Goal: Task Accomplishment & Management: Manage account settings

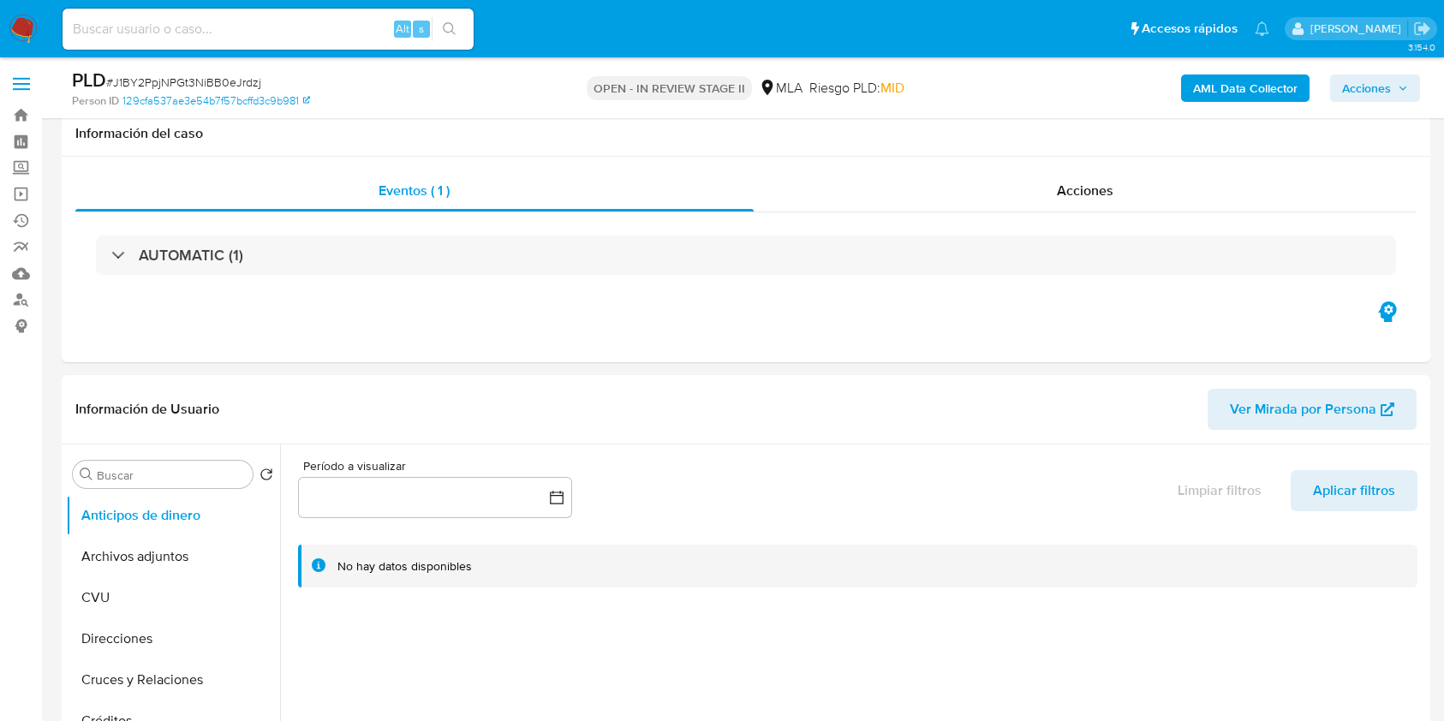
select select "10"
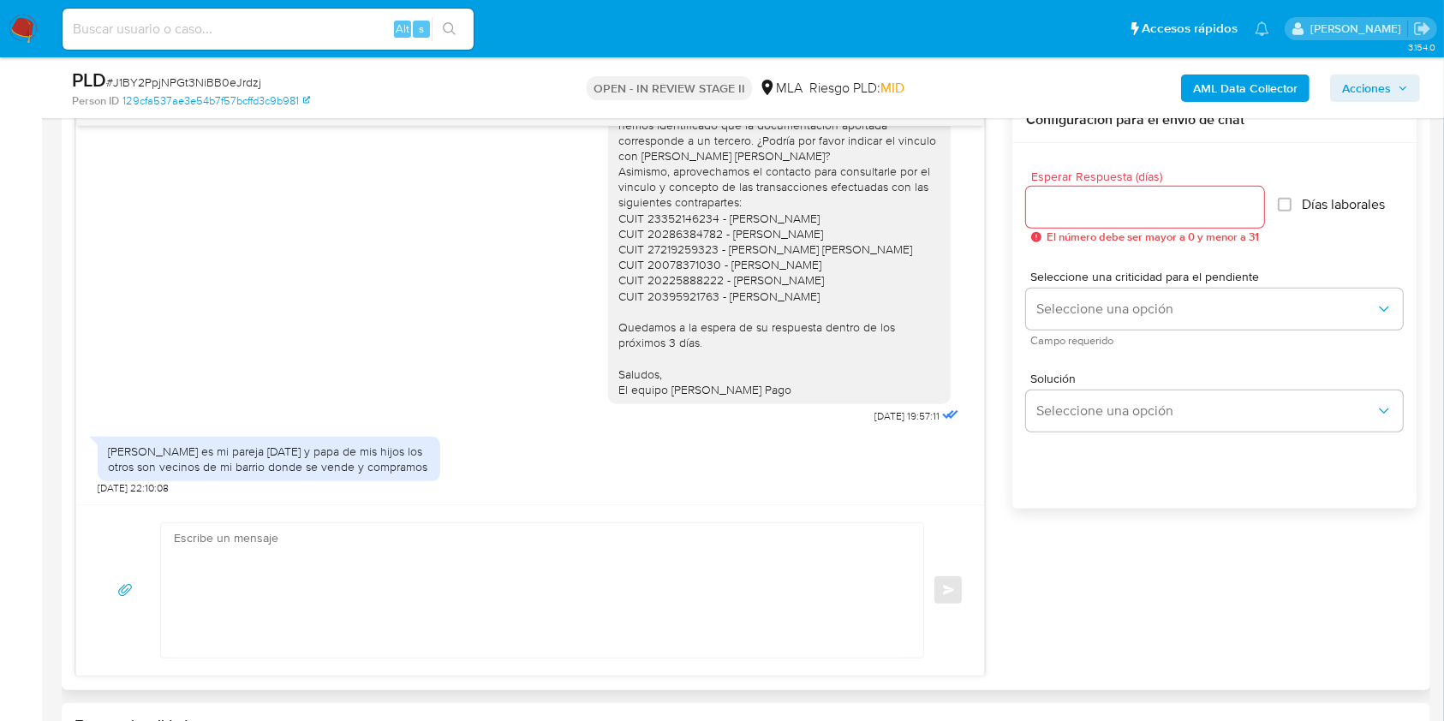
scroll to position [1631, 0]
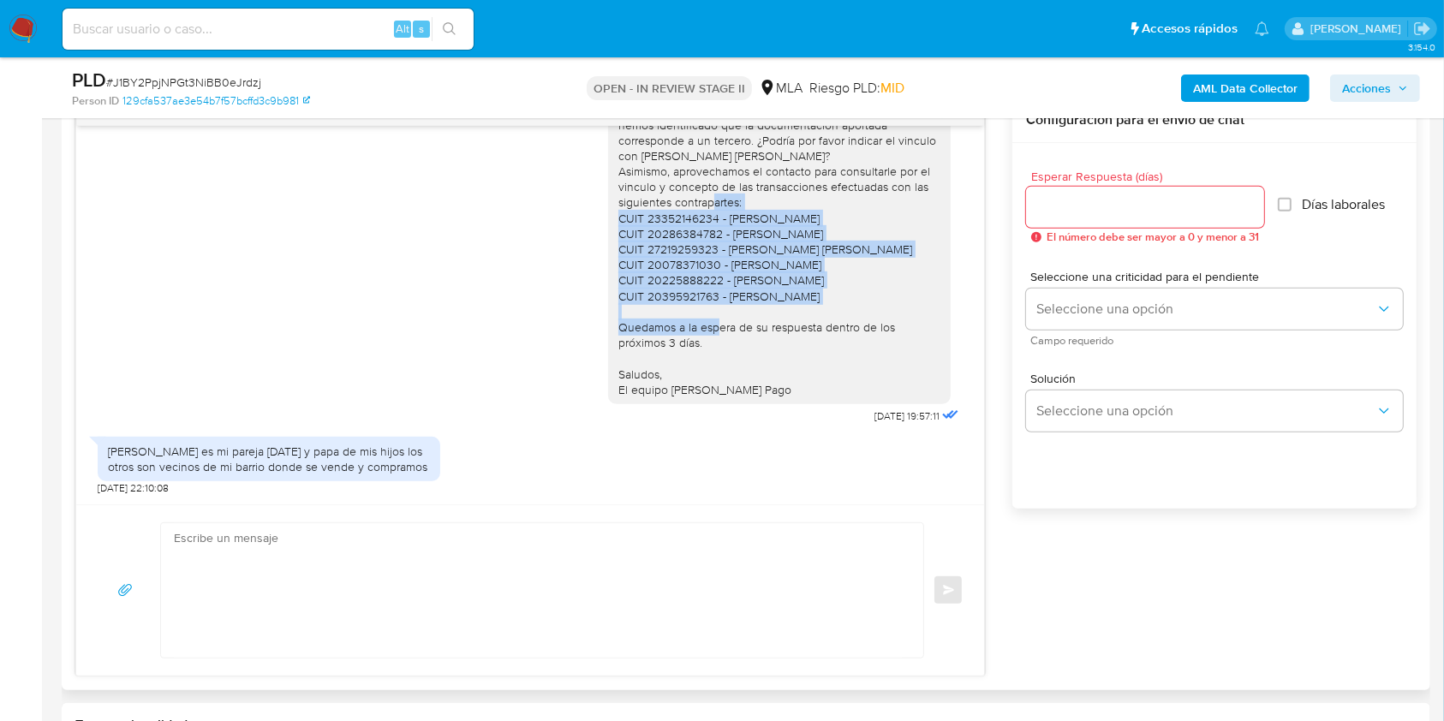
drag, startPoint x: 600, startPoint y: 208, endPoint x: 830, endPoint y: 278, distance: 239.8
click at [830, 278] on div "Buenas tardes, Muchas gracias por la documentación aportada; sin embargo hemos …" at bounding box center [779, 242] width 322 height 312
copy div "CUIT 23352146234 - Agustina Garrahan CUIT 20286384782 - Hector Andres Monzon CU…"
drag, startPoint x: 144, startPoint y: 437, endPoint x: 229, endPoint y: 463, distance: 88.6
click at [226, 463] on div "Hola Carvajal es mi pareja hace 37 años y papa de mis hijos los otros son vecin…" at bounding box center [269, 459] width 322 height 31
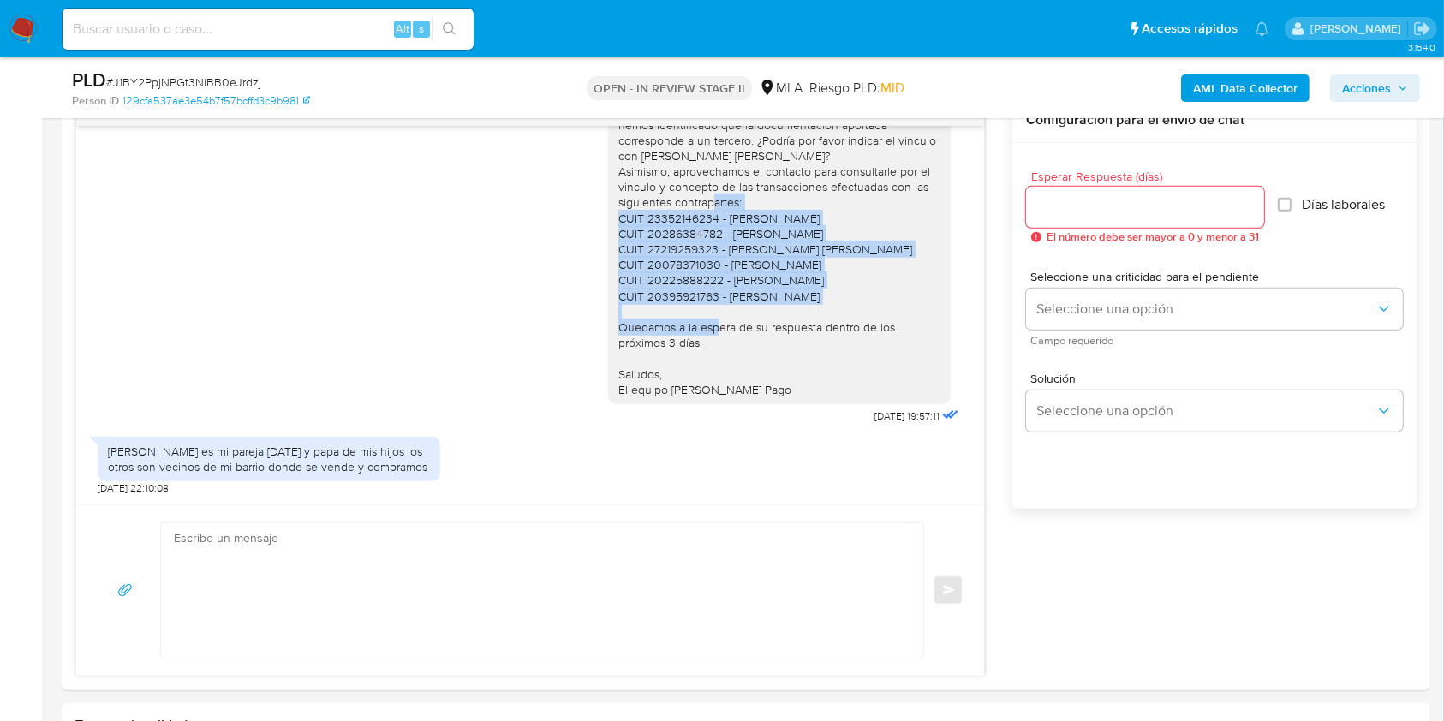
copy div "Carvajal es mi pareja hace 37 años y papa de mis hijos los otros son vecinos de…"
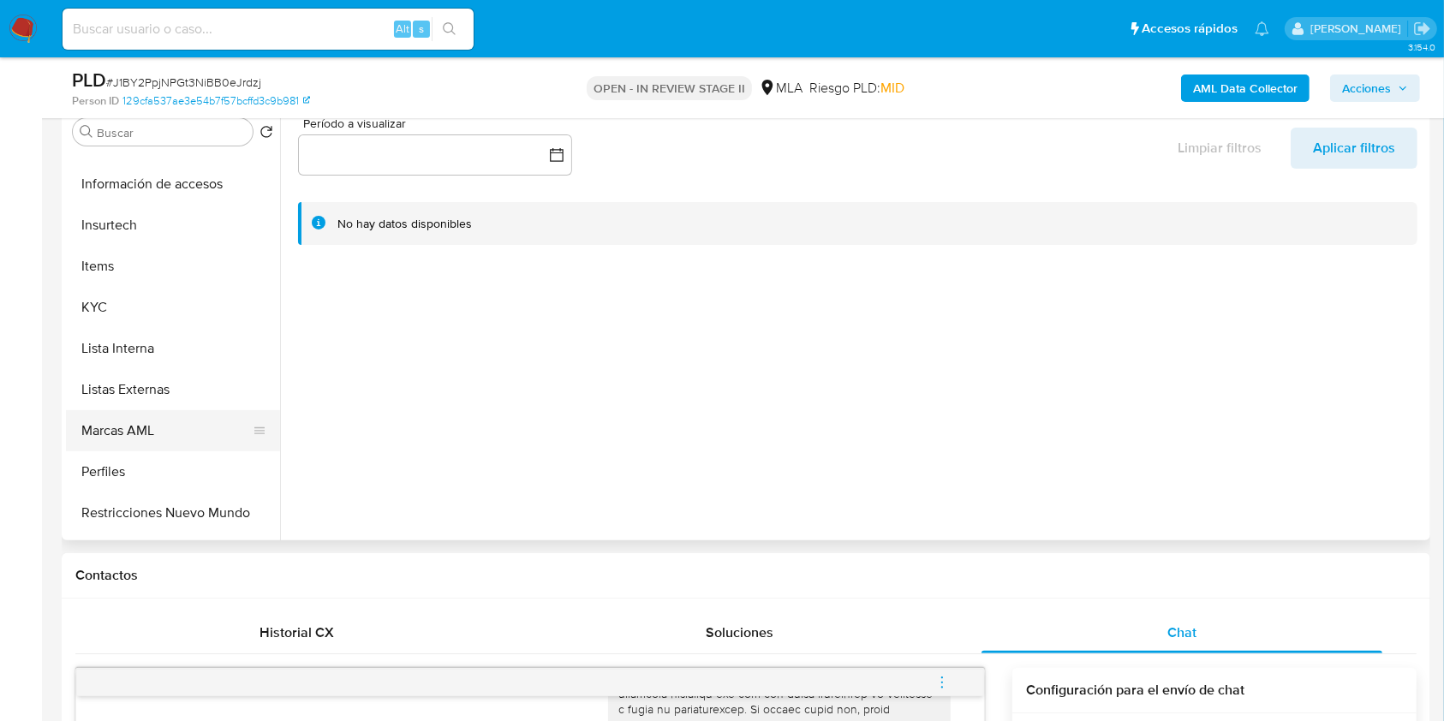
scroll to position [806, 0]
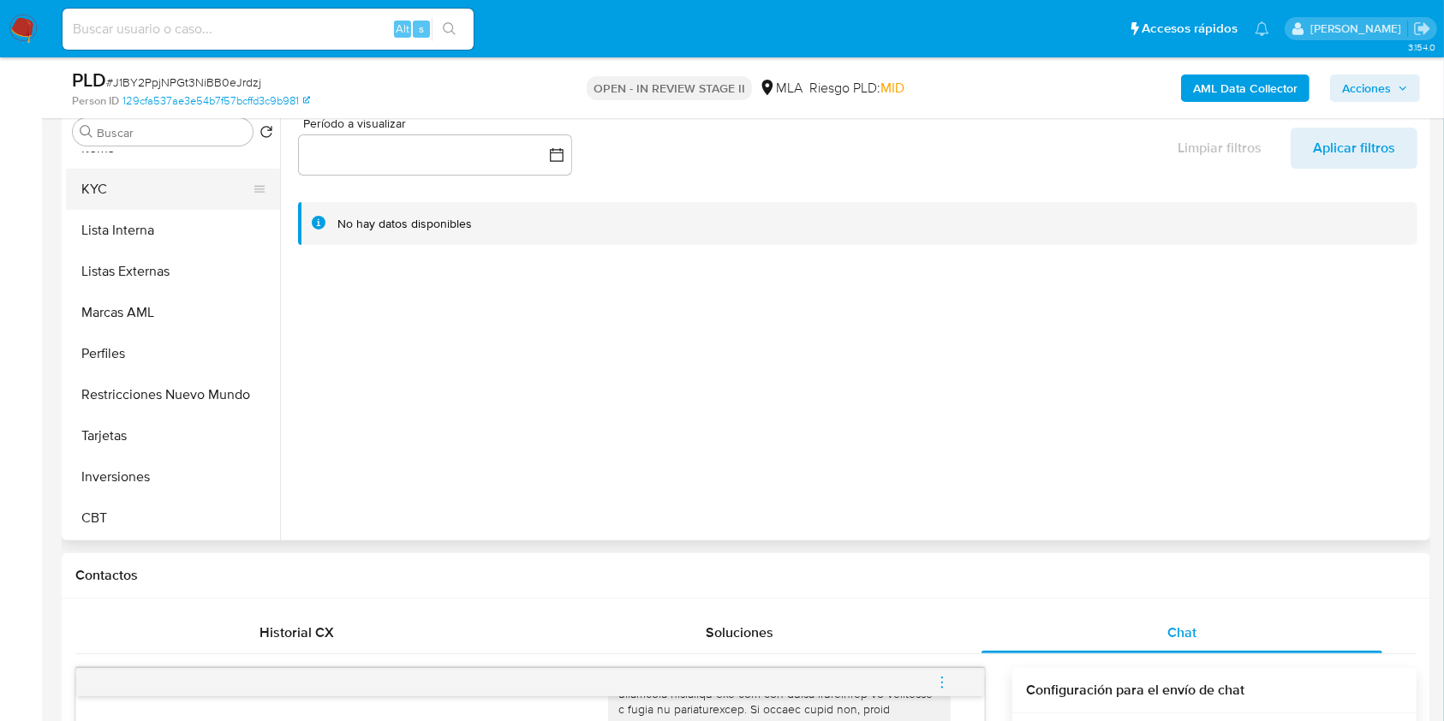
click at [161, 202] on button "KYC" at bounding box center [166, 189] width 200 height 41
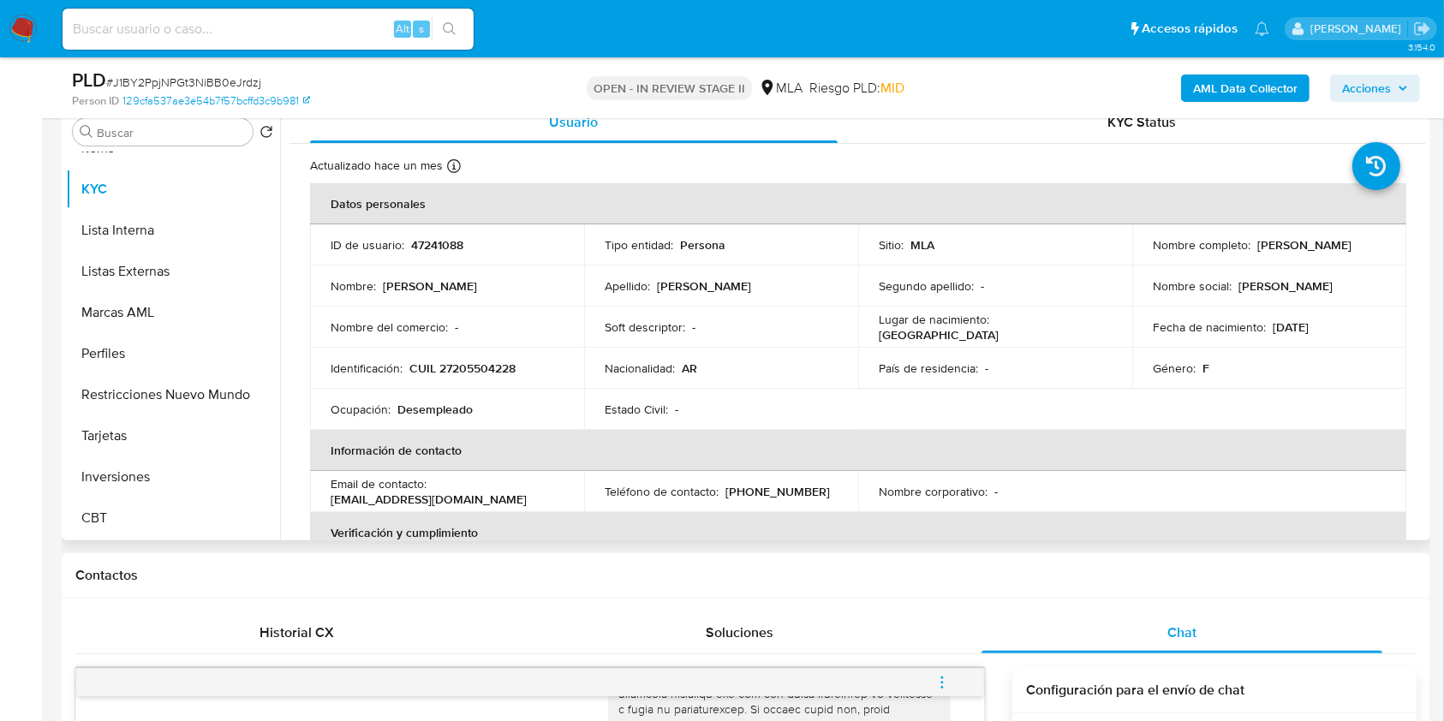
click at [450, 373] on p "CUIL 27205504228" at bounding box center [462, 368] width 106 height 15
copy p "27205504228"
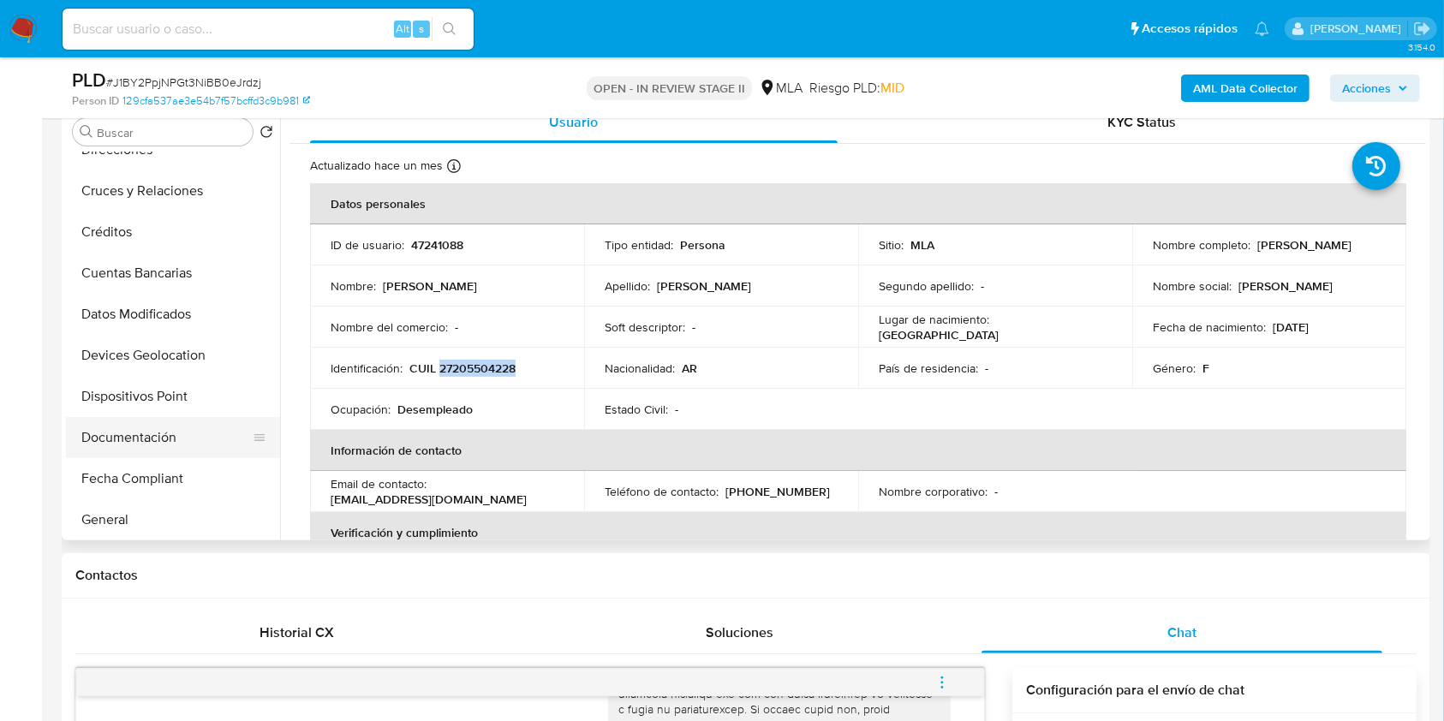
scroll to position [228, 0]
click at [158, 463] on button "Historial Casos" at bounding box center [166, 479] width 200 height 41
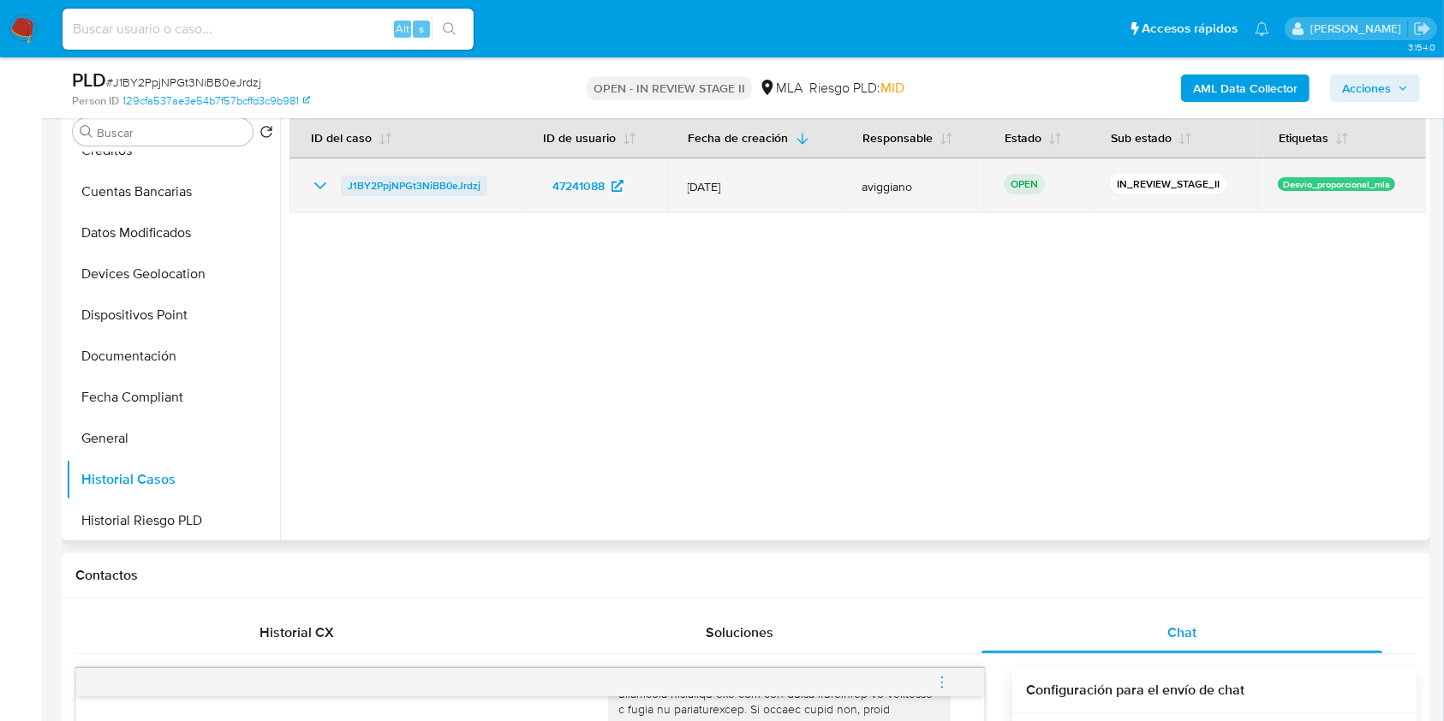
click at [459, 179] on span "J1BY2PpjNPGt3NiBB0eJrdzj" at bounding box center [414, 186] width 133 height 21
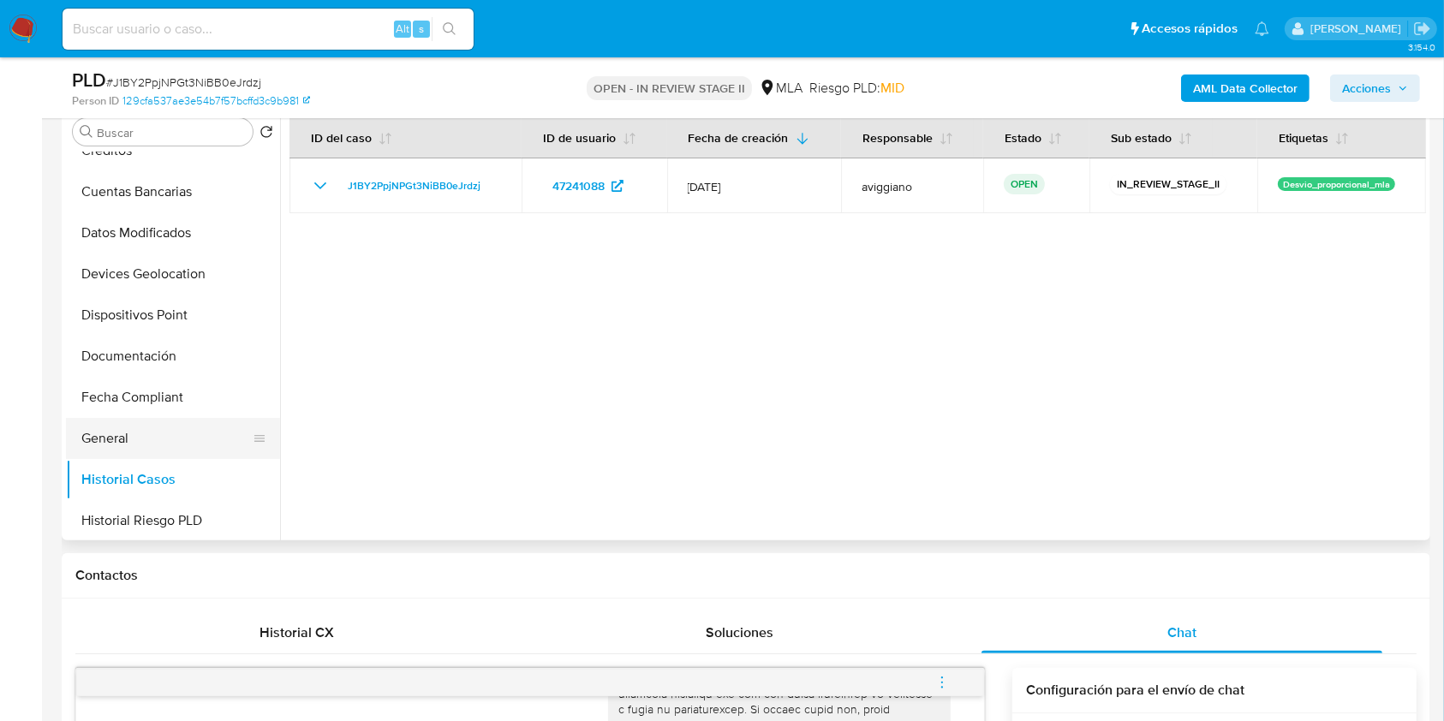
click at [161, 445] on button "General" at bounding box center [166, 438] width 200 height 41
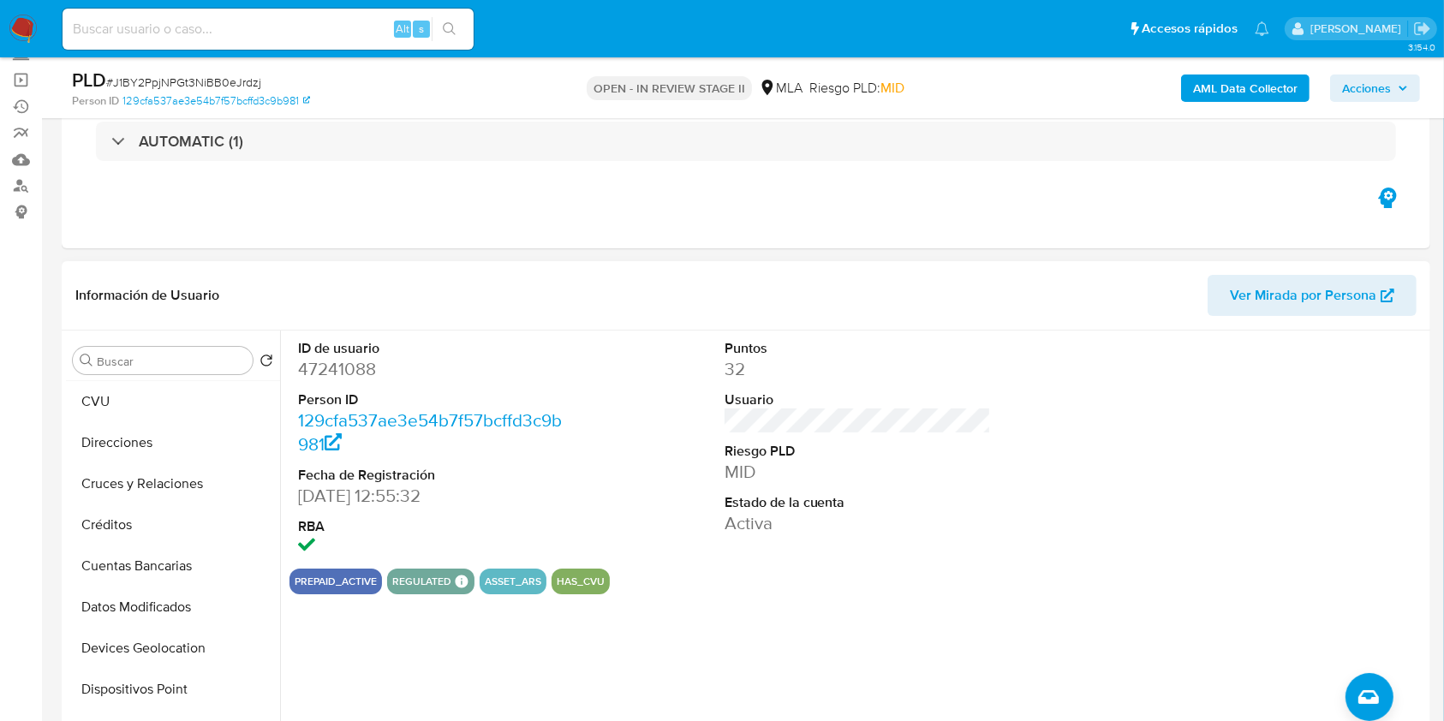
scroll to position [0, 0]
click at [175, 452] on button "Archivos adjuntos" at bounding box center [166, 442] width 200 height 41
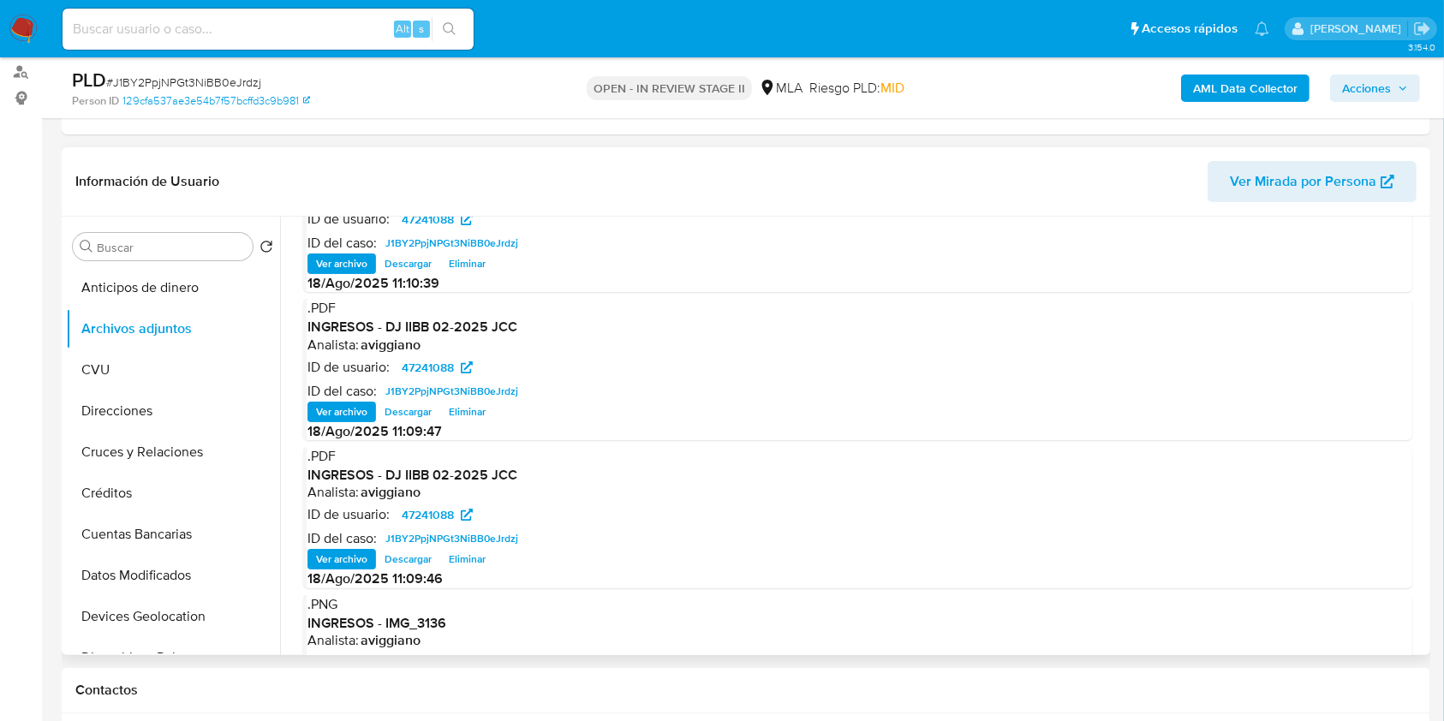
scroll to position [114, 0]
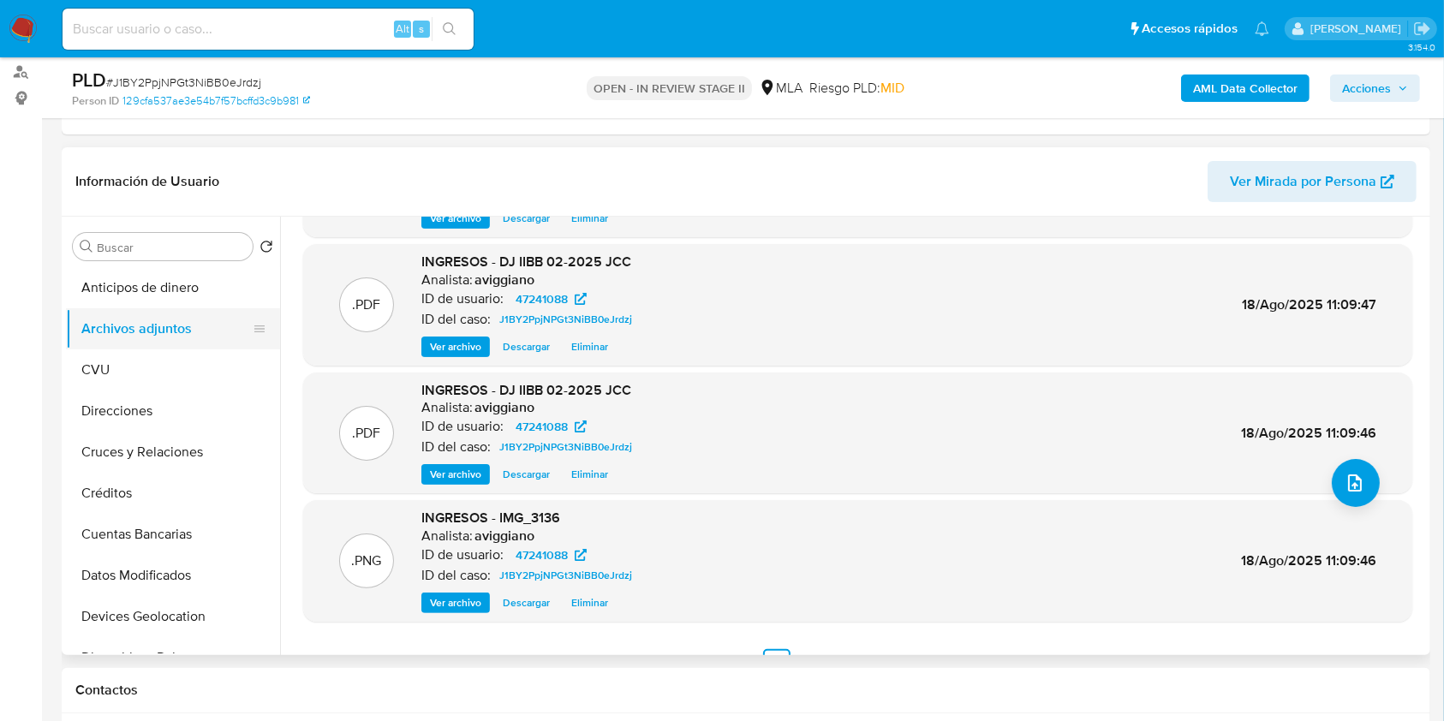
click at [162, 322] on button "Archivos adjuntos" at bounding box center [166, 328] width 200 height 41
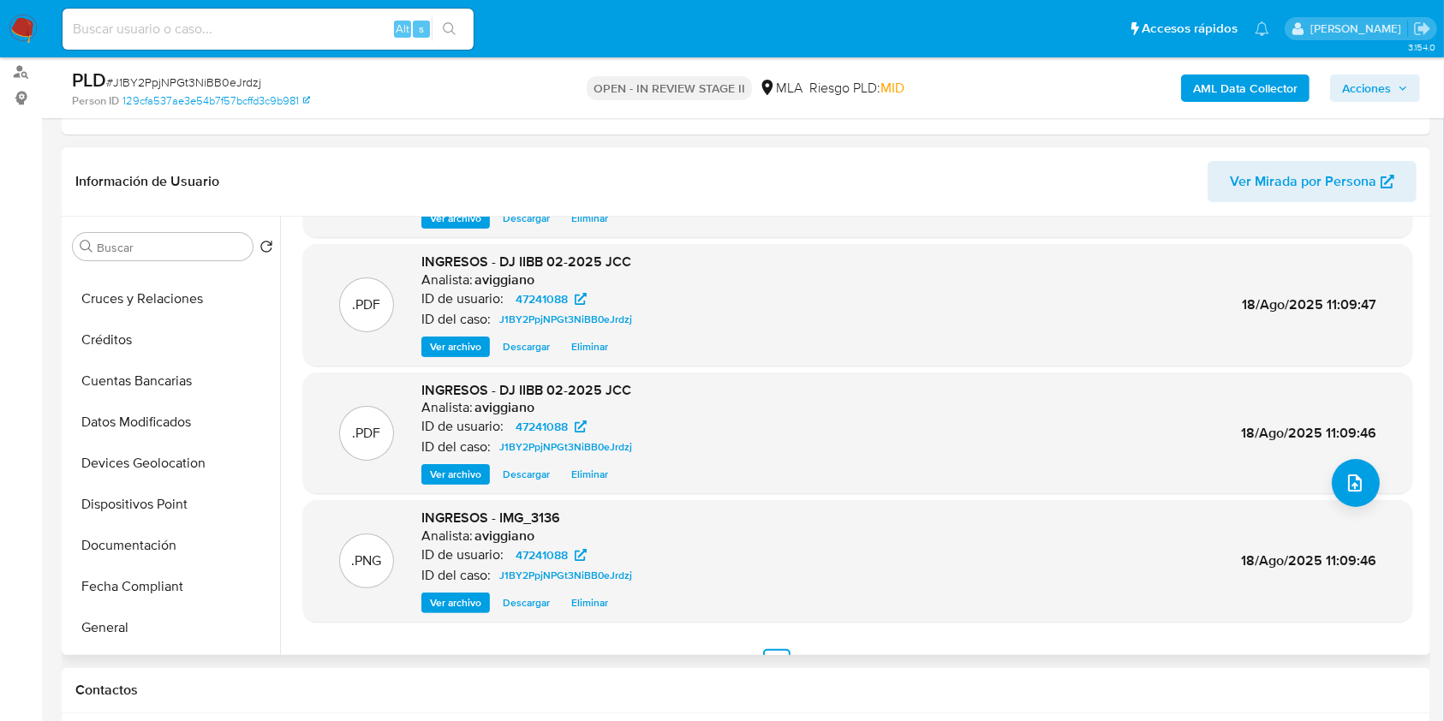
scroll to position [343, 0]
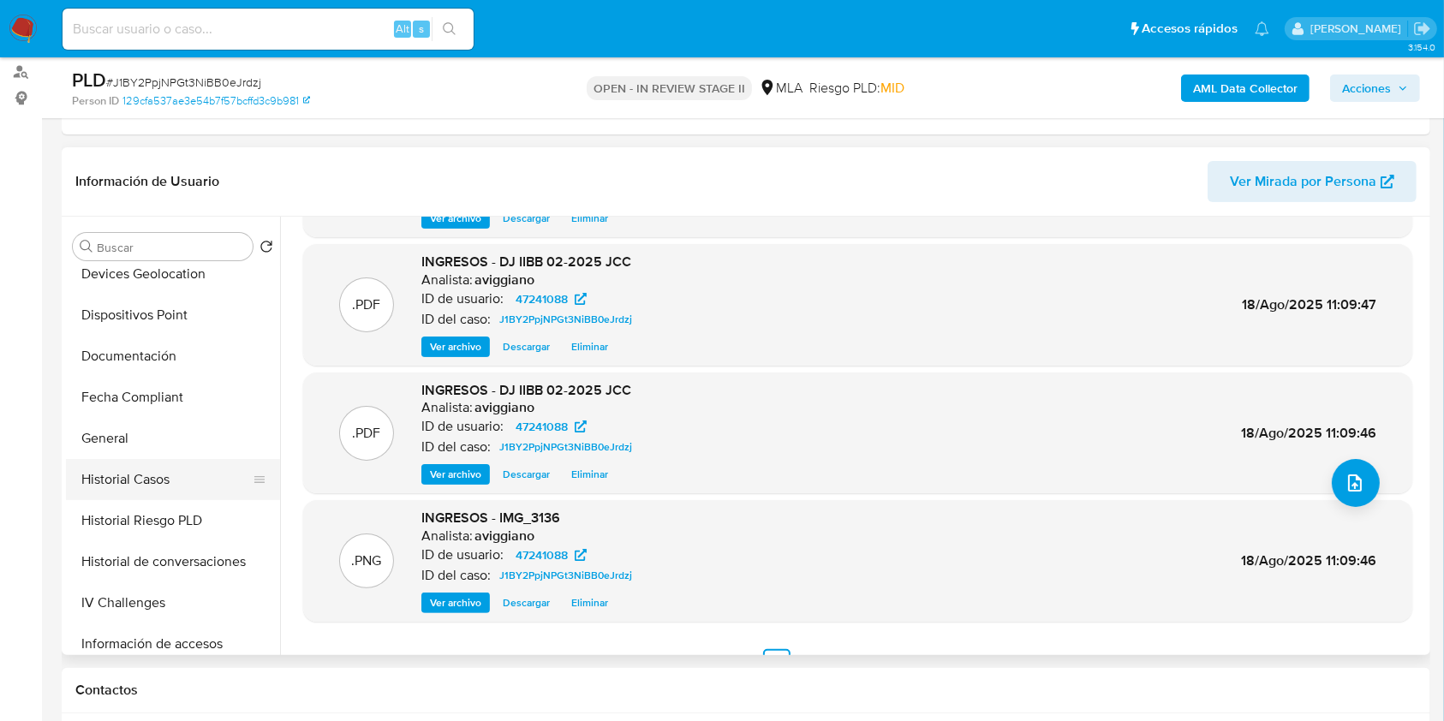
click at [171, 474] on button "Historial Casos" at bounding box center [166, 479] width 200 height 41
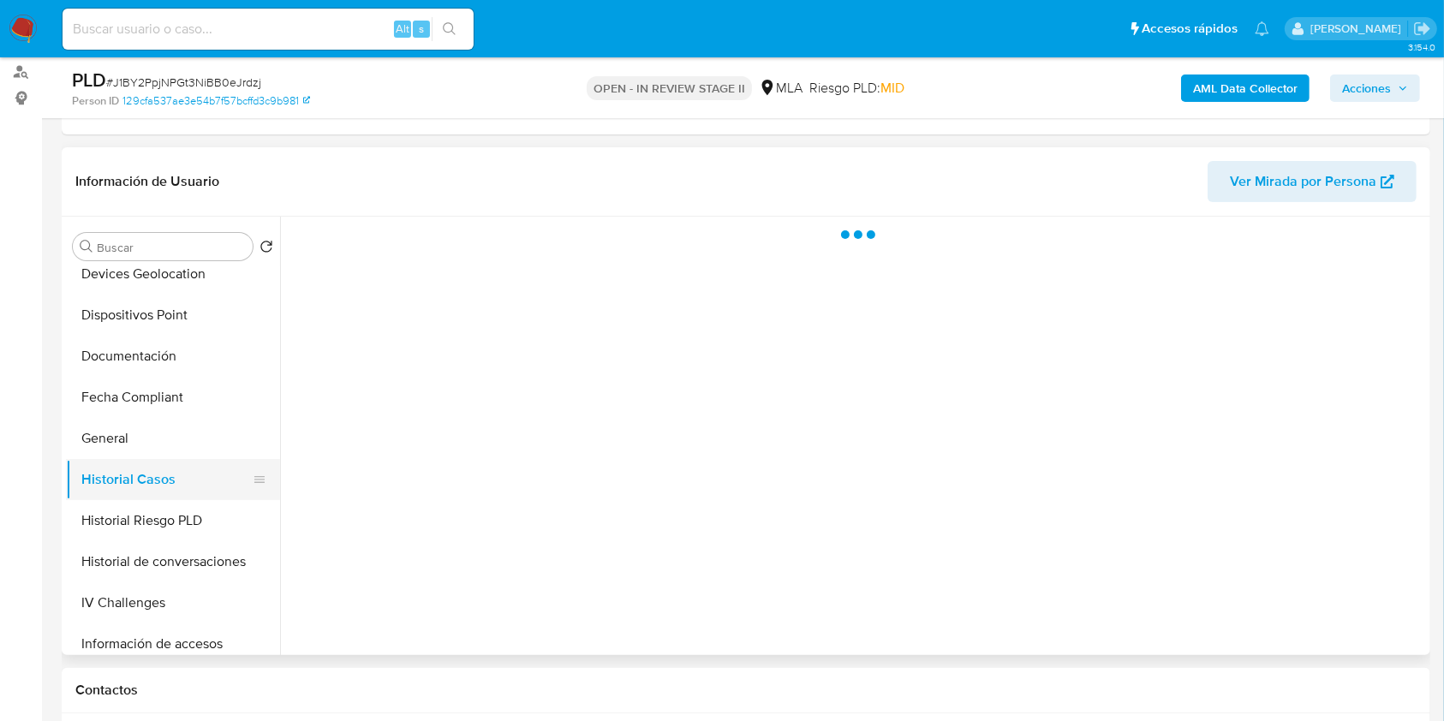
scroll to position [0, 0]
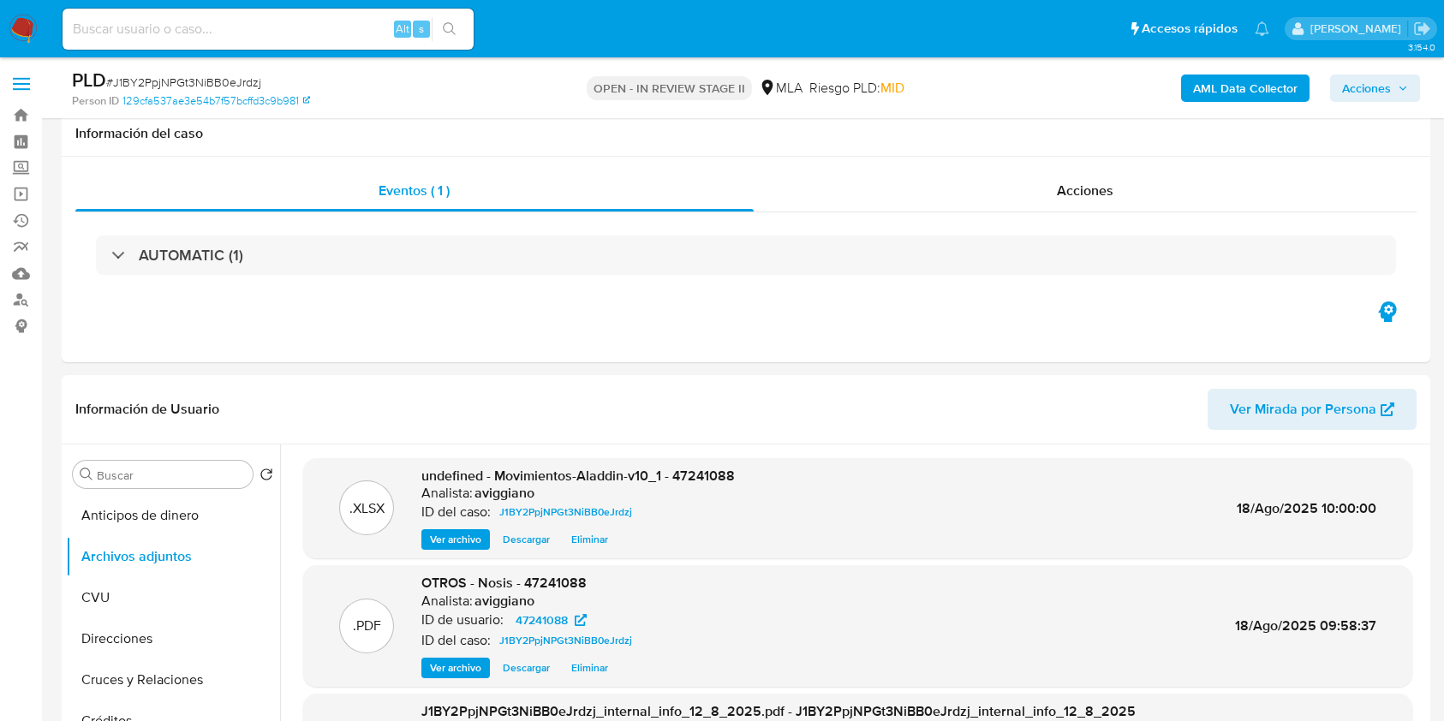
select select "10"
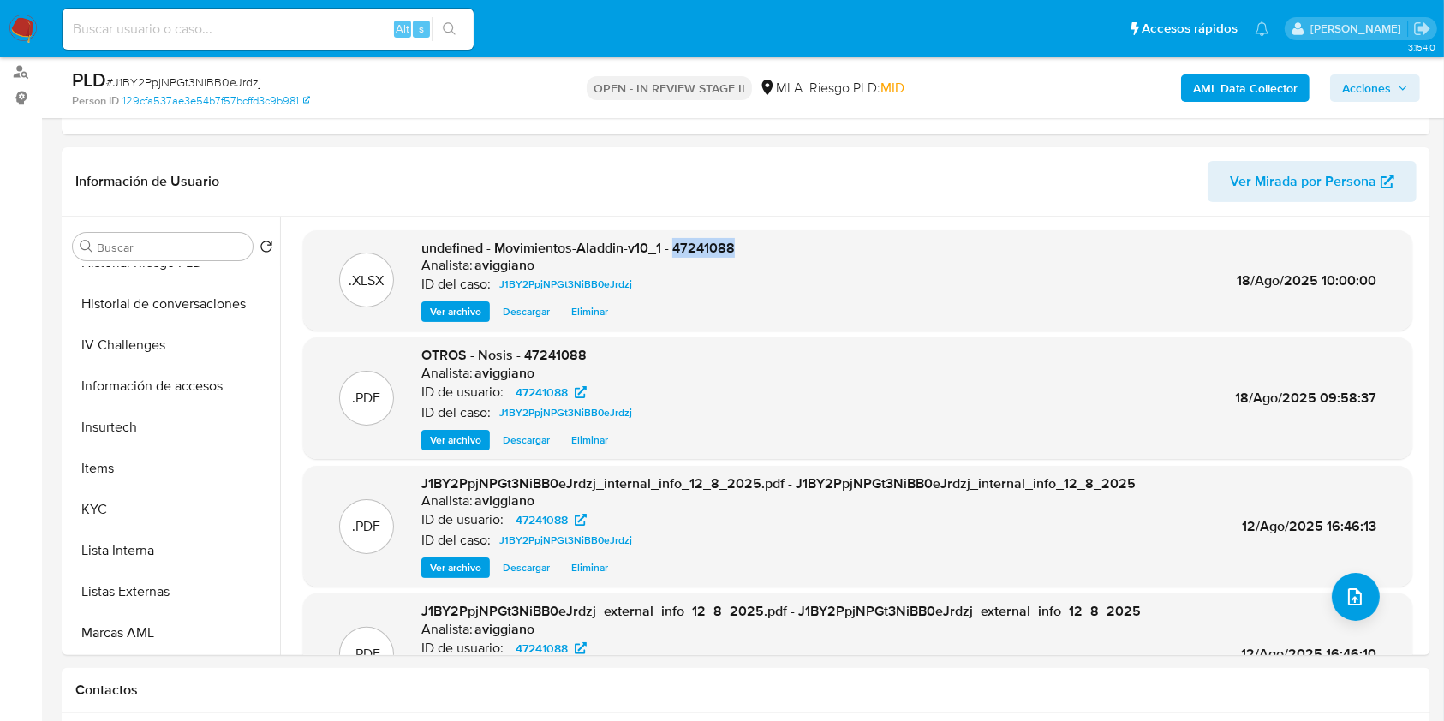
scroll to position [806, 0]
click at [186, 334] on button "Lista Interna" at bounding box center [166, 345] width 200 height 41
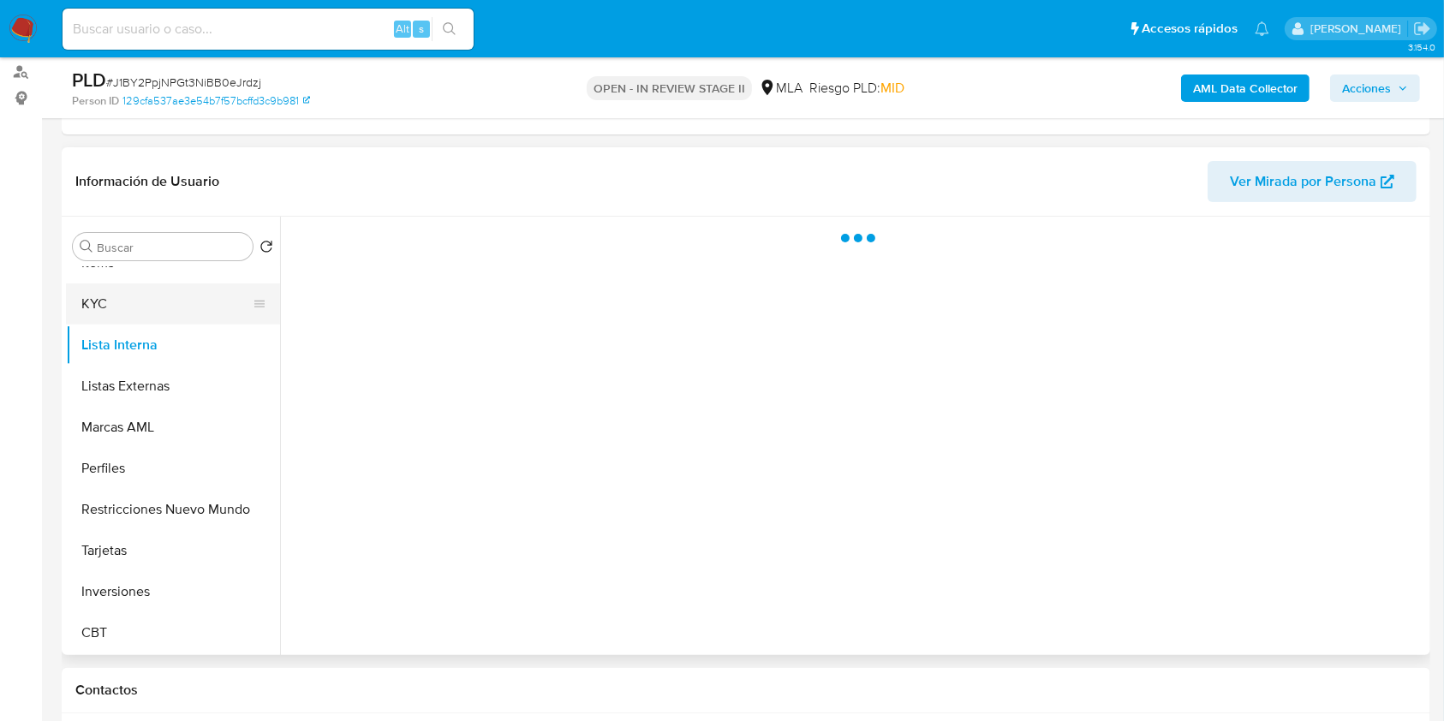
click at [202, 314] on button "KYC" at bounding box center [166, 304] width 200 height 41
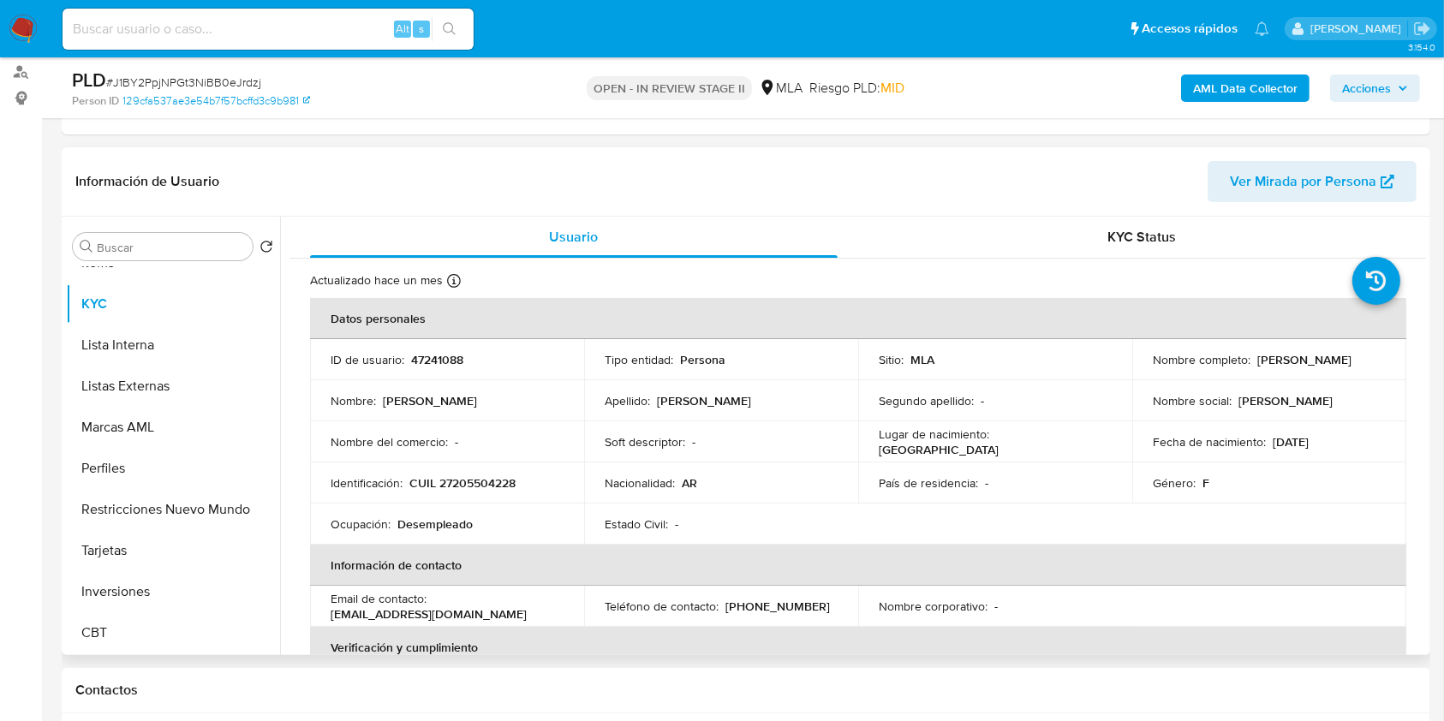
click at [464, 488] on p "CUIL 27205504228" at bounding box center [462, 482] width 106 height 15
copy p "27205504228"
drag, startPoint x: 1138, startPoint y: 372, endPoint x: 1293, endPoint y: 367, distance: 156.0
click at [1293, 367] on td "Nombre completo : Marta Rosana Hernandez" at bounding box center [1269, 359] width 274 height 41
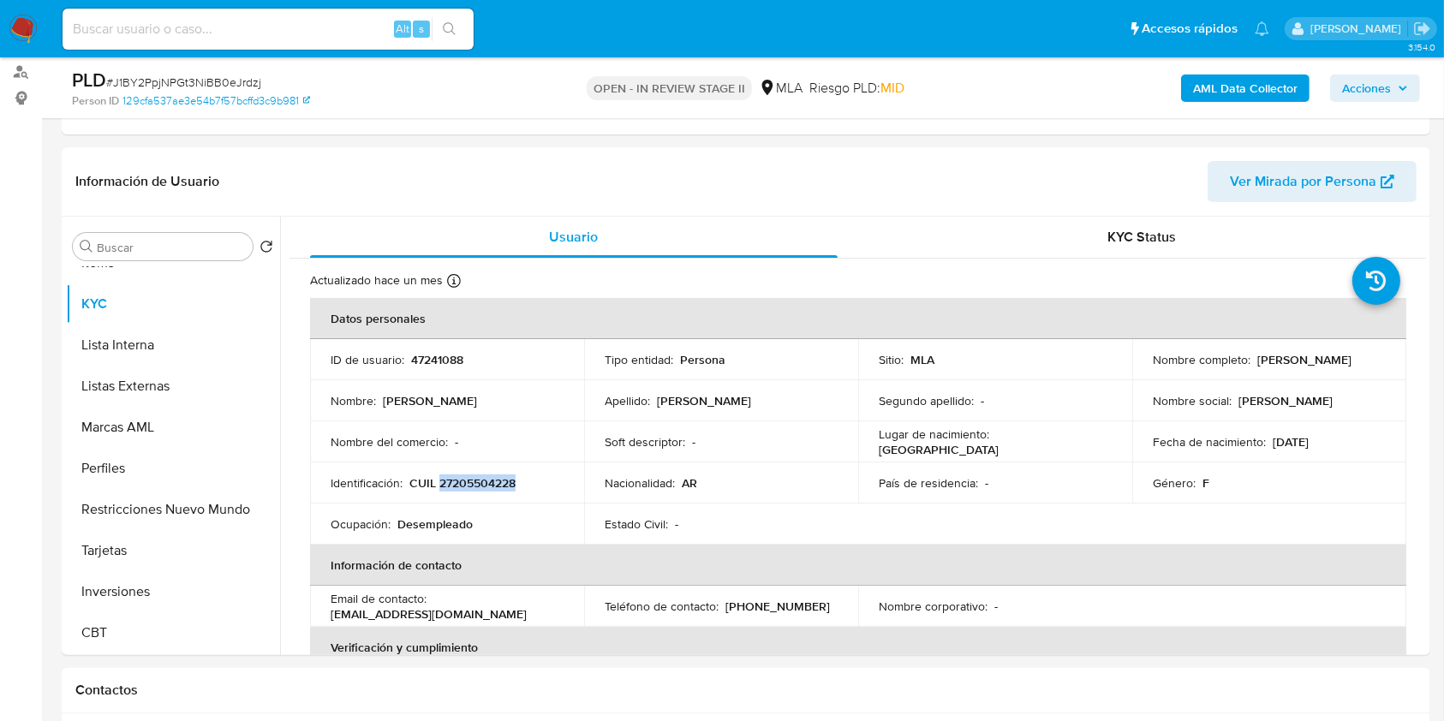
copy p "[PERSON_NAME]"
click at [469, 485] on p "CUIL 27205504228" at bounding box center [462, 482] width 106 height 15
copy p "27205504228"
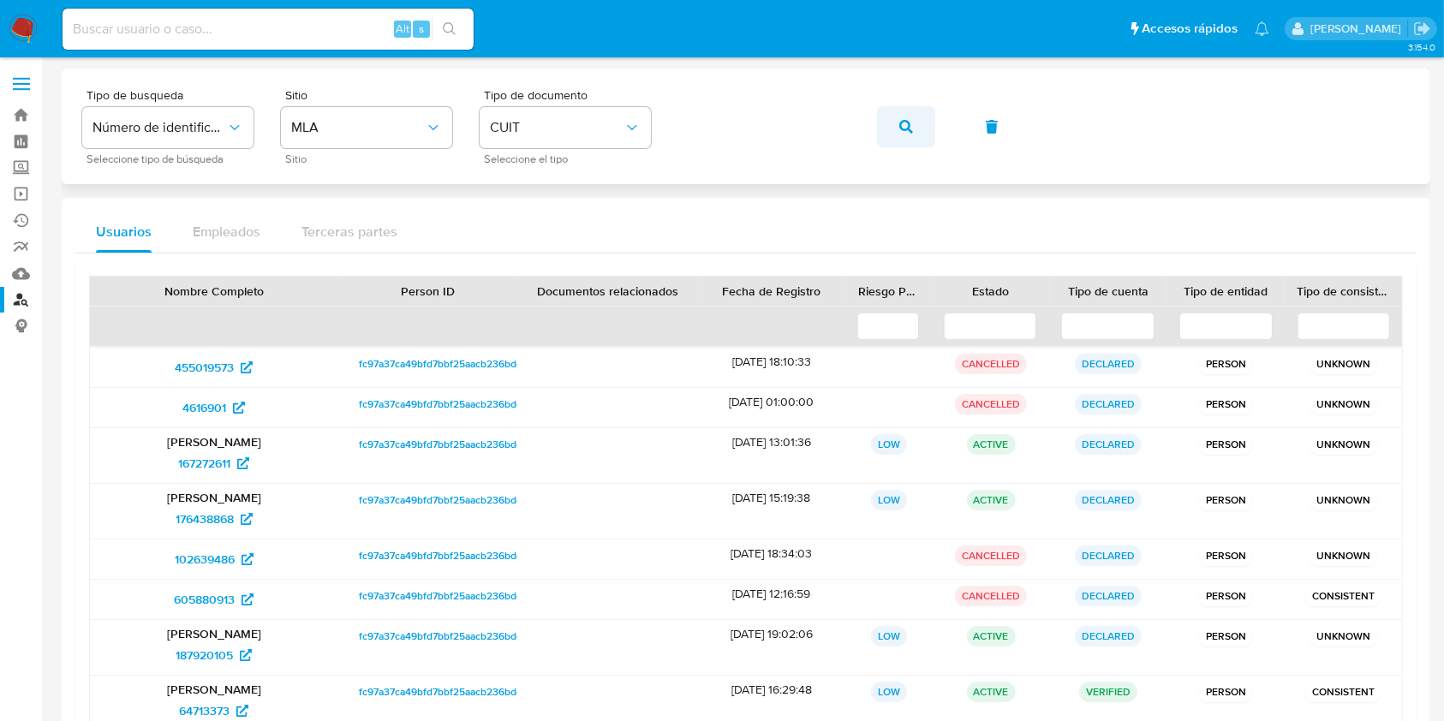
click at [884, 122] on button "button" at bounding box center [906, 126] width 58 height 41
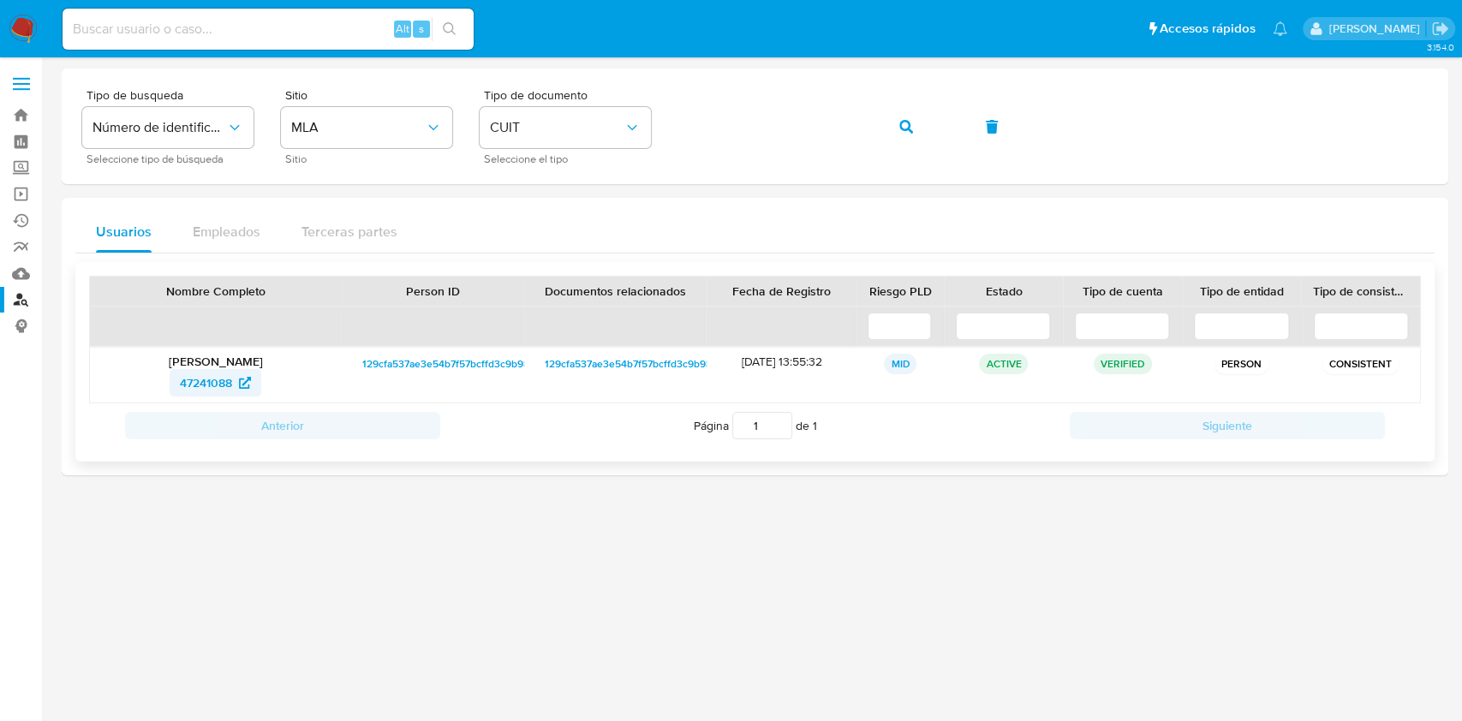
click at [182, 382] on span "47241088" at bounding box center [206, 382] width 52 height 27
click at [127, 26] on input at bounding box center [268, 29] width 411 height 22
paste input "XoGQ84eeOnlLtxpk0Y8DMM1D"
type input "XoGQ84eeOnlLtxpk0Y8DMM1D"
click at [454, 34] on icon "search-icon" at bounding box center [450, 29] width 14 height 14
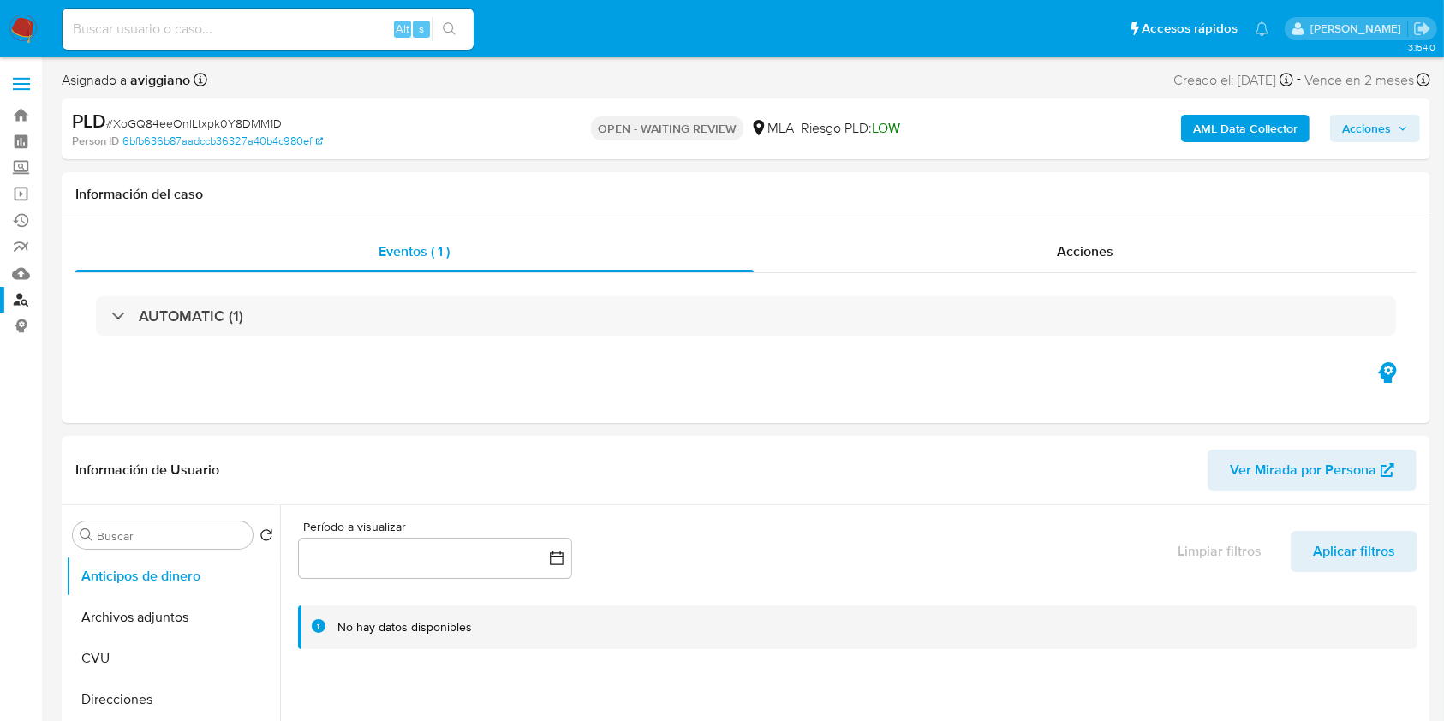
select select "10"
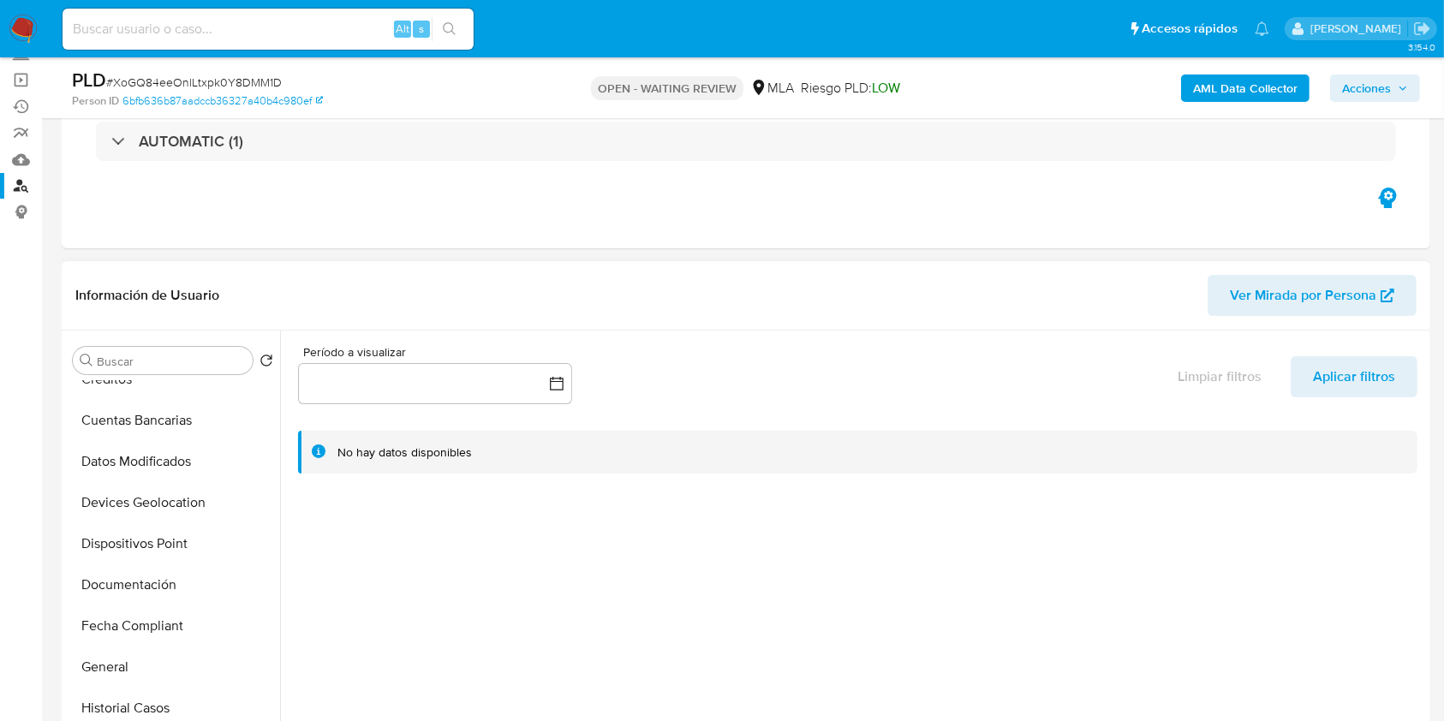
scroll to position [685, 0]
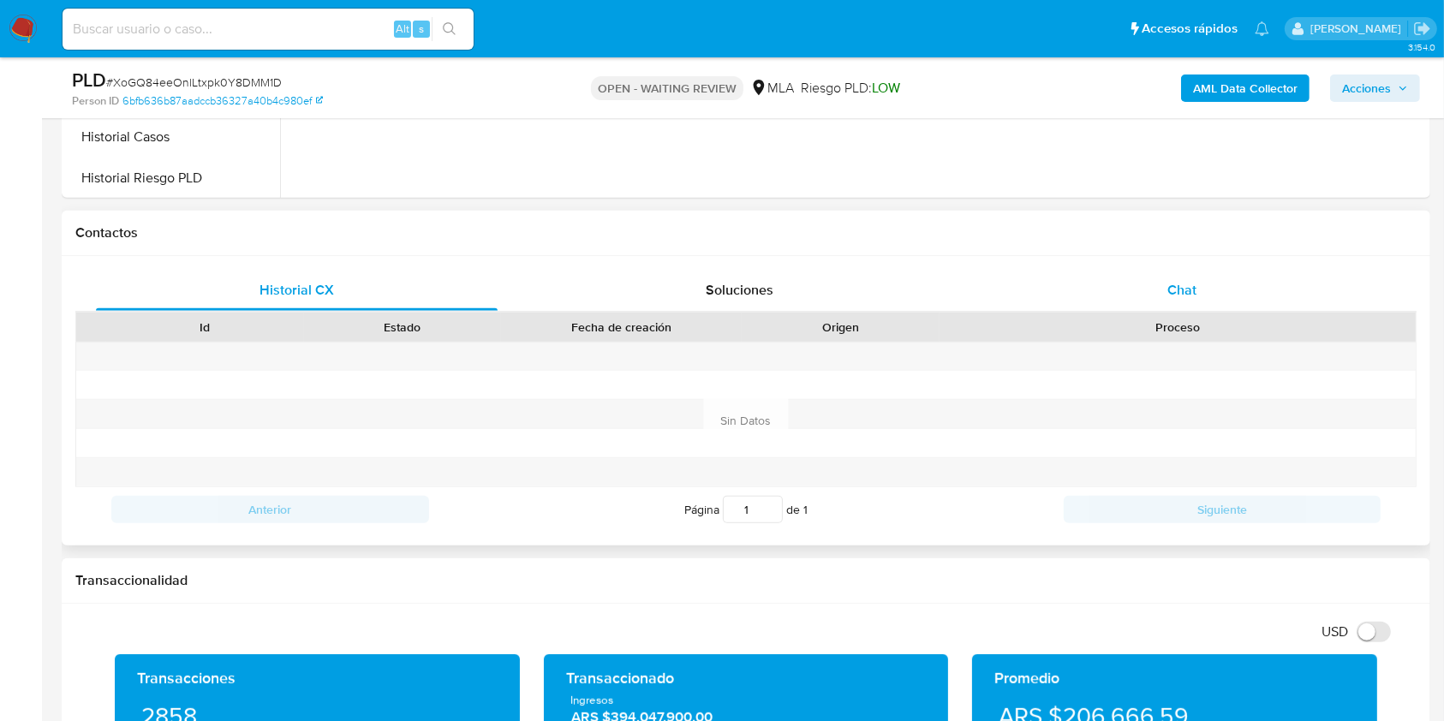
click at [1183, 269] on div "Historial CX Soluciones Chat Id Estado Fecha de creación Origen Proceso Anterio…" at bounding box center [746, 401] width 1369 height 290
click at [1184, 284] on span "Chat" at bounding box center [1182, 290] width 29 height 20
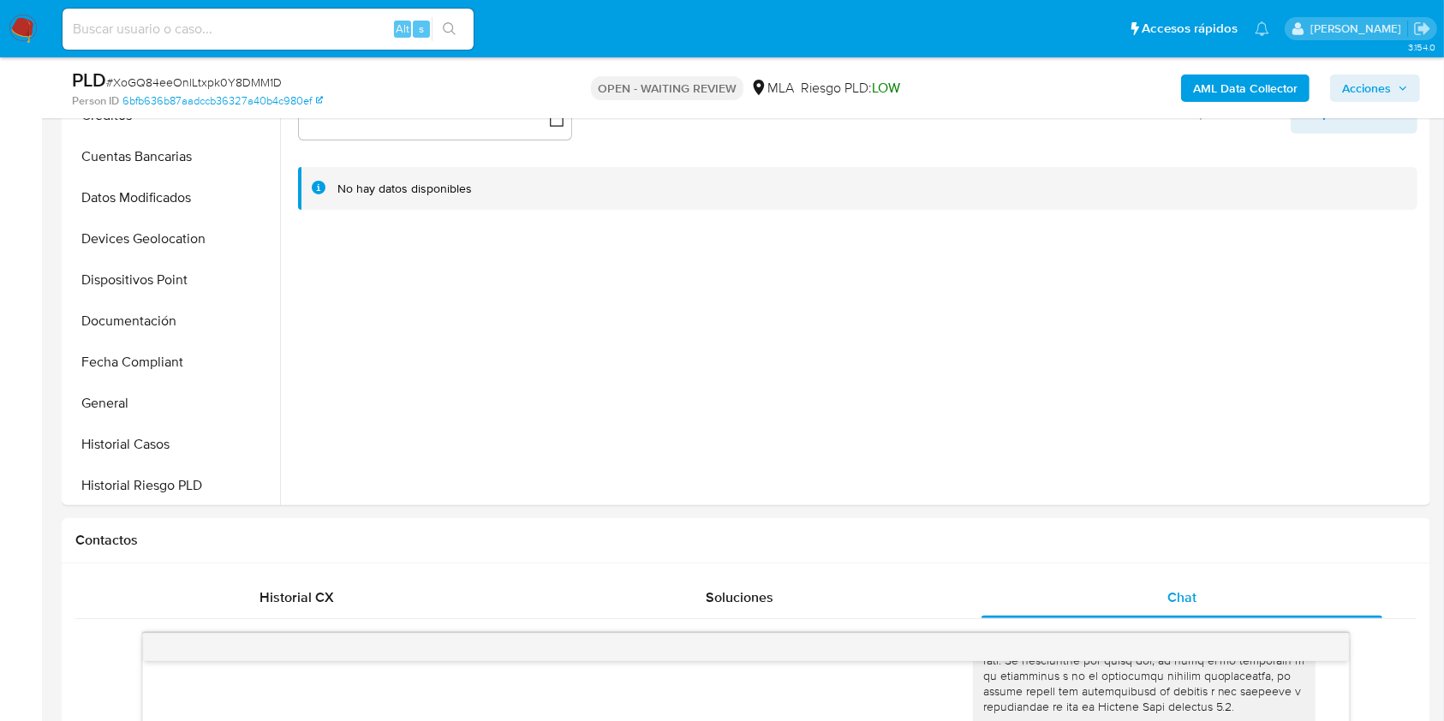
scroll to position [343, 0]
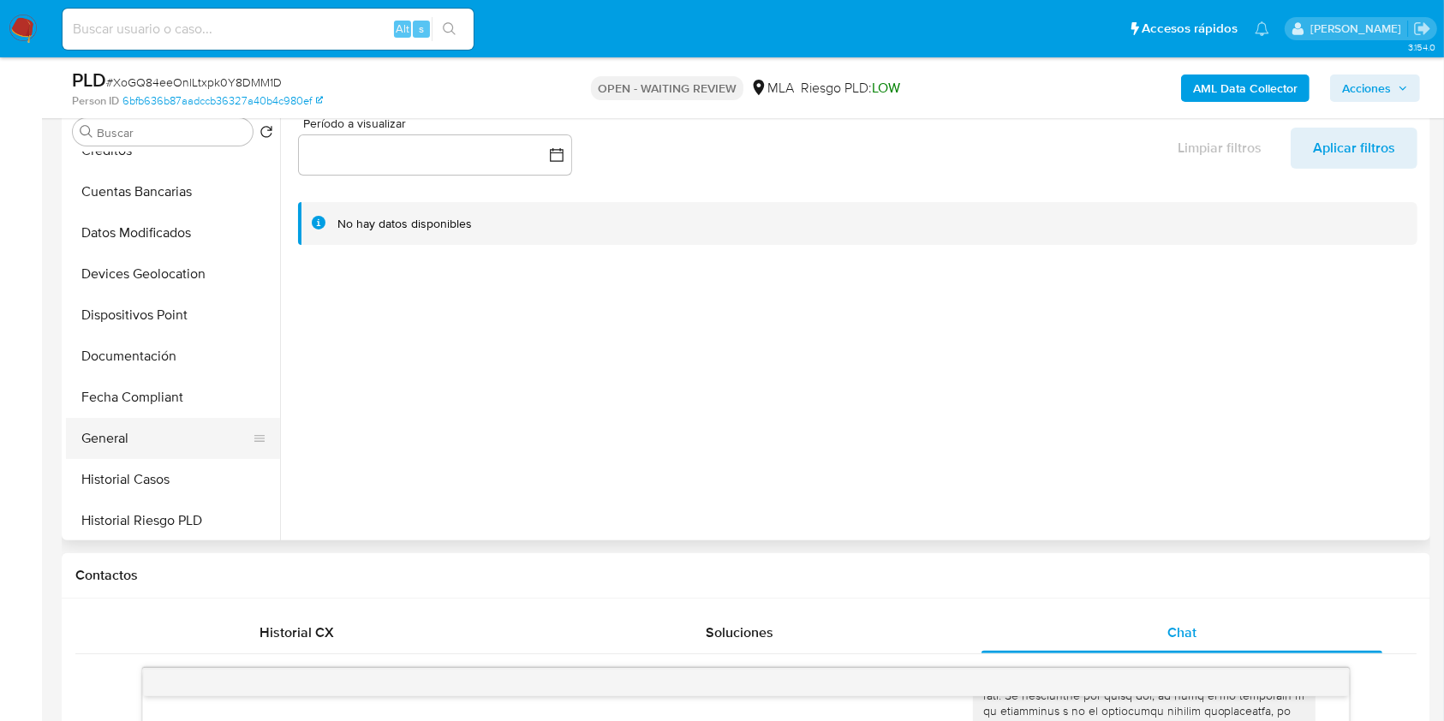
click at [86, 451] on button "General" at bounding box center [166, 438] width 200 height 41
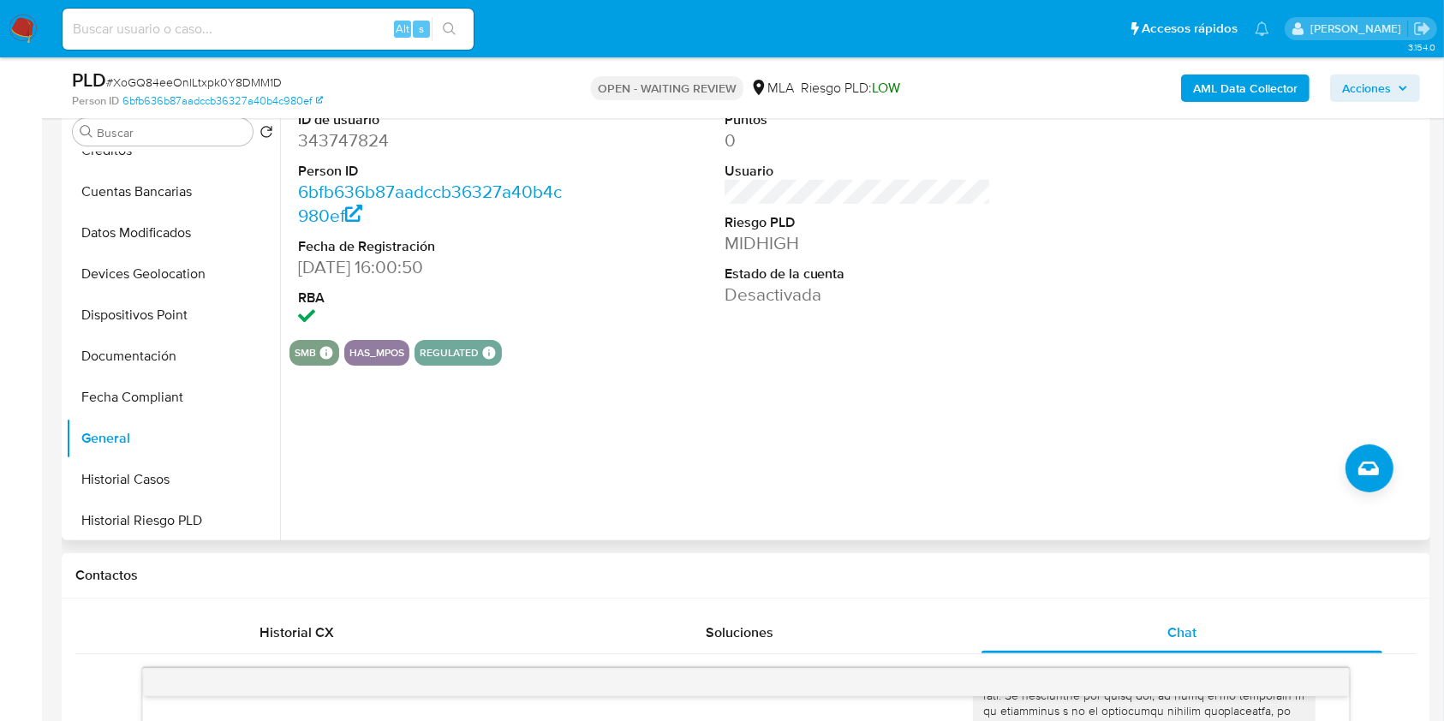
click at [348, 137] on dd "343747824" at bounding box center [431, 140] width 267 height 24
copy dd "343747824"
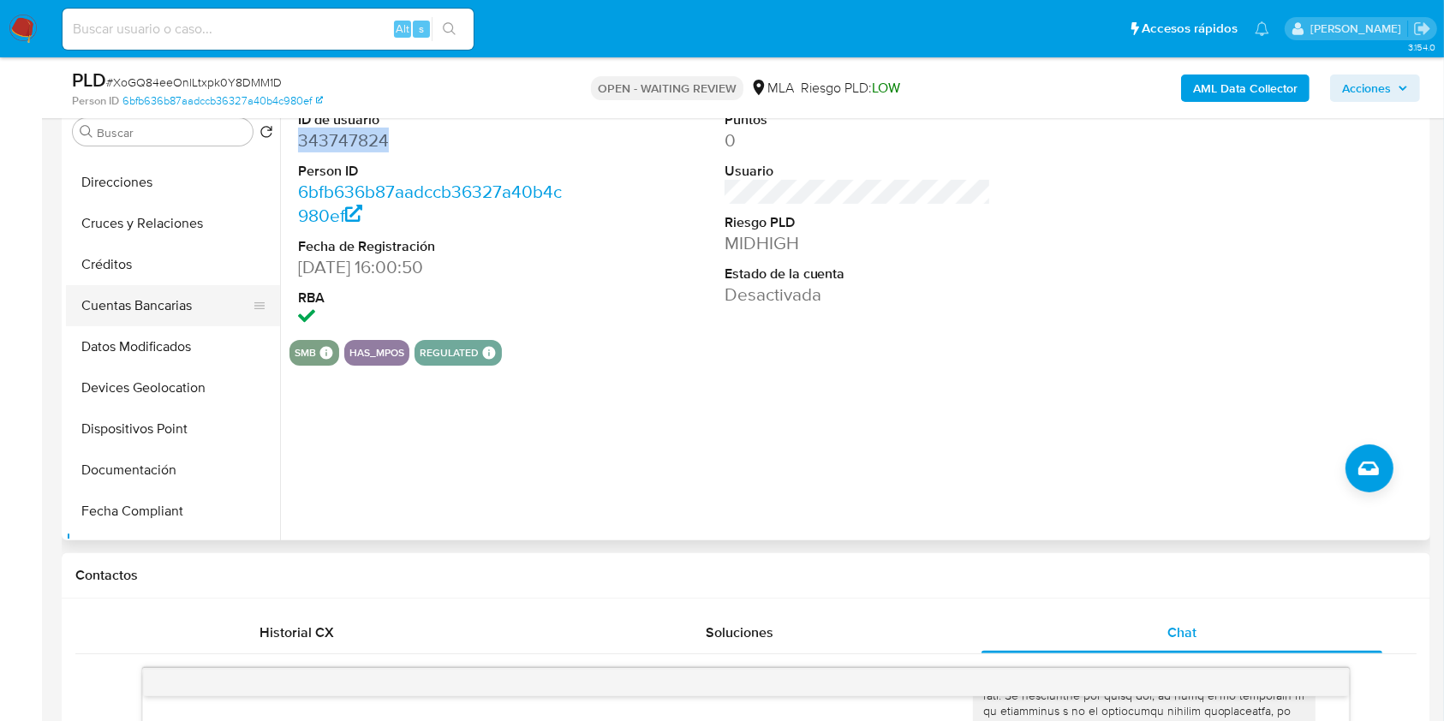
scroll to position [0, 0]
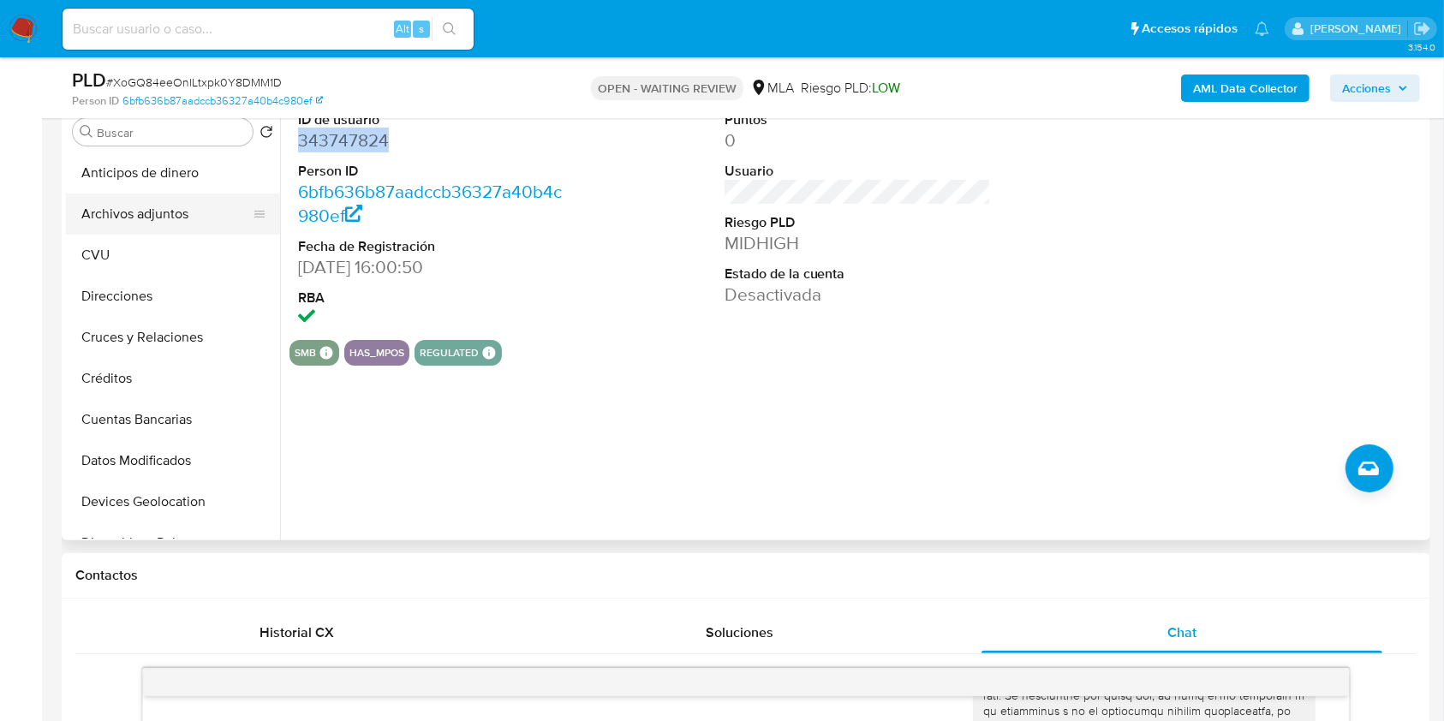
click at [148, 194] on button "Archivos adjuntos" at bounding box center [166, 214] width 200 height 41
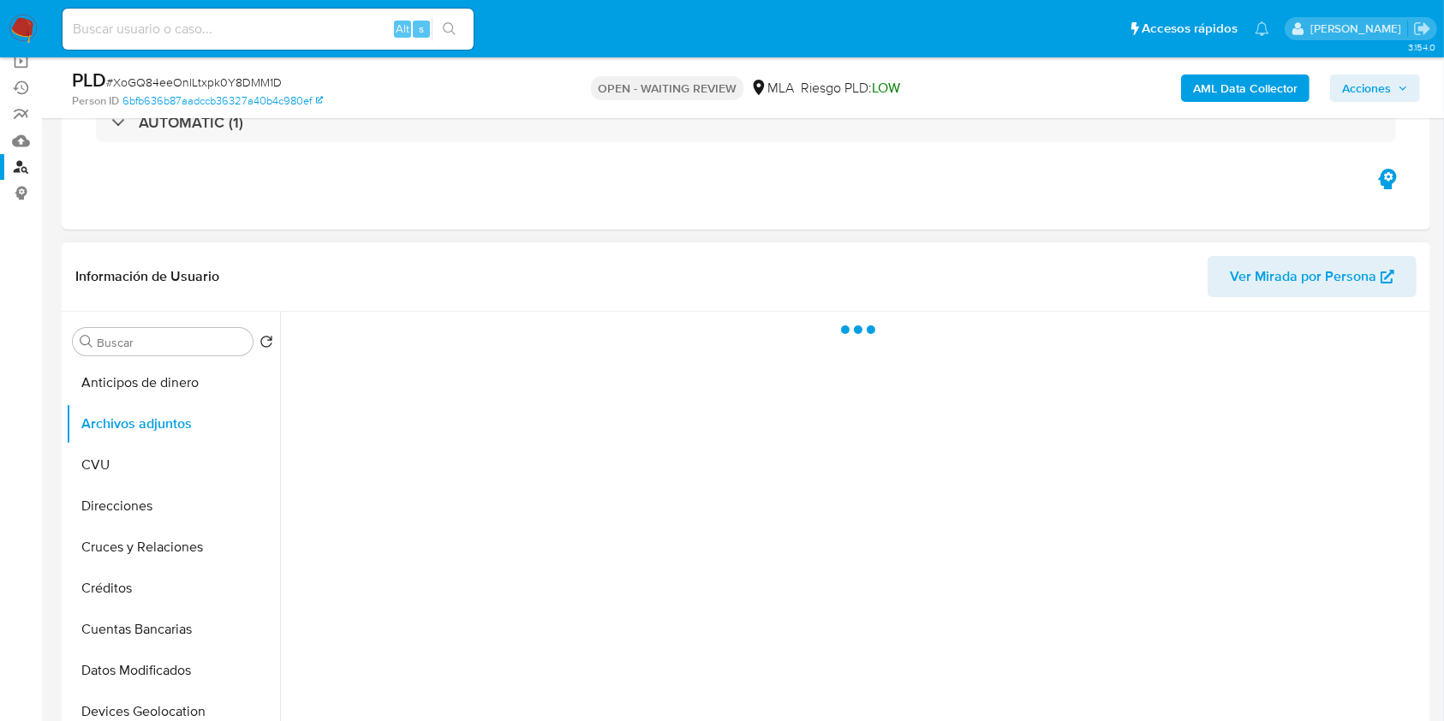
scroll to position [114, 0]
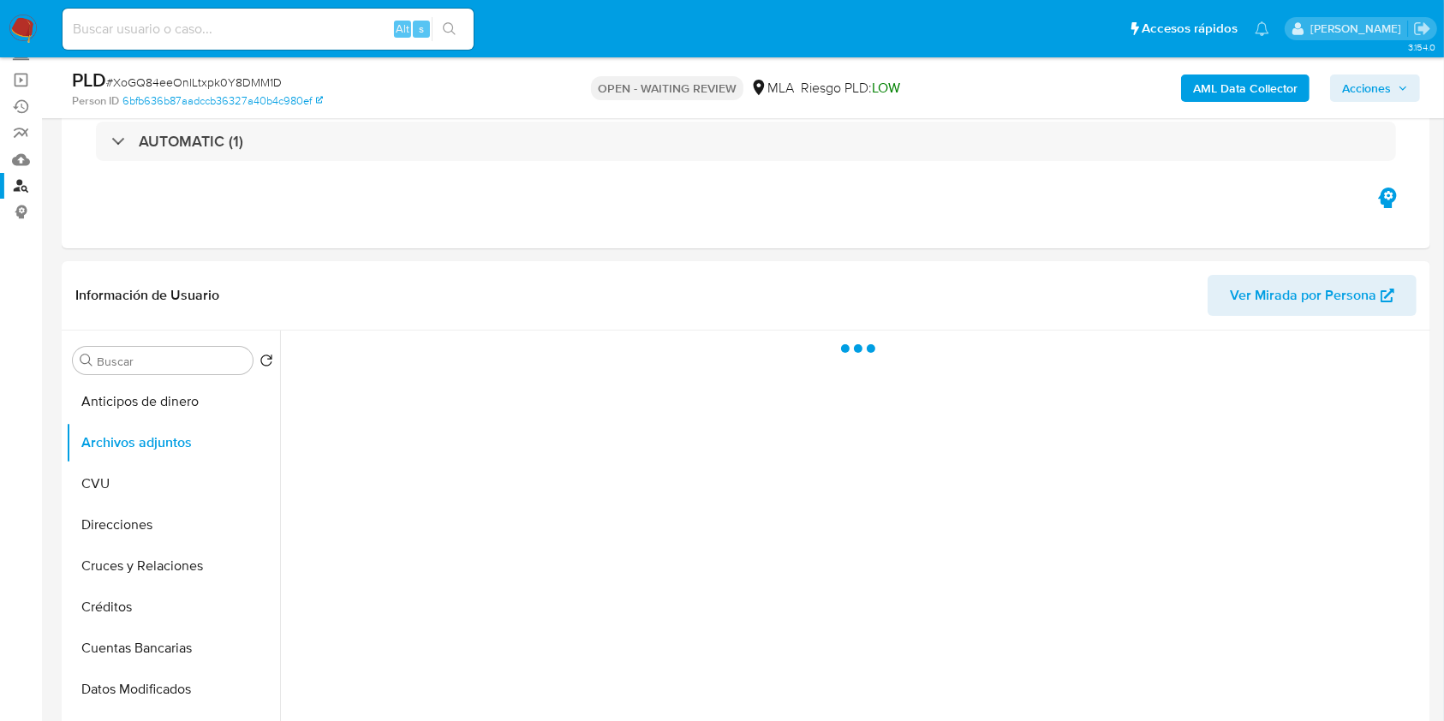
click at [1184, 78] on button "AML Data Collector" at bounding box center [1245, 88] width 128 height 27
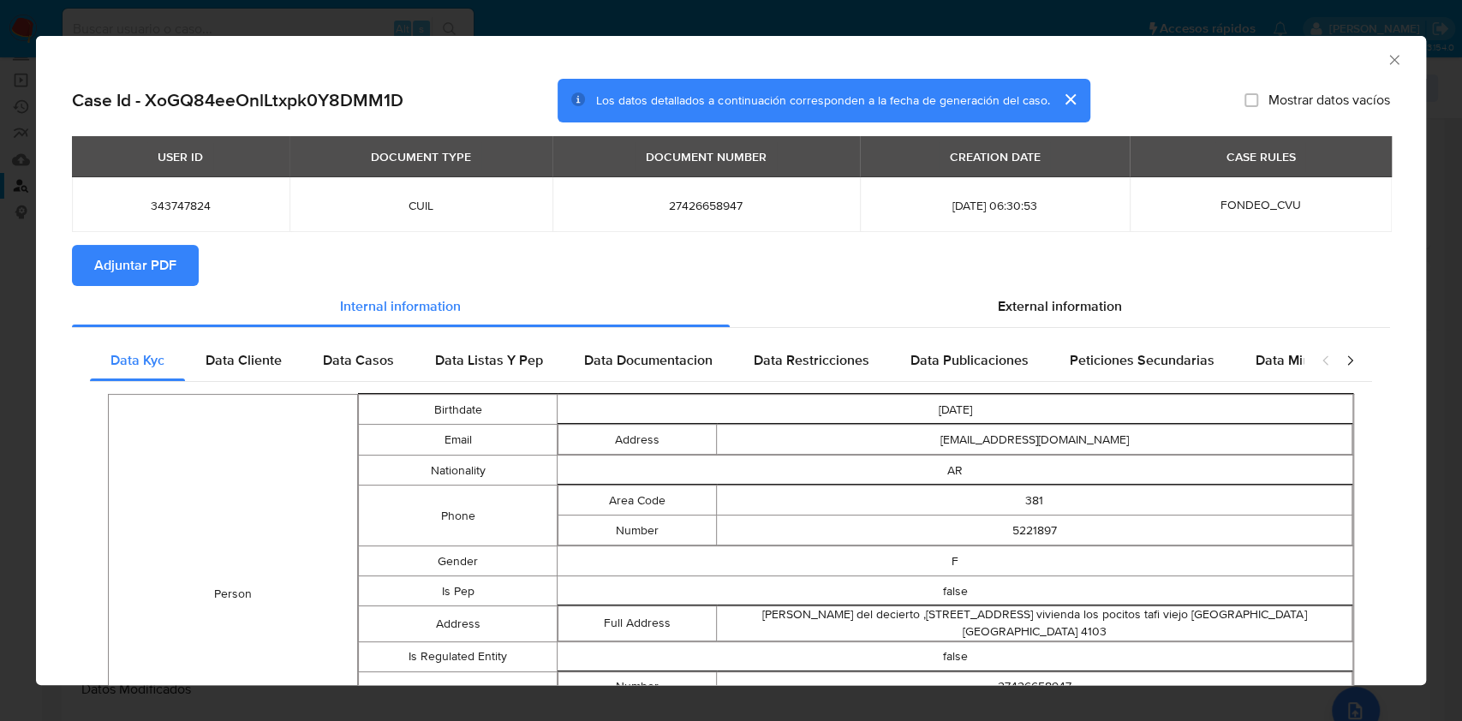
click at [113, 250] on span "Adjuntar PDF" at bounding box center [135, 266] width 82 height 38
click at [381, 622] on td "Address" at bounding box center [457, 623] width 199 height 35
drag, startPoint x: 139, startPoint y: 268, endPoint x: 146, endPoint y: 273, distance: 9.3
click at [141, 270] on span "Adjuntar PDF" at bounding box center [135, 266] width 82 height 38
click at [617, 626] on td "Full Address" at bounding box center [638, 623] width 158 height 34
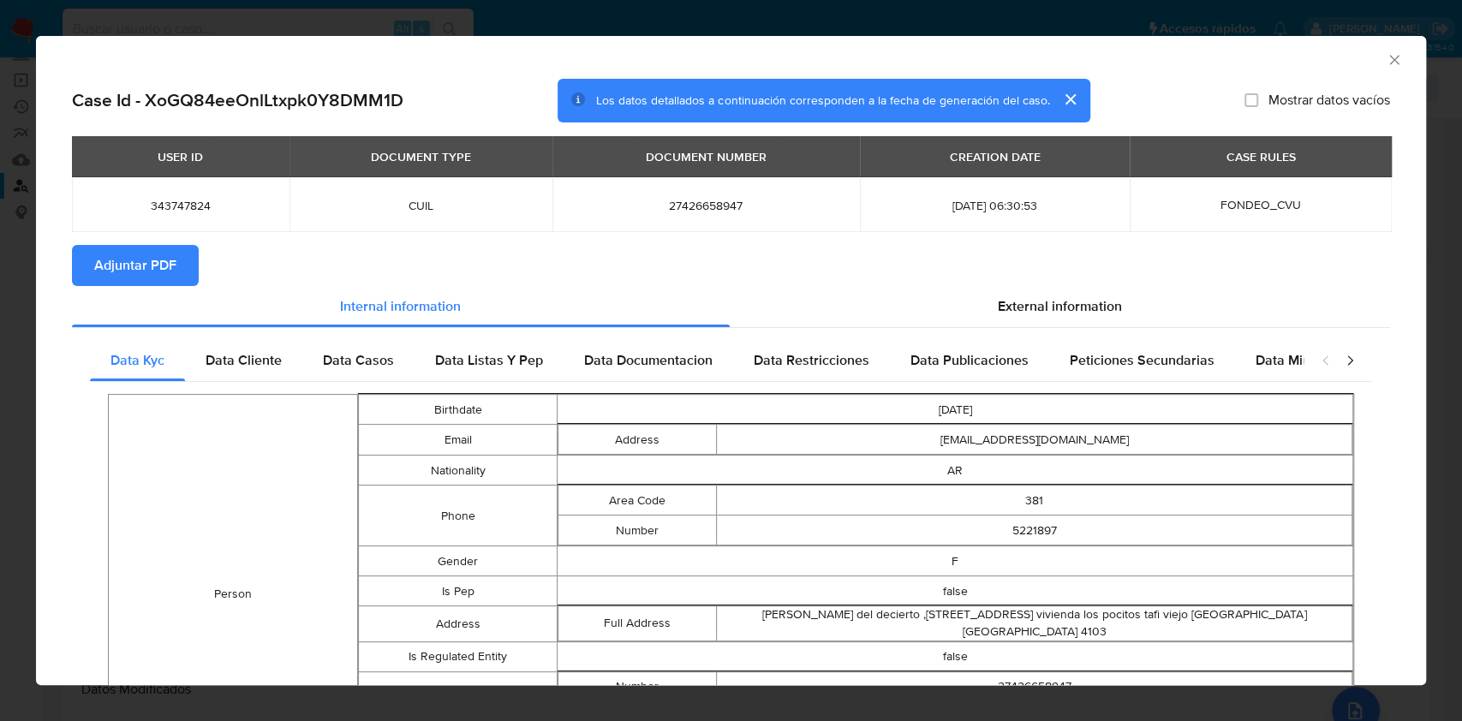
click at [1377, 52] on div "AML Data Collector" at bounding box center [731, 57] width 1390 height 43
click at [1386, 53] on icon "Cerrar ventana" at bounding box center [1394, 59] width 17 height 17
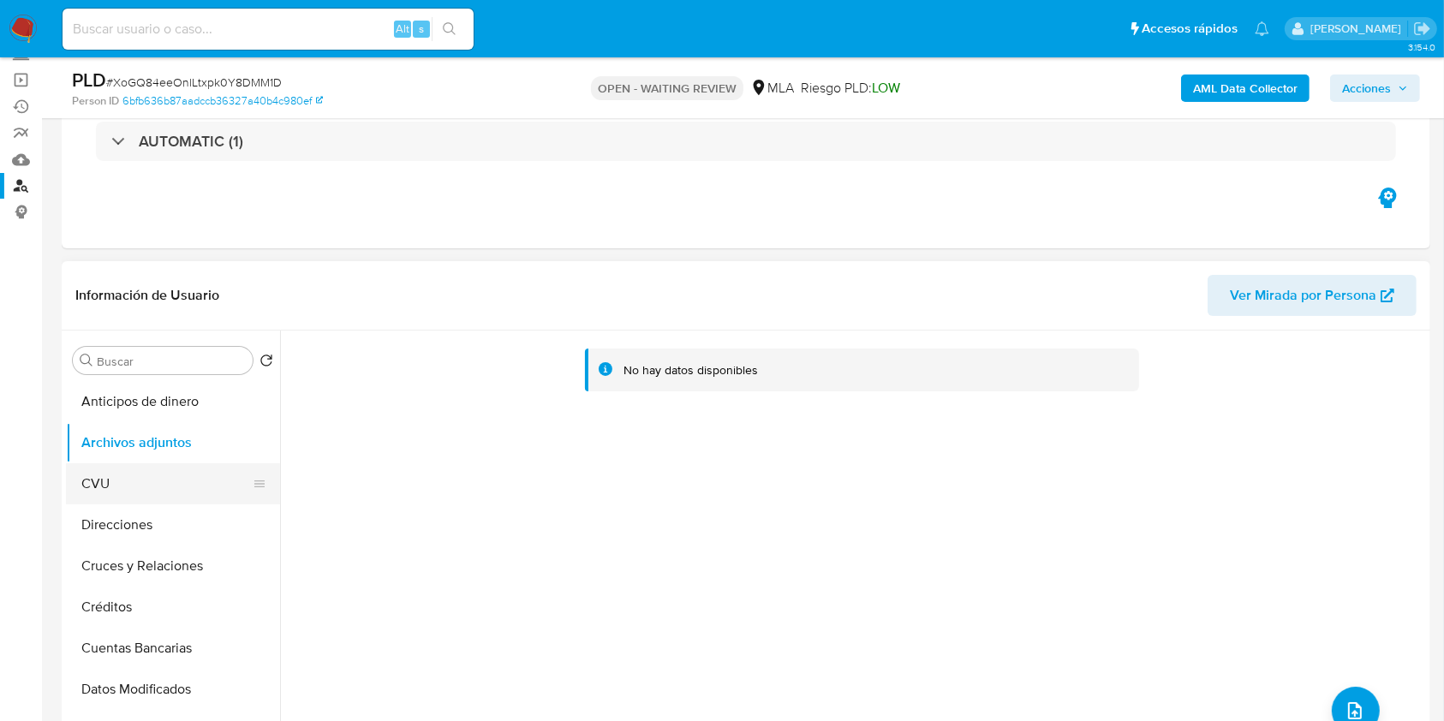
click at [143, 471] on button "CVU" at bounding box center [166, 483] width 200 height 41
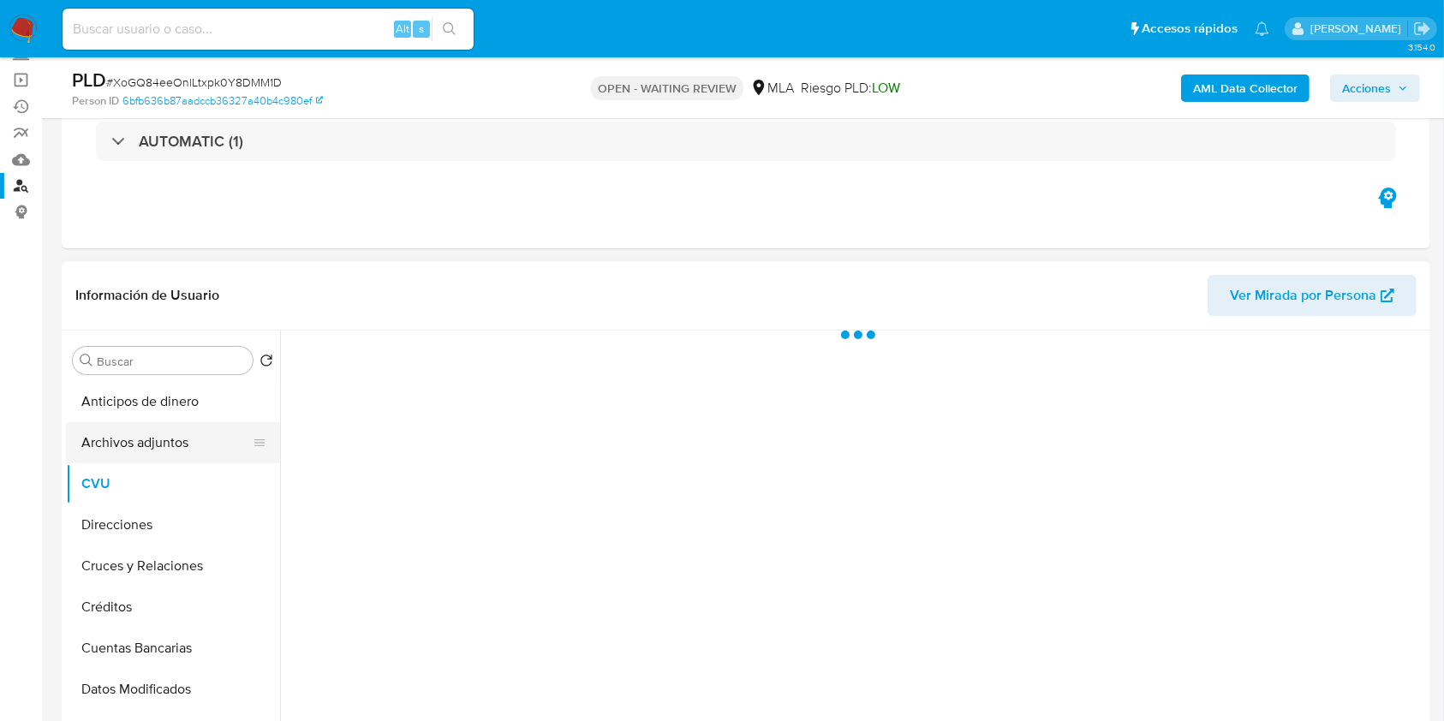
click at [157, 453] on button "Archivos adjuntos" at bounding box center [166, 442] width 200 height 41
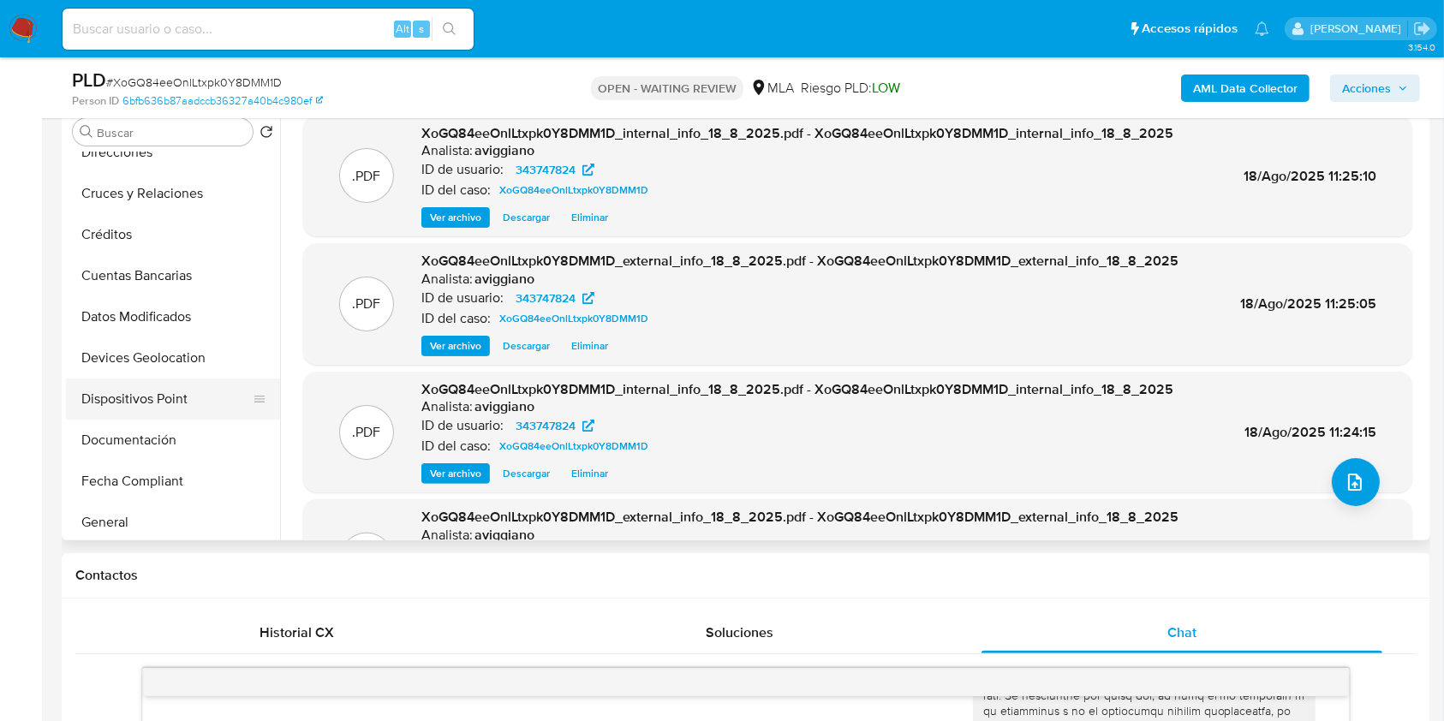
scroll to position [228, 0]
click at [136, 427] on button "General" at bounding box center [166, 438] width 200 height 41
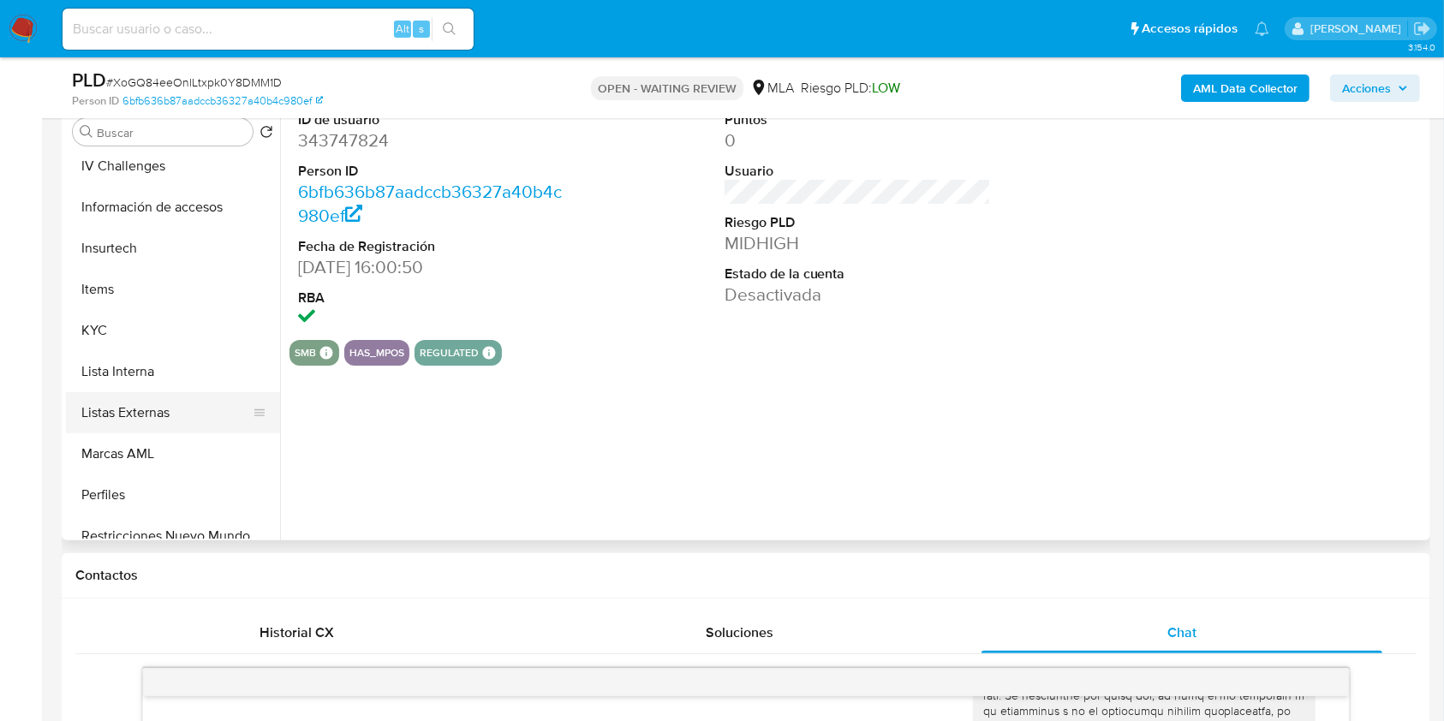
scroll to position [685, 0]
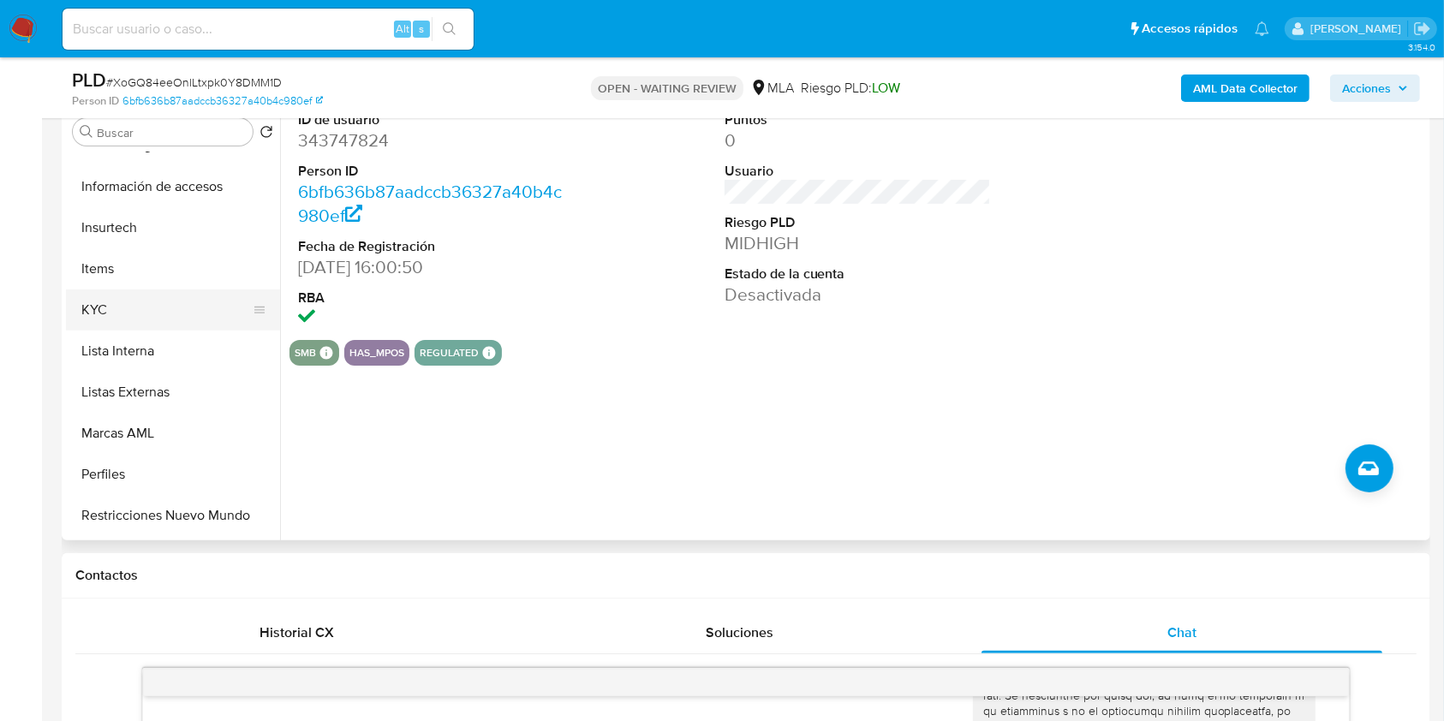
click at [156, 305] on button "KYC" at bounding box center [166, 310] width 200 height 41
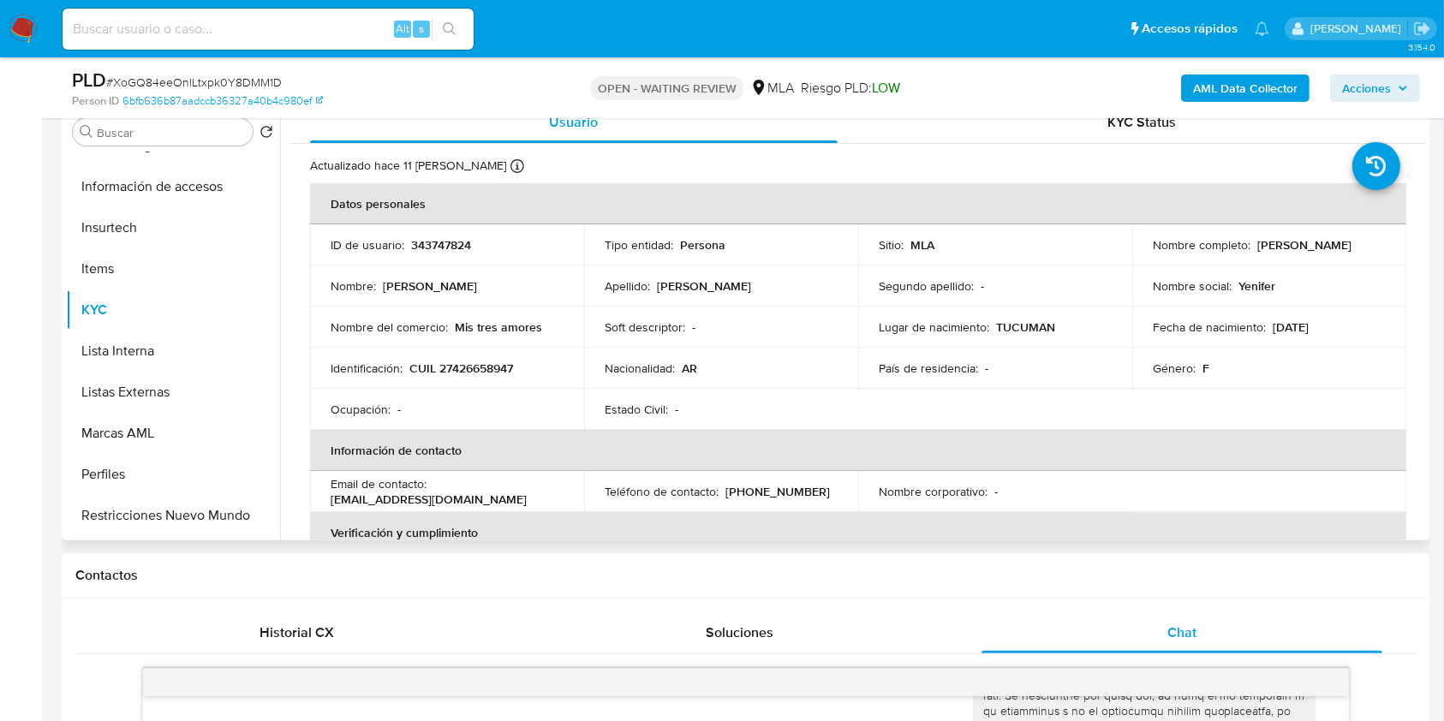
click at [479, 367] on p "CUIL 27426658947" at bounding box center [461, 368] width 104 height 15
click at [480, 369] on p "CUIL 27426658947" at bounding box center [461, 368] width 104 height 15
copy p "27426658947"
click at [452, 250] on p "343747824" at bounding box center [441, 244] width 60 height 15
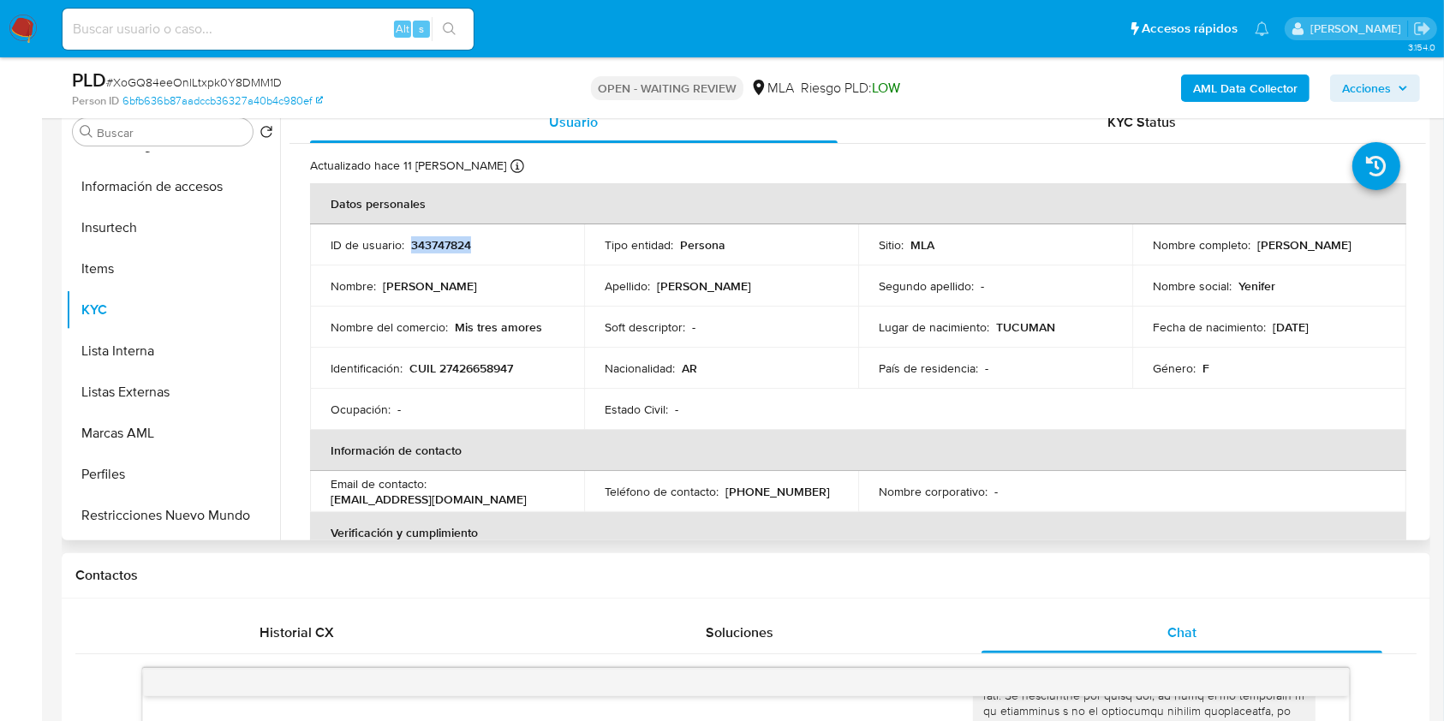
copy p "343747824"
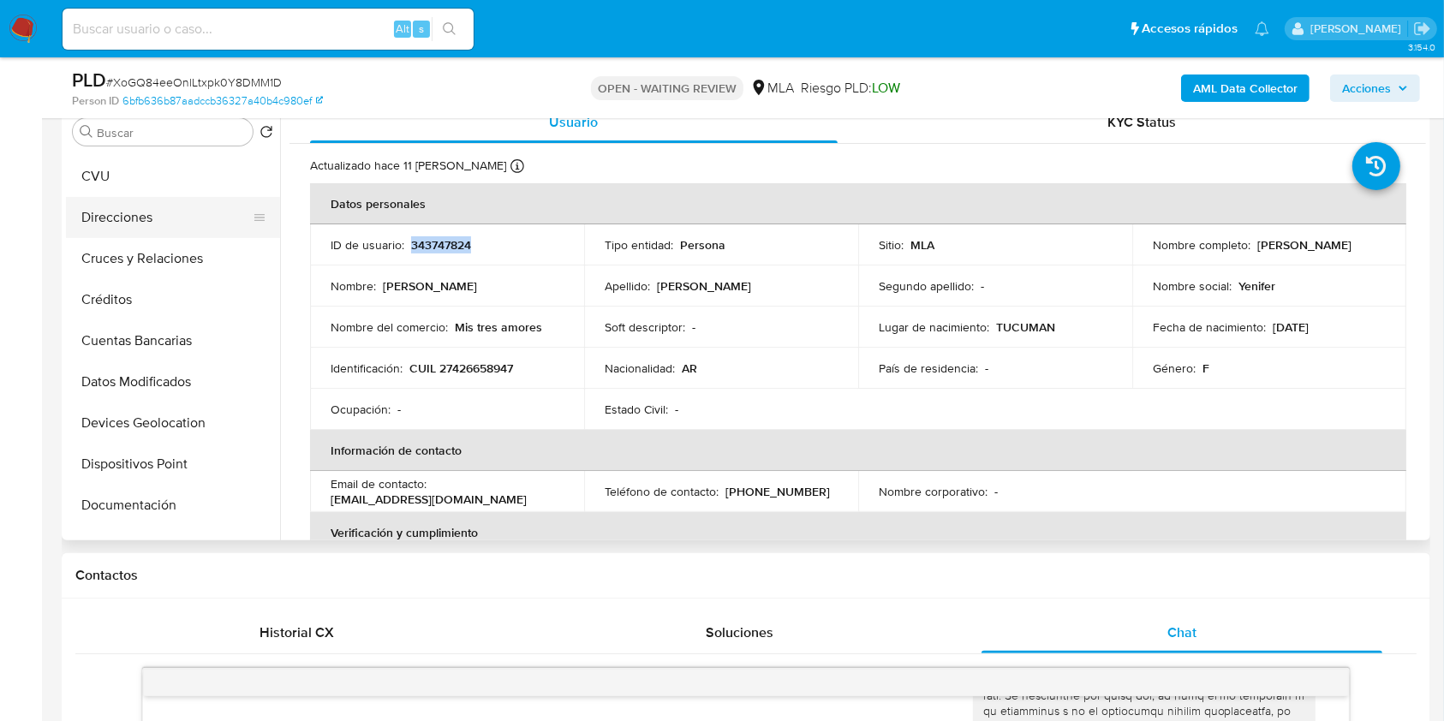
scroll to position [0, 0]
click at [180, 226] on button "Archivos adjuntos" at bounding box center [166, 214] width 200 height 41
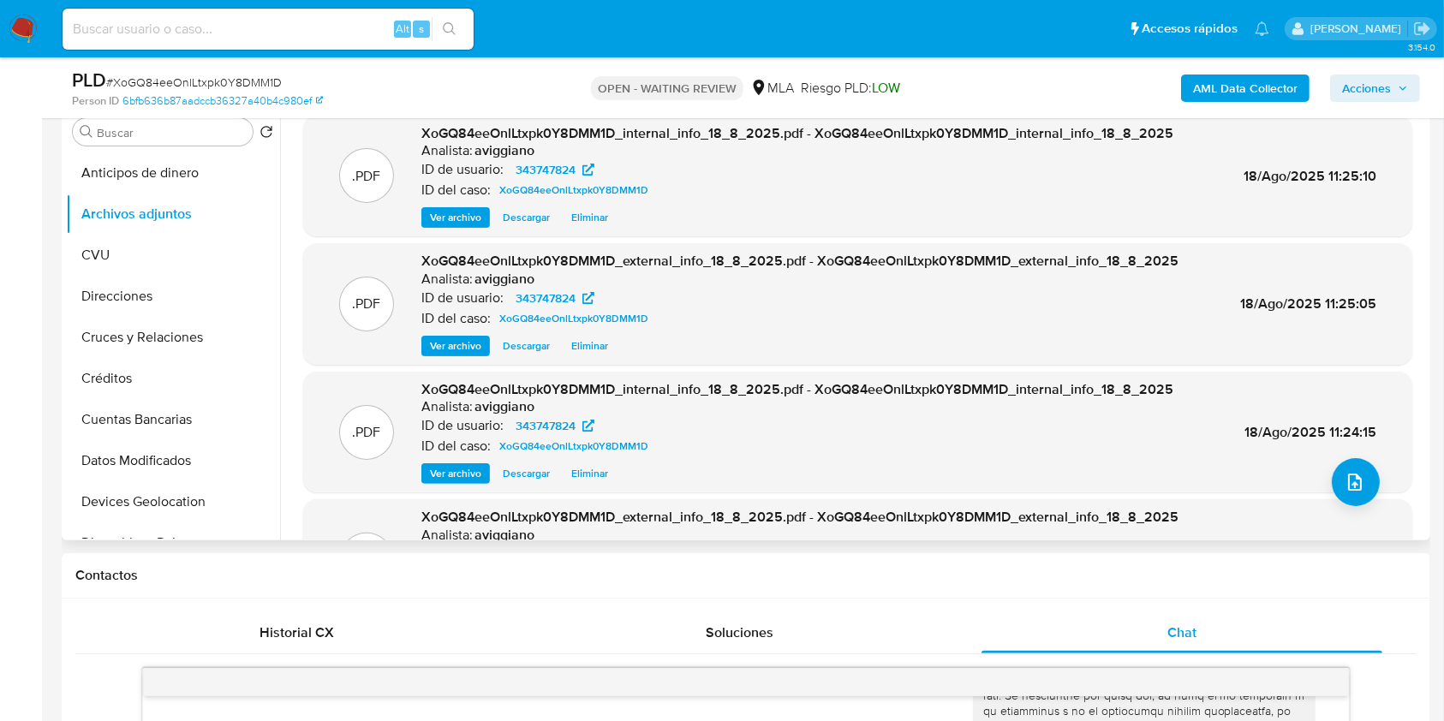
click at [1401, 162] on div ".PDF XoGQ84eeOnlLtxpk0Y8DMM1D_internal_info_18_8_2025.pdf - XoGQ84eeOnlLtxpk0Y8…" at bounding box center [857, 177] width 1109 height 122
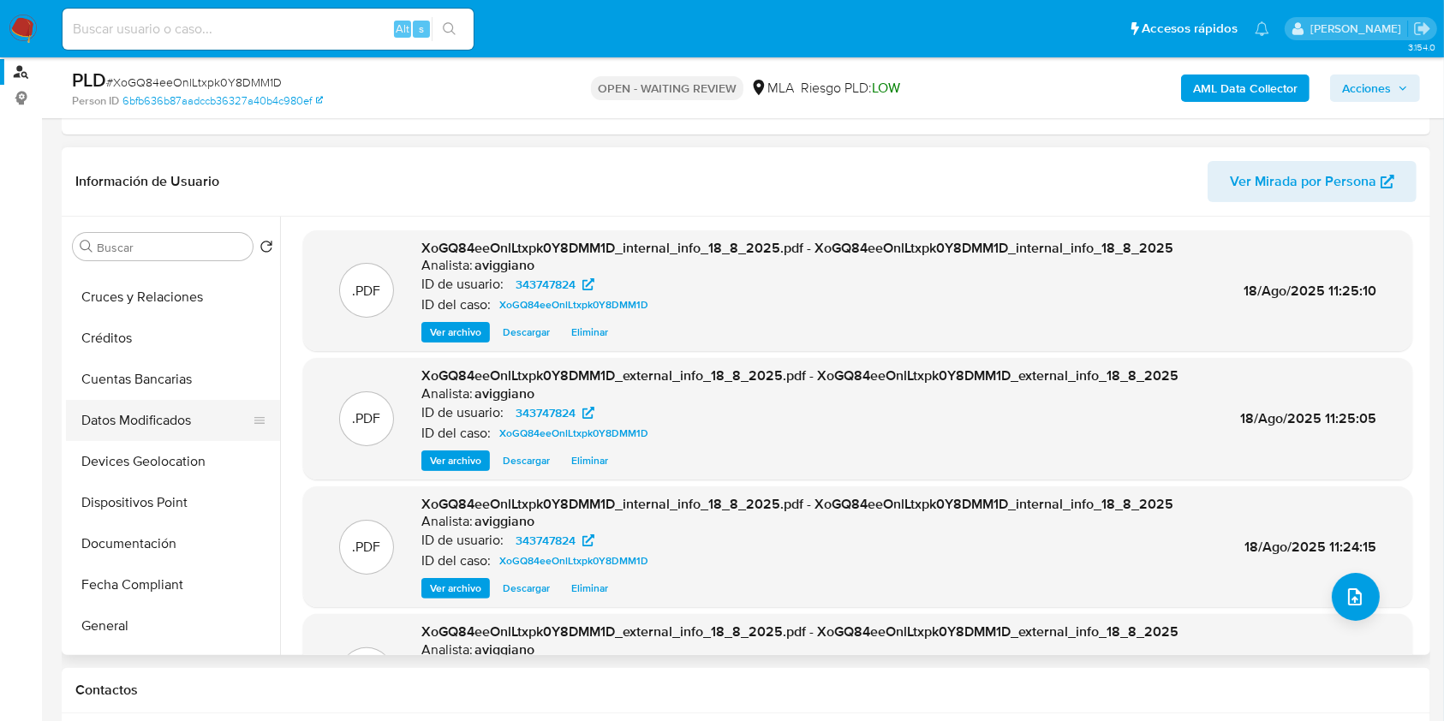
scroll to position [228, 0]
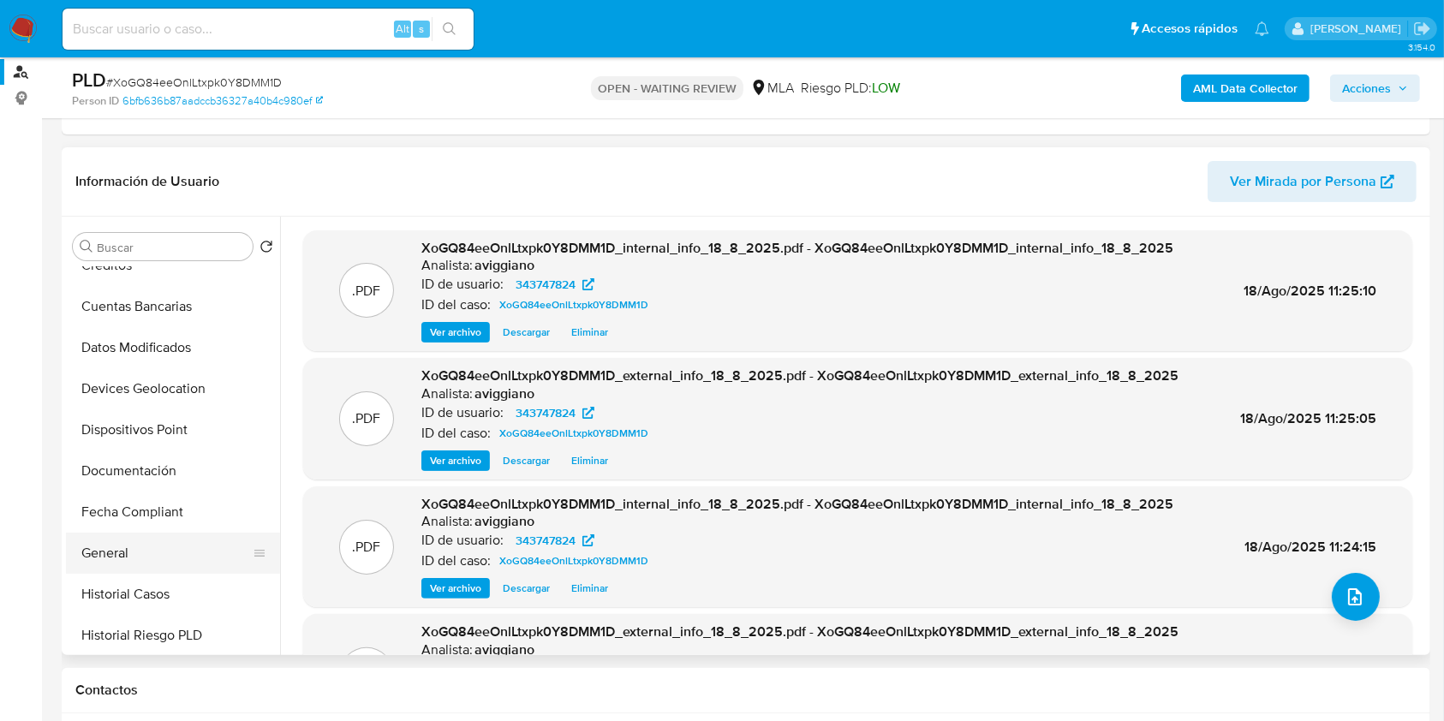
click at [111, 559] on button "General" at bounding box center [166, 553] width 200 height 41
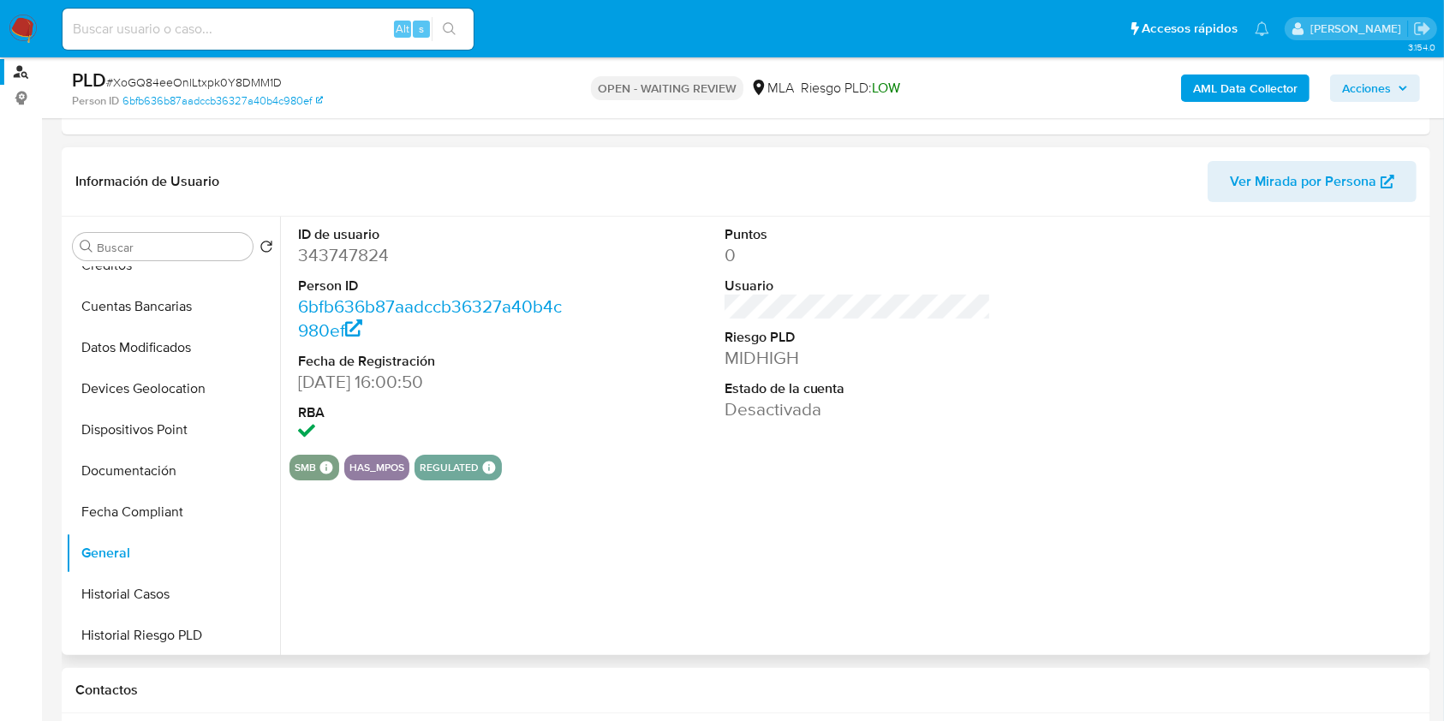
click at [359, 257] on dd "343747824" at bounding box center [431, 255] width 267 height 24
click at [359, 258] on dd "343747824" at bounding box center [431, 255] width 267 height 24
copy dd "343747824"
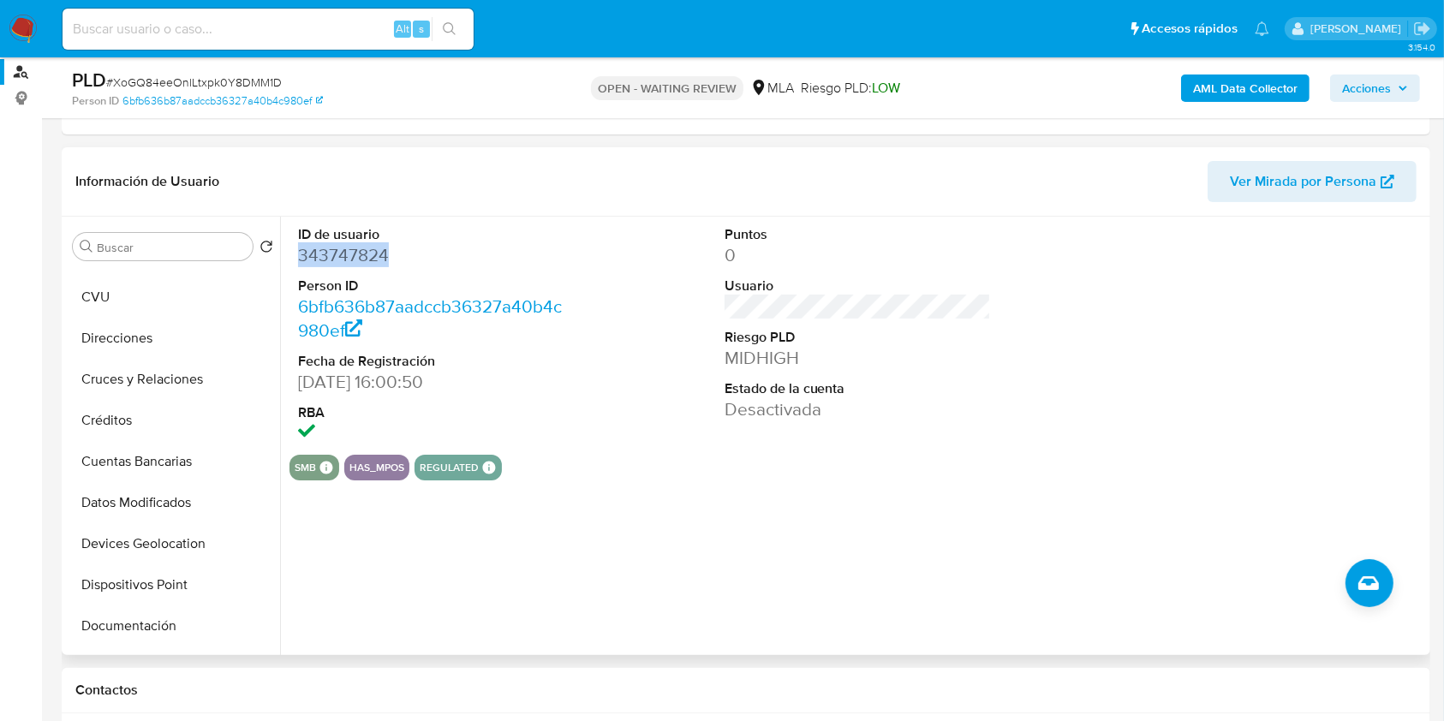
scroll to position [0, 0]
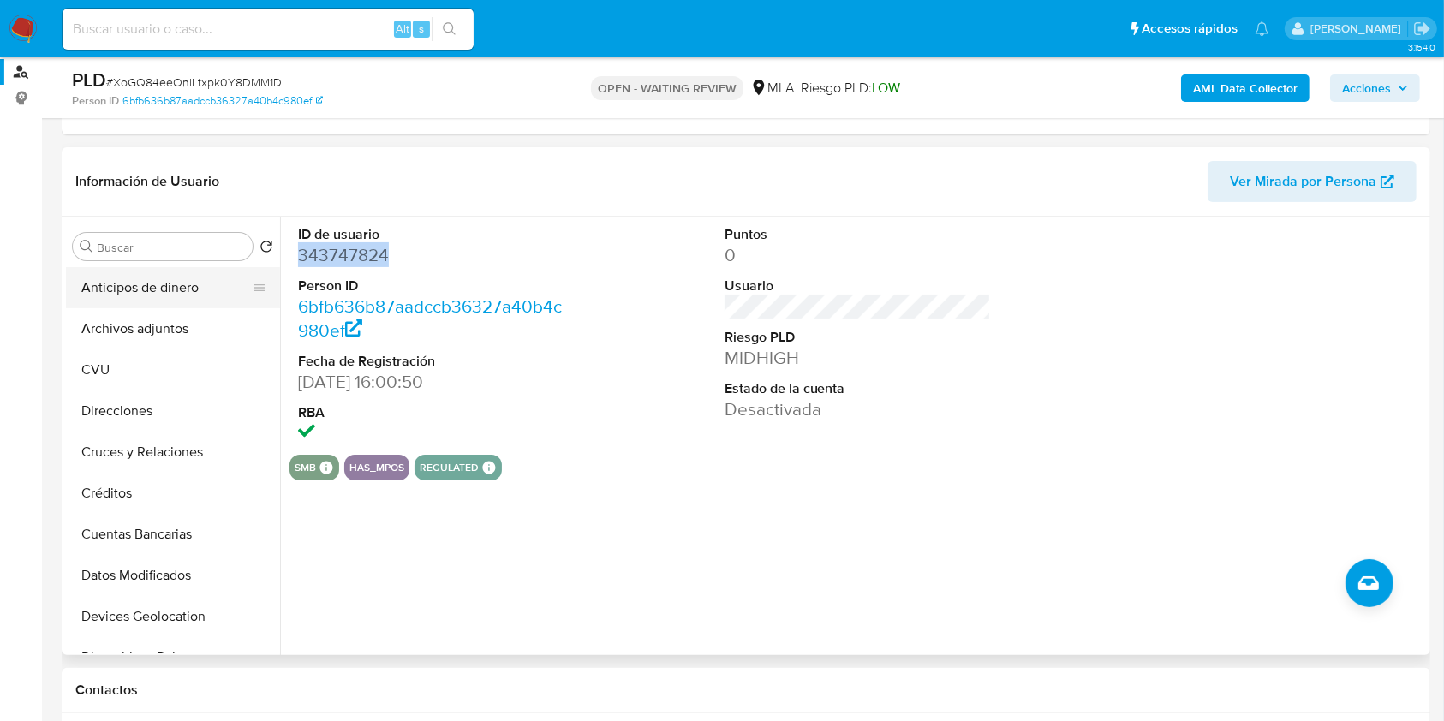
click at [158, 297] on button "Anticipos de dinero" at bounding box center [166, 287] width 200 height 41
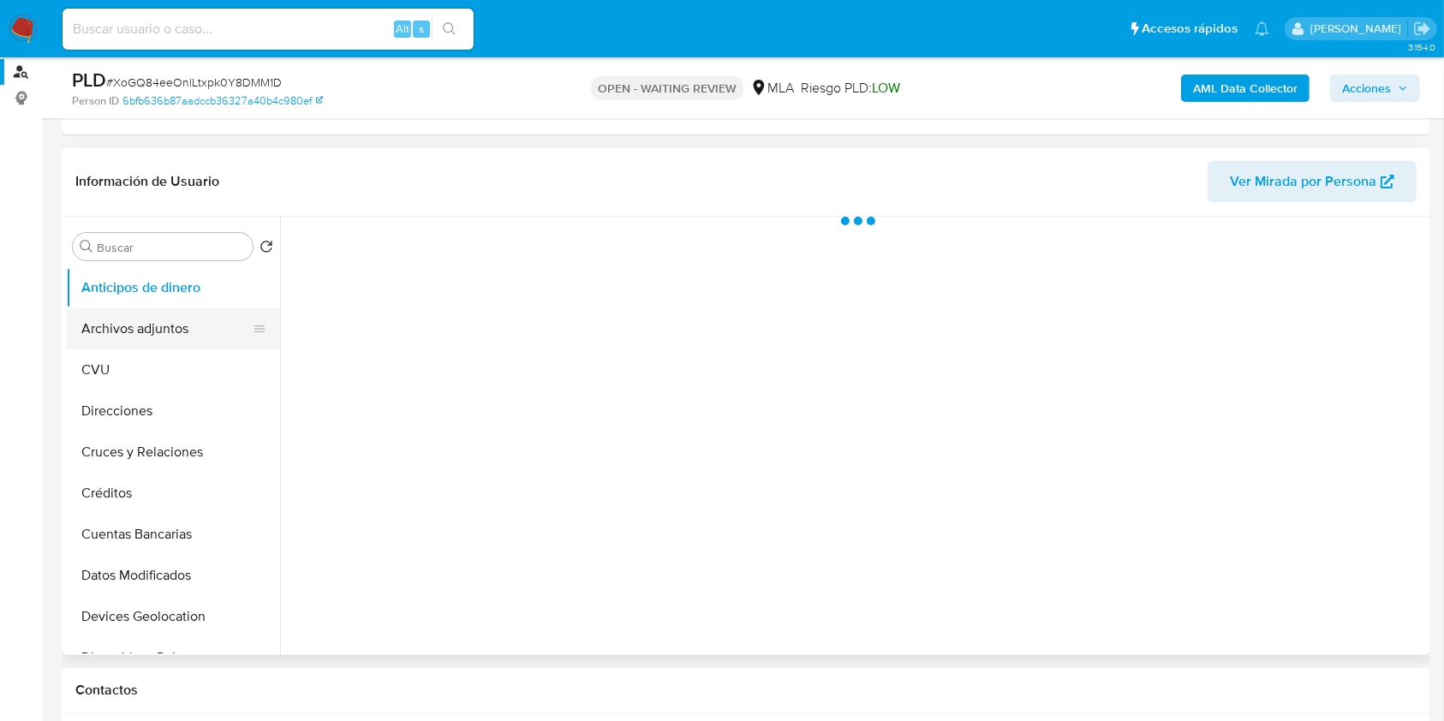
click at [154, 316] on button "Archivos adjuntos" at bounding box center [166, 328] width 200 height 41
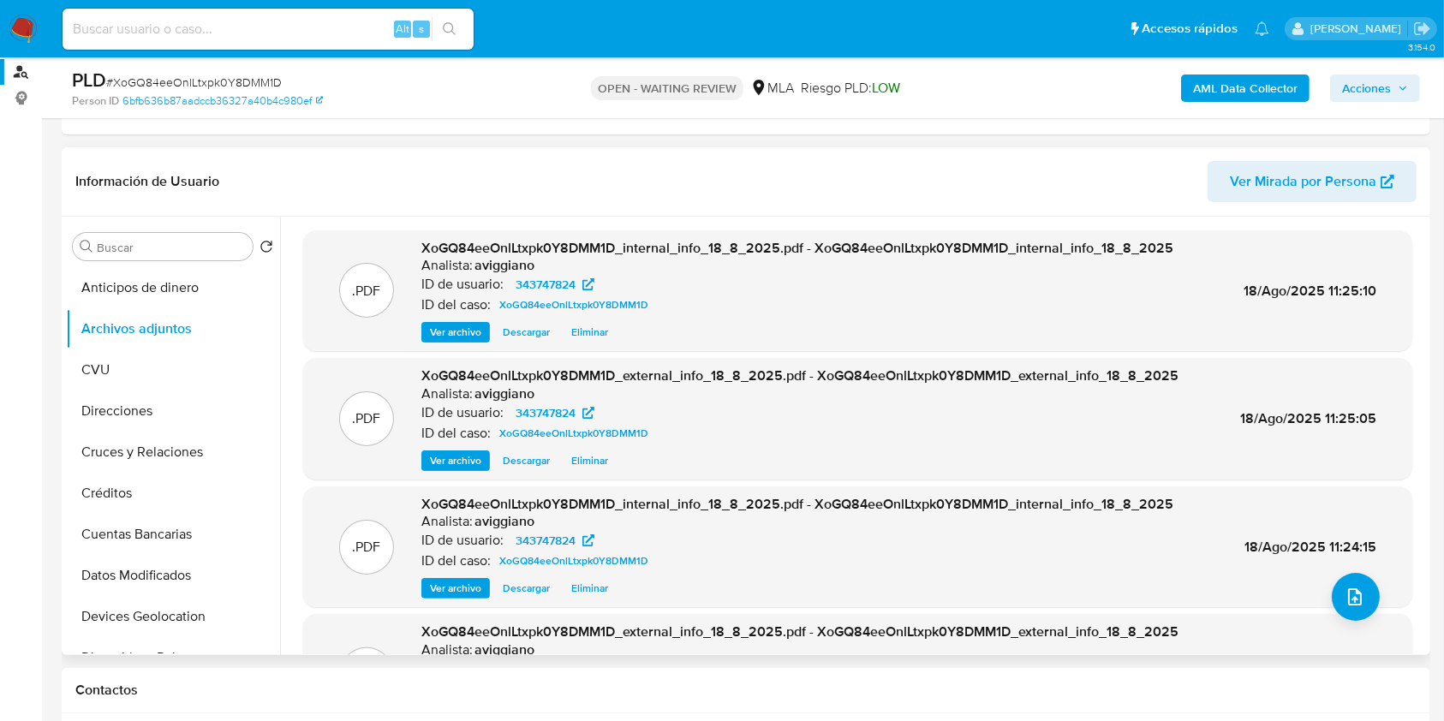
scroll to position [338, 0]
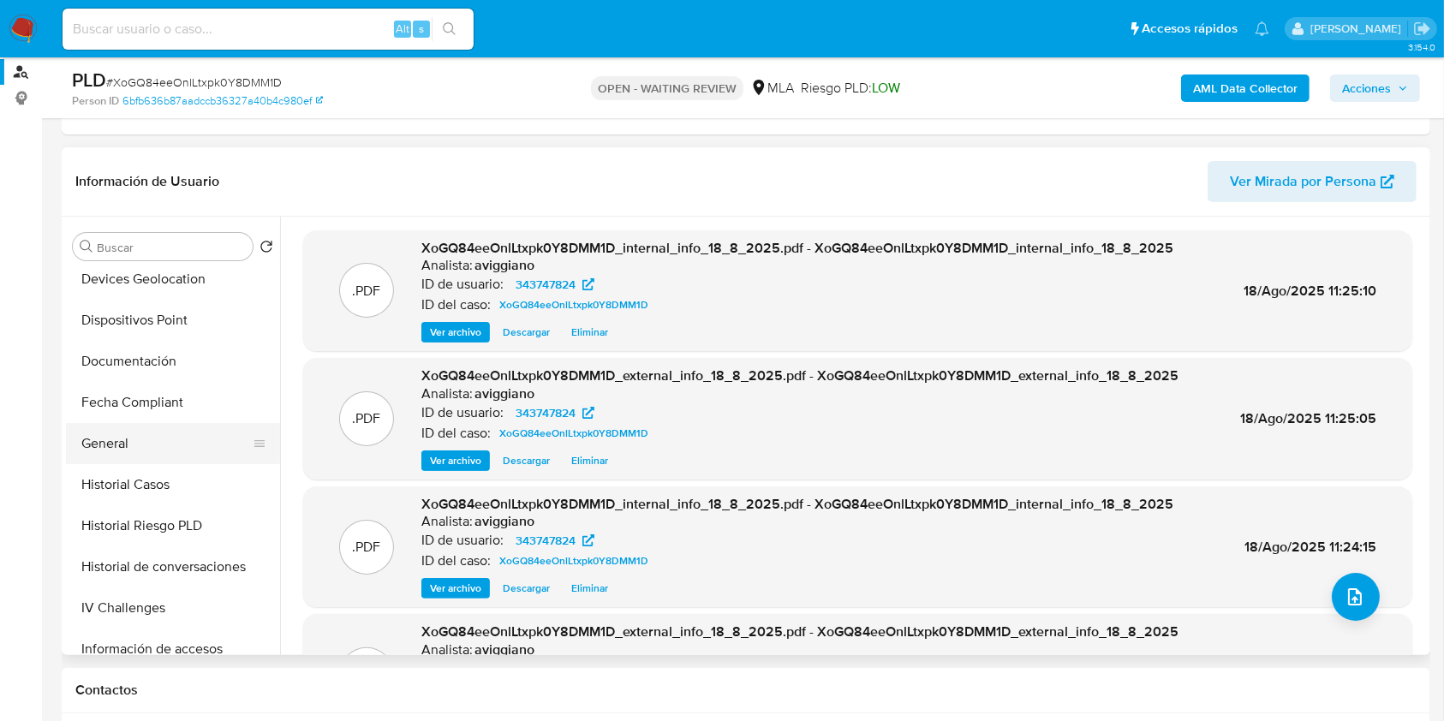
click at [99, 444] on button "General" at bounding box center [166, 443] width 200 height 41
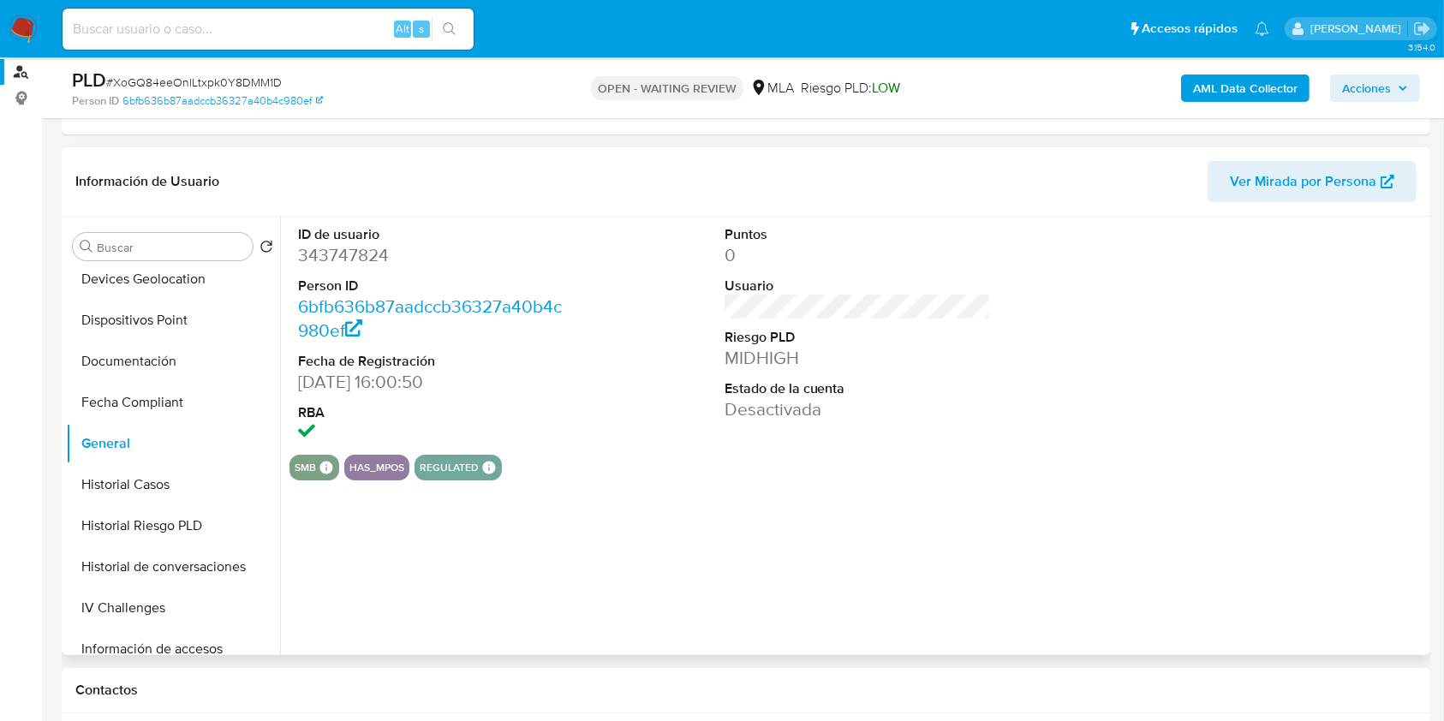
click at [341, 258] on dd "343747824" at bounding box center [431, 255] width 267 height 24
copy dd "343747824"
click at [436, 640] on div "ID de usuario 343747824 Person ID 6bfb636b87aadccb36327a40b4c980ef Fecha de Reg…" at bounding box center [853, 436] width 1146 height 439
click at [346, 247] on dd "343747824" at bounding box center [431, 255] width 267 height 24
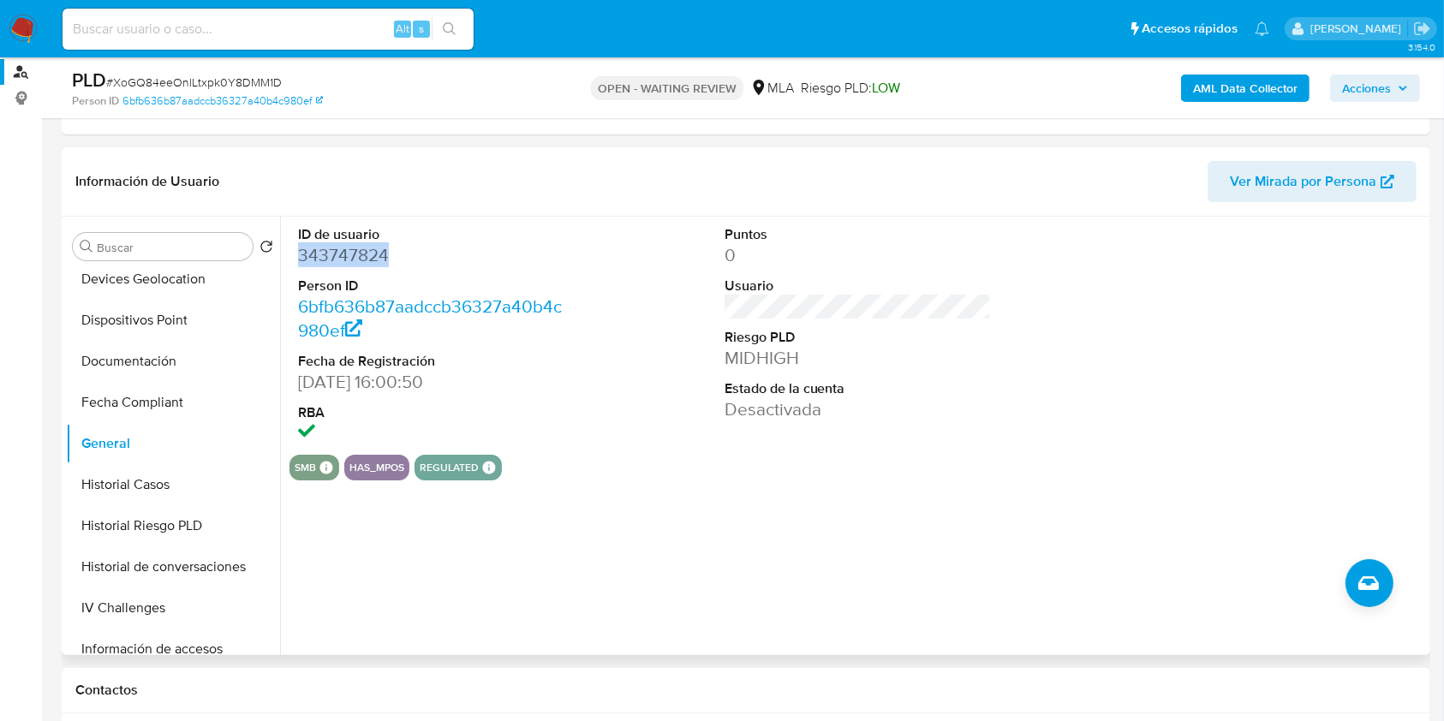
click at [346, 247] on dd "343747824" at bounding box center [431, 255] width 267 height 24
copy dd "343747824"
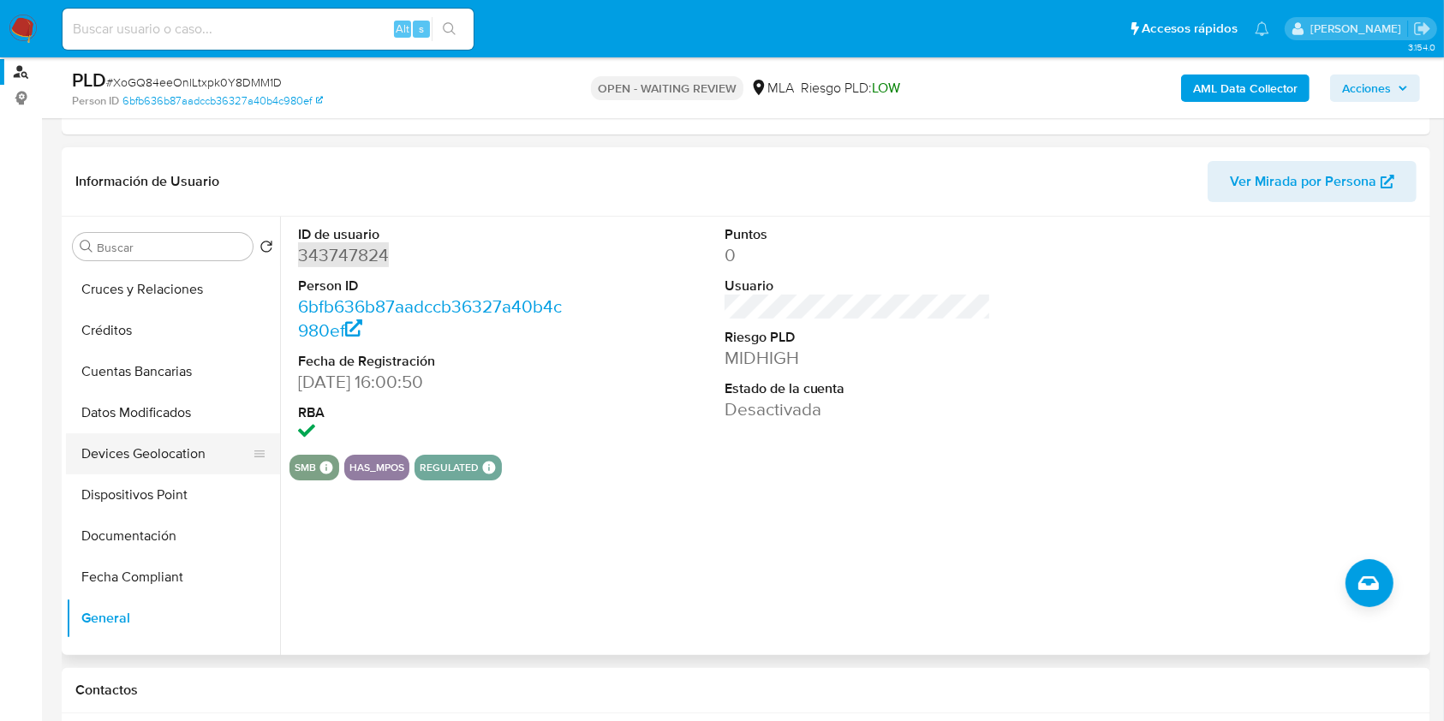
scroll to position [0, 0]
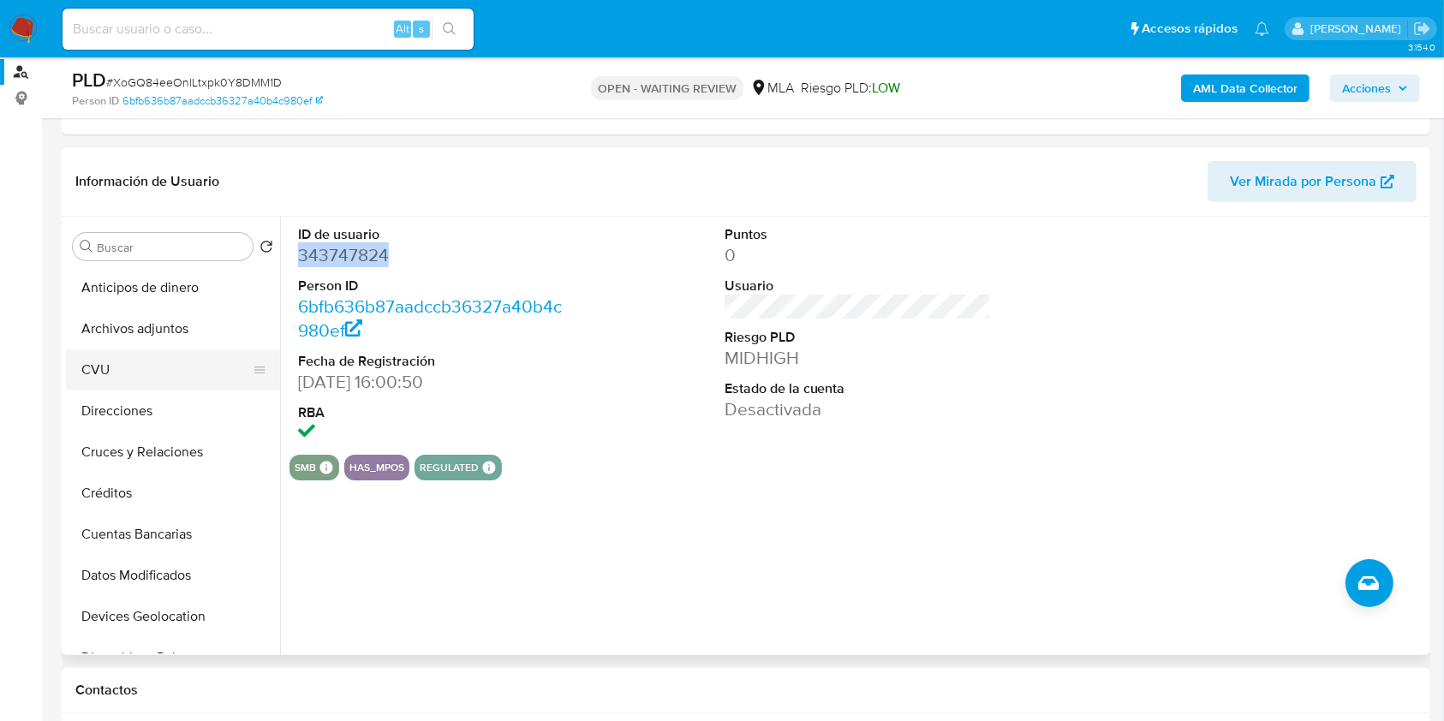
click at [139, 350] on button "CVU" at bounding box center [166, 370] width 200 height 41
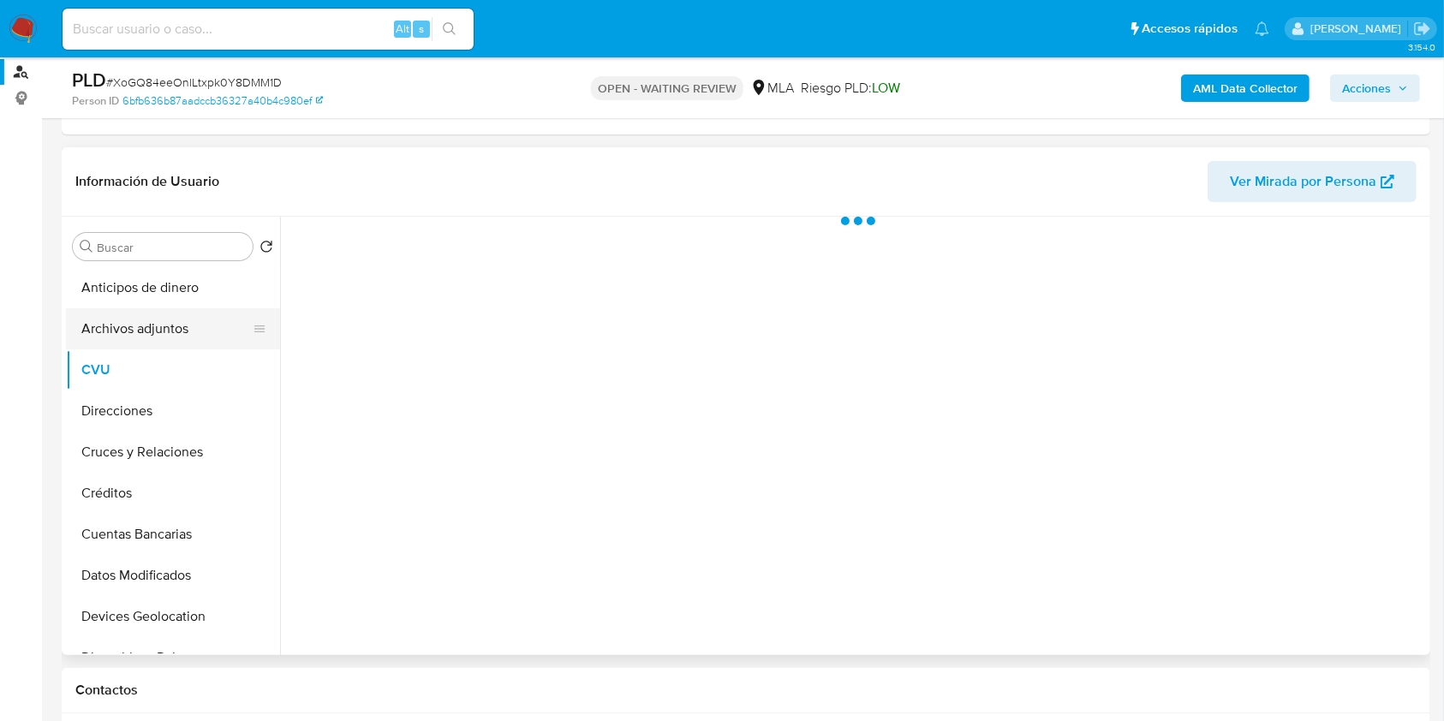
click at [149, 316] on button "Archivos adjuntos" at bounding box center [166, 328] width 200 height 41
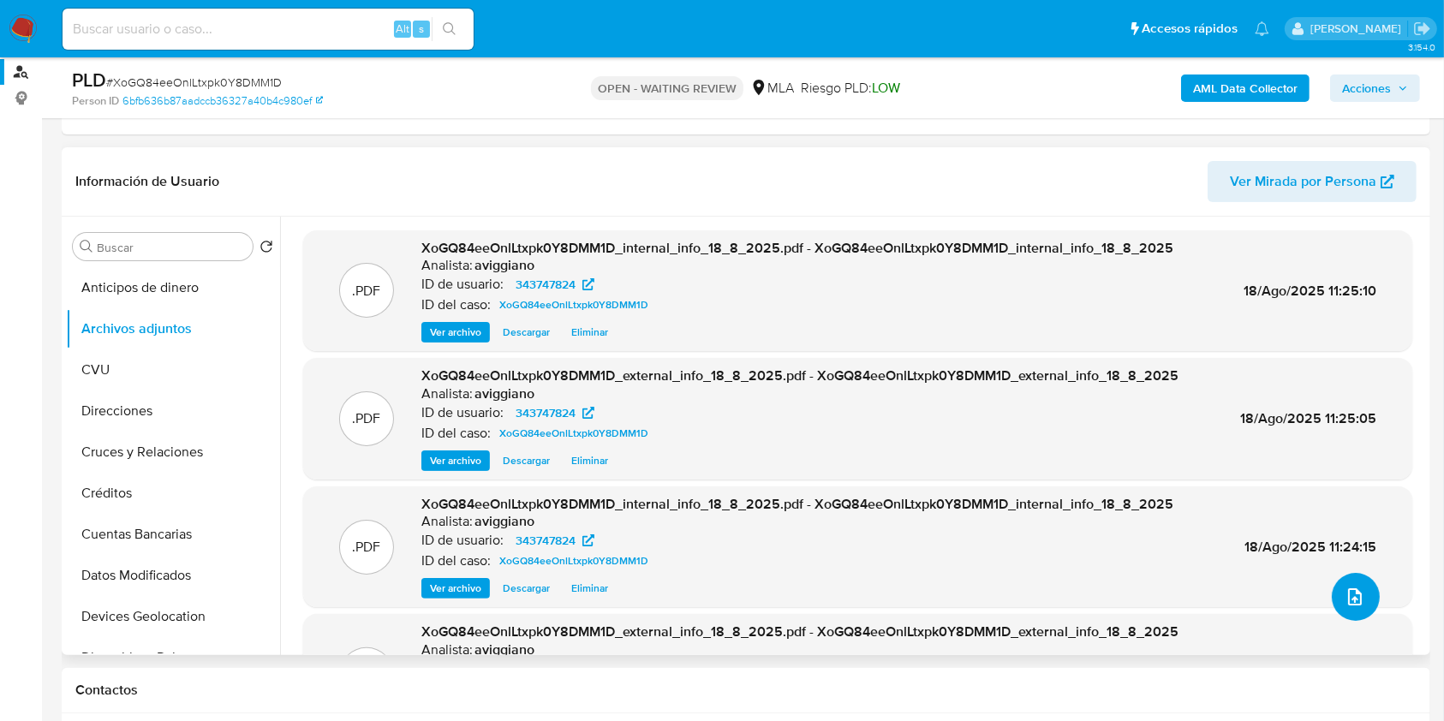
click at [1334, 606] on button "upload-file" at bounding box center [1356, 597] width 48 height 48
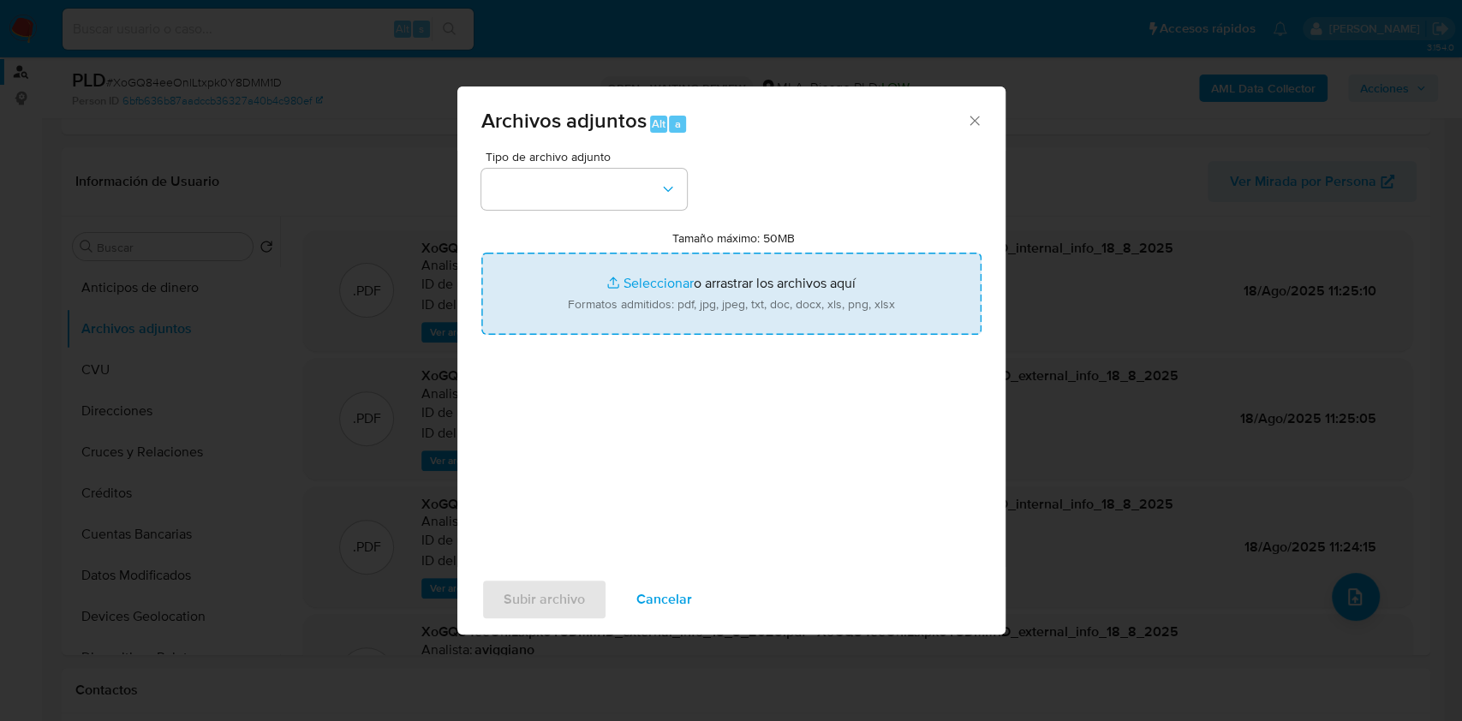
click at [741, 287] on input "Tamaño máximo: 50MB Seleccionar archivos" at bounding box center [731, 294] width 500 height 82
type input "C:\fakepath\Movimientos-Aladdin-v10_1 - 343747824.xlsx"
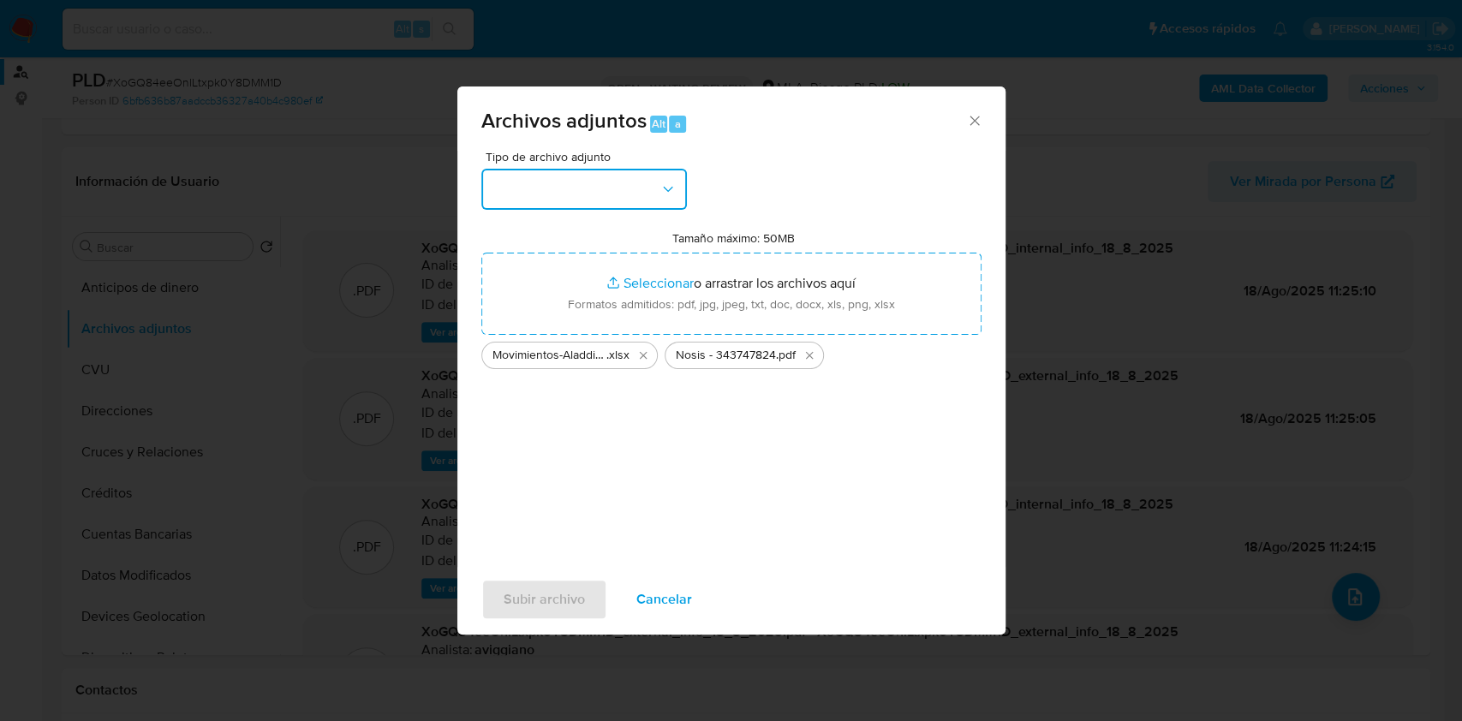
click at [541, 178] on button "button" at bounding box center [584, 189] width 206 height 41
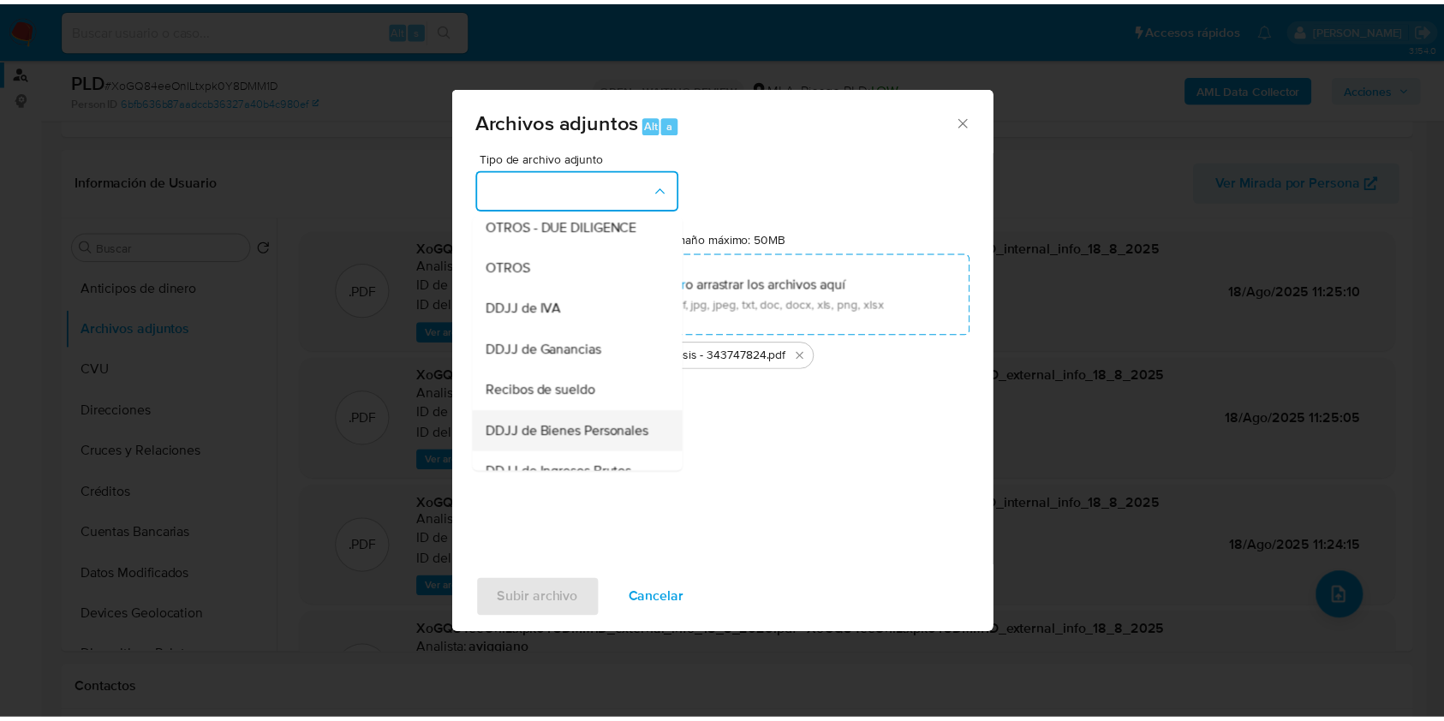
scroll to position [343, 0]
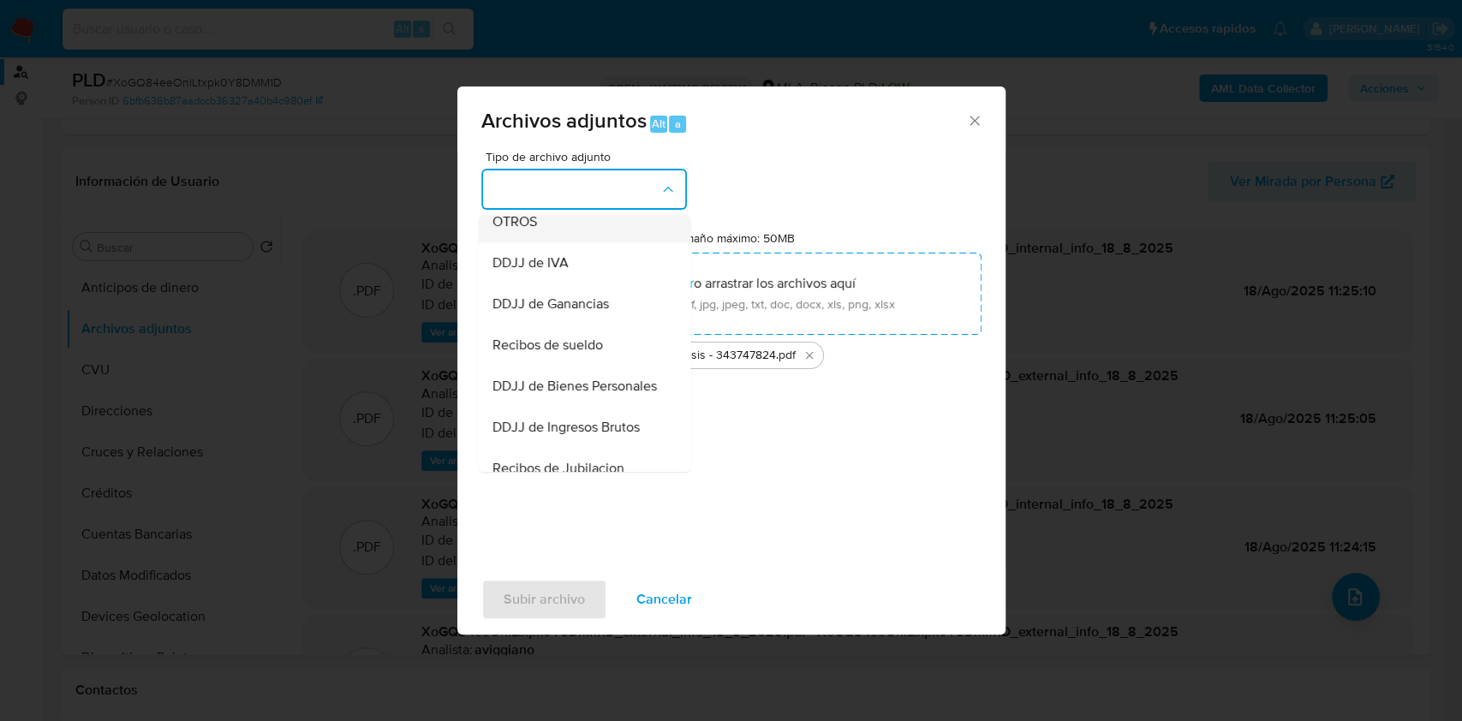
click at [517, 230] on span "OTROS" at bounding box center [514, 221] width 45 height 17
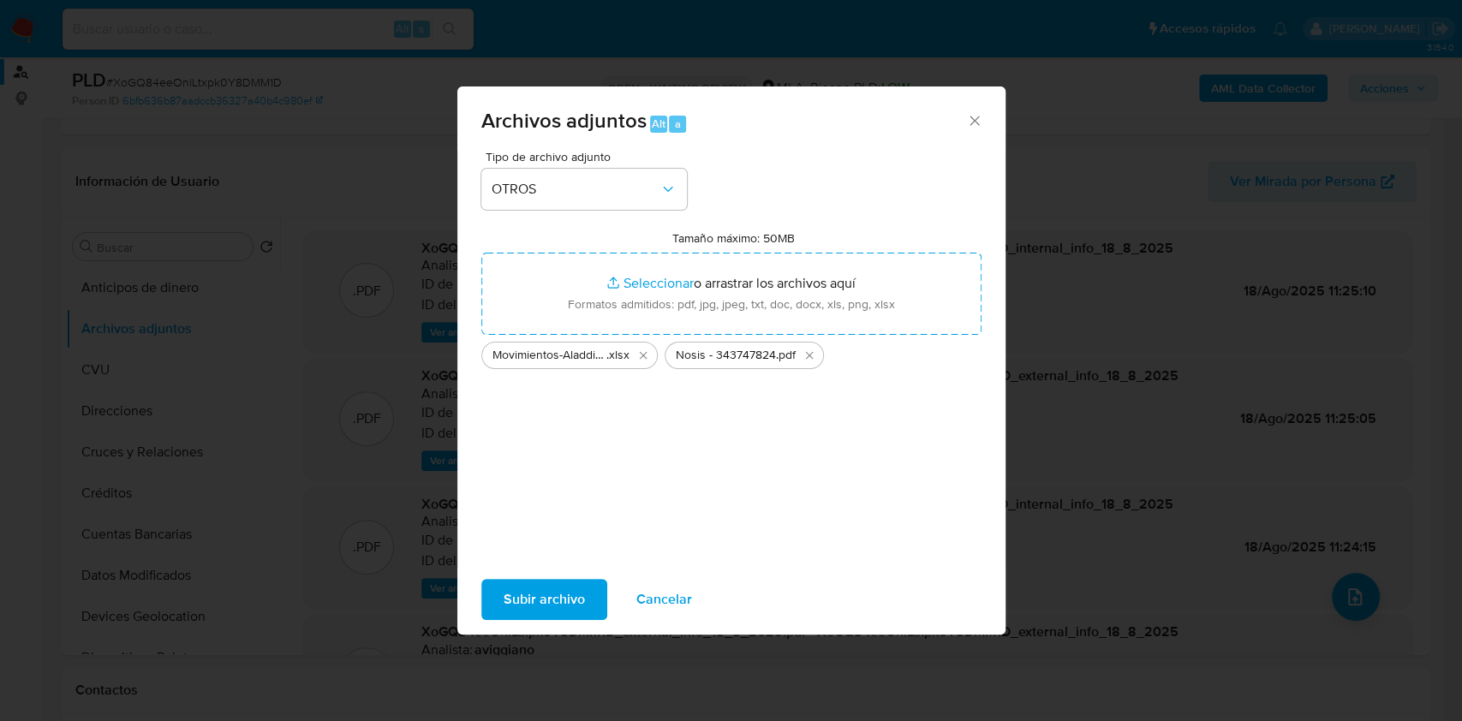
click at [537, 595] on span "Subir archivo" at bounding box center [544, 600] width 81 height 38
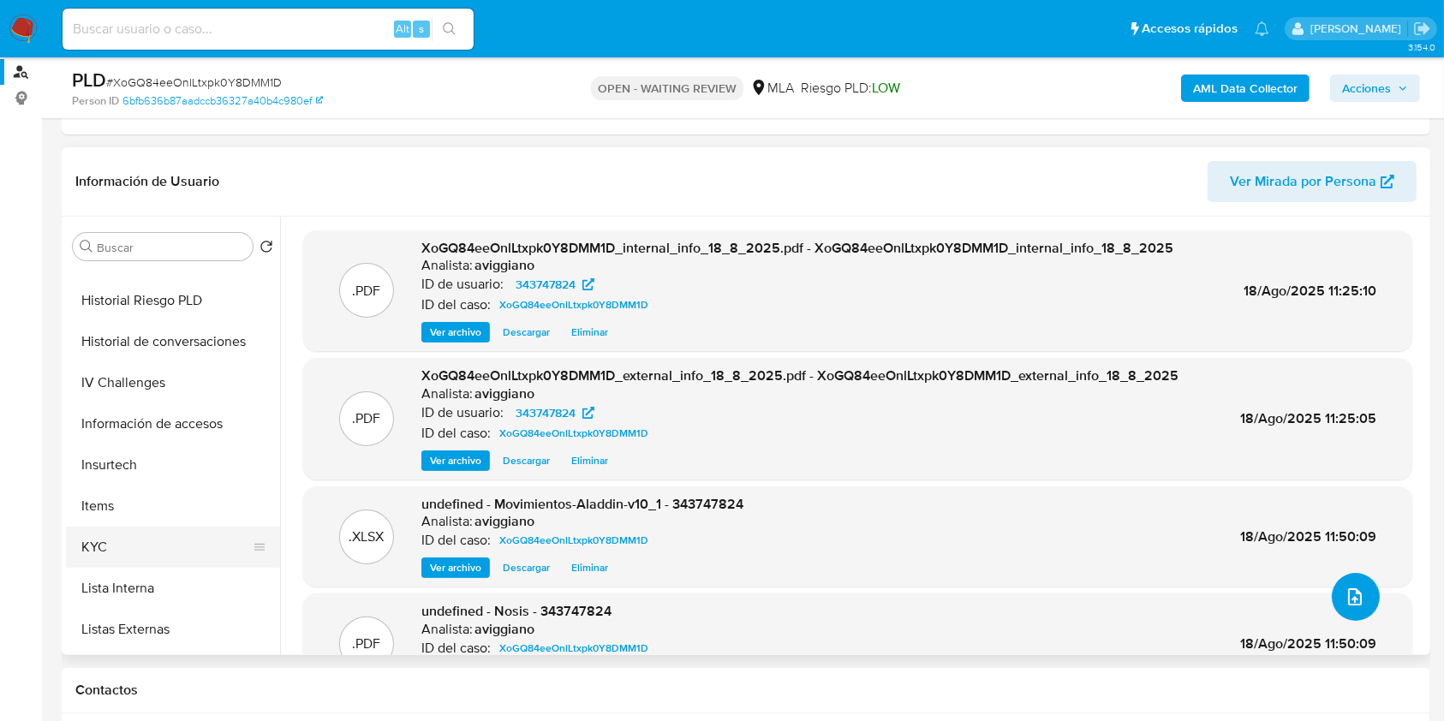
scroll to position [571, 0]
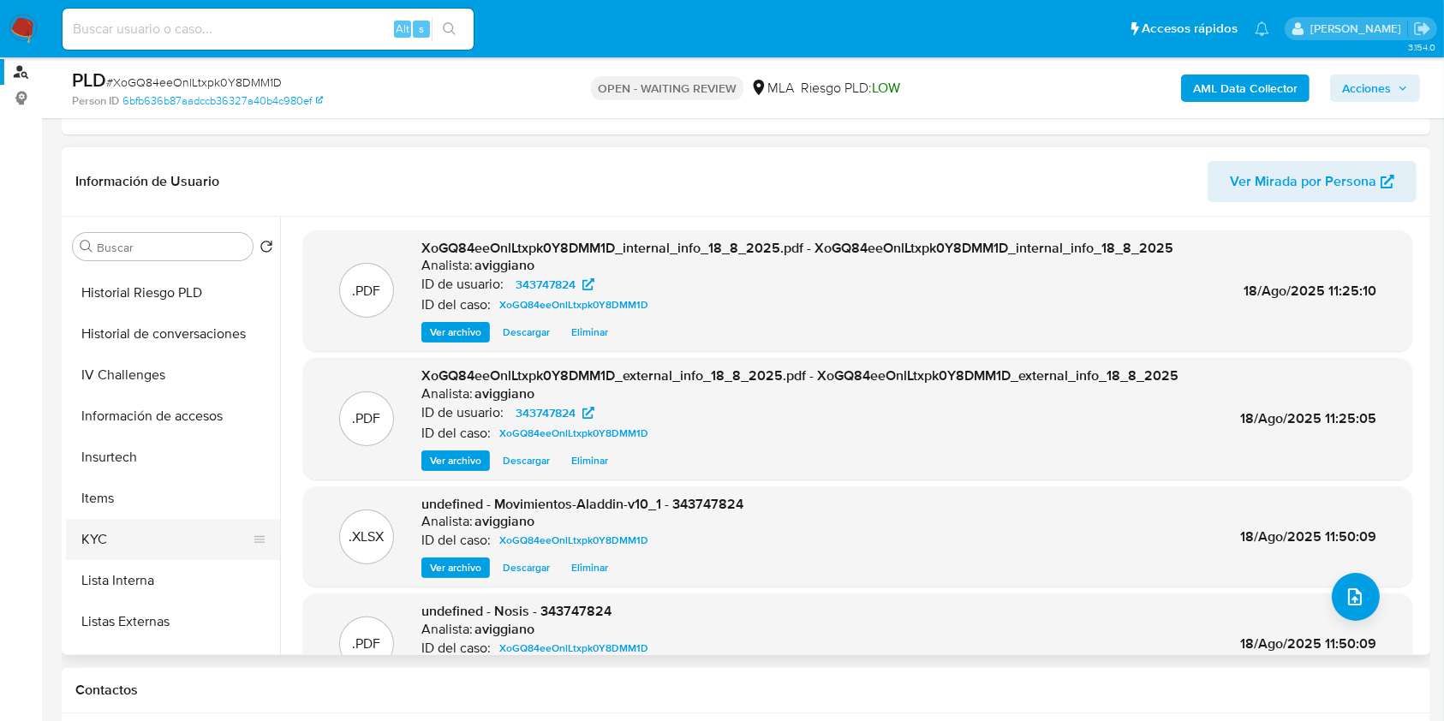
click at [128, 523] on button "KYC" at bounding box center [166, 539] width 200 height 41
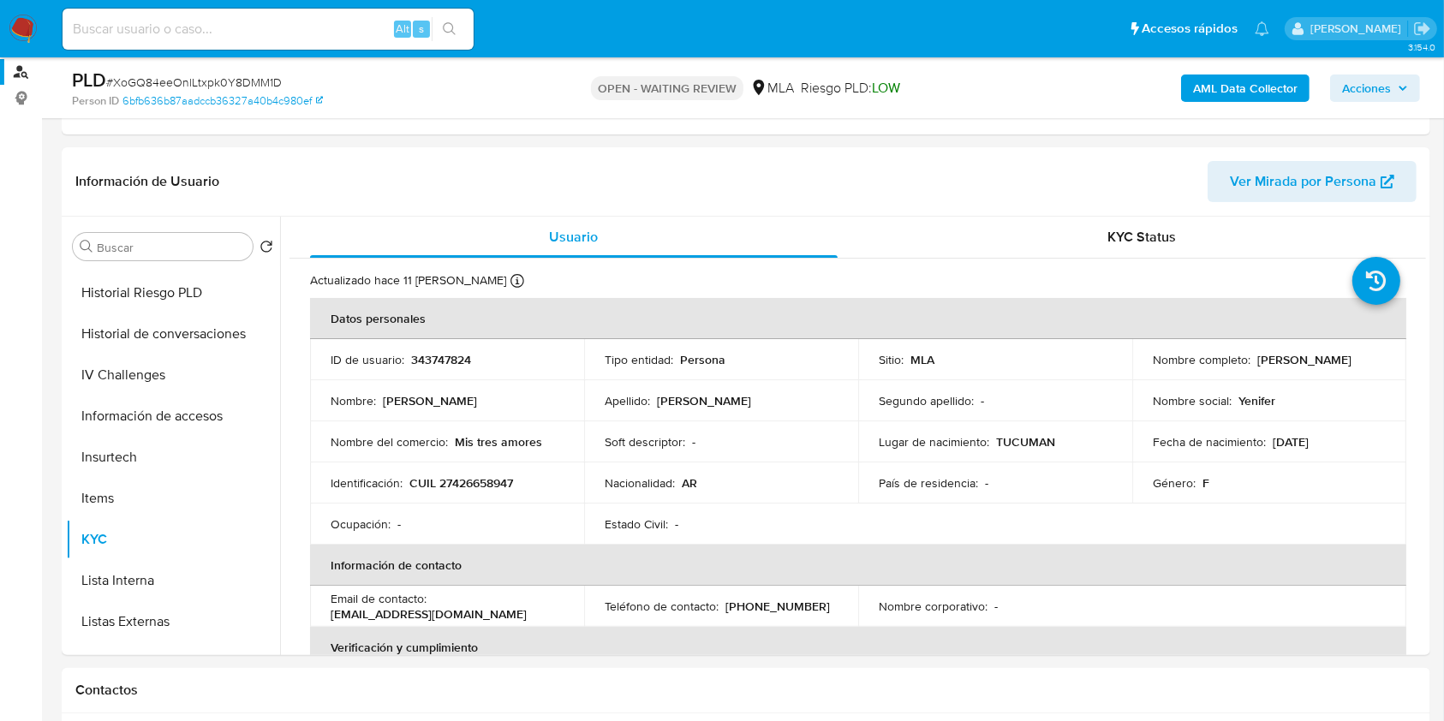
click at [251, 45] on div "Alt s" at bounding box center [268, 29] width 411 height 41
click at [248, 30] on input at bounding box center [268, 29] width 411 height 22
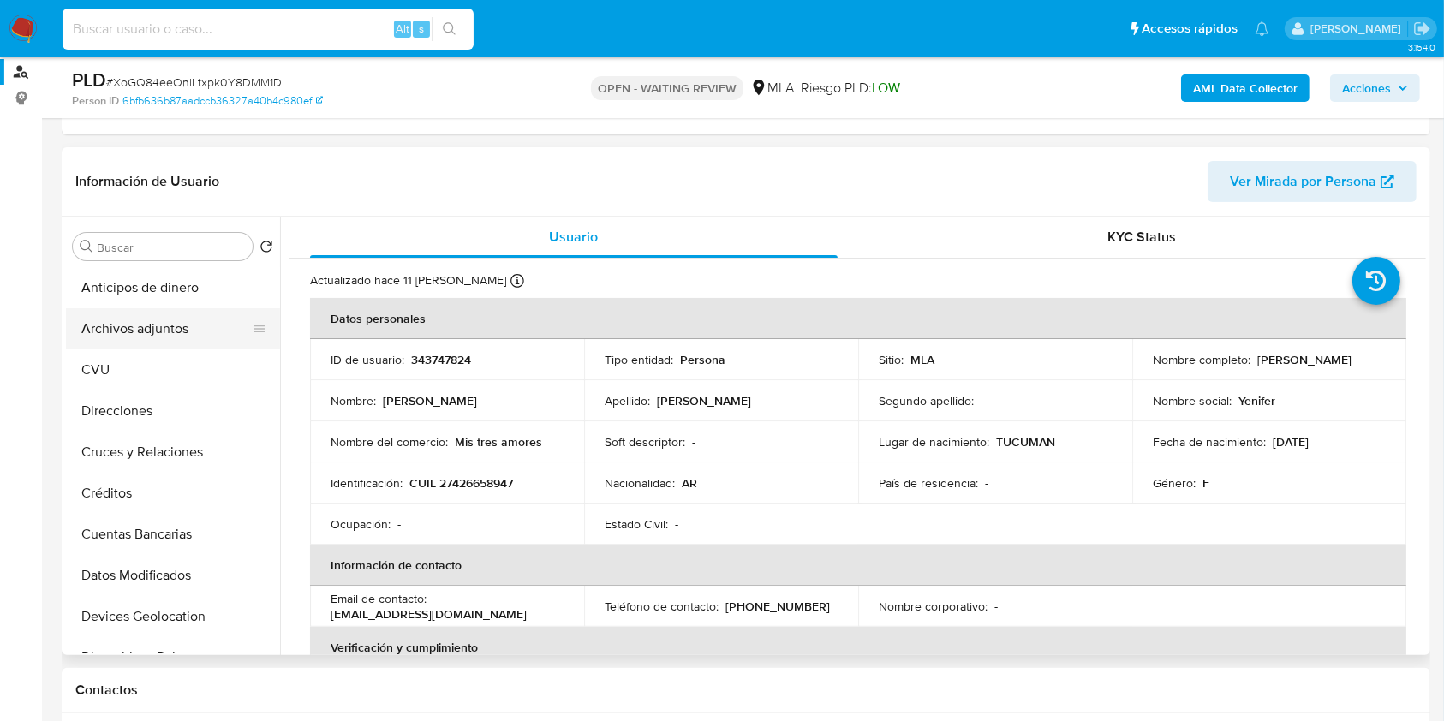
click at [192, 340] on button "Archivos adjuntos" at bounding box center [166, 328] width 200 height 41
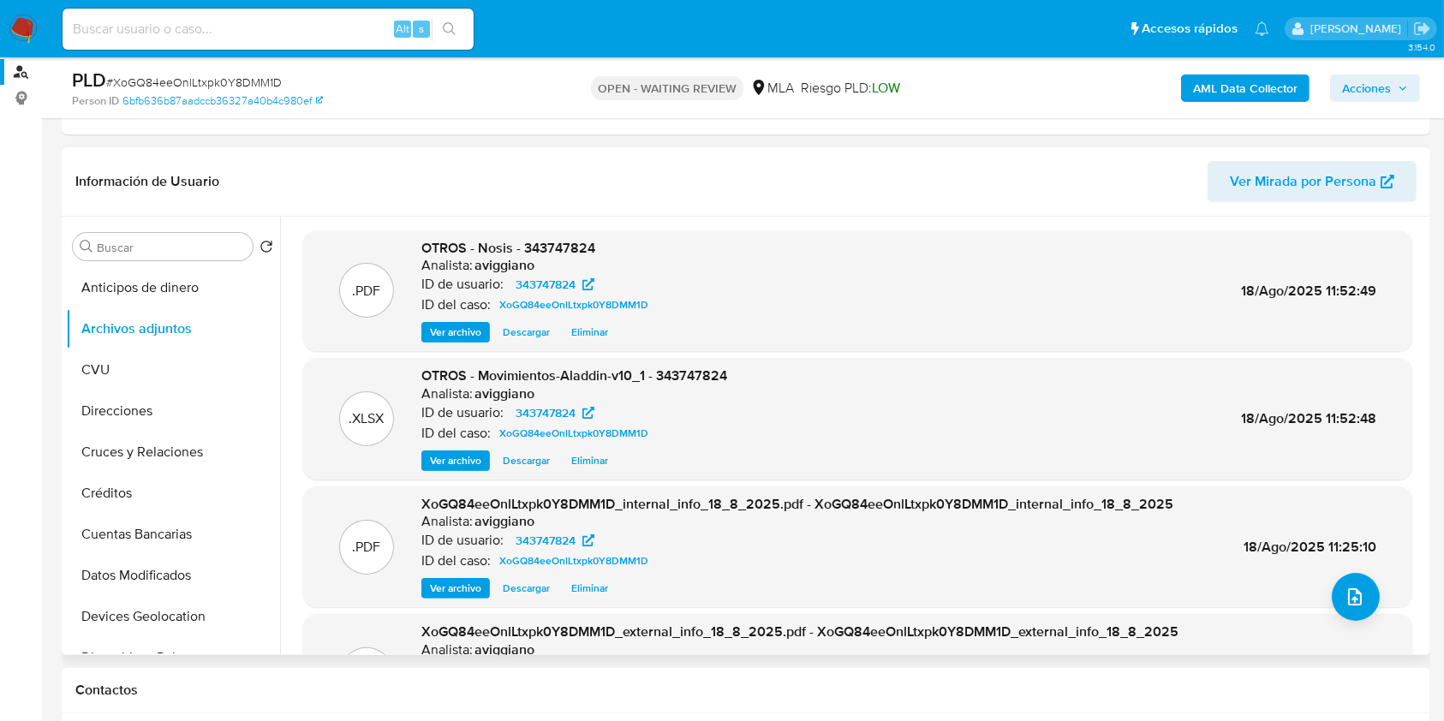
click at [549, 251] on span "OTROS - Nosis - 343747824" at bounding box center [508, 248] width 174 height 20
copy span "343747824"
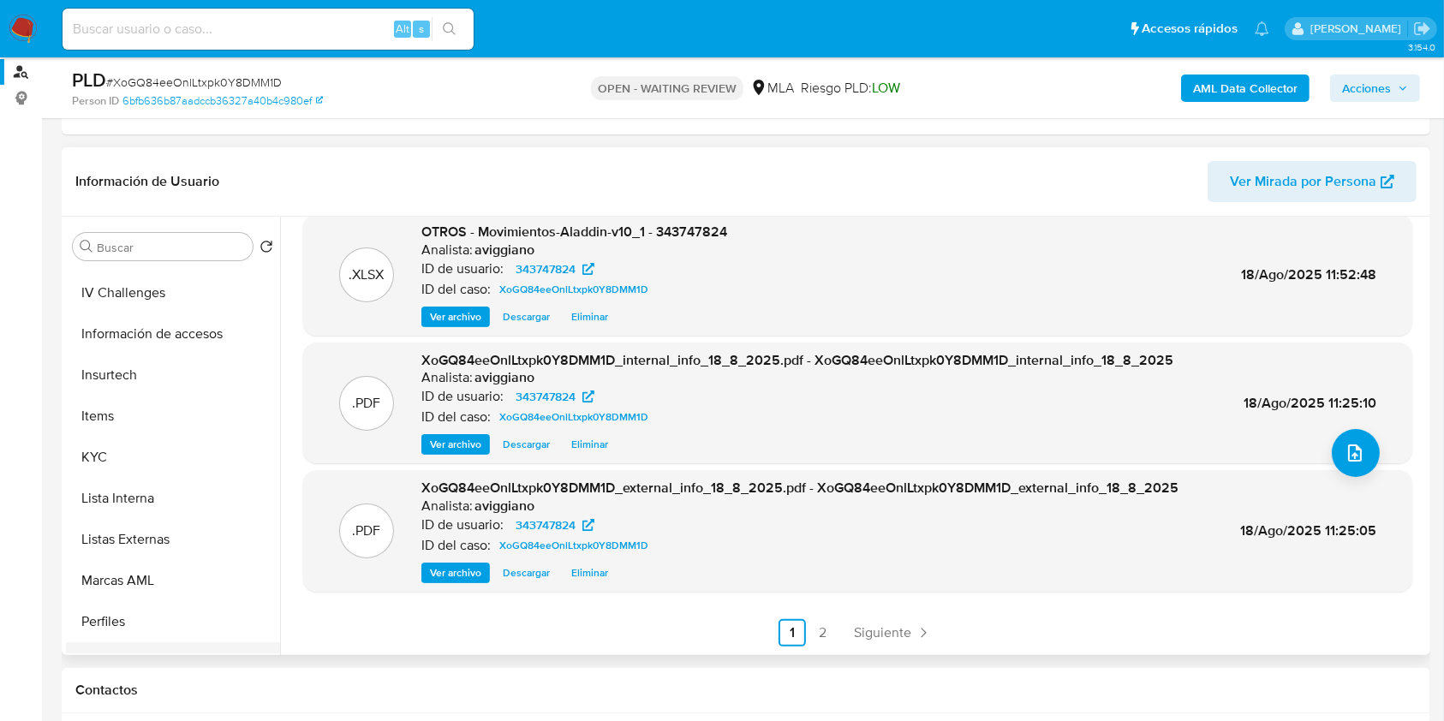
scroll to position [799, 0]
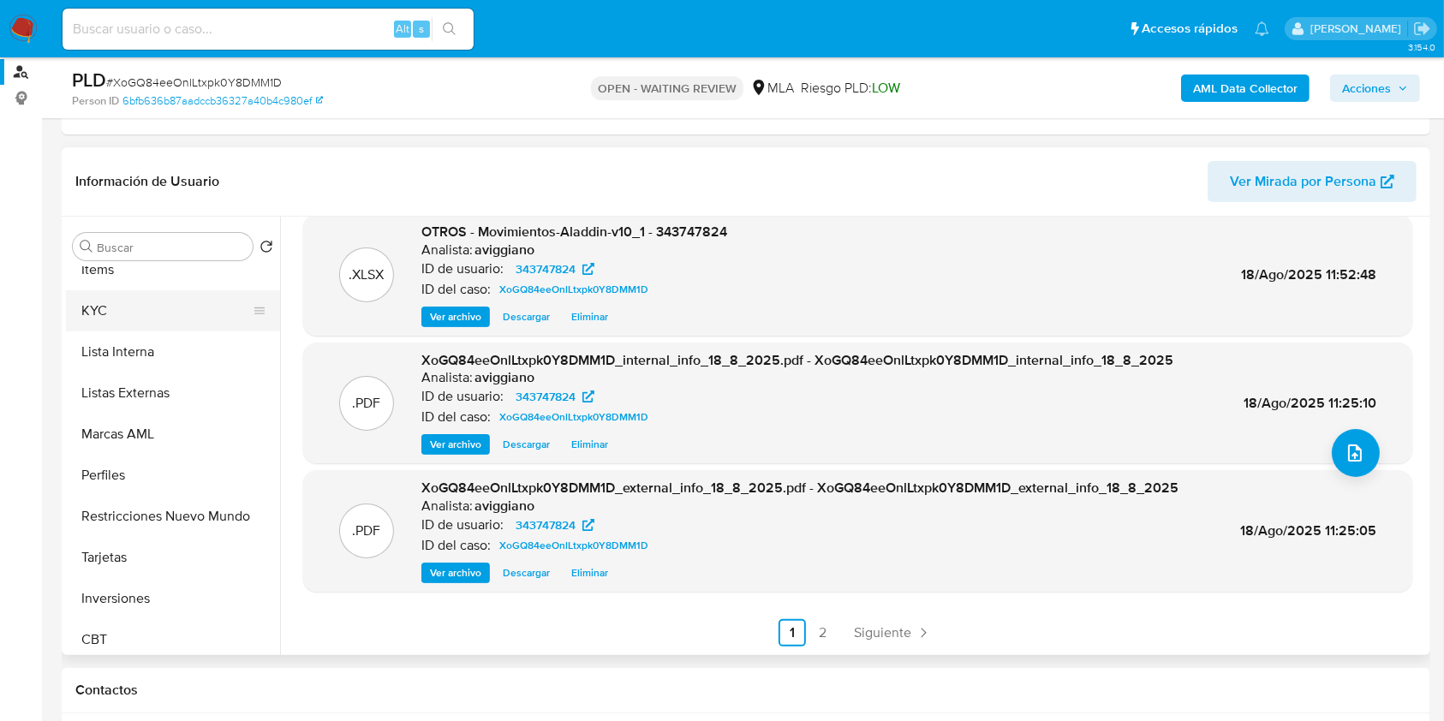
click at [142, 322] on button "KYC" at bounding box center [166, 310] width 200 height 41
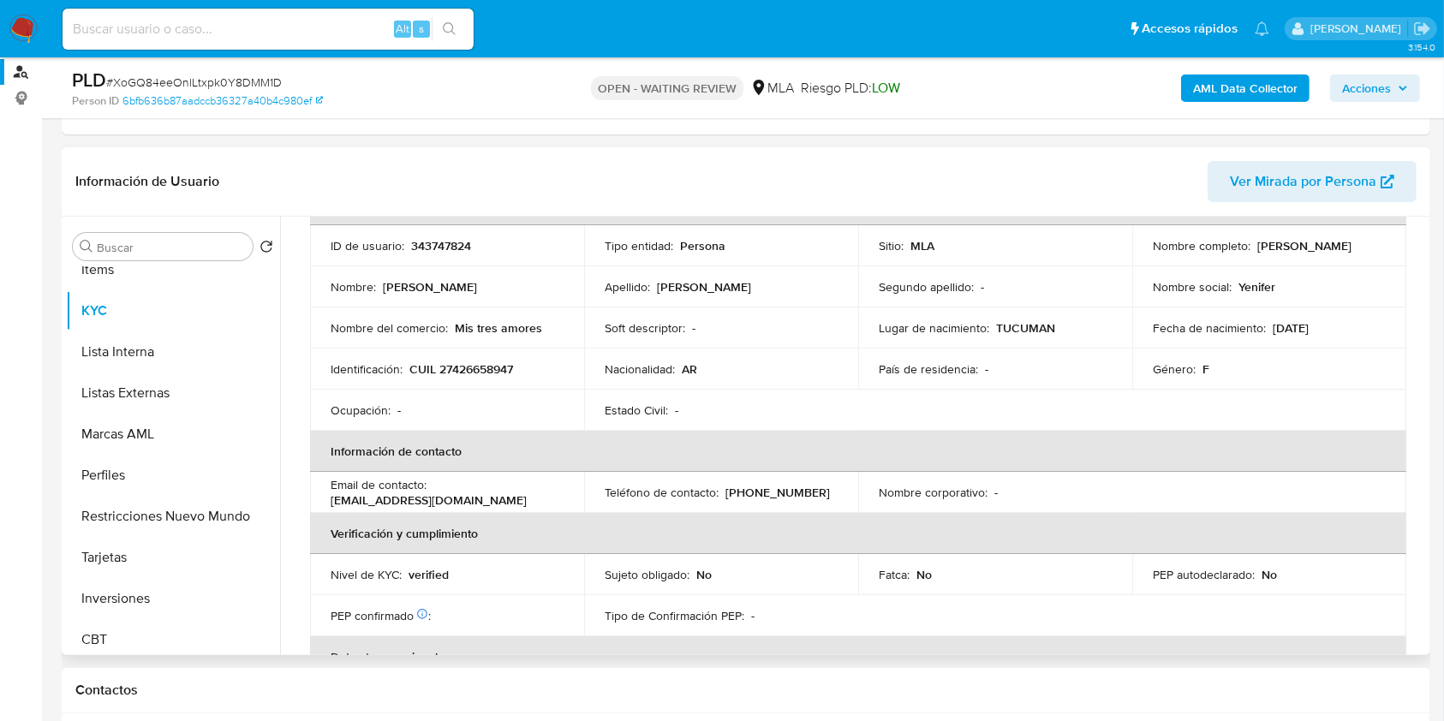
scroll to position [228, 0]
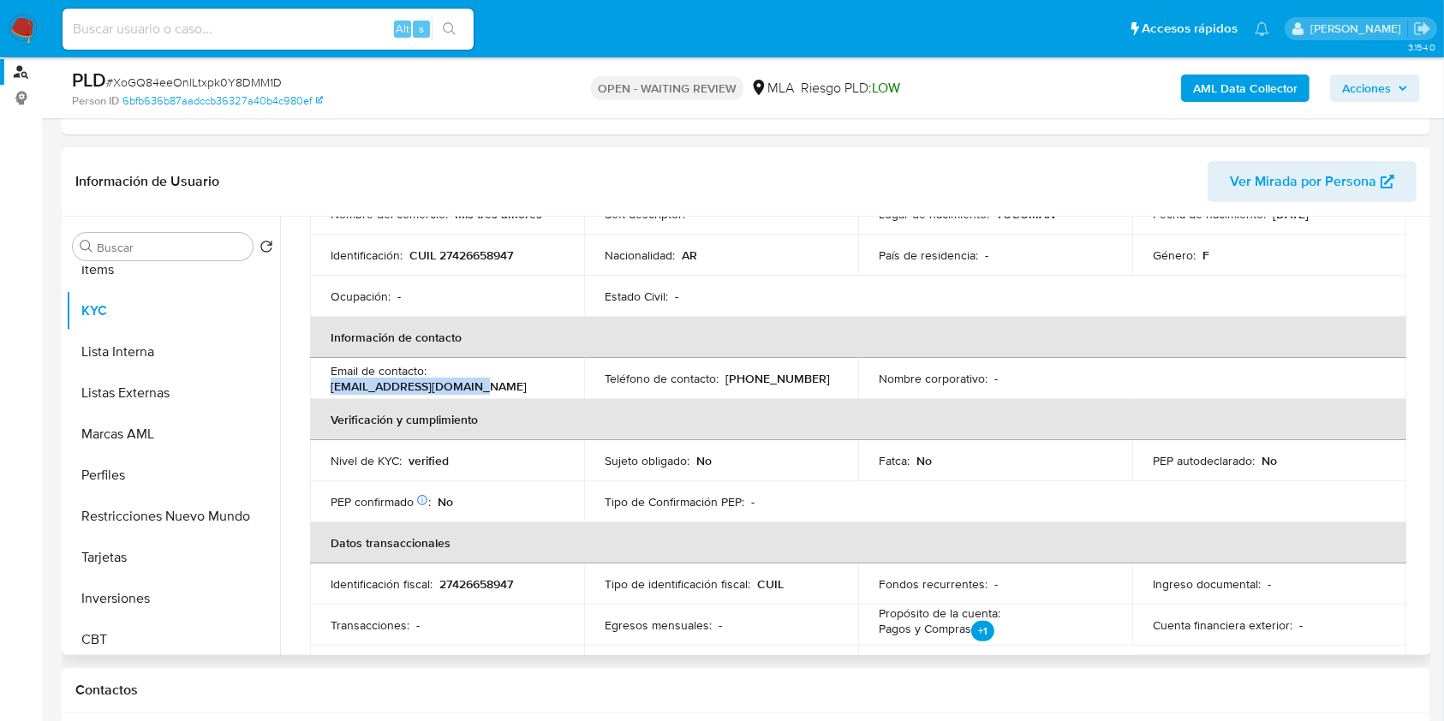
drag, startPoint x: 330, startPoint y: 382, endPoint x: 478, endPoint y: 381, distance: 148.2
click at [478, 381] on div "Email de contacto : yenifermazza5@gmail.com" at bounding box center [447, 378] width 233 height 31
copy p "yenifermazza5@gmail.com"
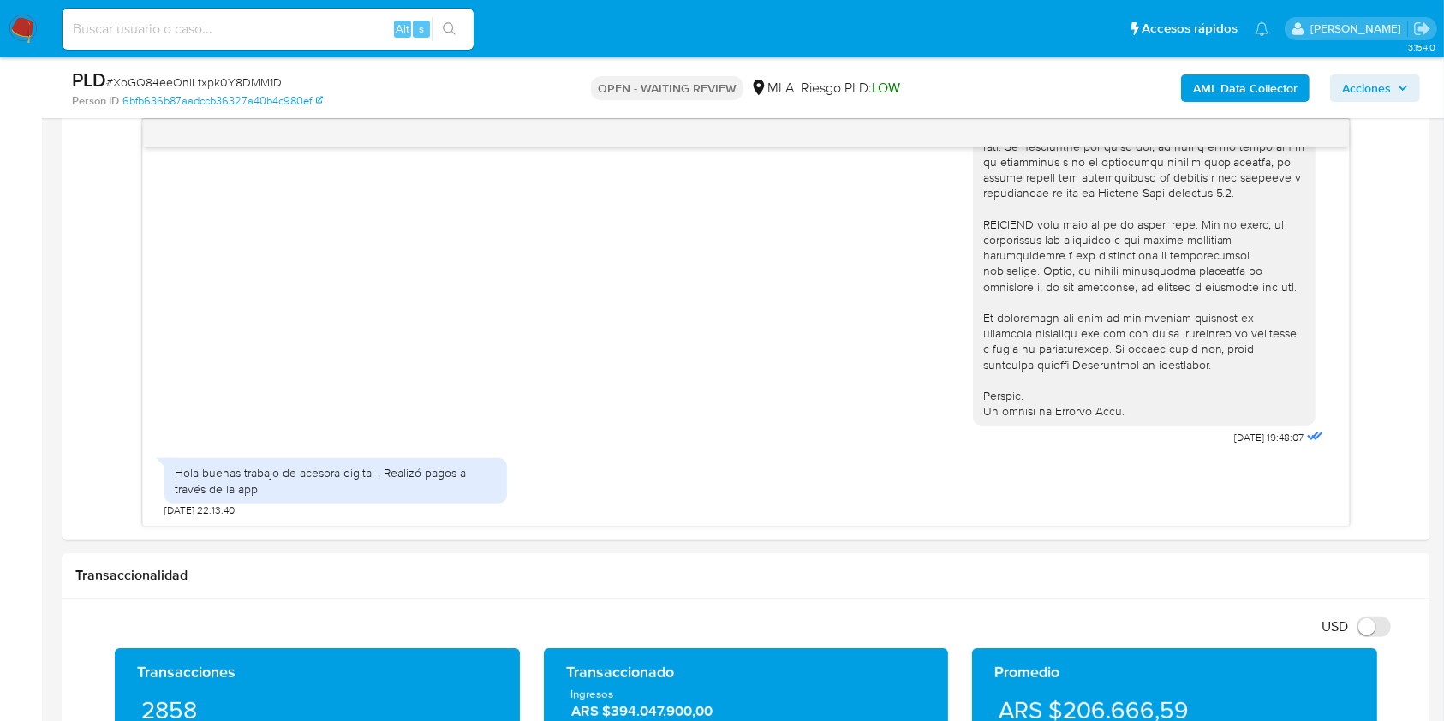
scroll to position [913, 0]
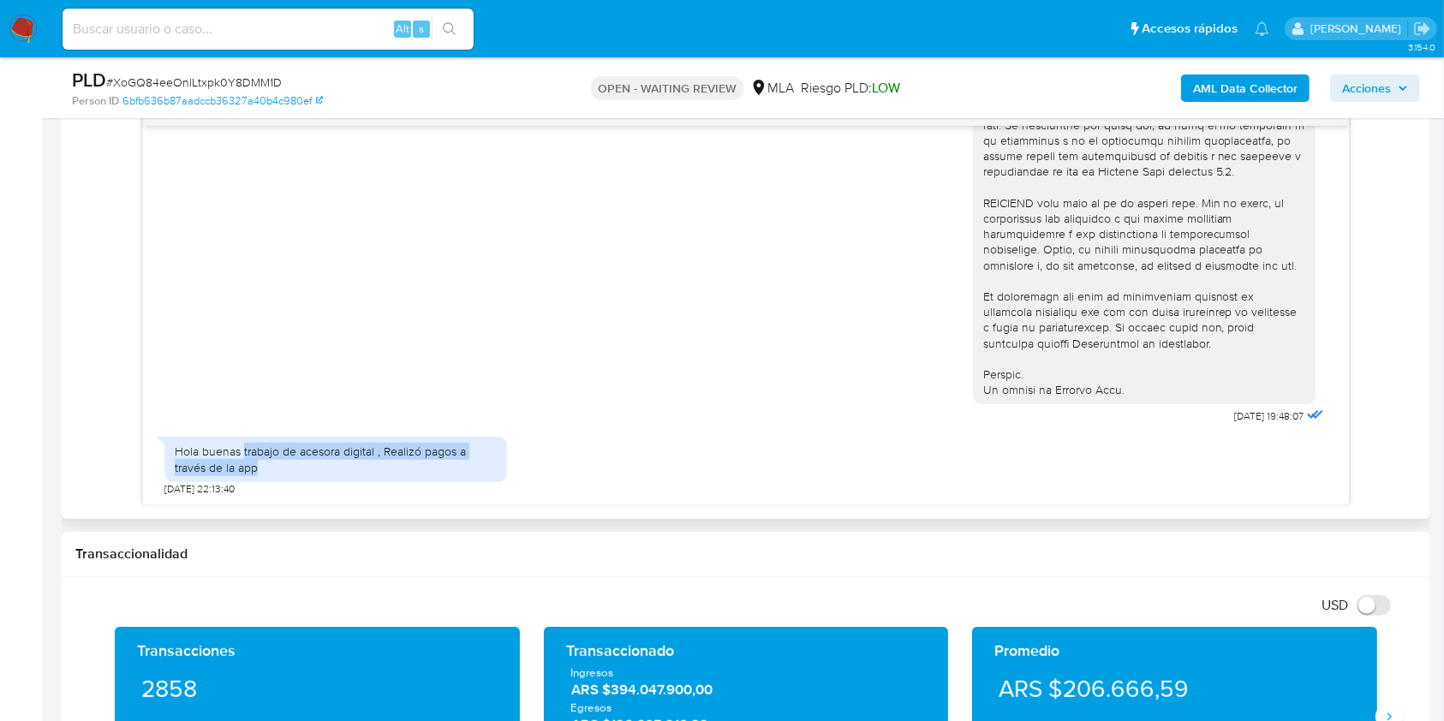
drag, startPoint x: 242, startPoint y: 451, endPoint x: 259, endPoint y: 463, distance: 19.7
click at [259, 463] on div "Hola buenas trabajo de acesora digital , Realizó pagos a través de la app" at bounding box center [336, 459] width 322 height 31
copy div "trabajo de acesora digital , Realizó pagos a través de la app"
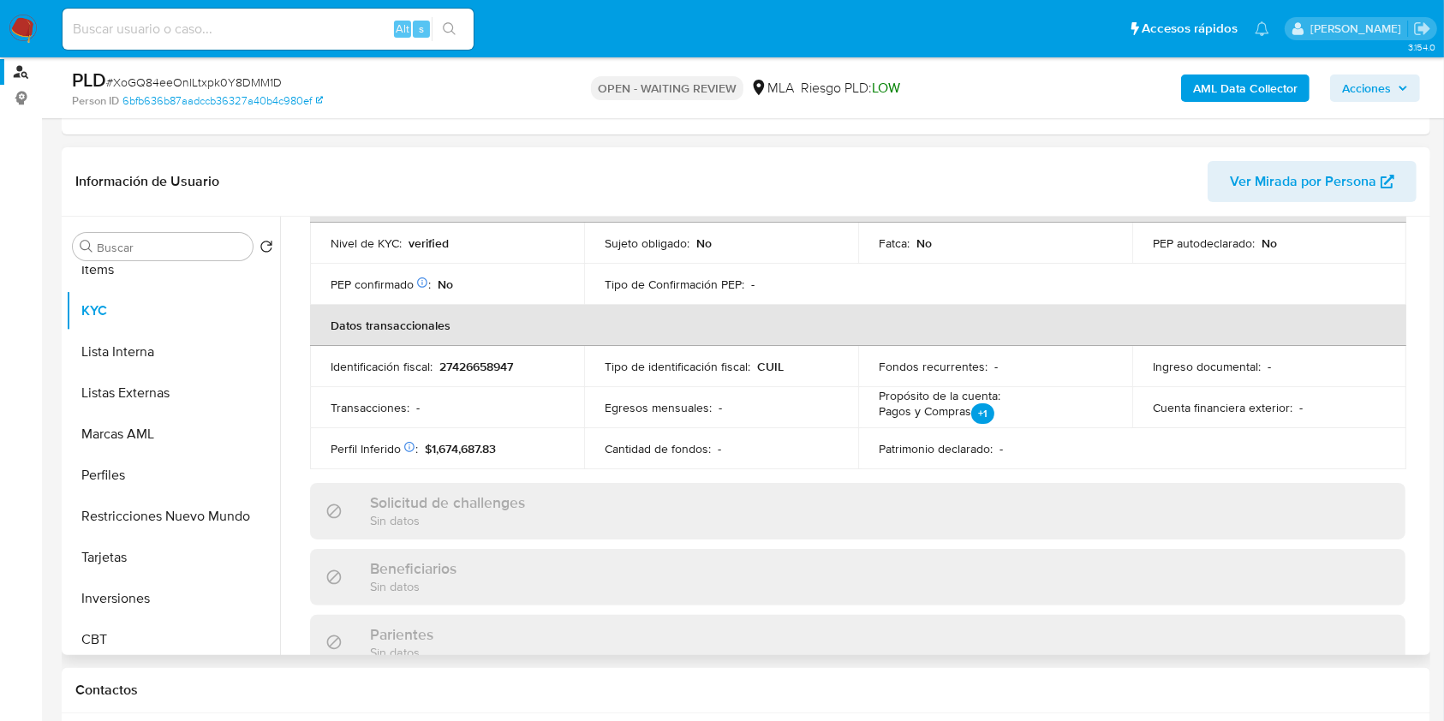
scroll to position [331, 0]
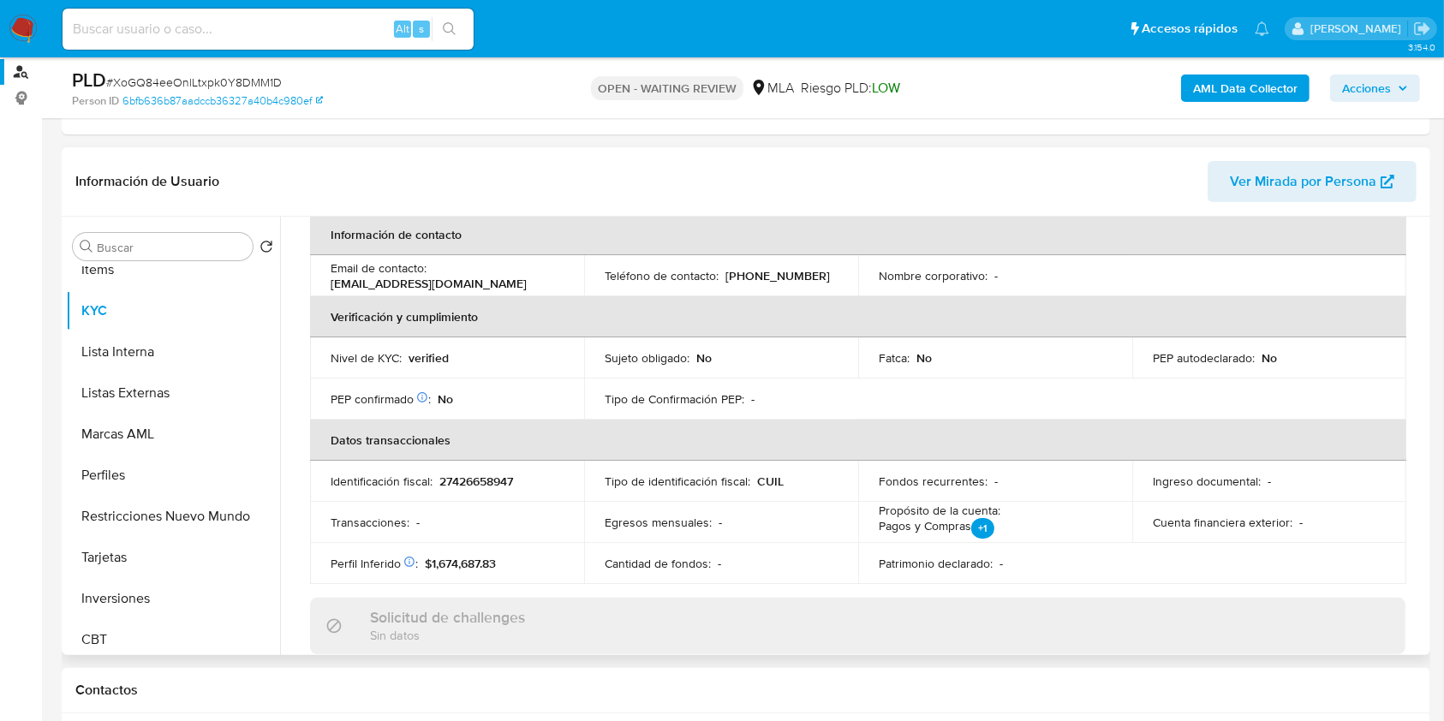
click at [469, 483] on p "27426658947" at bounding box center [476, 481] width 74 height 15
click at [467, 484] on p "27426658947" at bounding box center [476, 481] width 74 height 15
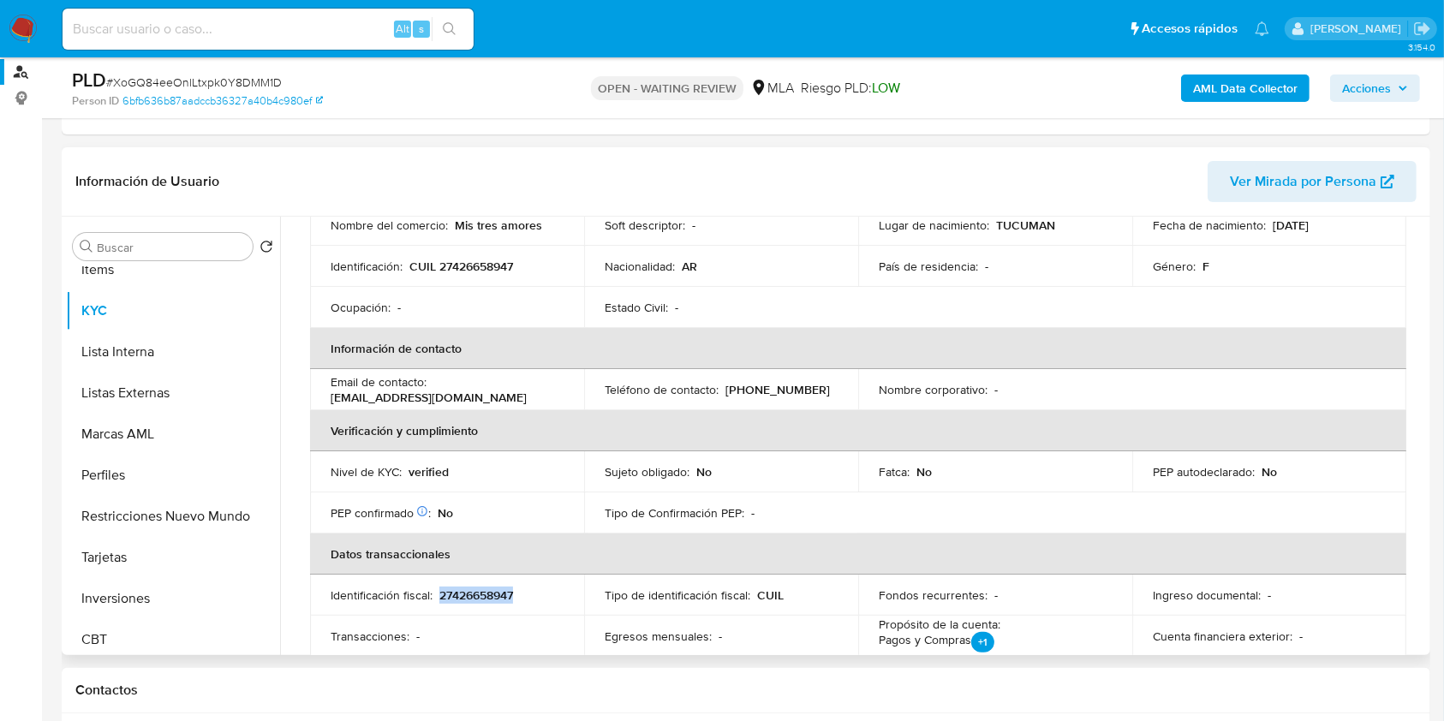
scroll to position [0, 0]
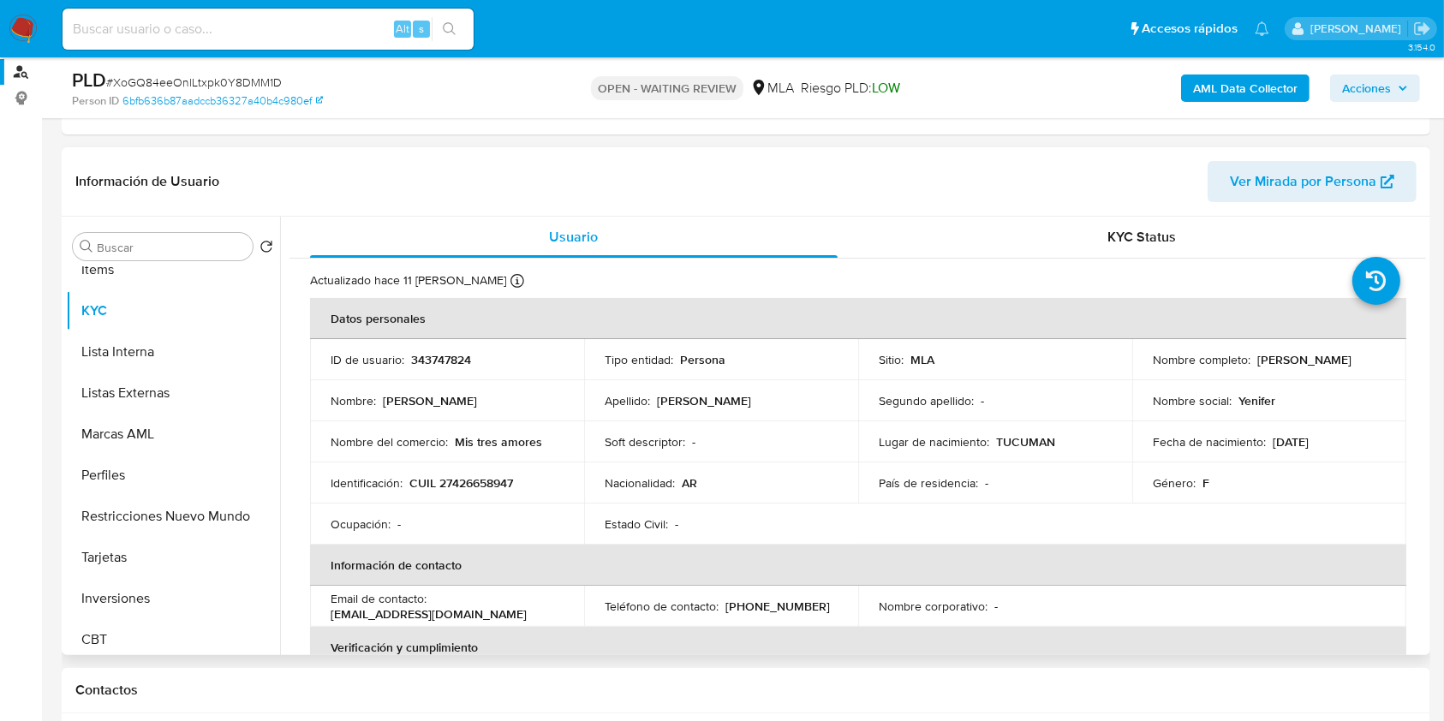
click at [487, 471] on td "Identificación : CUIL 27426658947" at bounding box center [447, 483] width 274 height 41
click at [484, 475] on p "CUIL 27426658947" at bounding box center [461, 482] width 104 height 15
click at [490, 482] on p "CUIL 27426658947" at bounding box center [461, 482] width 104 height 15
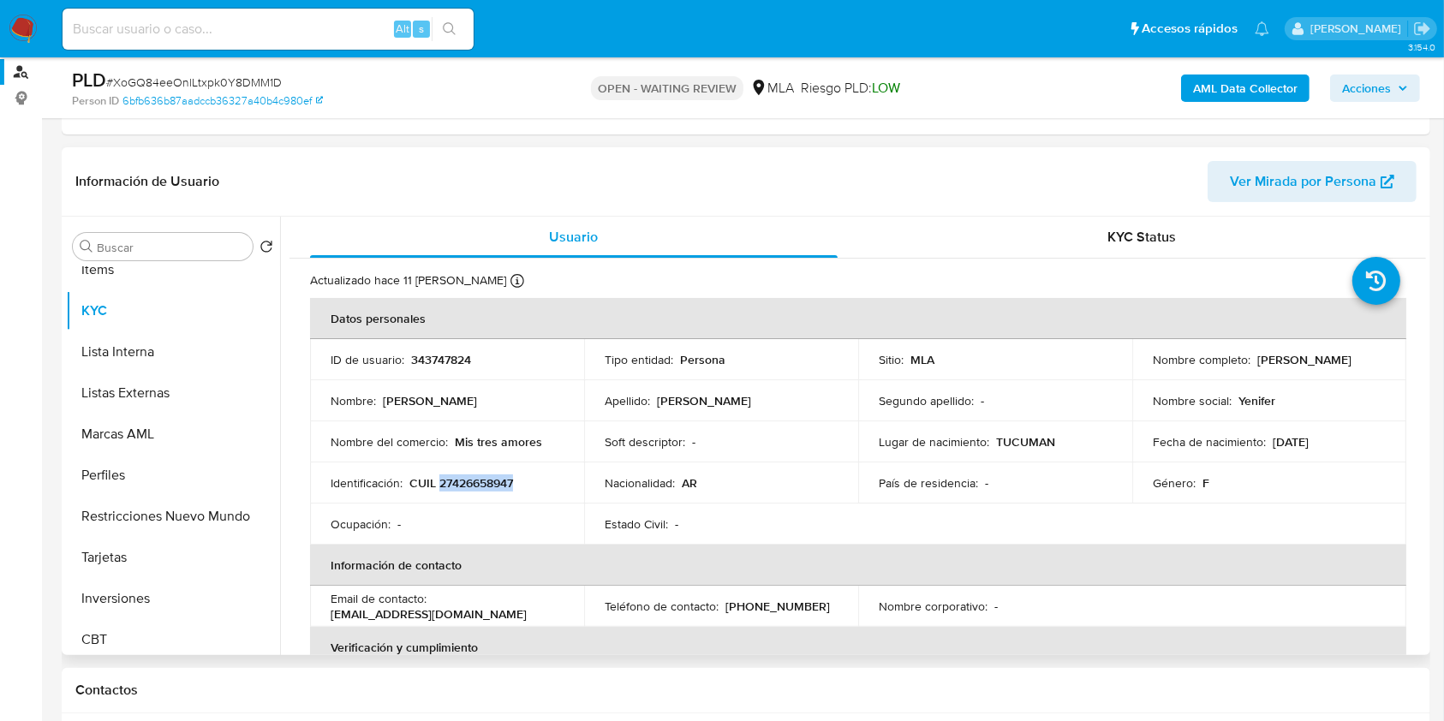
drag, startPoint x: 1252, startPoint y: 361, endPoint x: 1375, endPoint y: 344, distance: 123.6
click at [1375, 344] on td "Nombre completo : Jenifer Belen Mazza" at bounding box center [1269, 359] width 274 height 41
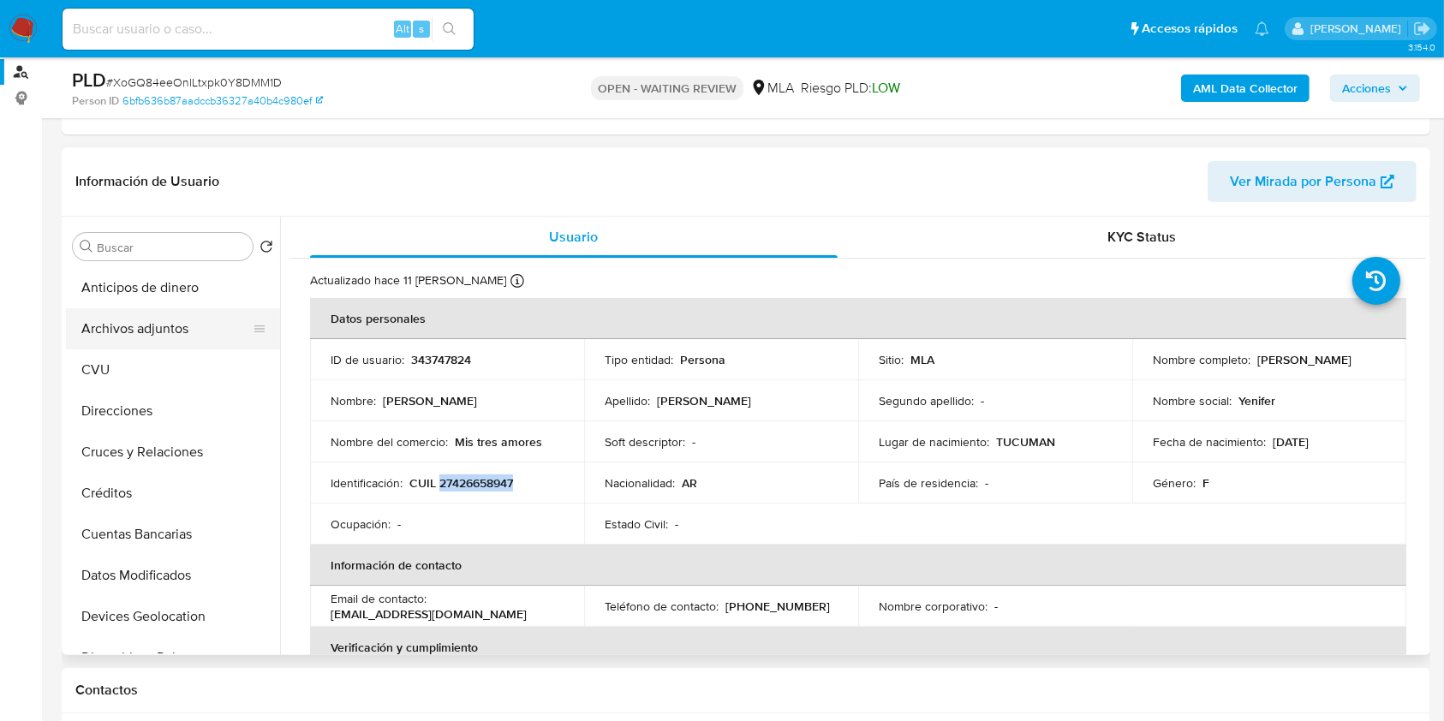
click at [167, 320] on button "Archivos adjuntos" at bounding box center [166, 328] width 200 height 41
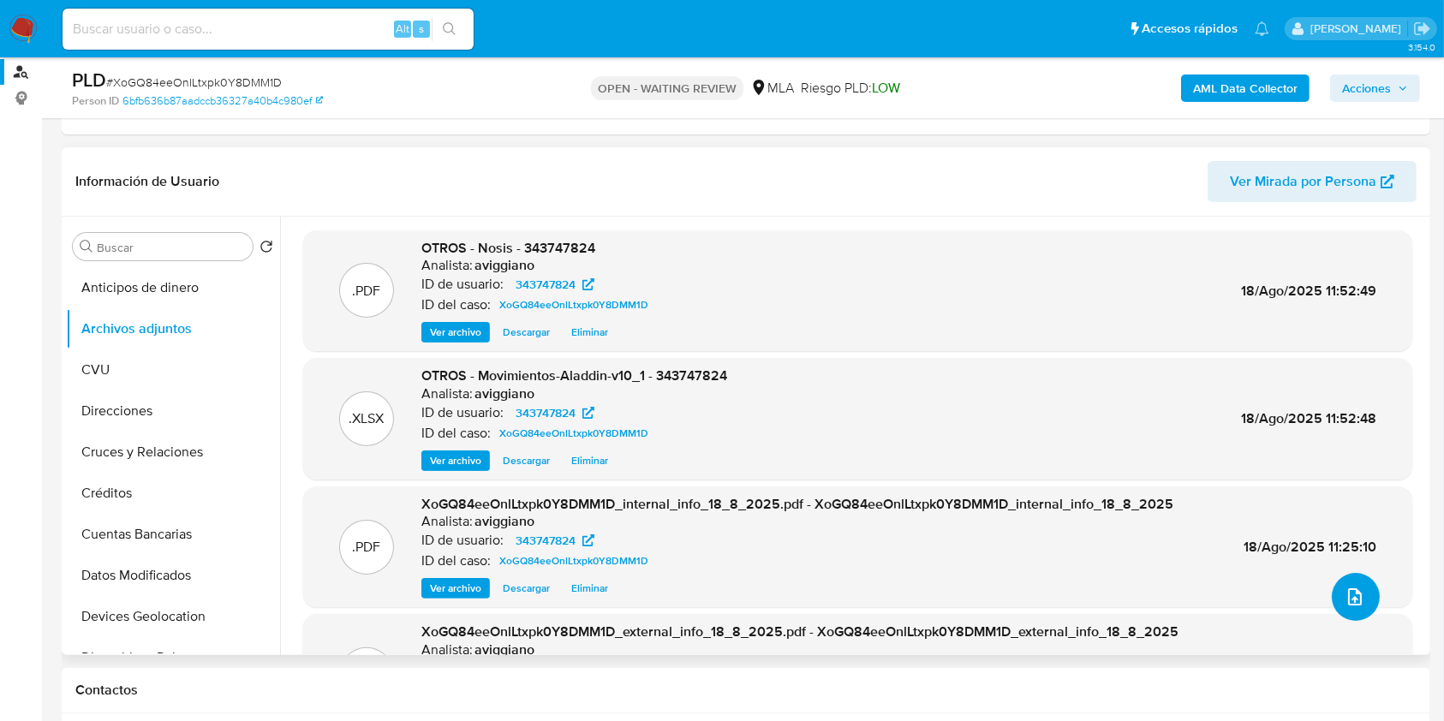
click at [1345, 587] on icon "upload-file" at bounding box center [1355, 597] width 21 height 21
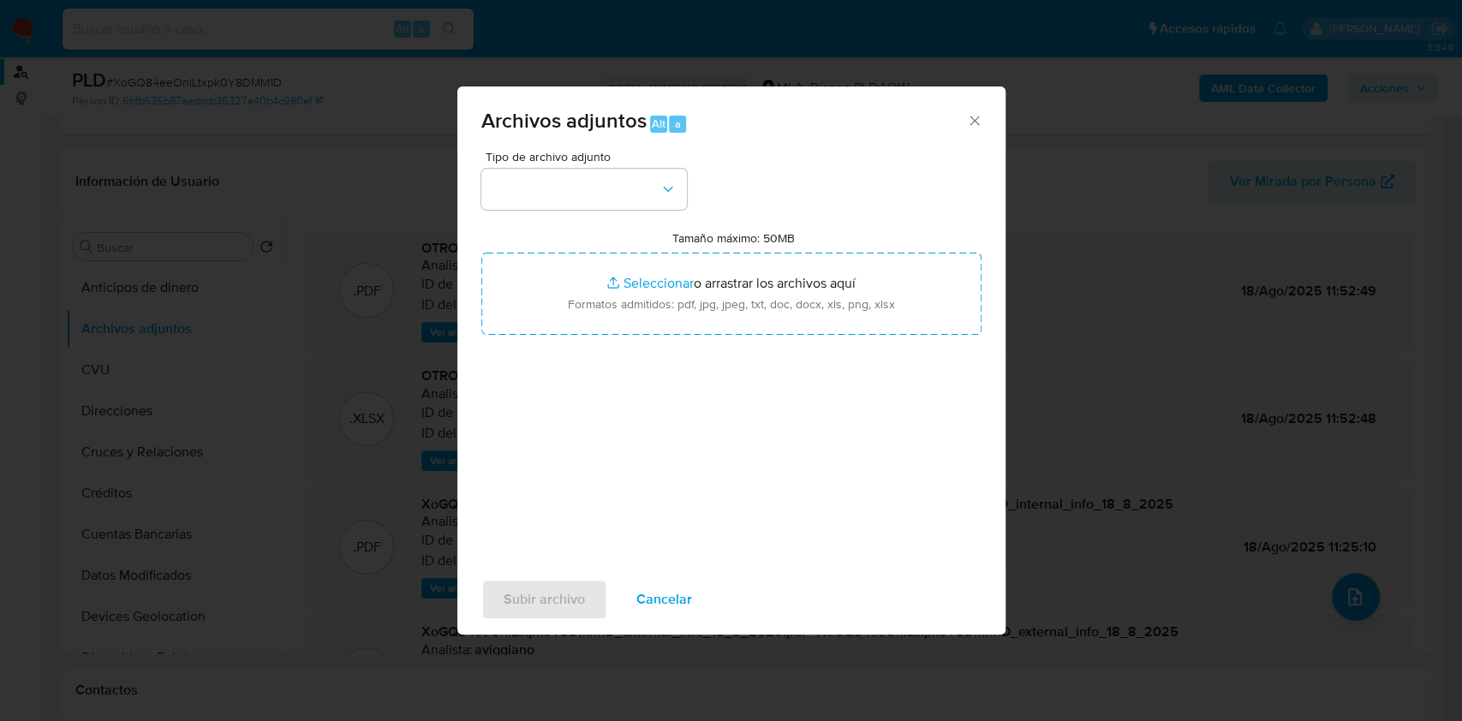
click at [640, 269] on input "Tamaño máximo: 50MB Seleccionar archivos" at bounding box center [731, 294] width 500 height 82
click at [669, 602] on span "Cancelar" at bounding box center [664, 600] width 56 height 38
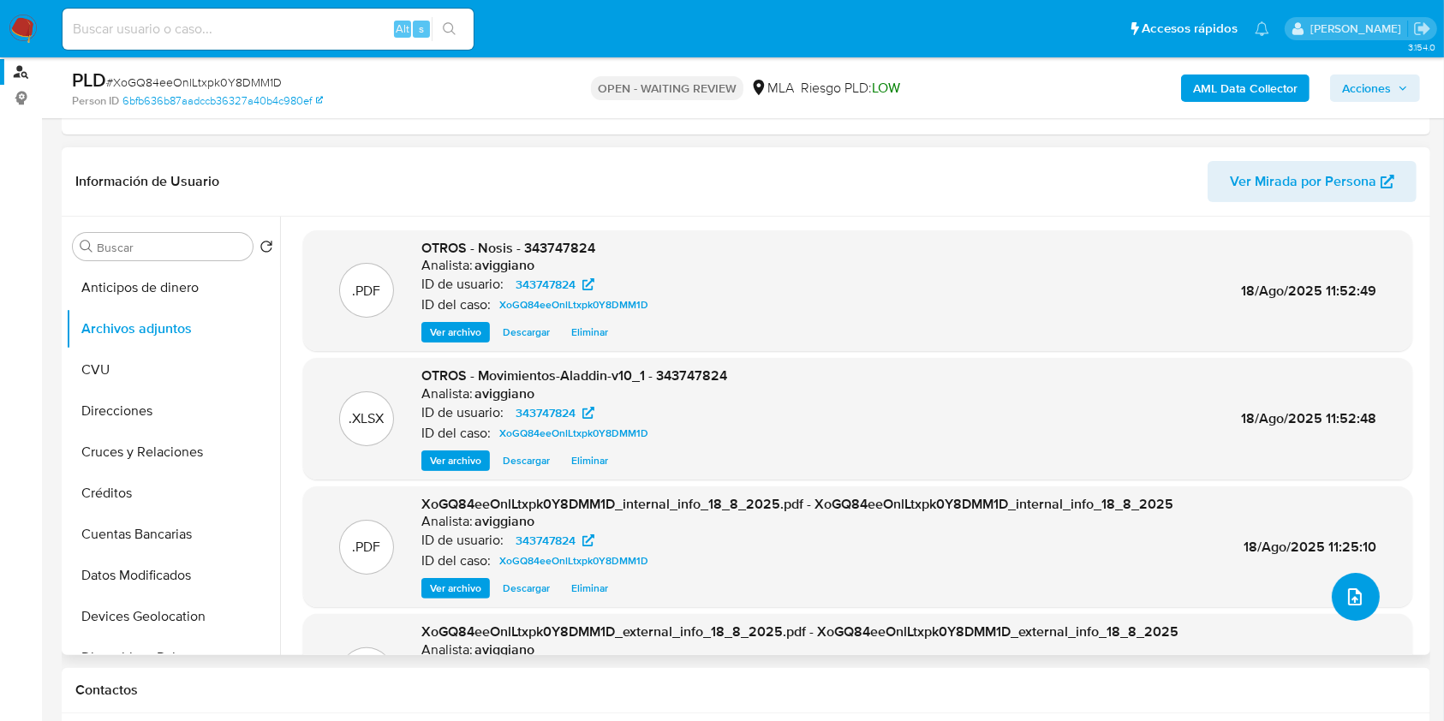
click at [1345, 593] on icon "upload-file" at bounding box center [1355, 597] width 21 height 21
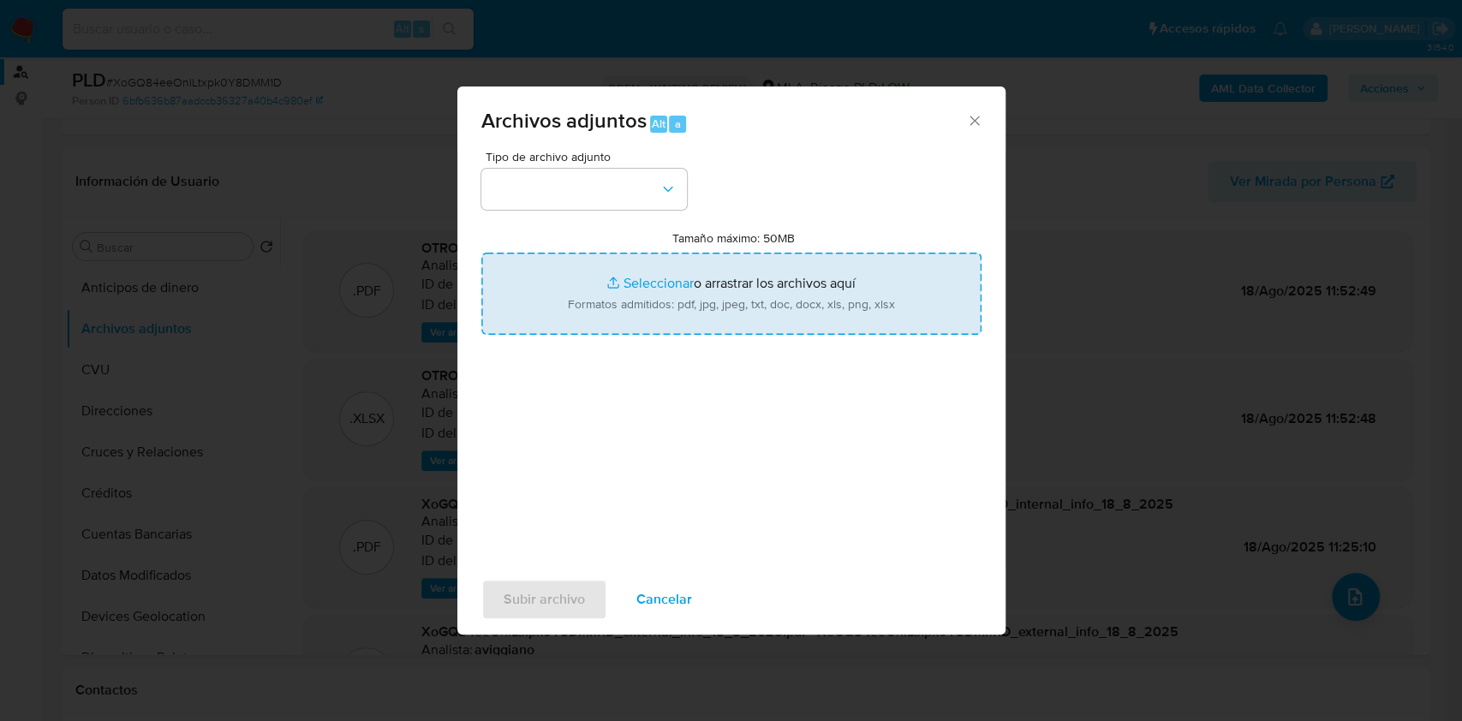
click at [824, 326] on input "Tamaño máximo: 50MB Seleccionar archivos" at bounding box center [731, 294] width 500 height 82
click at [681, 284] on input "Tamaño máximo: 50MB Seleccionar archivos" at bounding box center [731, 294] width 500 height 82
type input "C:\fakepath\Caselog XoGQ84eeOnlLtxpk0Y8DMM1D_2025_07_17_19_06_50.docx"
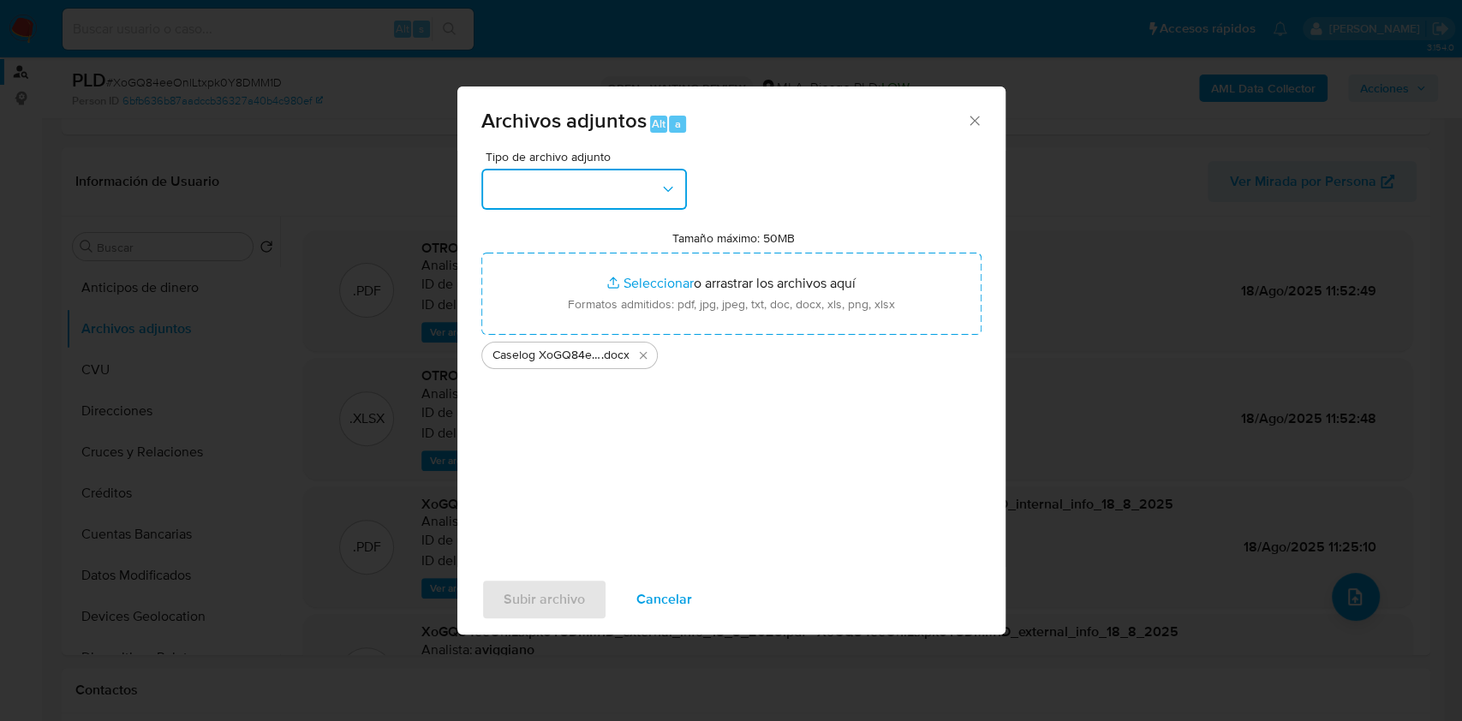
click at [651, 182] on button "button" at bounding box center [584, 189] width 206 height 41
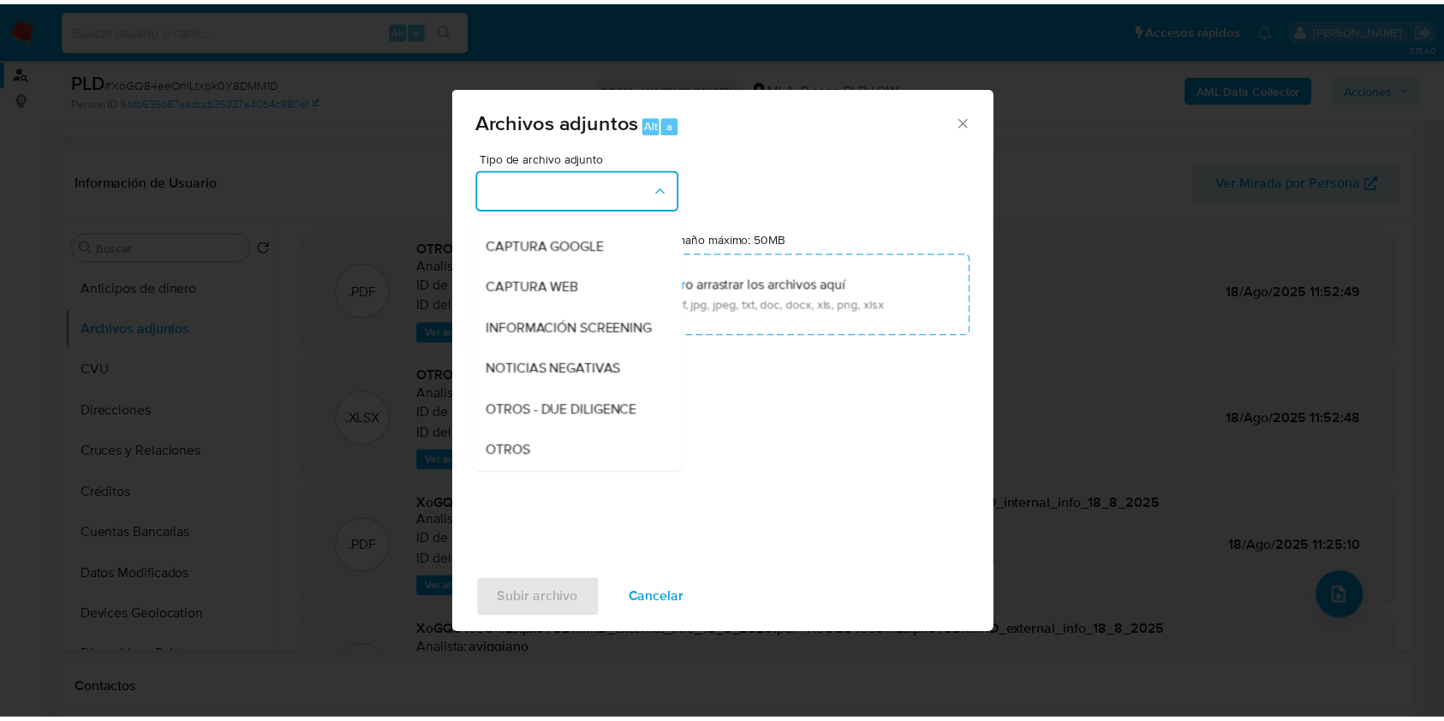
scroll to position [343, 0]
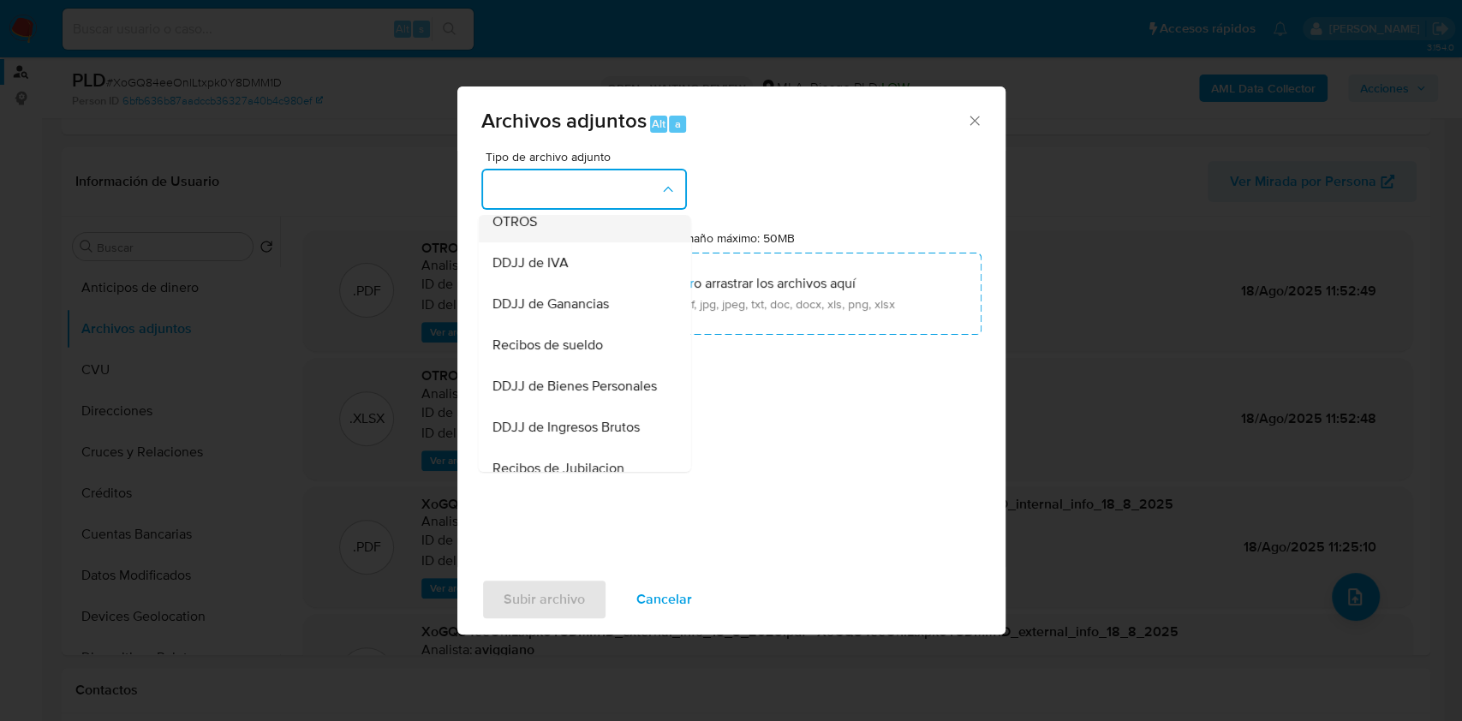
click at [587, 242] on div "OTROS" at bounding box center [579, 221] width 175 height 41
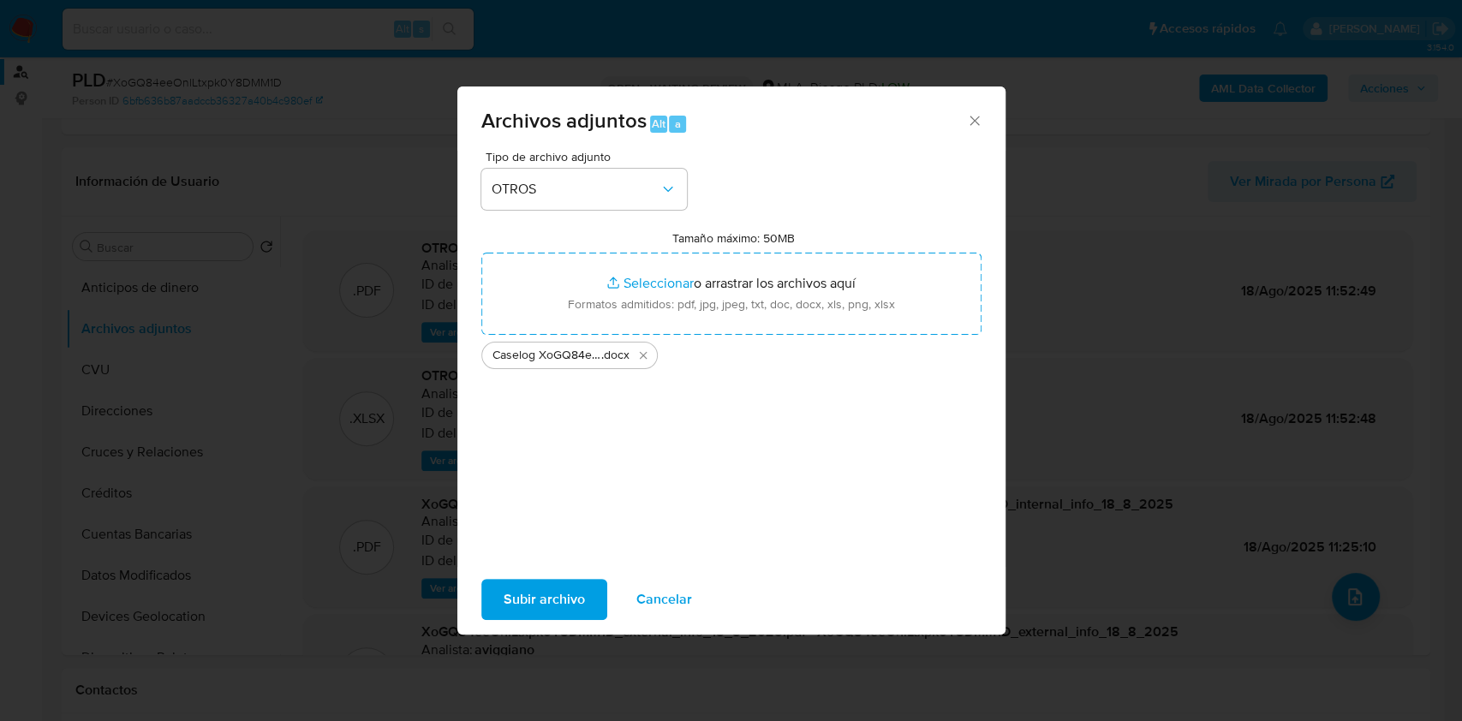
click at [545, 562] on div "Tipo de archivo adjunto OTROS Tamaño máximo: 50MB Seleccionar archivos Seleccio…" at bounding box center [731, 359] width 548 height 416
click at [558, 606] on span "Subir archivo" at bounding box center [544, 600] width 81 height 38
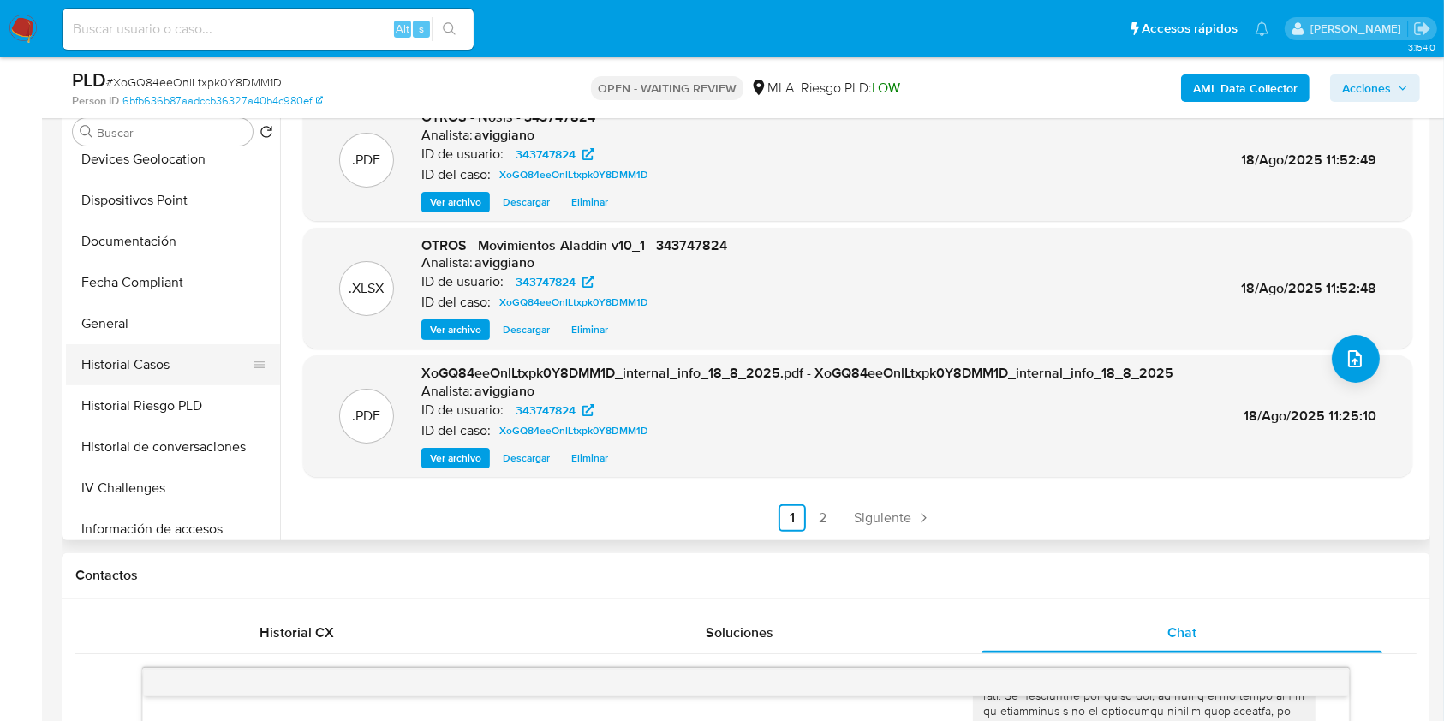
click at [144, 370] on button "Historial Casos" at bounding box center [166, 364] width 200 height 41
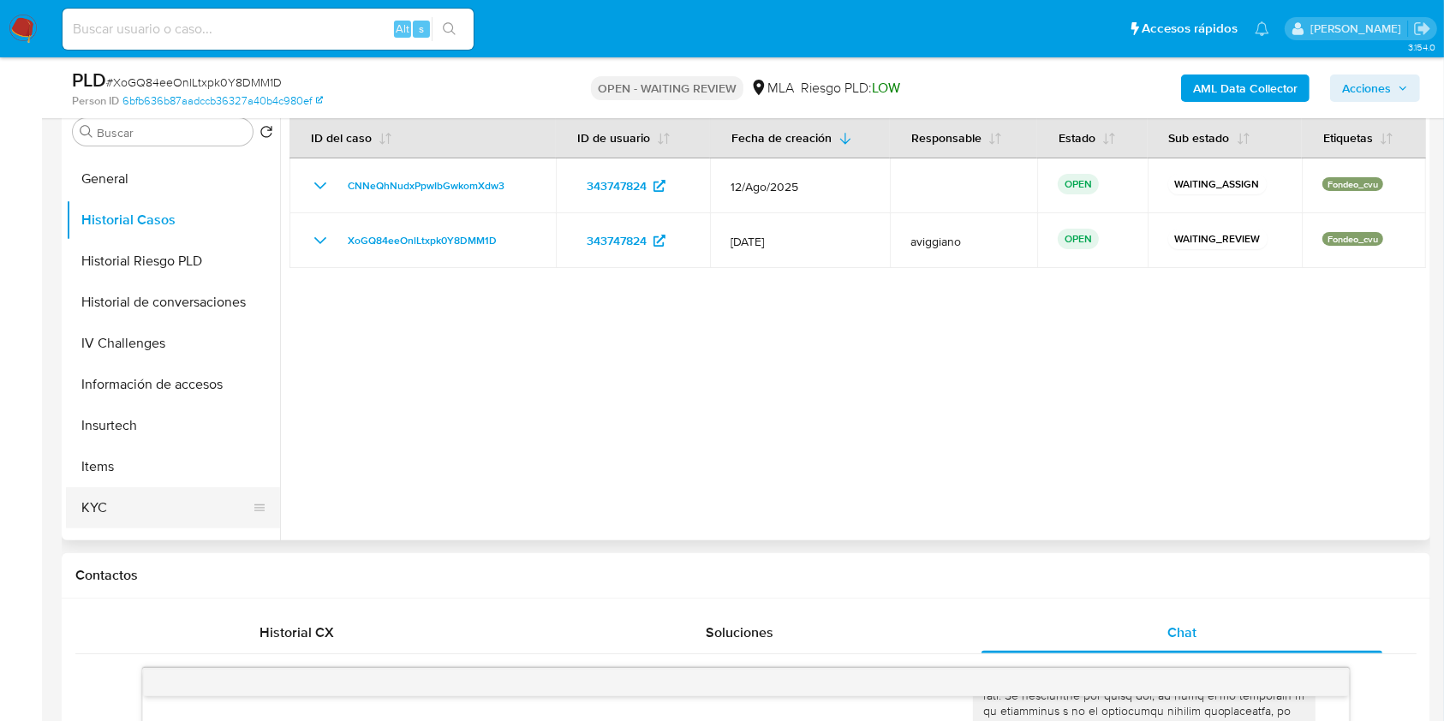
scroll to position [571, 0]
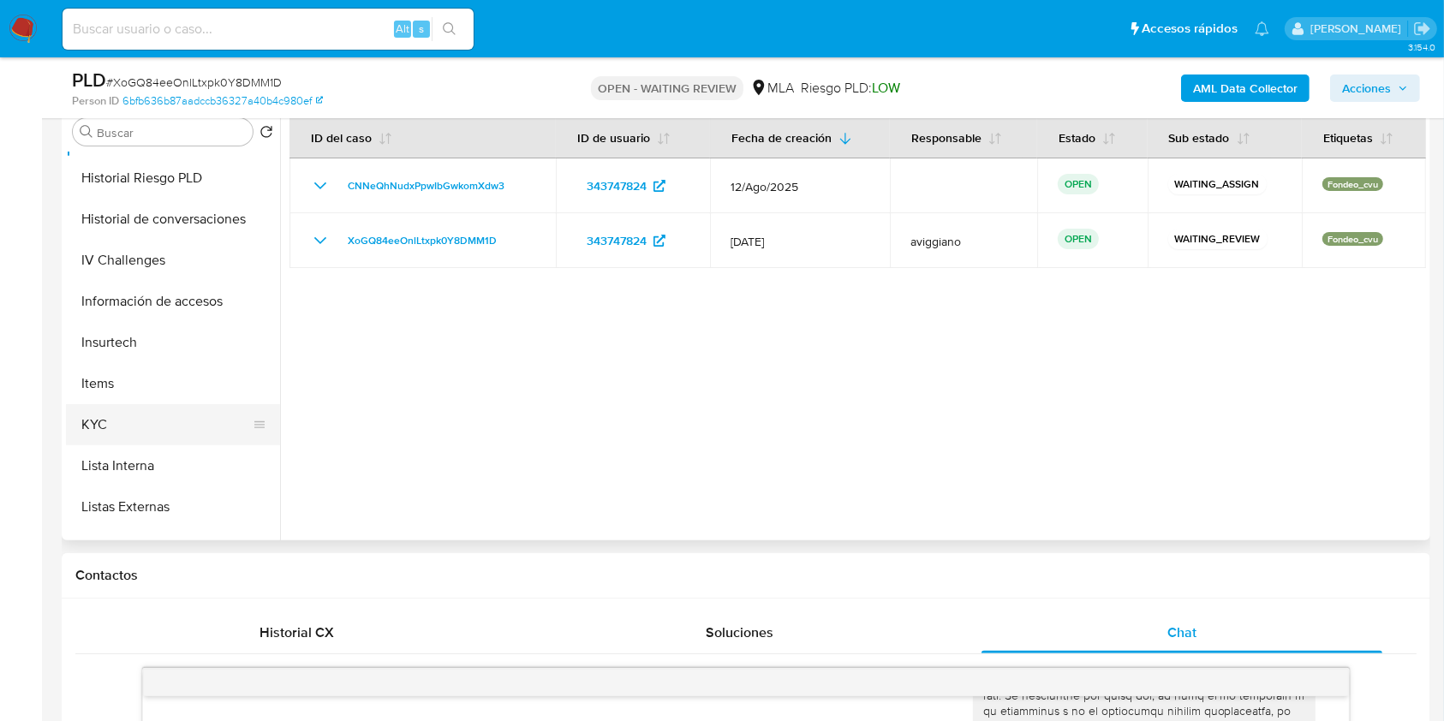
click at [143, 427] on button "KYC" at bounding box center [166, 424] width 200 height 41
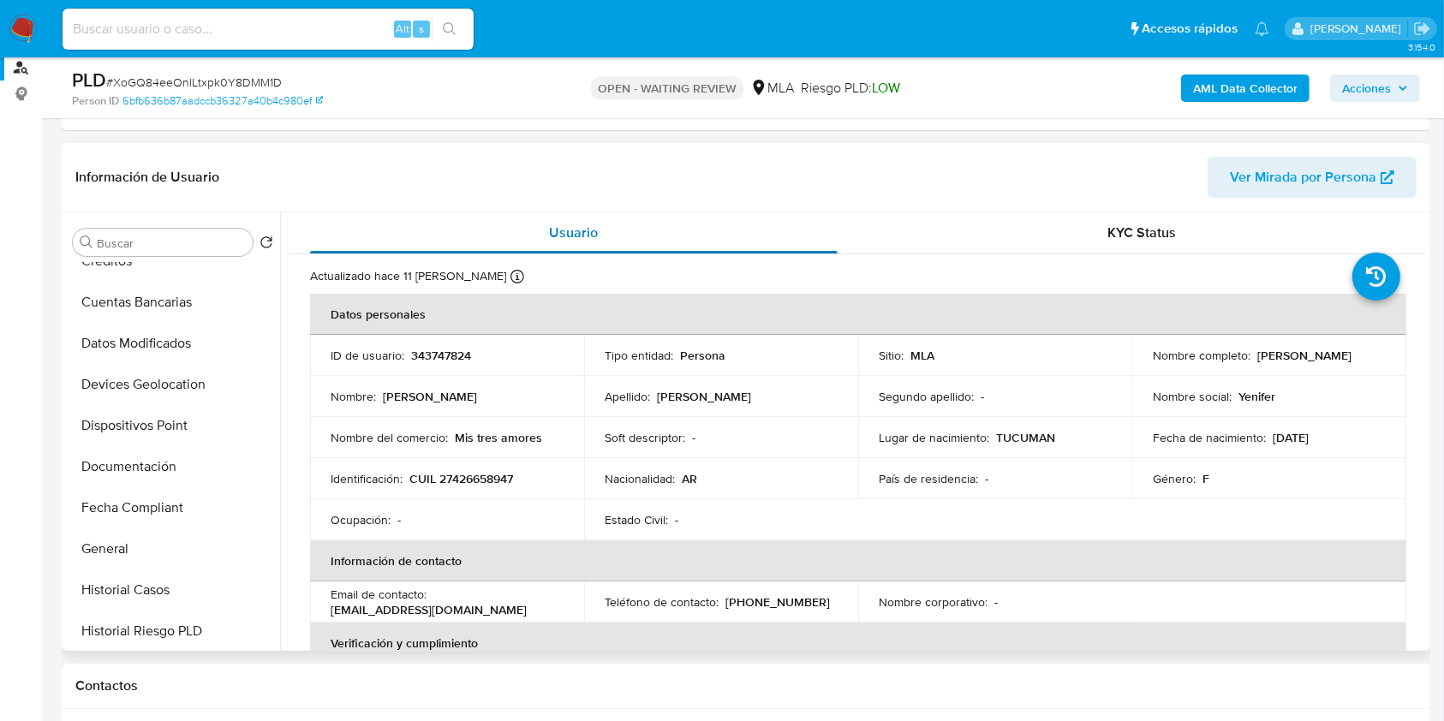
scroll to position [114, 0]
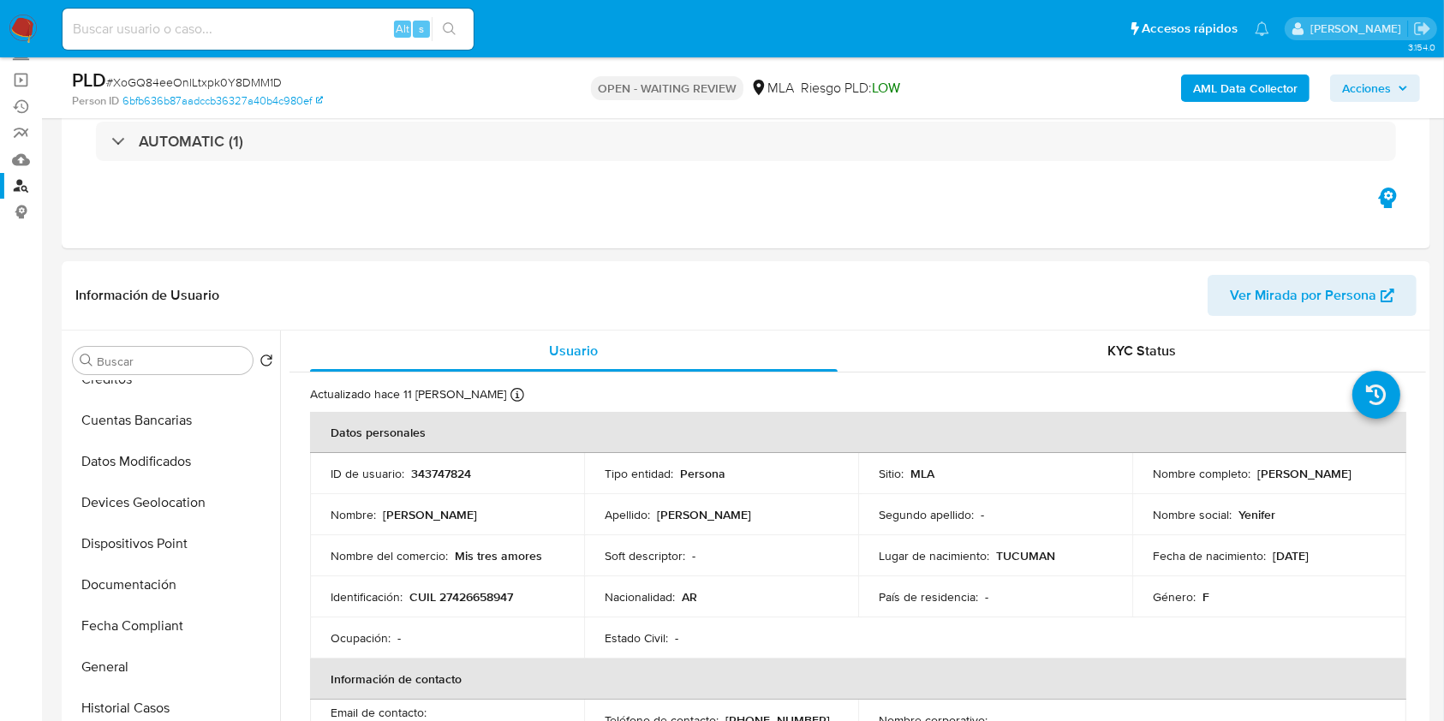
click at [175, 81] on span "# XoGQ84eeOnlLtxpk0Y8DMM1D" at bounding box center [194, 82] width 176 height 17
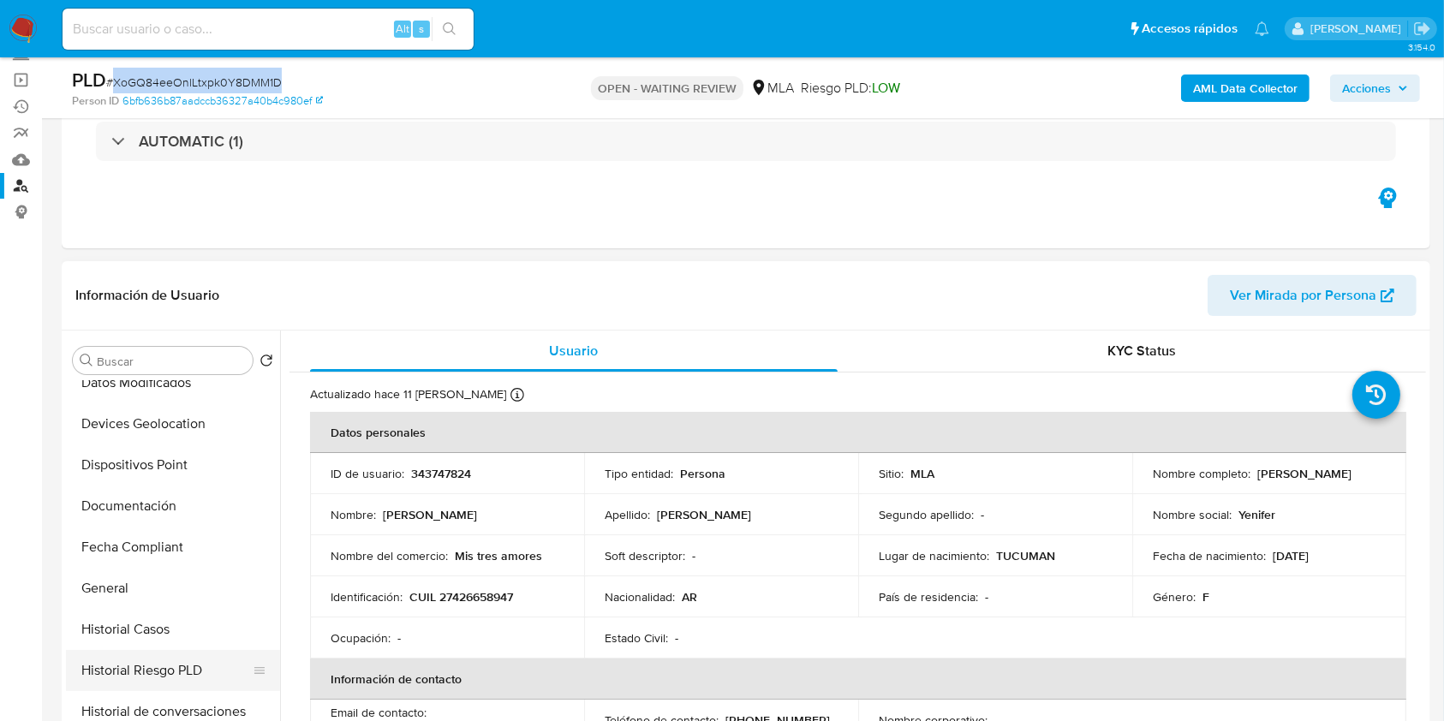
scroll to position [343, 0]
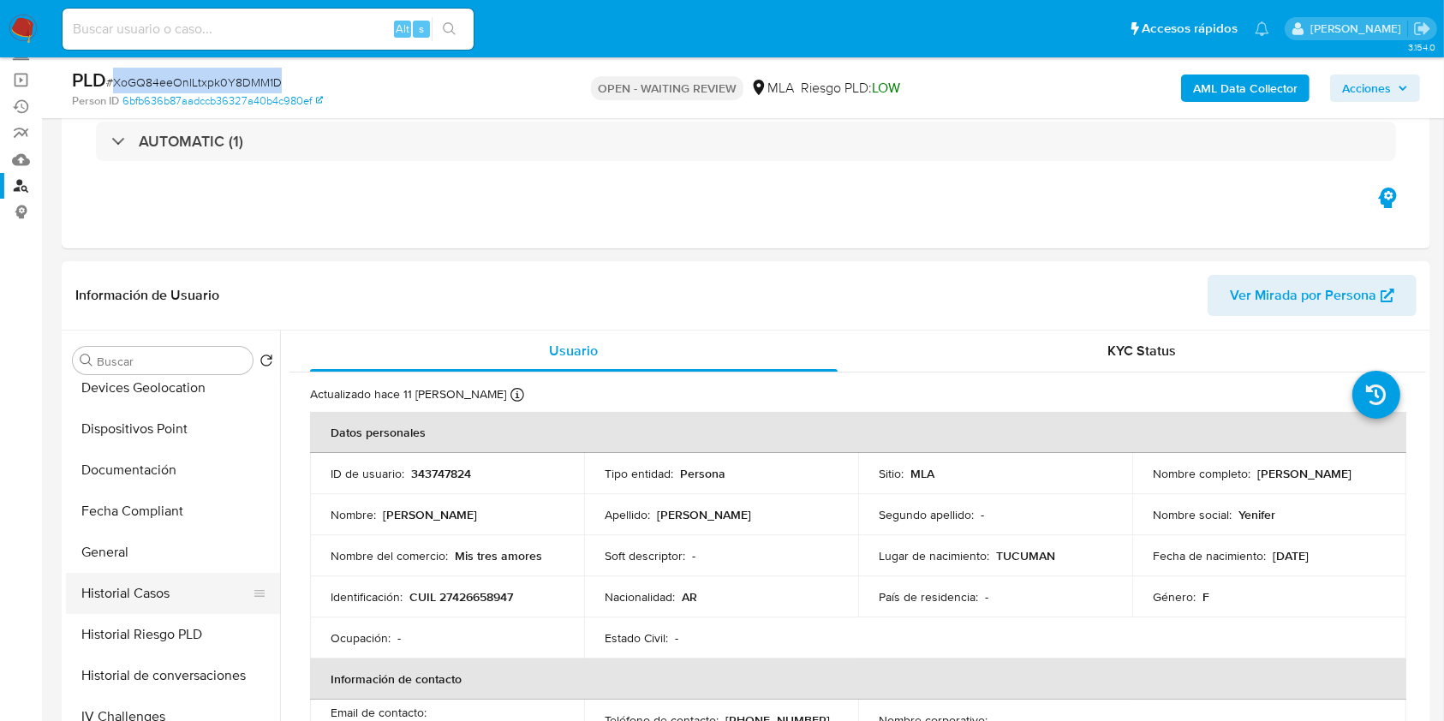
click at [125, 600] on button "Historial Casos" at bounding box center [166, 593] width 200 height 41
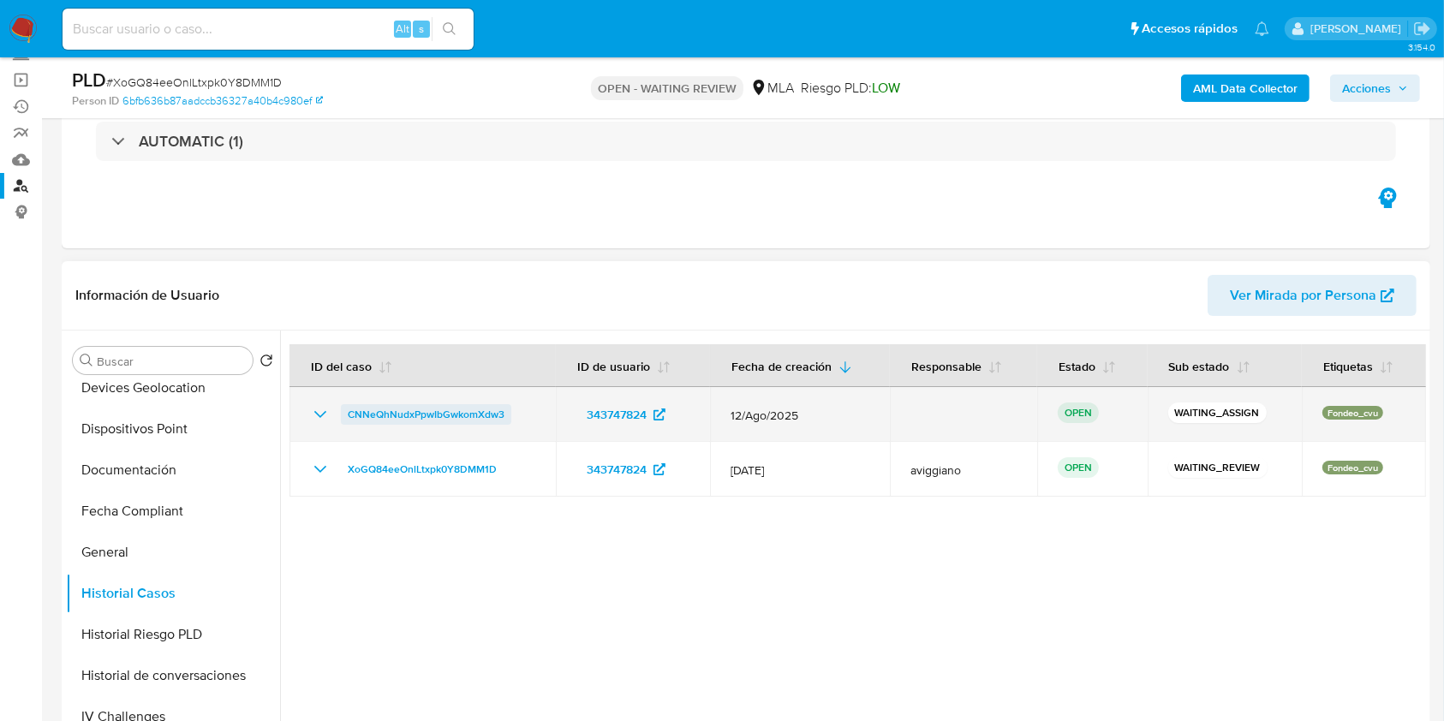
drag, startPoint x: 515, startPoint y: 403, endPoint x: 343, endPoint y: 405, distance: 172.2
click at [343, 405] on div "CNNeQhNudxPpwIbGwkomXdw3" at bounding box center [422, 414] width 225 height 21
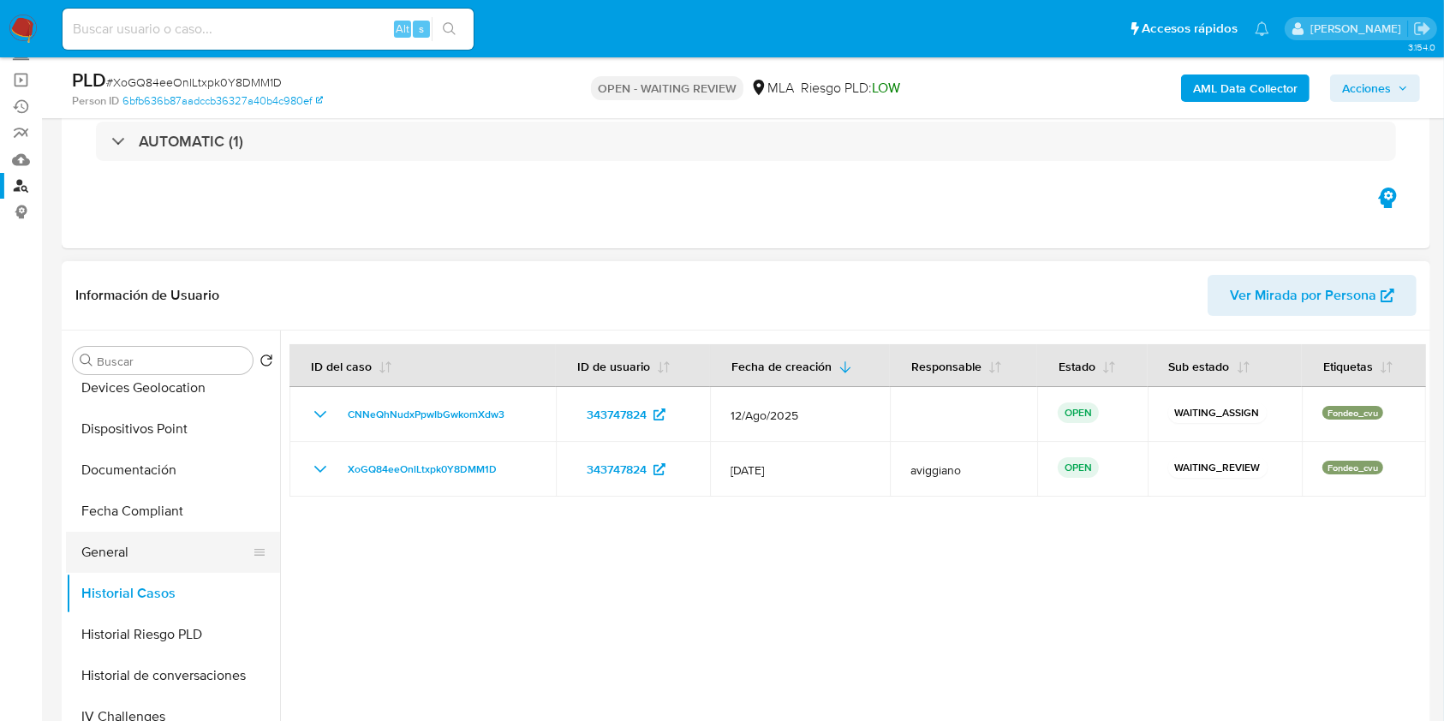
click at [162, 534] on button "General" at bounding box center [166, 552] width 200 height 41
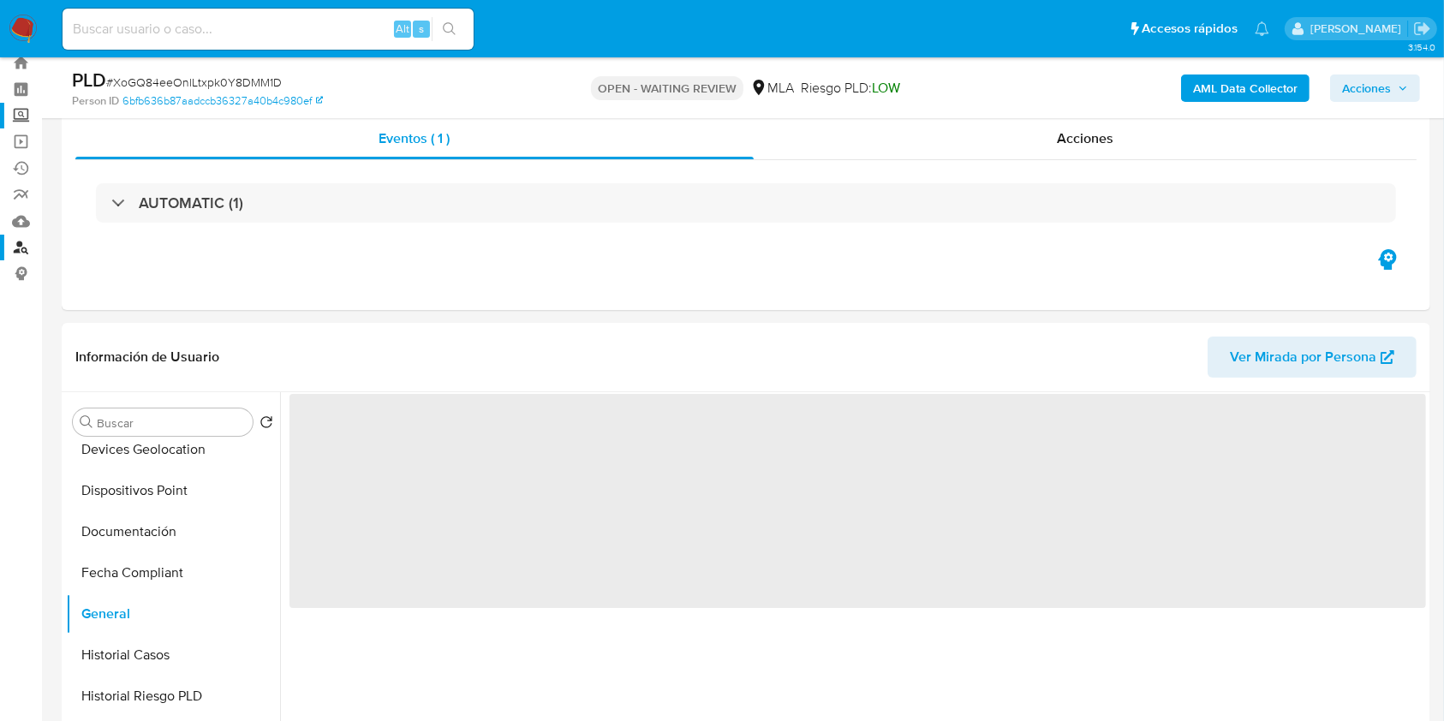
scroll to position [0, 0]
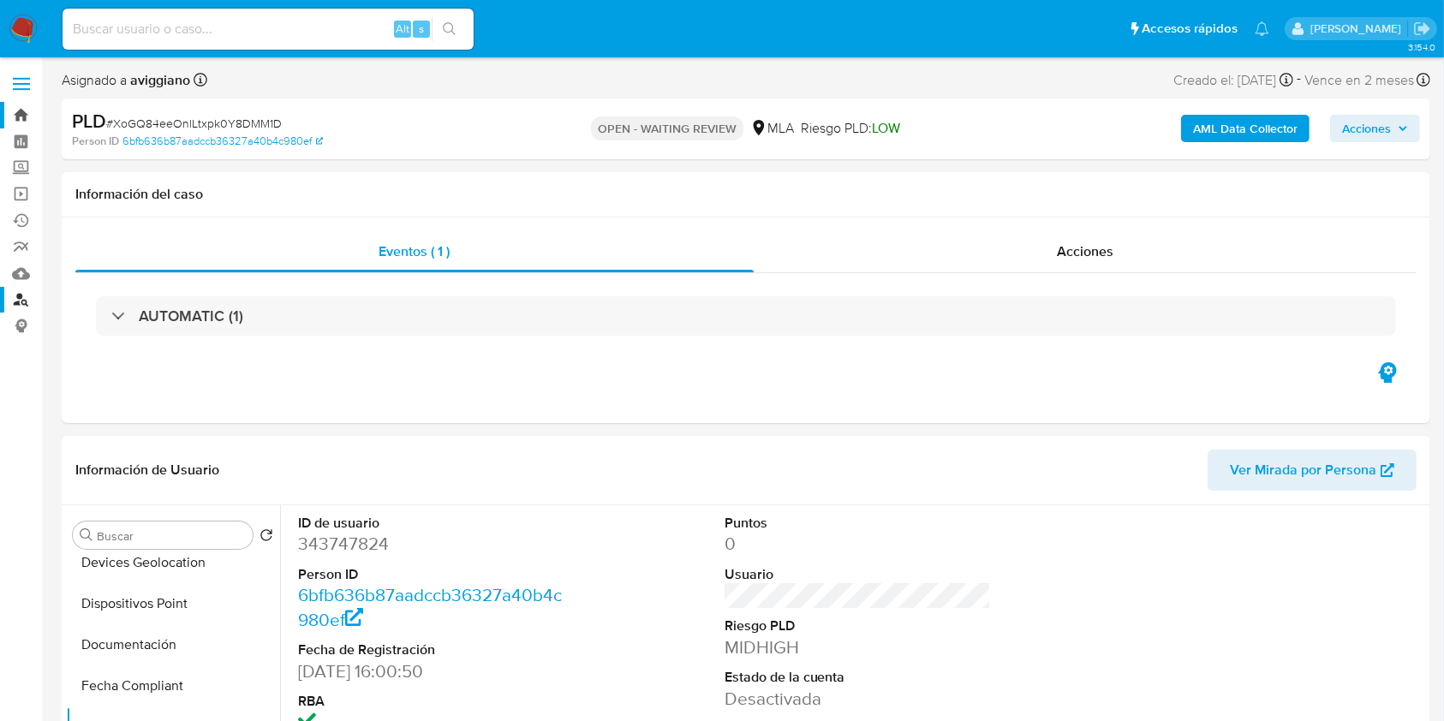
click at [26, 107] on link "Bandeja" at bounding box center [102, 115] width 204 height 27
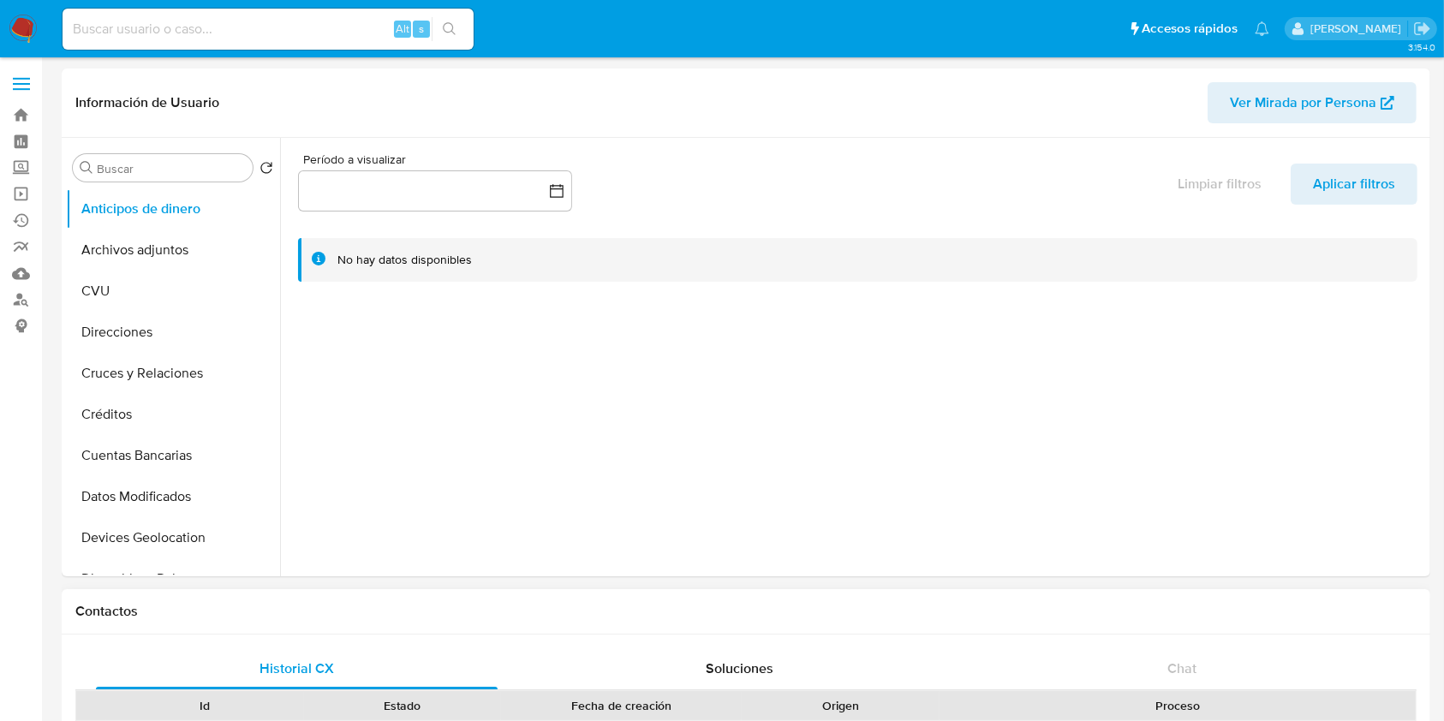
select select "10"
click at [155, 236] on button "Archivos adjuntos" at bounding box center [166, 250] width 200 height 41
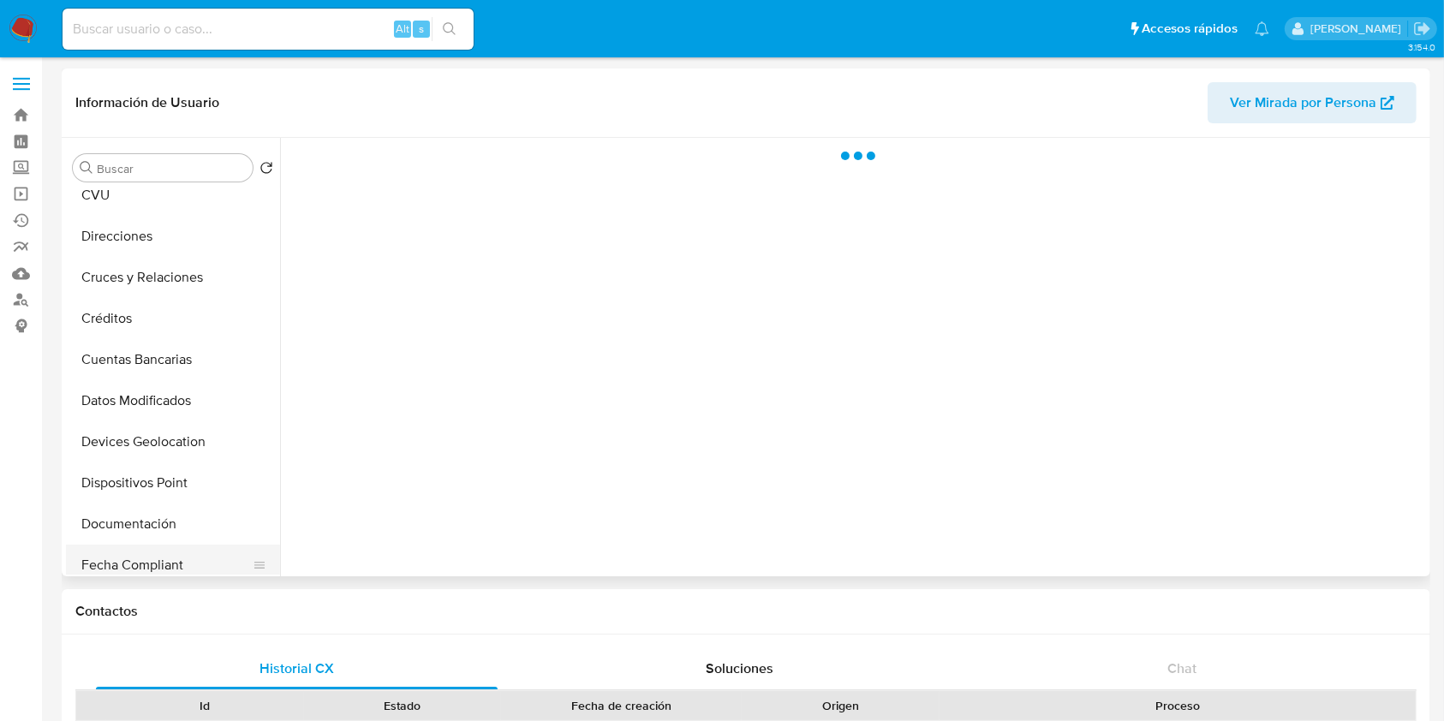
scroll to position [228, 0]
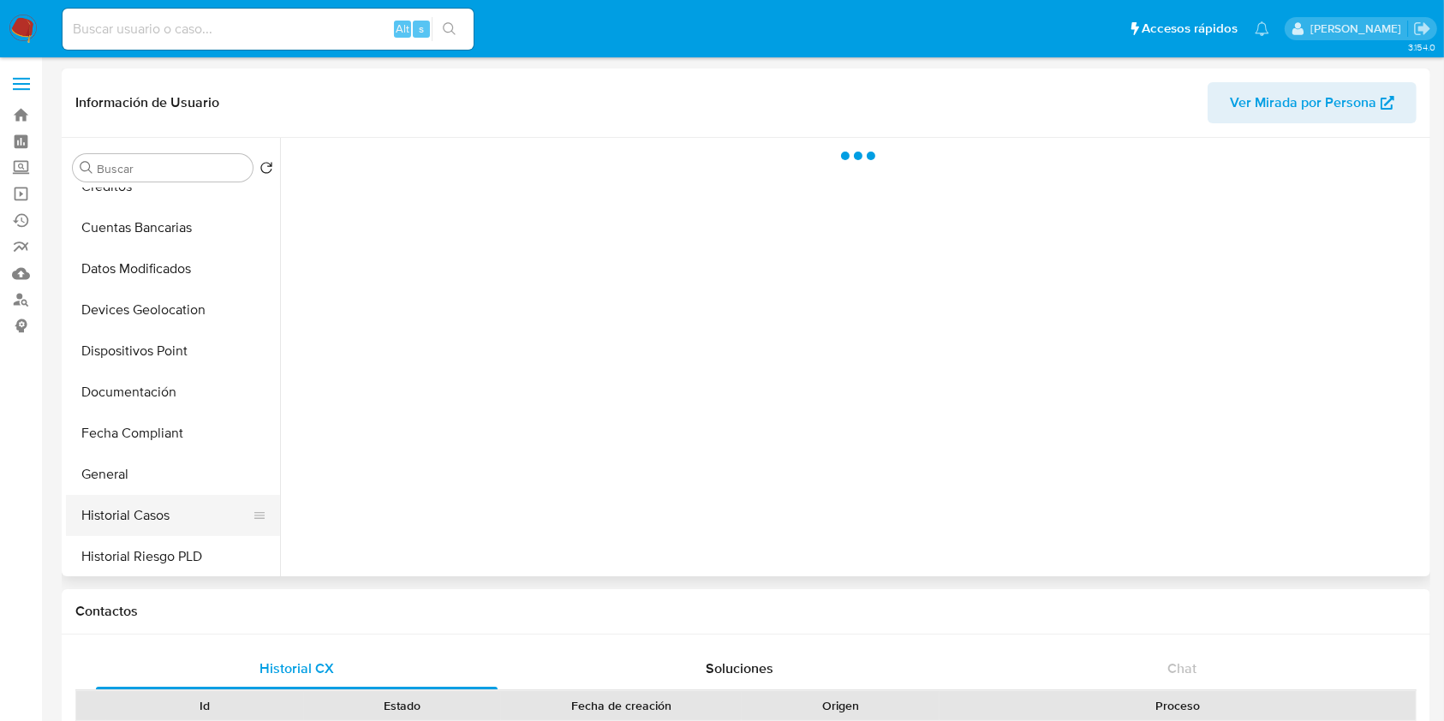
click at [122, 524] on button "Historial Casos" at bounding box center [166, 515] width 200 height 41
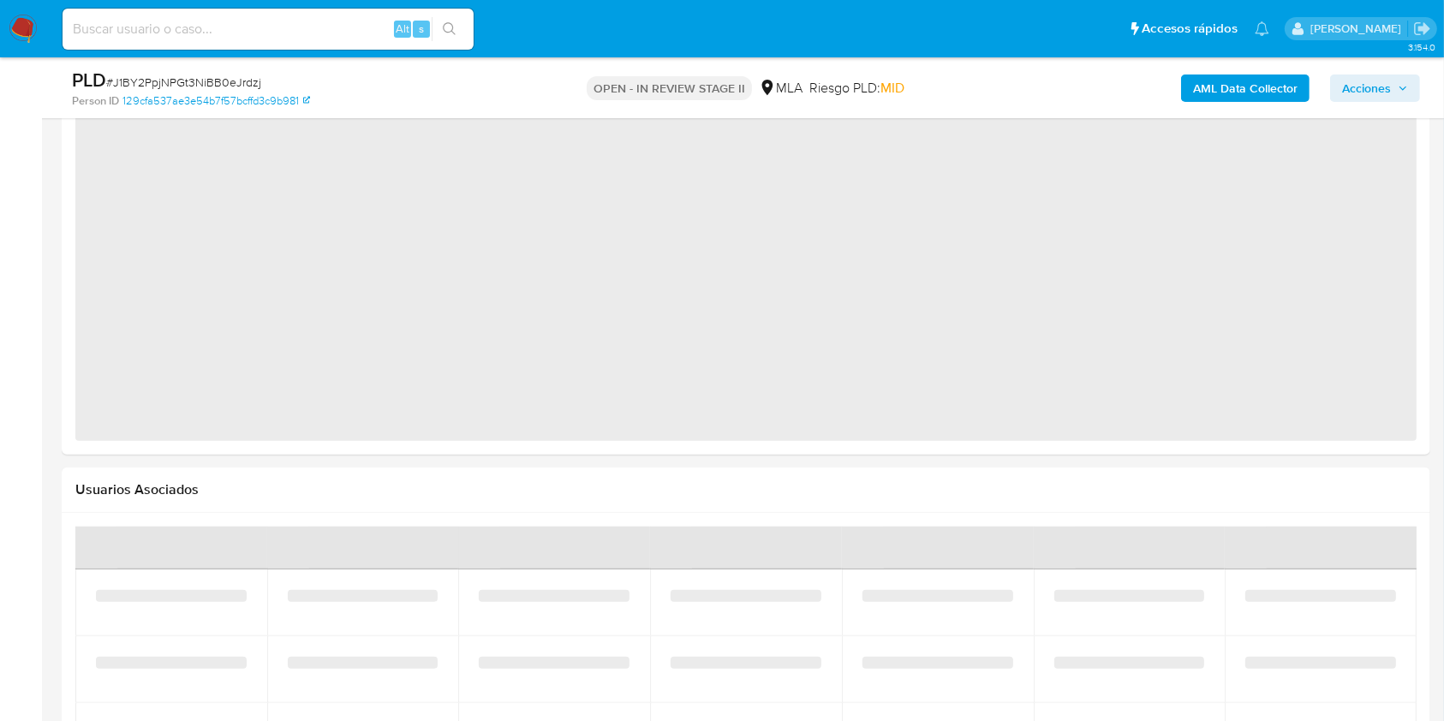
select select "10"
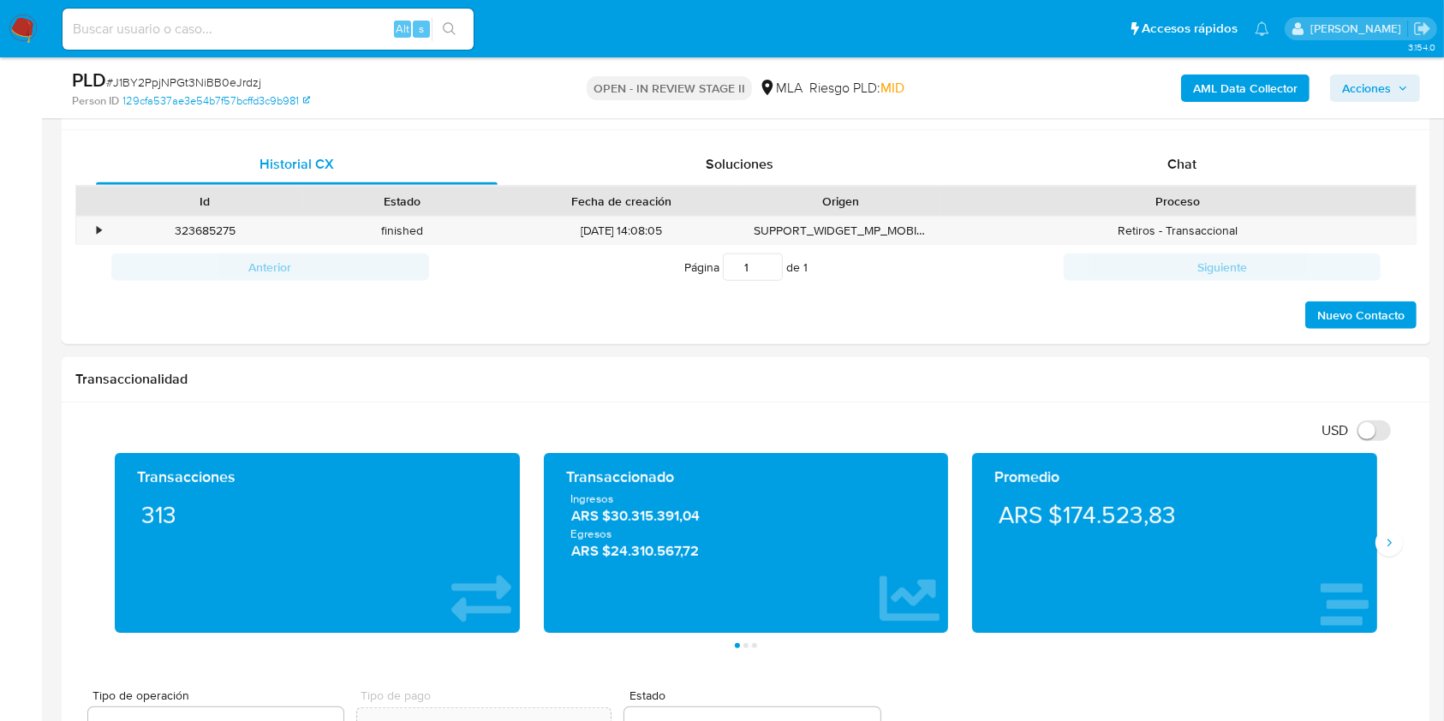
scroll to position [799, 0]
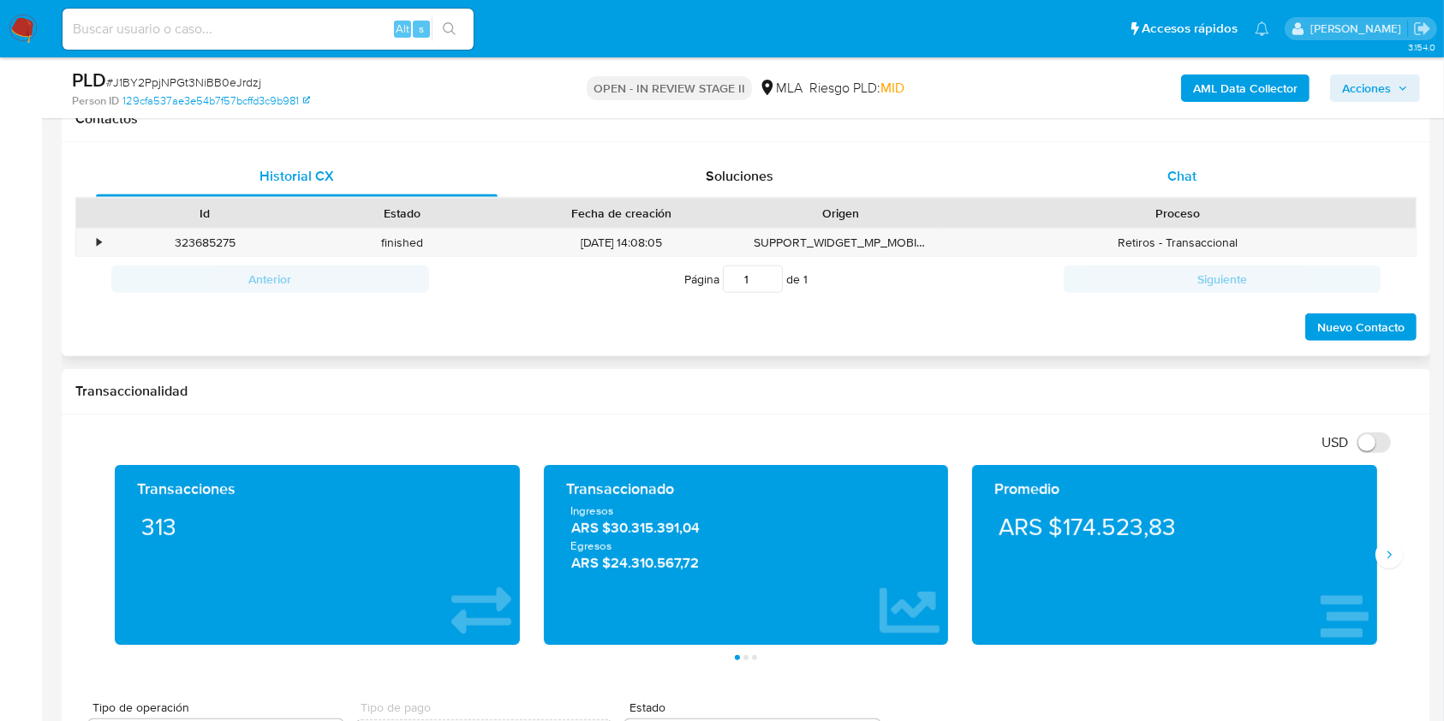
click at [1181, 182] on span "Chat" at bounding box center [1182, 176] width 29 height 20
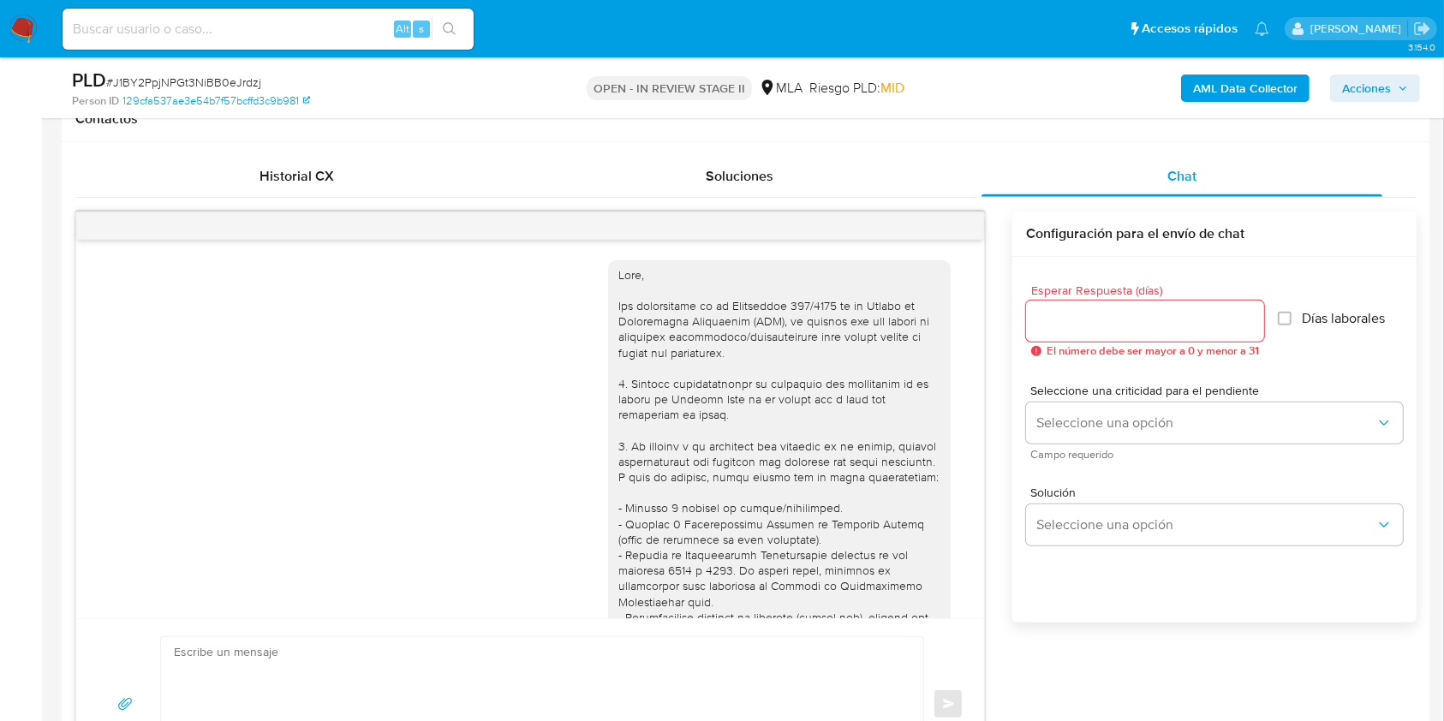
scroll to position [1631, 0]
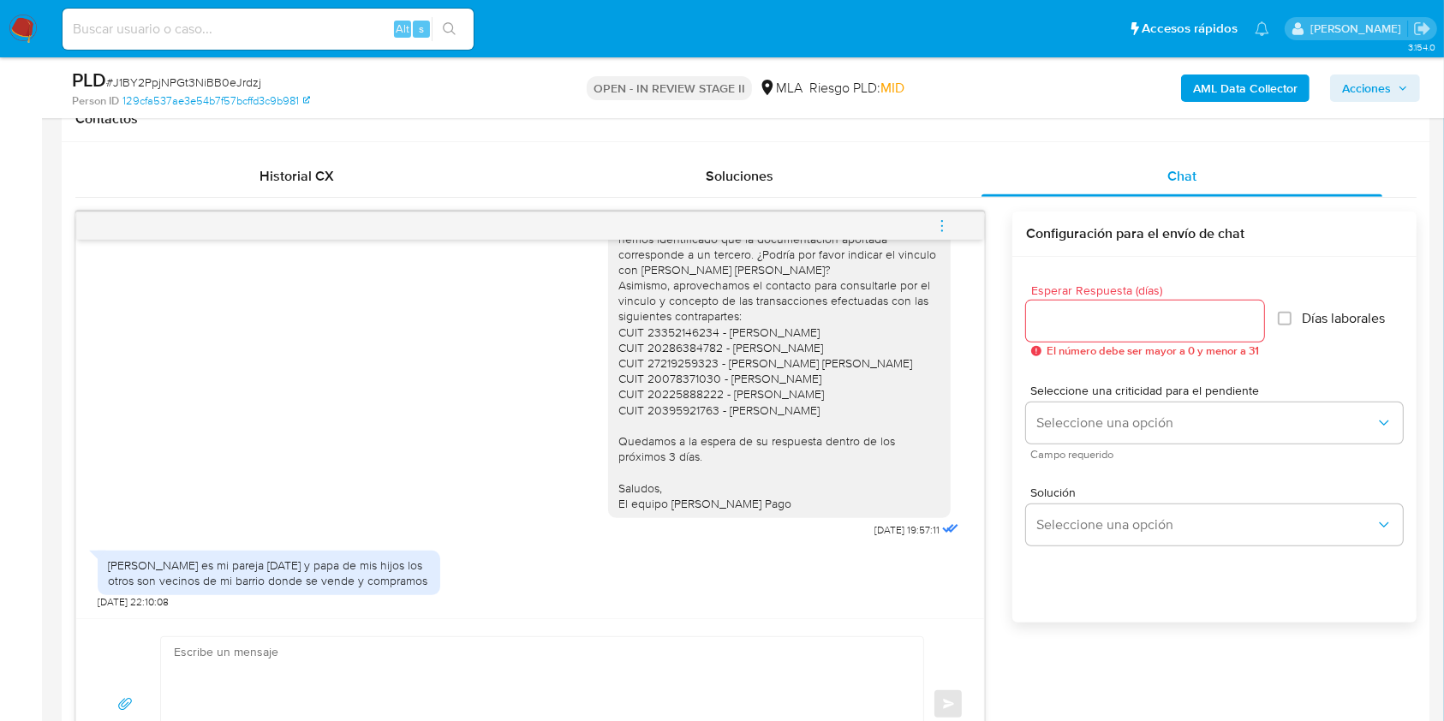
click at [955, 217] on button "menu-action" at bounding box center [942, 226] width 57 height 41
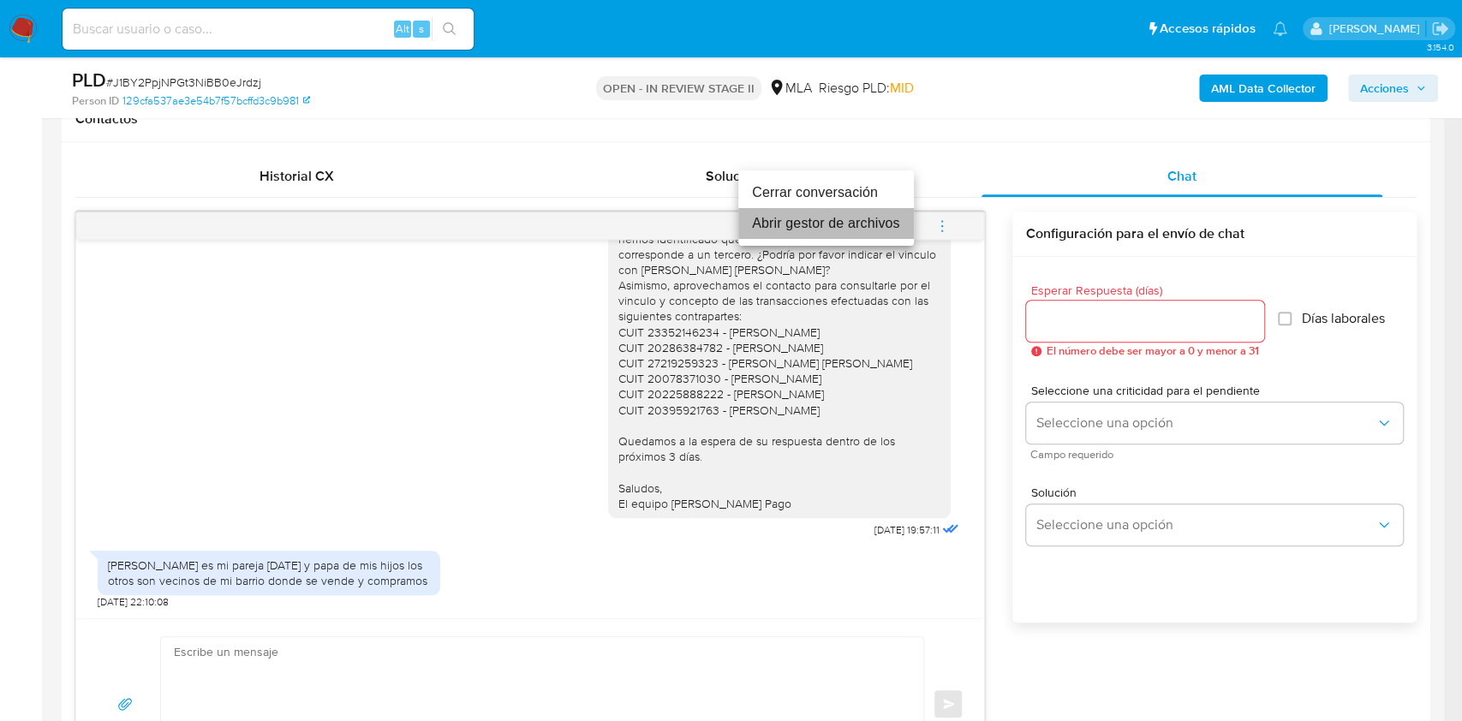
click at [860, 237] on li "Abrir gestor de archivos" at bounding box center [826, 223] width 176 height 31
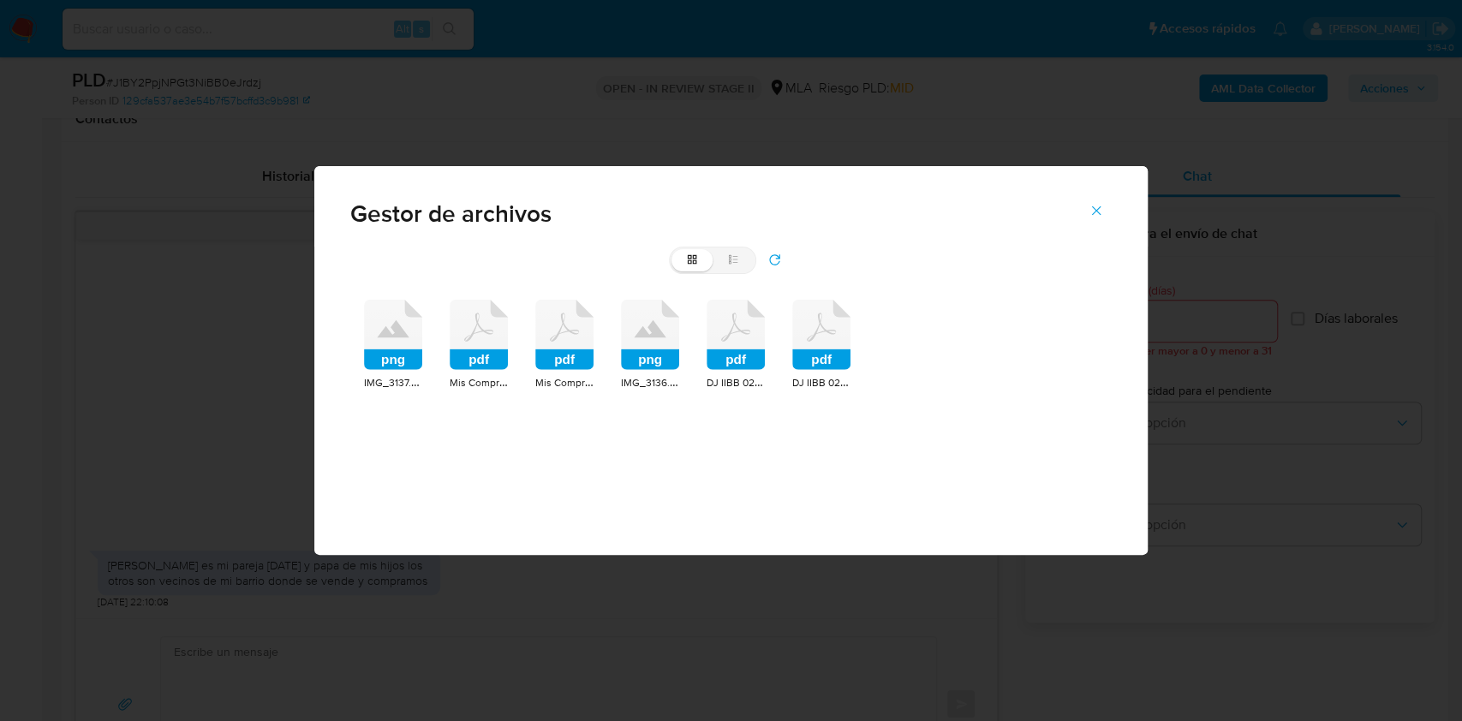
click at [408, 335] on icon at bounding box center [393, 335] width 58 height 70
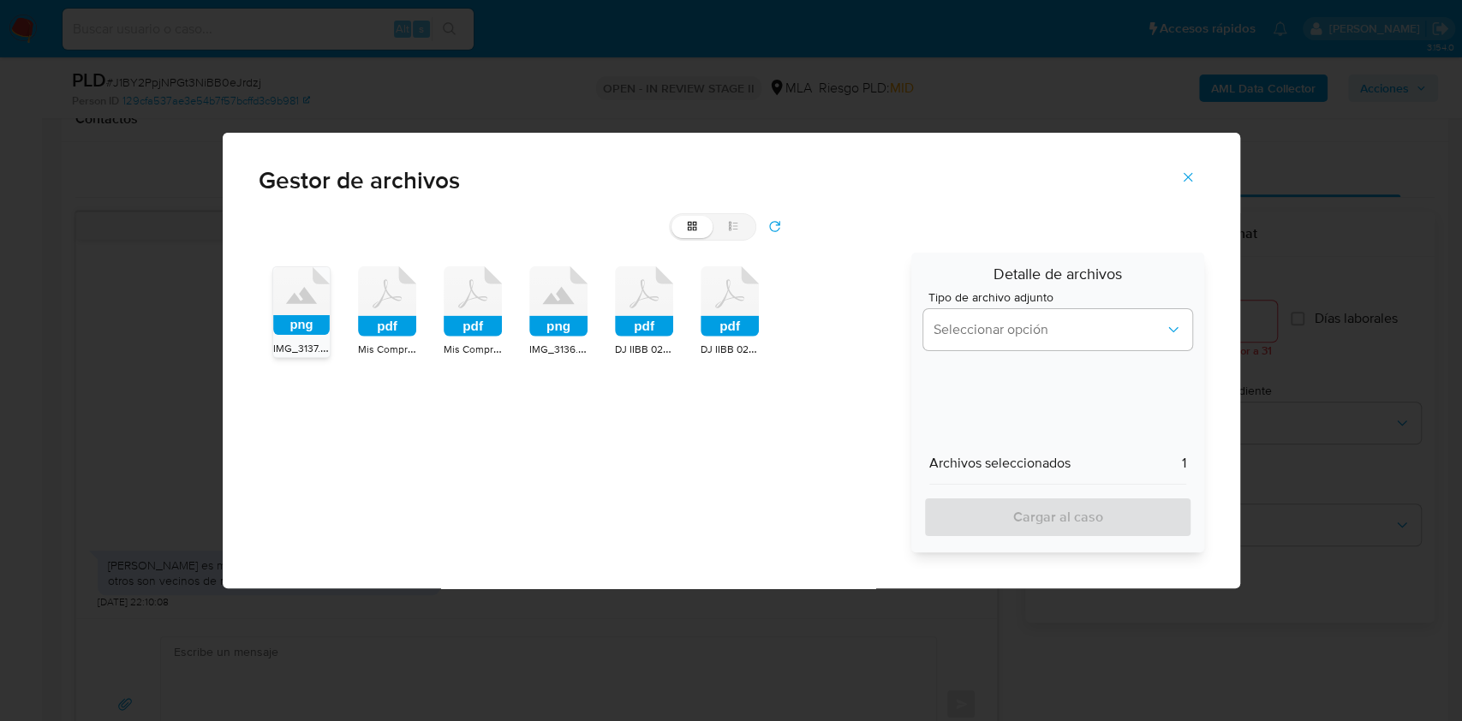
click at [330, 307] on icon at bounding box center [301, 301] width 57 height 68
click at [330, 315] on icon at bounding box center [301, 301] width 57 height 68
click at [517, 313] on div "png IMG_3137.png pdf Mis Comprobantes Emitidos - CUIT 20219710853-2024.pdf pdf …" at bounding box center [580, 403] width 642 height 300
click at [330, 310] on icon at bounding box center [301, 301] width 57 height 68
click at [656, 320] on rect at bounding box center [644, 326] width 58 height 21
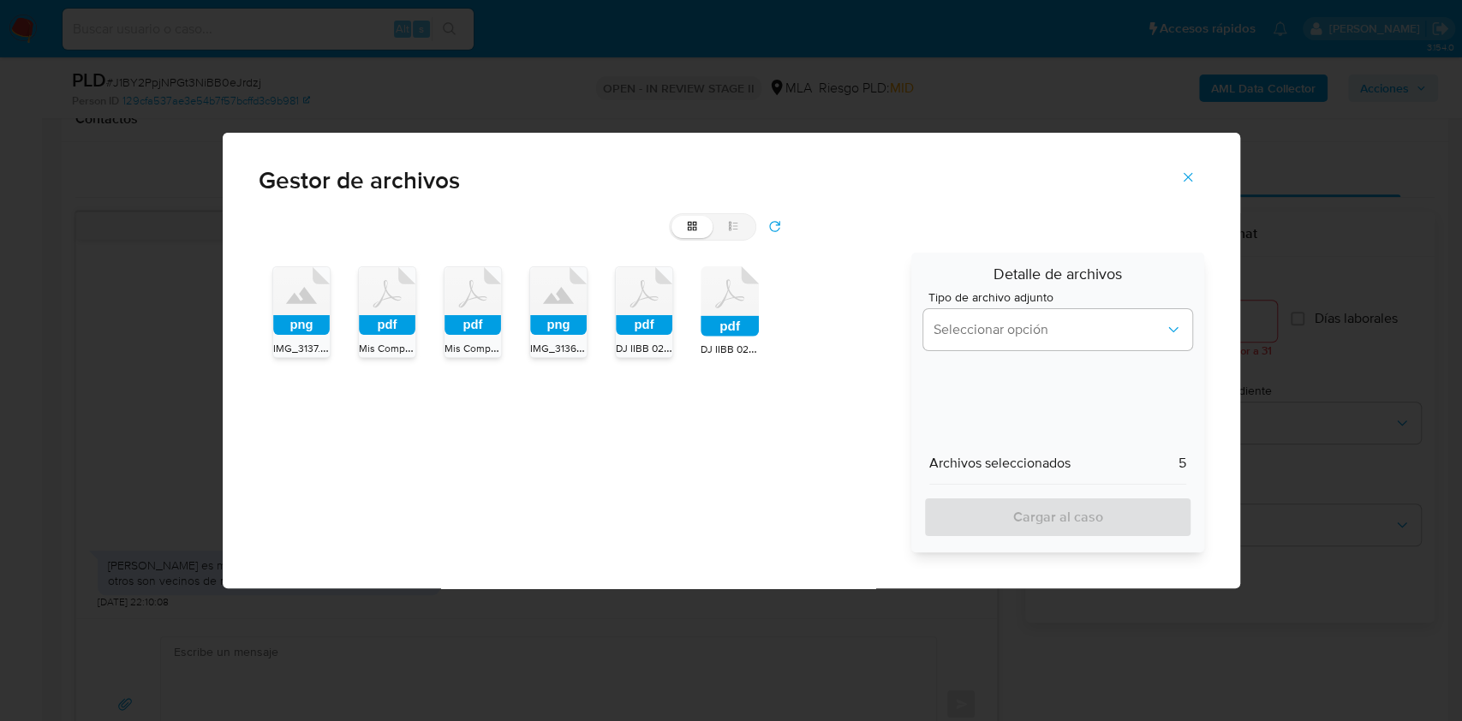
click at [330, 315] on icon at bounding box center [301, 301] width 57 height 68
click at [999, 325] on span "Seleccionar opción" at bounding box center [1049, 329] width 230 height 17
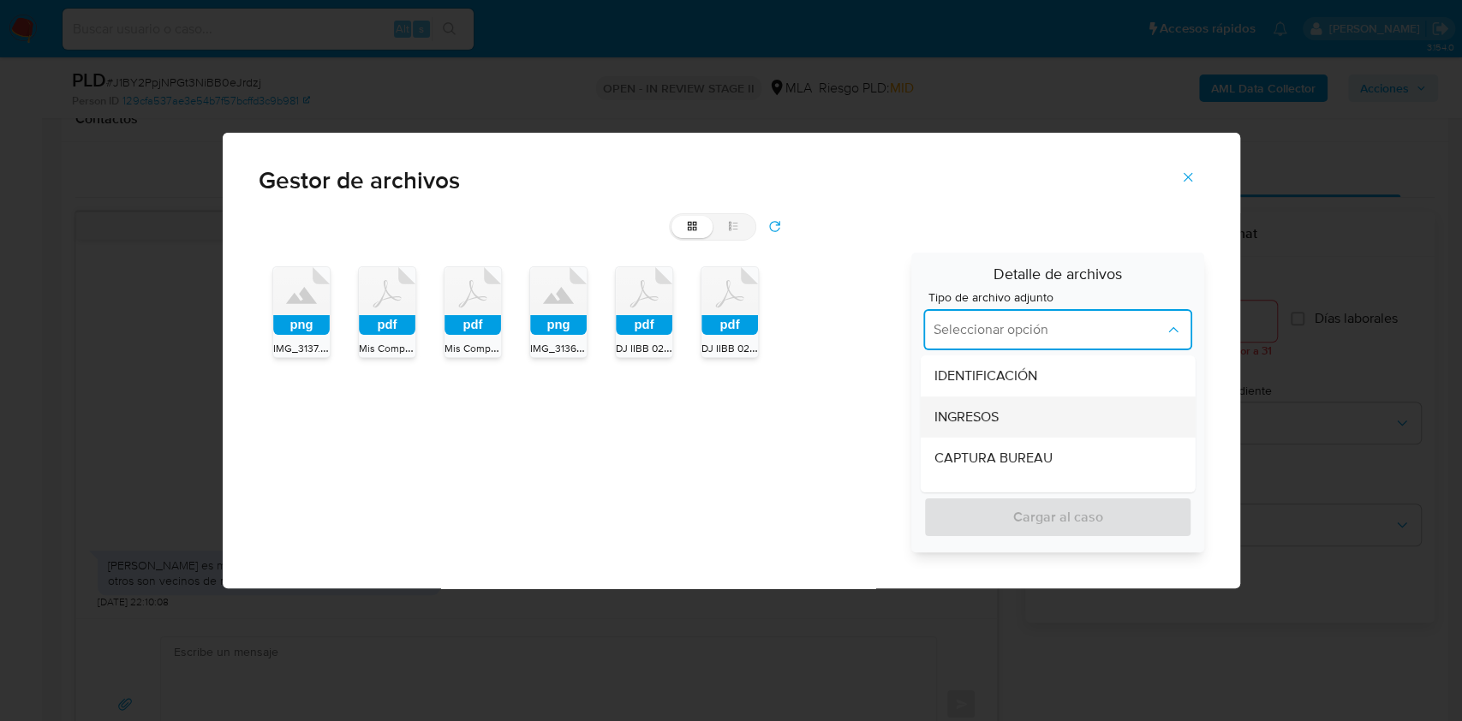
click at [962, 402] on div "INGRESOS" at bounding box center [1053, 417] width 237 height 41
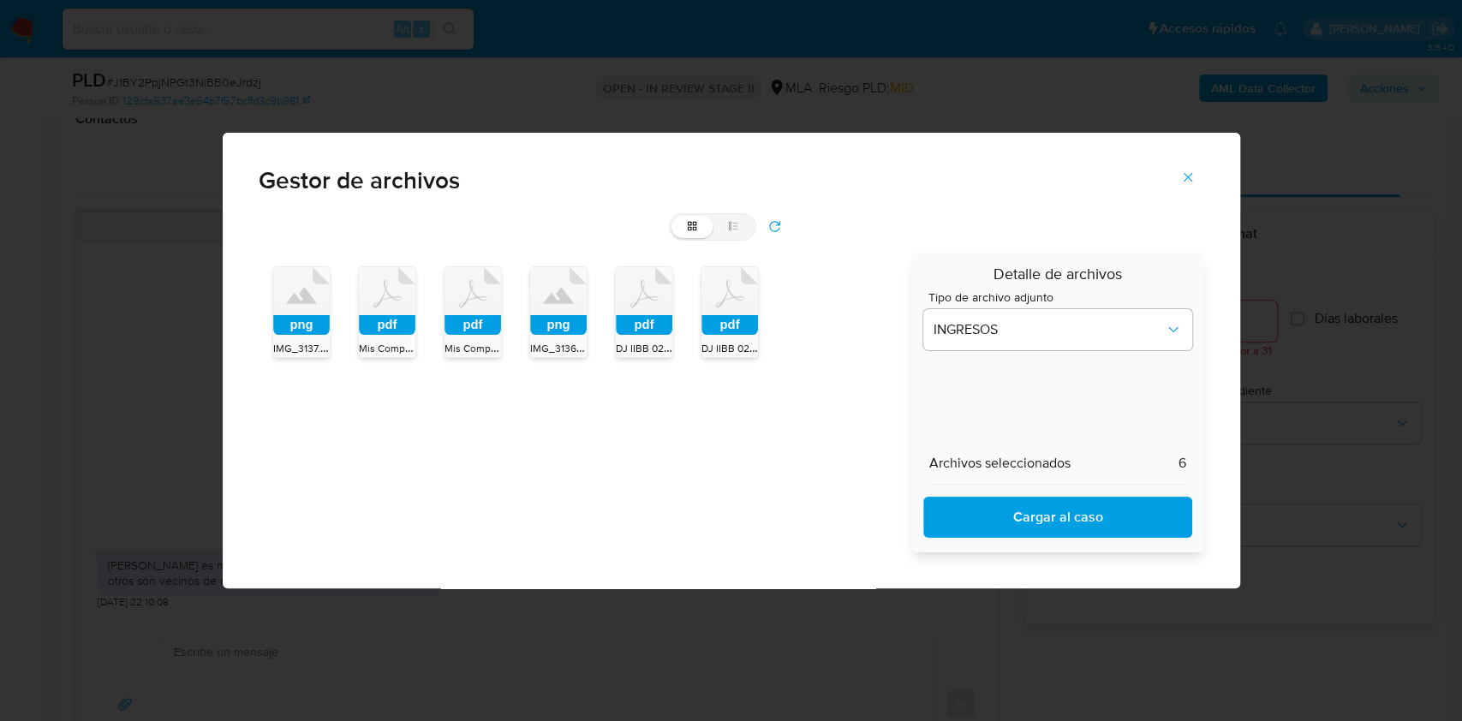
click at [998, 511] on span "Cargar al caso" at bounding box center [1058, 518] width 224 height 38
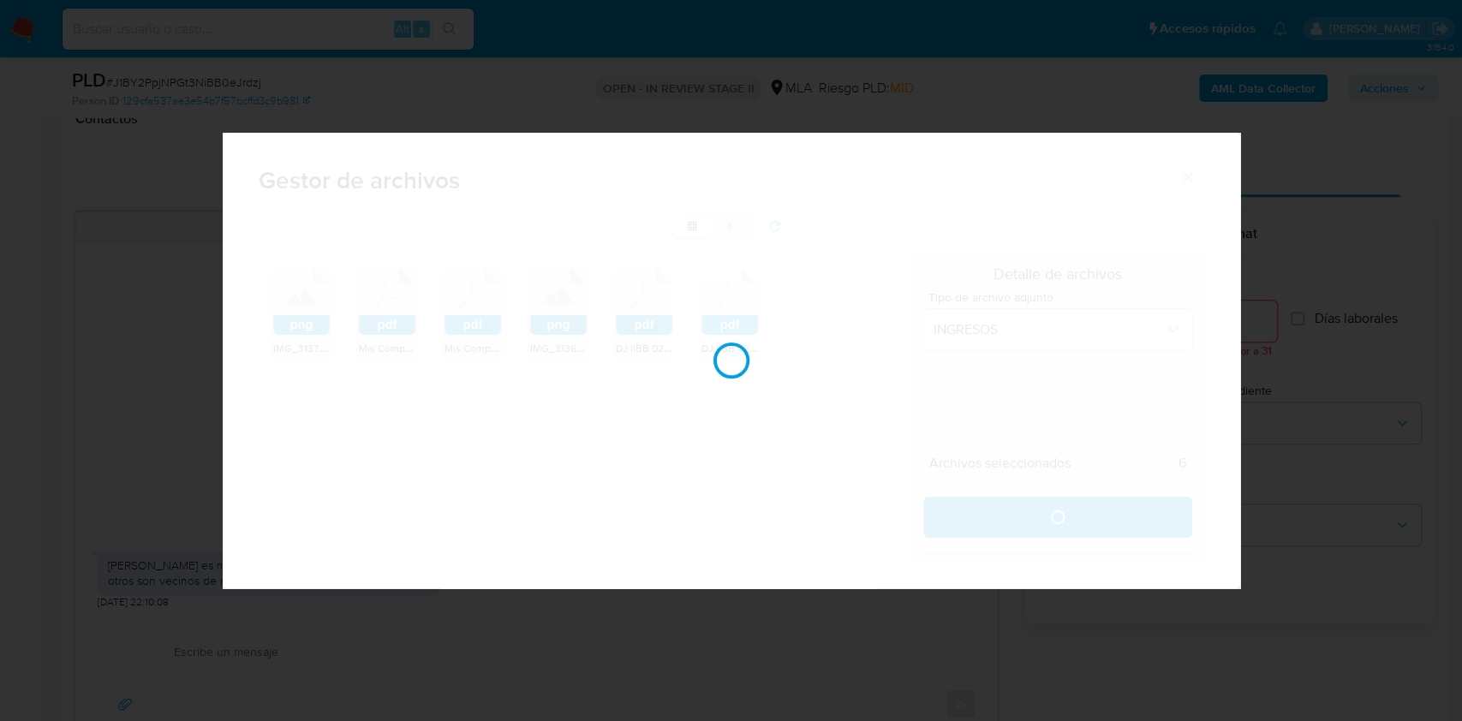
click at [280, 179] on div at bounding box center [732, 361] width 1018 height 457
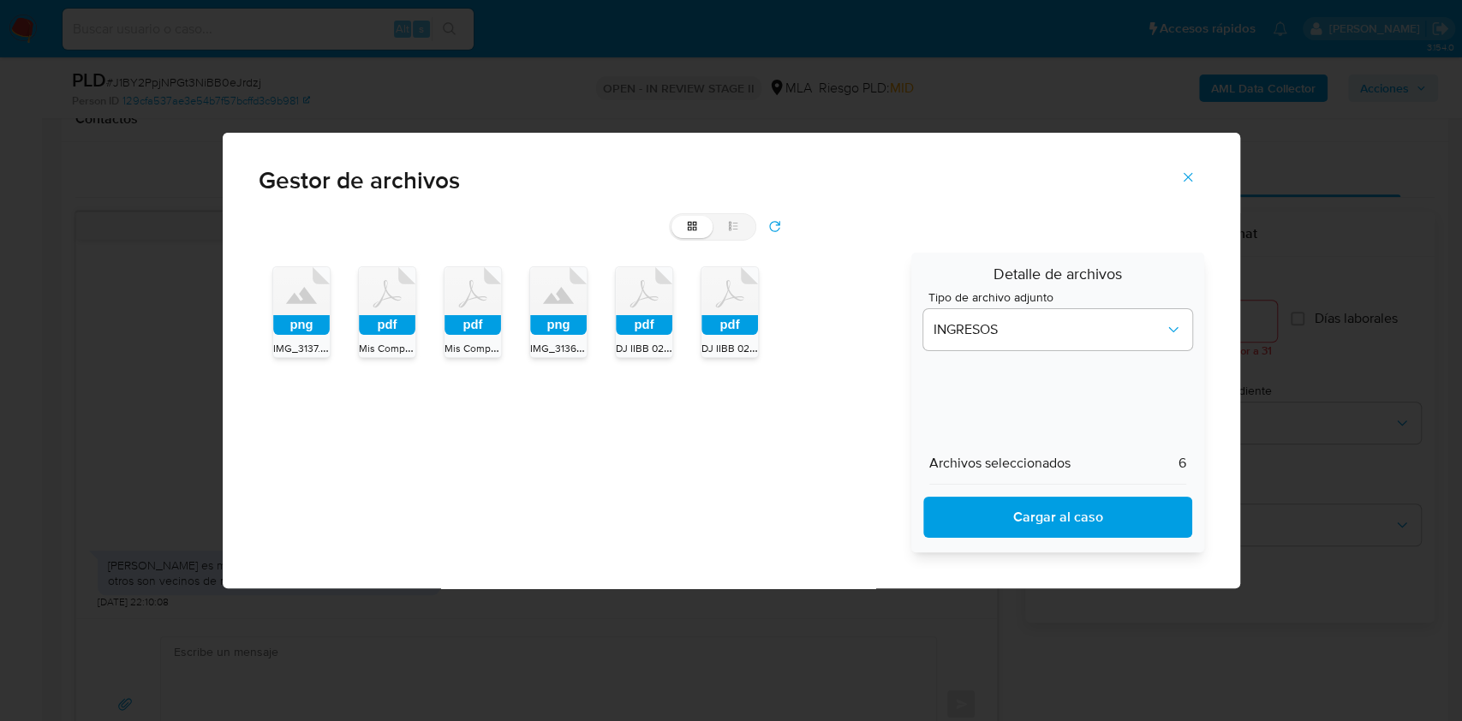
click at [1186, 175] on icon "Cerrar" at bounding box center [1188, 176] width 9 height 9
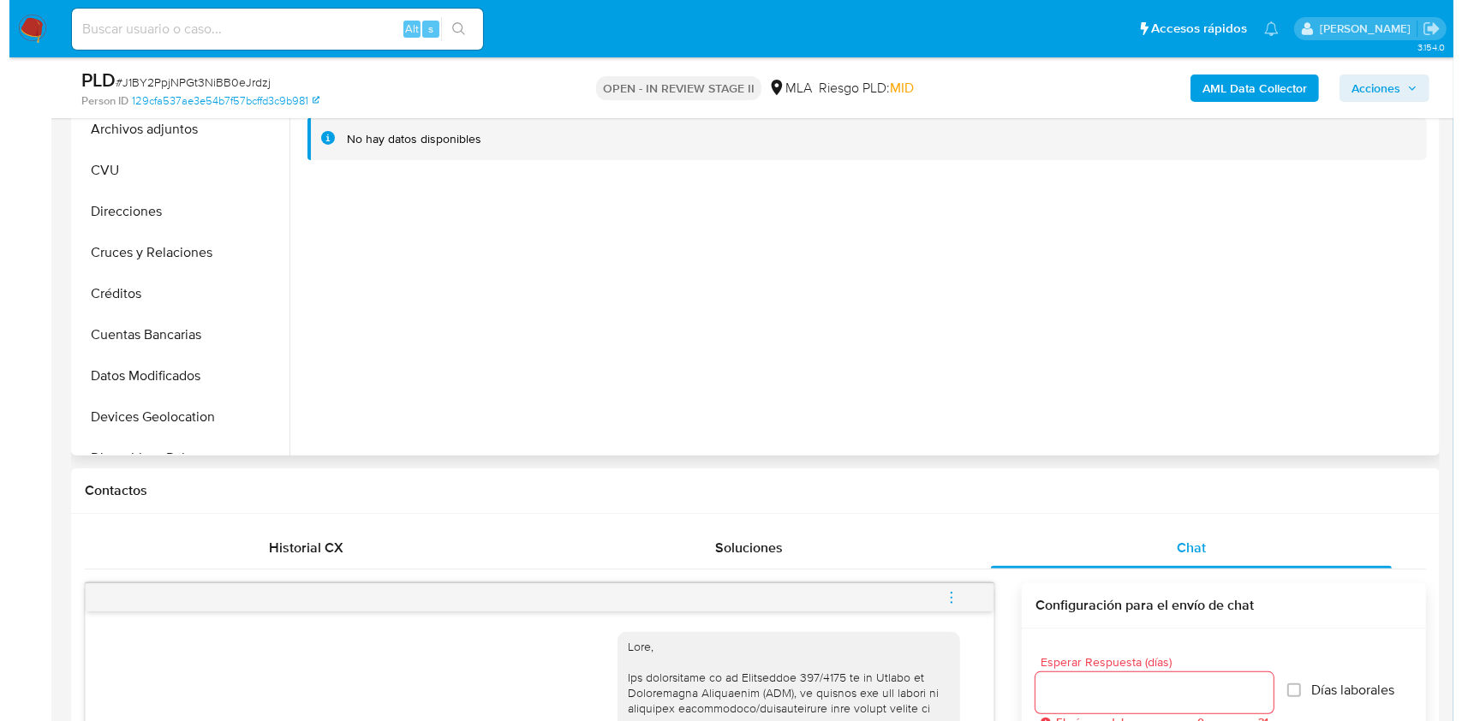
scroll to position [228, 0]
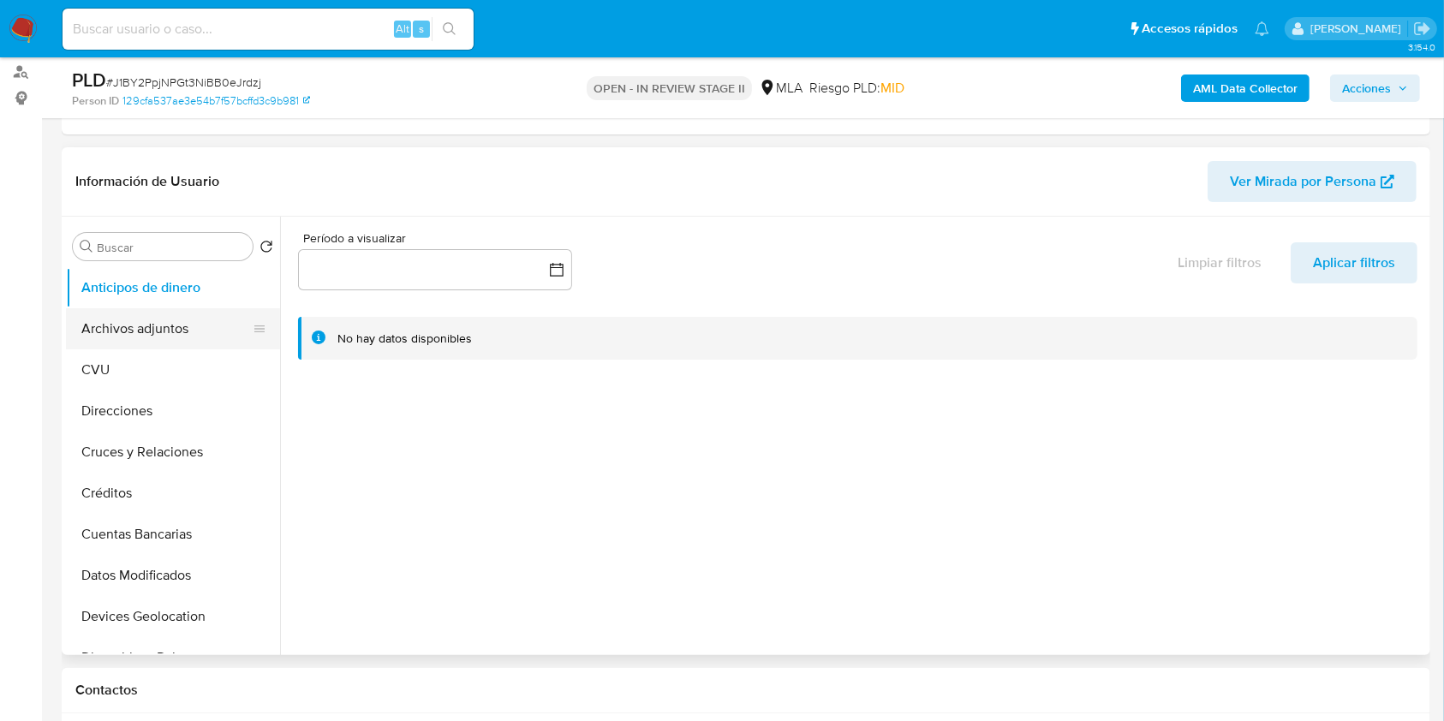
click at [155, 347] on button "Archivos adjuntos" at bounding box center [166, 328] width 200 height 41
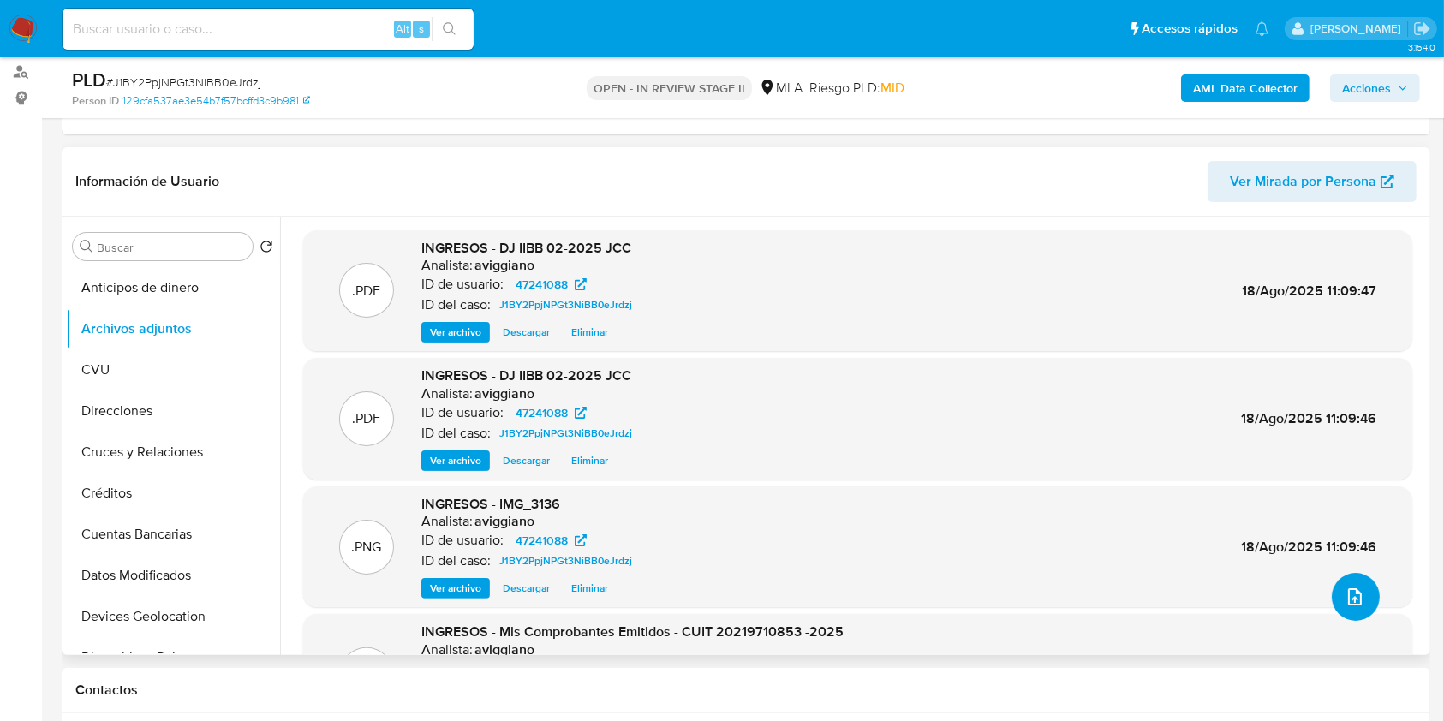
click at [1345, 594] on icon "upload-file" at bounding box center [1355, 597] width 21 height 21
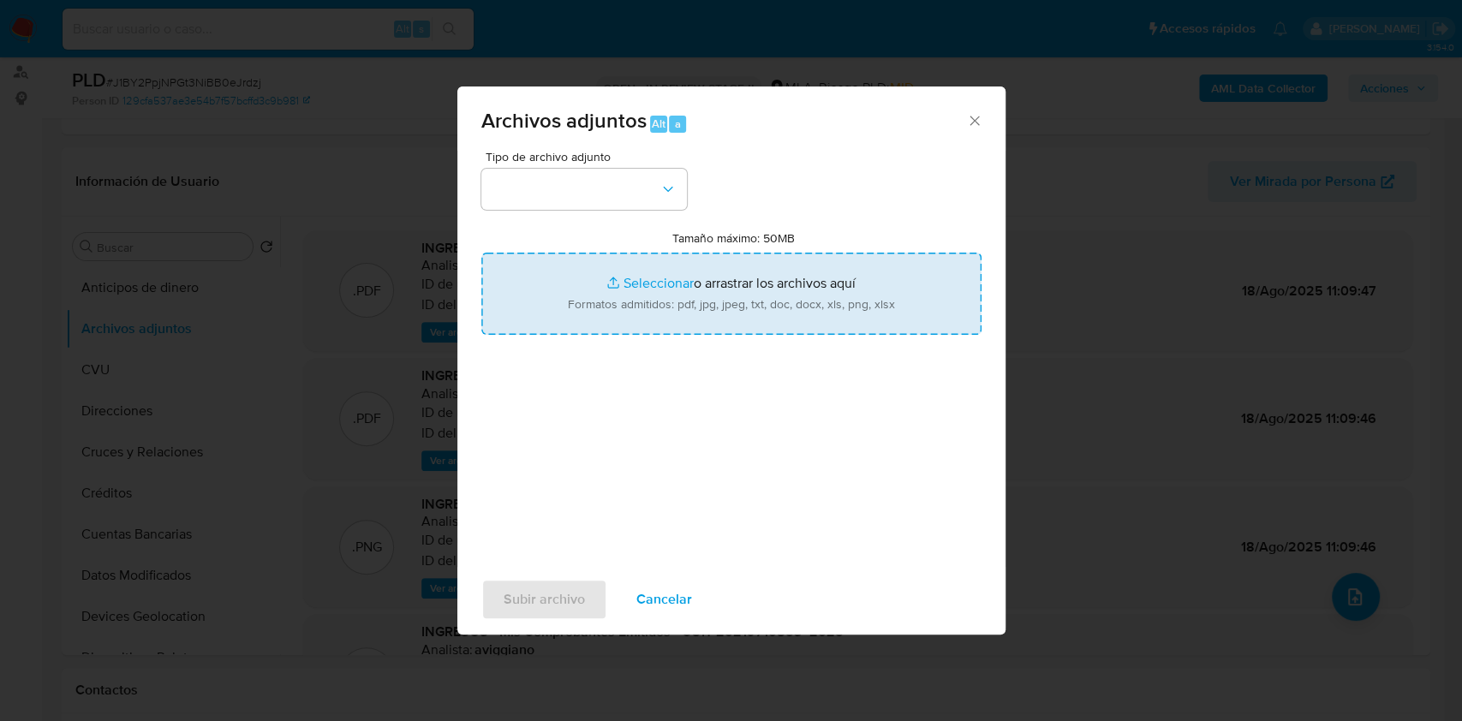
click at [779, 278] on input "Tamaño máximo: 50MB Seleccionar archivos" at bounding box center [731, 294] width 500 height 82
type input "C:\fakepath\Caselog J1BY2PpjNPGt3NiBB0eJrdzj_2025_07_17_16_57_20.docx"
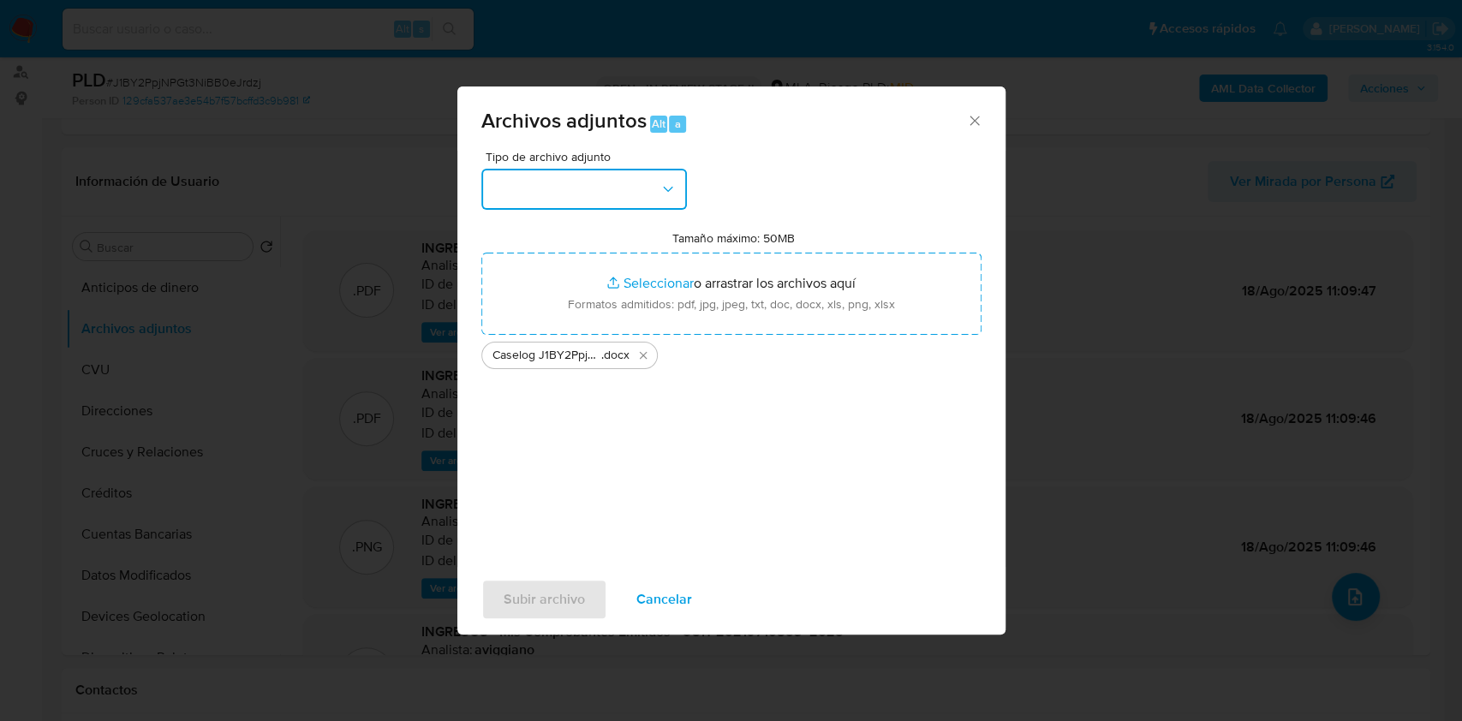
click at [635, 200] on button "button" at bounding box center [584, 189] width 206 height 41
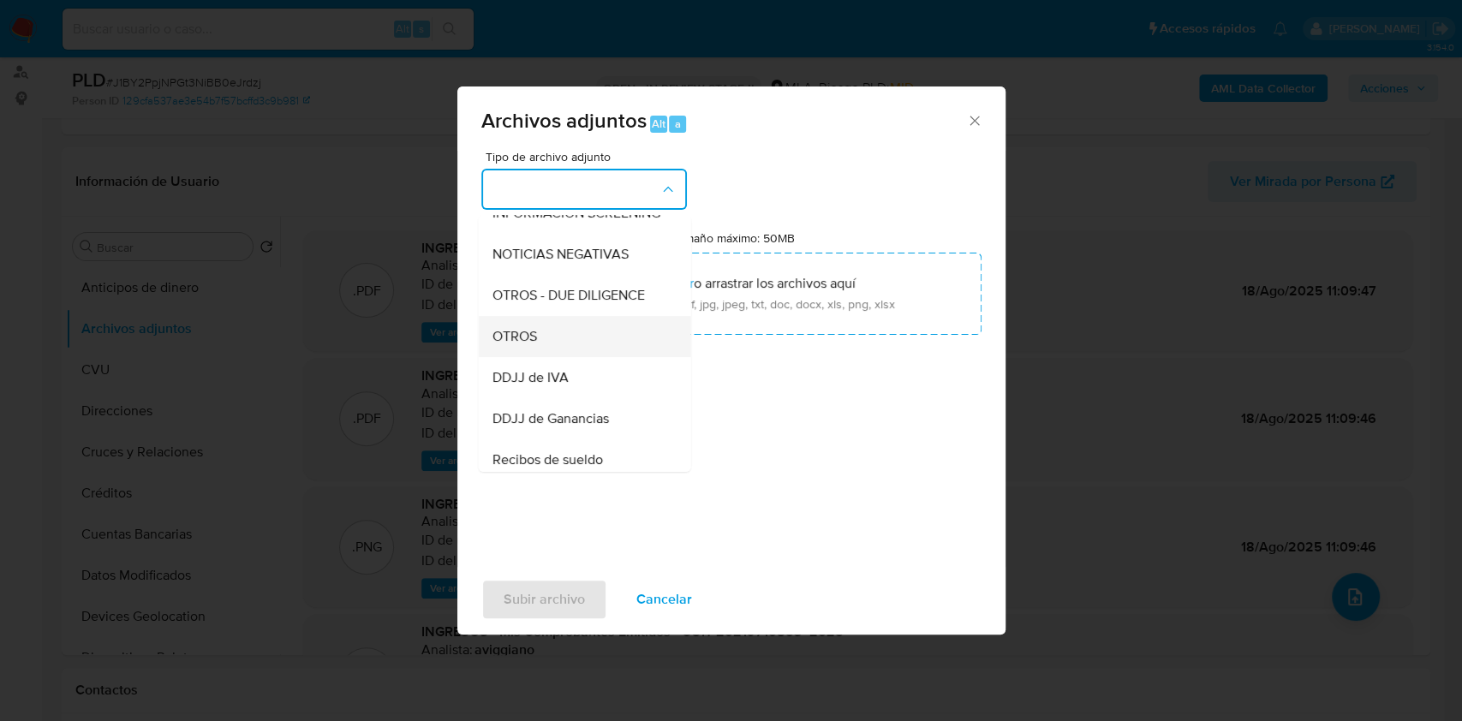
click at [557, 350] on div "OTROS" at bounding box center [579, 336] width 175 height 41
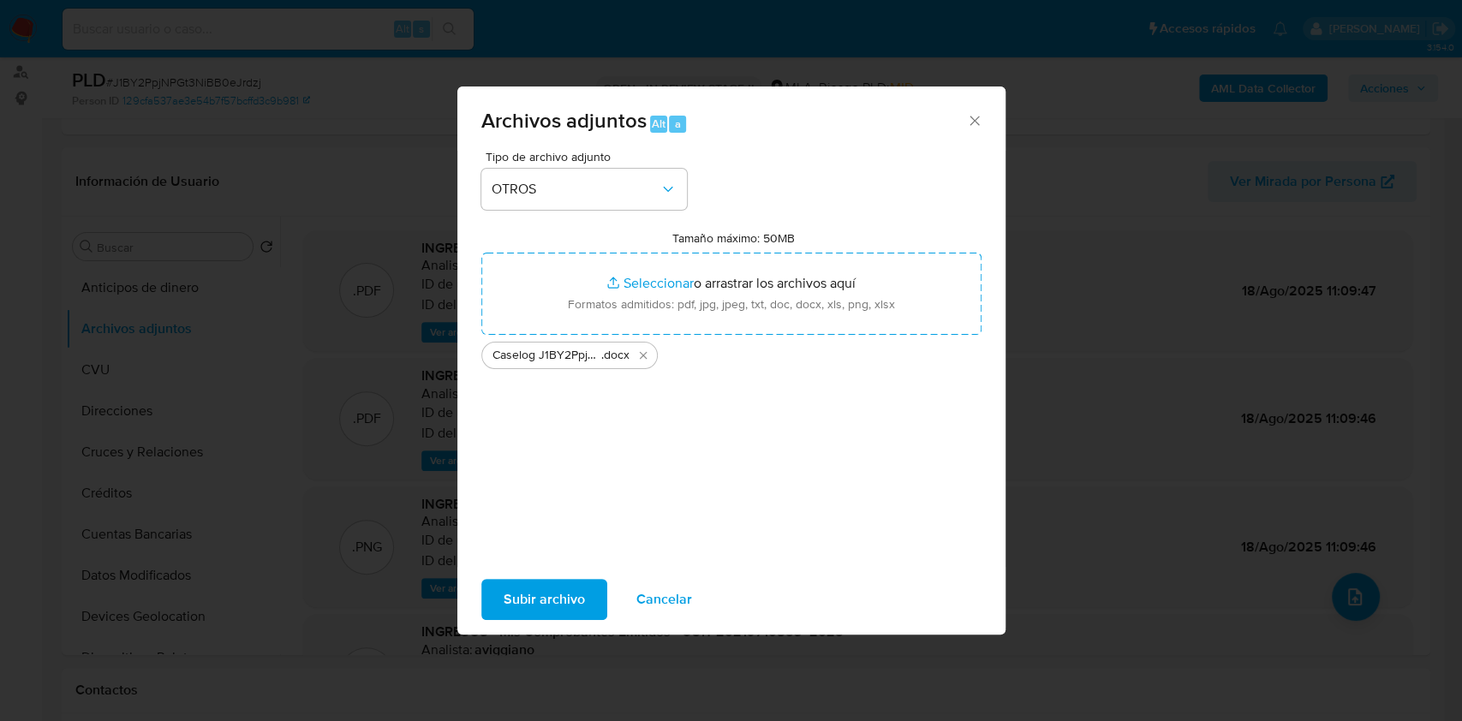
click at [518, 585] on span "Subir archivo" at bounding box center [544, 600] width 81 height 38
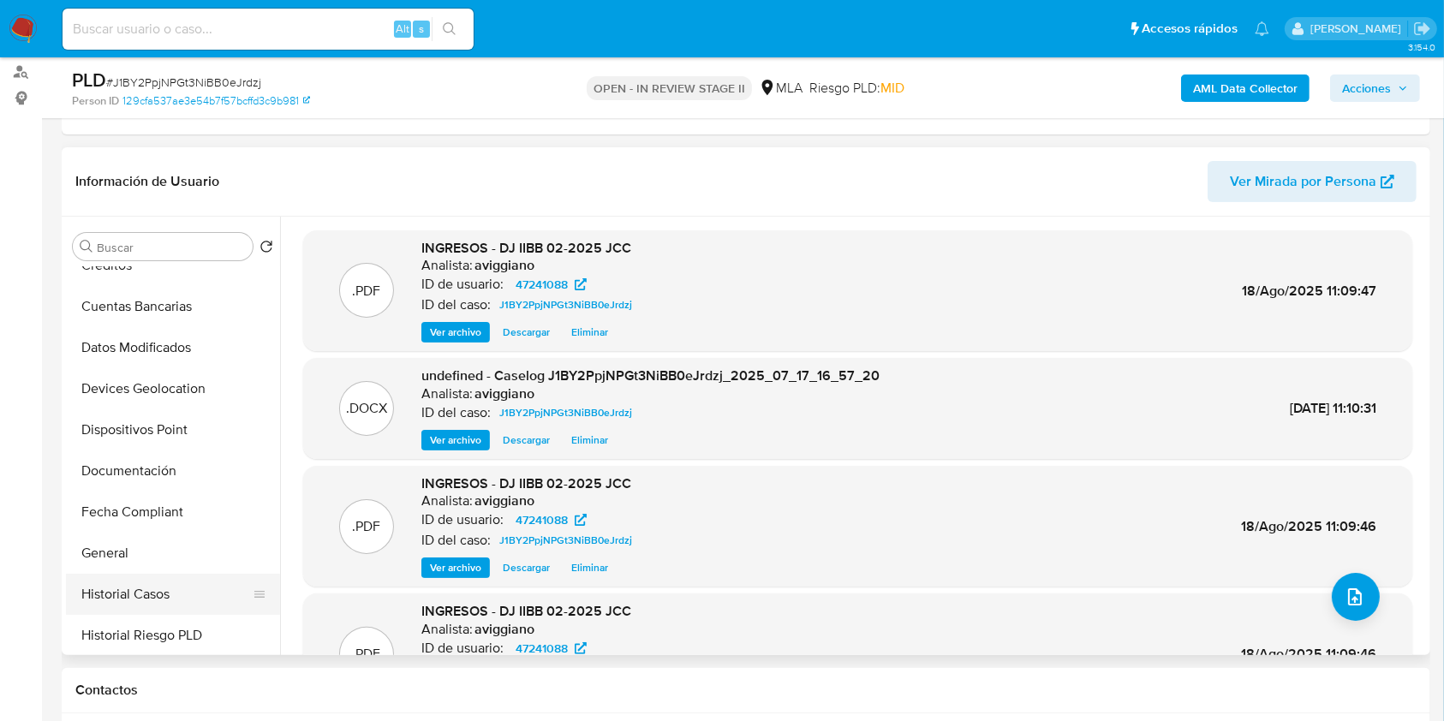
click at [153, 575] on button "Historial Casos" at bounding box center [166, 594] width 200 height 41
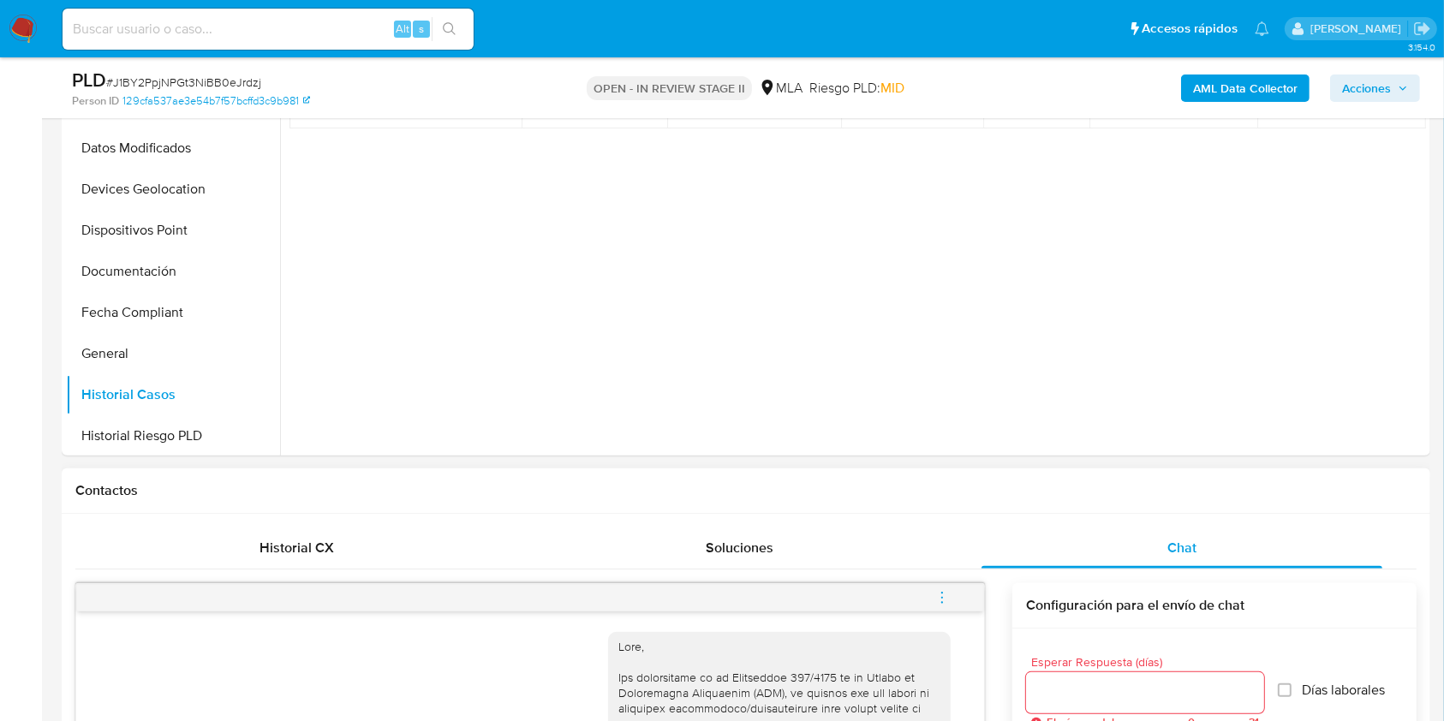
scroll to position [571, 0]
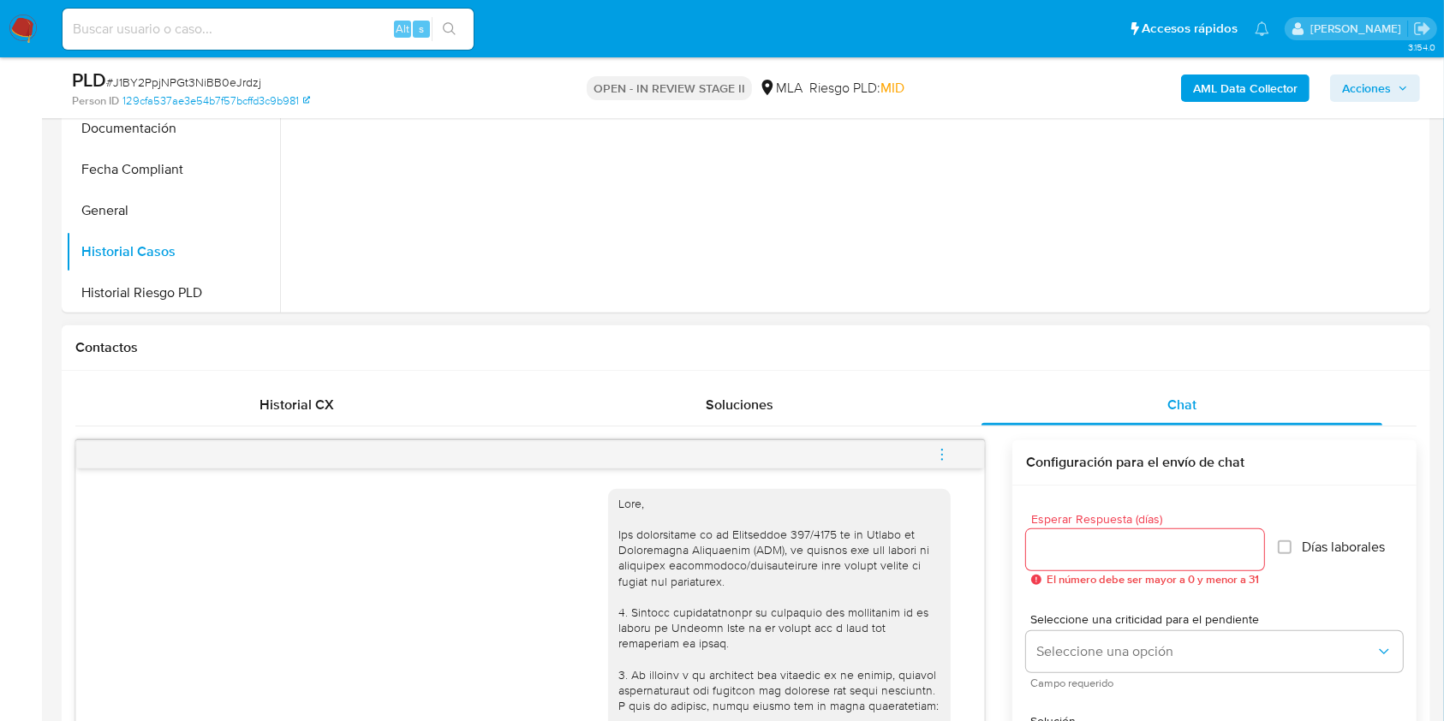
click at [940, 452] on icon "menu-action" at bounding box center [942, 454] width 15 height 15
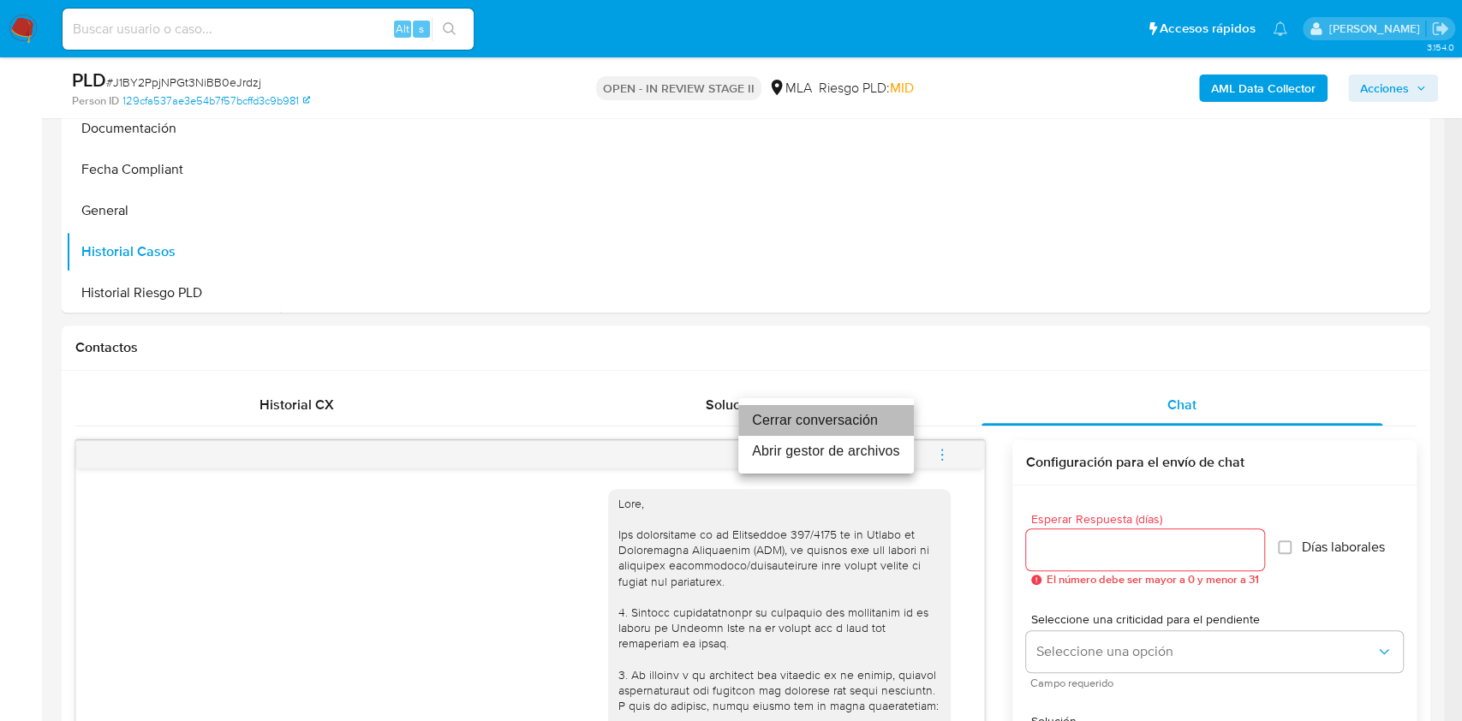
click at [751, 416] on li "Cerrar conversación" at bounding box center [826, 420] width 176 height 31
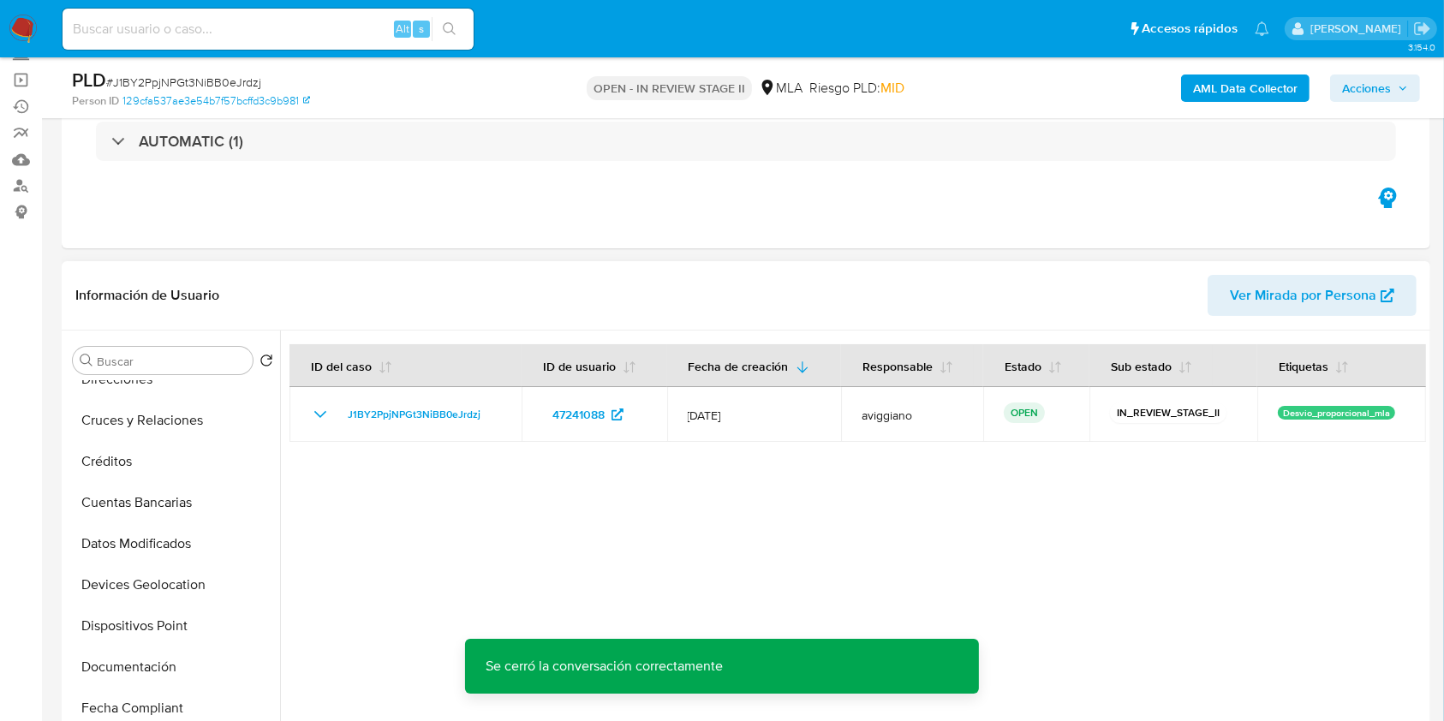
scroll to position [0, 0]
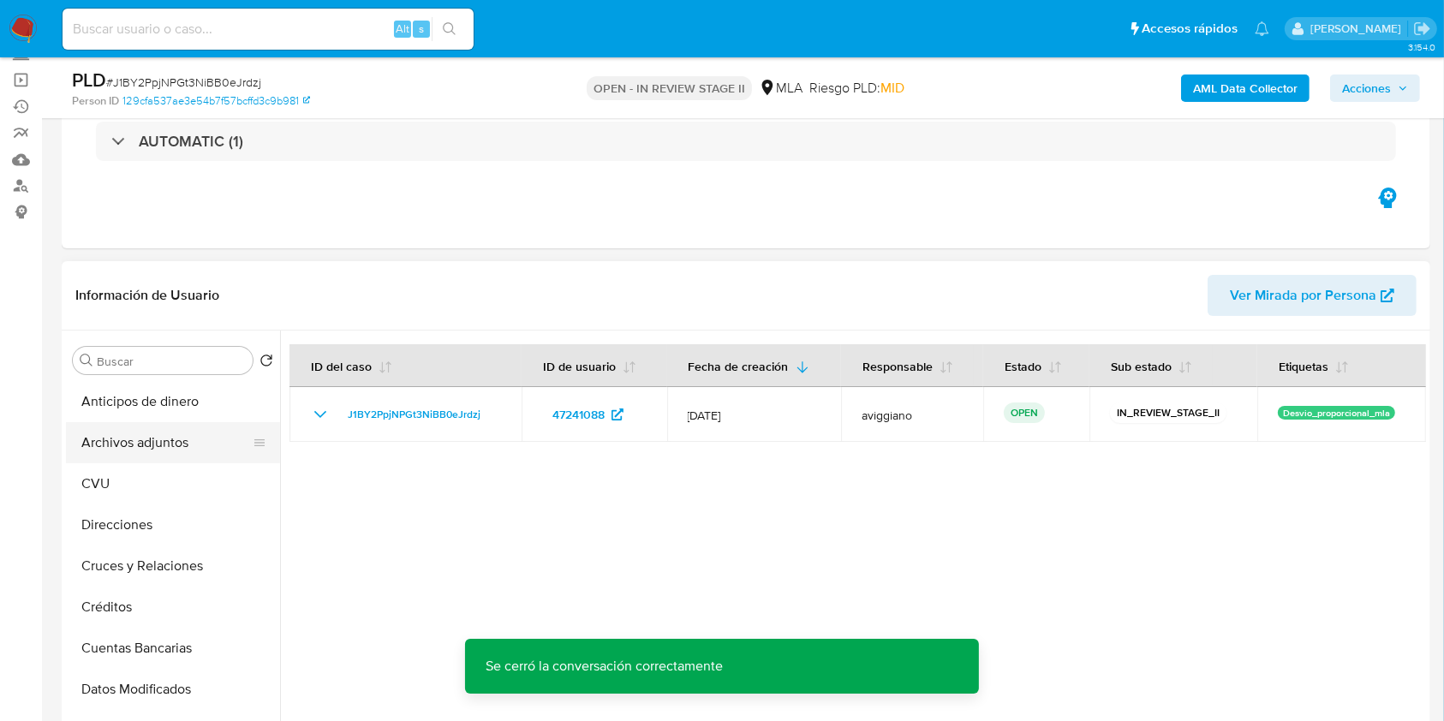
click at [146, 445] on button "Archivos adjuntos" at bounding box center [166, 442] width 200 height 41
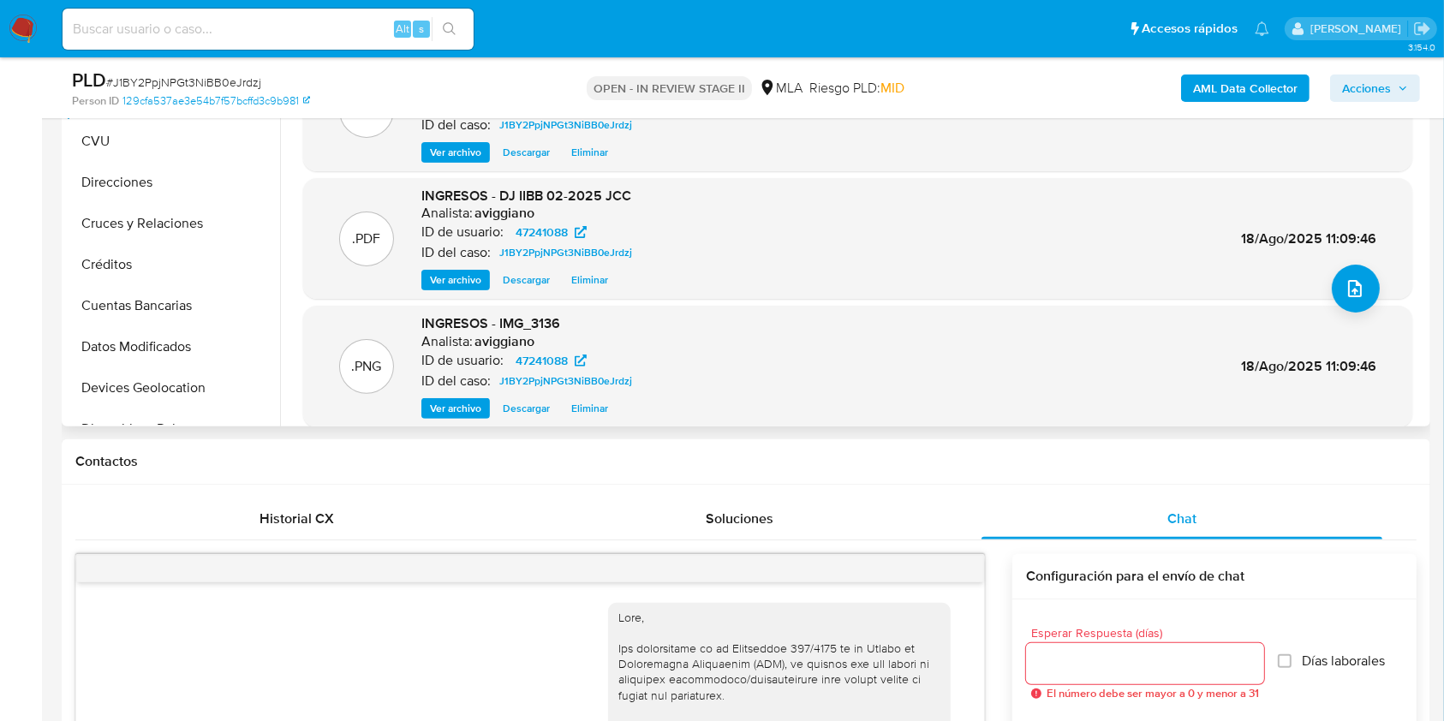
scroll to position [144, 0]
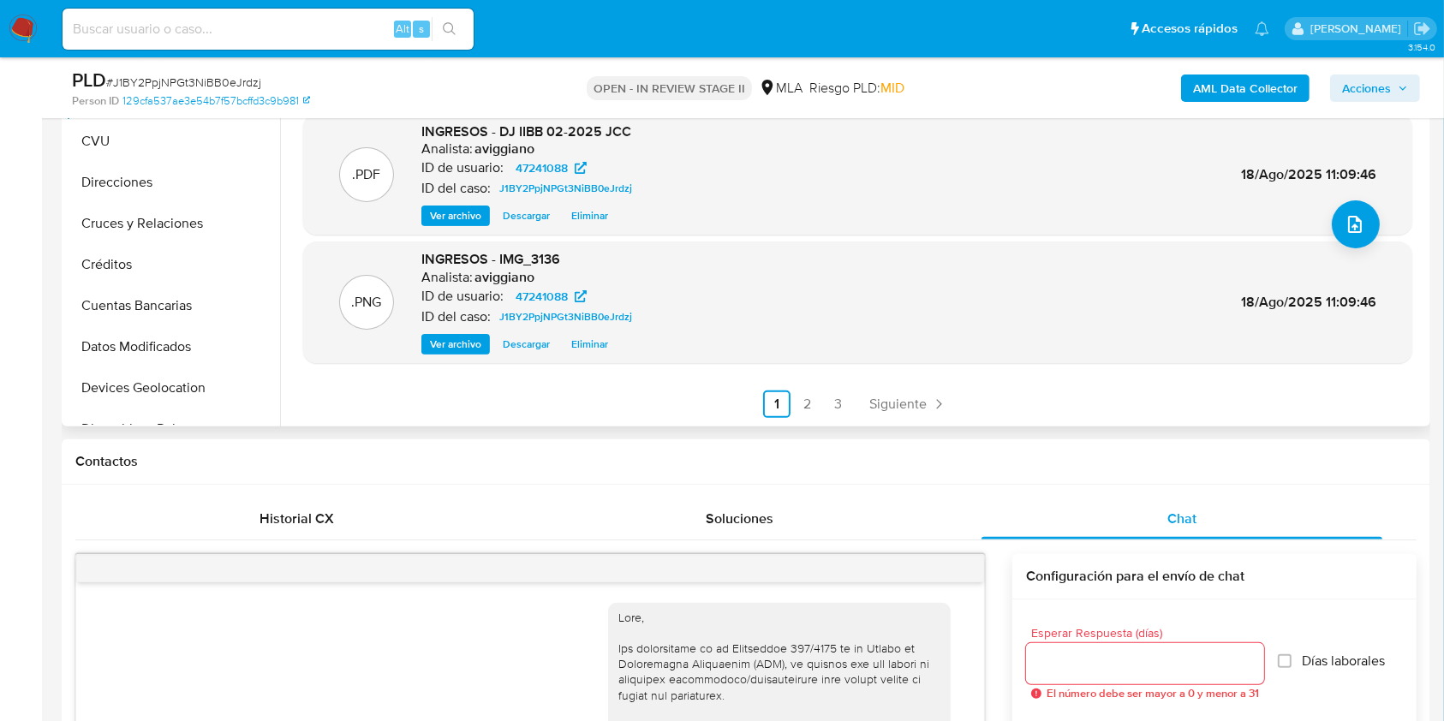
click at [799, 396] on link "2" at bounding box center [807, 404] width 27 height 27
click at [1377, 75] on span "Acciones" at bounding box center [1366, 88] width 49 height 27
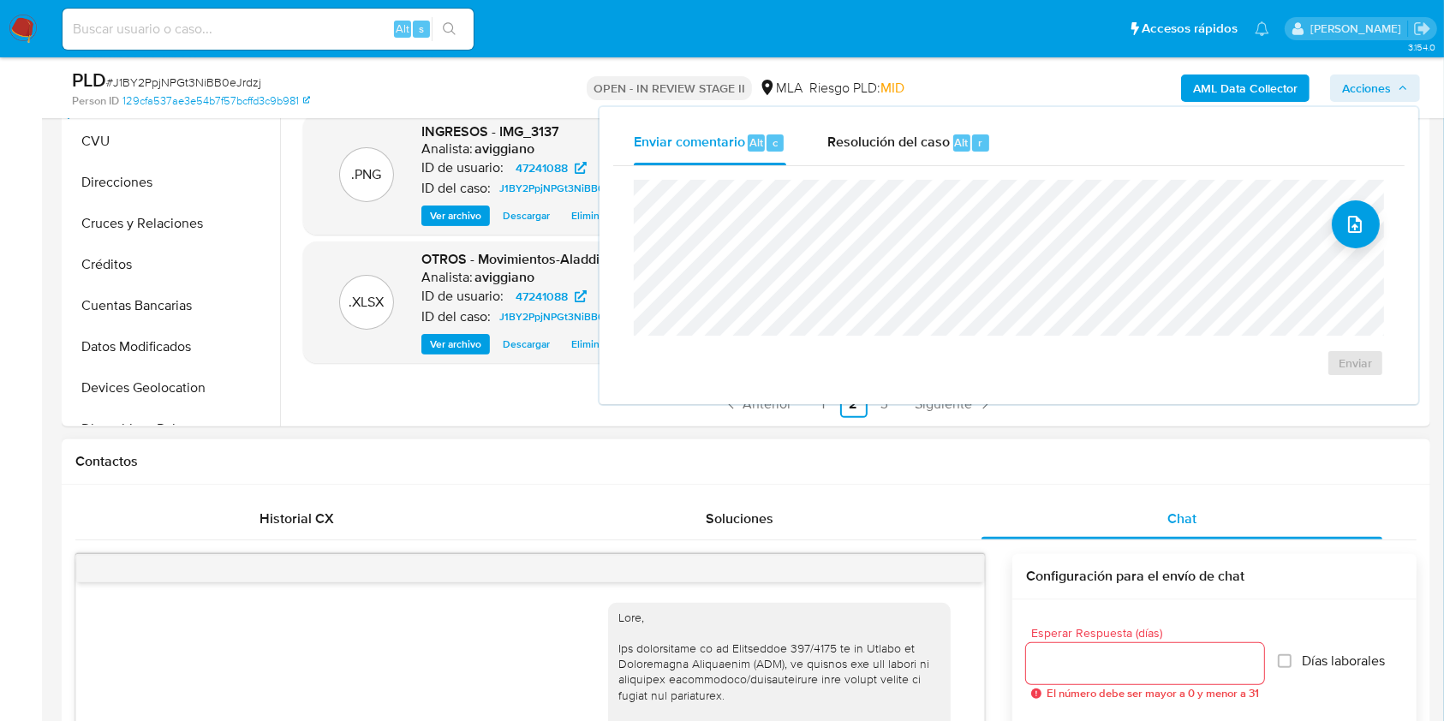
click at [218, 439] on div "Contactos" at bounding box center [746, 461] width 1369 height 45
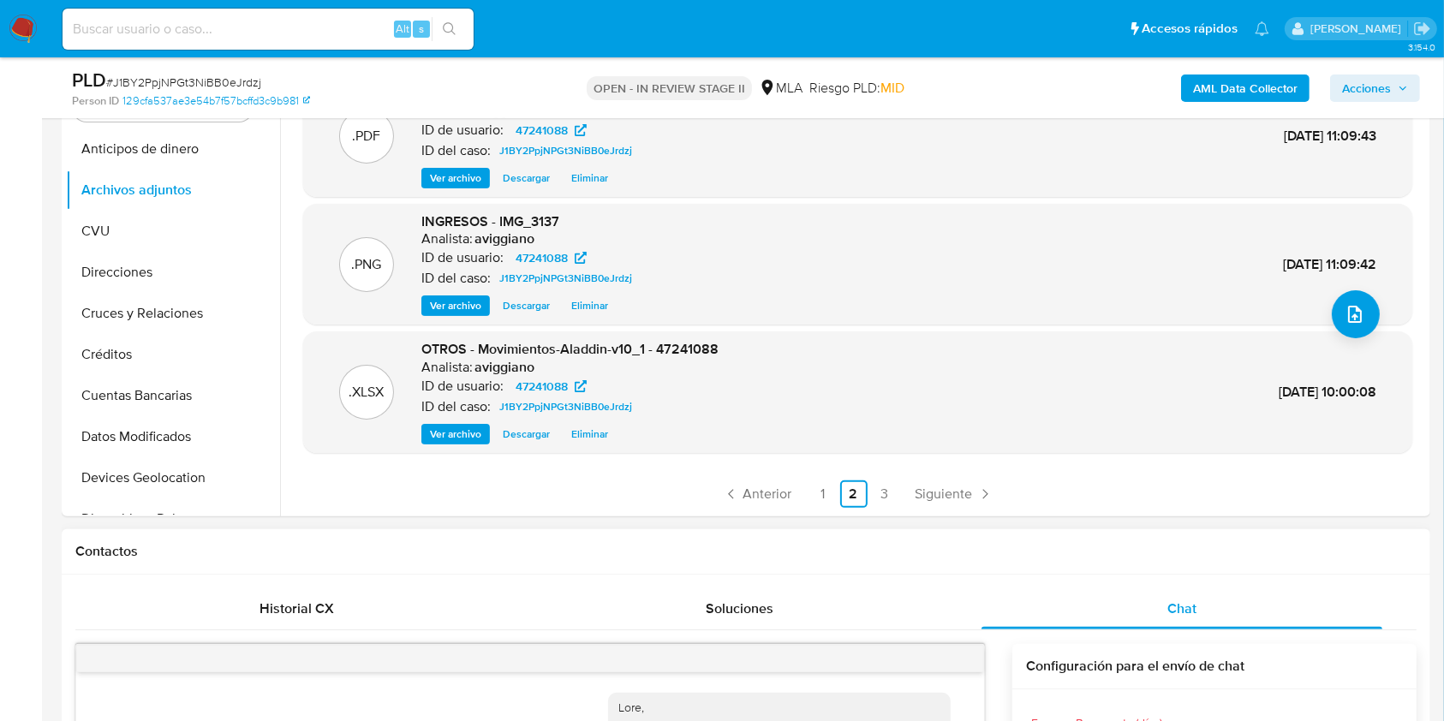
scroll to position [457, 0]
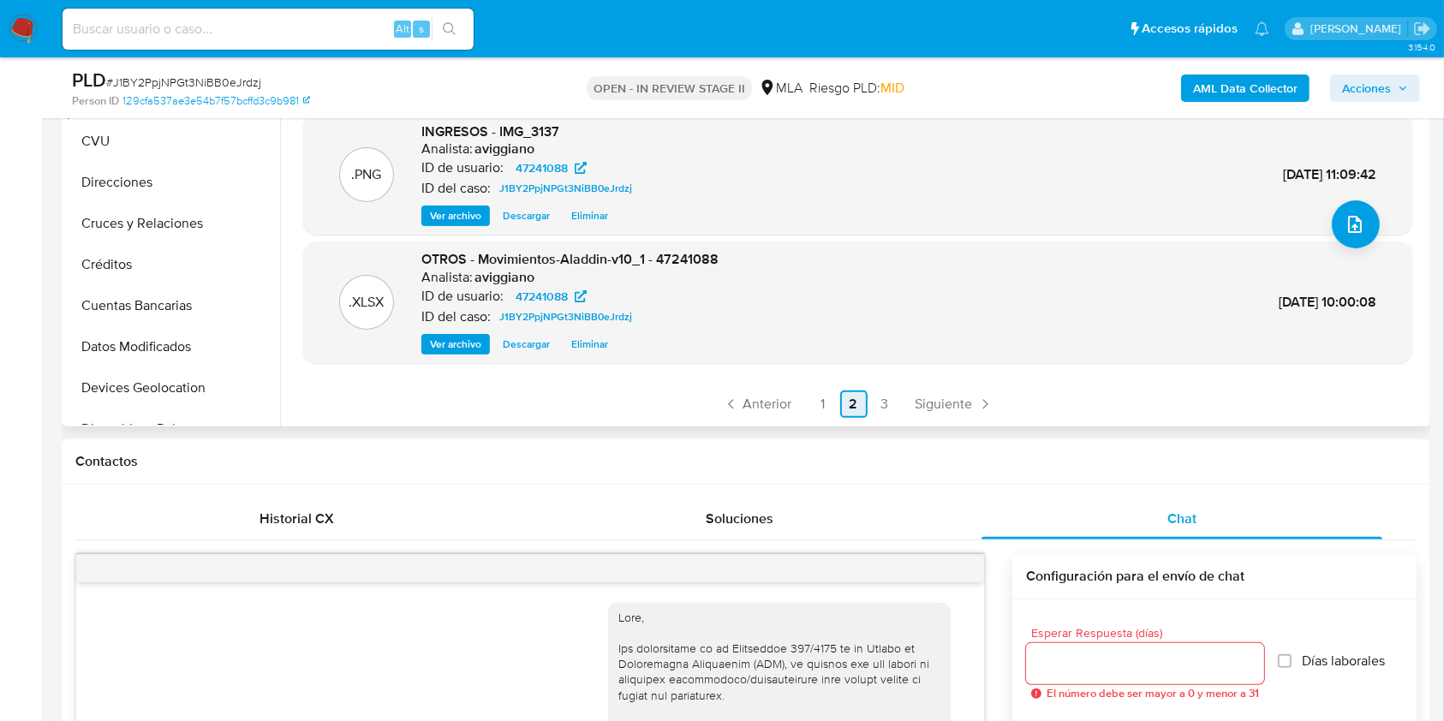
click at [794, 391] on link "Anterior" at bounding box center [757, 404] width 83 height 27
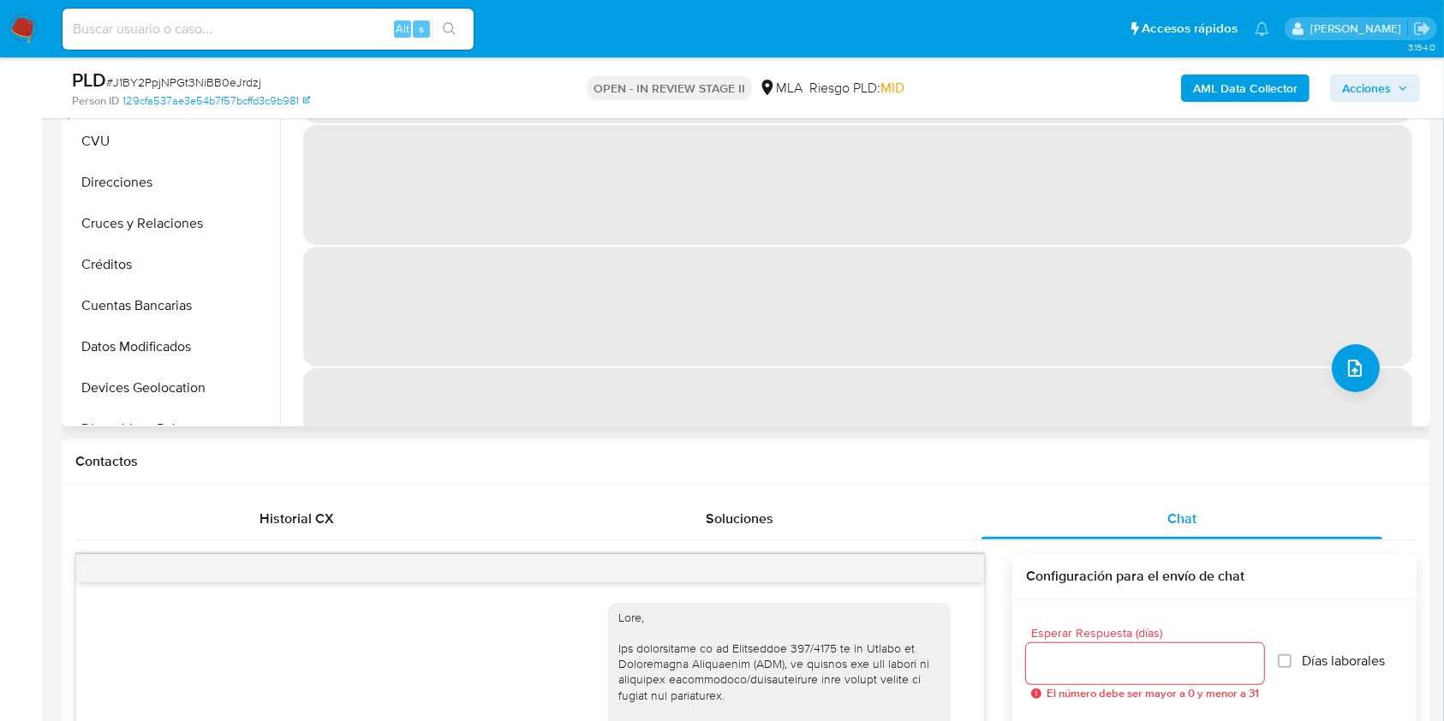
drag, startPoint x: 795, startPoint y: 391, endPoint x: 816, endPoint y: 408, distance: 26.2
click at [816, 408] on span "‌" at bounding box center [857, 428] width 1109 height 120
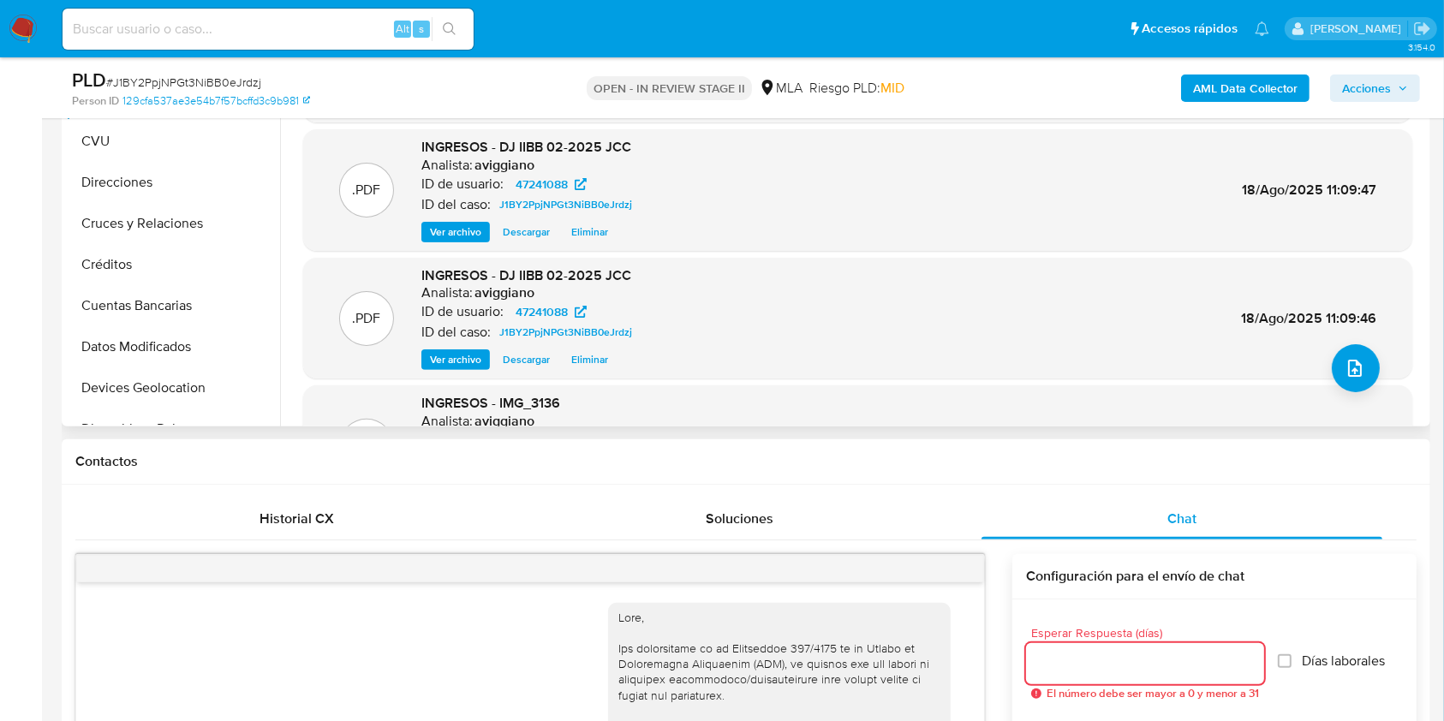
click at [1062, 660] on input "Esperar Respuesta (días)" at bounding box center [1145, 664] width 238 height 22
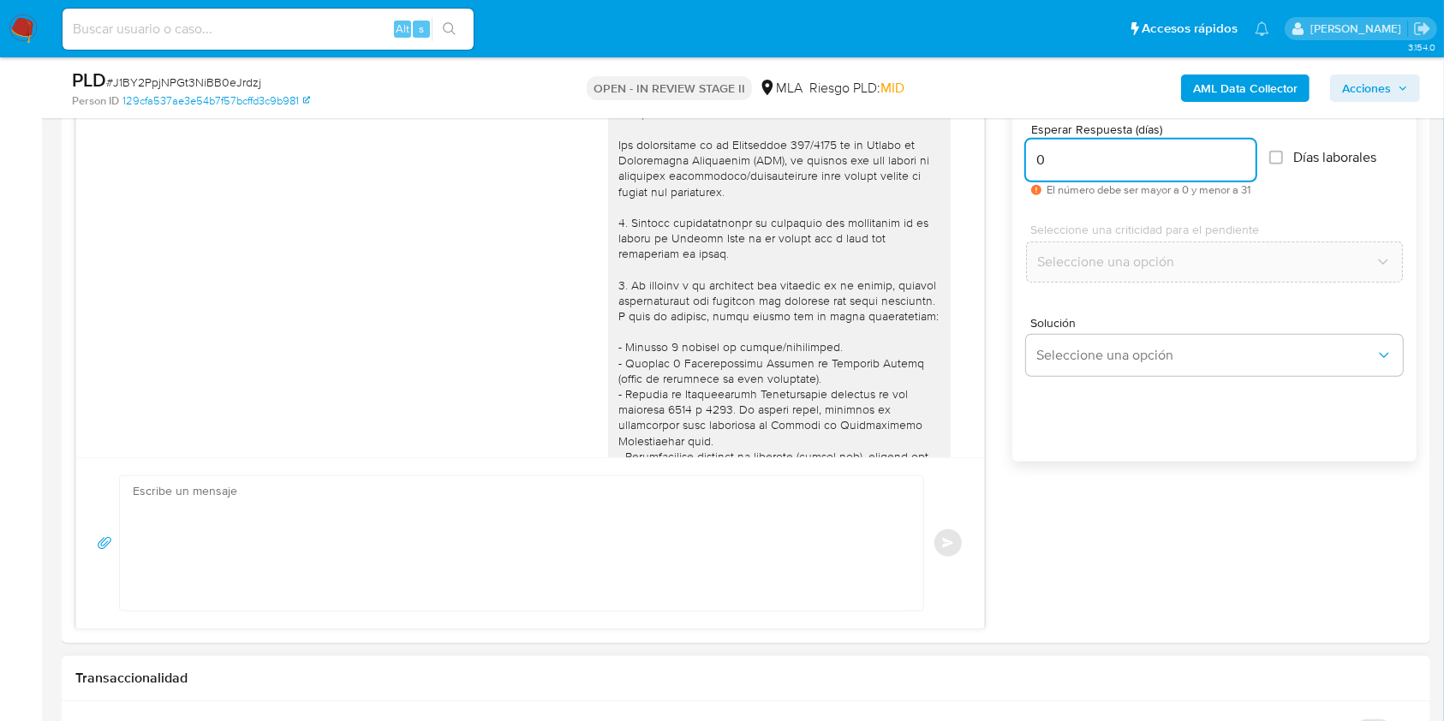
scroll to position [1371, 0]
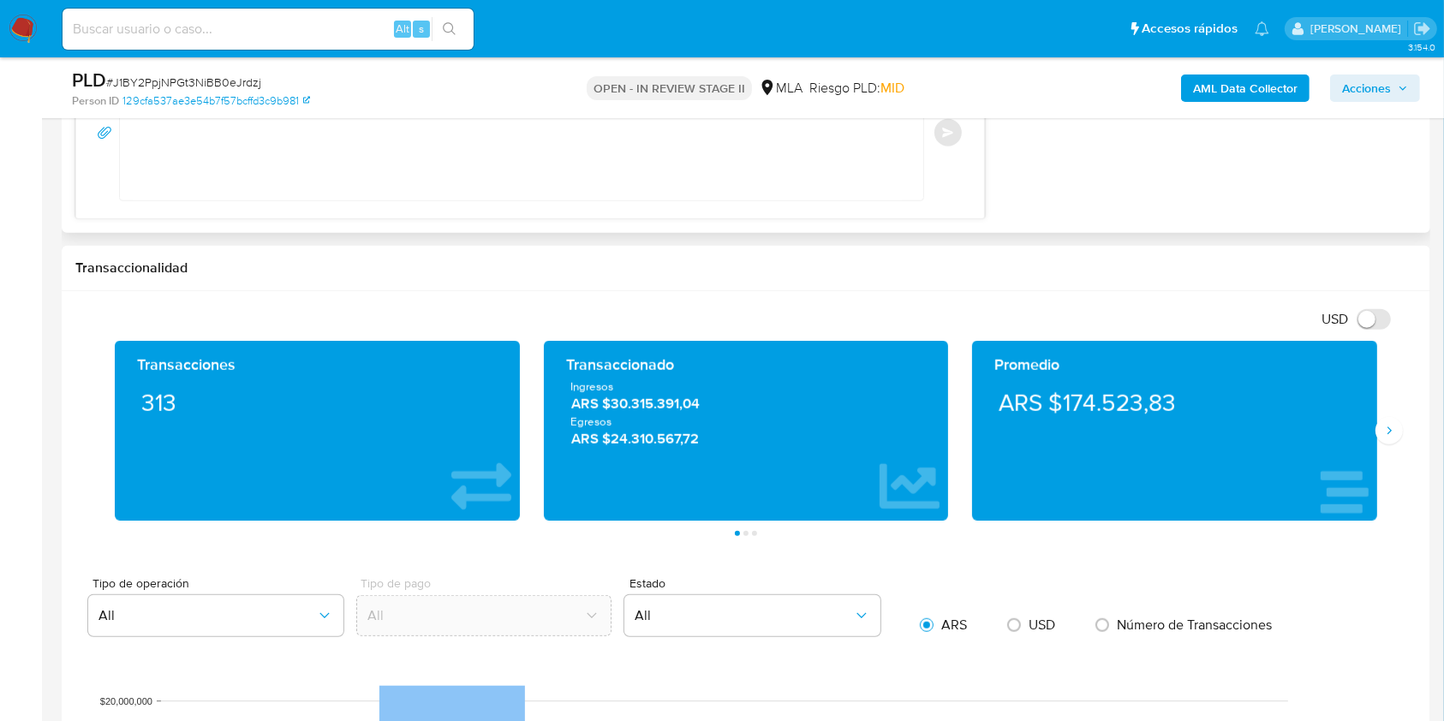
type input "0"
click at [769, 160] on textarea at bounding box center [517, 133] width 769 height 134
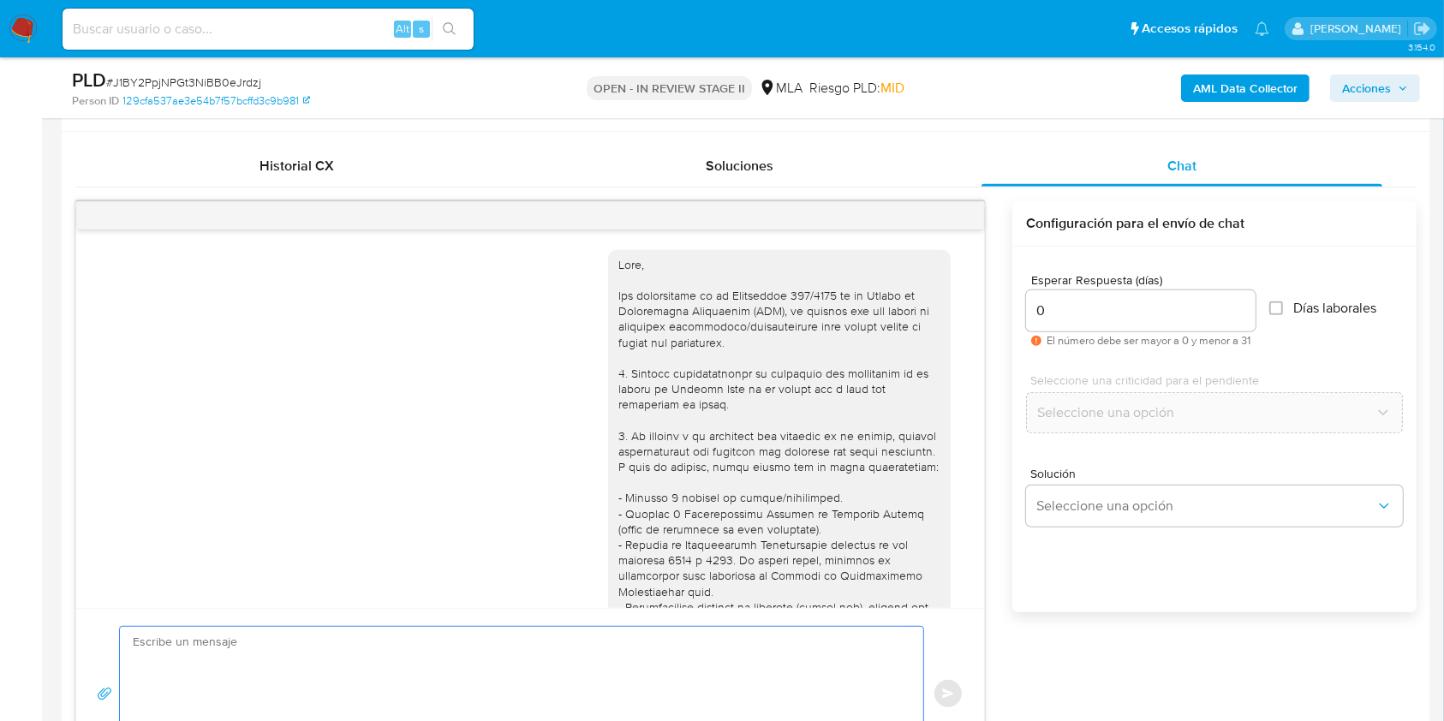
scroll to position [685, 0]
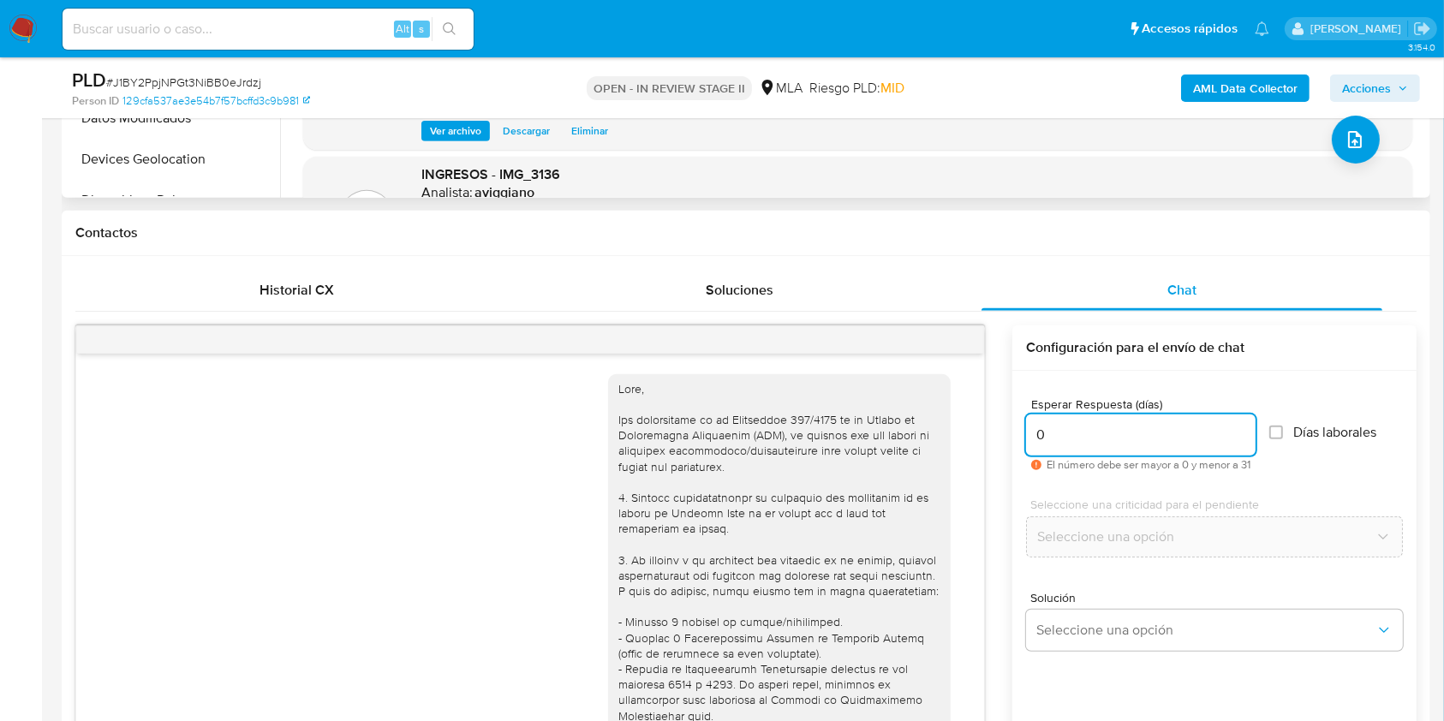
drag, startPoint x: 1075, startPoint y: 442, endPoint x: 999, endPoint y: 437, distance: 76.4
click at [999, 437] on div "17/07/2025 19:52:30 PDF PDF DJ IIBB 02-2025 JCC.pdf 20/07/2025 13:37:59 PDF PDF…" at bounding box center [745, 615] width 1341 height 579
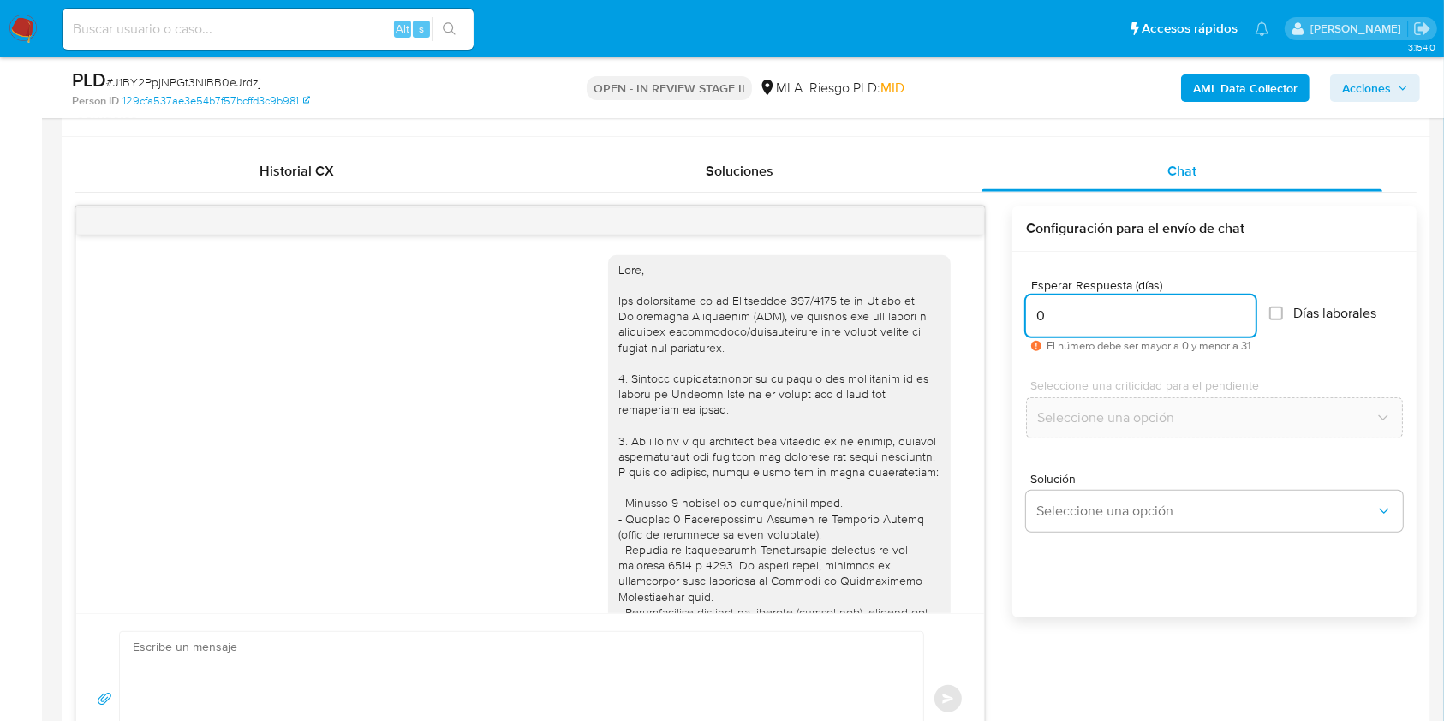
scroll to position [913, 0]
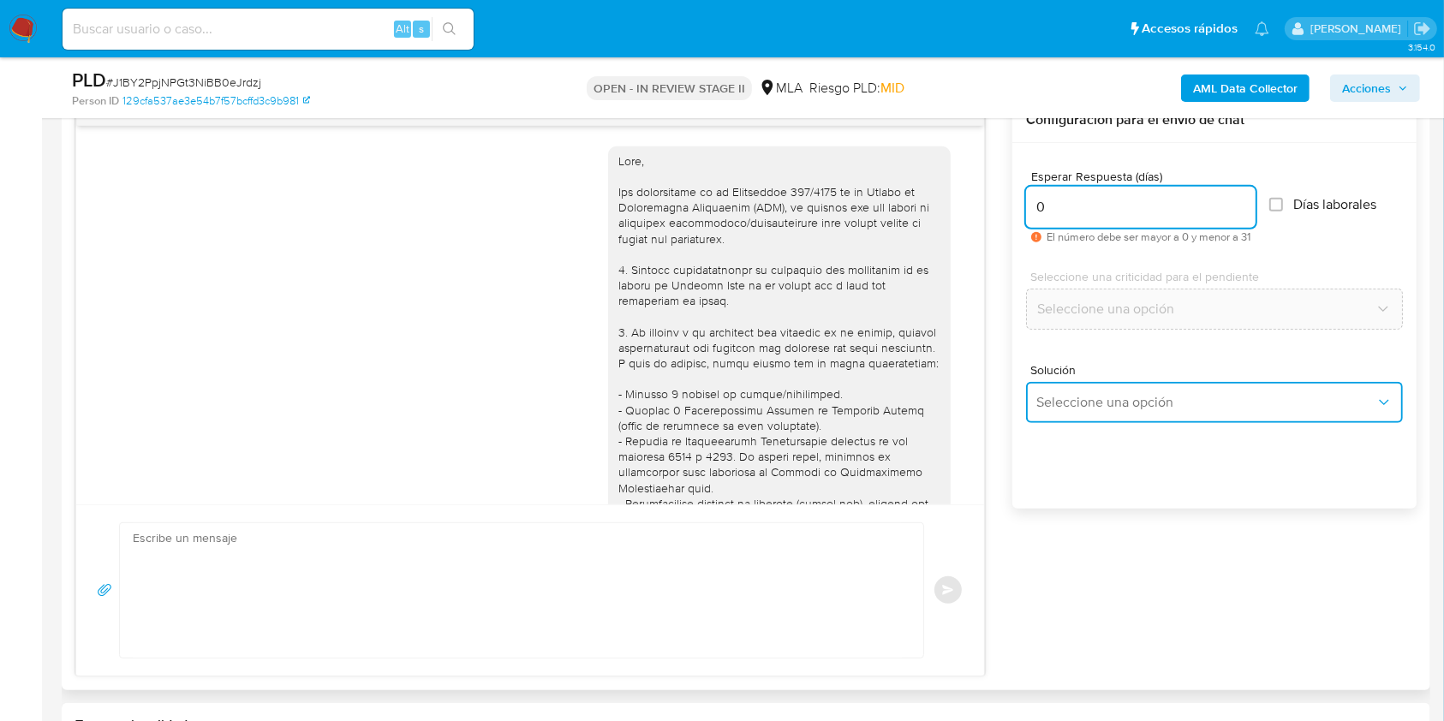
click at [1071, 408] on span "Seleccione una opción" at bounding box center [1206, 402] width 339 height 17
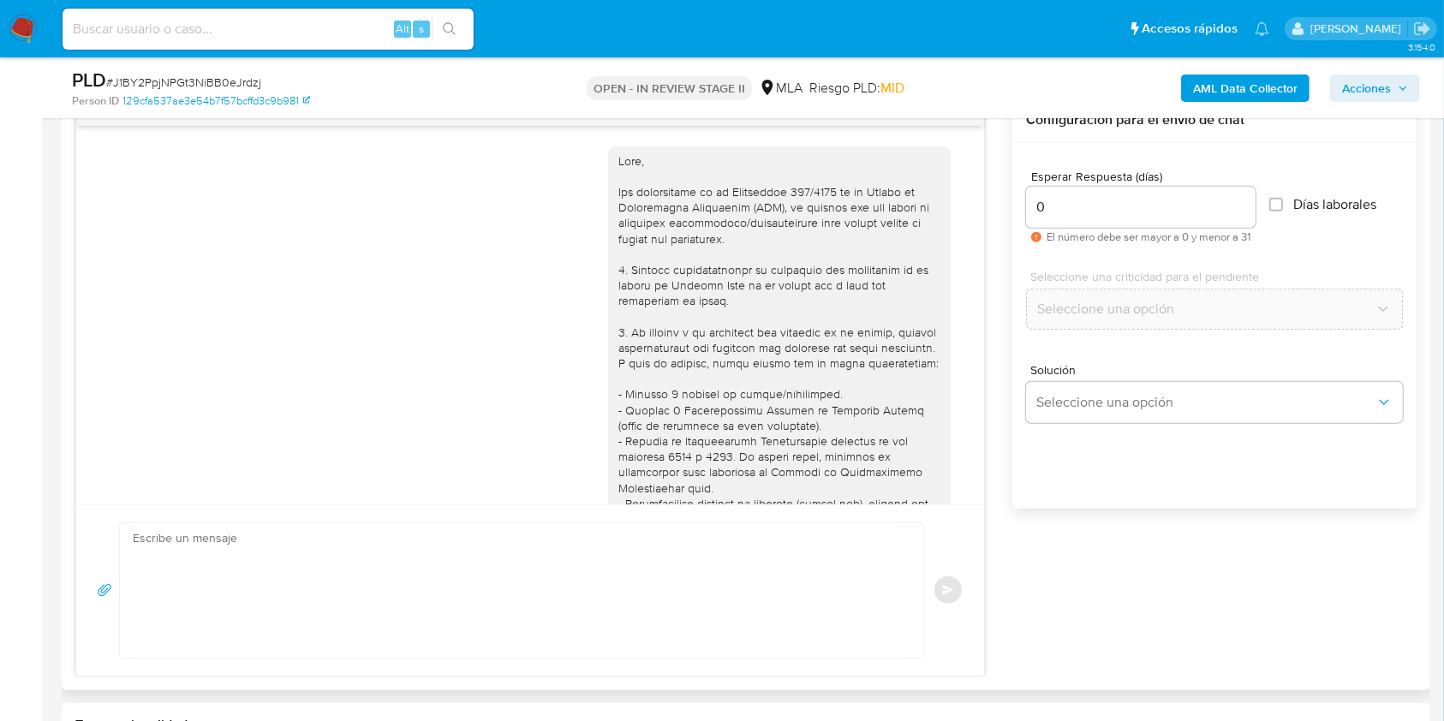
drag, startPoint x: 1123, startPoint y: 553, endPoint x: 884, endPoint y: 565, distance: 239.3
click at [1123, 554] on div "17/07/2025 19:52:30 PDF PDF DJ IIBB 02-2025 JCC.pdf 20/07/2025 13:37:59 PDF PDF…" at bounding box center [745, 387] width 1341 height 579
click at [509, 583] on textarea at bounding box center [517, 590] width 769 height 134
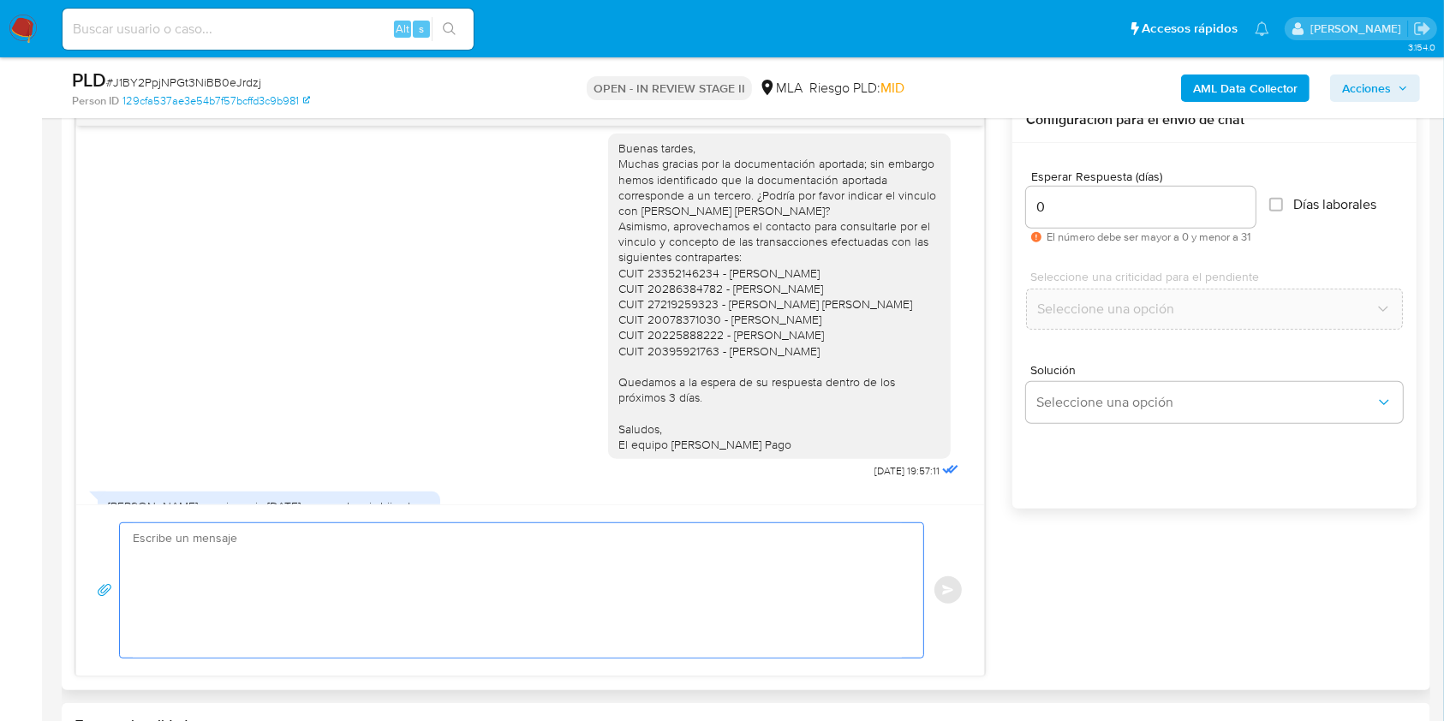
scroll to position [1631, 0]
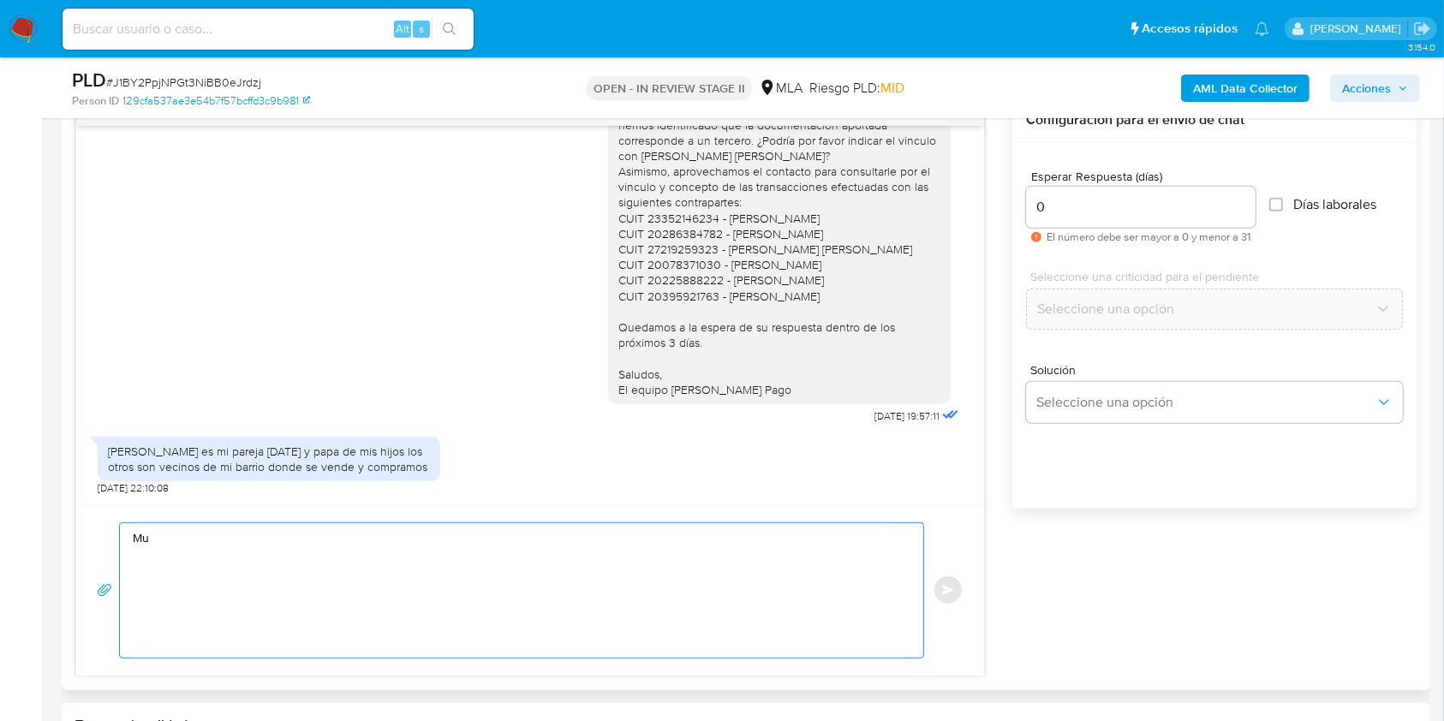
type textarea "M"
click at [219, 562] on textarea at bounding box center [517, 590] width 769 height 134
paste textarea "Hola XXX, Muchas gracias por la respuesta. Analizamos tu caso y notamos que la …"
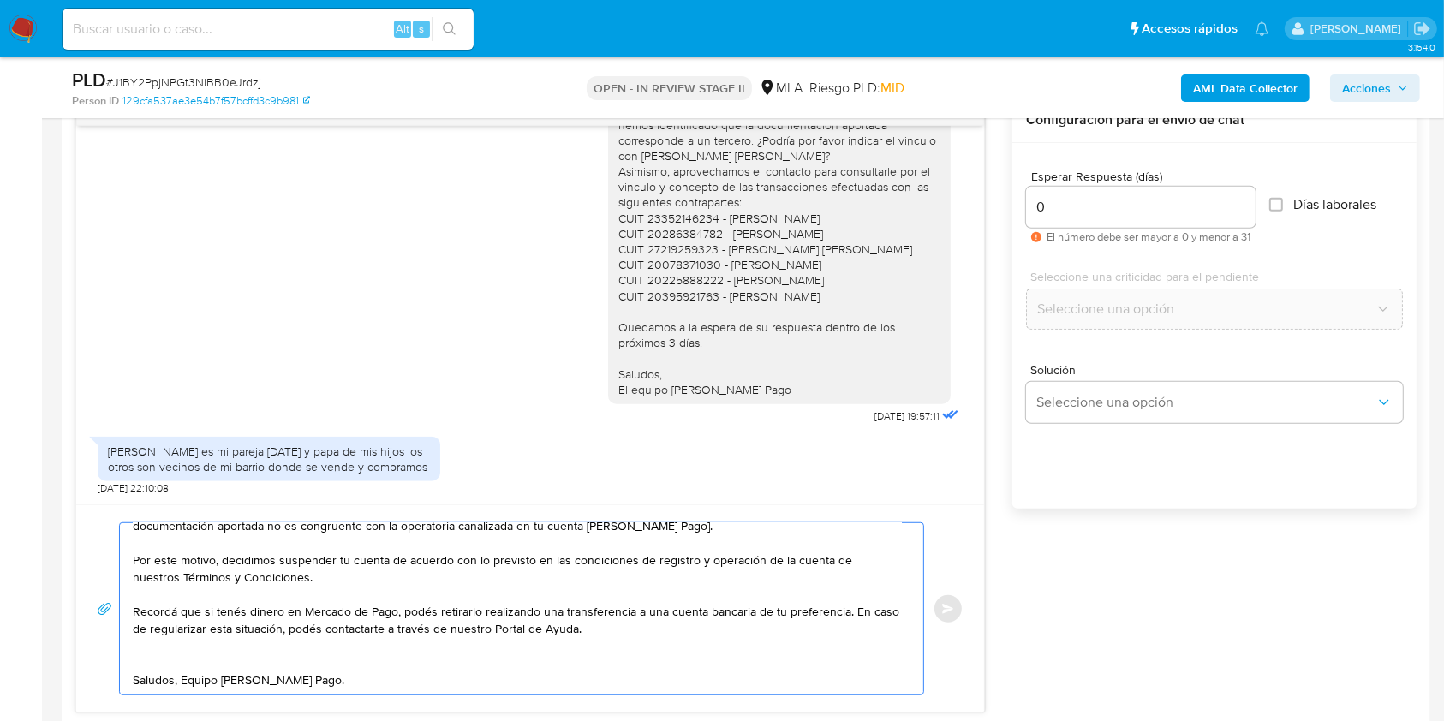
scroll to position [0, 0]
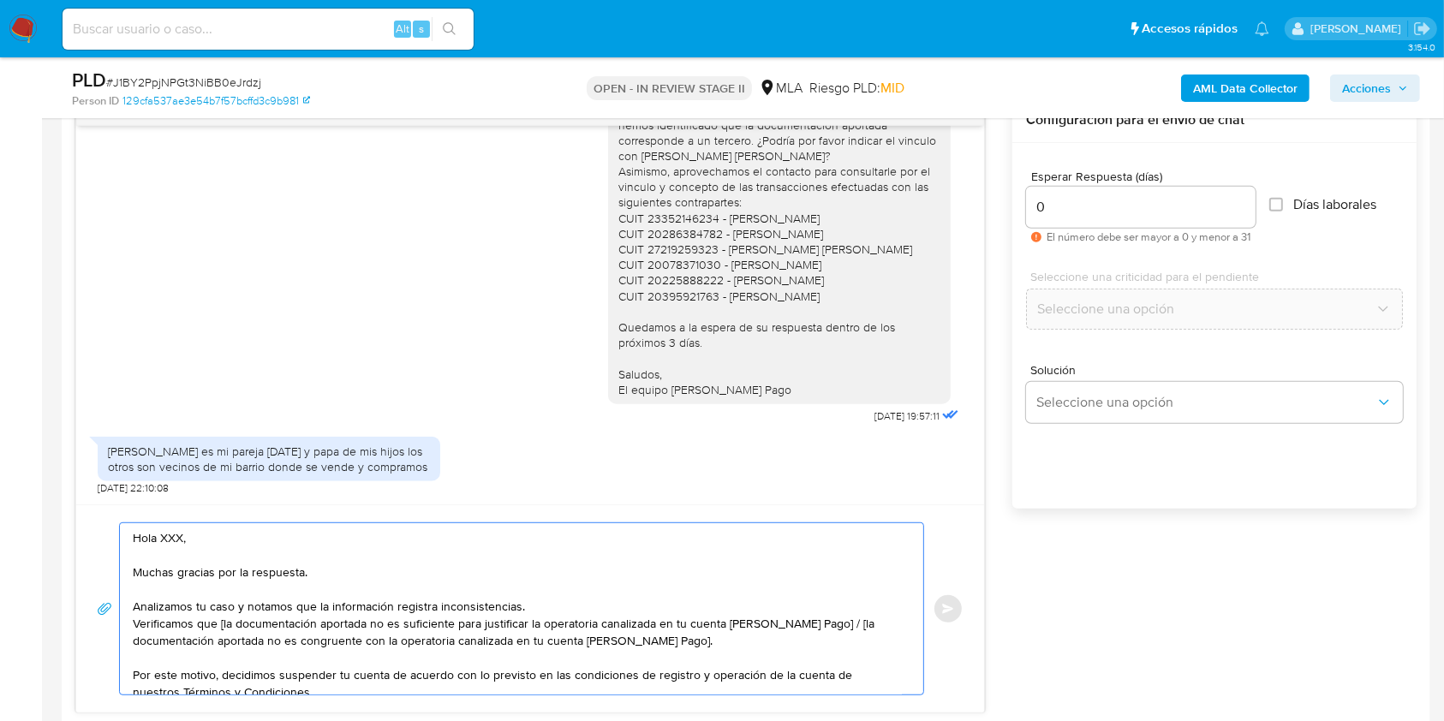
click at [164, 545] on textarea "Hola XXX, Muchas gracias por la respuesta. Analizamos tu caso y notamos que la …" at bounding box center [517, 608] width 769 height 171
click at [224, 627] on textarea "Hola, Muchas gracias por la respuesta. Analizamos tu caso y notamos que la info…" at bounding box center [517, 608] width 769 height 171
drag, startPoint x: 816, startPoint y: 626, endPoint x: 823, endPoint y: 636, distance: 12.8
click at [823, 636] on textarea "Hola, Muchas gracias por la respuesta. Analizamos tu caso y notamos que la info…" at bounding box center [517, 608] width 769 height 171
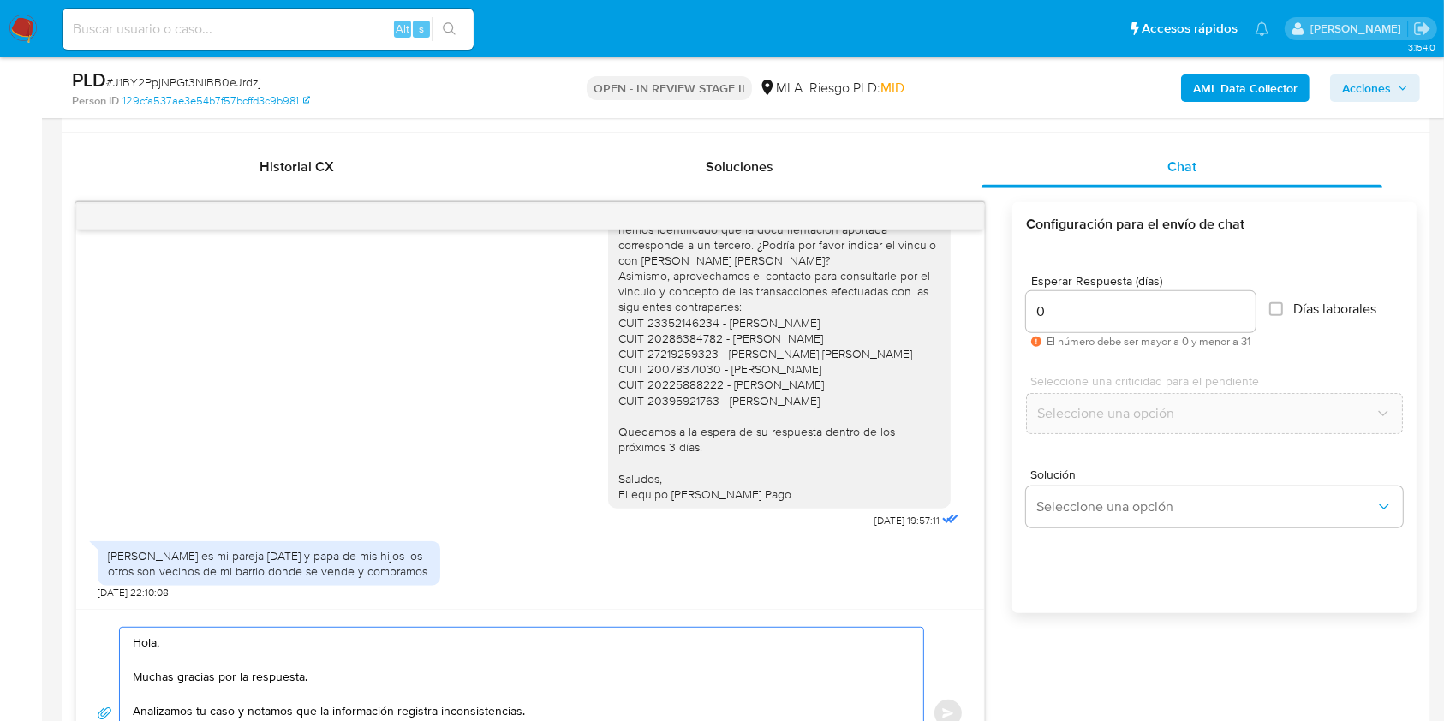
scroll to position [913, 0]
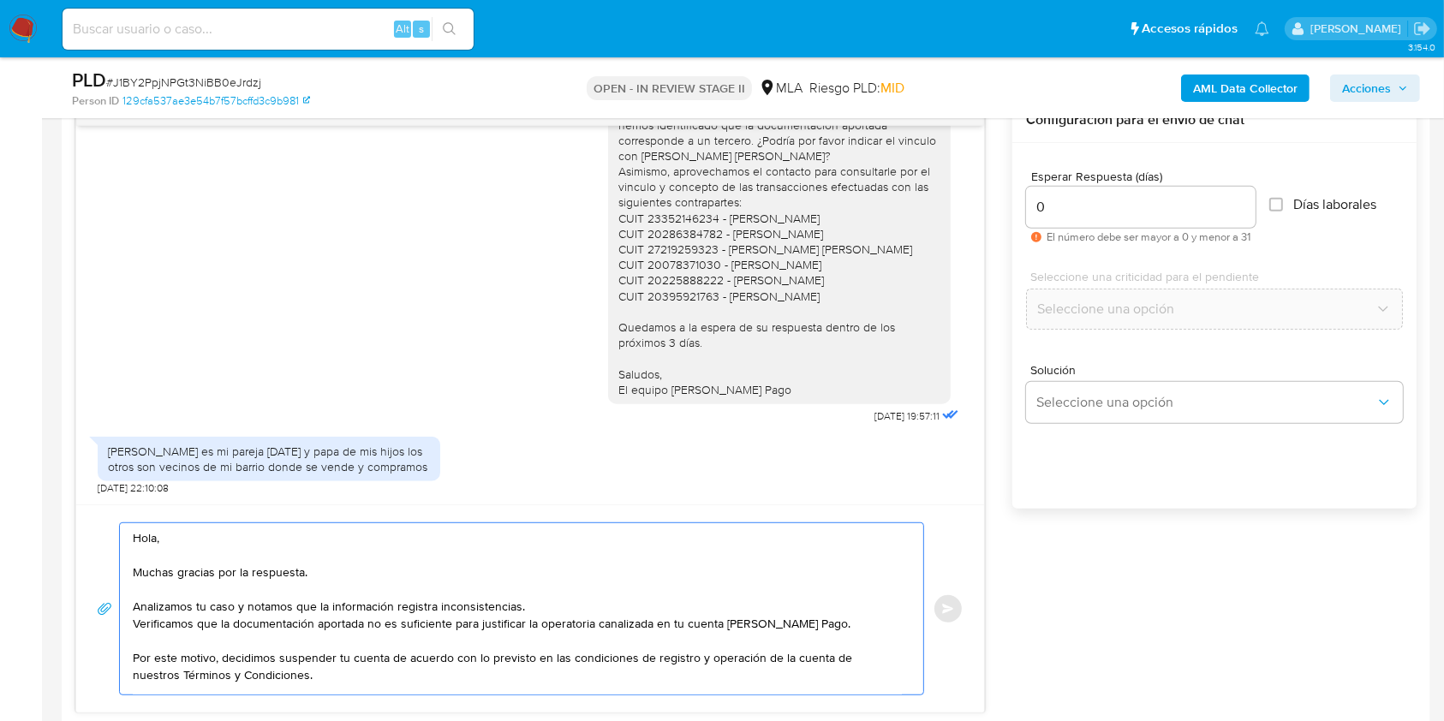
click at [1031, 606] on div "17/07/2025 19:52:30 PDF PDF DJ IIBB 02-2025 JCC.pdf 20/07/2025 13:37:59 PDF PDF…" at bounding box center [745, 406] width 1341 height 616
click at [973, 619] on div "Hola, Muchas gracias por la respuesta. Analizamos tu caso y notamos que la info…" at bounding box center [530, 609] width 908 height 208
click at [1151, 631] on div "17/07/2025 19:52:30 PDF PDF DJ IIBB 02-2025 JCC.pdf 20/07/2025 13:37:59 PDF PDF…" at bounding box center [745, 406] width 1341 height 616
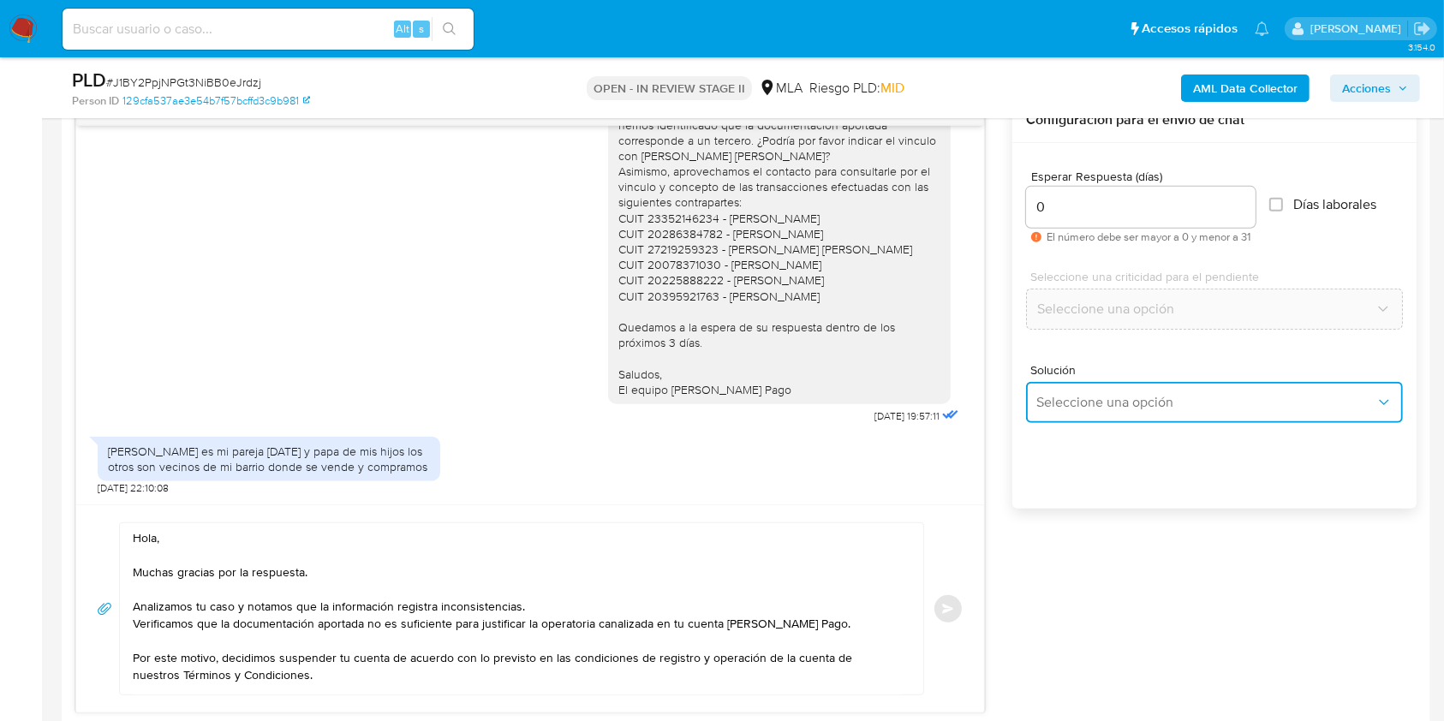
click at [1125, 408] on span "Seleccione una opción" at bounding box center [1206, 402] width 339 height 17
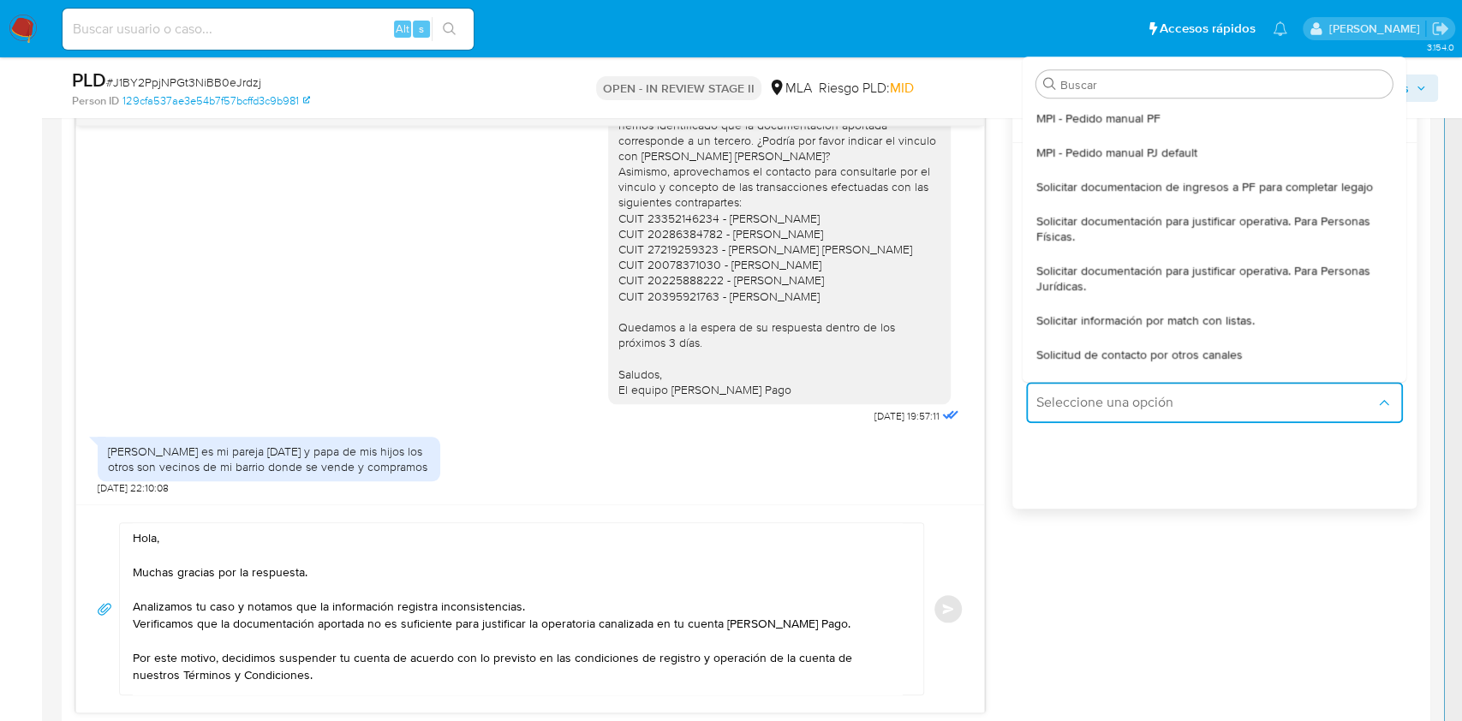
drag, startPoint x: 1101, startPoint y: 117, endPoint x: 1102, endPoint y: 126, distance: 9.5
click at [1102, 116] on span "MPI - Pedido manual PF" at bounding box center [1099, 118] width 124 height 15
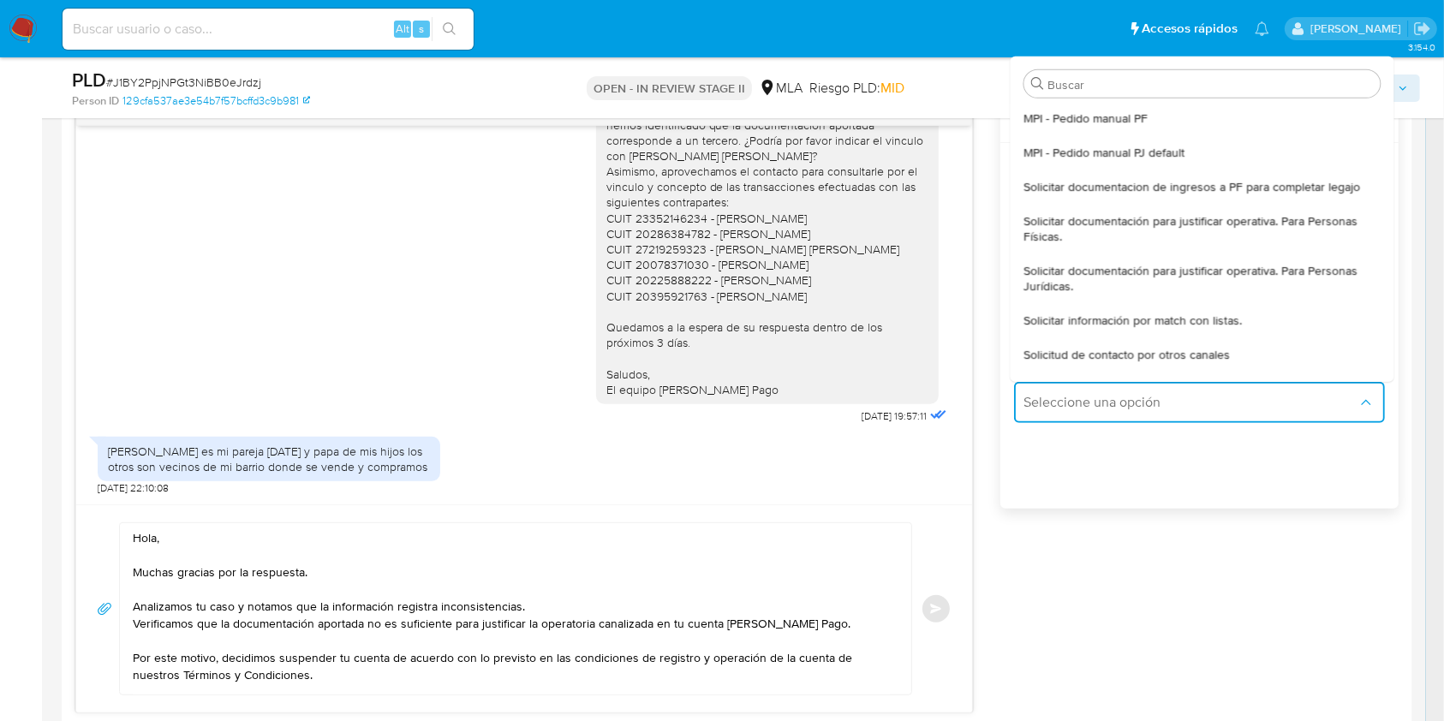
type textarea "Hola, para que sigas generando rendimientos y que tu cuenta no quede deshabilit…"
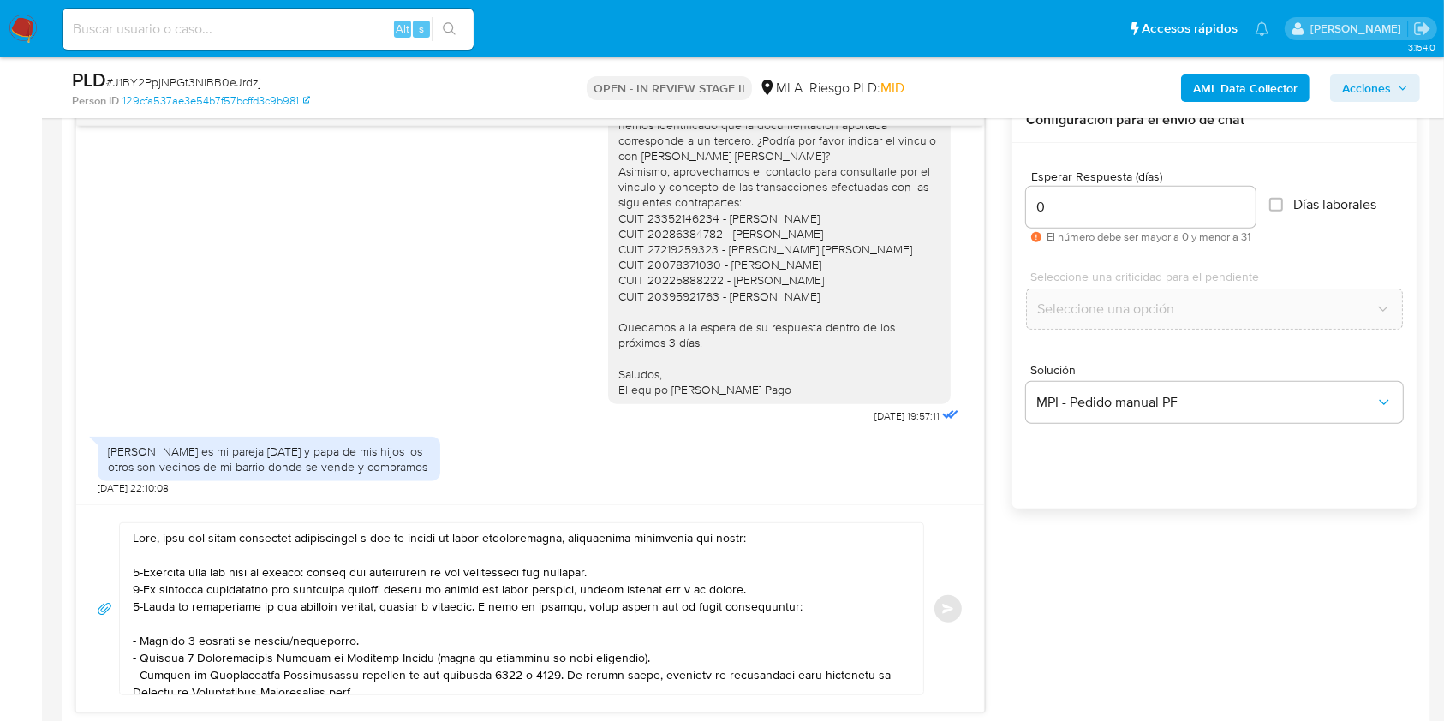
click at [539, 628] on textarea at bounding box center [517, 608] width 769 height 171
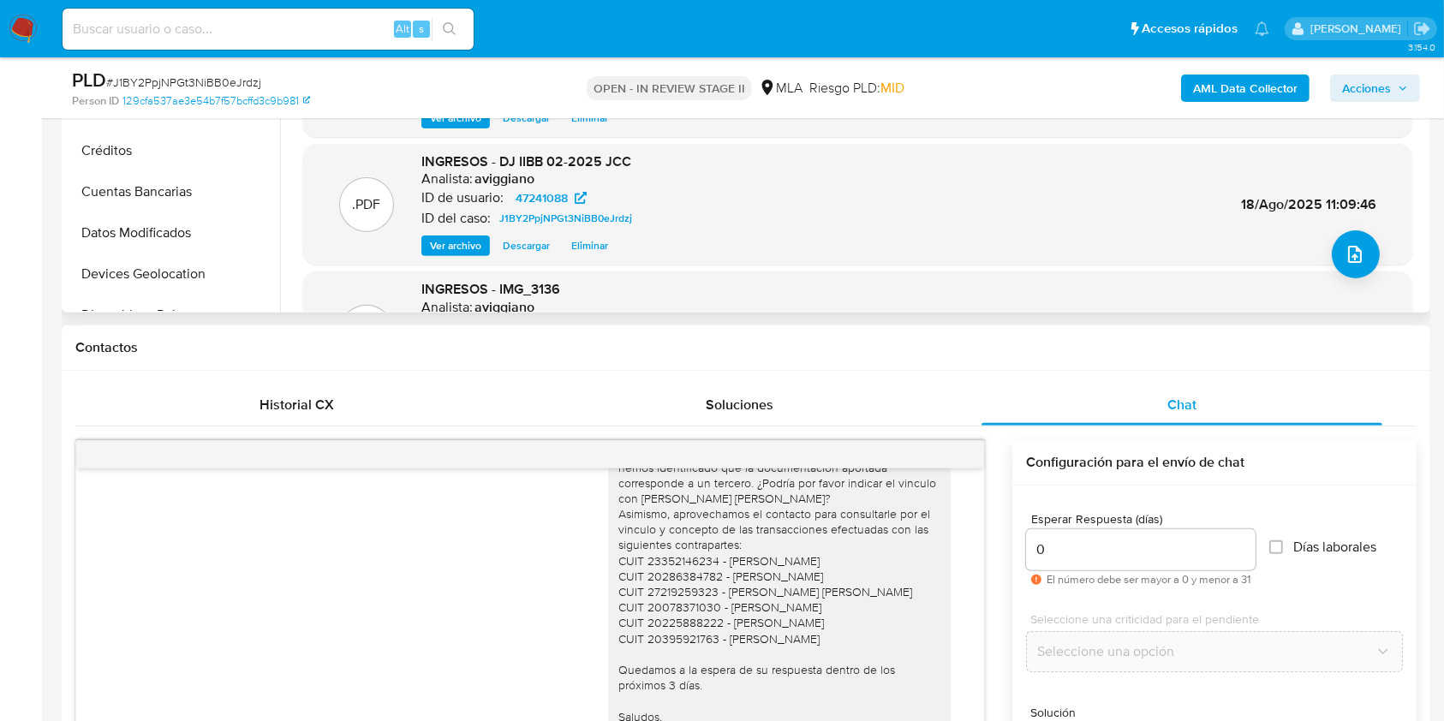
click at [961, 567] on div "17/07/2025 19:52:30 PDF PDF DJ IIBB 02-2025 JCC.pdf 20/07/2025 13:37:59 PDF PDF…" at bounding box center [530, 658] width 908 height 379
drag, startPoint x: 1023, startPoint y: 553, endPoint x: 996, endPoint y: 556, distance: 26.7
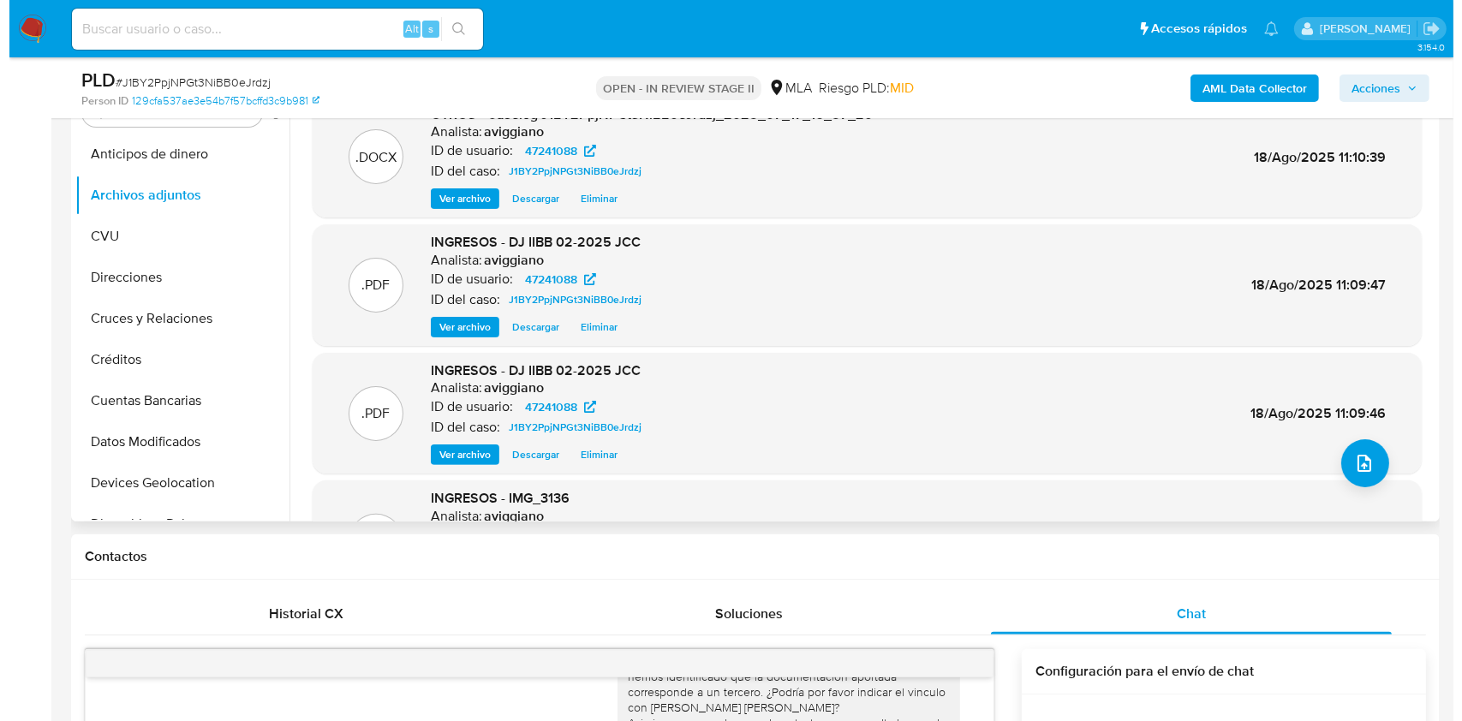
scroll to position [114, 0]
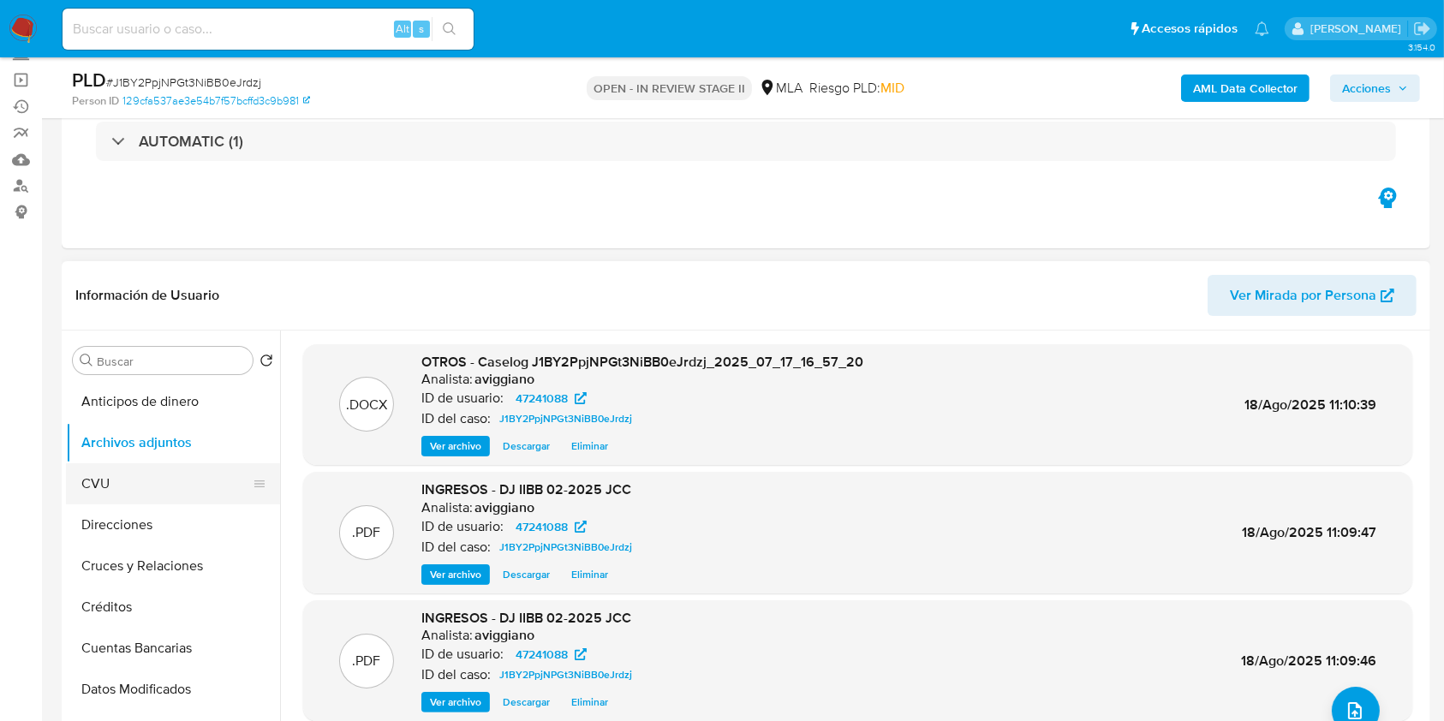
click at [158, 487] on button "CVU" at bounding box center [166, 483] width 200 height 41
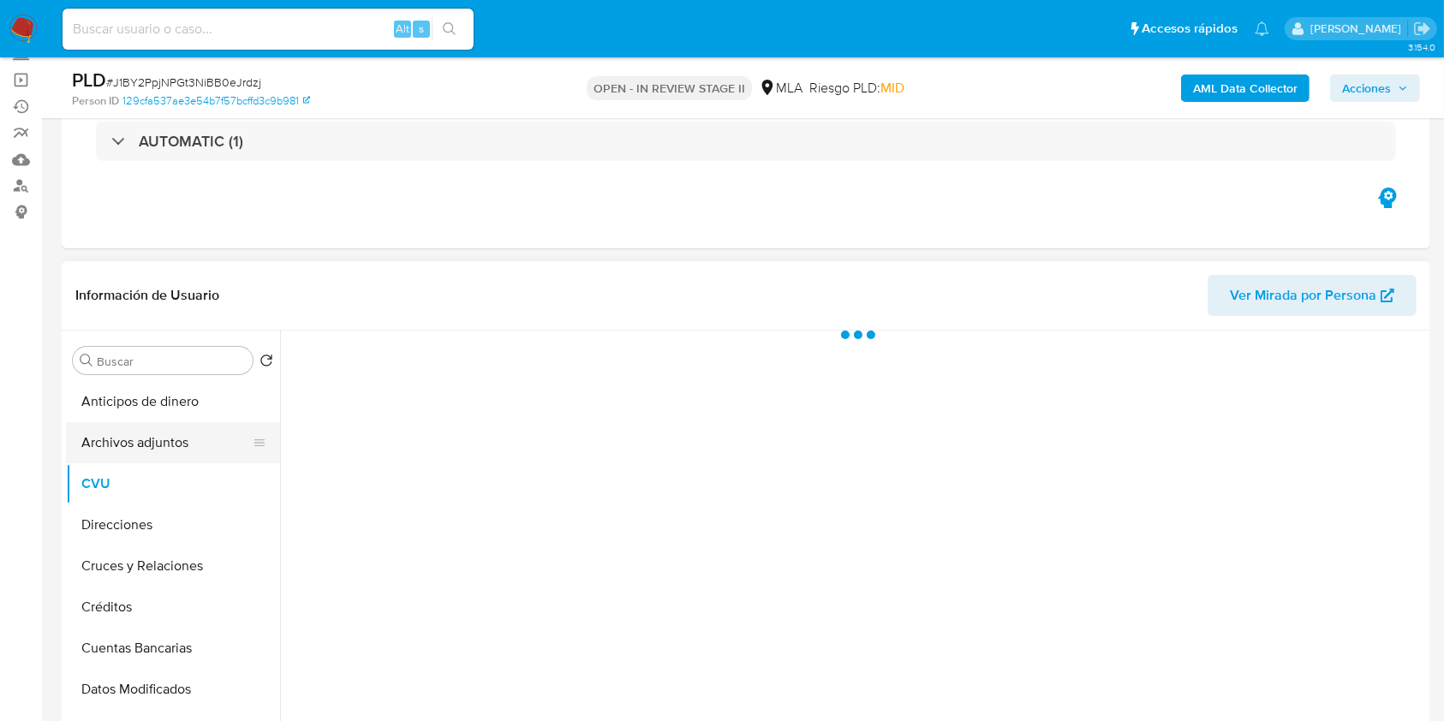
click at [163, 437] on button "Archivos adjuntos" at bounding box center [166, 442] width 200 height 41
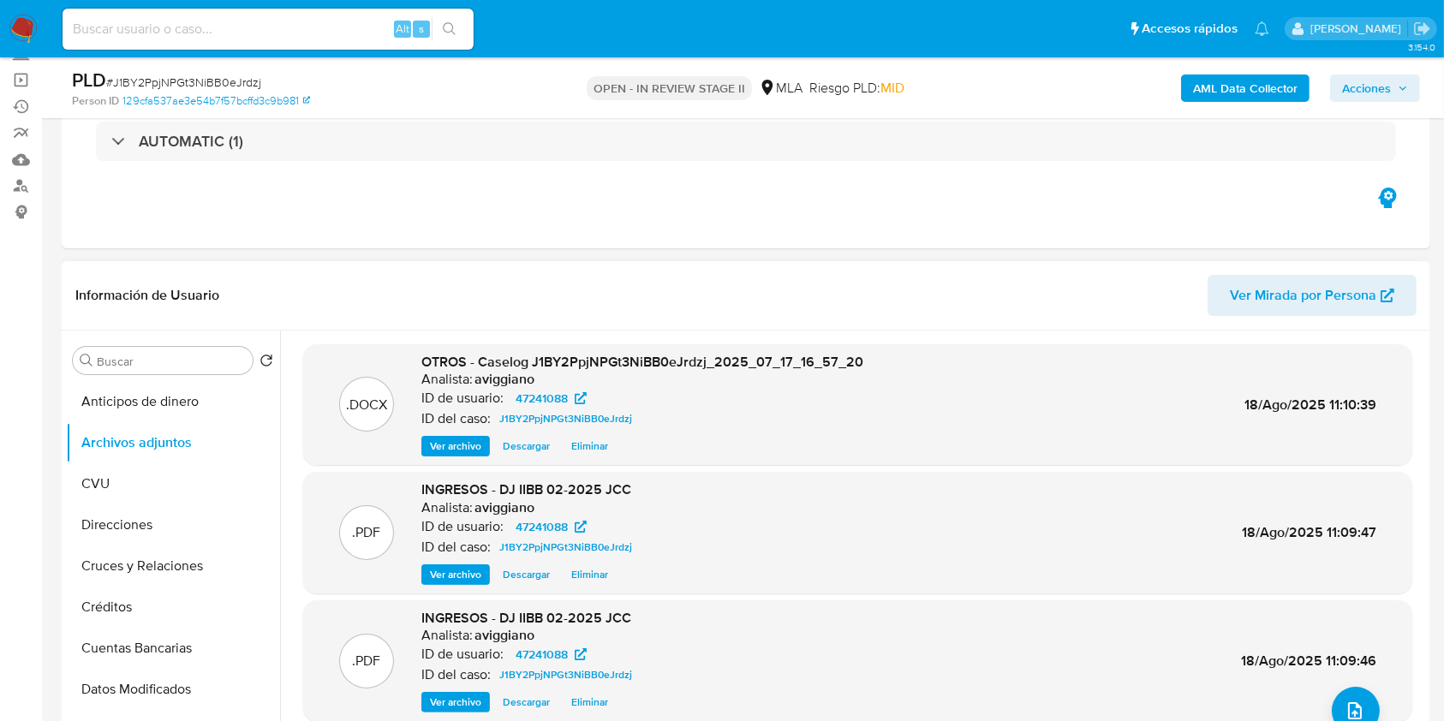
click at [481, 445] on button "Ver archivo" at bounding box center [455, 446] width 69 height 21
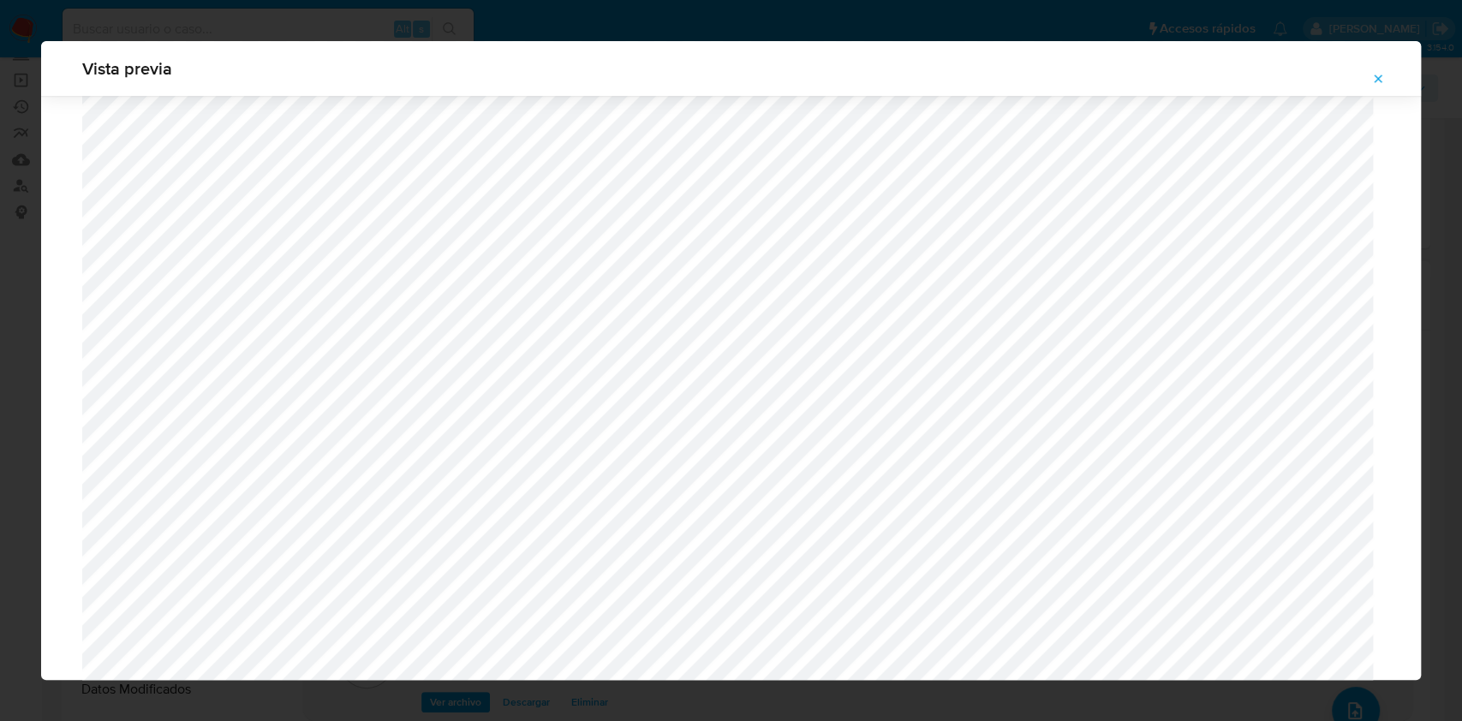
scroll to position [998, 0]
click at [1365, 82] on button "Attachment preview" at bounding box center [1378, 78] width 38 height 27
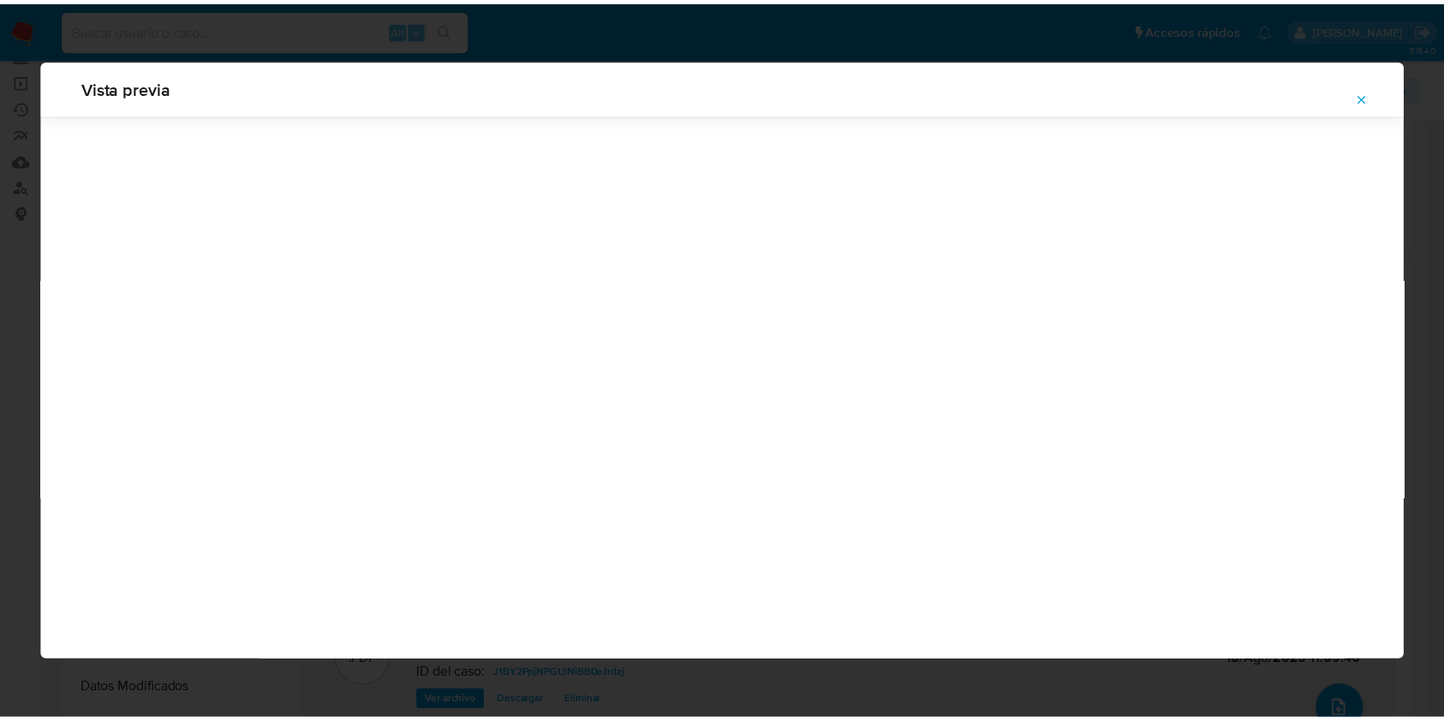
scroll to position [0, 0]
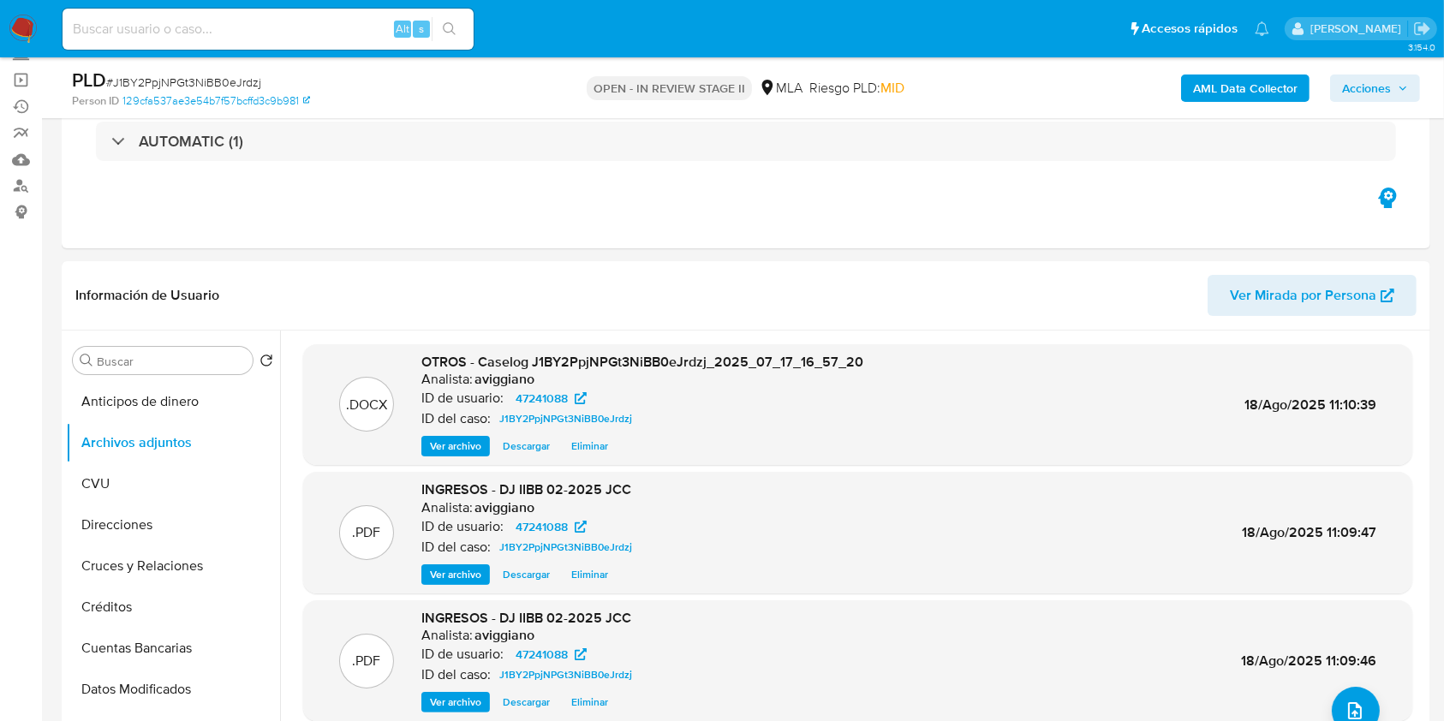
click at [1358, 92] on span "Acciones" at bounding box center [1366, 88] width 49 height 27
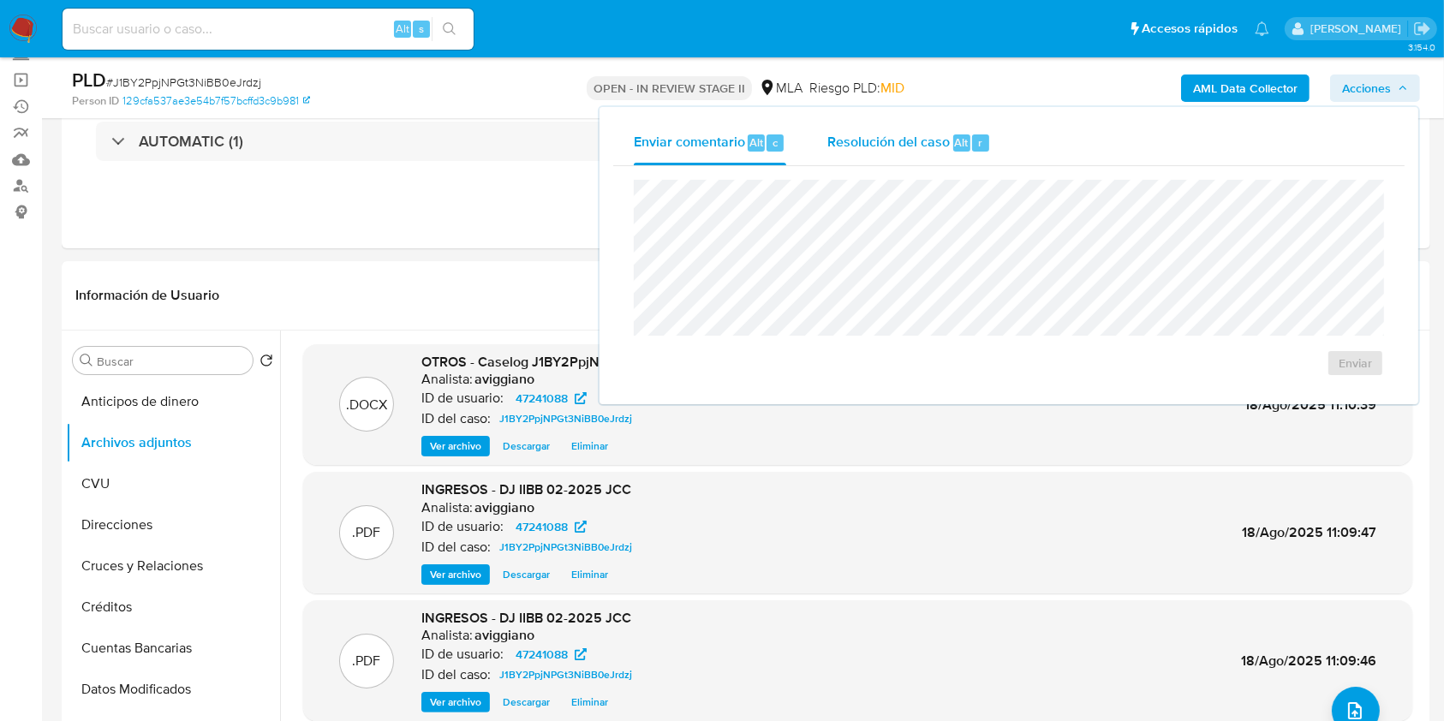
click at [894, 135] on span "Resolución del caso" at bounding box center [888, 142] width 122 height 20
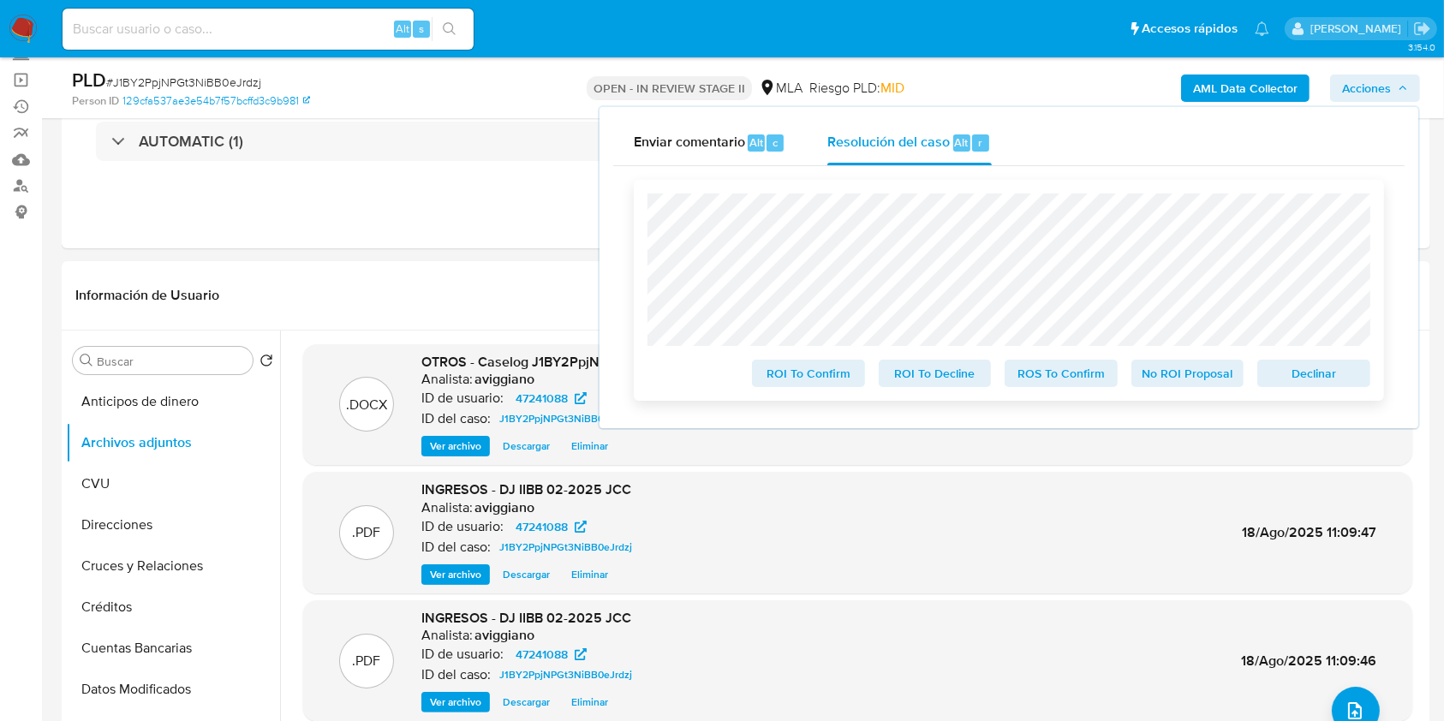
click at [1309, 385] on span "Declinar" at bounding box center [1314, 373] width 89 height 24
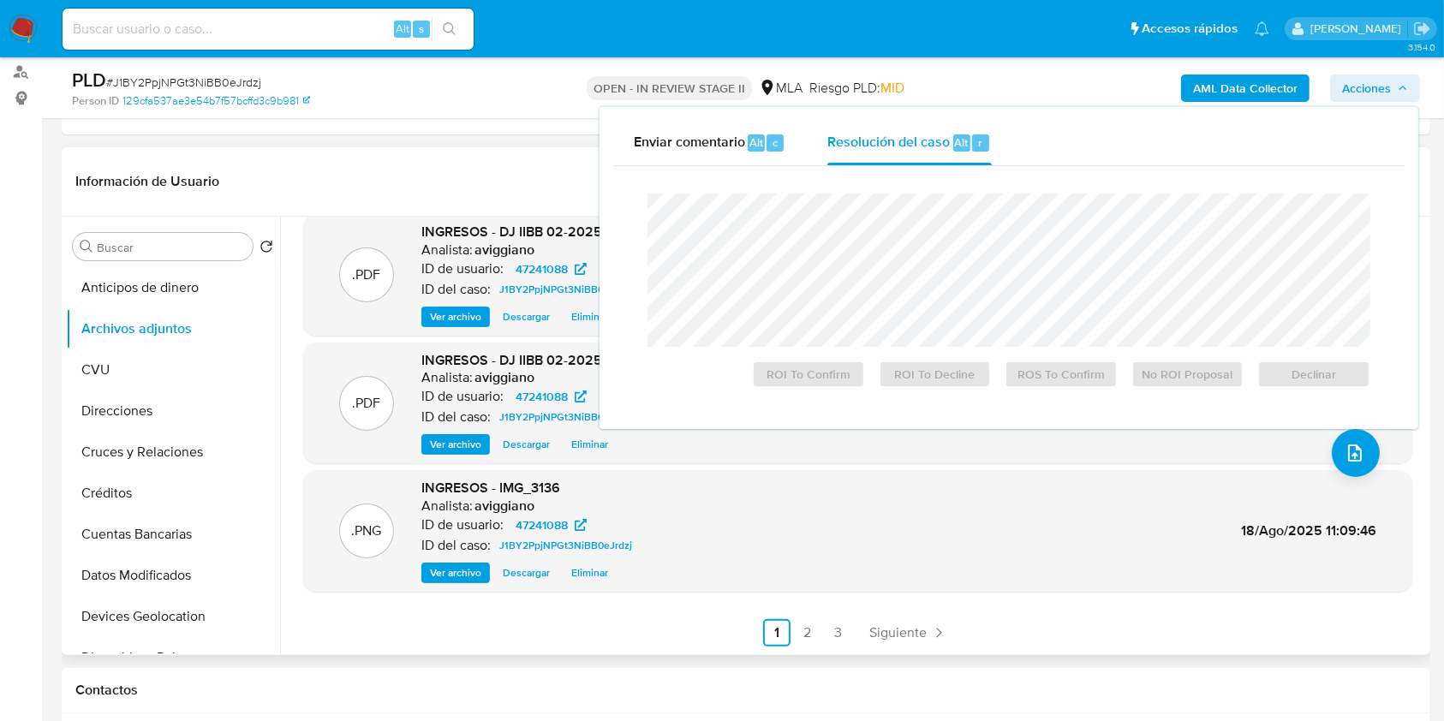
scroll to position [69, 0]
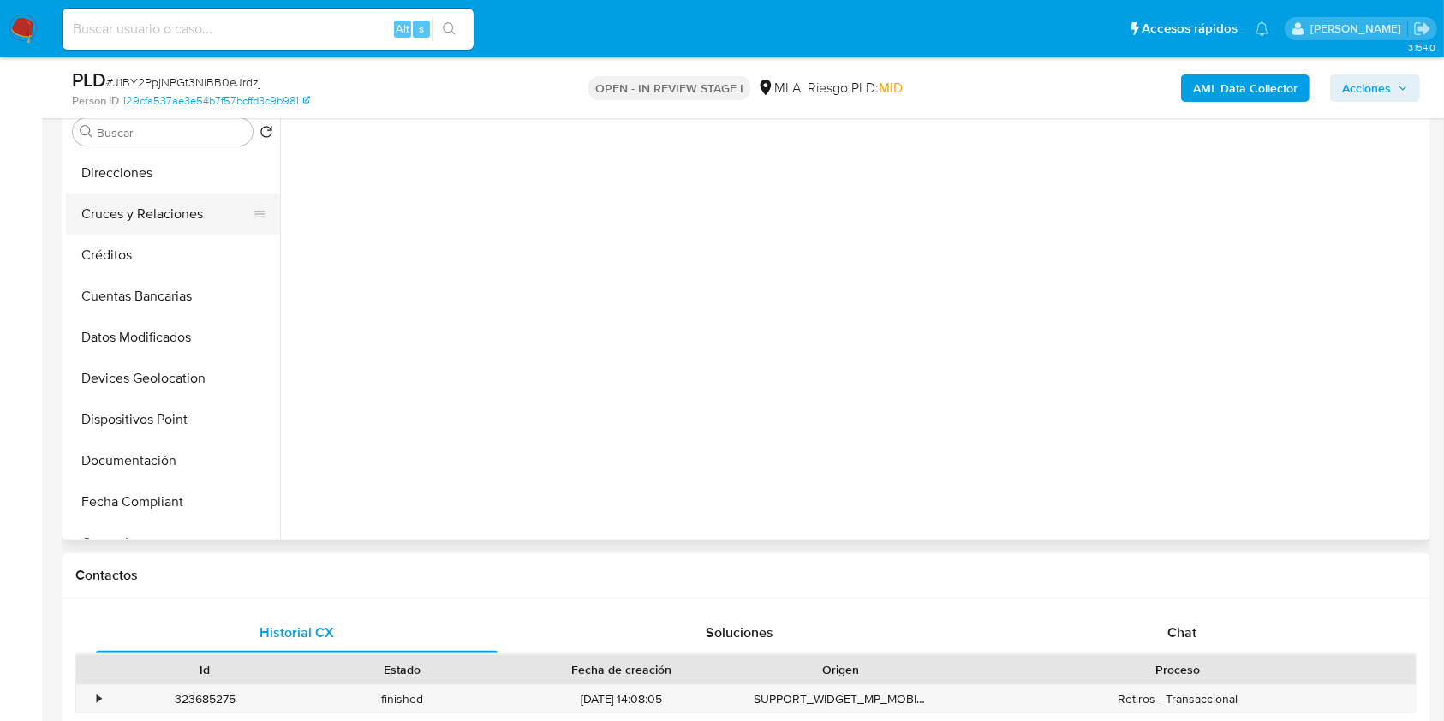
scroll to position [228, 0]
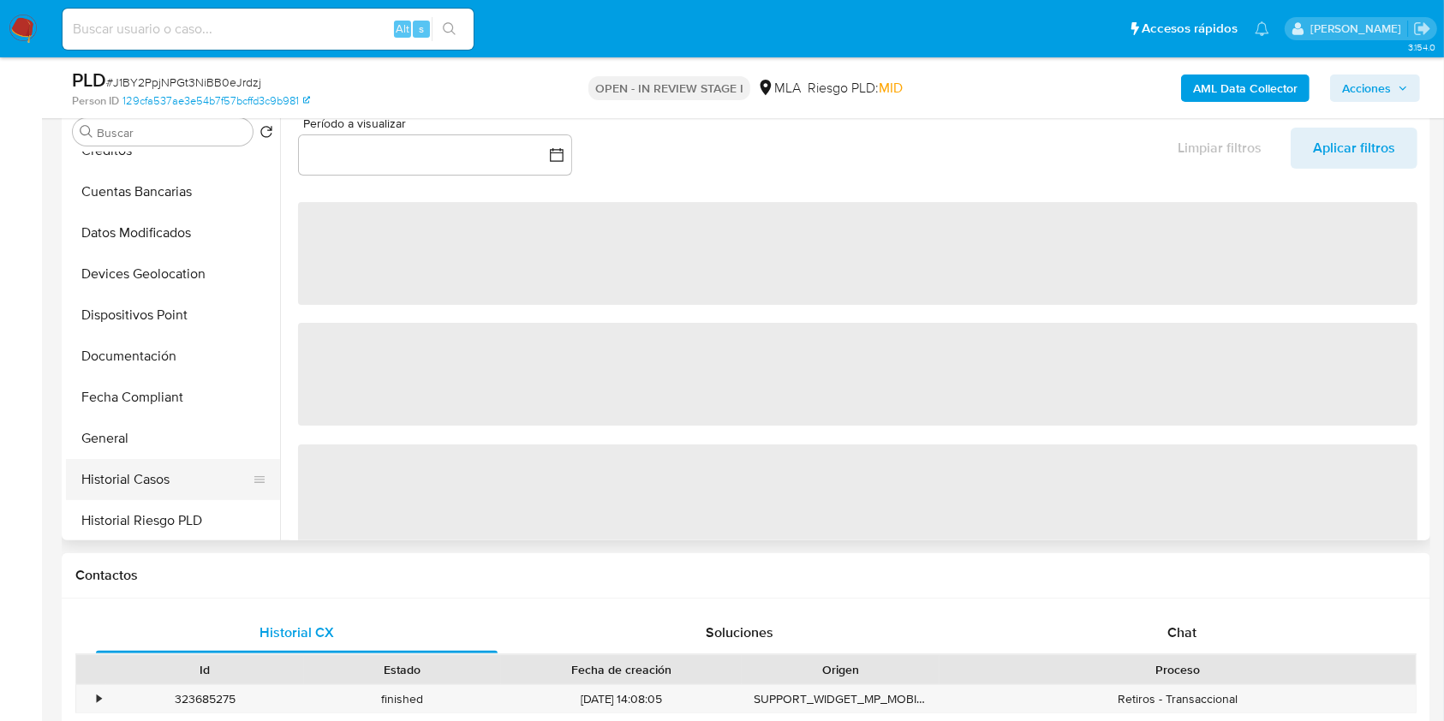
click at [165, 474] on button "Historial Casos" at bounding box center [166, 479] width 200 height 41
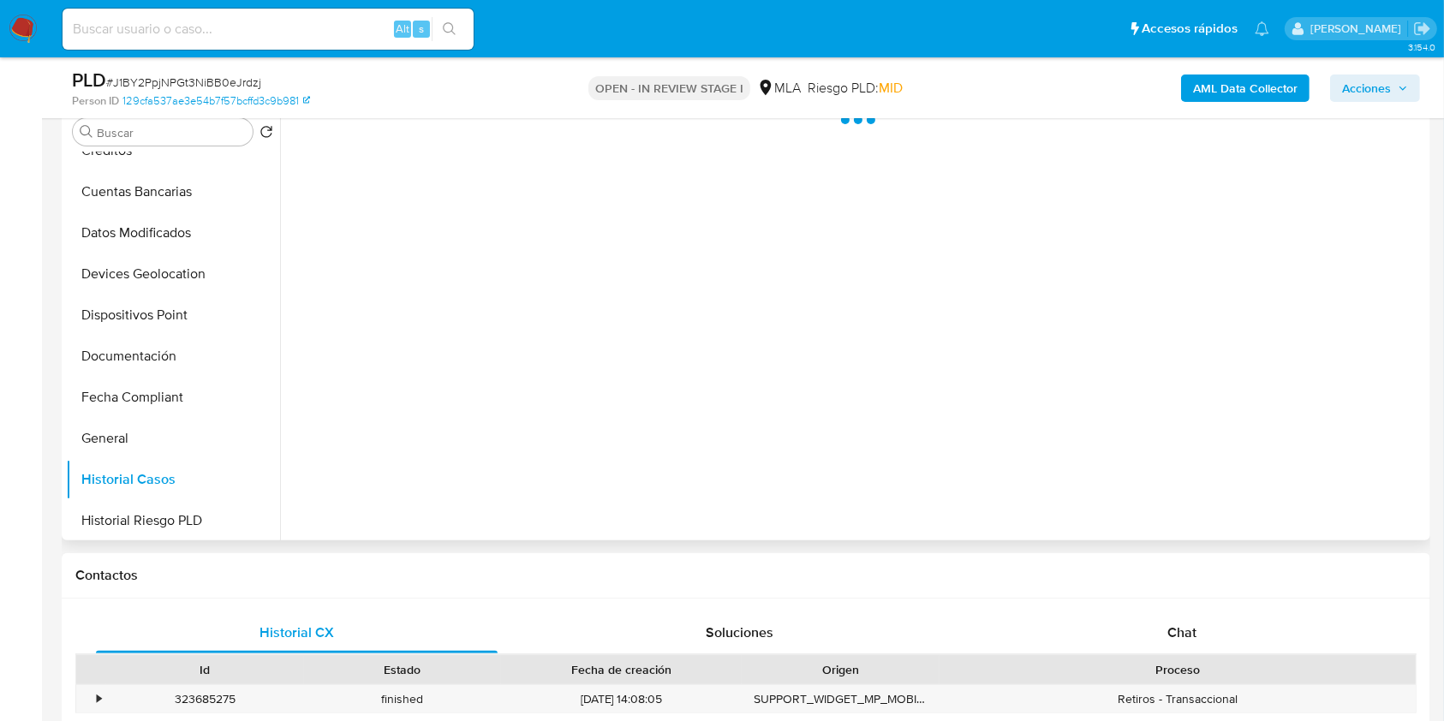
select select "10"
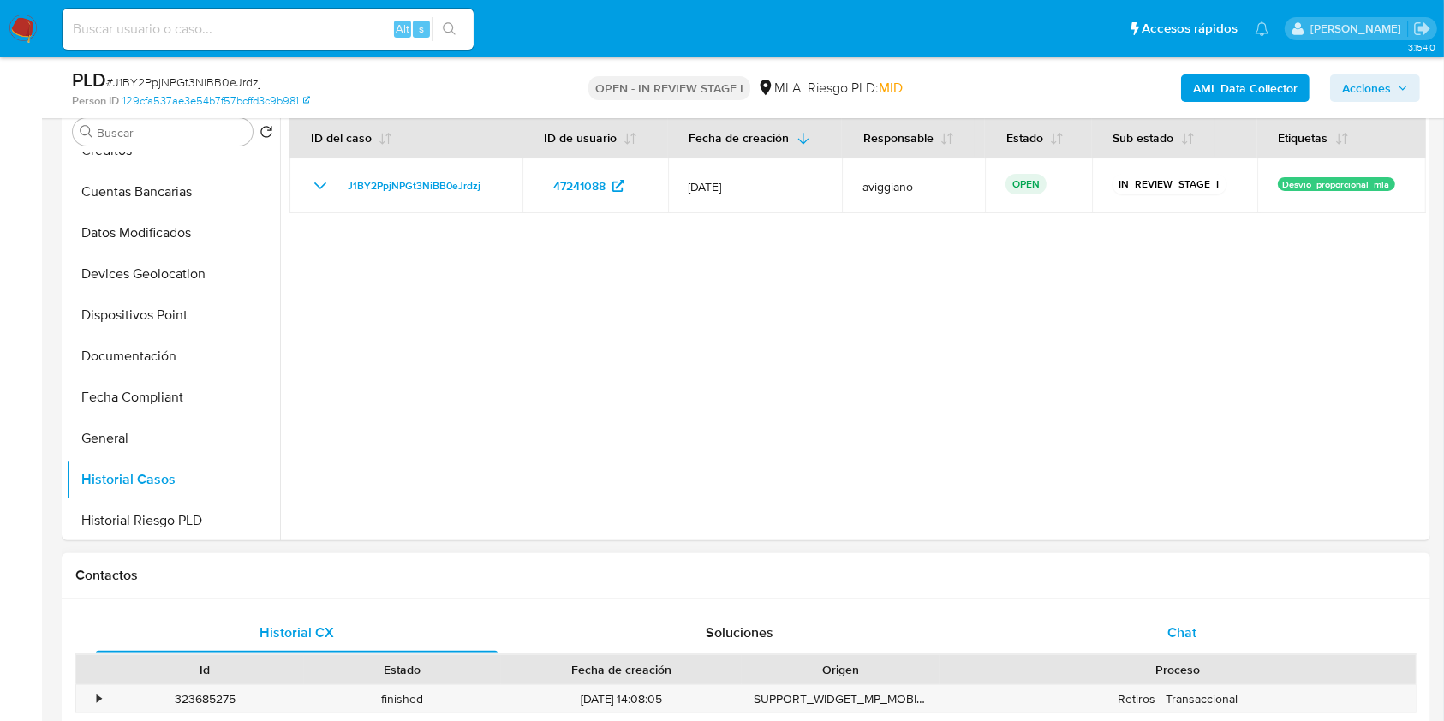
click at [1177, 624] on span "Chat" at bounding box center [1182, 633] width 29 height 20
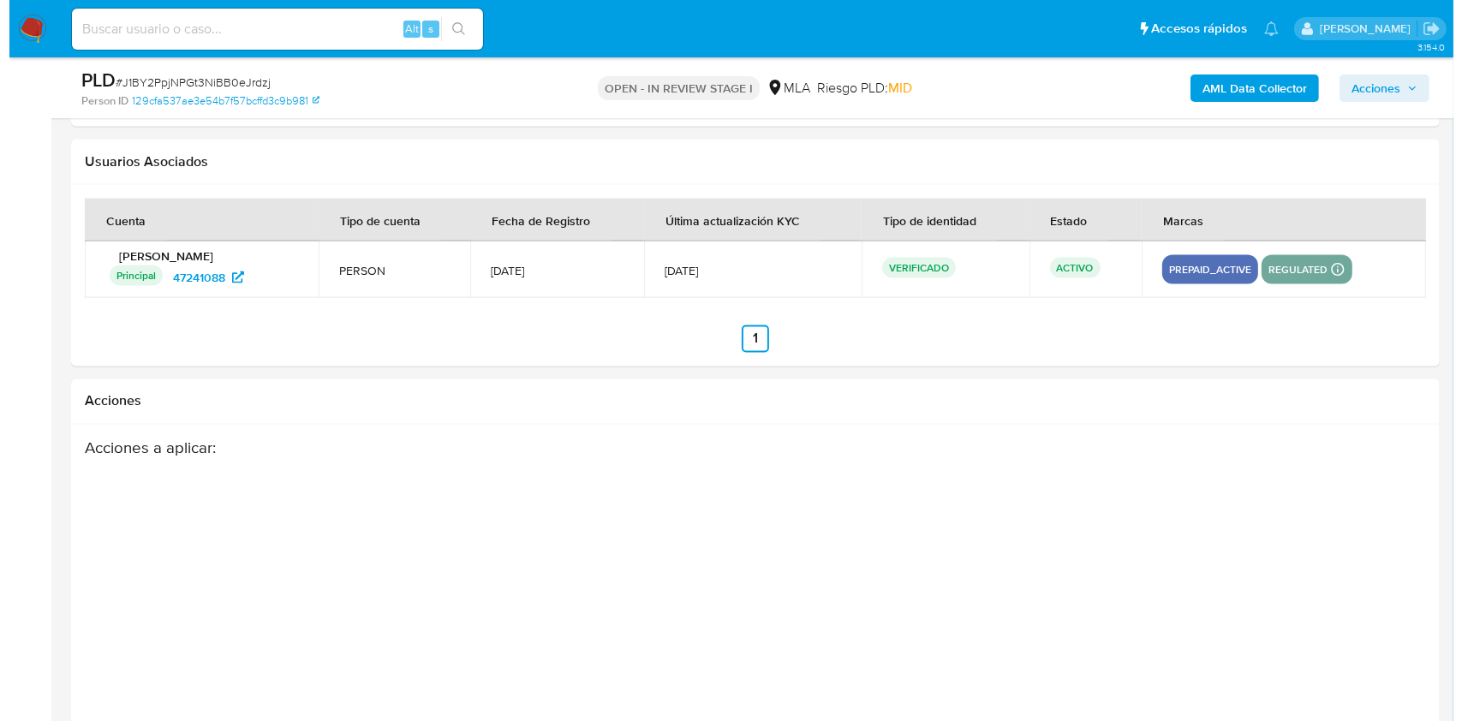
scroll to position [3013, 0]
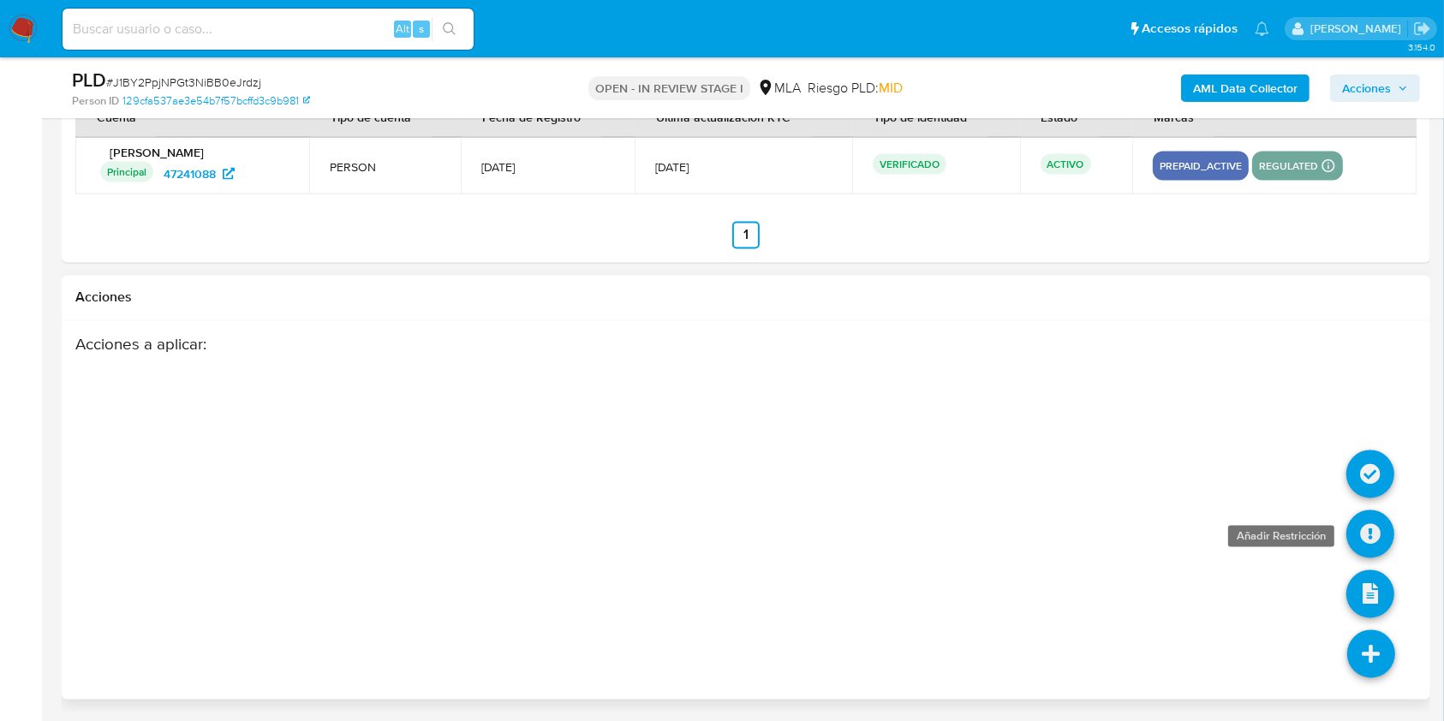
click at [1371, 538] on icon at bounding box center [1371, 535] width 48 height 48
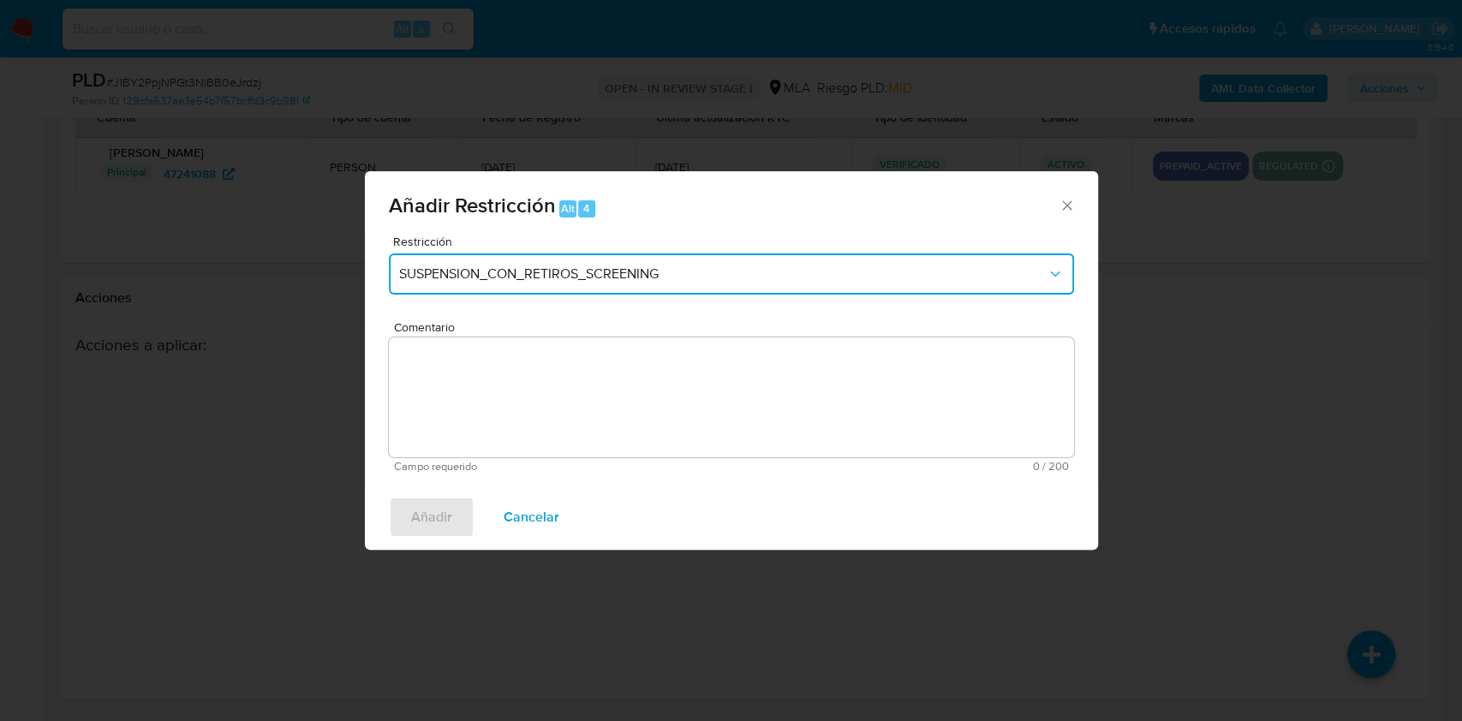
click at [565, 256] on button "SUSPENSION_CON_RETIROS_SCREENING" at bounding box center [731, 274] width 685 height 41
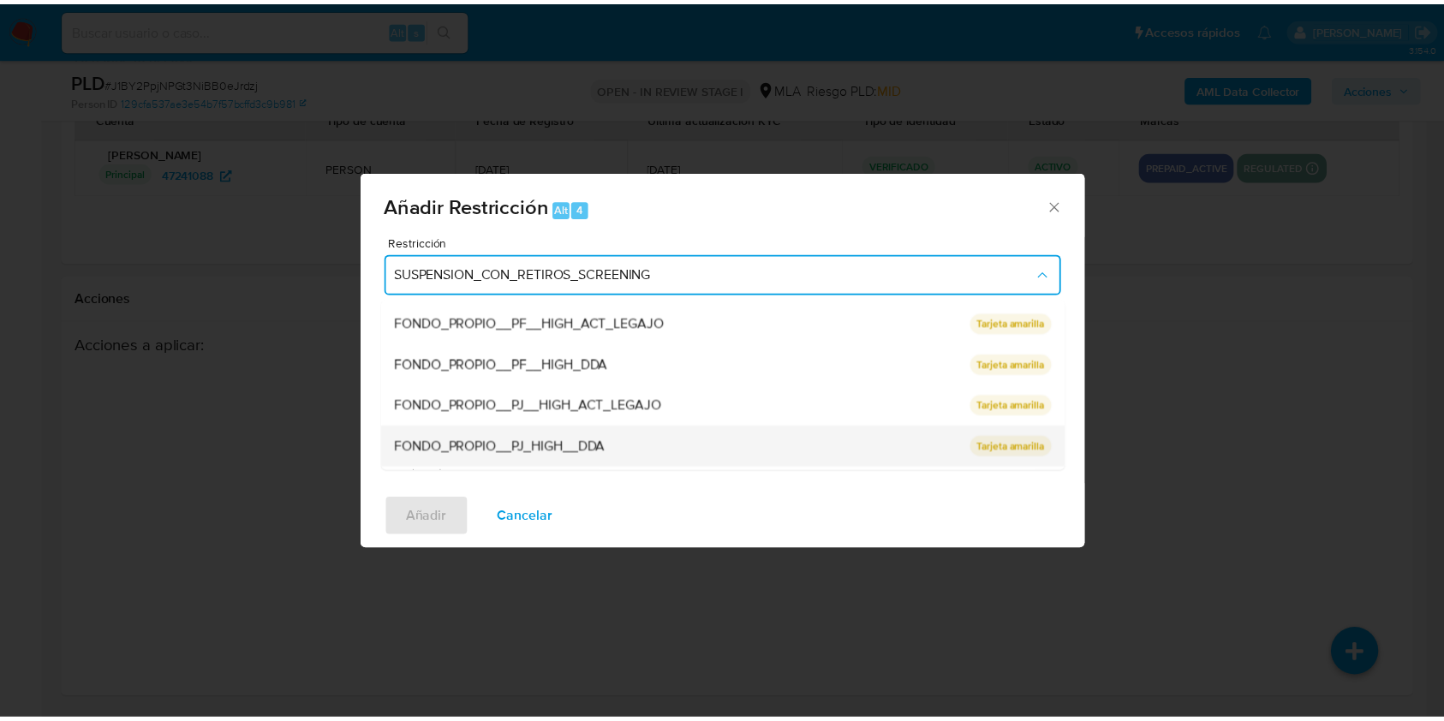
scroll to position [228, 0]
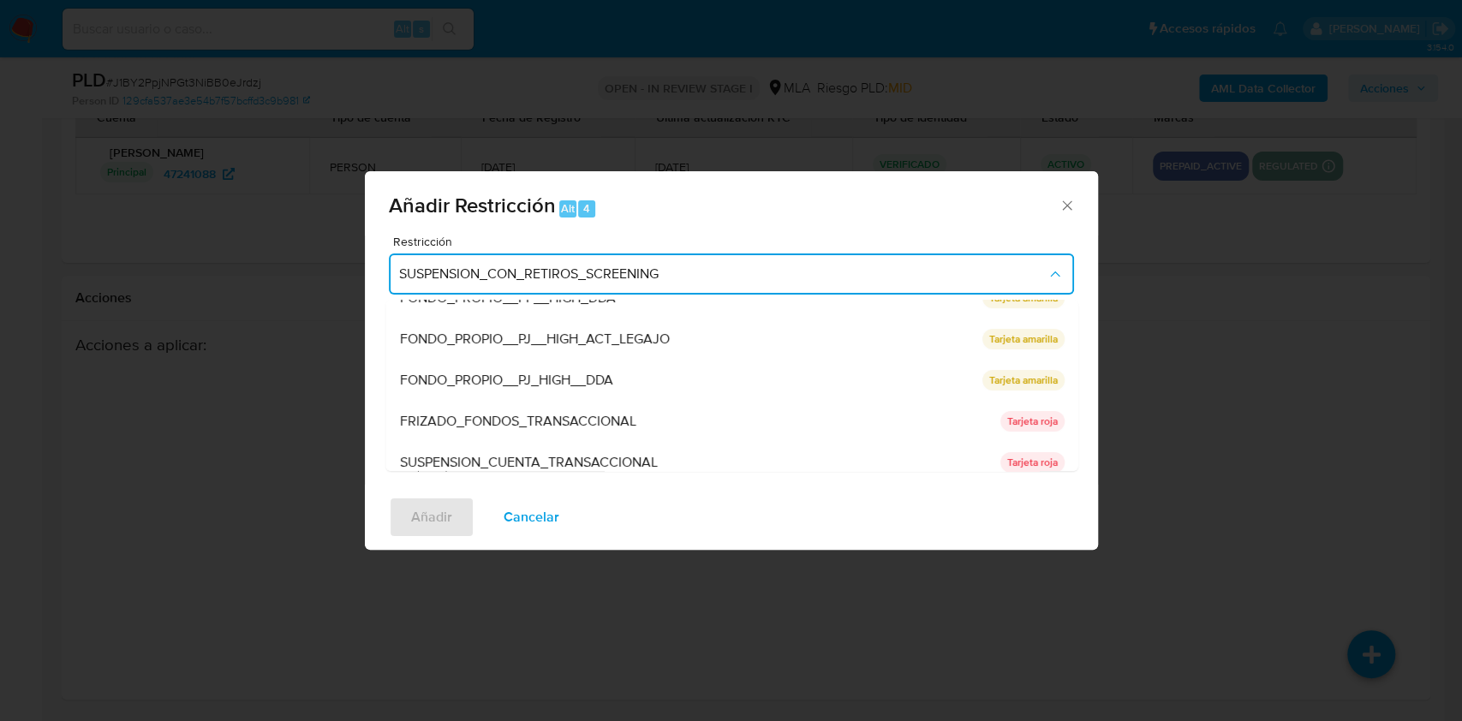
click at [562, 455] on span "SUSPENSION_CUENTA_TRANSACCIONAL" at bounding box center [528, 462] width 258 height 17
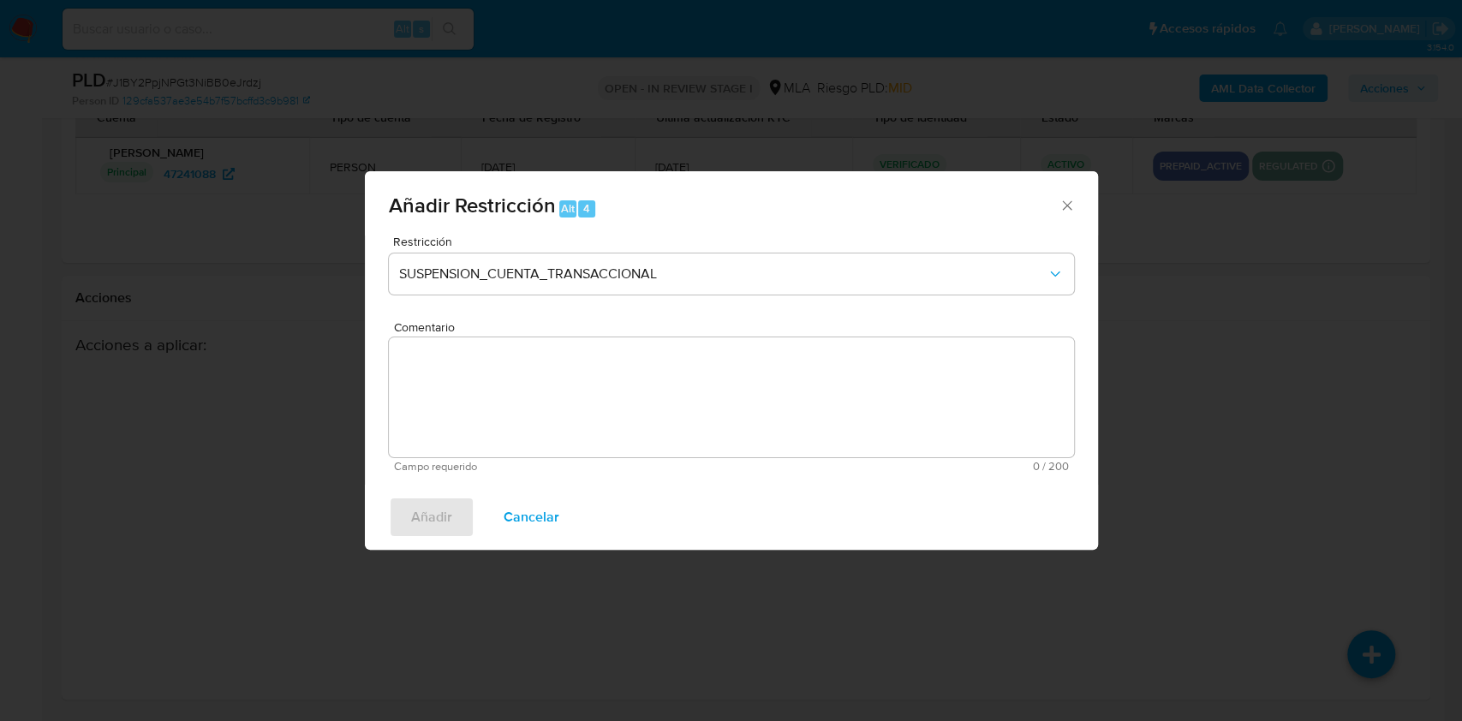
click at [434, 379] on textarea "Comentario" at bounding box center [731, 398] width 685 height 120
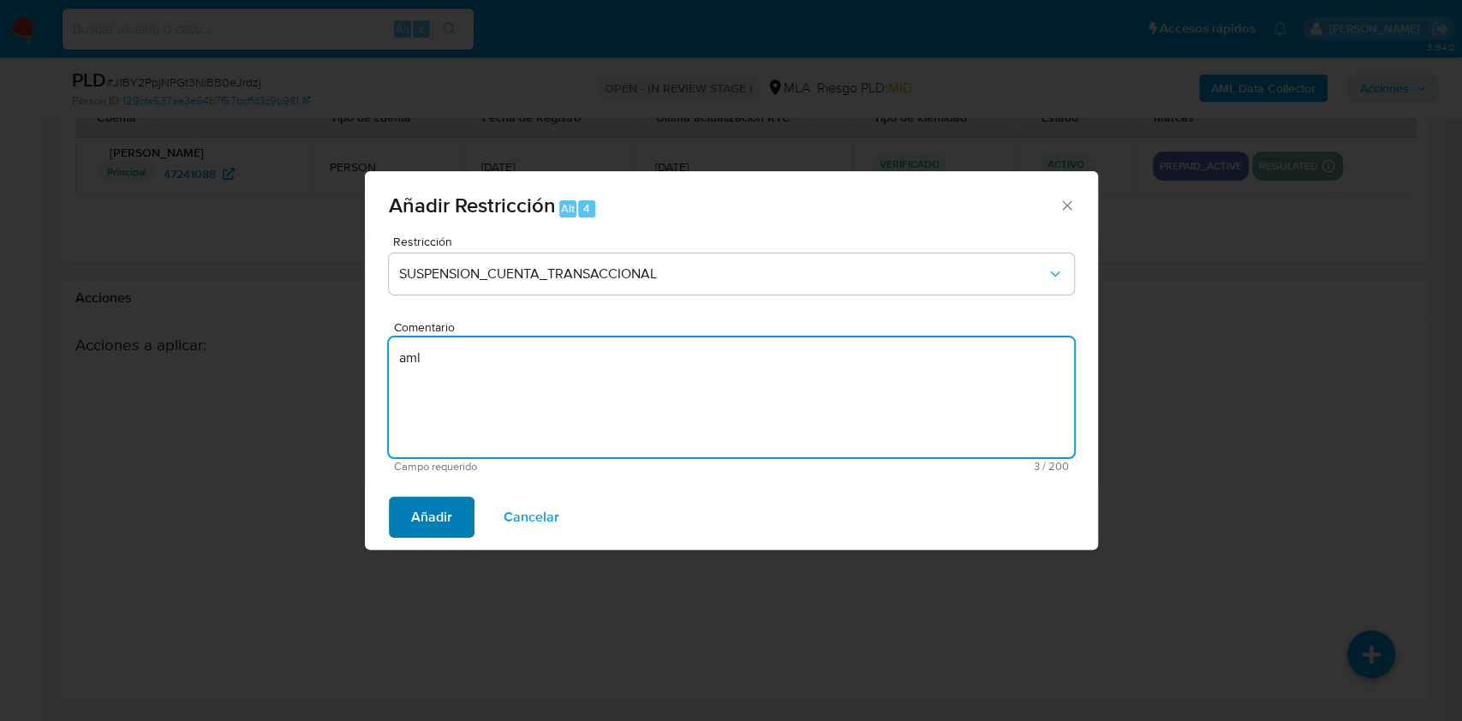
type textarea "aml"
click at [419, 511] on span "Añadir" at bounding box center [431, 518] width 41 height 38
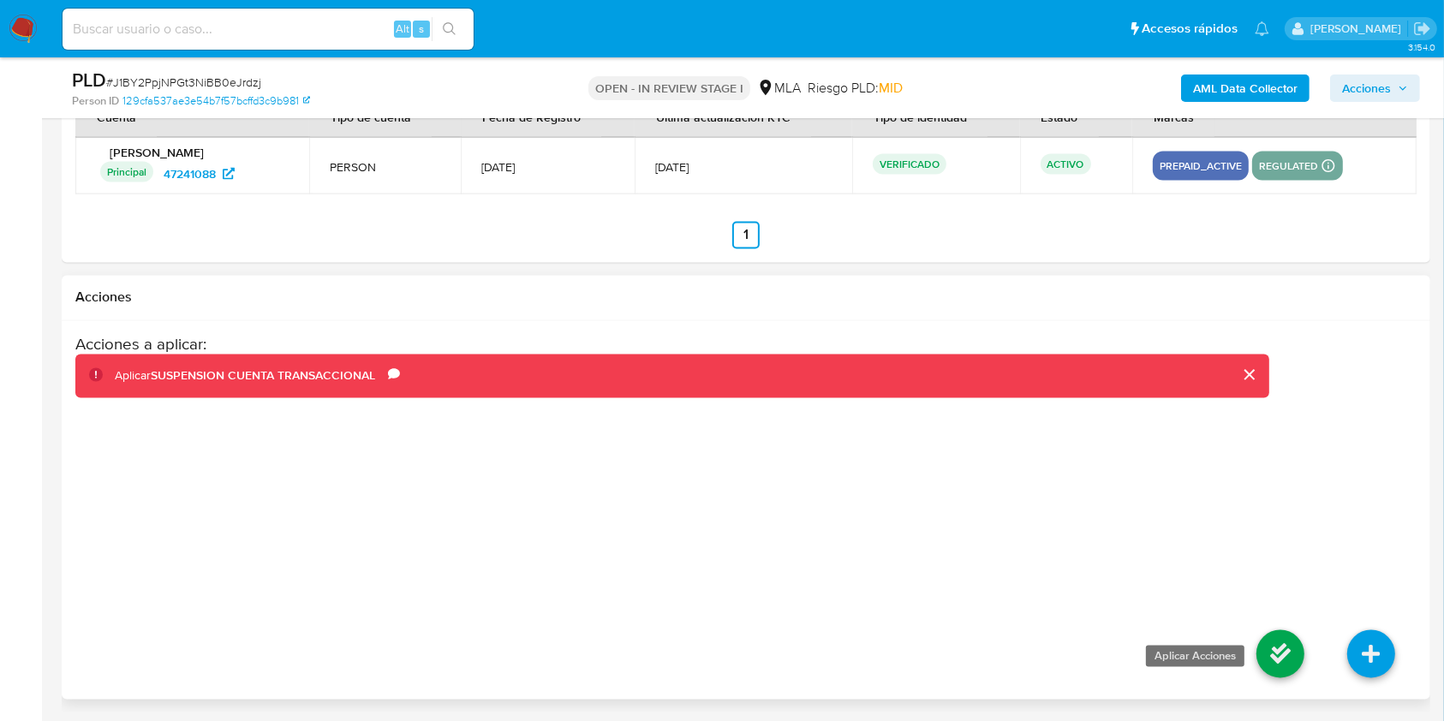
click at [1286, 653] on icon at bounding box center [1281, 654] width 48 height 48
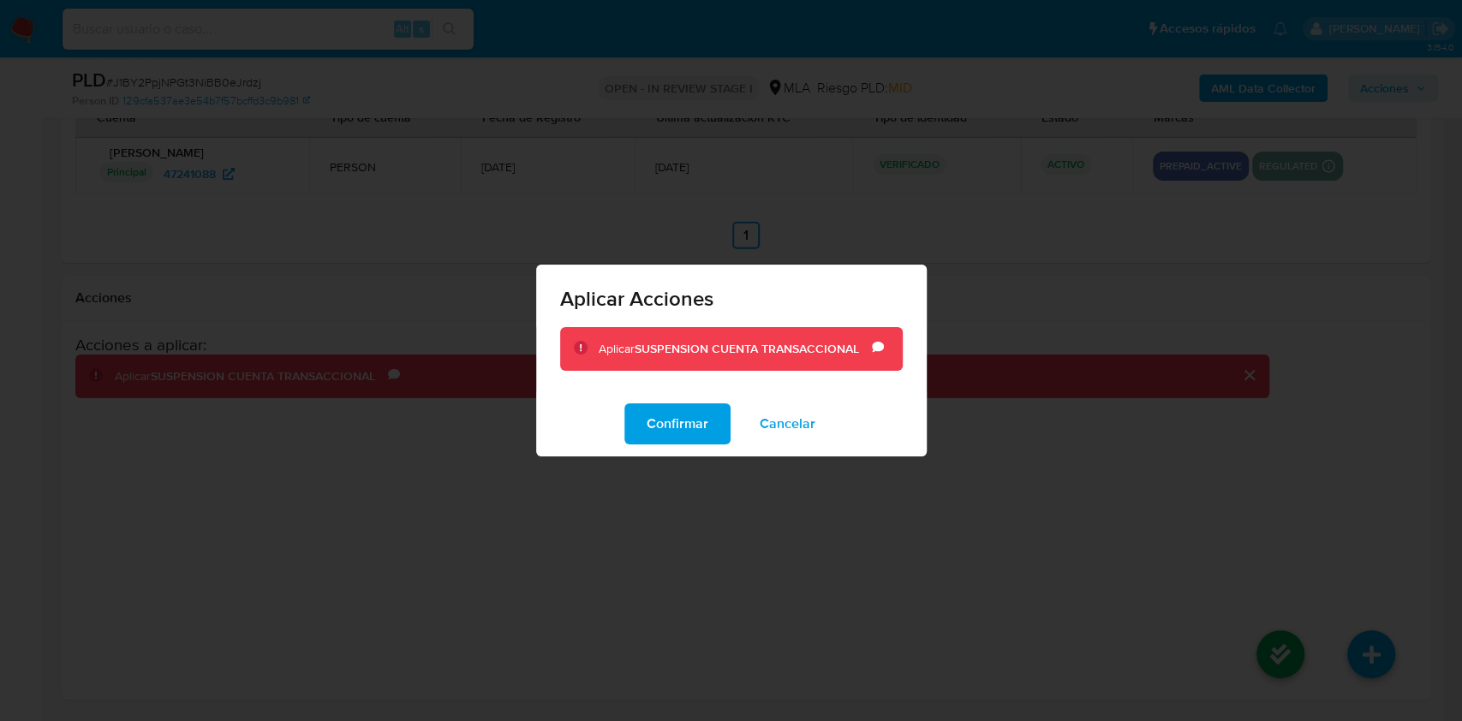
drag, startPoint x: 659, startPoint y: 433, endPoint x: 774, endPoint y: 408, distance: 117.6
click at [659, 430] on span "Confirmar" at bounding box center [678, 424] width 62 height 38
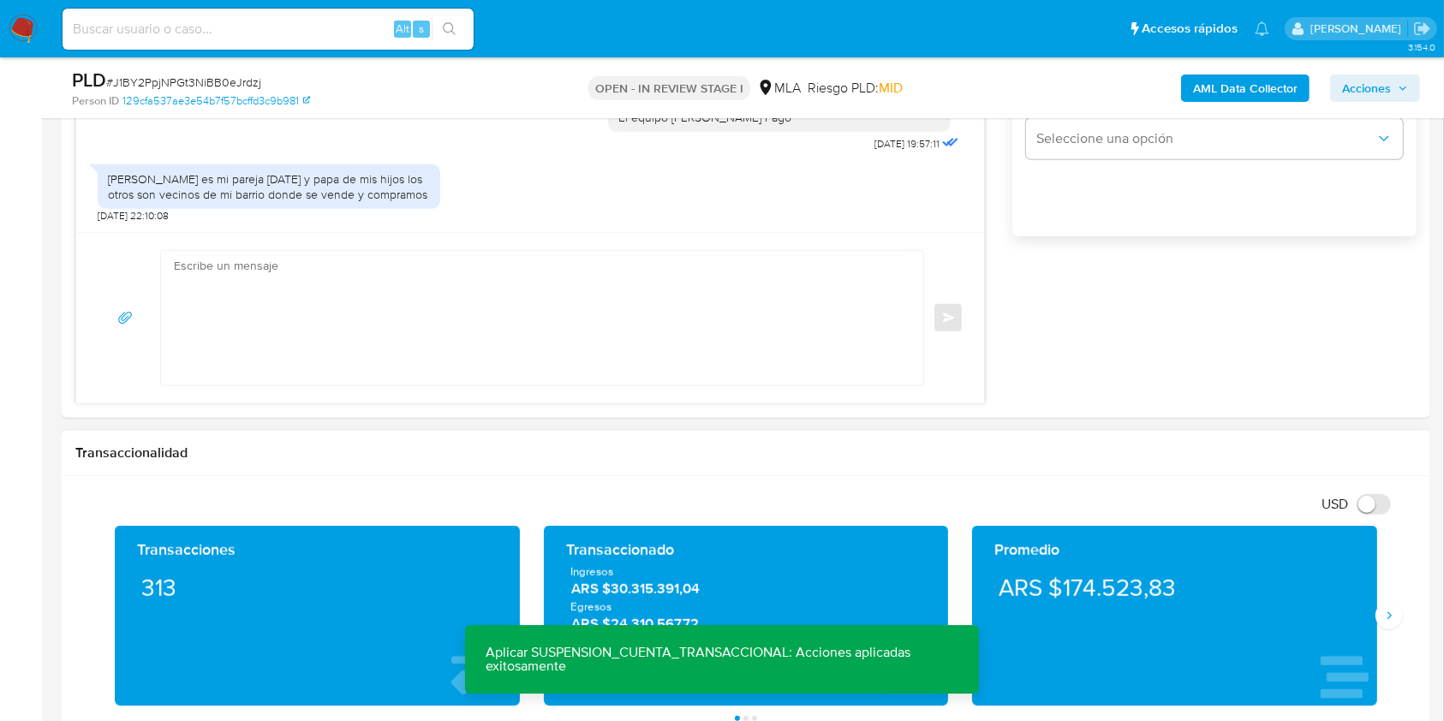
scroll to position [500, 0]
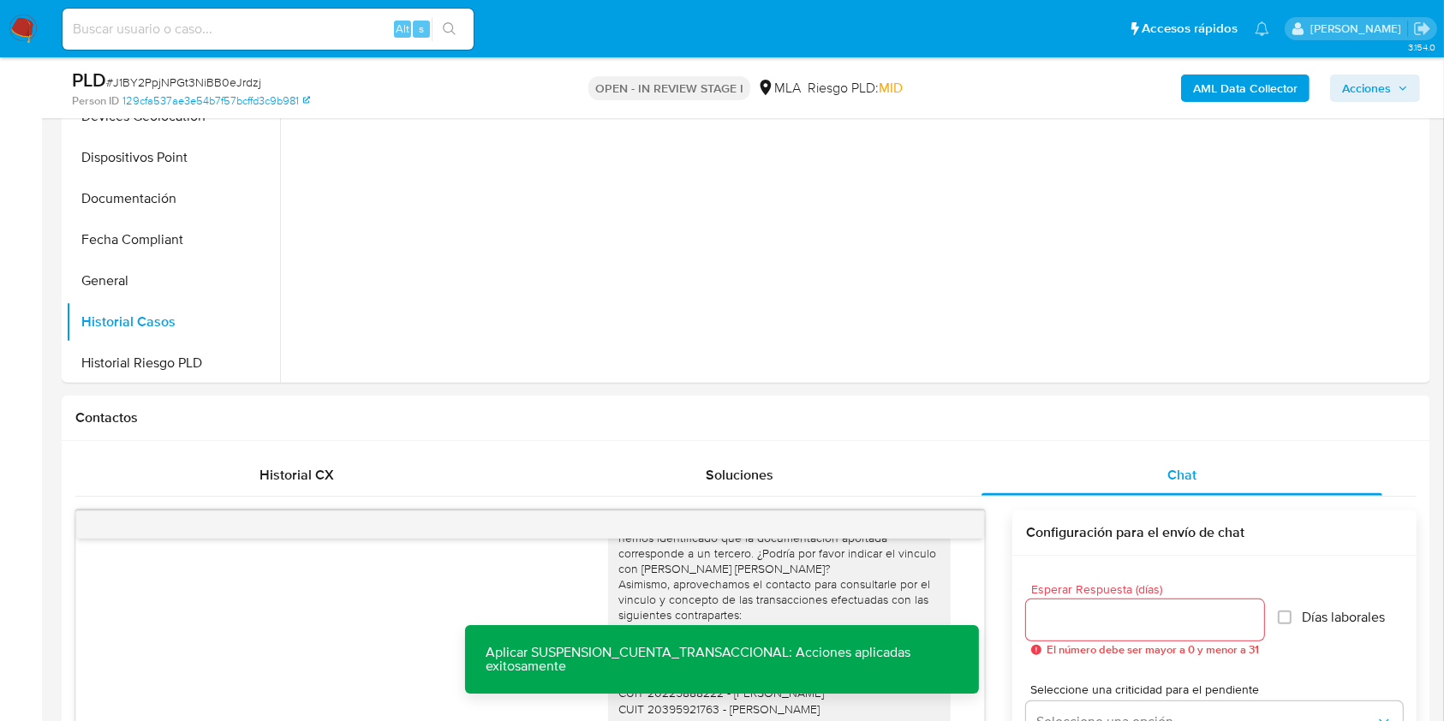
click at [1392, 90] on span "Acciones" at bounding box center [1375, 88] width 66 height 24
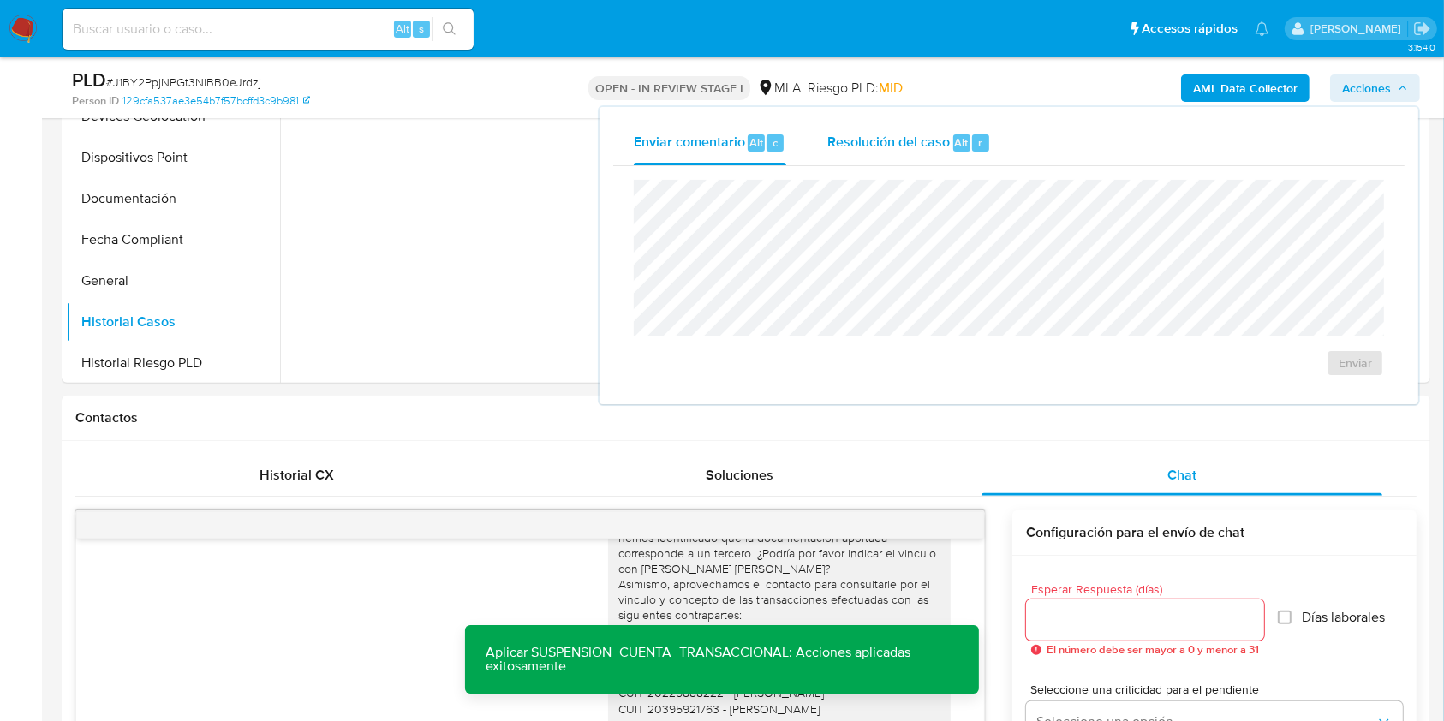
click at [940, 146] on span "Resolución del caso" at bounding box center [888, 142] width 122 height 20
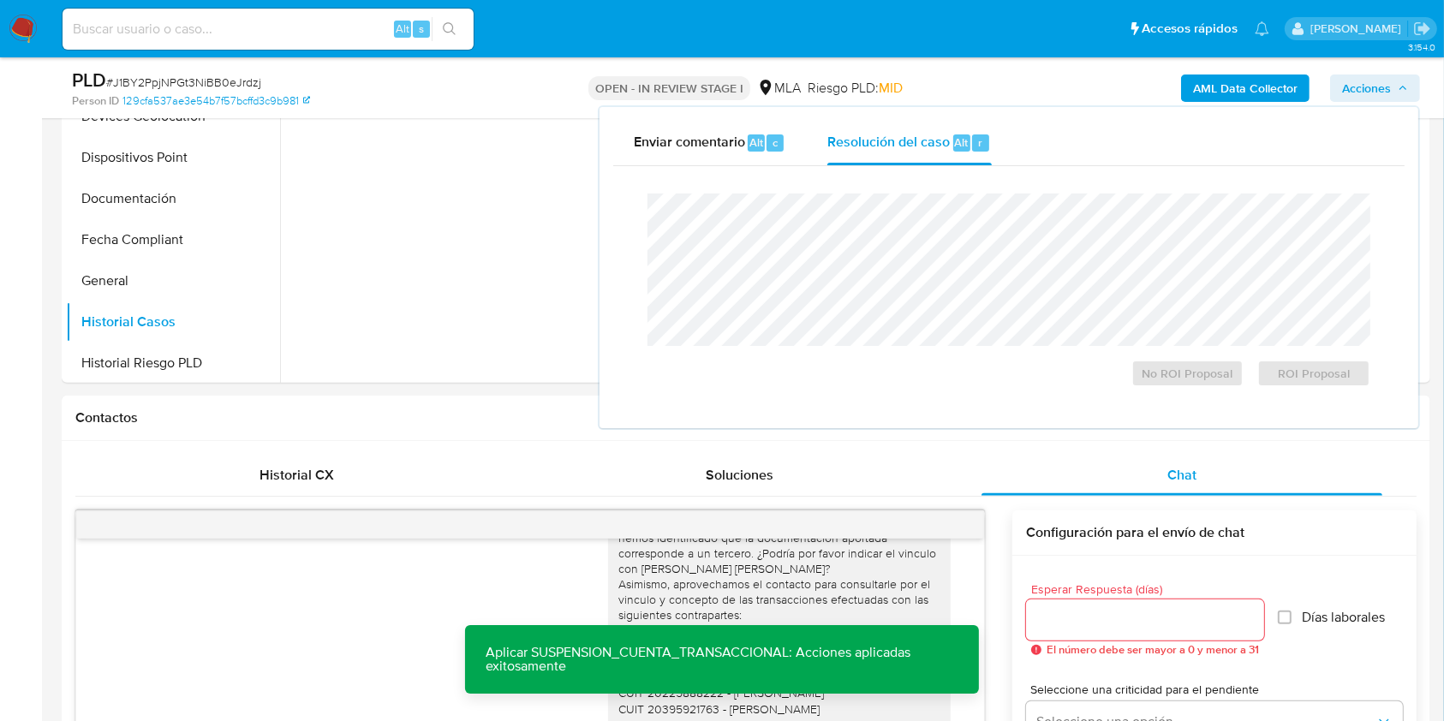
scroll to position [0, 0]
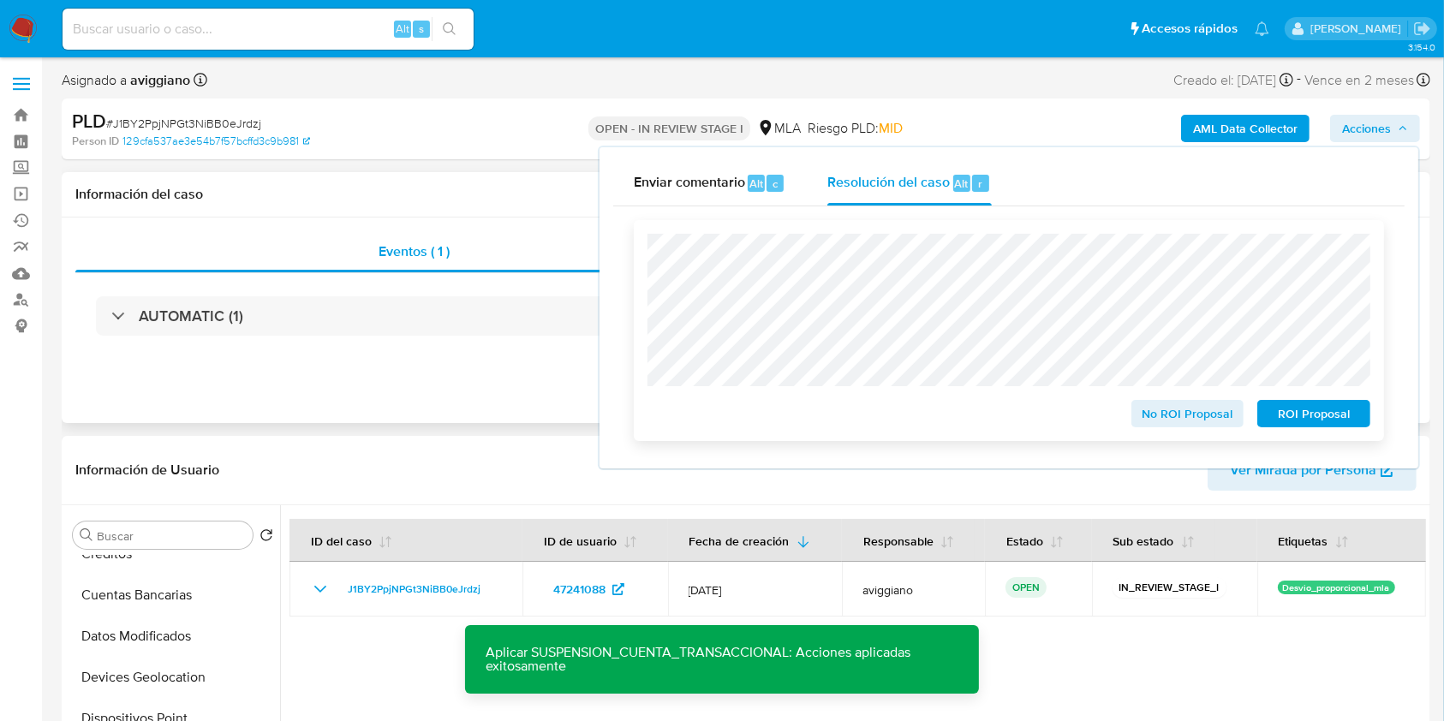
click at [1282, 410] on span "ROI Proposal" at bounding box center [1314, 414] width 89 height 24
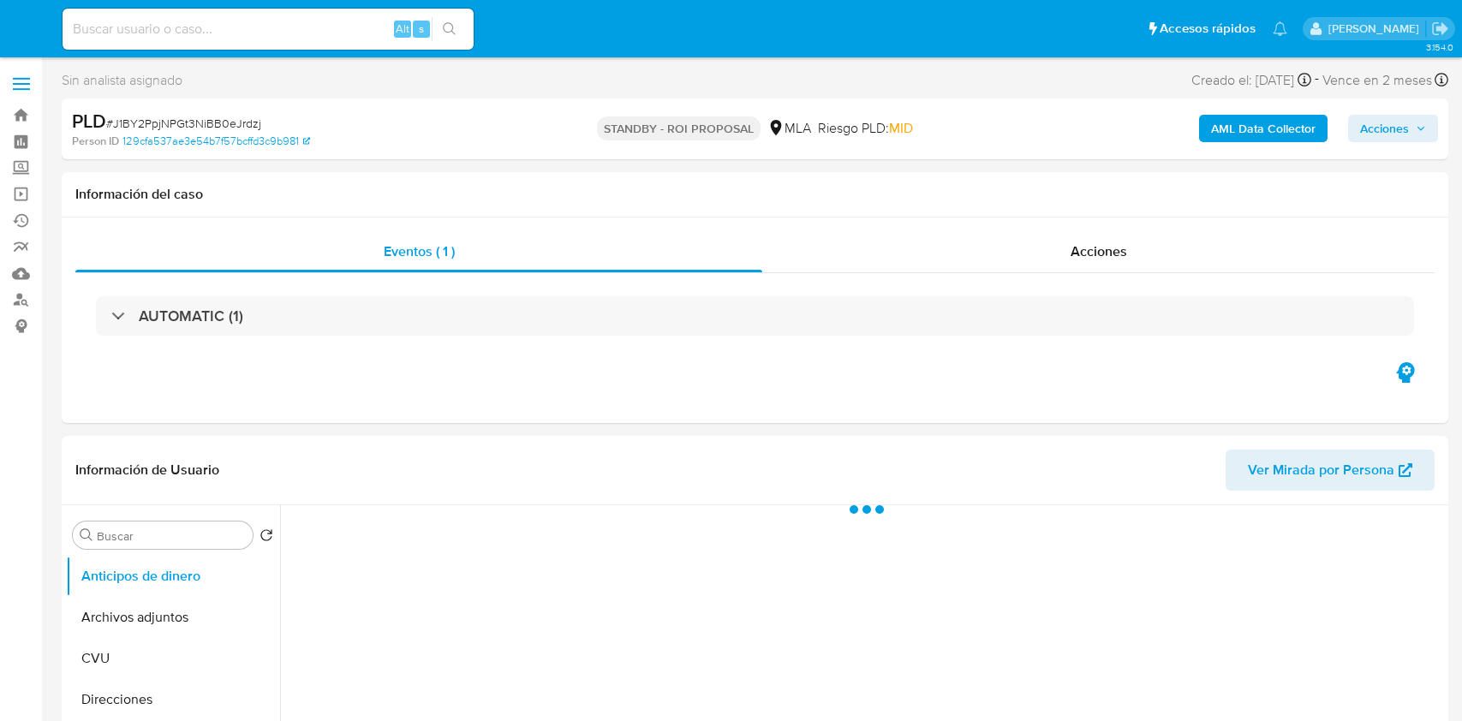
select select "10"
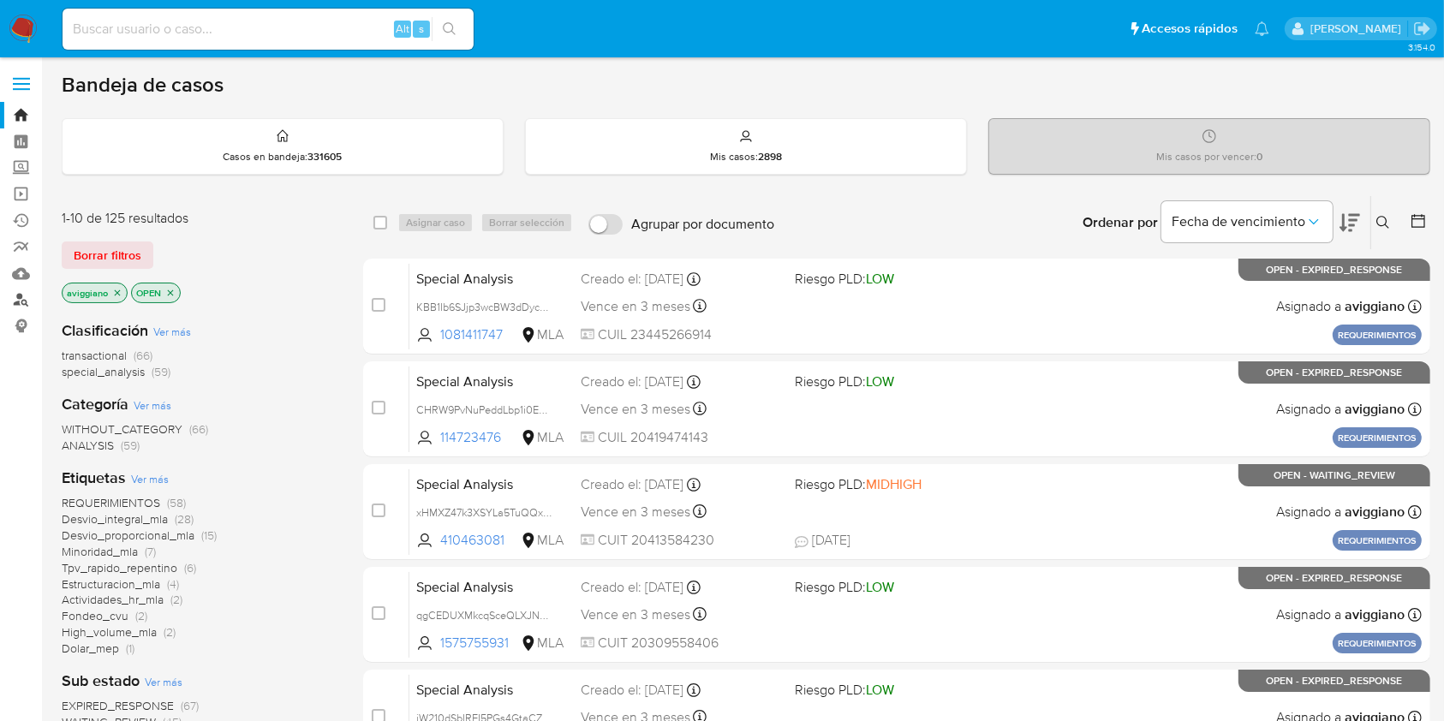
click at [27, 302] on link "Buscador de personas" at bounding box center [102, 300] width 204 height 27
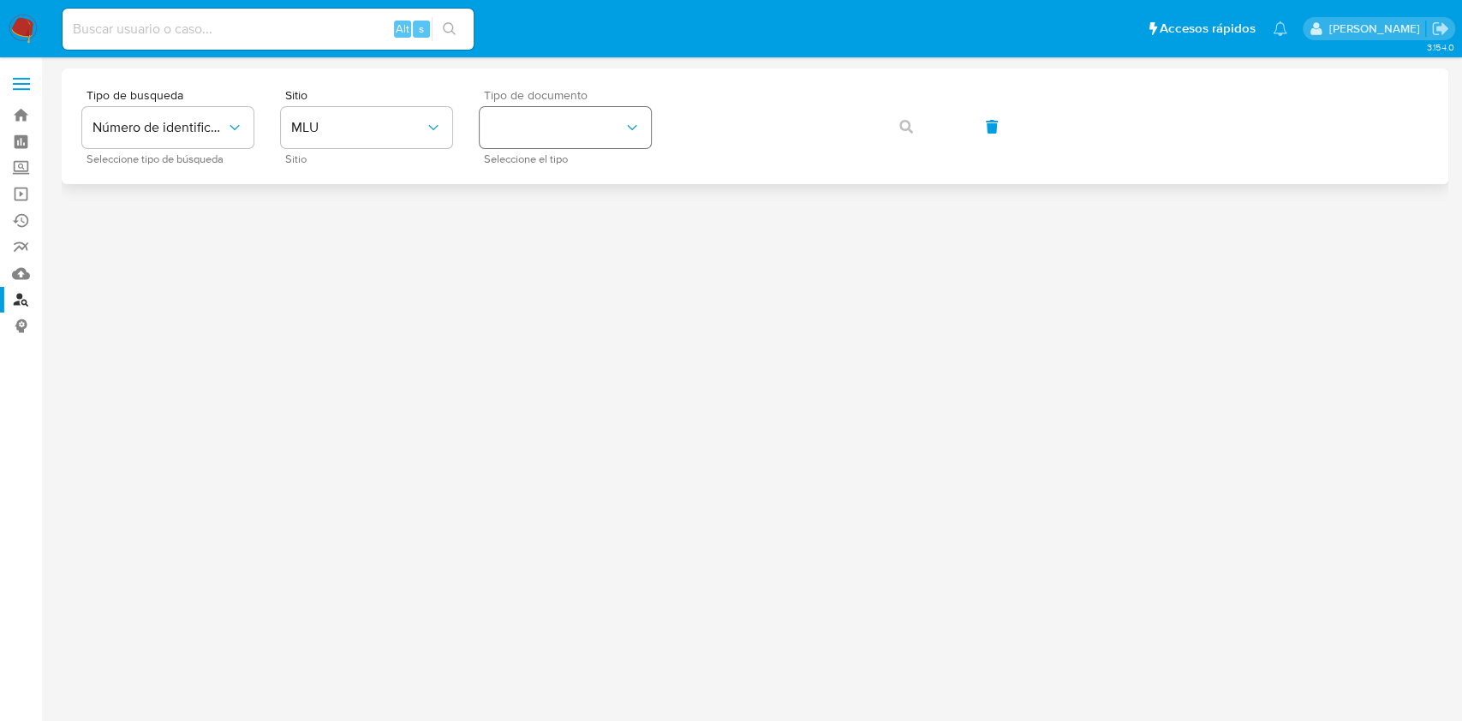
click at [581, 116] on button "identificationType" at bounding box center [565, 127] width 171 height 41
click at [562, 230] on div "RUT RUT" at bounding box center [560, 241] width 140 height 58
click at [406, 122] on span "MLU" at bounding box center [358, 127] width 134 height 17
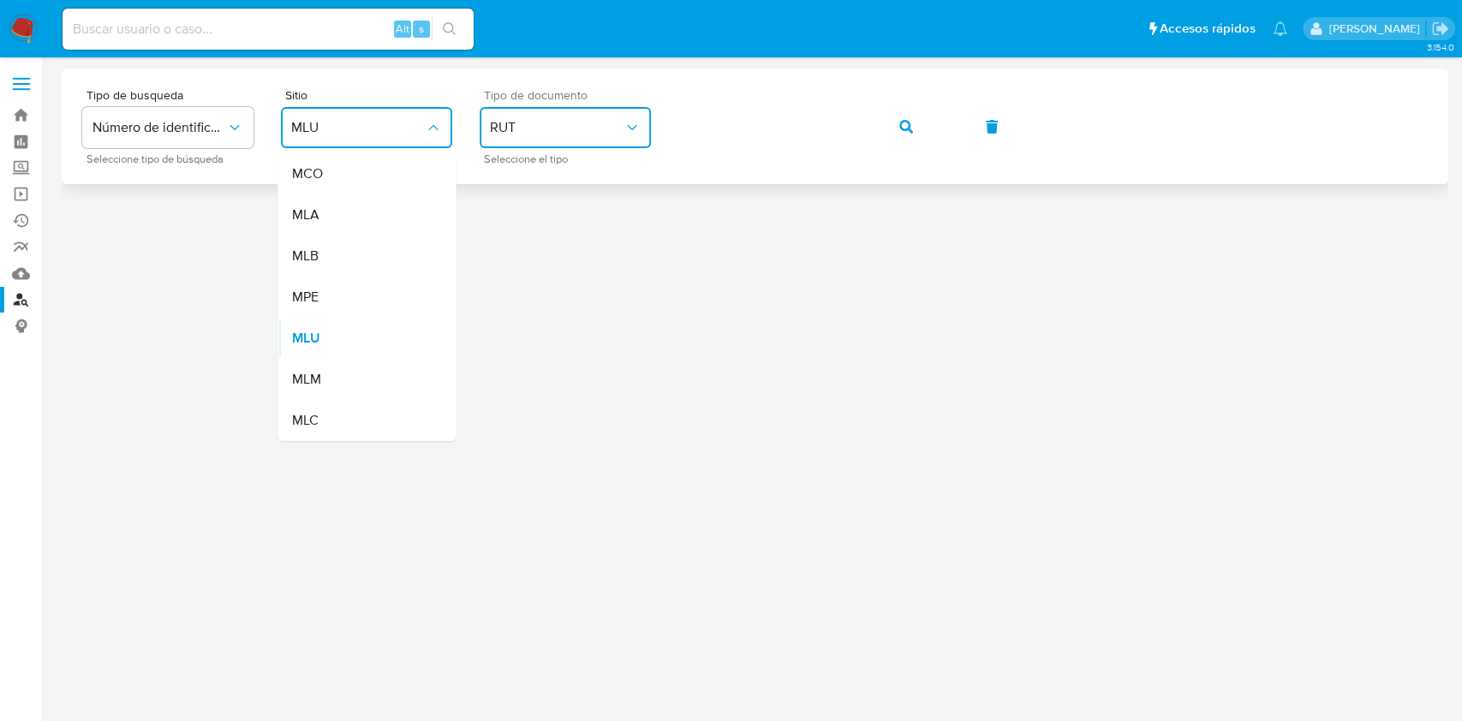
drag, startPoint x: 356, startPoint y: 204, endPoint x: 405, endPoint y: 180, distance: 54.4
click at [355, 204] on div "MLA" at bounding box center [361, 214] width 140 height 41
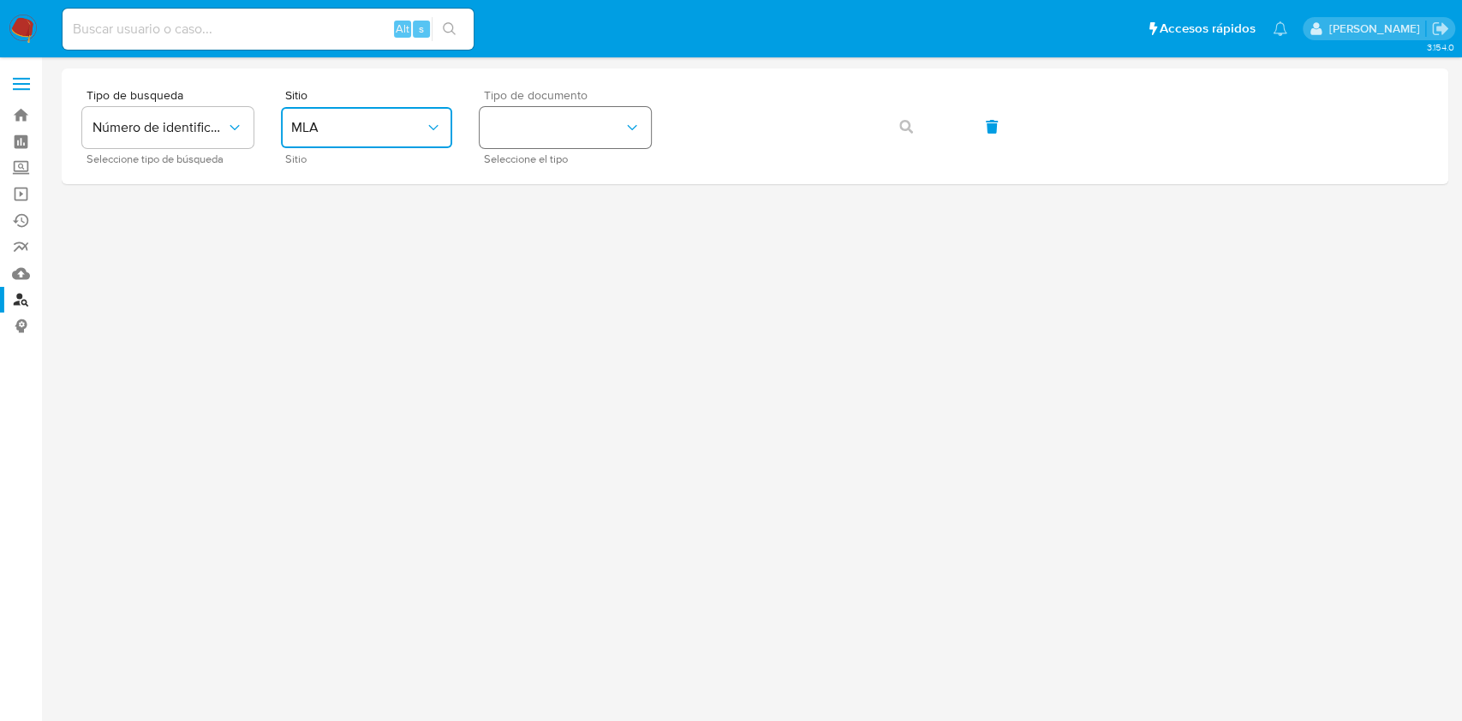
click at [523, 121] on button "identificationType" at bounding box center [565, 127] width 171 height 41
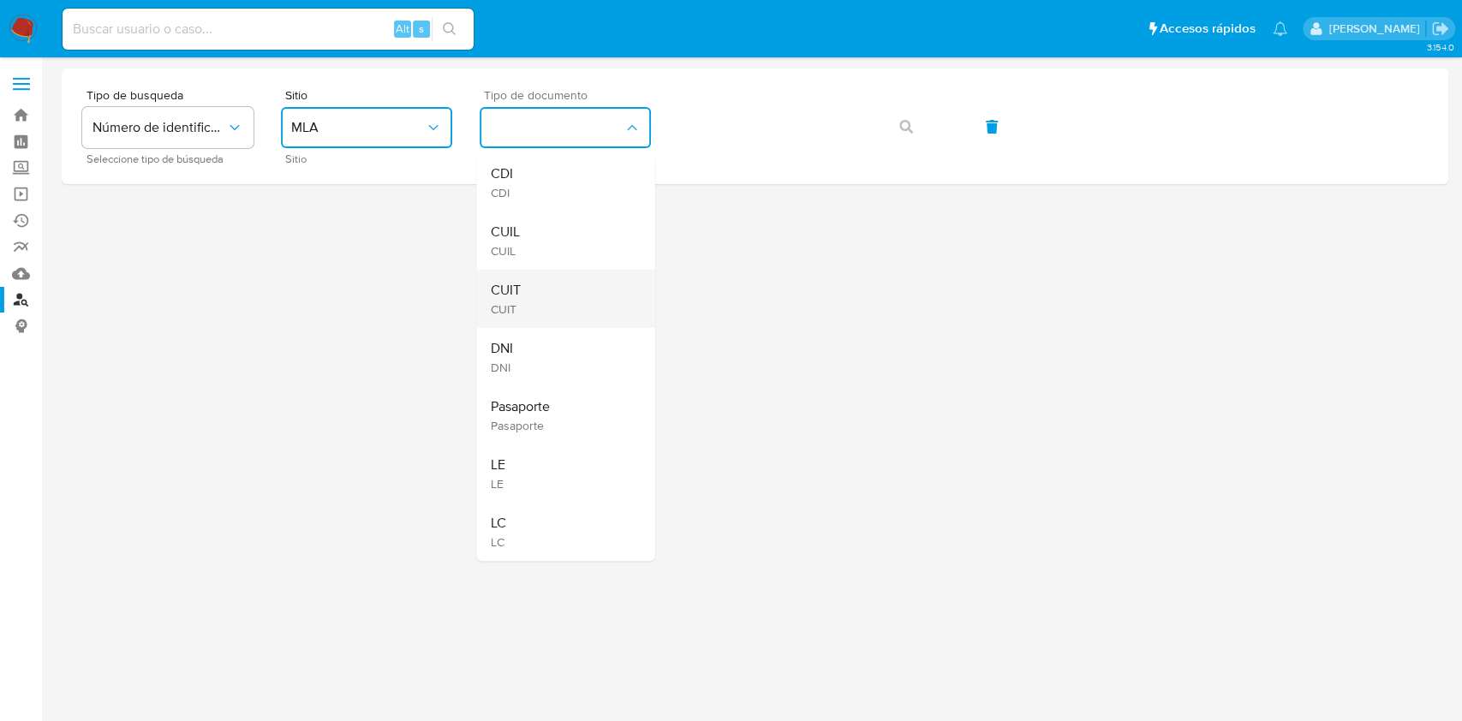
click at [528, 271] on div "CUIT CUIT" at bounding box center [560, 299] width 140 height 58
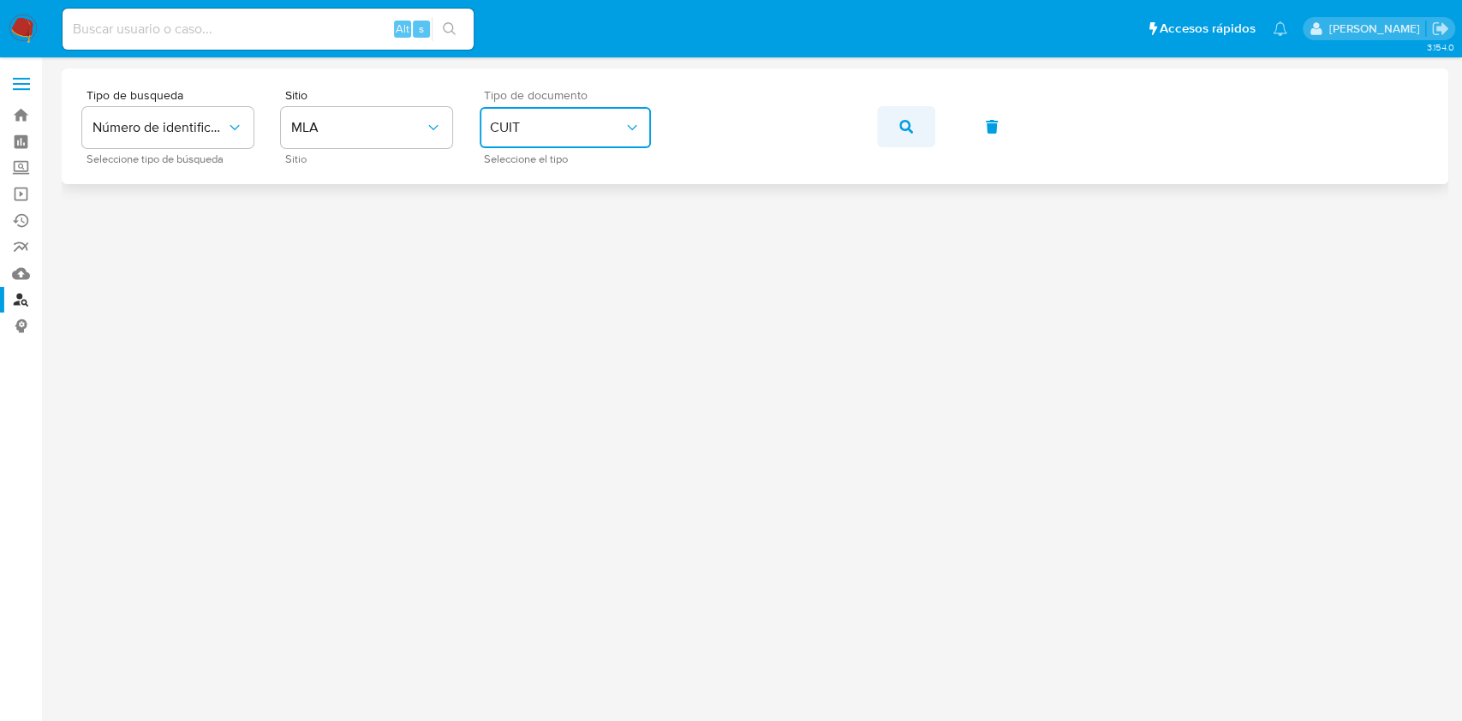
click at [914, 111] on button "button" at bounding box center [906, 126] width 58 height 41
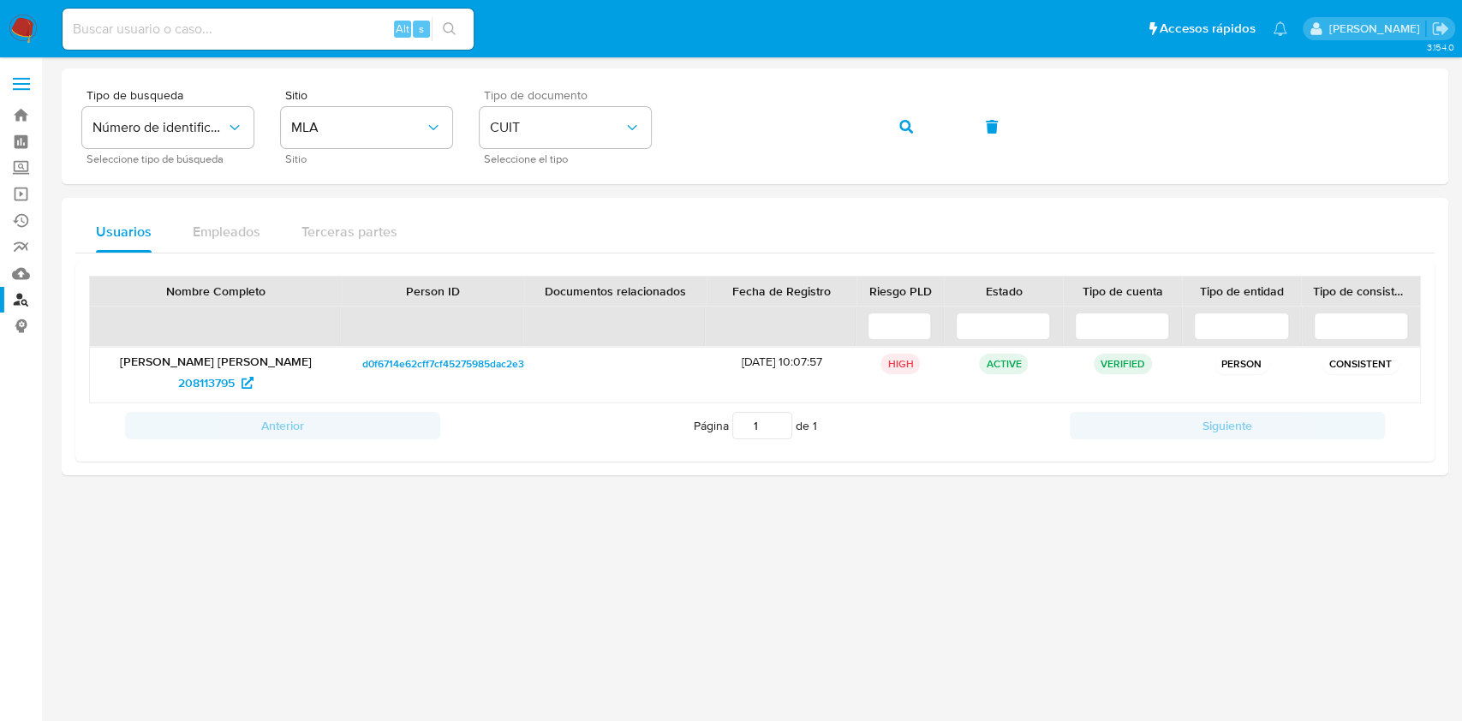
click at [492, 634] on div at bounding box center [755, 390] width 1387 height 642
click at [194, 378] on span "208113795" at bounding box center [206, 382] width 57 height 27
click at [885, 138] on button "button" at bounding box center [906, 126] width 58 height 41
click at [904, 124] on icon "button" at bounding box center [906, 127] width 14 height 14
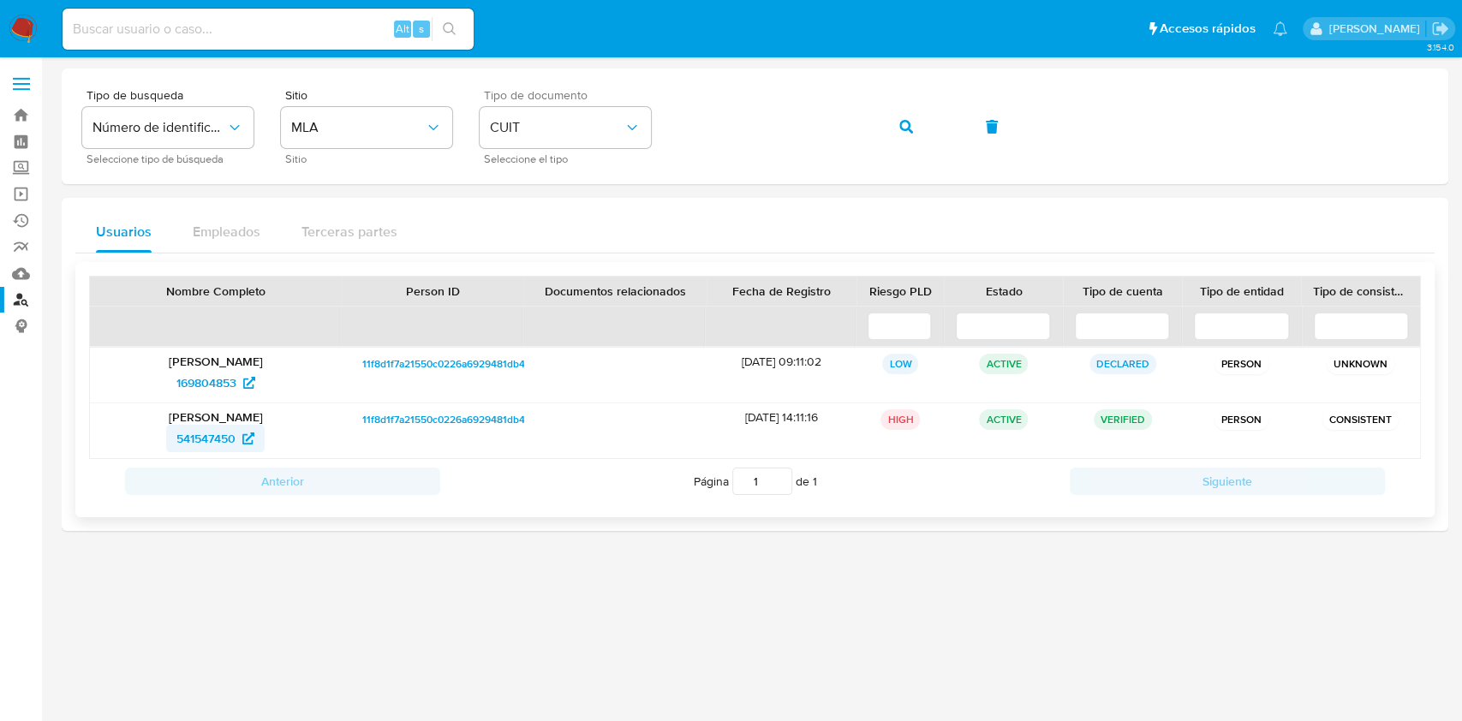
click at [199, 445] on span "541547450" at bounding box center [205, 438] width 59 height 27
click at [889, 120] on button "button" at bounding box center [906, 126] width 58 height 41
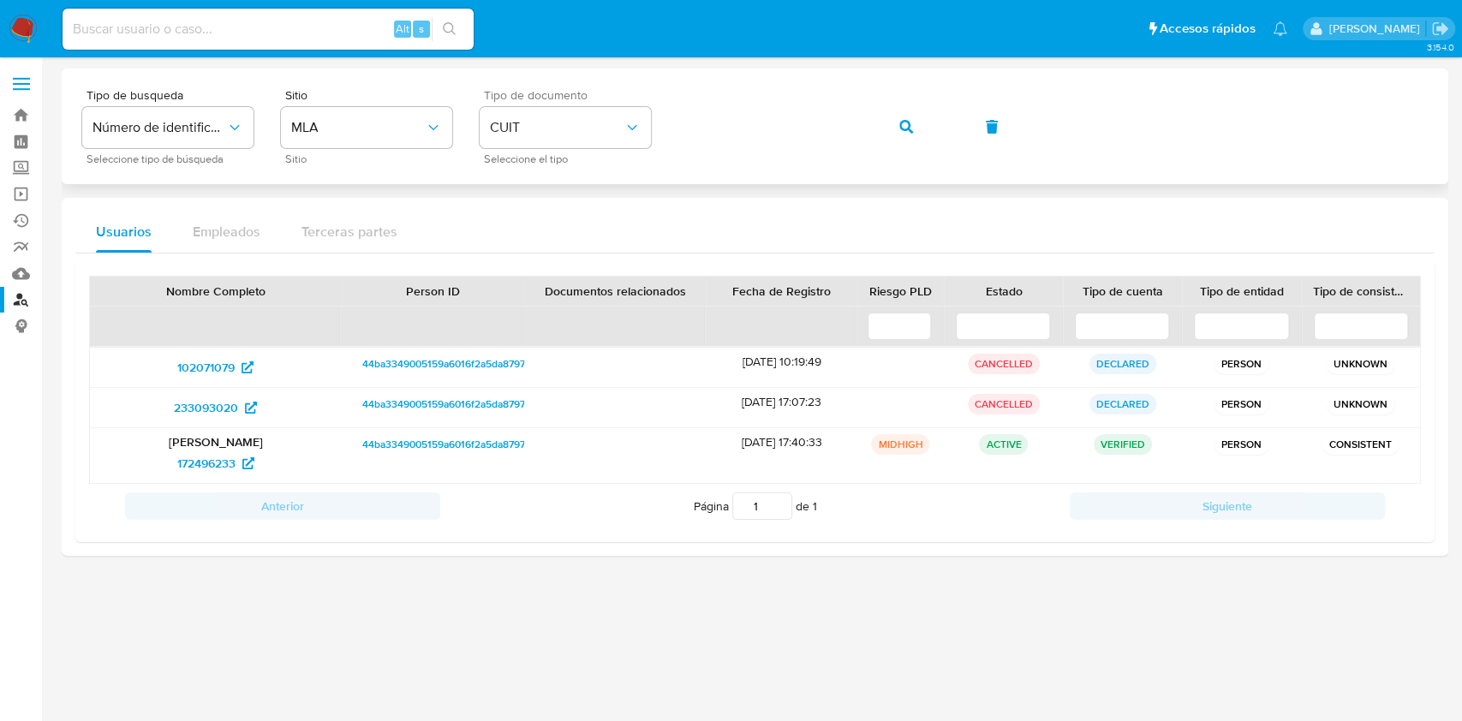
click at [853, 111] on div "Tipo de busqueda Número de identificación Seleccione tipo de búsqueda Sitio MLA…" at bounding box center [755, 126] width 1346 height 75
click at [893, 111] on button "button" at bounding box center [906, 126] width 58 height 41
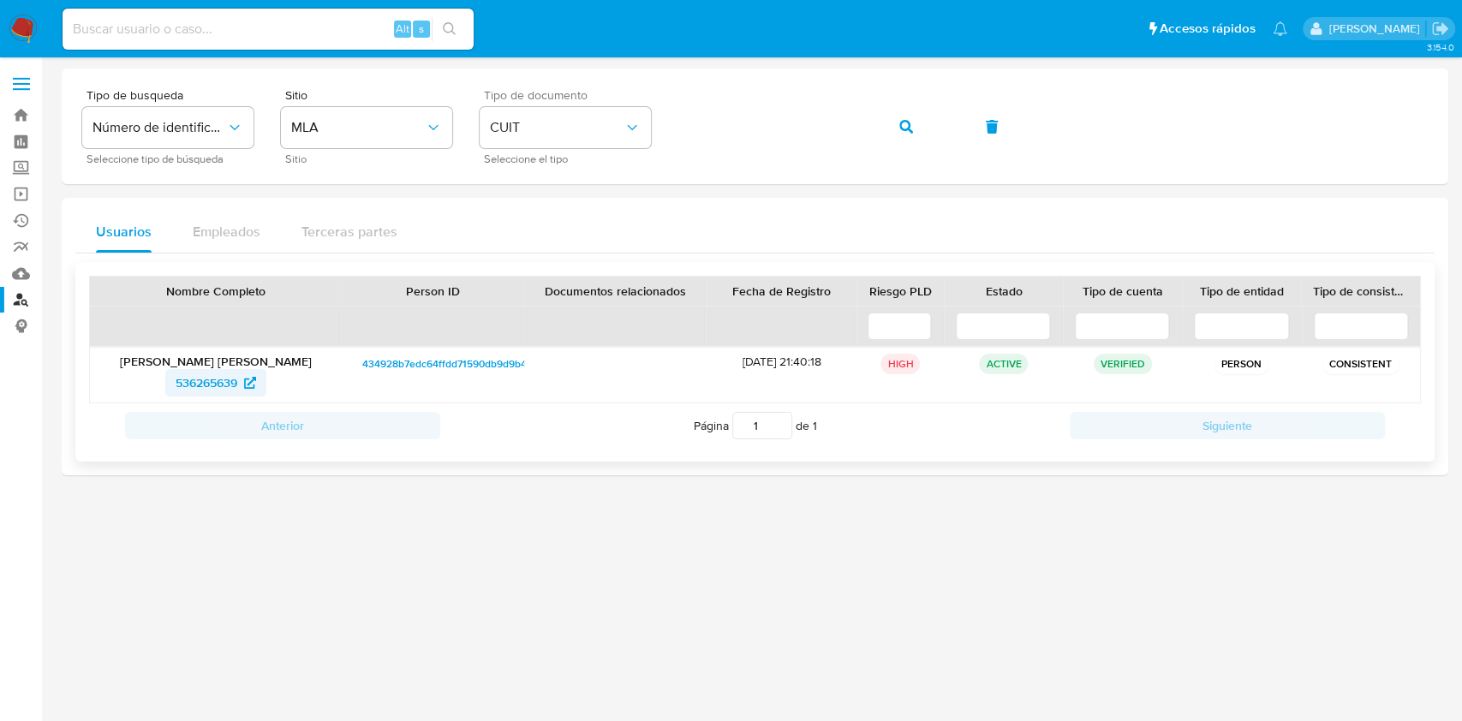
click at [188, 382] on span "536265639" at bounding box center [207, 382] width 62 height 27
click at [926, 134] on button "button" at bounding box center [906, 126] width 58 height 41
click at [881, 116] on button "button" at bounding box center [906, 126] width 58 height 41
click at [929, 122] on button "button" at bounding box center [906, 126] width 58 height 41
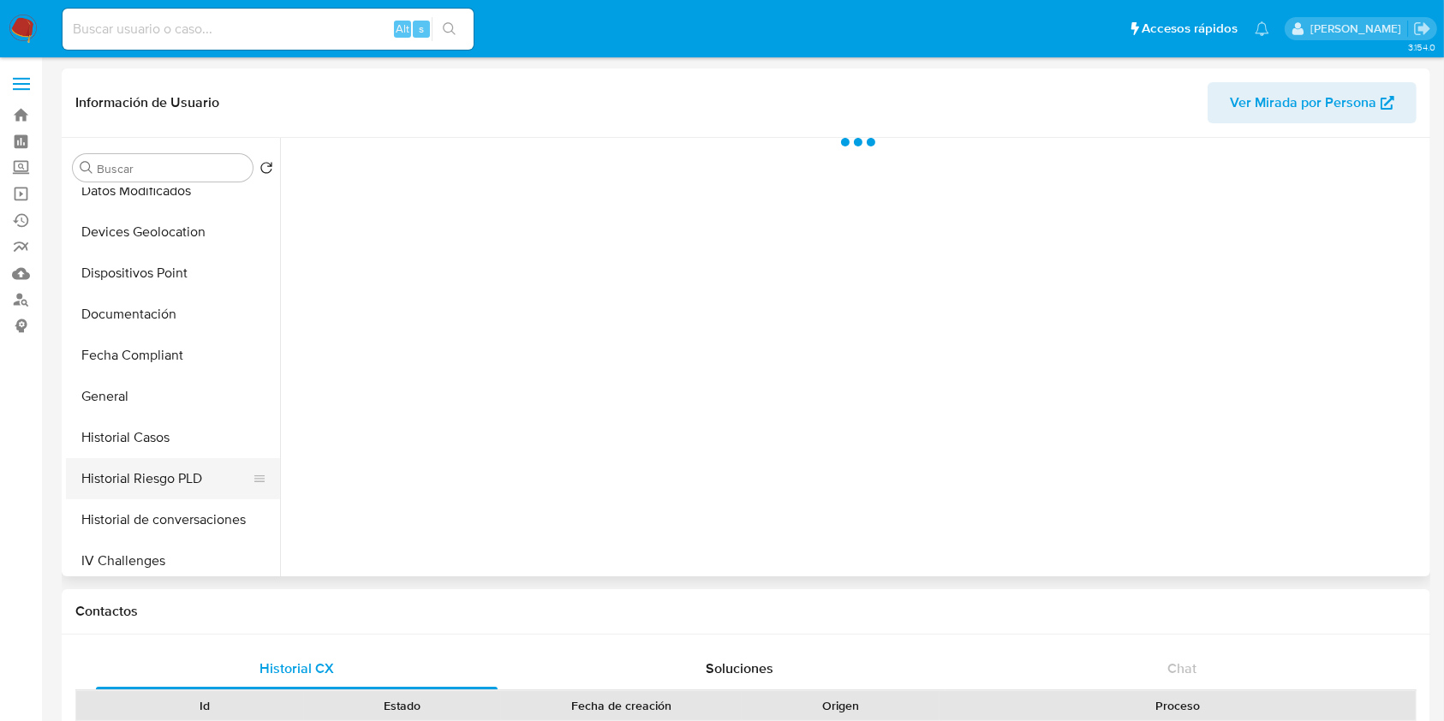
scroll to position [343, 0]
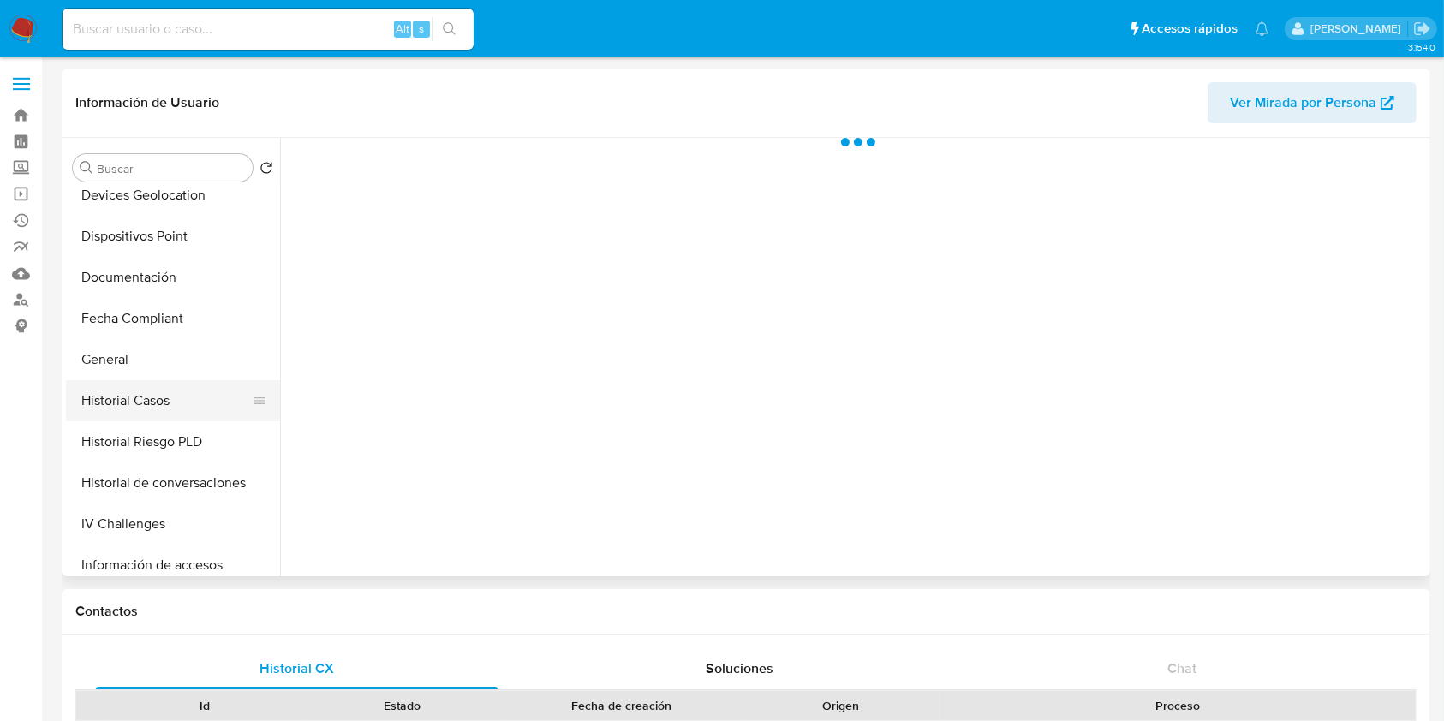
click at [145, 397] on button "Historial Casos" at bounding box center [166, 400] width 200 height 41
select select "10"
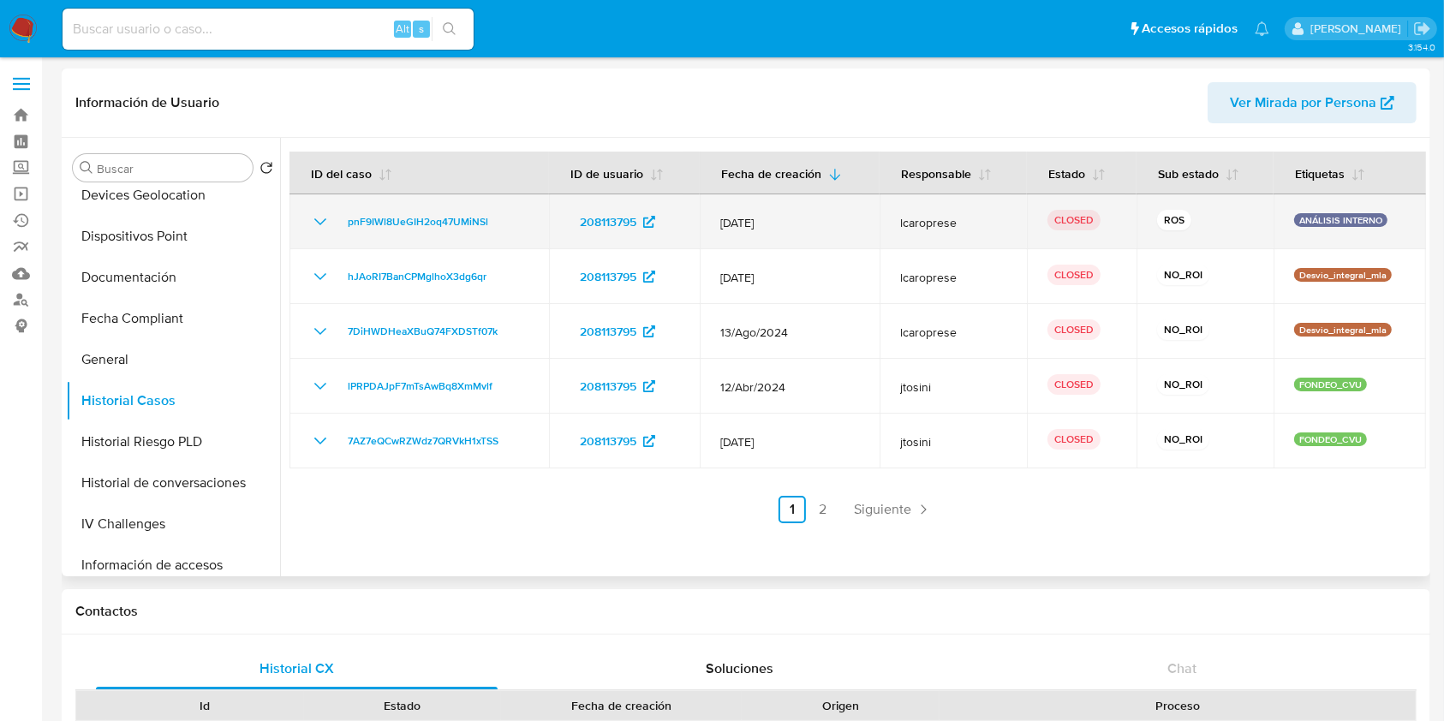
click at [315, 223] on icon "Mostrar/Ocultar" at bounding box center [320, 222] width 21 height 21
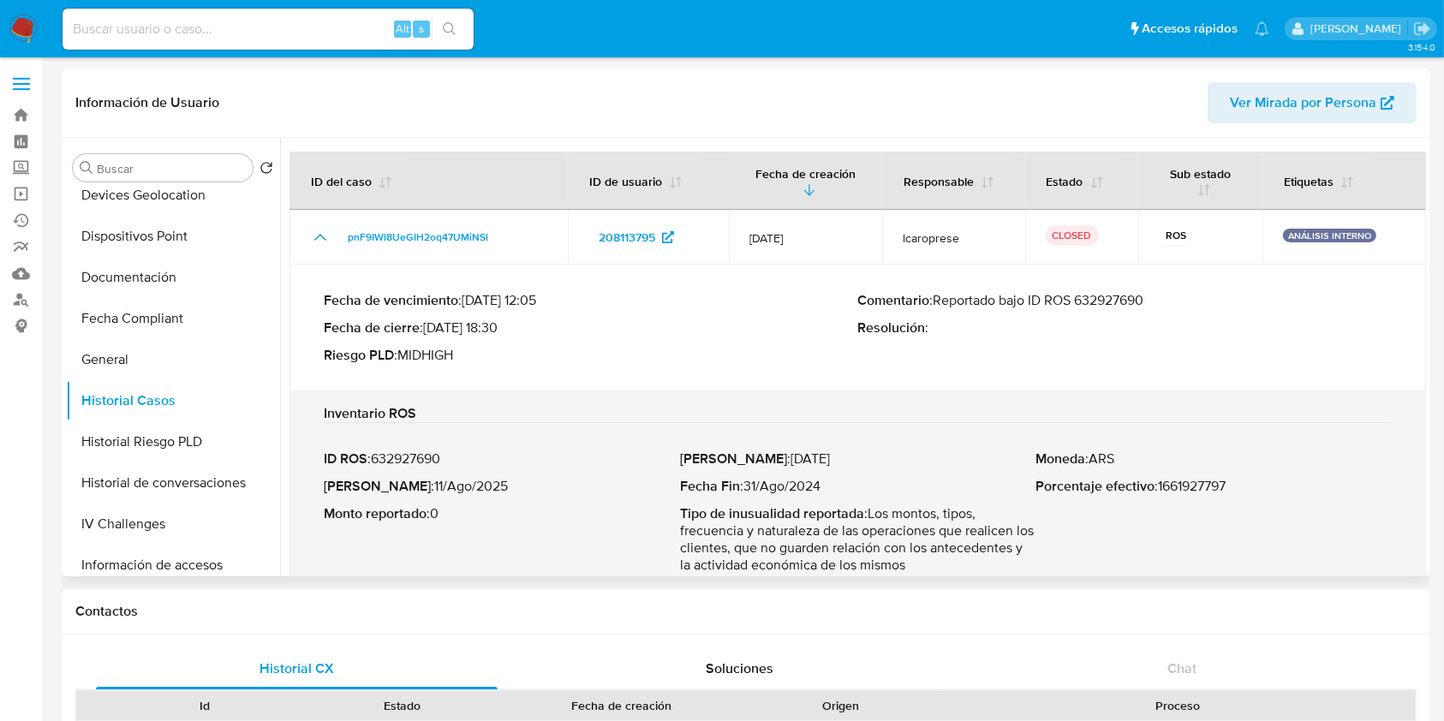
drag, startPoint x: 941, startPoint y: 296, endPoint x: 1150, endPoint y: 302, distance: 208.2
click at [1150, 302] on p "Comentario : Reportado bajo ID ROS 632927690" at bounding box center [1125, 300] width 535 height 17
drag, startPoint x: 935, startPoint y: 294, endPoint x: 1208, endPoint y: 299, distance: 273.3
click at [1208, 299] on p "Comentario : Reportado bajo ID ROS 632927690" at bounding box center [1125, 300] width 535 height 17
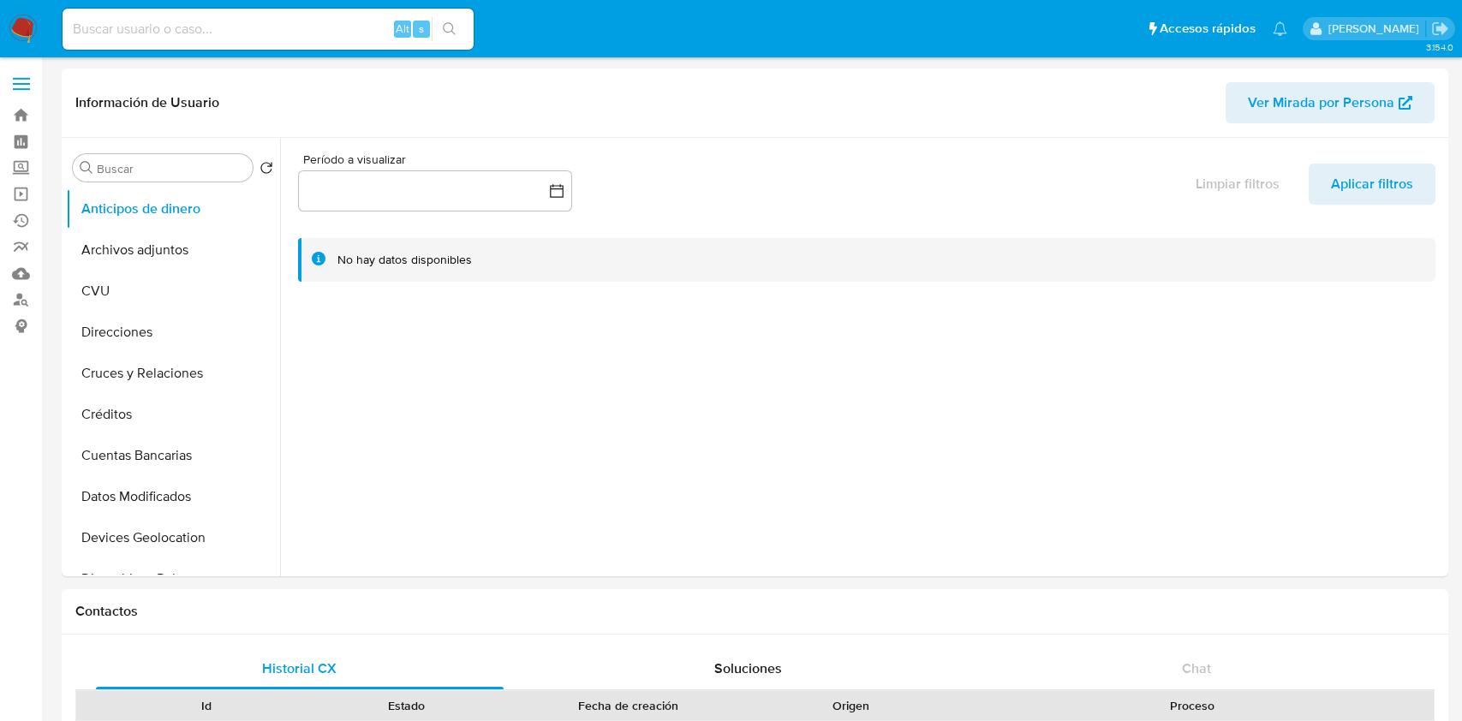
select select "10"
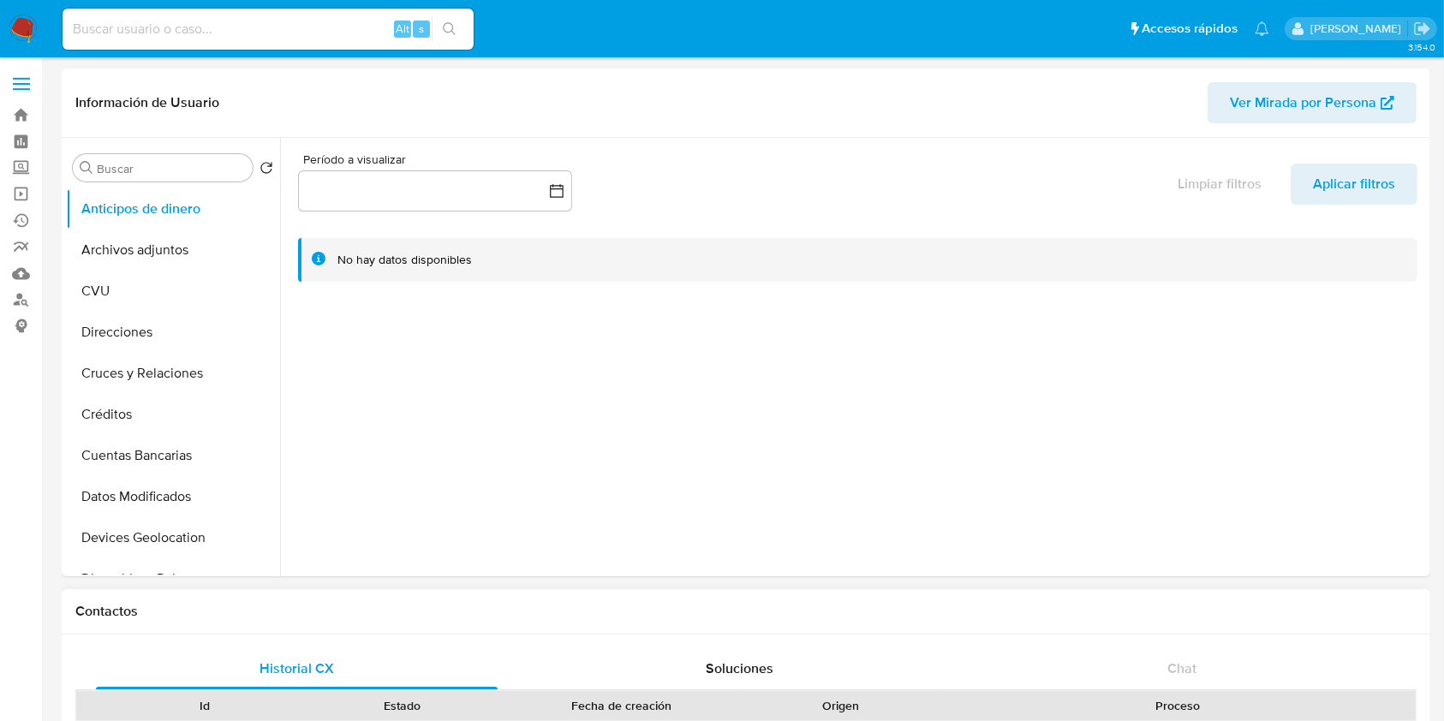
click at [631, 596] on div "Contactos" at bounding box center [746, 611] width 1369 height 45
click at [99, 204] on button "Anticipos de dinero" at bounding box center [166, 208] width 200 height 41
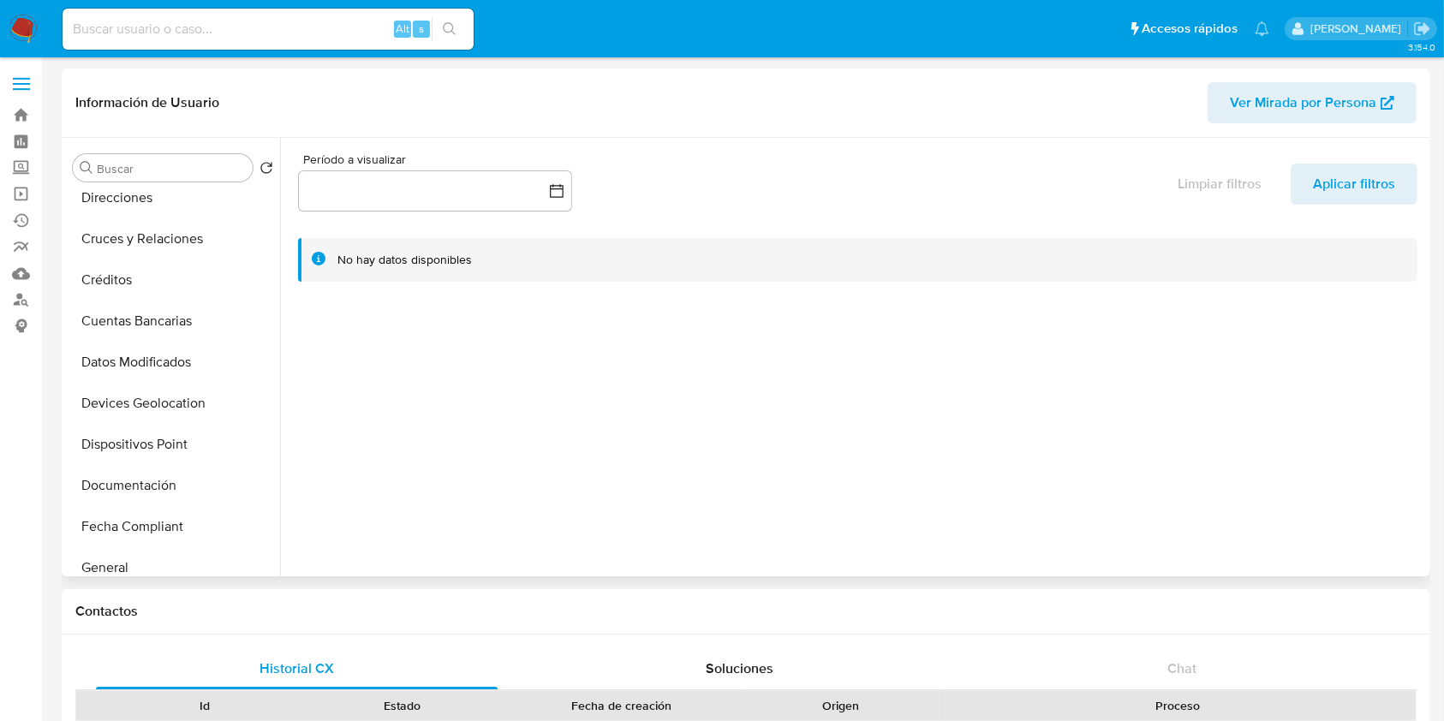
scroll to position [343, 0]
click at [140, 383] on button "Historial Casos" at bounding box center [166, 400] width 200 height 41
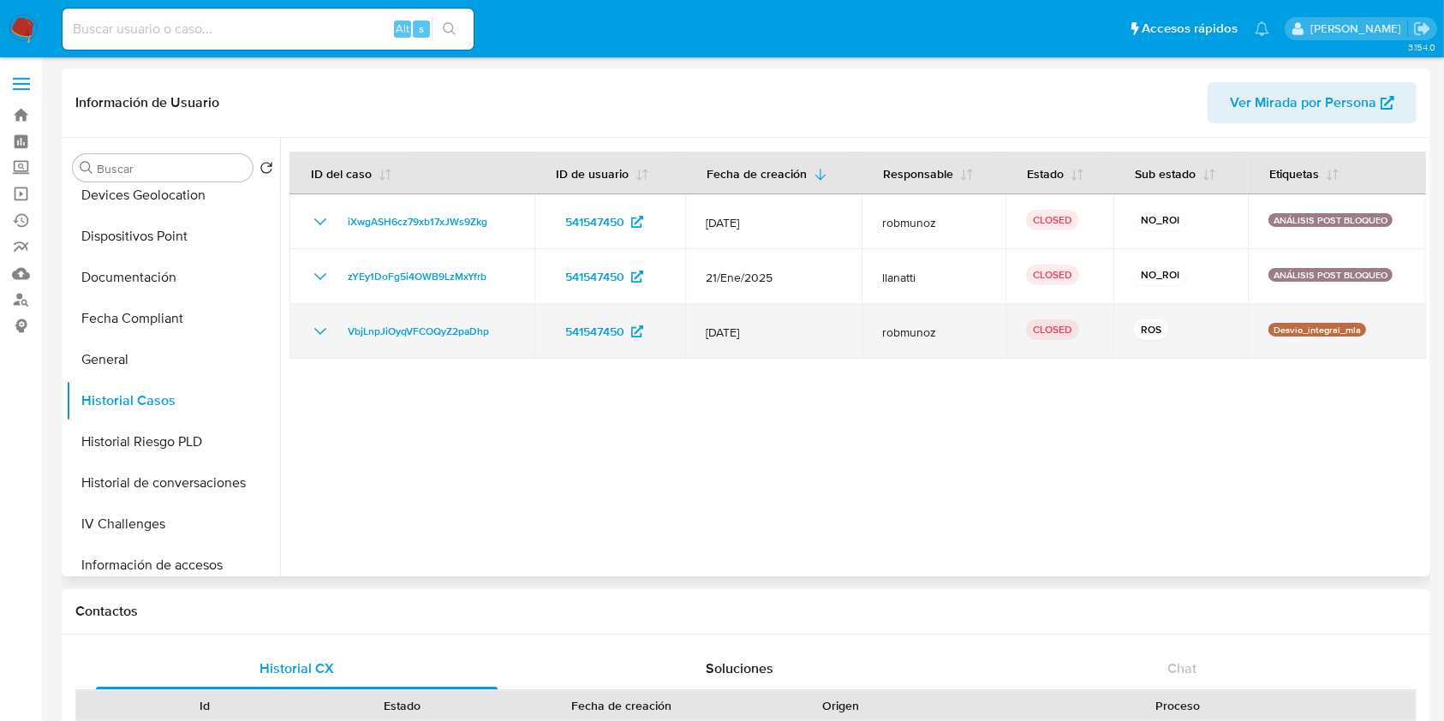
click at [320, 332] on icon "Mostrar/Ocultar" at bounding box center [320, 331] width 21 height 21
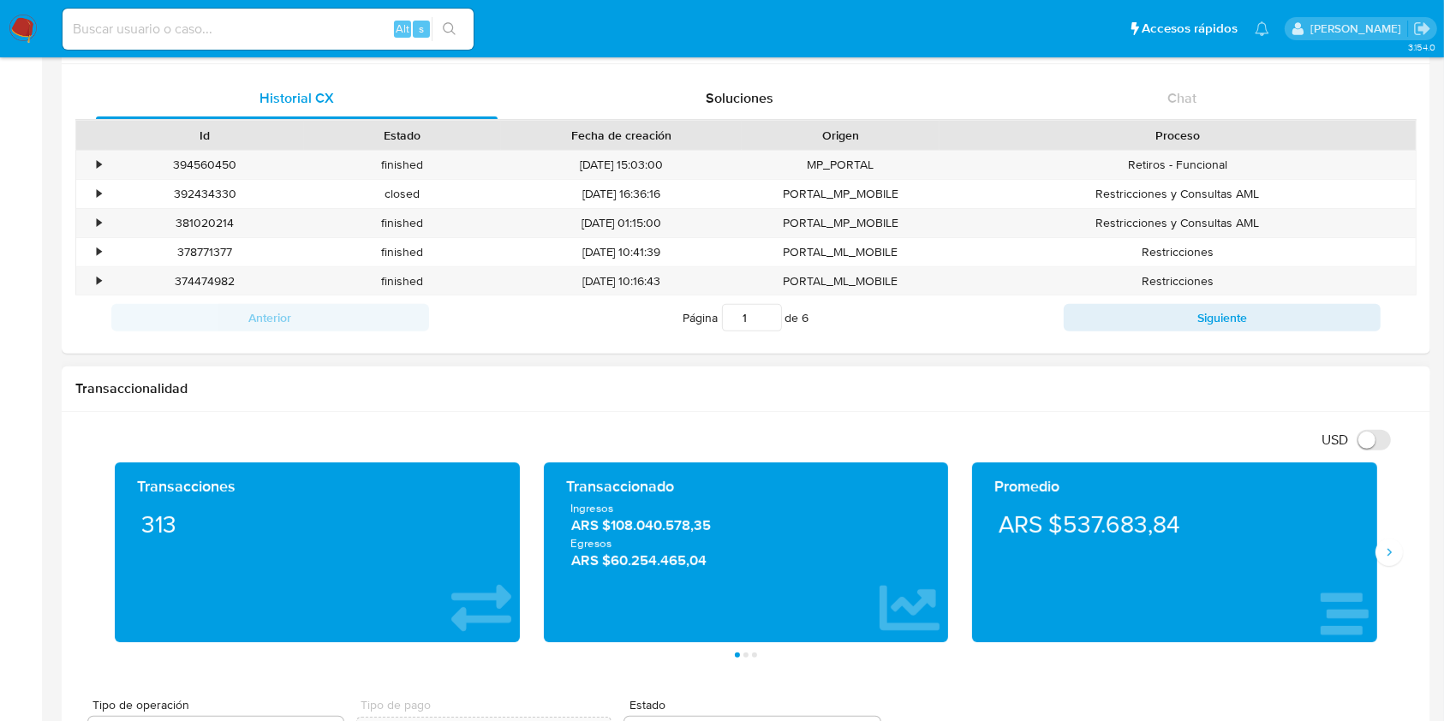
scroll to position [114, 0]
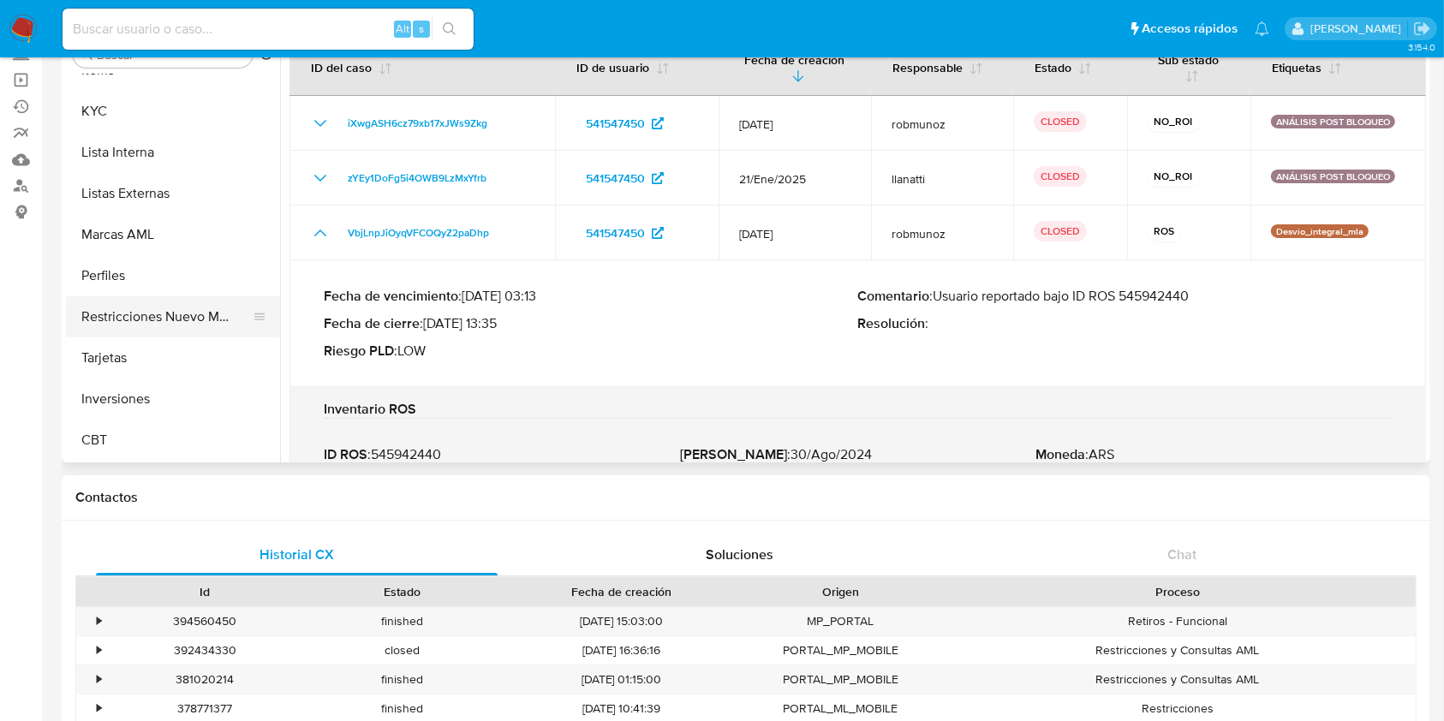
click at [170, 319] on button "Restricciones Nuevo Mundo" at bounding box center [166, 316] width 200 height 41
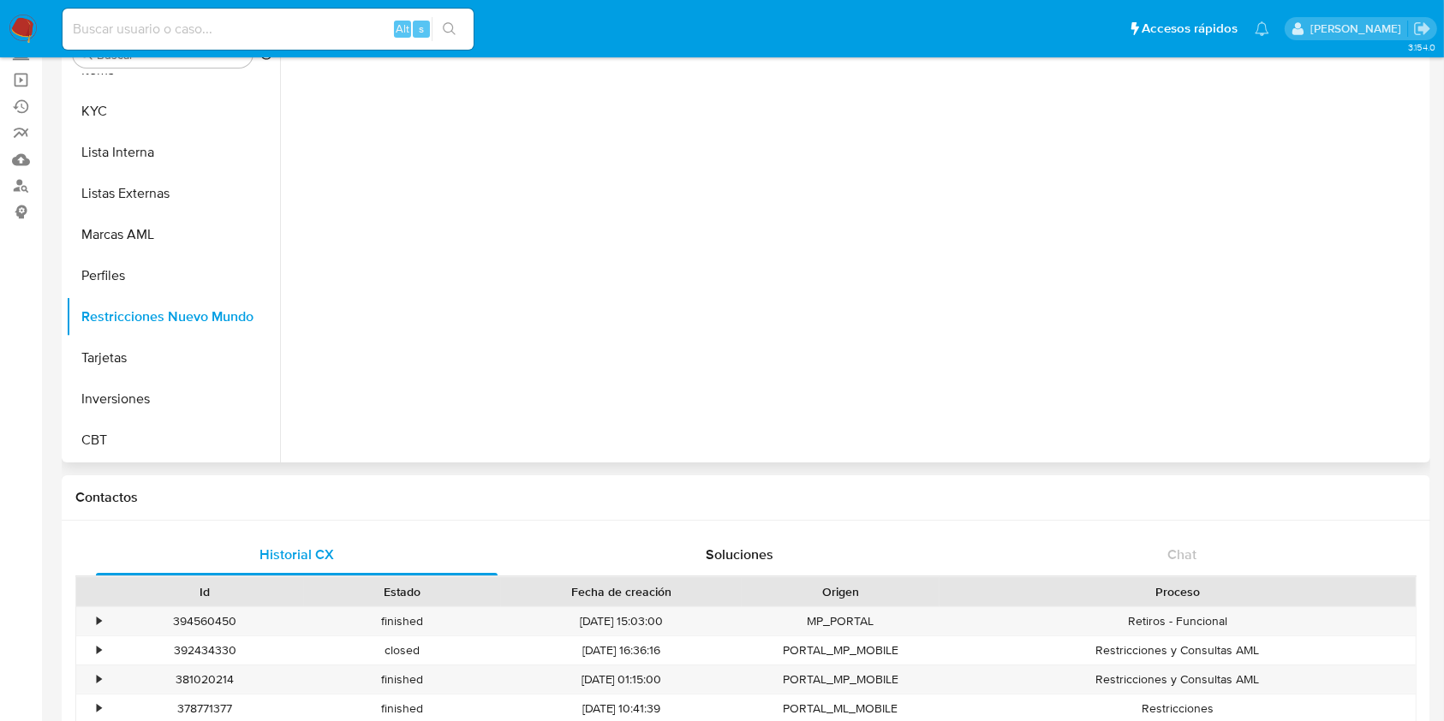
scroll to position [0, 0]
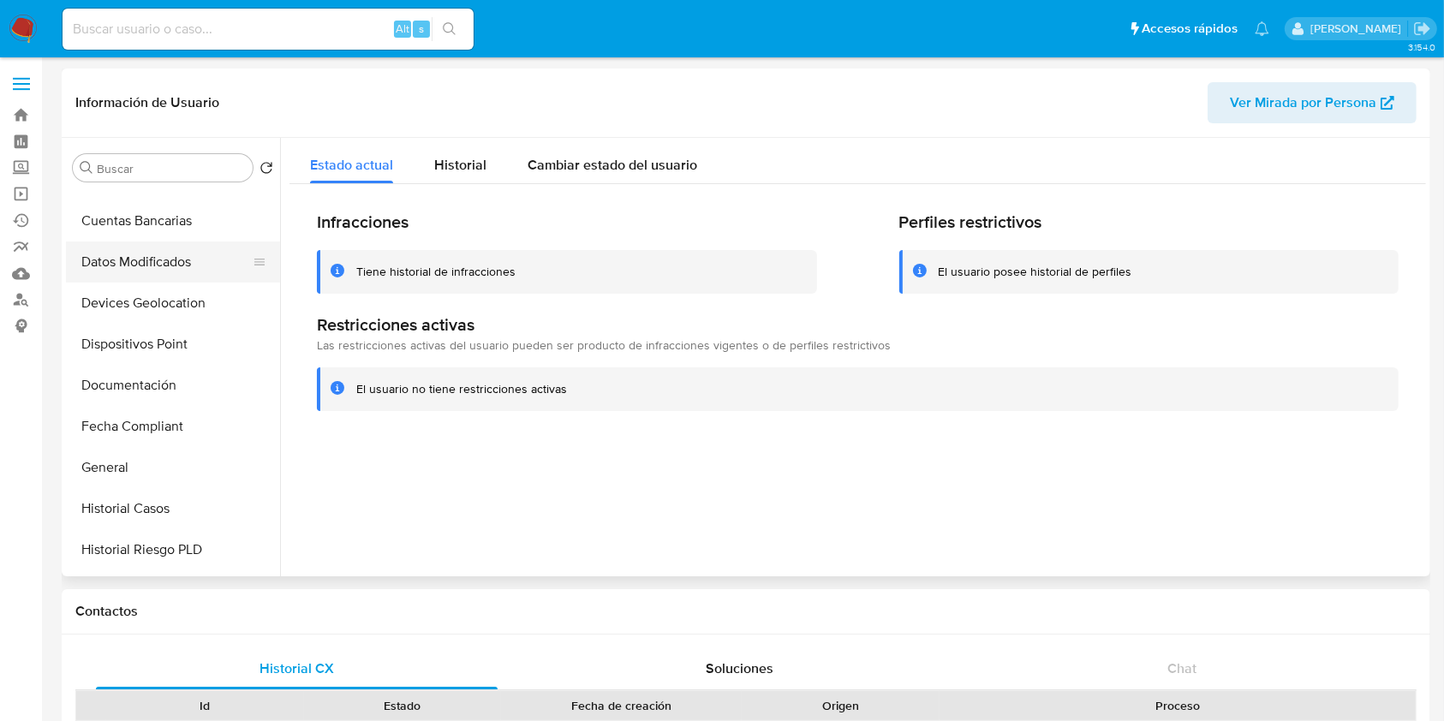
click at [188, 264] on button "Datos Modificados" at bounding box center [166, 262] width 200 height 41
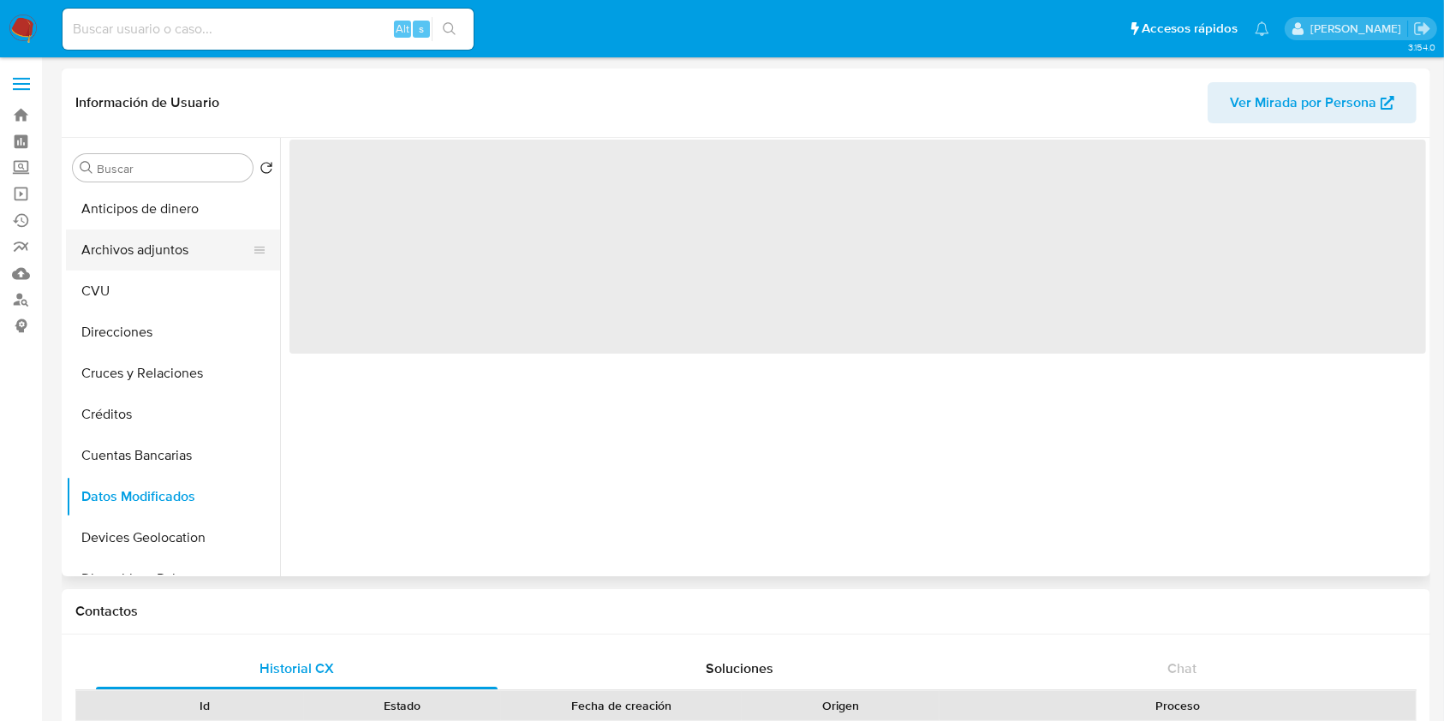
click at [182, 247] on button "Archivos adjuntos" at bounding box center [166, 250] width 200 height 41
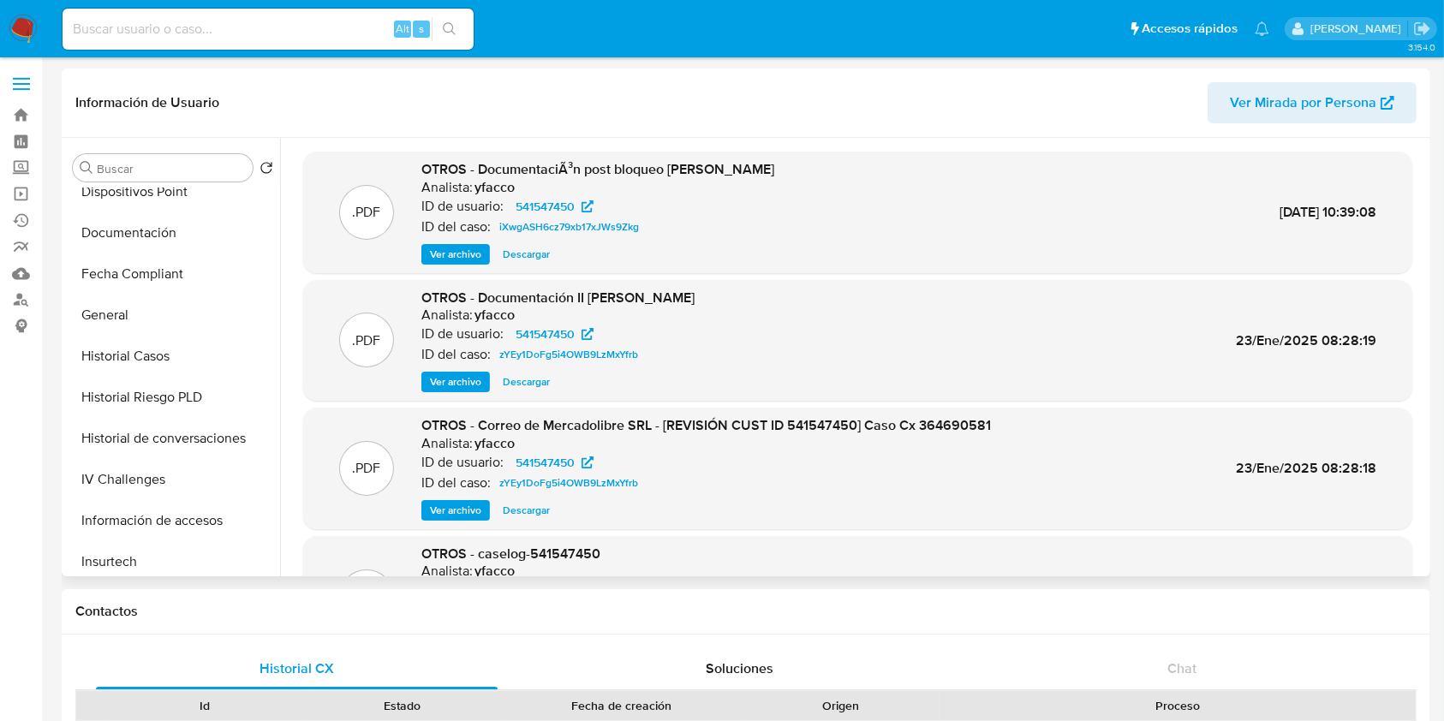
scroll to position [457, 0]
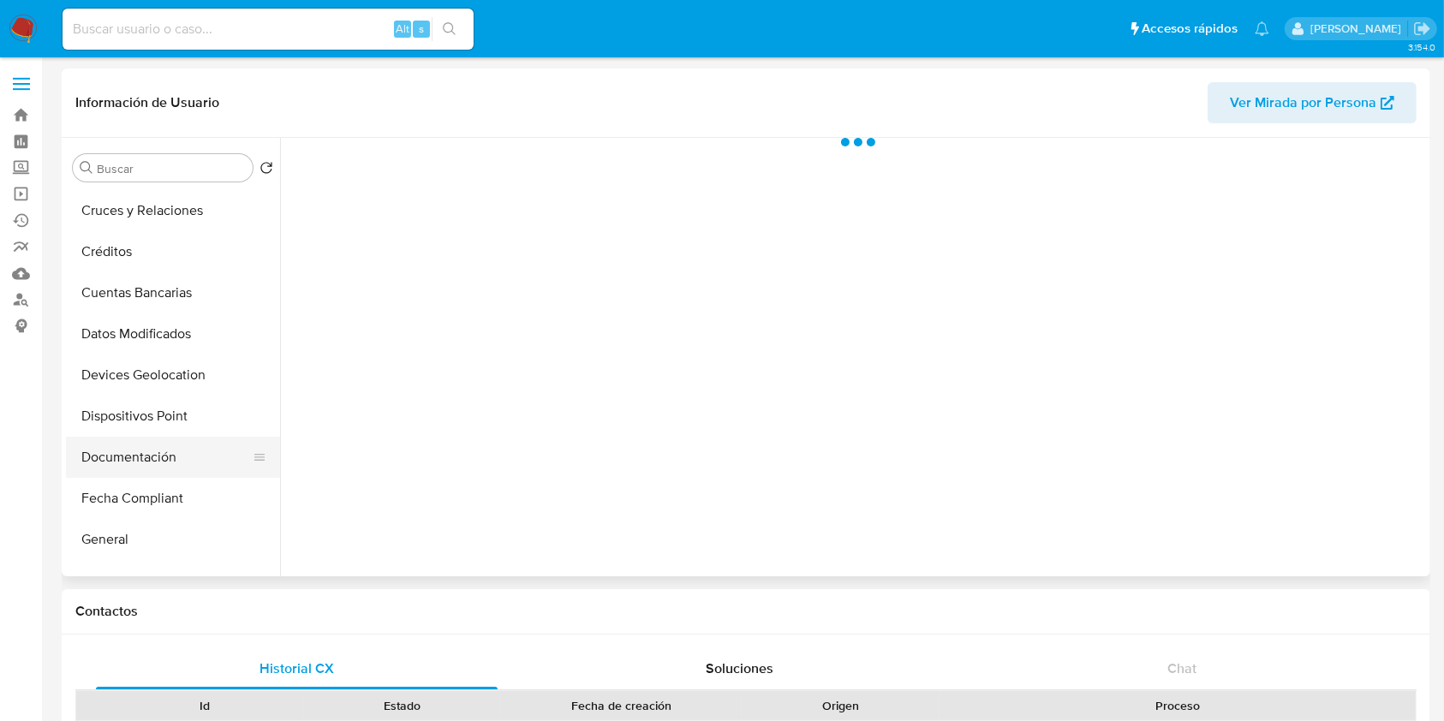
scroll to position [228, 0]
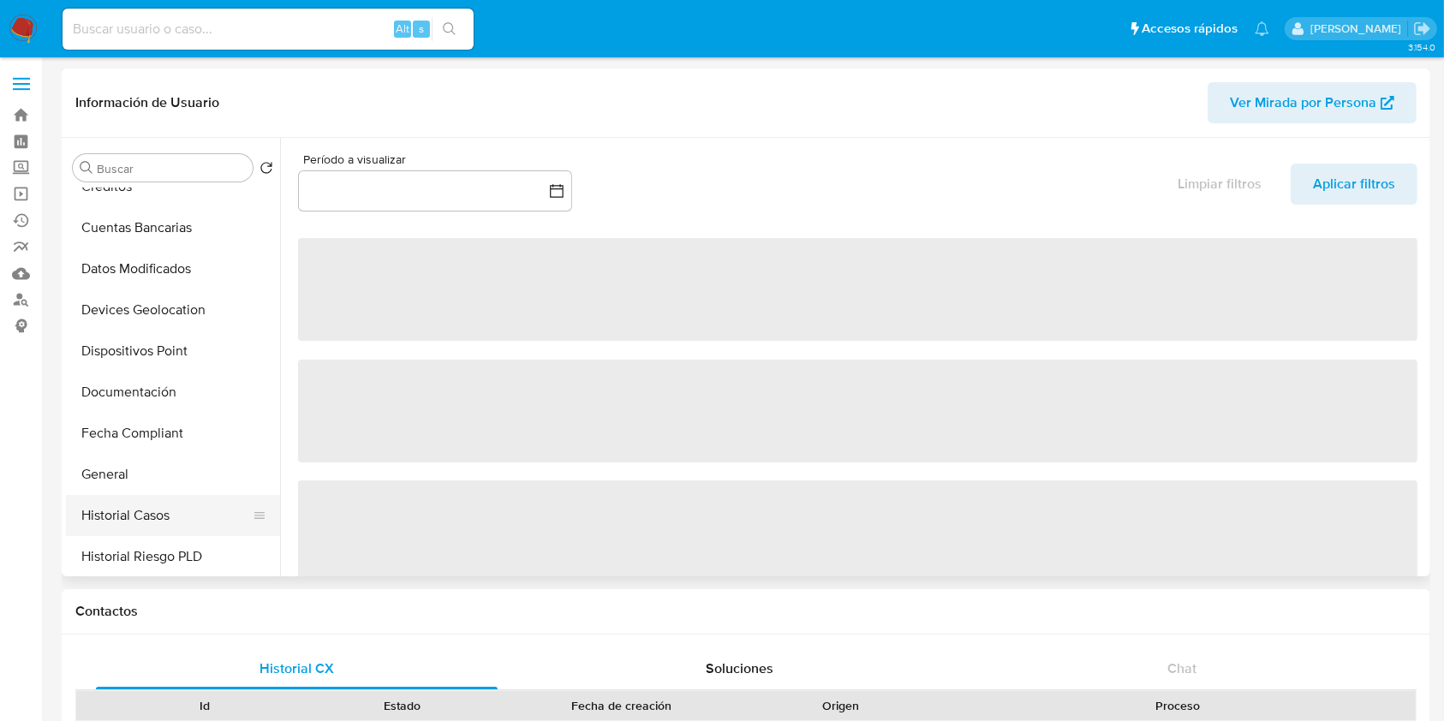
click at [181, 502] on button "Historial Casos" at bounding box center [166, 515] width 200 height 41
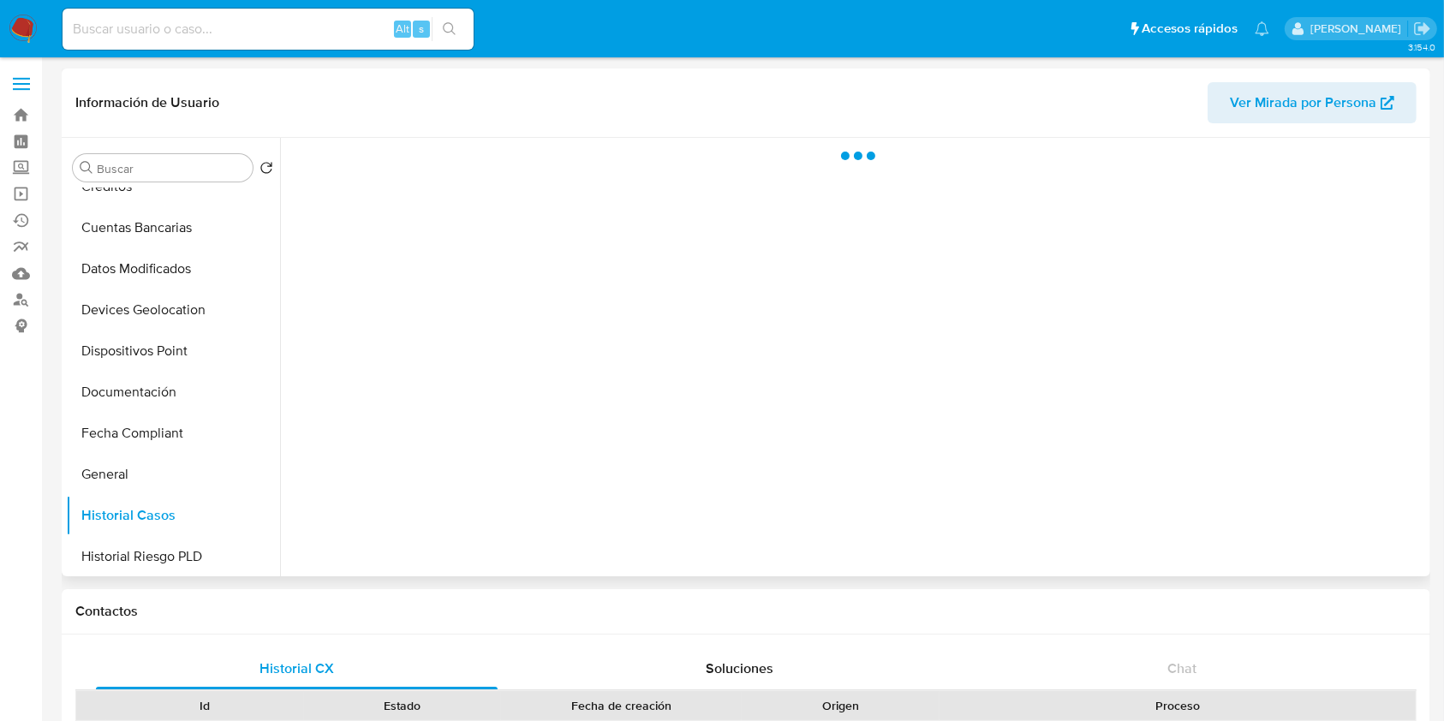
select select "10"
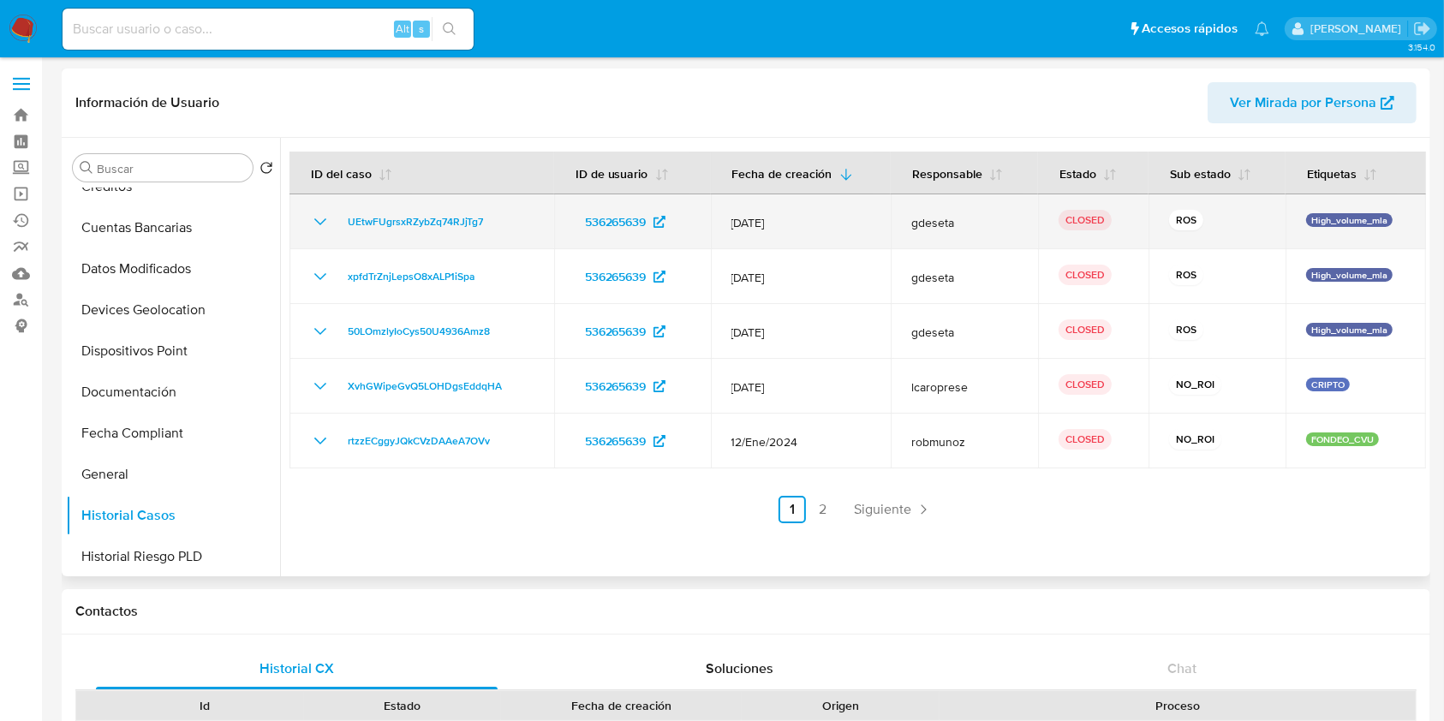
click at [312, 221] on icon "Mostrar/Ocultar" at bounding box center [320, 222] width 21 height 21
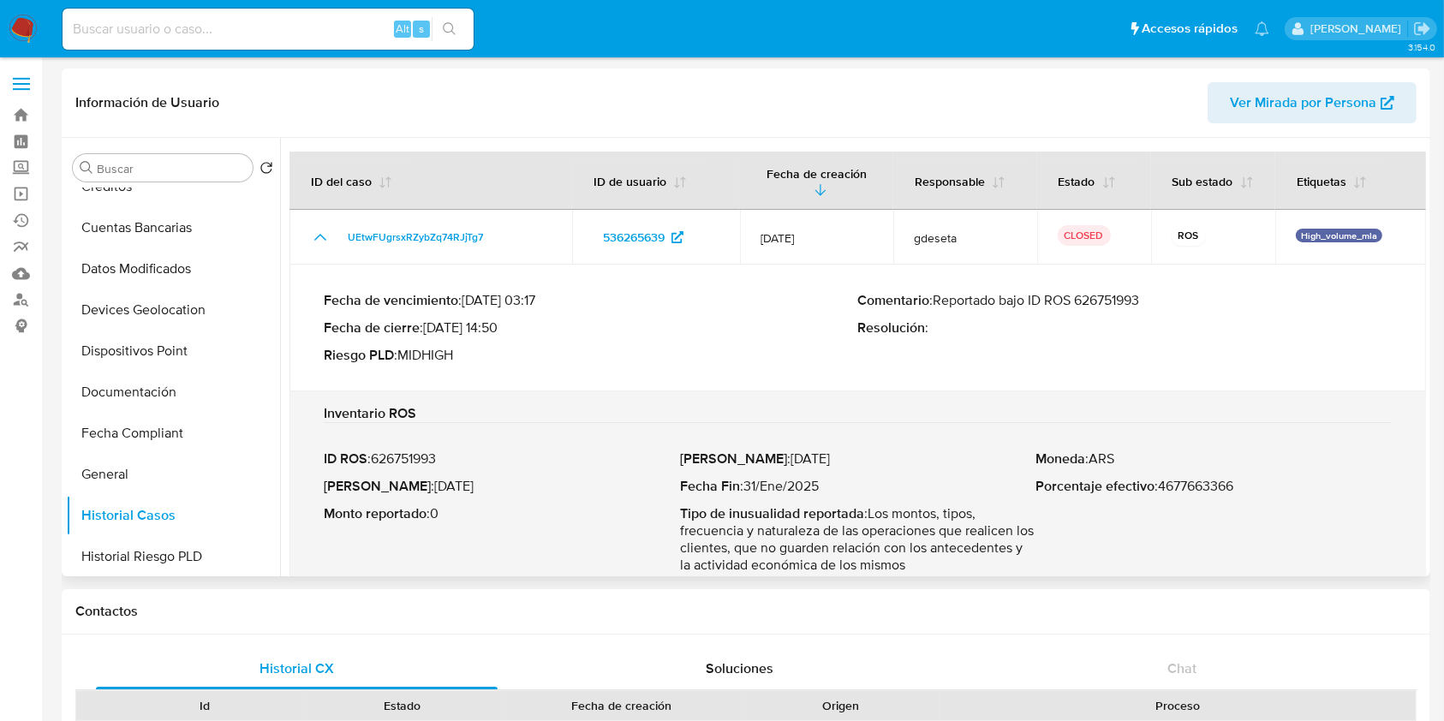
drag, startPoint x: 945, startPoint y: 303, endPoint x: 1192, endPoint y: 298, distance: 246.8
click at [1192, 298] on p "Comentario : Reportado bajo ID ROS 626751993" at bounding box center [1125, 300] width 535 height 17
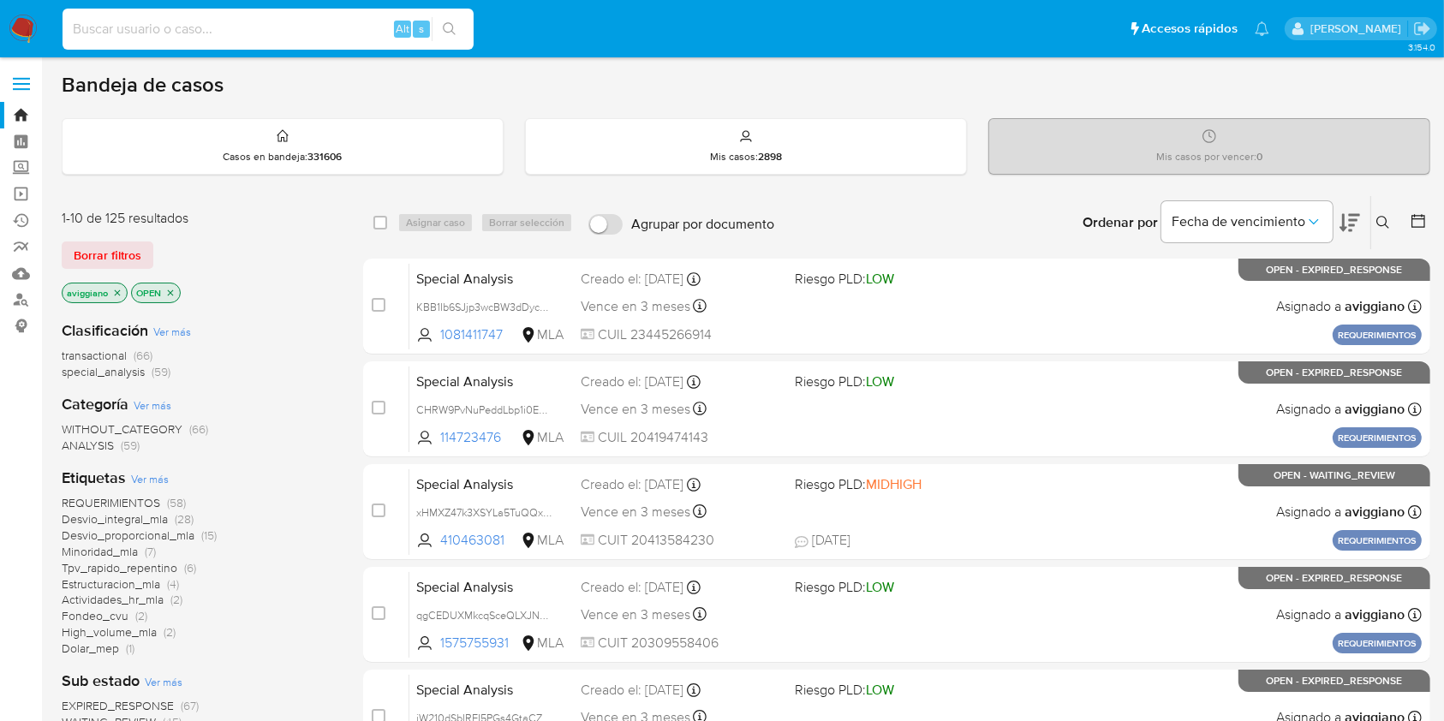
click at [230, 39] on input at bounding box center [268, 29] width 411 height 22
paste input "657359926"
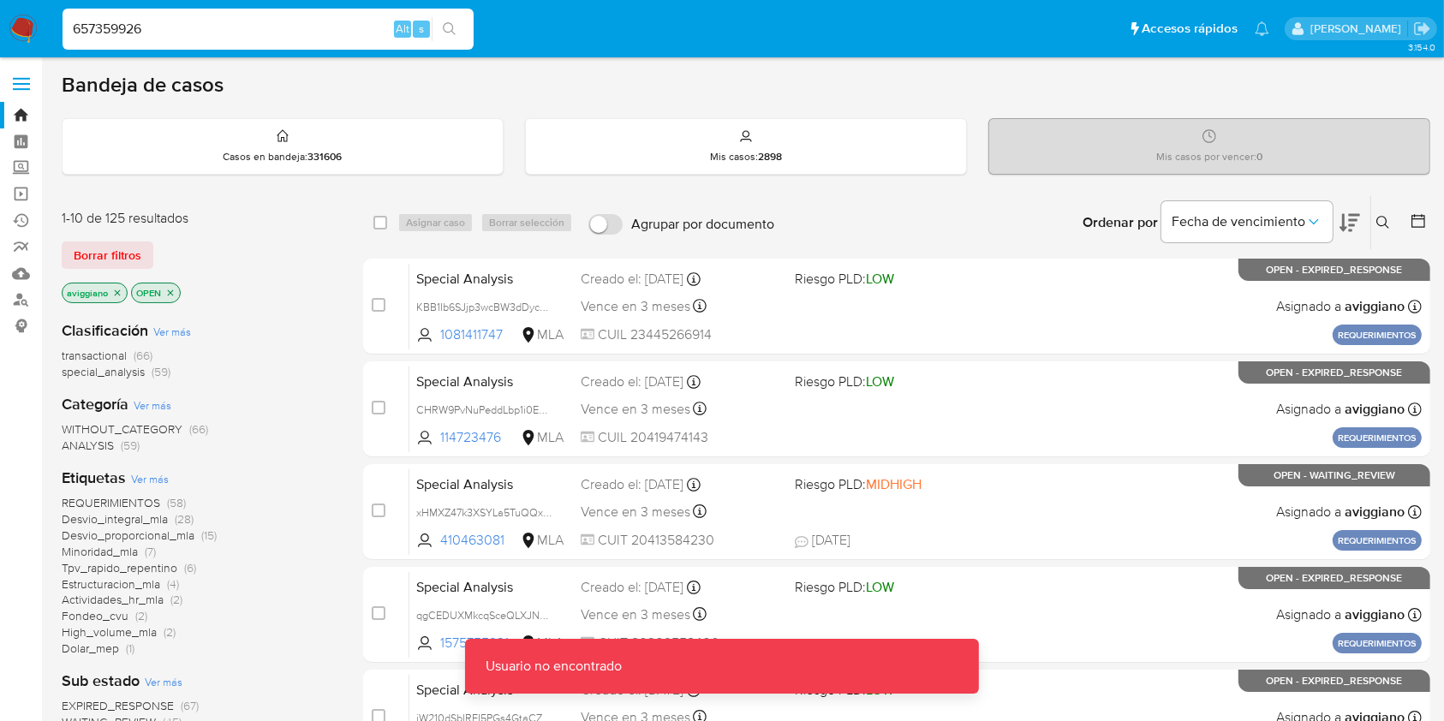
click at [240, 27] on input "657359926" at bounding box center [268, 29] width 411 height 22
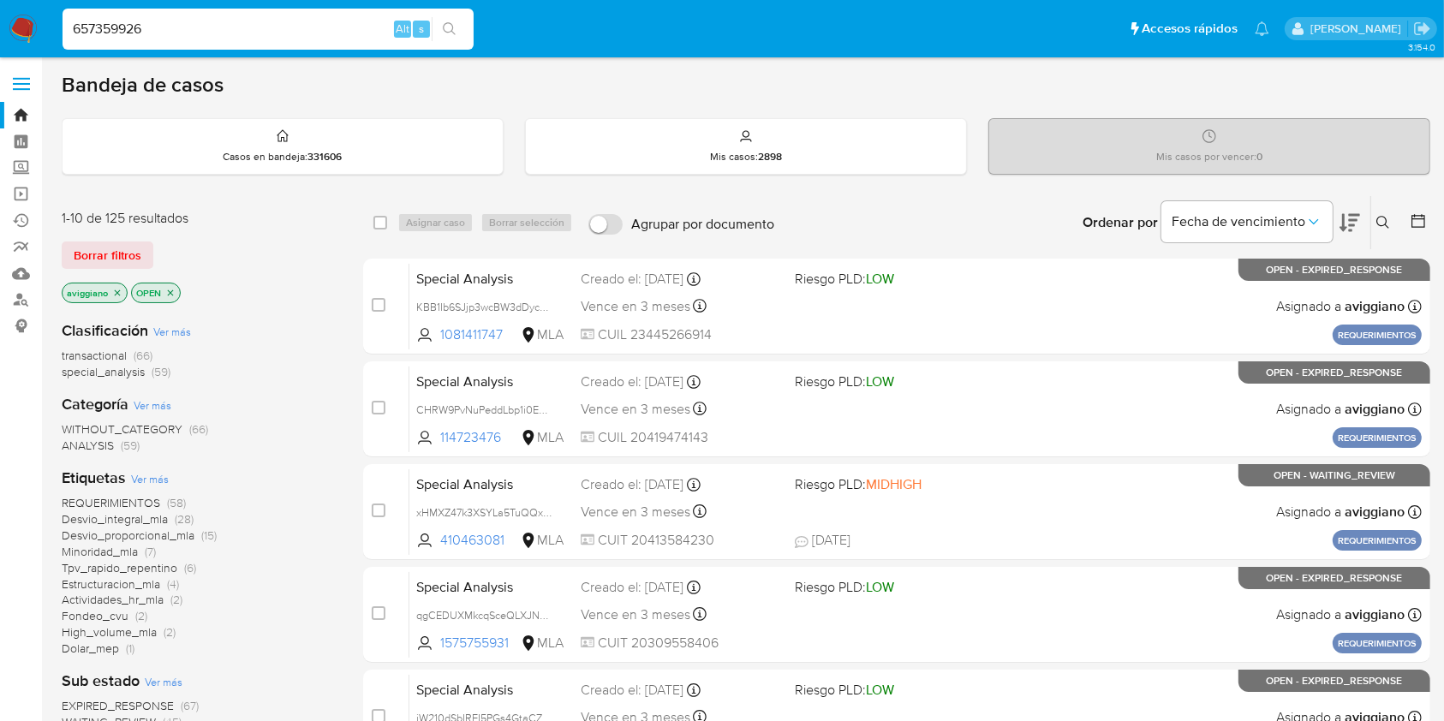
type input "657359926"
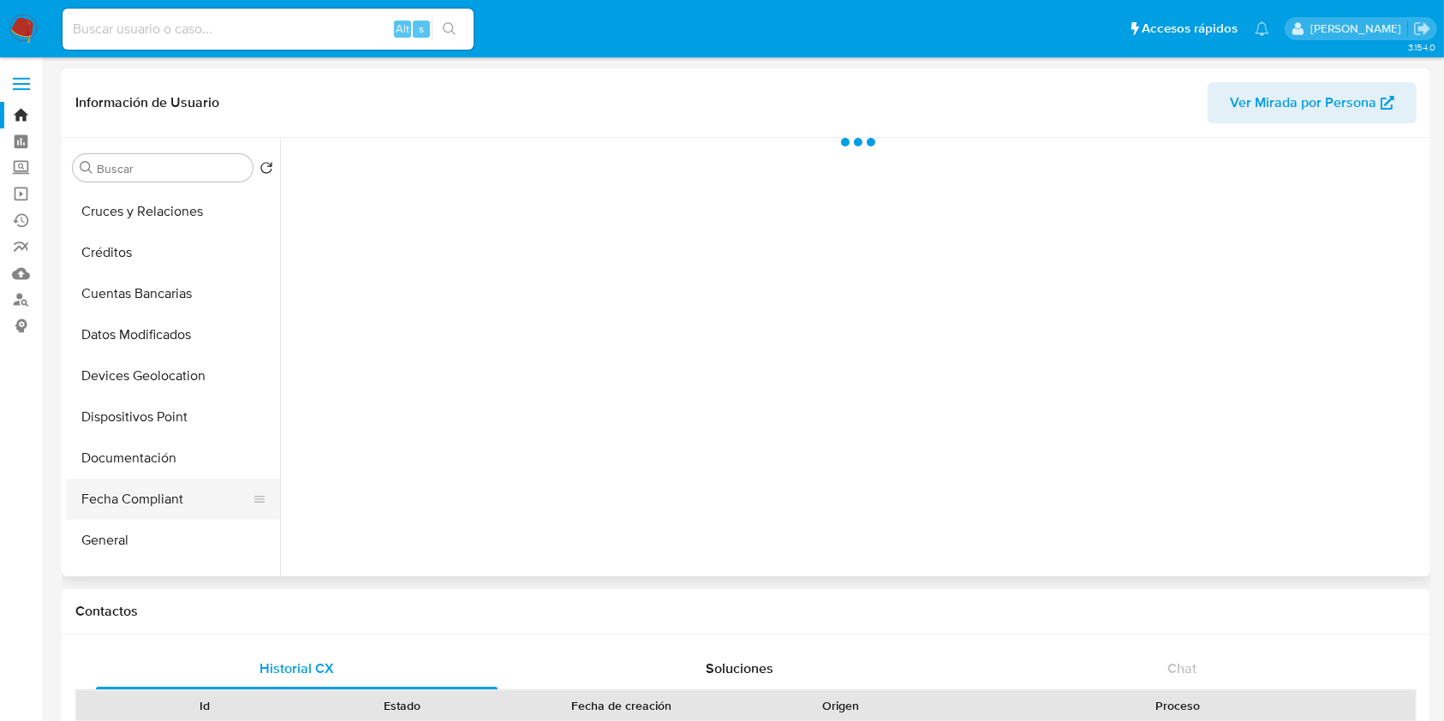
scroll to position [228, 0]
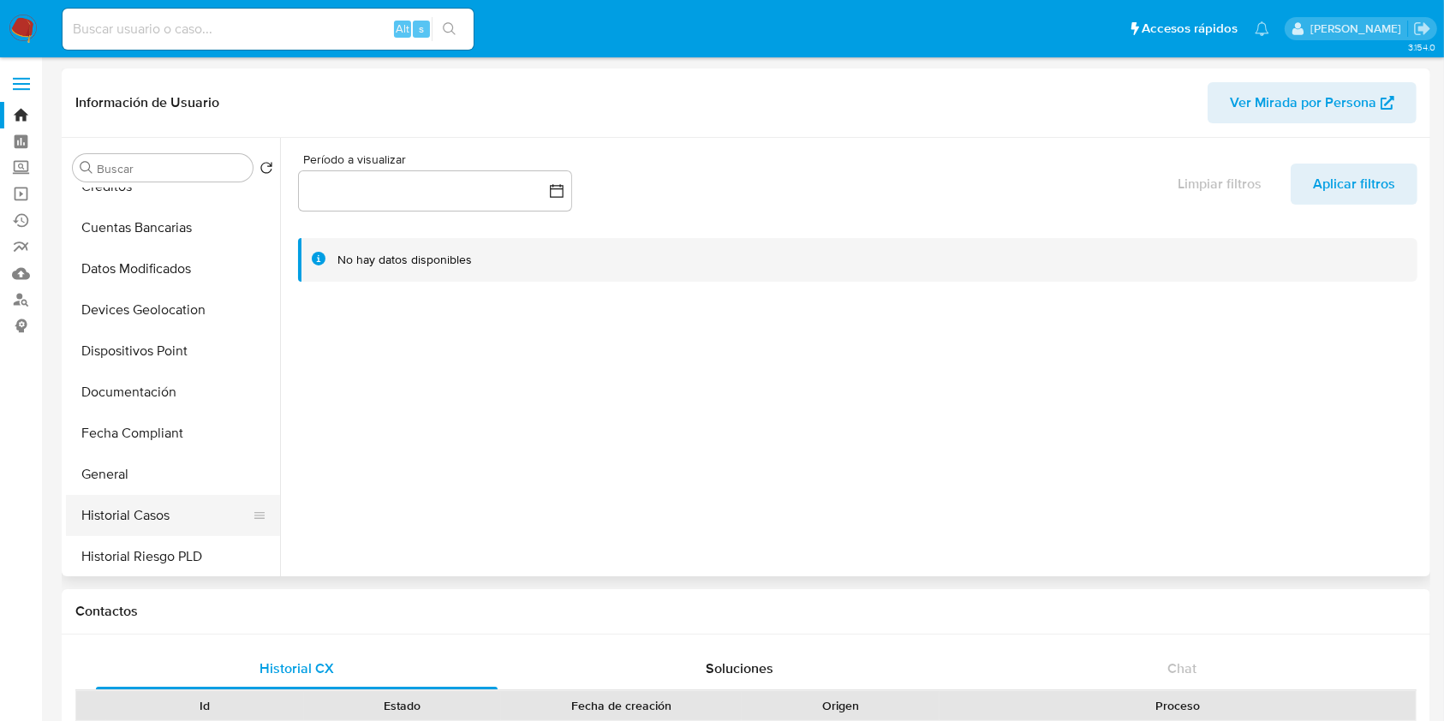
click at [117, 512] on button "Historial Casos" at bounding box center [166, 515] width 200 height 41
select select "10"
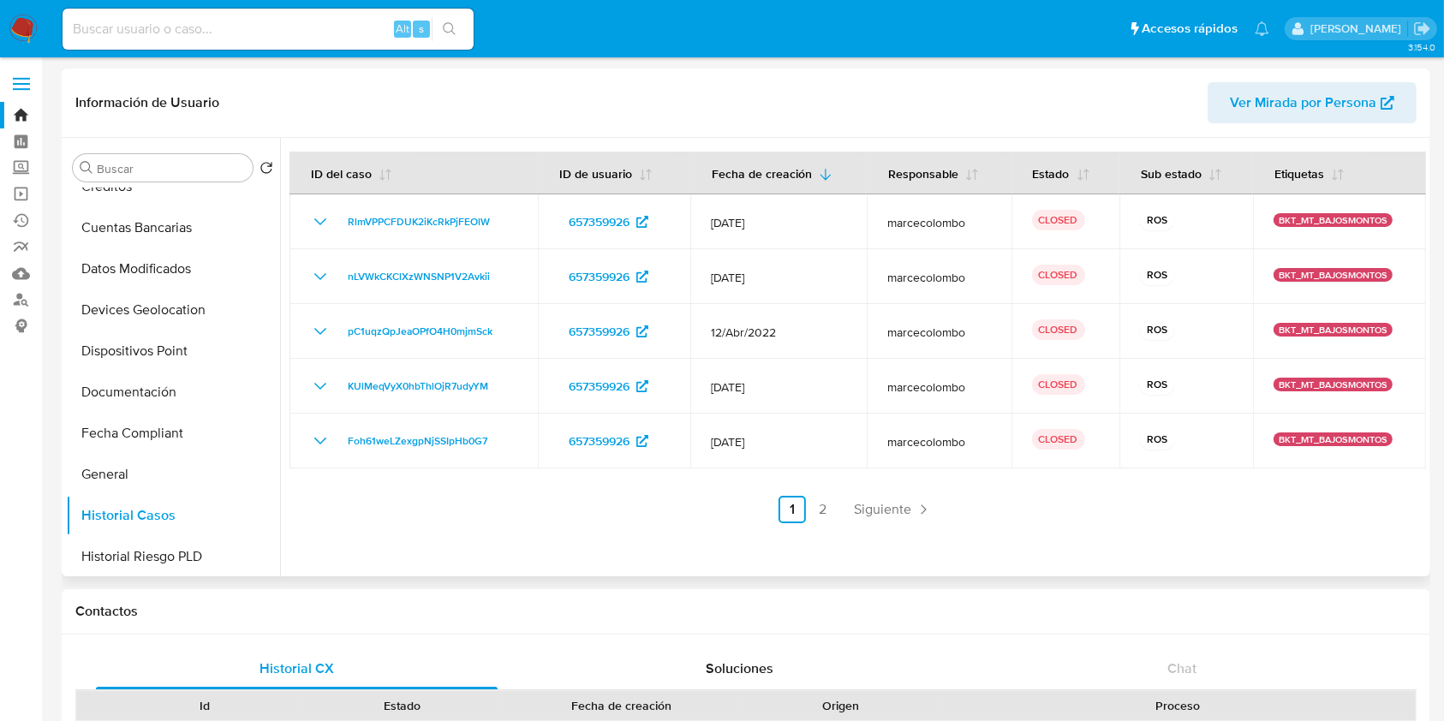
click at [825, 509] on link "2" at bounding box center [823, 509] width 27 height 27
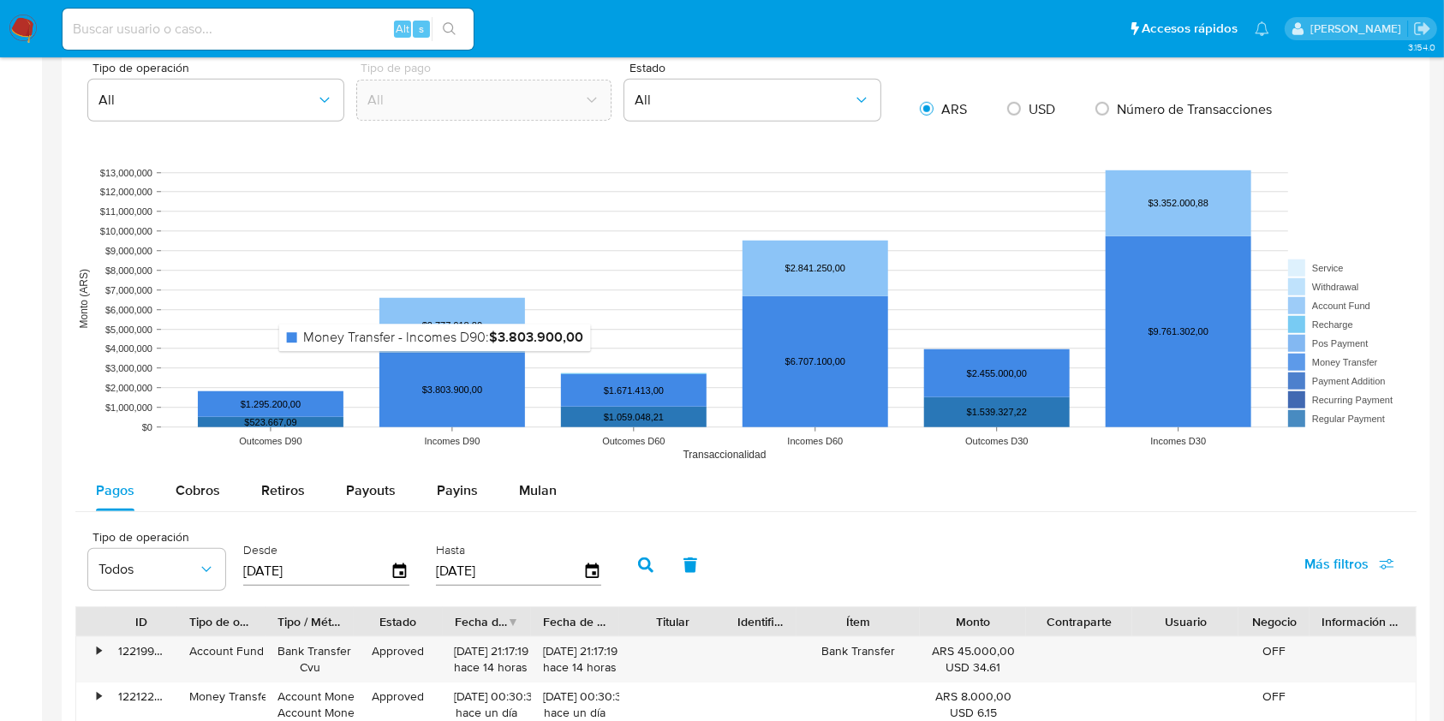
scroll to position [1485, 0]
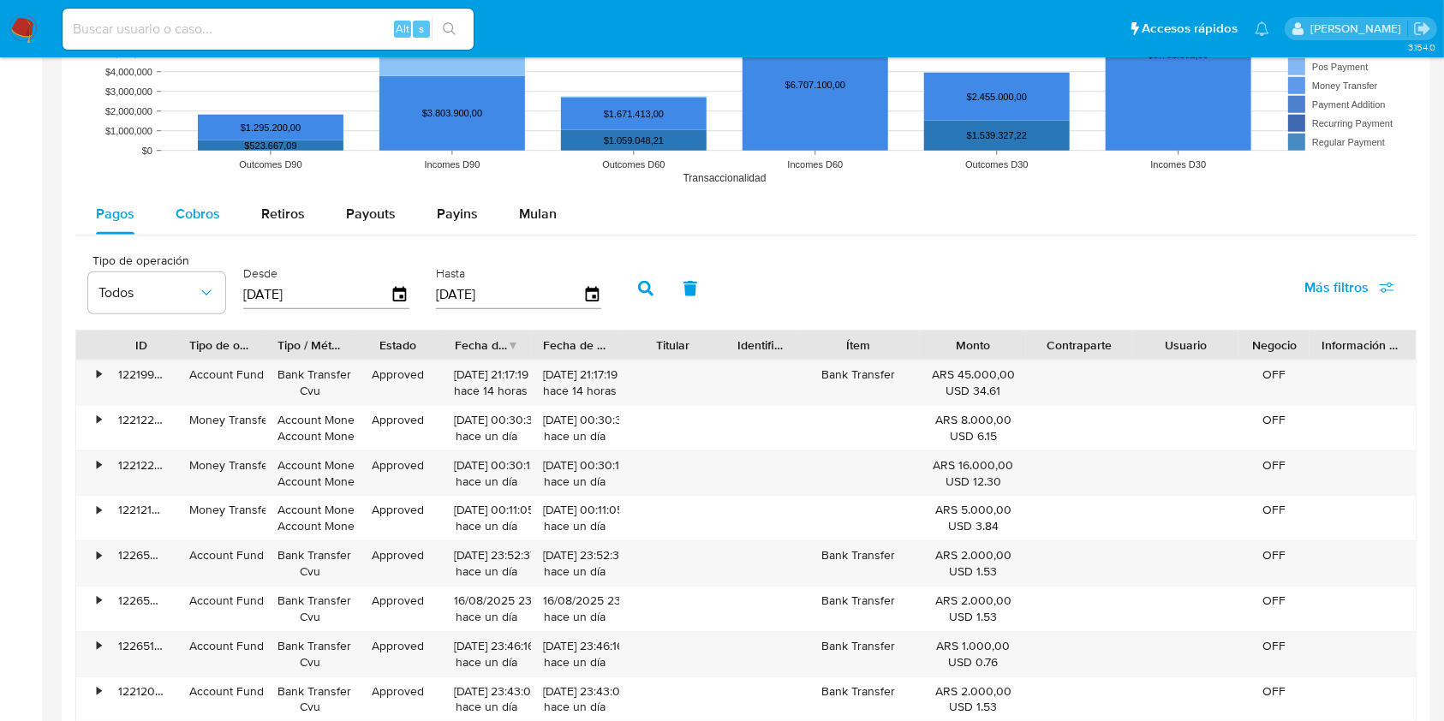
click at [182, 224] on div "Cobros" at bounding box center [198, 214] width 45 height 41
select select "10"
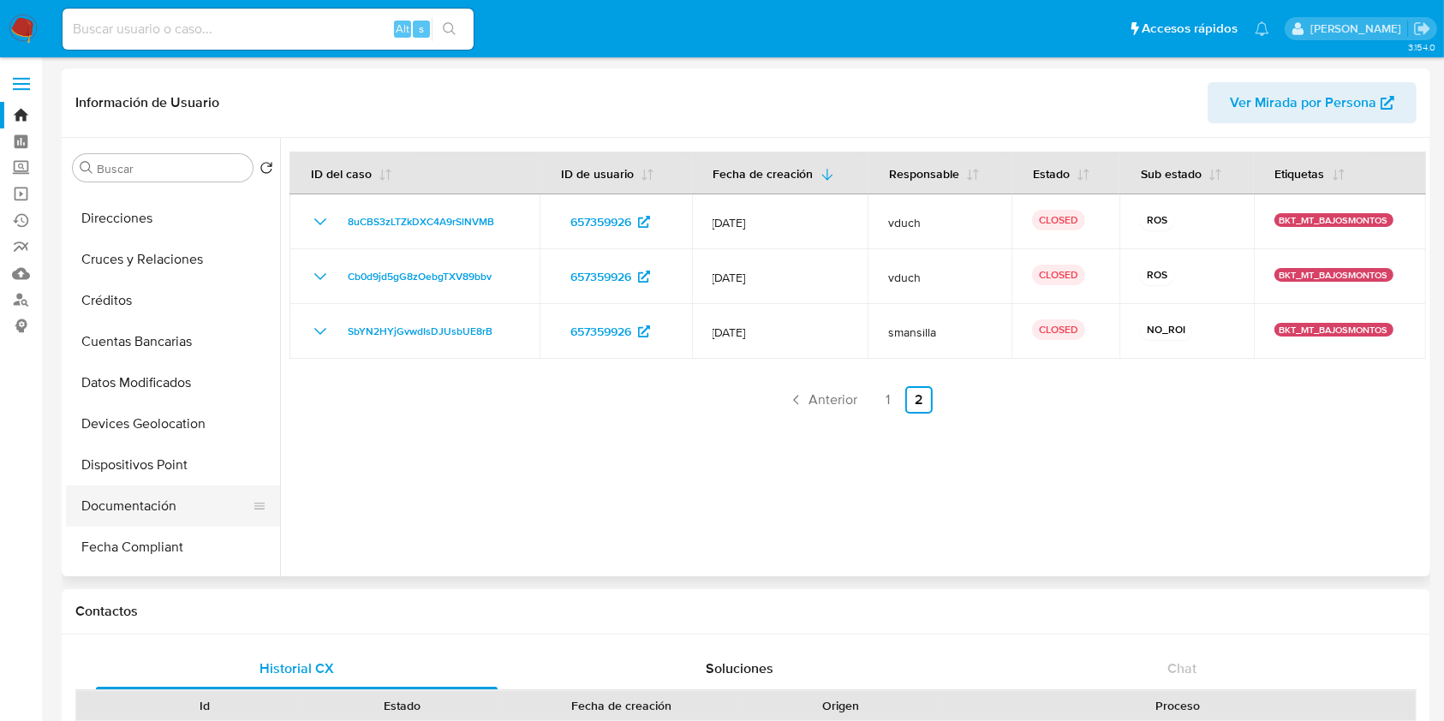
scroll to position [343, 0]
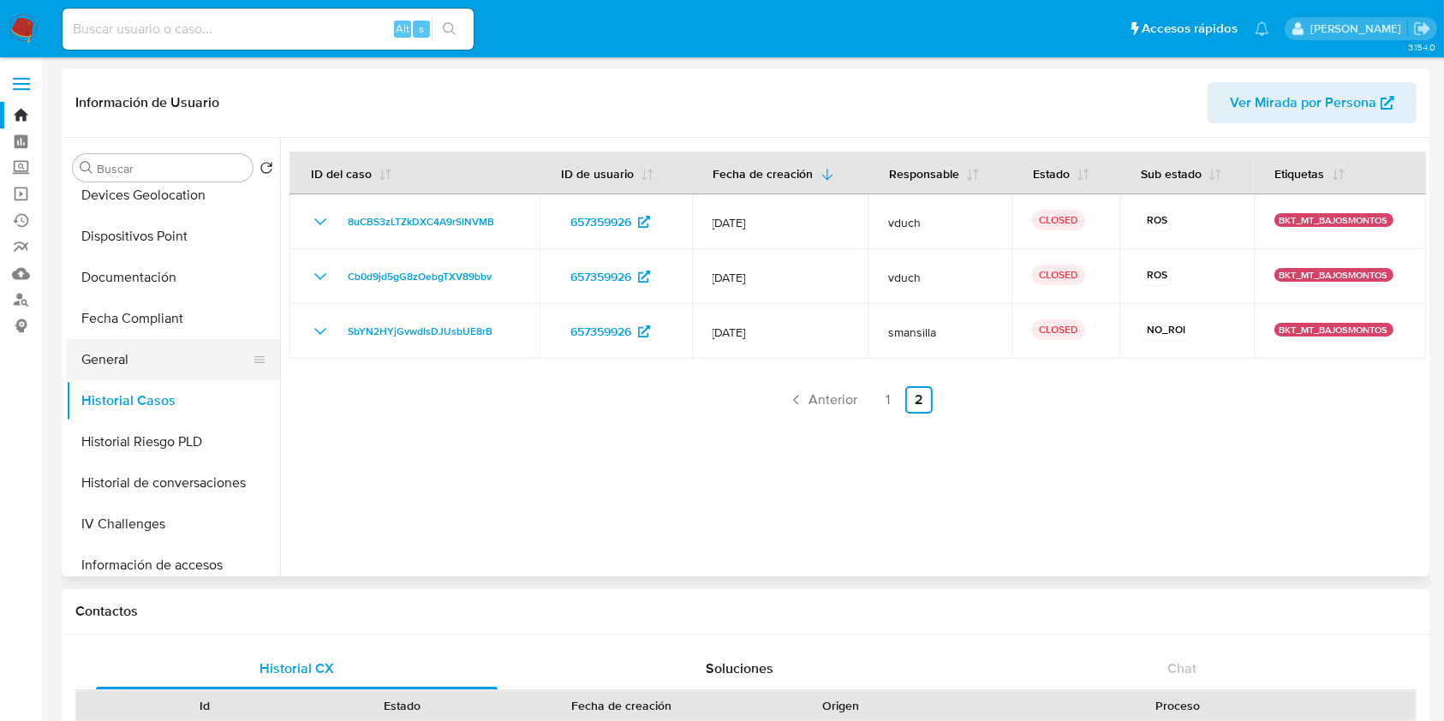
click at [152, 363] on button "General" at bounding box center [166, 359] width 200 height 41
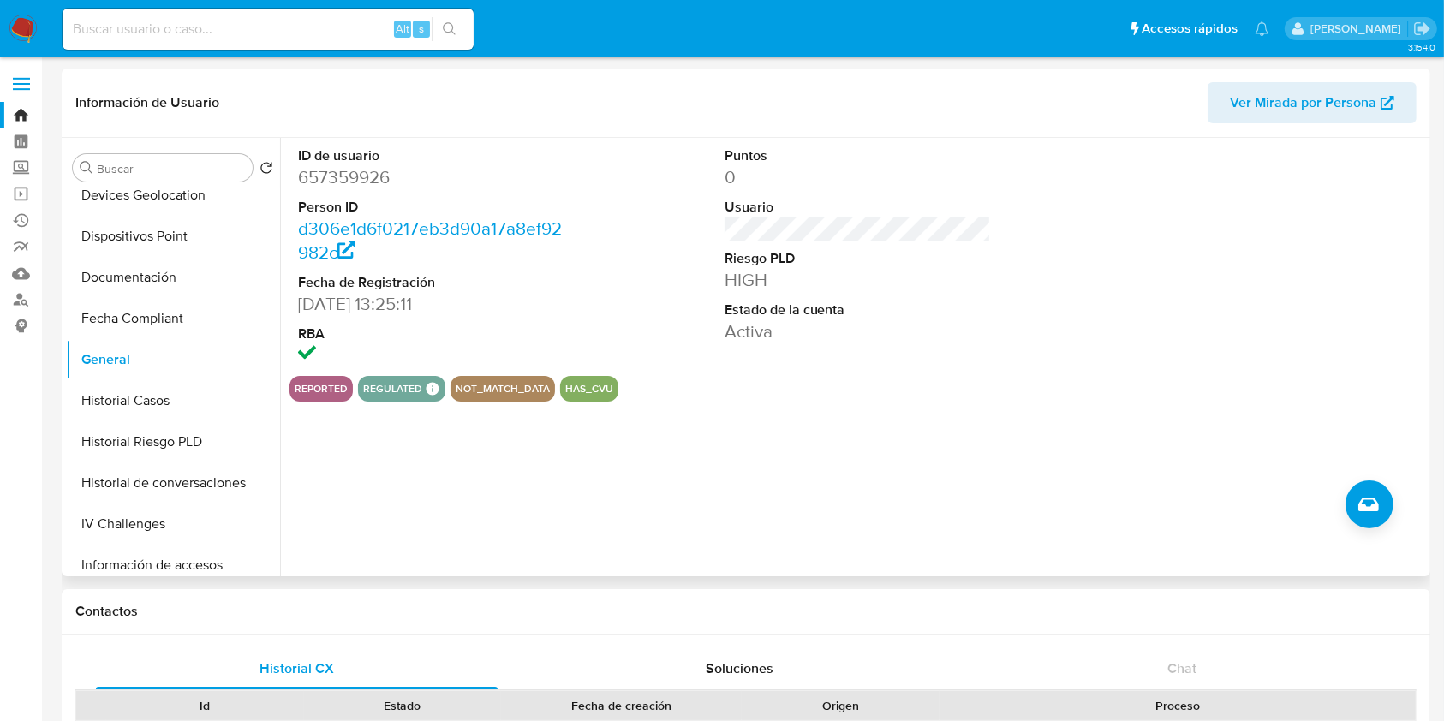
click at [372, 179] on dd "657359926" at bounding box center [431, 177] width 267 height 24
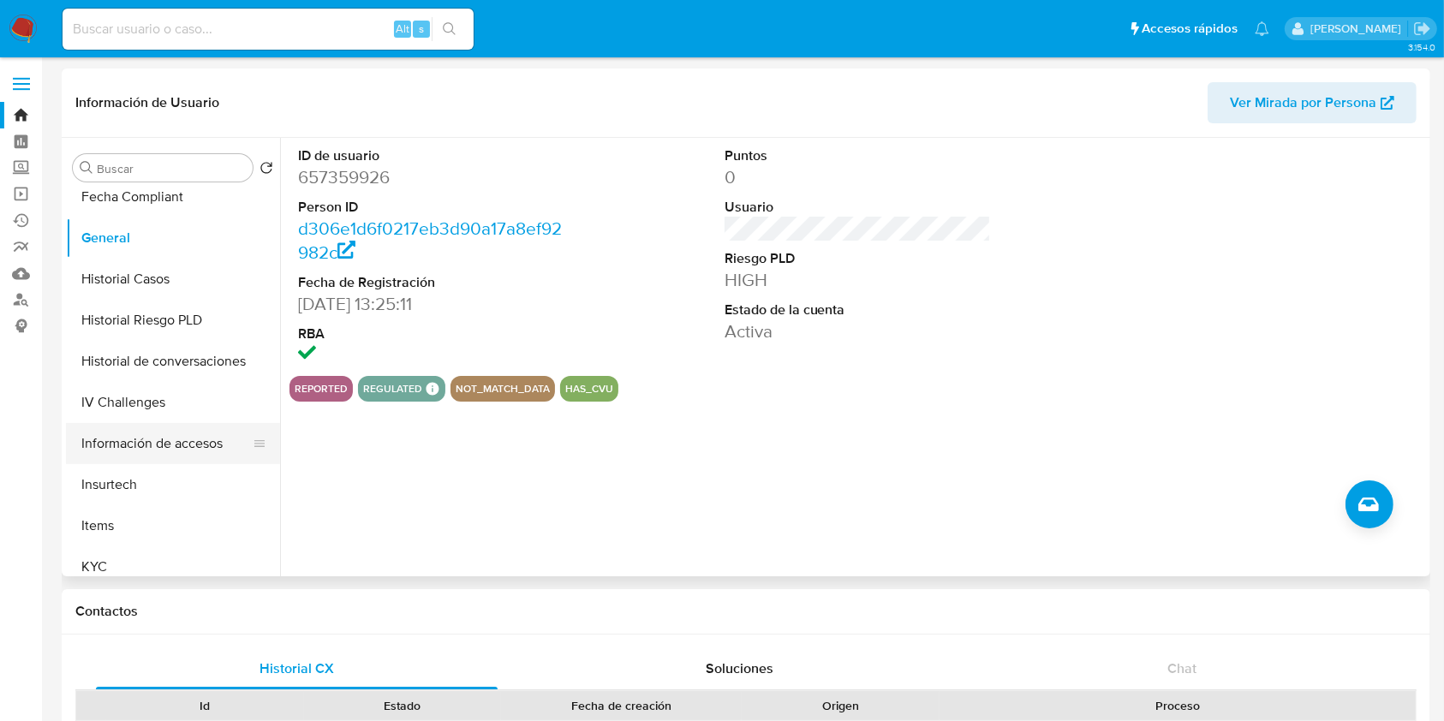
scroll to position [571, 0]
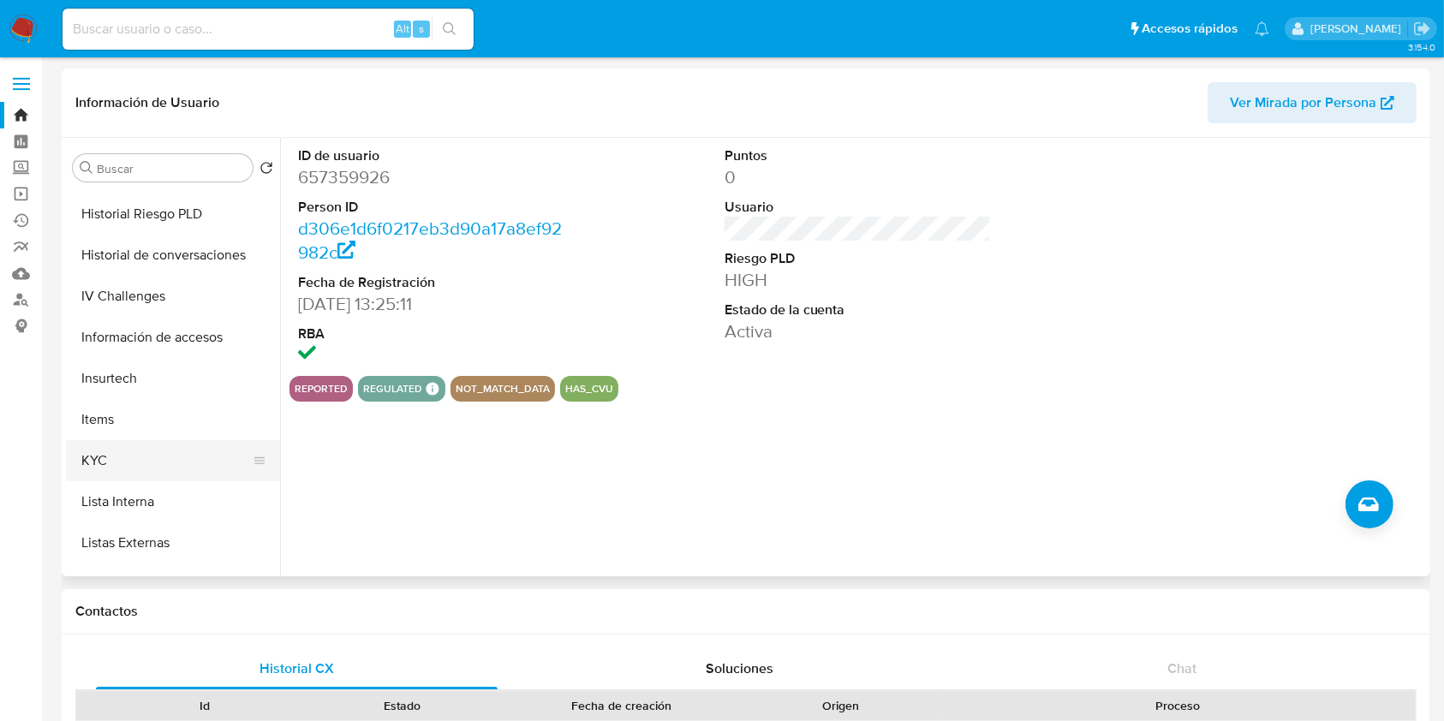
click at [194, 457] on button "KYC" at bounding box center [166, 460] width 200 height 41
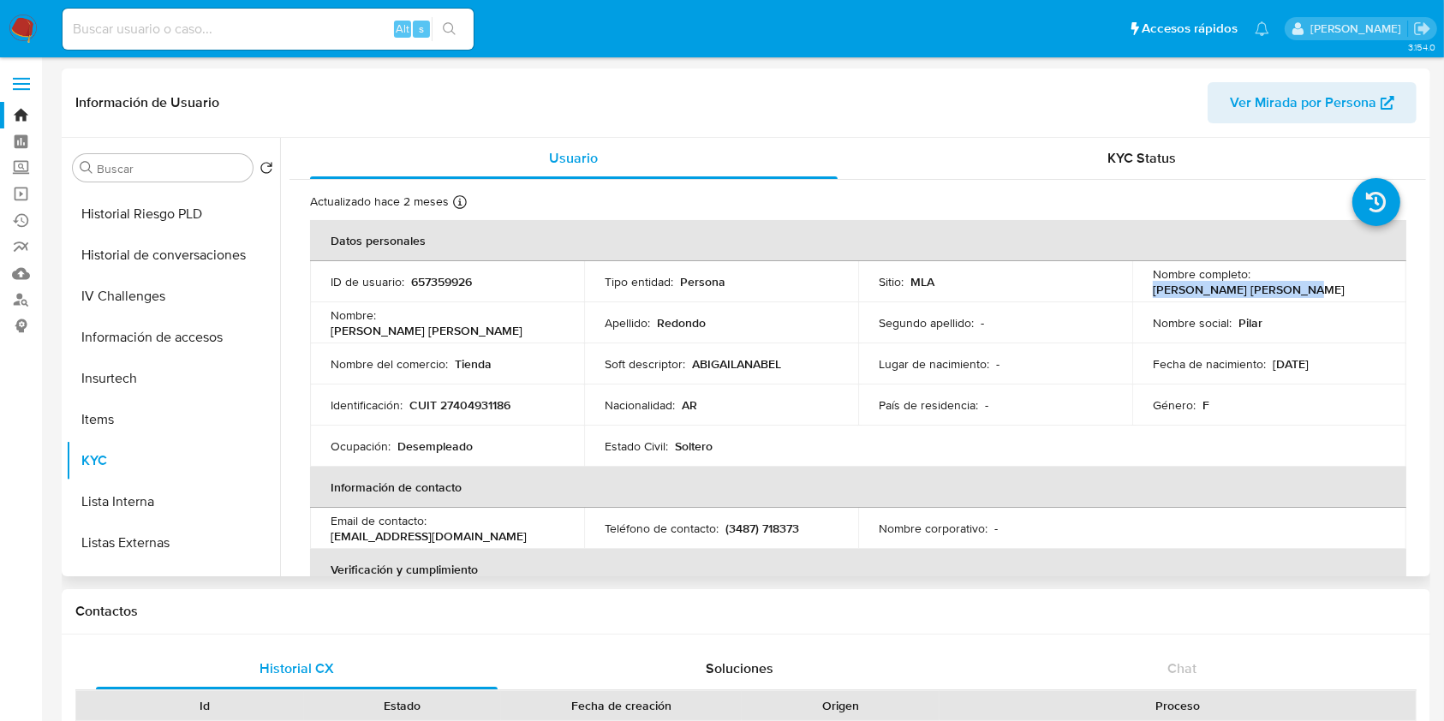
drag, startPoint x: 1132, startPoint y: 294, endPoint x: 1299, endPoint y: 284, distance: 168.2
click at [1299, 284] on td "Nombre completo : [PERSON_NAME] [PERSON_NAME]" at bounding box center [1269, 281] width 274 height 41
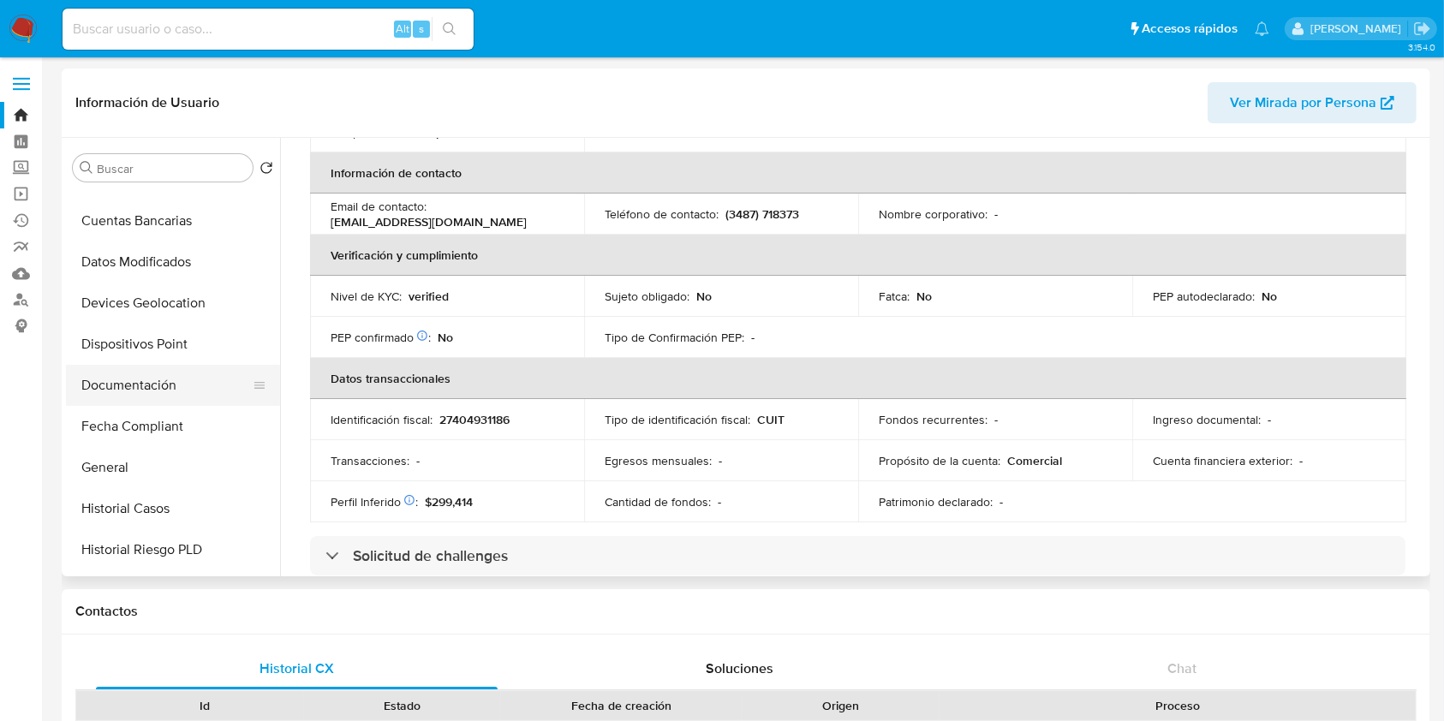
scroll to position [0, 0]
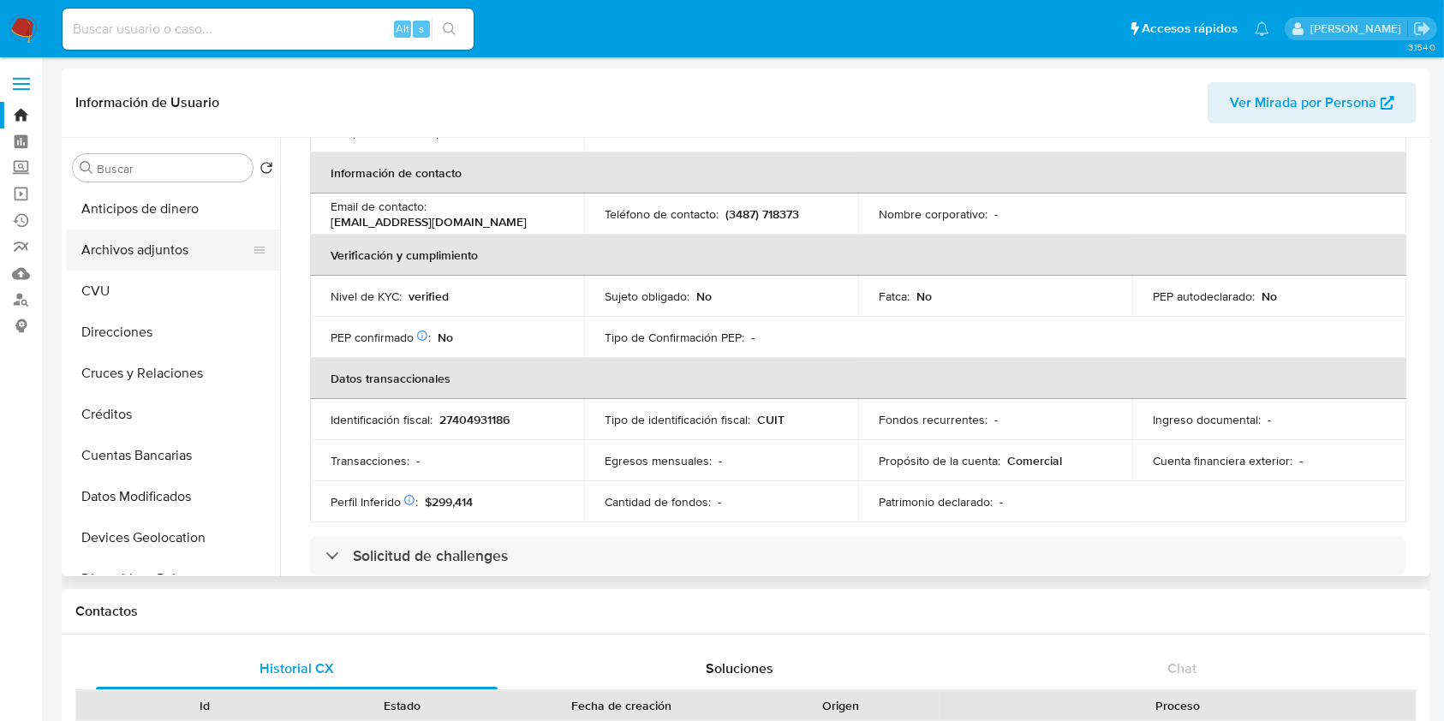
click at [176, 245] on button "Archivos adjuntos" at bounding box center [166, 250] width 200 height 41
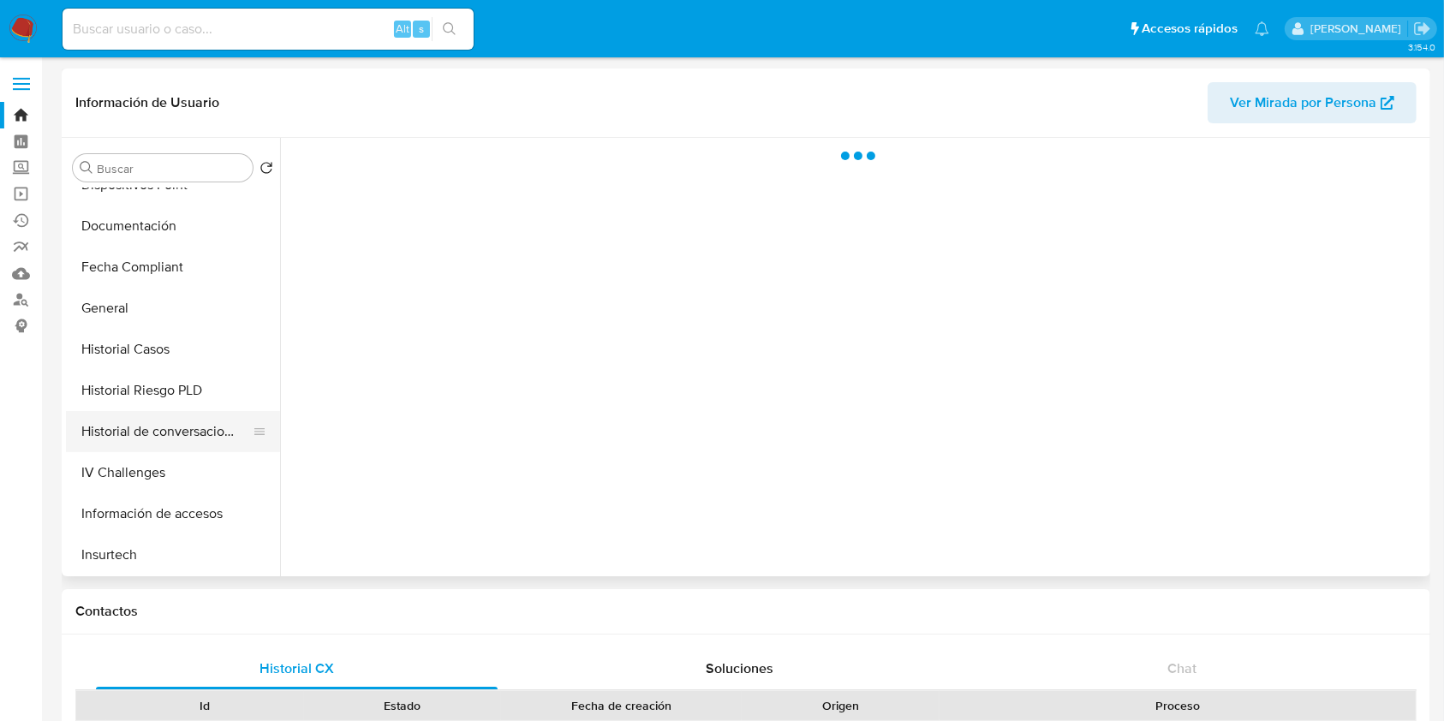
scroll to position [457, 0]
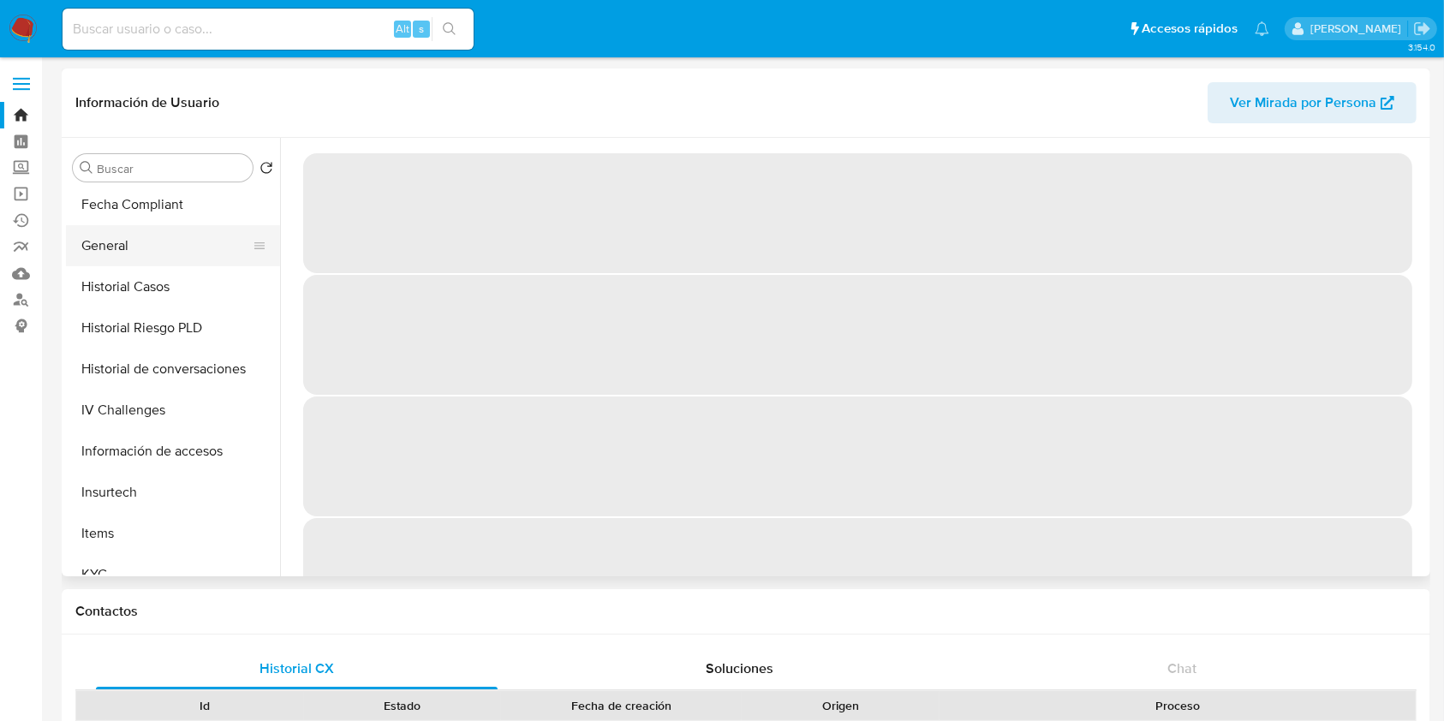
click at [156, 231] on button "General" at bounding box center [166, 245] width 200 height 41
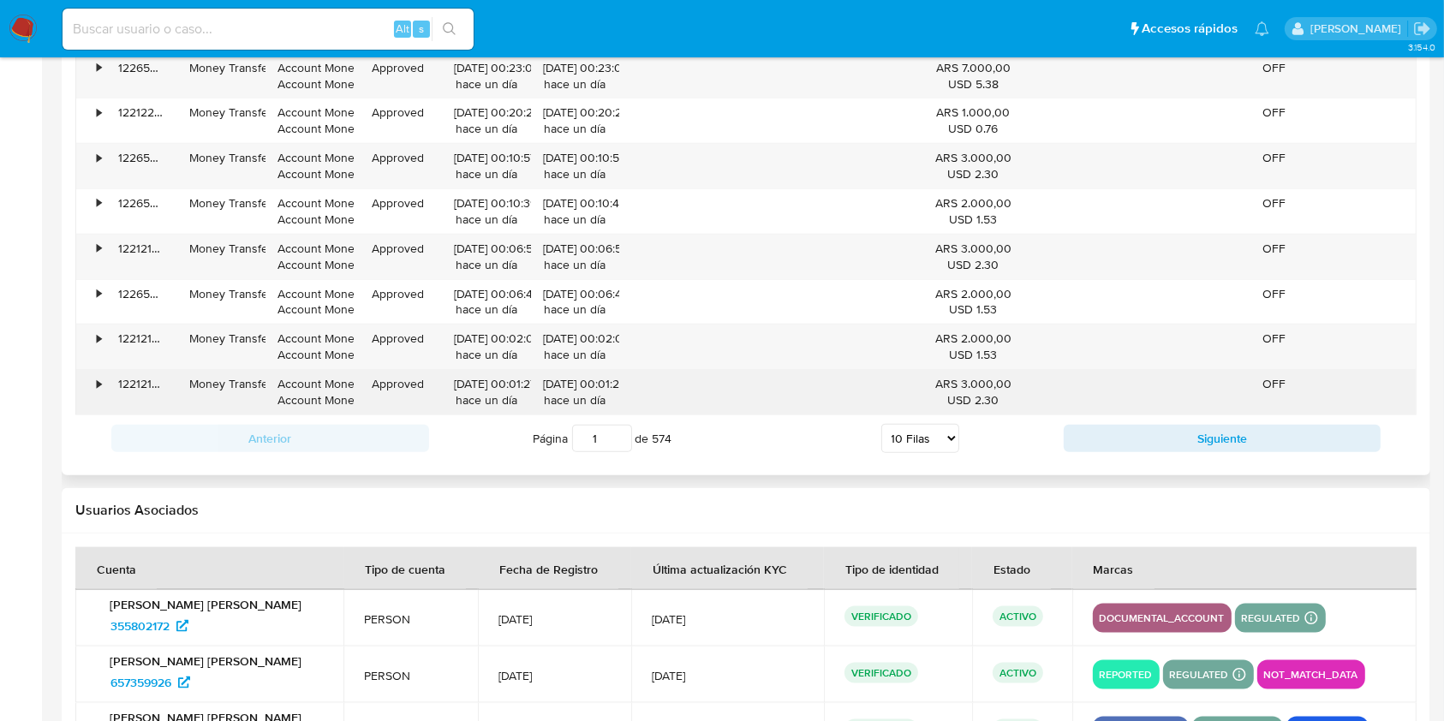
scroll to position [2068, 0]
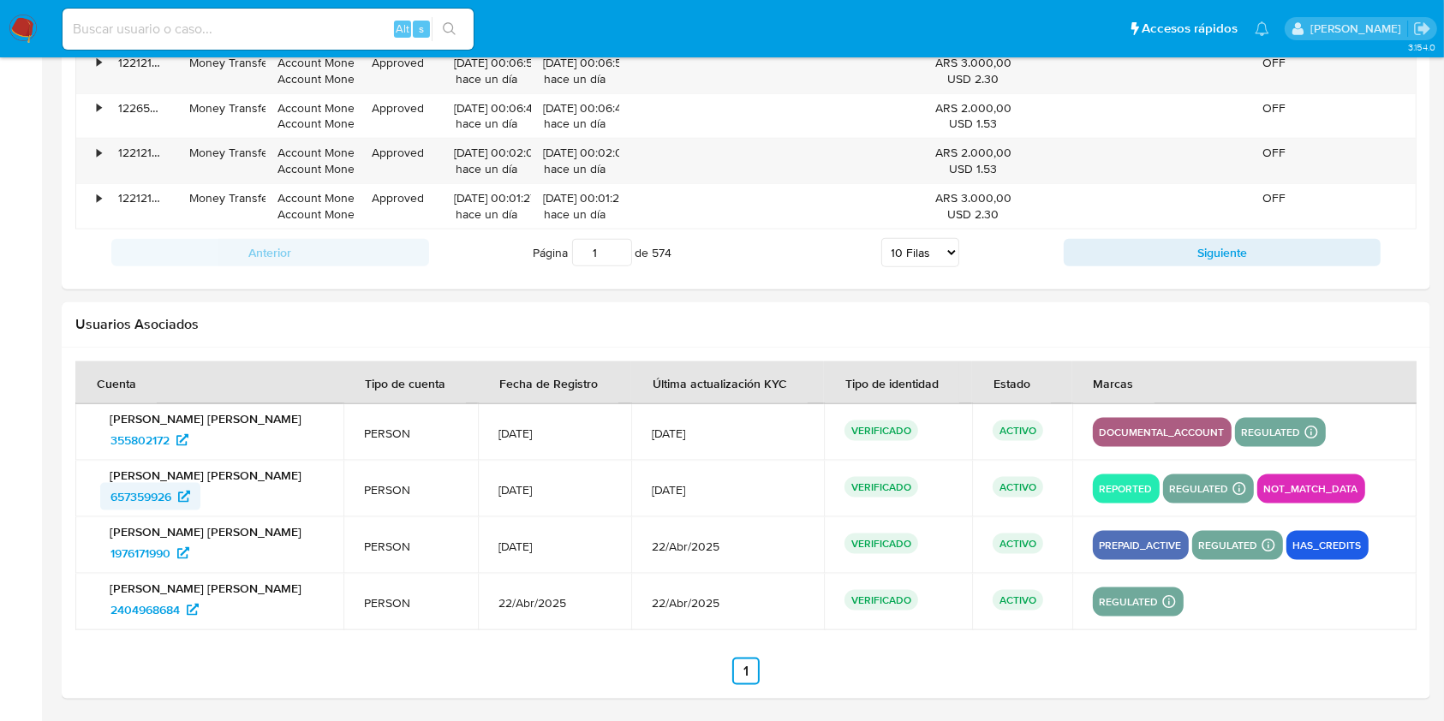
click at [139, 504] on span "657359926" at bounding box center [141, 496] width 61 height 27
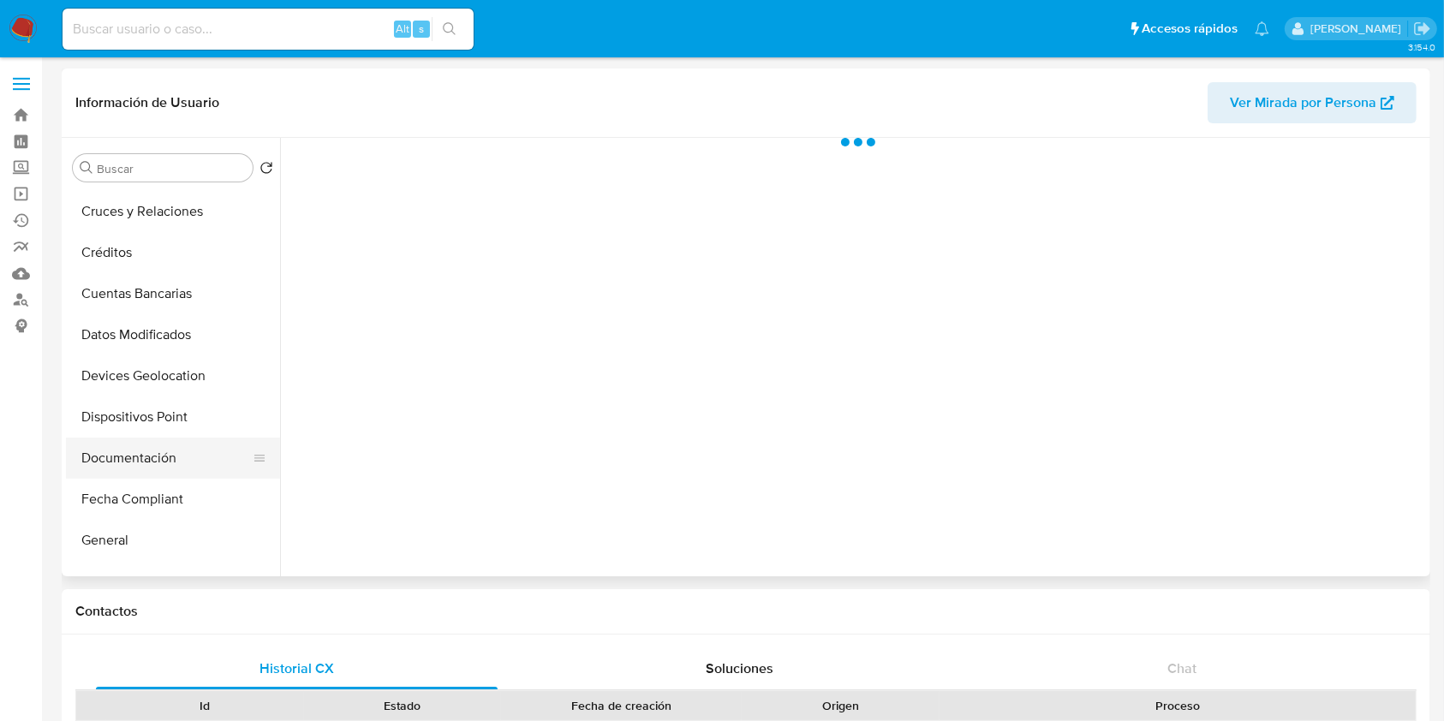
scroll to position [343, 0]
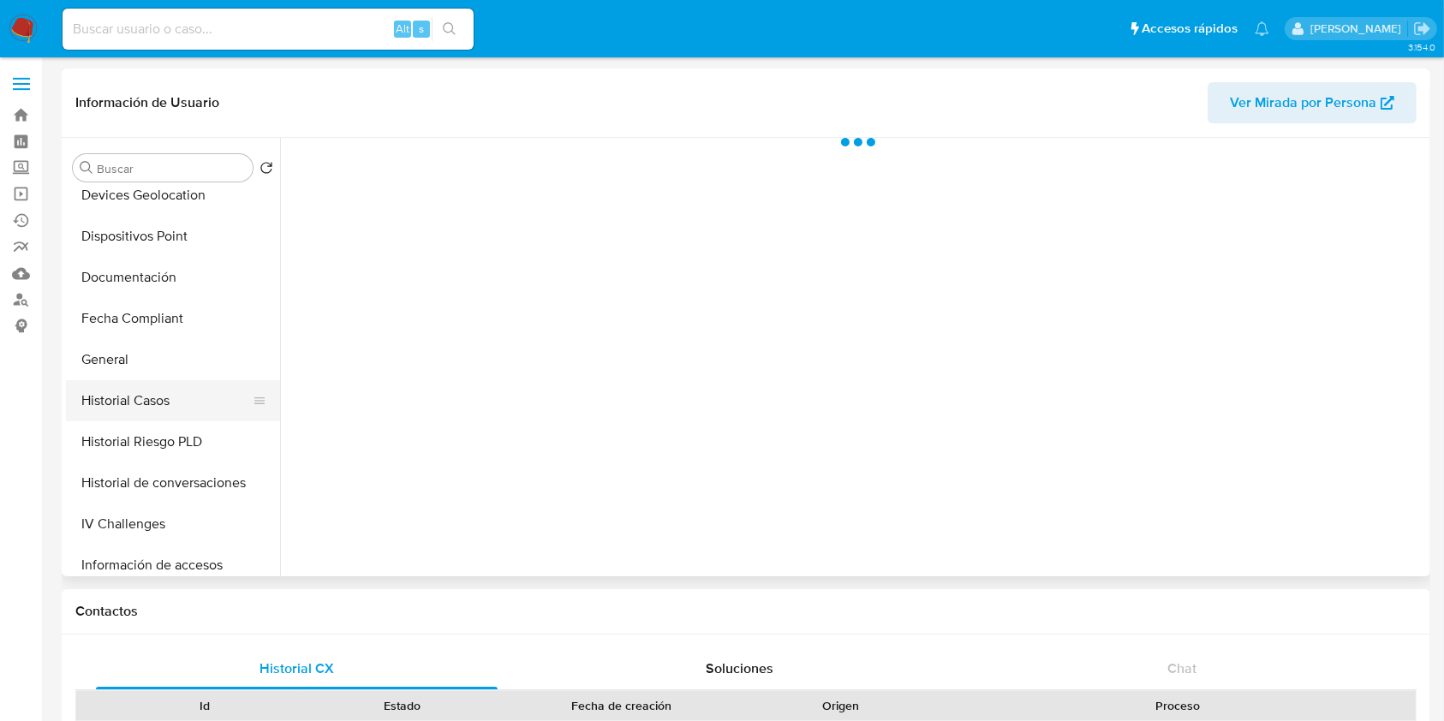
click at [142, 408] on button "Historial Casos" at bounding box center [166, 400] width 200 height 41
select select "10"
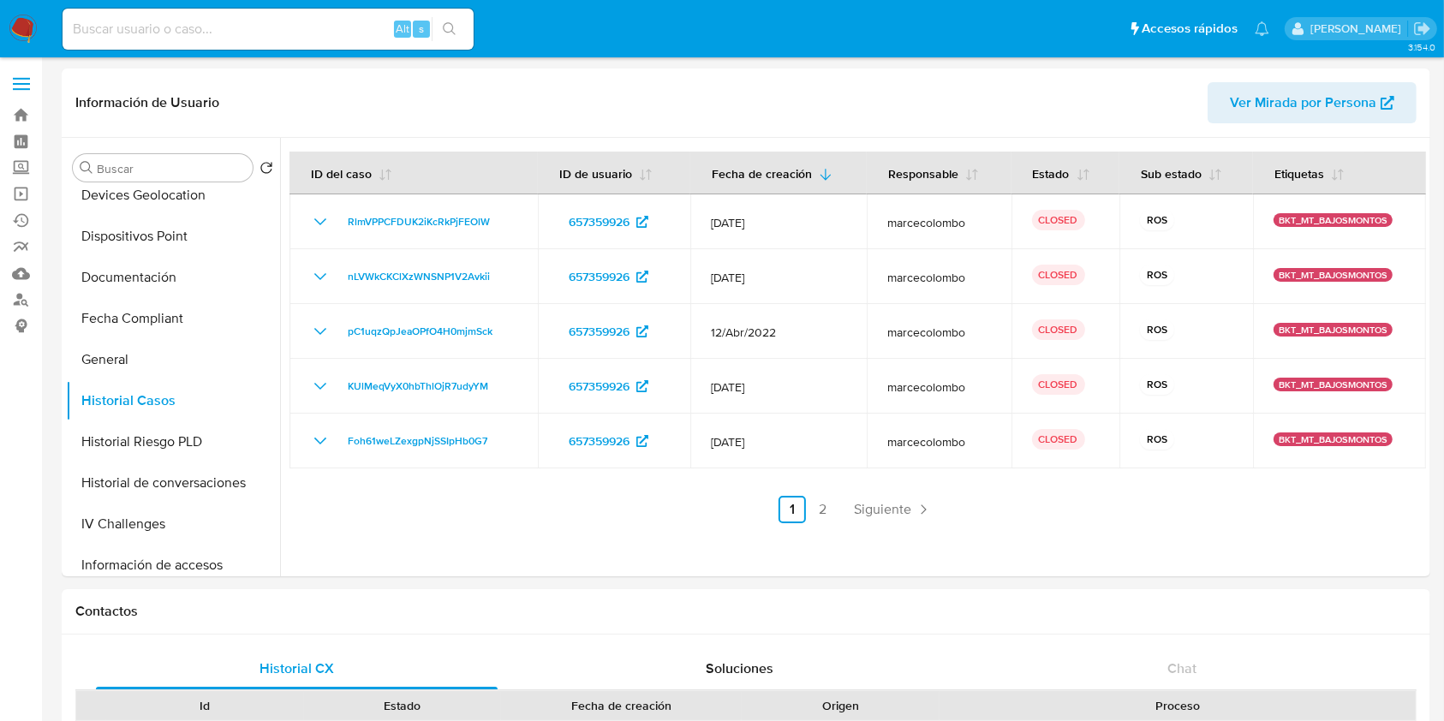
click at [154, 34] on input at bounding box center [268, 29] width 411 height 22
click at [142, 341] on button "General" at bounding box center [166, 359] width 200 height 41
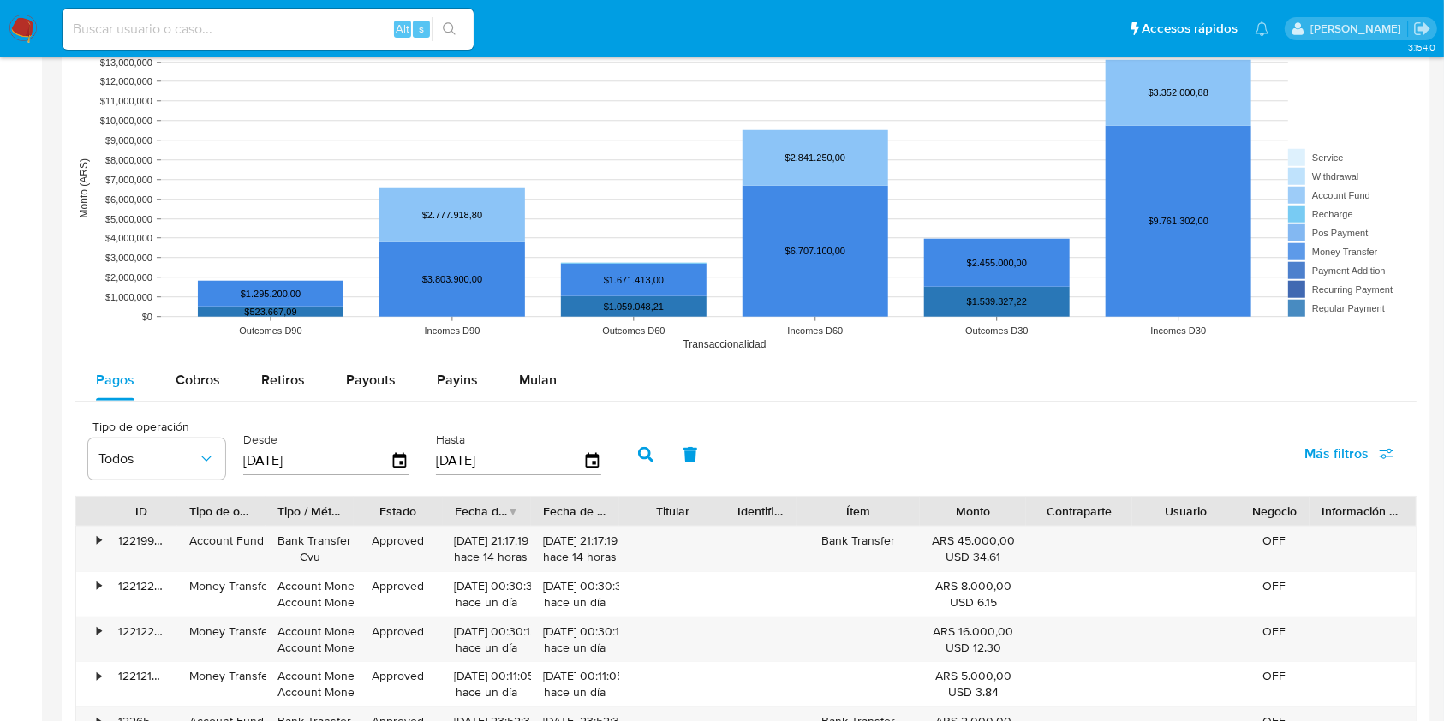
scroll to position [1371, 0]
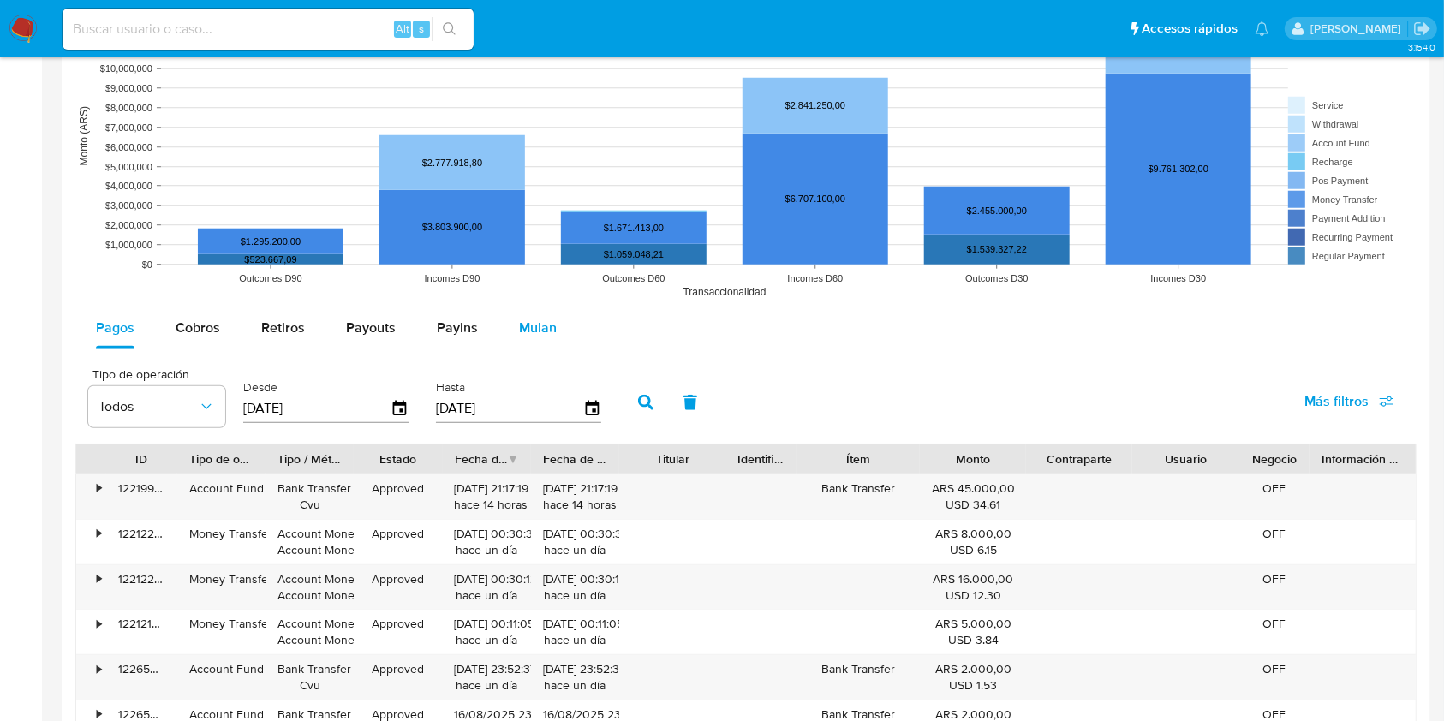
click at [519, 315] on div "Mulan" at bounding box center [538, 328] width 38 height 41
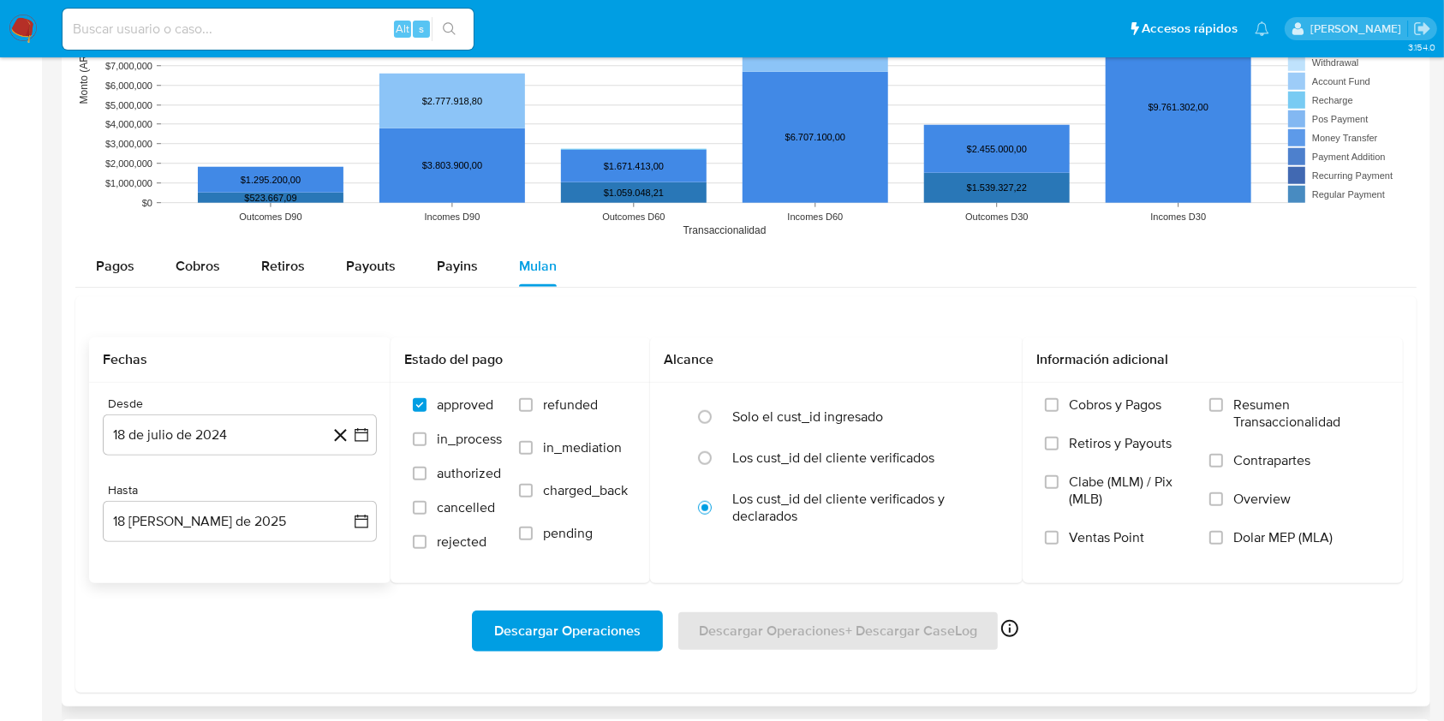
scroll to position [1485, 0]
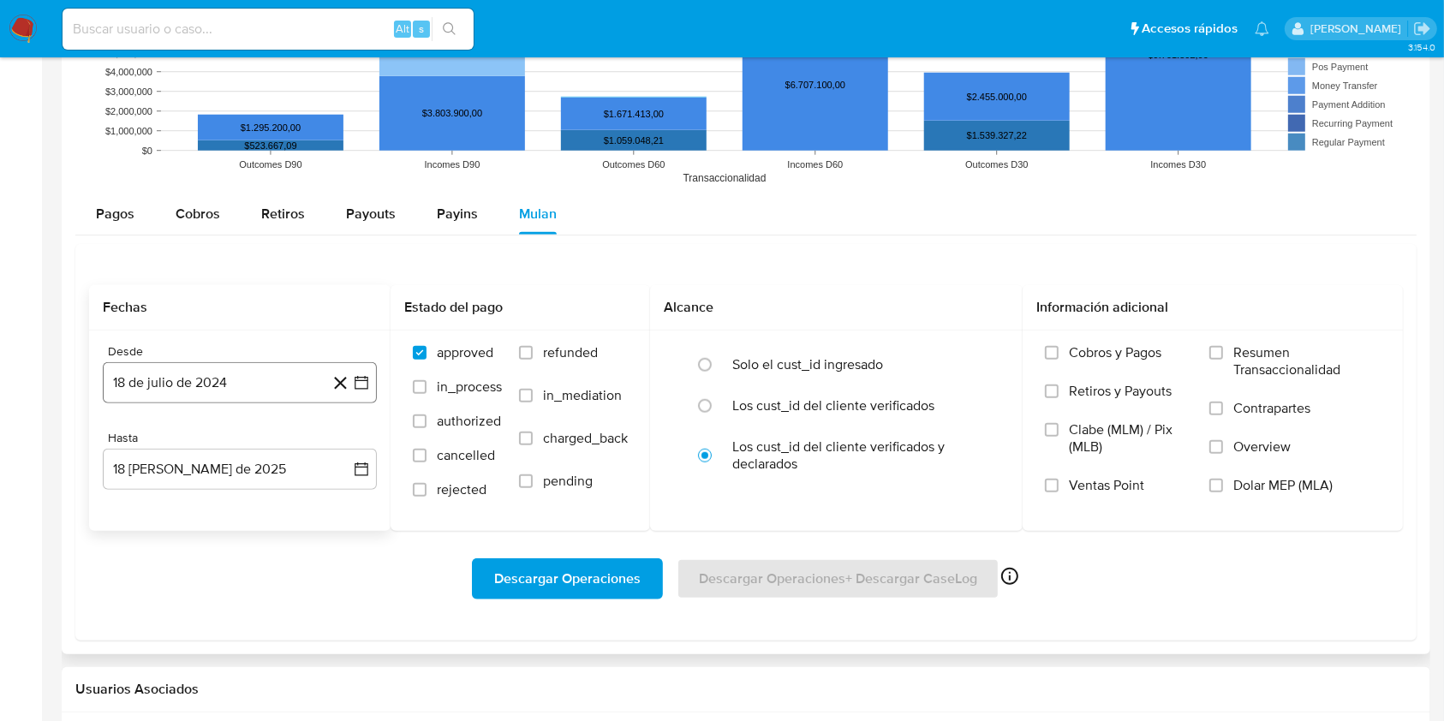
click at [226, 371] on button "18 de julio de 2024" at bounding box center [240, 382] width 274 height 41
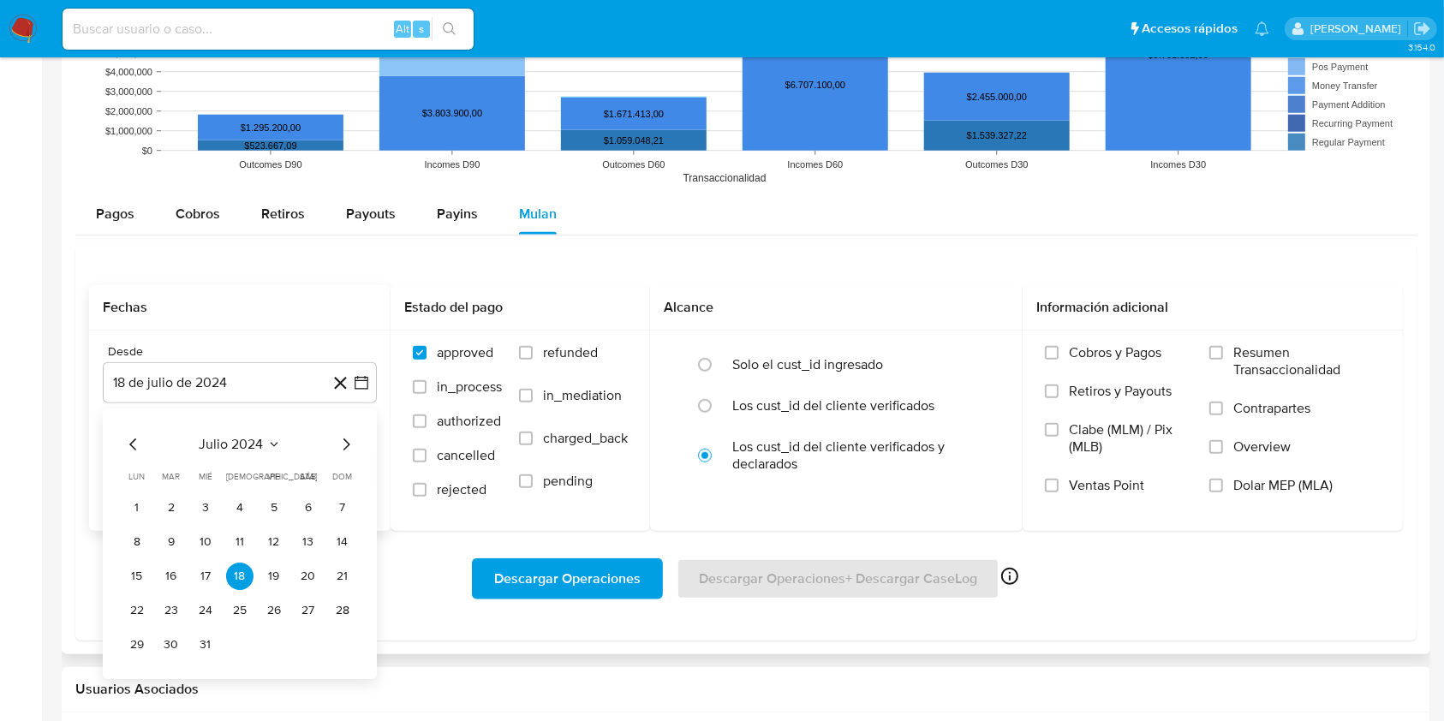
click at [149, 442] on div "julio 2024" at bounding box center [239, 444] width 233 height 21
click at [140, 444] on icon "Mes anterior" at bounding box center [133, 444] width 21 height 21
click at [348, 446] on icon "Mes siguiente" at bounding box center [346, 444] width 21 height 21
click at [349, 445] on icon "Mes siguiente" at bounding box center [346, 444] width 21 height 21
click at [237, 498] on button "1" at bounding box center [239, 507] width 27 height 27
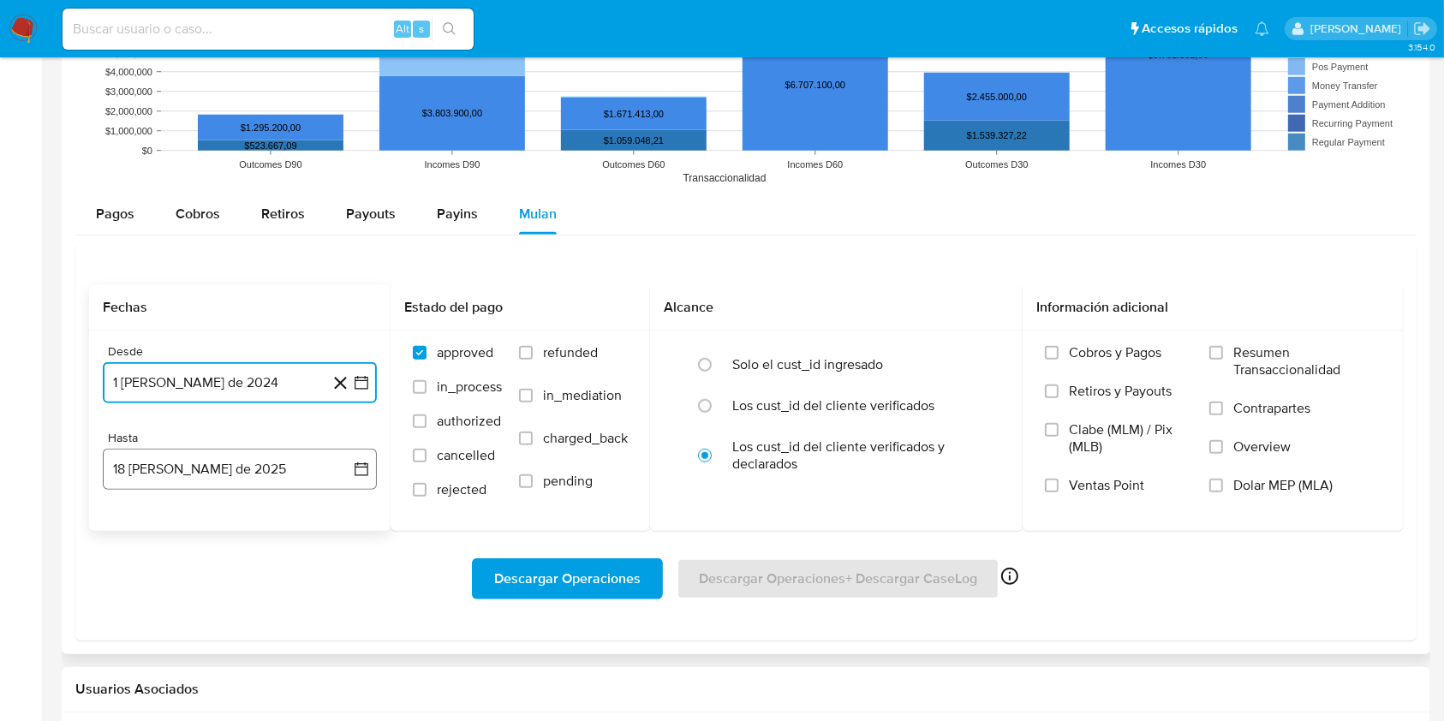
click at [151, 472] on button "18 de agosto de 2025" at bounding box center [240, 469] width 274 height 41
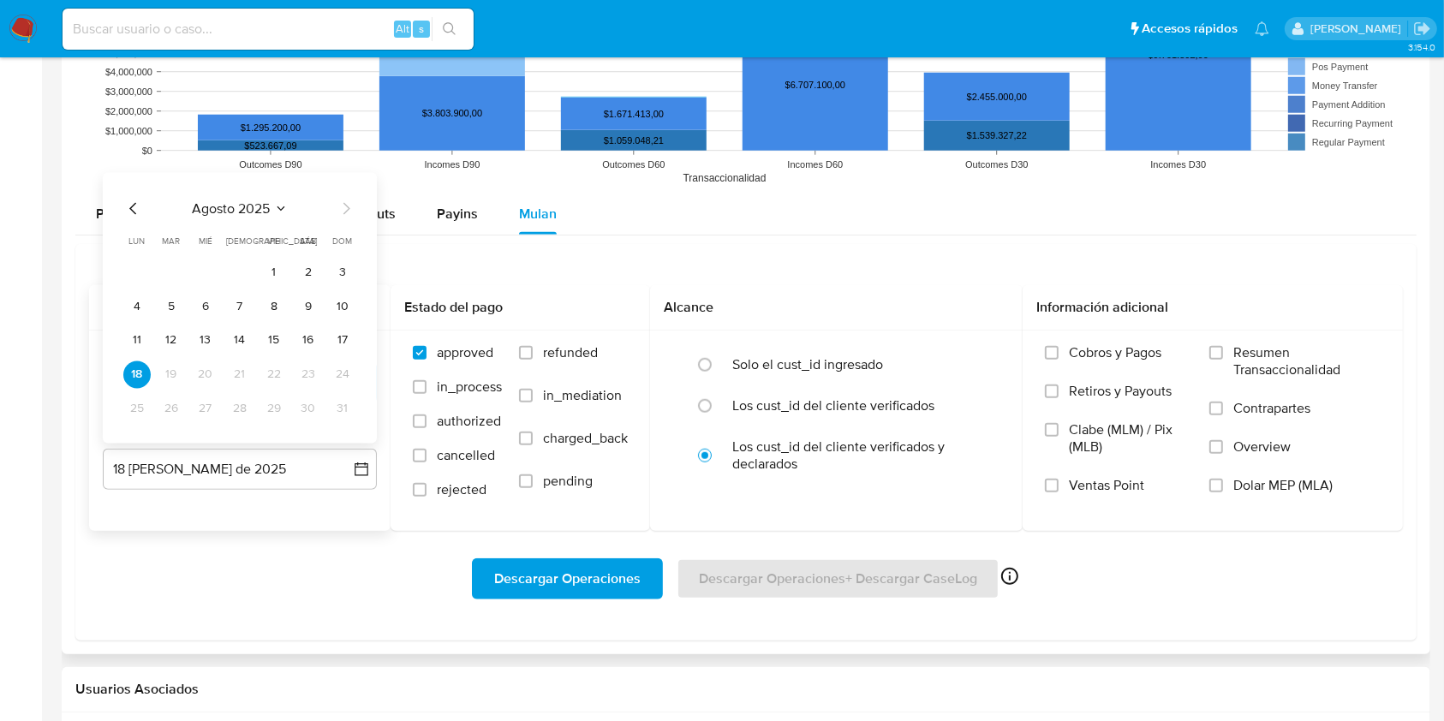
click at [128, 206] on icon "Mes anterior" at bounding box center [133, 209] width 21 height 21
click at [245, 412] on button "31" at bounding box center [239, 409] width 27 height 27
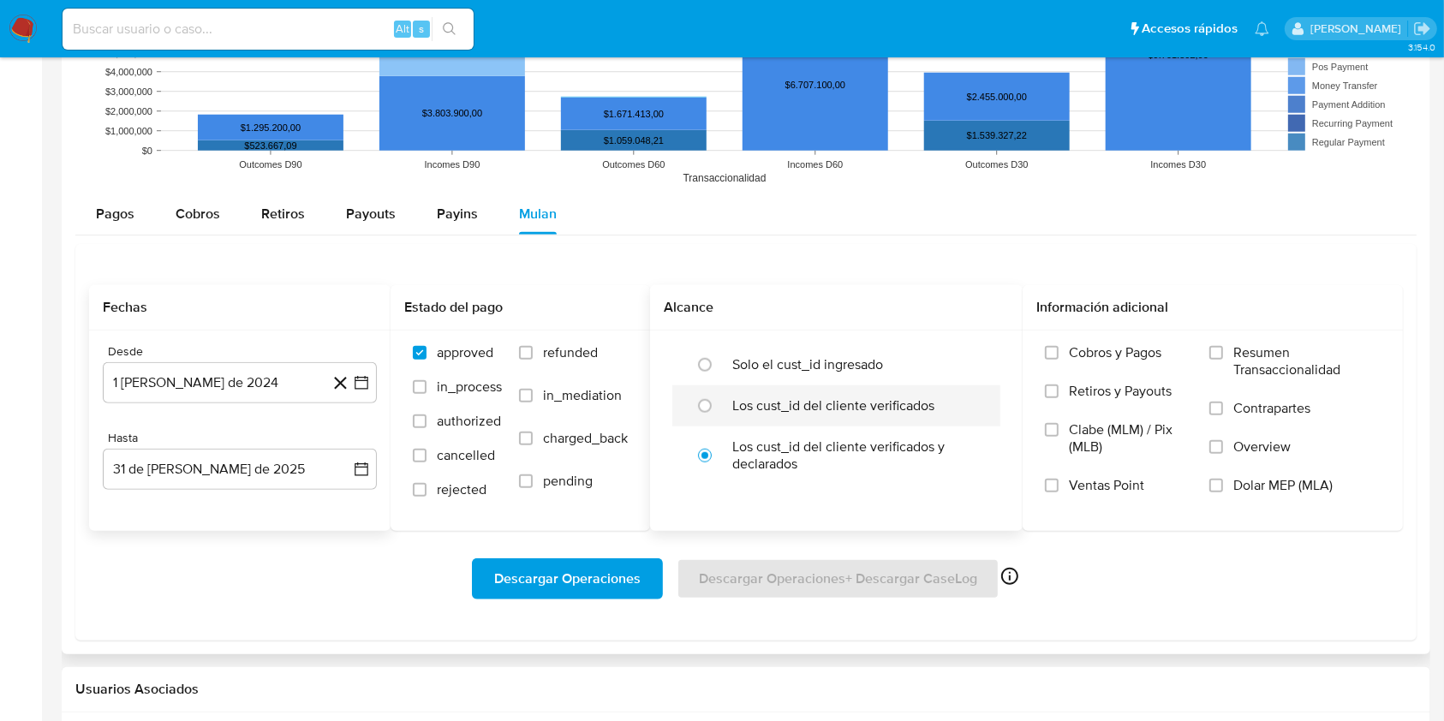
click at [802, 404] on label "Los cust_id del cliente verificados" at bounding box center [833, 405] width 202 height 17
click at [719, 404] on input "radio" at bounding box center [704, 405] width 27 height 27
radio input "true"
click at [1261, 484] on span "Dolar MEP (MLA)" at bounding box center [1283, 485] width 99 height 17
click at [1223, 484] on input "Dolar MEP (MLA)" at bounding box center [1217, 486] width 14 height 14
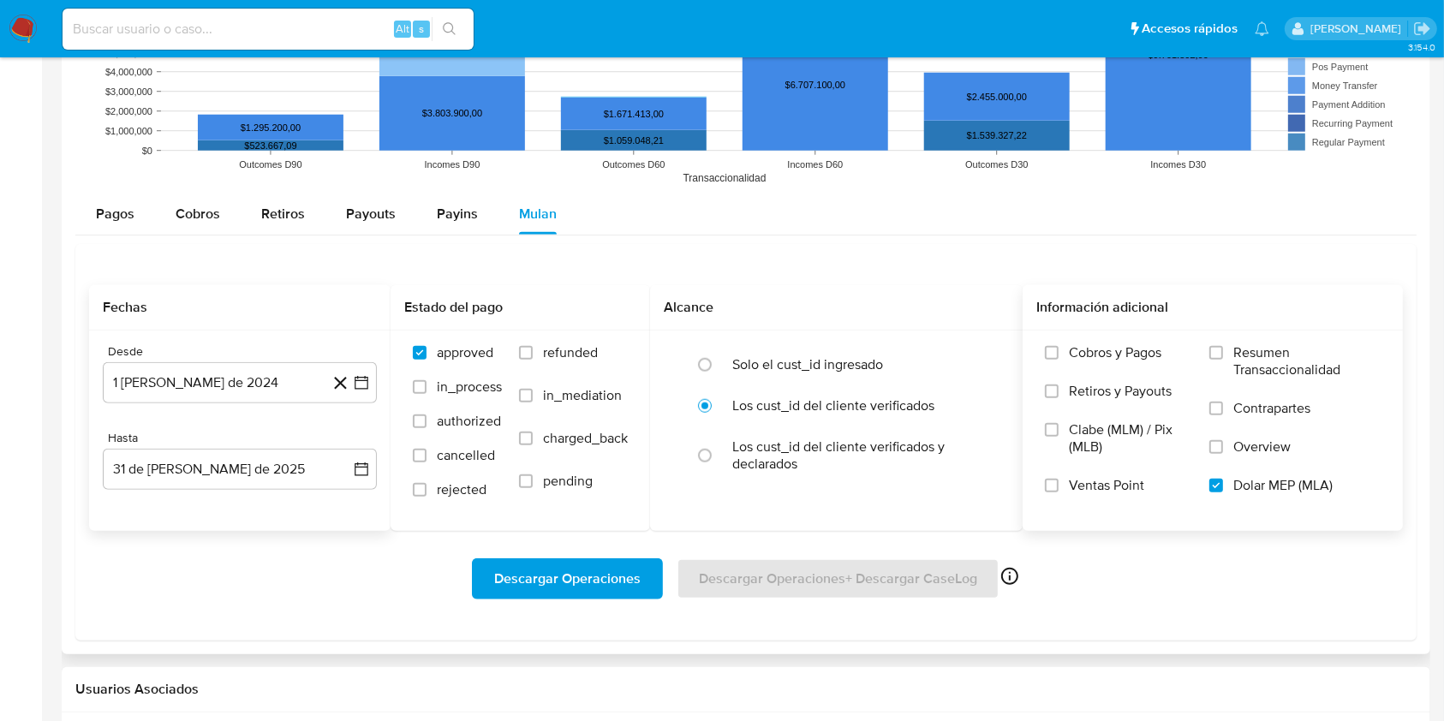
click at [574, 571] on span "Descargar Operaciones" at bounding box center [567, 579] width 146 height 38
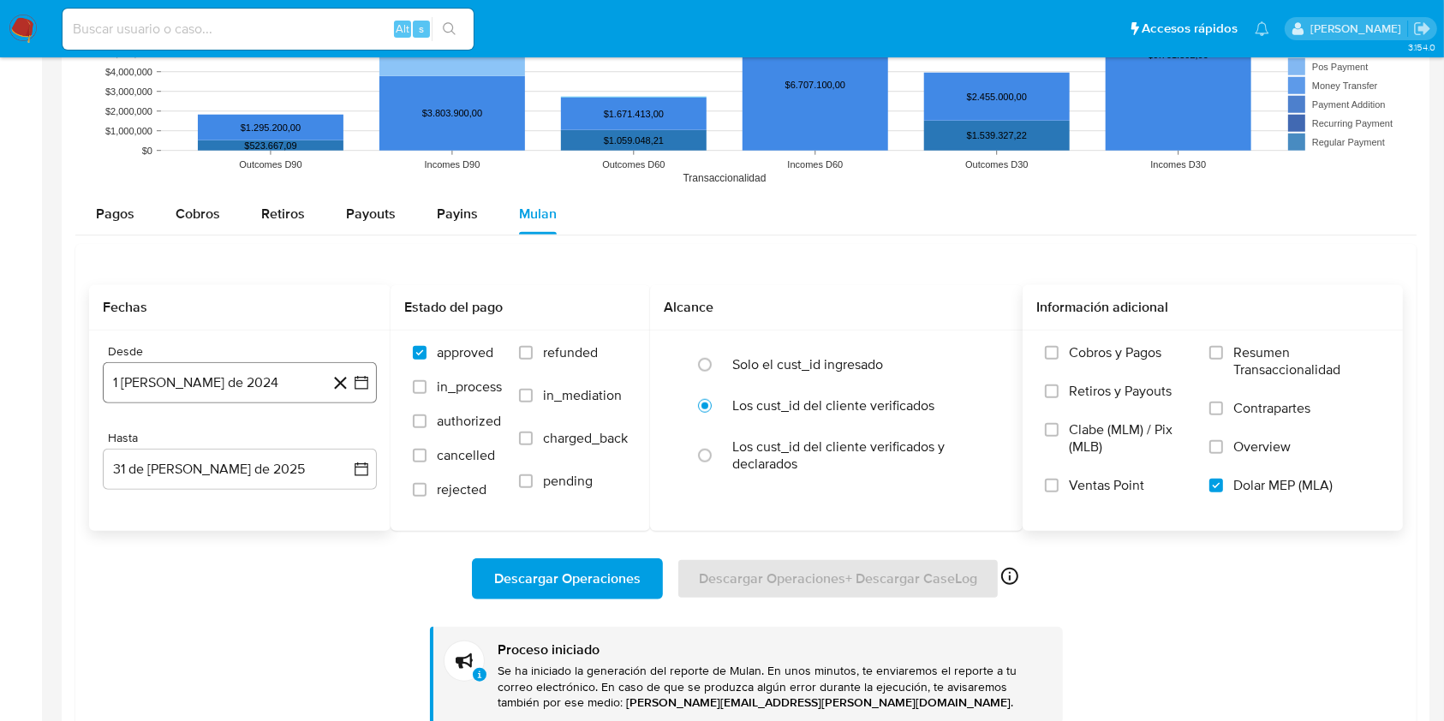
click at [235, 379] on button "1 de agosto de 2024" at bounding box center [240, 382] width 274 height 41
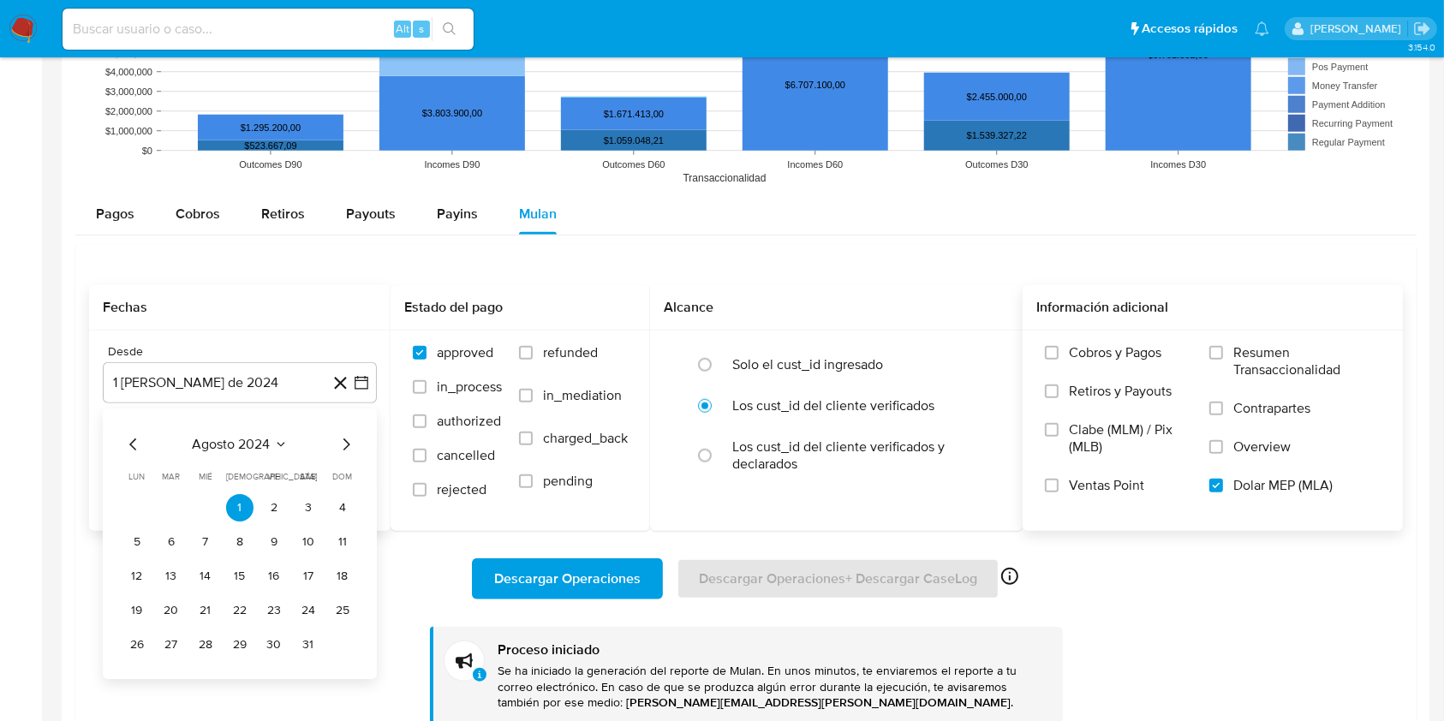
click at [344, 443] on icon "Mes siguiente" at bounding box center [346, 444] width 21 height 21
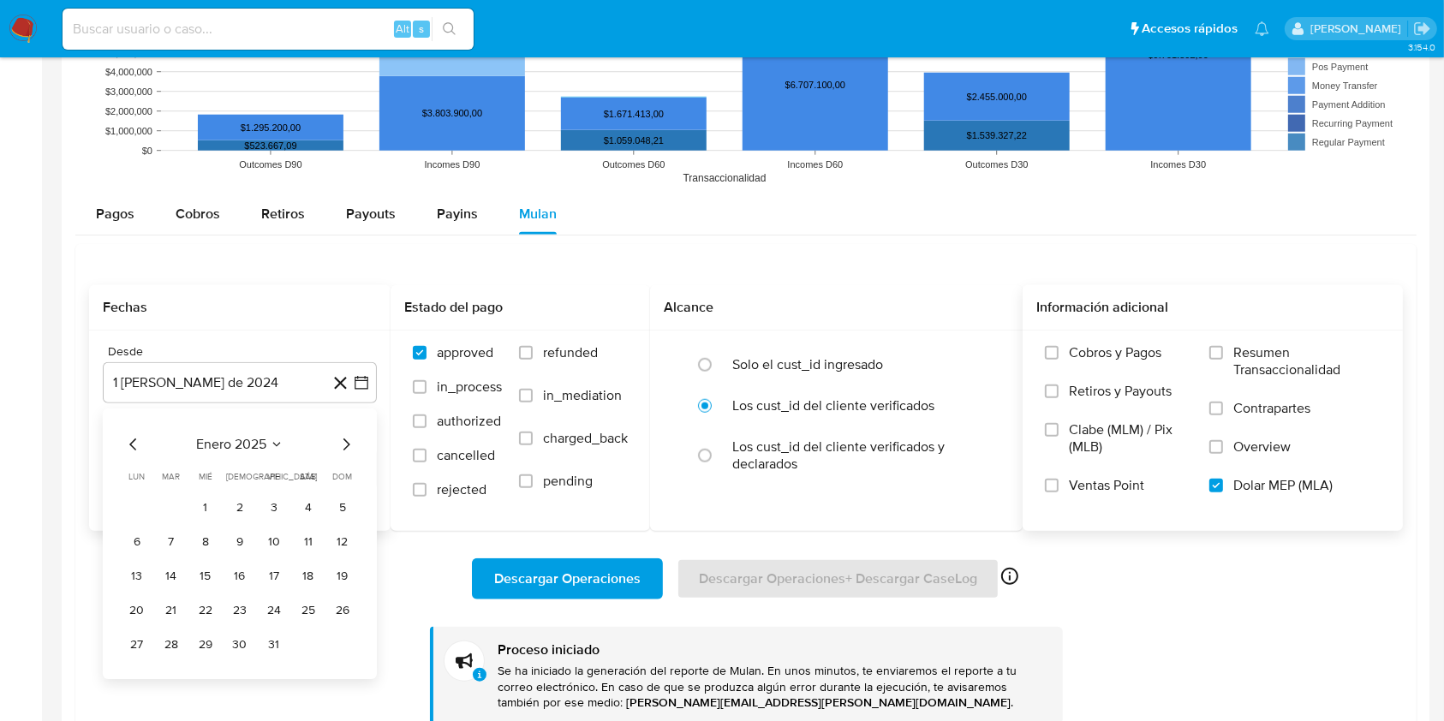
click at [344, 443] on icon "Mes siguiente" at bounding box center [346, 444] width 21 height 21
click at [348, 445] on icon "Mes siguiente" at bounding box center [347, 445] width 7 height 12
click at [164, 505] on button "1" at bounding box center [171, 507] width 27 height 27
click at [176, 489] on div "Desde 1 de abril de 2025 1-04-2025 Hasta 18 de agosto de 2025 18-08-2025" at bounding box center [240, 431] width 302 height 200
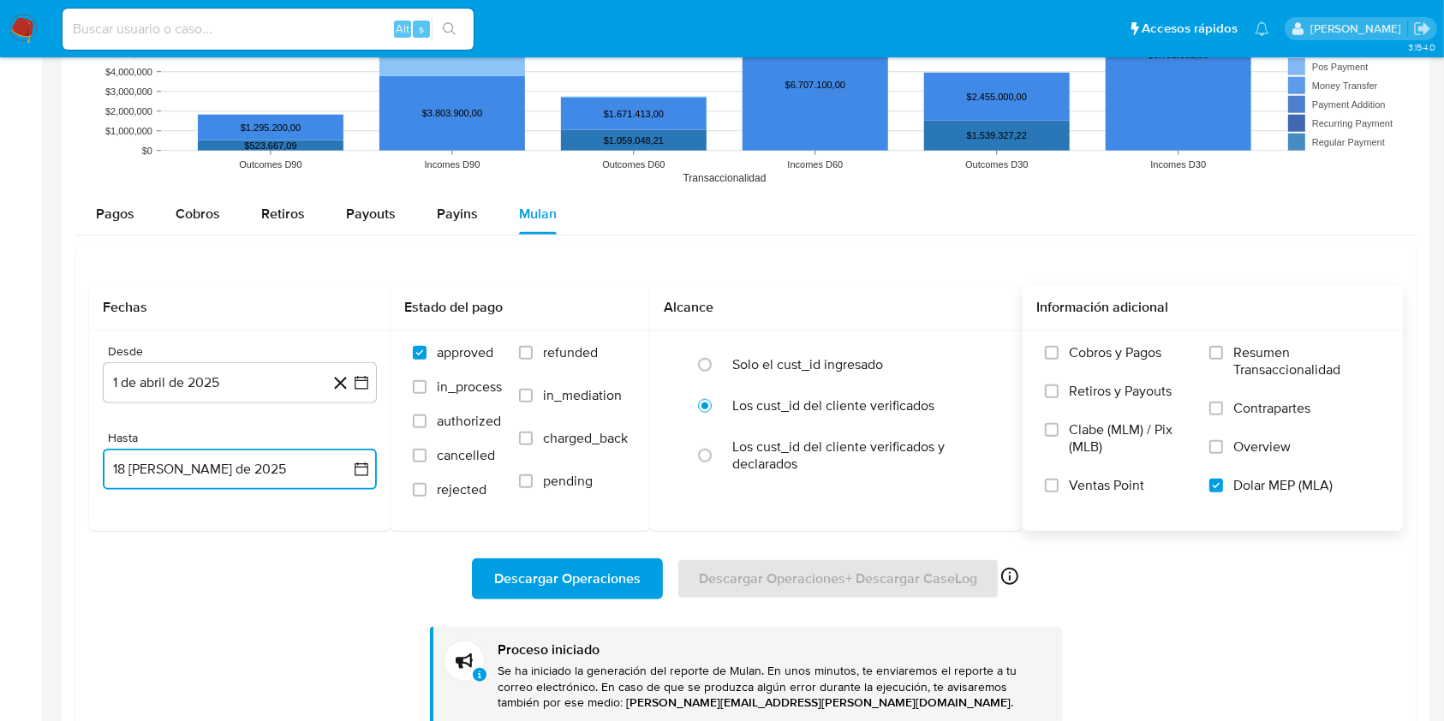
click at [184, 471] on button "18 de agosto de 2025" at bounding box center [240, 469] width 274 height 41
drag, startPoint x: 138, startPoint y: 212, endPoint x: 144, endPoint y: 256, distance: 44.1
click at [139, 212] on icon "Mes anterior" at bounding box center [133, 209] width 21 height 21
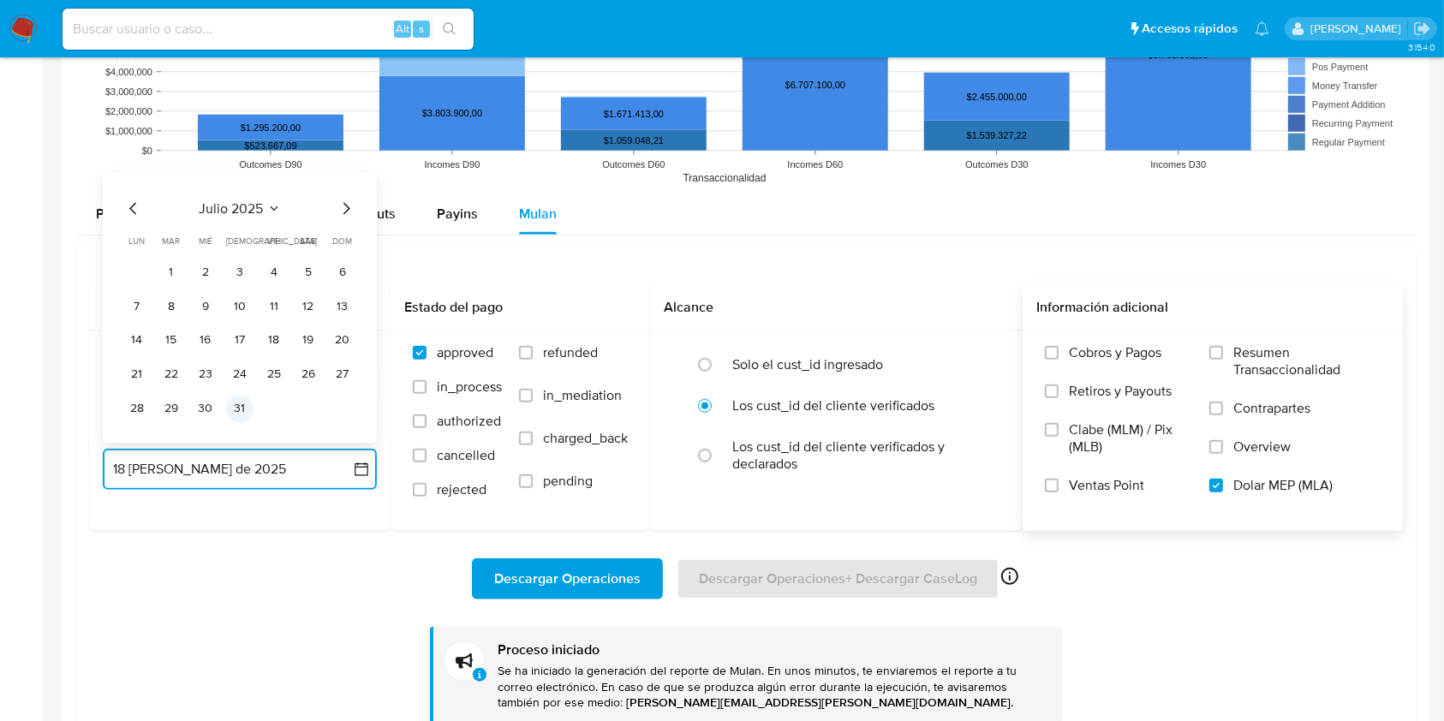
click at [242, 412] on button "31" at bounding box center [239, 409] width 27 height 27
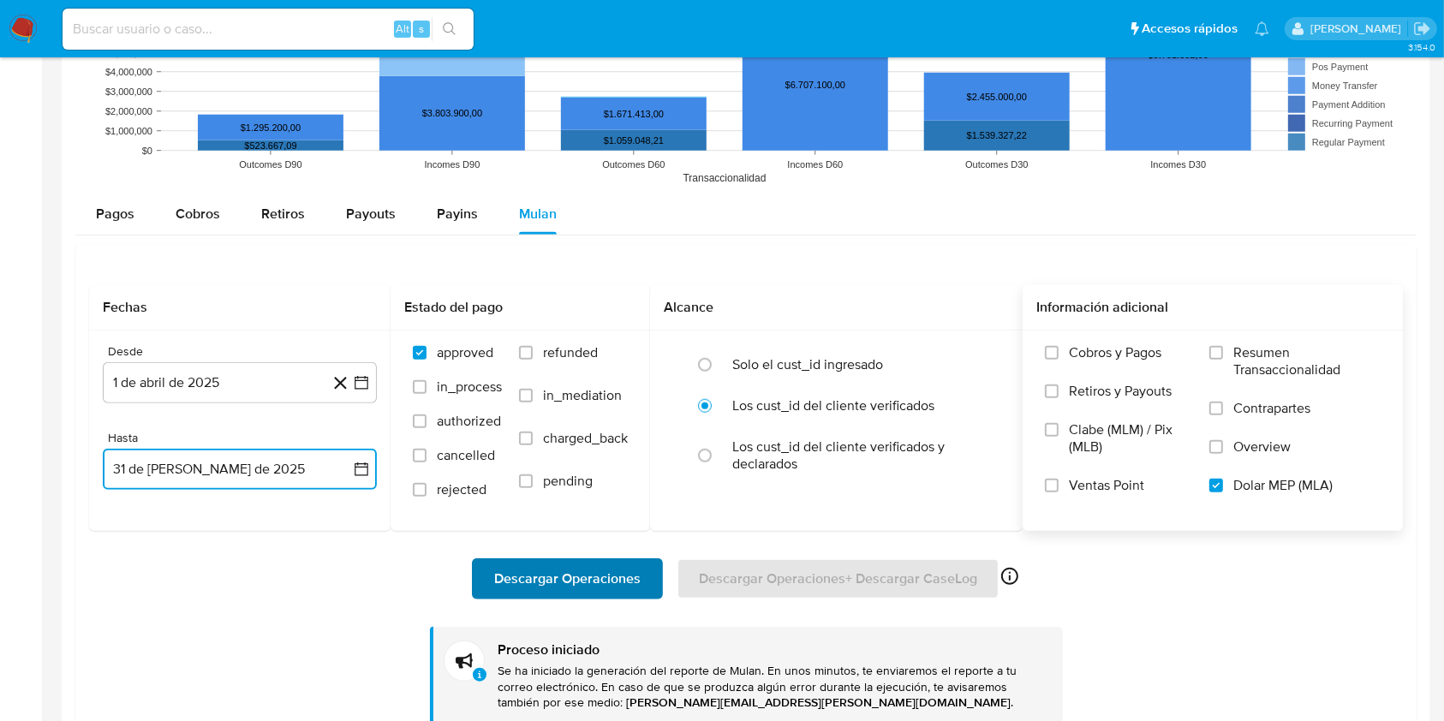
click at [597, 588] on span "Descargar Operaciones" at bounding box center [567, 579] width 146 height 38
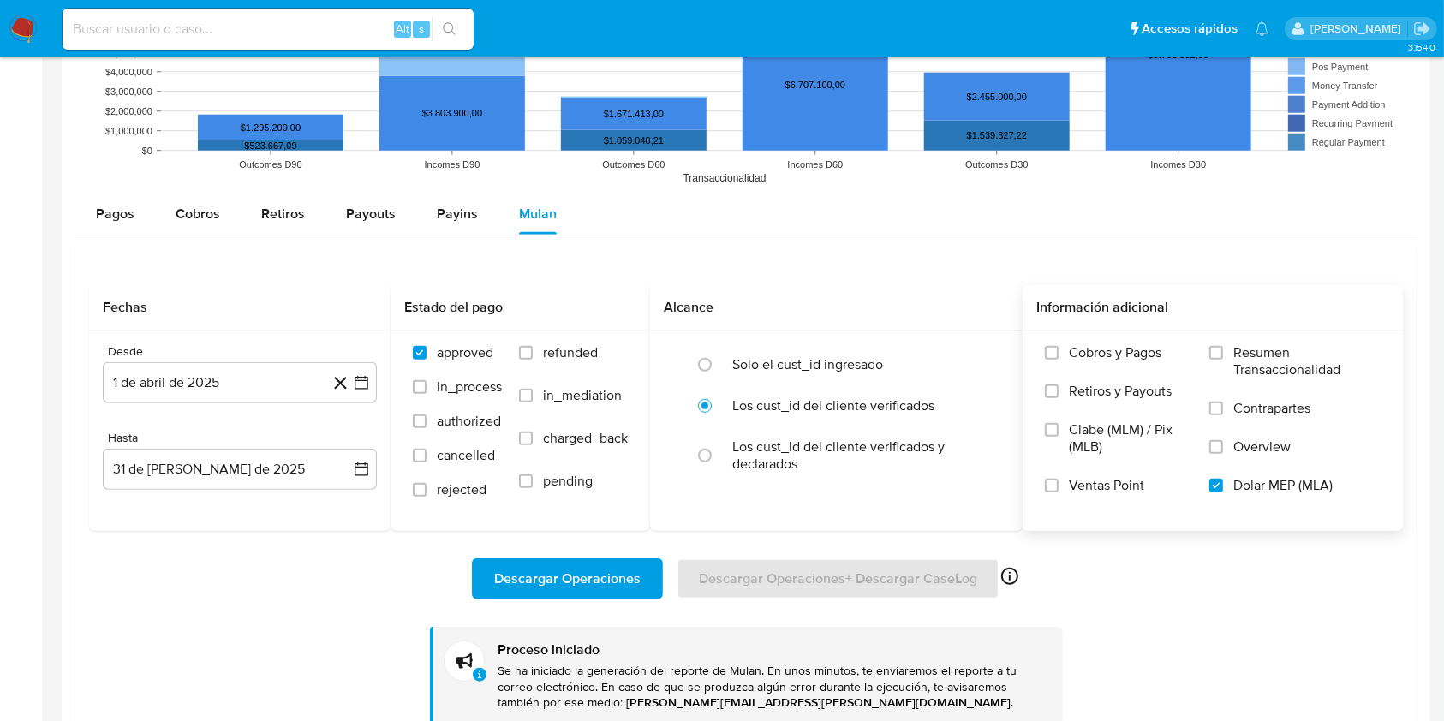
click at [1120, 618] on div "Descargar Operaciones Descargar Operaciones + Descargar CaseLog Habilitado solo…" at bounding box center [746, 628] width 1314 height 194
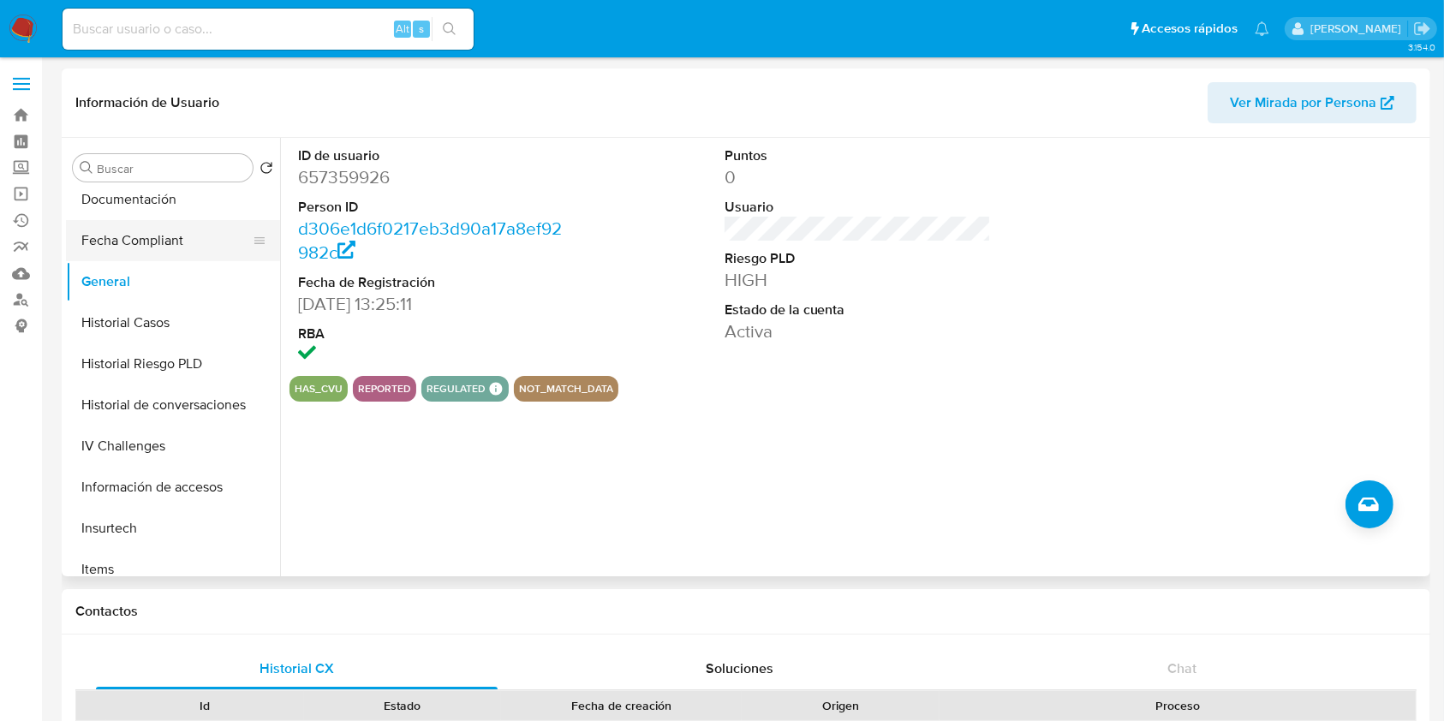
scroll to position [457, 0]
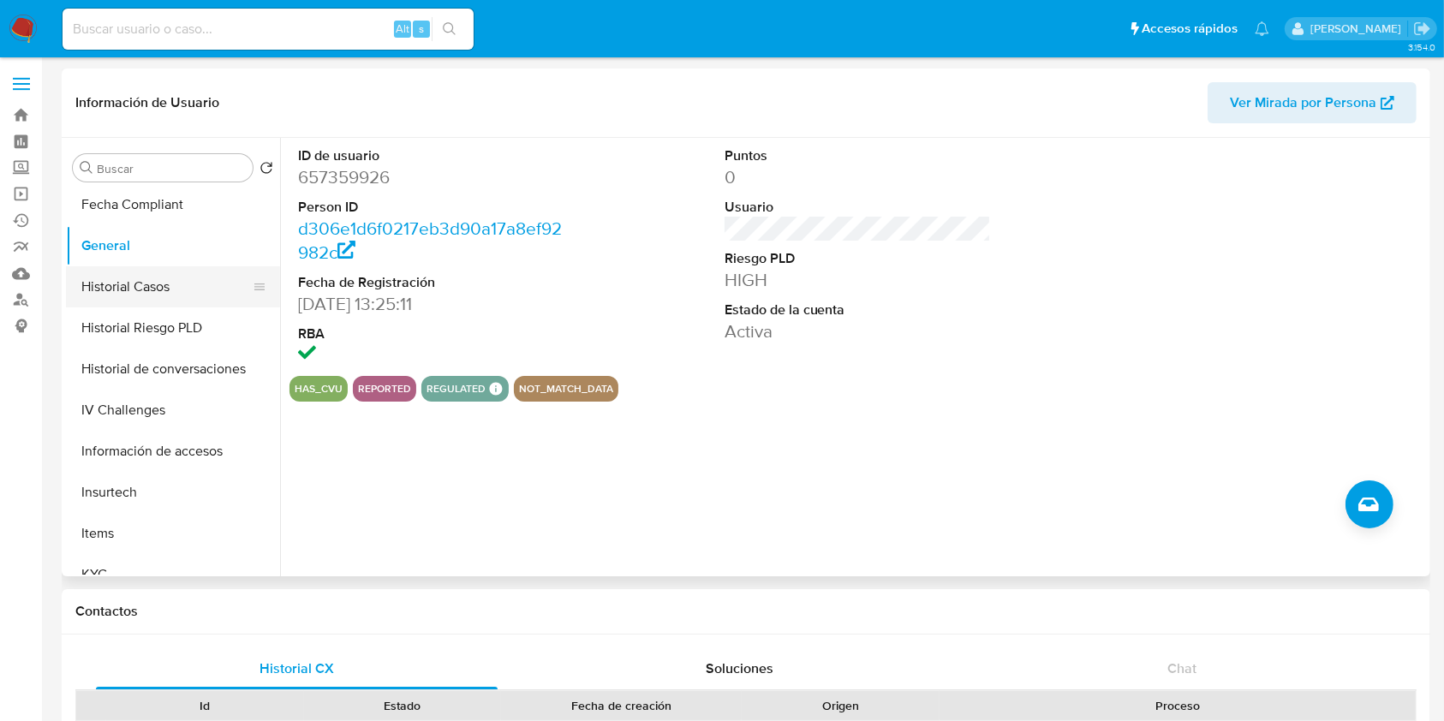
click at [140, 277] on button "Historial Casos" at bounding box center [166, 286] width 200 height 41
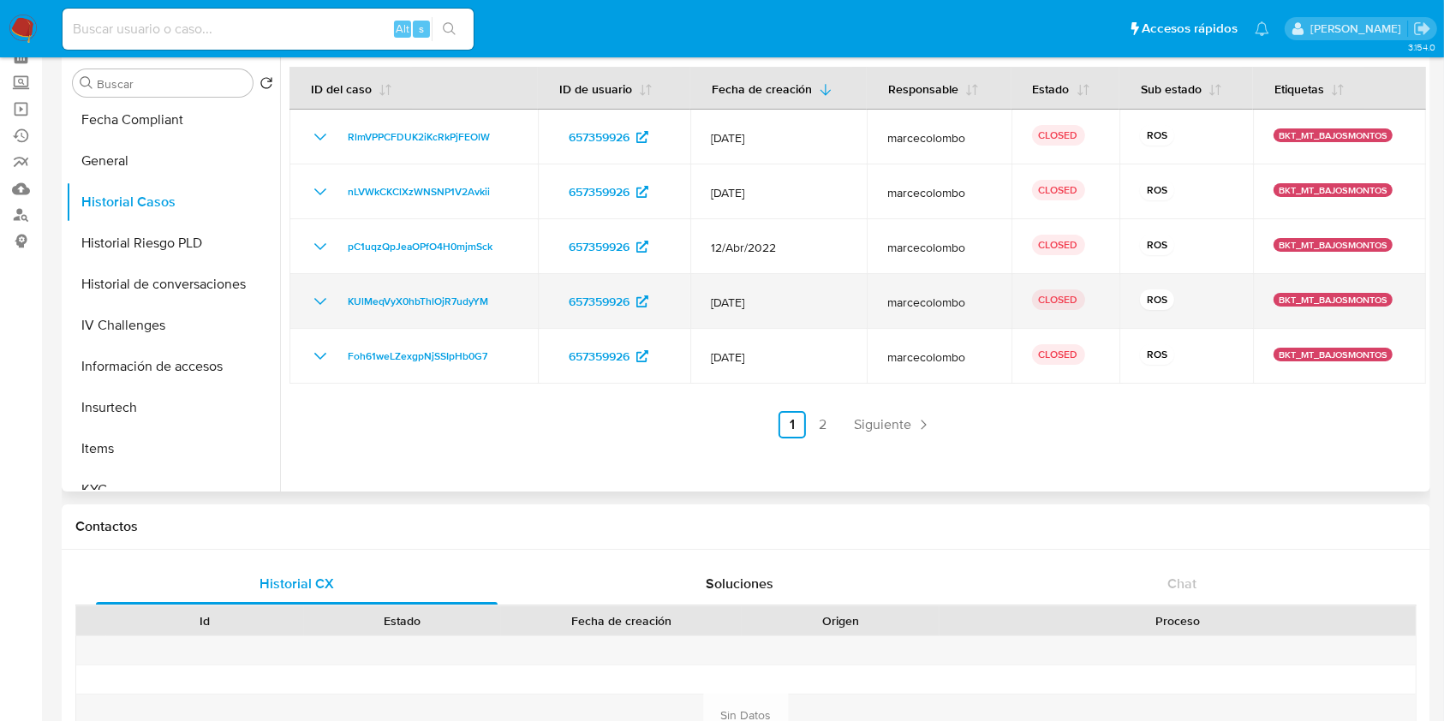
scroll to position [228, 0]
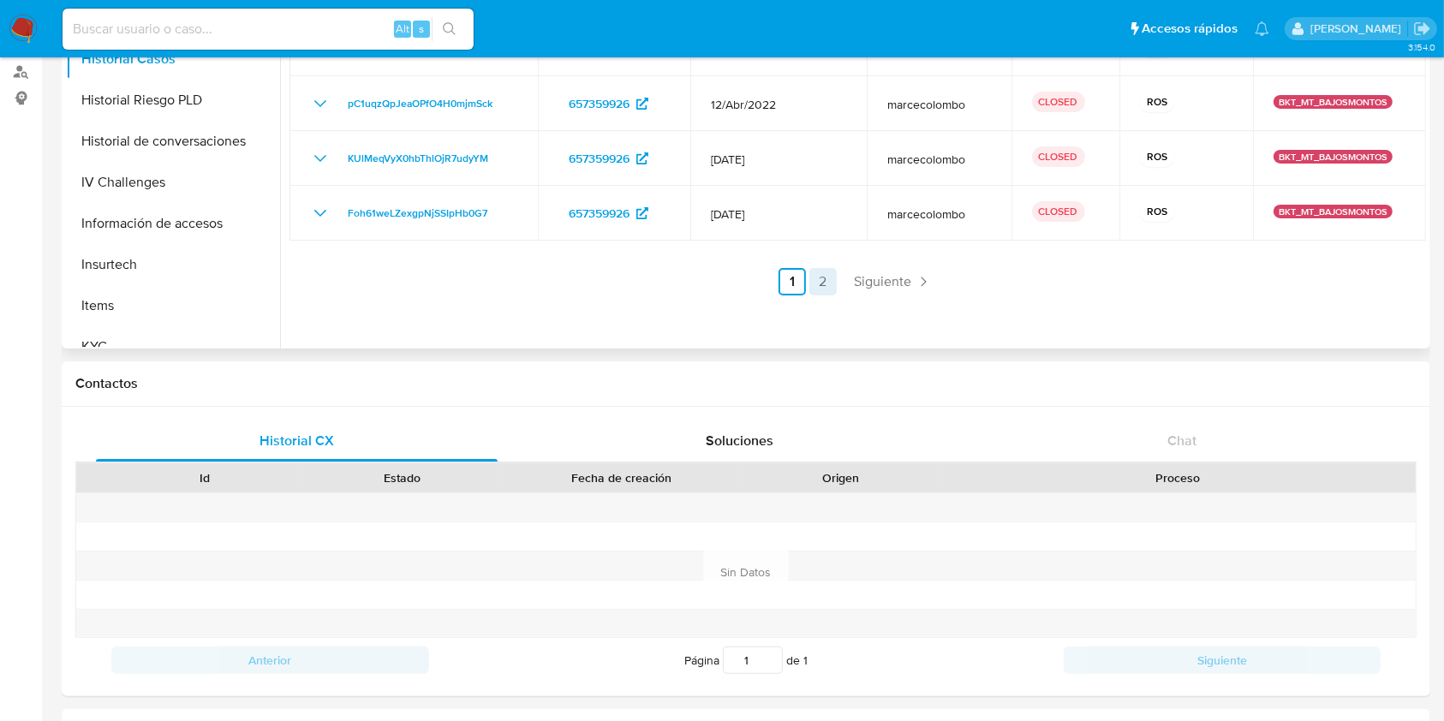
click at [812, 282] on link "2" at bounding box center [823, 281] width 27 height 27
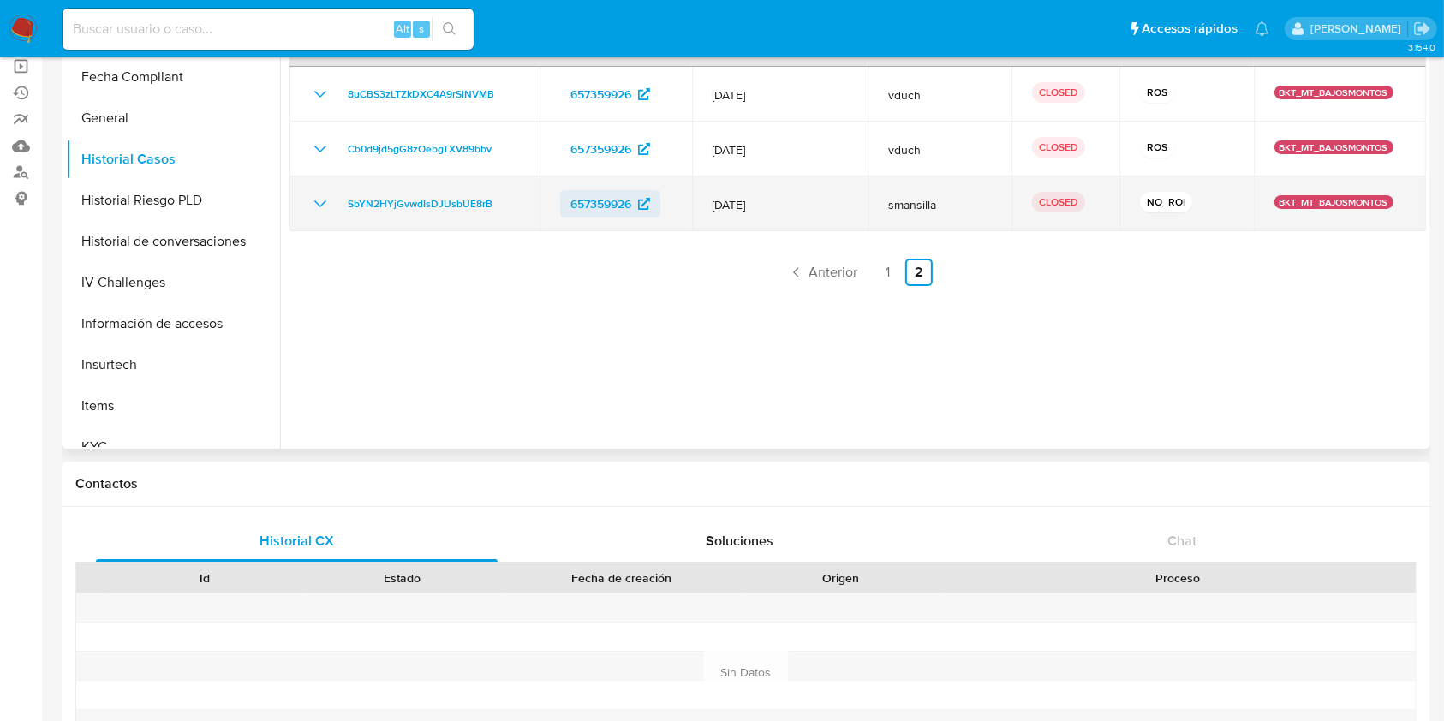
scroll to position [0, 0]
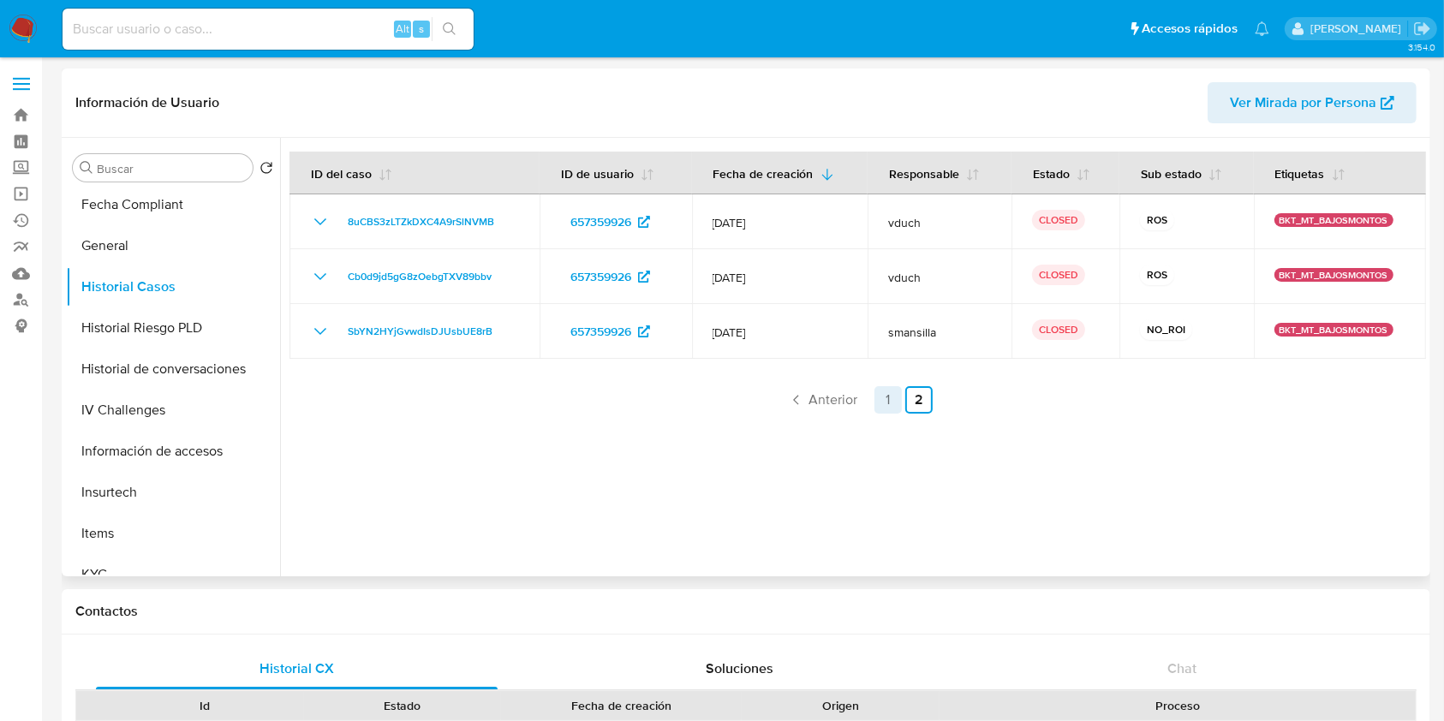
click at [880, 404] on link "1" at bounding box center [888, 399] width 27 height 27
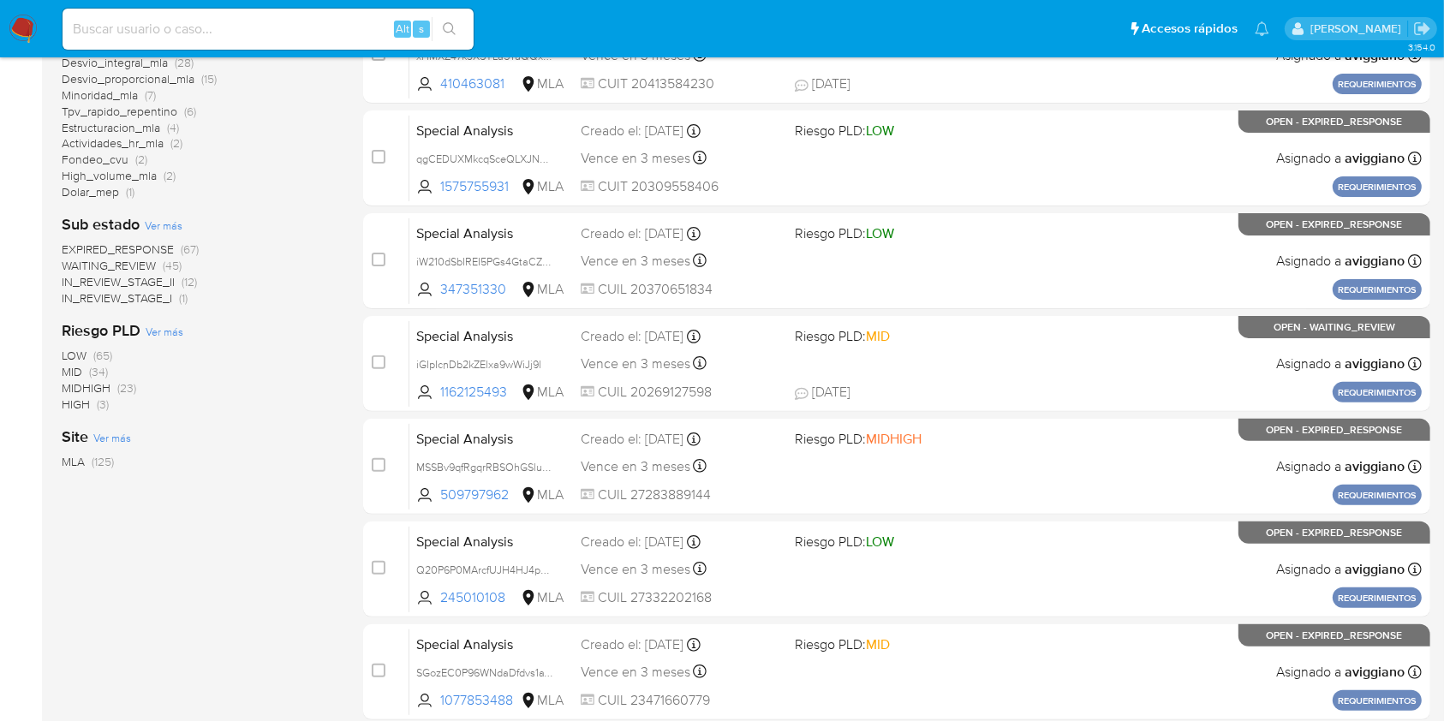
scroll to position [114, 0]
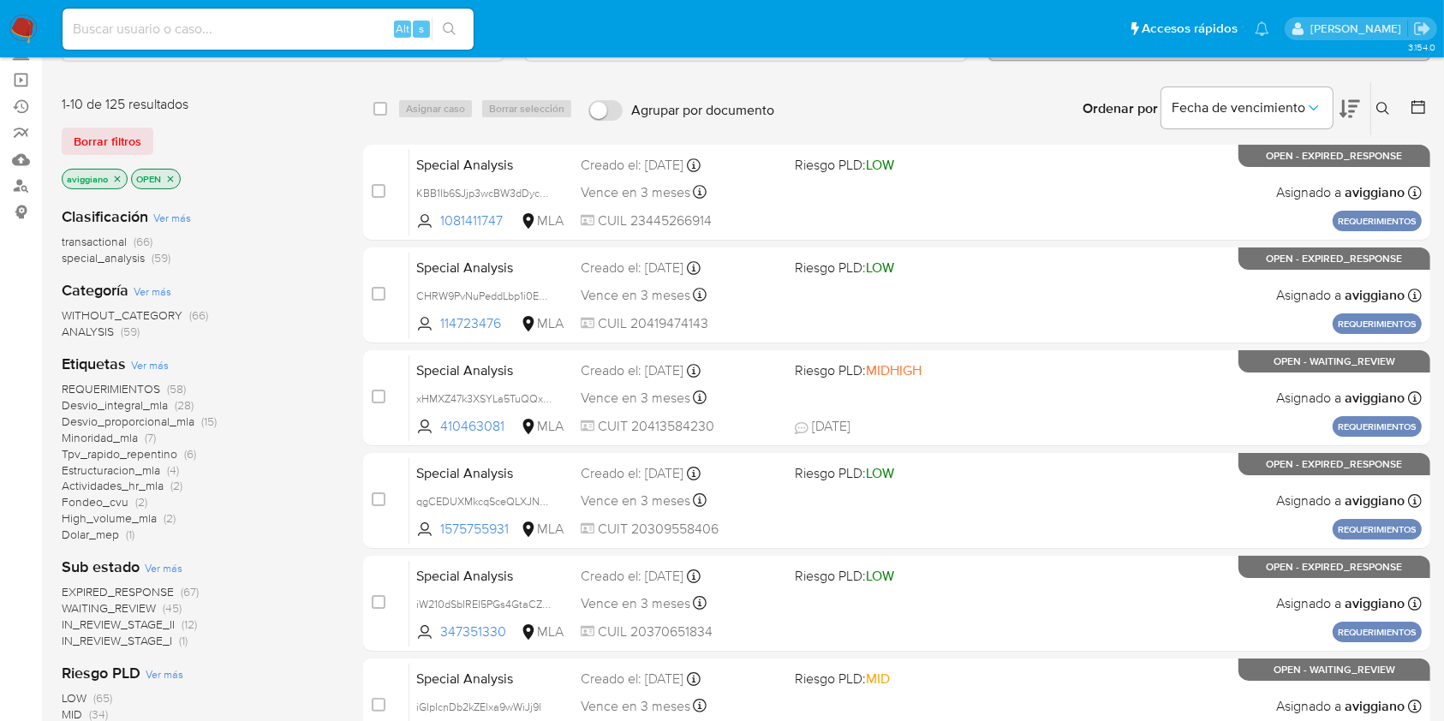
click at [118, 176] on icon "close-filter" at bounding box center [117, 179] width 10 height 10
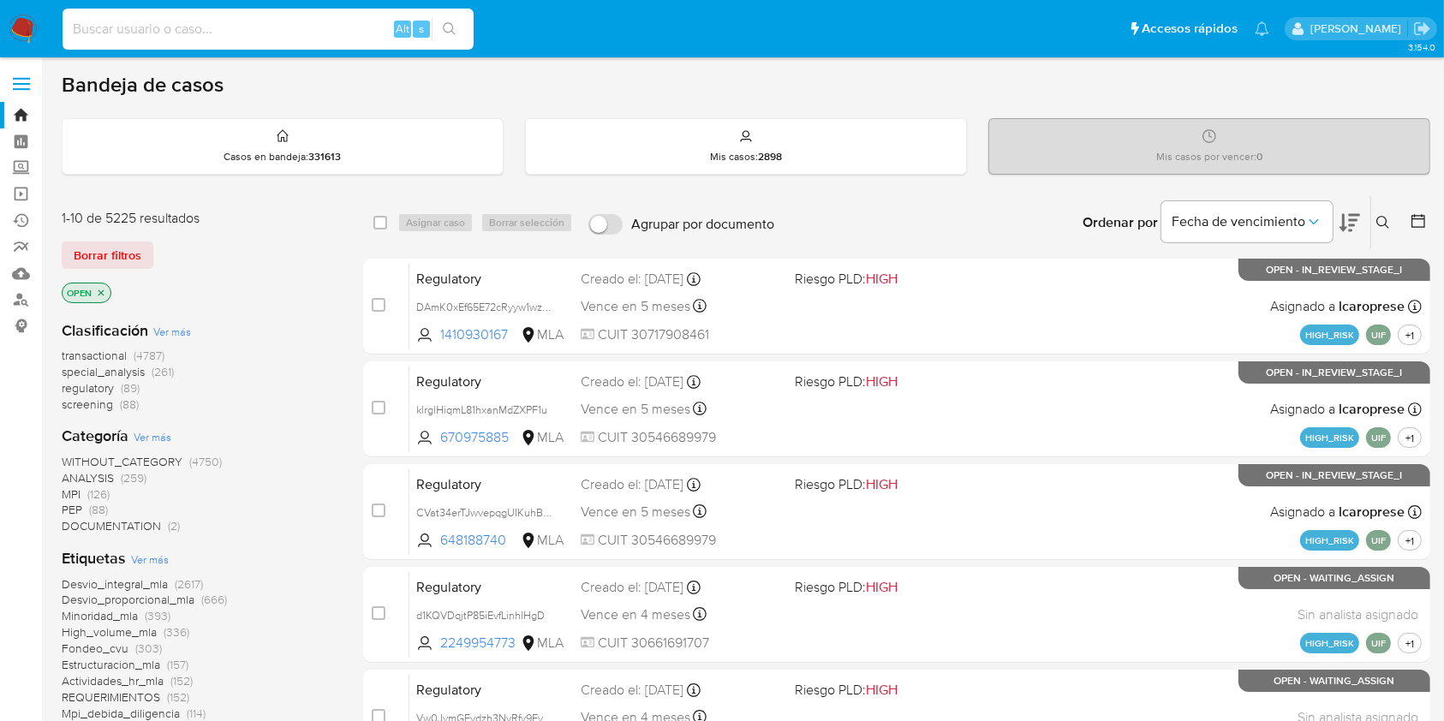
click at [137, 22] on input at bounding box center [268, 29] width 411 height 22
paste input "QTBIP9b3q39MGK7tibaxY3sd"
type input "QTBIP9b3q39MGK7tibaxY3sd"
click at [453, 34] on icon "search-icon" at bounding box center [450, 29] width 14 height 14
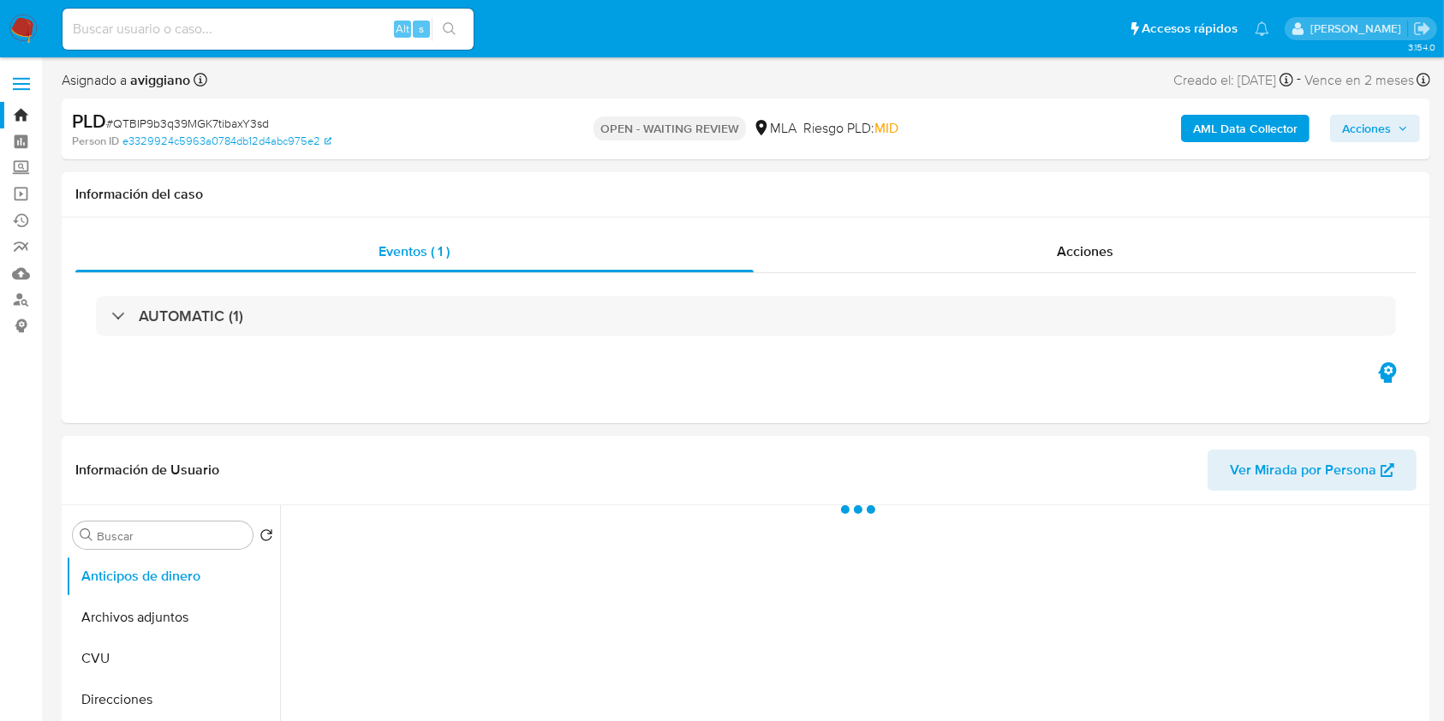
select select "10"
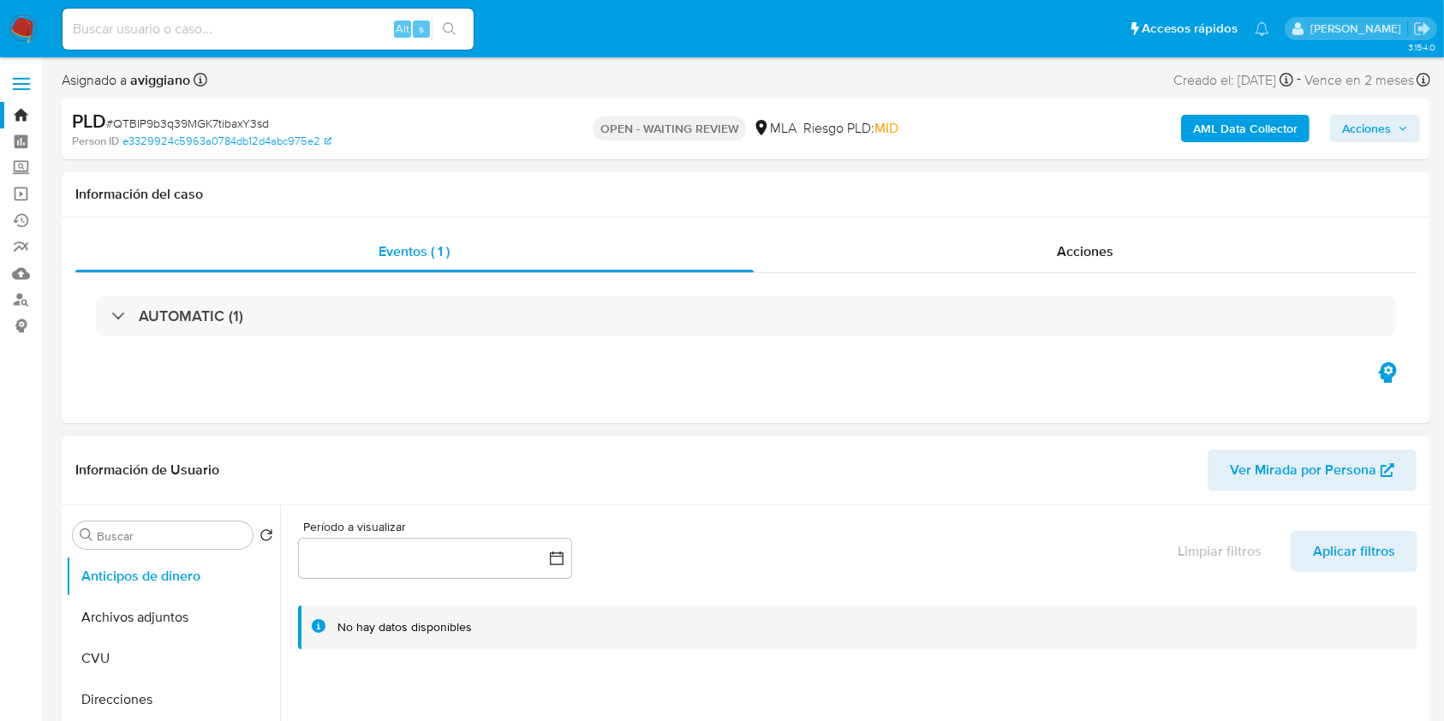
click at [796, 662] on div at bounding box center [853, 724] width 1146 height 439
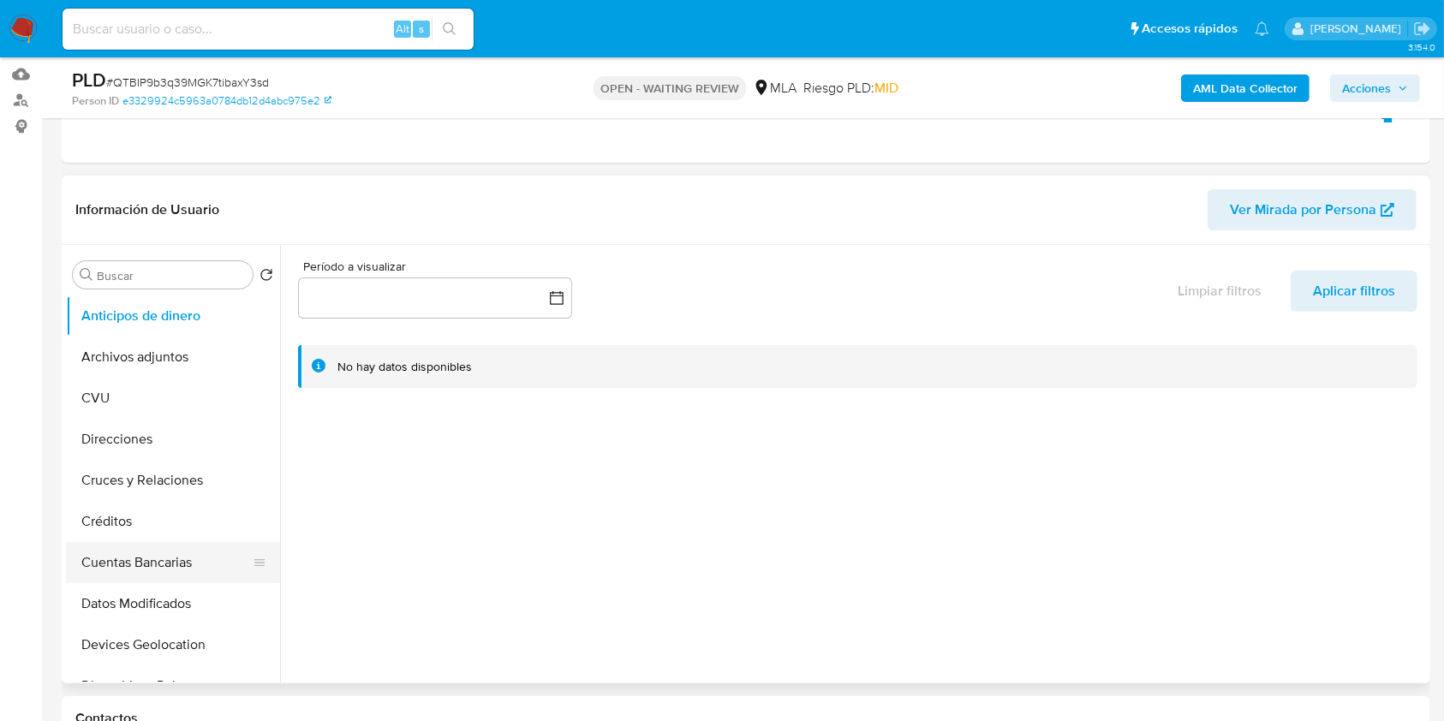
scroll to position [343, 0]
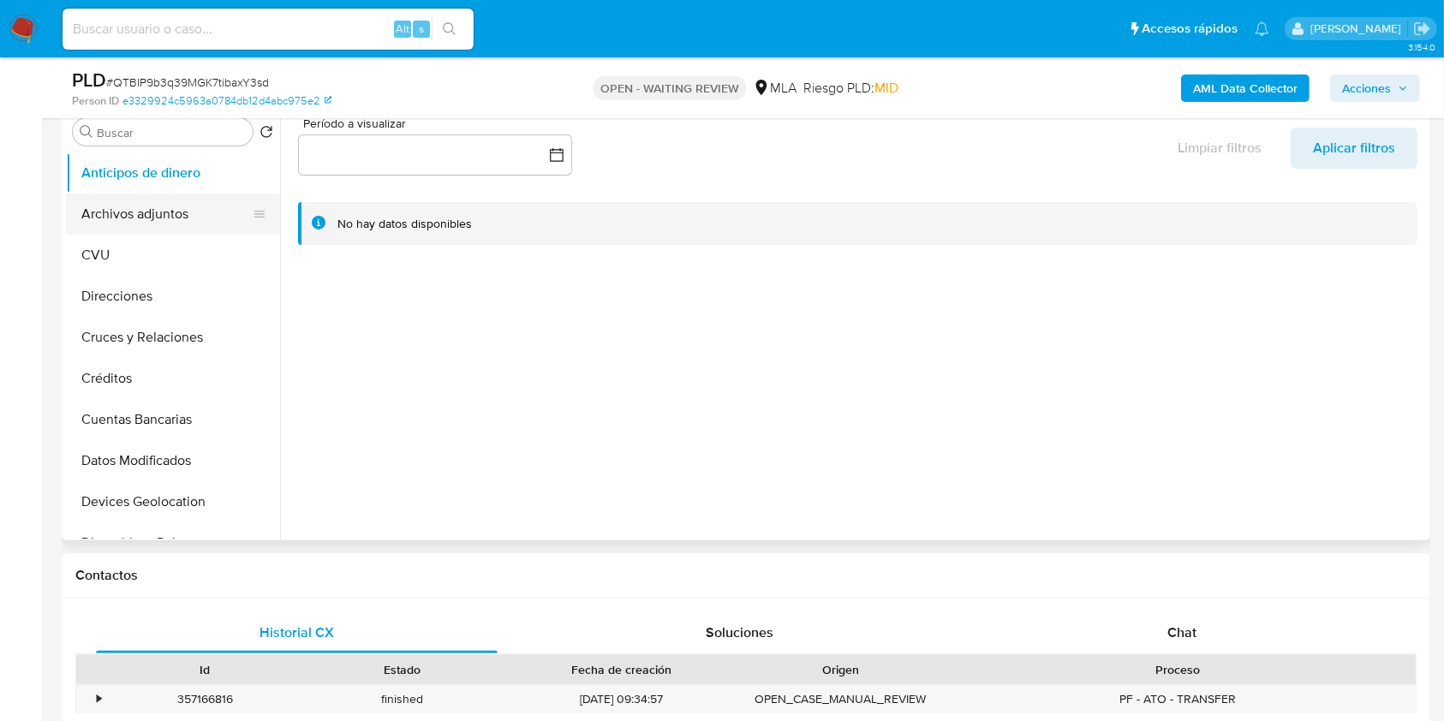
click at [206, 225] on button "Archivos adjuntos" at bounding box center [166, 214] width 200 height 41
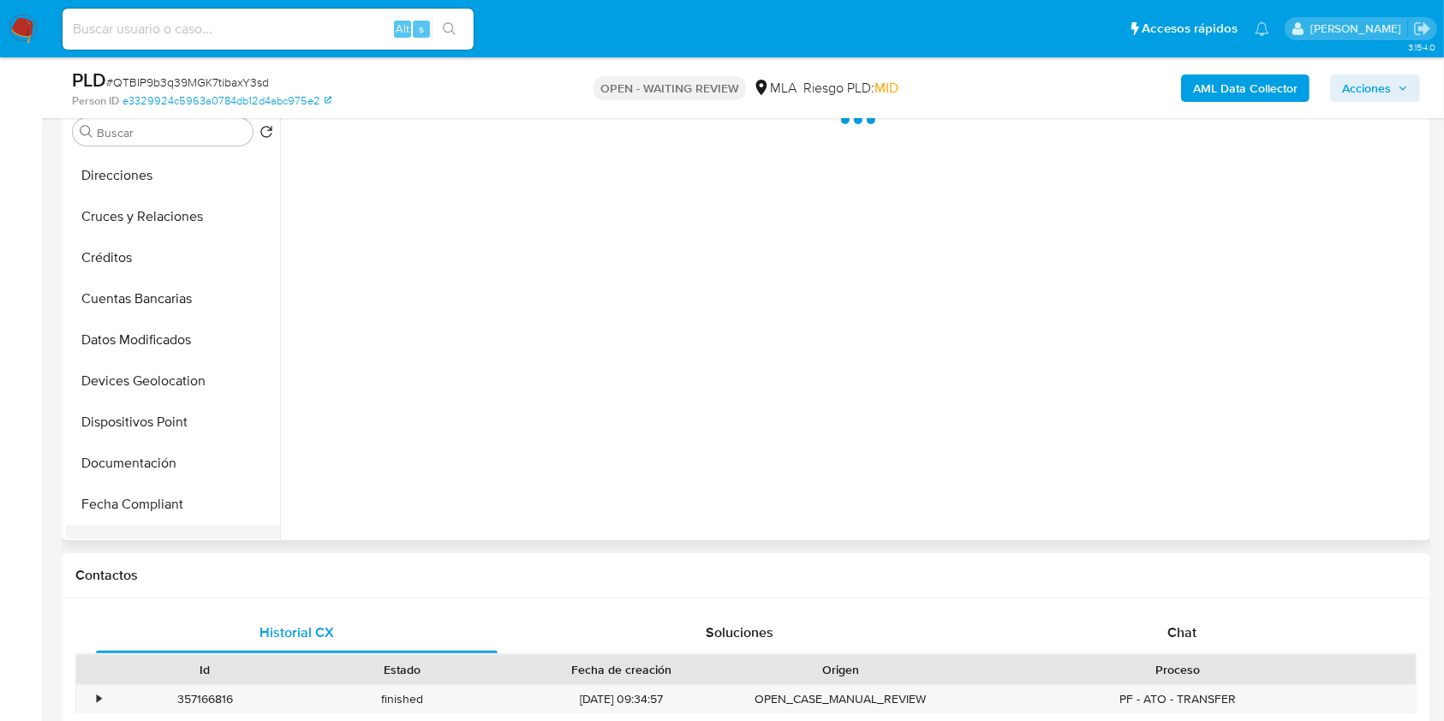
scroll to position [228, 0]
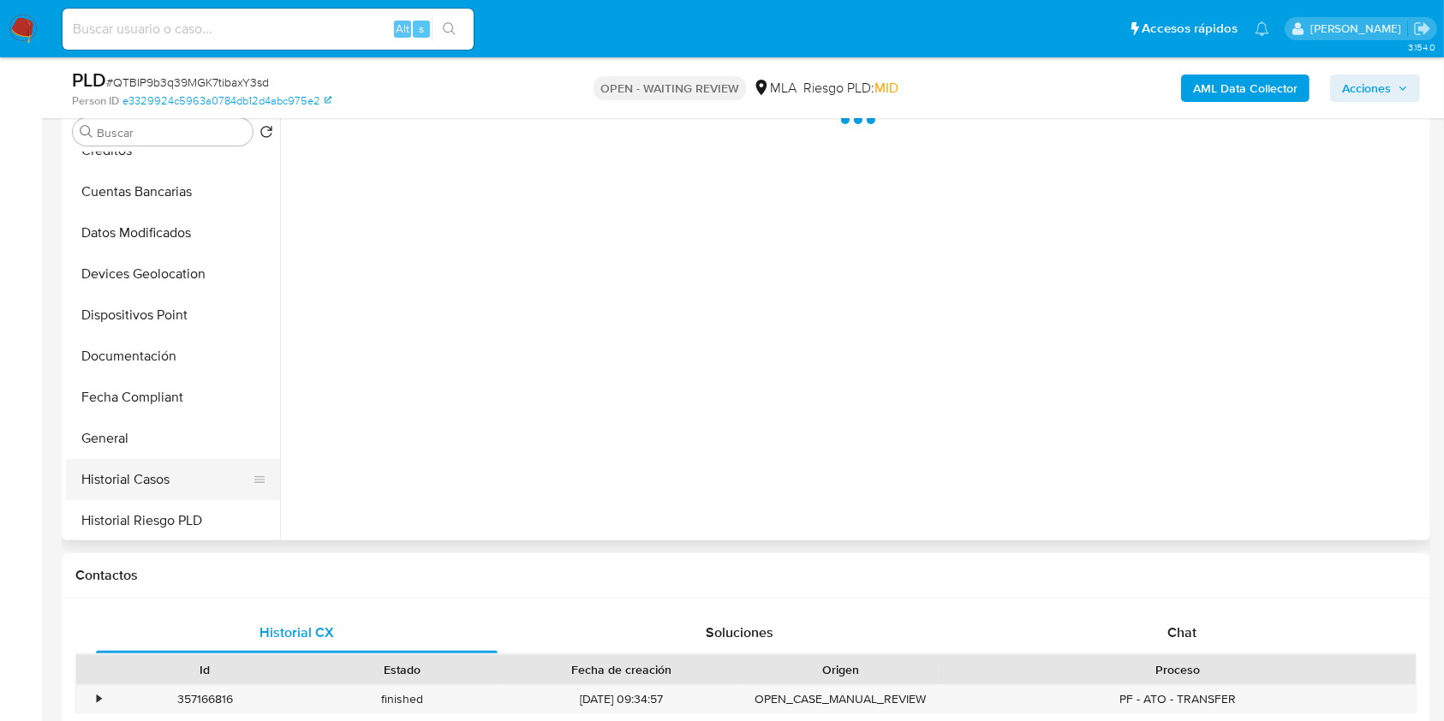
click at [152, 459] on button "Historial Casos" at bounding box center [166, 479] width 200 height 41
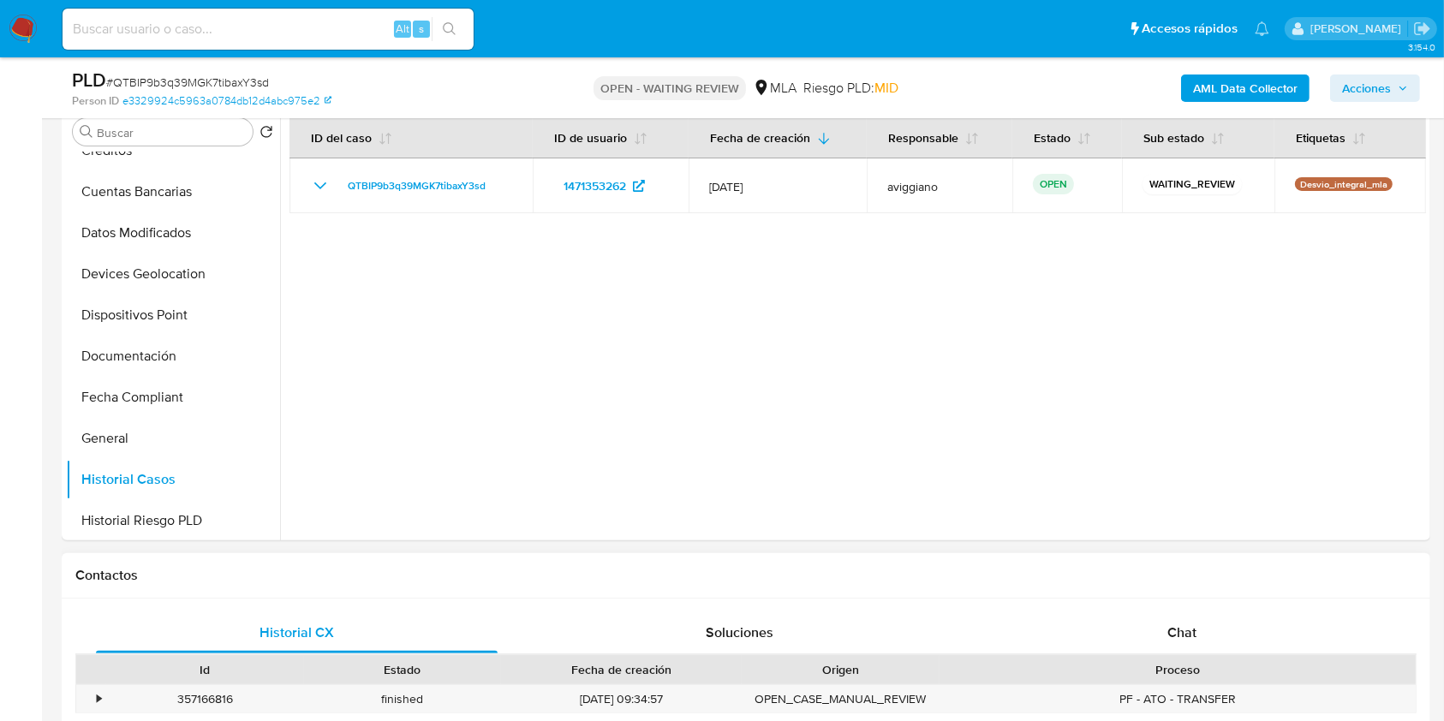
click at [791, 606] on div "Historial CX Soluciones Chat Id Estado Fecha de creación Origen Proceso • 35716…" at bounding box center [746, 686] width 1369 height 174
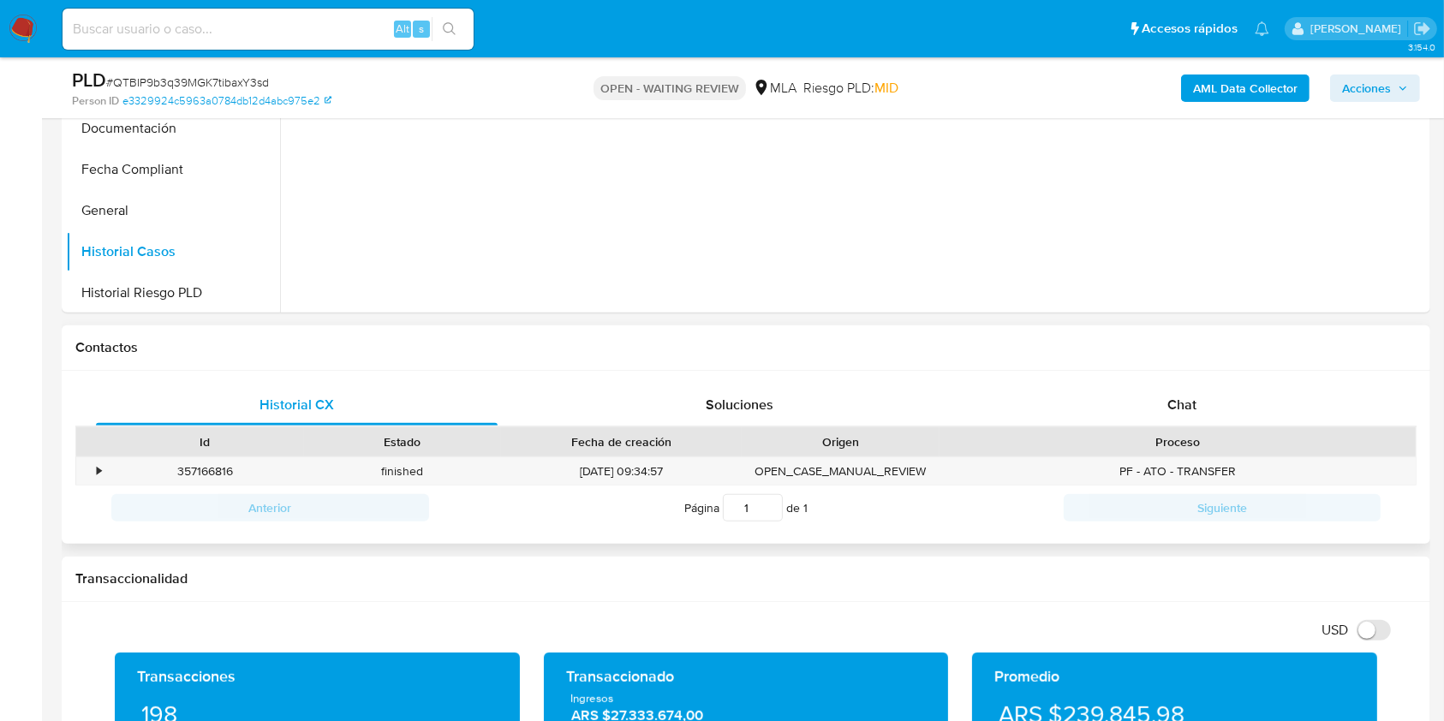
scroll to position [685, 0]
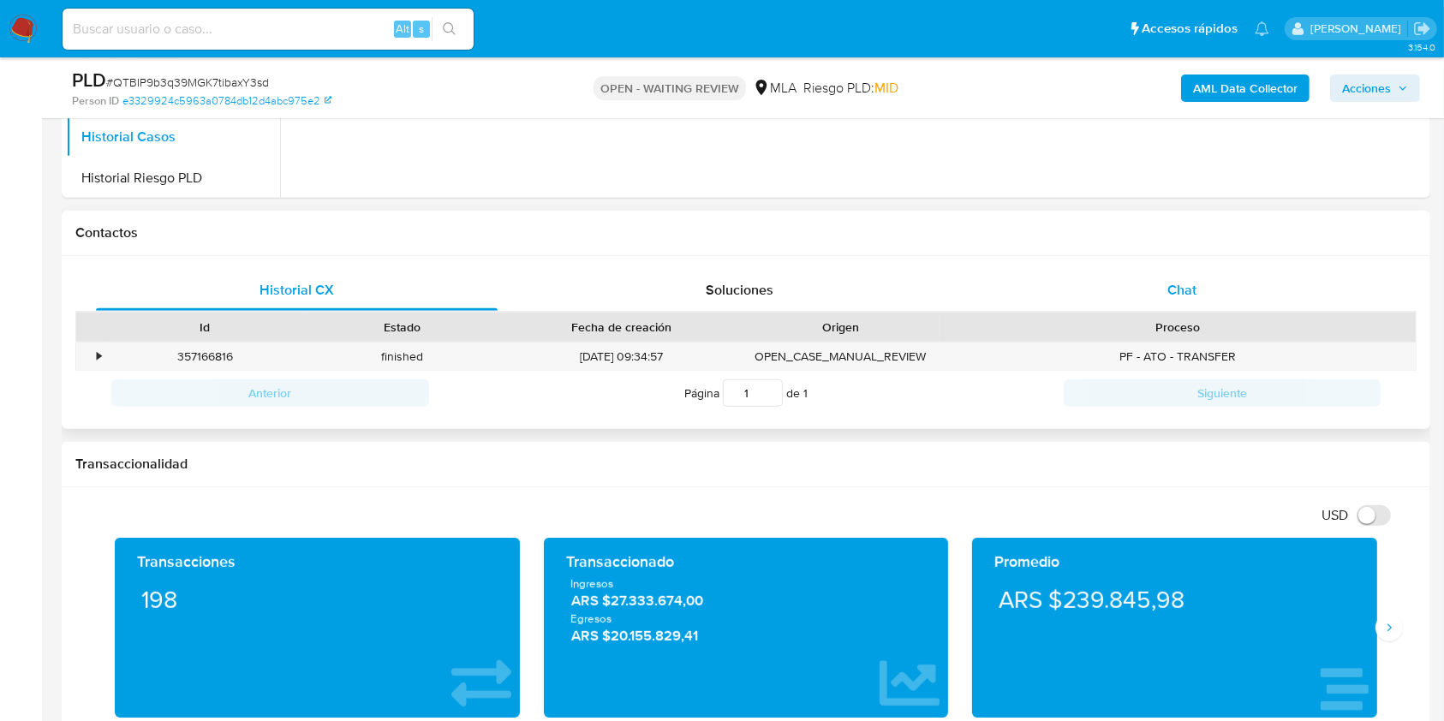
click at [1190, 284] on span "Chat" at bounding box center [1182, 290] width 29 height 20
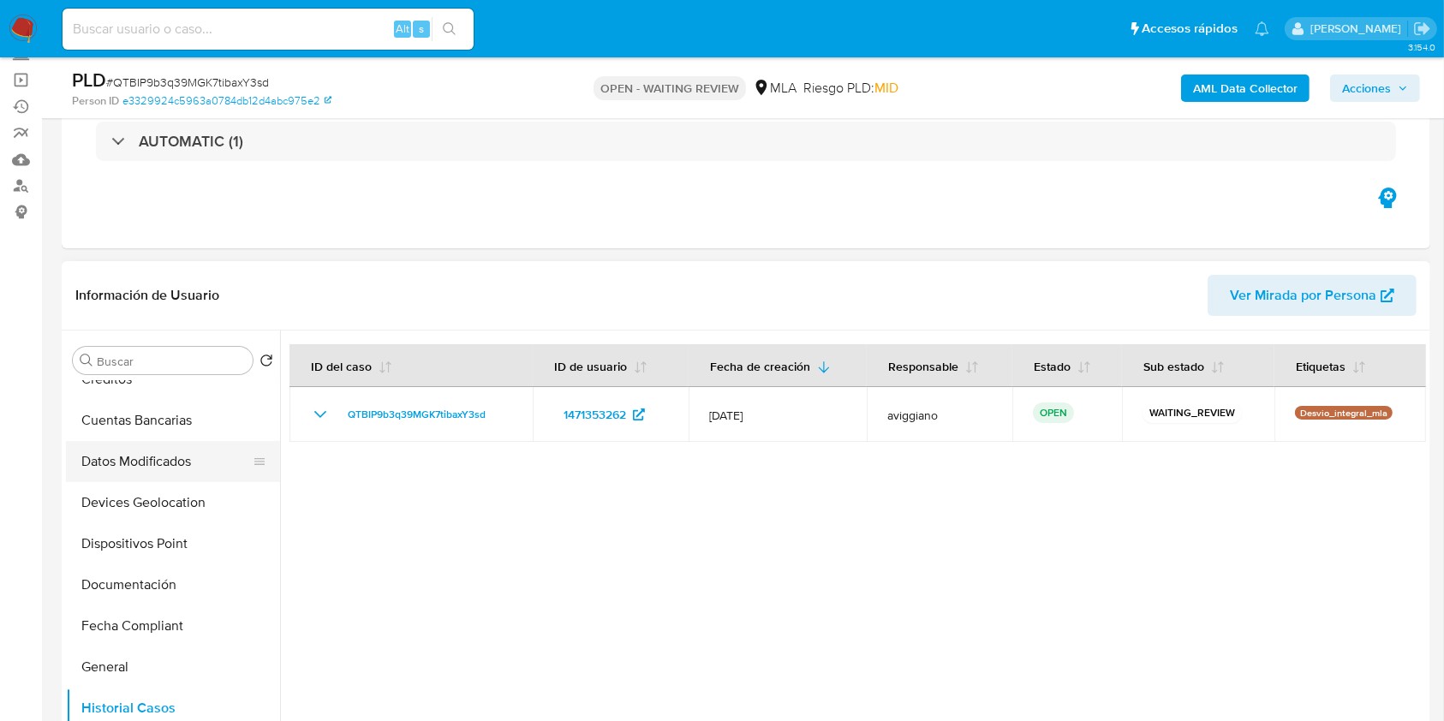
scroll to position [343, 0]
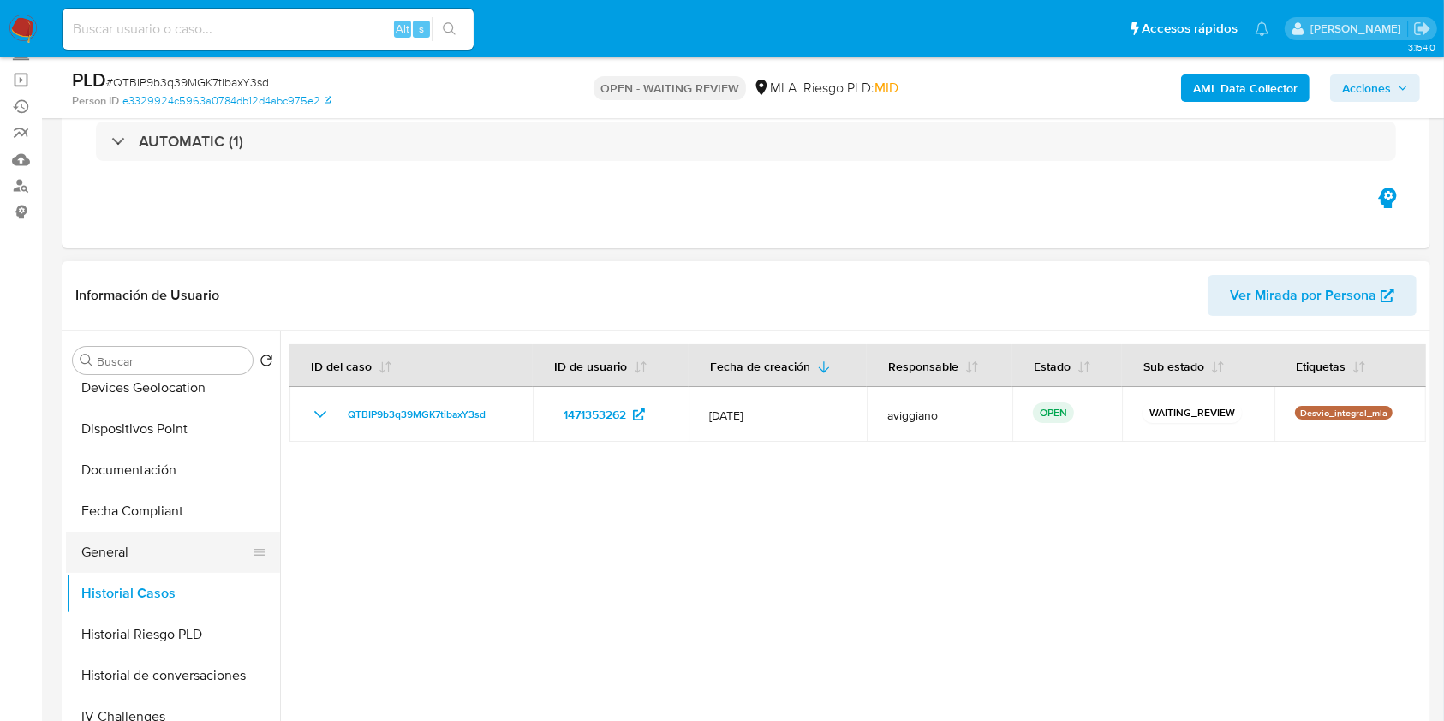
click at [128, 573] on button "Historial Casos" at bounding box center [173, 593] width 214 height 41
click at [140, 558] on button "General" at bounding box center [166, 552] width 200 height 41
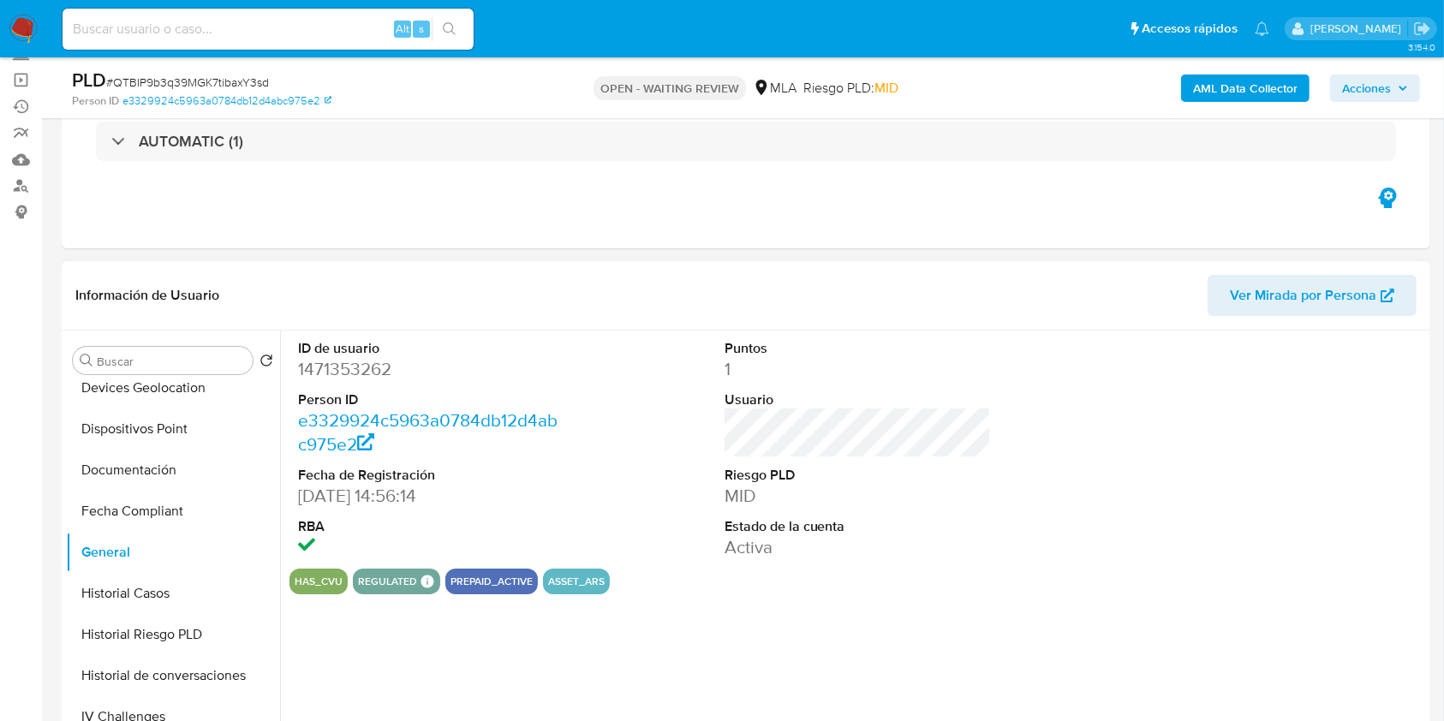
click at [350, 370] on dd "1471353262" at bounding box center [431, 369] width 267 height 24
copy dd "1471353262"
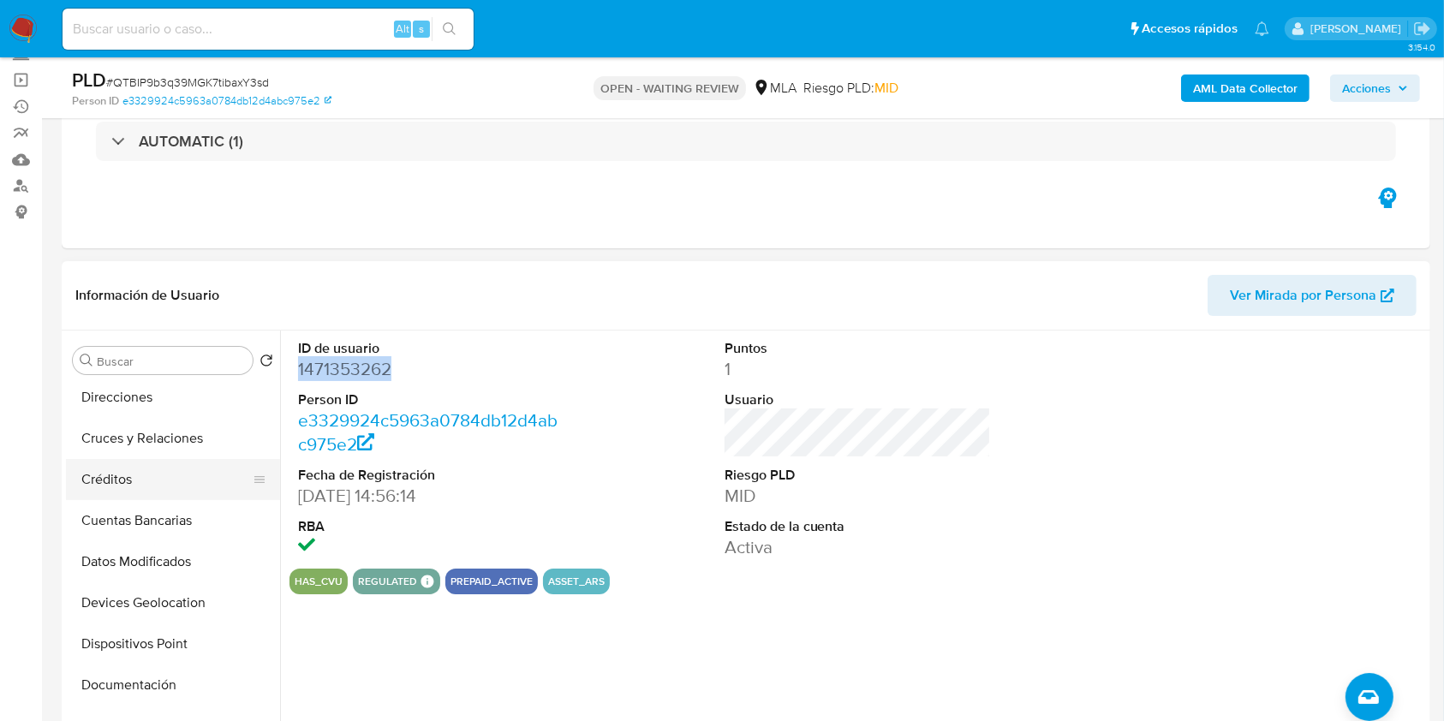
scroll to position [0, 0]
click at [174, 470] on button "CVU" at bounding box center [166, 483] width 200 height 41
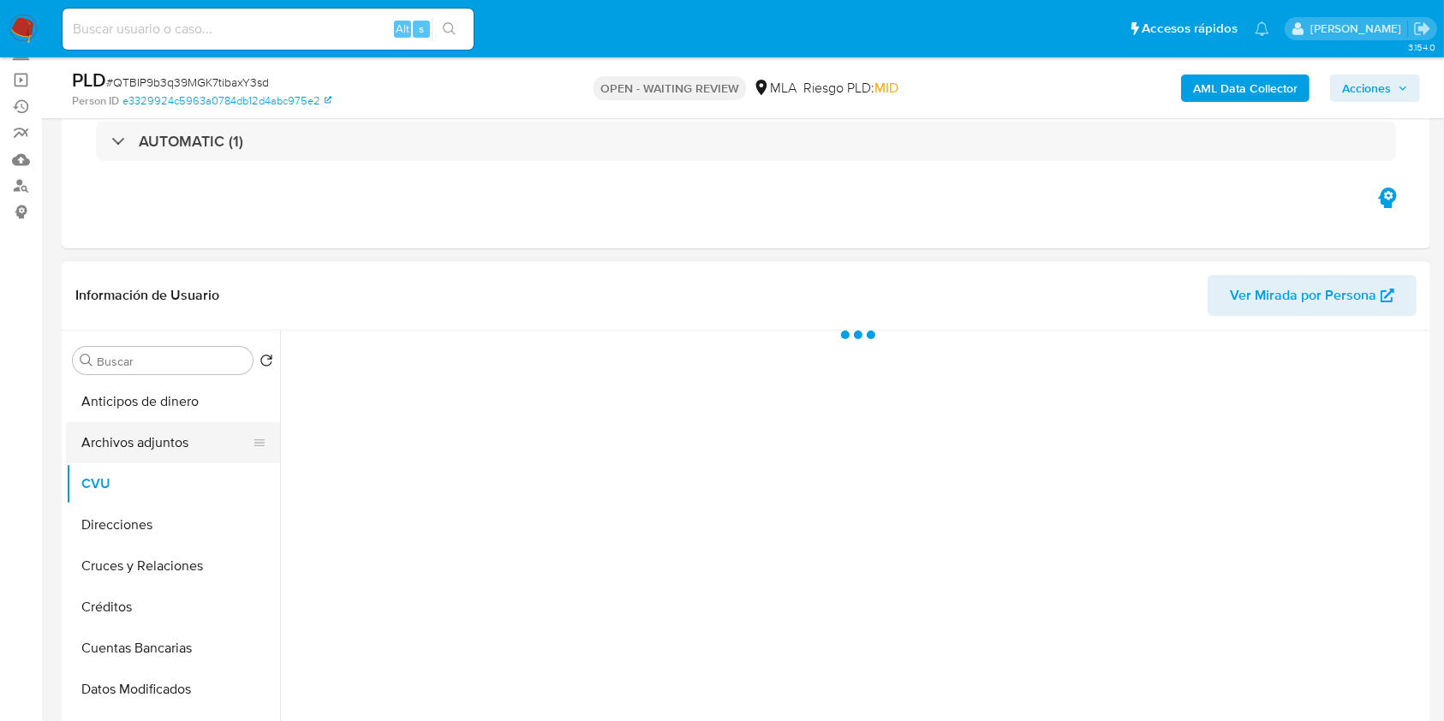
click at [177, 462] on button "Archivos adjuntos" at bounding box center [166, 442] width 200 height 41
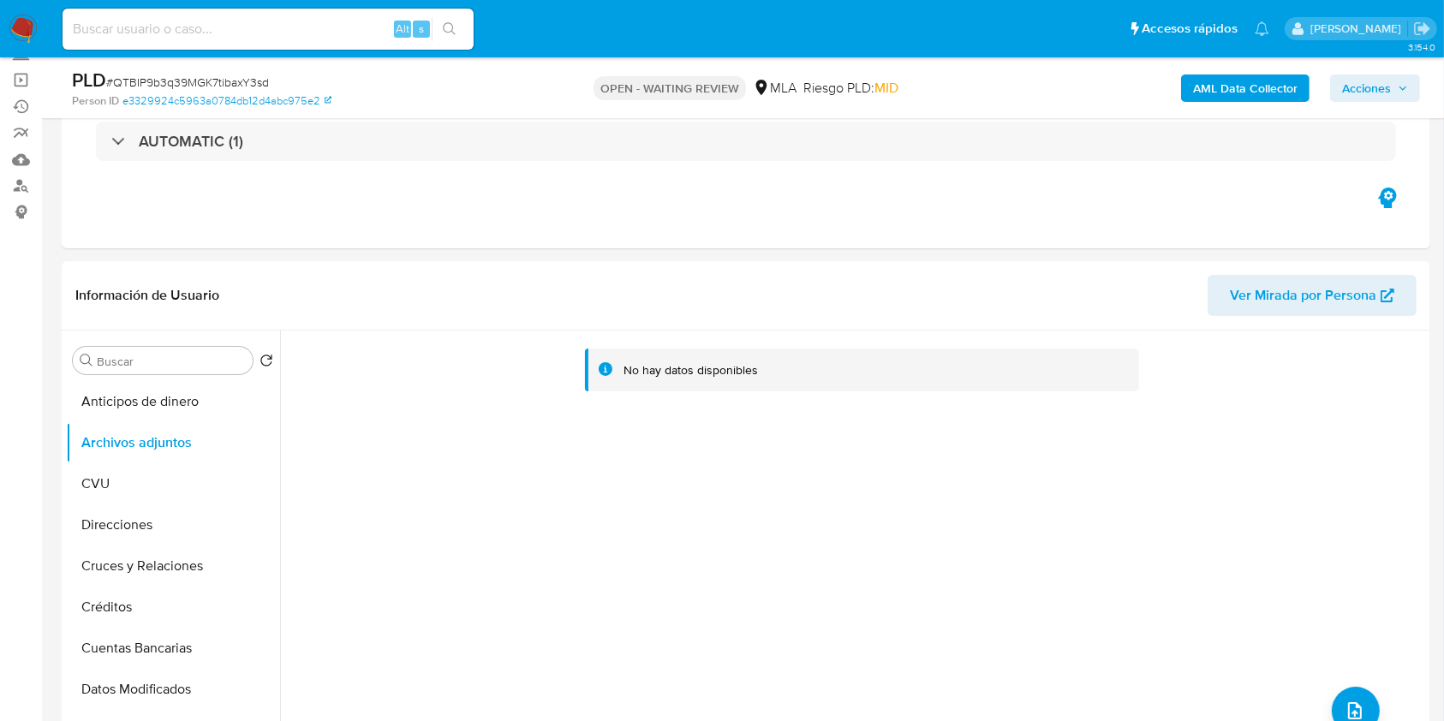
click at [1236, 96] on b "AML Data Collector" at bounding box center [1245, 88] width 105 height 27
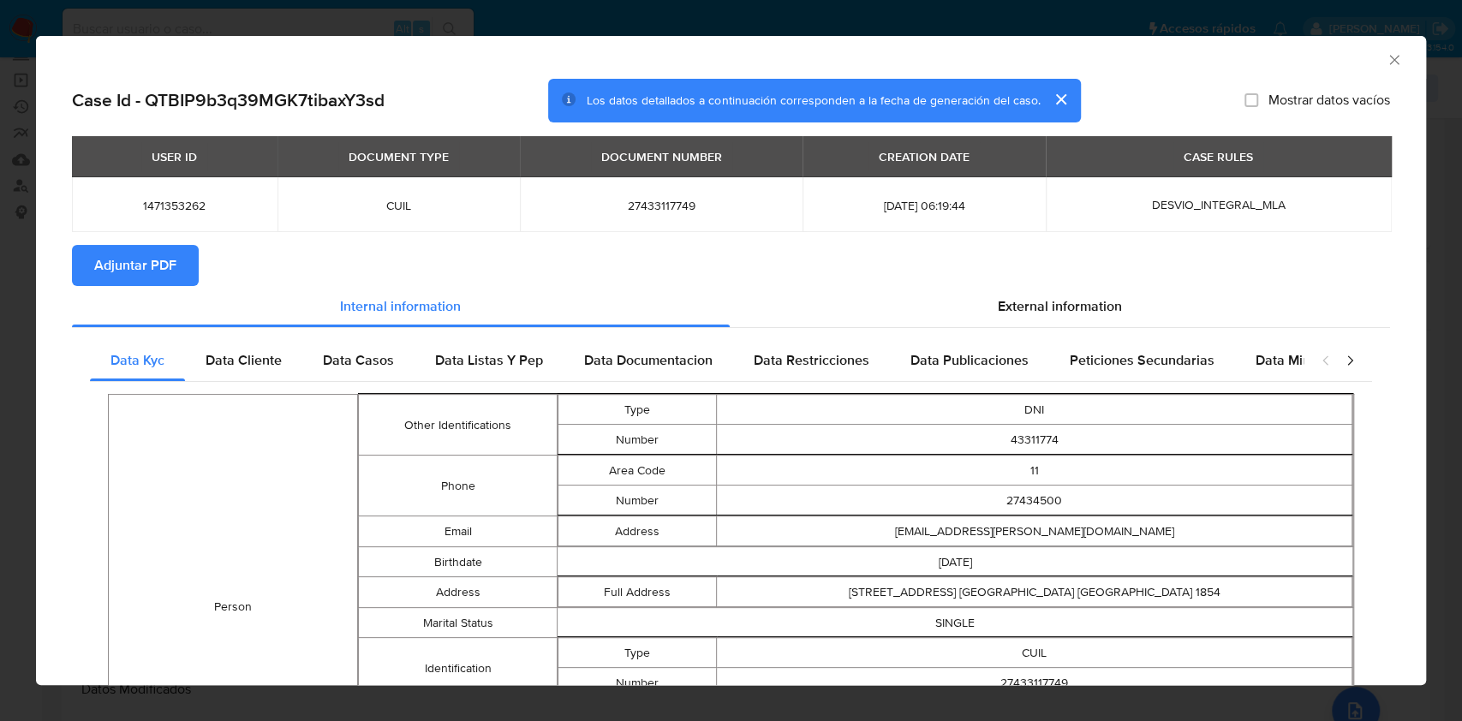
click at [1386, 51] on icon "Cerrar ventana" at bounding box center [1394, 59] width 17 height 17
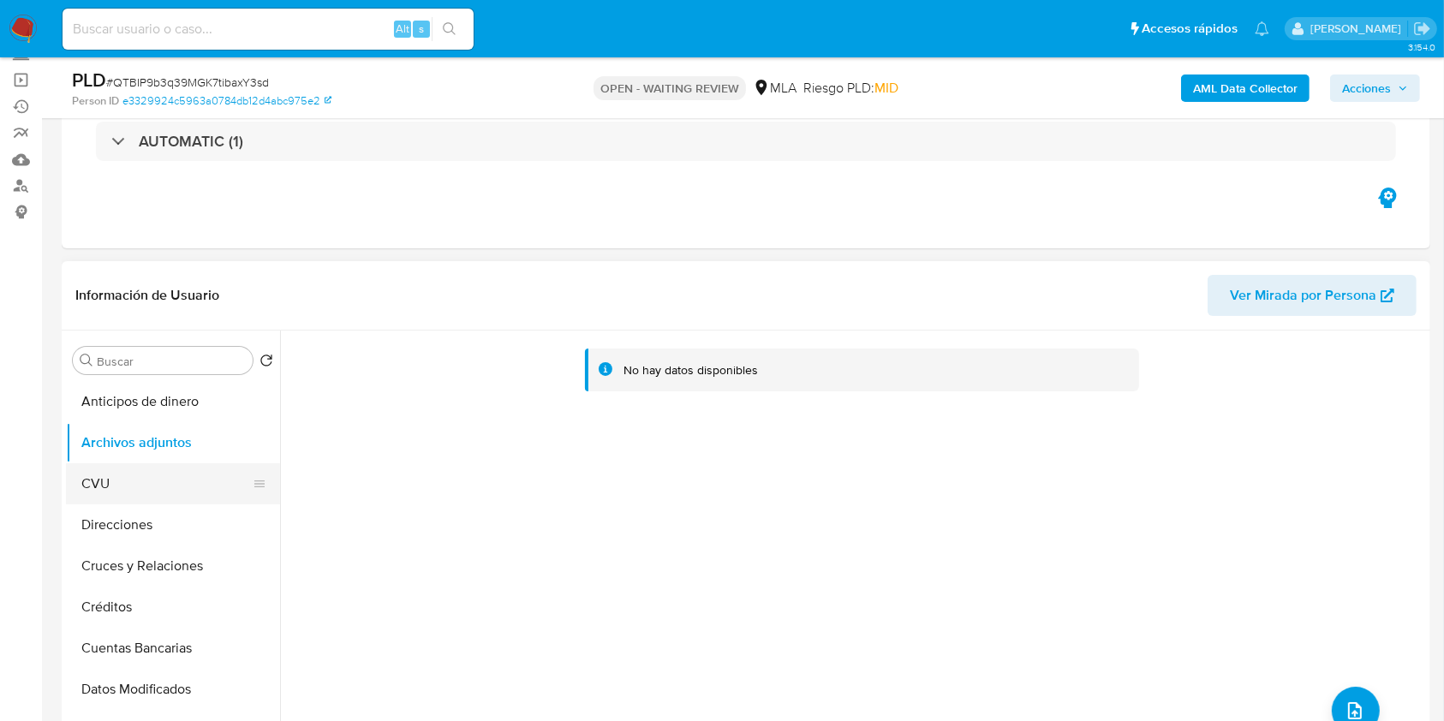
click at [134, 502] on button "CVU" at bounding box center [166, 483] width 200 height 41
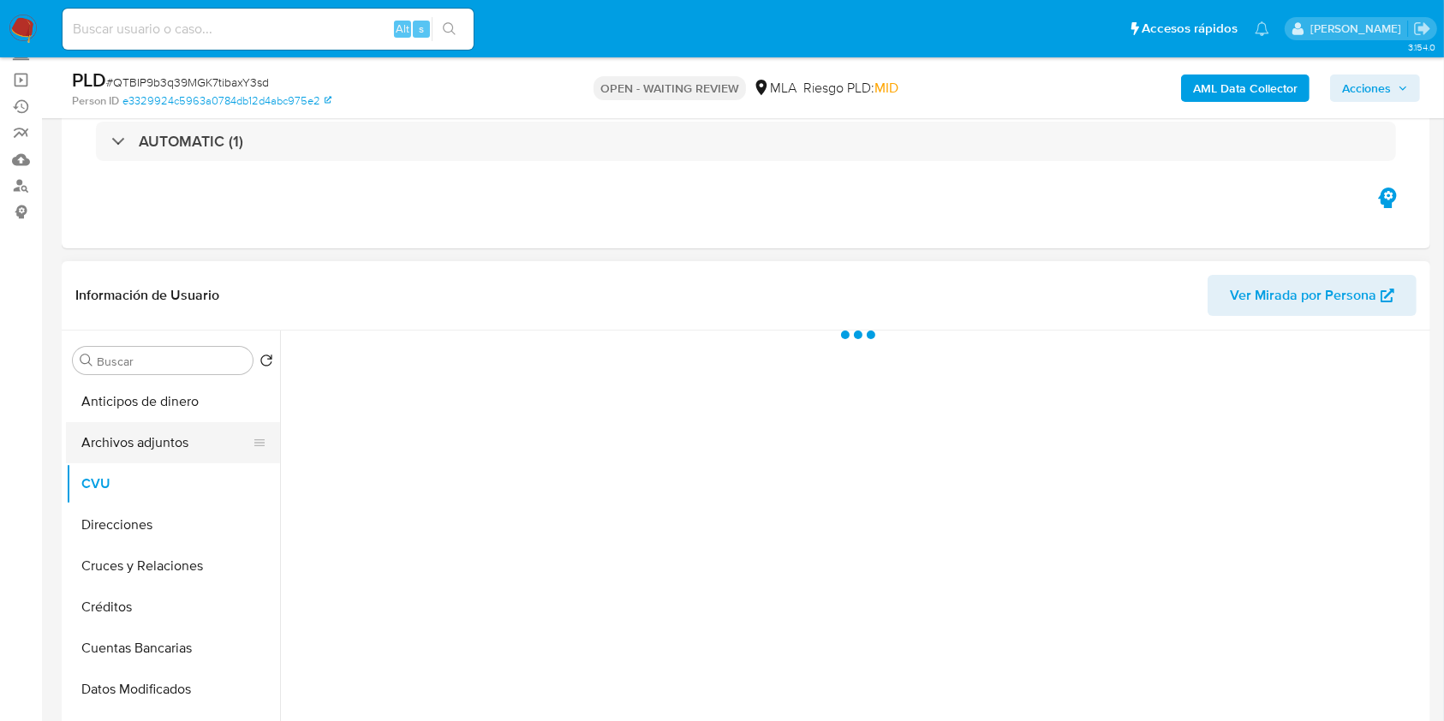
click at [133, 452] on button "Archivos adjuntos" at bounding box center [166, 442] width 200 height 41
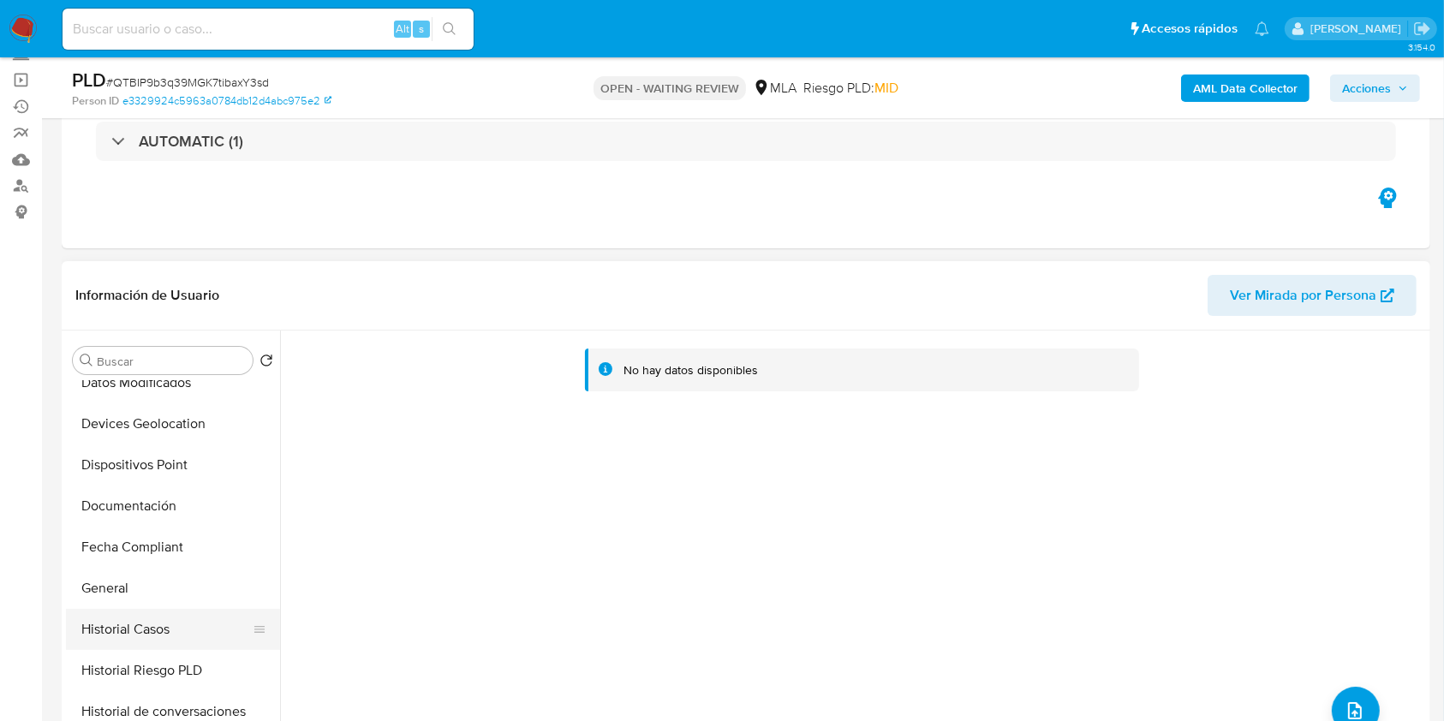
scroll to position [343, 0]
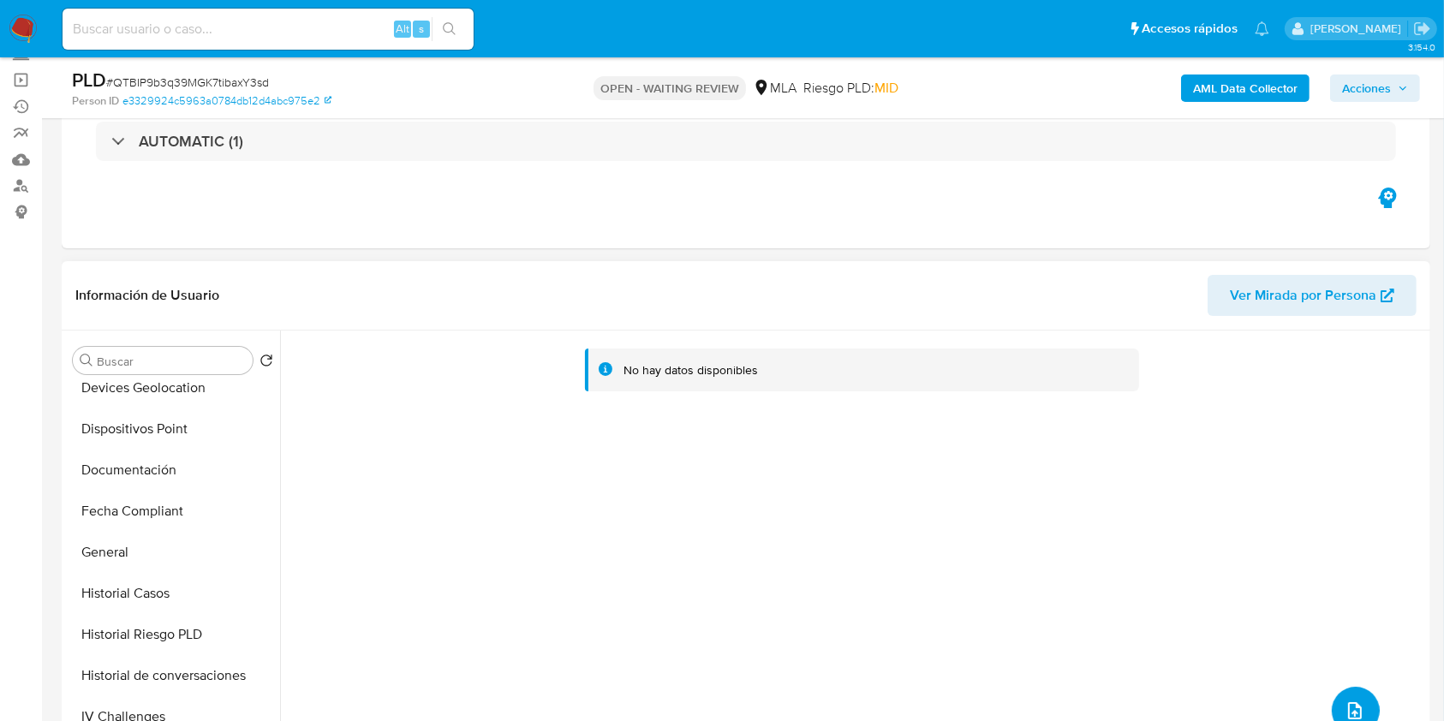
click at [1353, 696] on button "upload-file" at bounding box center [1356, 711] width 48 height 48
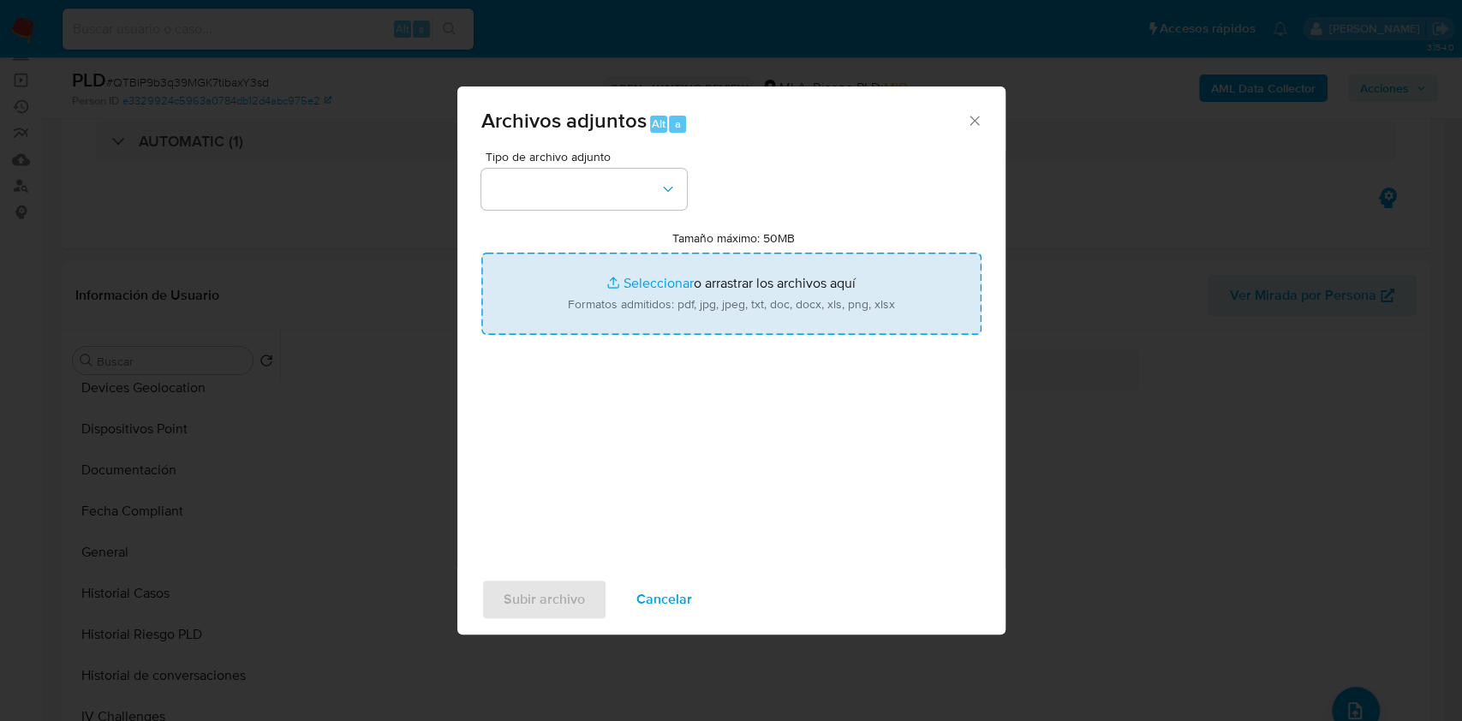
click at [739, 283] on input "Tamaño máximo: 50MB Seleccionar archivos" at bounding box center [731, 294] width 500 height 82
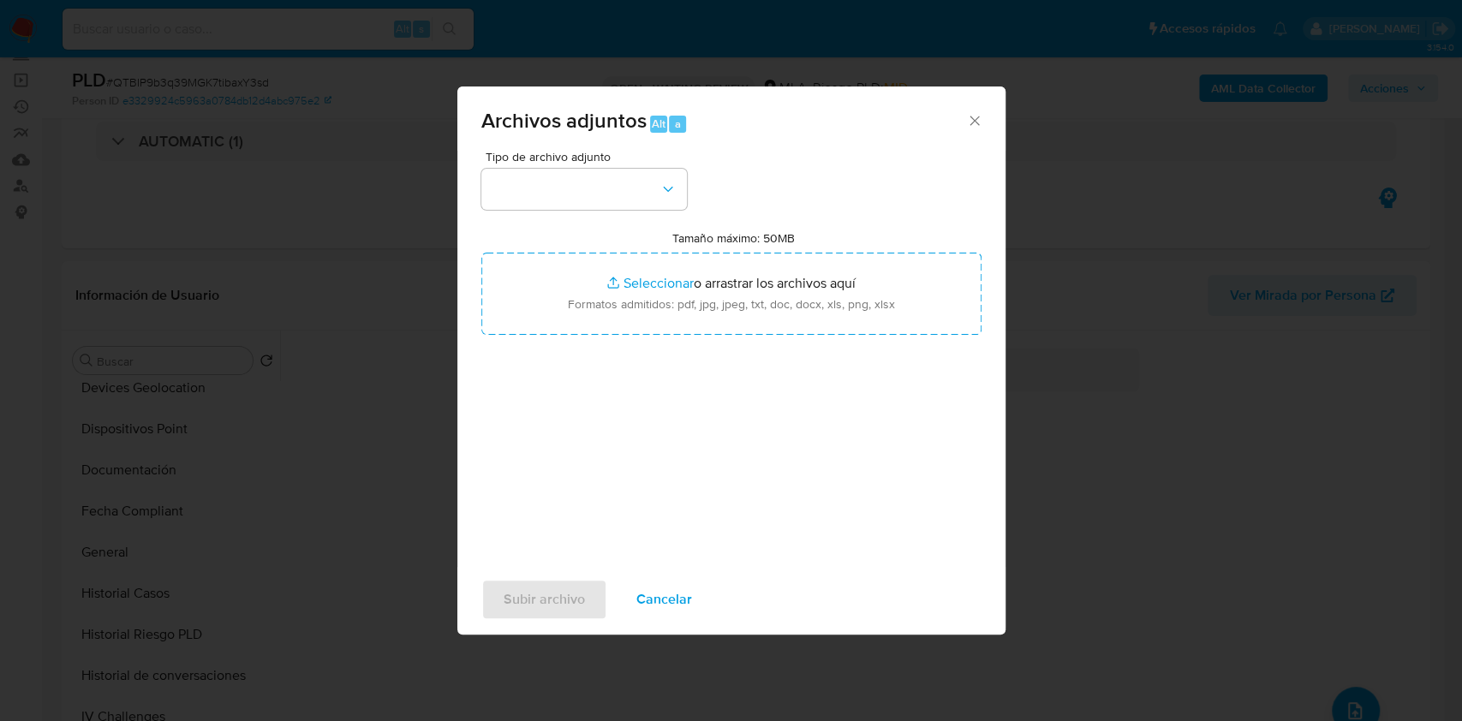
click at [985, 99] on div "Archivos adjuntos Alt a" at bounding box center [731, 119] width 548 height 64
click at [974, 116] on icon "Cerrar" at bounding box center [974, 120] width 17 height 17
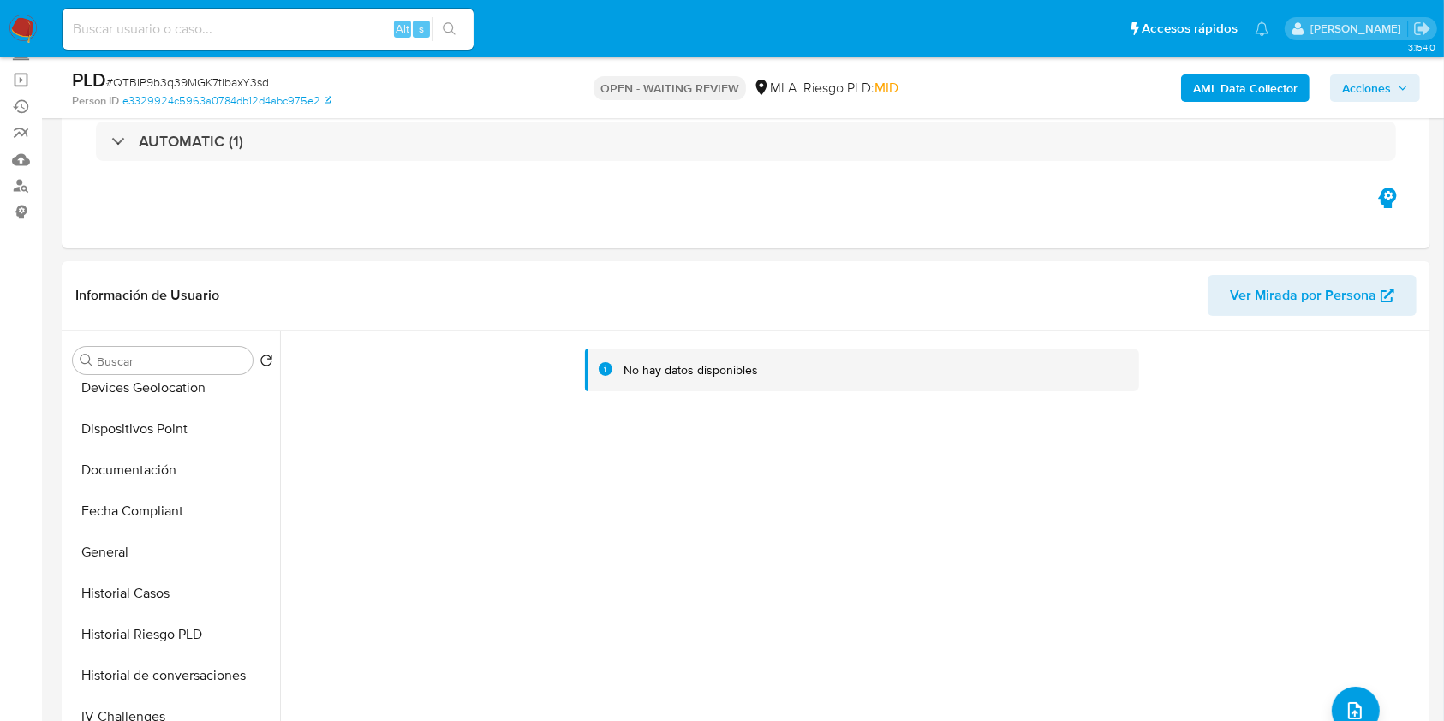
click at [1300, 94] on button "AML Data Collector" at bounding box center [1245, 88] width 128 height 27
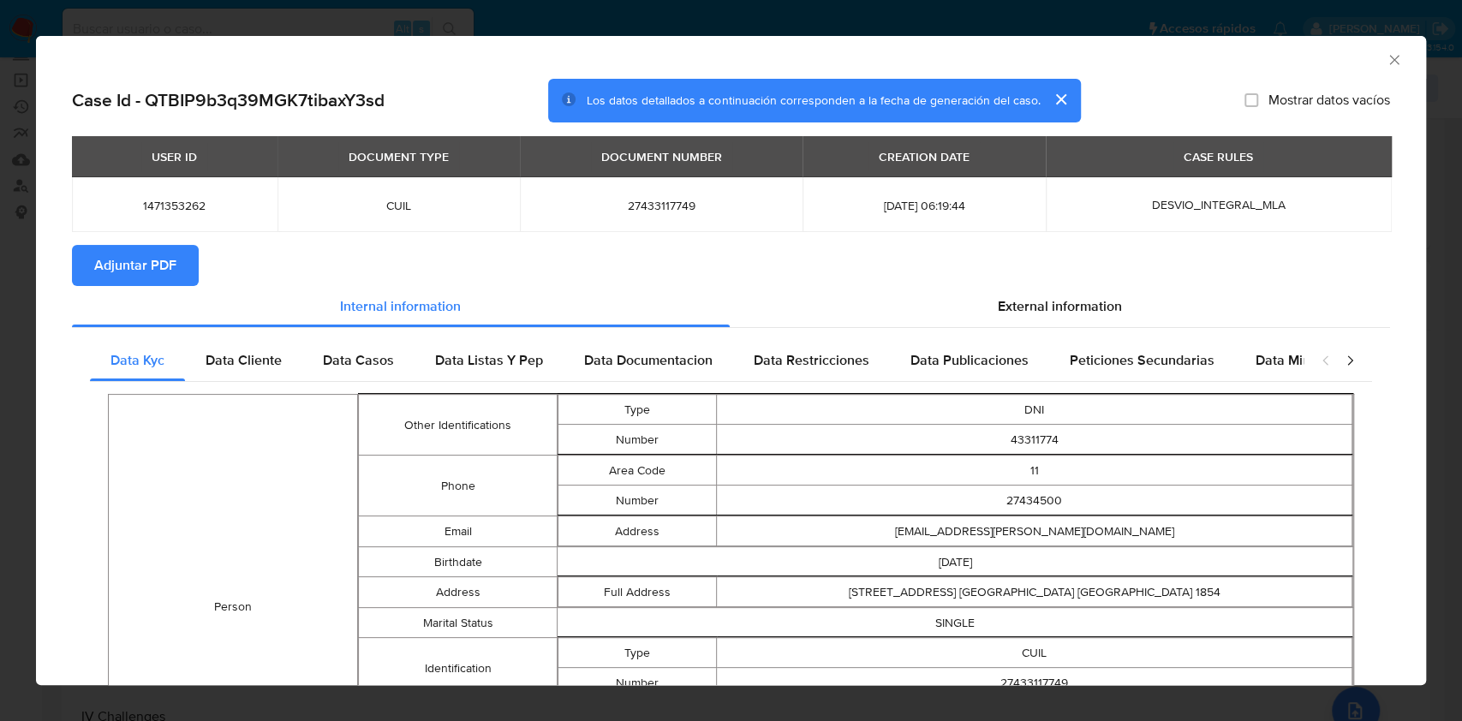
click at [1353, 236] on div "USER ID DOCUMENT TYPE DOCUMENT NUMBER CREATION DATE CASE RULES 1471353262 CUIL …" at bounding box center [731, 190] width 1318 height 109
click at [1386, 58] on icon "Cerrar ventana" at bounding box center [1394, 59] width 17 height 17
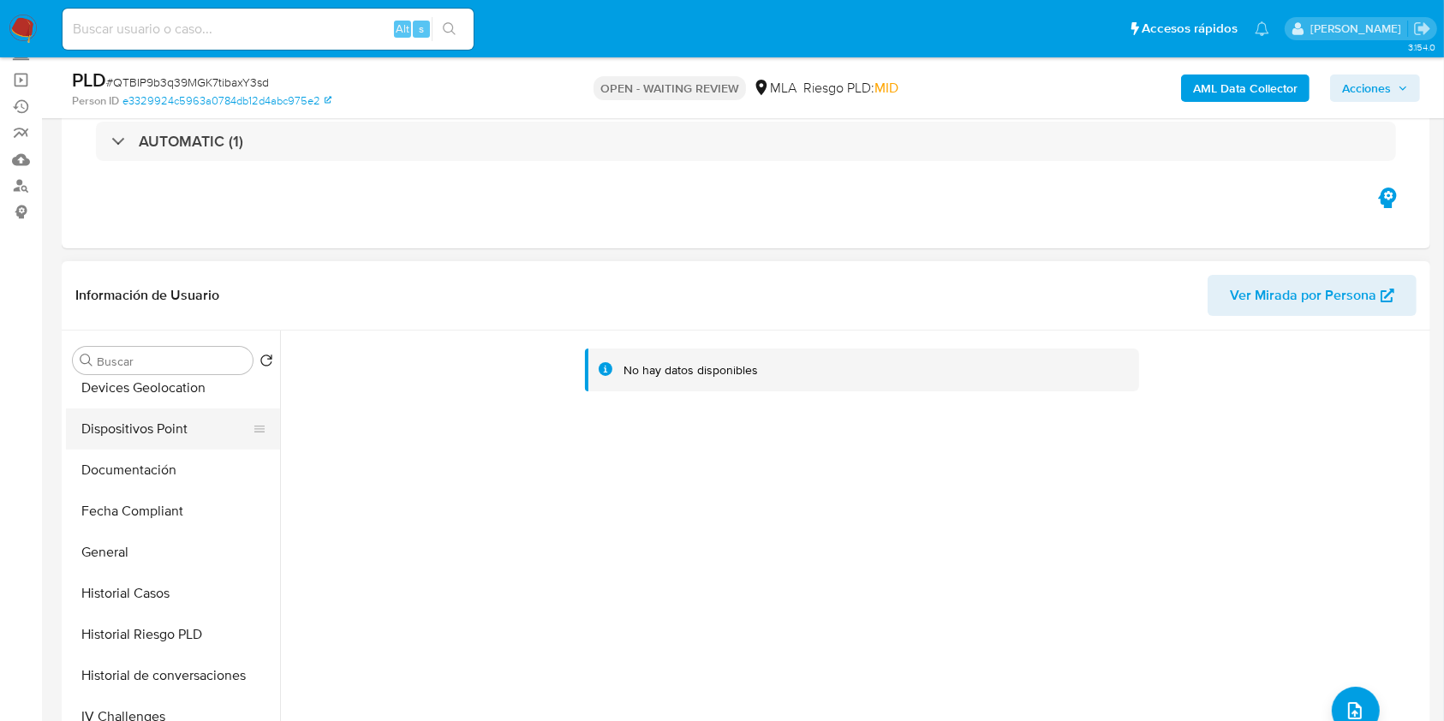
click at [182, 435] on button "Dispositivos Point" at bounding box center [166, 429] width 200 height 41
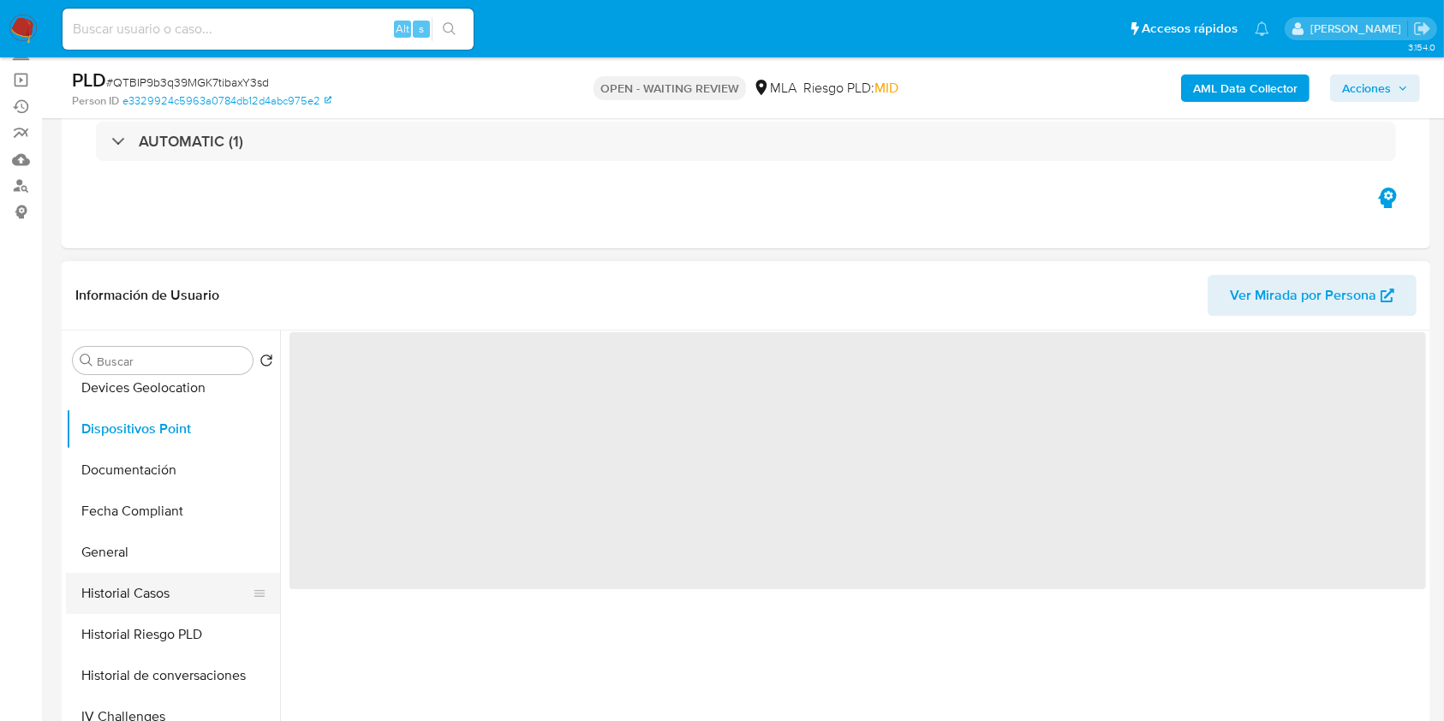
click at [187, 589] on button "Historial Casos" at bounding box center [166, 593] width 200 height 41
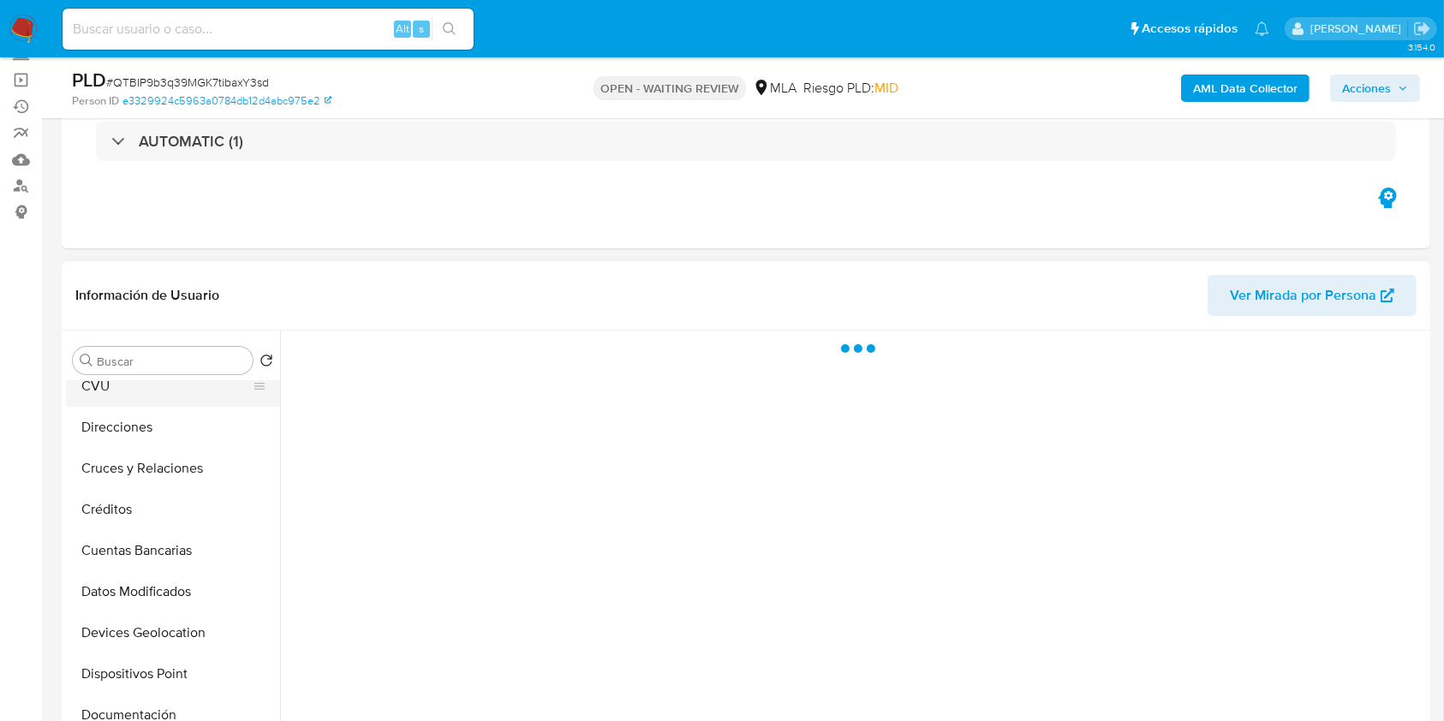
scroll to position [0, 0]
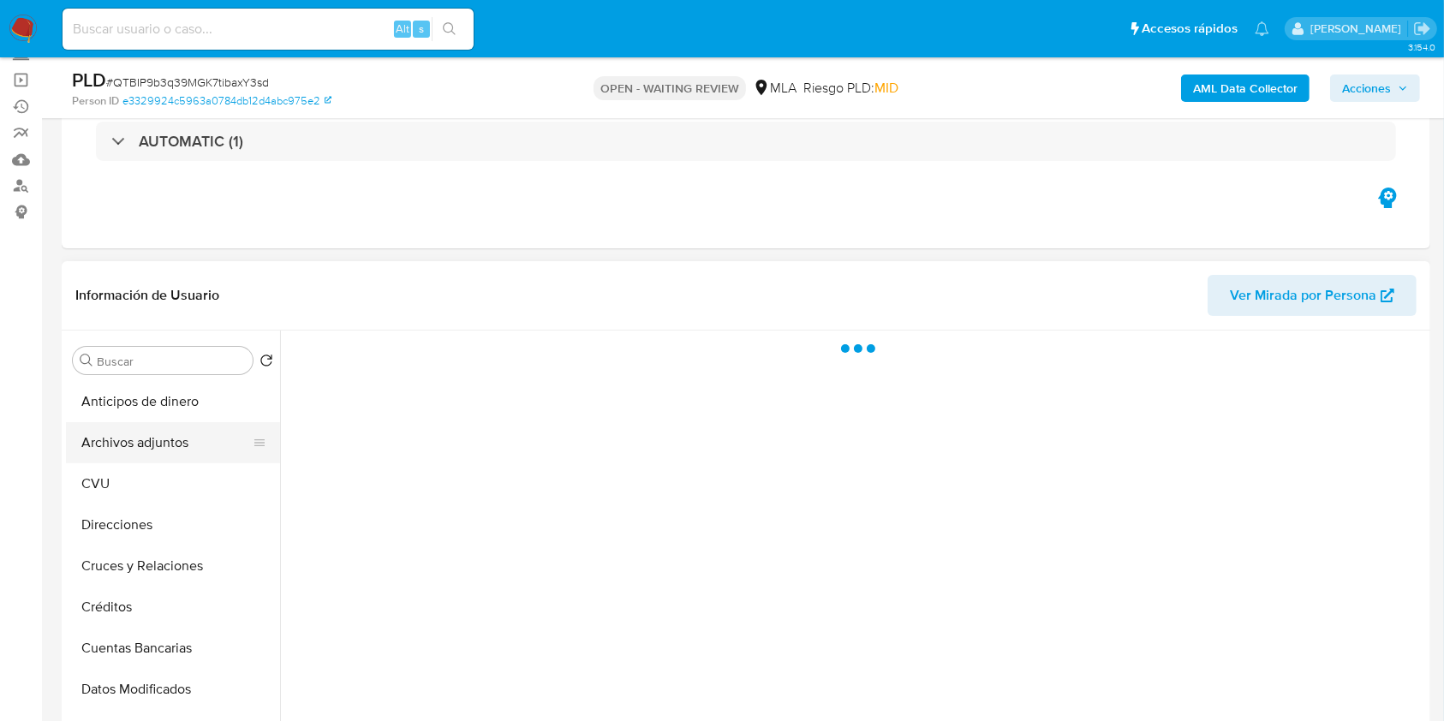
click at [206, 444] on button "Archivos adjuntos" at bounding box center [166, 442] width 200 height 41
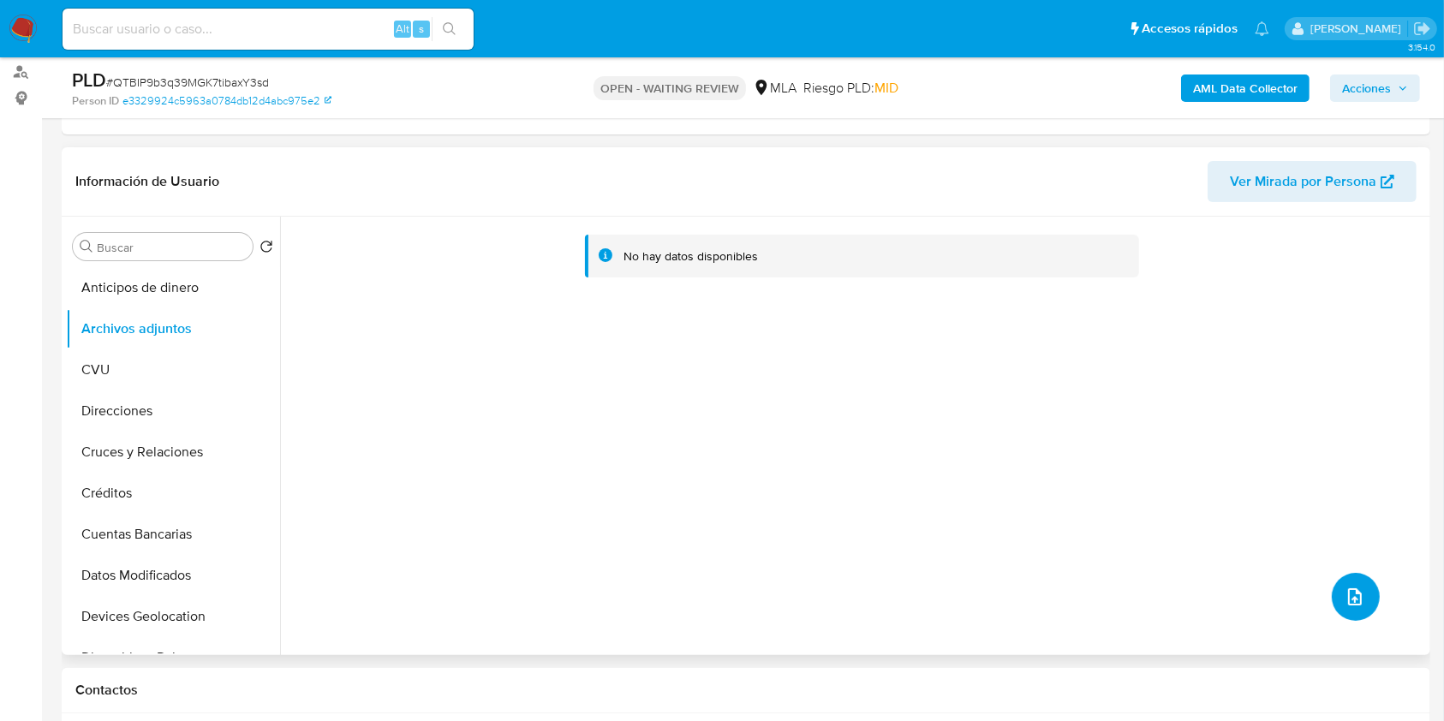
click at [1345, 594] on icon "upload-file" at bounding box center [1355, 597] width 21 height 21
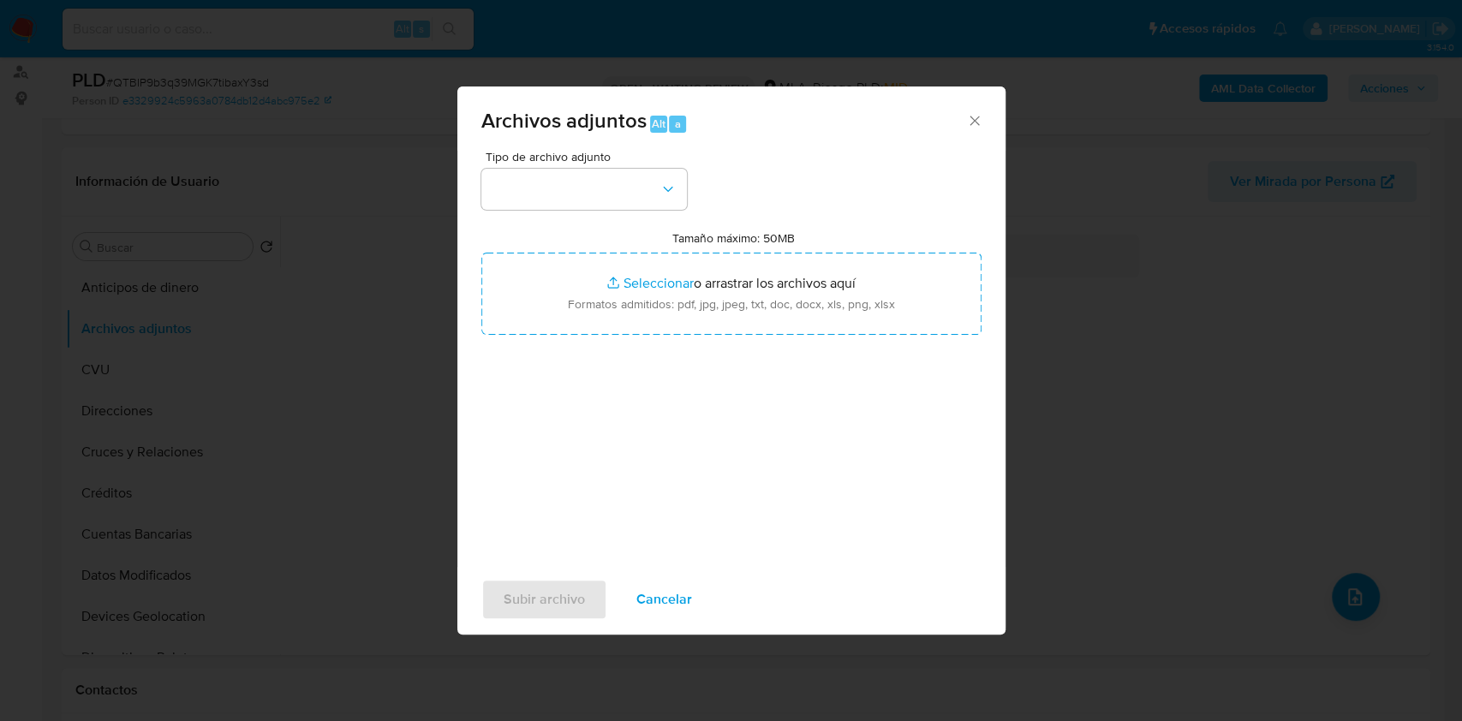
click at [439, 666] on div "Archivos adjuntos Alt a Tipo de archivo adjunto Tamaño máximo: 50MB Seleccionar…" at bounding box center [731, 360] width 1462 height 721
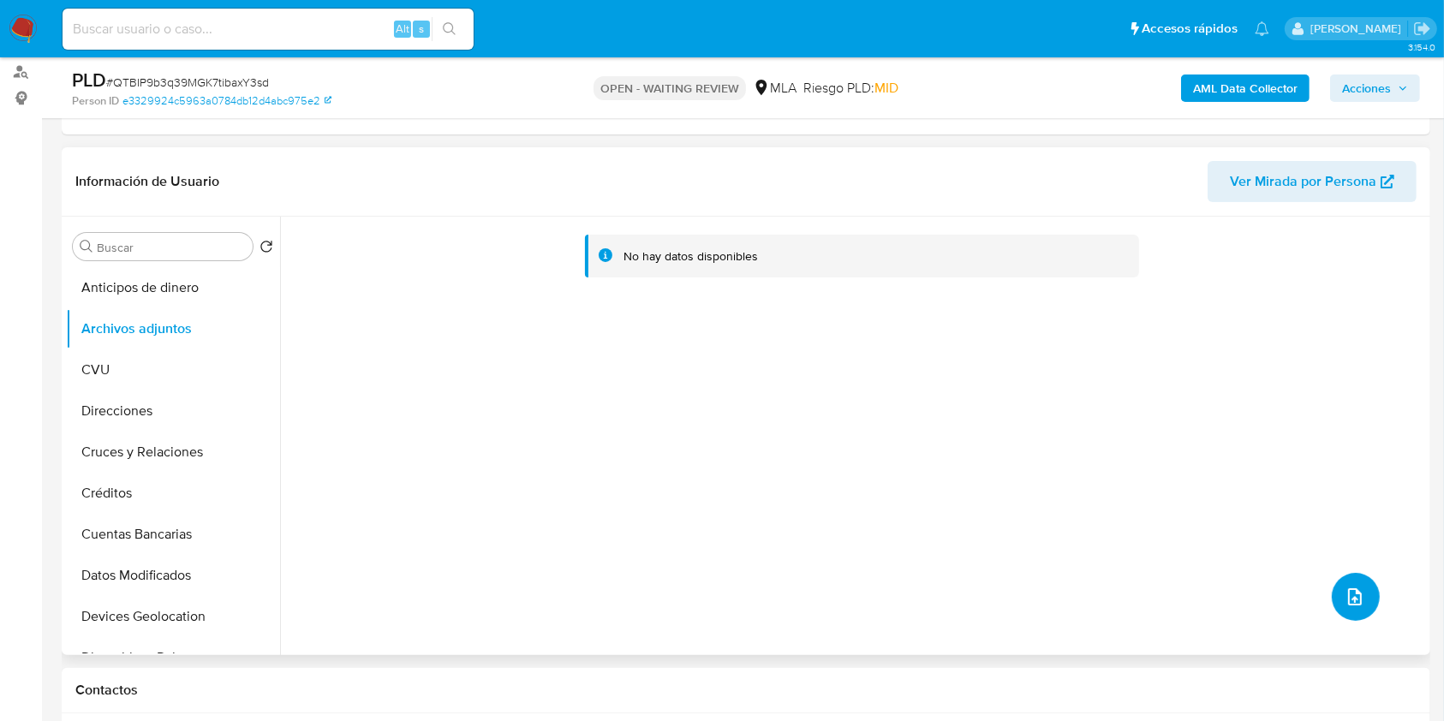
click at [1346, 579] on button "upload-file" at bounding box center [1356, 597] width 48 height 48
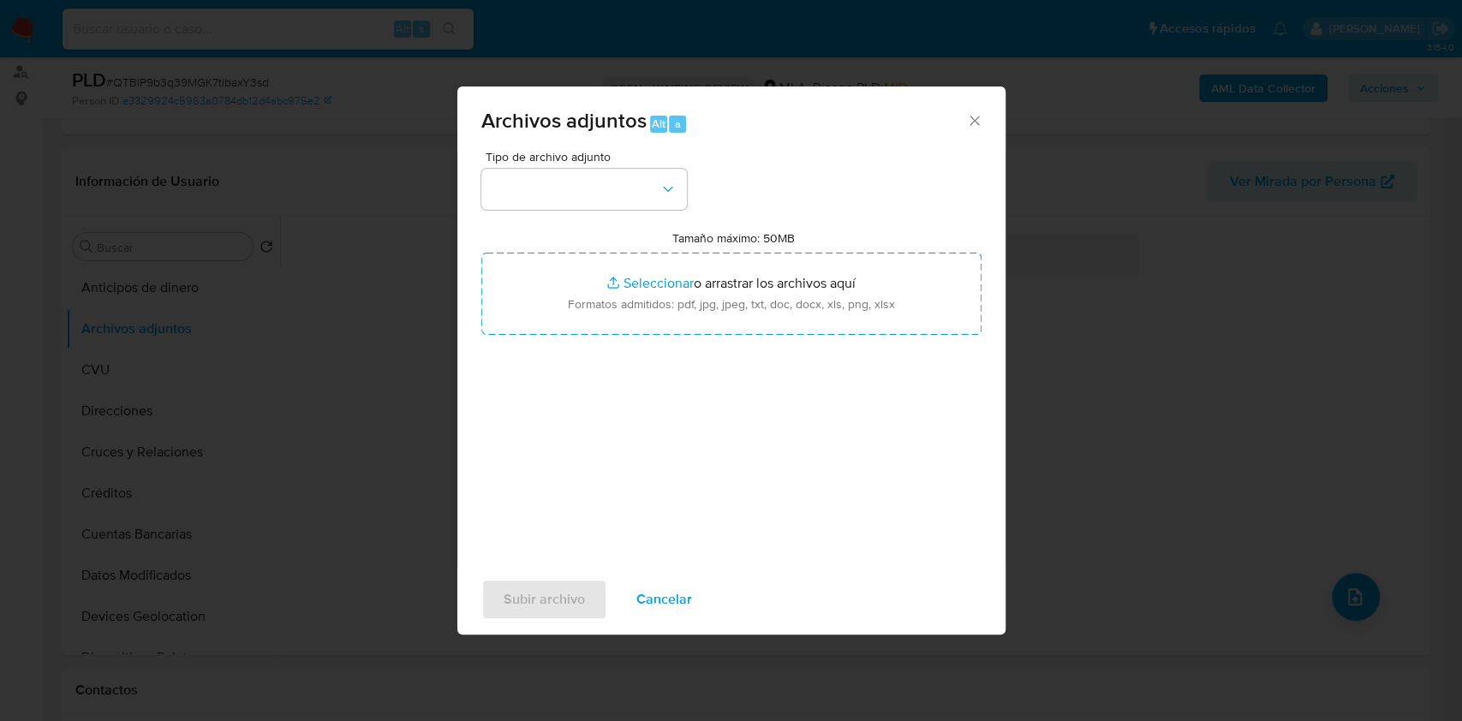
click at [965, 134] on div "Archivos adjuntos Alt a" at bounding box center [731, 119] width 548 height 64
click at [967, 127] on icon "Cerrar" at bounding box center [974, 120] width 17 height 17
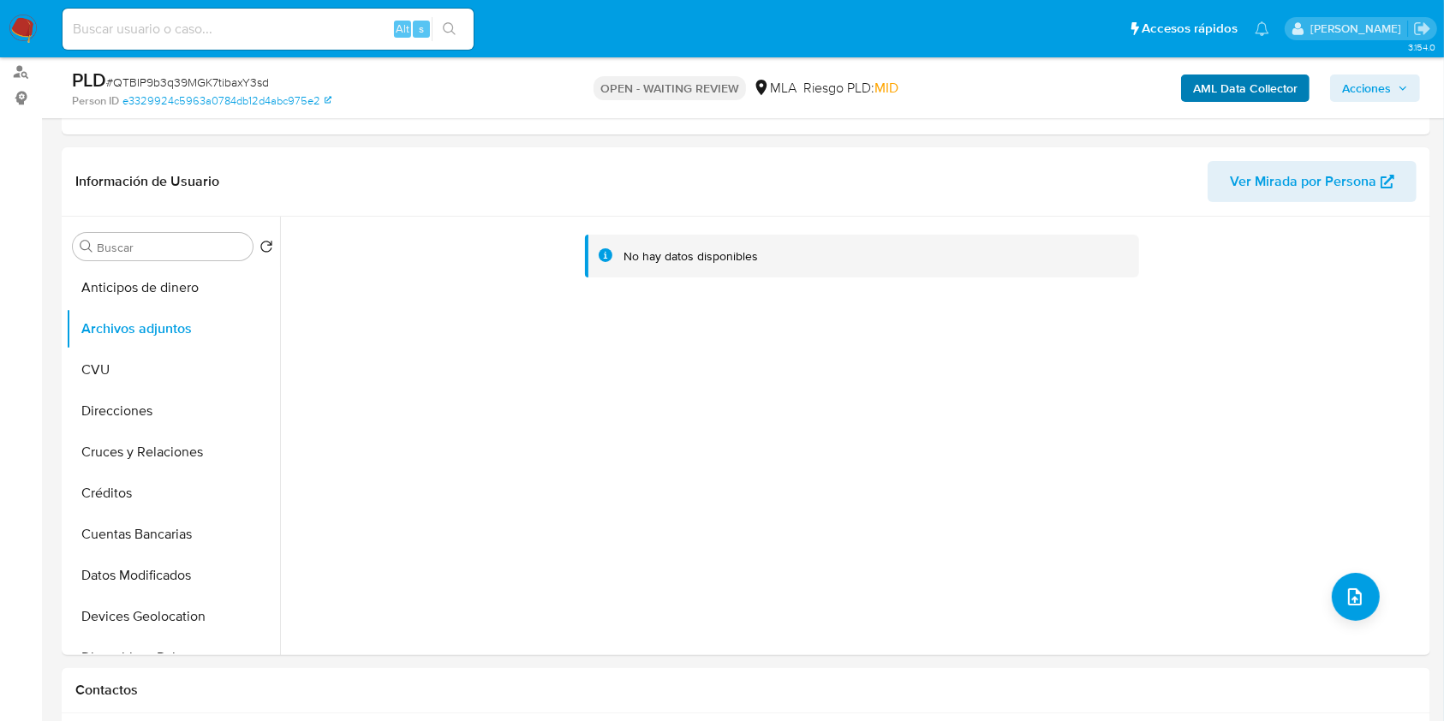
drag, startPoint x: 1234, startPoint y: 111, endPoint x: 1235, endPoint y: 99, distance: 12.9
click at [1235, 110] on div "PLD # QTBIP9b3q39MGK7tibaxY3sd Person ID e3329924c5963a0784db12d4abc975e2 OPEN …" at bounding box center [746, 87] width 1369 height 61
click at [1235, 99] on b "AML Data Collector" at bounding box center [1245, 88] width 105 height 27
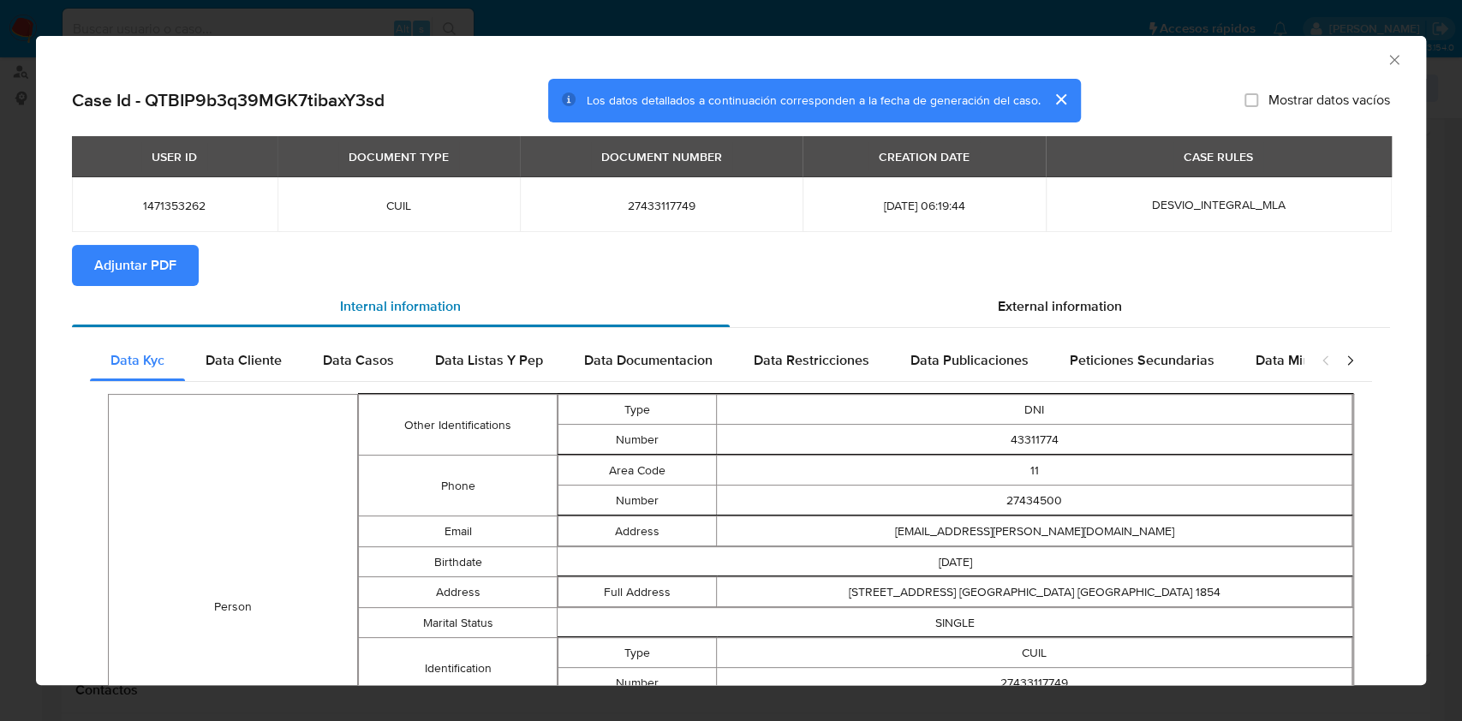
drag, startPoint x: 94, startPoint y: 338, endPoint x: 99, endPoint y: 318, distance: 21.0
click at [94, 338] on div "Data Kyc Data Cliente Data Casos Data Listas Y Pep Data Documentacion Data Rest…" at bounding box center [731, 722] width 1318 height 788
click at [122, 282] on span "Adjuntar PDF" at bounding box center [135, 266] width 82 height 38
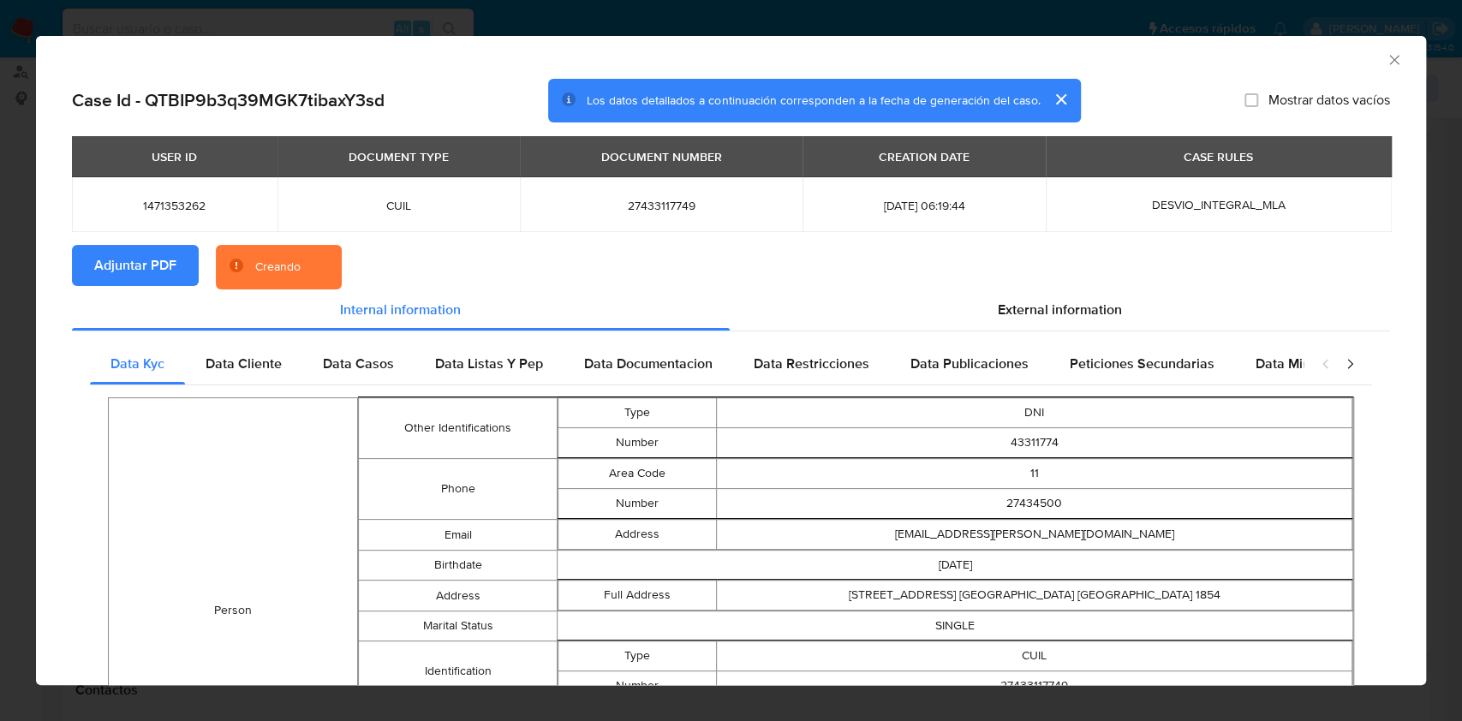
click at [806, 607] on td "AV LA AVIACION 883 Piso:1 Dpto:2 883 LONGCHAMPS BUENOS AIRES Argentina 1854" at bounding box center [1035, 596] width 636 height 30
click at [1386, 67] on icon "Cerrar ventana" at bounding box center [1394, 59] width 17 height 17
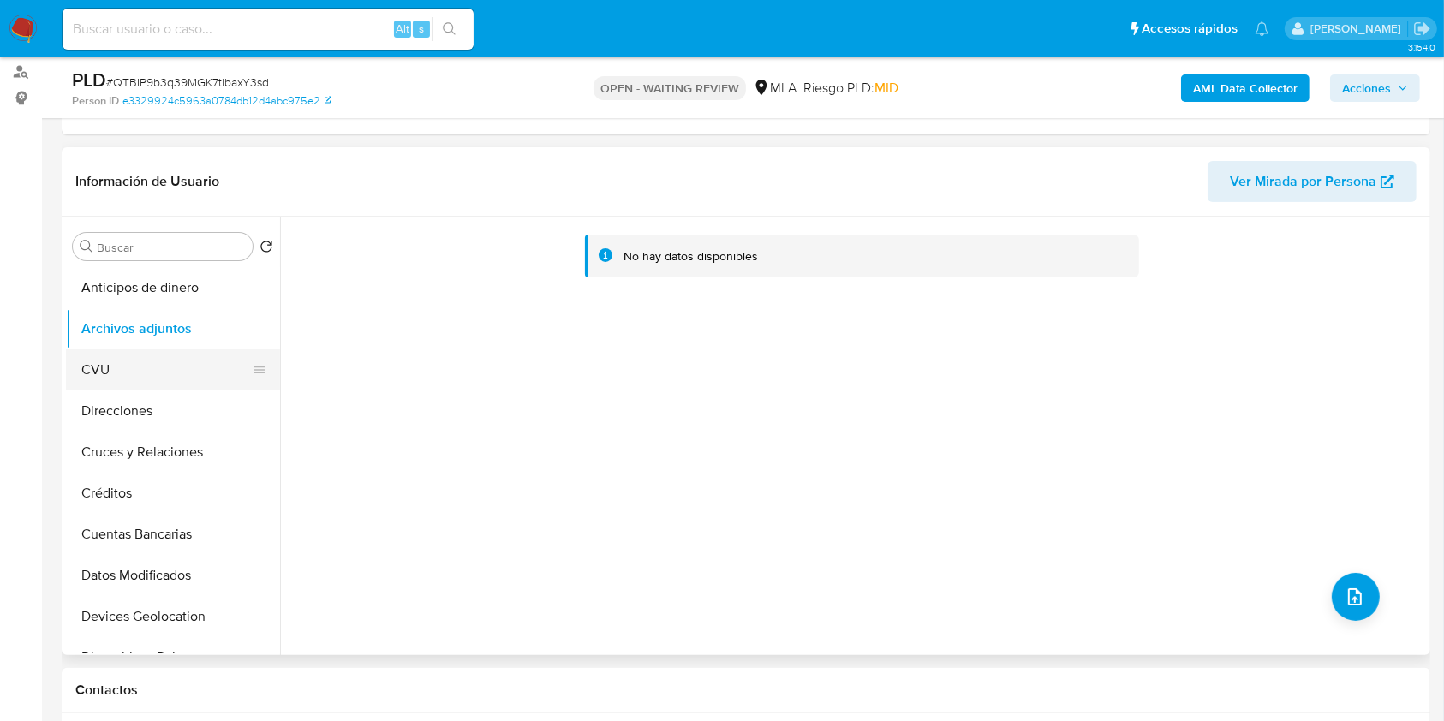
click at [165, 385] on button "CVU" at bounding box center [166, 370] width 200 height 41
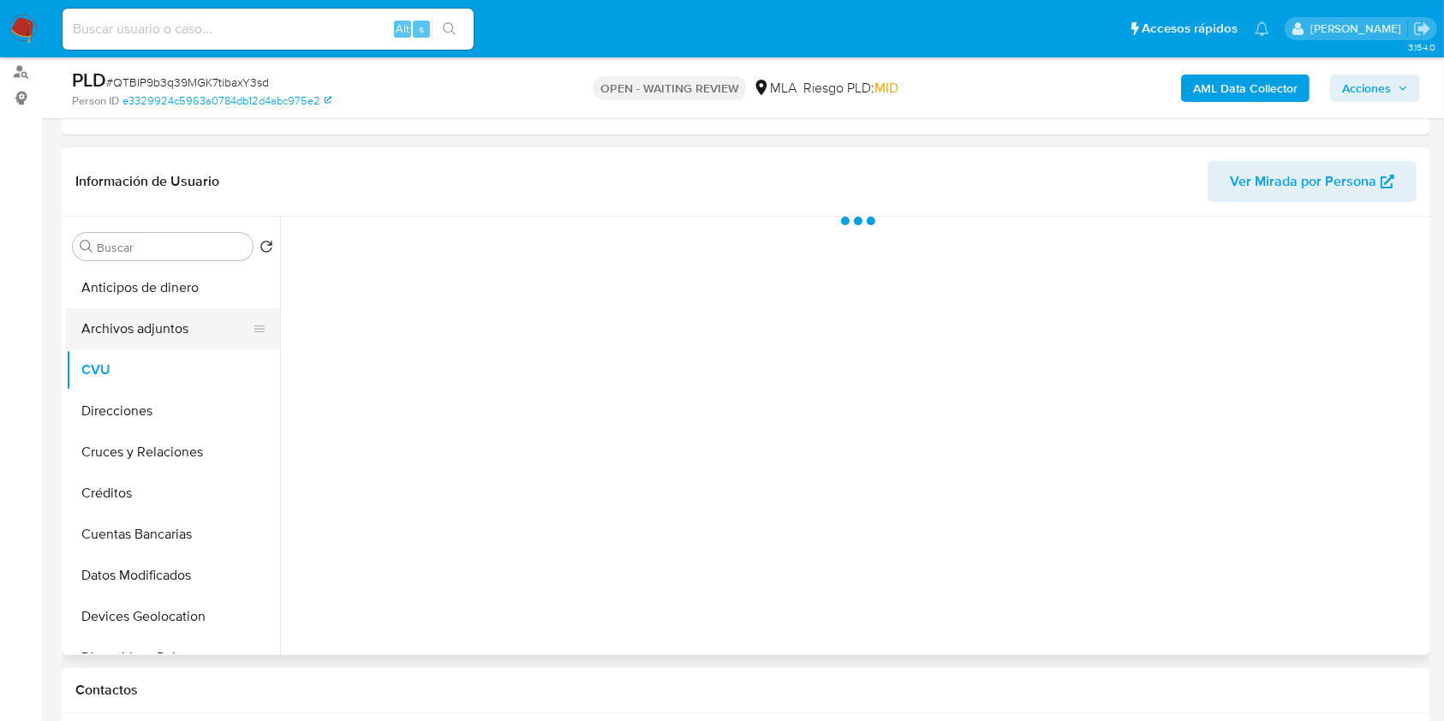
click at [177, 326] on button "Archivos adjuntos" at bounding box center [166, 328] width 200 height 41
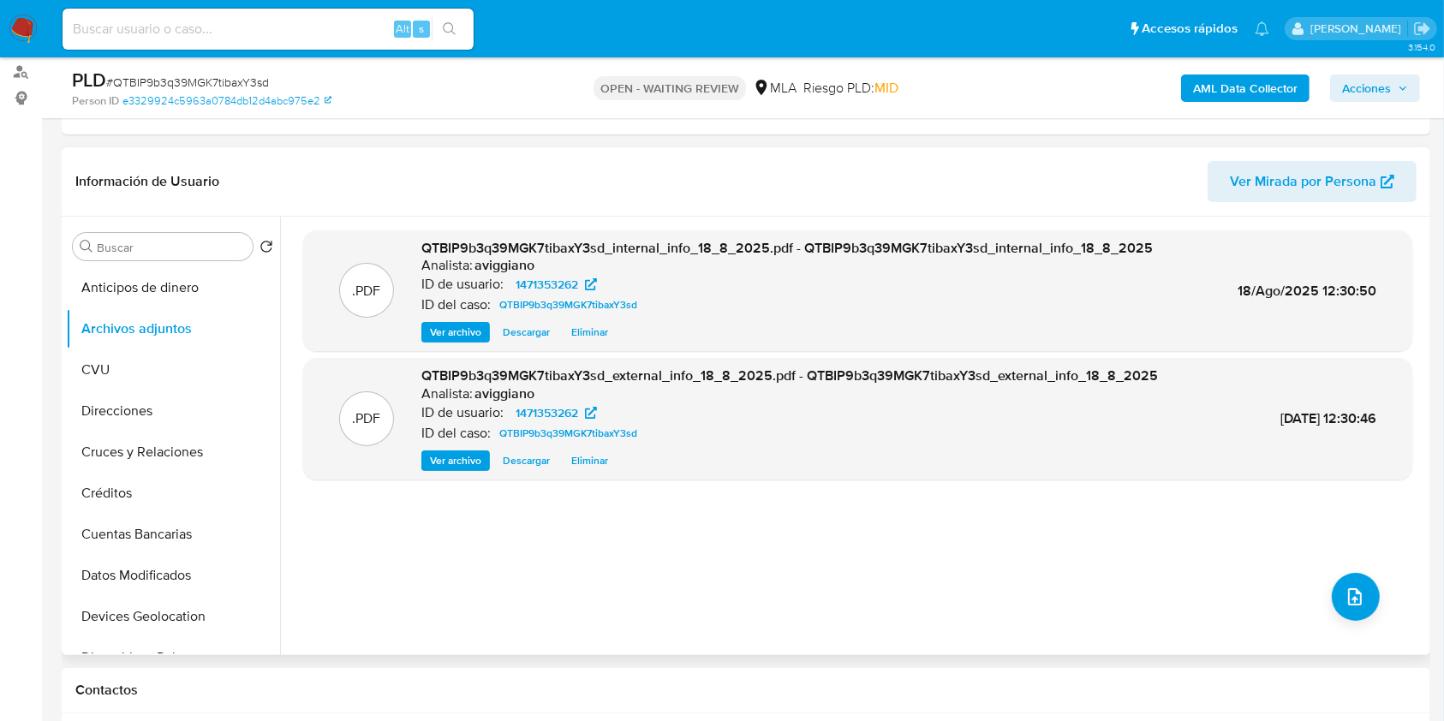
click at [1055, 619] on div ".PDF QTBIP9b3q39MGK7tibaxY3sd_internal_info_18_8_2025.pdf - QTBIP9b3q39MGK7tiba…" at bounding box center [857, 435] width 1109 height 411
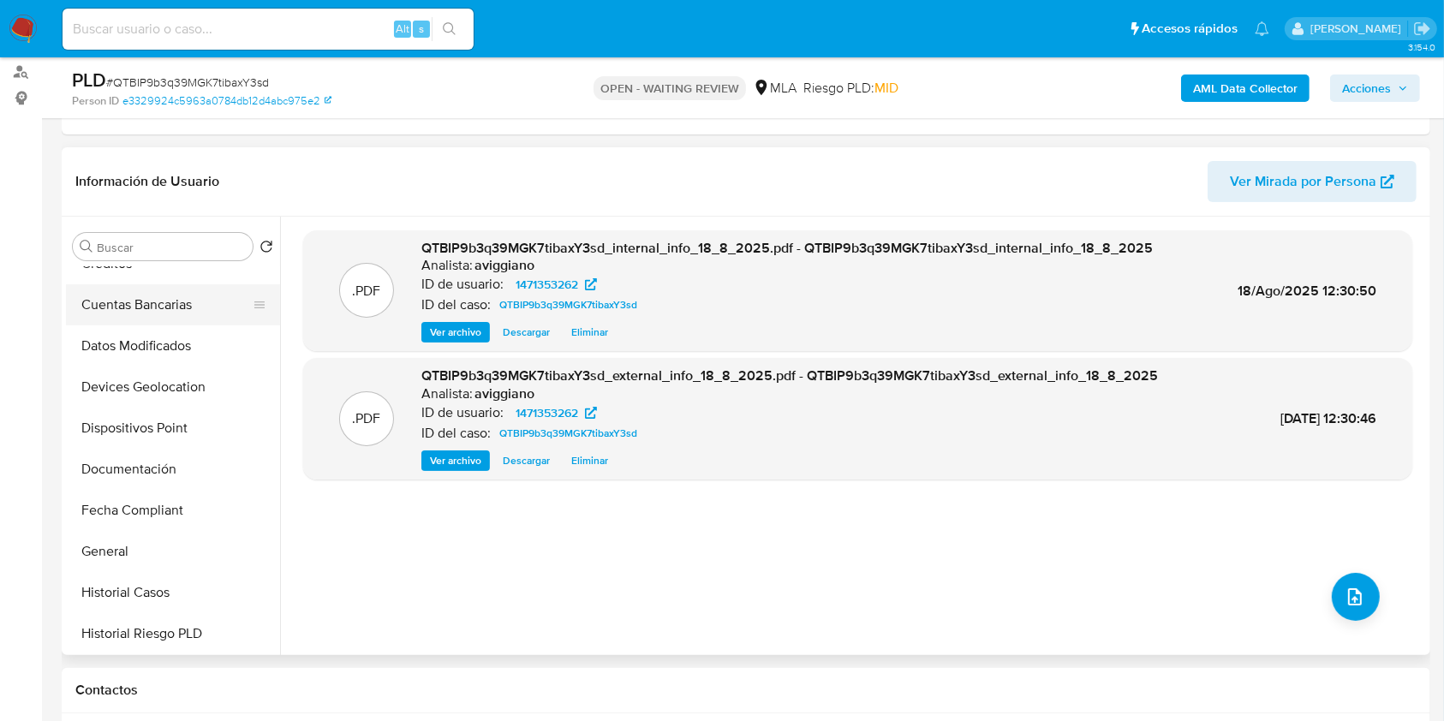
scroll to position [457, 0]
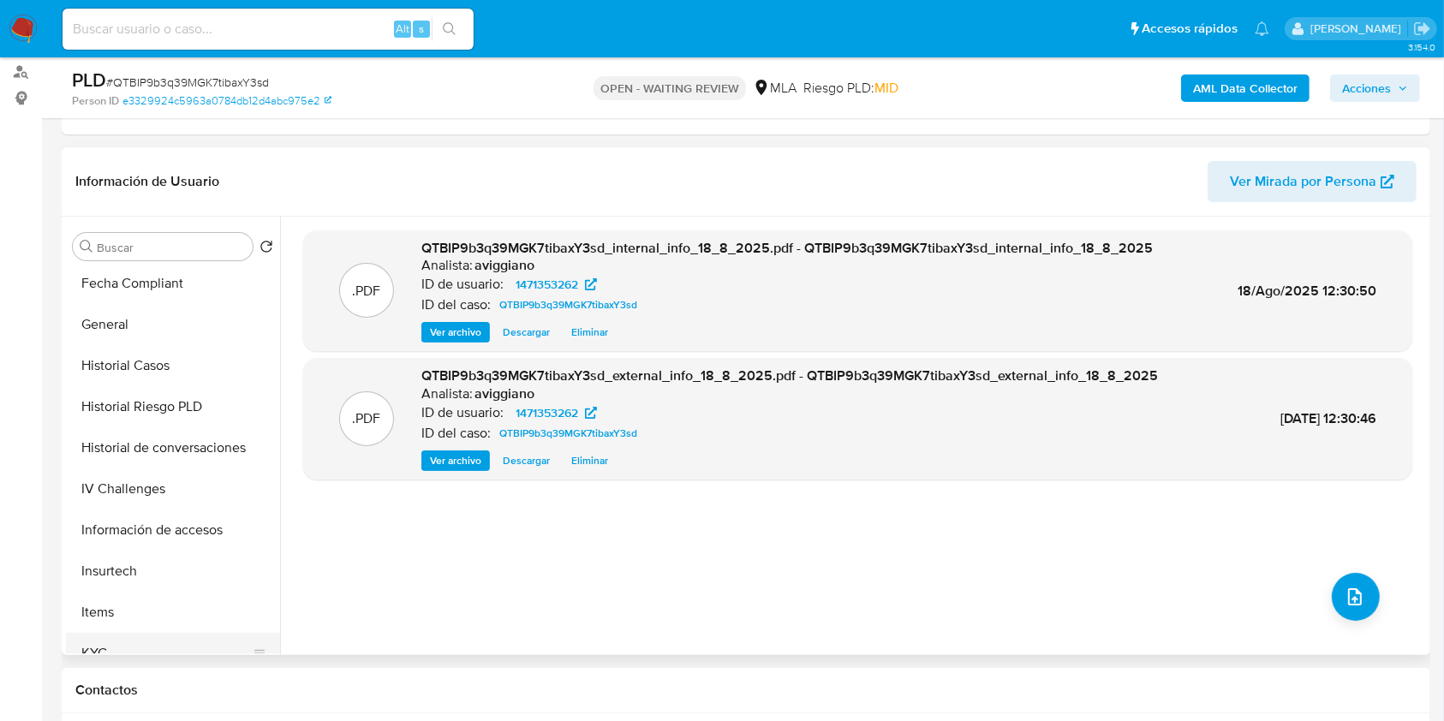
click at [131, 636] on button "KYC" at bounding box center [166, 653] width 200 height 41
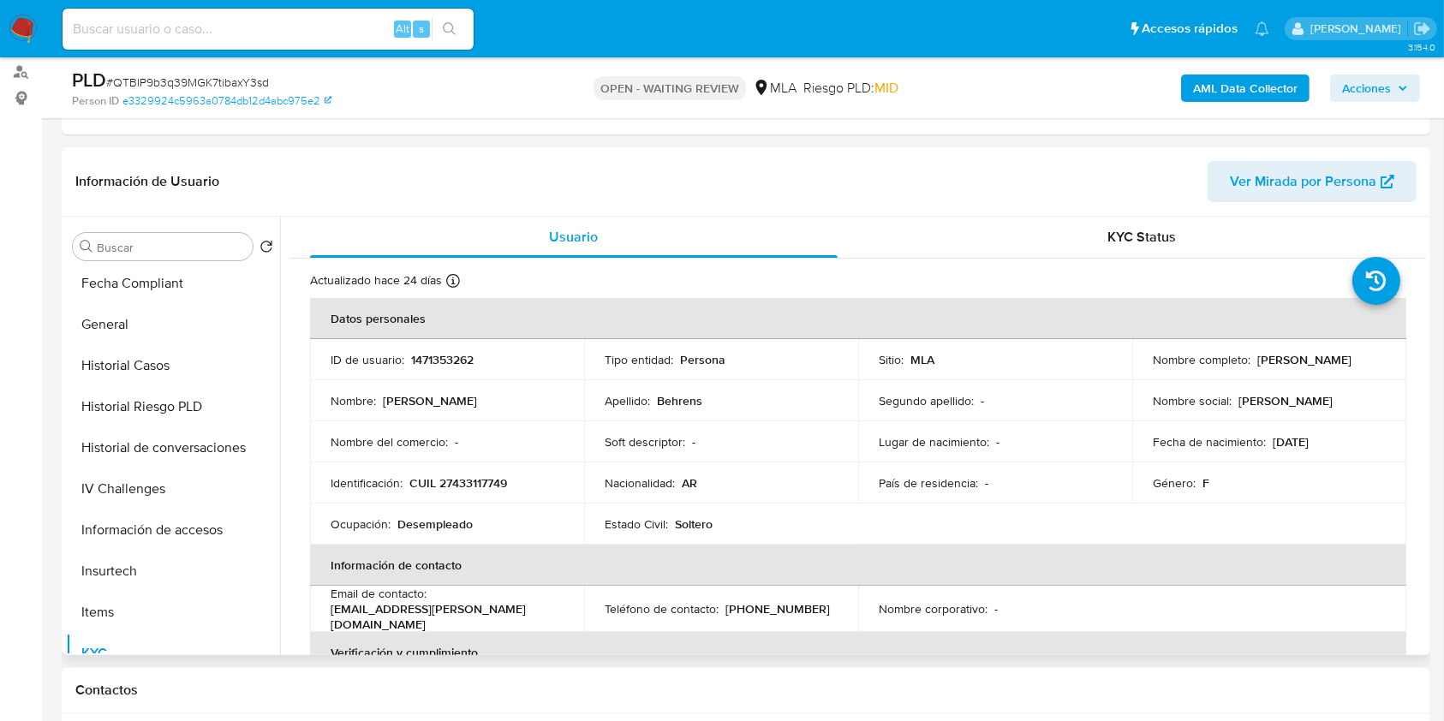
click at [465, 476] on p "CUIL 27433117749" at bounding box center [458, 482] width 98 height 15
copy p "27433117749"
click at [422, 352] on p "1471353262" at bounding box center [442, 359] width 63 height 15
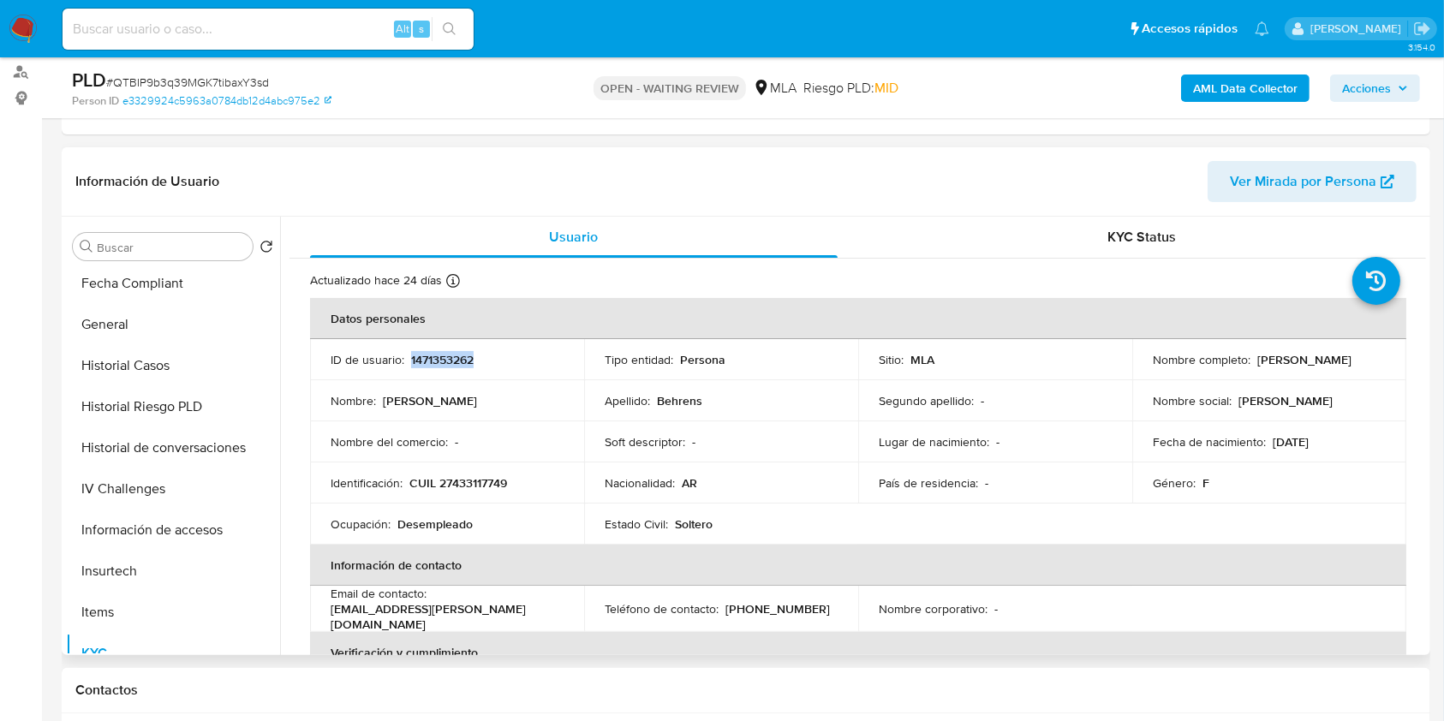
copy p "1471353262"
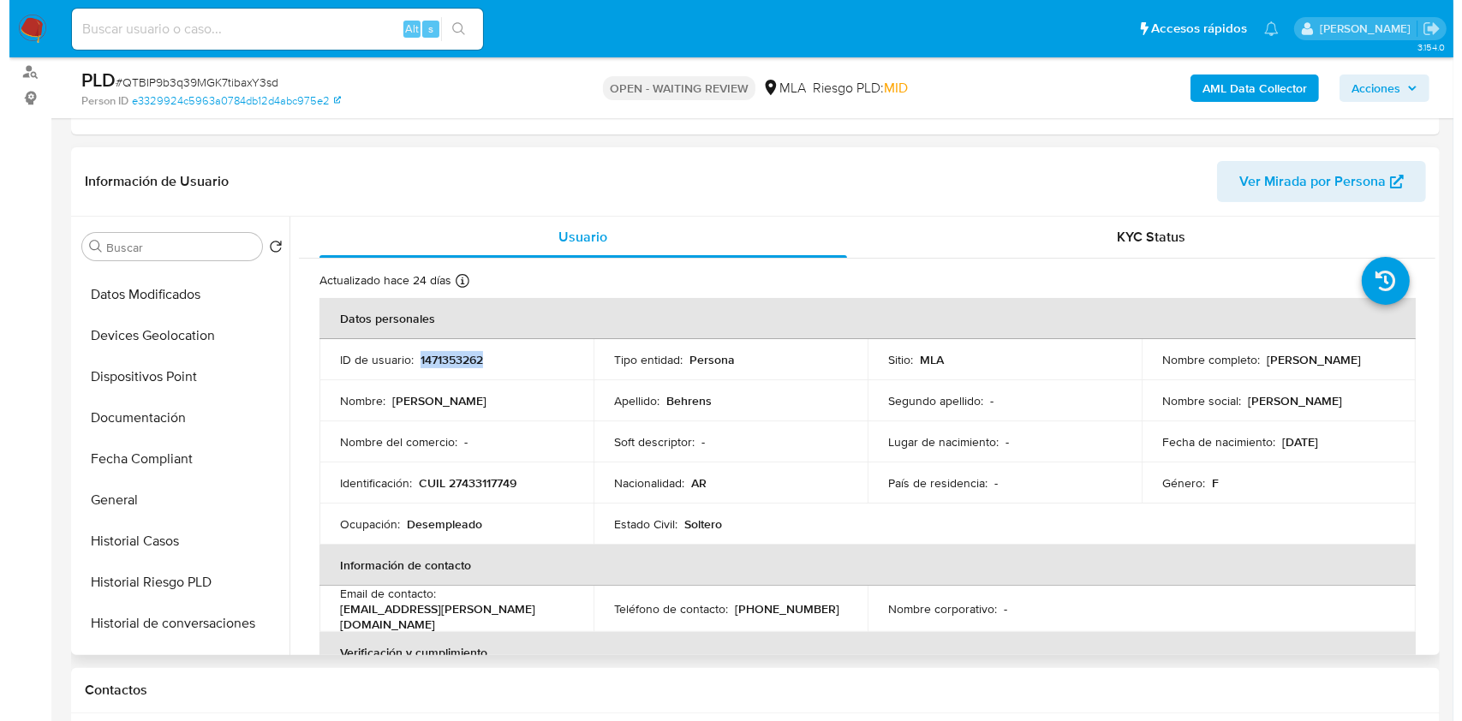
scroll to position [0, 0]
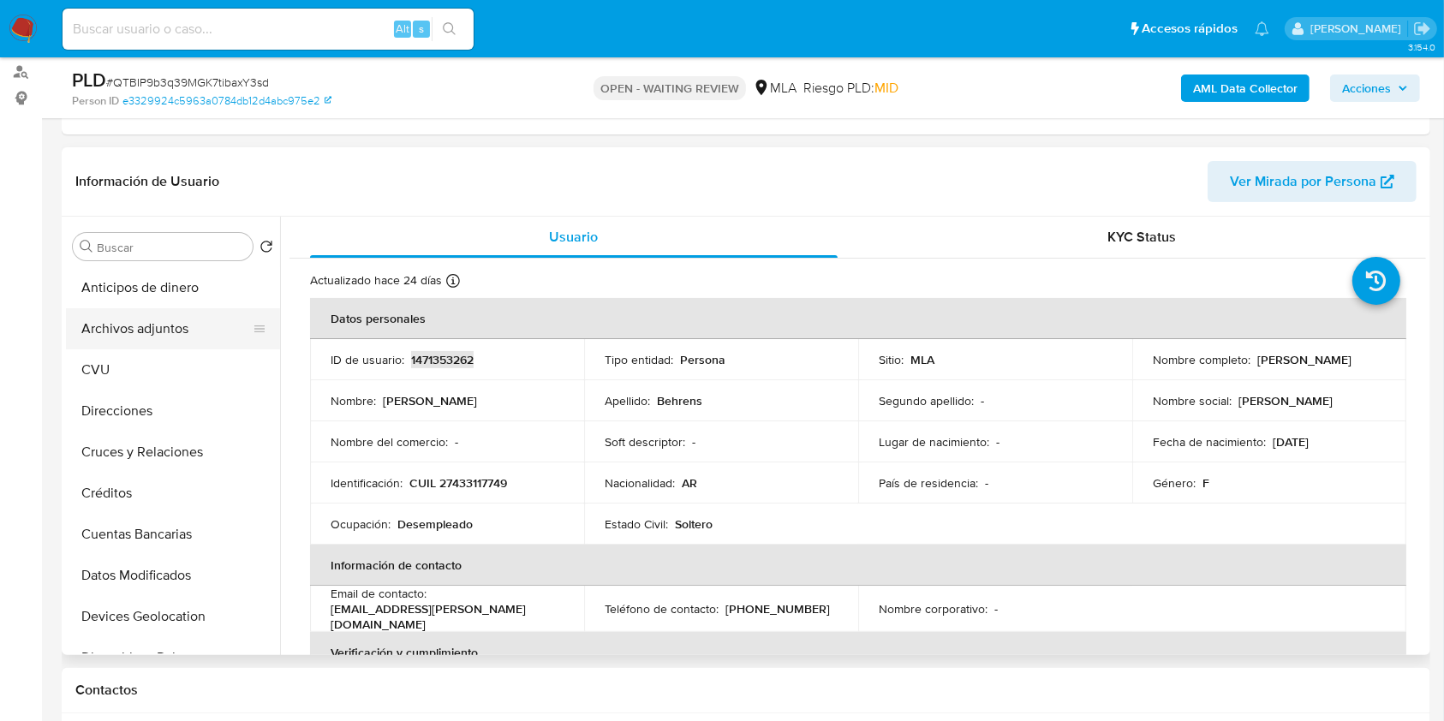
click at [184, 333] on button "Archivos adjuntos" at bounding box center [166, 328] width 200 height 41
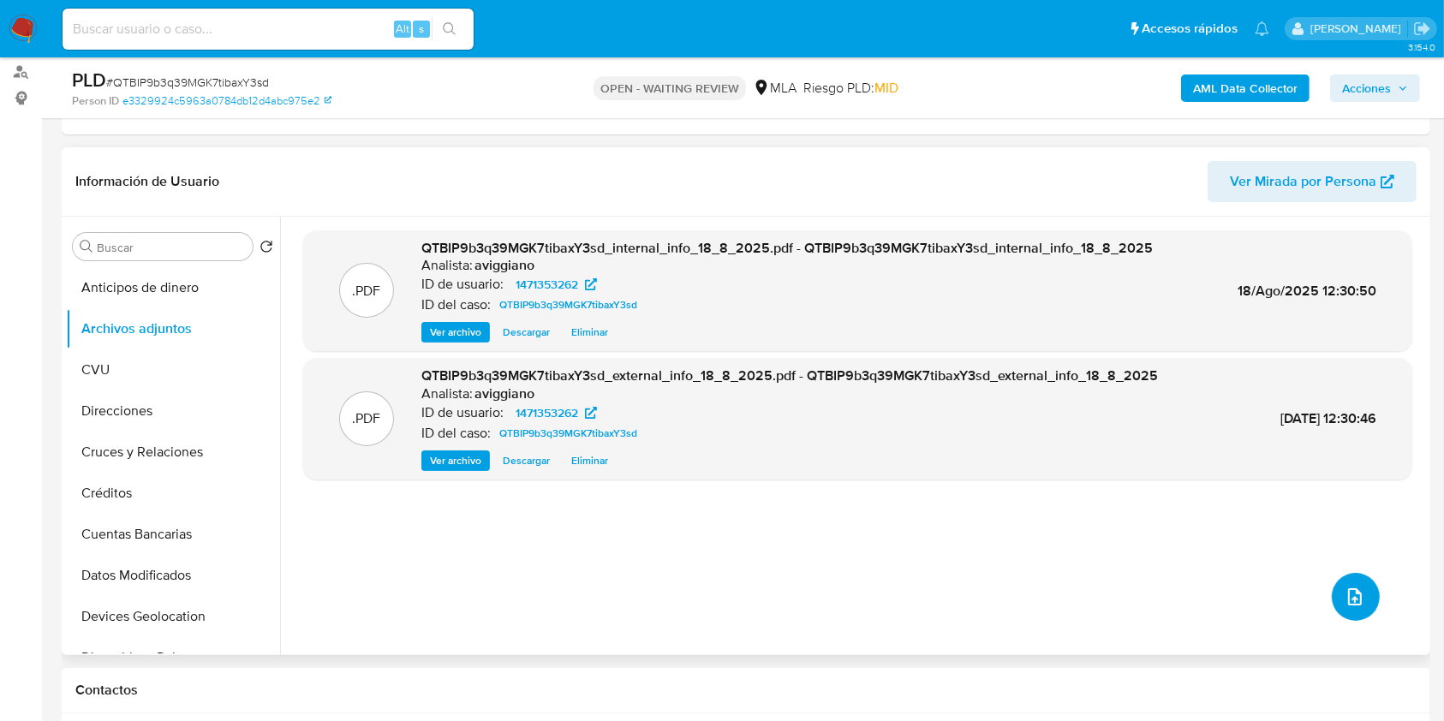
click at [1345, 588] on icon "upload-file" at bounding box center [1355, 597] width 21 height 21
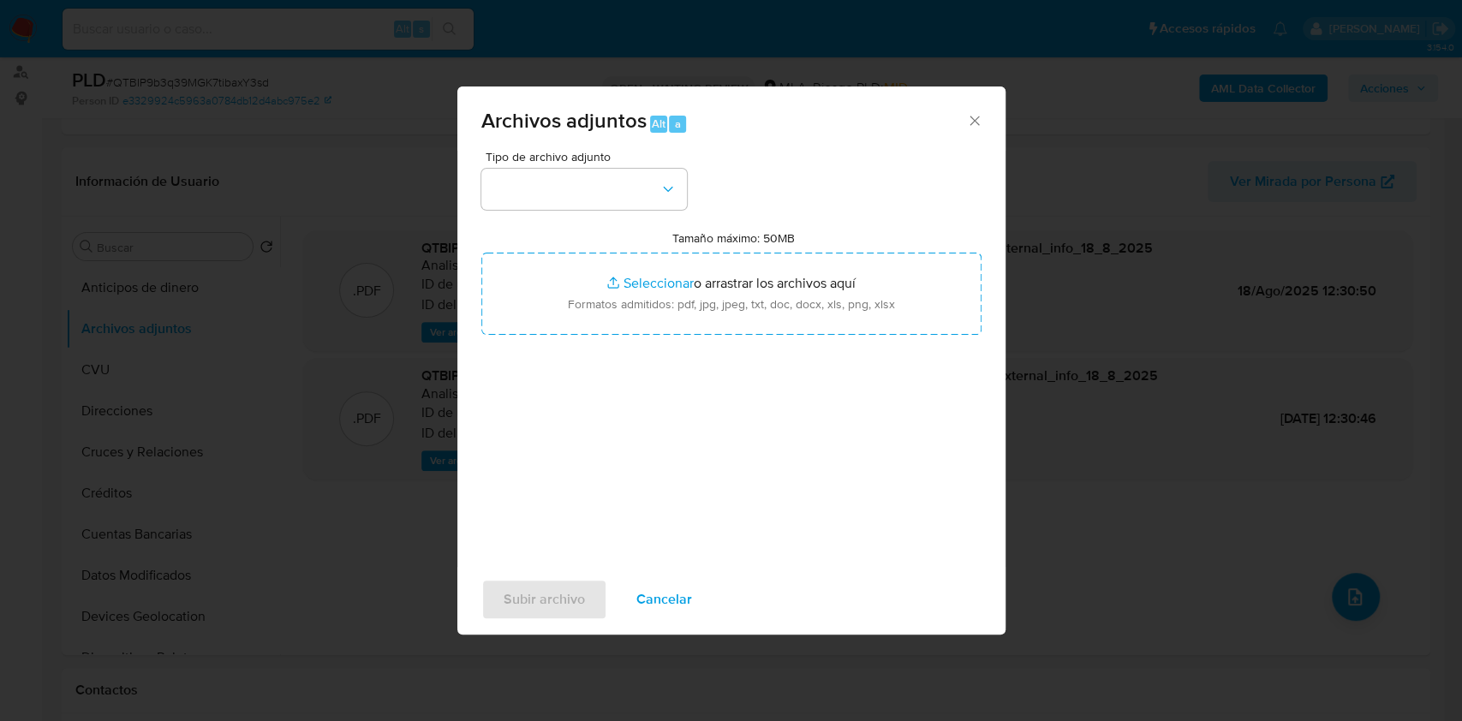
click at [789, 280] on input "Tamaño máximo: 50MB Seleccionar archivos" at bounding box center [731, 294] width 500 height 82
type input "C:\fakepath\Nosis - 1471353262.pdf"
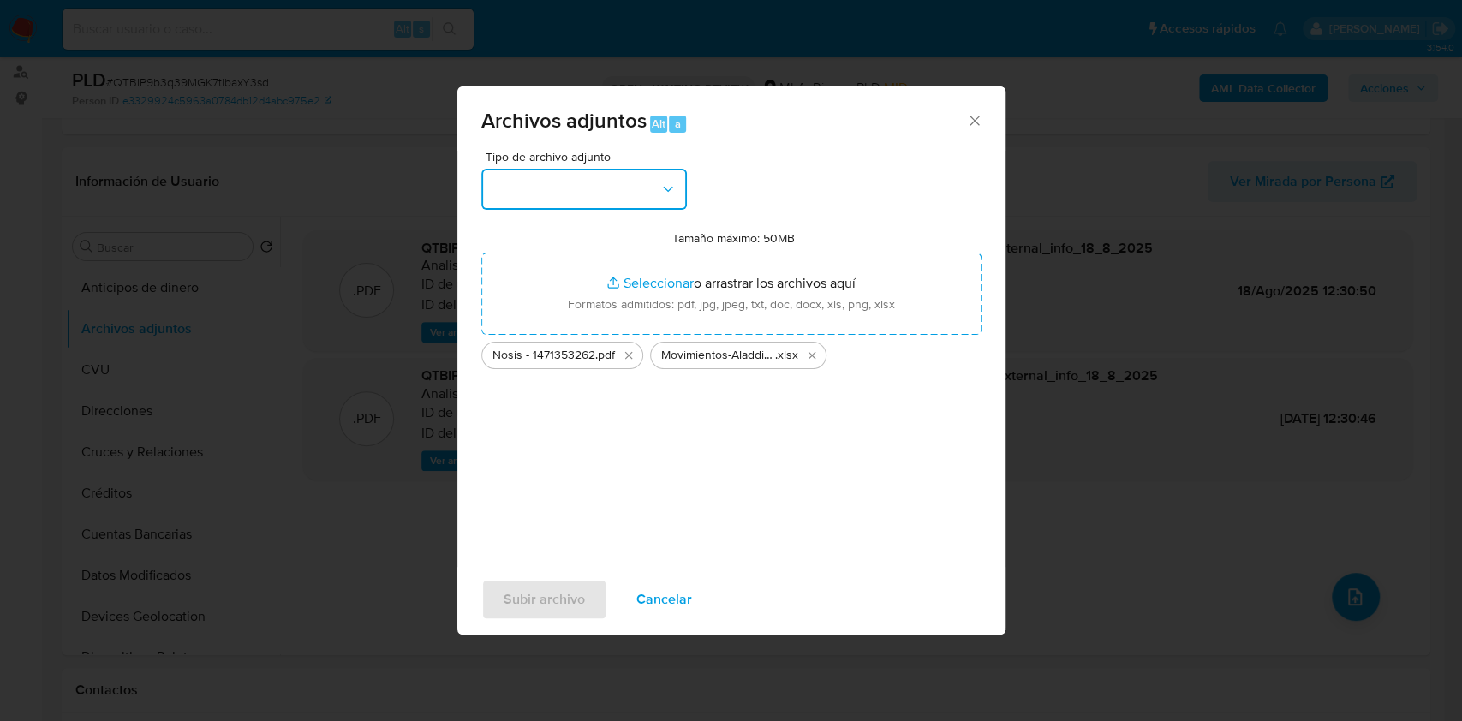
click at [645, 200] on button "button" at bounding box center [584, 189] width 206 height 41
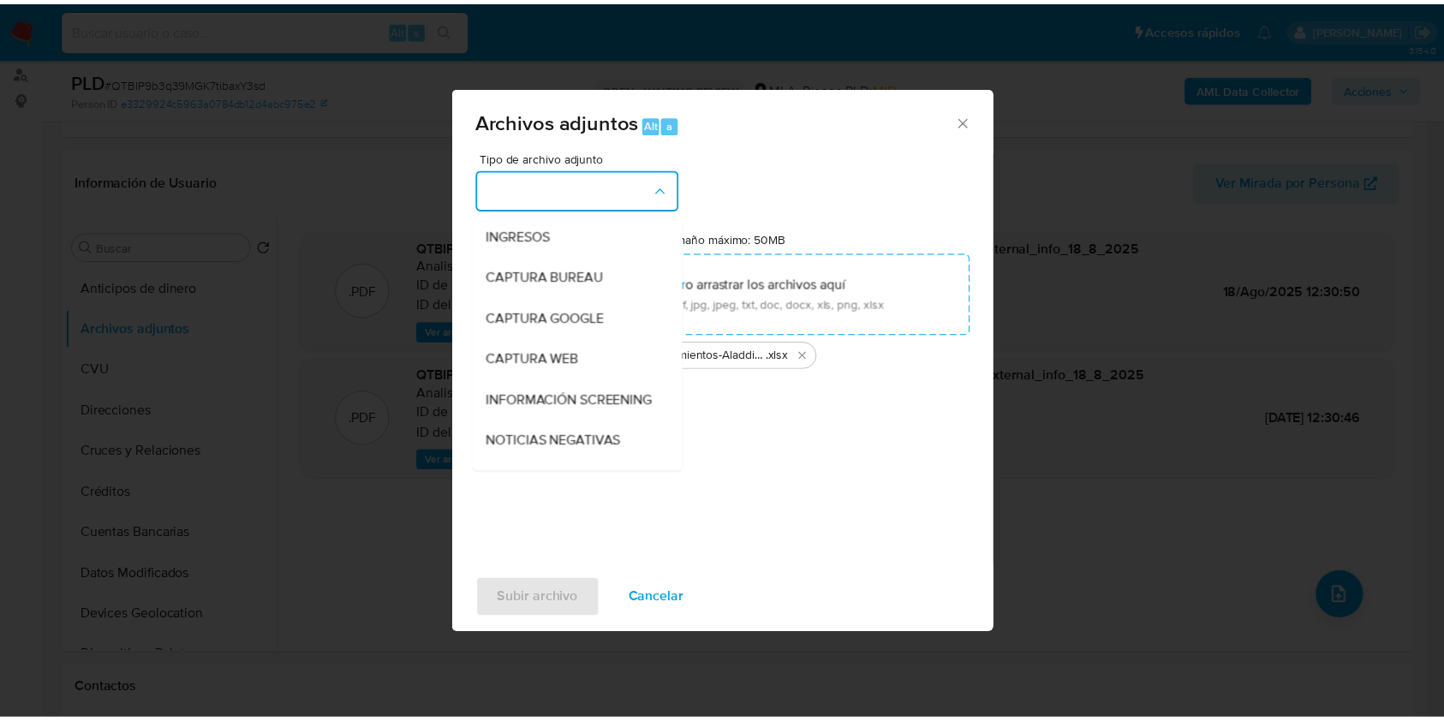
scroll to position [228, 0]
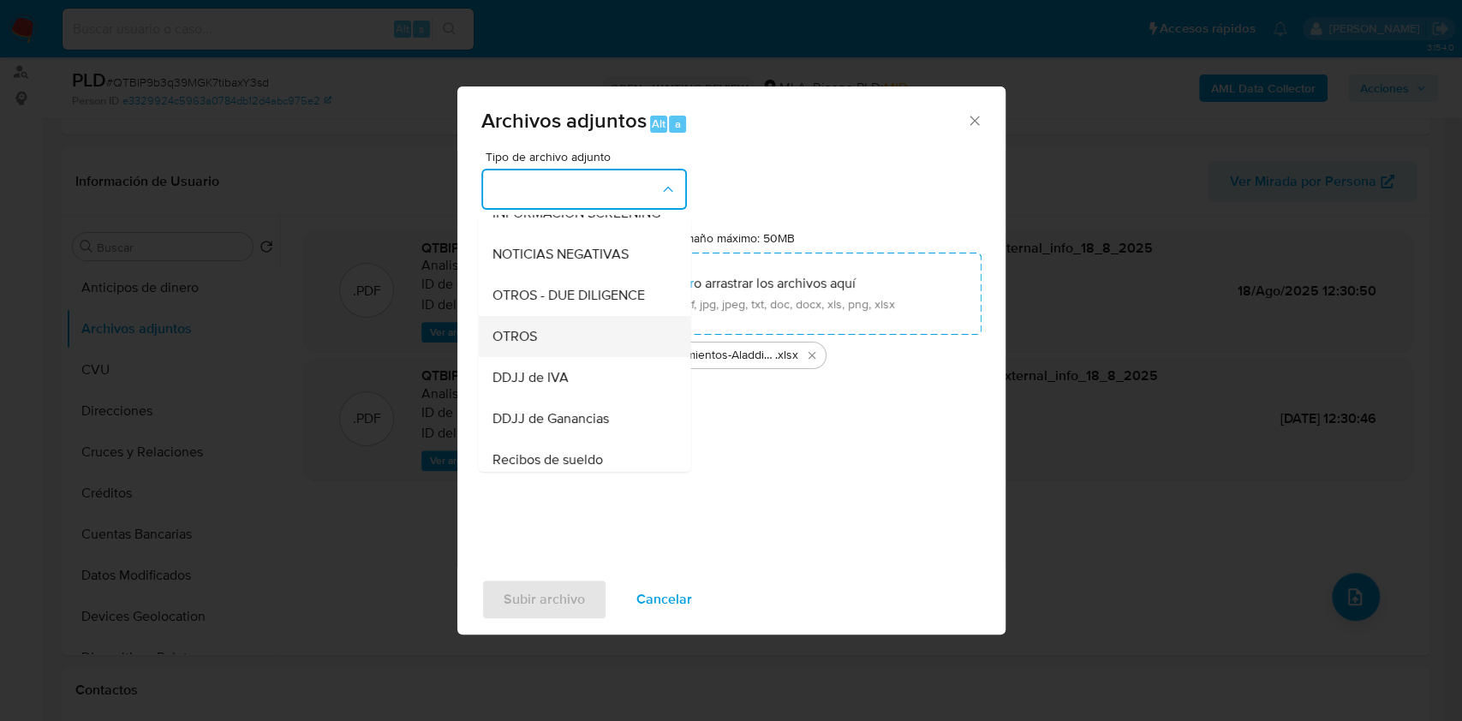
click at [549, 338] on div "OTROS" at bounding box center [579, 336] width 175 height 41
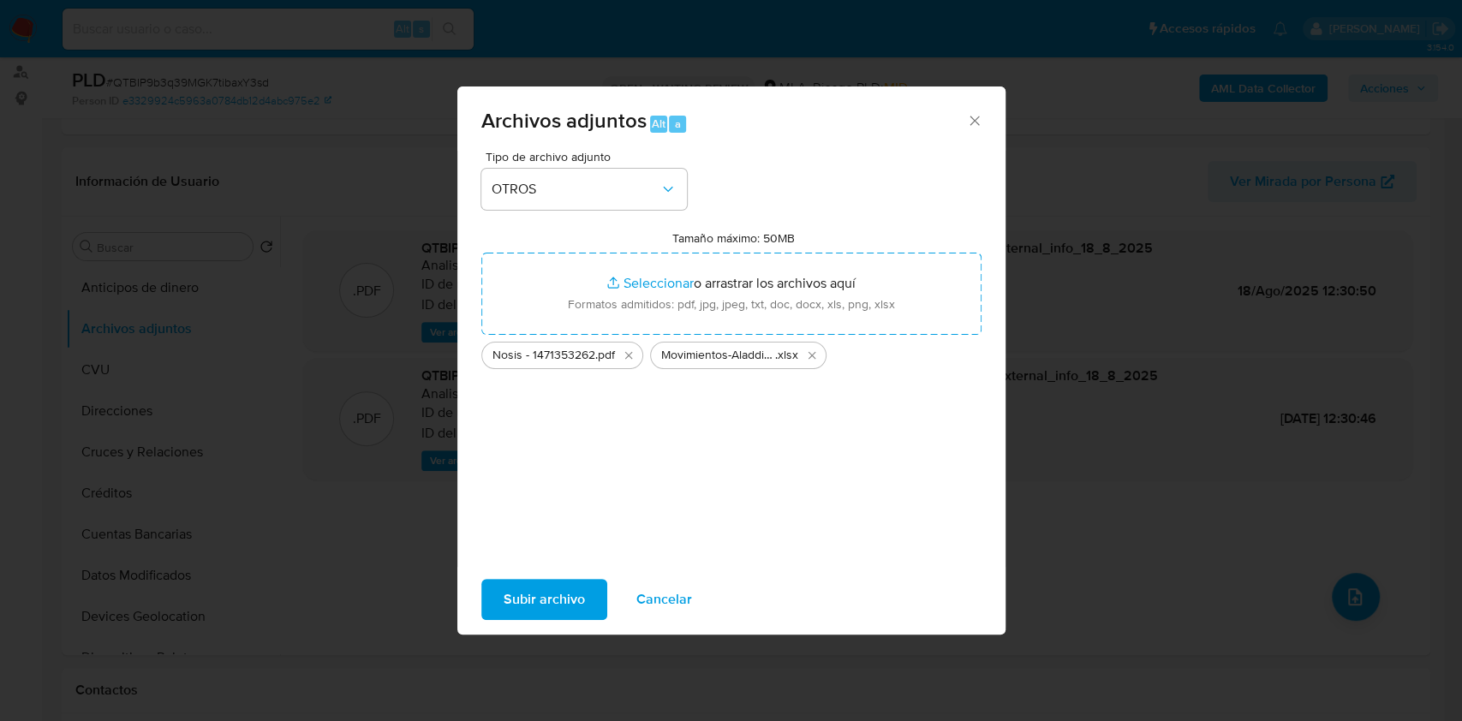
click at [527, 585] on span "Subir archivo" at bounding box center [544, 600] width 81 height 38
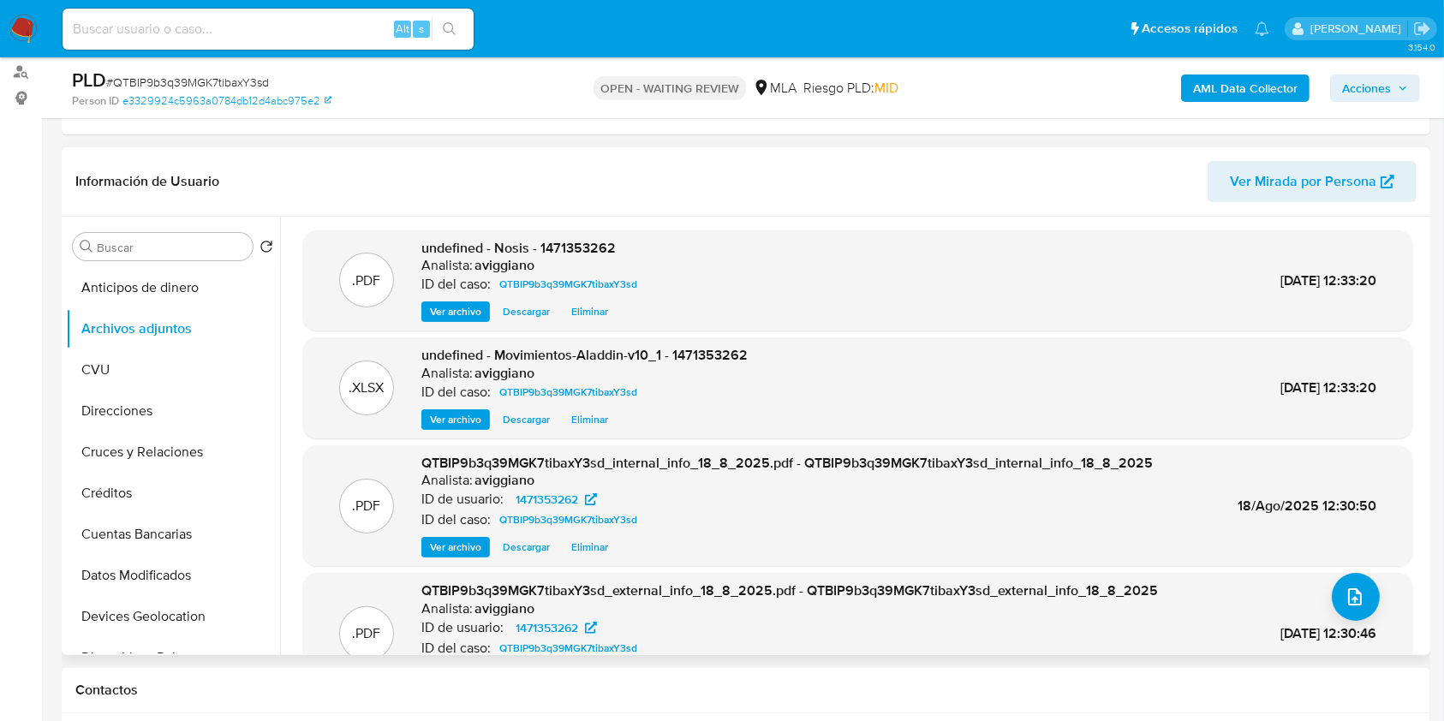
click at [573, 250] on span "undefined - Nosis - 1471353262" at bounding box center [518, 248] width 194 height 20
copy span "1471353262"
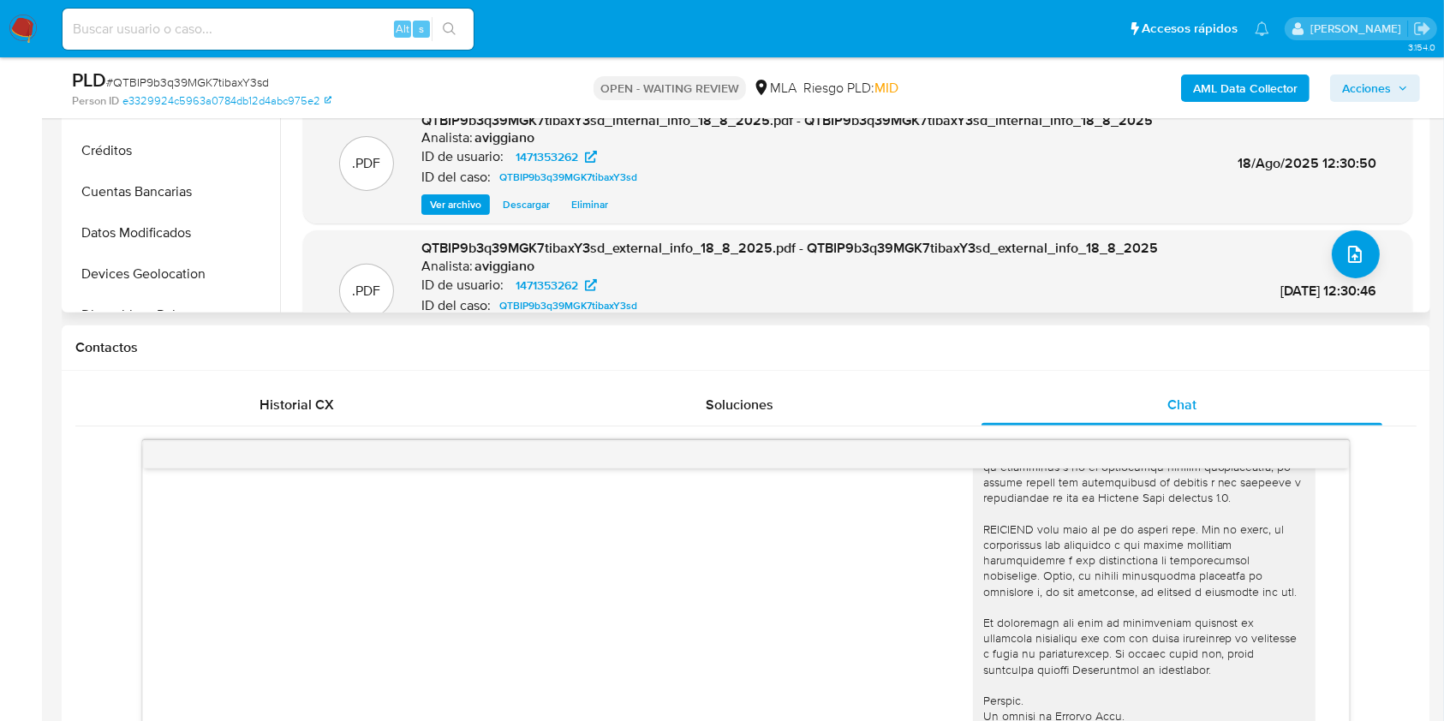
scroll to position [571, 0]
click at [158, 185] on button "KYC" at bounding box center [166, 196] width 200 height 41
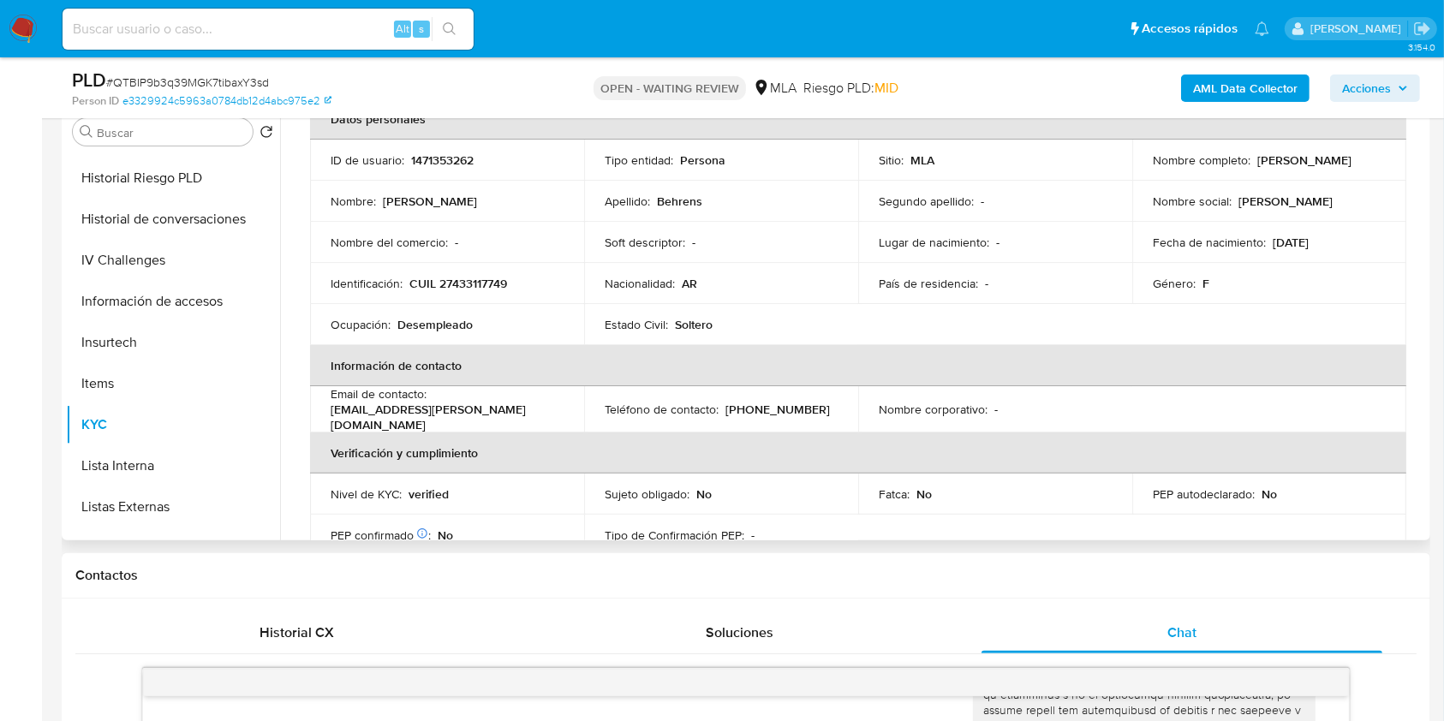
scroll to position [114, 0]
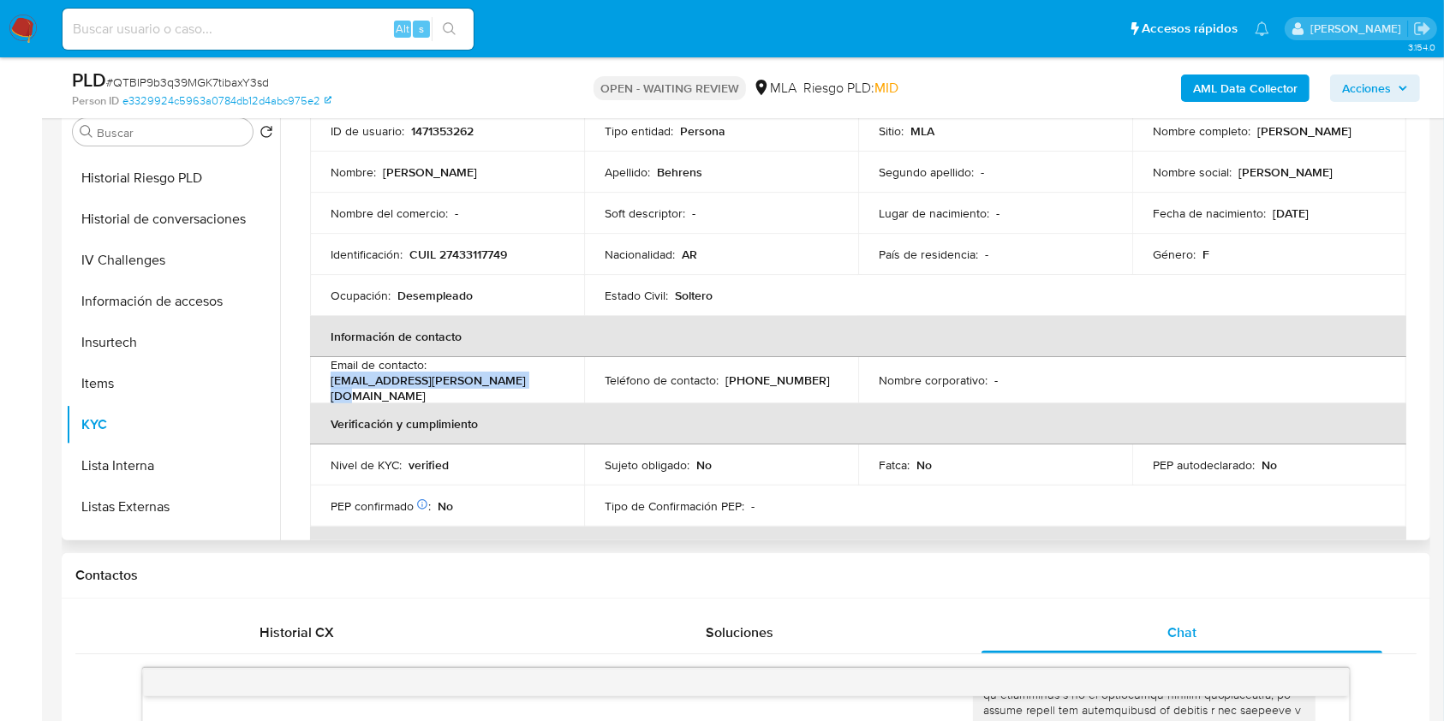
drag, startPoint x: 327, startPoint y: 390, endPoint x: 529, endPoint y: 379, distance: 202.5
click at [529, 379] on td "Email de contacto : sofiamagali.behrens@hotmail.com" at bounding box center [447, 380] width 274 height 46
copy p "sofiamagali.behrens@hotmail.com"
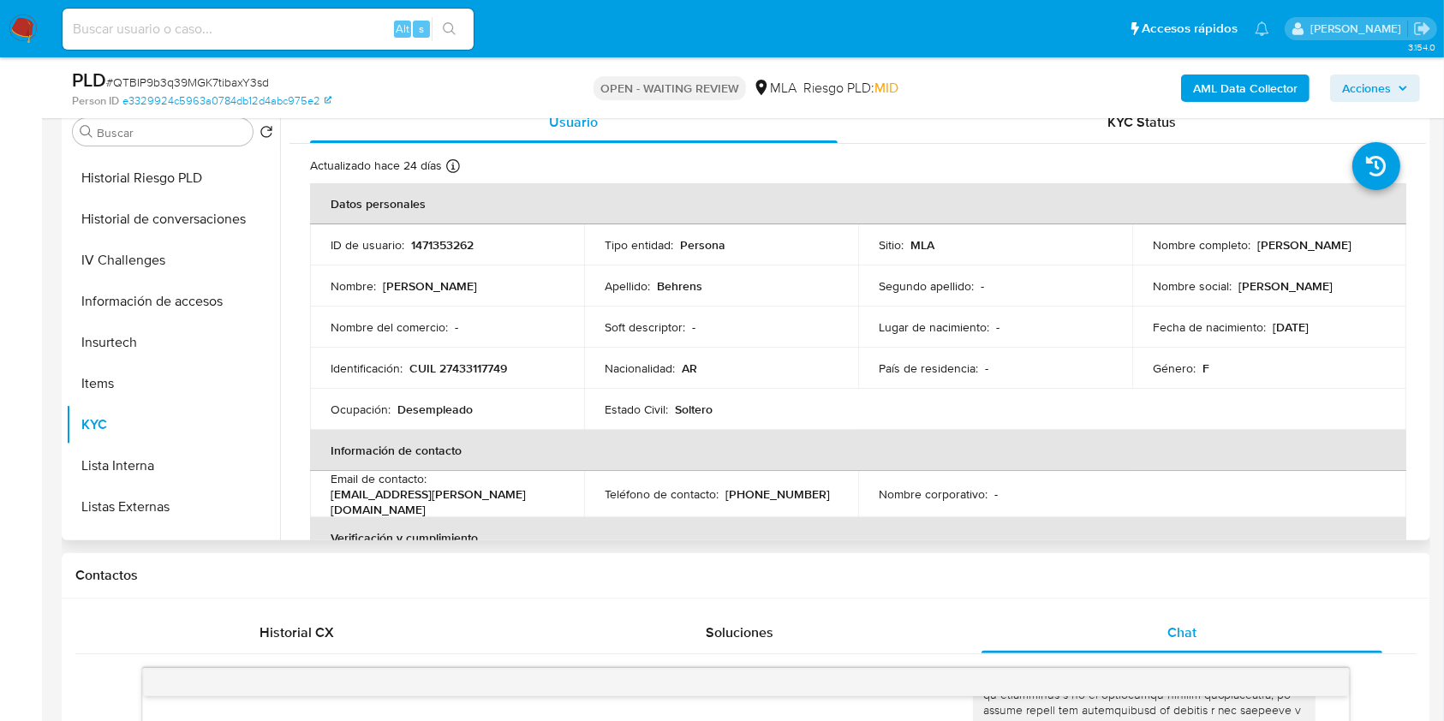
click at [443, 243] on p "1471353262" at bounding box center [442, 244] width 63 height 15
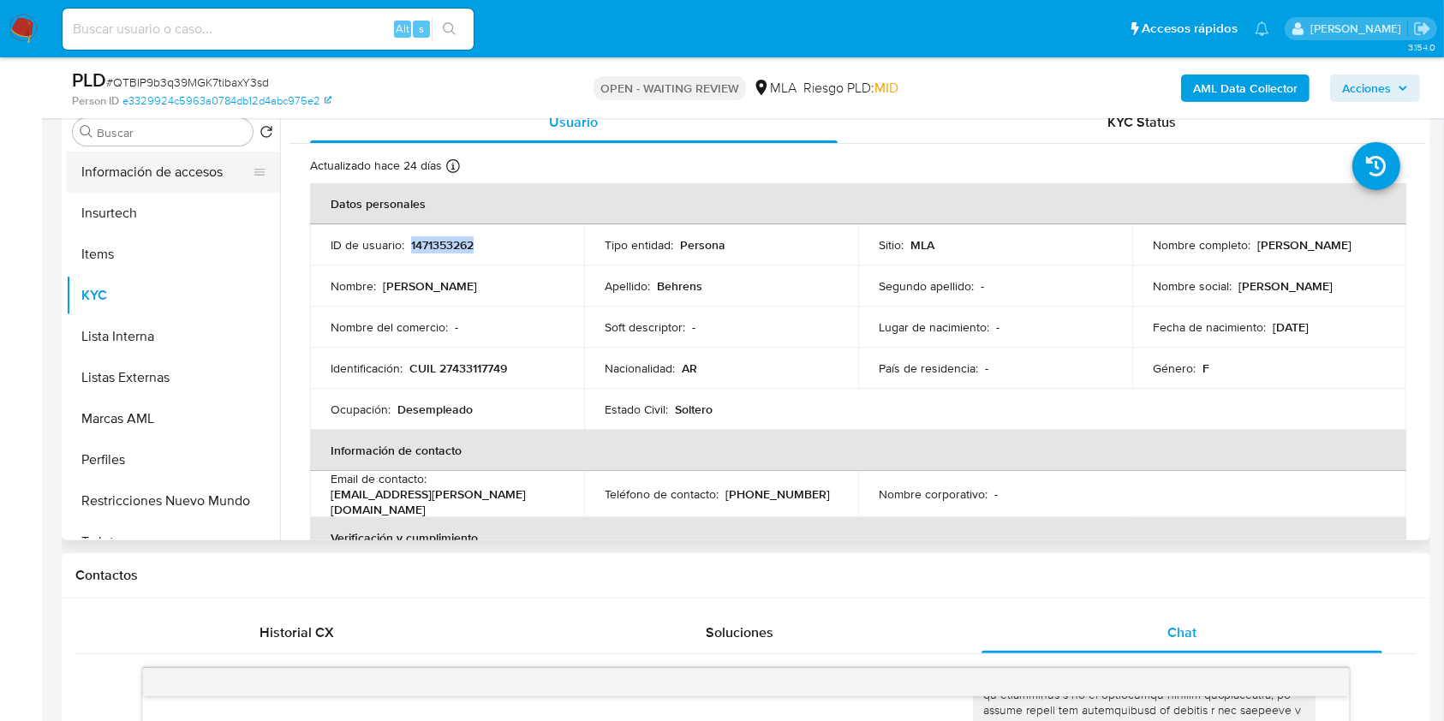
scroll to position [799, 0]
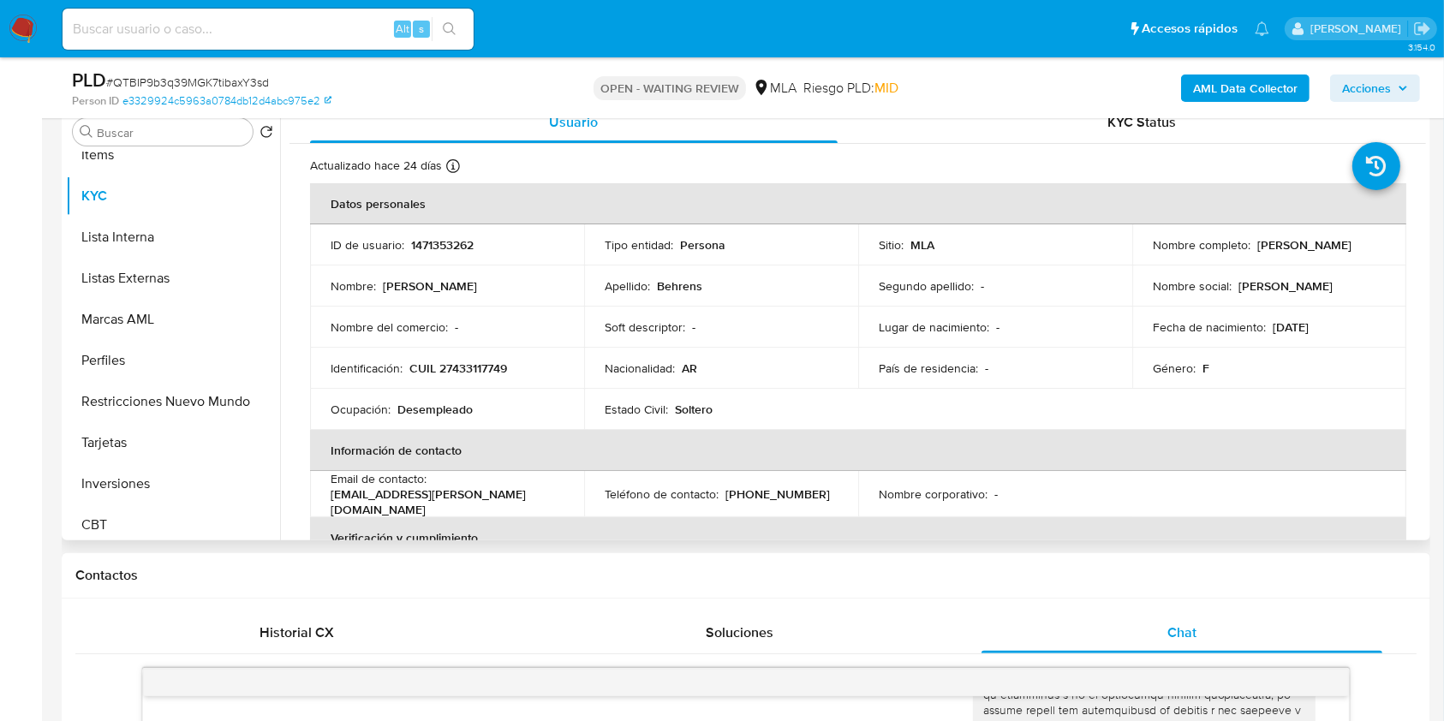
click at [475, 367] on p "CUIL 27433117749" at bounding box center [458, 368] width 98 height 15
copy p "27433117749"
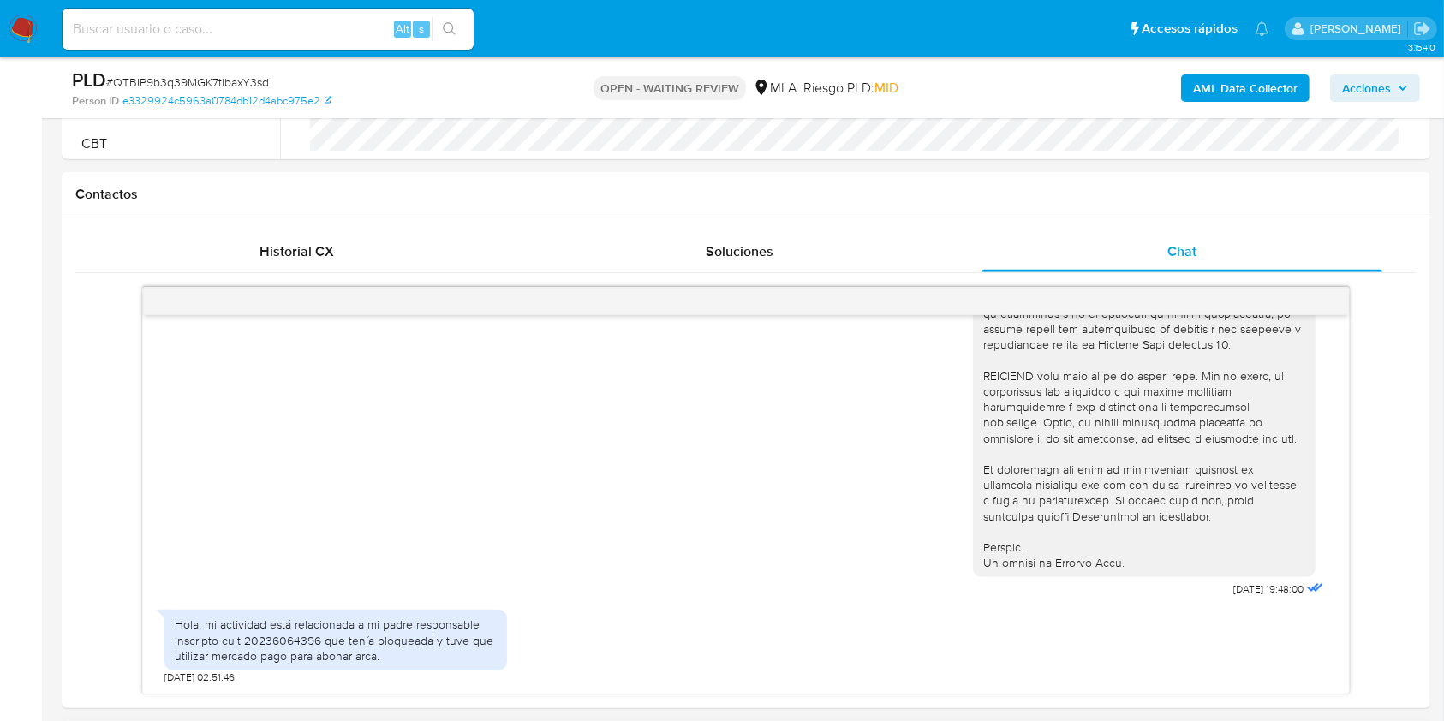
scroll to position [913, 0]
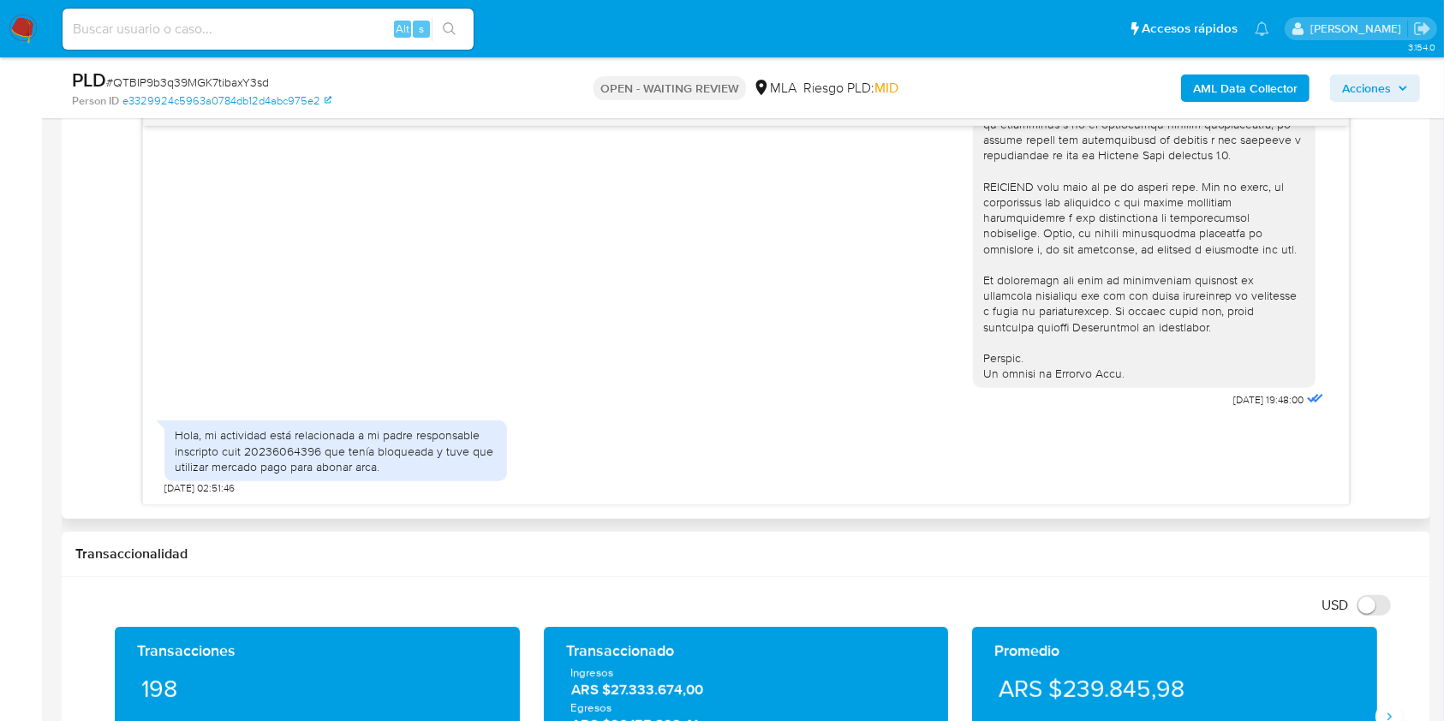
click at [302, 445] on div "Hola, mi actividad está relacionada a mi padre responsable inscripto cuit 20236…" at bounding box center [336, 450] width 322 height 47
copy div "20236064396"
drag, startPoint x: 1185, startPoint y: 401, endPoint x: 1247, endPoint y: 400, distance: 62.5
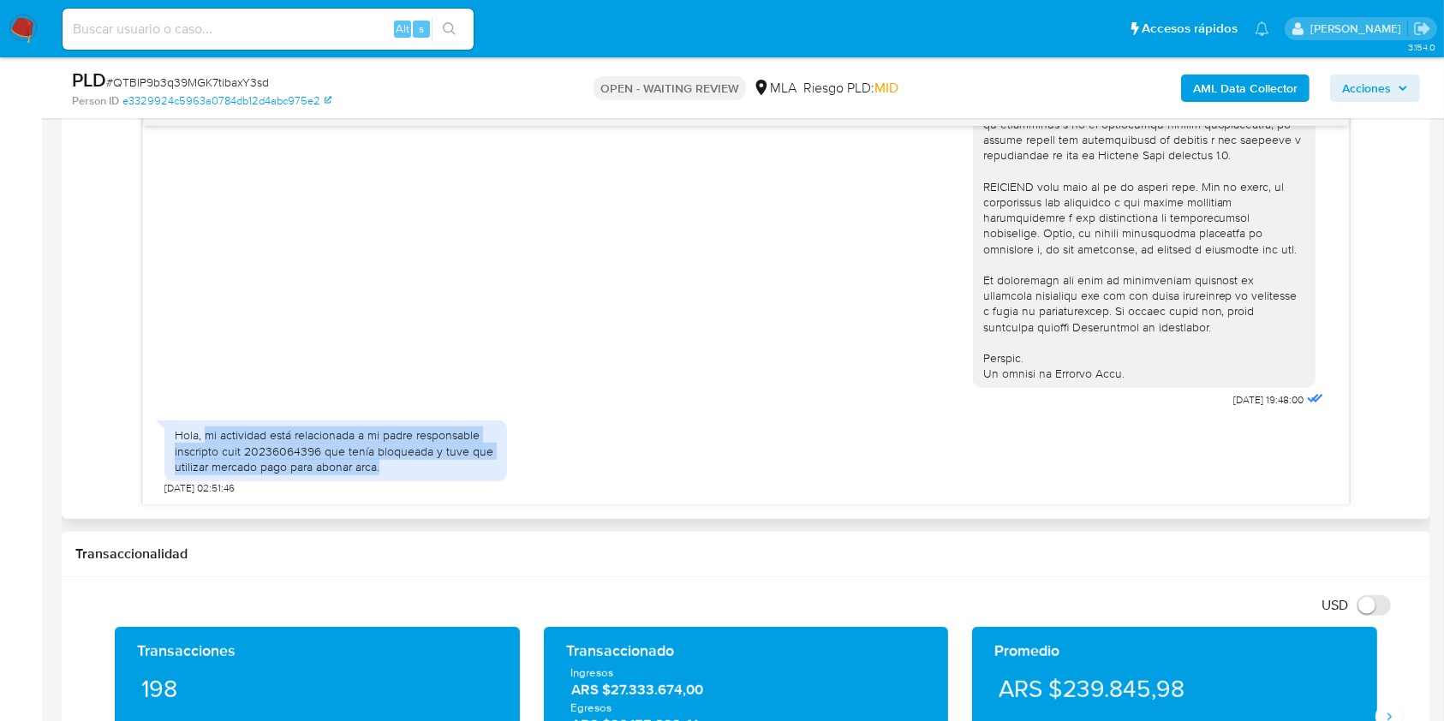
drag, startPoint x: 205, startPoint y: 435, endPoint x: 391, endPoint y: 466, distance: 188.4
click at [391, 466] on div "Hola, mi actividad está relacionada a mi padre responsable inscripto cuit 20236…" at bounding box center [336, 450] width 322 height 47
copy div "mi actividad está relacionada a mi padre responsable inscripto cuit 20236064396…"
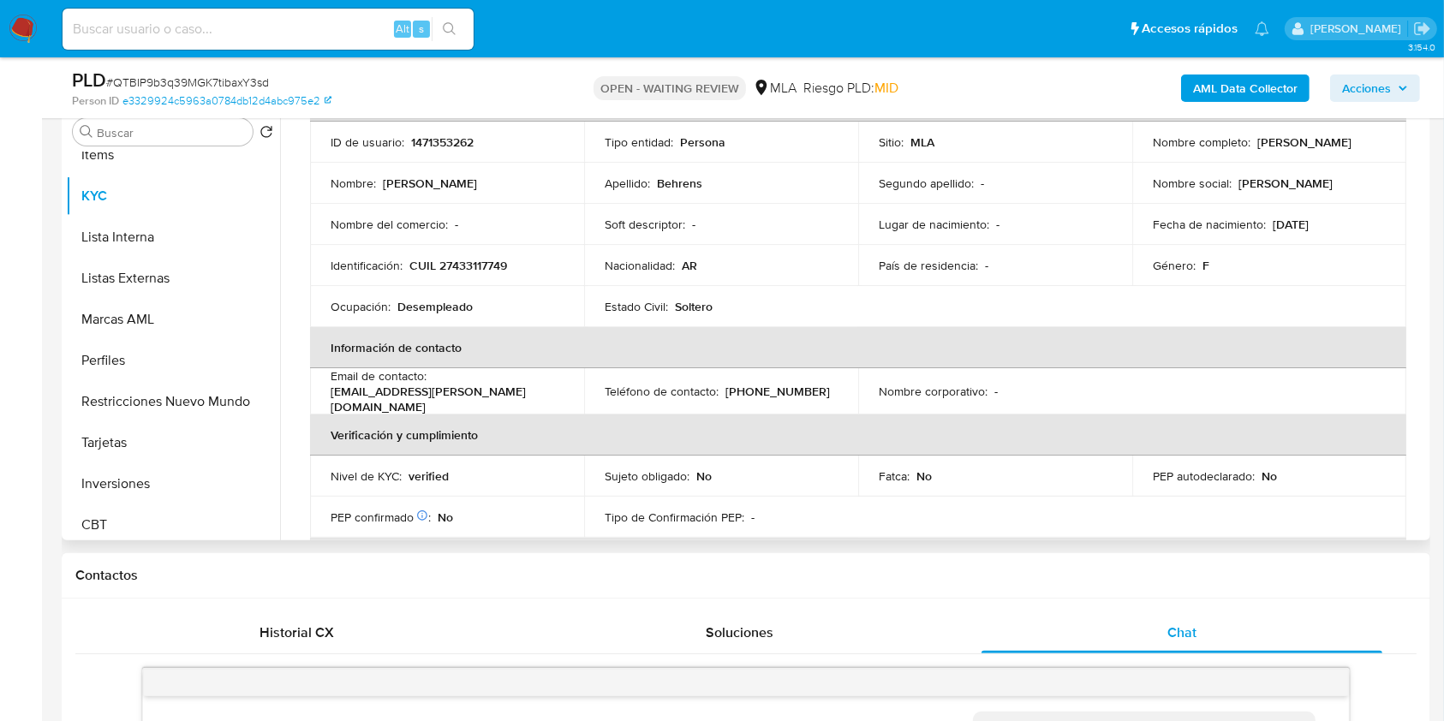
scroll to position [0, 0]
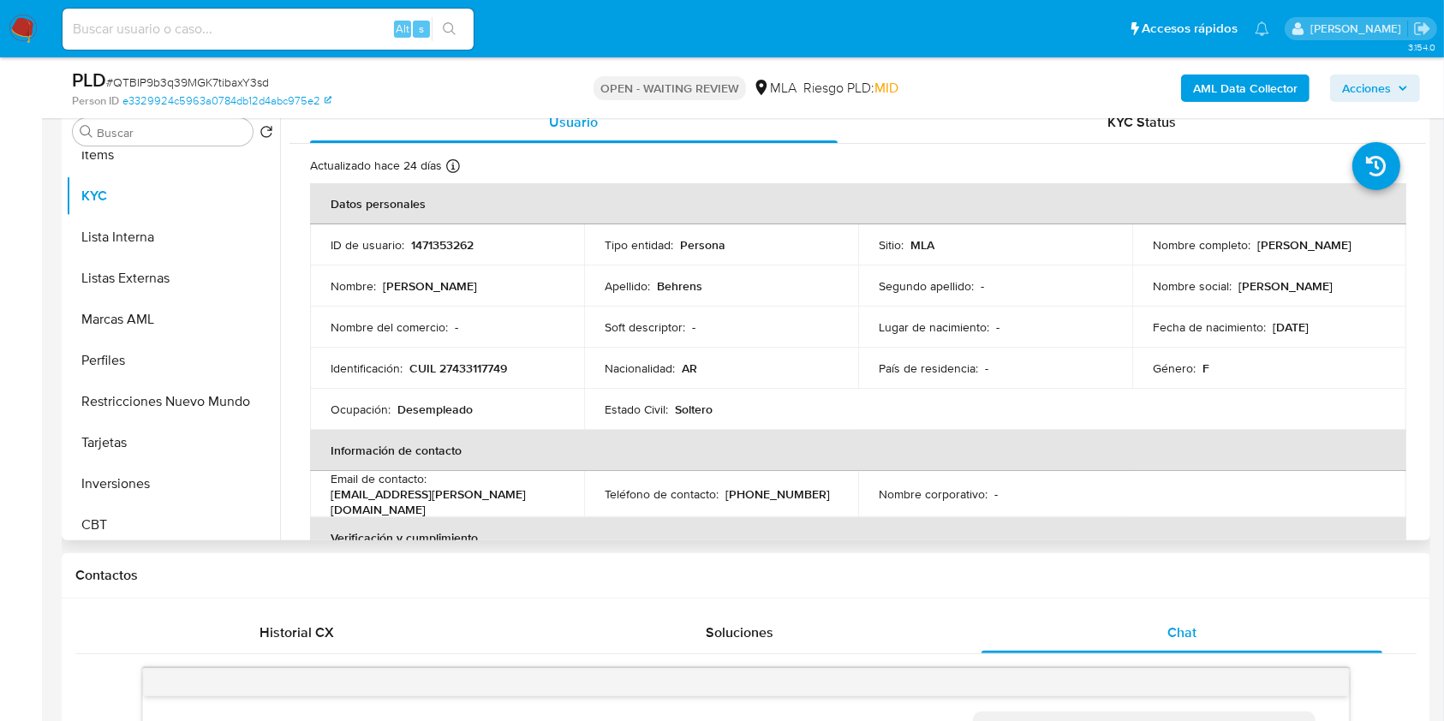
drag, startPoint x: 1252, startPoint y: 248, endPoint x: 1372, endPoint y: 244, distance: 120.0
click at [1372, 244] on div "Nombre completo : Sofia Magali Behrens" at bounding box center [1269, 244] width 233 height 15
copy p "[PERSON_NAME]"
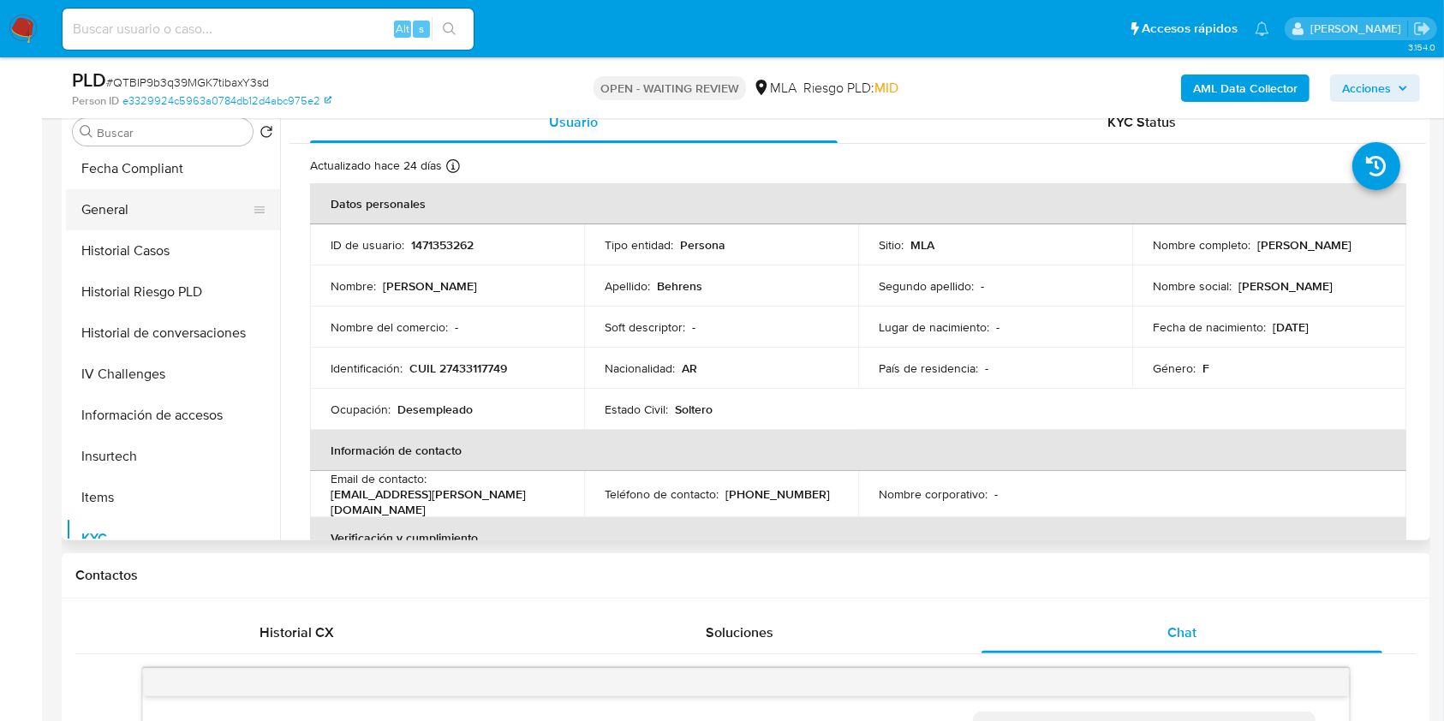
scroll to position [228, 0]
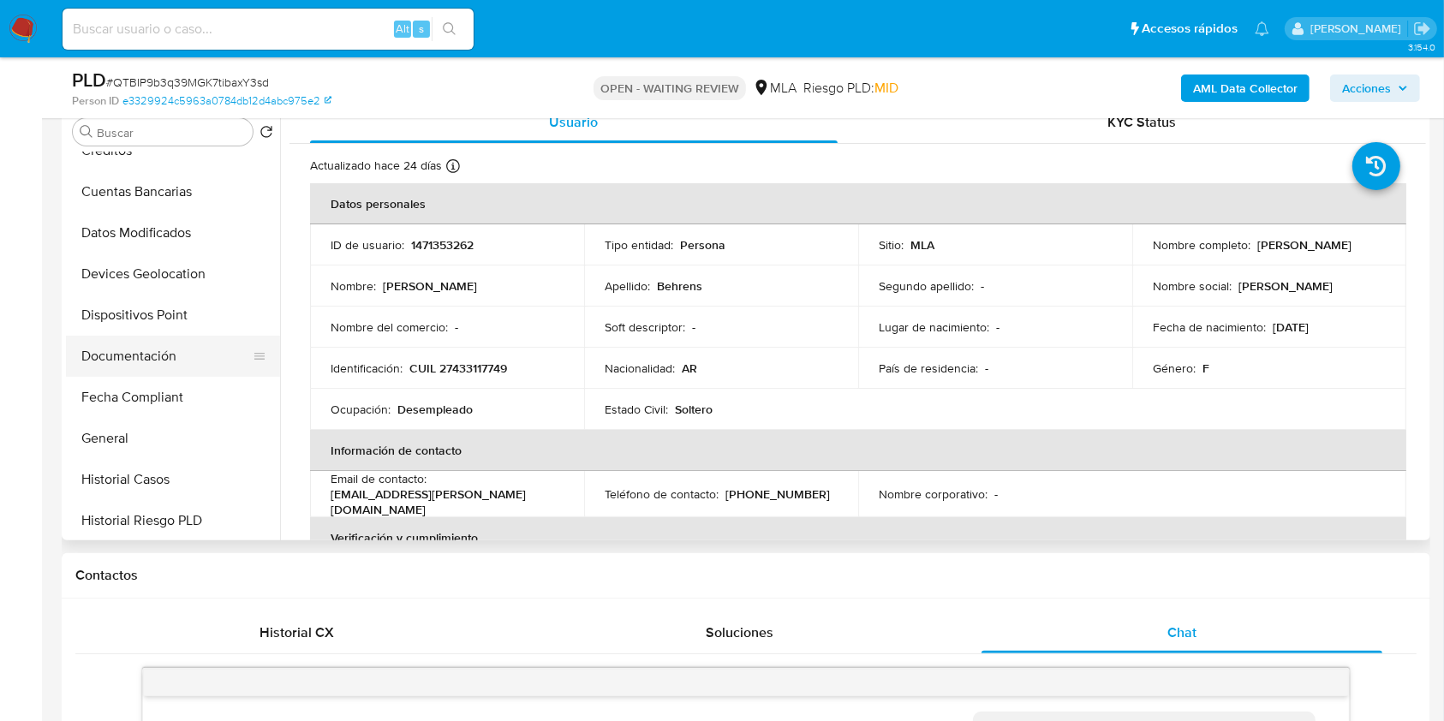
click at [162, 338] on button "Documentación" at bounding box center [166, 356] width 200 height 41
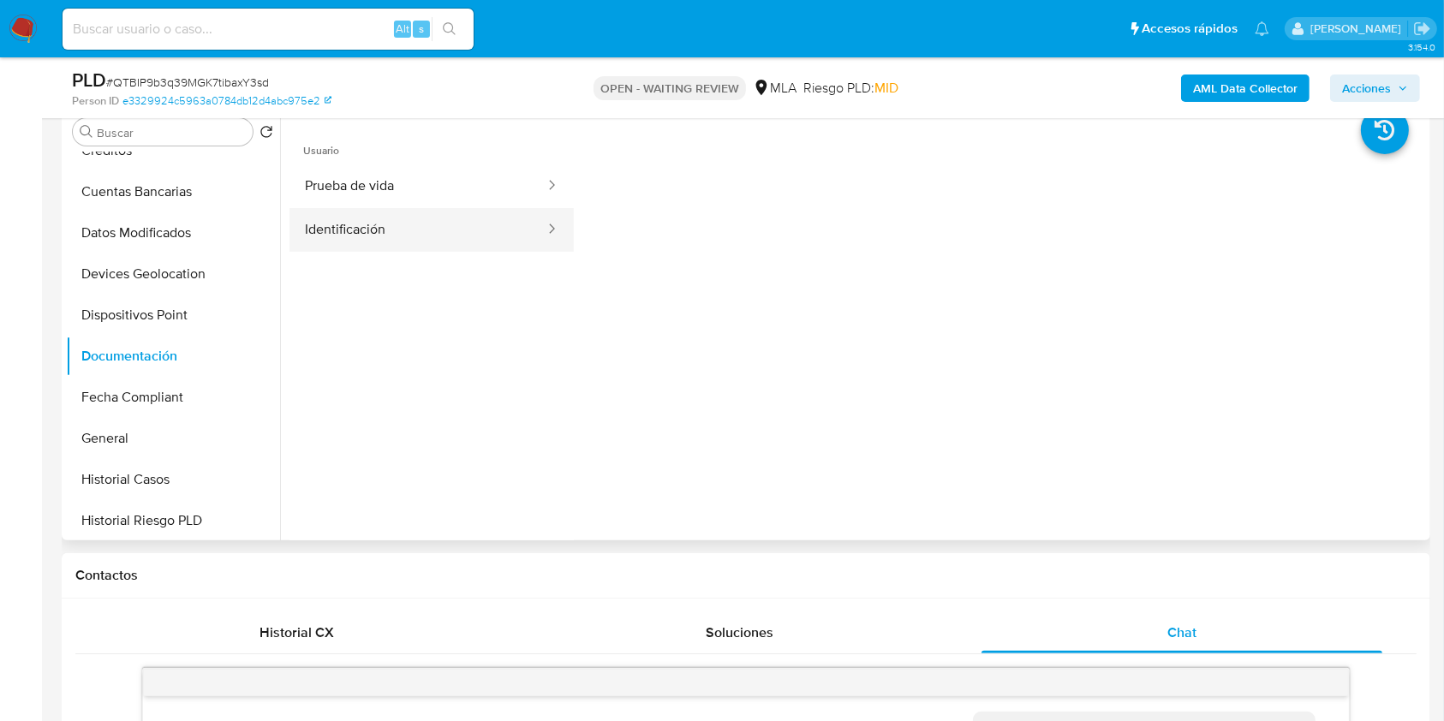
click at [354, 218] on button "Identificación" at bounding box center [418, 230] width 257 height 44
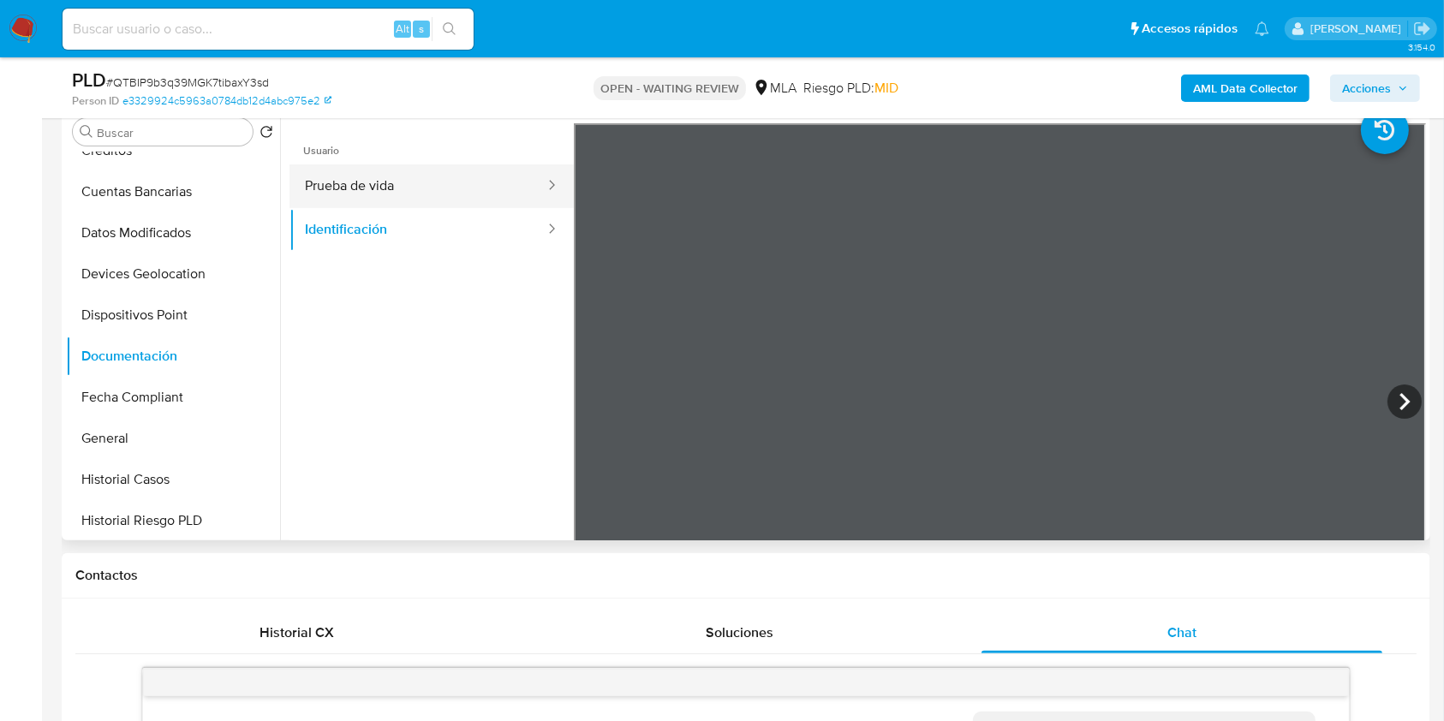
click at [367, 194] on button "Prueba de vida" at bounding box center [418, 186] width 257 height 44
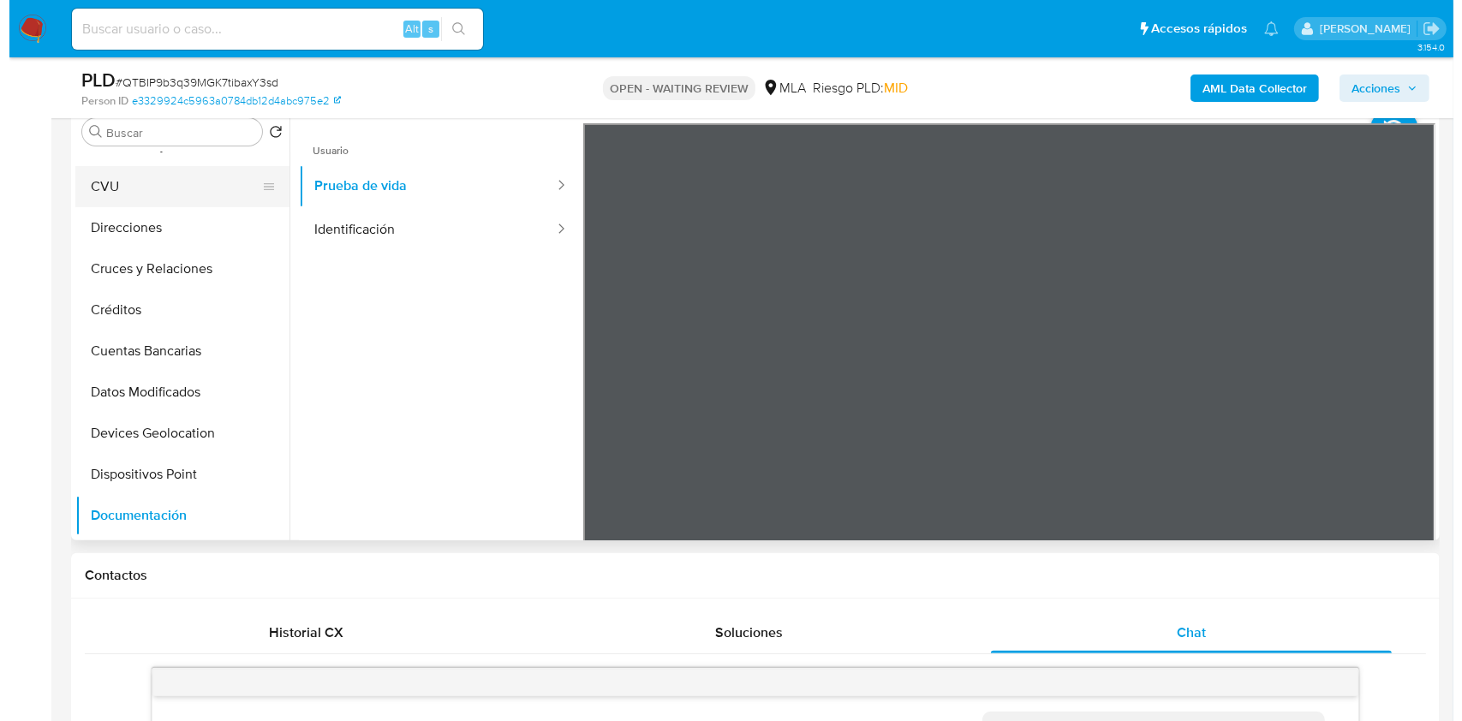
scroll to position [0, 0]
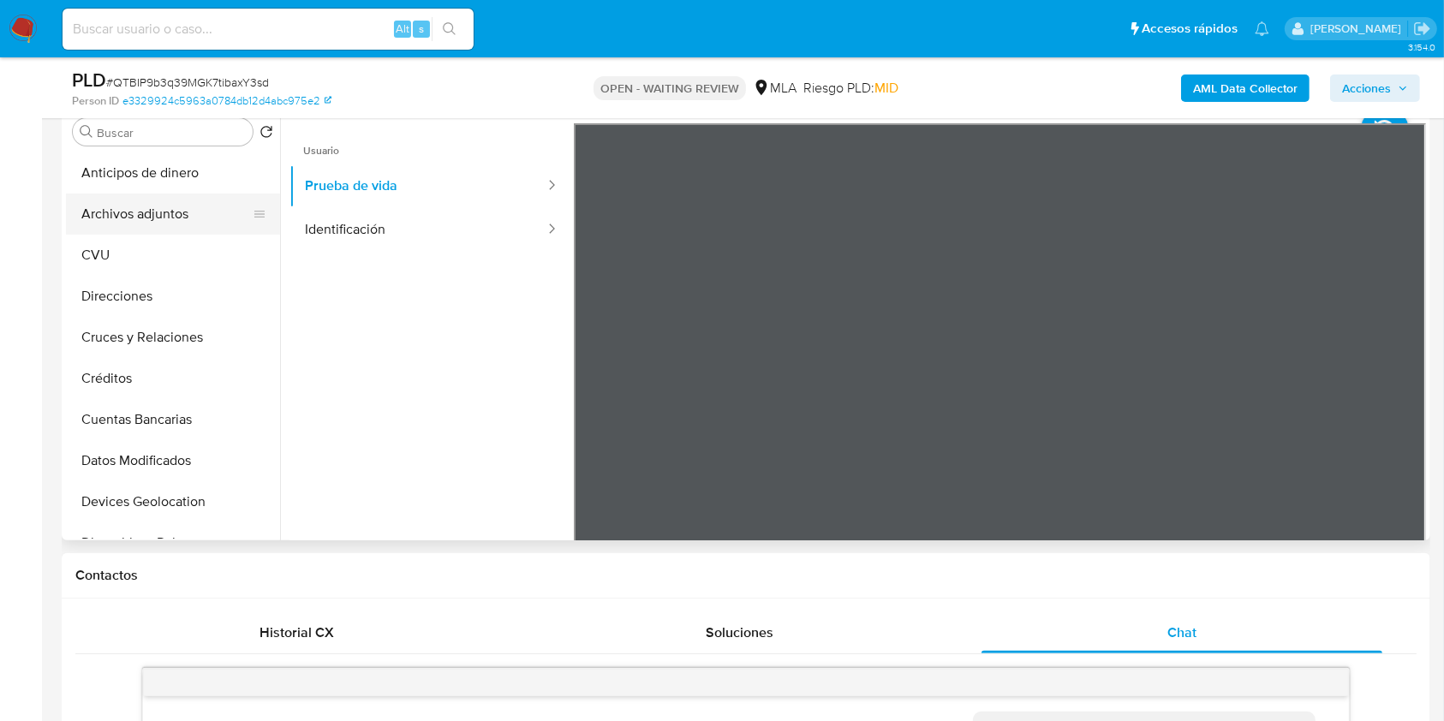
click at [152, 200] on button "Archivos adjuntos" at bounding box center [166, 214] width 200 height 41
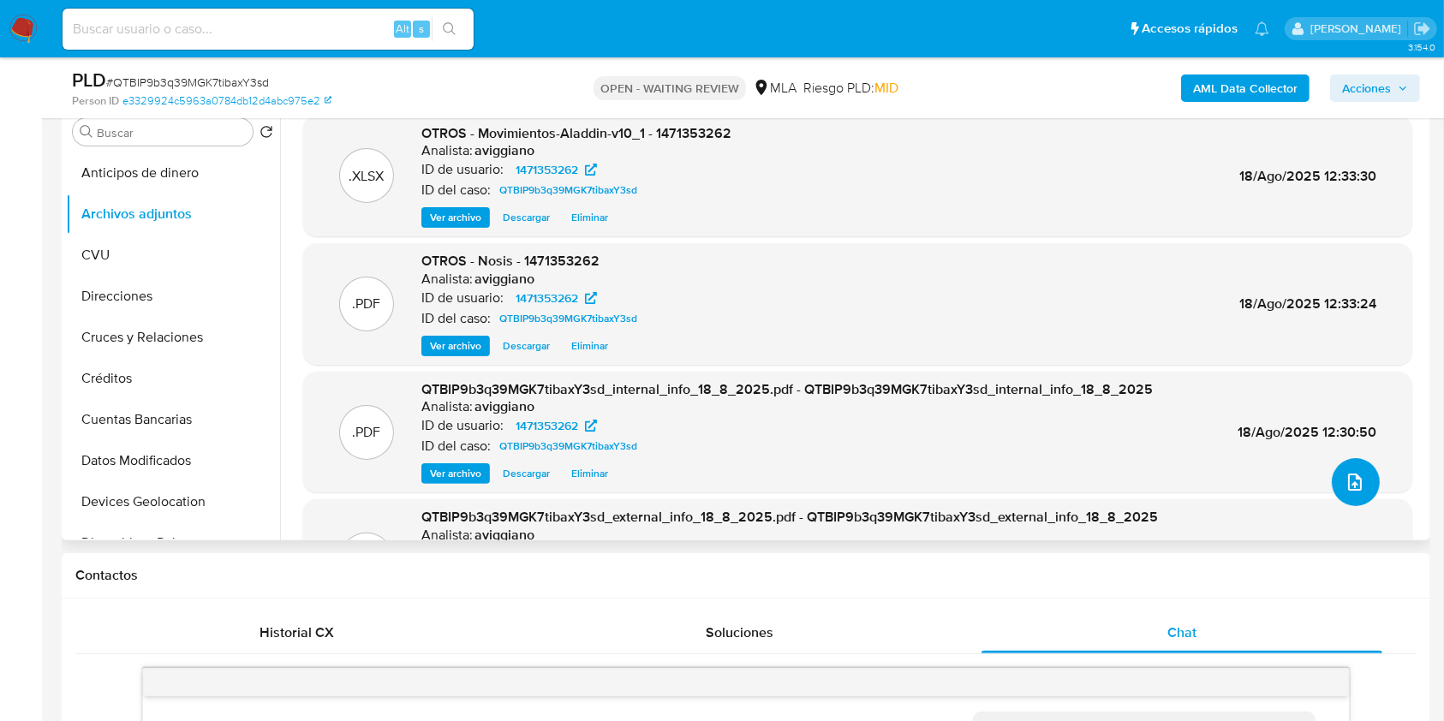
click at [1355, 480] on icon "upload-file" at bounding box center [1355, 482] width 21 height 21
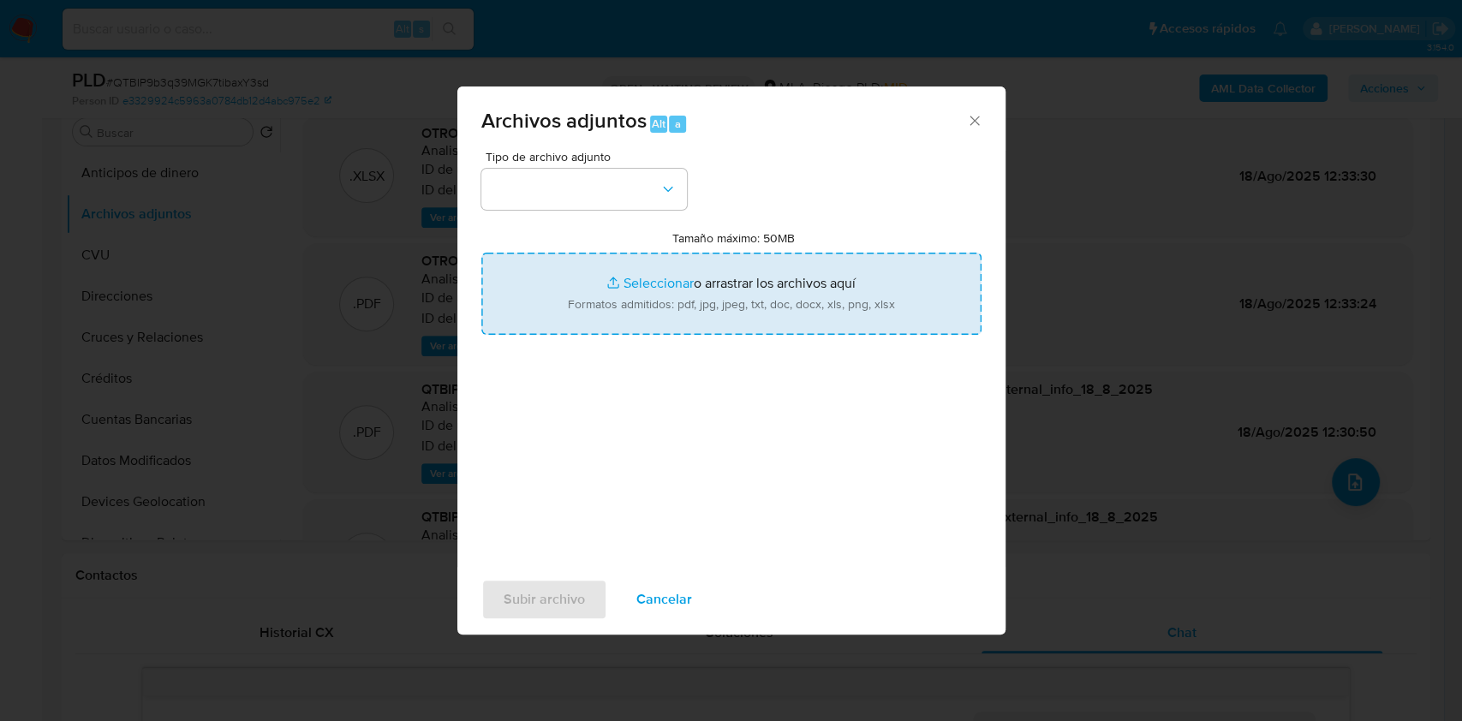
click at [845, 284] on input "Tamaño máximo: 50MB Seleccionar archivos" at bounding box center [731, 294] width 500 height 82
type input "C:\fakepath\Caselog QTBIP9b3q39MGK7tibaxY3sd_2025_07_17_19_01_18.docx"
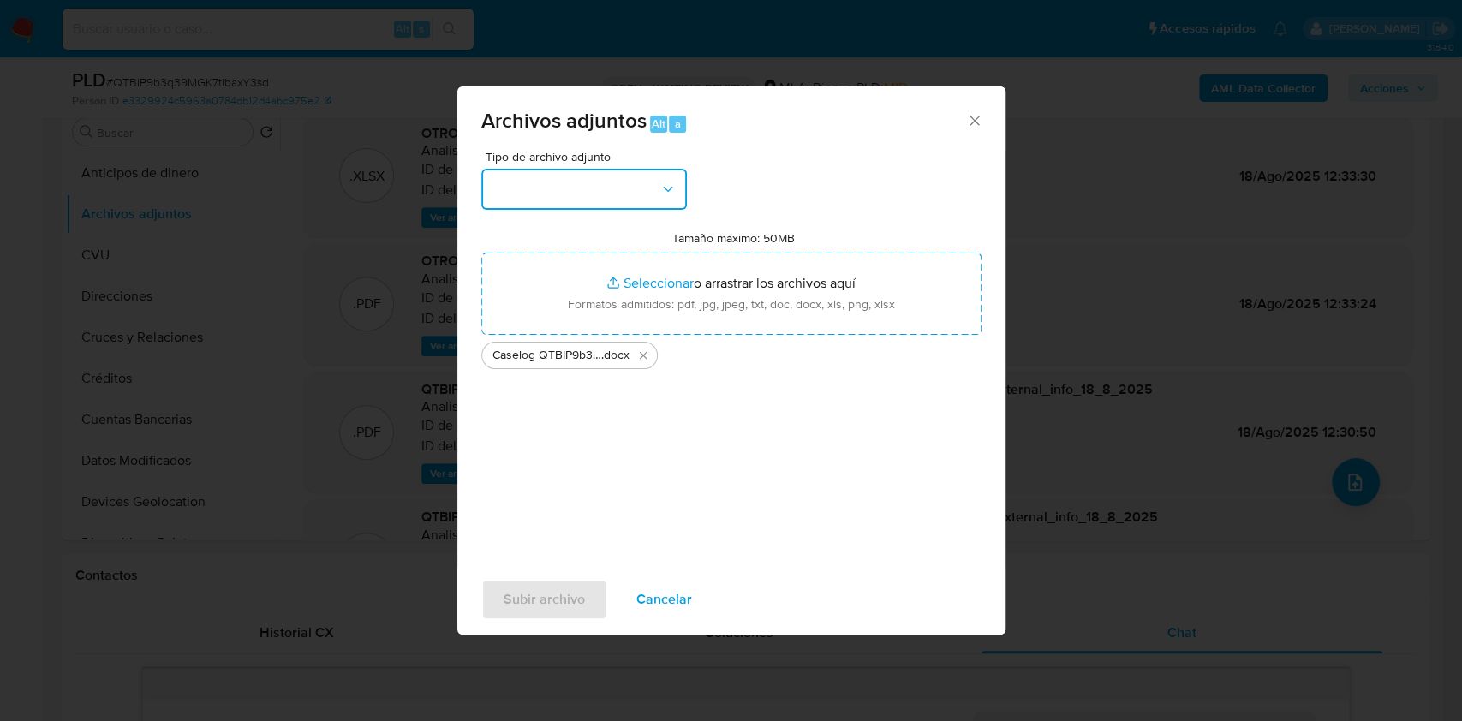
click at [649, 198] on button "button" at bounding box center [584, 189] width 206 height 41
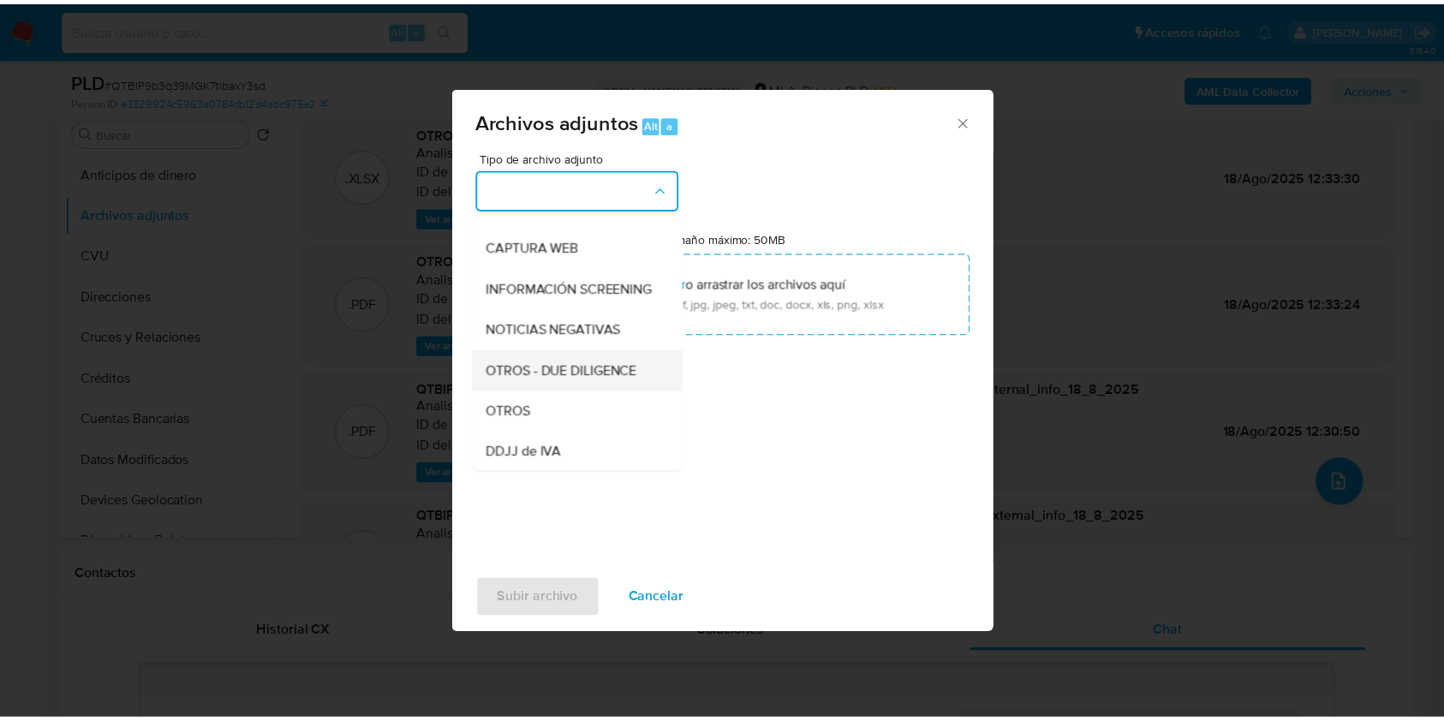
scroll to position [228, 0]
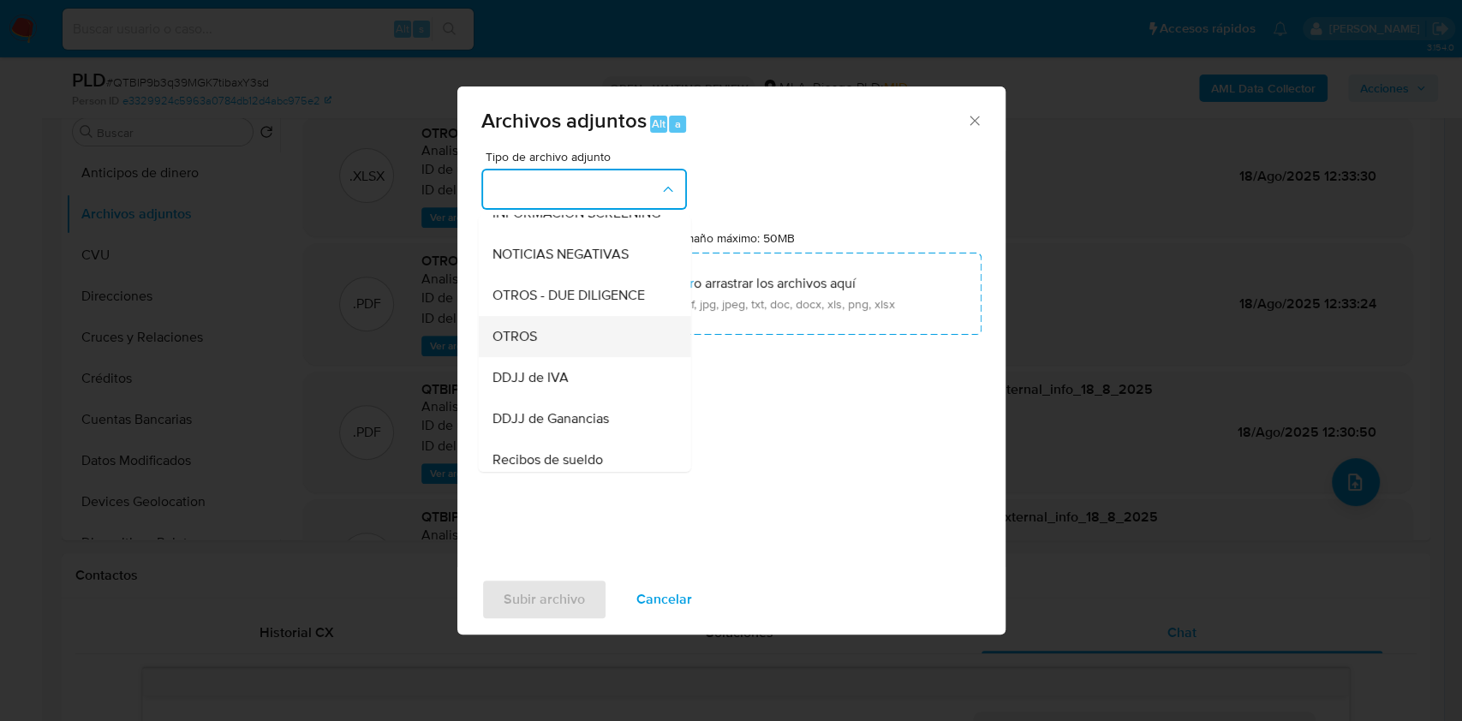
click at [501, 345] on span "OTROS" at bounding box center [514, 336] width 45 height 17
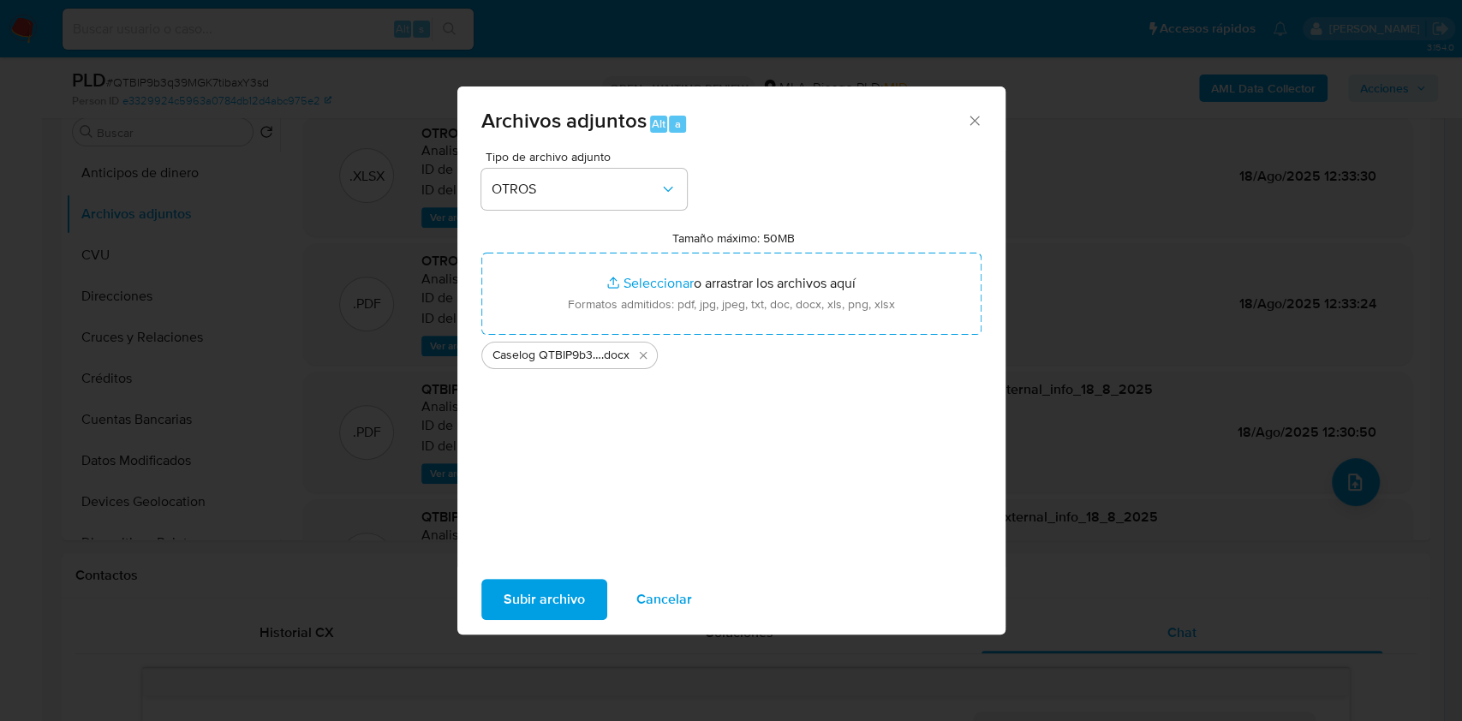
click at [494, 618] on button "Subir archivo" at bounding box center [544, 599] width 126 height 41
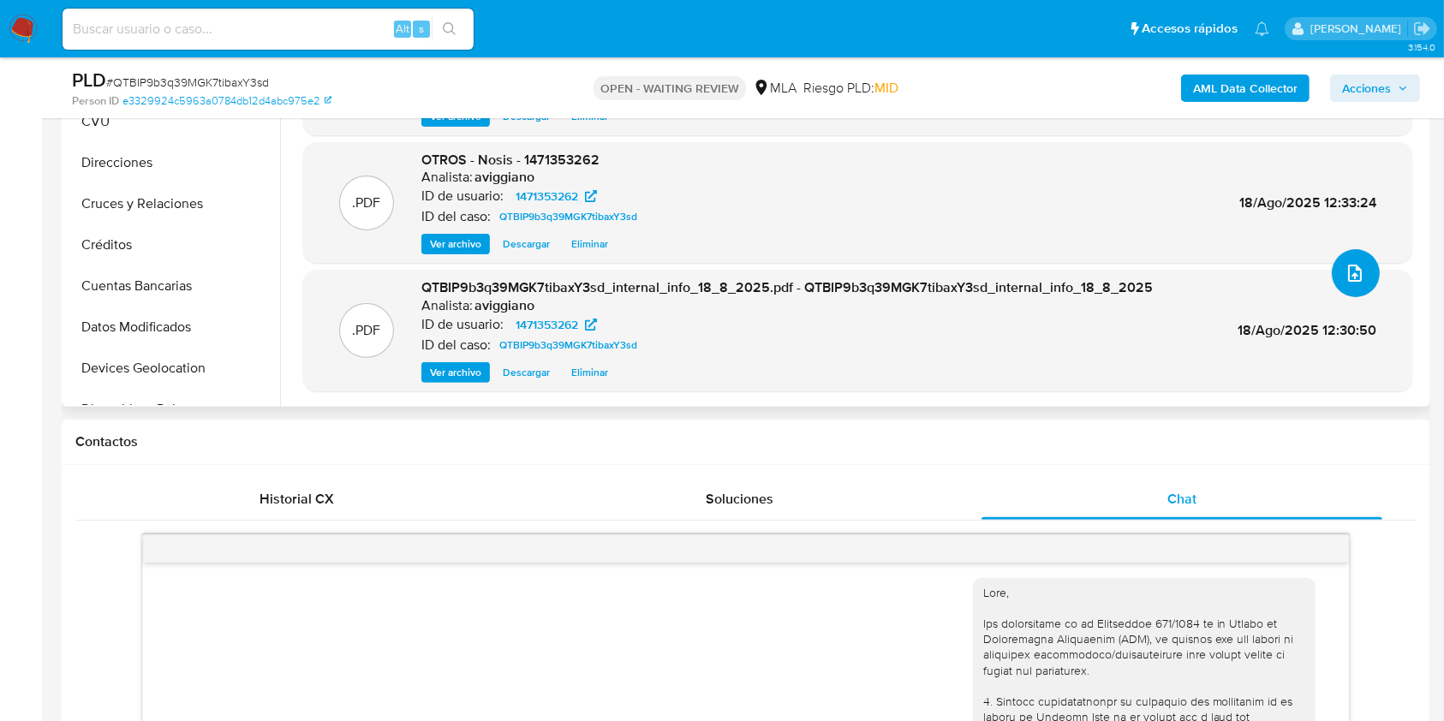
scroll to position [685, 0]
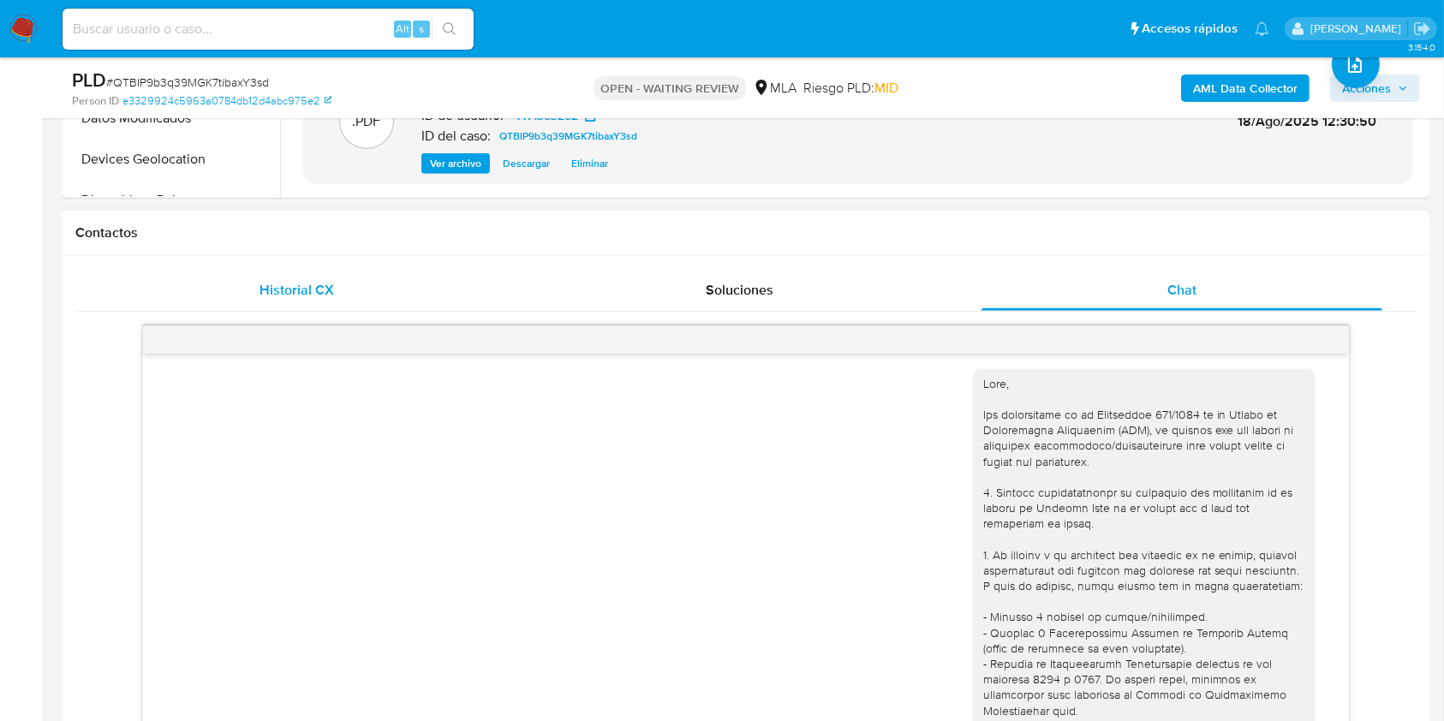
click at [306, 297] on span "Historial CX" at bounding box center [297, 290] width 75 height 20
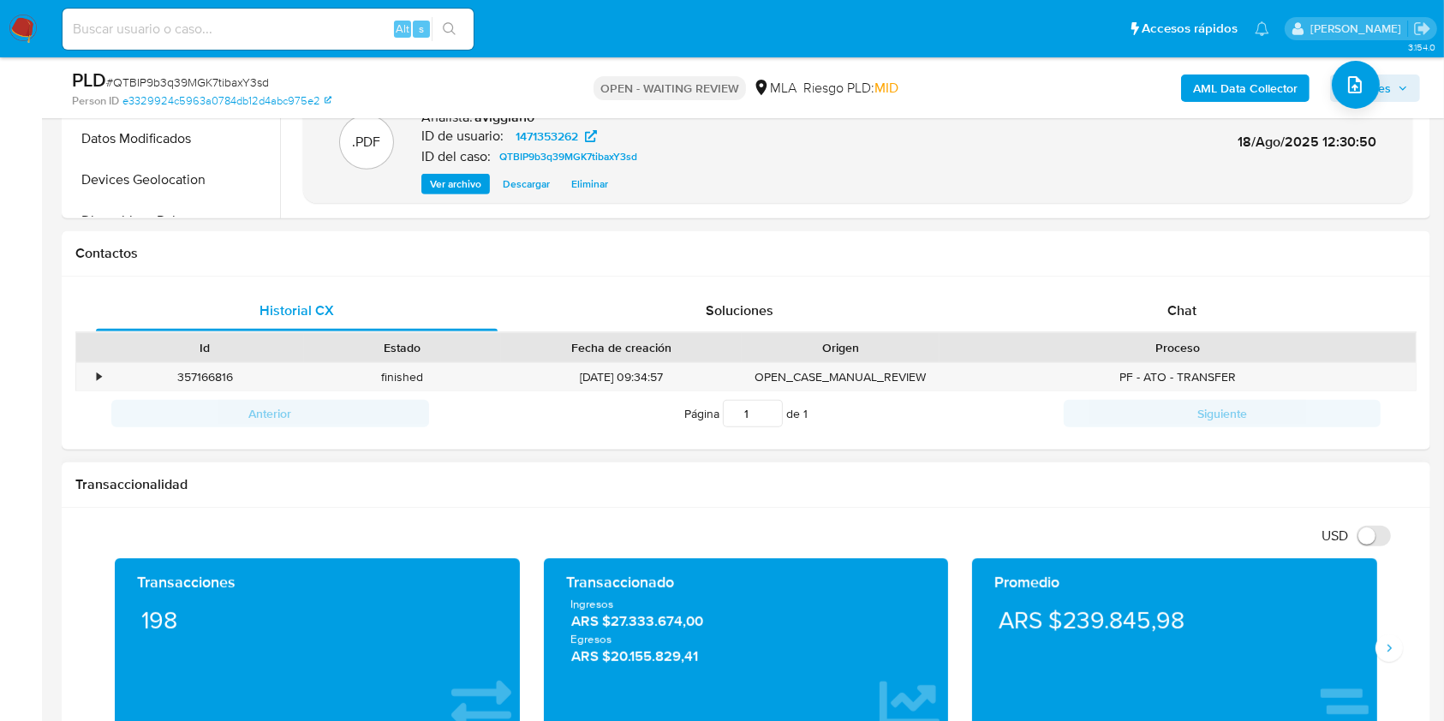
scroll to position [571, 0]
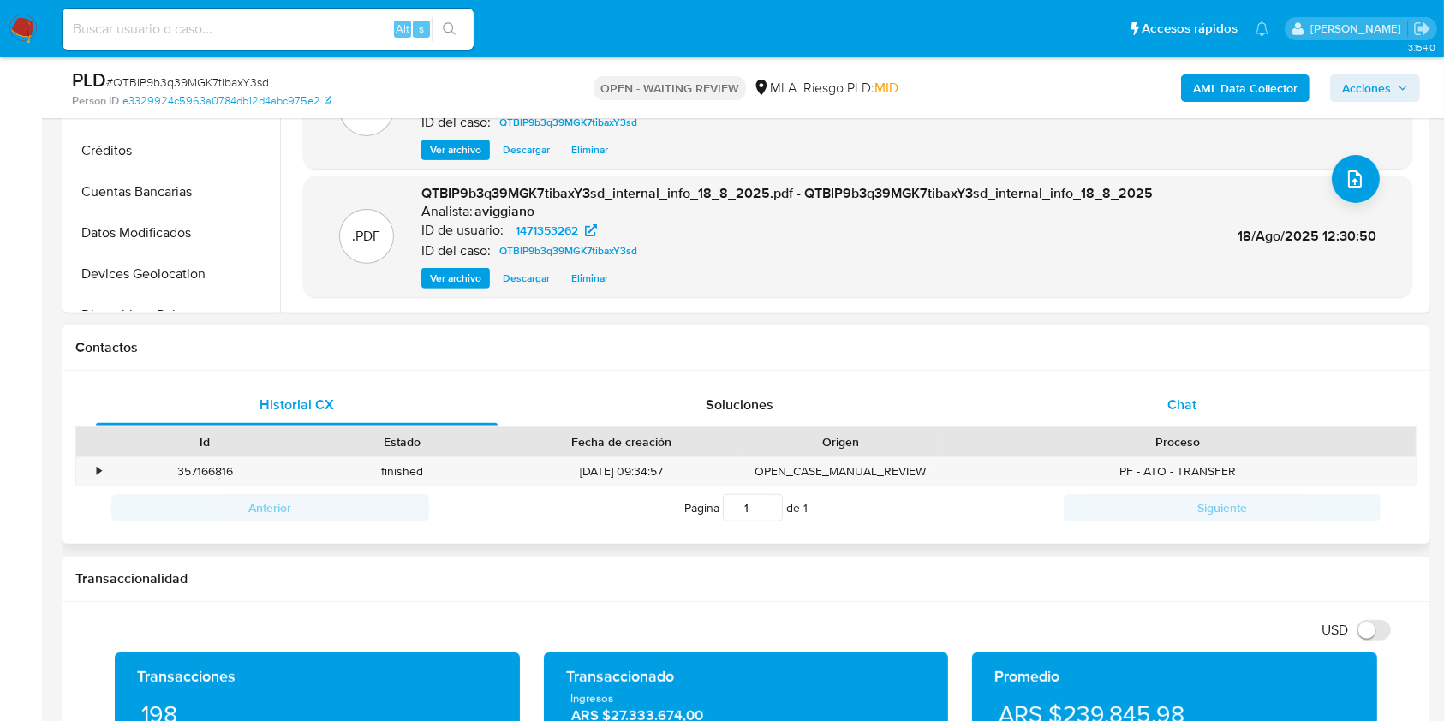
click at [1161, 403] on div "Chat" at bounding box center [1183, 405] width 402 height 41
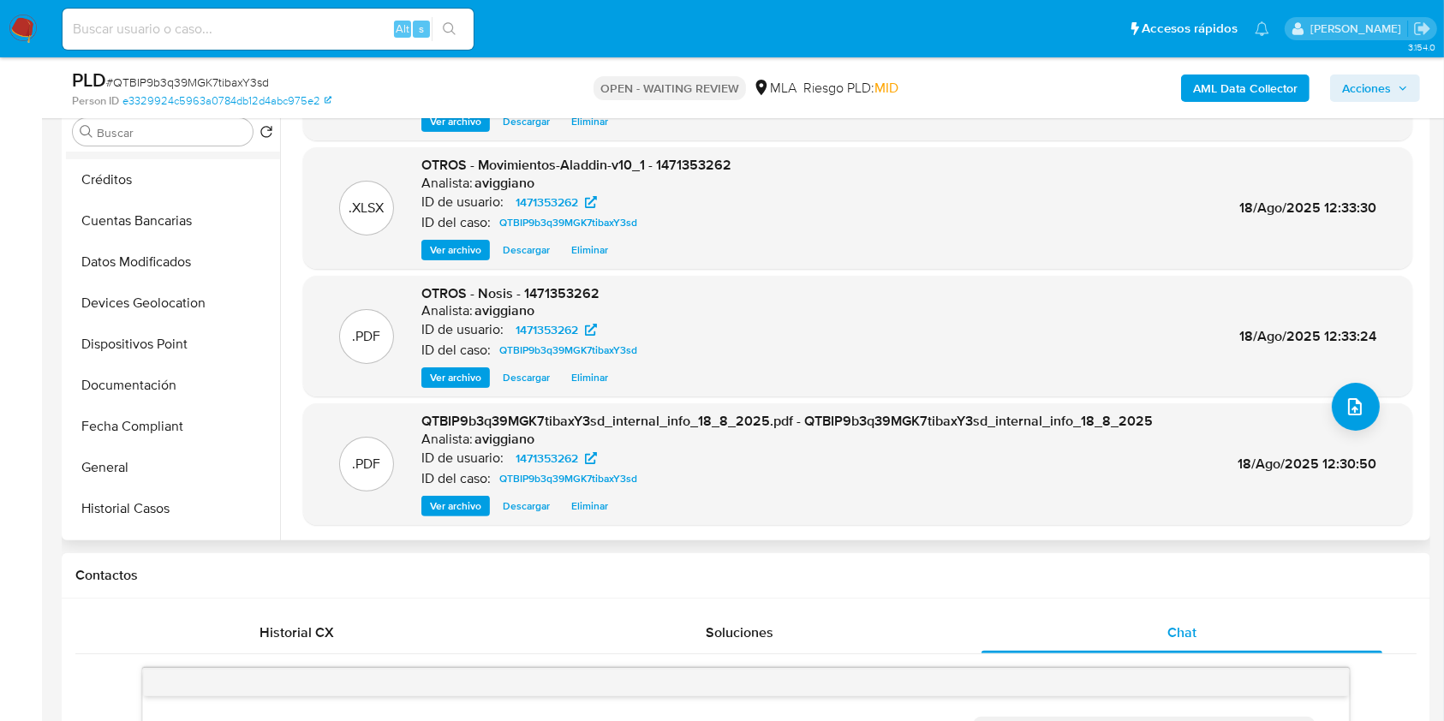
scroll to position [343, 0]
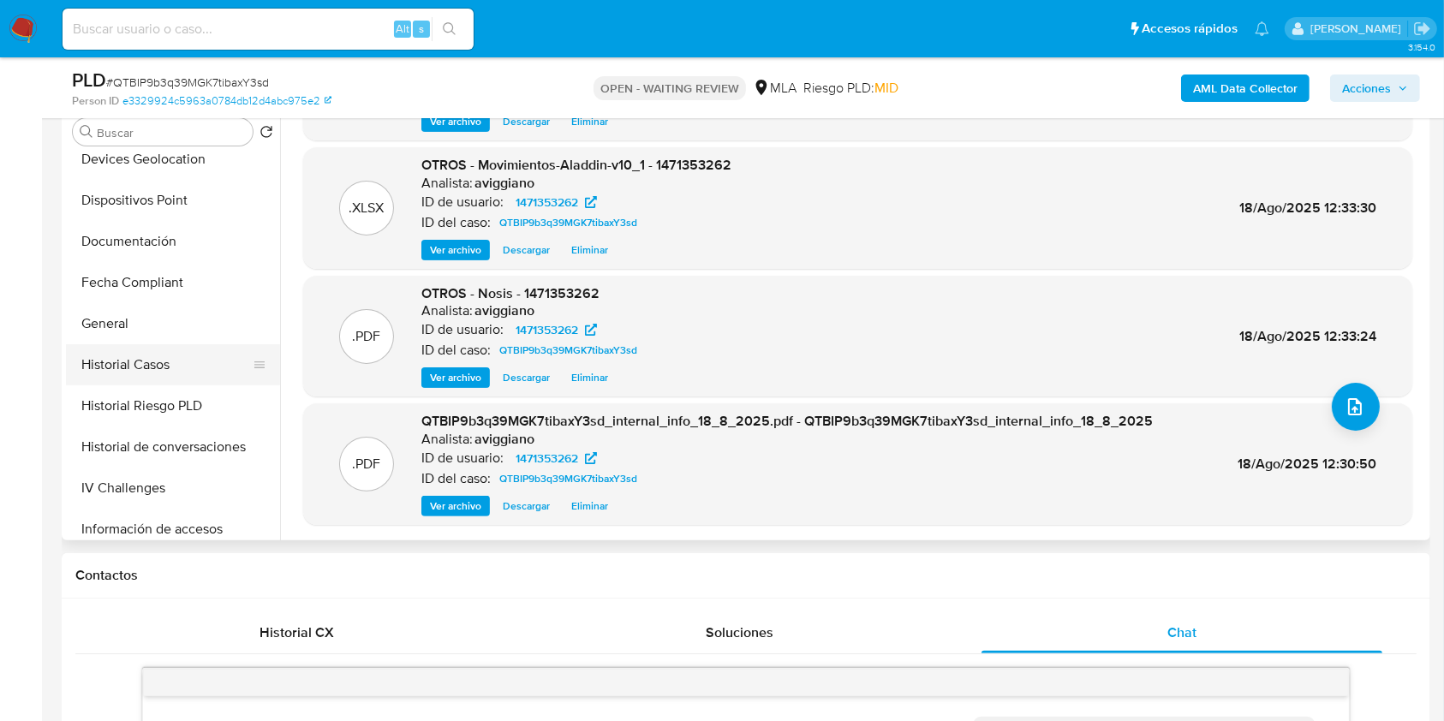
click at [207, 352] on button "Historial Casos" at bounding box center [166, 364] width 200 height 41
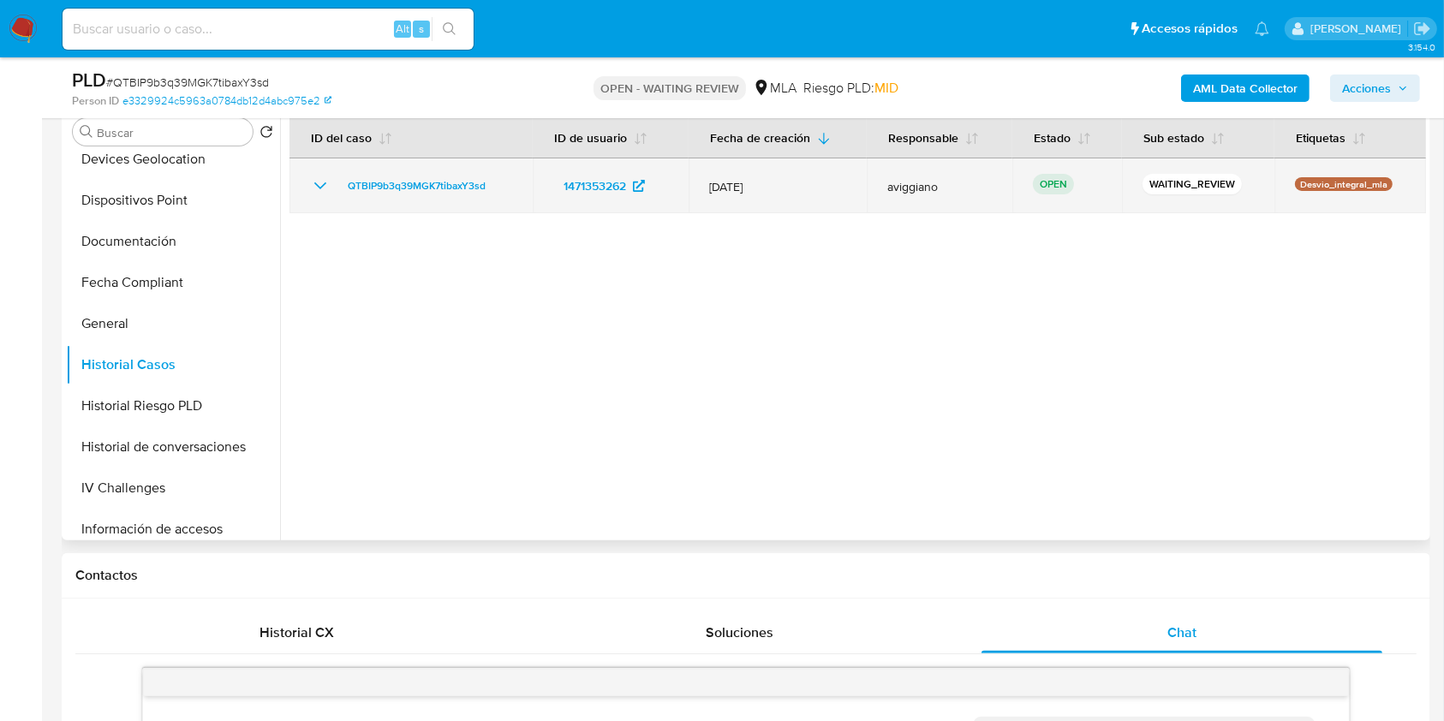
drag, startPoint x: 503, startPoint y: 189, endPoint x: 325, endPoint y: 182, distance: 178.3
click at [325, 182] on div "QTBIP9b3q39MGK7tibaxY3sd" at bounding box center [411, 186] width 202 height 21
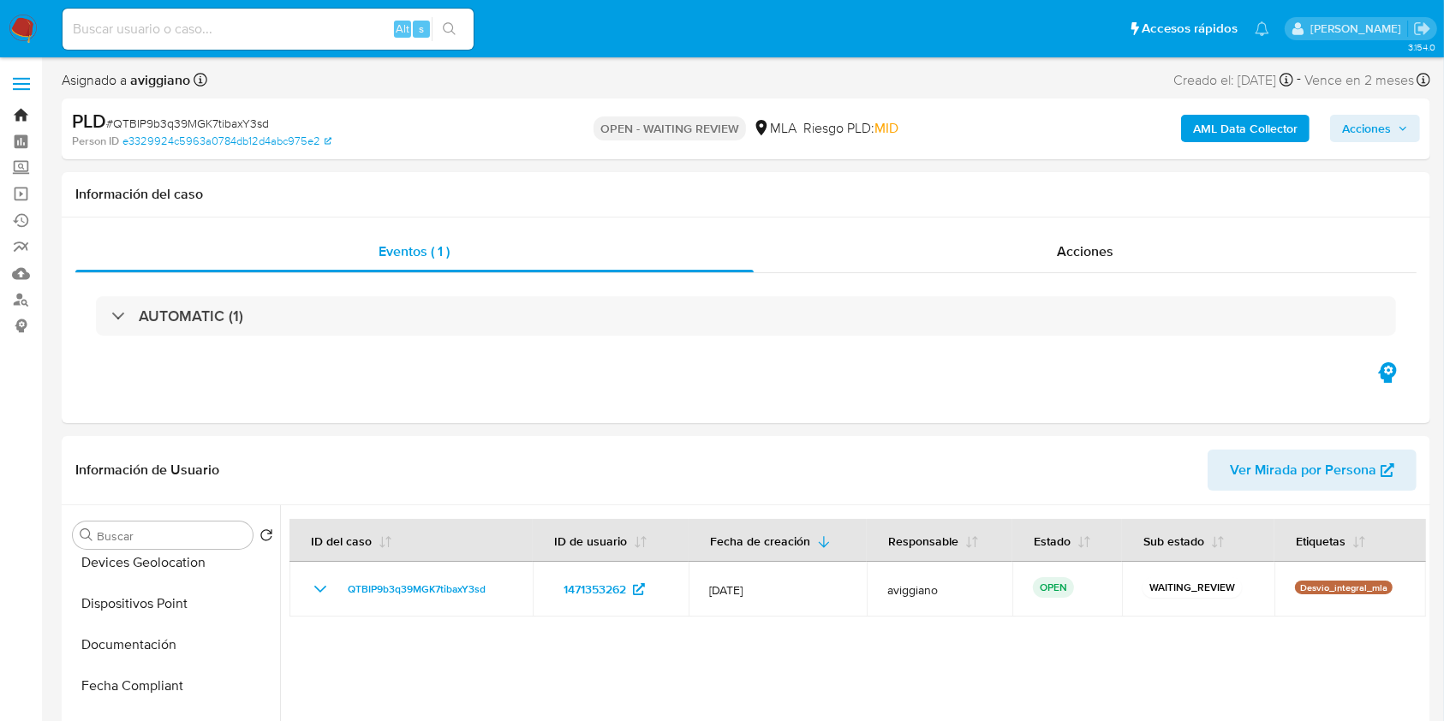
click at [19, 113] on link "Bandeja" at bounding box center [102, 115] width 204 height 27
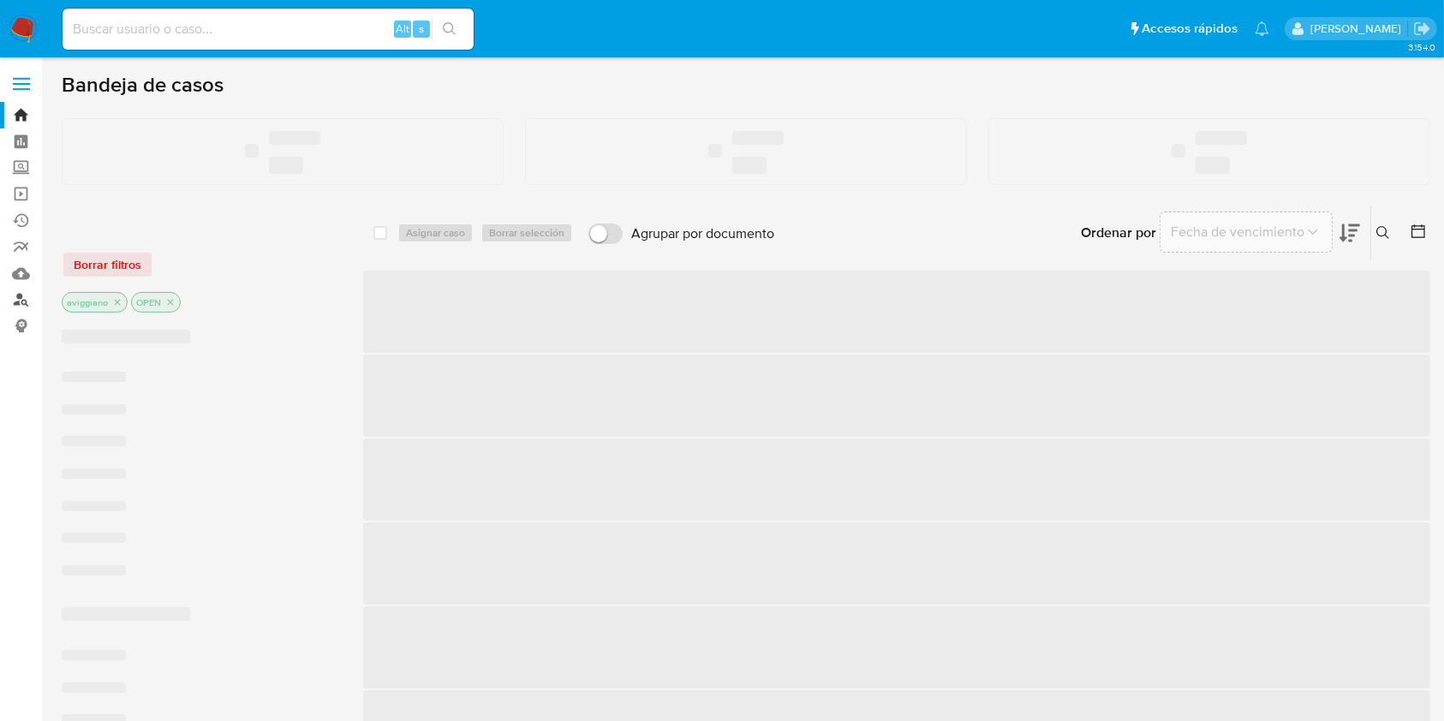
click at [17, 302] on link "Buscador de personas" at bounding box center [102, 300] width 204 height 27
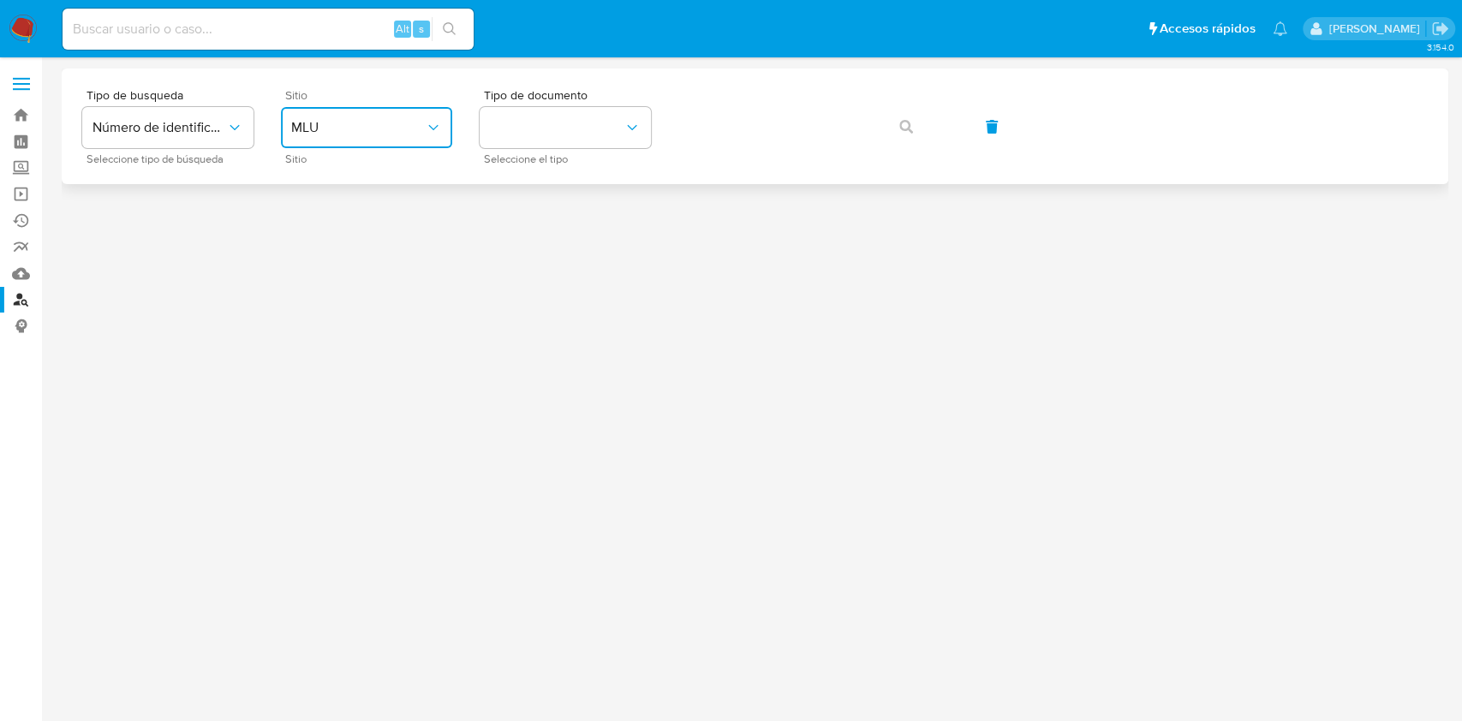
click at [338, 120] on span "MLU" at bounding box center [358, 127] width 134 height 17
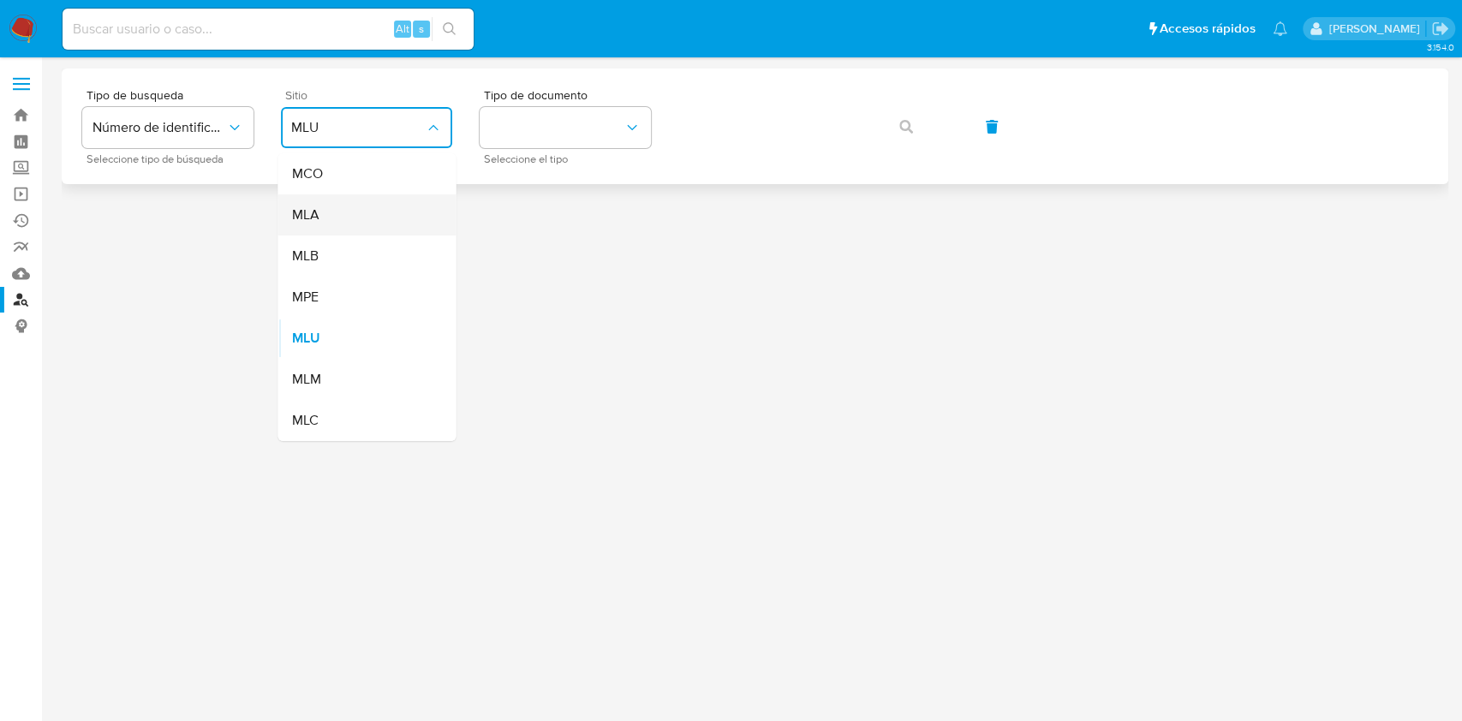
click at [348, 227] on div "MLA" at bounding box center [361, 214] width 140 height 41
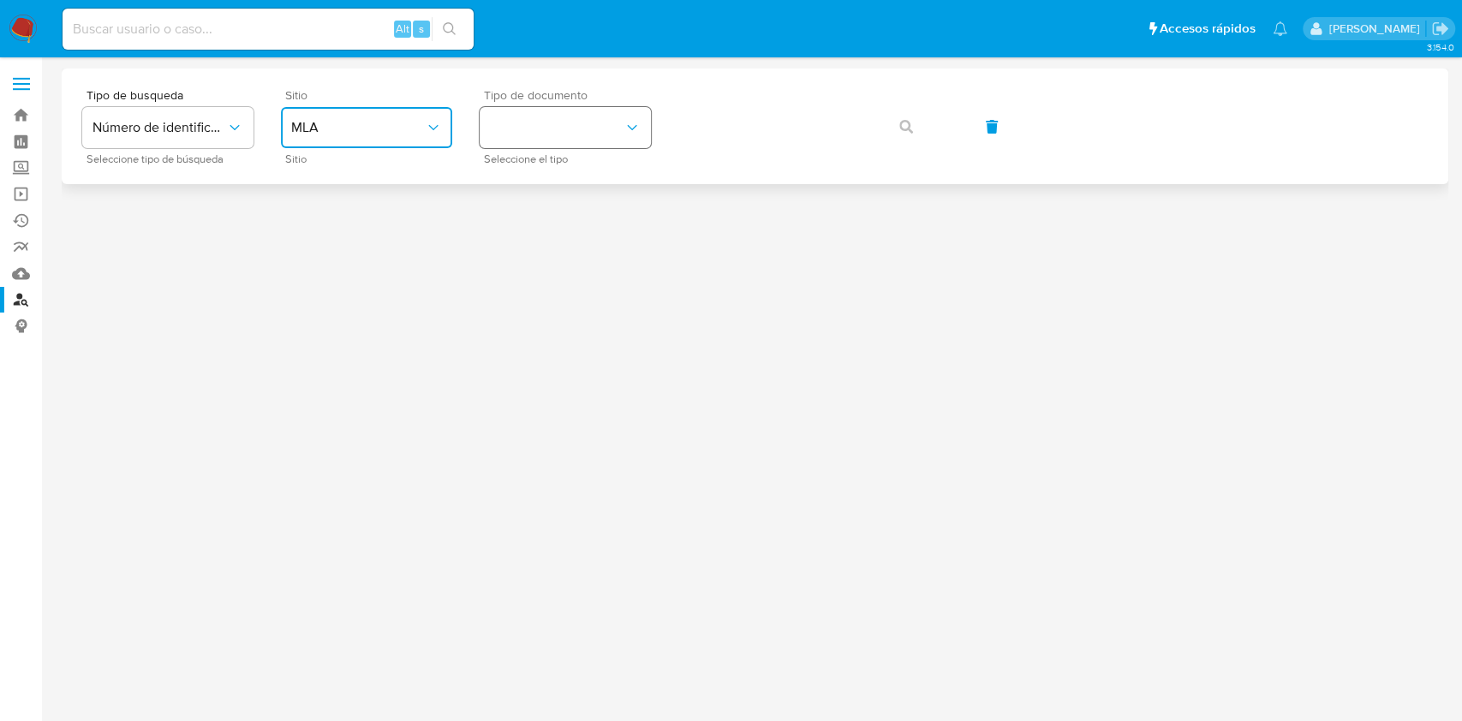
click at [583, 126] on button "identificationType" at bounding box center [565, 127] width 171 height 41
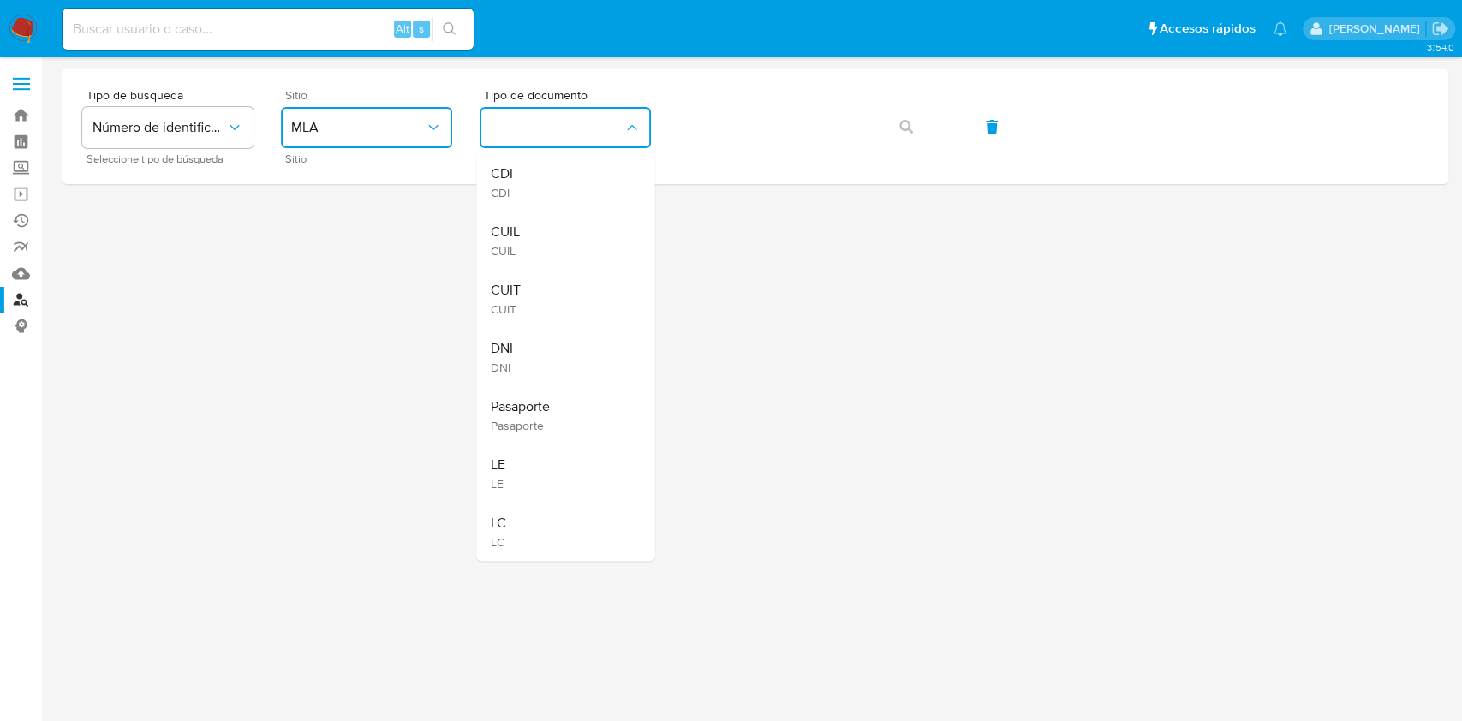
drag, startPoint x: 523, startPoint y: 281, endPoint x: 549, endPoint y: 265, distance: 30.4
click at [525, 281] on div "CUIT CUIT" at bounding box center [560, 299] width 140 height 58
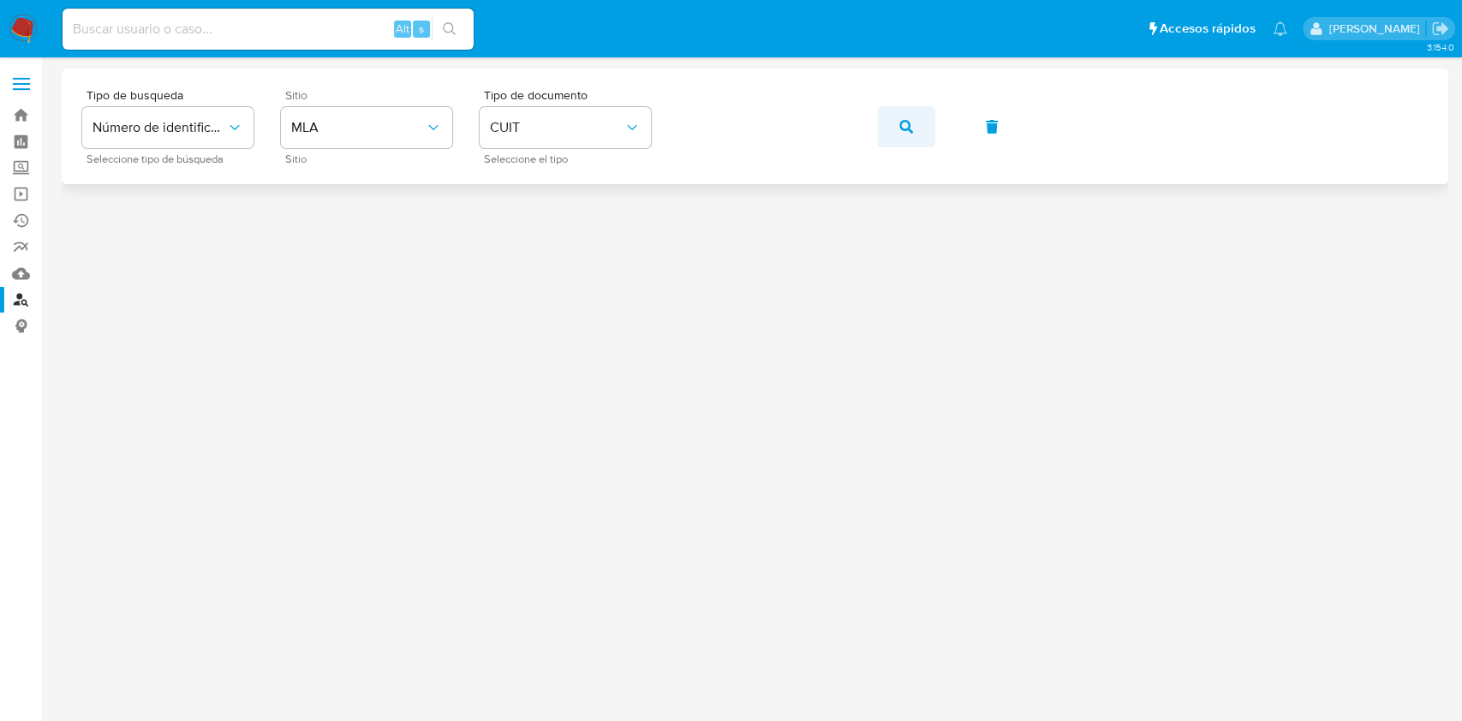
click at [911, 120] on icon "button" at bounding box center [906, 127] width 14 height 14
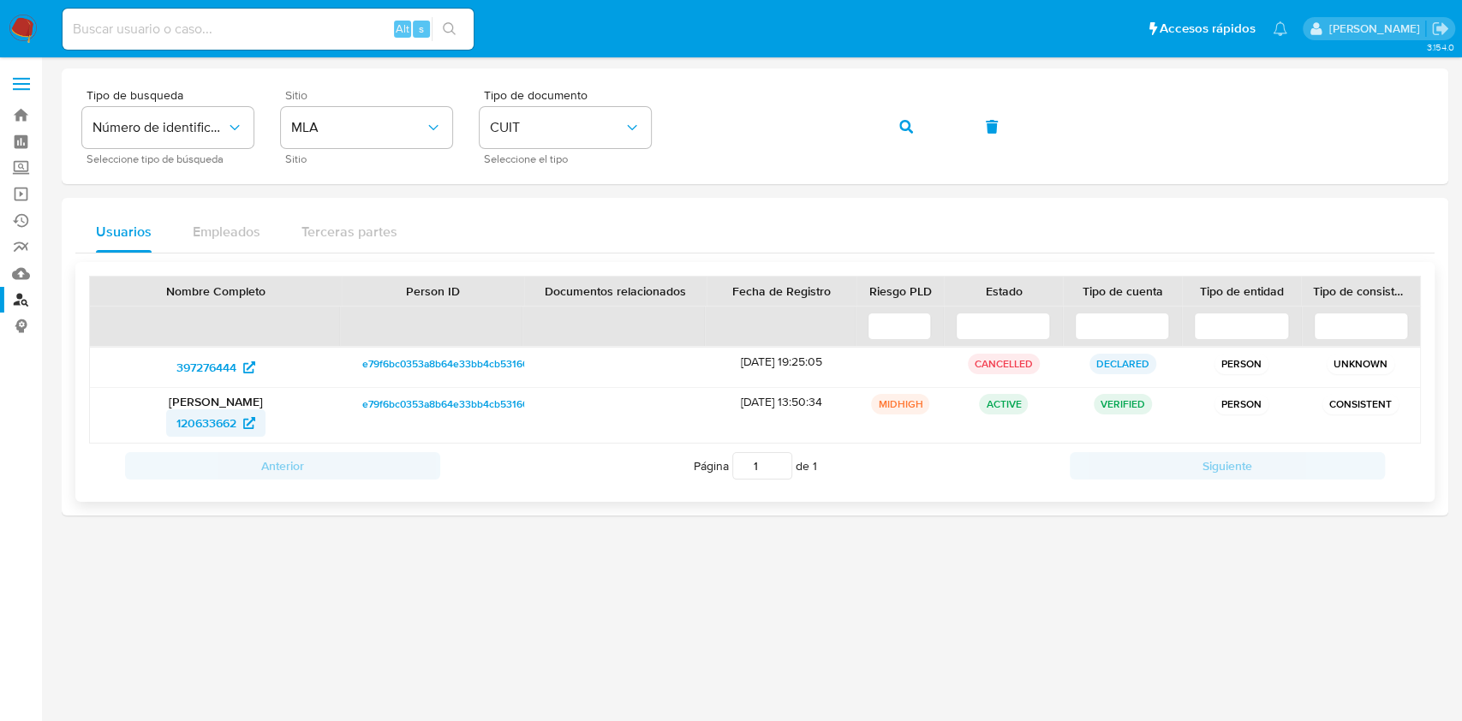
click at [206, 418] on span "120633662" at bounding box center [206, 422] width 60 height 27
click at [879, 130] on button "button" at bounding box center [906, 126] width 58 height 41
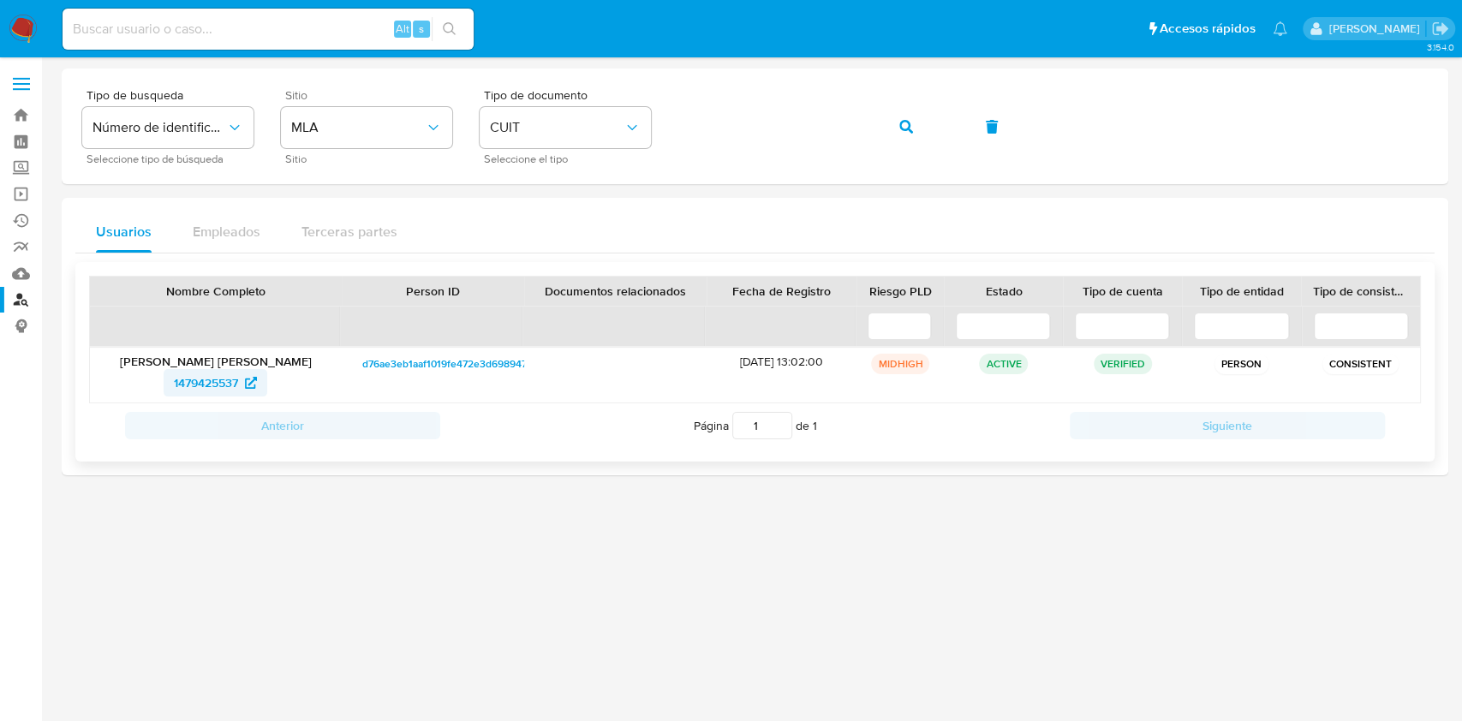
click at [218, 377] on span "1479425537" at bounding box center [206, 382] width 64 height 27
click at [895, 128] on button "button" at bounding box center [906, 126] width 58 height 41
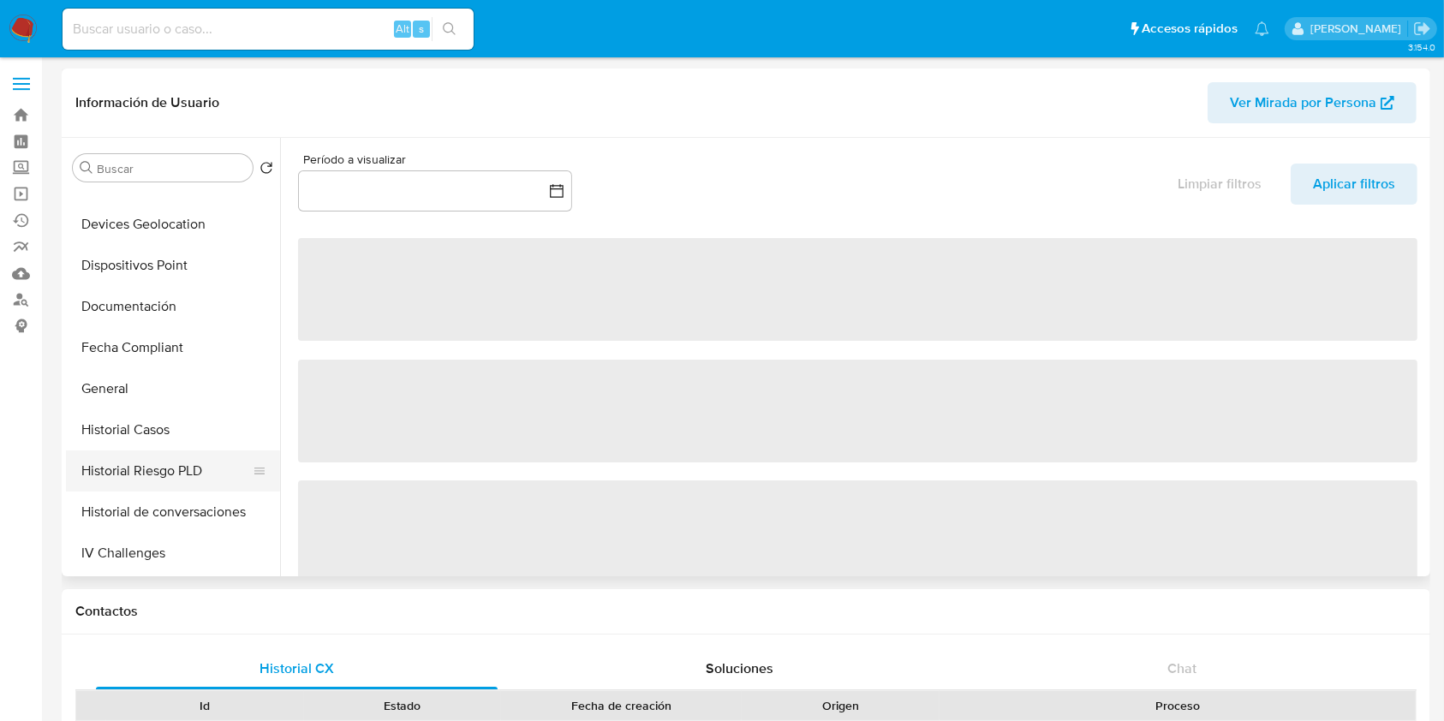
scroll to position [343, 0]
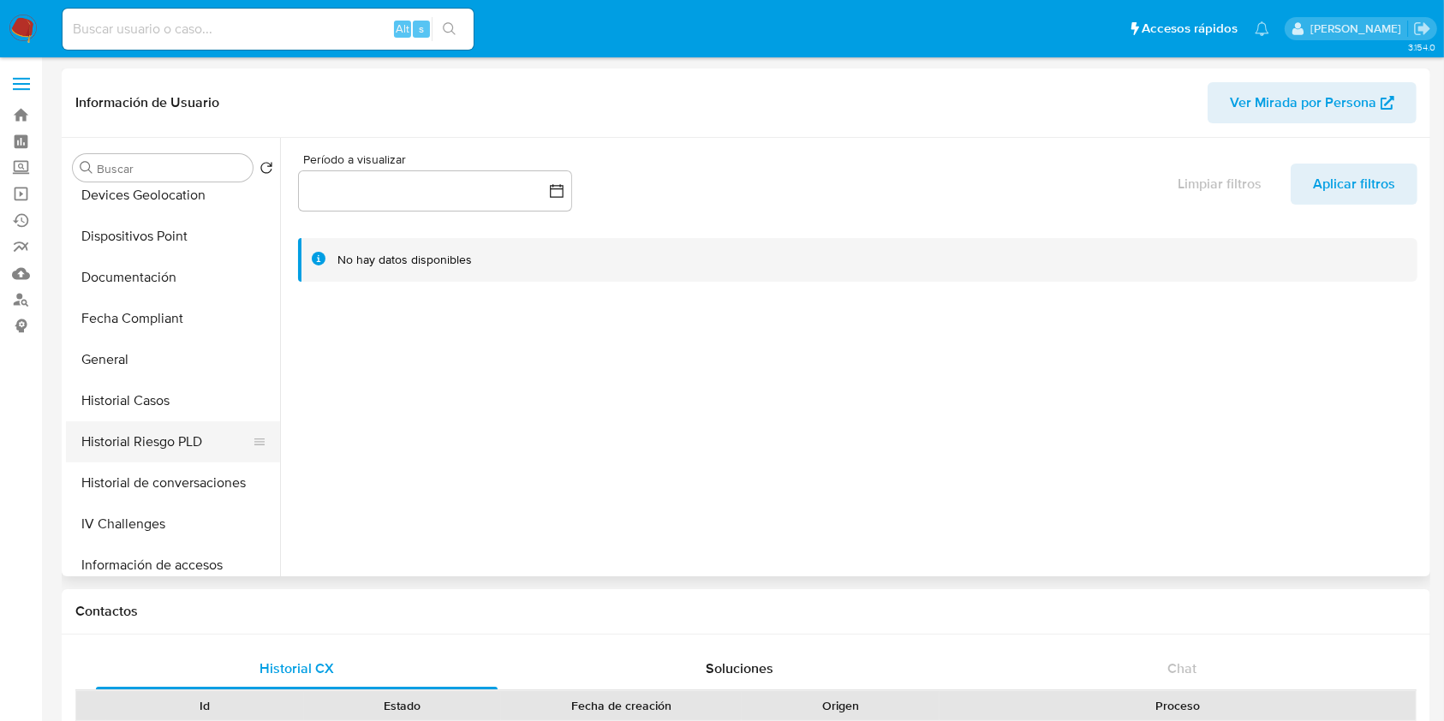
select select "10"
click at [156, 411] on button "Historial Casos" at bounding box center [166, 400] width 200 height 41
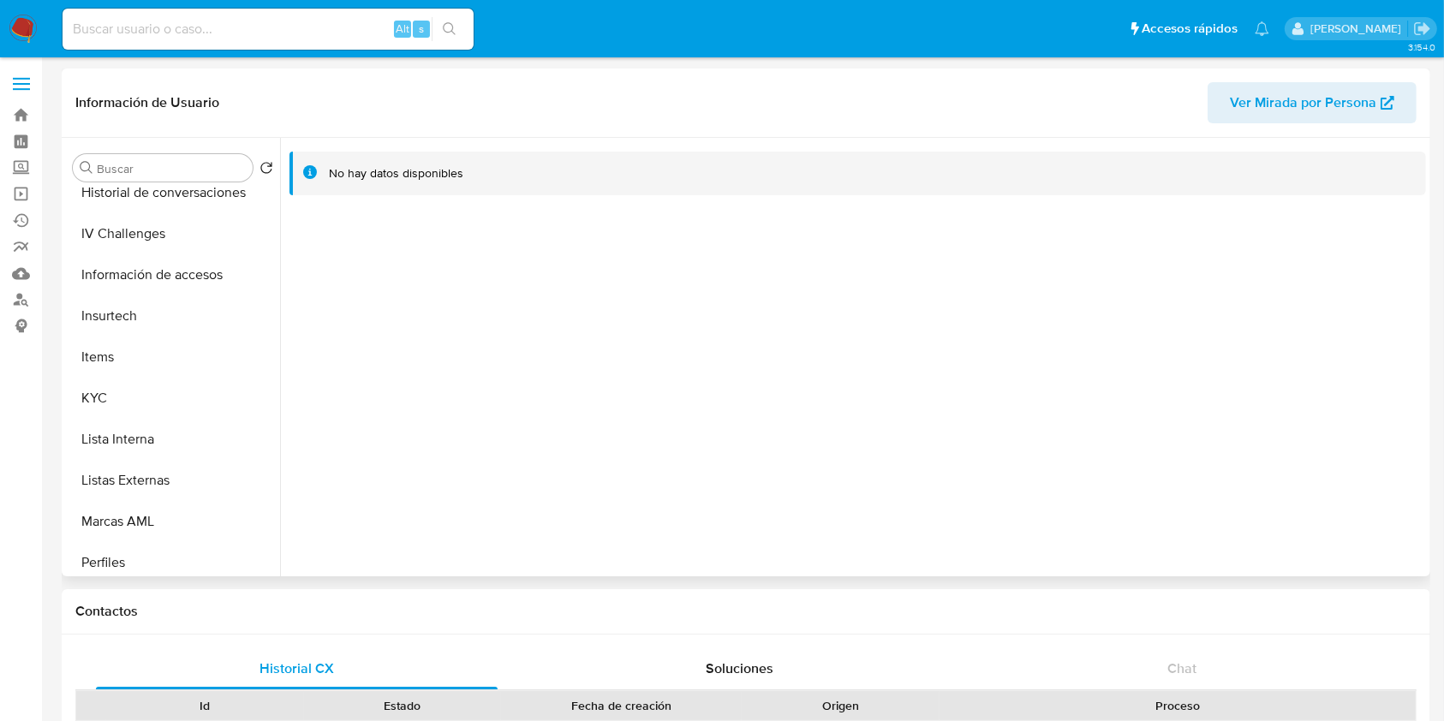
scroll to position [799, 0]
click at [130, 236] on button "KYC" at bounding box center [166, 232] width 200 height 41
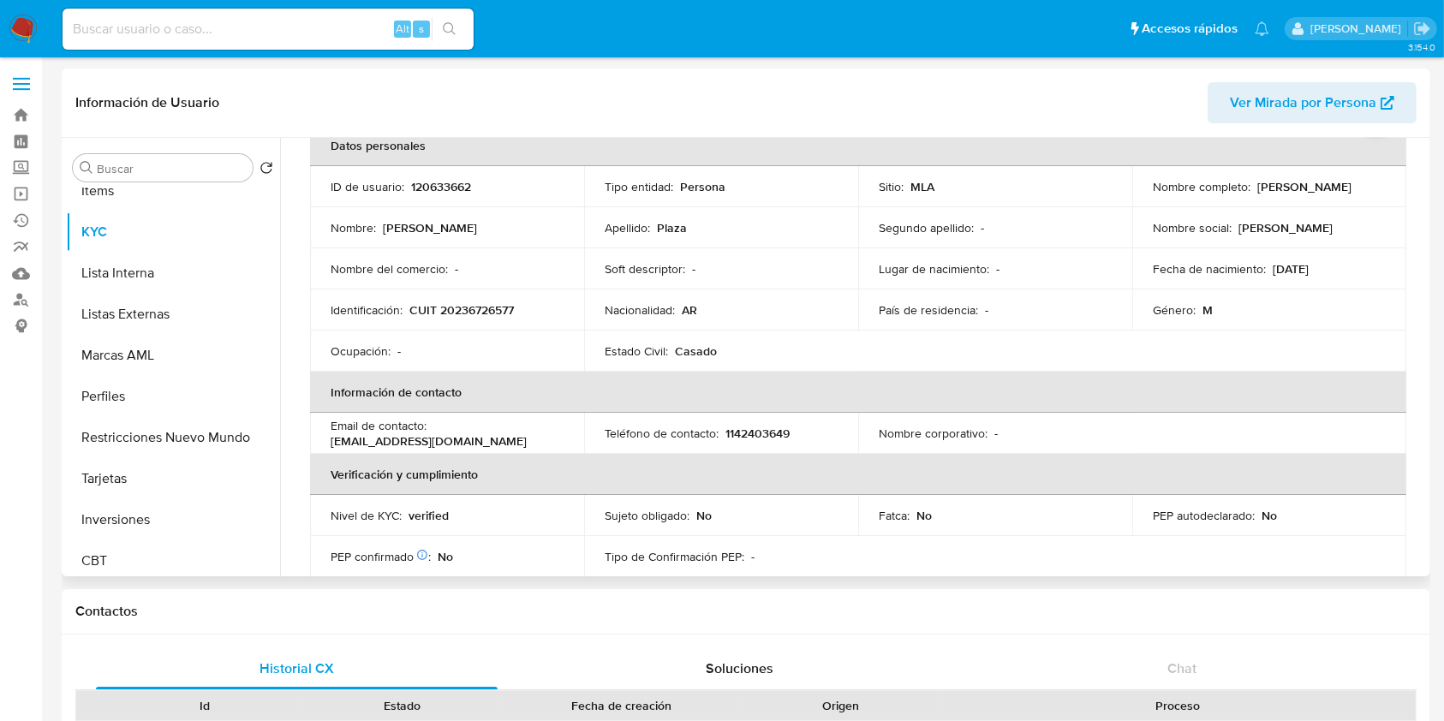
scroll to position [0, 0]
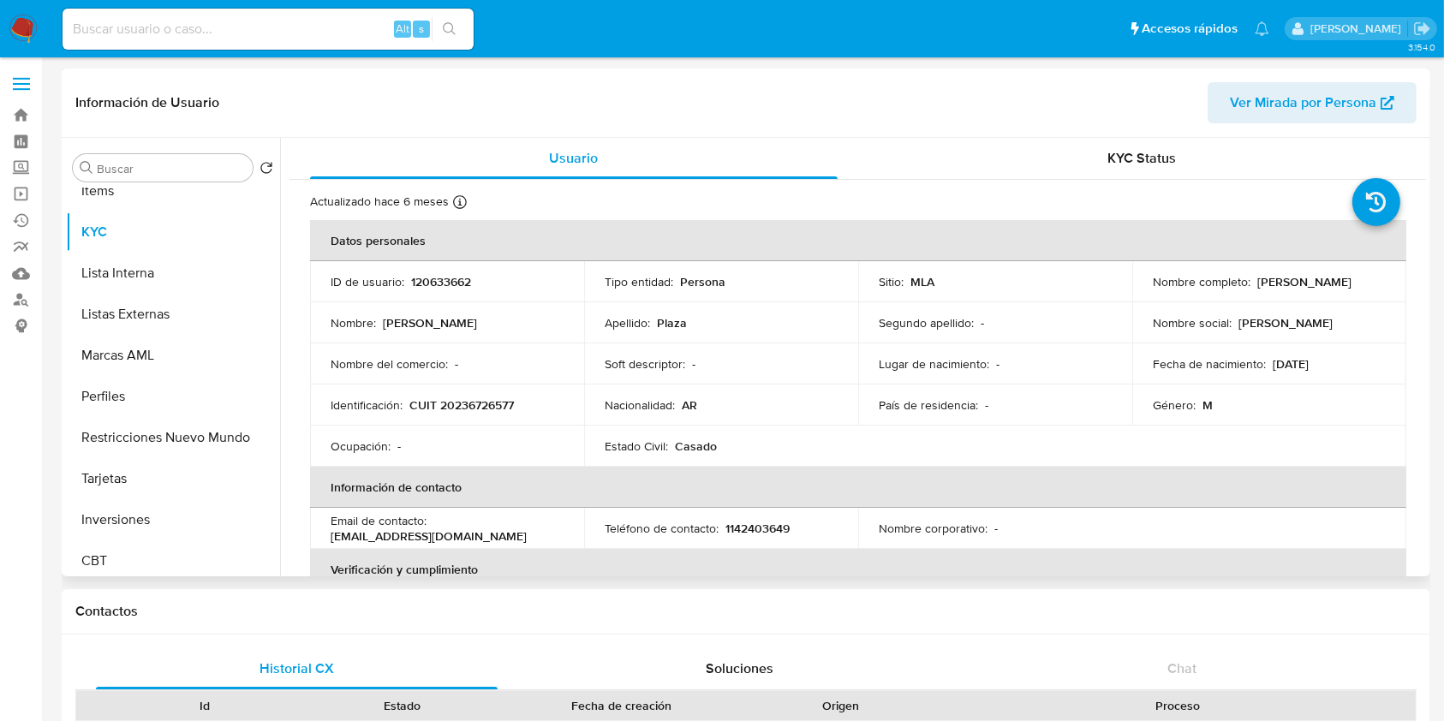
click at [500, 399] on p "CUIT 20236726577" at bounding box center [461, 404] width 105 height 15
copy p "20236726577"
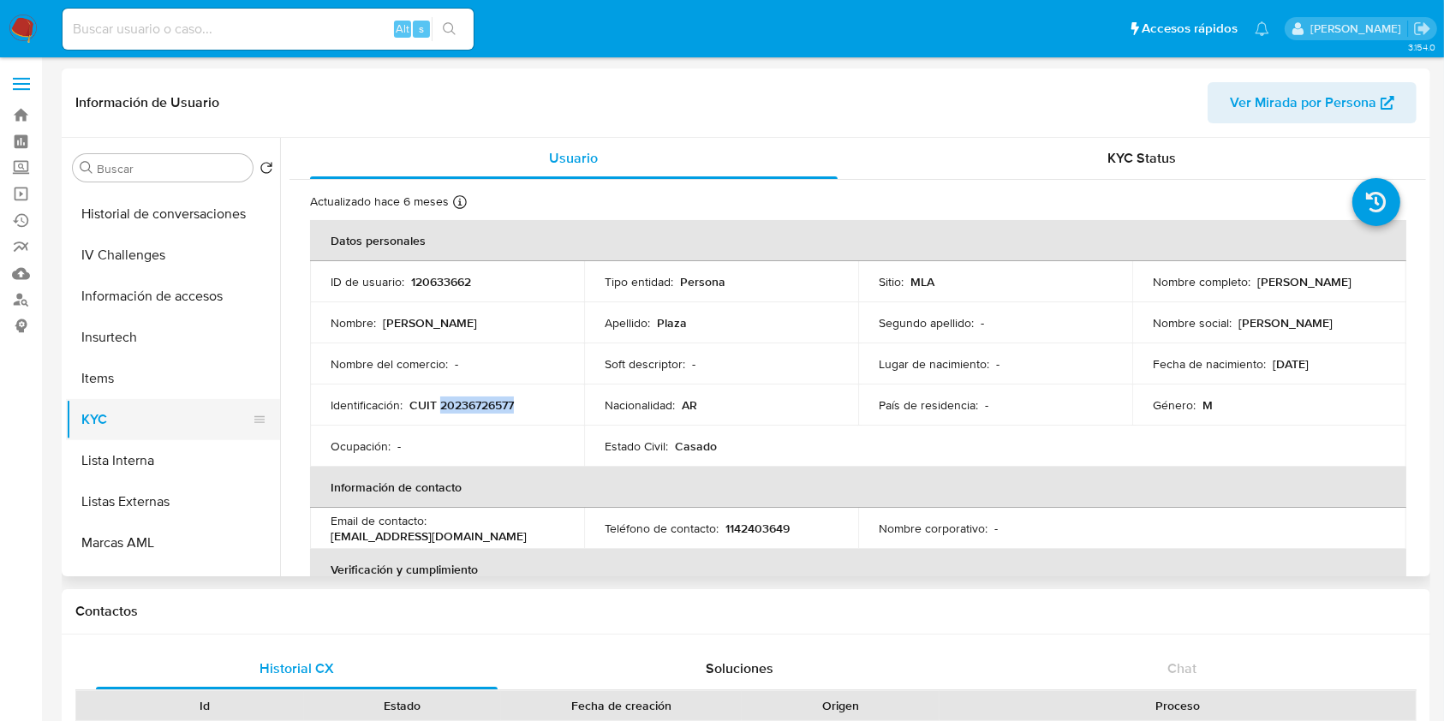
scroll to position [457, 0]
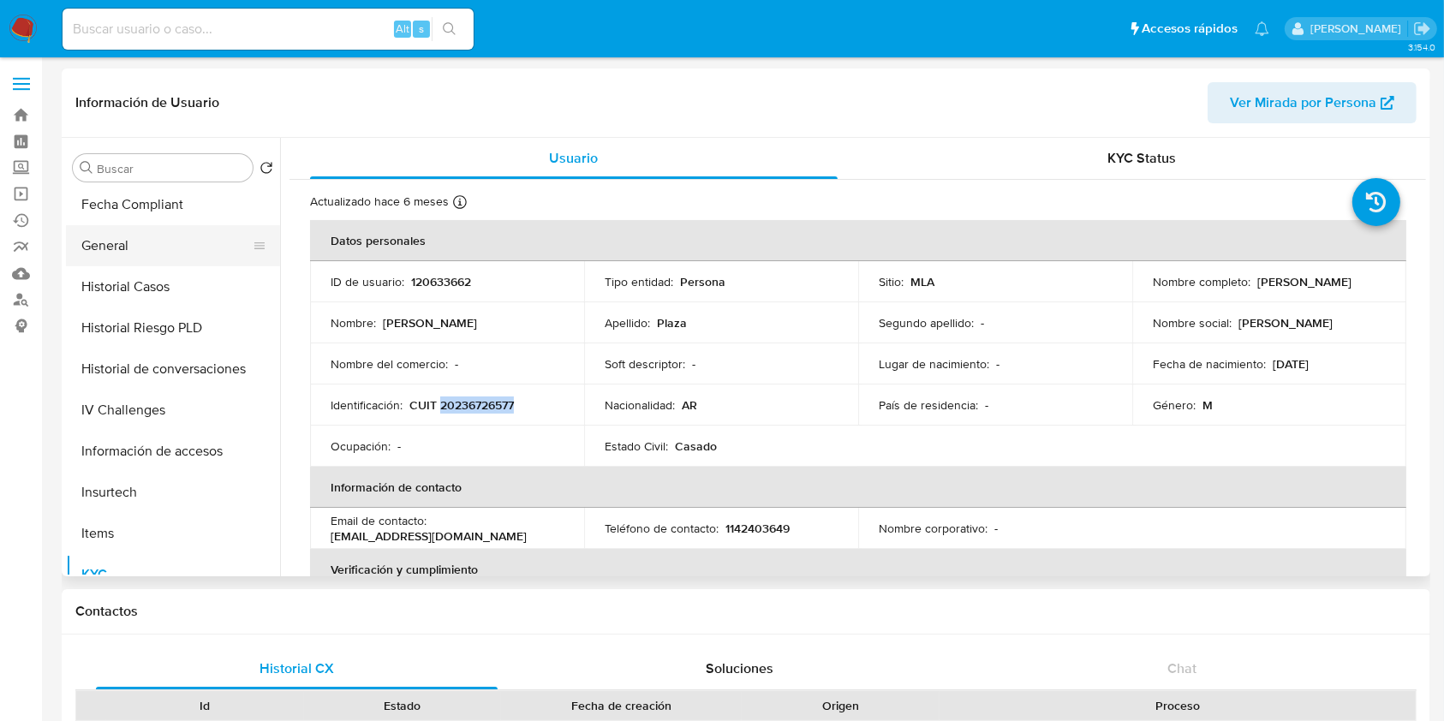
click at [145, 249] on button "General" at bounding box center [166, 245] width 200 height 41
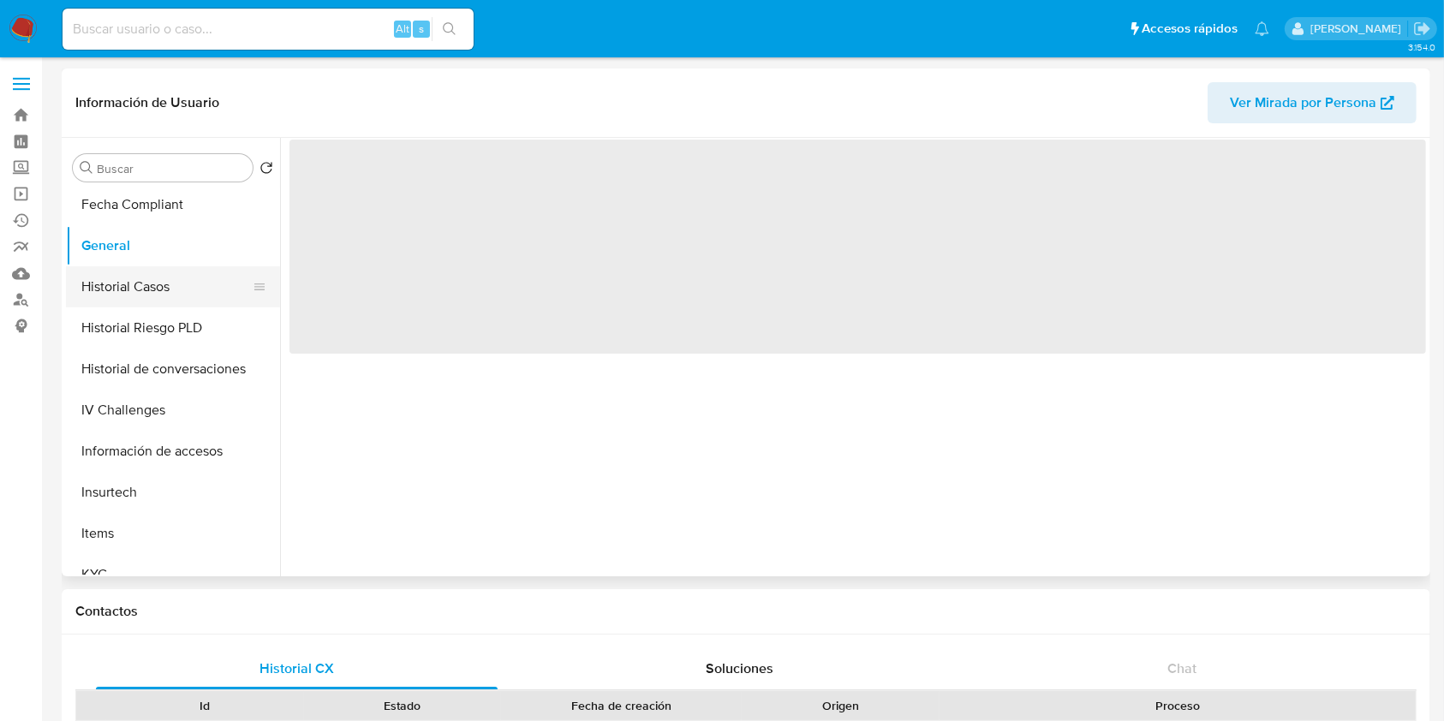
click at [152, 287] on button "Historial Casos" at bounding box center [166, 286] width 200 height 41
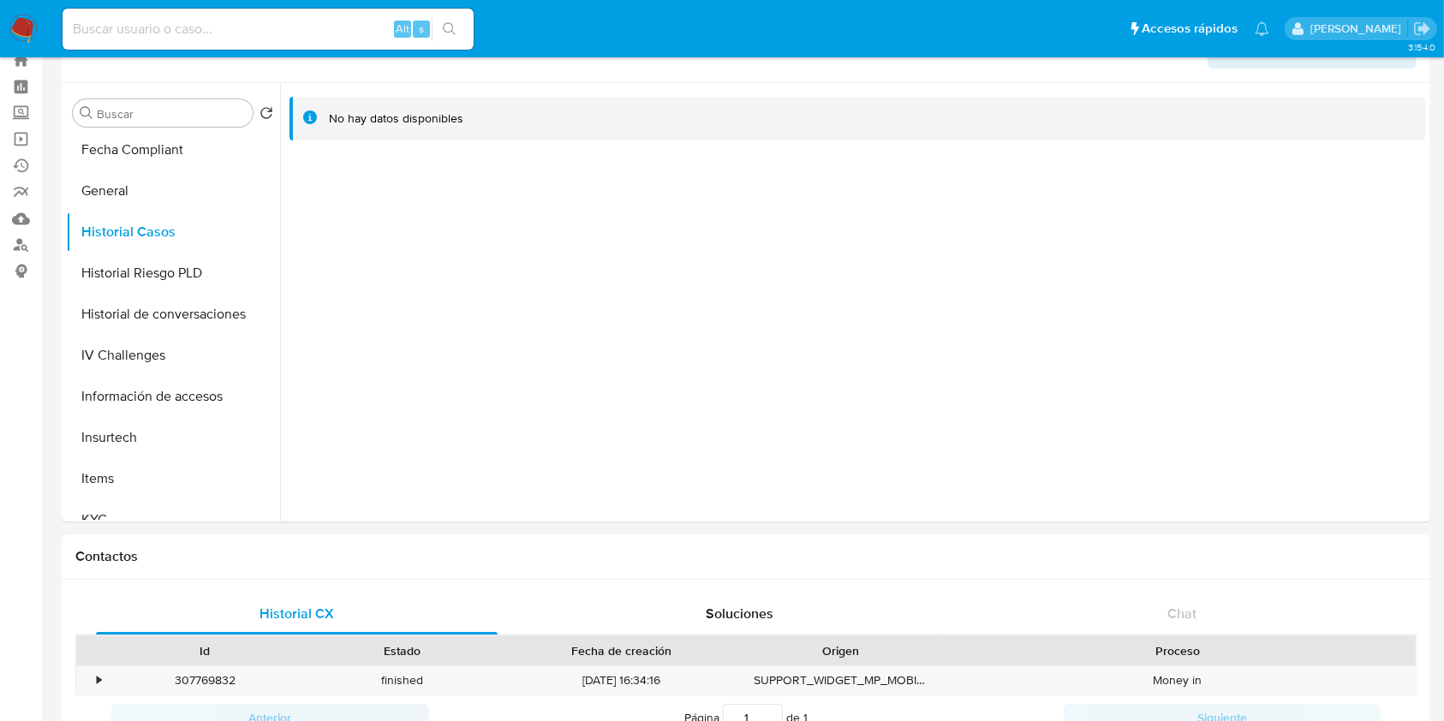
scroll to position [0, 0]
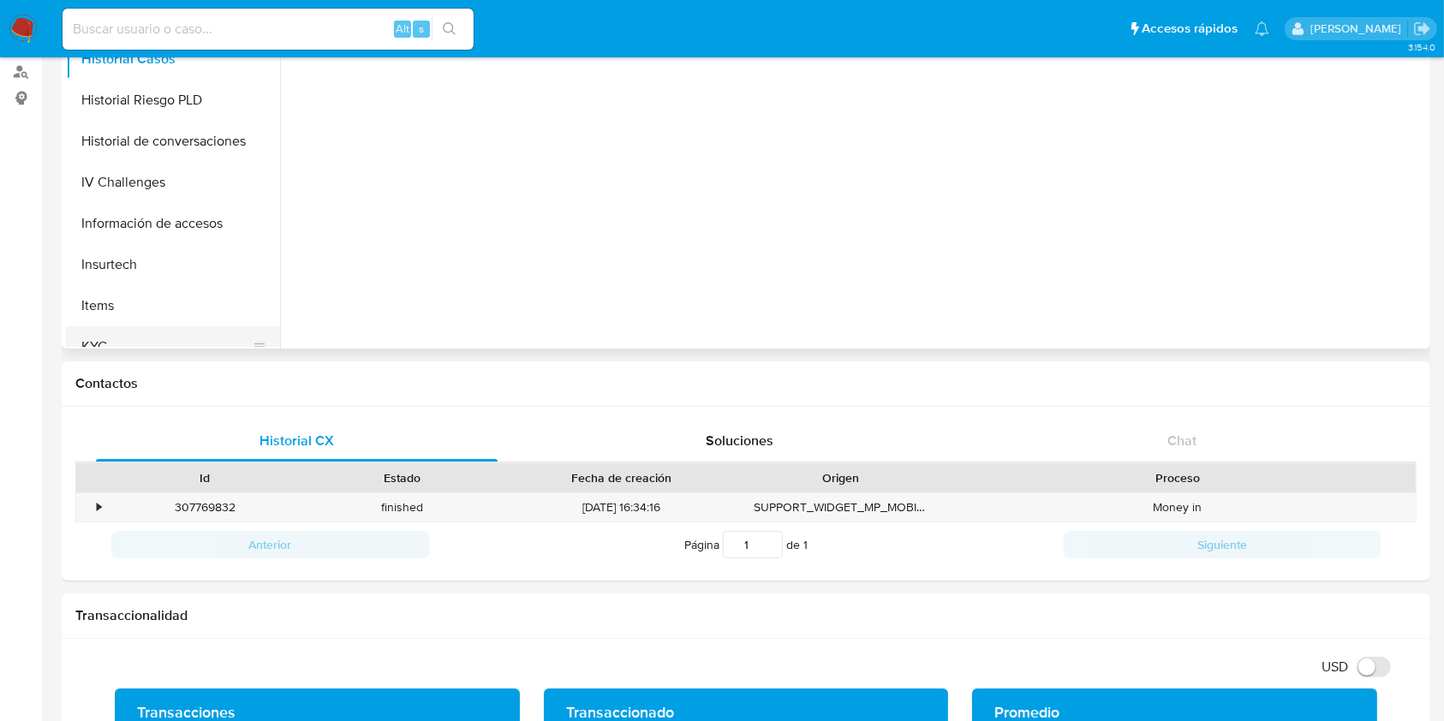
click at [151, 327] on button "KYC" at bounding box center [166, 346] width 200 height 41
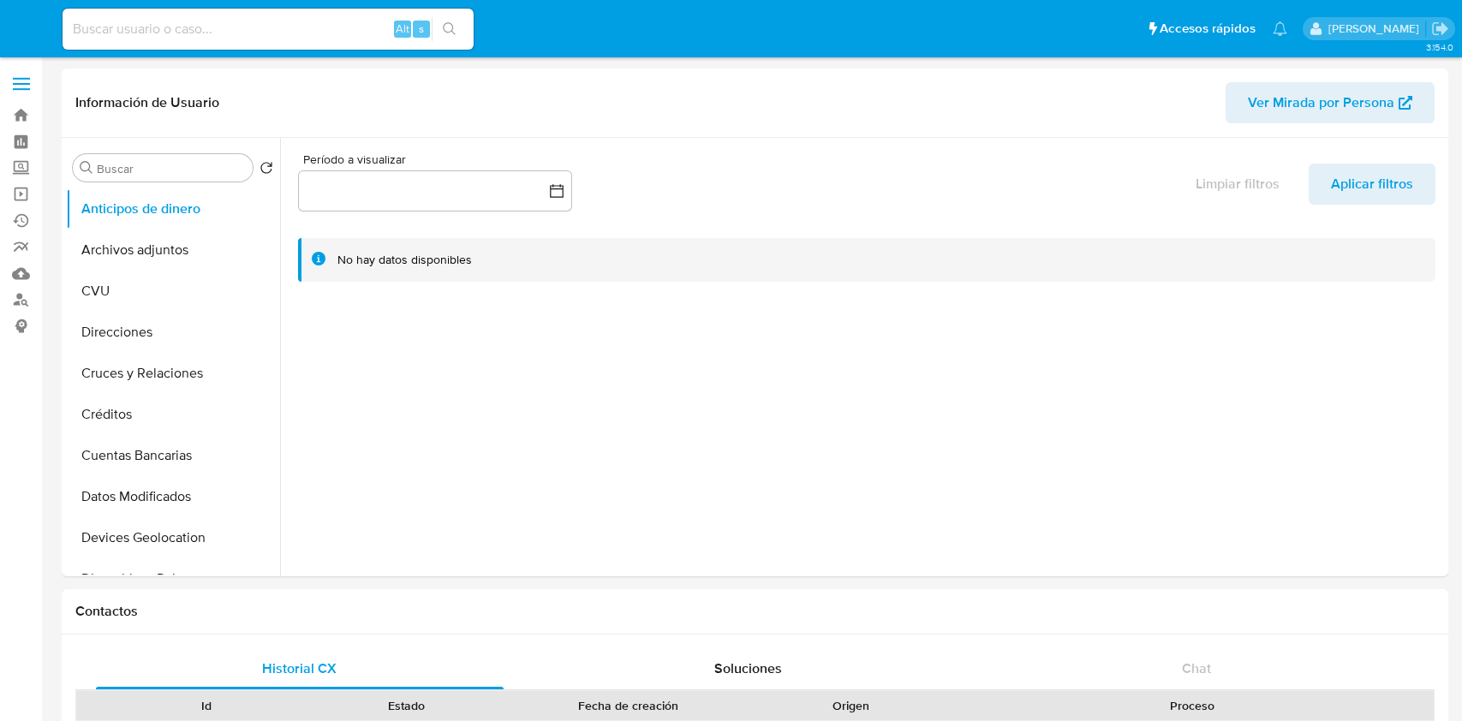
select select "10"
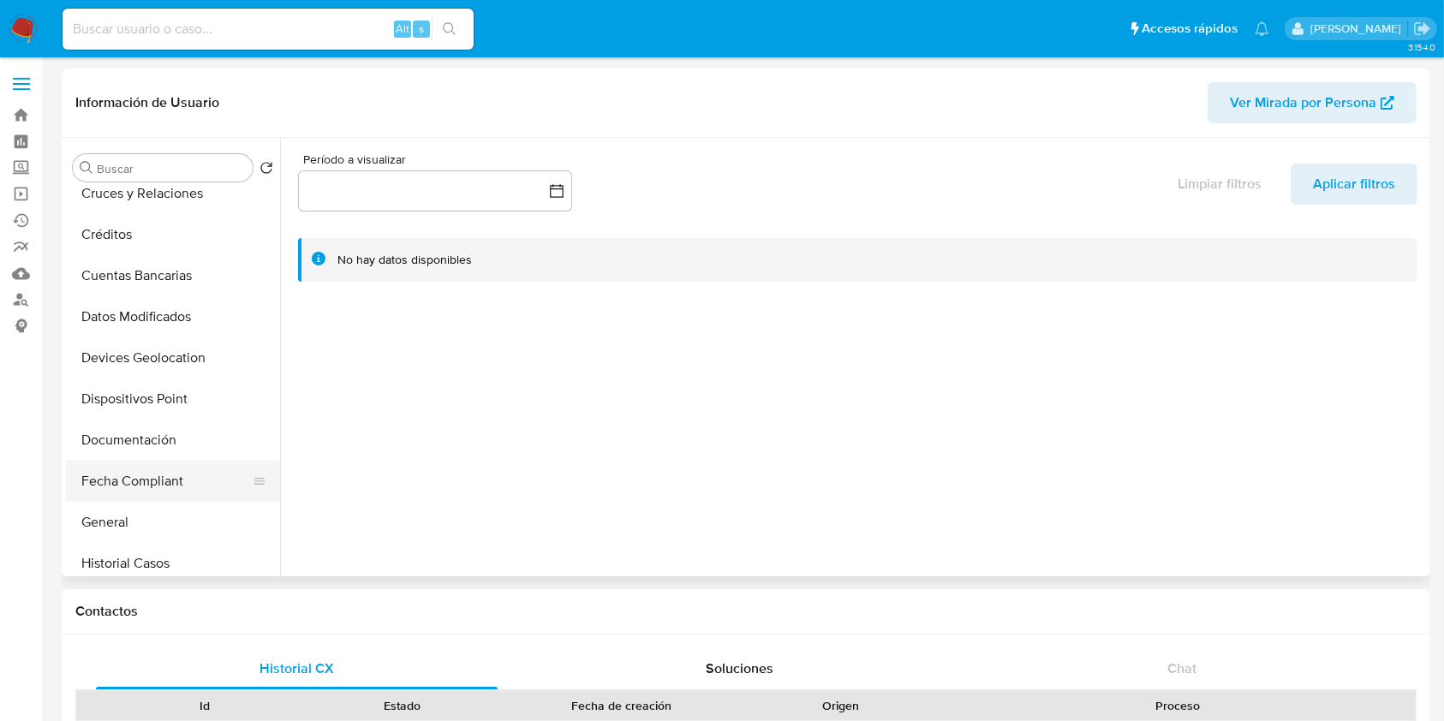
scroll to position [228, 0]
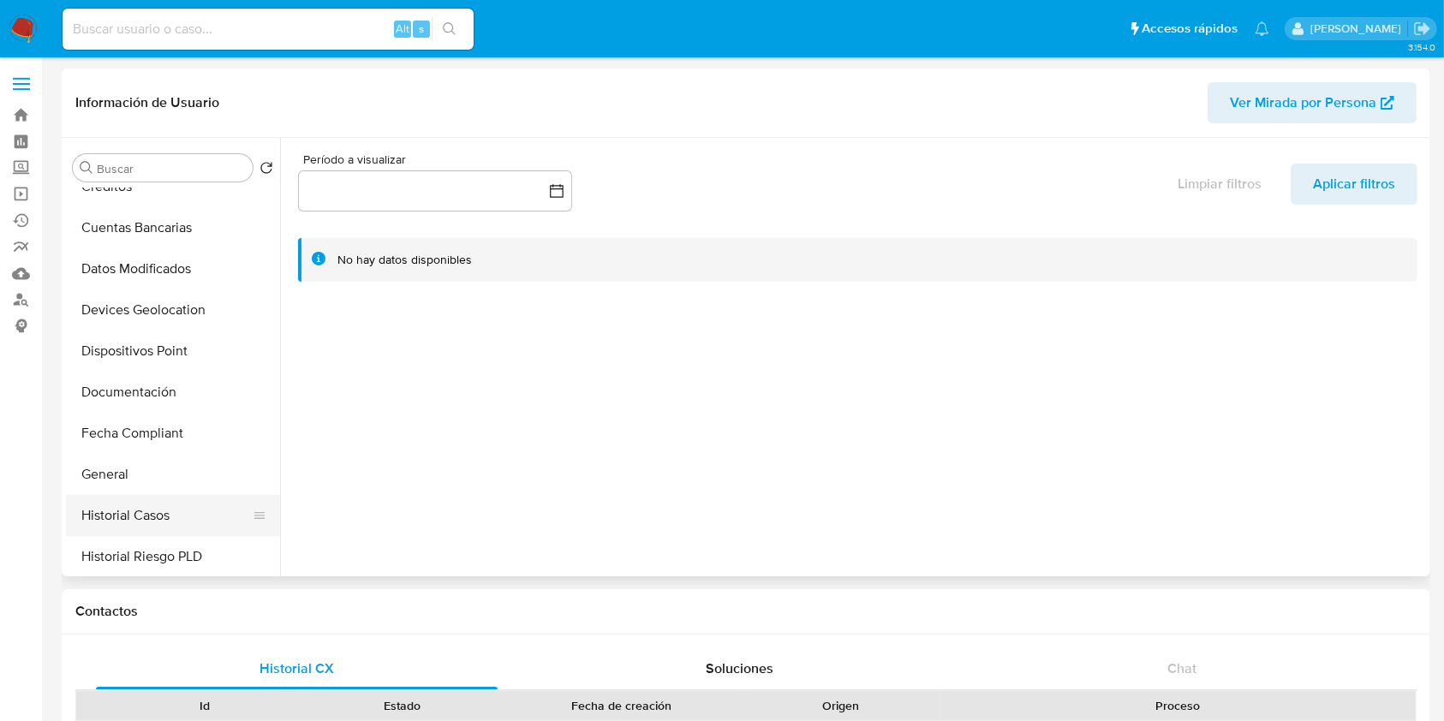
click at [160, 496] on button "Historial Casos" at bounding box center [166, 515] width 200 height 41
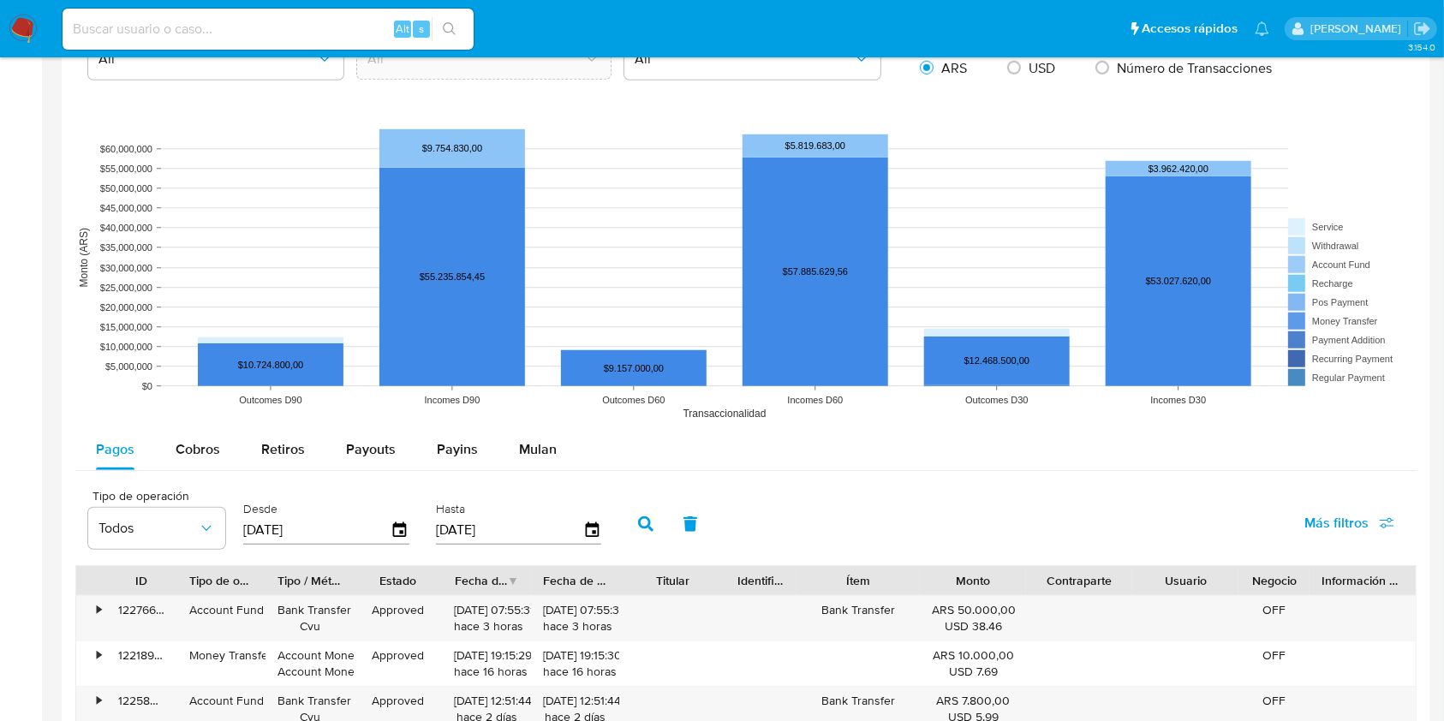
scroll to position [1256, 0]
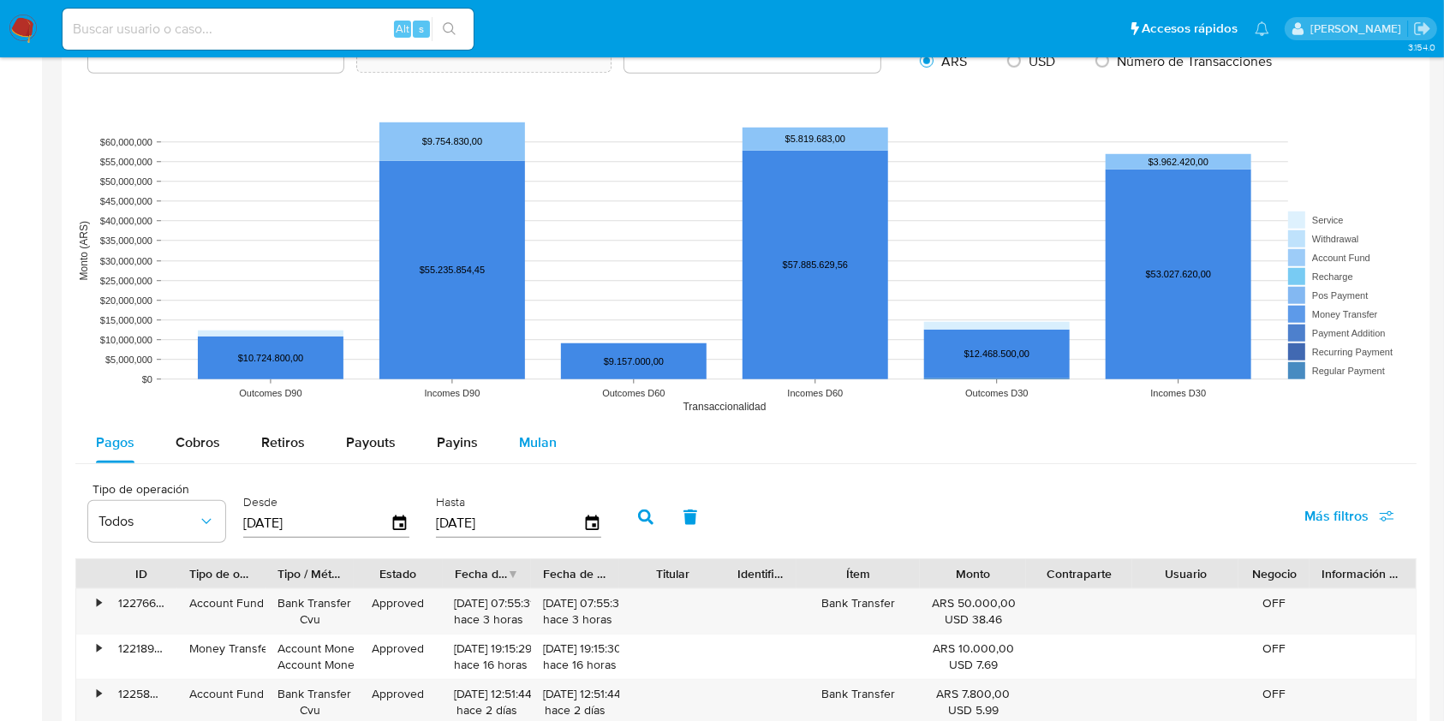
click at [543, 438] on span "Mulan" at bounding box center [538, 443] width 38 height 20
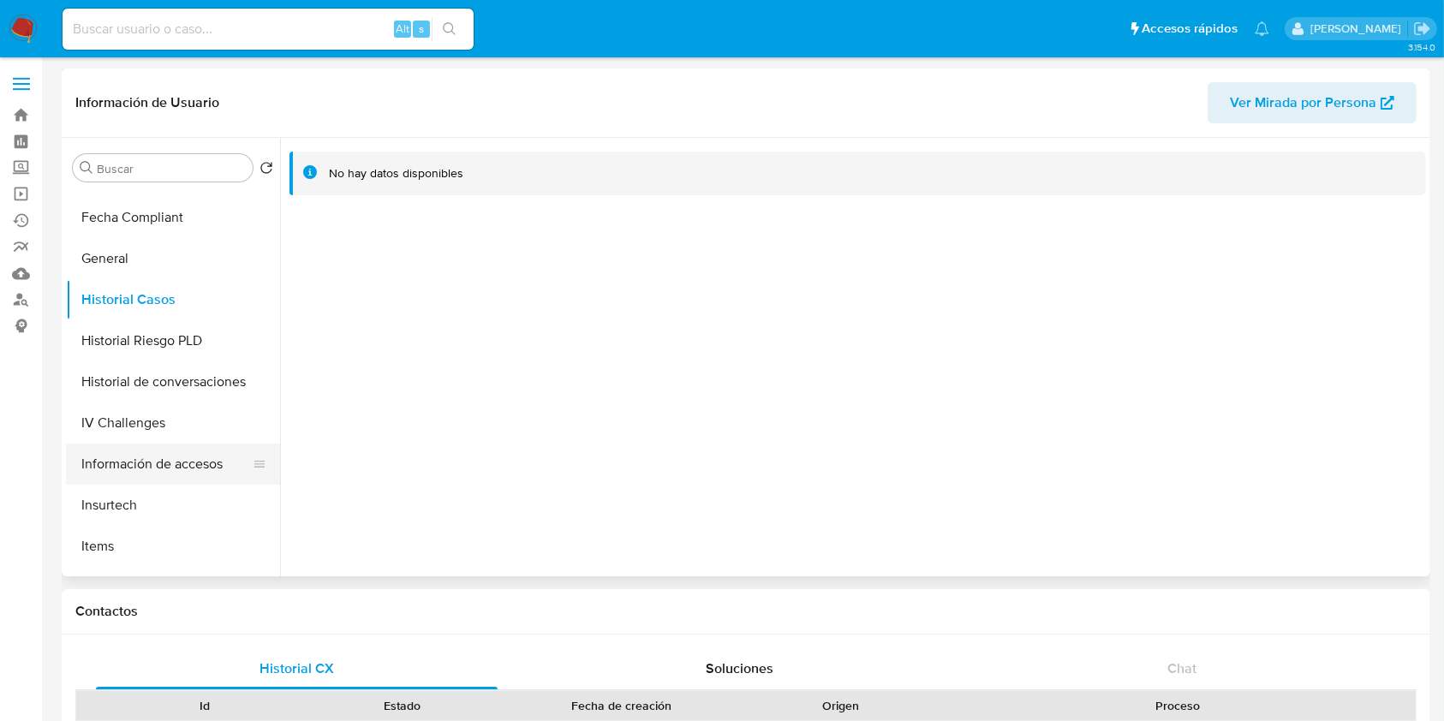
scroll to position [343, 0]
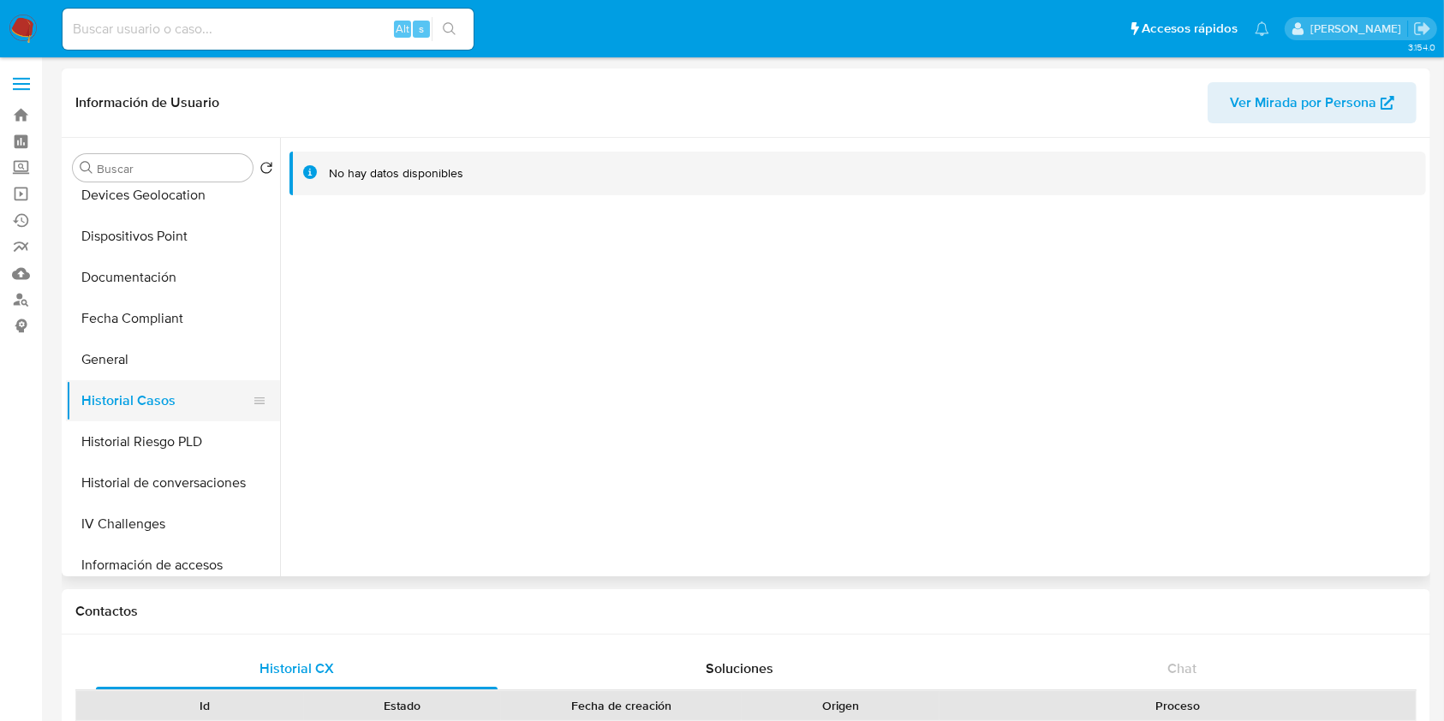
click at [161, 401] on button "Historial Casos" at bounding box center [166, 400] width 200 height 41
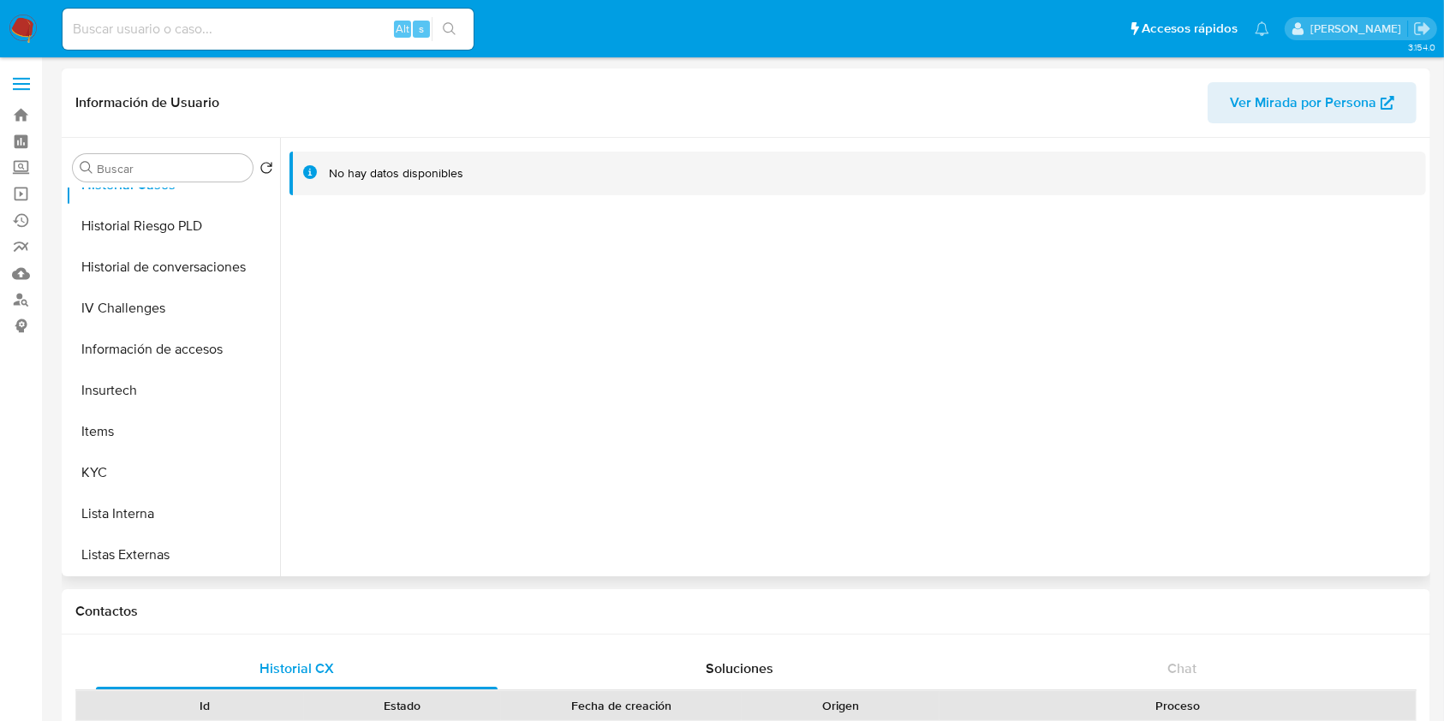
scroll to position [685, 0]
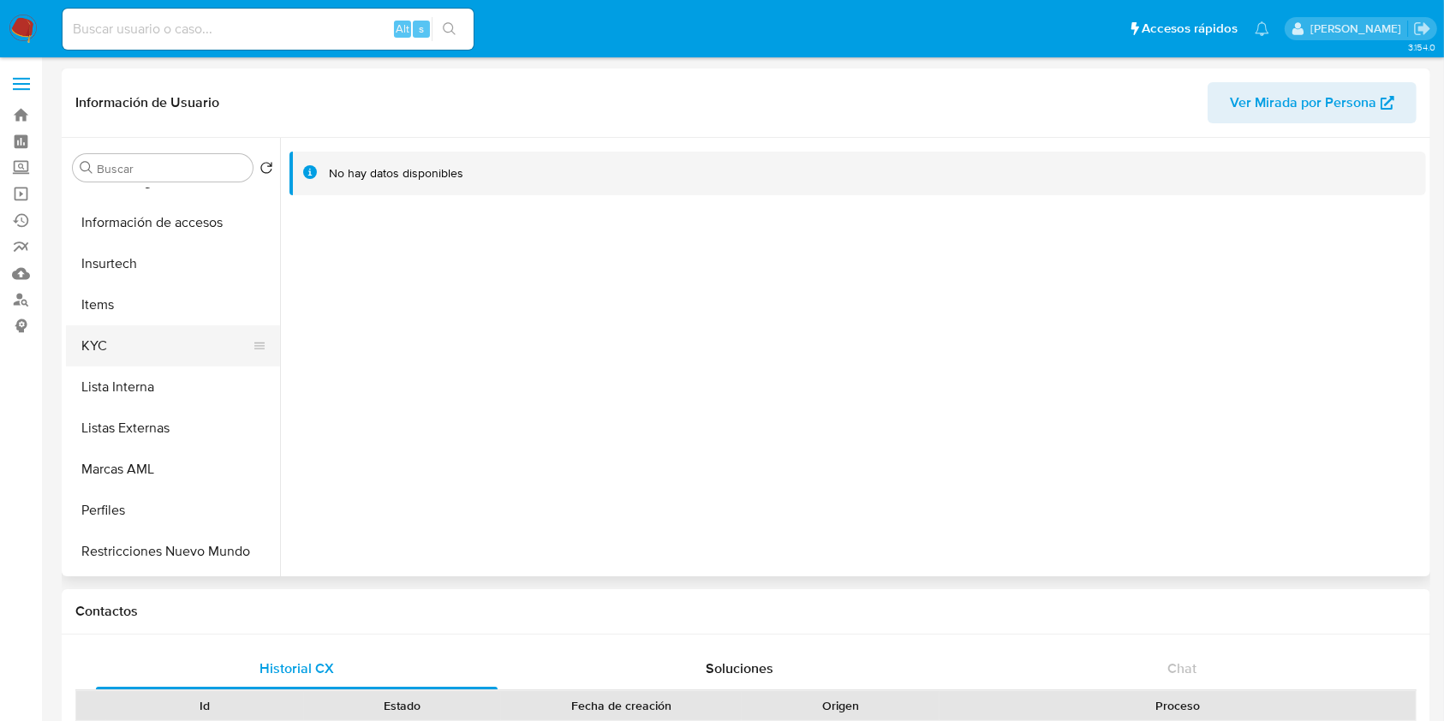
click at [158, 344] on button "KYC" at bounding box center [166, 346] width 200 height 41
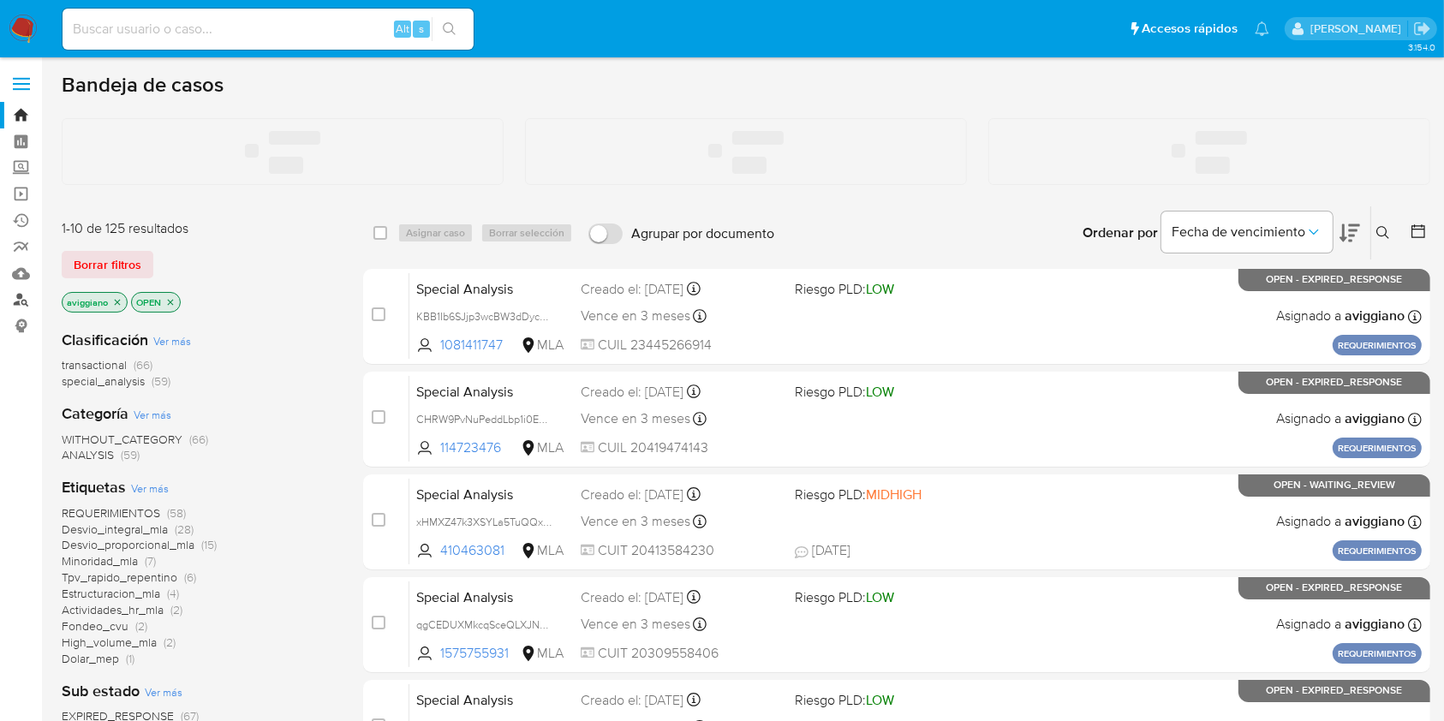
click at [19, 302] on link "Buscador de personas" at bounding box center [102, 300] width 204 height 27
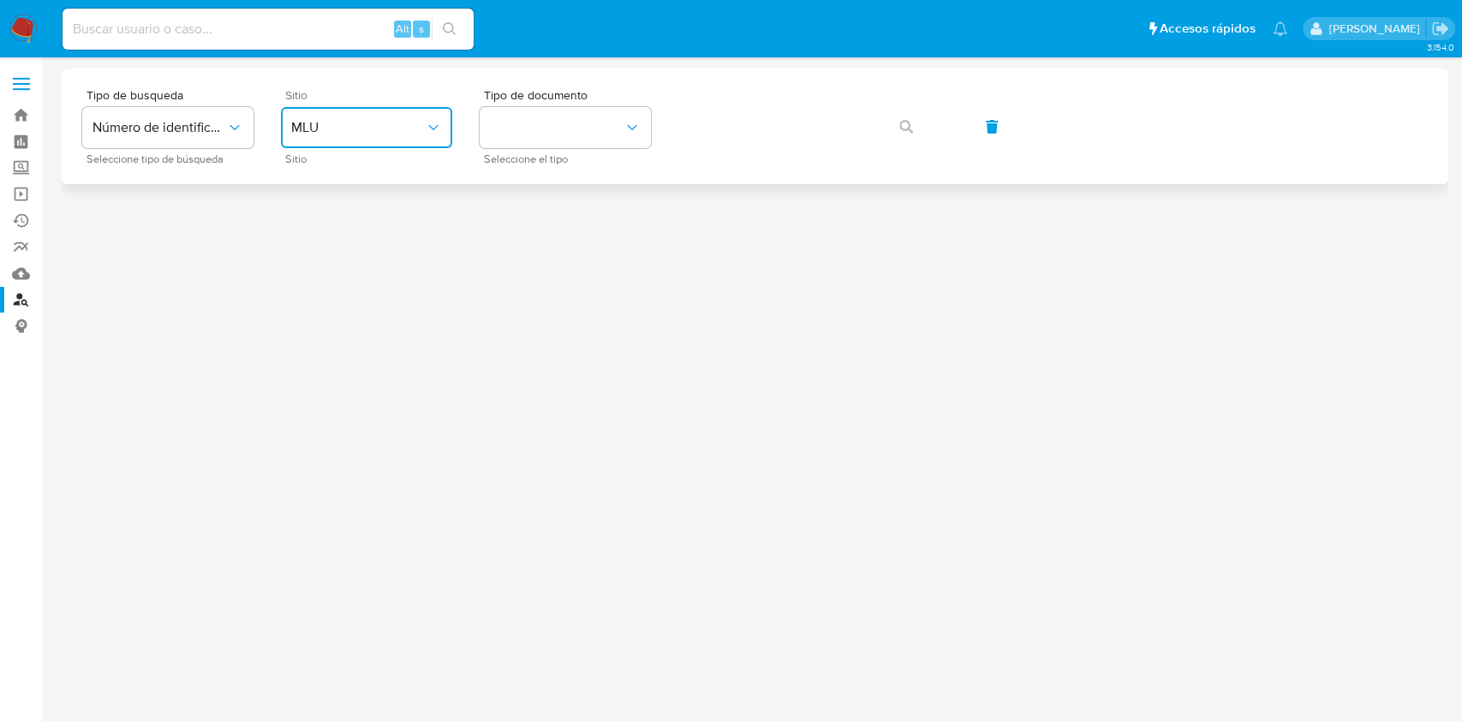
click at [415, 142] on button "MLU" at bounding box center [366, 127] width 171 height 41
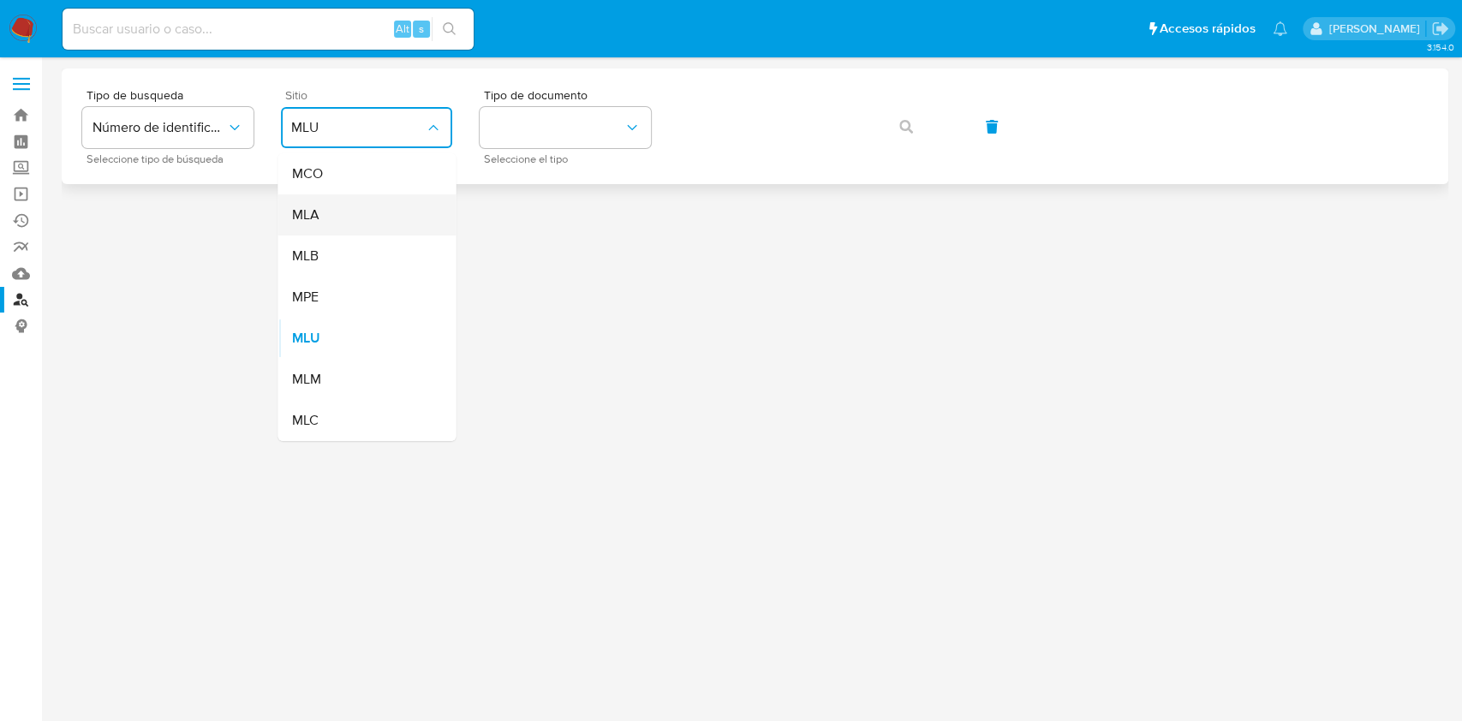
click at [355, 202] on div "MLA" at bounding box center [361, 214] width 140 height 41
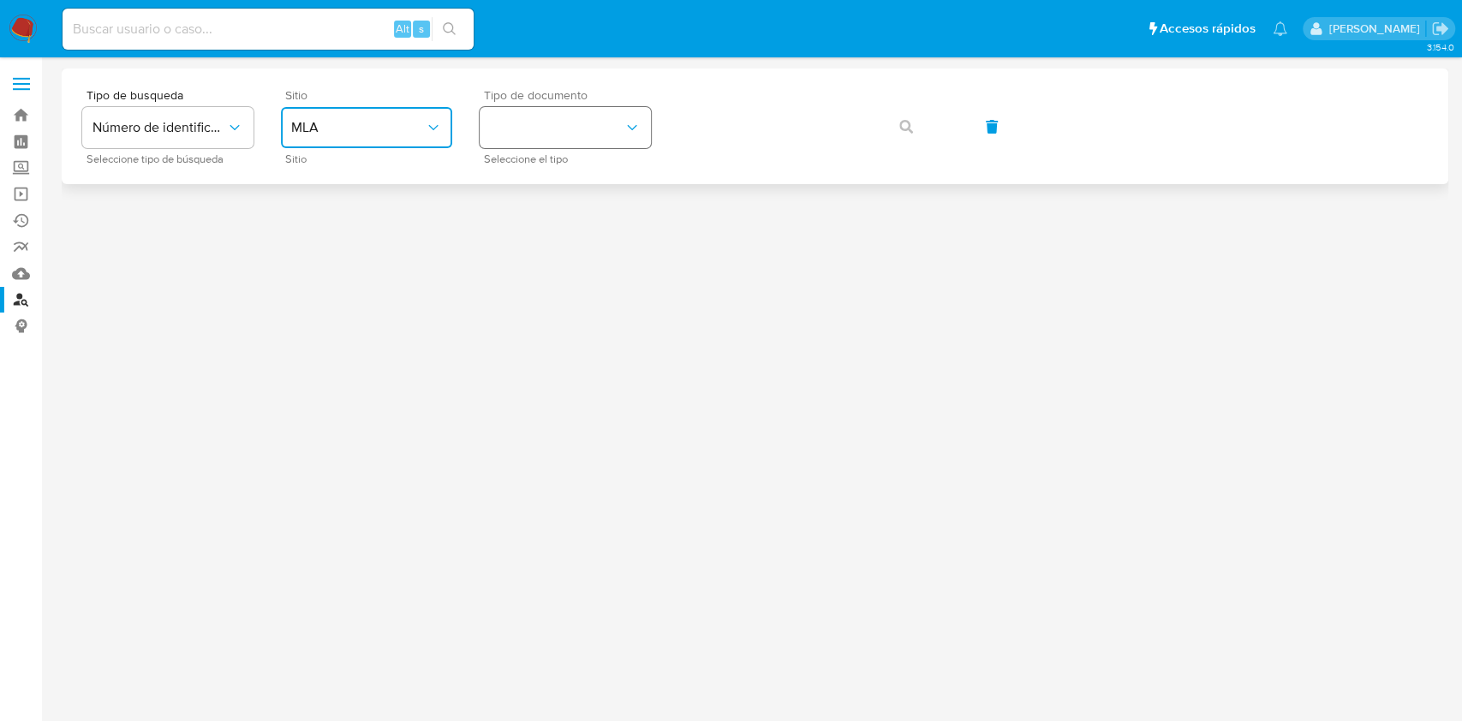
click at [565, 133] on button "identificationType" at bounding box center [565, 127] width 171 height 41
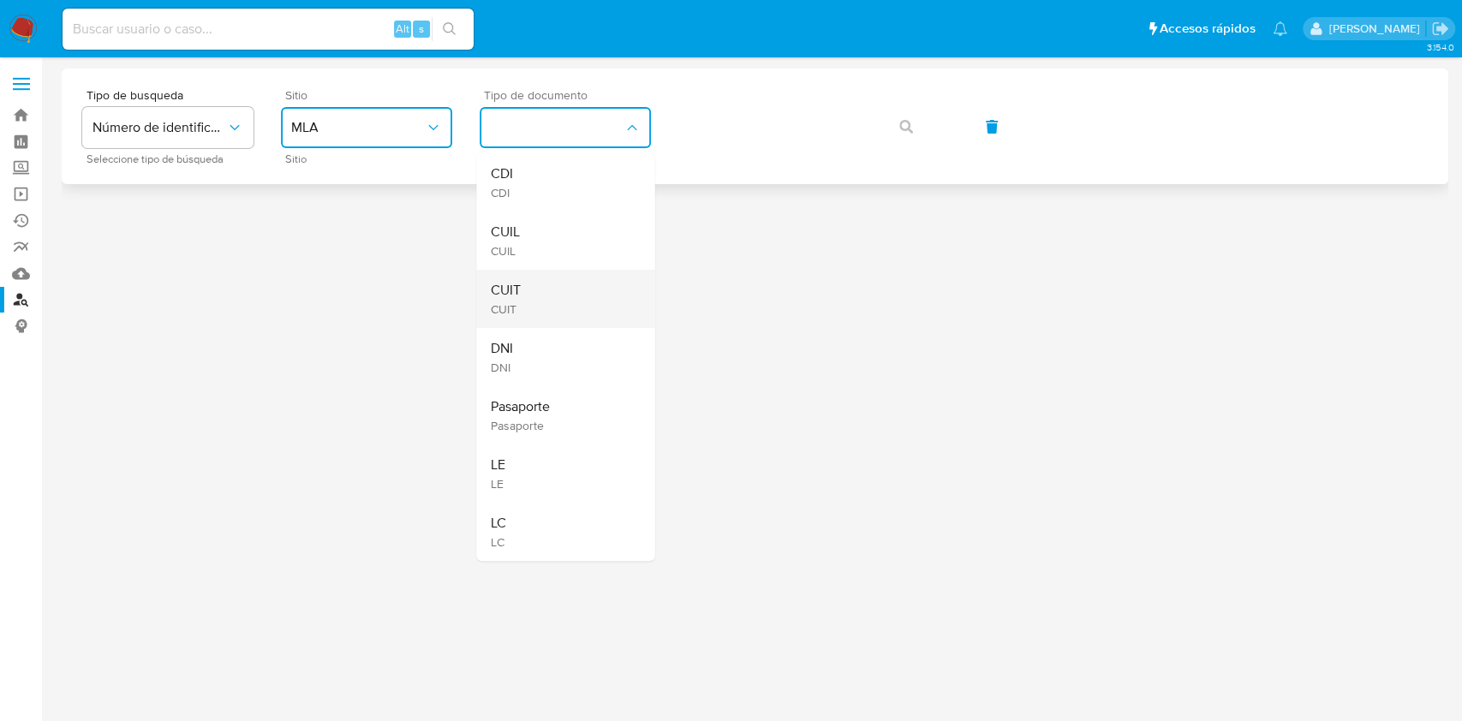
click at [512, 298] on span "CUIT" at bounding box center [505, 290] width 30 height 17
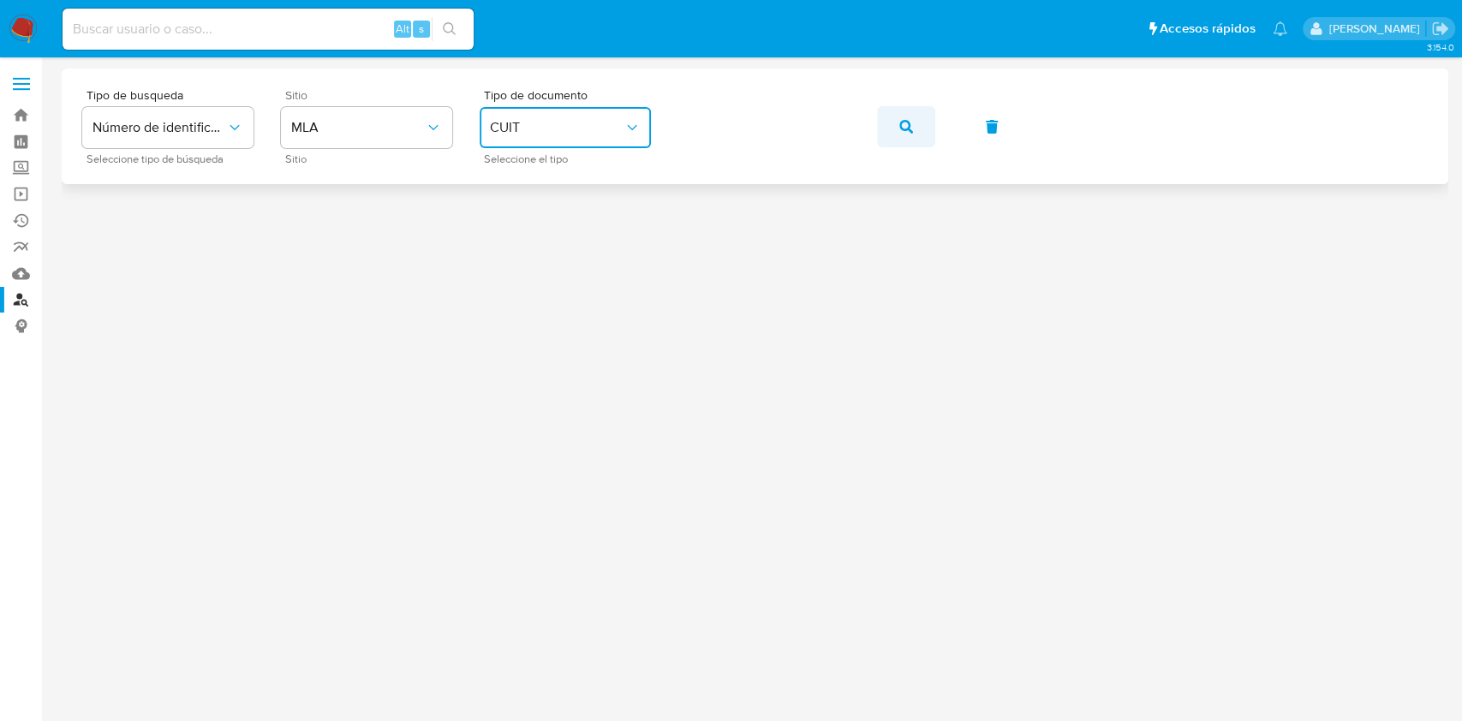
click at [913, 130] on button "button" at bounding box center [906, 126] width 58 height 41
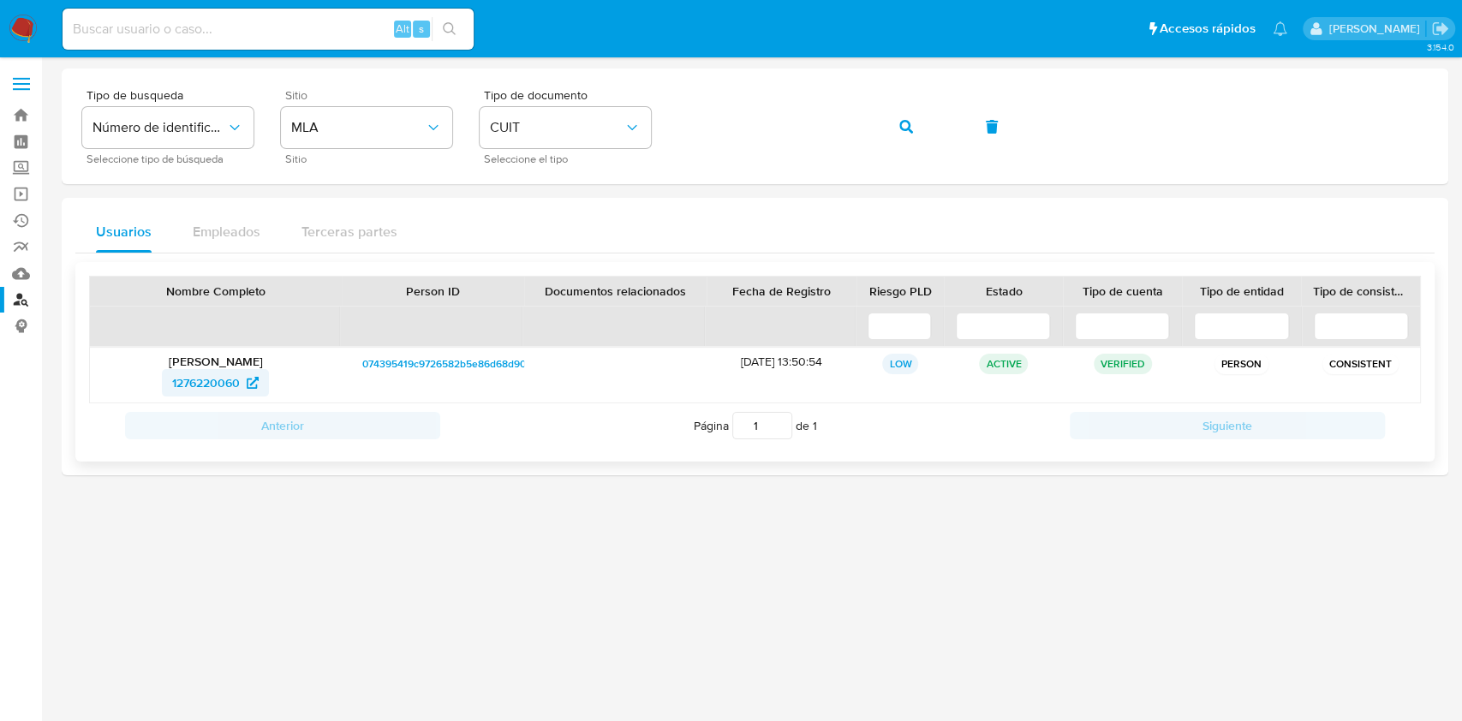
click at [227, 378] on span "1276220060" at bounding box center [206, 382] width 68 height 27
click at [893, 138] on button "button" at bounding box center [906, 126] width 58 height 41
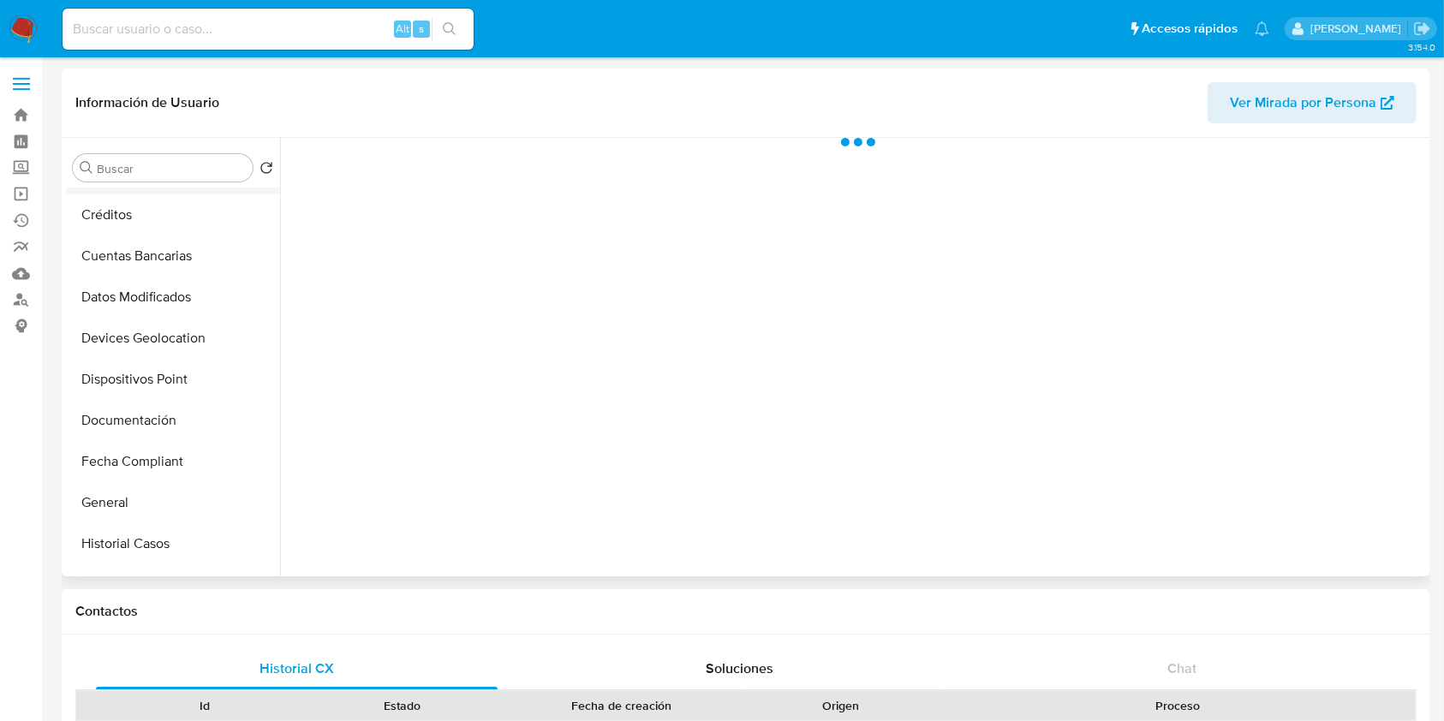
scroll to position [343, 0]
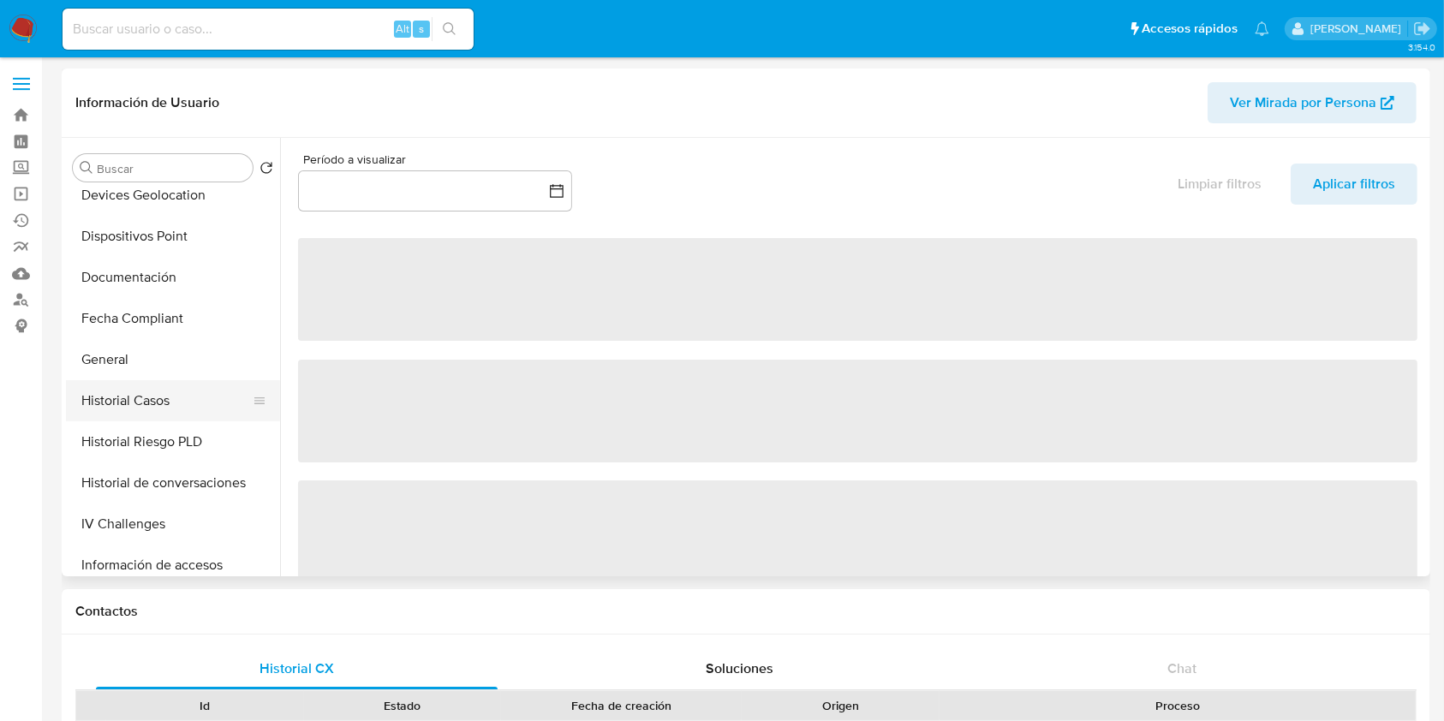
click at [159, 406] on button "Historial Casos" at bounding box center [166, 400] width 200 height 41
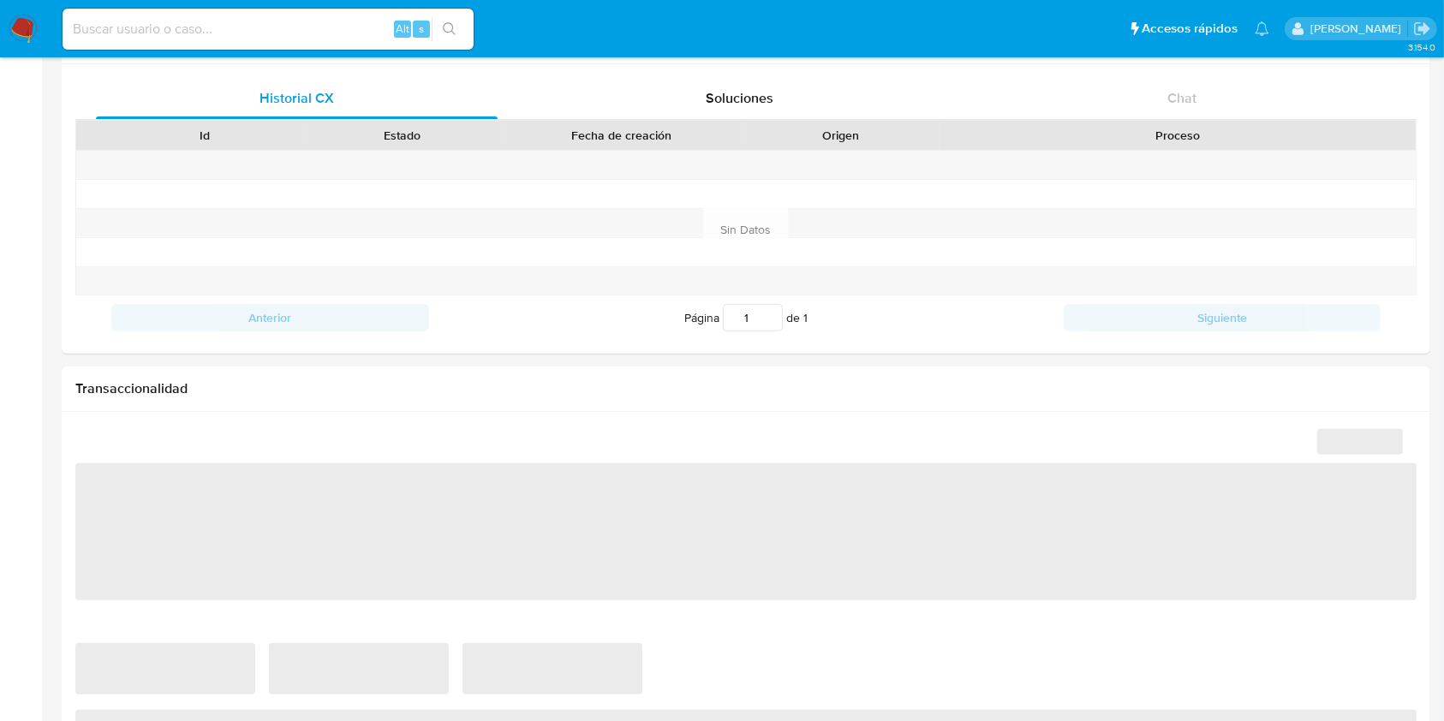
select select "10"
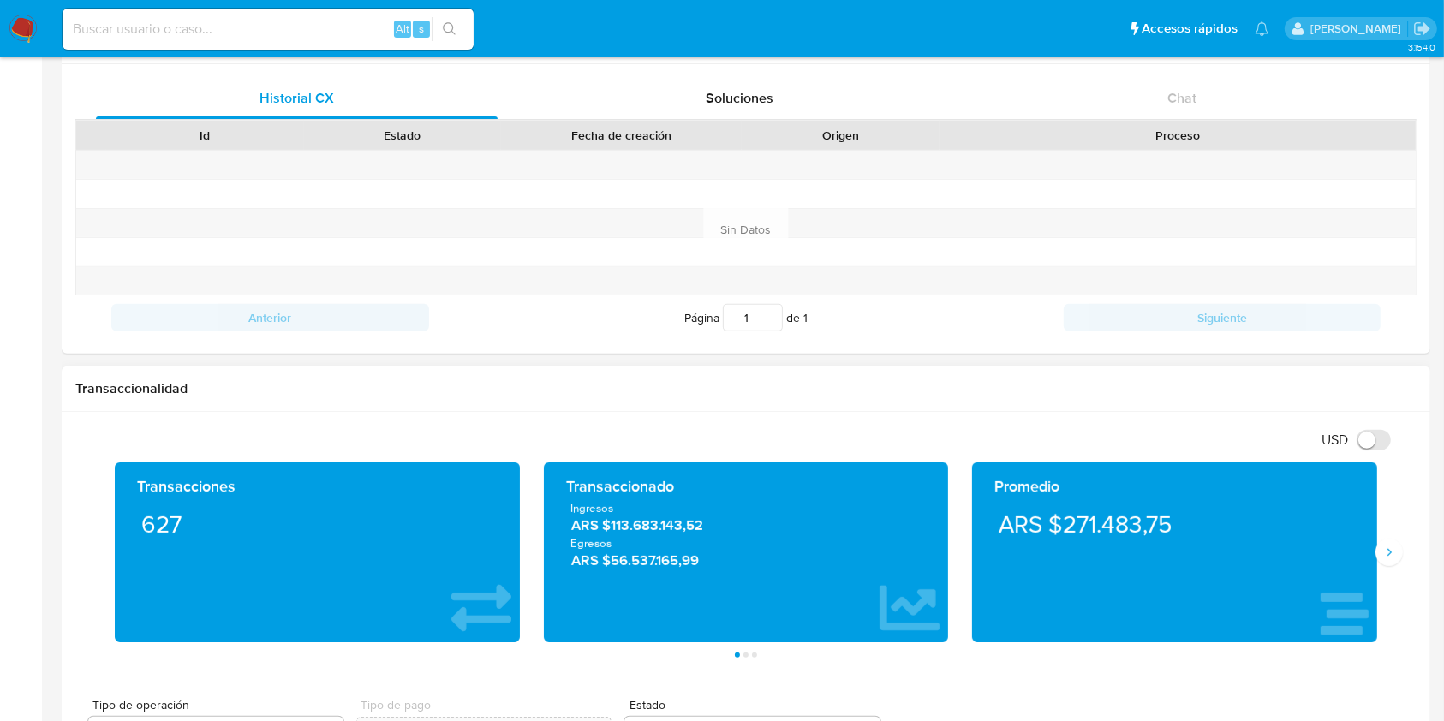
scroll to position [0, 0]
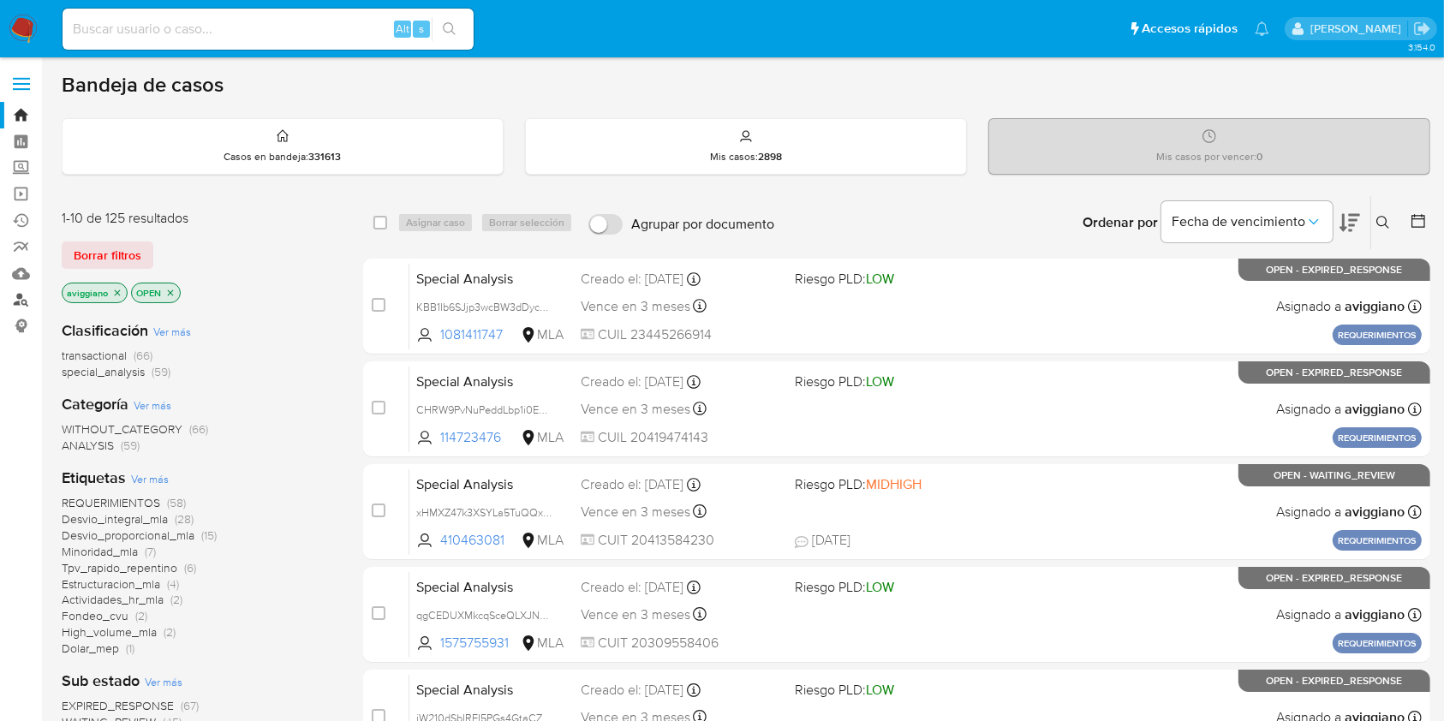
click at [13, 303] on link "Buscador de personas" at bounding box center [102, 300] width 204 height 27
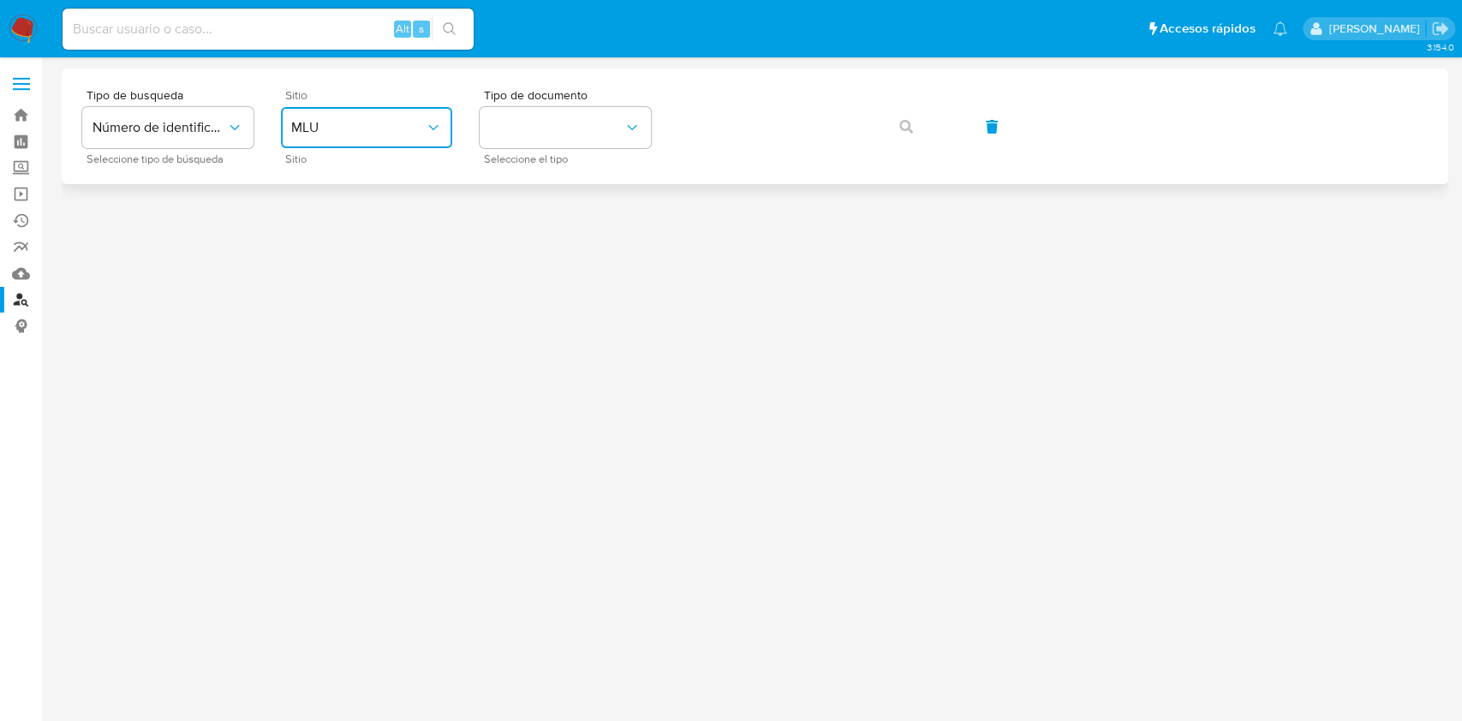
click at [367, 128] on span "MLU" at bounding box center [358, 127] width 134 height 17
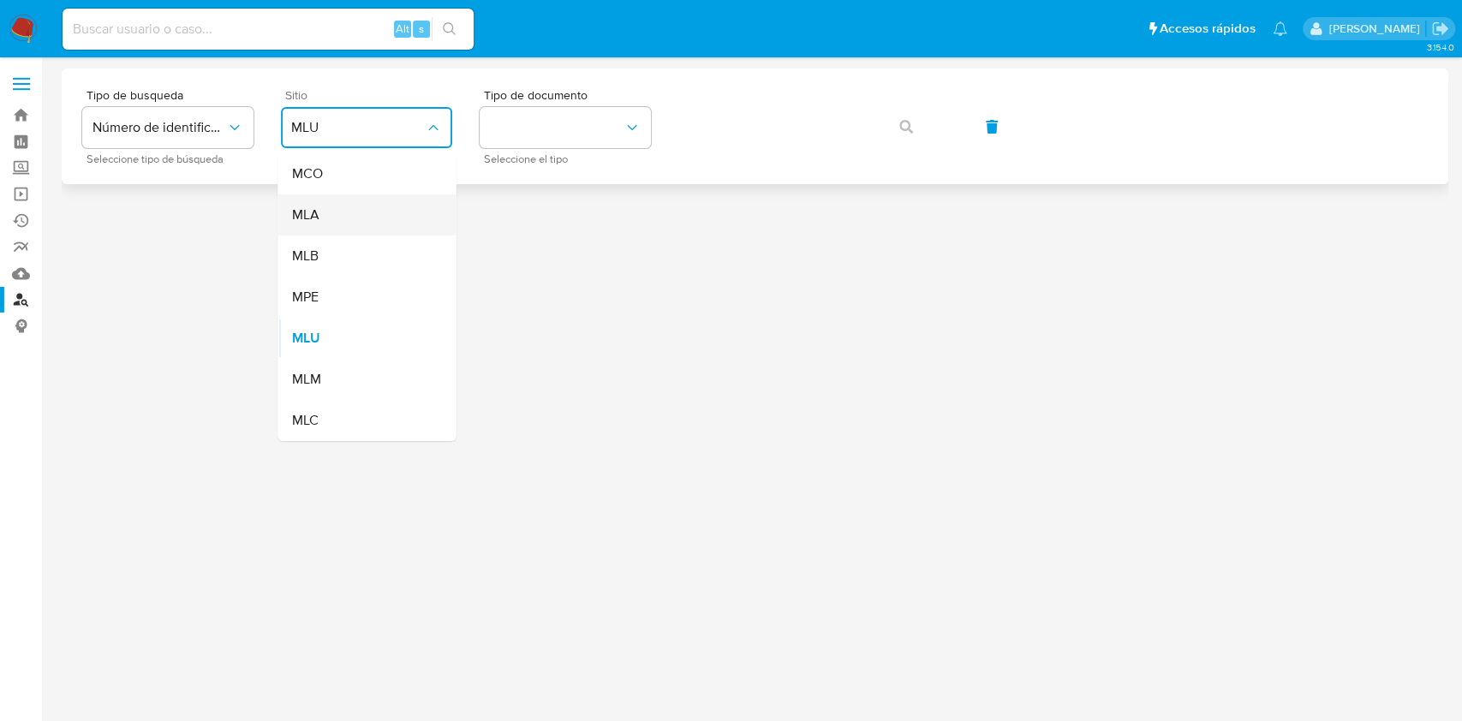
click at [359, 207] on div "MLA" at bounding box center [361, 214] width 140 height 41
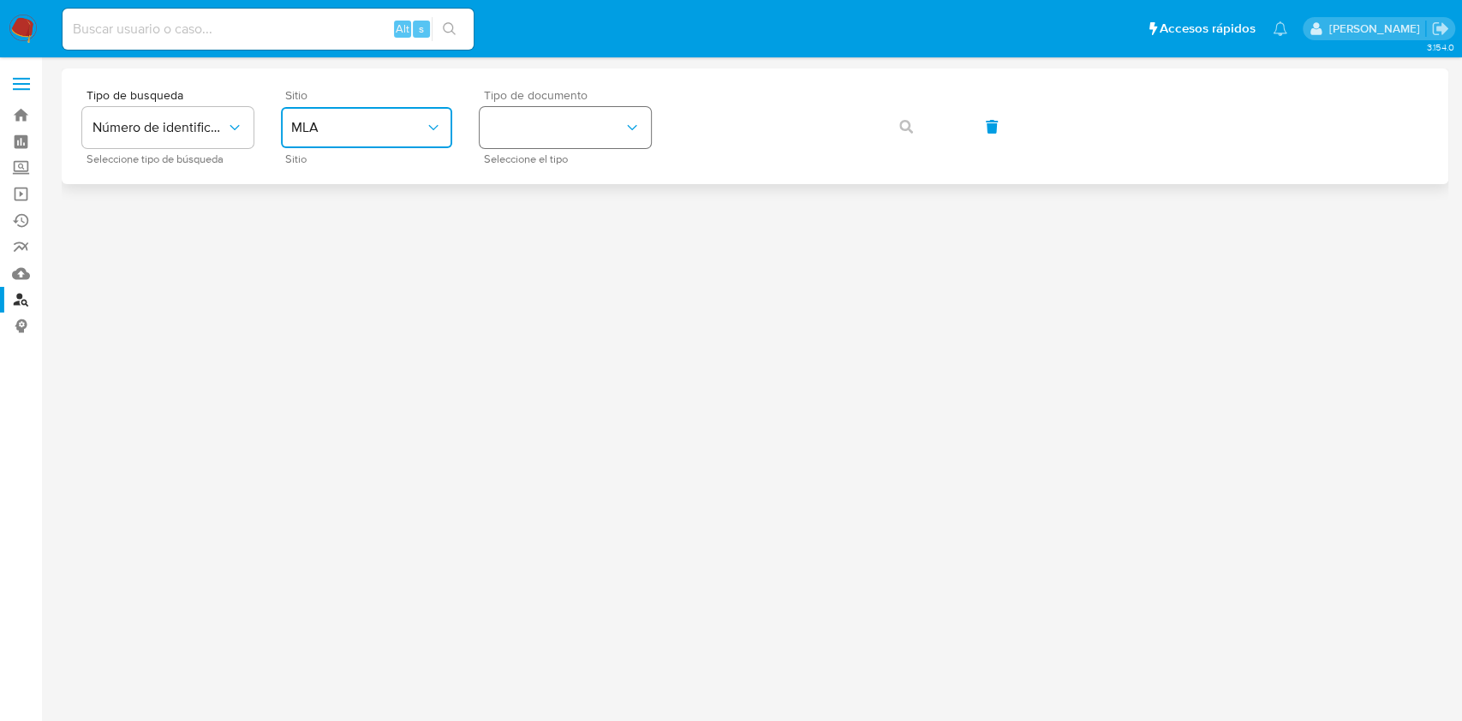
click at [518, 113] on button "identificationType" at bounding box center [565, 127] width 171 height 41
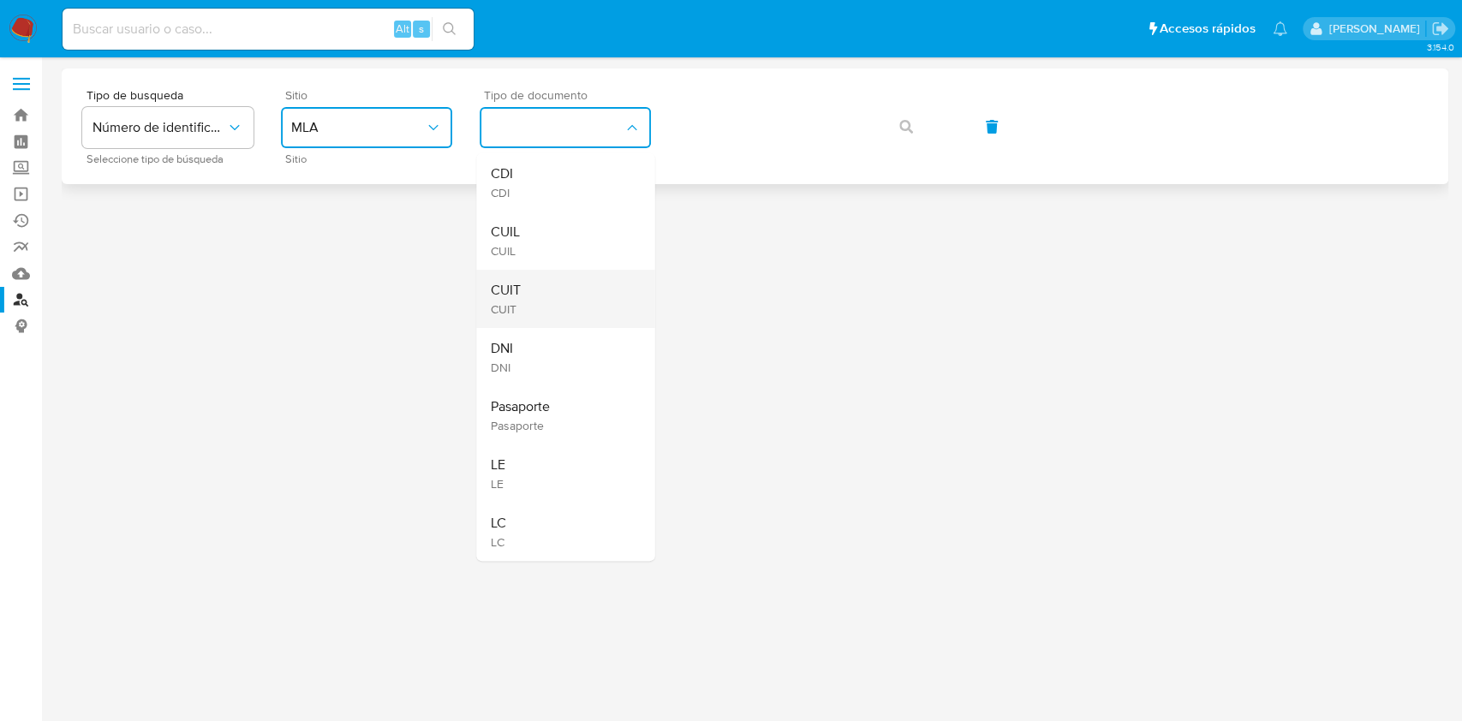
click at [514, 278] on div "CUIT CUIT" at bounding box center [560, 299] width 140 height 58
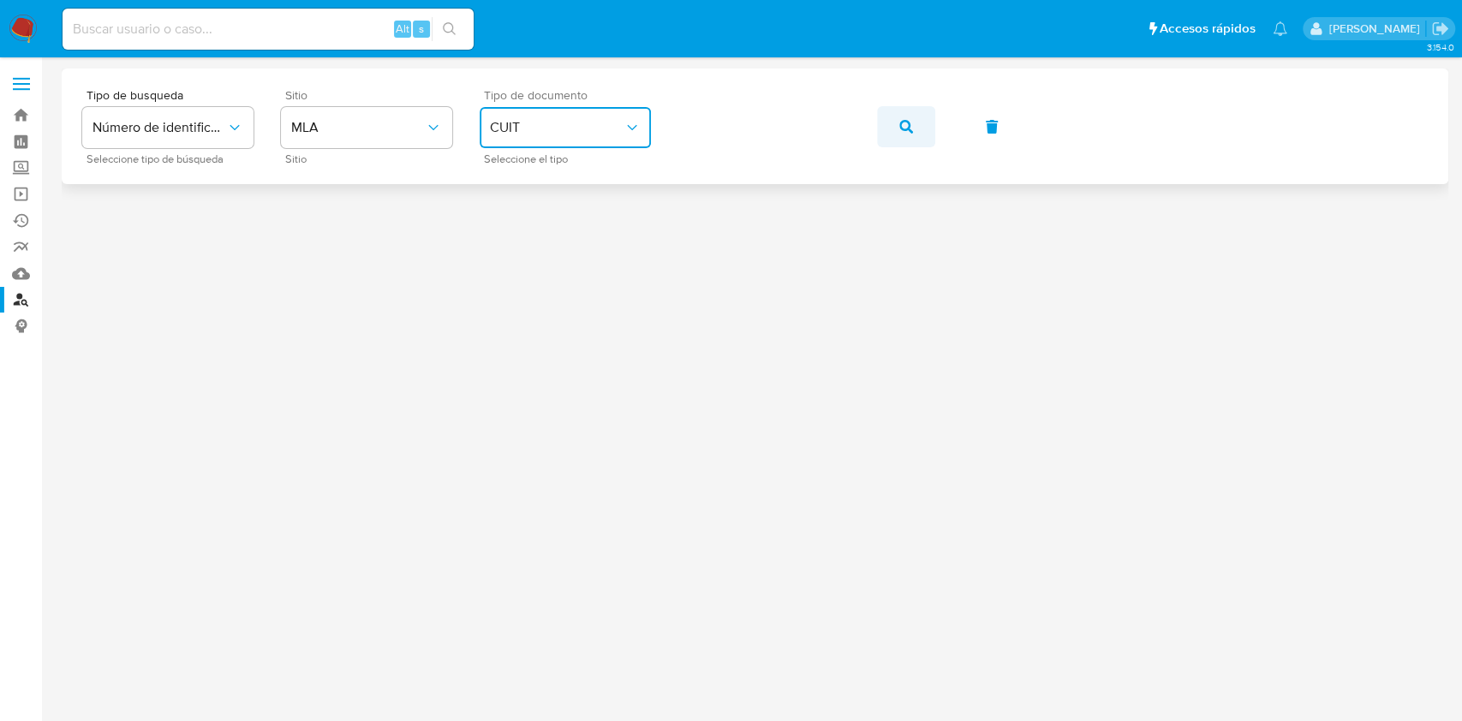
click at [892, 110] on button "button" at bounding box center [906, 126] width 58 height 41
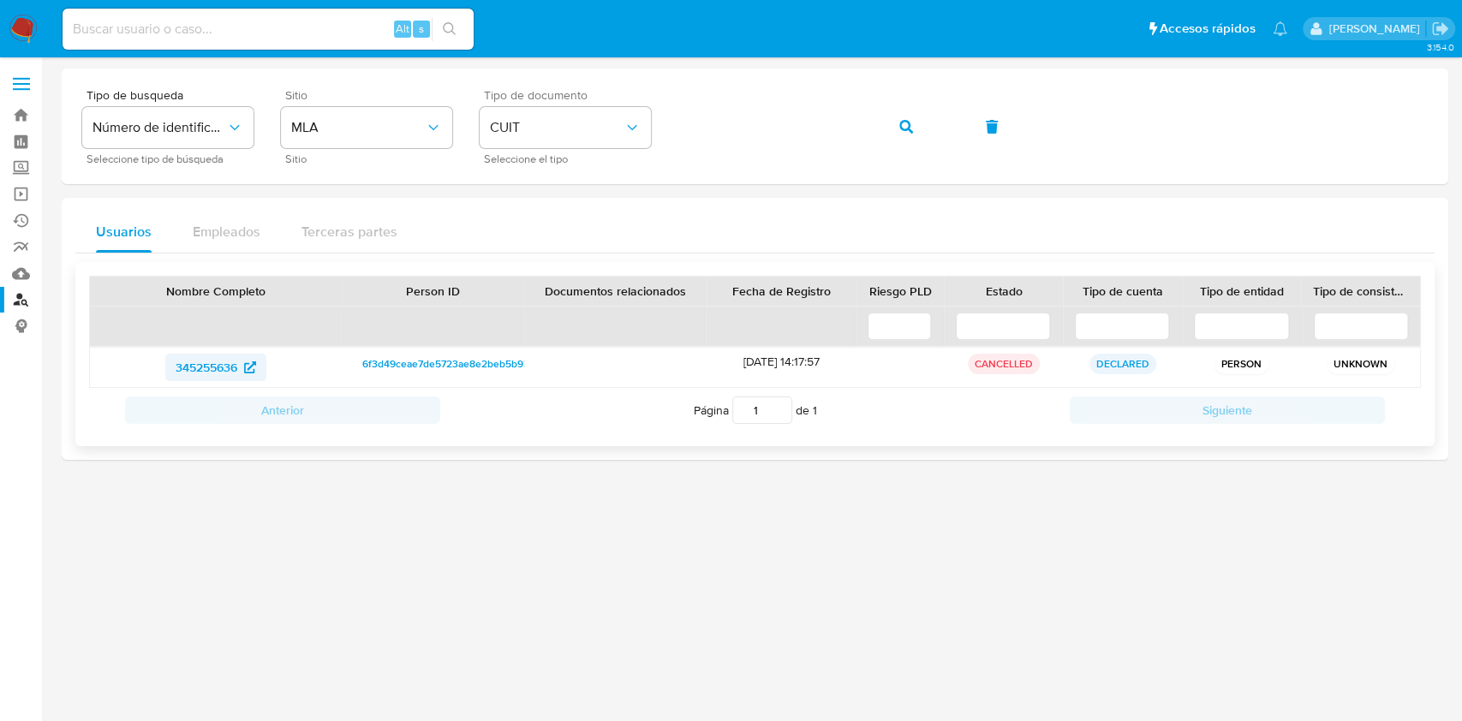
click at [199, 370] on span "345255636" at bounding box center [207, 367] width 62 height 27
click at [321, 27] on input at bounding box center [268, 29] width 411 height 22
paste input "QTBIP9b3q39MGK7tibaxY3sd"
type input "QTBIP9b3q39MGK7tibaxY3sd"
click at [433, 42] on div "QTBIP9b3q39MGK7tibaxY3sd Alt s" at bounding box center [268, 29] width 411 height 41
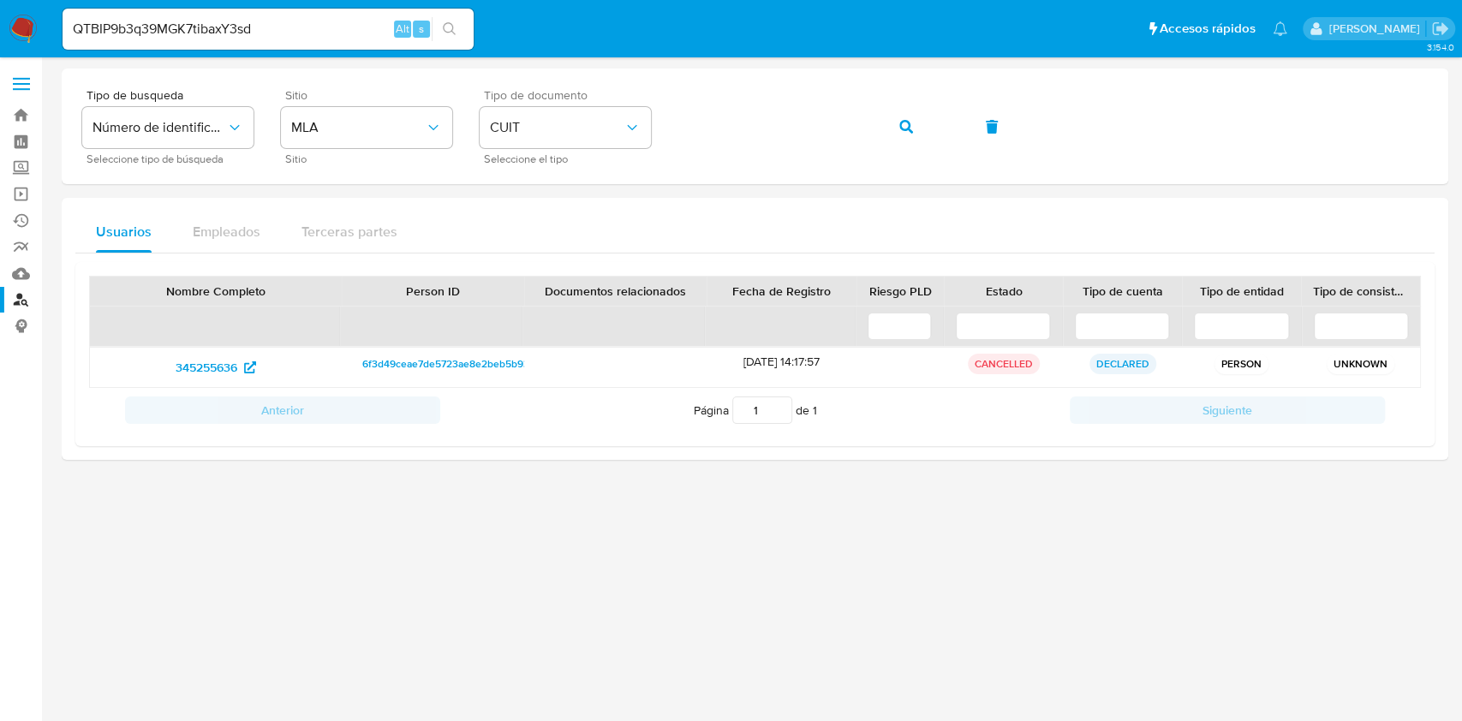
click at [450, 34] on icon "search-icon" at bounding box center [450, 29] width 14 height 14
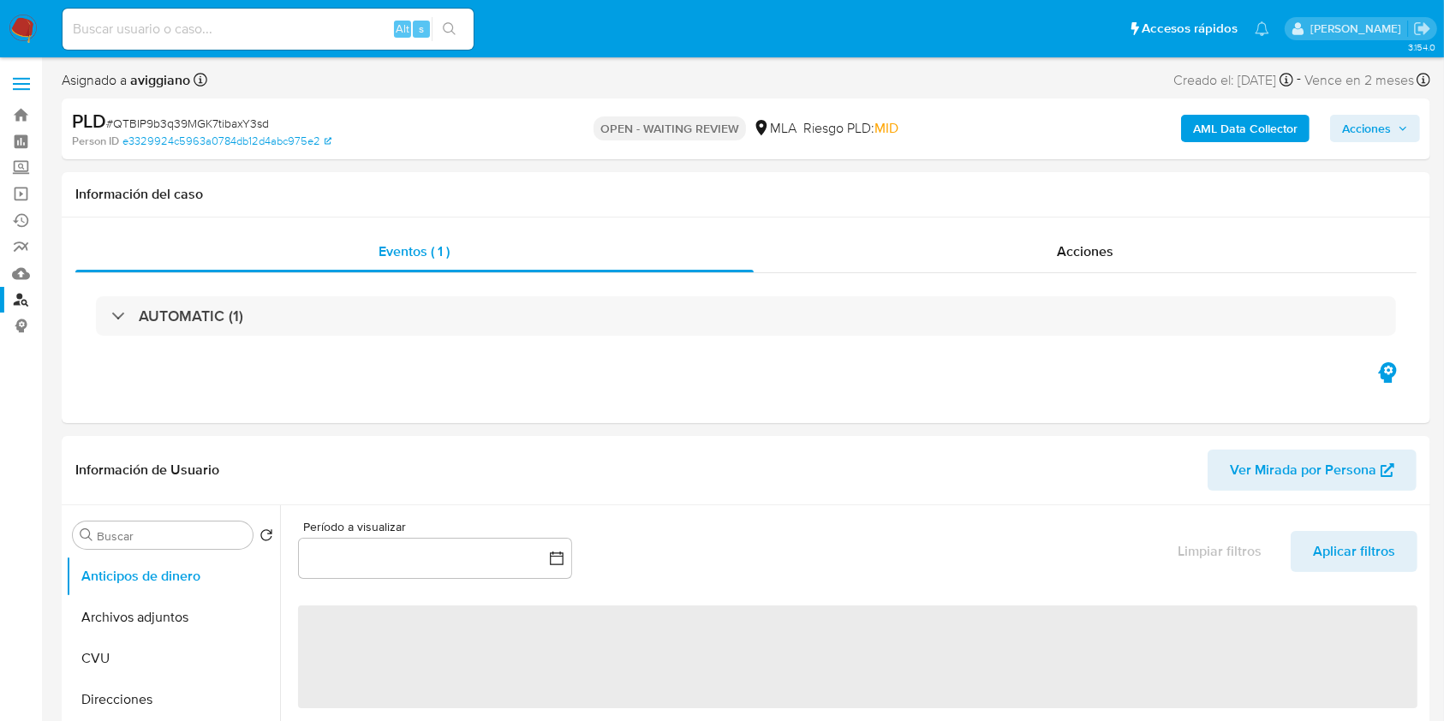
select select "10"
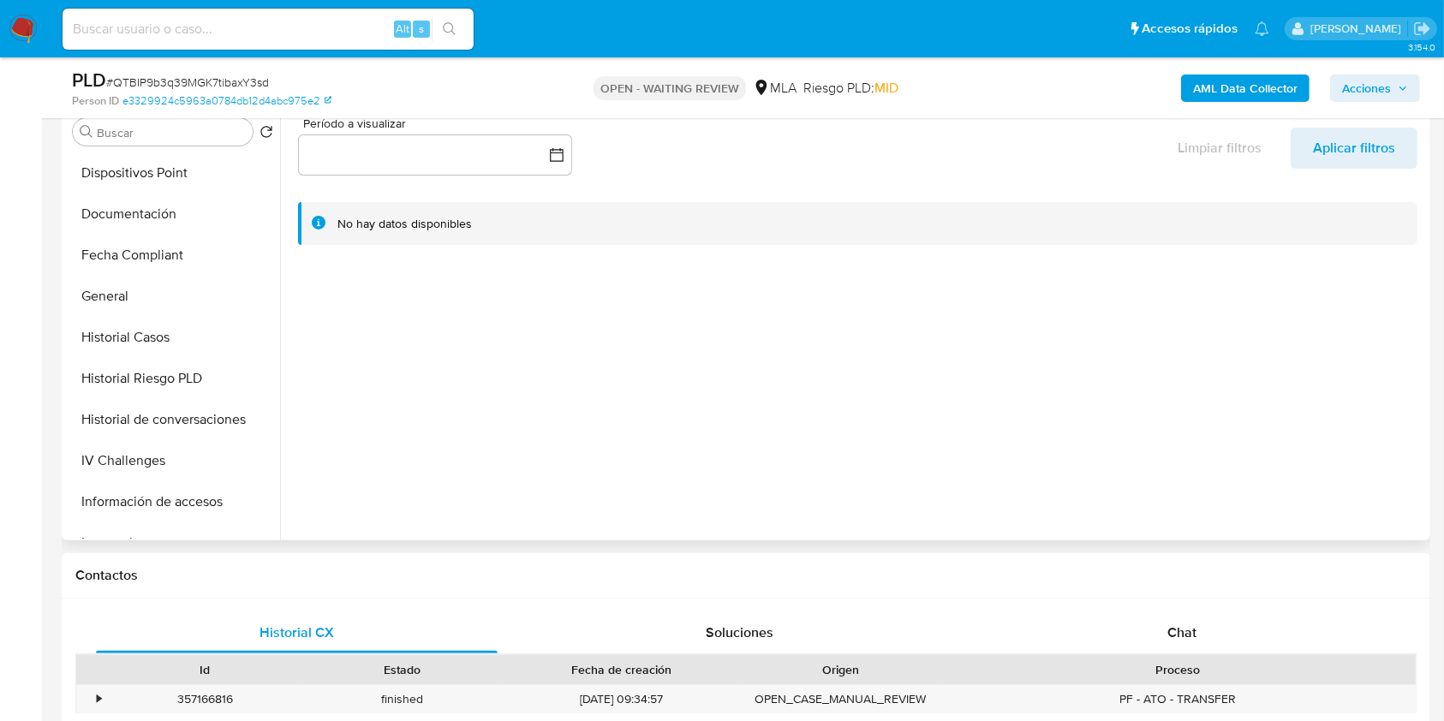
scroll to position [457, 0]
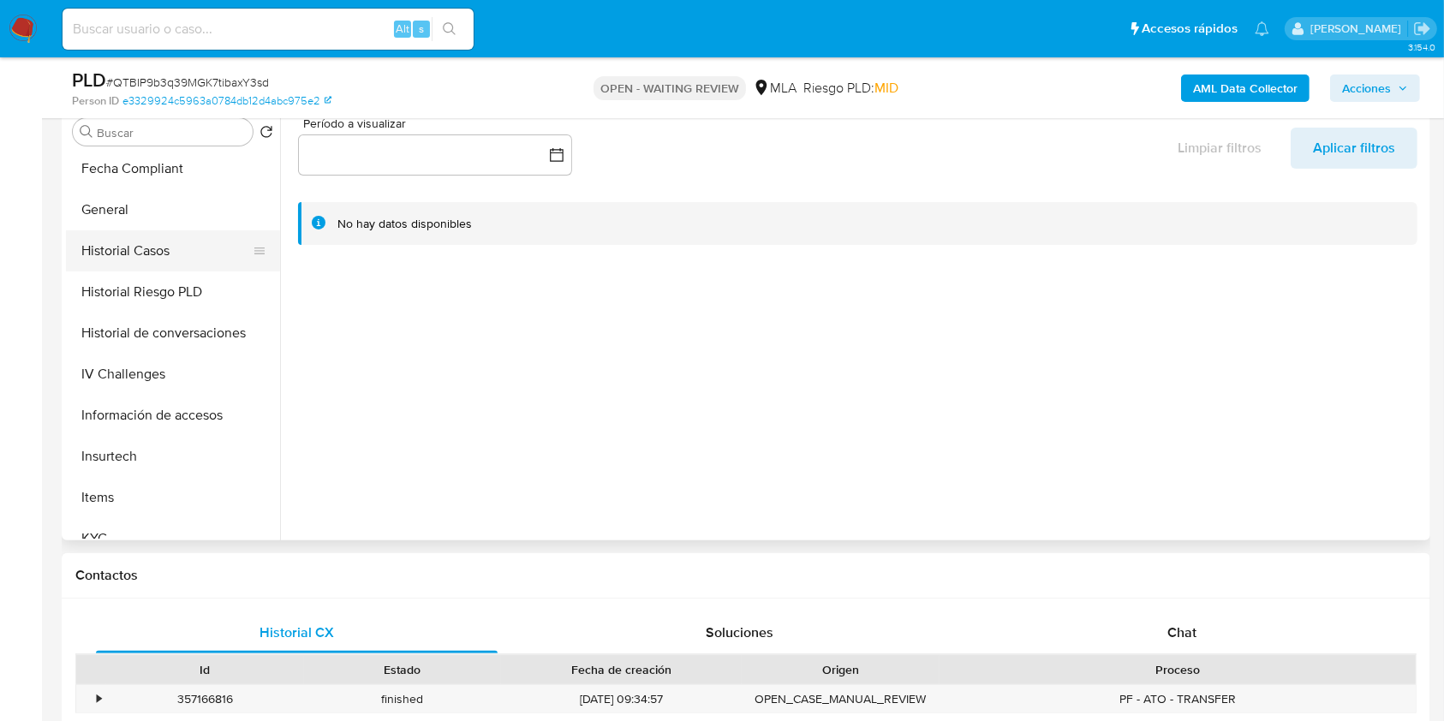
click at [168, 258] on button "Historial Casos" at bounding box center [166, 250] width 200 height 41
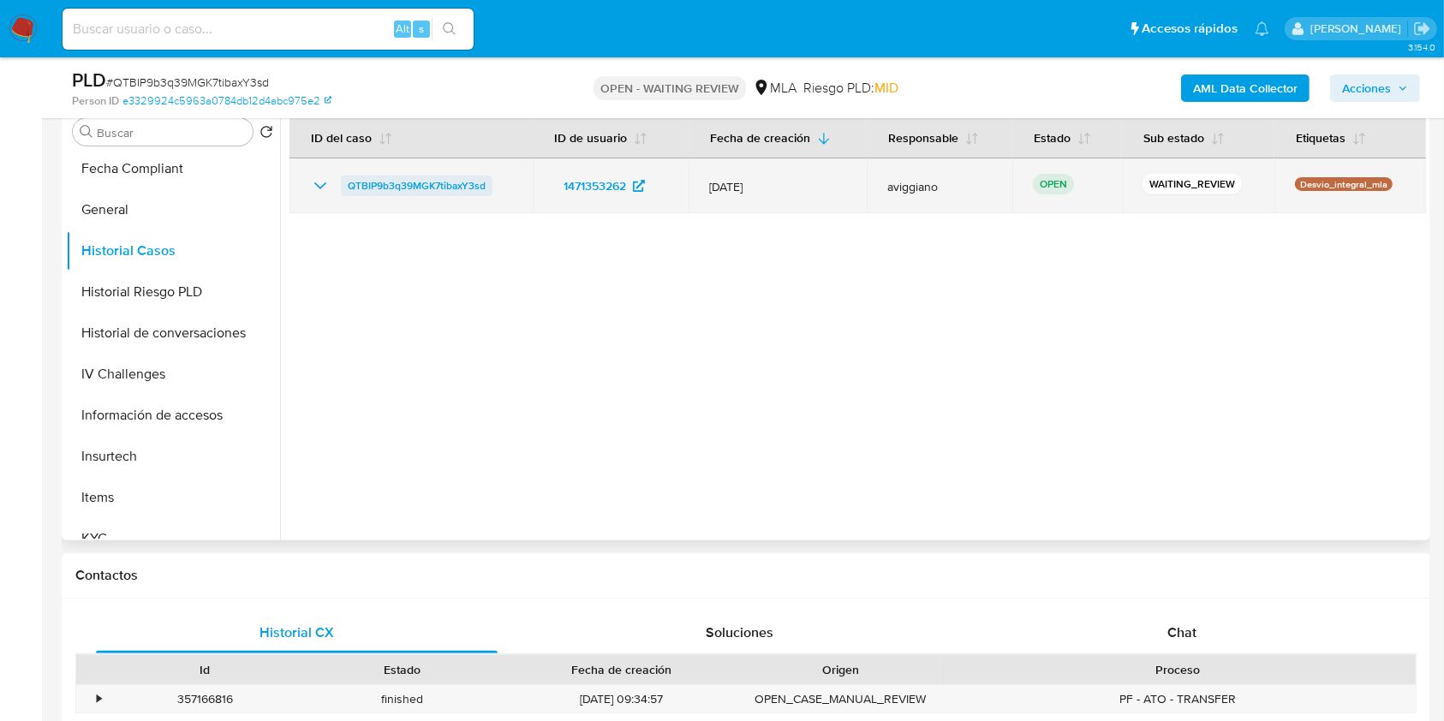
drag, startPoint x: 495, startPoint y: 184, endPoint x: 348, endPoint y: 187, distance: 147.4
click at [348, 187] on div "QTBIP9b3q39MGK7tibaxY3sd" at bounding box center [411, 186] width 202 height 21
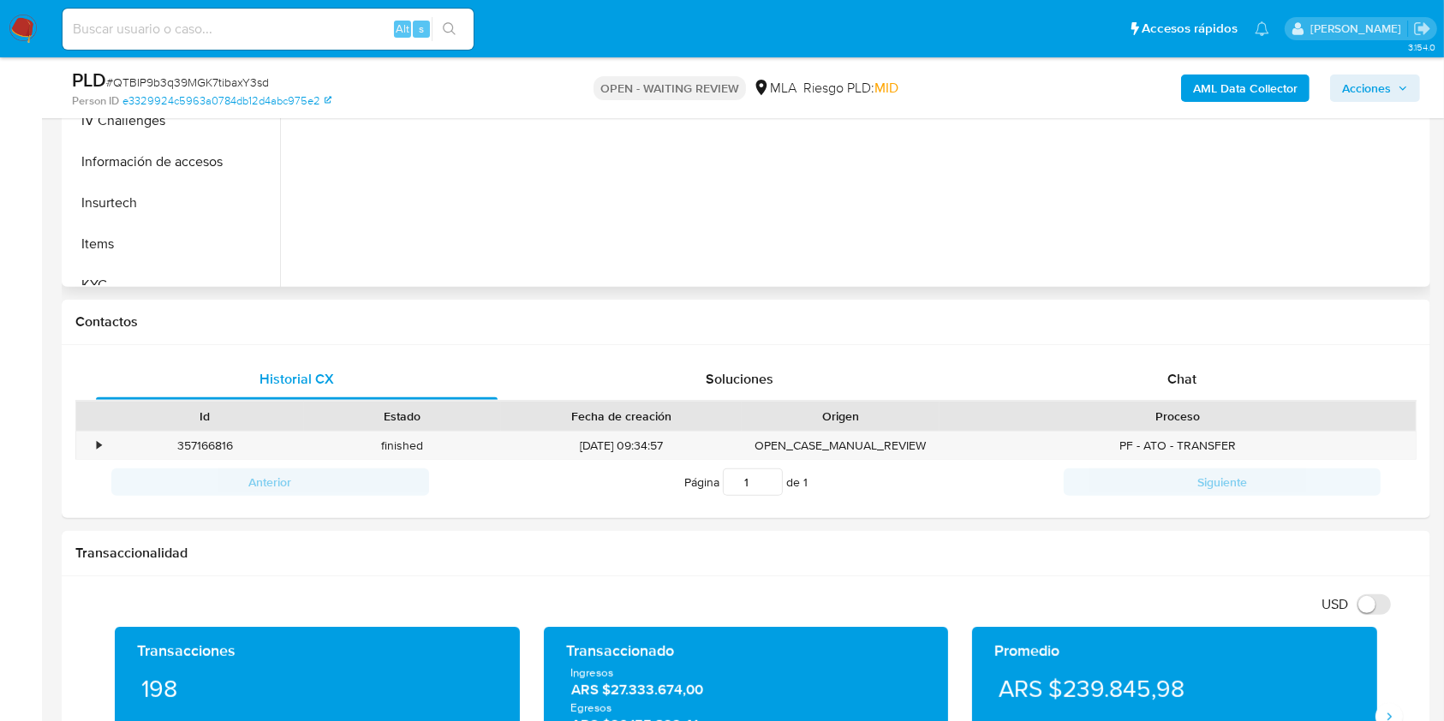
scroll to position [913, 0]
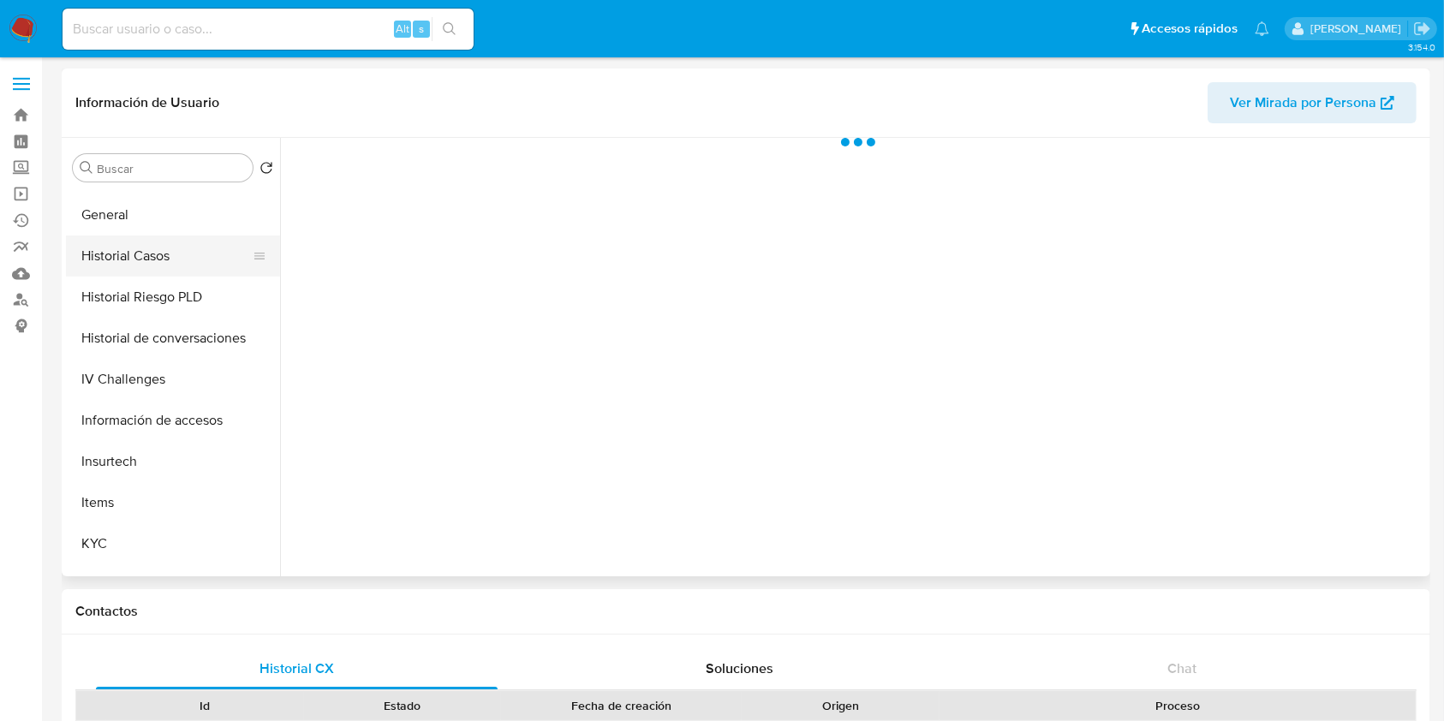
scroll to position [571, 0]
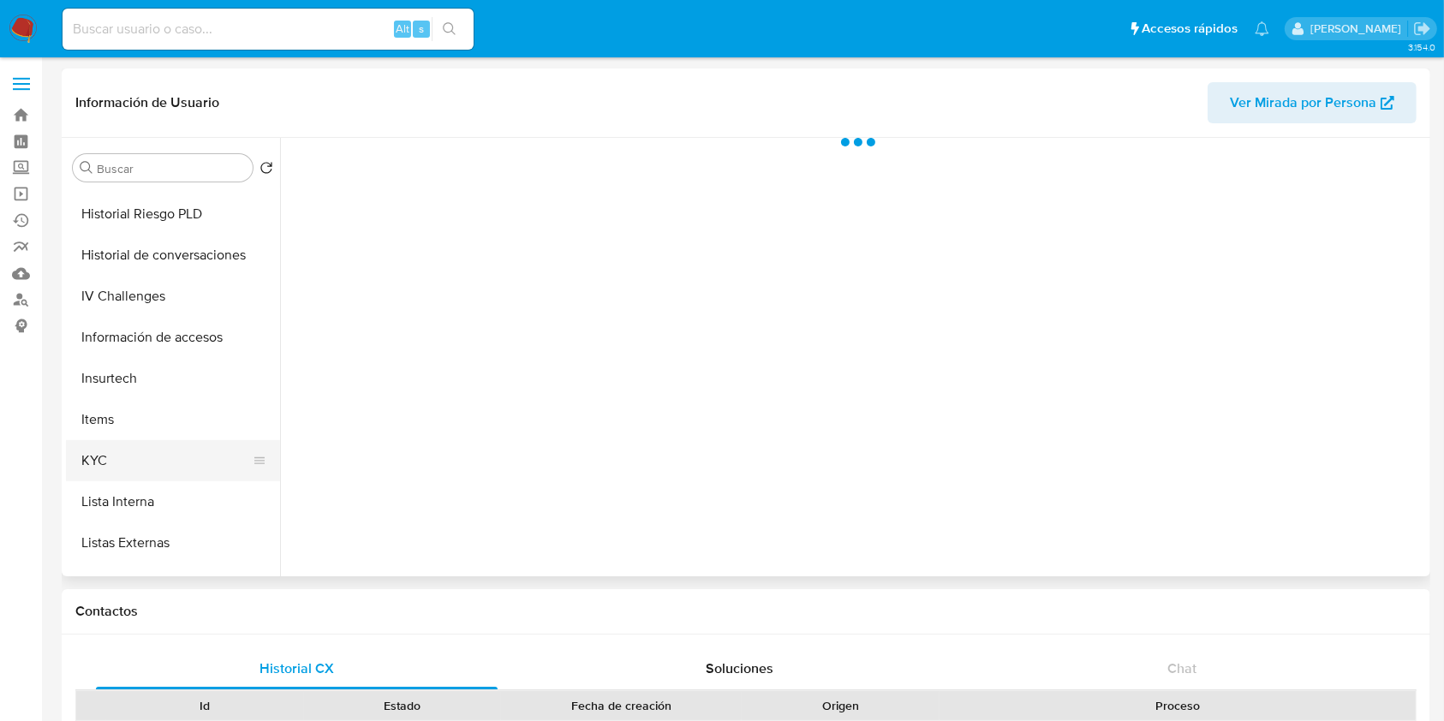
click at [136, 443] on button "KYC" at bounding box center [166, 460] width 200 height 41
select select "10"
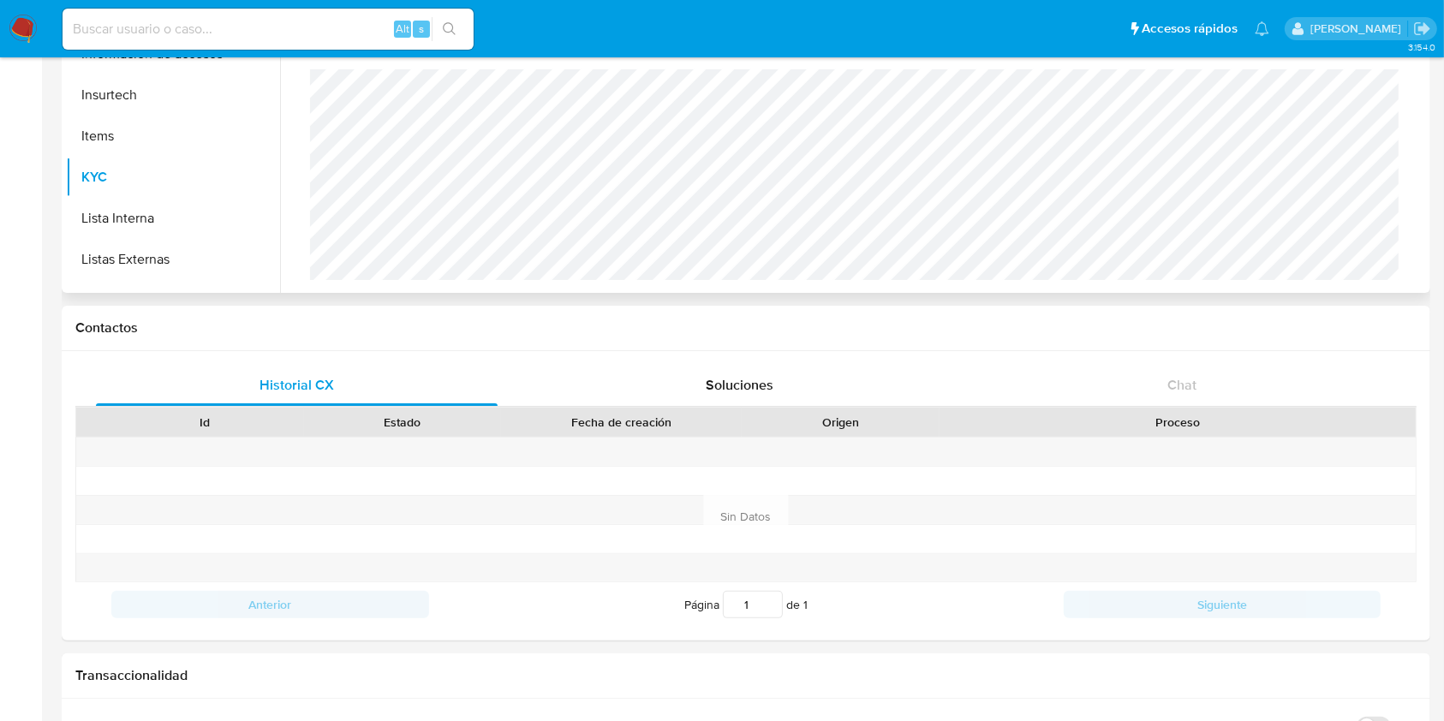
scroll to position [0, 0]
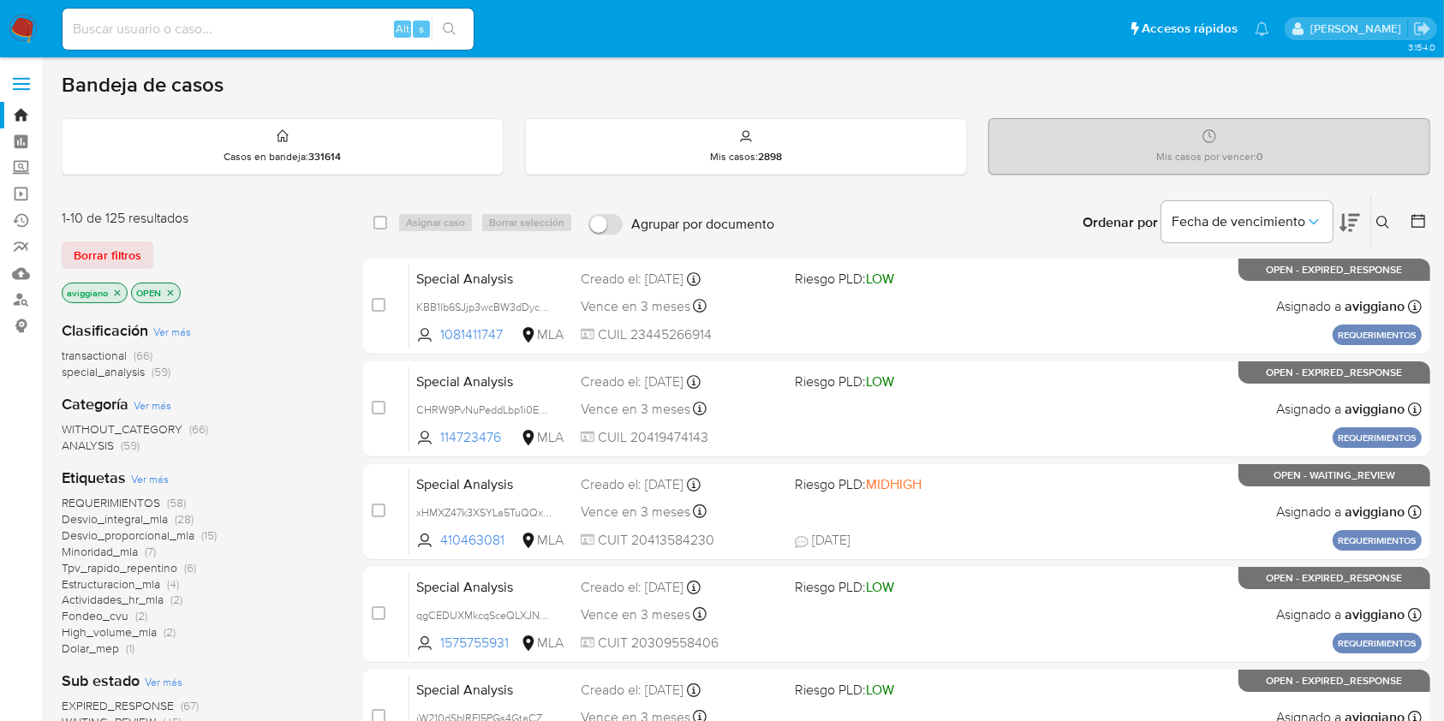
click at [1391, 225] on button at bounding box center [1385, 222] width 28 height 21
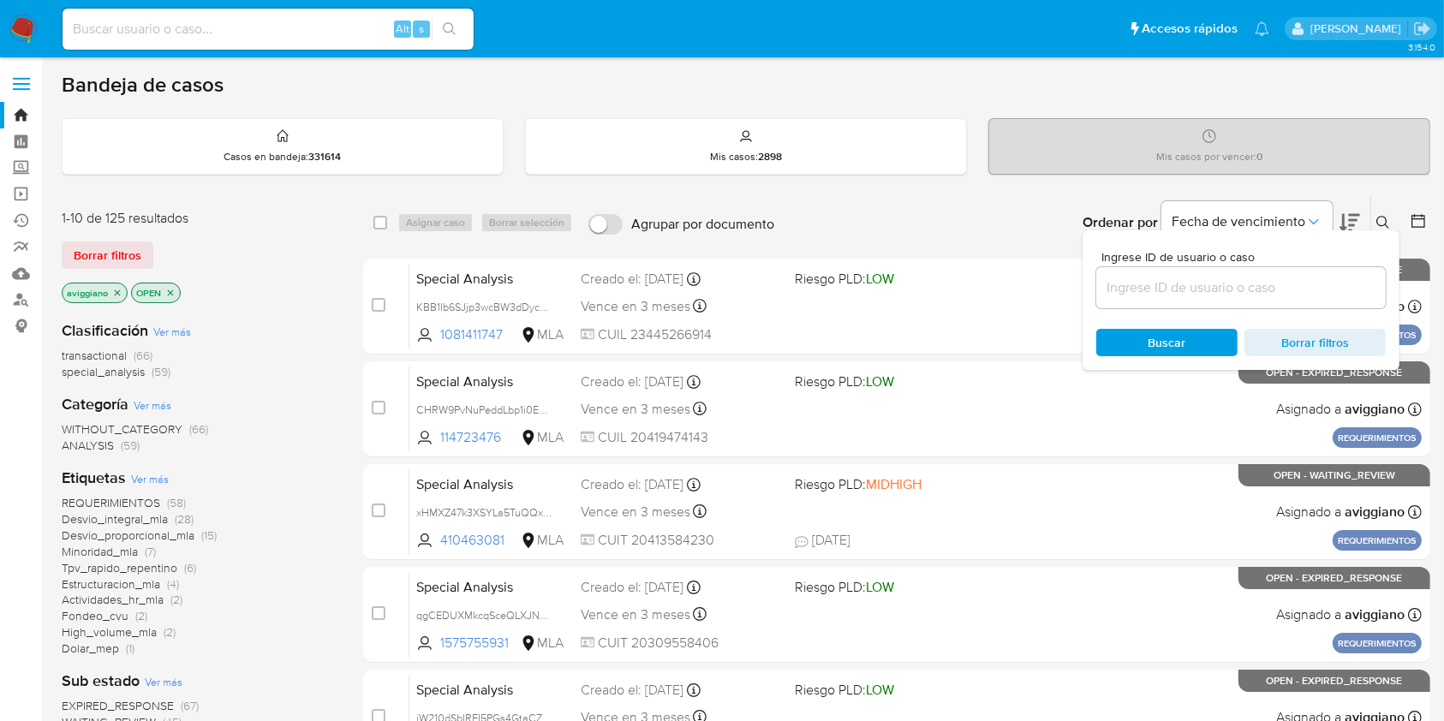
click at [1318, 284] on input at bounding box center [1241, 288] width 290 height 22
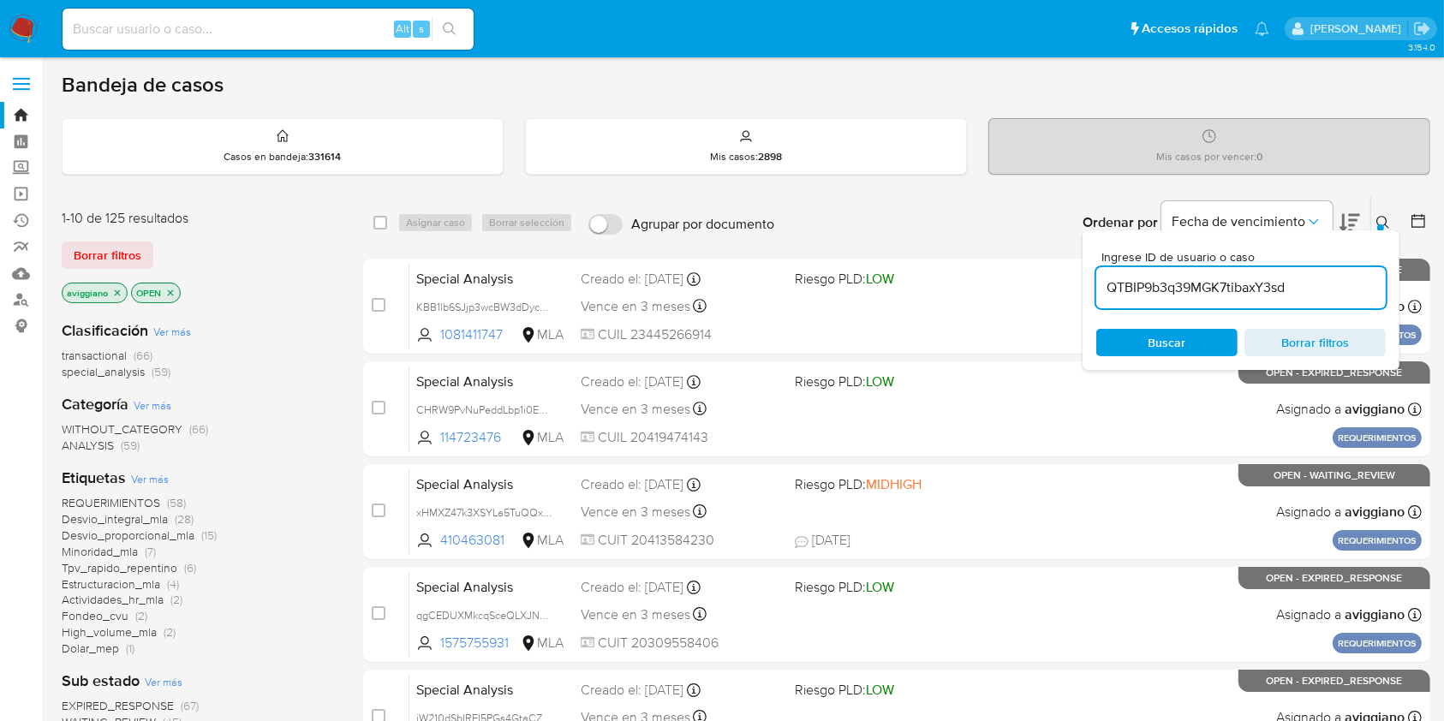
type input "QTBIP9b3q39MGK7tibaxY3sd"
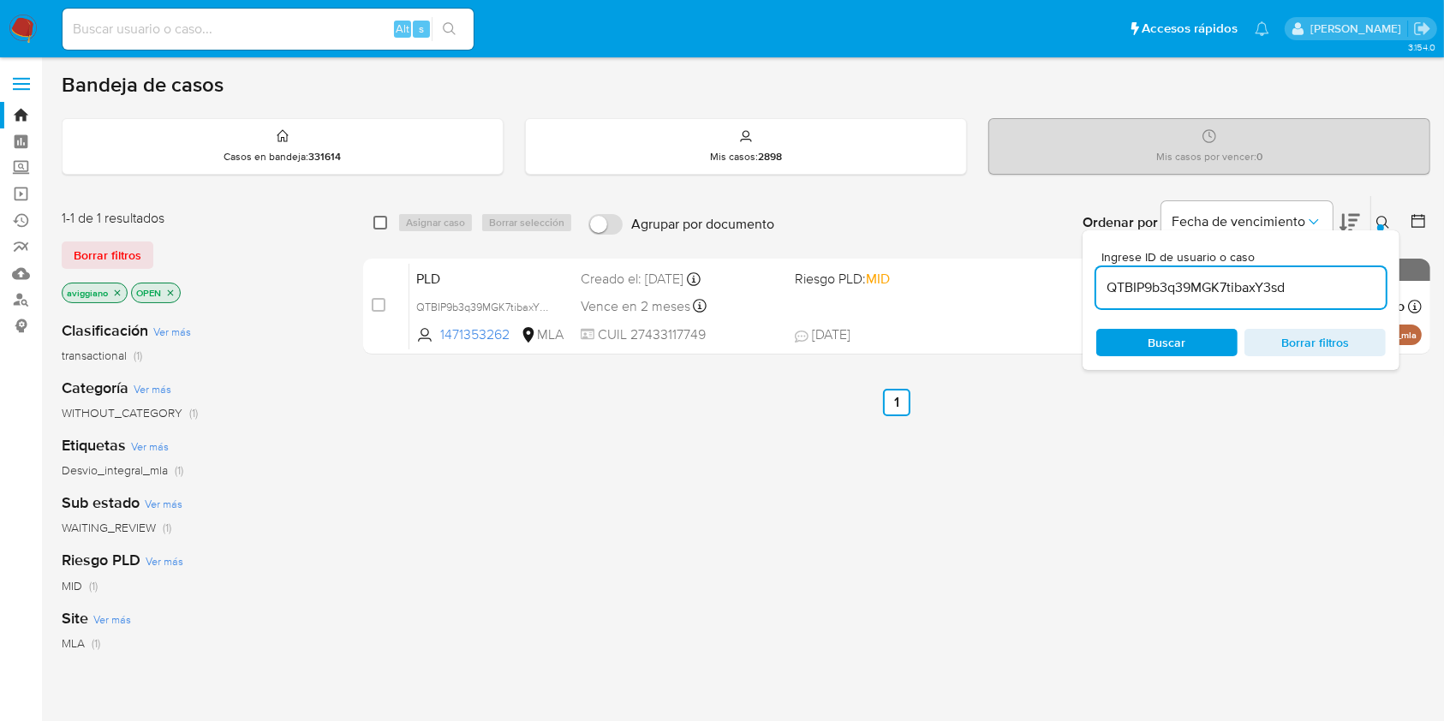
click at [375, 221] on input "checkbox" at bounding box center [380, 223] width 14 height 14
checkbox input "true"
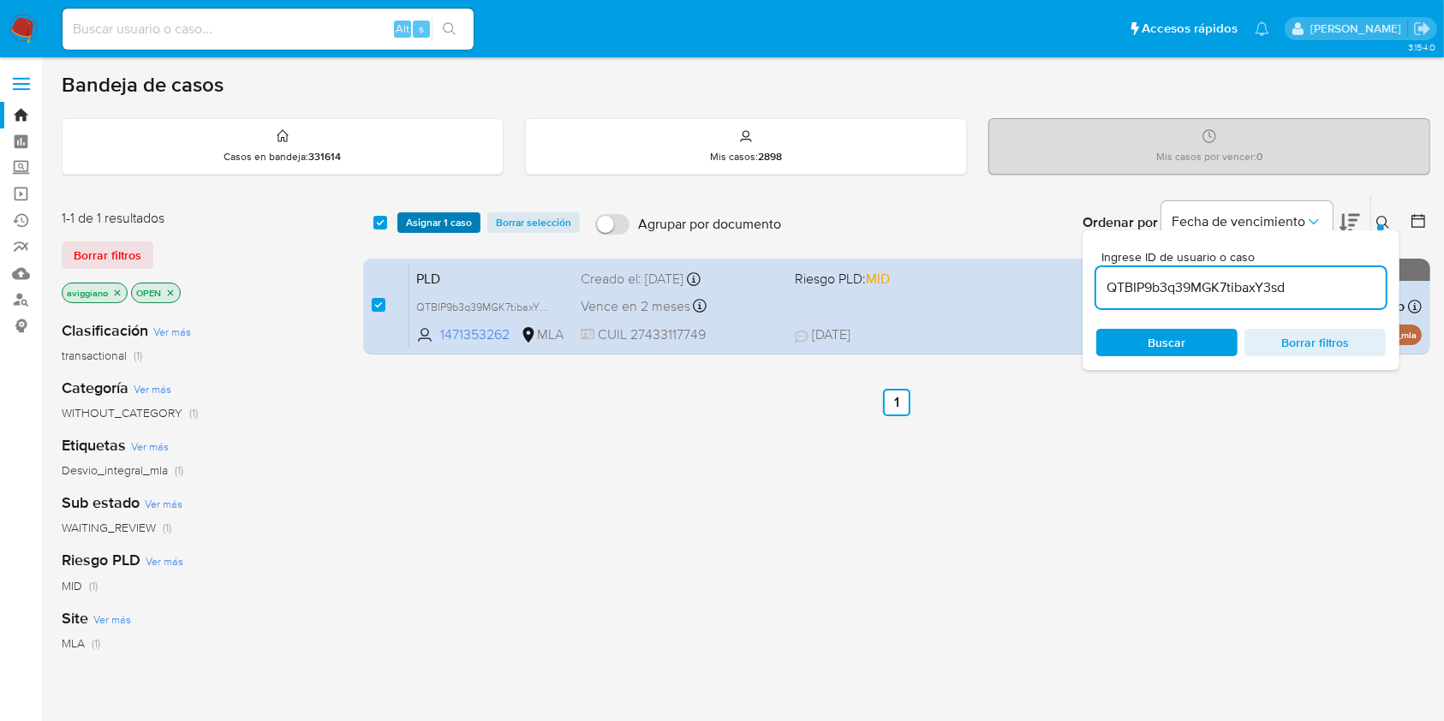
click at [408, 226] on span "Asignar 1 caso" at bounding box center [439, 222] width 66 height 17
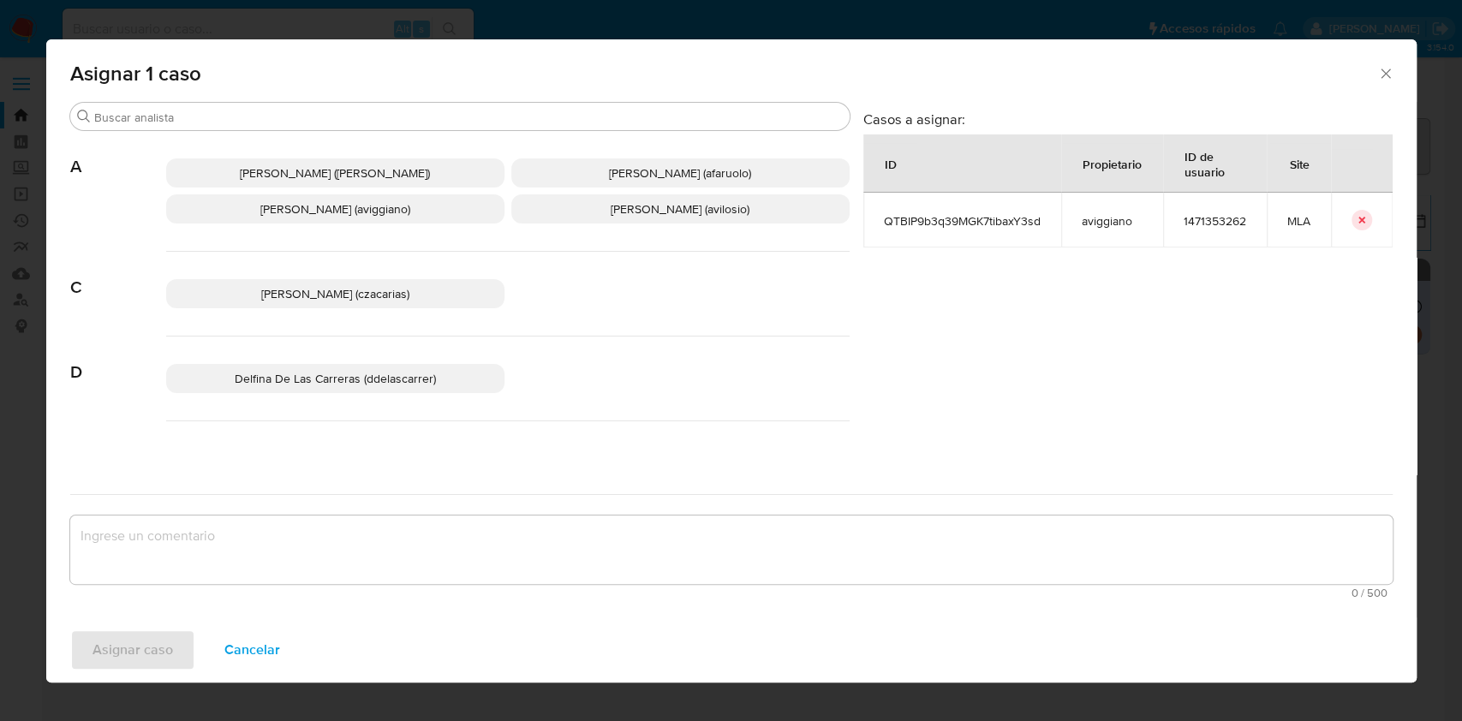
click at [408, 215] on span "[PERSON_NAME] (aviggiano)" at bounding box center [335, 208] width 150 height 17
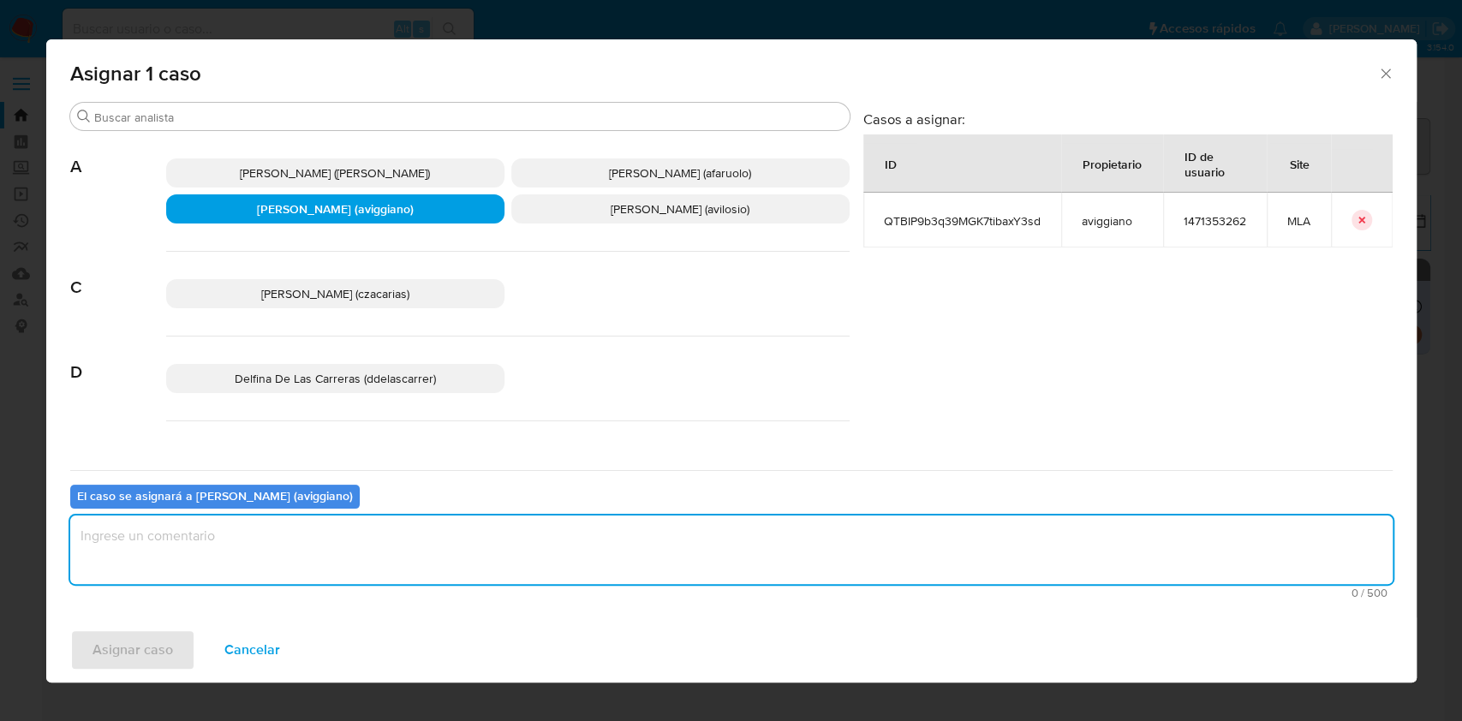
click at [366, 535] on textarea "assign-modal" at bounding box center [731, 550] width 1323 height 69
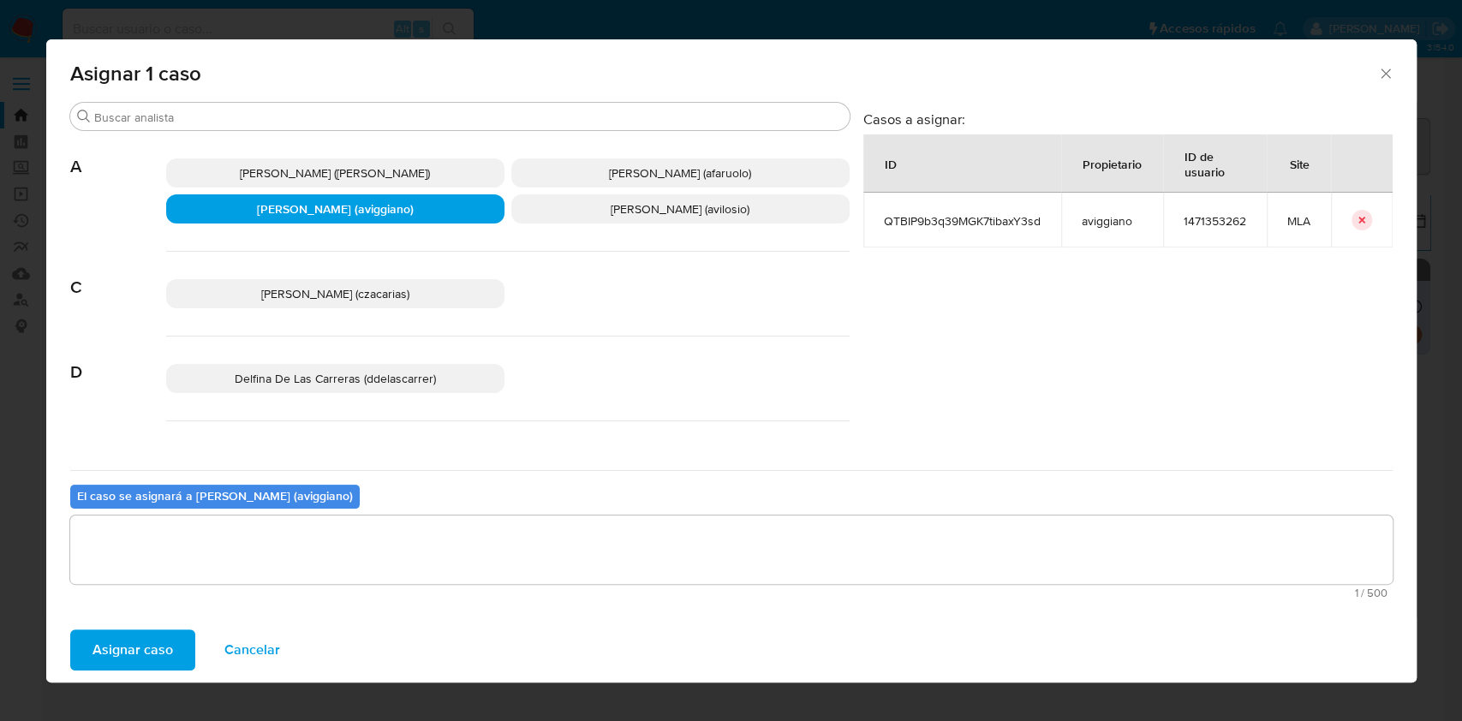
click at [162, 640] on span "Asignar caso" at bounding box center [133, 650] width 81 height 38
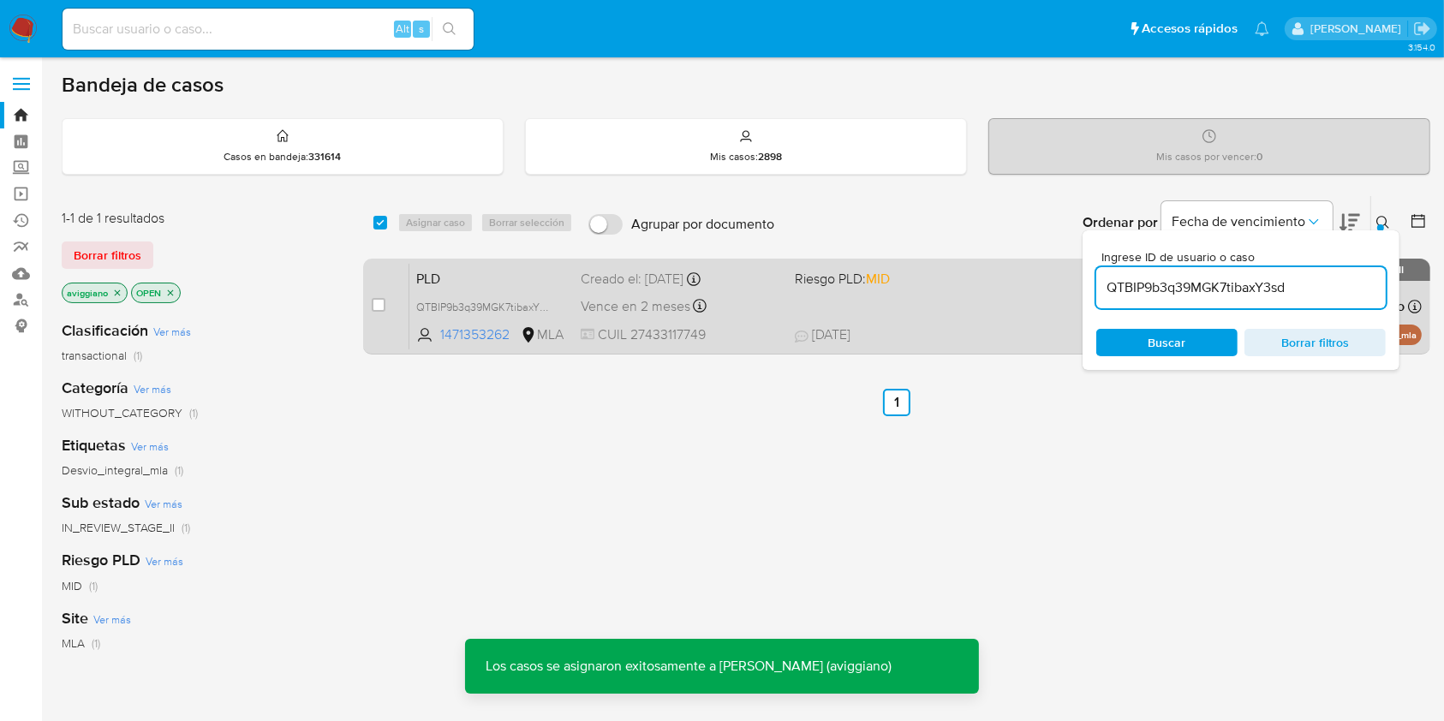
click at [1012, 320] on div "PLD QTBIP9b3q39MGK7tibaxY3sd 1471353262 MLA Riesgo PLD: MID Creado el: [DATE] C…" at bounding box center [915, 306] width 1013 height 87
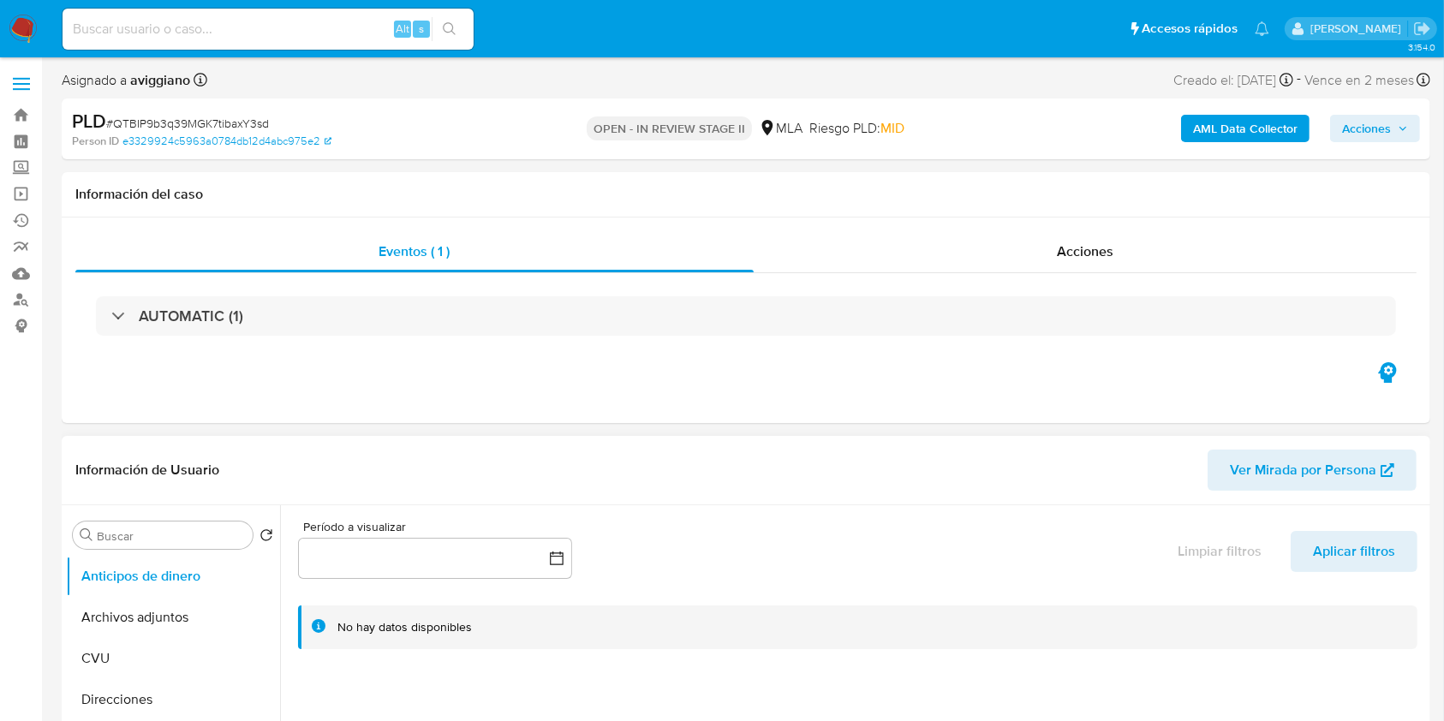
select select "10"
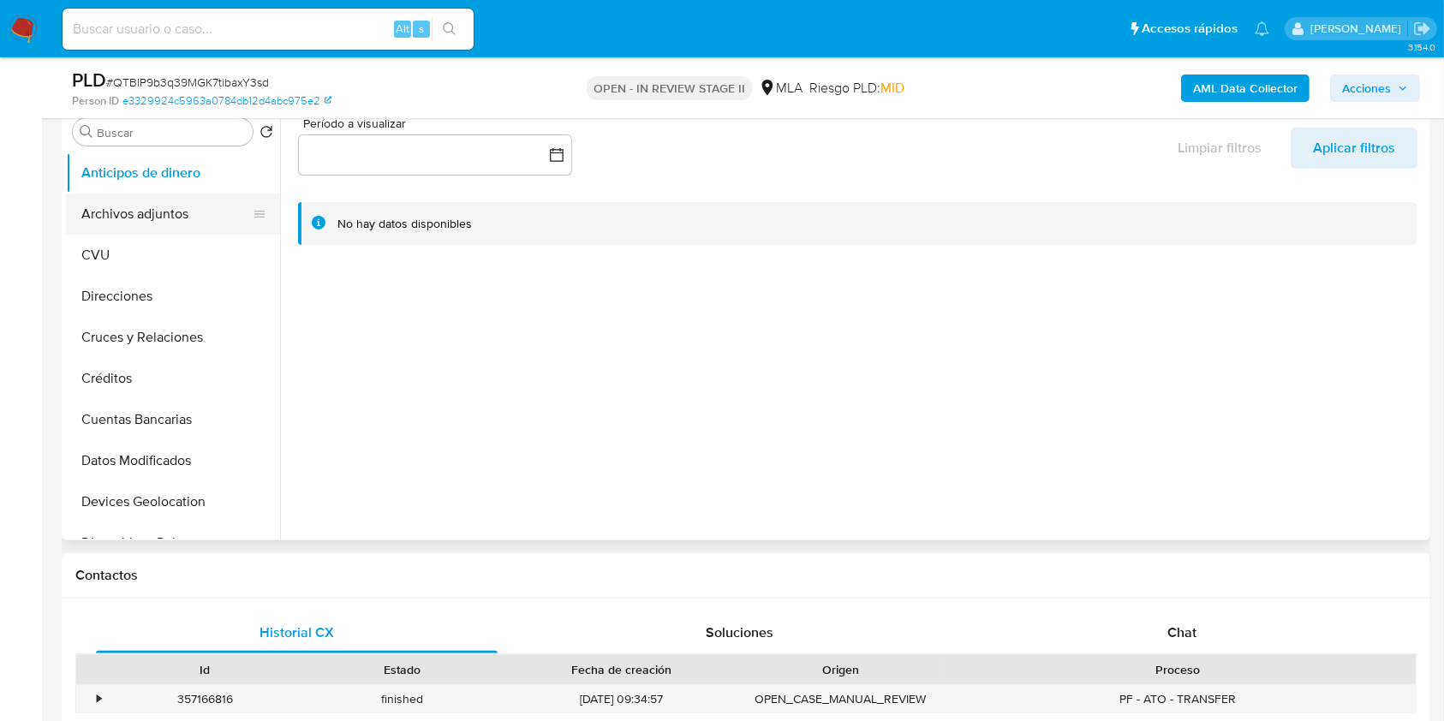
click at [203, 217] on button "Archivos adjuntos" at bounding box center [166, 214] width 200 height 41
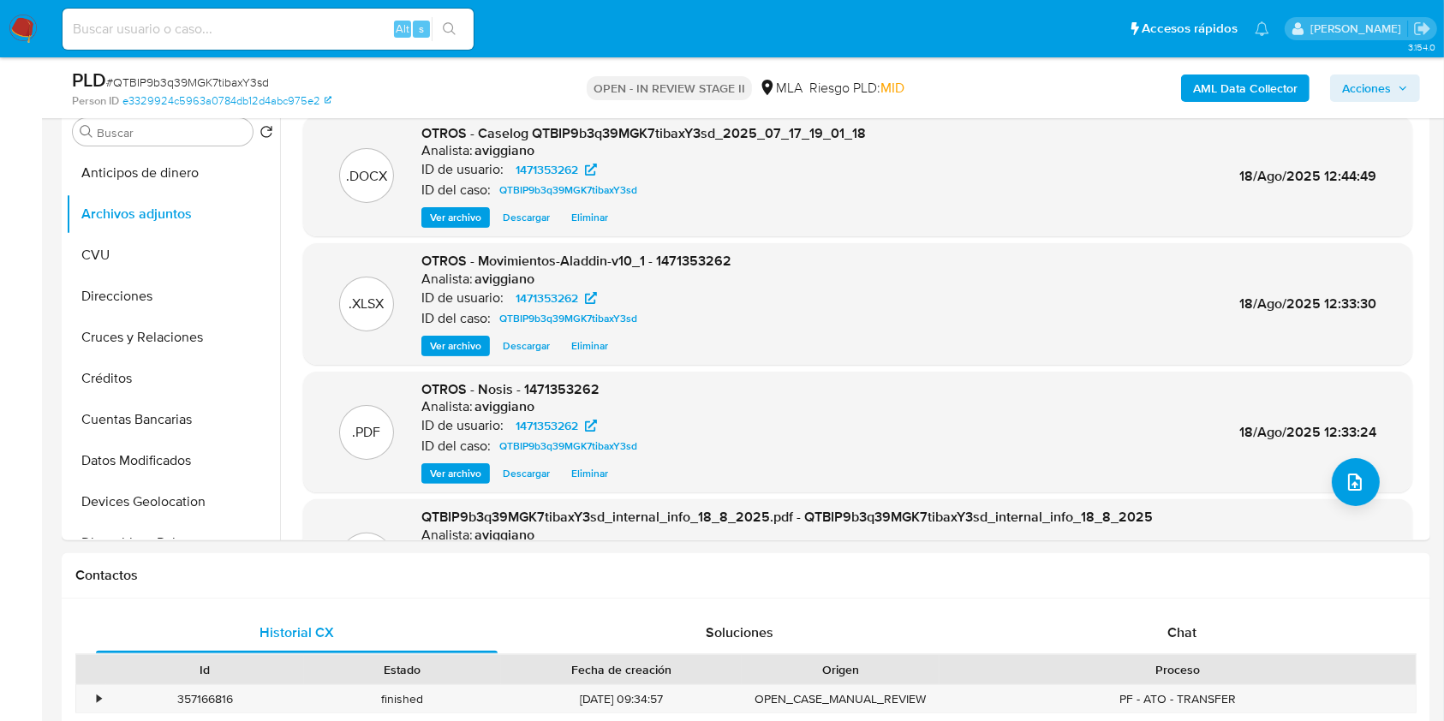
click at [1410, 86] on button "Acciones" at bounding box center [1375, 88] width 90 height 27
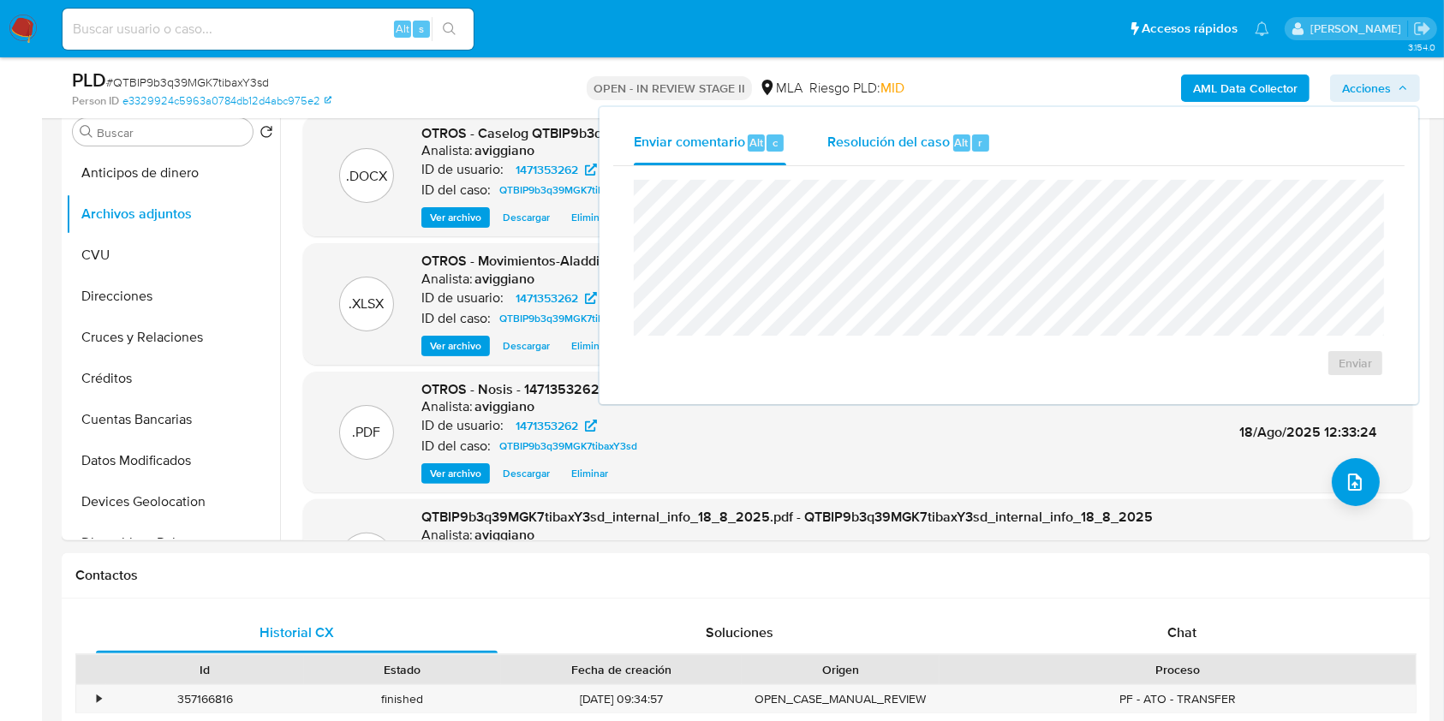
click at [951, 154] on div "Resolución del caso Alt r" at bounding box center [909, 143] width 164 height 45
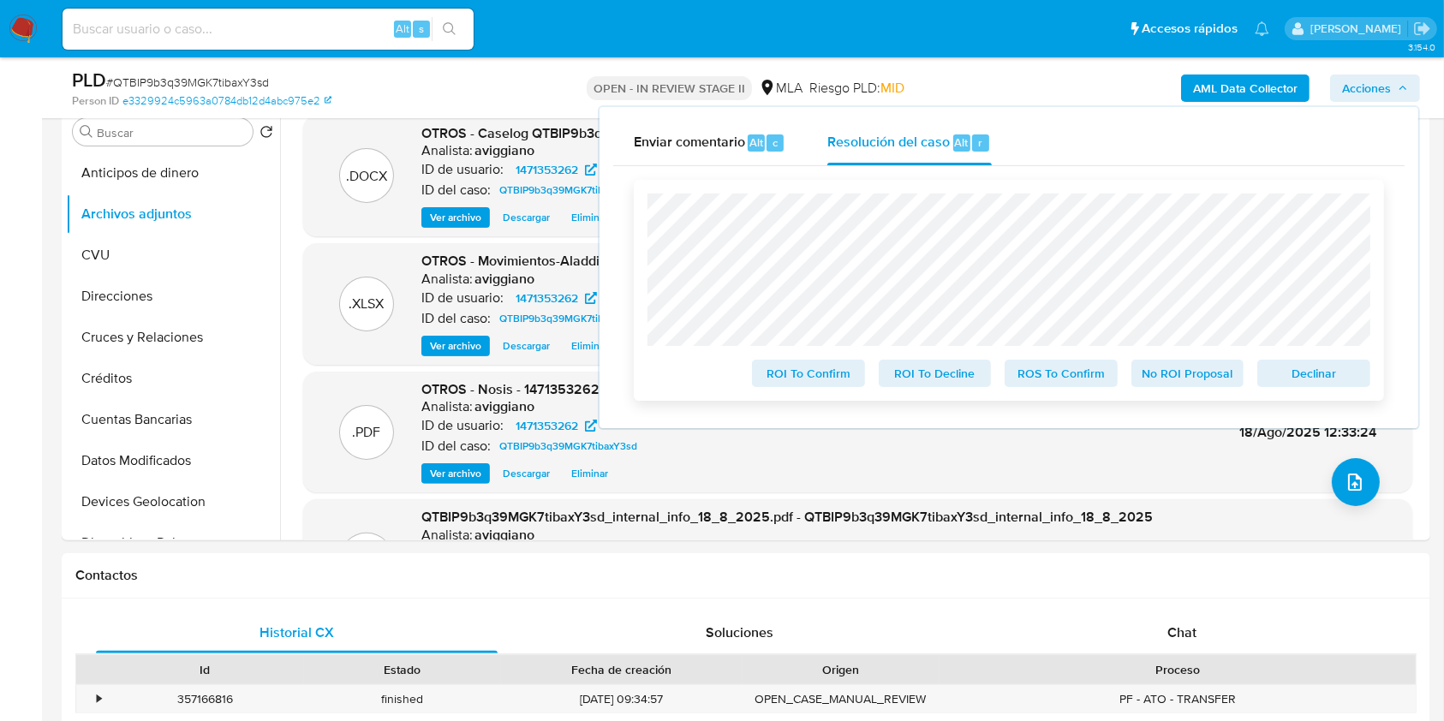
click at [1335, 371] on span "Declinar" at bounding box center [1314, 373] width 89 height 24
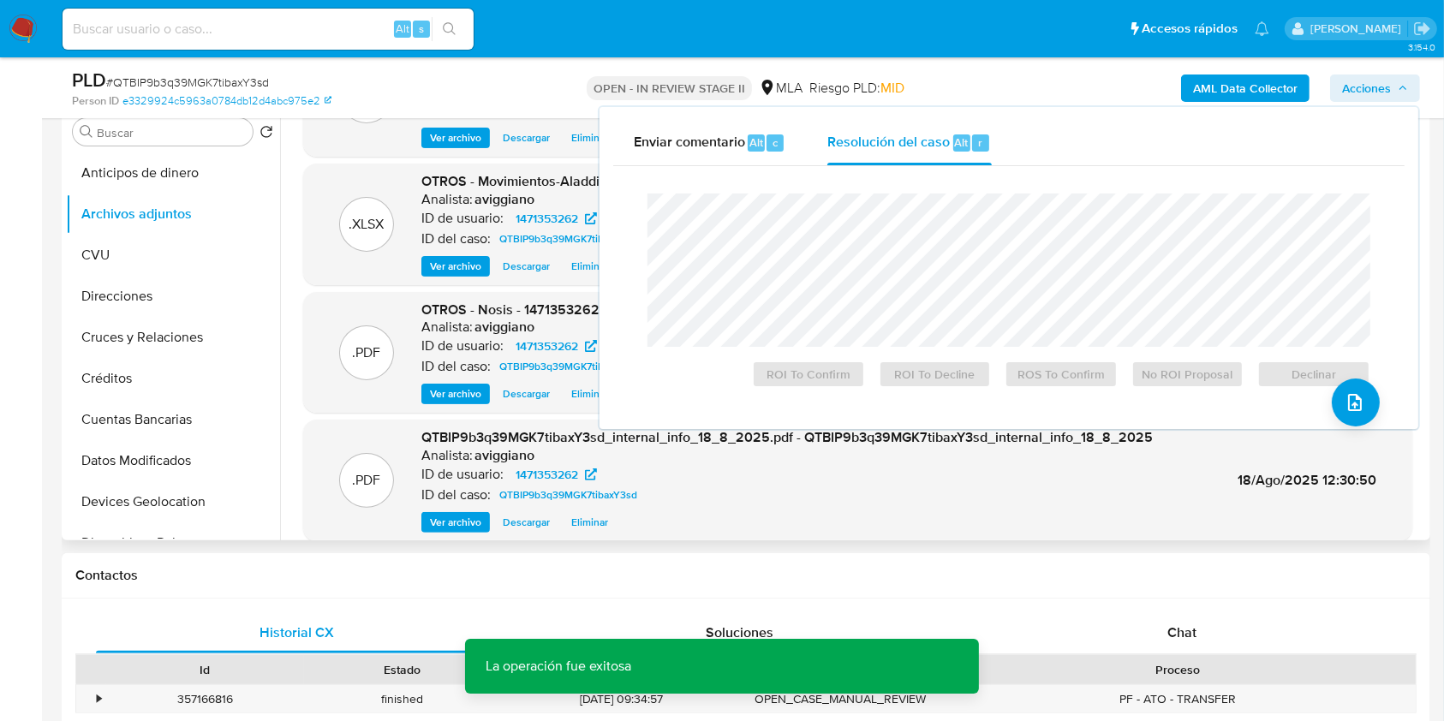
scroll to position [144, 0]
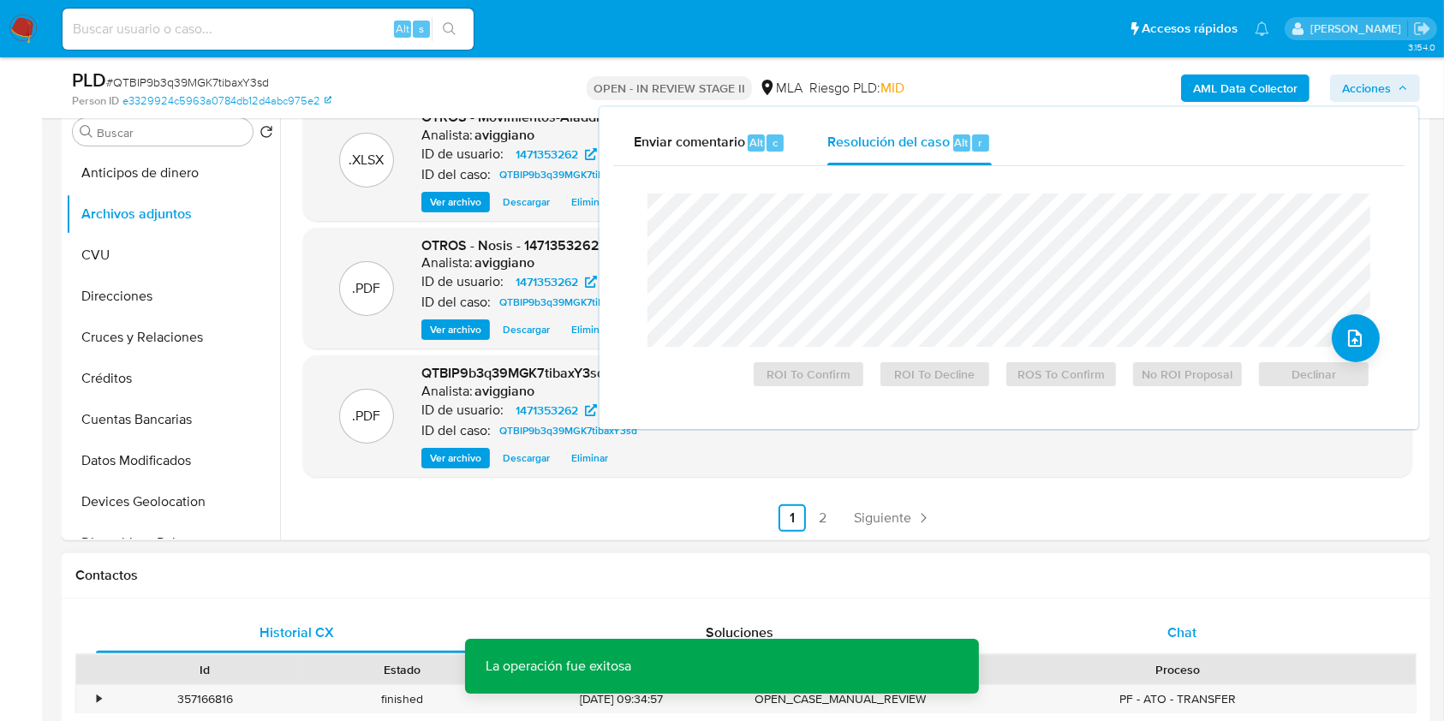
click at [1177, 620] on div "Chat" at bounding box center [1183, 632] width 402 height 41
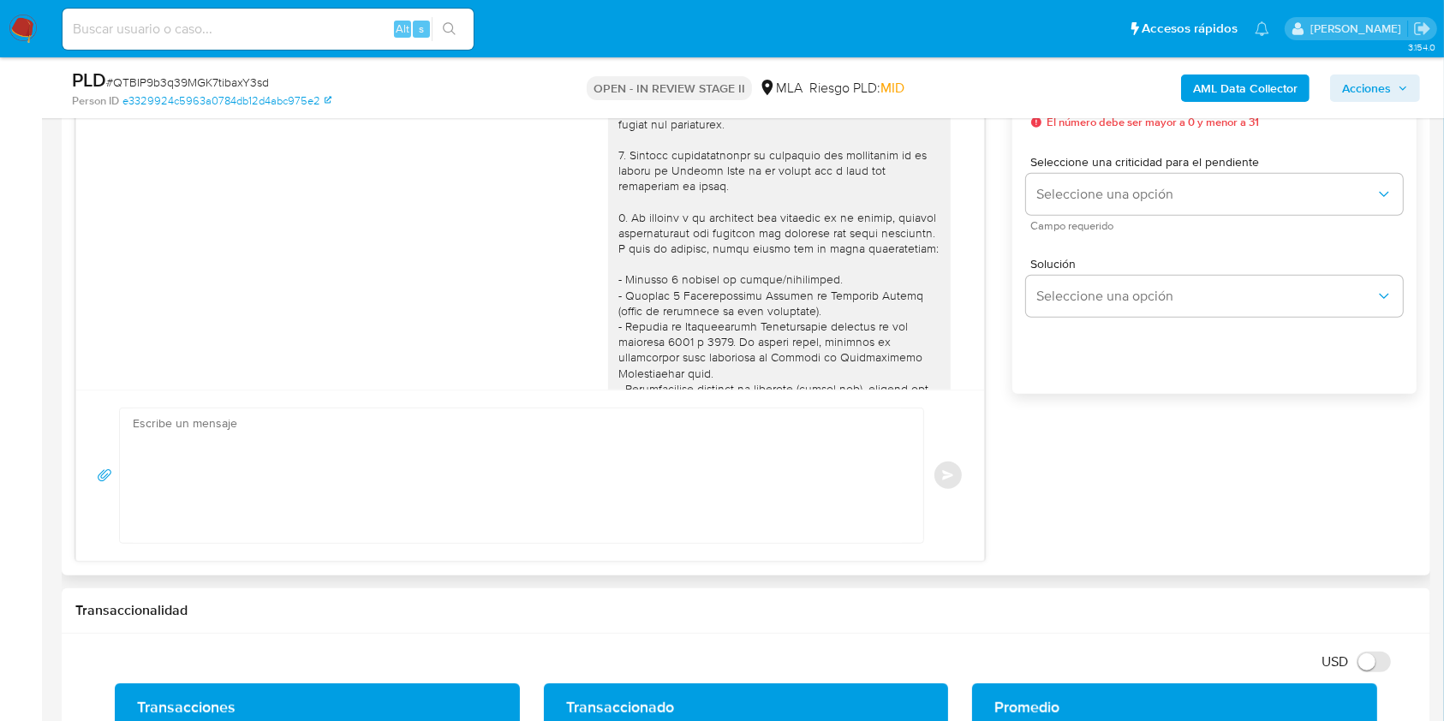
scroll to position [690, 0]
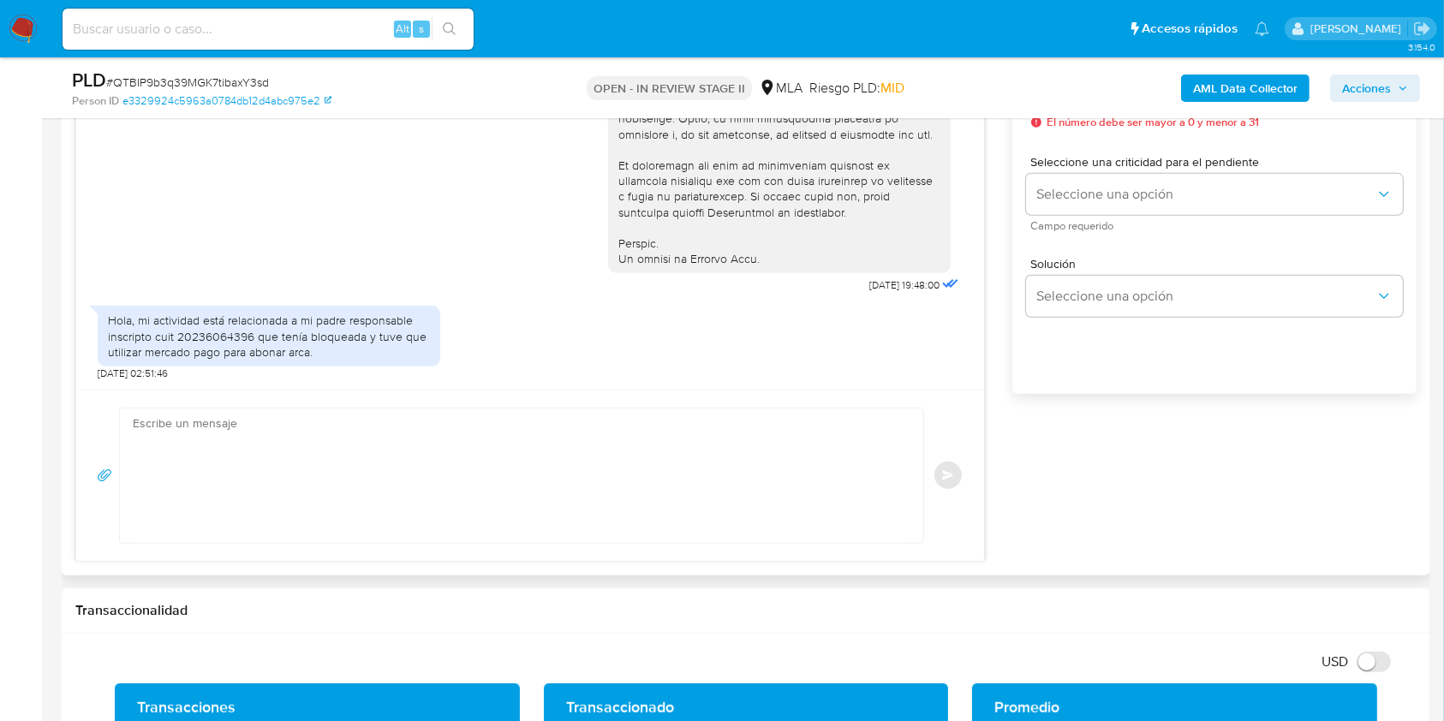
click at [624, 421] on textarea at bounding box center [517, 476] width 769 height 134
click at [623, 467] on textarea at bounding box center [517, 476] width 769 height 134
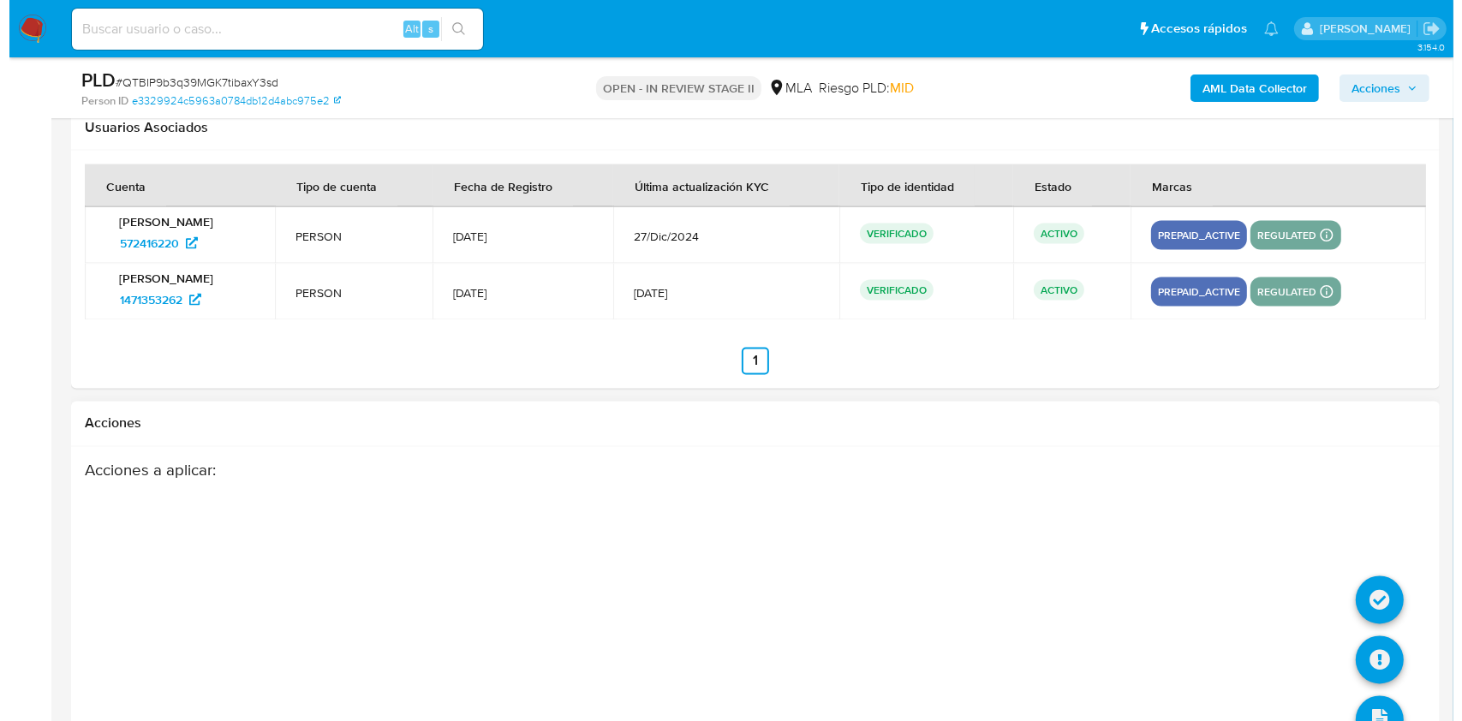
scroll to position [3069, 0]
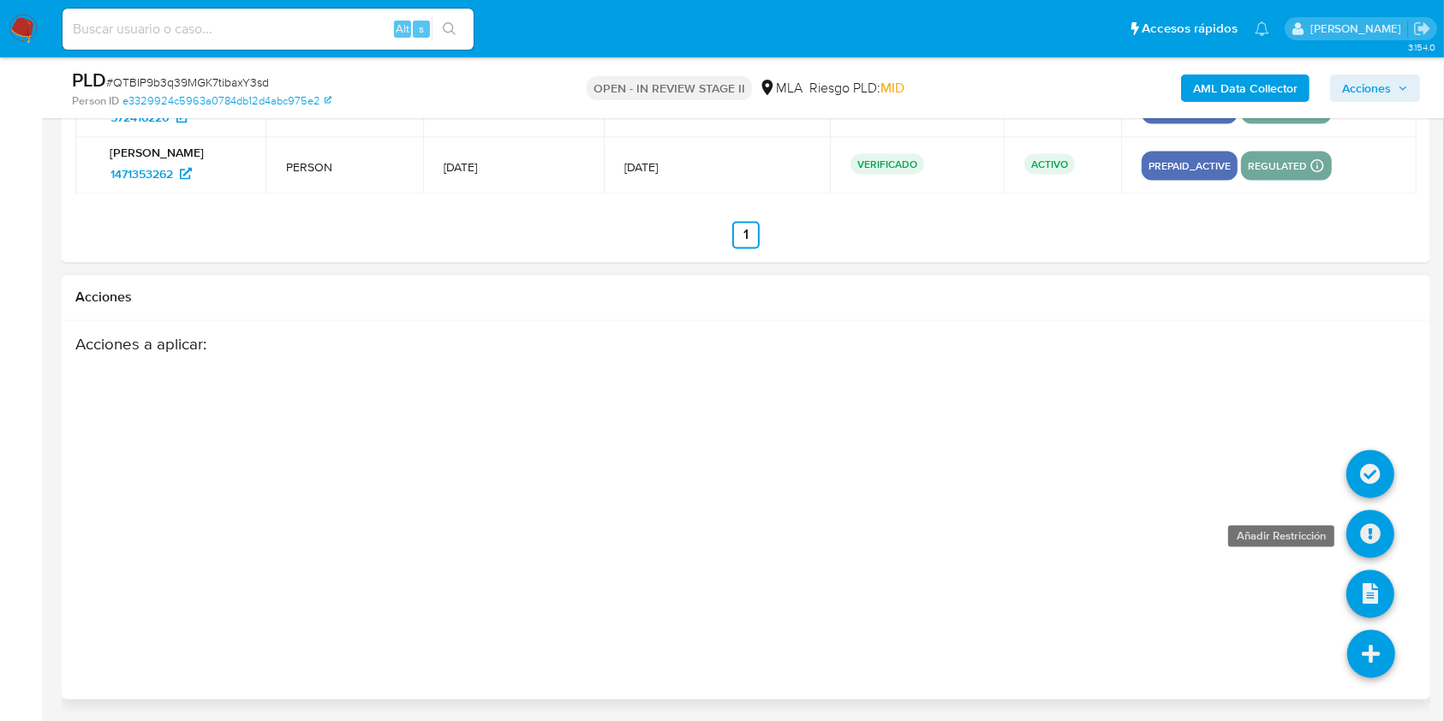
click at [1381, 523] on icon at bounding box center [1371, 535] width 48 height 48
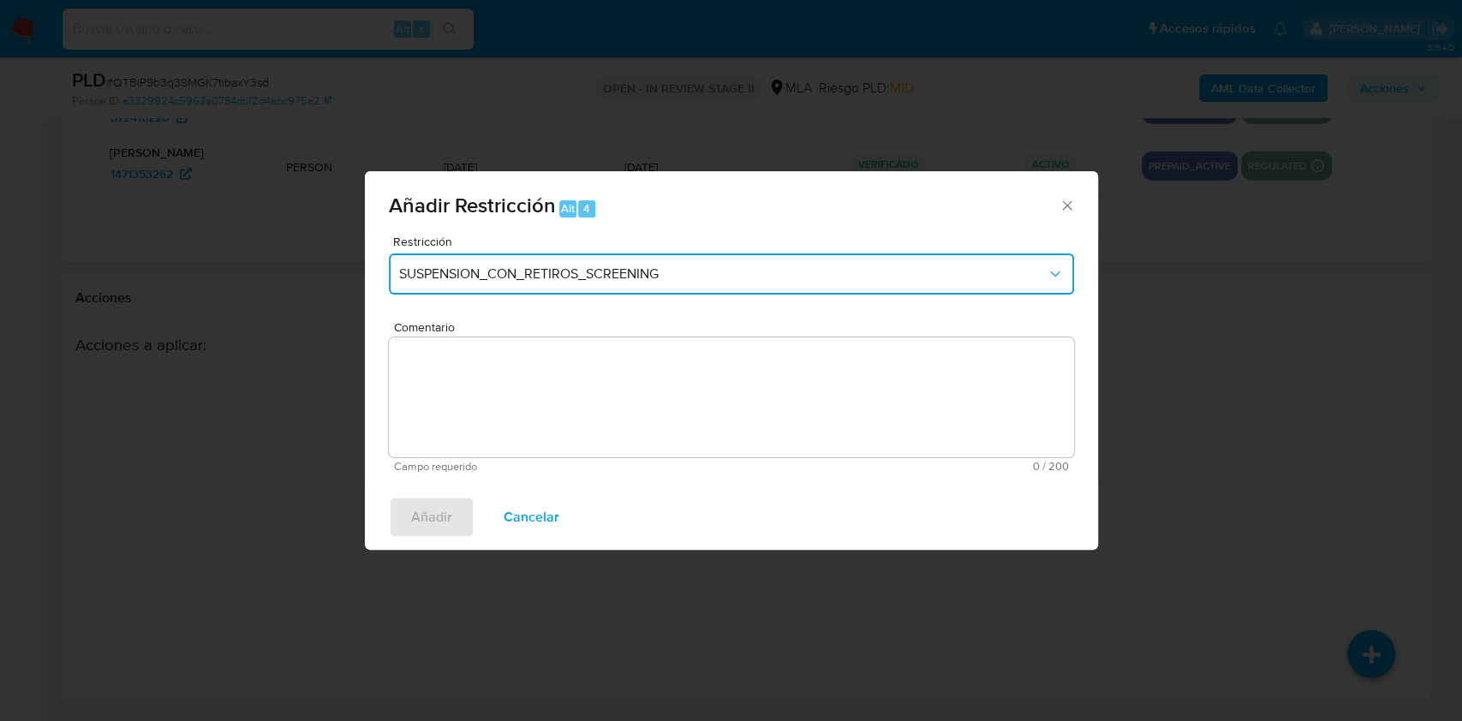
click at [621, 291] on button "SUSPENSION_CON_RETIROS_SCREENING" at bounding box center [731, 274] width 685 height 41
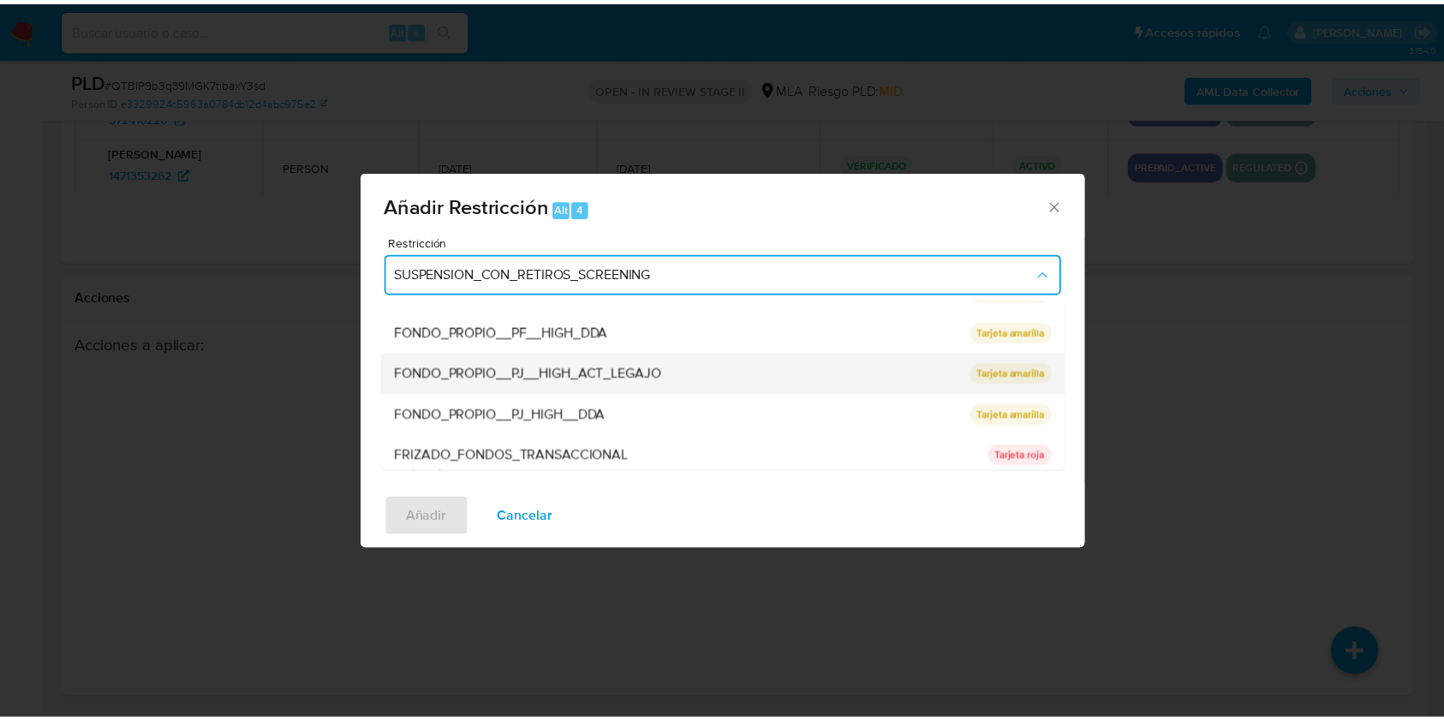
scroll to position [228, 0]
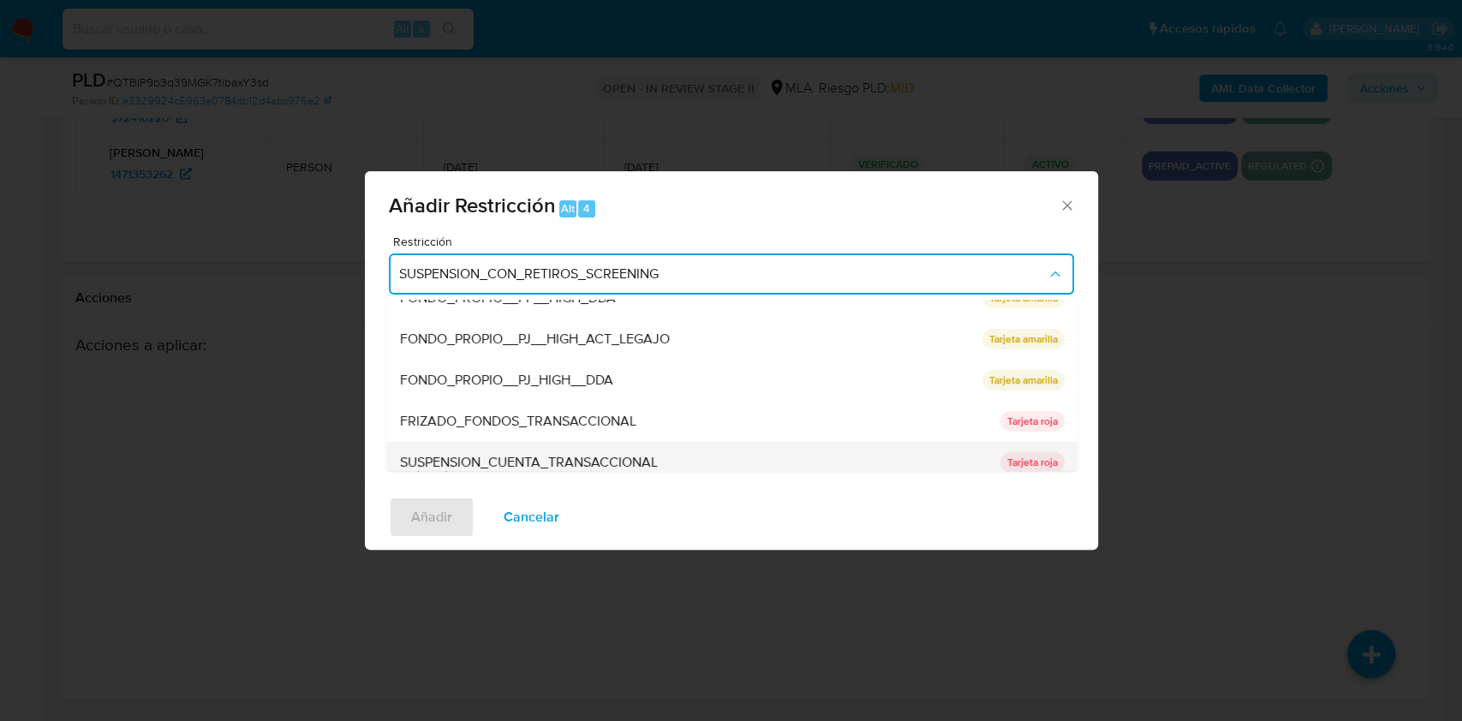
click at [514, 461] on span "SUSPENSION_CUENTA_TRANSACCIONAL" at bounding box center [528, 462] width 258 height 17
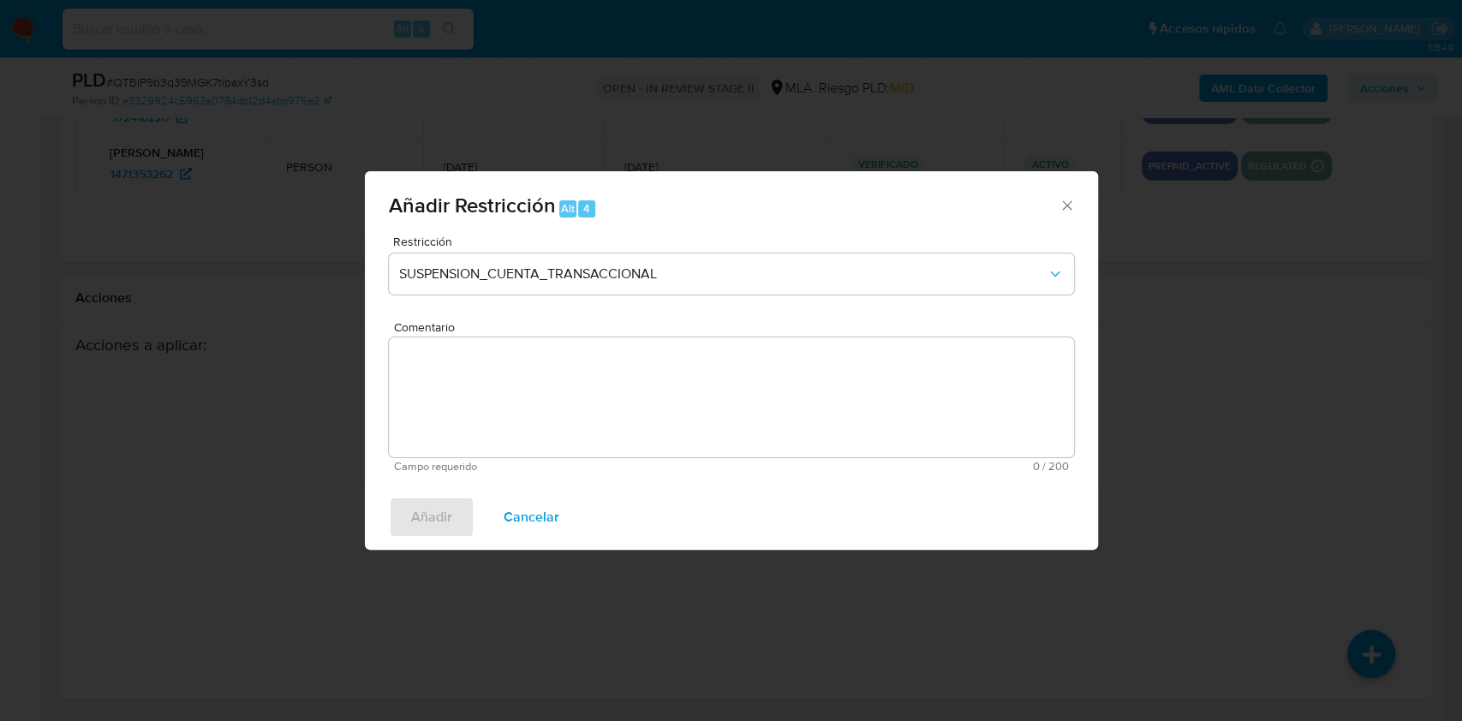
click at [529, 433] on textarea "Comentario" at bounding box center [731, 398] width 685 height 120
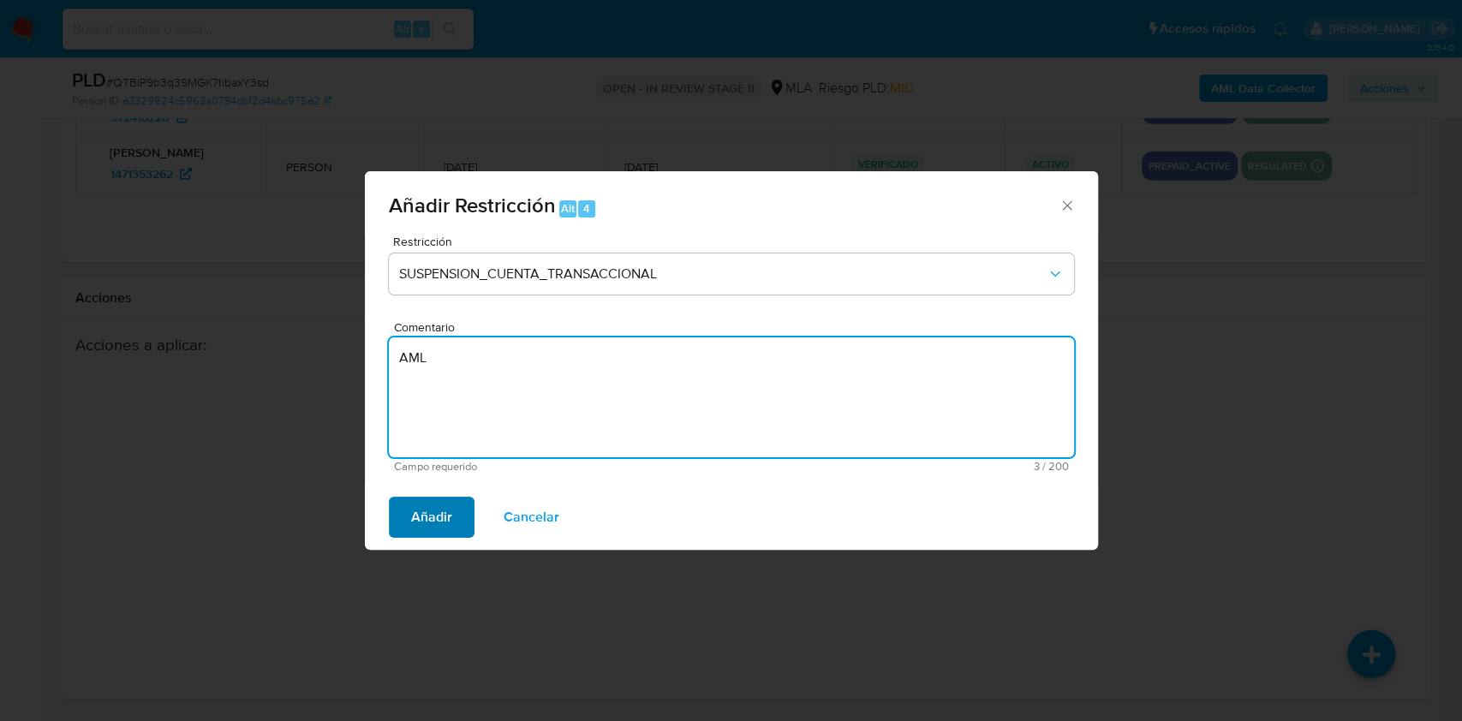
type textarea "AML"
click at [451, 512] on span "Añadir" at bounding box center [431, 518] width 41 height 38
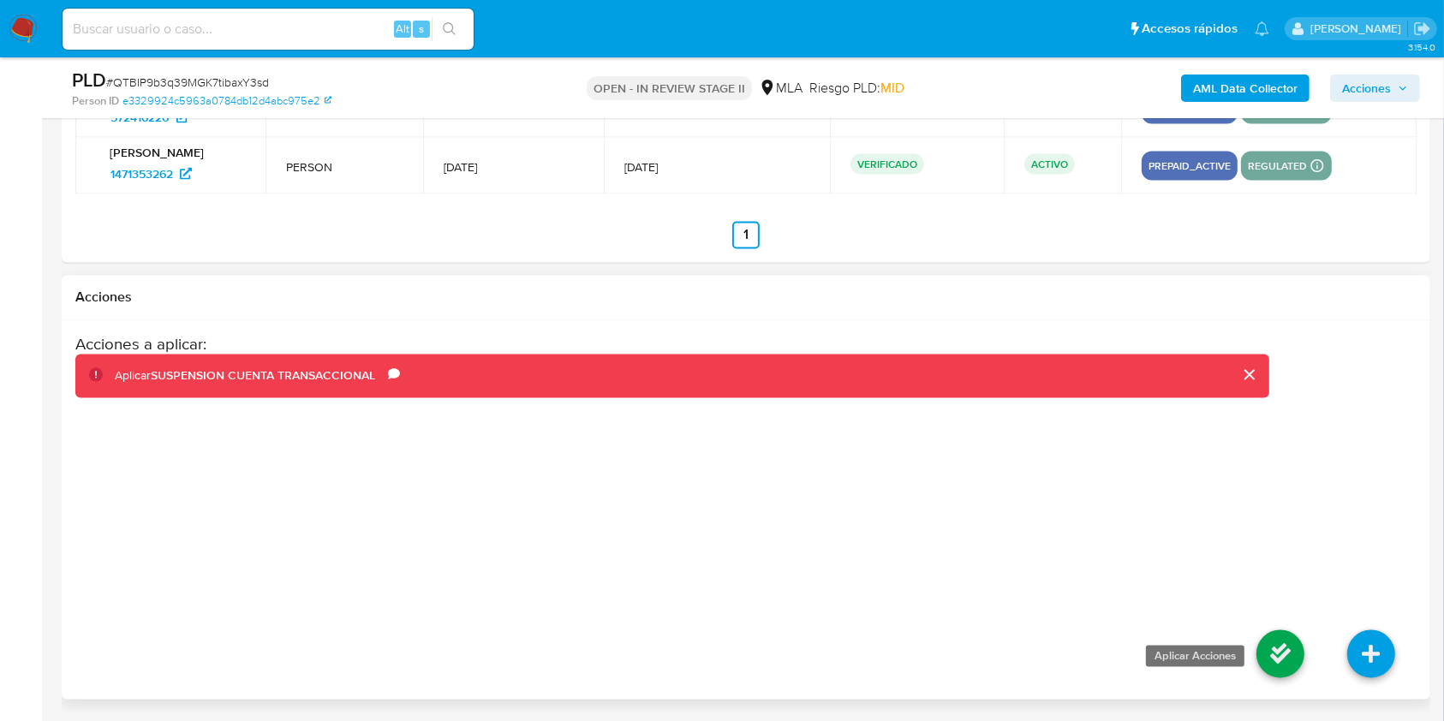
click at [1276, 647] on icon at bounding box center [1281, 654] width 48 height 48
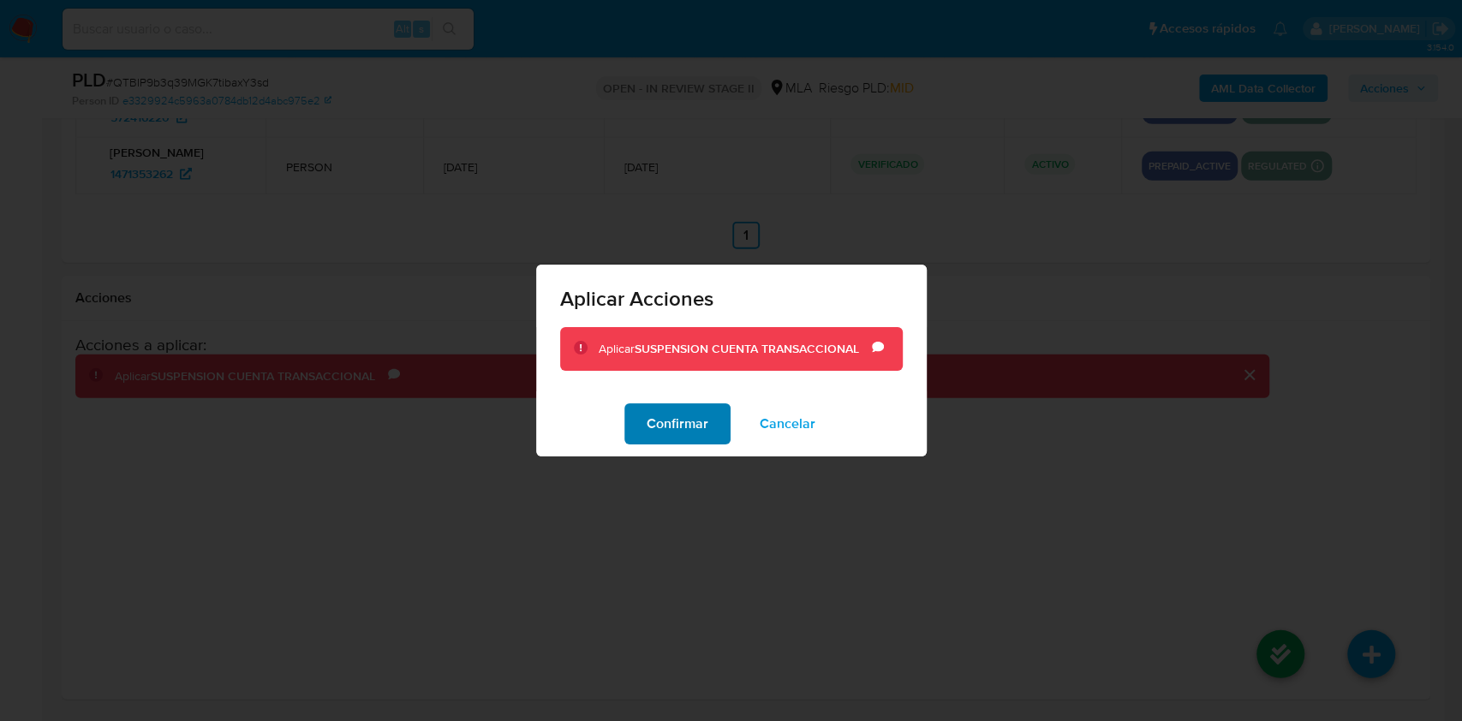
click at [694, 428] on span "Confirmar" at bounding box center [678, 424] width 62 height 38
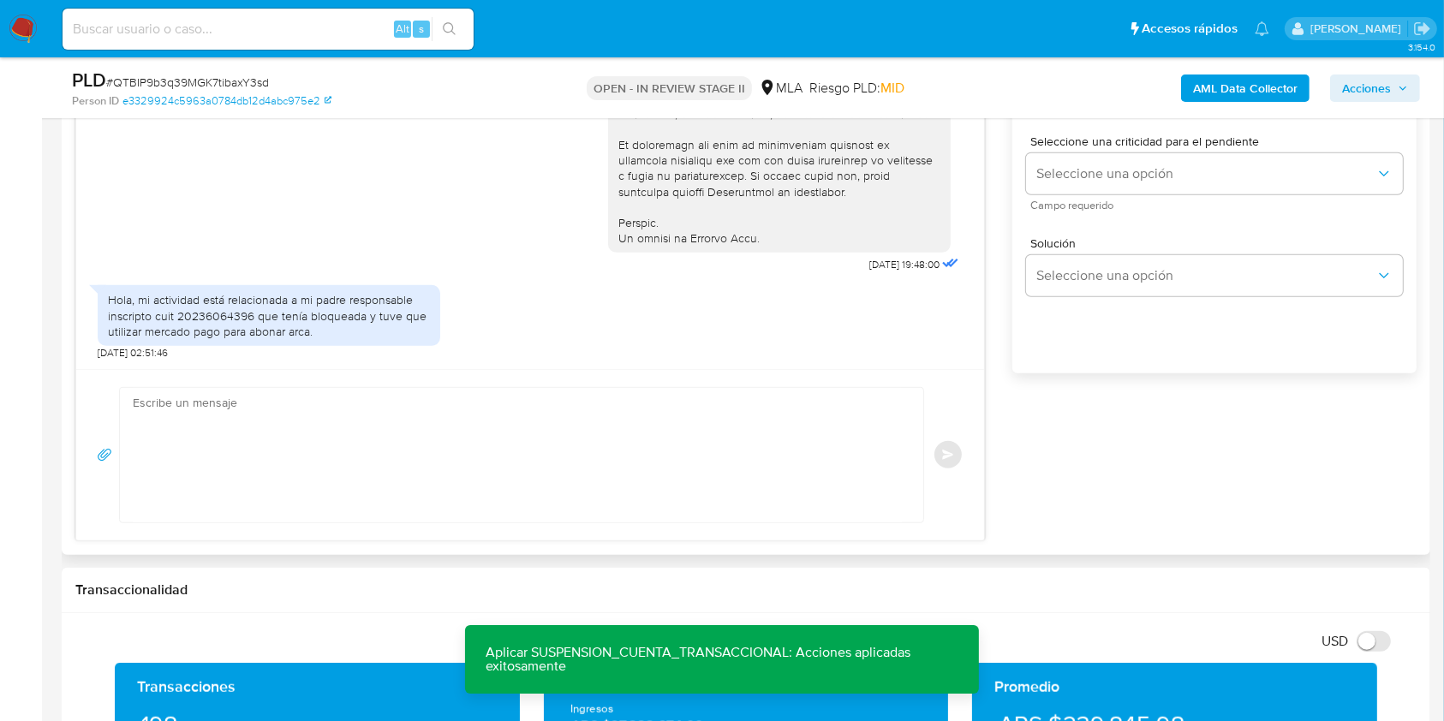
scroll to position [1013, 0]
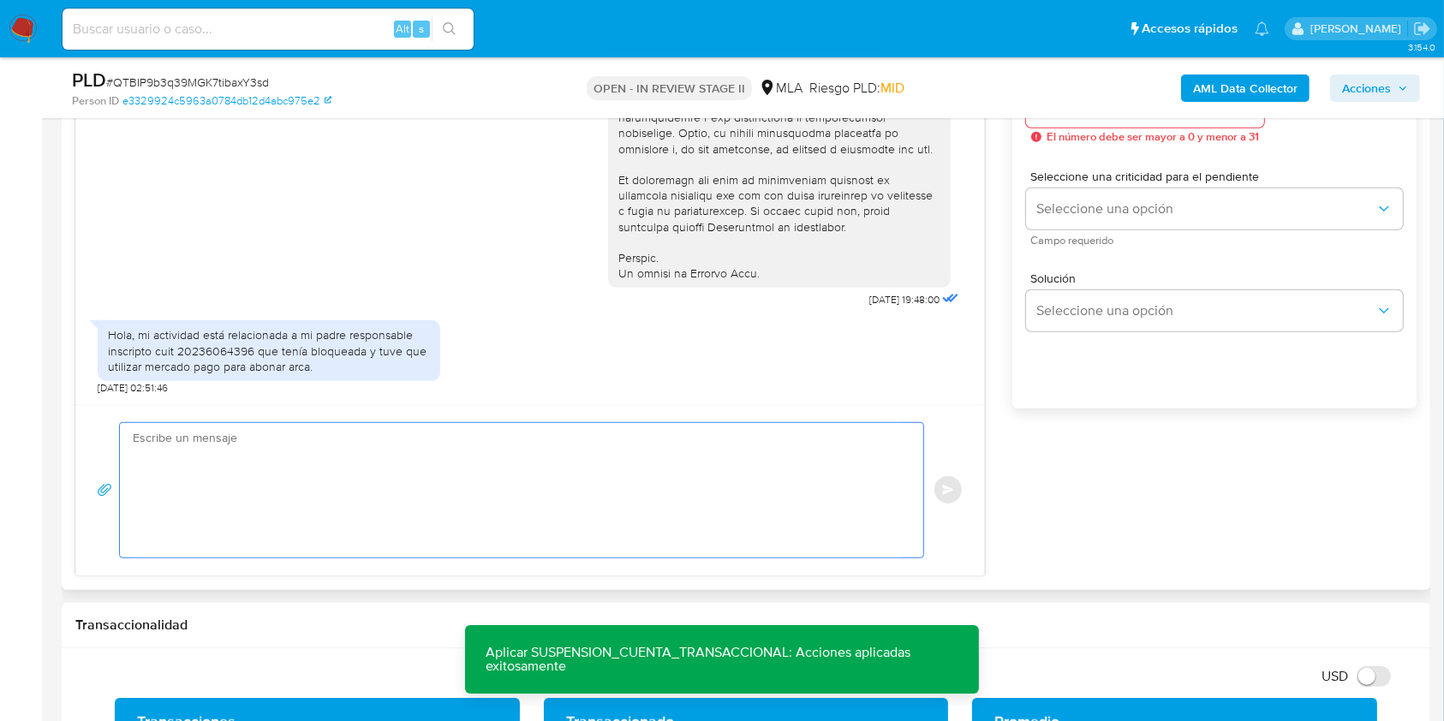
click at [695, 428] on textarea at bounding box center [517, 490] width 769 height 134
paste textarea "Hola XXX, Muchas gracias por tu respuesta. Analizamos tu caso y verificamos que…"
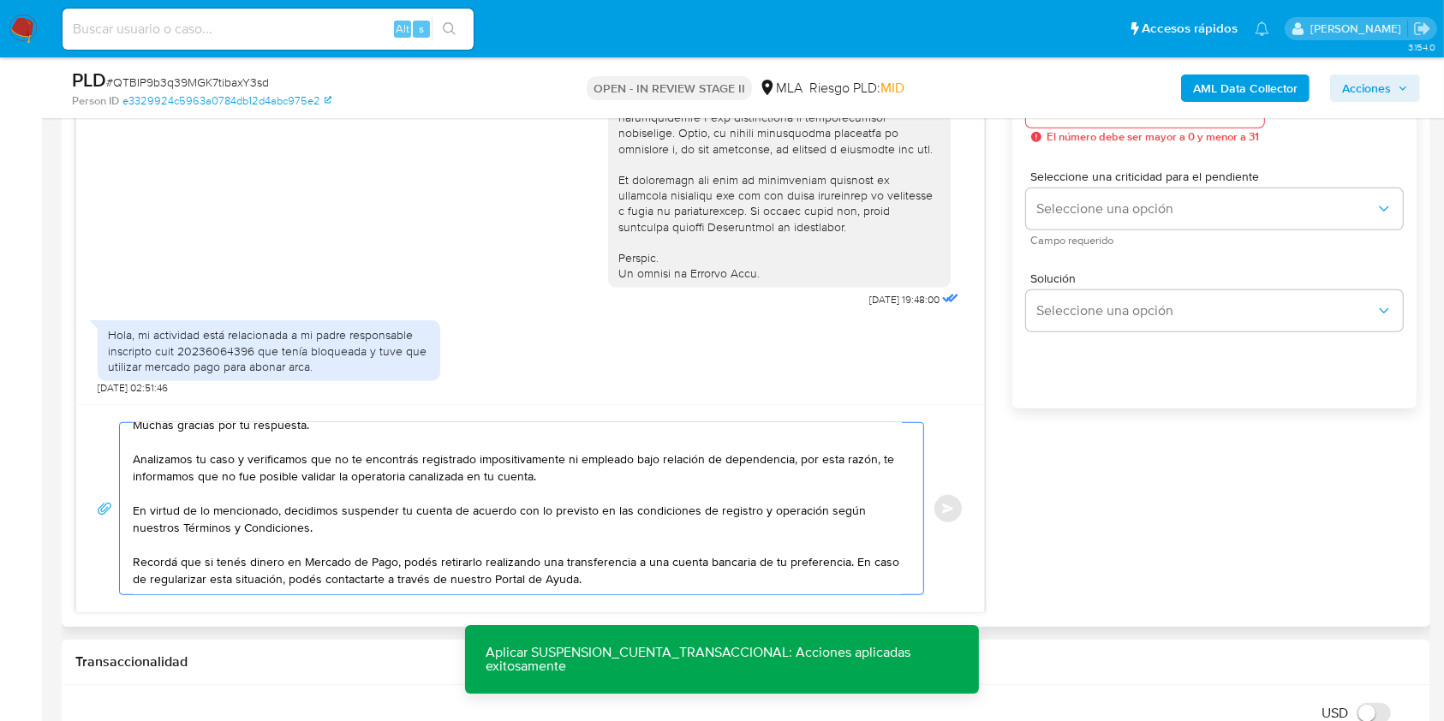
scroll to position [0, 0]
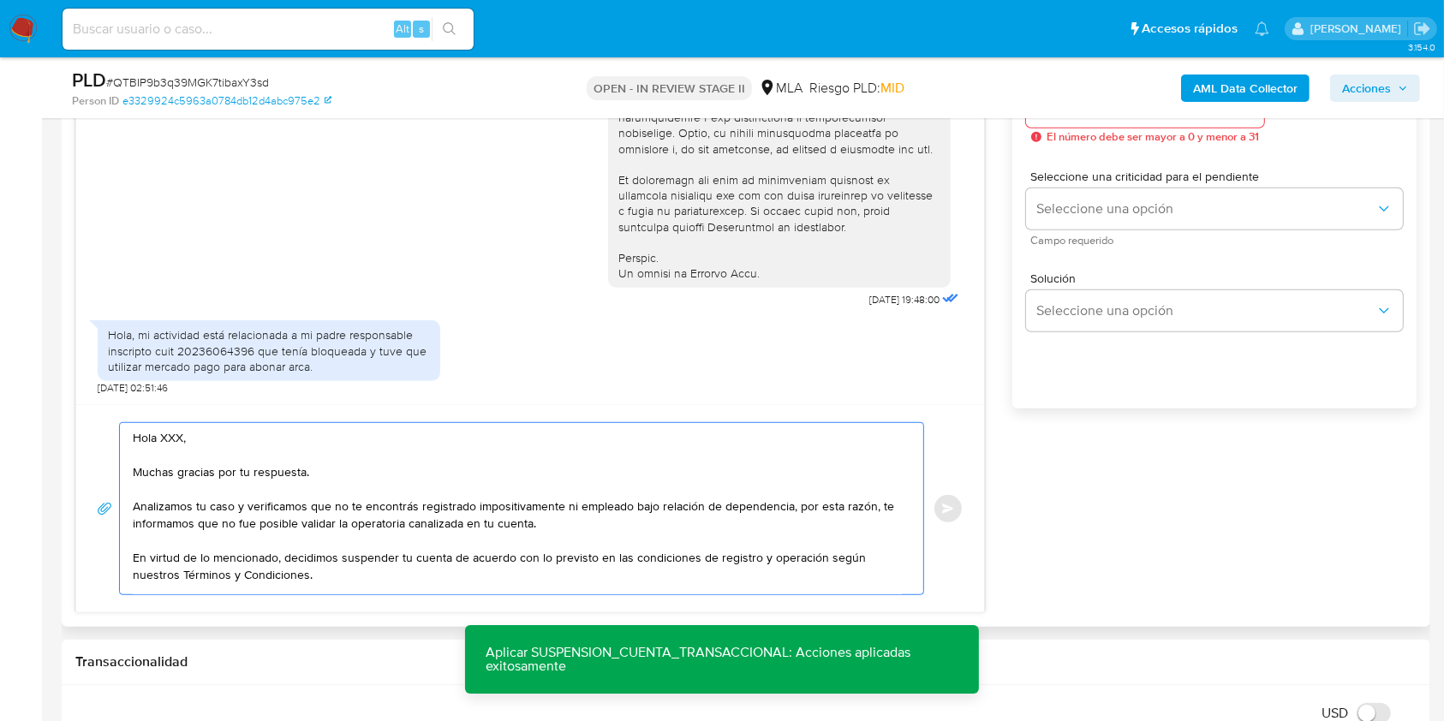
click at [176, 438] on textarea "Hola XXX, Muchas gracias por tu respuesta. Analizamos tu caso y verificamos que…" at bounding box center [517, 508] width 769 height 171
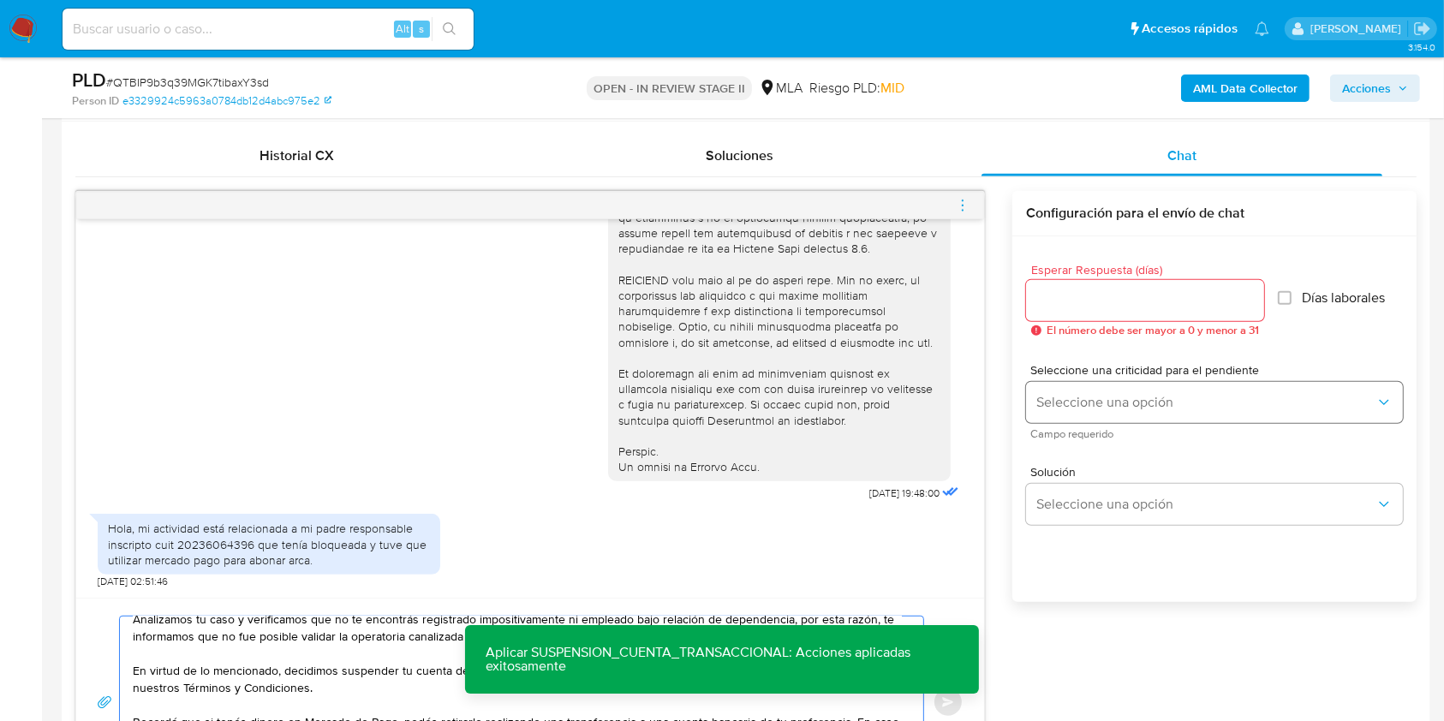
scroll to position [785, 0]
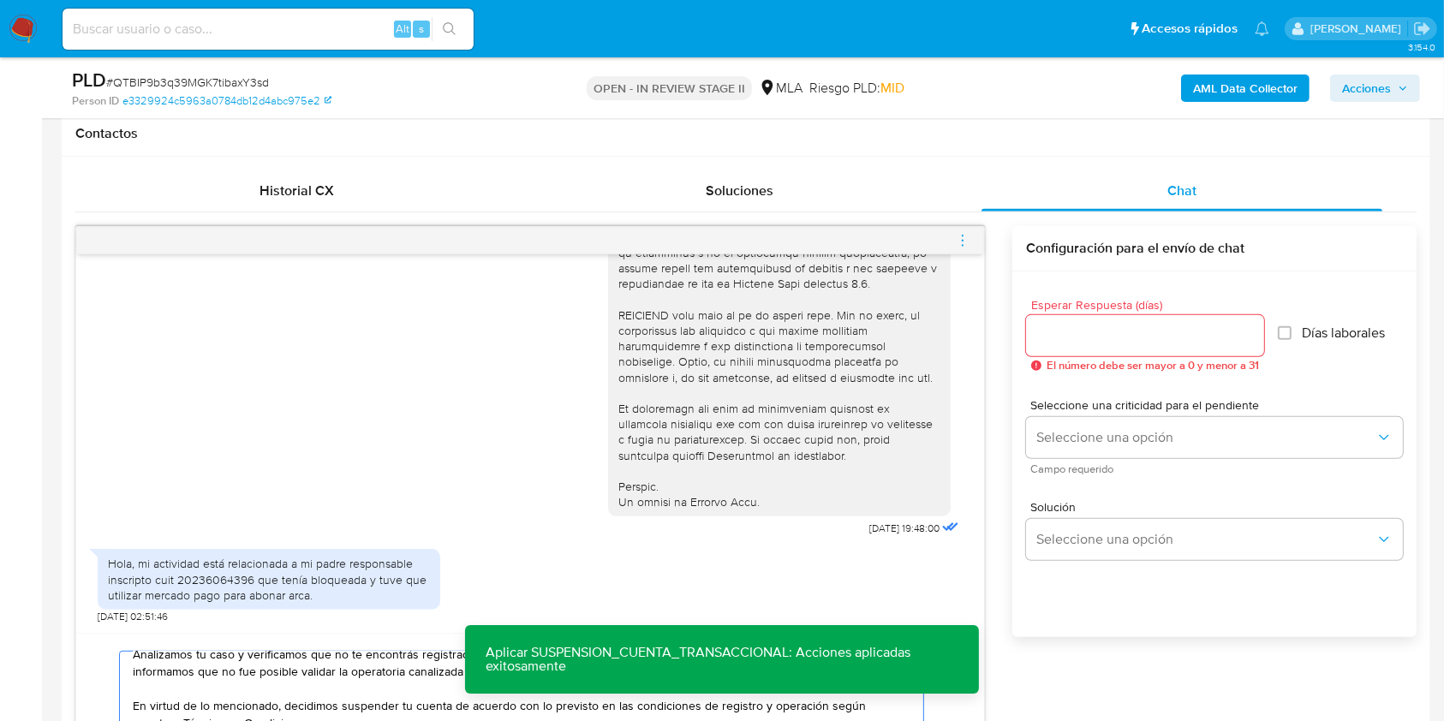
type textarea "Hola, Muchas gracias por tu respuesta. Analizamos tu caso y verificamos que no …"
click at [1138, 343] on input "Esperar Respuesta (días)" at bounding box center [1145, 336] width 238 height 22
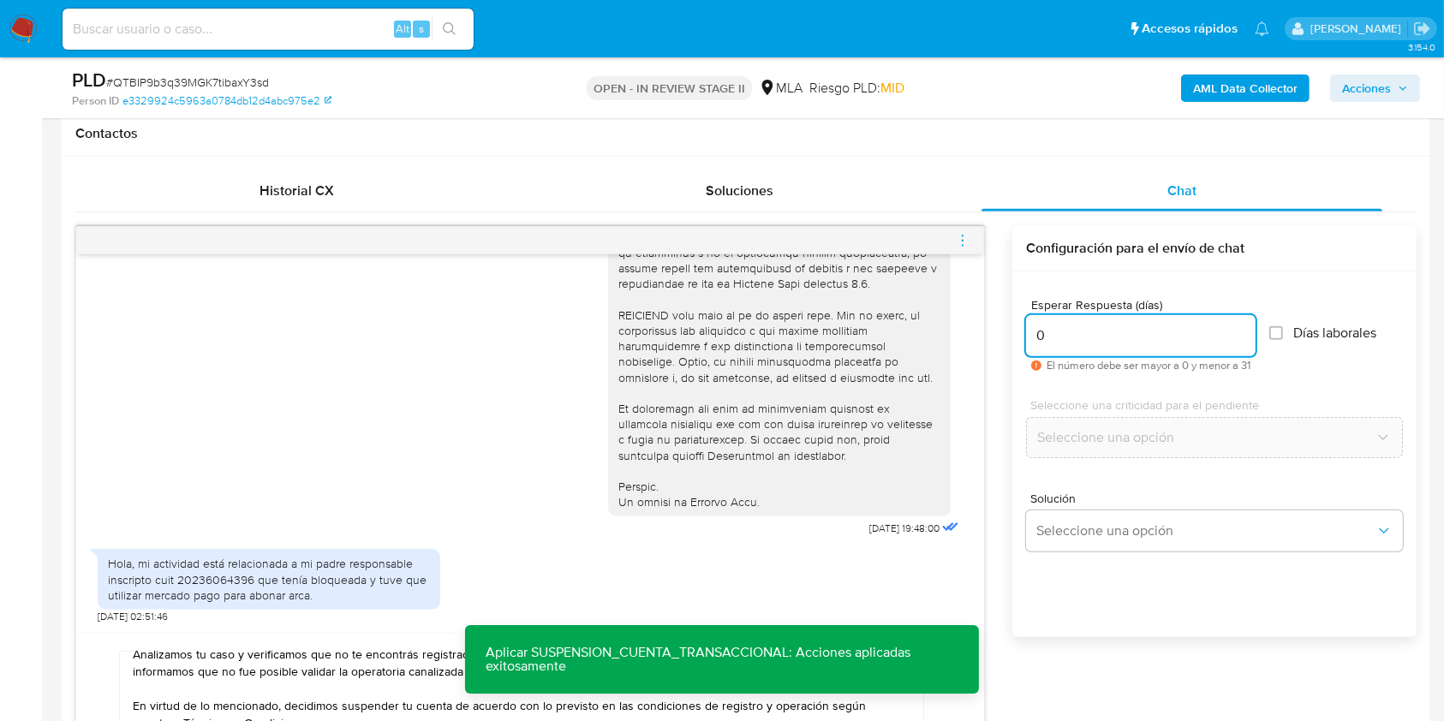
type input "0"
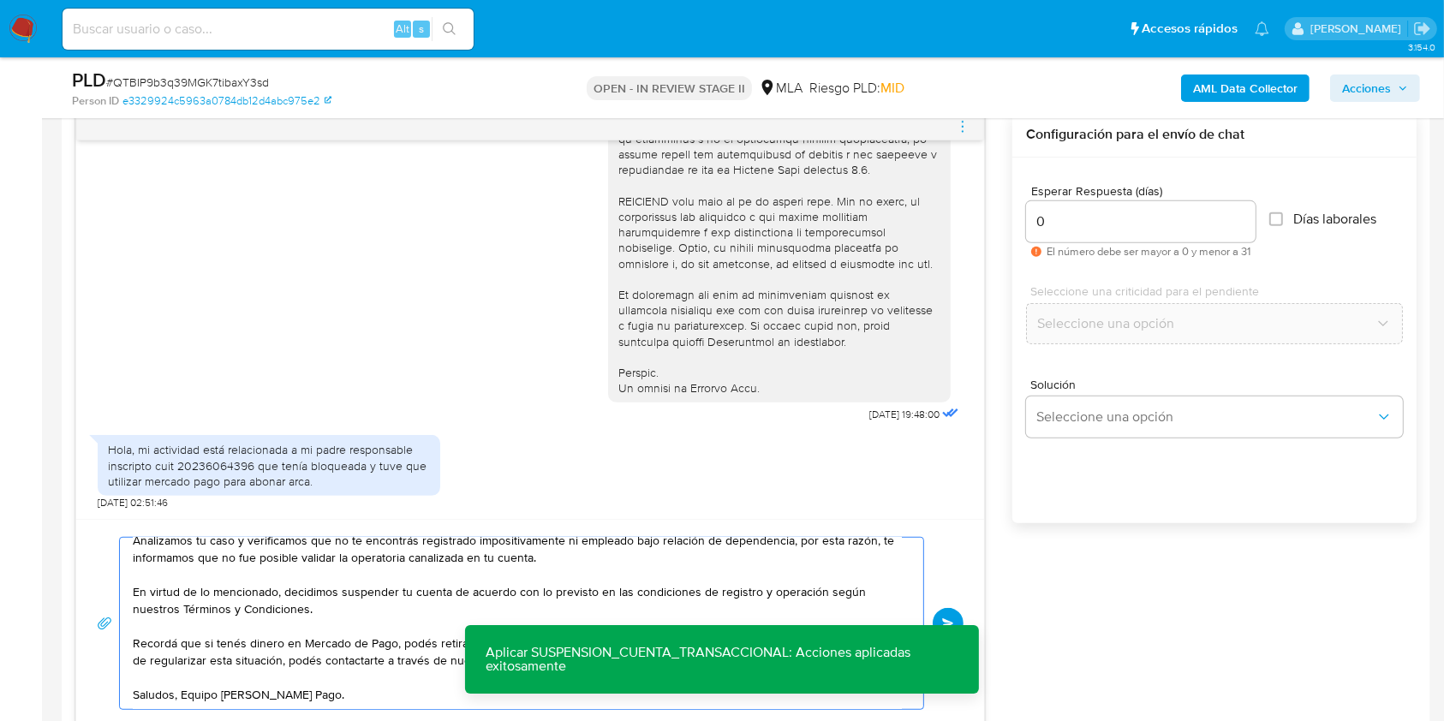
click at [942, 618] on span "Enviar" at bounding box center [948, 623] width 12 height 10
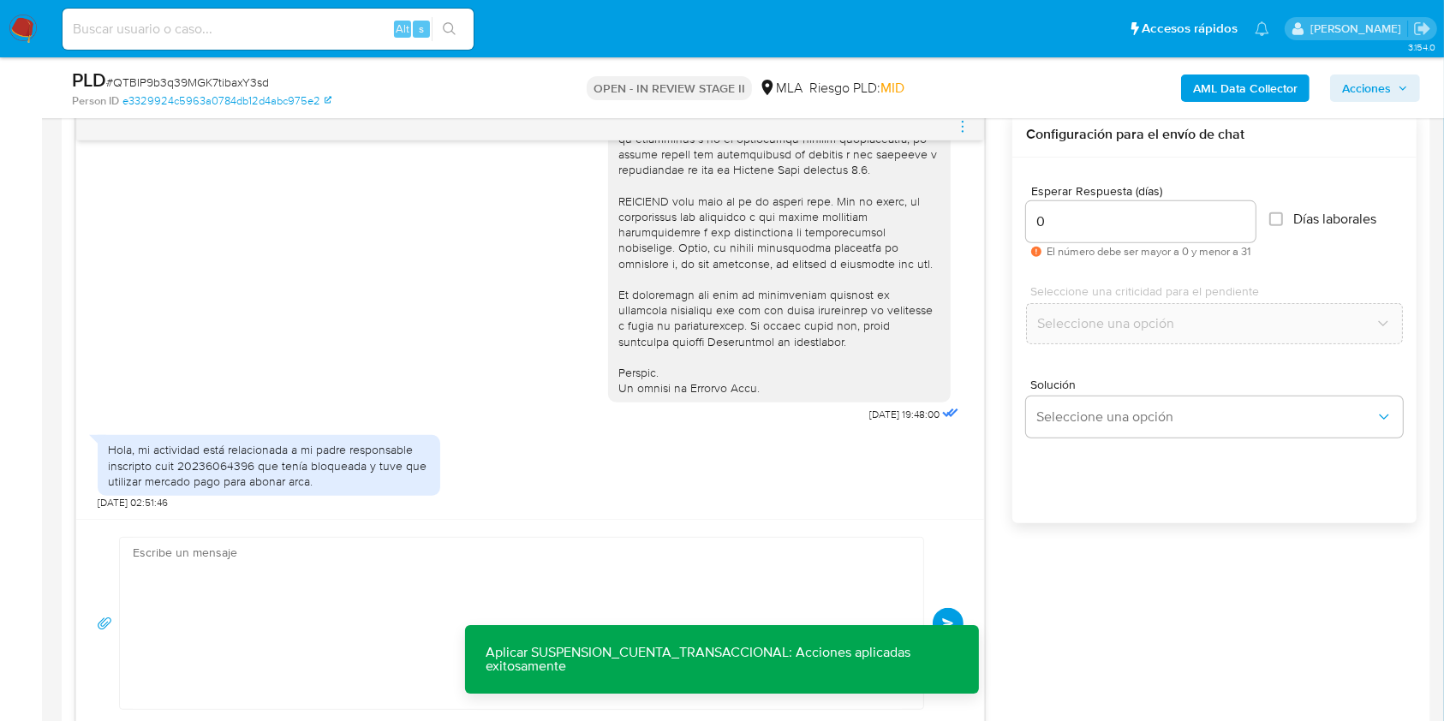
scroll to position [1036, 0]
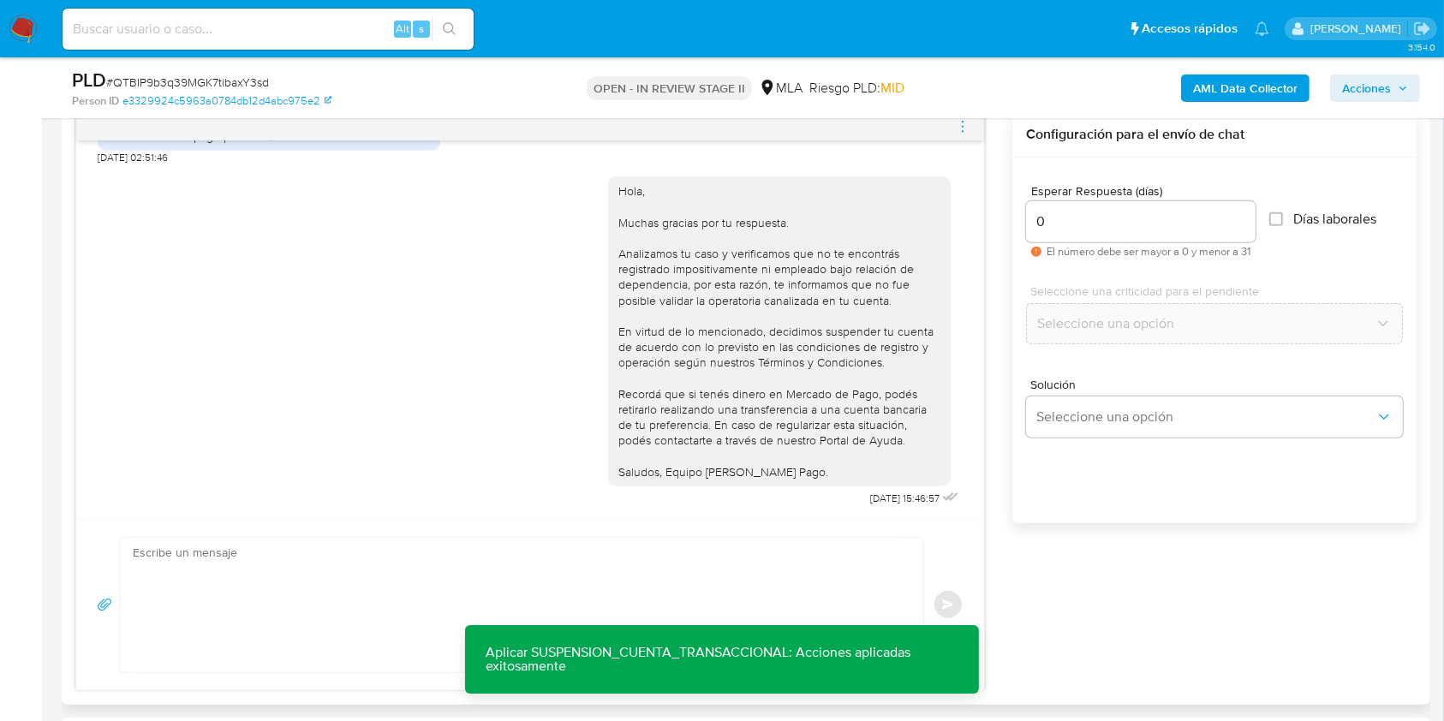
click at [966, 128] on icon "menu-action" at bounding box center [962, 126] width 15 height 15
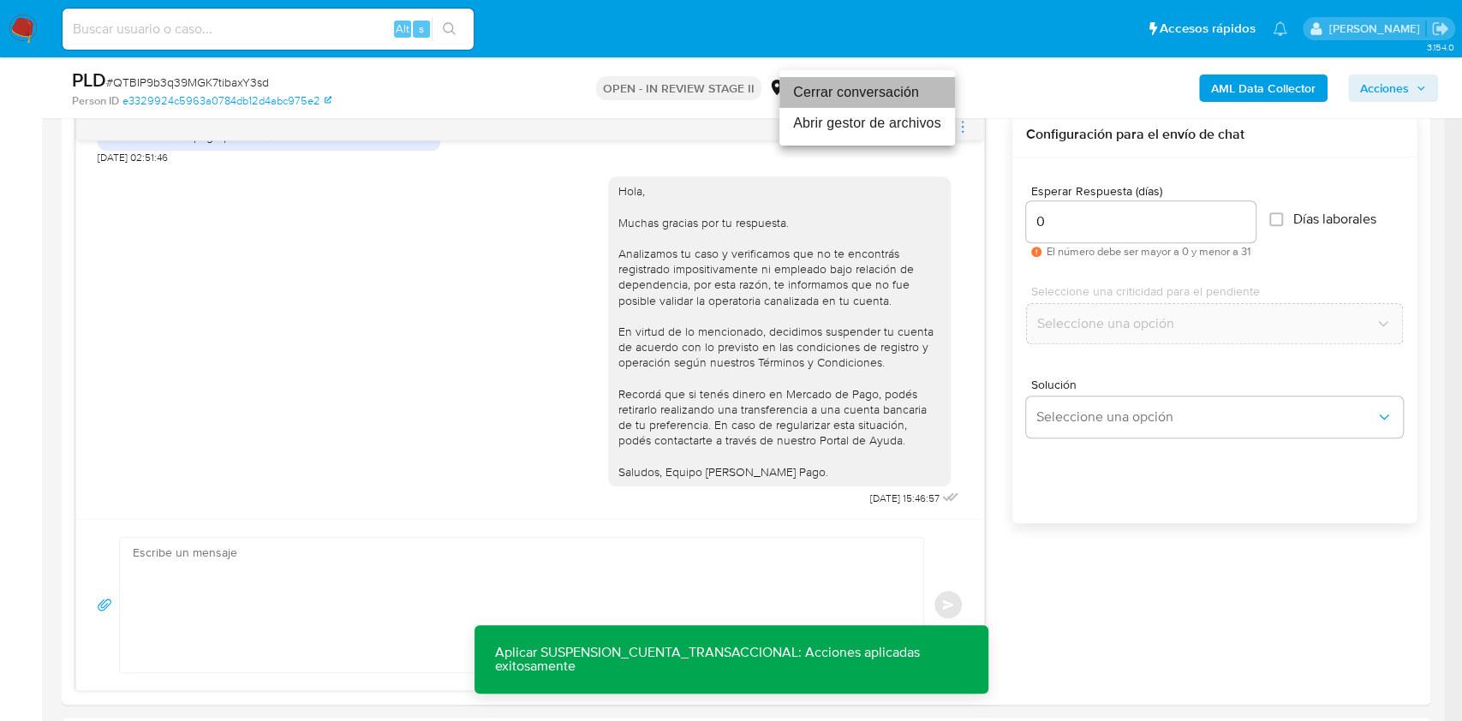
click at [827, 90] on li "Cerrar conversación" at bounding box center [868, 92] width 176 height 31
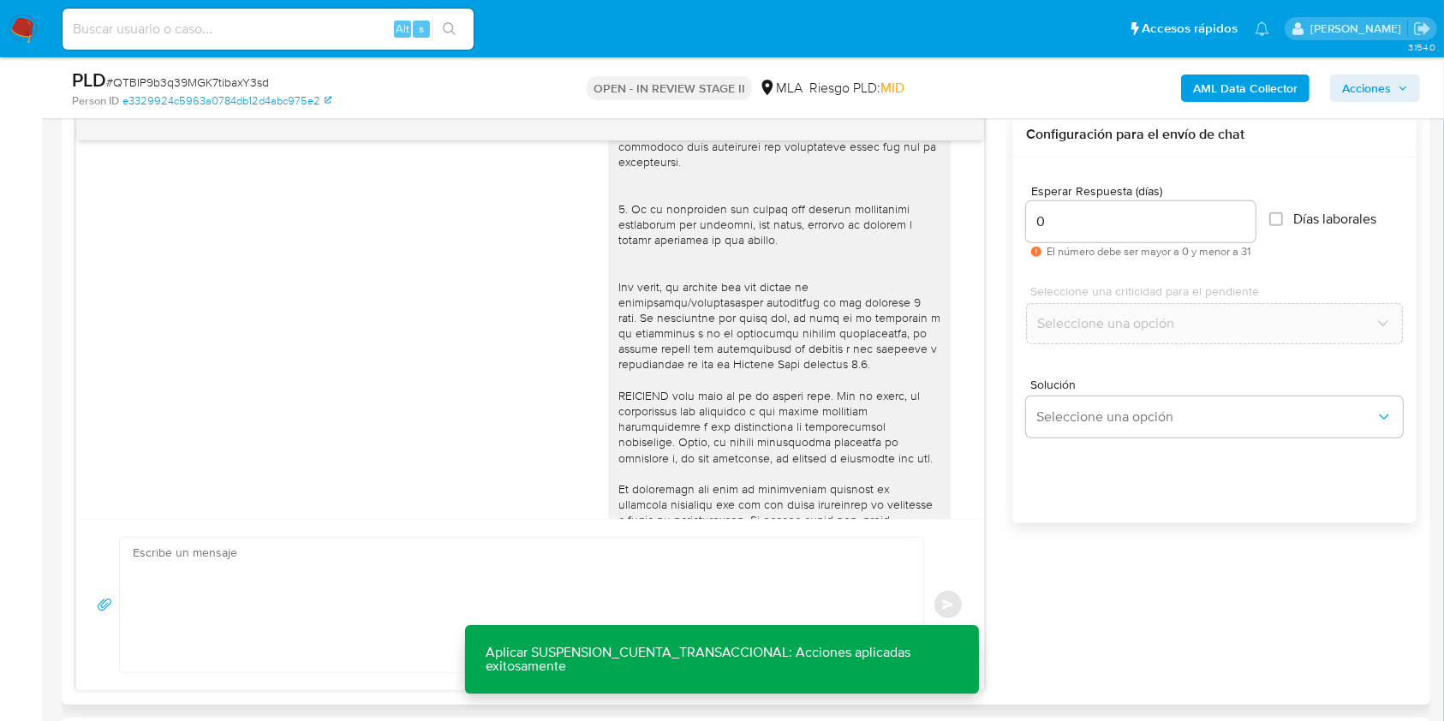
scroll to position [0, 0]
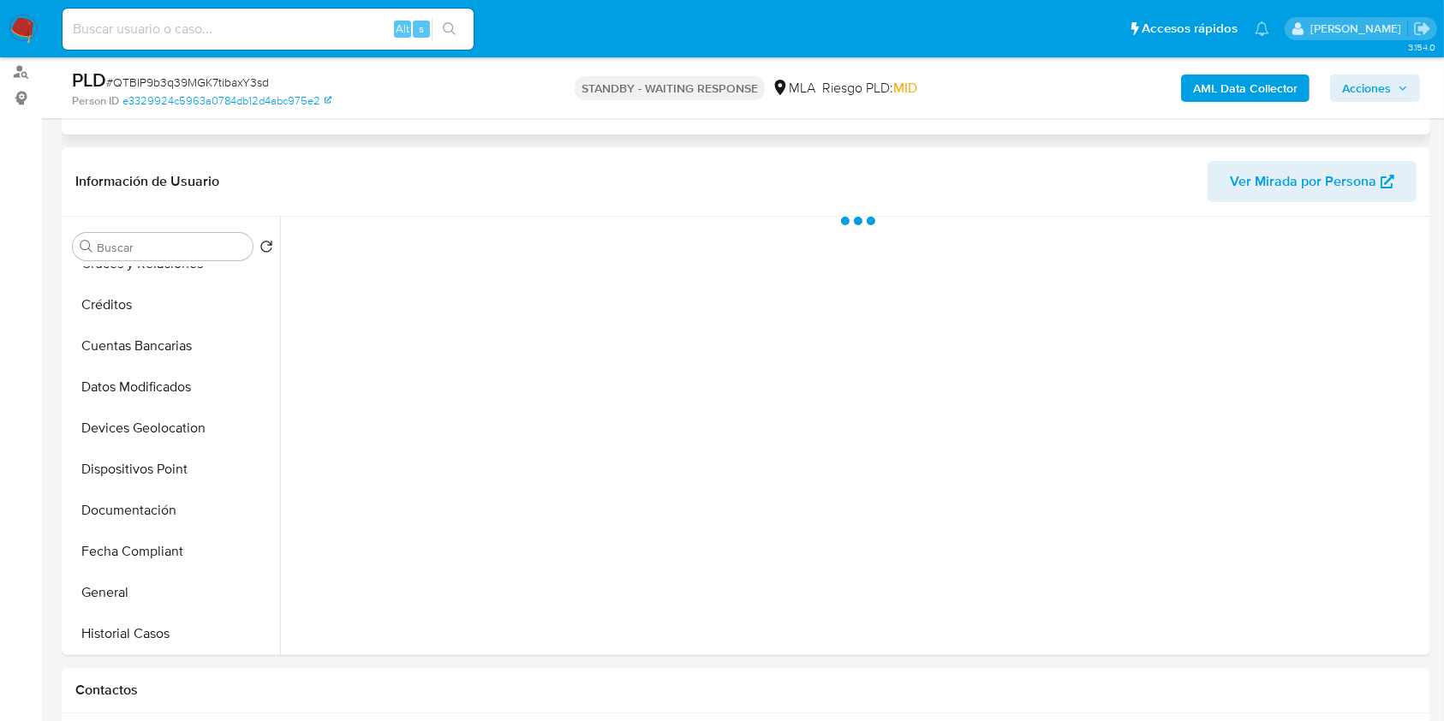
scroll to position [343, 0]
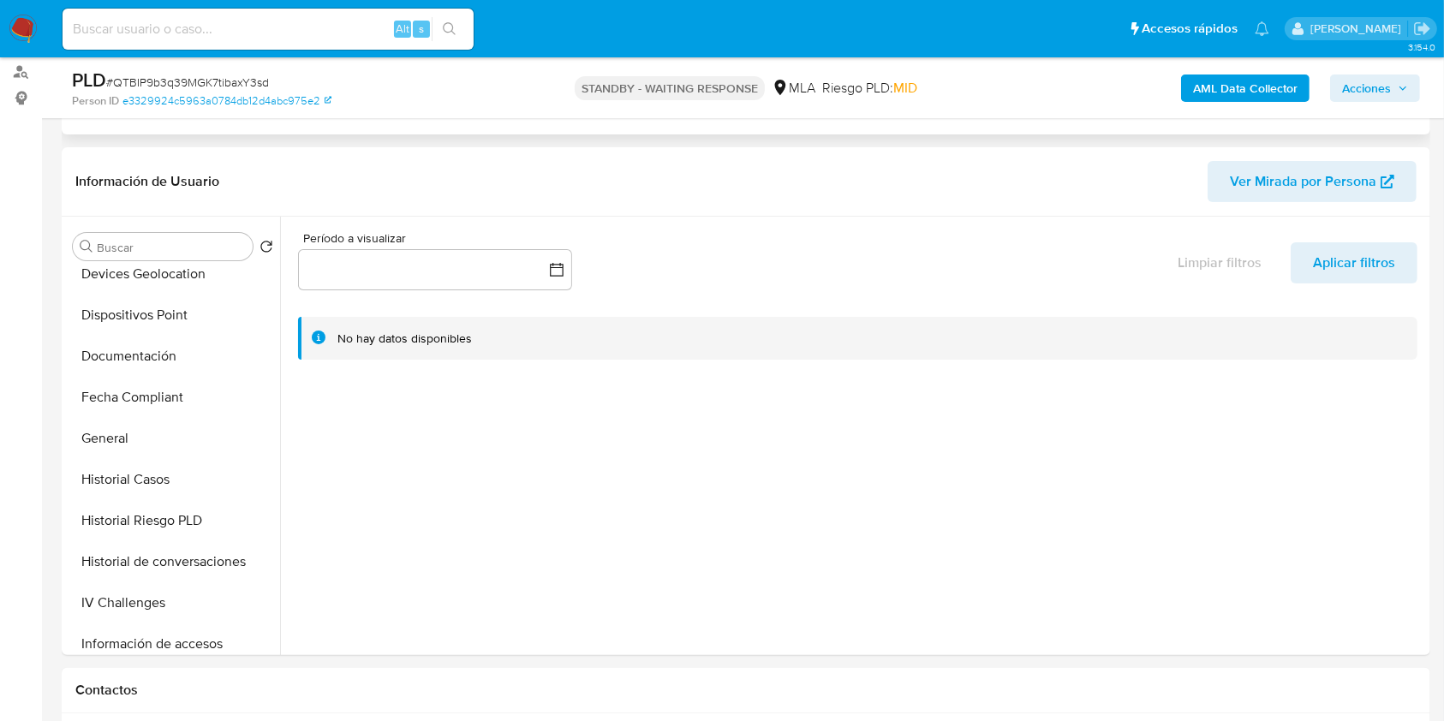
click at [170, 476] on button "Historial Casos" at bounding box center [173, 479] width 214 height 41
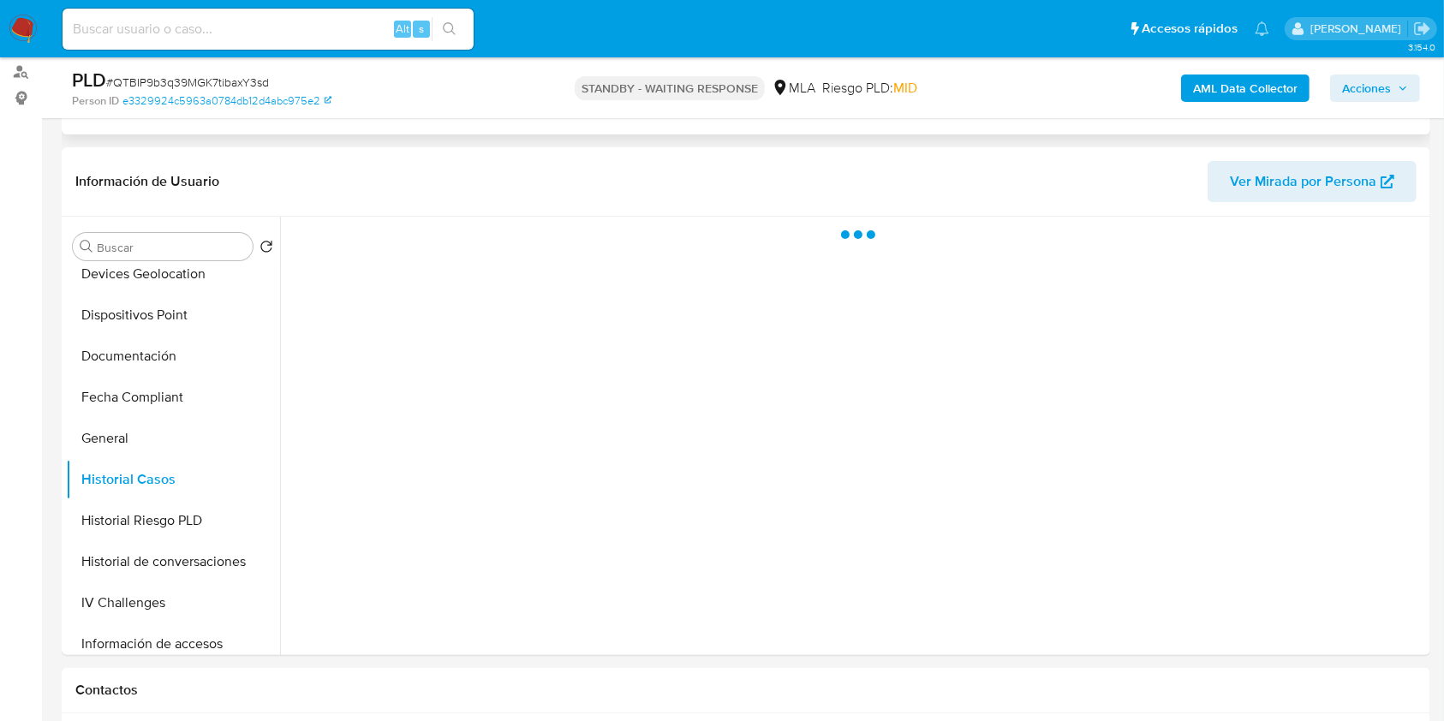
select select "10"
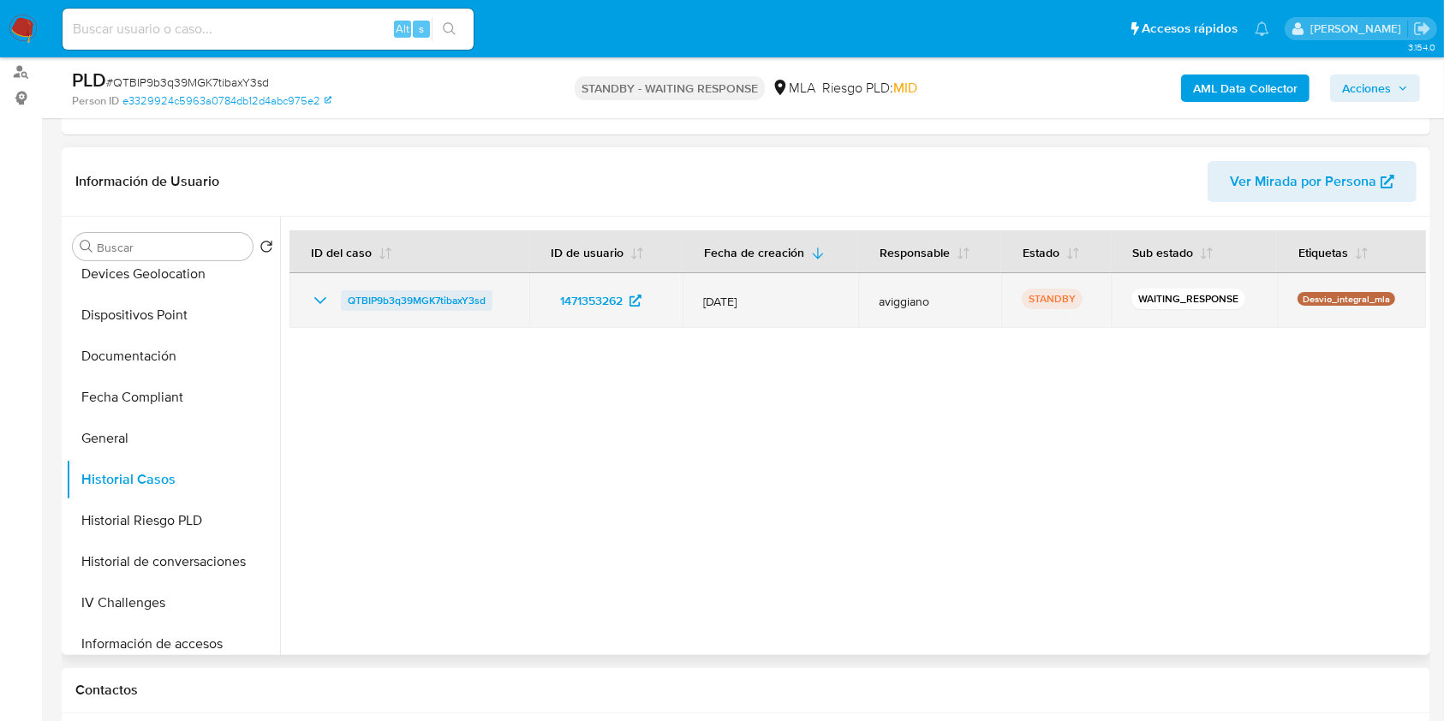
drag, startPoint x: 505, startPoint y: 311, endPoint x: 344, endPoint y: 293, distance: 162.0
click at [344, 293] on td "QTBIP9b3q39MGK7tibaxY3sd" at bounding box center [410, 300] width 240 height 55
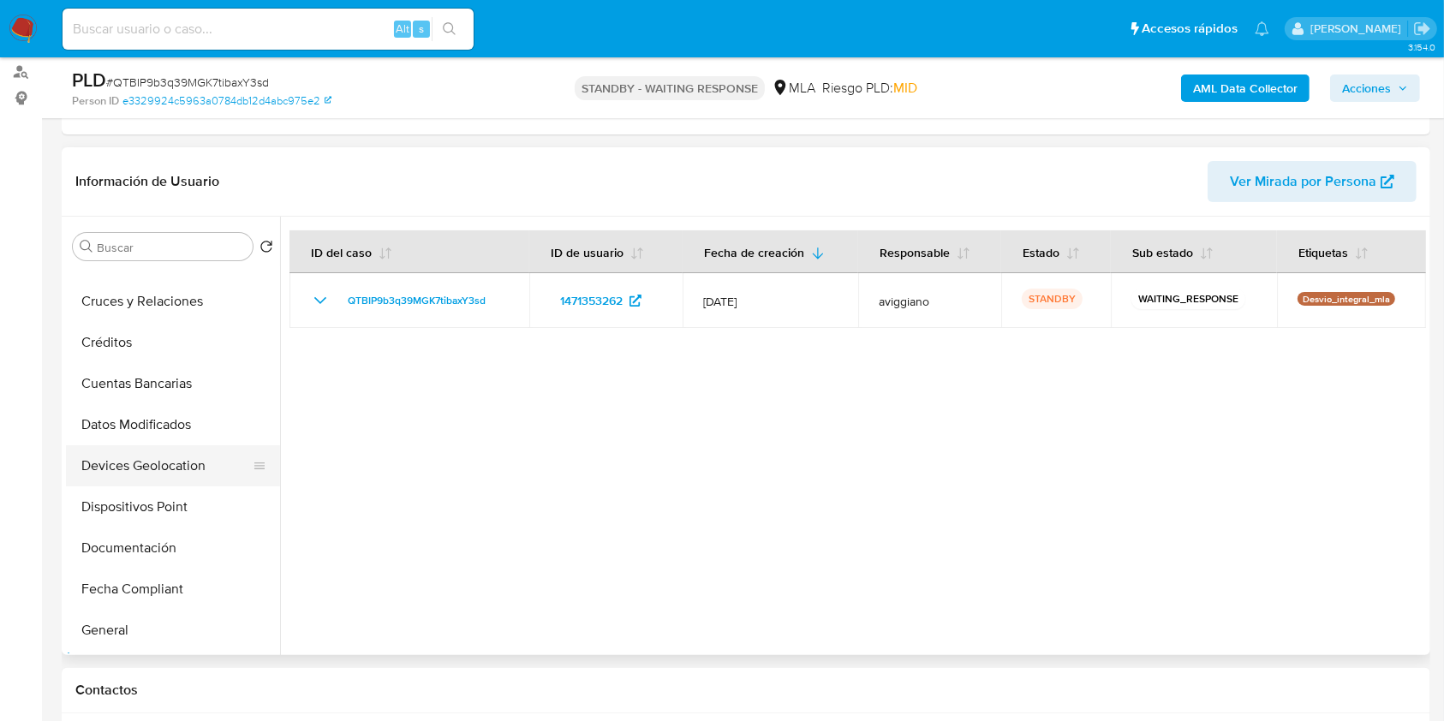
scroll to position [0, 0]
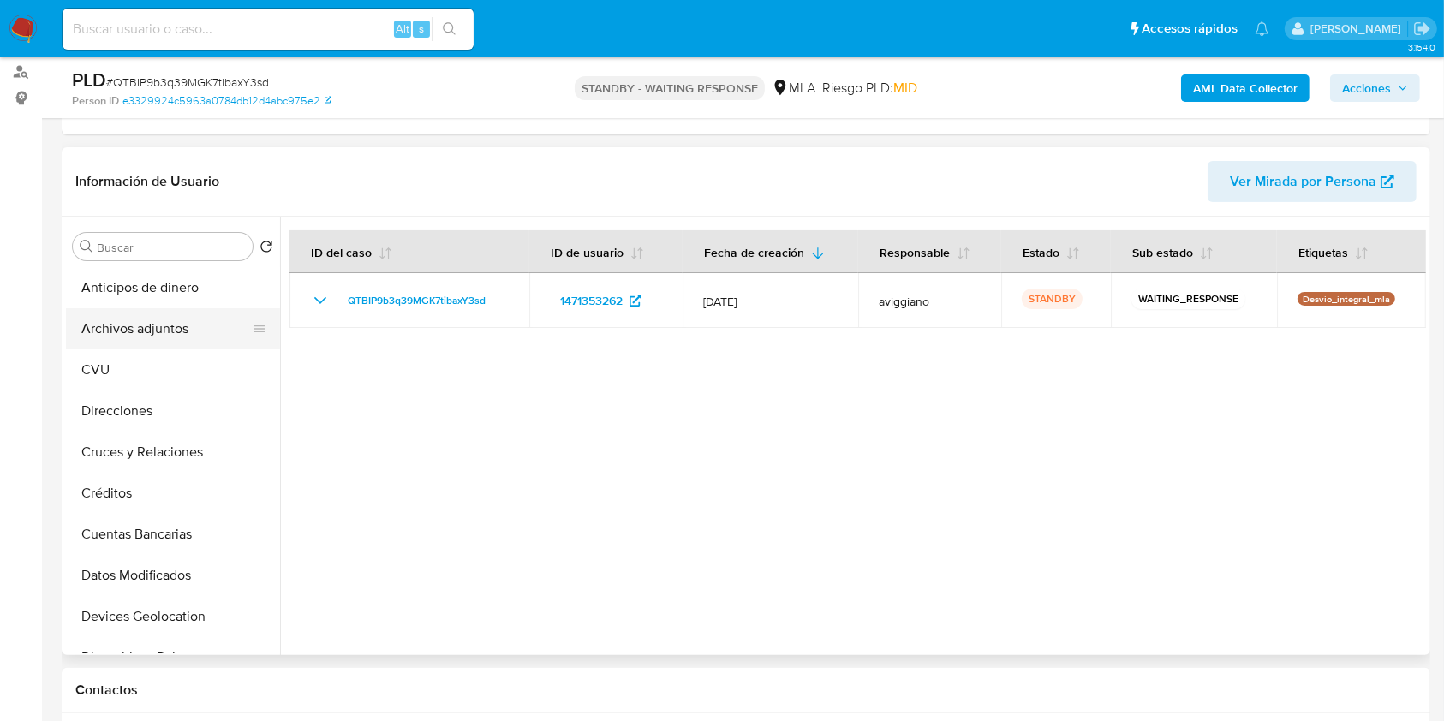
click at [130, 314] on button "Archivos adjuntos" at bounding box center [166, 328] width 200 height 41
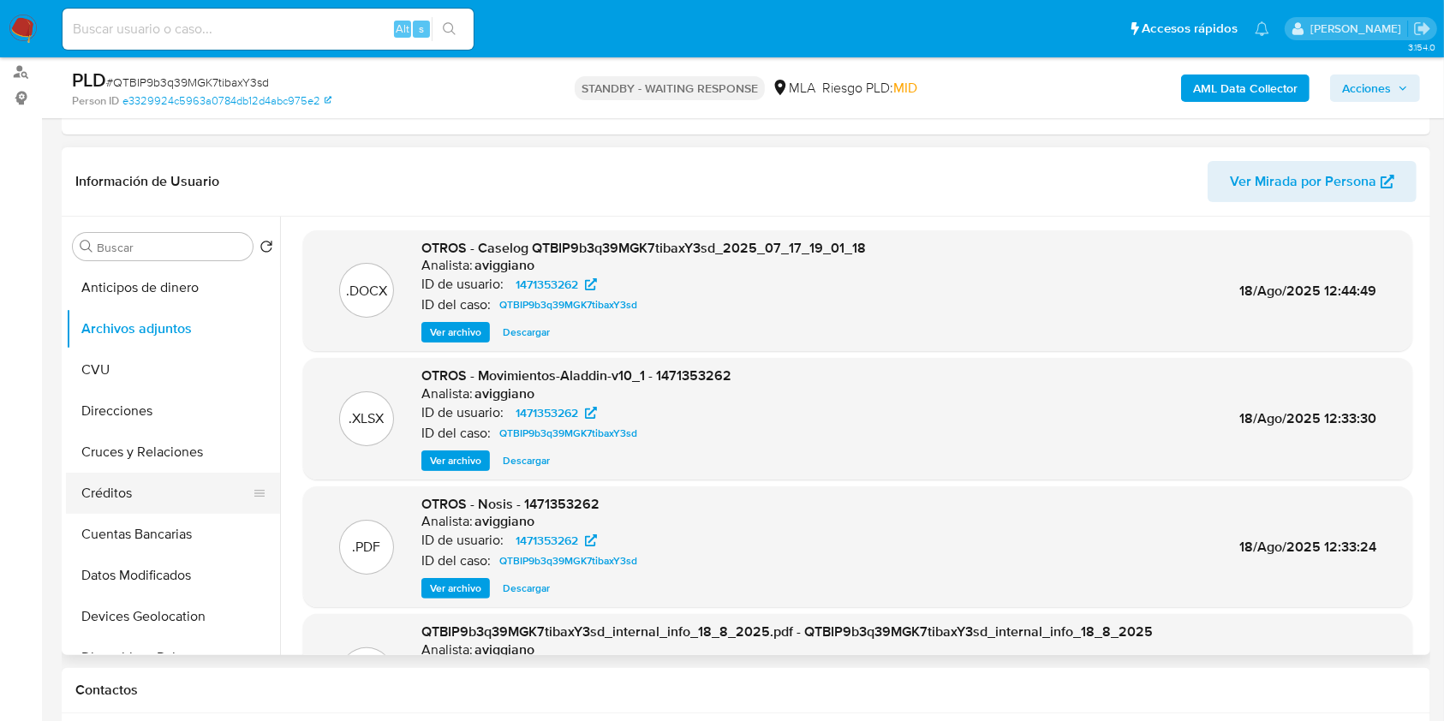
scroll to position [228, 0]
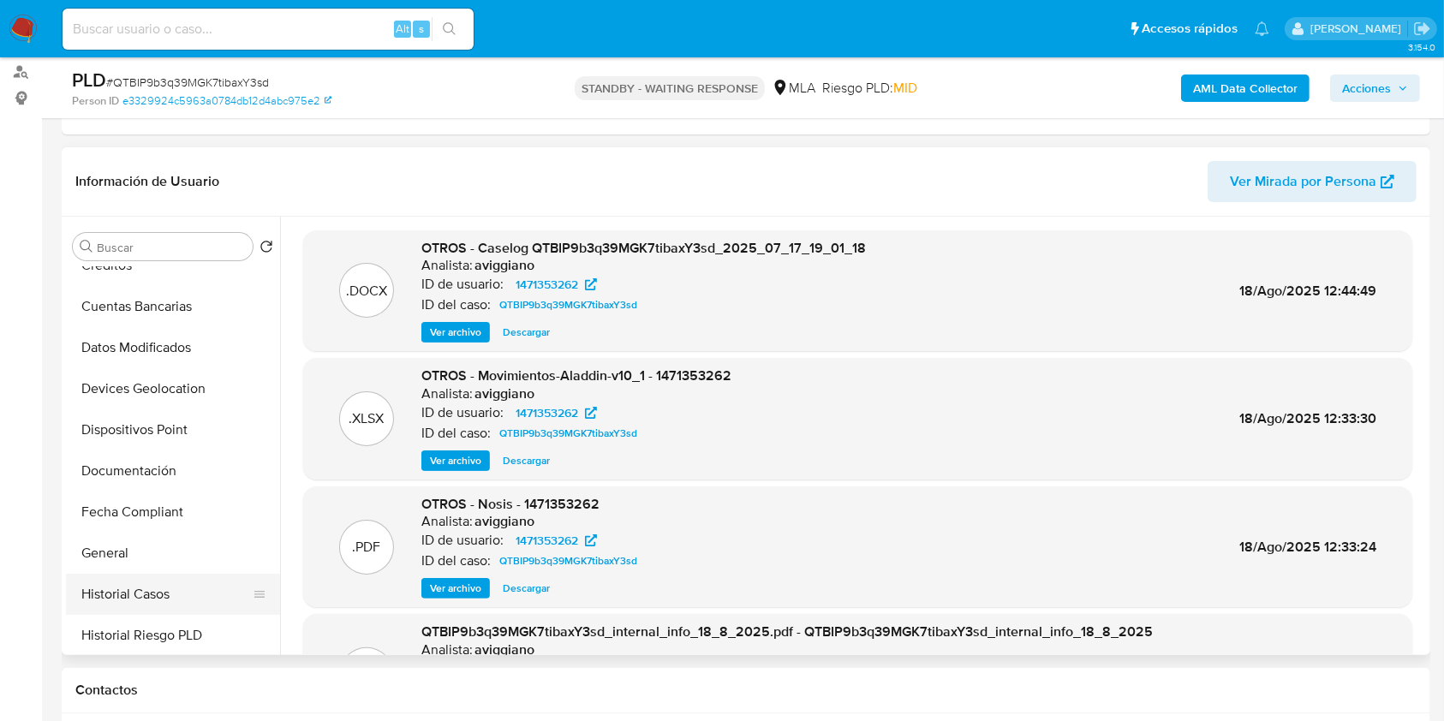
click at [171, 575] on button "Historial Casos" at bounding box center [166, 594] width 200 height 41
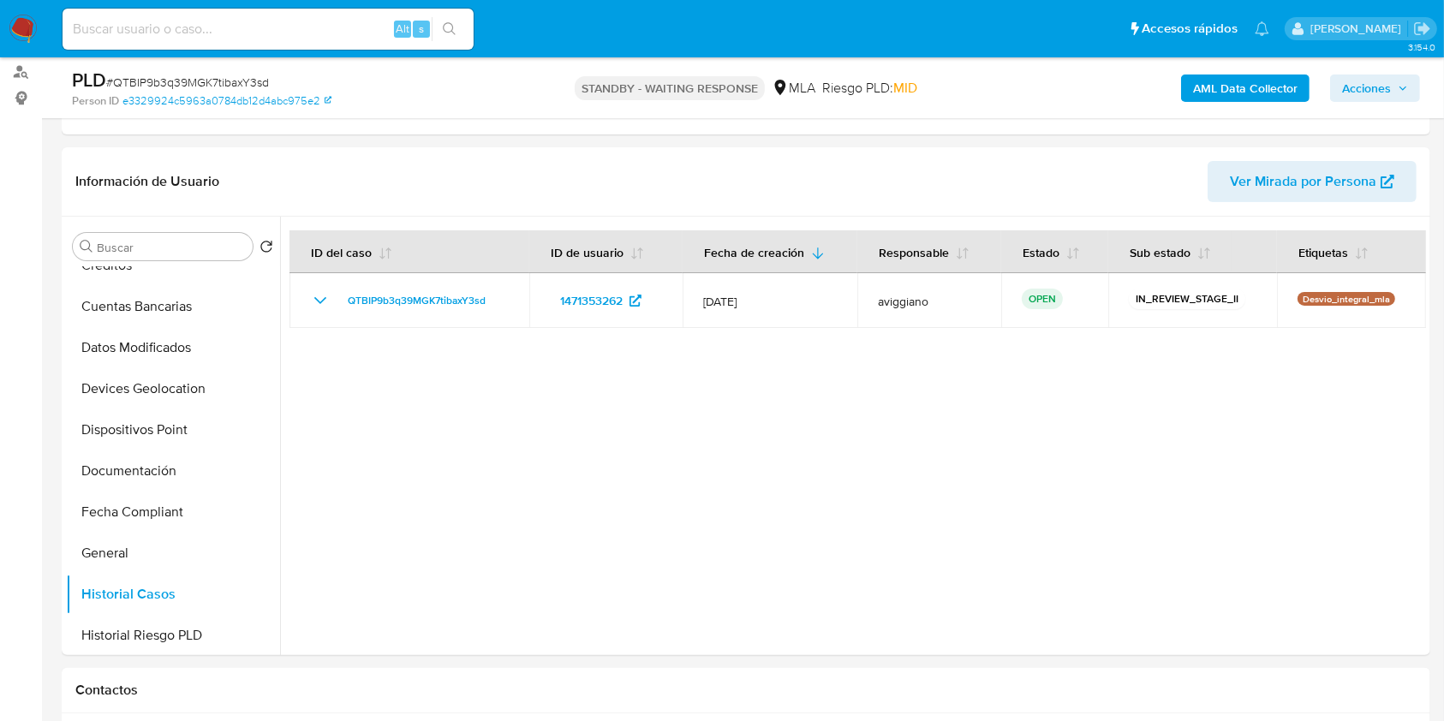
click at [1338, 81] on button "Acciones" at bounding box center [1375, 88] width 90 height 27
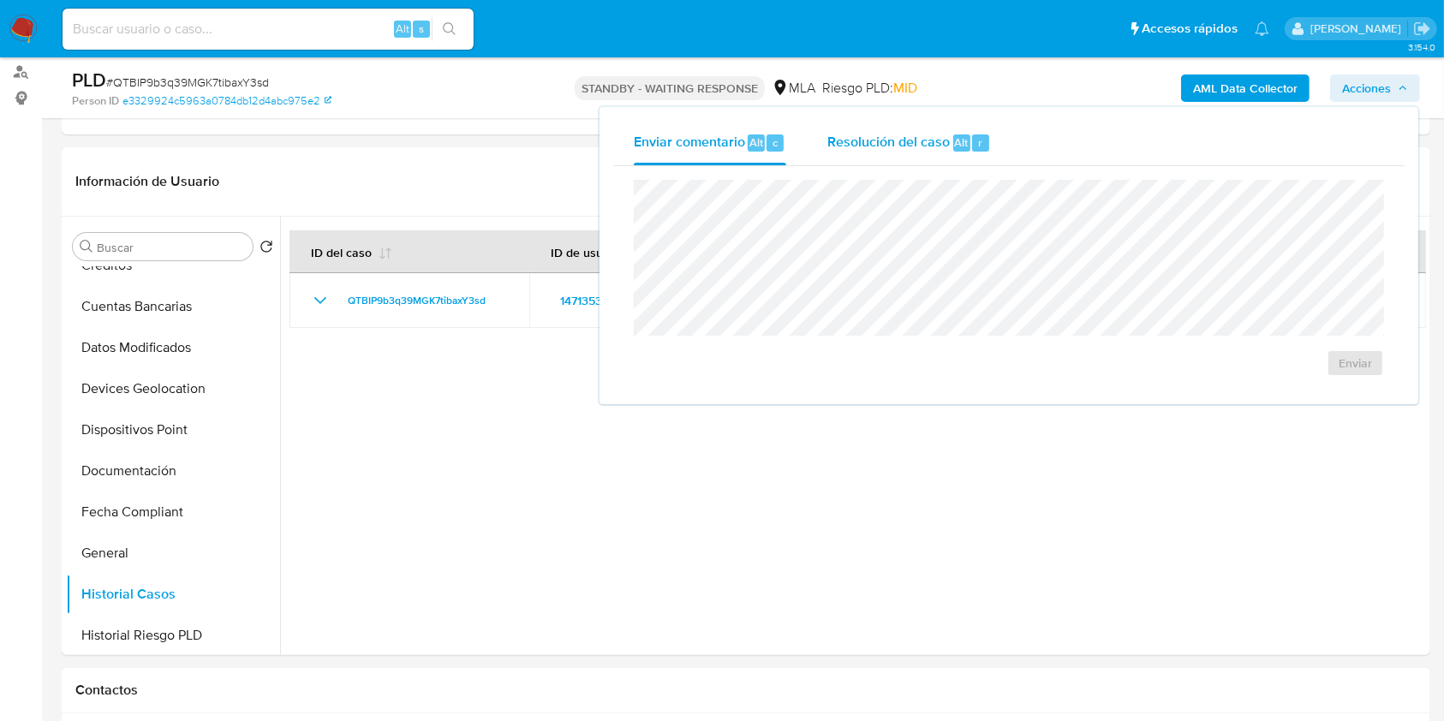
click at [833, 147] on span "Resolución del caso" at bounding box center [888, 142] width 122 height 20
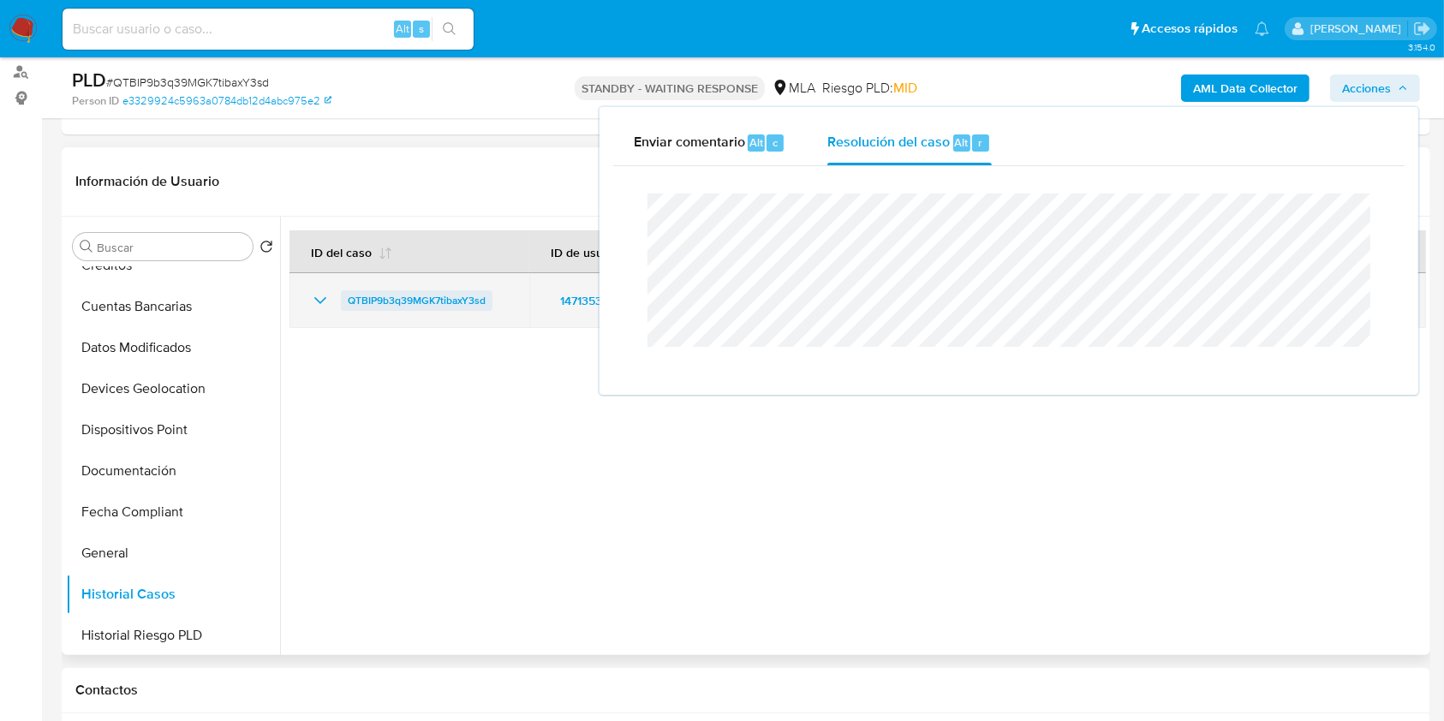
click at [439, 303] on span "QTBIP9b3q39MGK7tibaxY3sd" at bounding box center [417, 300] width 138 height 21
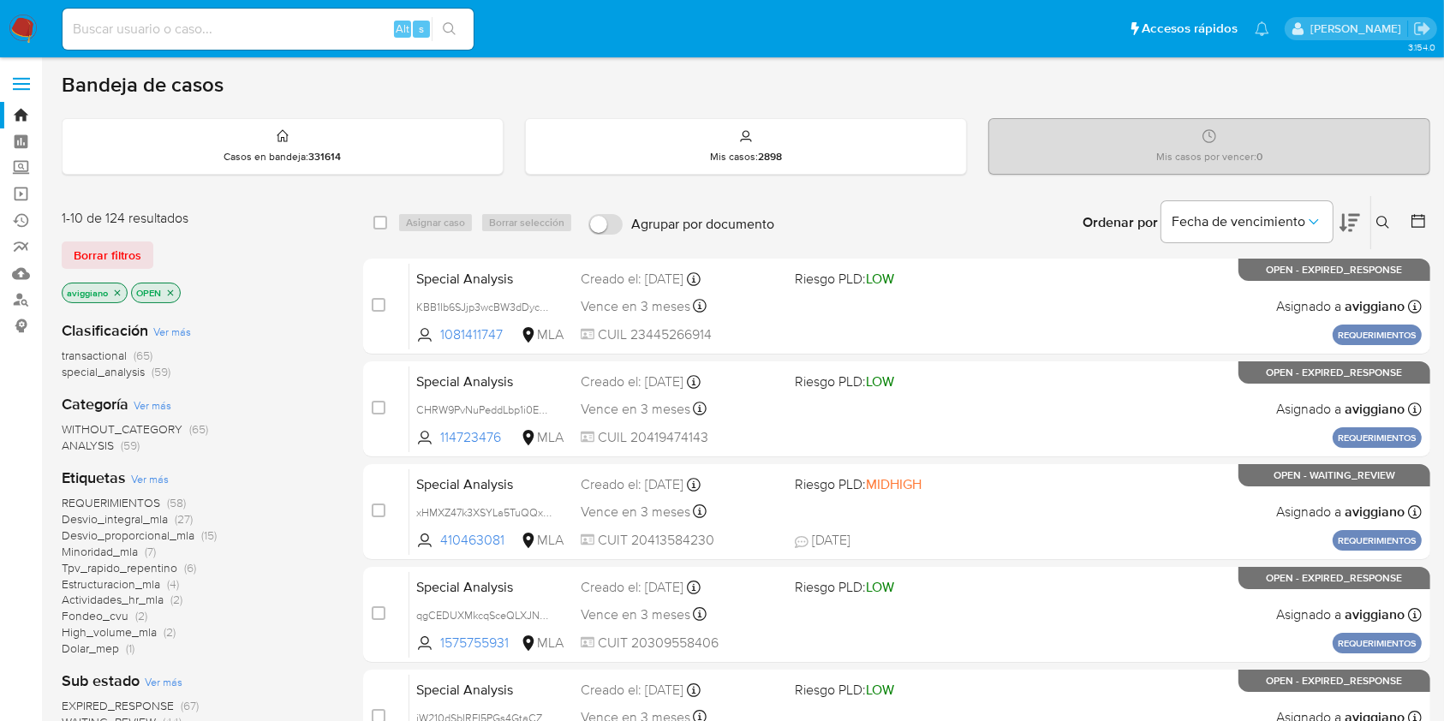
click at [1395, 222] on button at bounding box center [1385, 222] width 28 height 21
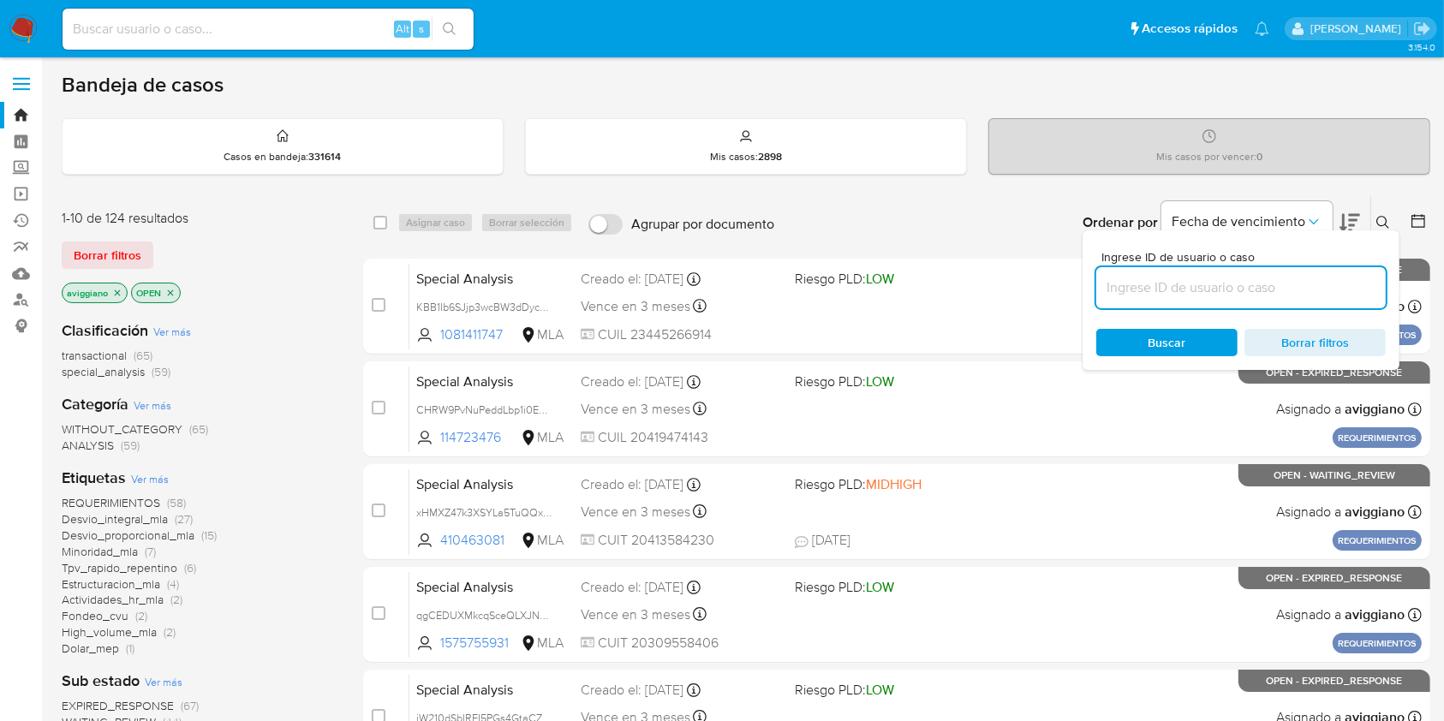
click at [1200, 282] on input at bounding box center [1241, 288] width 290 height 22
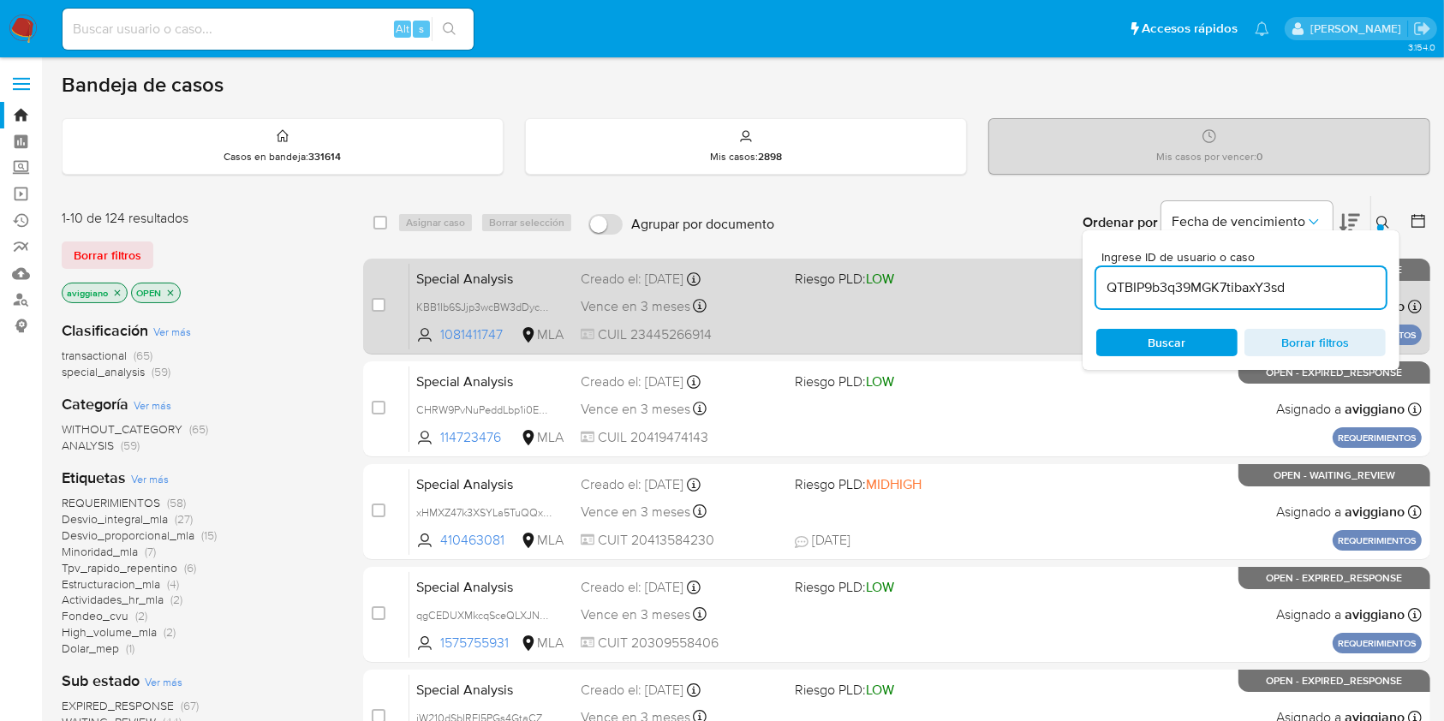
type input "QTBIP9b3q39MGK7tibaxY3sd"
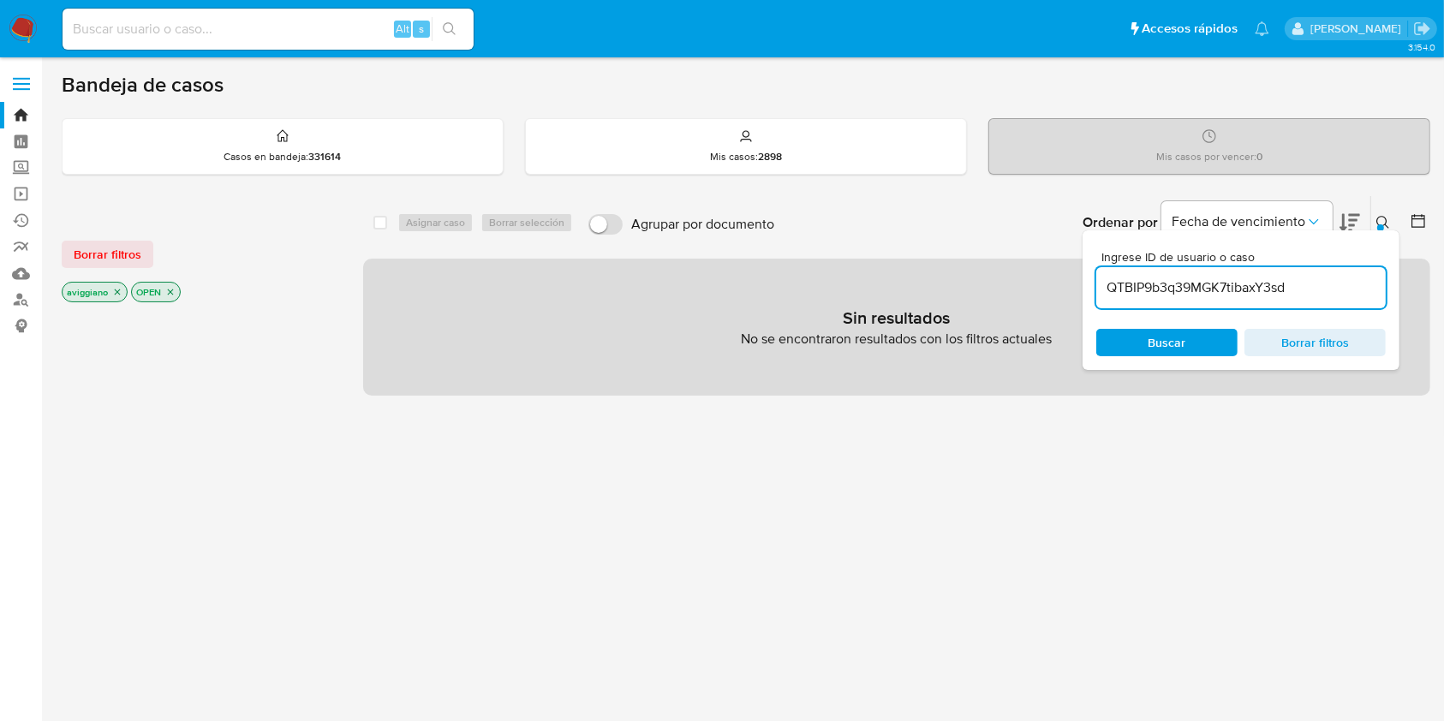
click at [110, 295] on p "aviggiano" at bounding box center [95, 292] width 64 height 19
click at [115, 290] on icon "close-filter" at bounding box center [118, 293] width 6 height 6
click at [103, 290] on icon "close-filter" at bounding box center [102, 293] width 6 height 6
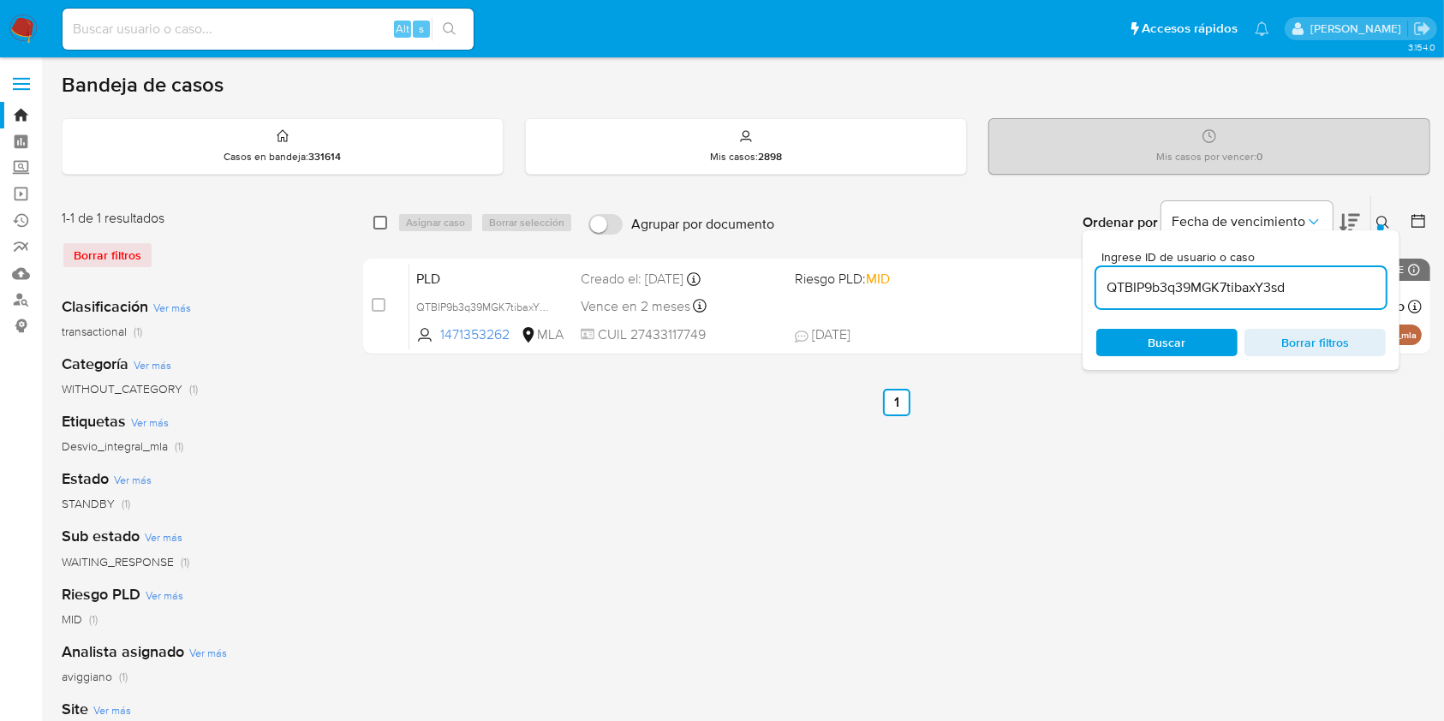
click at [376, 218] on input "checkbox" at bounding box center [380, 223] width 14 height 14
checkbox input "true"
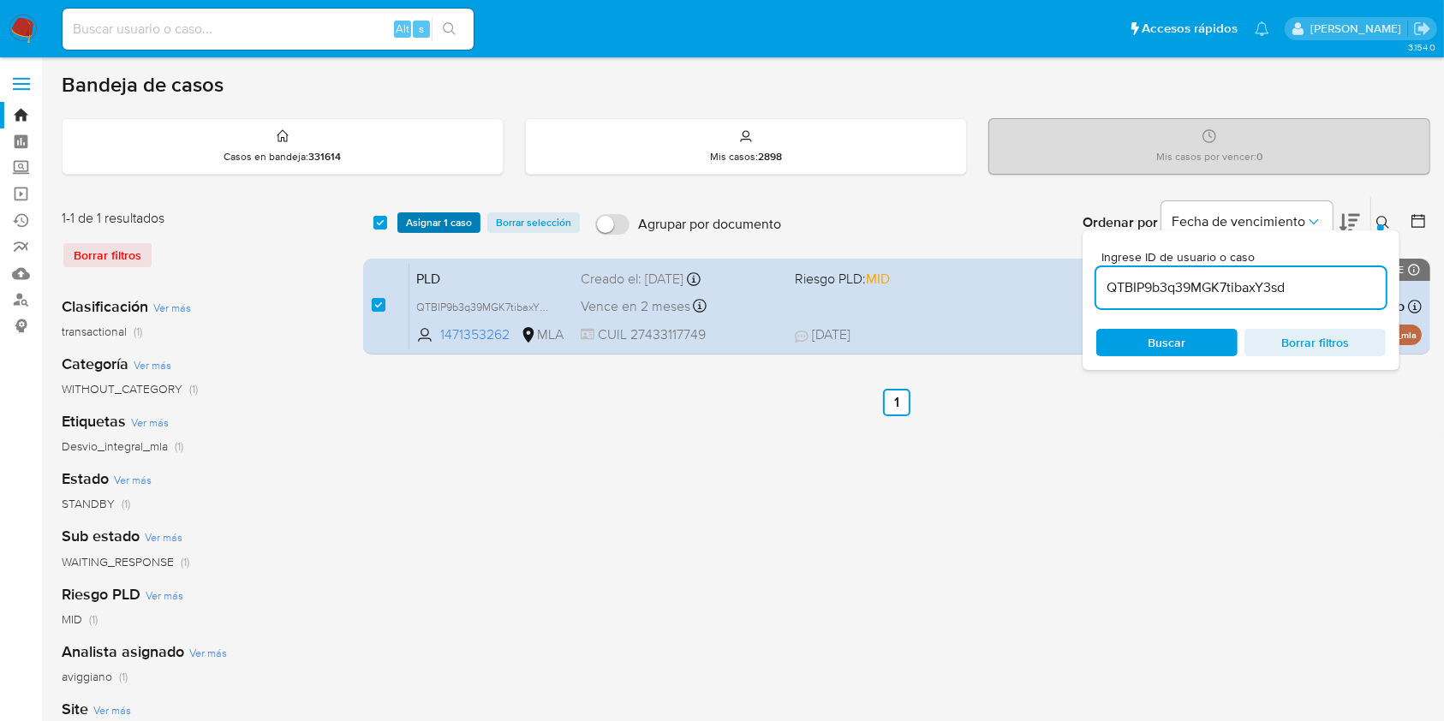
click at [409, 218] on span "Asignar 1 caso" at bounding box center [439, 222] width 66 height 17
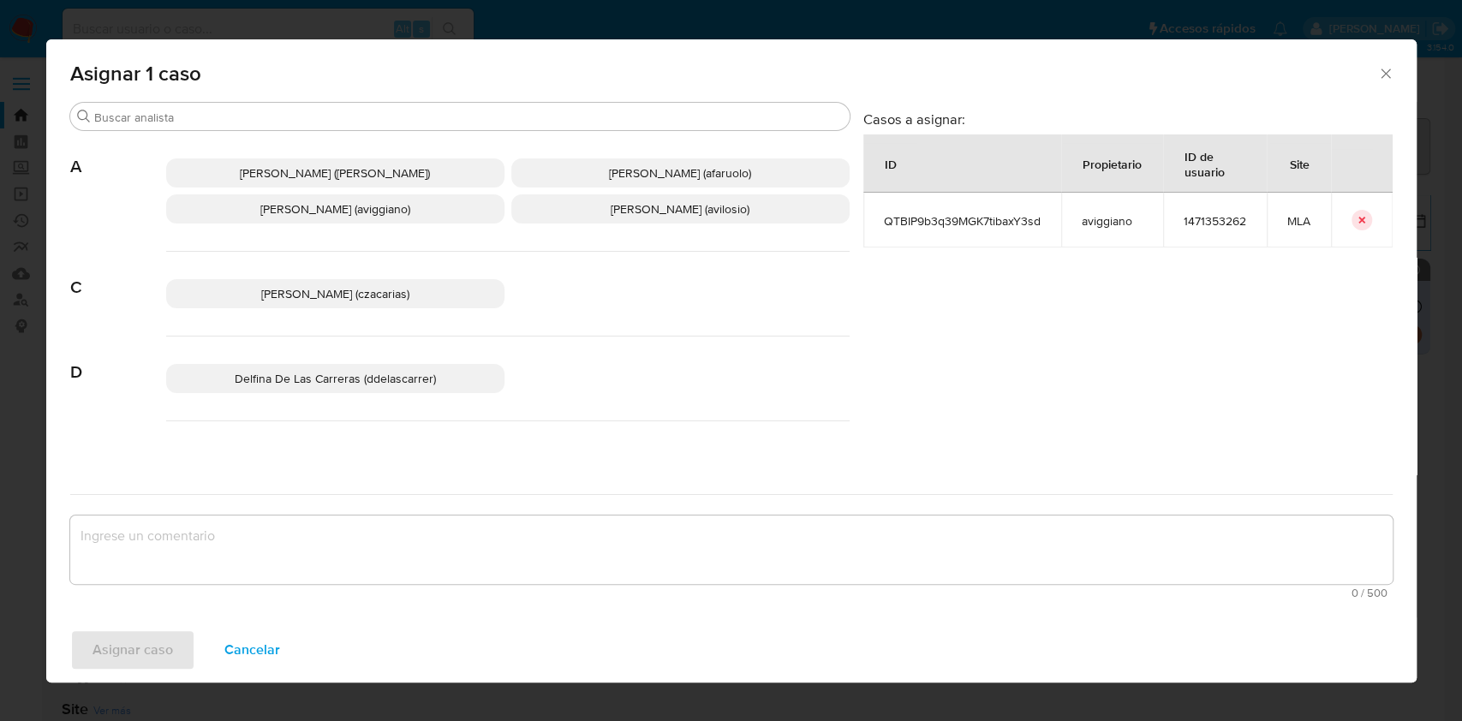
click at [369, 212] on span "[PERSON_NAME] (aviggiano)" at bounding box center [335, 208] width 150 height 17
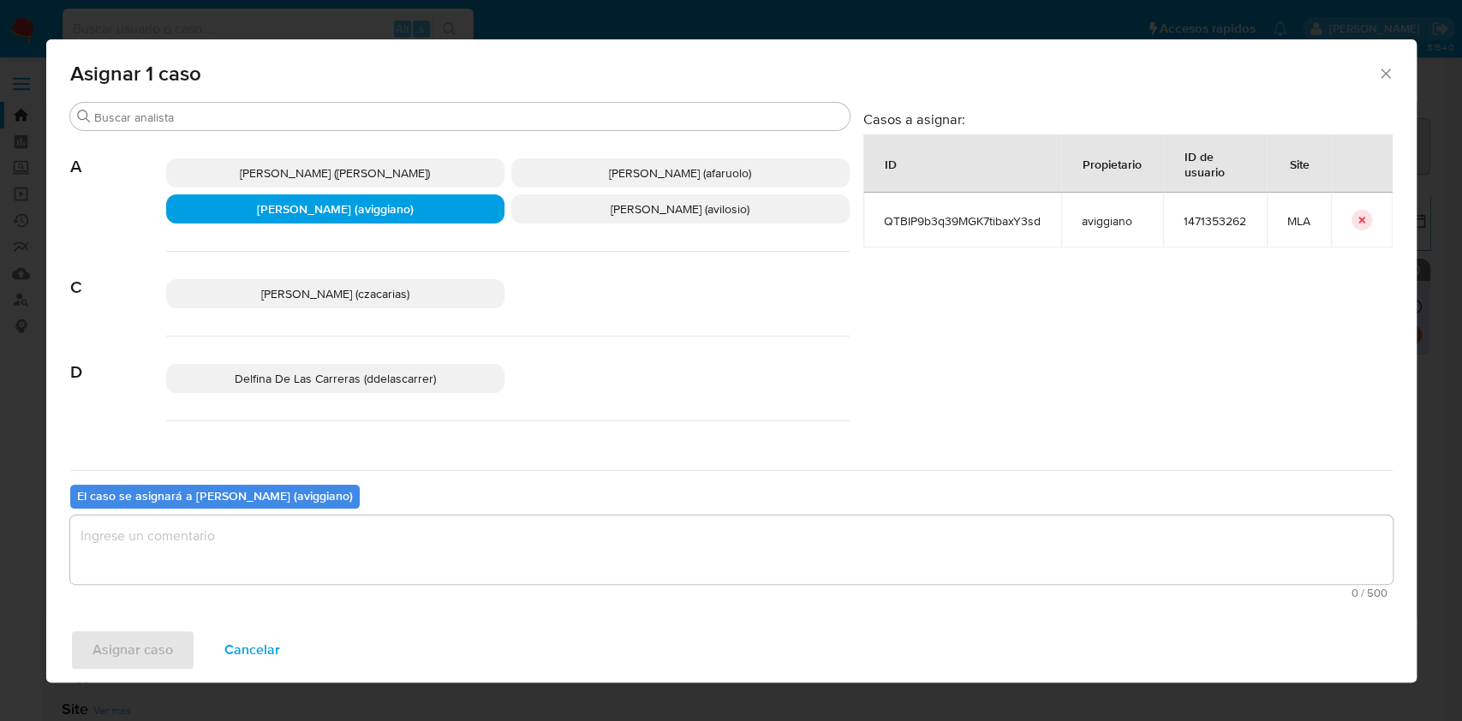
click at [219, 565] on textarea "assign-modal" at bounding box center [731, 550] width 1323 height 69
click at [136, 633] on span "Asignar caso" at bounding box center [133, 650] width 81 height 38
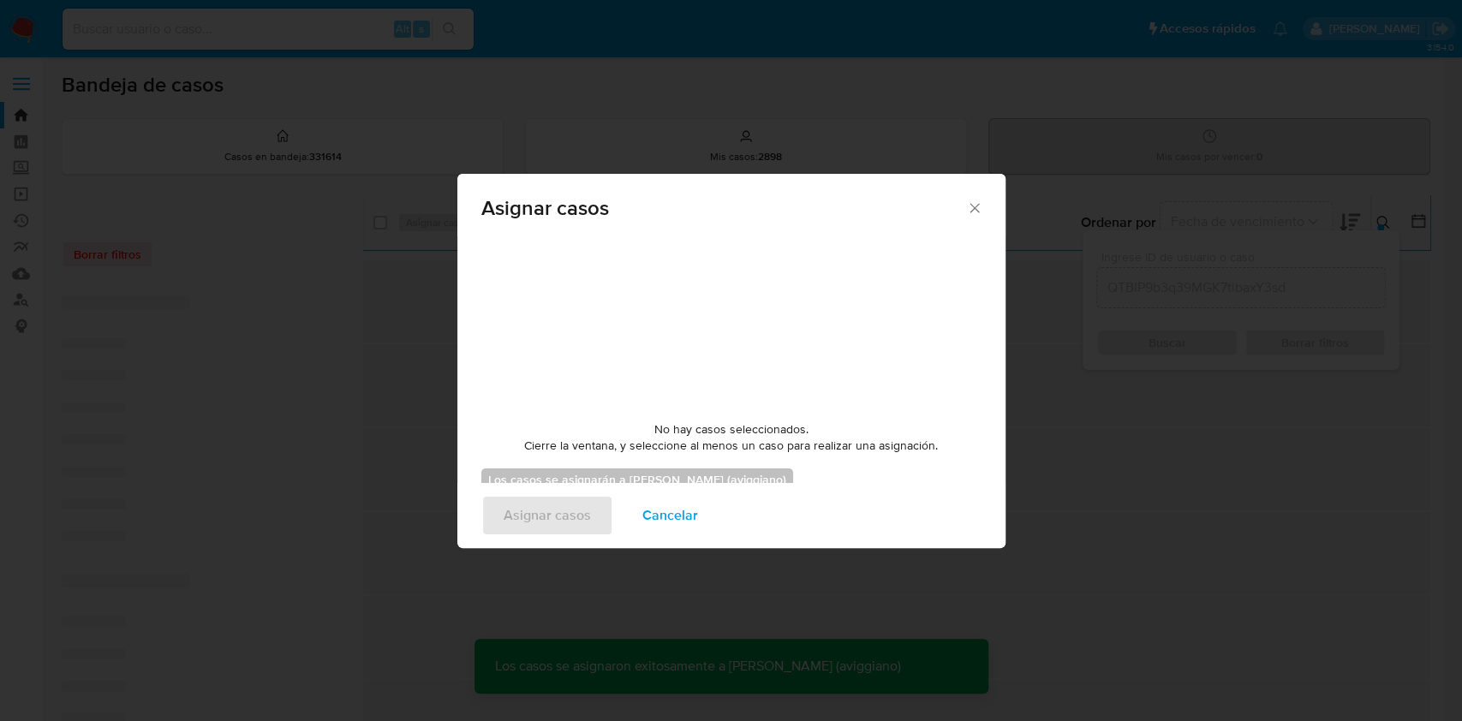
checkbox input "false"
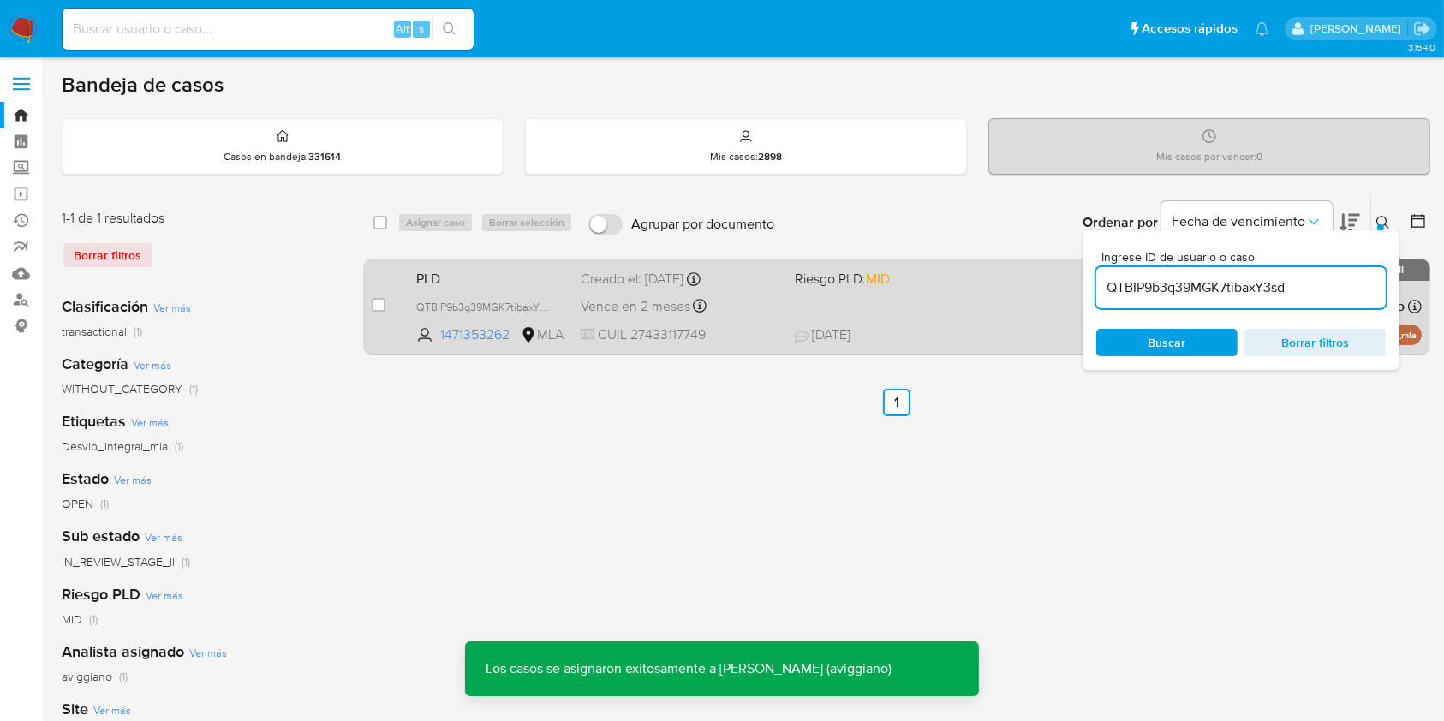
click at [758, 298] on div "Vence en 2 meses Vence el [DATE] 03:19:44" at bounding box center [681, 306] width 200 height 23
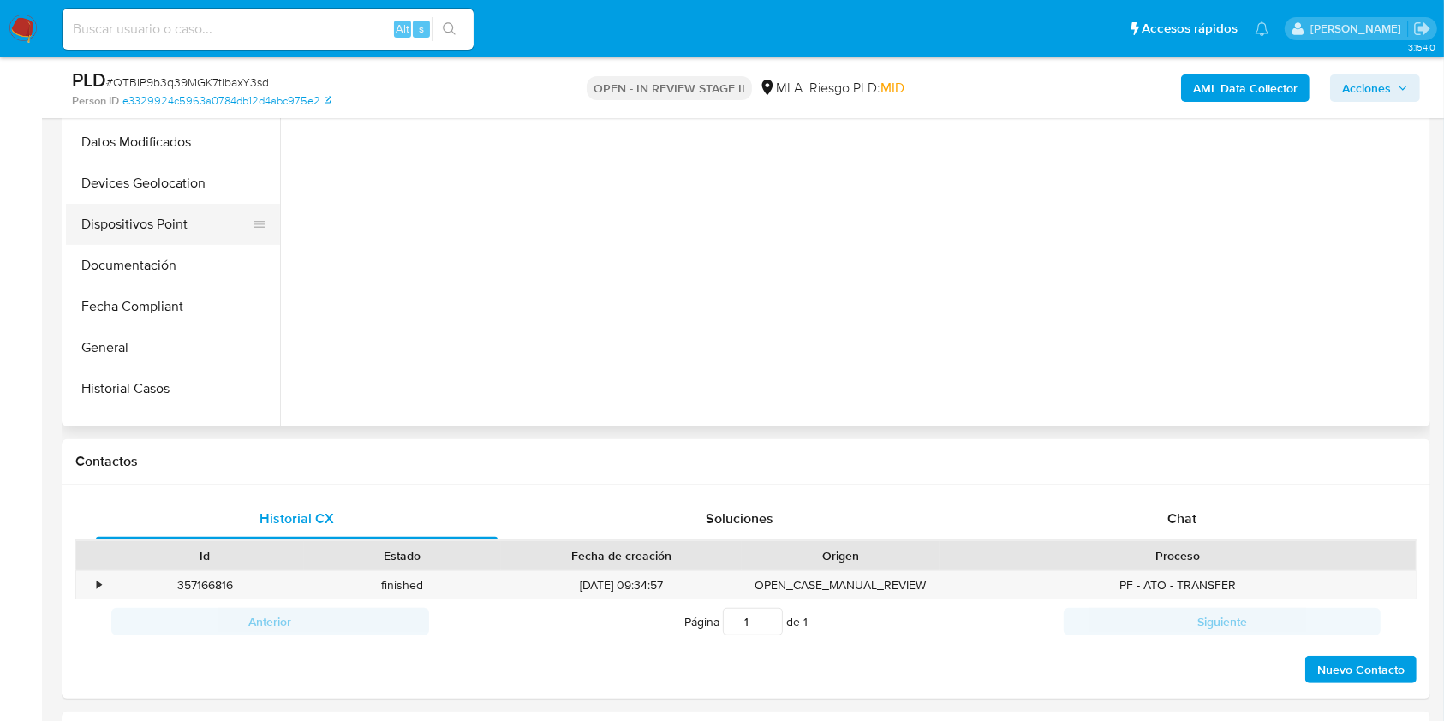
scroll to position [343, 0]
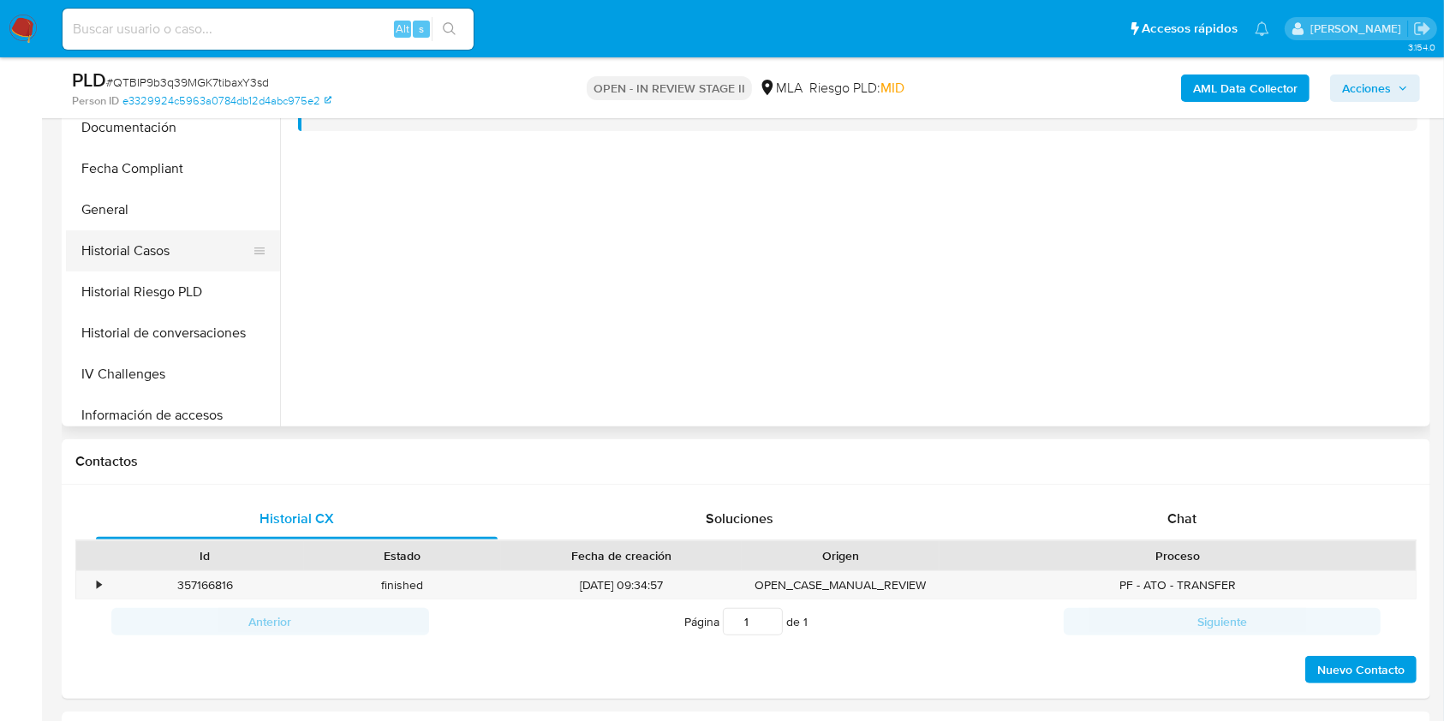
click at [134, 247] on button "Historial Casos" at bounding box center [166, 250] width 200 height 41
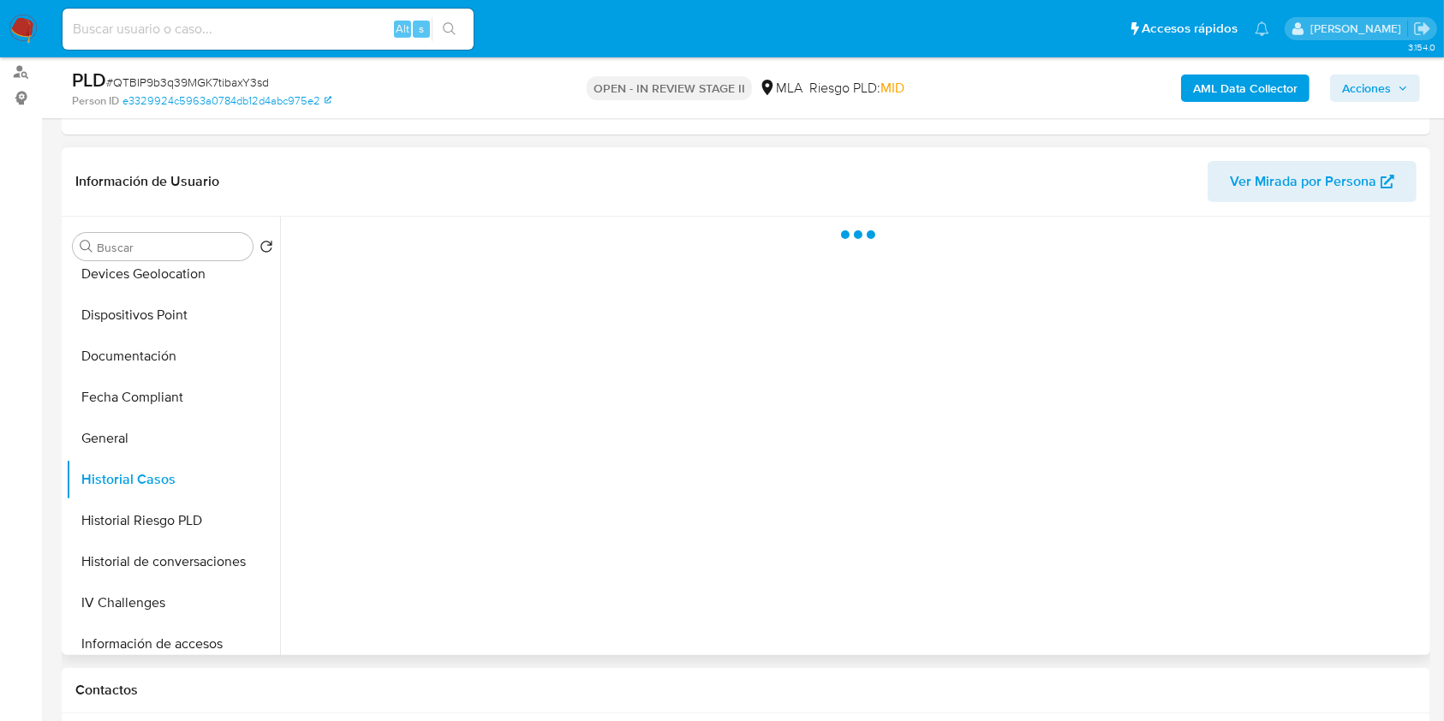
select select "10"
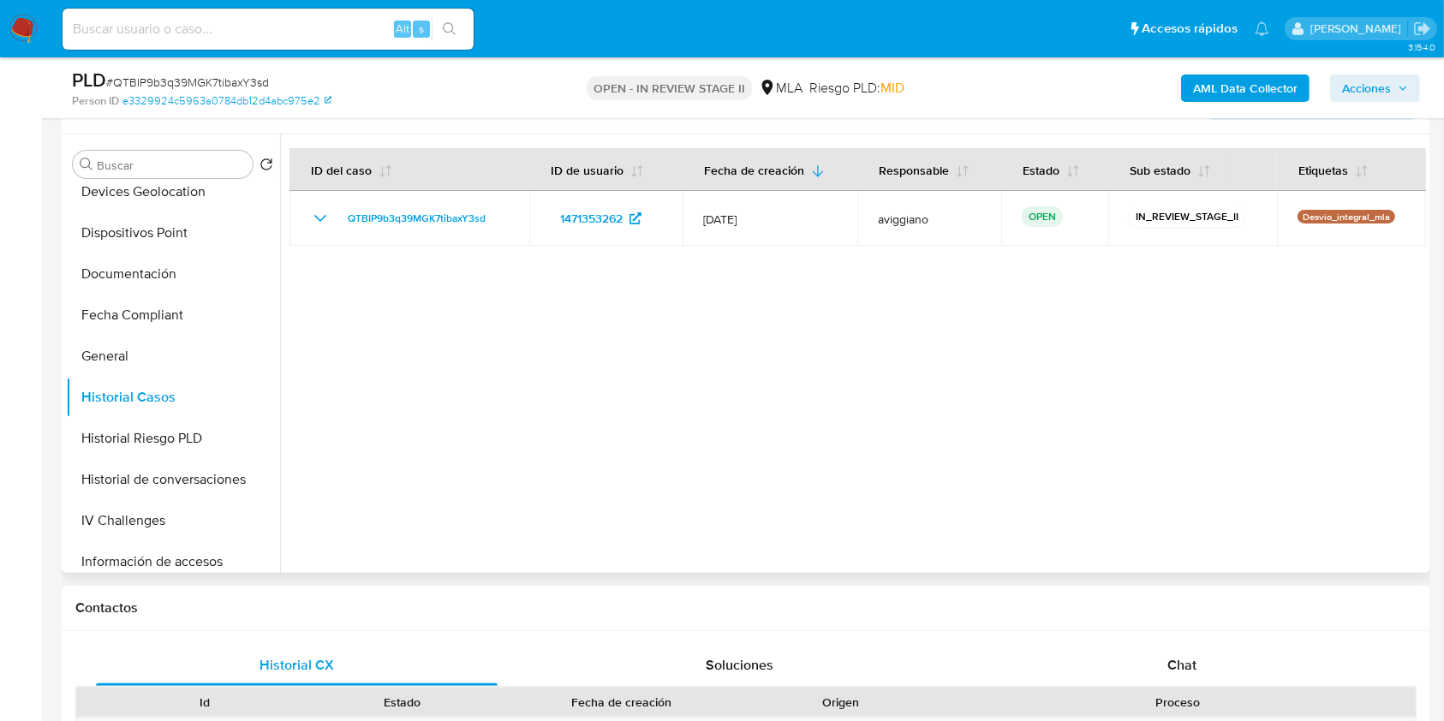
scroll to position [343, 0]
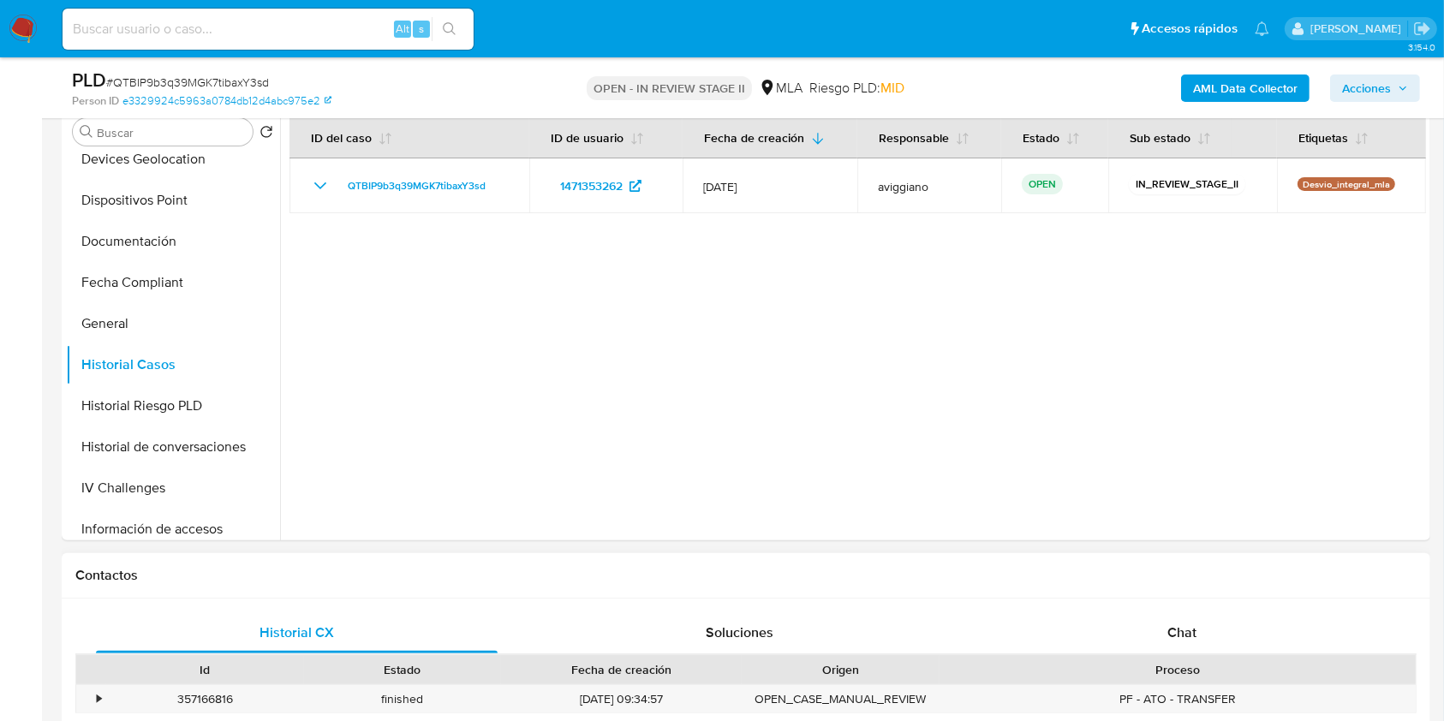
click at [1165, 600] on div "Historial CX Soluciones Chat Id Estado Fecha de creación Origen Proceso • 35716…" at bounding box center [746, 706] width 1369 height 215
click at [1162, 627] on div "Chat" at bounding box center [1183, 632] width 402 height 41
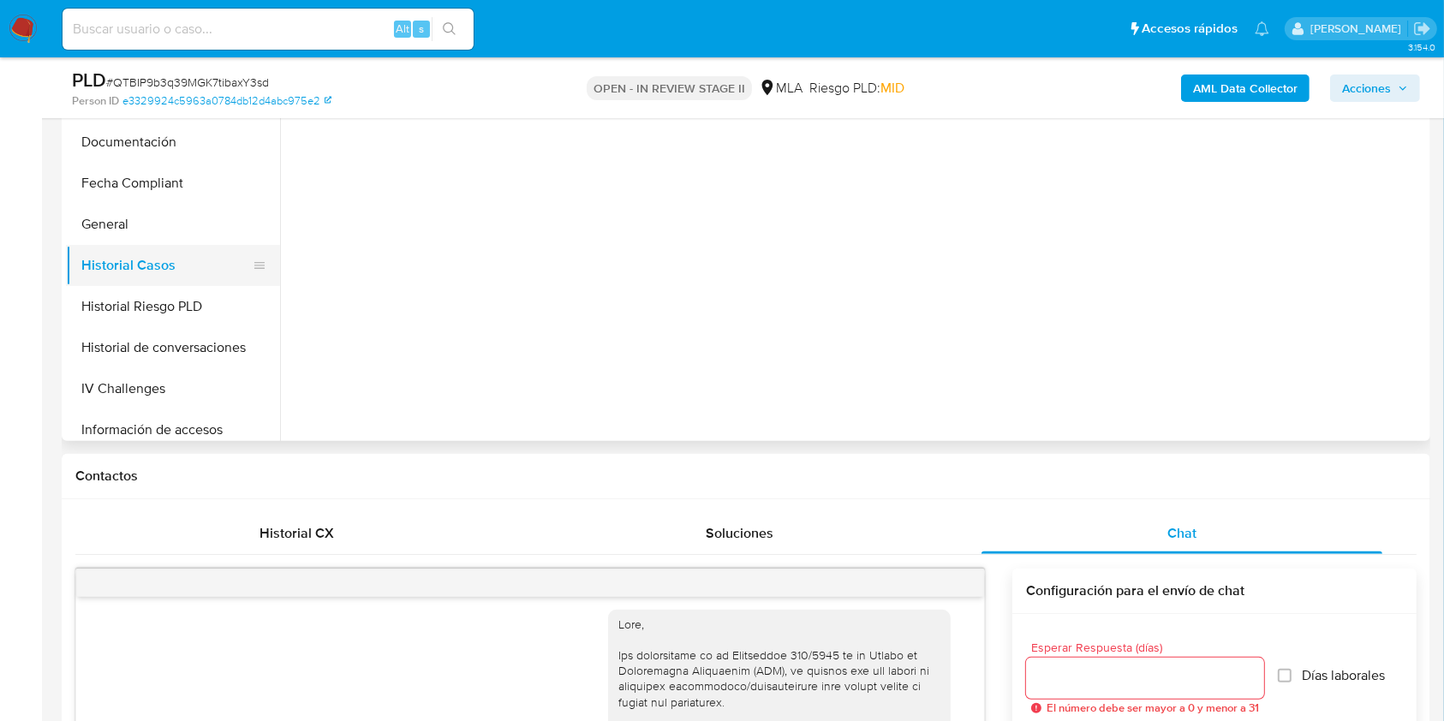
scroll to position [685, 0]
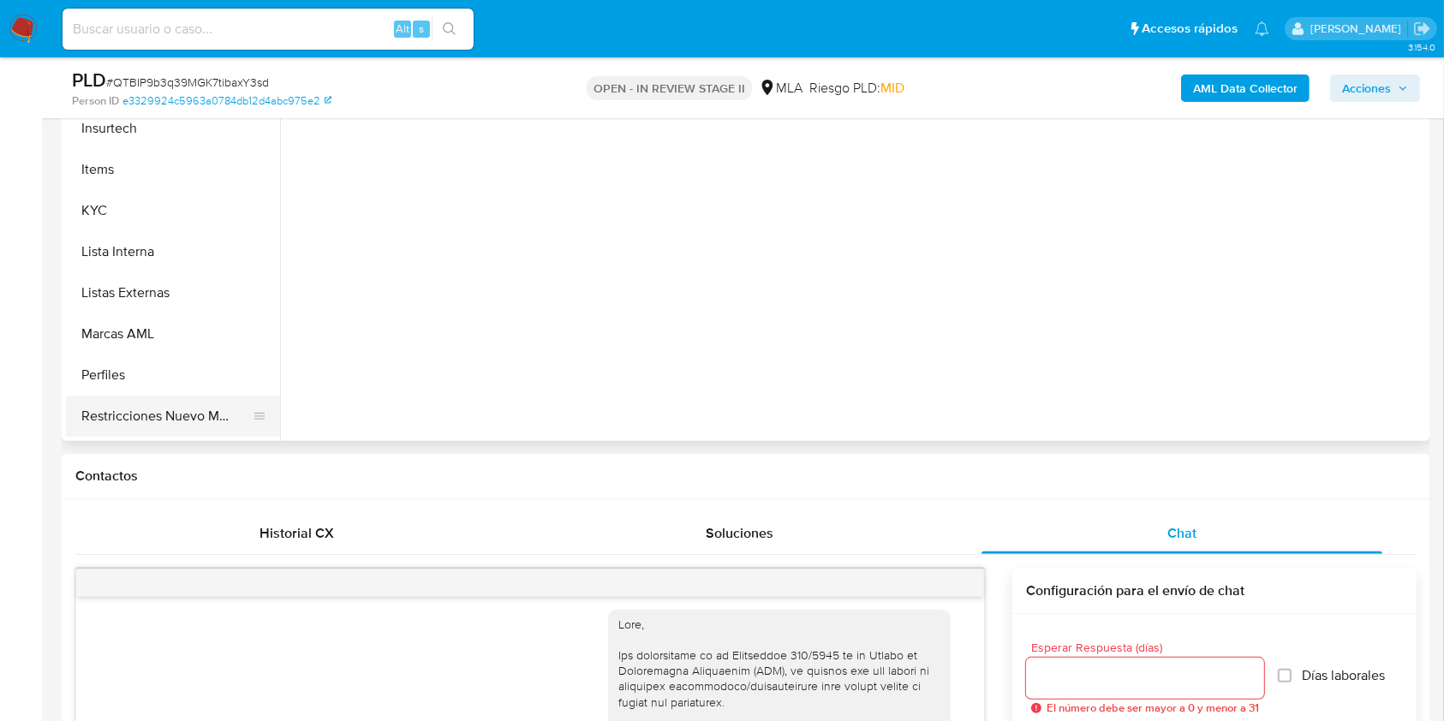
click at [156, 412] on button "Restricciones Nuevo Mundo" at bounding box center [166, 416] width 200 height 41
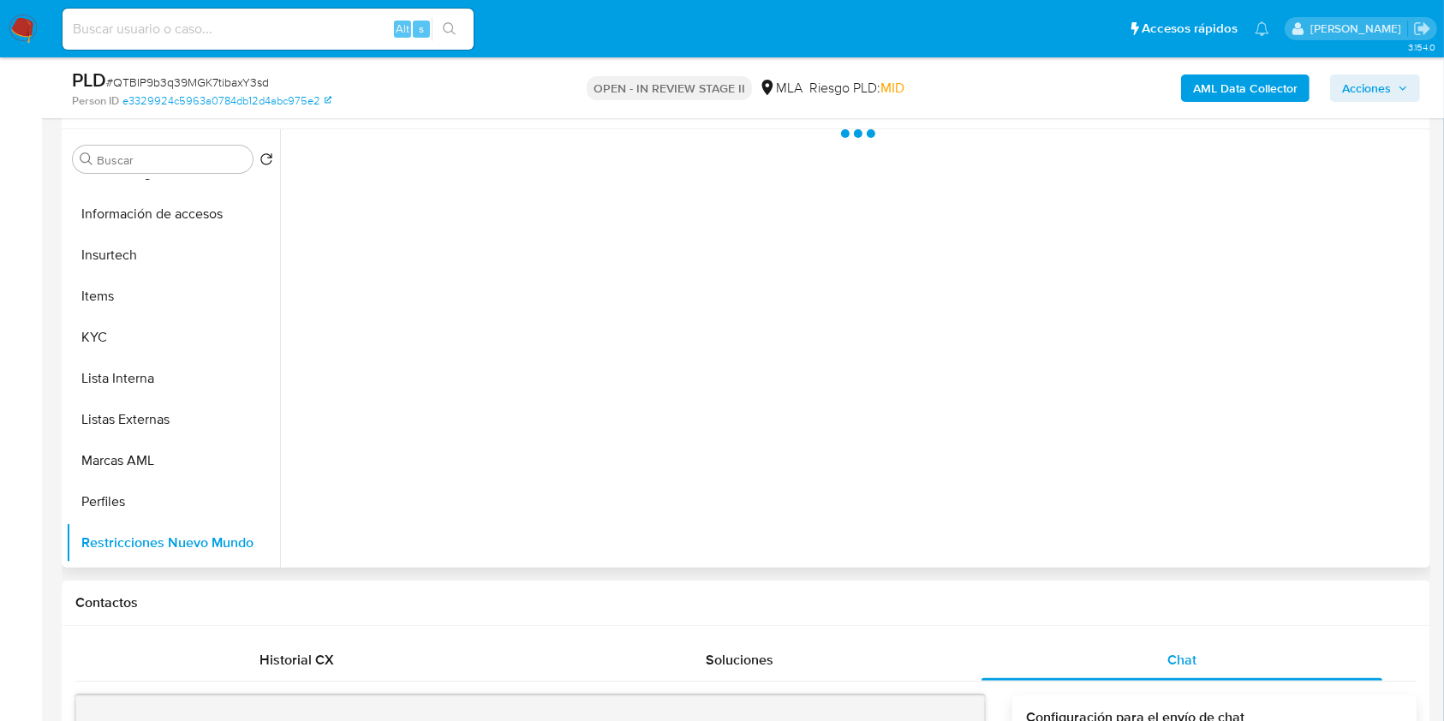
scroll to position [213, 0]
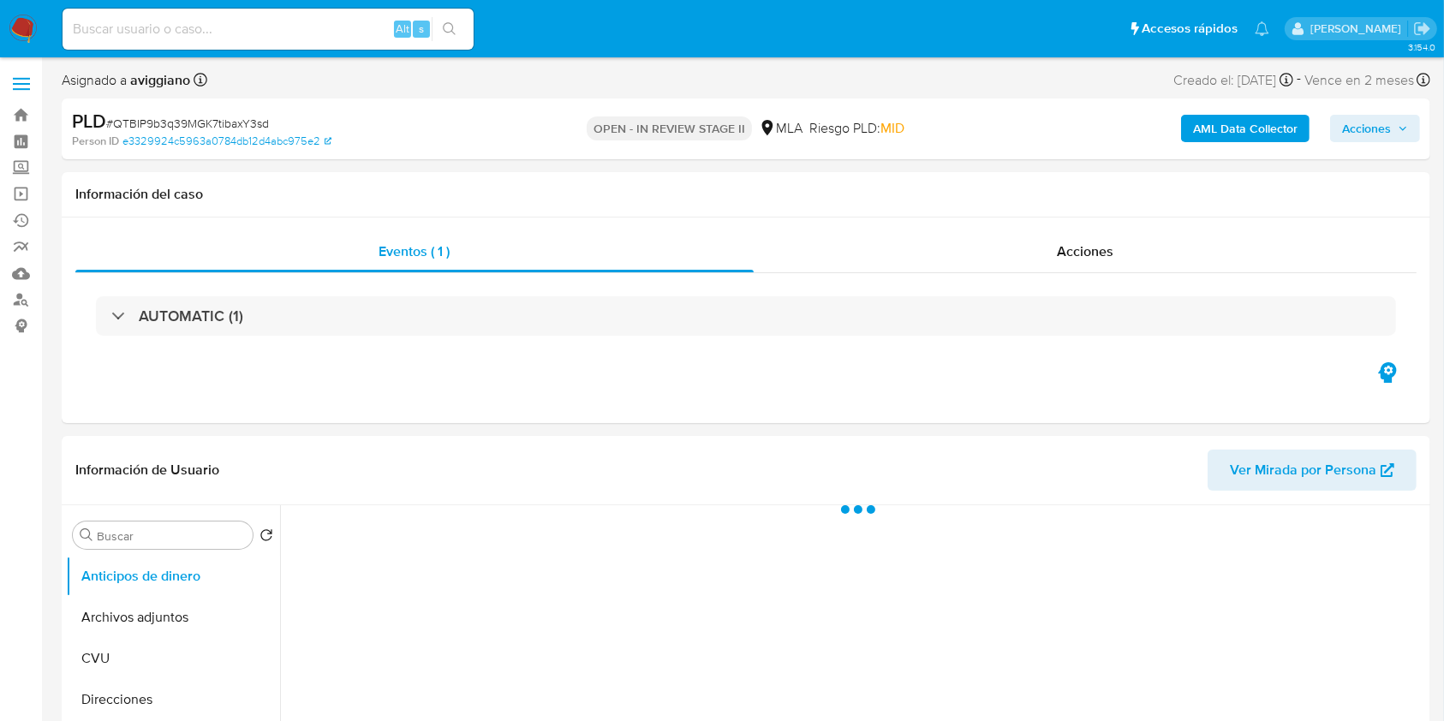
click at [1393, 127] on span "Acciones" at bounding box center [1375, 129] width 66 height 24
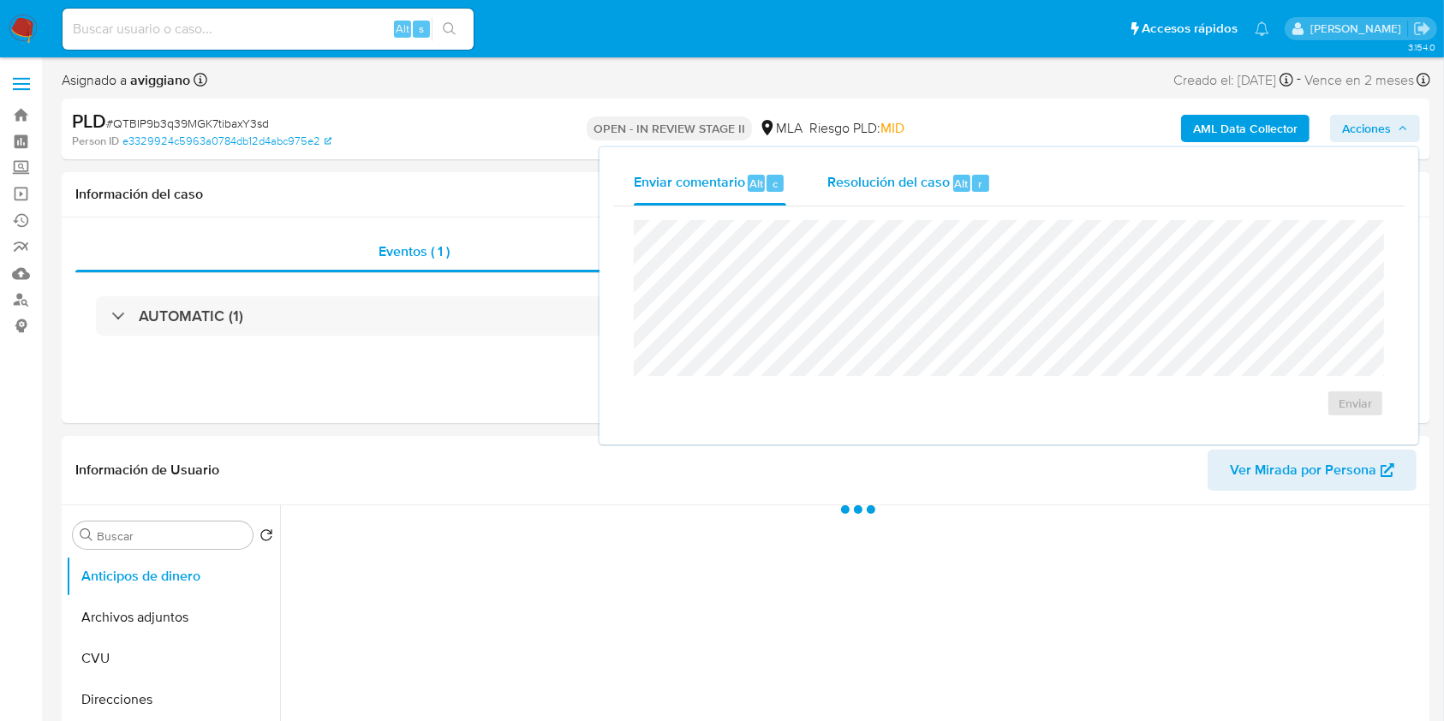
click at [931, 166] on div "Resolución del caso Alt r" at bounding box center [909, 183] width 164 height 45
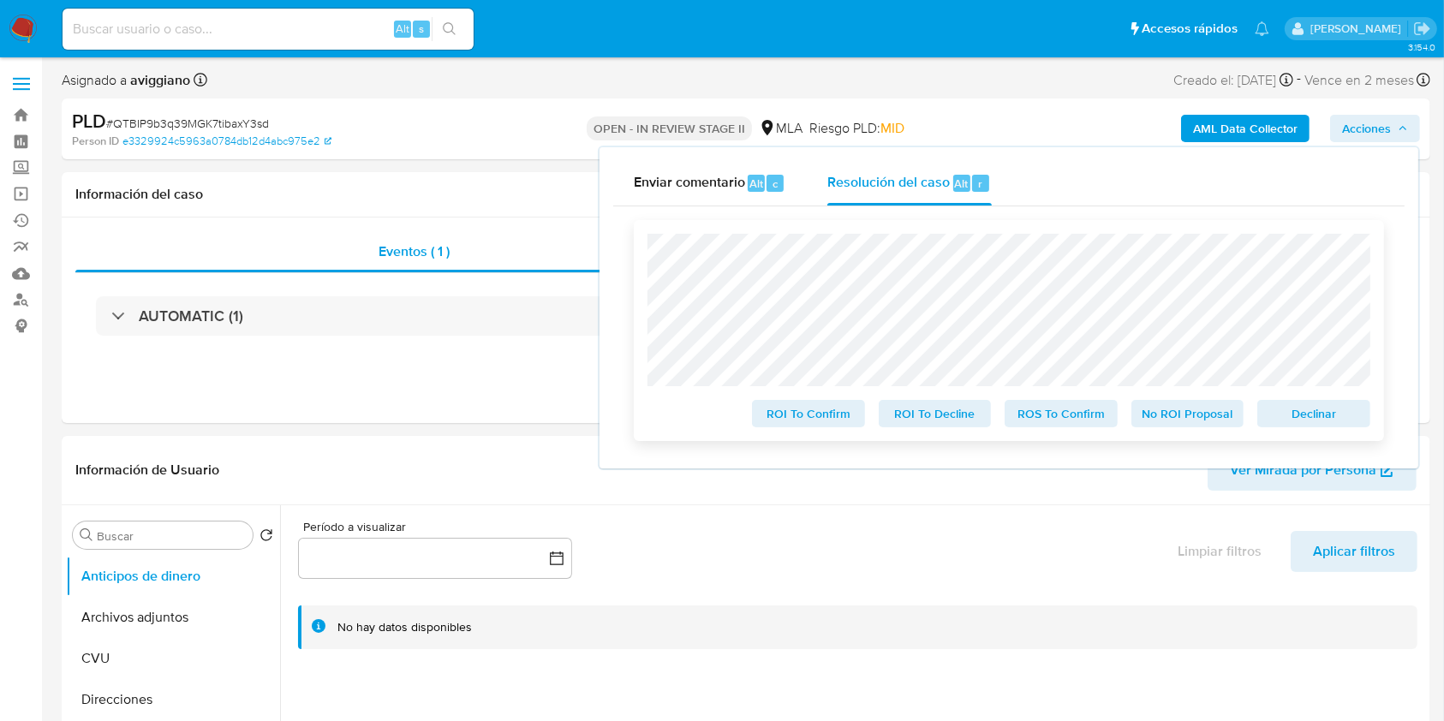
click at [1333, 415] on span "Declinar" at bounding box center [1314, 414] width 89 height 24
select select "10"
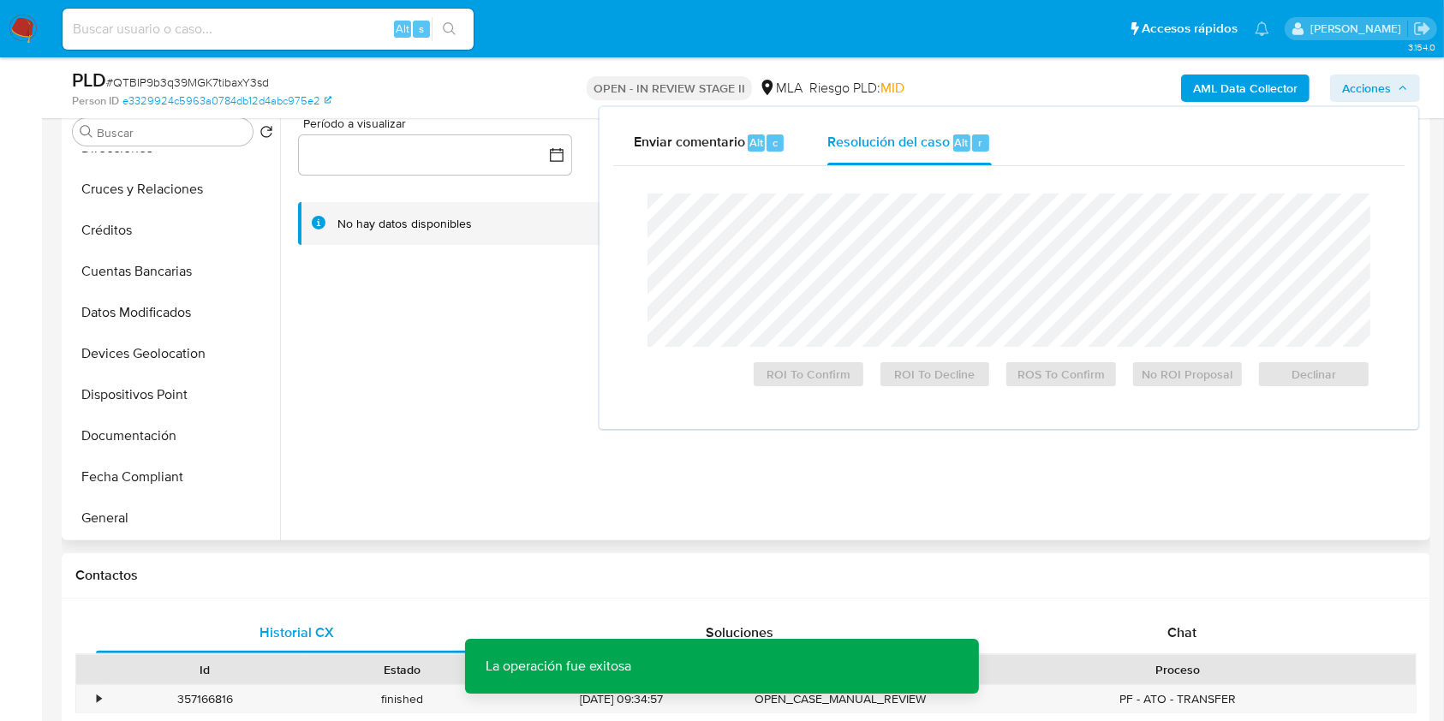
scroll to position [343, 0]
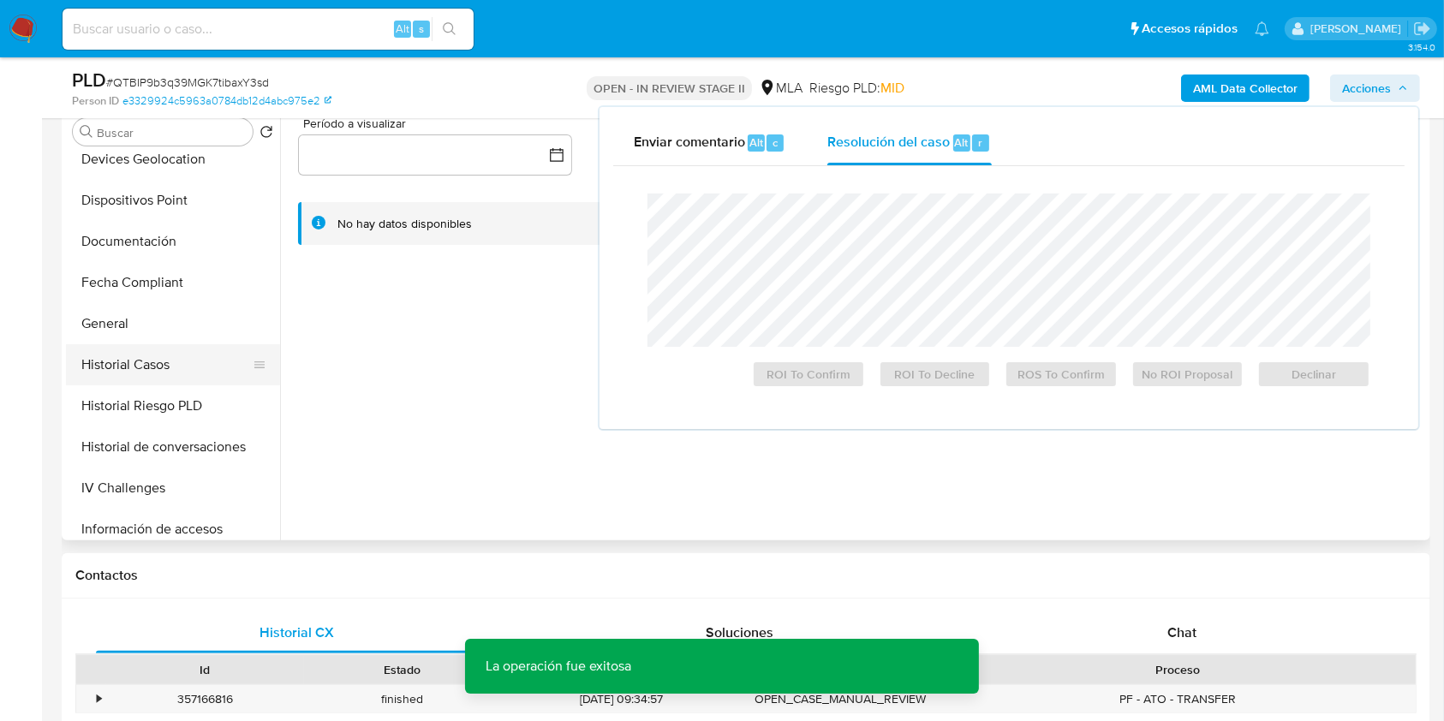
click at [137, 382] on button "Historial Casos" at bounding box center [166, 364] width 200 height 41
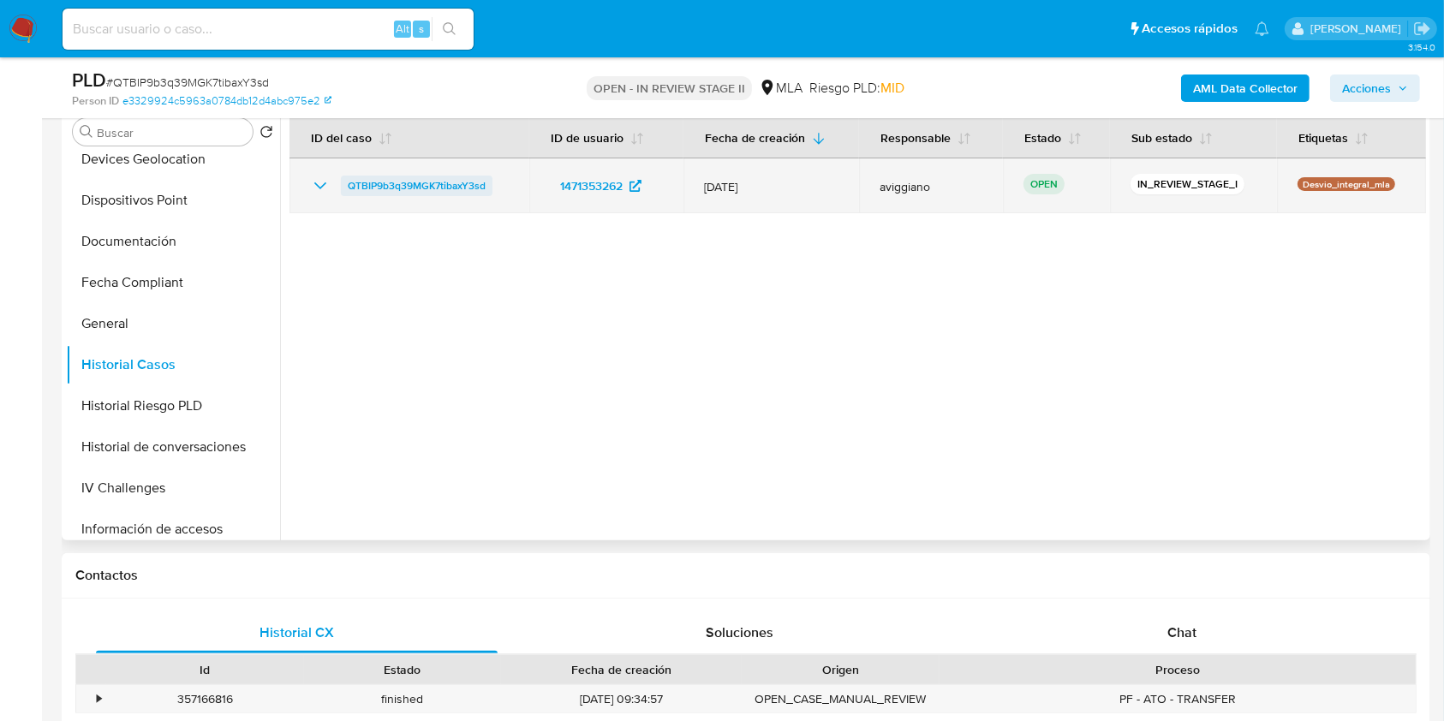
click at [367, 182] on span "QTBIP9b3q39MGK7tibaxY3sd" at bounding box center [417, 186] width 138 height 21
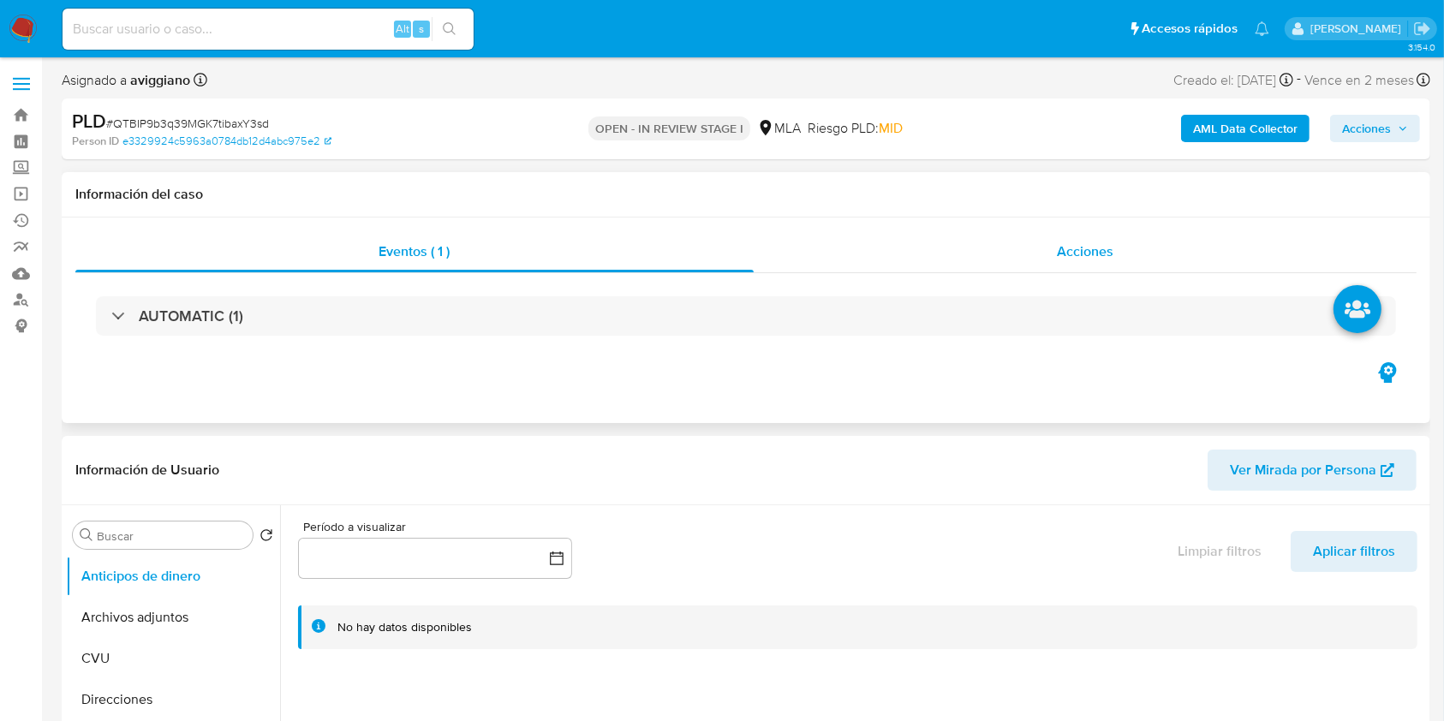
select select "10"
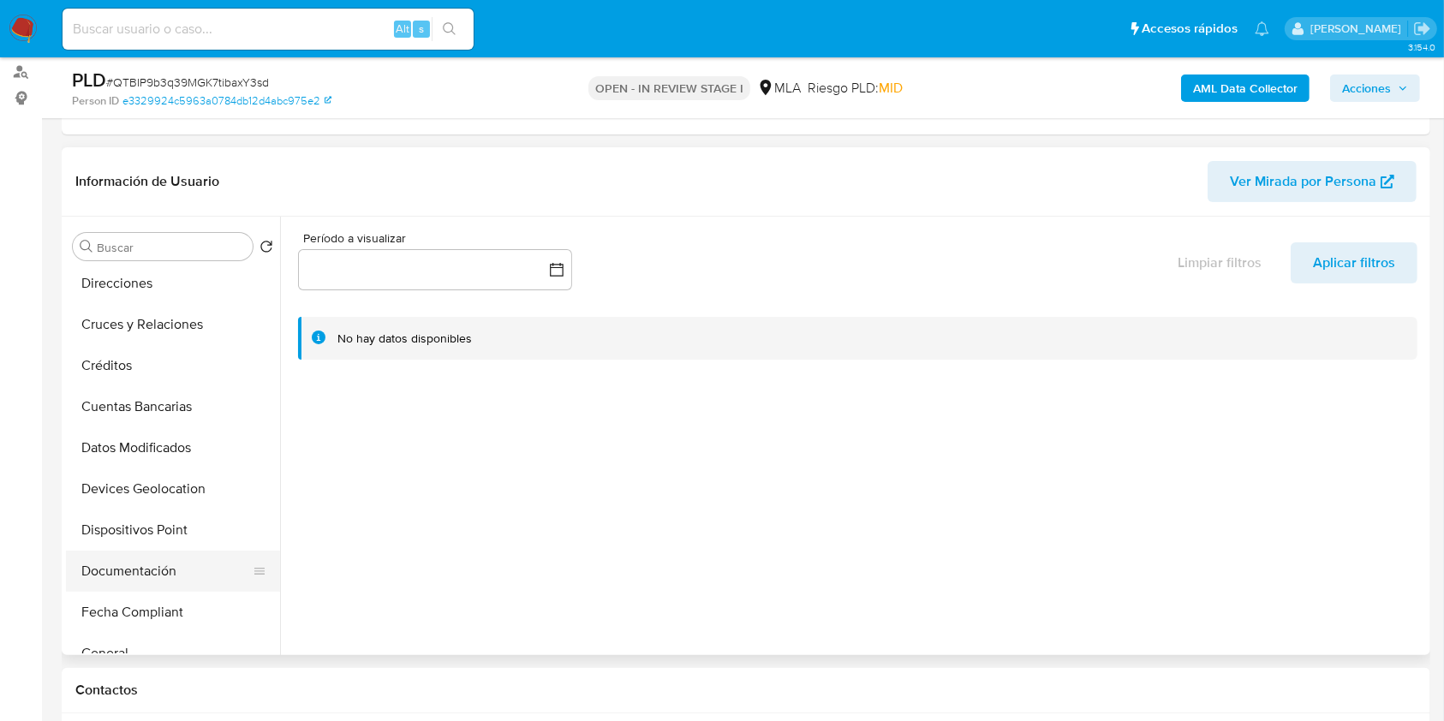
scroll to position [228, 0]
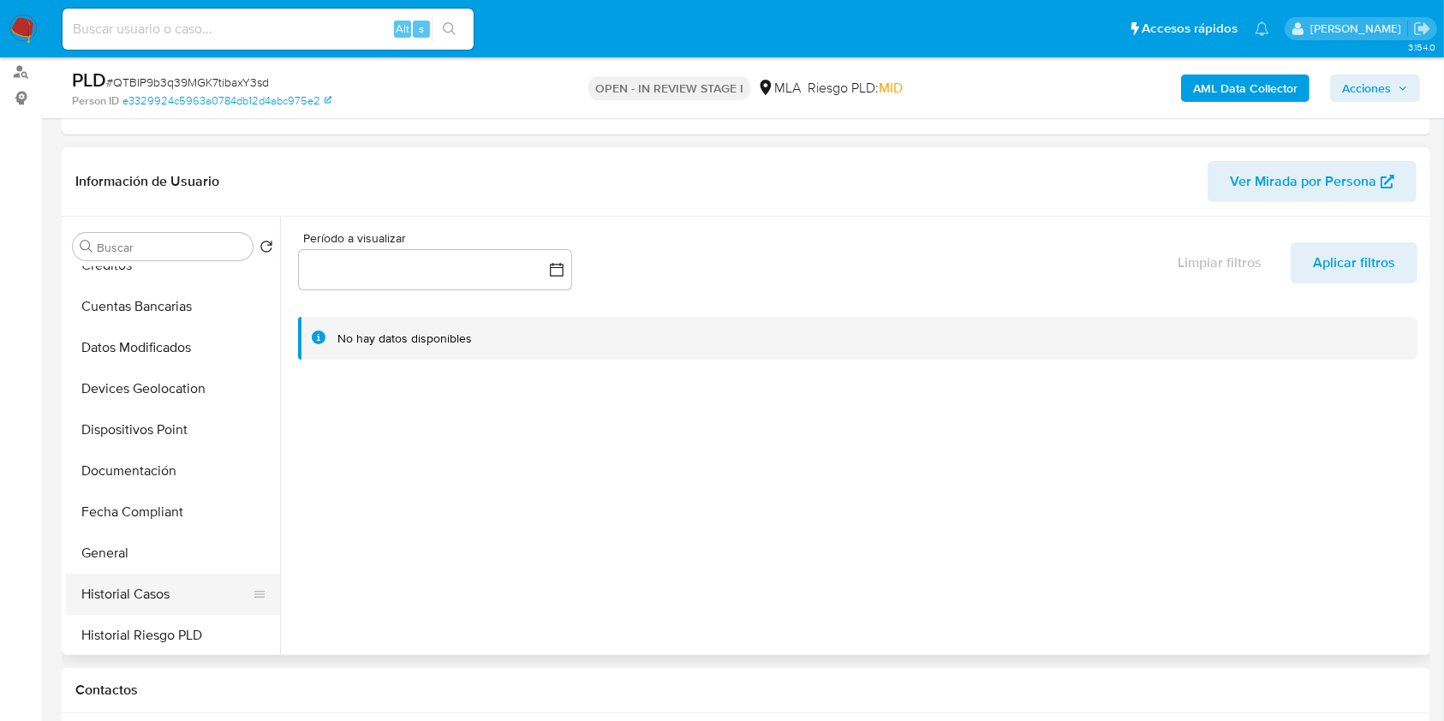
click at [81, 581] on button "Historial Casos" at bounding box center [166, 594] width 200 height 41
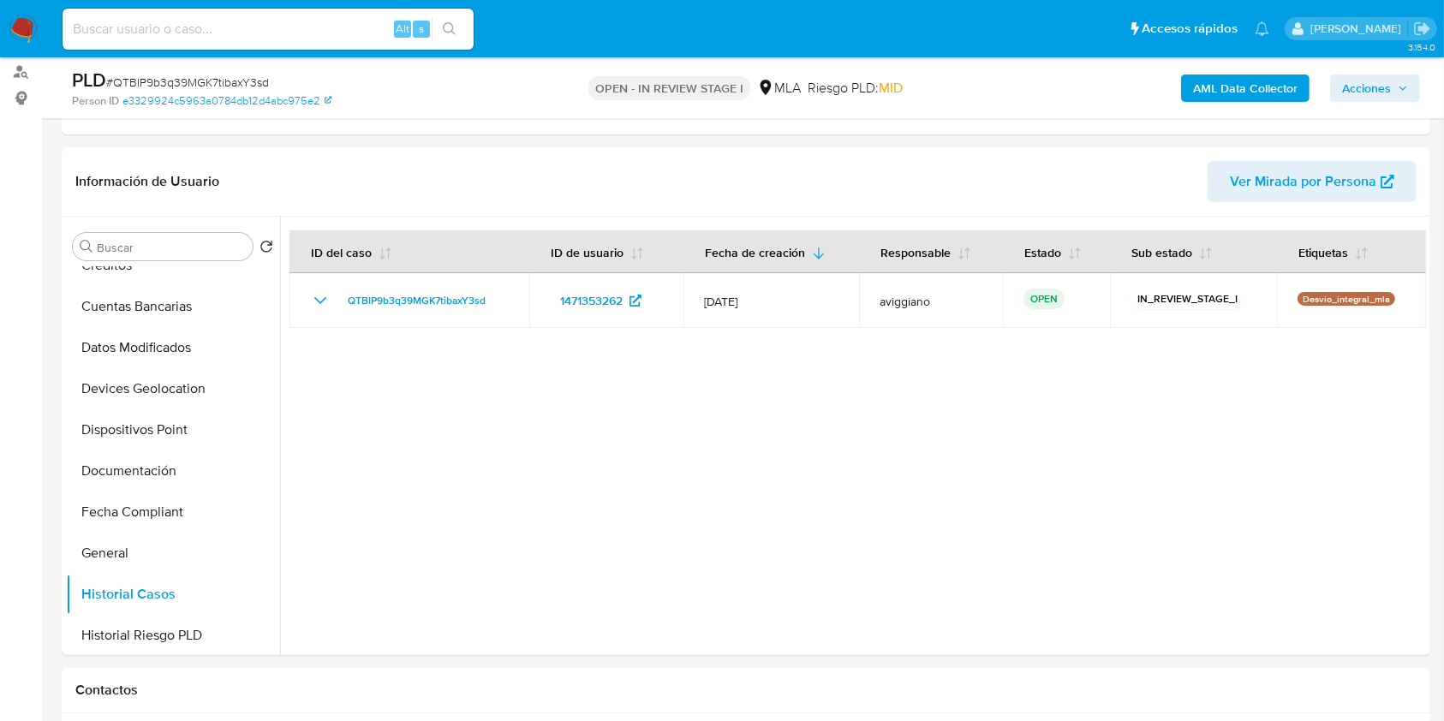
click at [1387, 75] on span "Acciones" at bounding box center [1366, 88] width 49 height 27
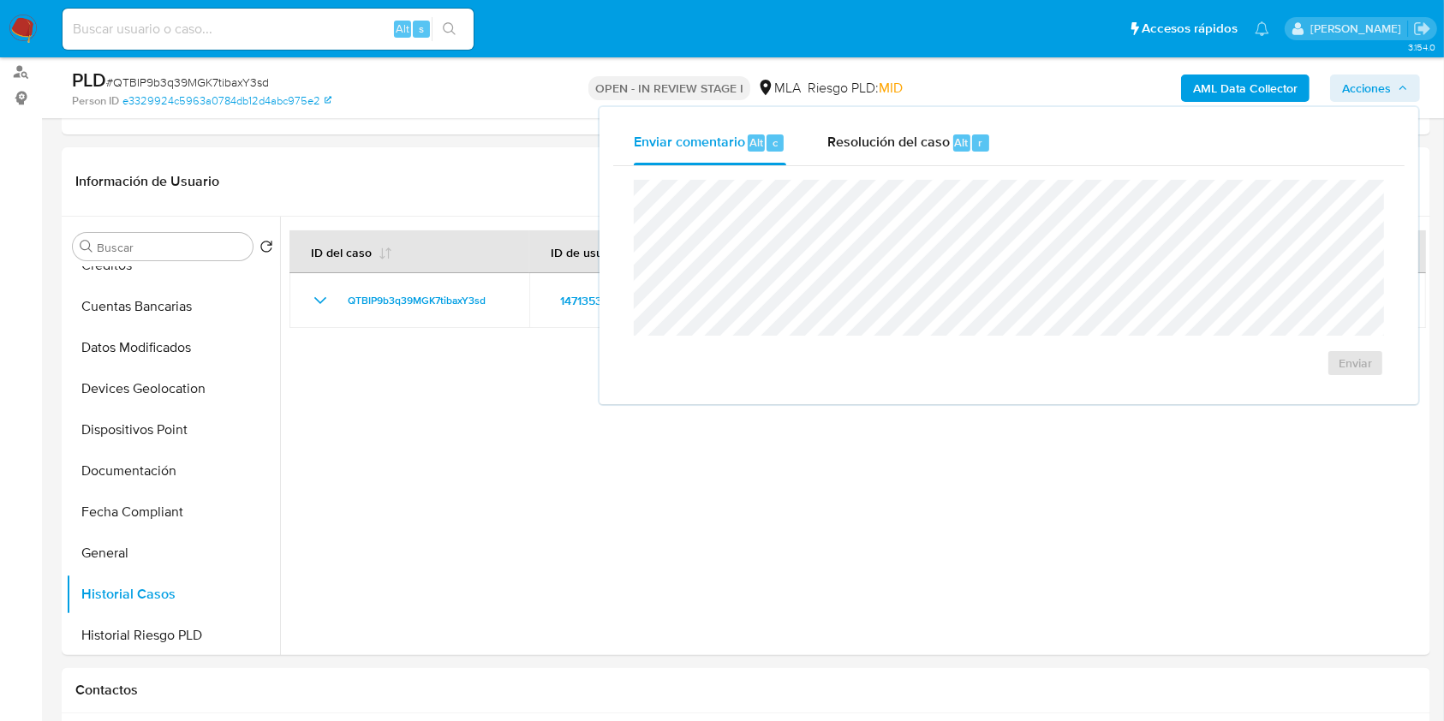
click at [1014, 130] on div "Enviar comentario Alt c Resolución del caso Alt r" at bounding box center [1009, 143] width 792 height 45
click at [907, 148] on span "Resolución del caso" at bounding box center [888, 142] width 122 height 20
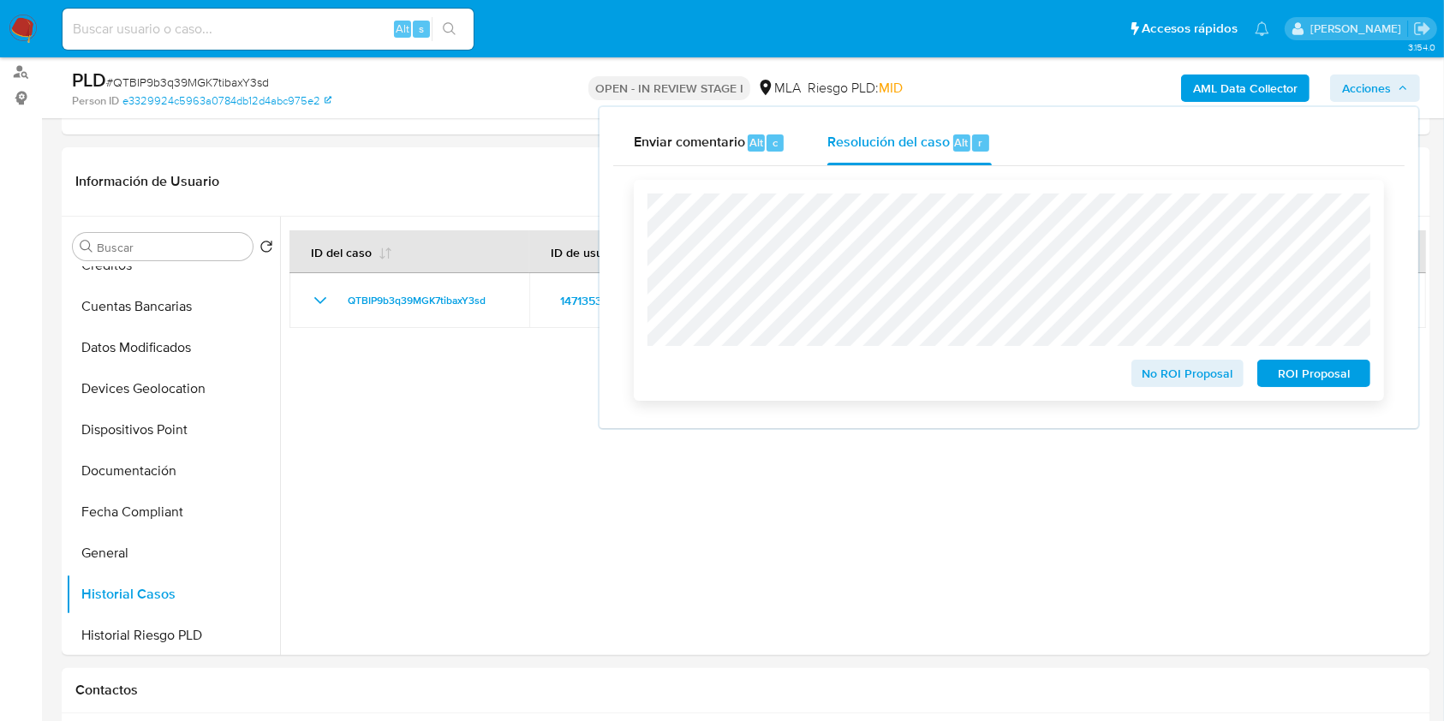
click at [1321, 396] on div "No ROI Proposal ROI Proposal" at bounding box center [1009, 290] width 750 height 221
click at [1312, 371] on span "ROI Proposal" at bounding box center [1314, 373] width 89 height 24
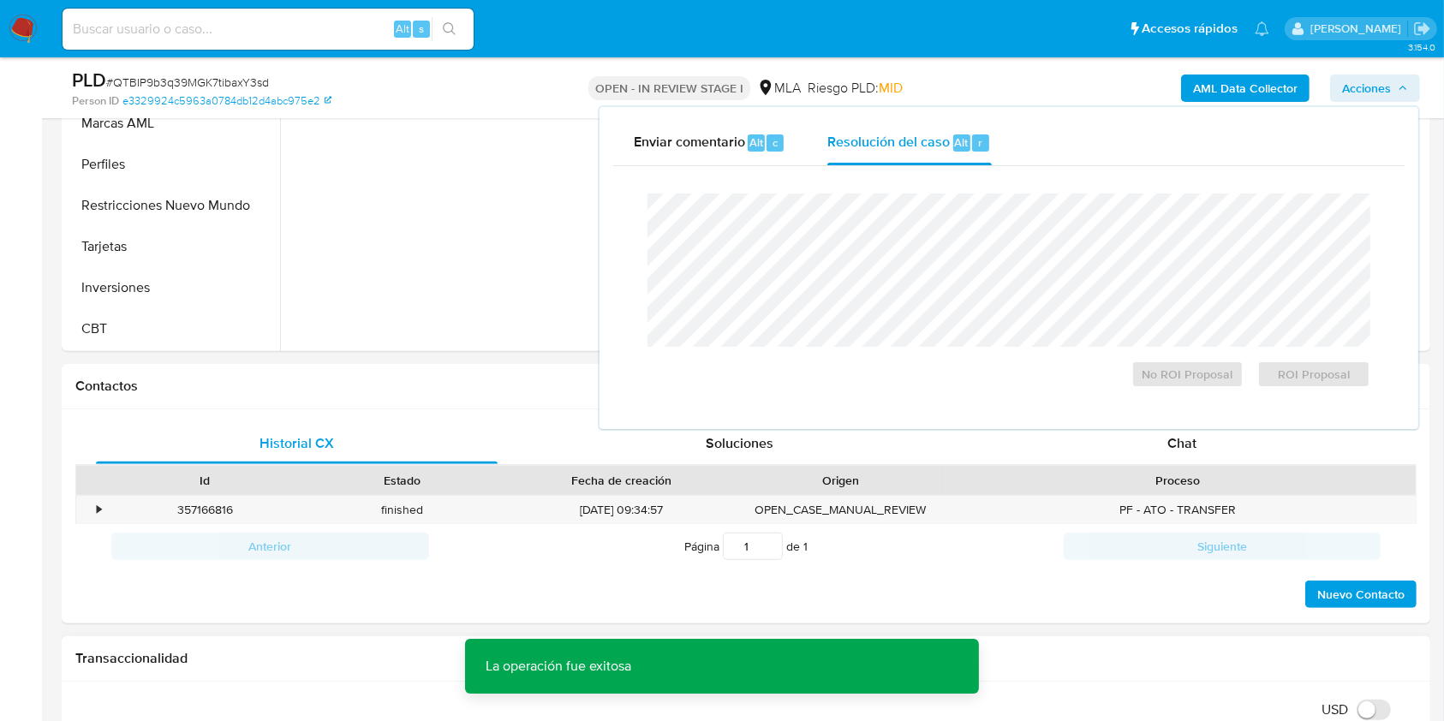
scroll to position [799, 0]
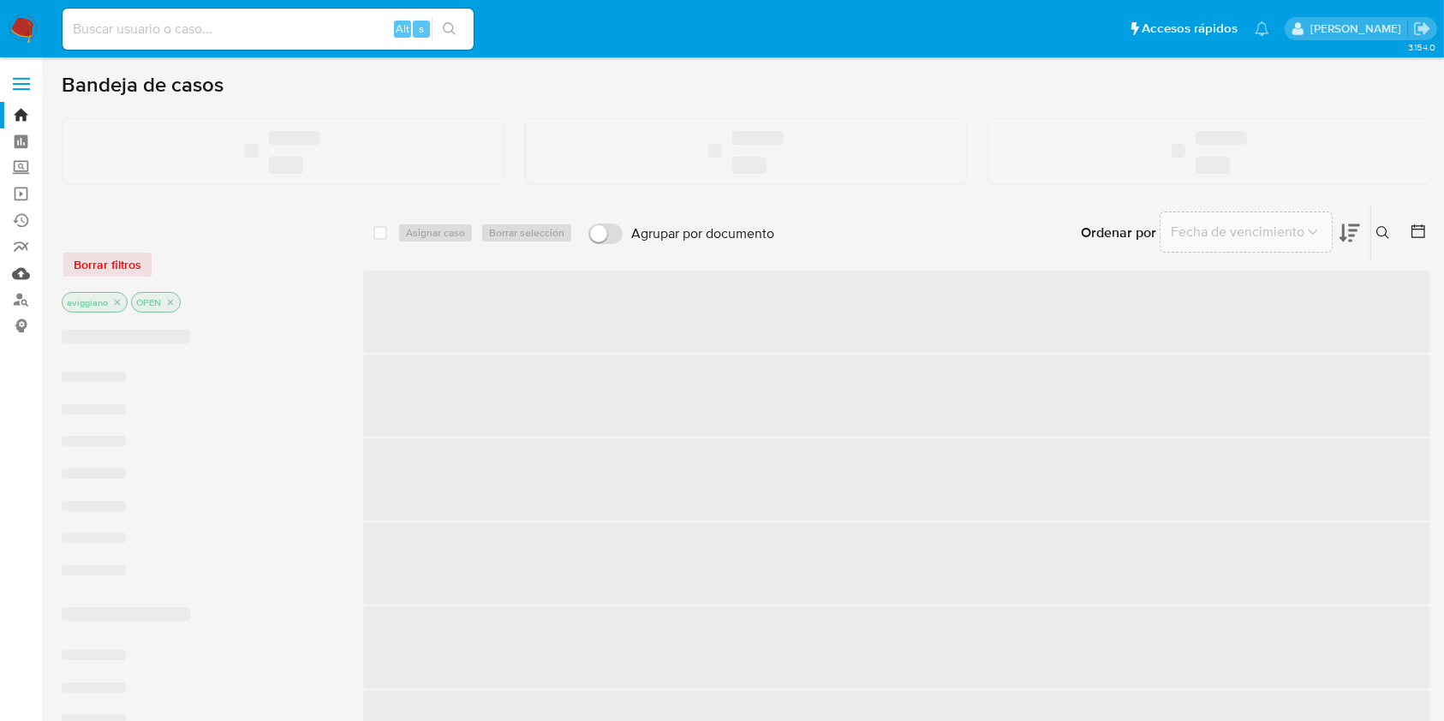
click at [27, 278] on link "Mulan" at bounding box center [102, 273] width 204 height 27
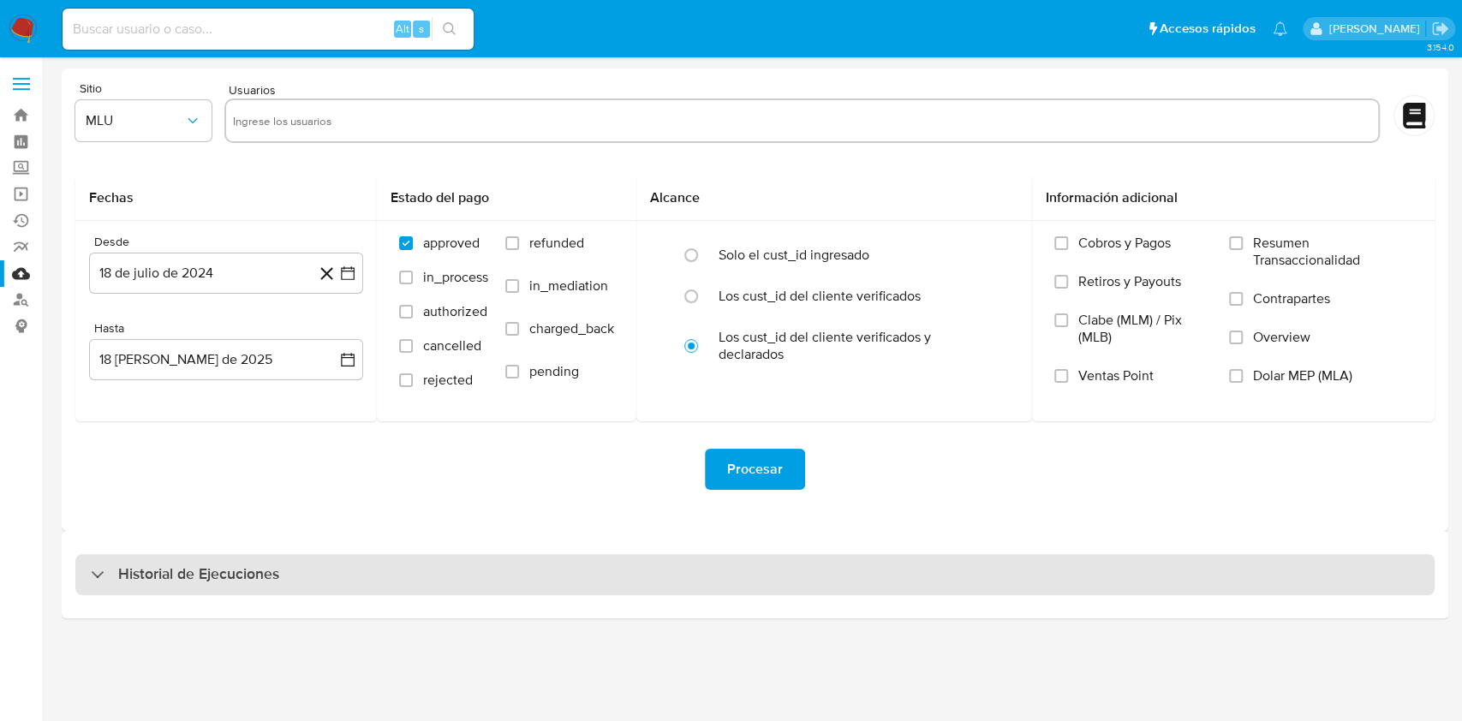
click at [273, 574] on h3 "Historial de Ejecuciones" at bounding box center [198, 575] width 161 height 21
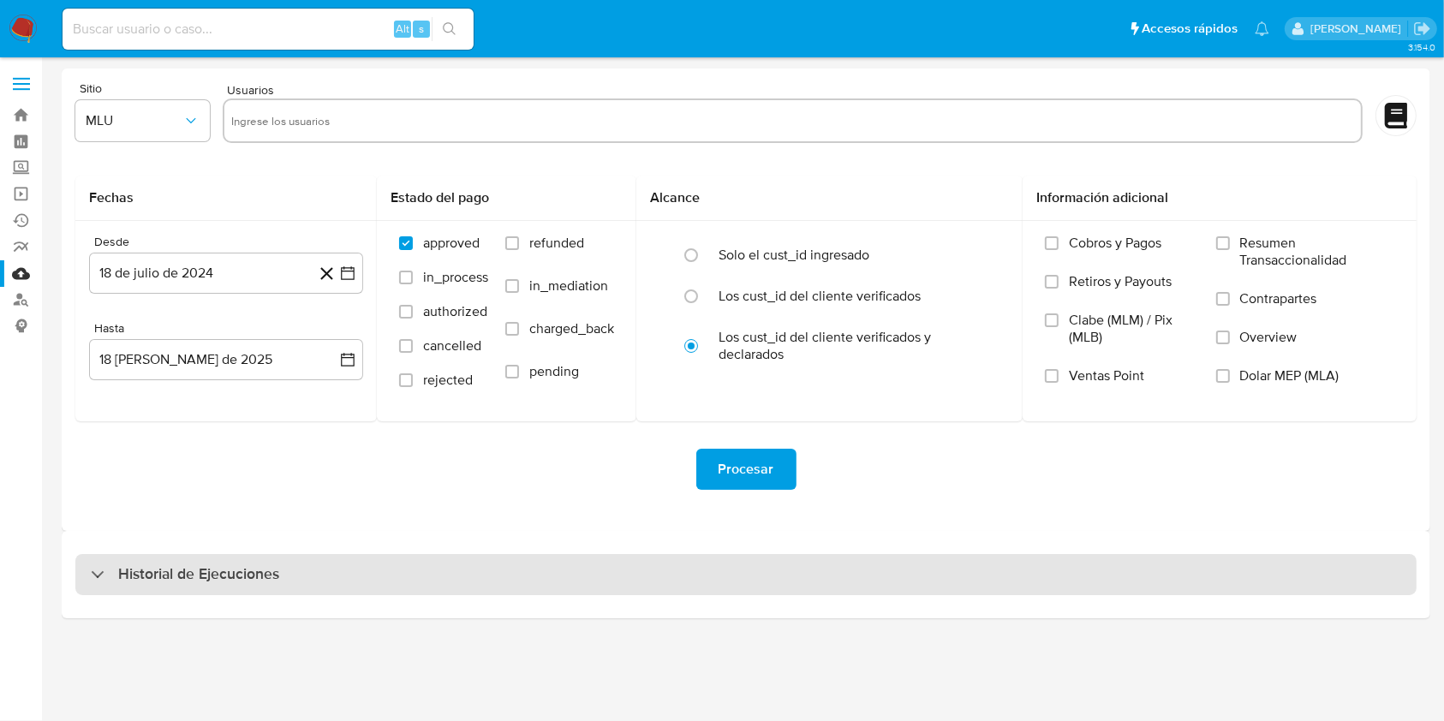
select select "10"
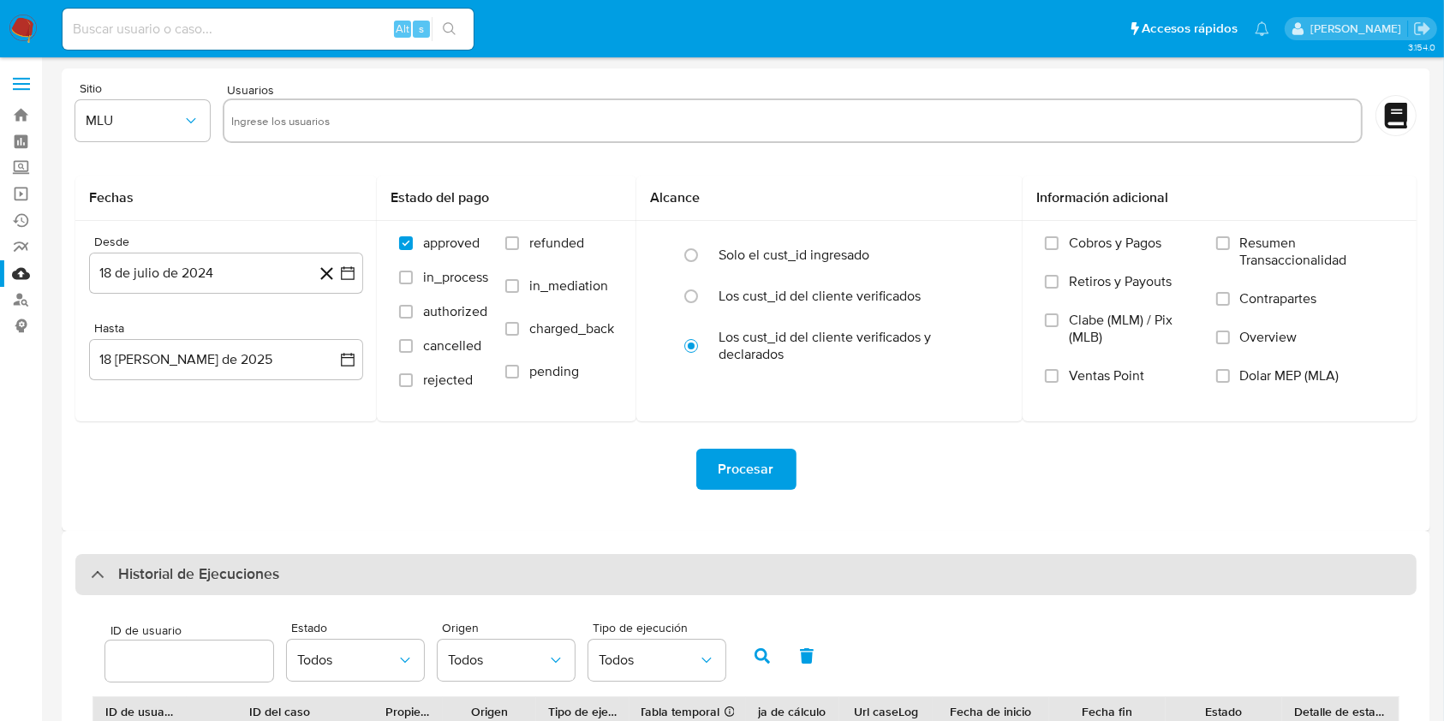
scroll to position [393, 0]
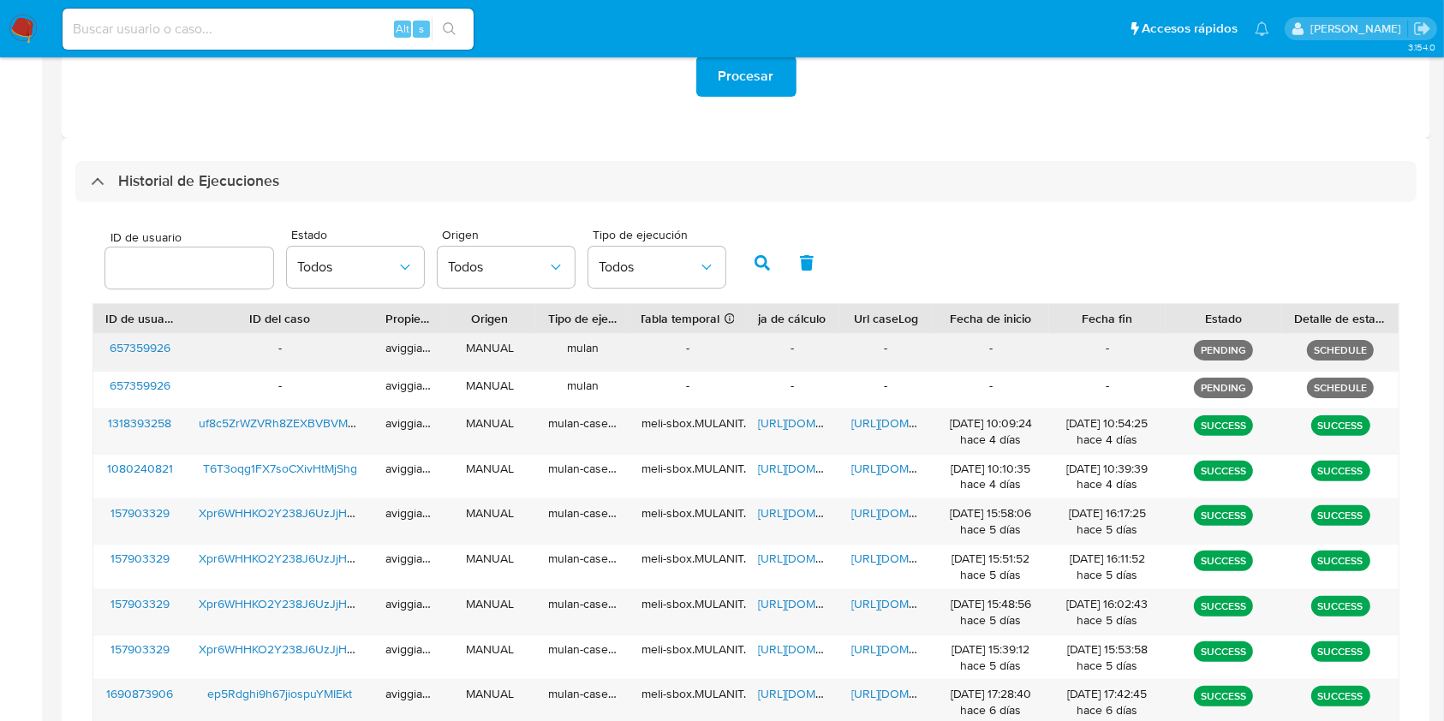
click at [132, 353] on span "657359926" at bounding box center [140, 347] width 61 height 17
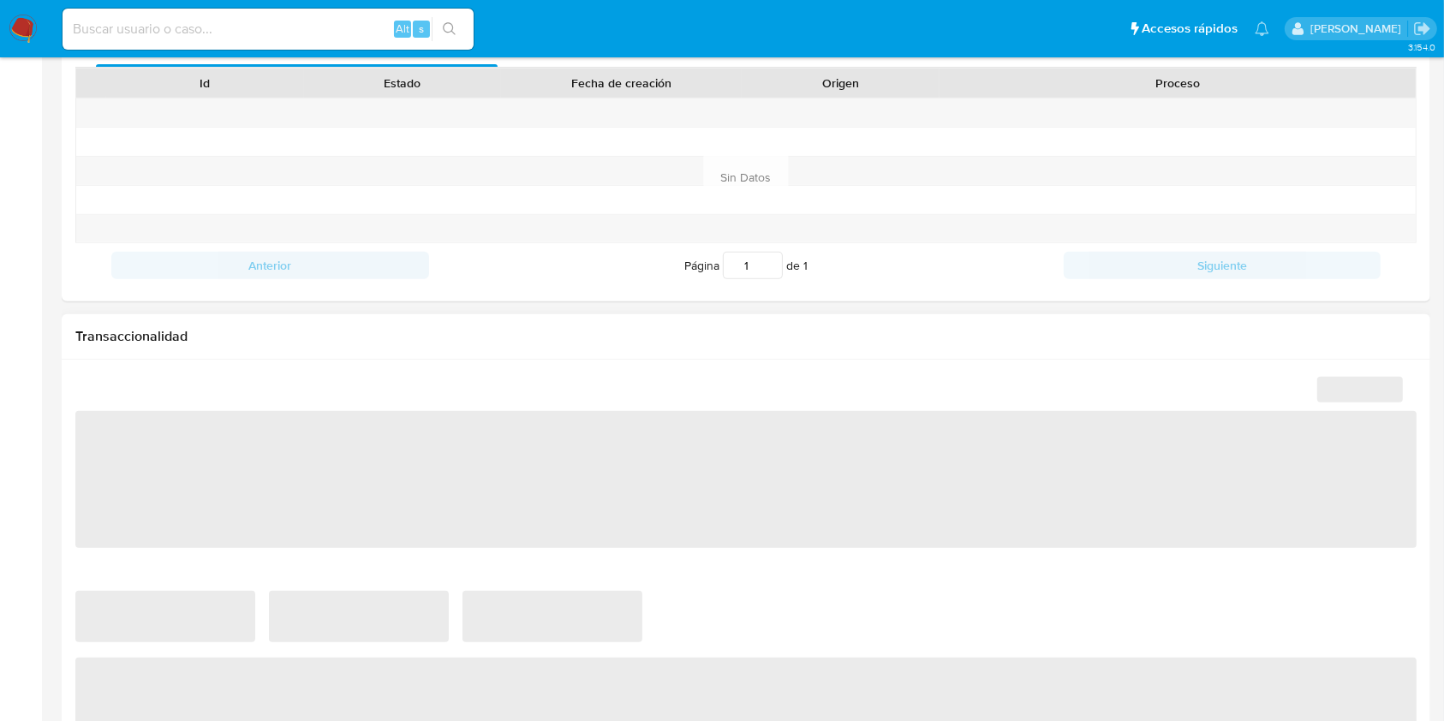
scroll to position [799, 0]
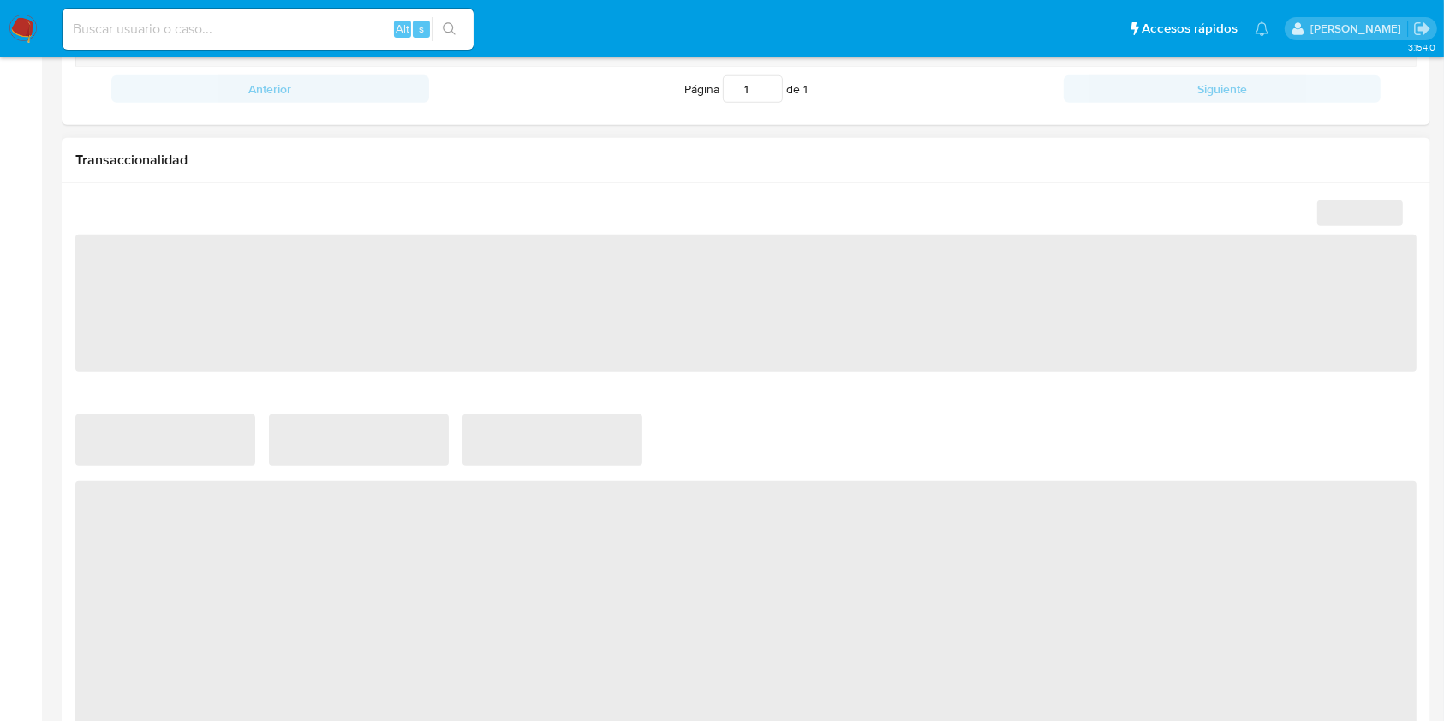
select select "10"
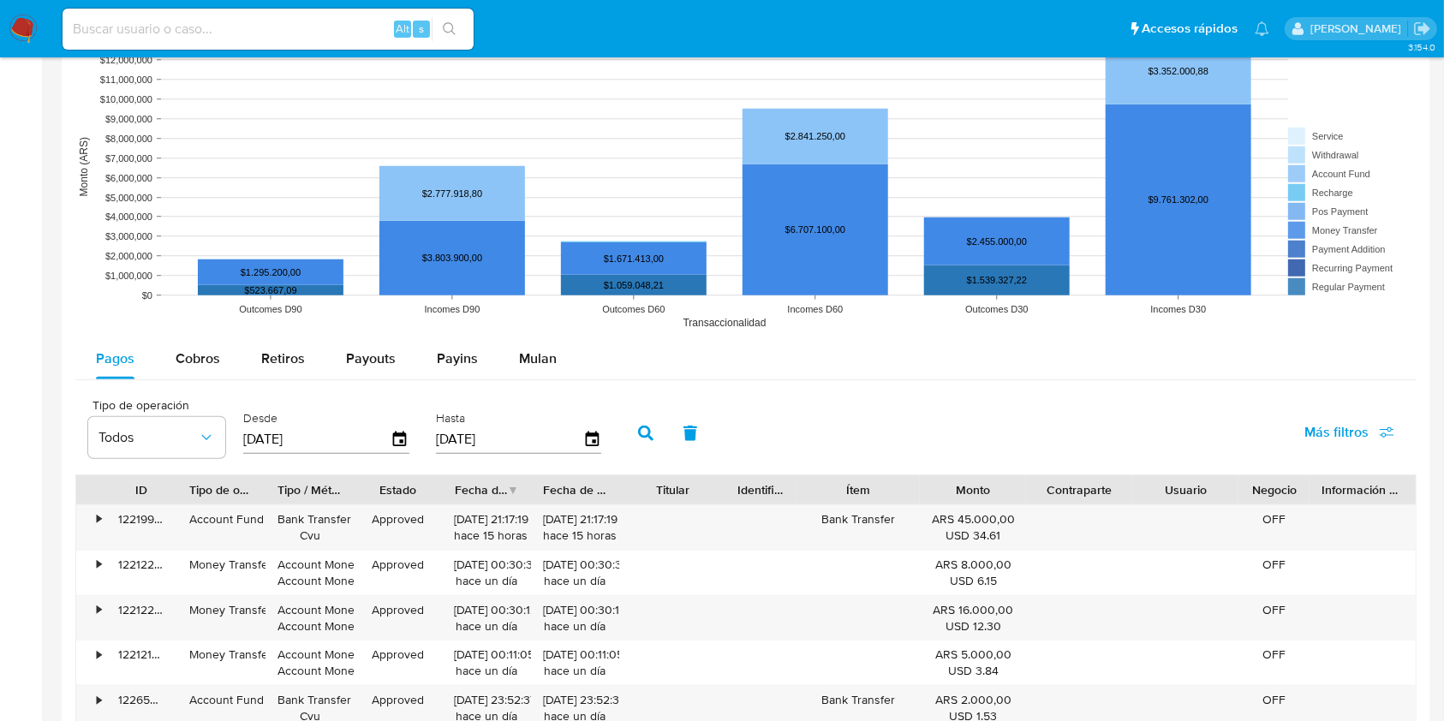
scroll to position [1371, 0]
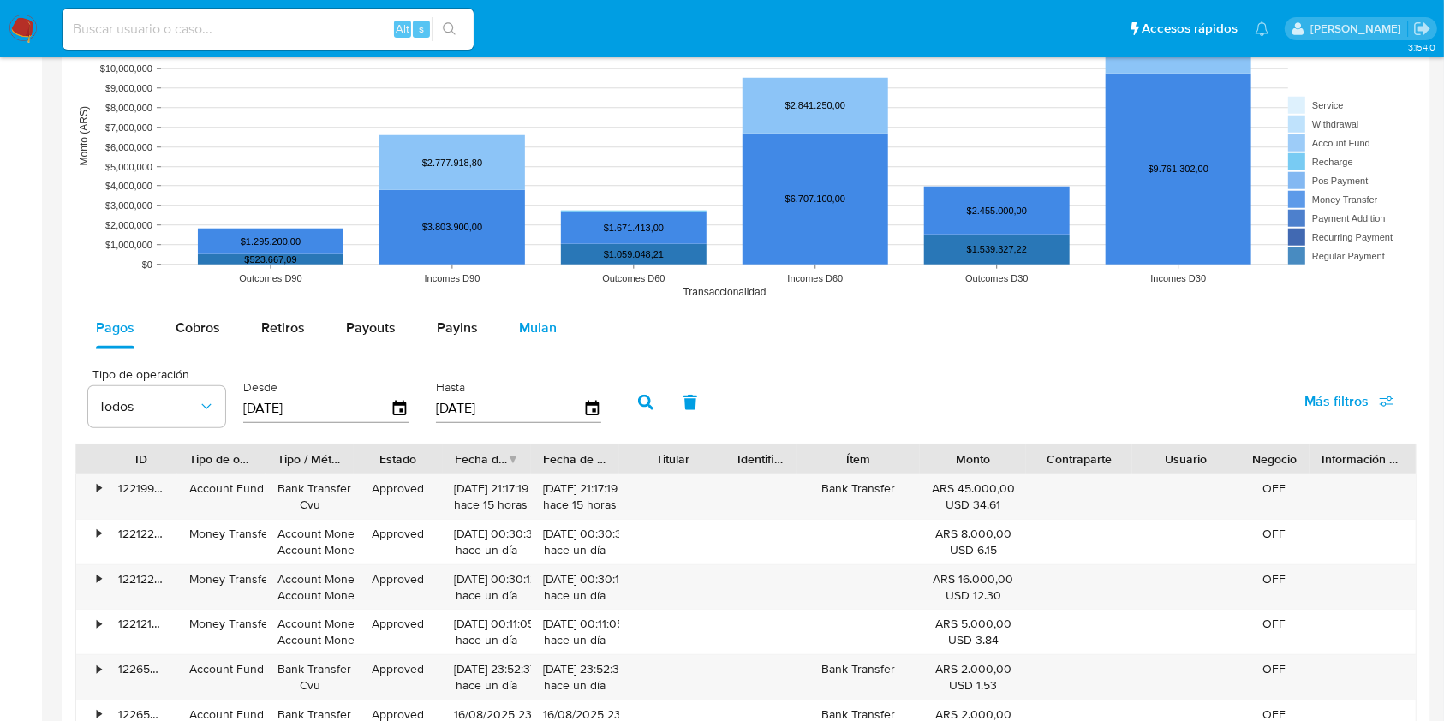
click at [543, 331] on span "Mulan" at bounding box center [538, 328] width 38 height 20
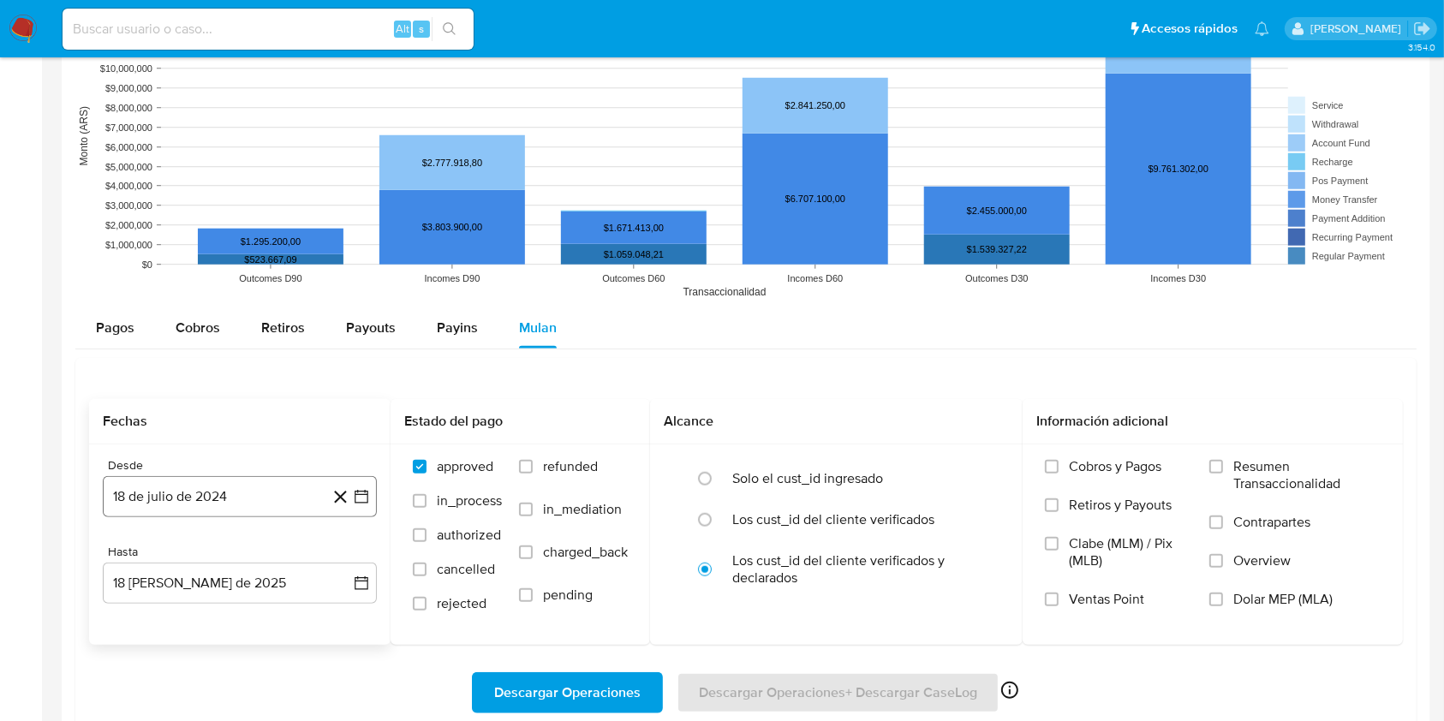
click at [311, 483] on button "18 de julio de 2024" at bounding box center [240, 496] width 274 height 41
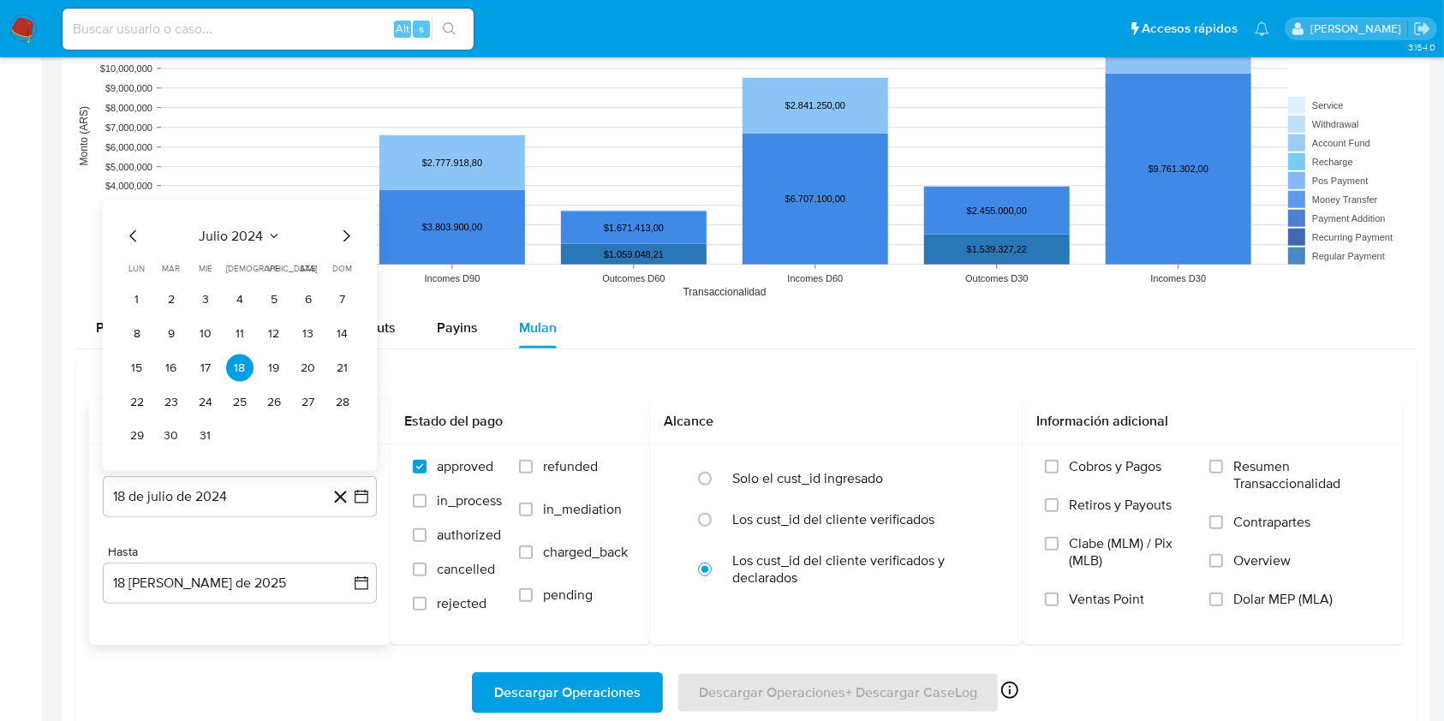
click at [351, 237] on icon "Mes siguiente" at bounding box center [346, 236] width 21 height 21
click at [348, 235] on icon "Mes siguiente" at bounding box center [346, 236] width 21 height 21
click at [346, 193] on icon "Mes siguiente" at bounding box center [346, 202] width 21 height 21
click at [350, 231] on icon "Mes siguiente" at bounding box center [346, 236] width 21 height 21
click at [344, 237] on icon "Mes siguiente" at bounding box center [346, 236] width 21 height 21
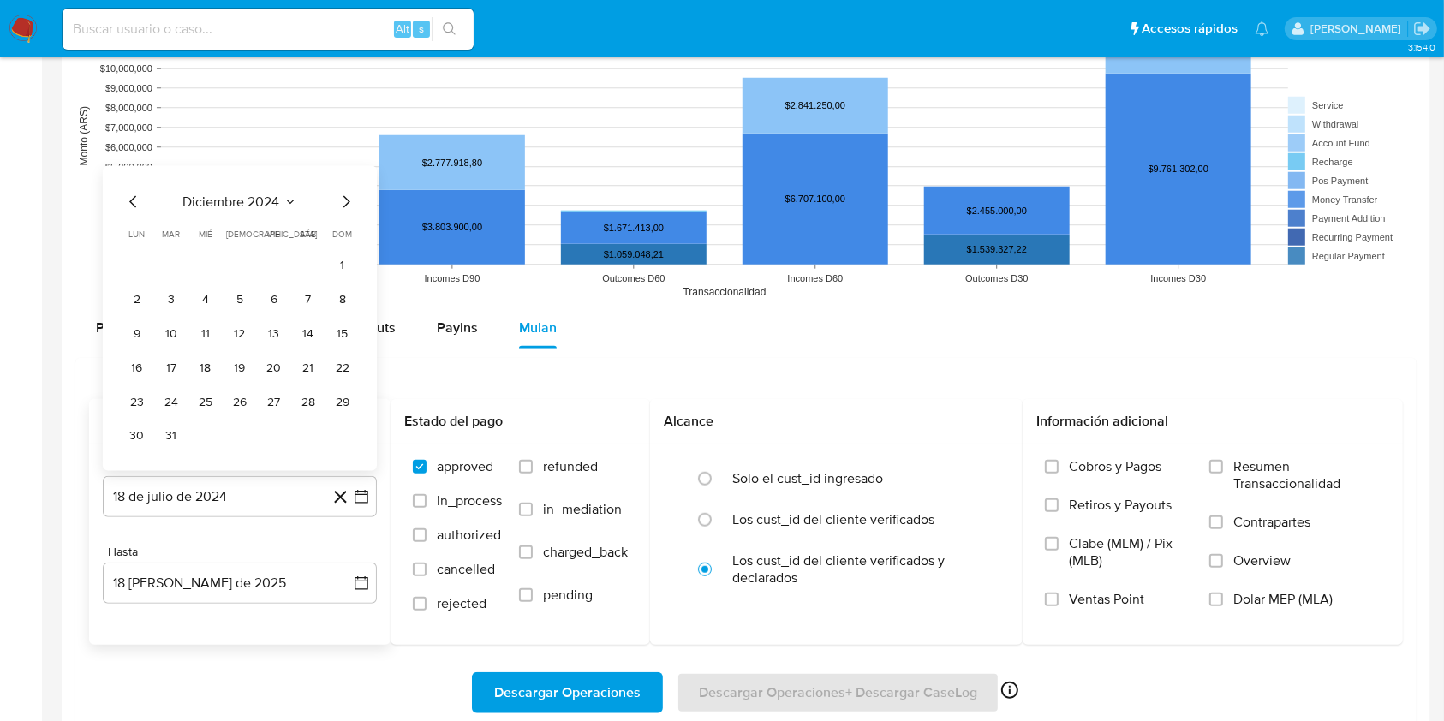
click at [338, 202] on icon "Mes siguiente" at bounding box center [346, 202] width 21 height 21
click at [349, 236] on icon "Mes siguiente" at bounding box center [346, 236] width 21 height 21
click at [348, 235] on icon "Mes siguiente" at bounding box center [347, 236] width 7 height 12
click at [344, 200] on icon "Mes siguiente" at bounding box center [346, 202] width 21 height 21
click at [343, 232] on icon "Mes siguiente" at bounding box center [346, 236] width 21 height 21
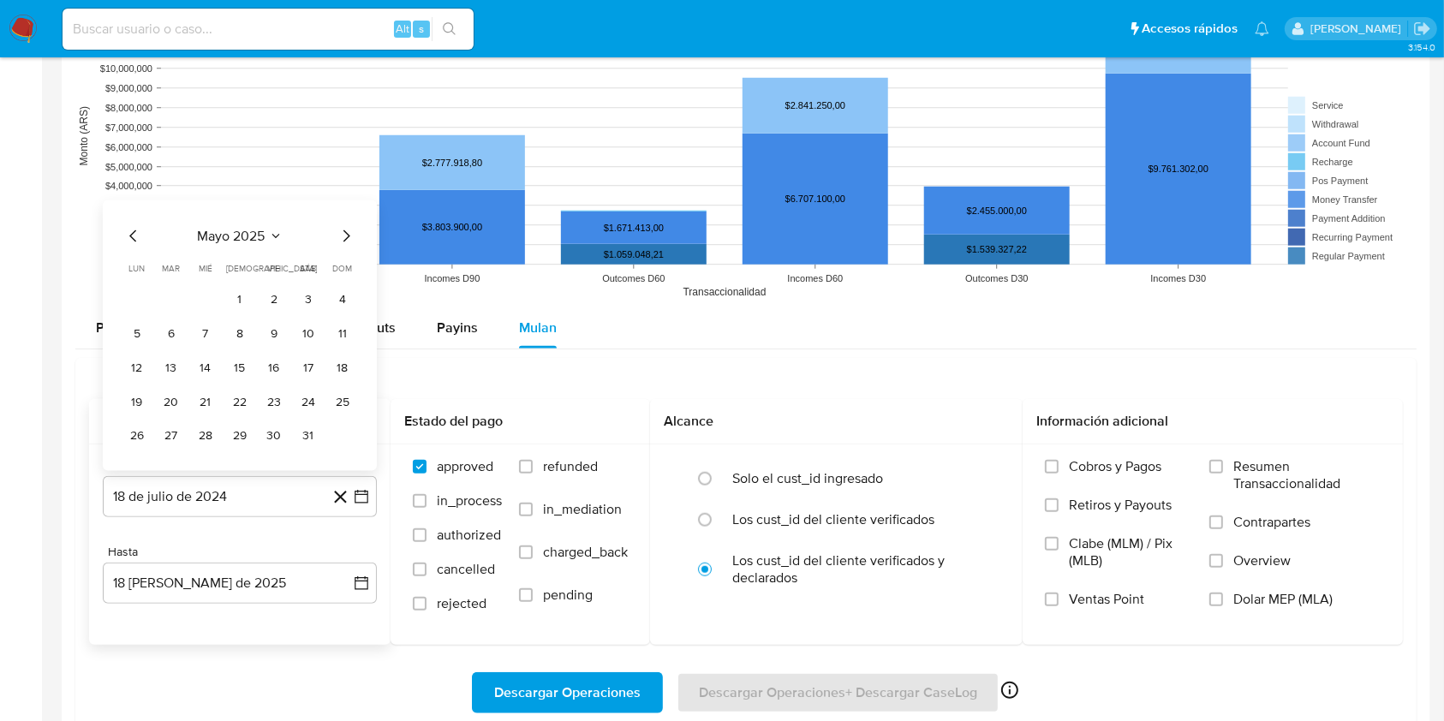
click at [130, 237] on icon "Mes anterior" at bounding box center [133, 236] width 21 height 21
click at [180, 297] on button "1" at bounding box center [171, 299] width 27 height 27
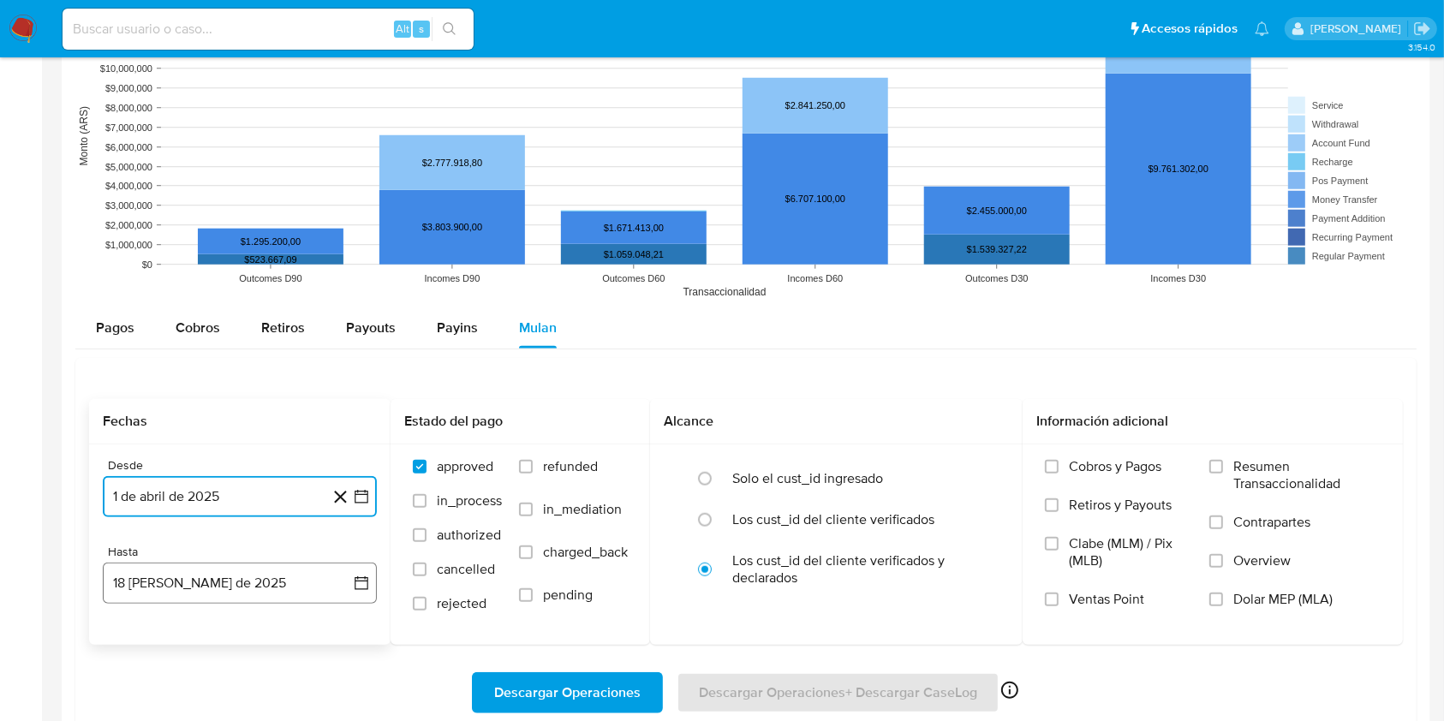
click at [185, 600] on button "18 de agosto de 2025" at bounding box center [240, 583] width 274 height 41
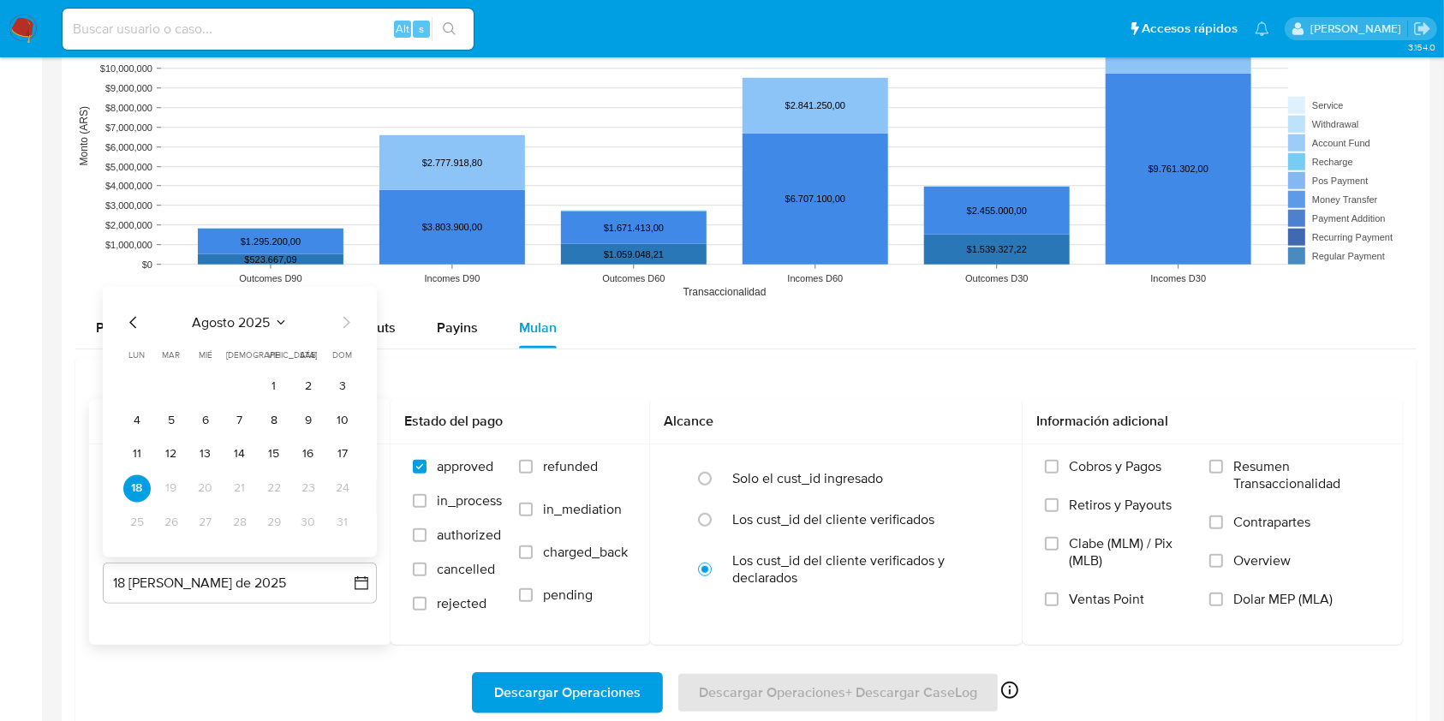
click at [131, 325] on icon "Mes anterior" at bounding box center [132, 323] width 7 height 12
click at [244, 517] on button "31" at bounding box center [239, 523] width 27 height 27
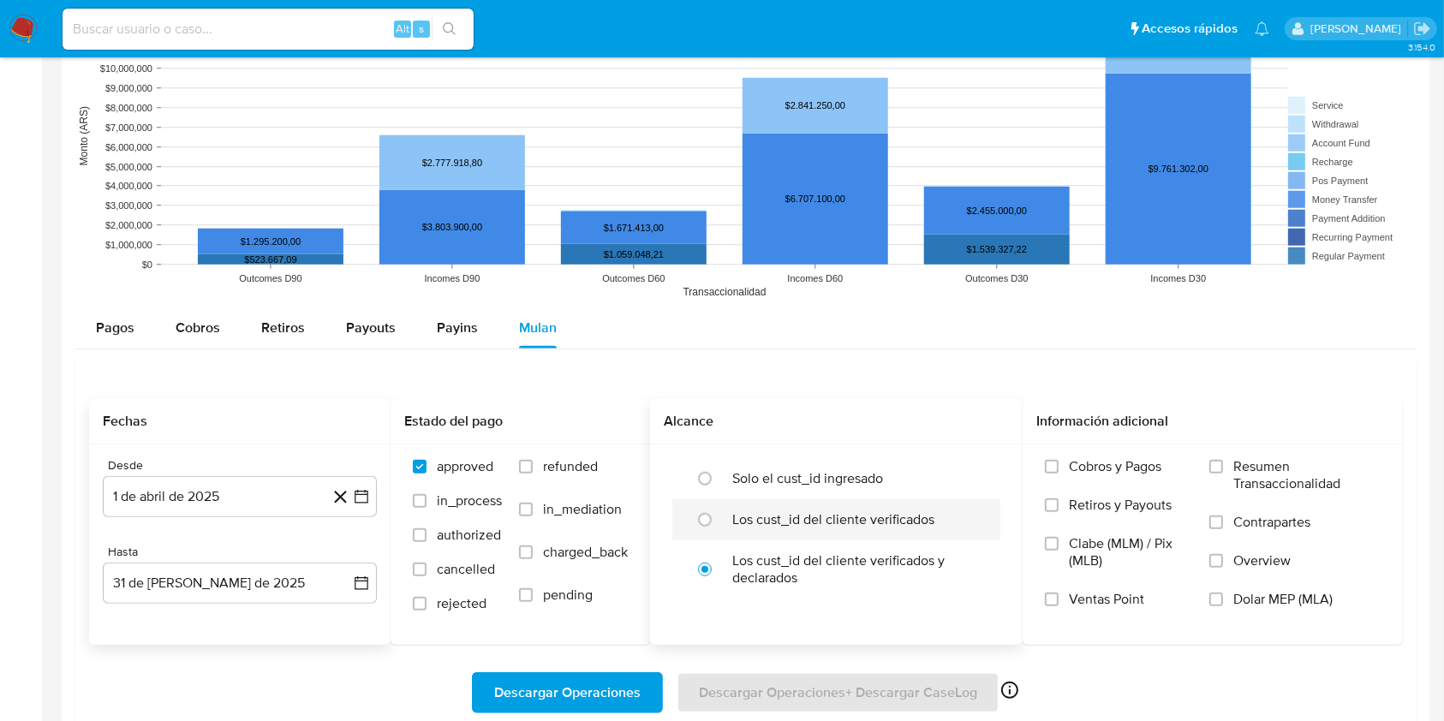
click at [726, 518] on div at bounding box center [709, 520] width 46 height 36
radio input "true"
drag, startPoint x: 1240, startPoint y: 612, endPoint x: 1200, endPoint y: 613, distance: 40.3
click at [1240, 611] on label "Dolar MEP (MLA)" at bounding box center [1295, 610] width 171 height 39
click at [1223, 606] on input "Dolar MEP (MLA)" at bounding box center [1217, 600] width 14 height 14
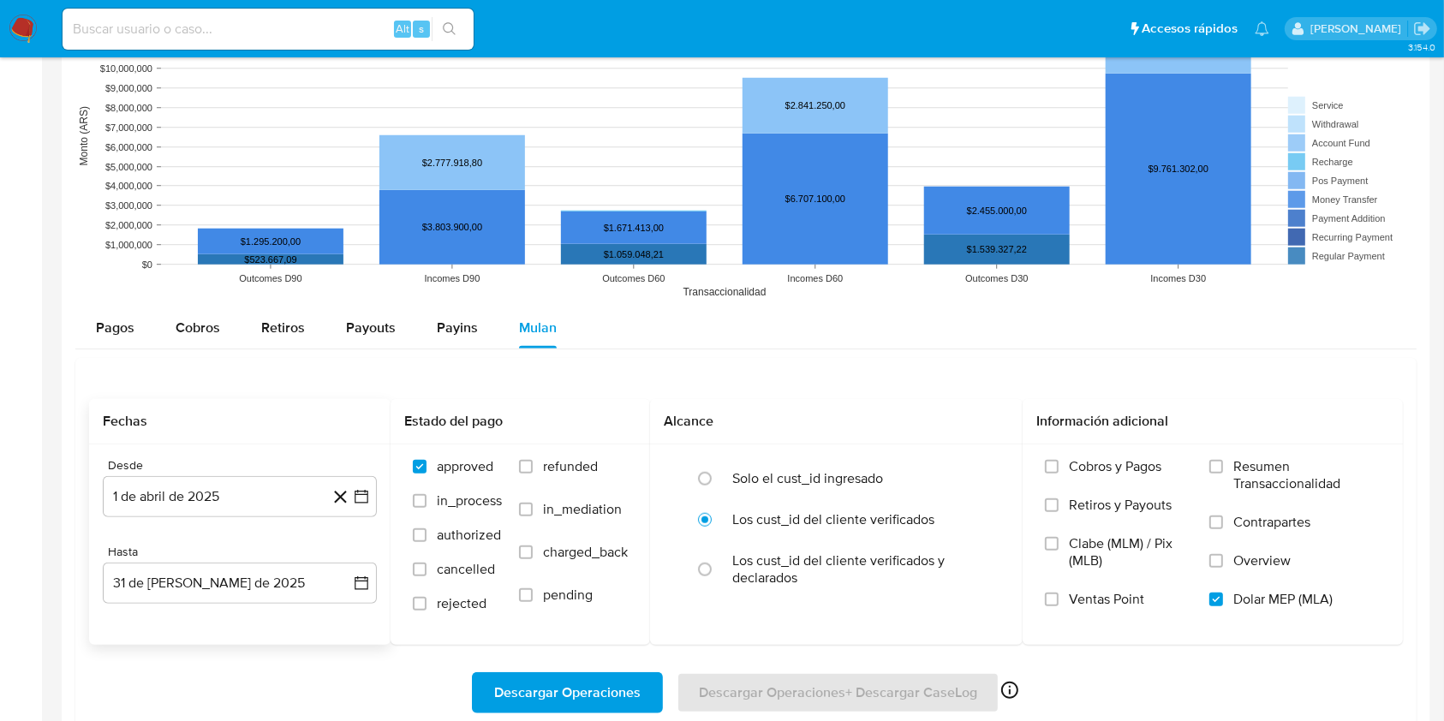
click at [517, 676] on span "Descargar Operaciones" at bounding box center [567, 693] width 146 height 38
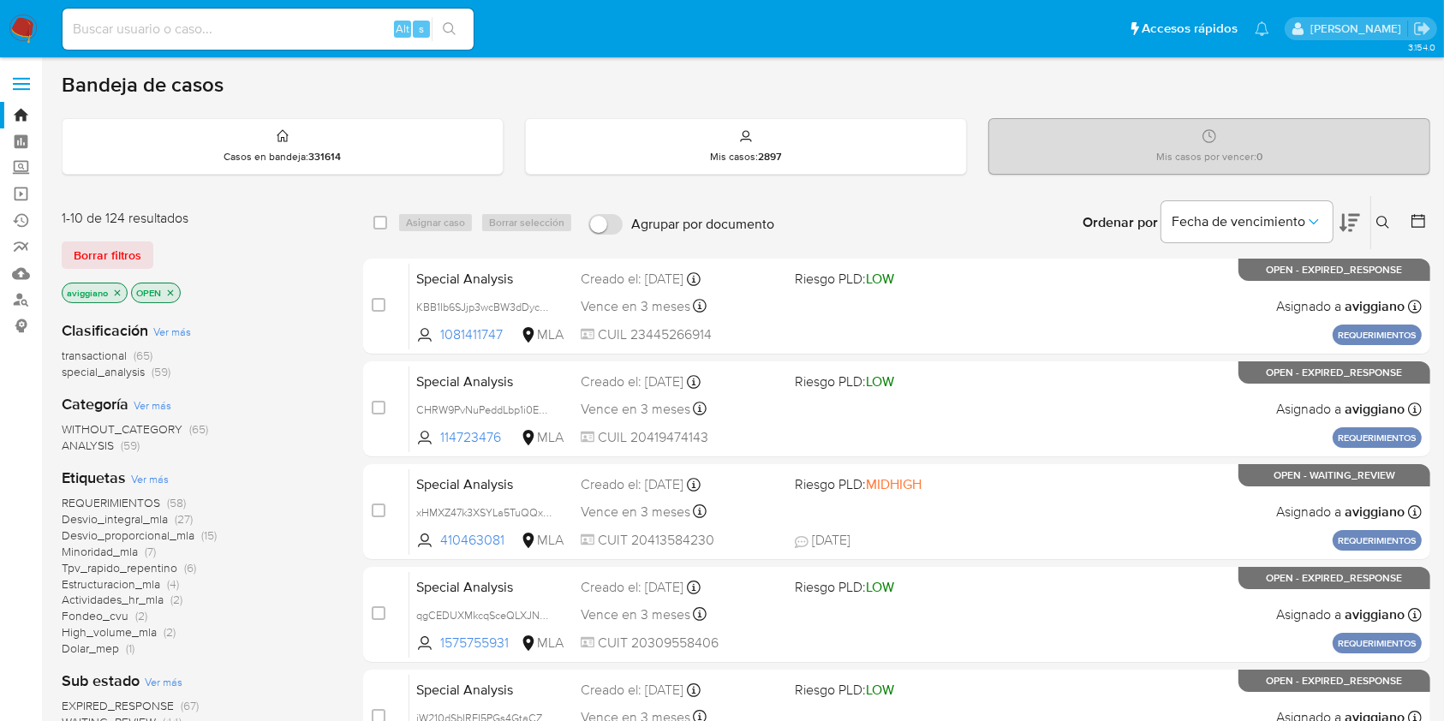
click at [118, 289] on icon "close-filter" at bounding box center [117, 293] width 10 height 10
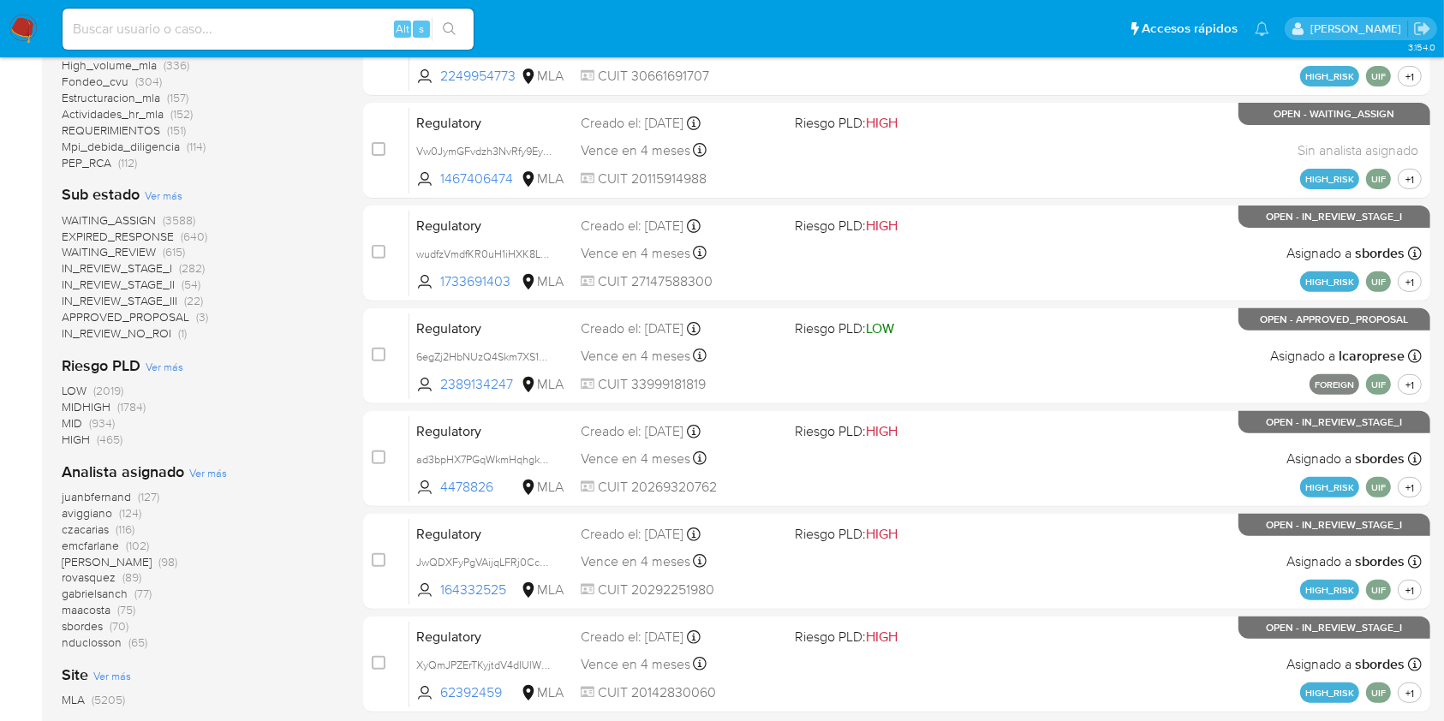
scroll to position [571, 0]
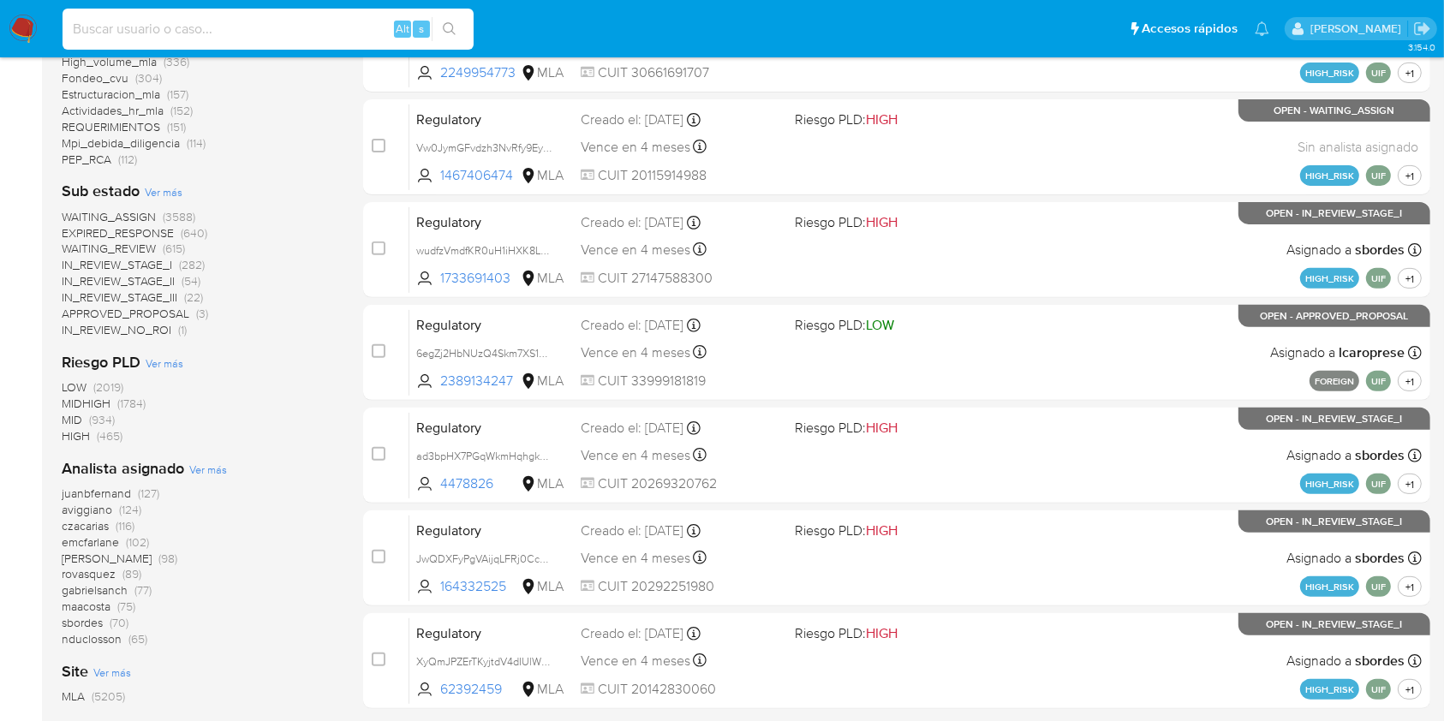
paste input "DBPF11wGZmZlW1Bly99aeGOo"
type input "DBPF11wGZmZlW1Bly99aeGOo"
click at [450, 31] on icon "search-icon" at bounding box center [449, 28] width 13 height 13
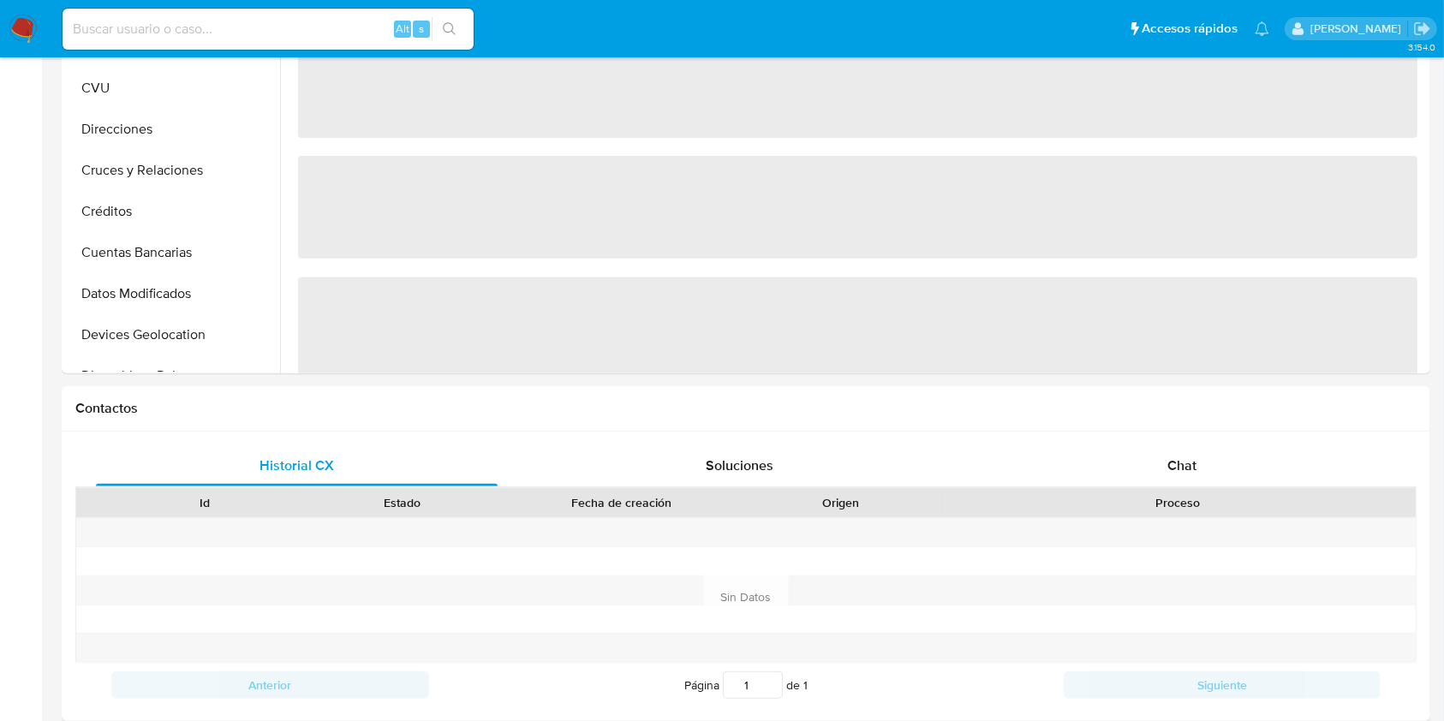
select select "10"
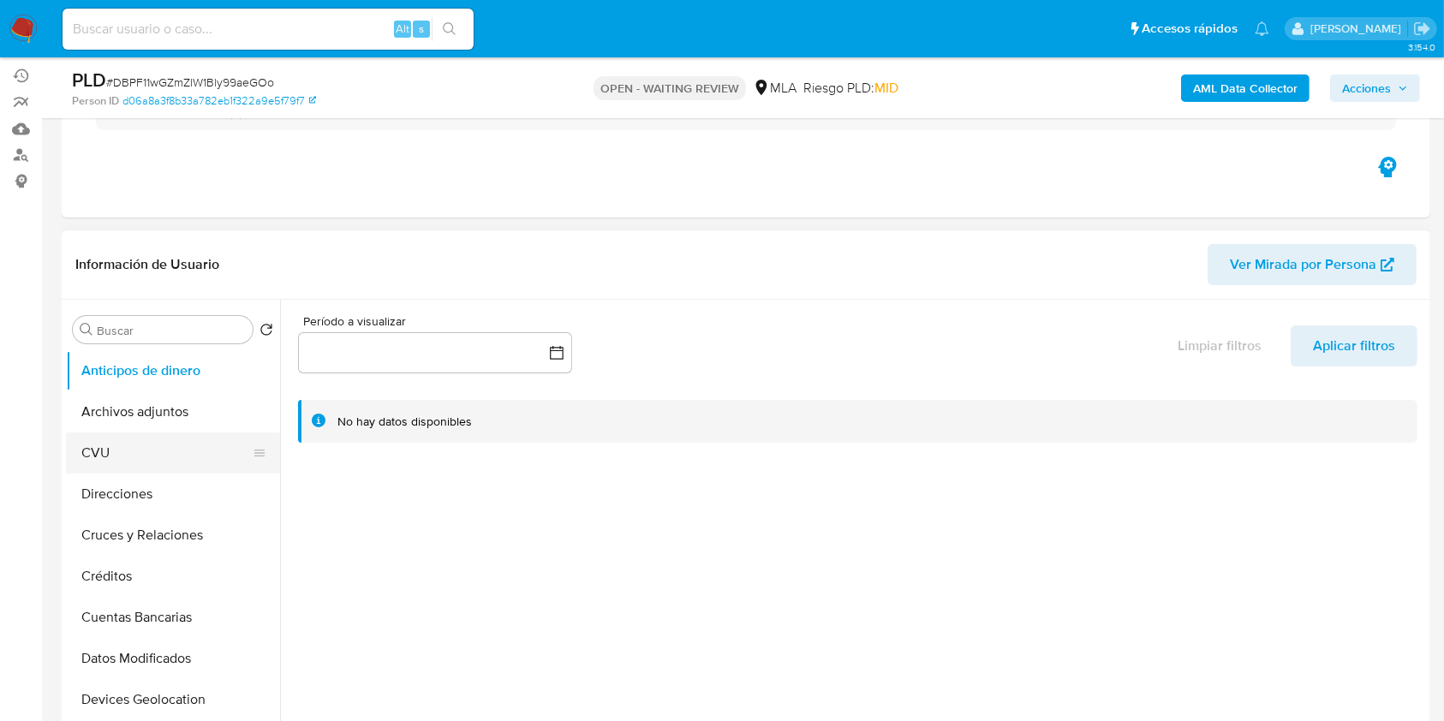
scroll to position [228, 0]
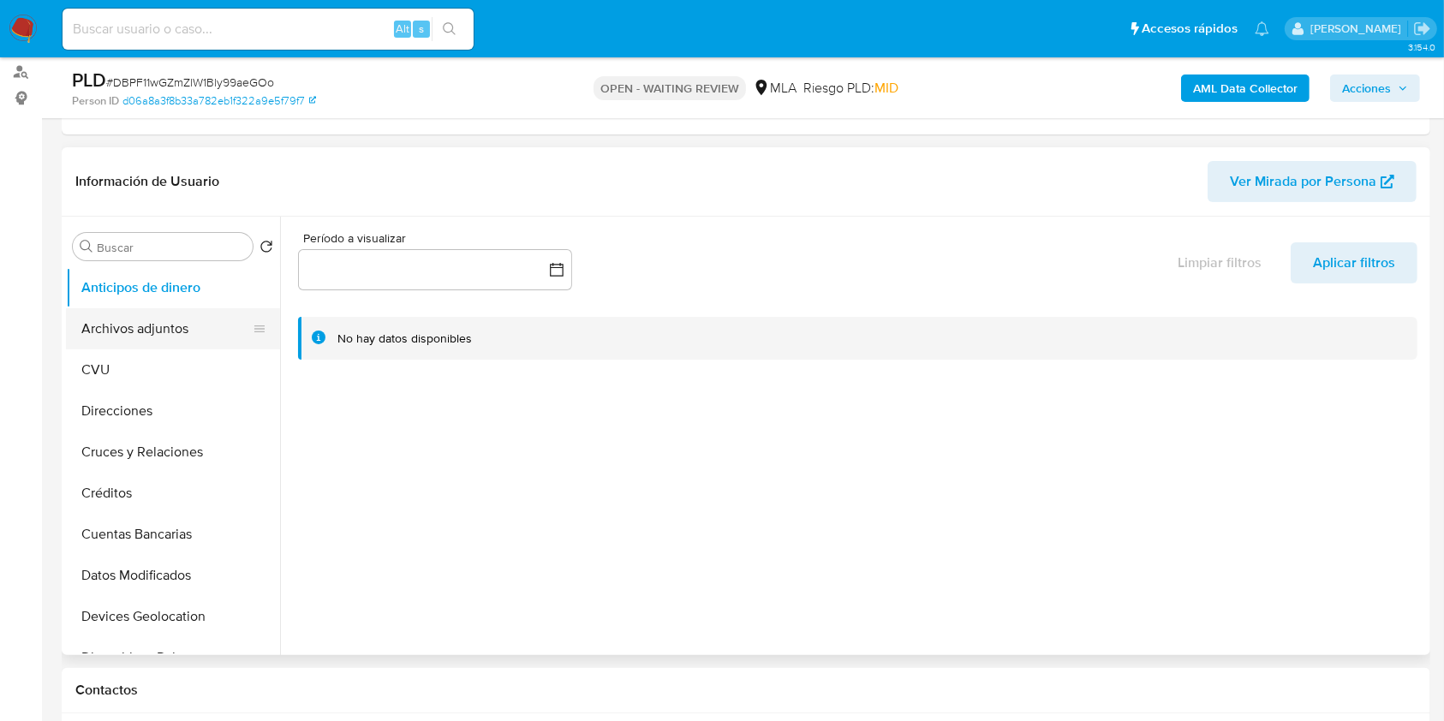
click at [166, 328] on button "Archivos adjuntos" at bounding box center [166, 328] width 200 height 41
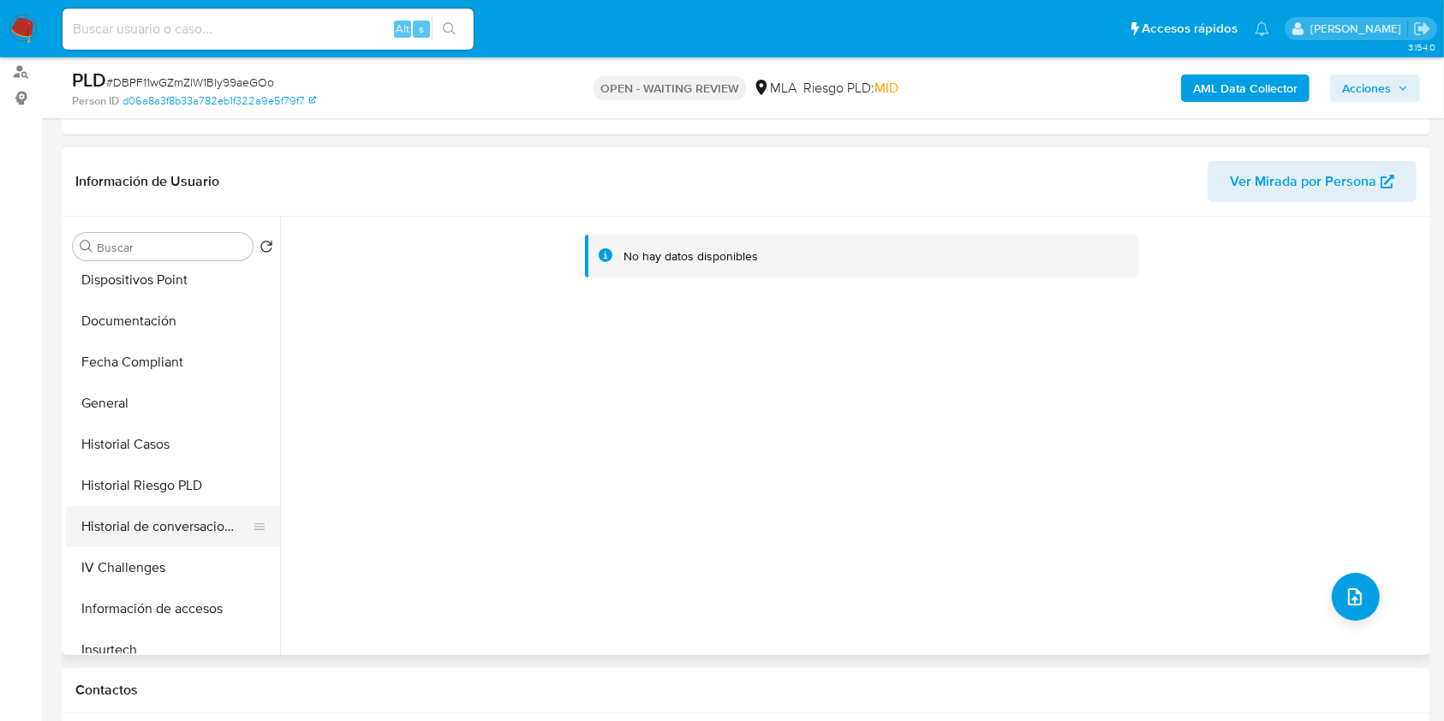
scroll to position [457, 0]
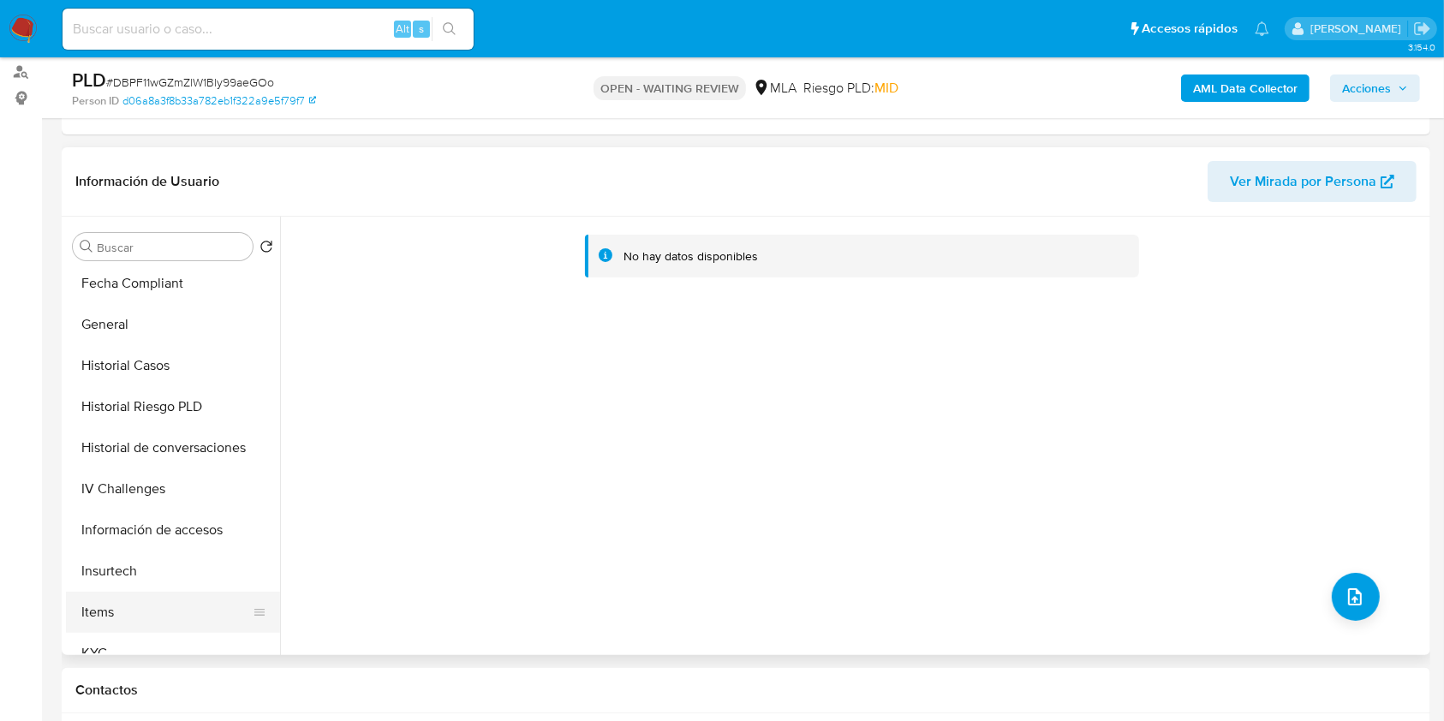
click at [111, 630] on button "Items" at bounding box center [166, 612] width 200 height 41
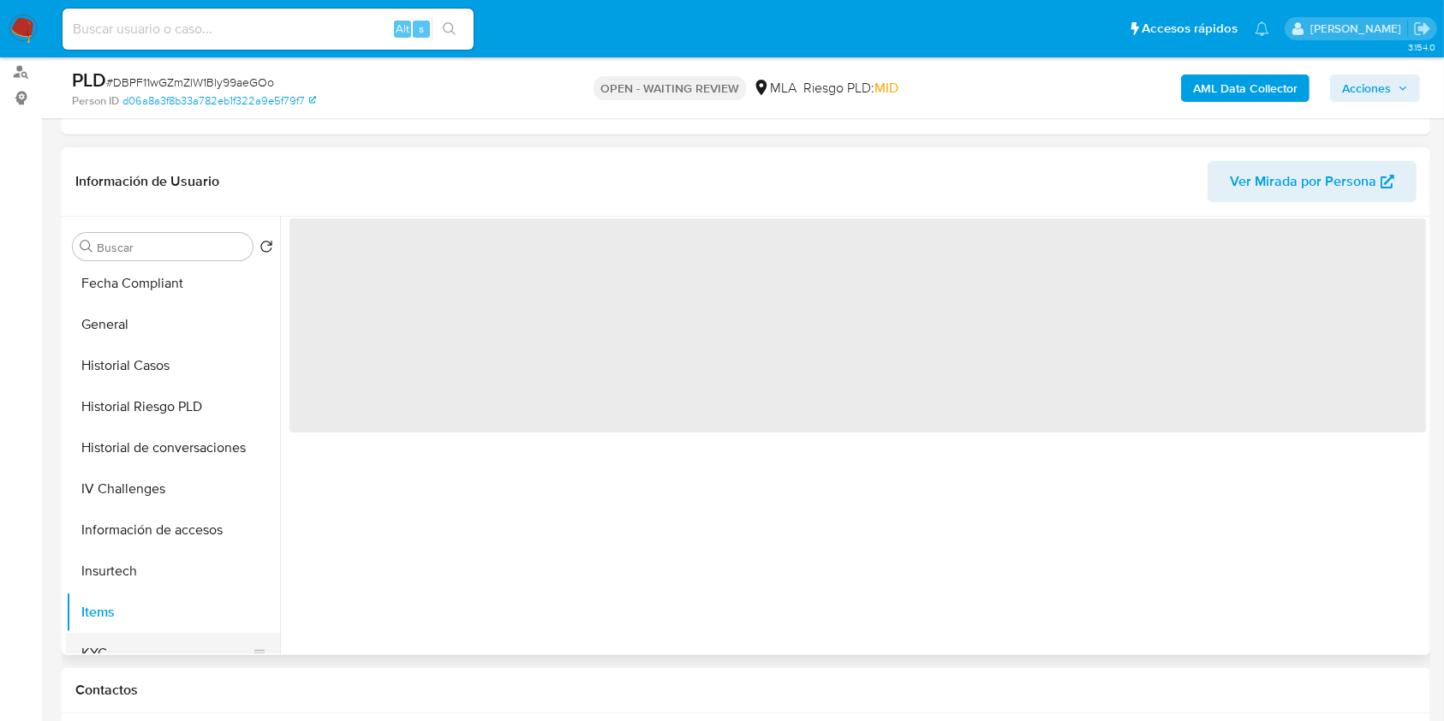
click at [117, 639] on button "KYC" at bounding box center [166, 653] width 200 height 41
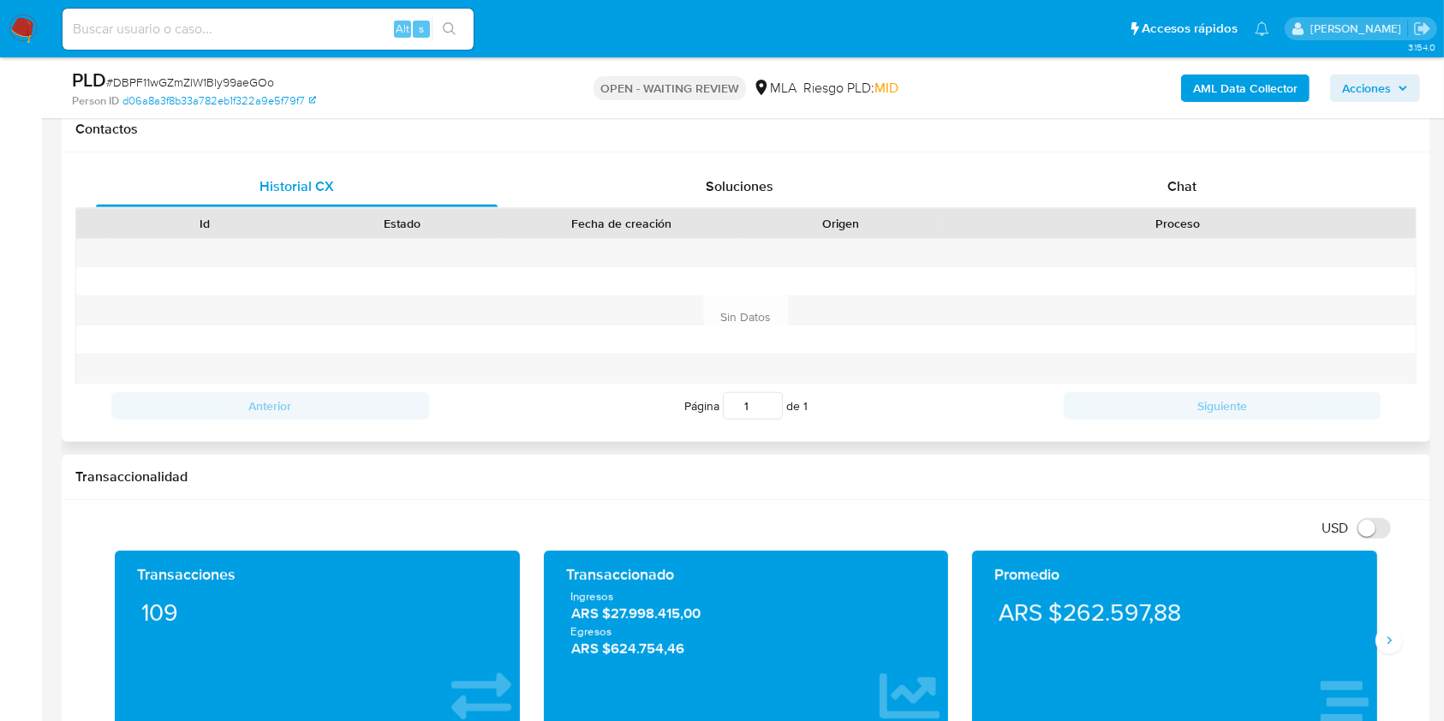
scroll to position [799, 0]
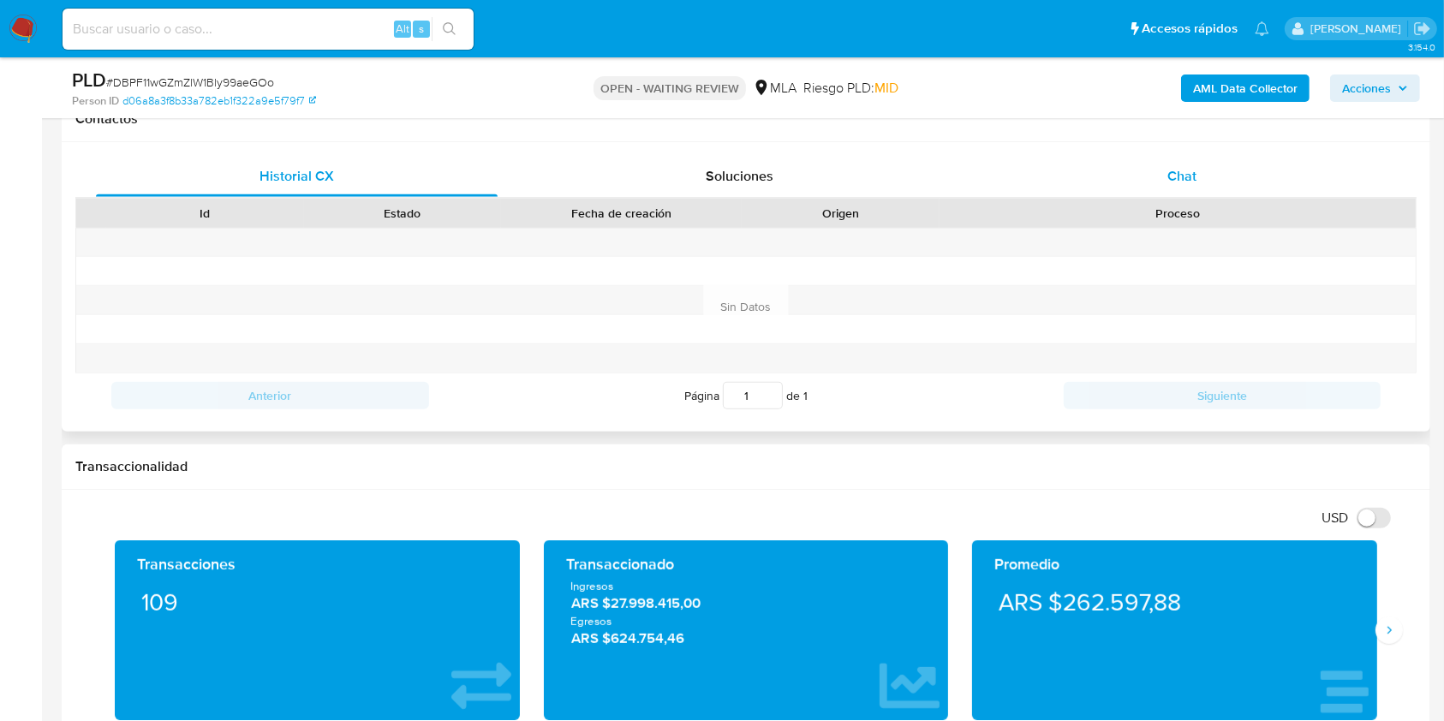
click at [1180, 175] on span "Chat" at bounding box center [1182, 176] width 29 height 20
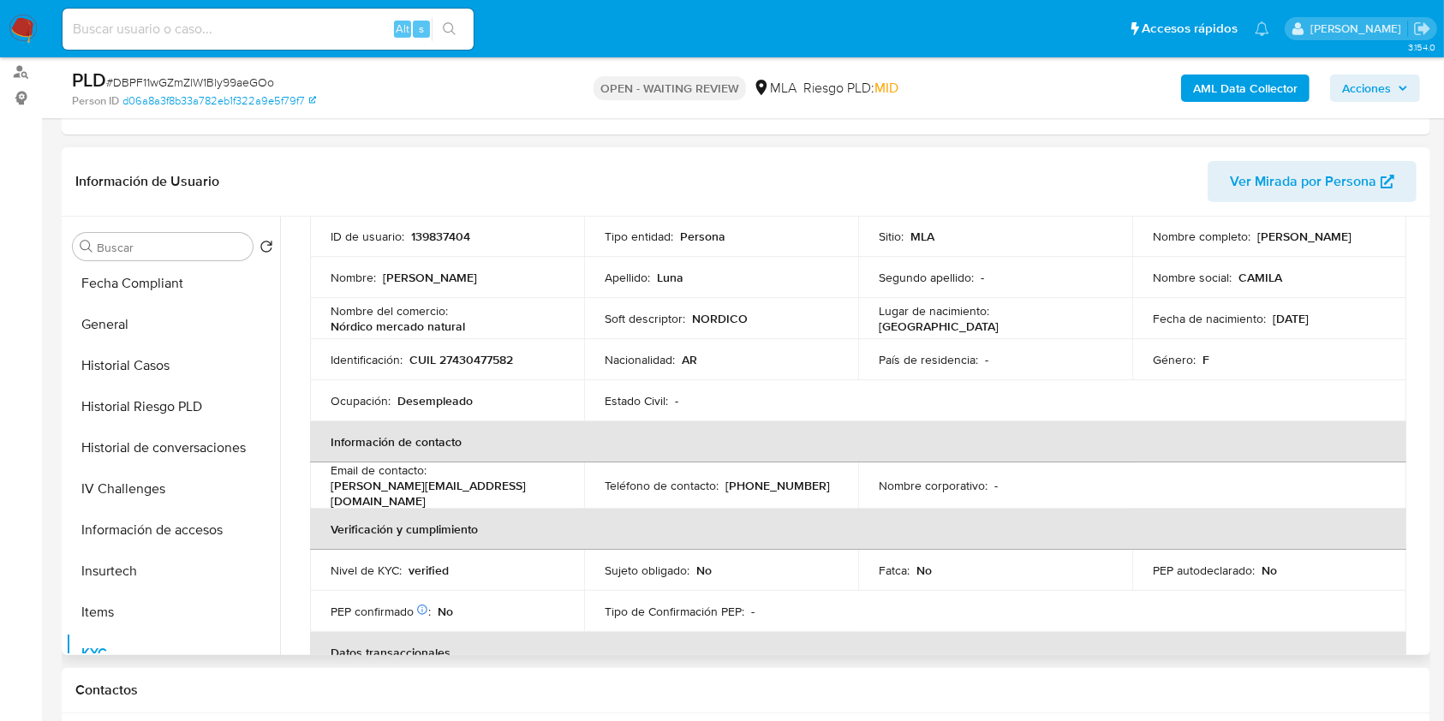
scroll to position [0, 0]
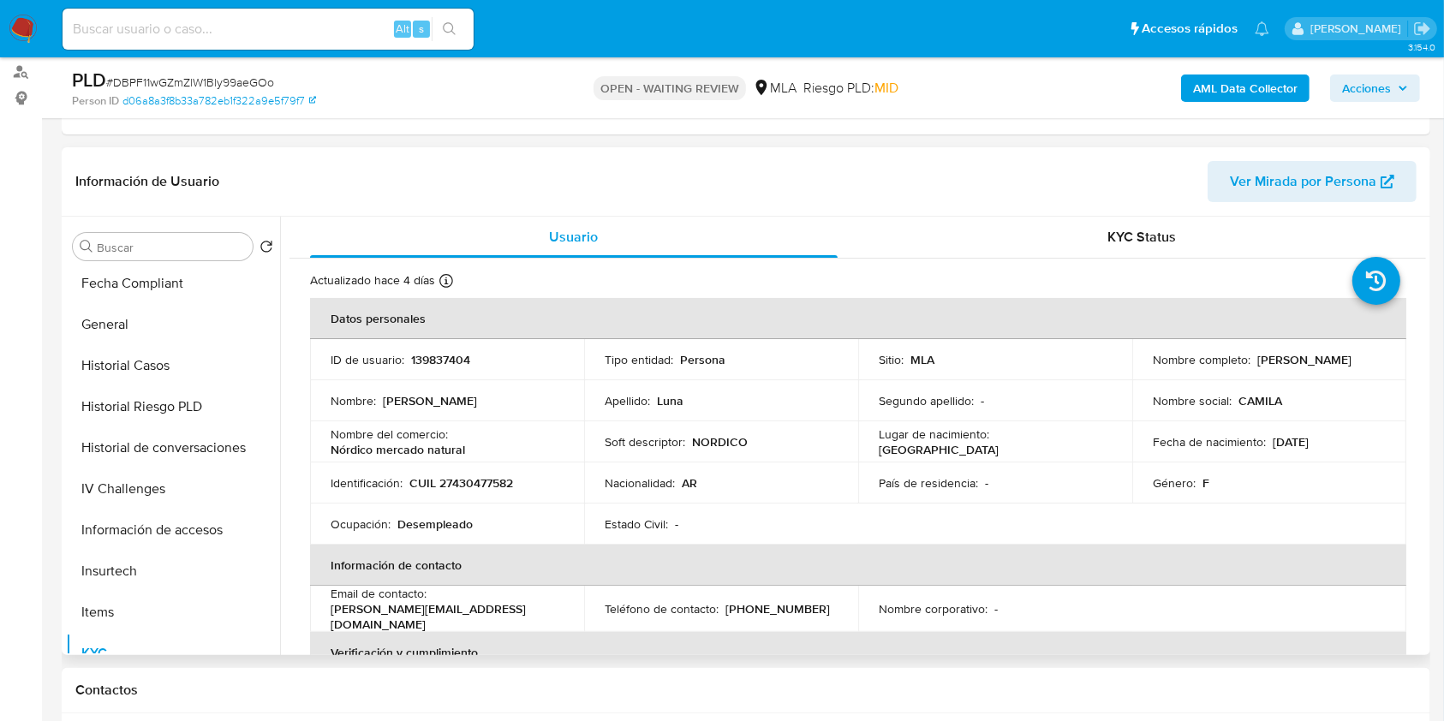
click at [425, 357] on p "139837404" at bounding box center [440, 359] width 59 height 15
copy p "139837404"
click at [1246, 104] on div "AML Data Collector Acciones" at bounding box center [1198, 88] width 445 height 40
click at [1240, 88] on b "AML Data Collector" at bounding box center [1245, 88] width 105 height 27
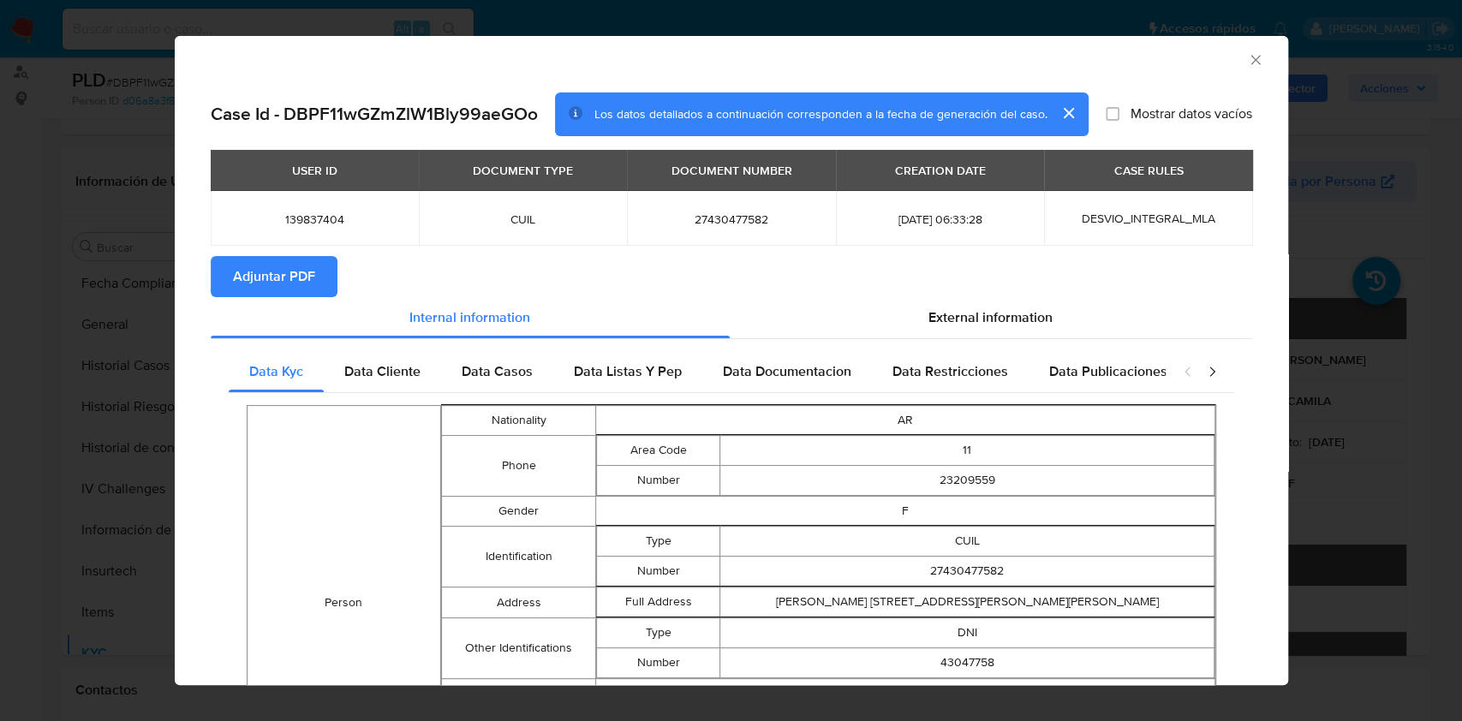
click at [332, 266] on button "Adjuntar PDF" at bounding box center [274, 276] width 127 height 41
click at [1250, 57] on div "AML Data Collector" at bounding box center [732, 57] width 1114 height 43
click at [1247, 57] on icon "Cerrar ventana" at bounding box center [1255, 59] width 17 height 17
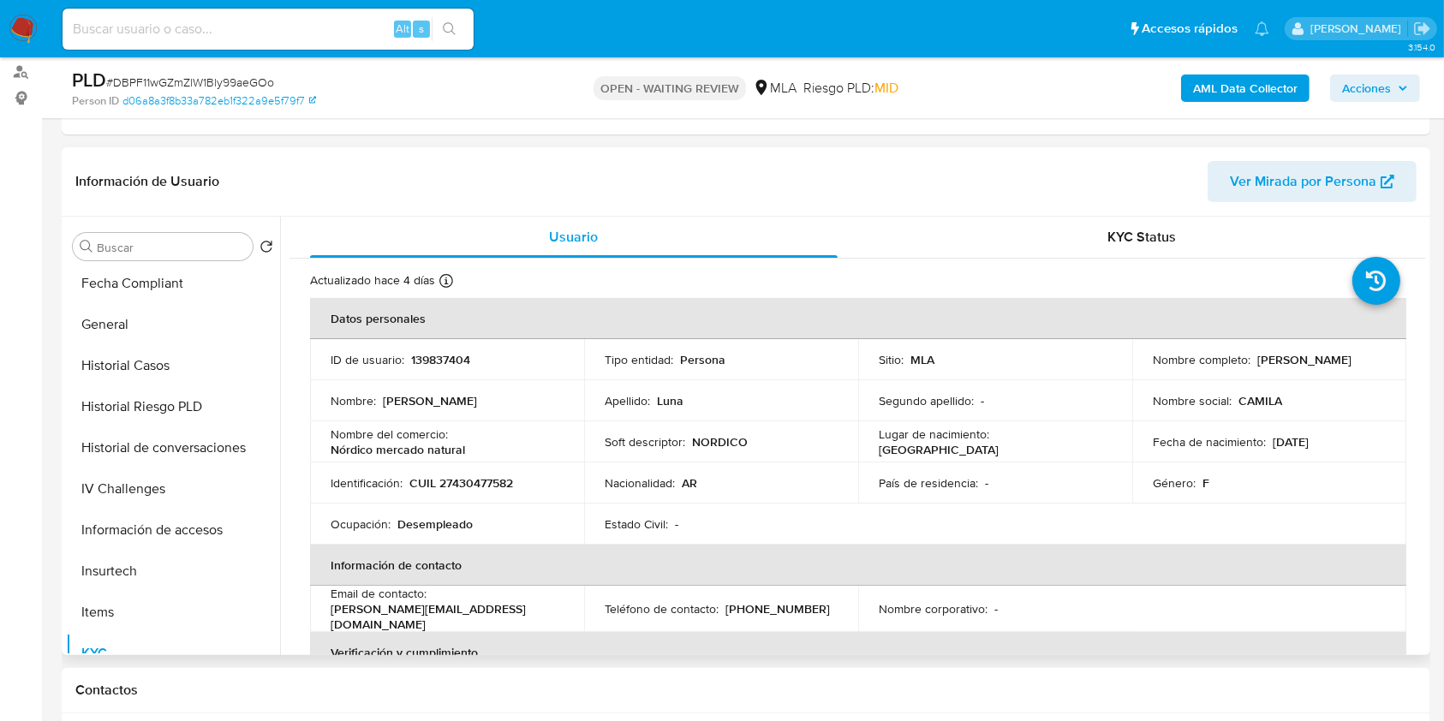
click at [465, 500] on td "Identificación : CUIL 27430477582" at bounding box center [447, 483] width 274 height 41
click at [473, 482] on p "CUIL 27430477582" at bounding box center [461, 482] width 104 height 15
copy p "27430477582"
click at [118, 324] on button "General" at bounding box center [166, 324] width 200 height 41
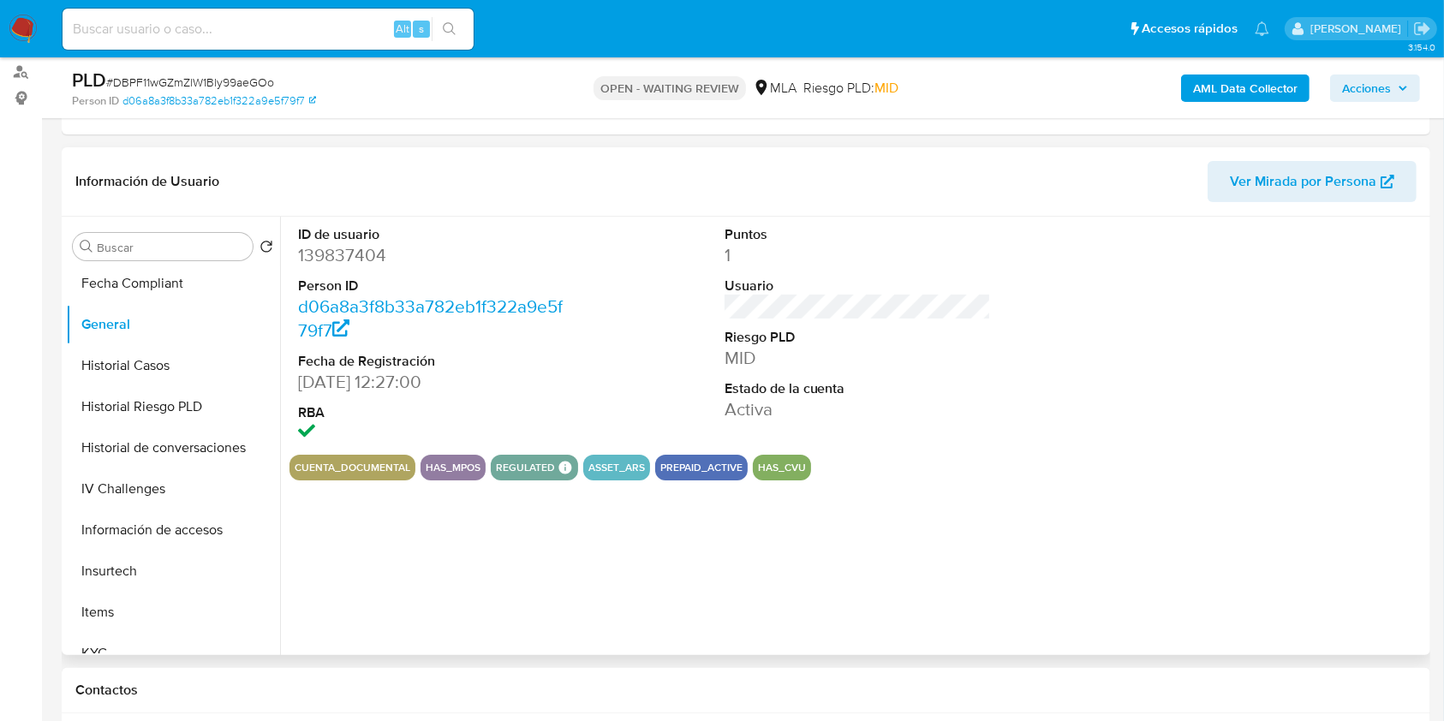
click at [320, 255] on dd "139837404" at bounding box center [431, 255] width 267 height 24
click at [320, 254] on dd "139837404" at bounding box center [431, 255] width 267 height 24
copy dd "139837404"
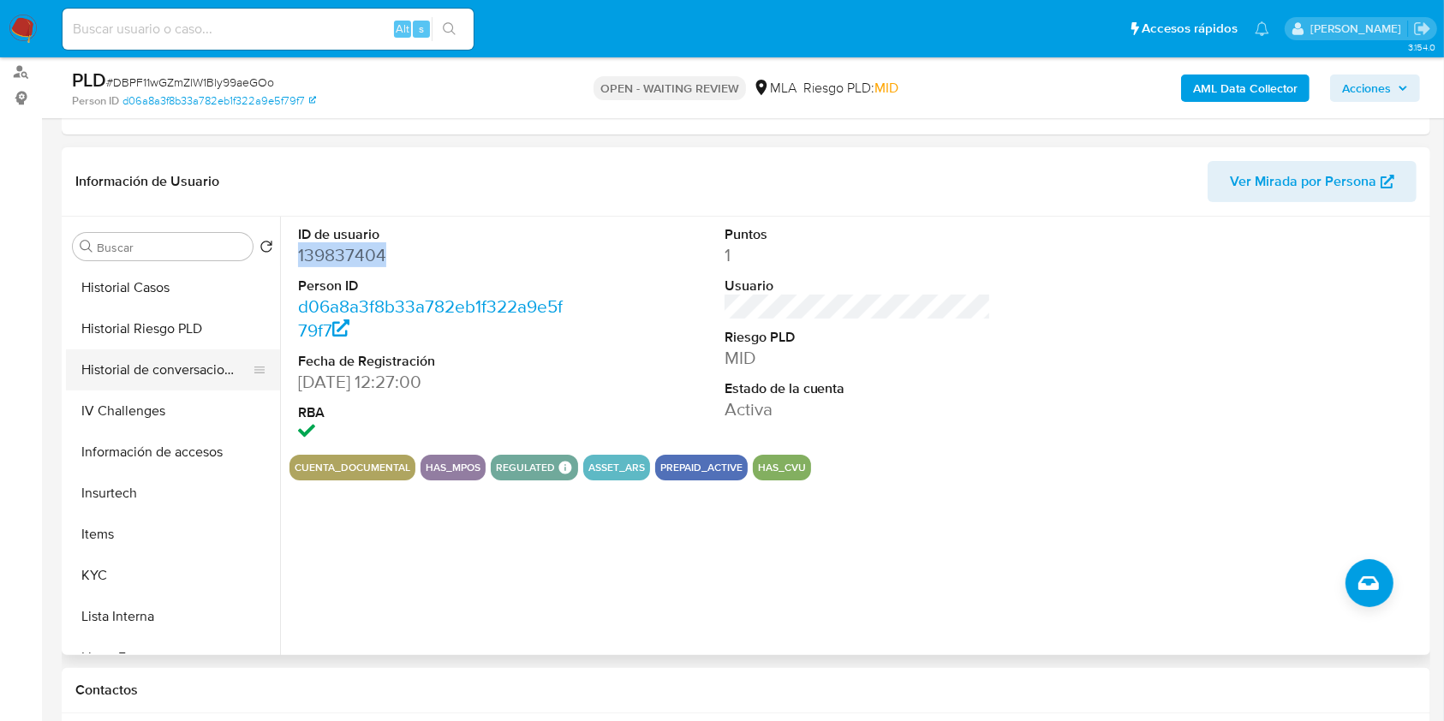
scroll to position [571, 0]
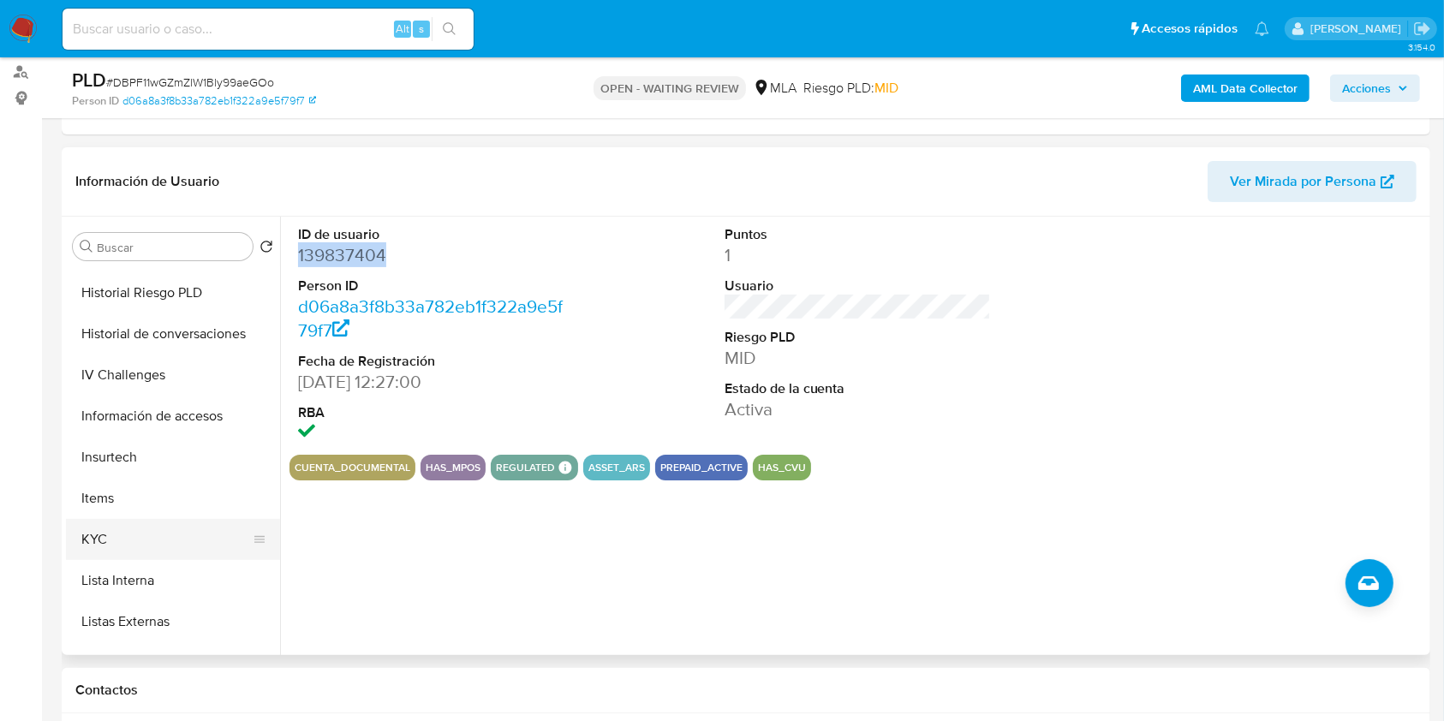
click at [127, 547] on button "KYC" at bounding box center [166, 539] width 200 height 41
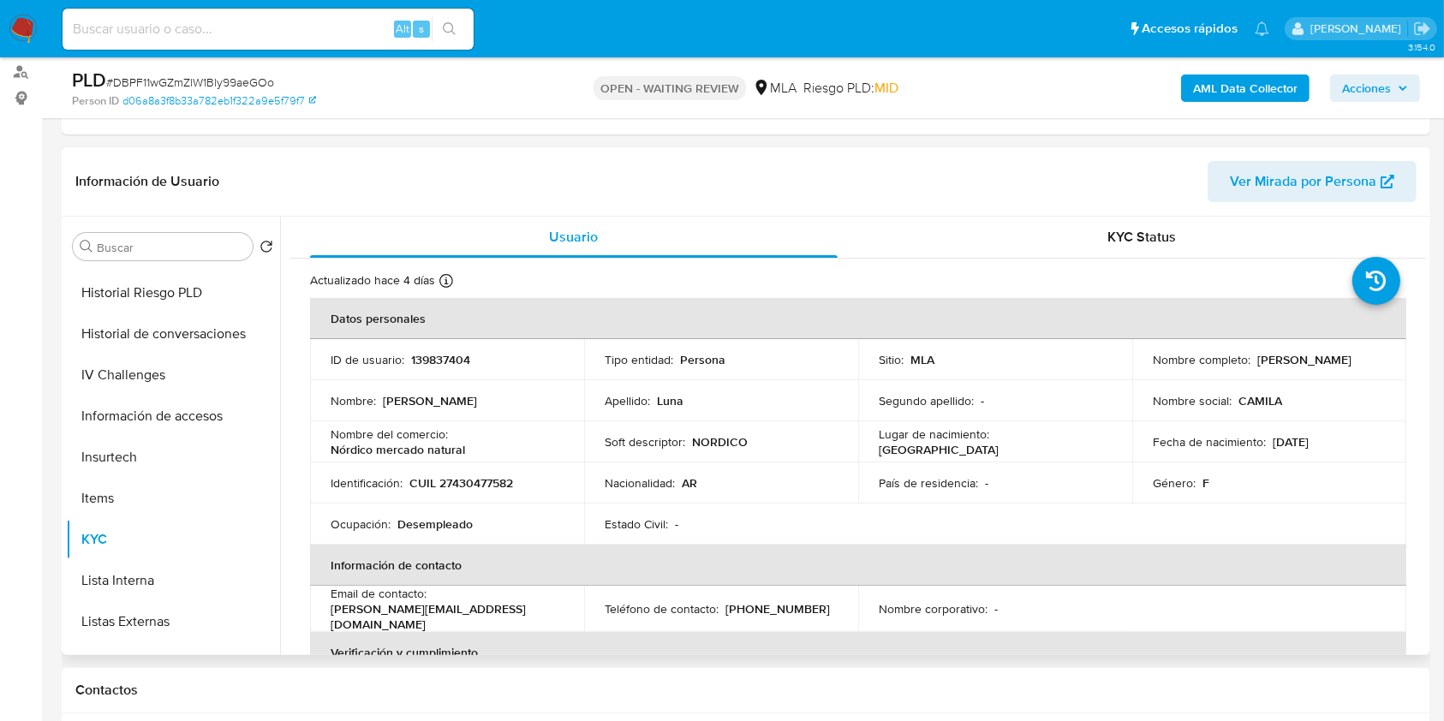
click at [454, 363] on p "139837404" at bounding box center [440, 359] width 59 height 15
copy p "139837404"
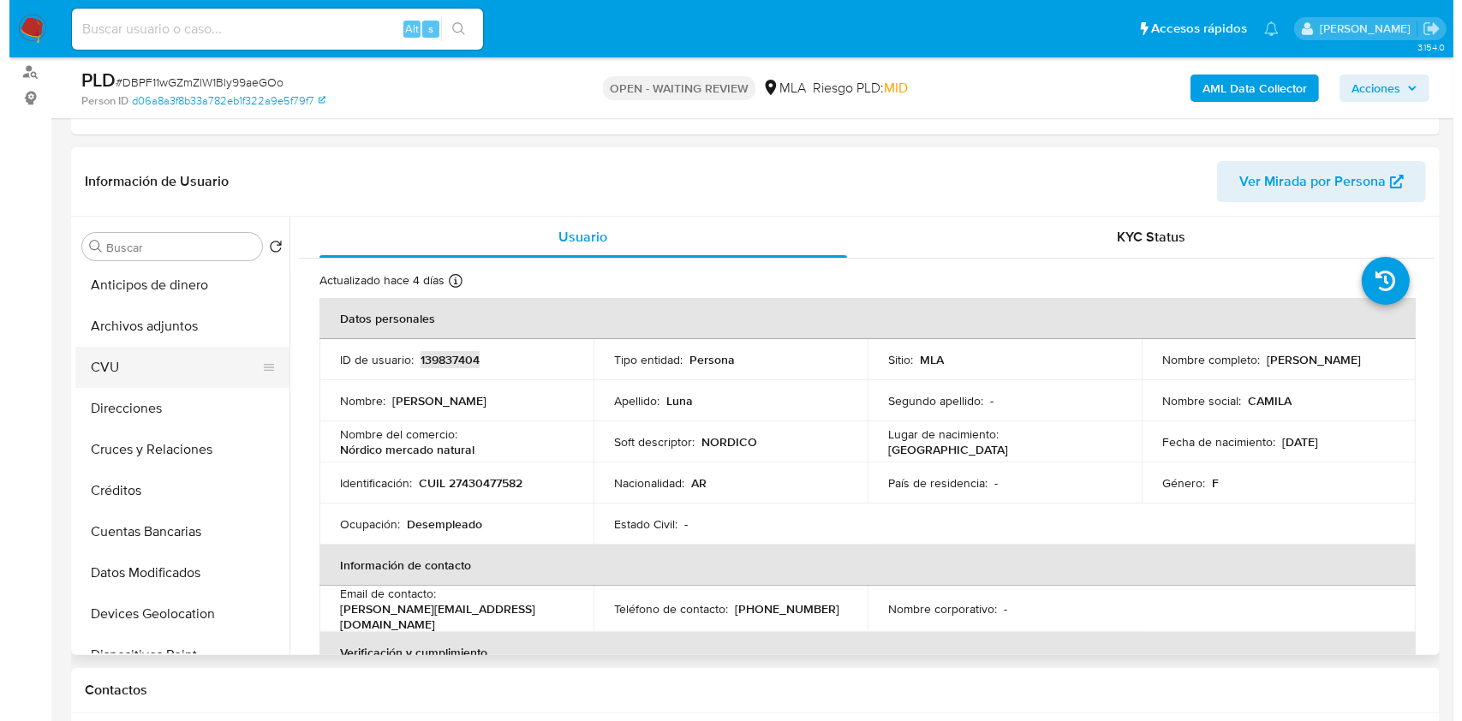
scroll to position [0, 0]
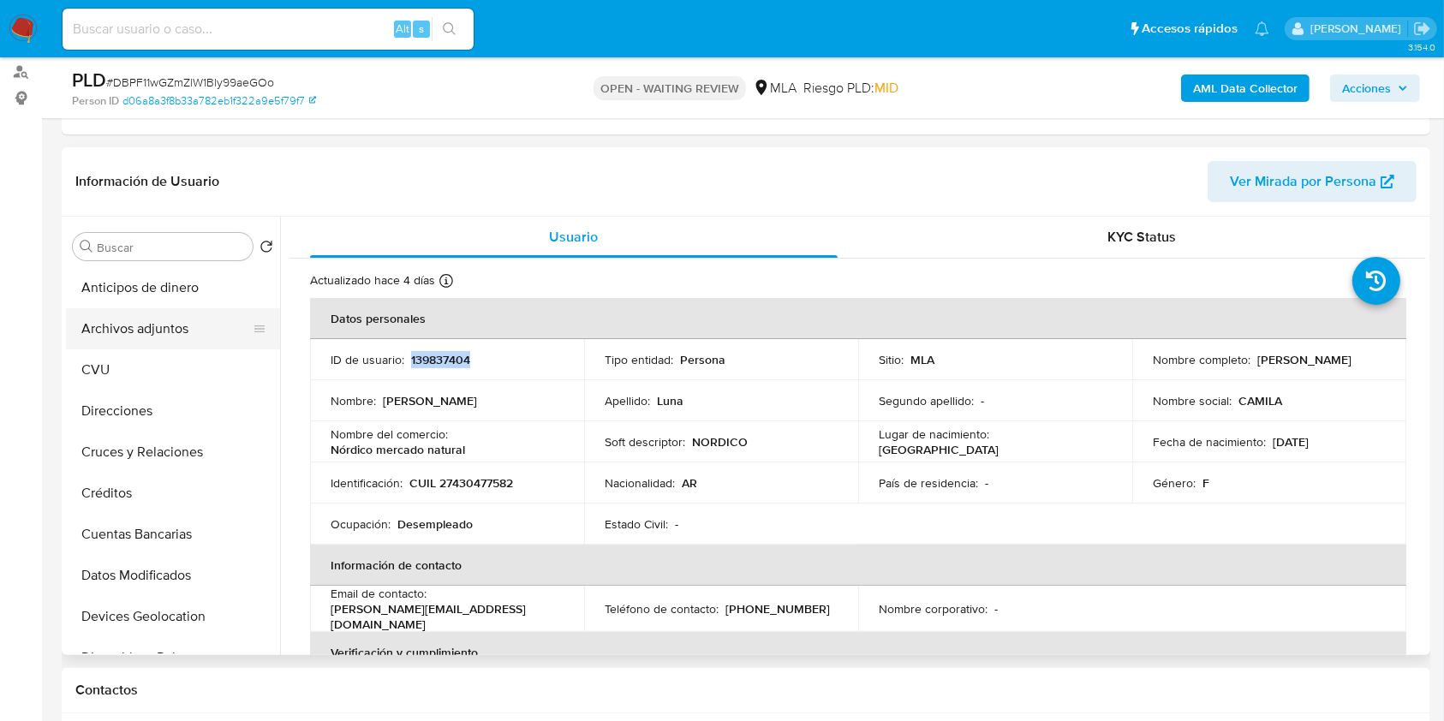
click at [143, 339] on button "Archivos adjuntos" at bounding box center [166, 328] width 200 height 41
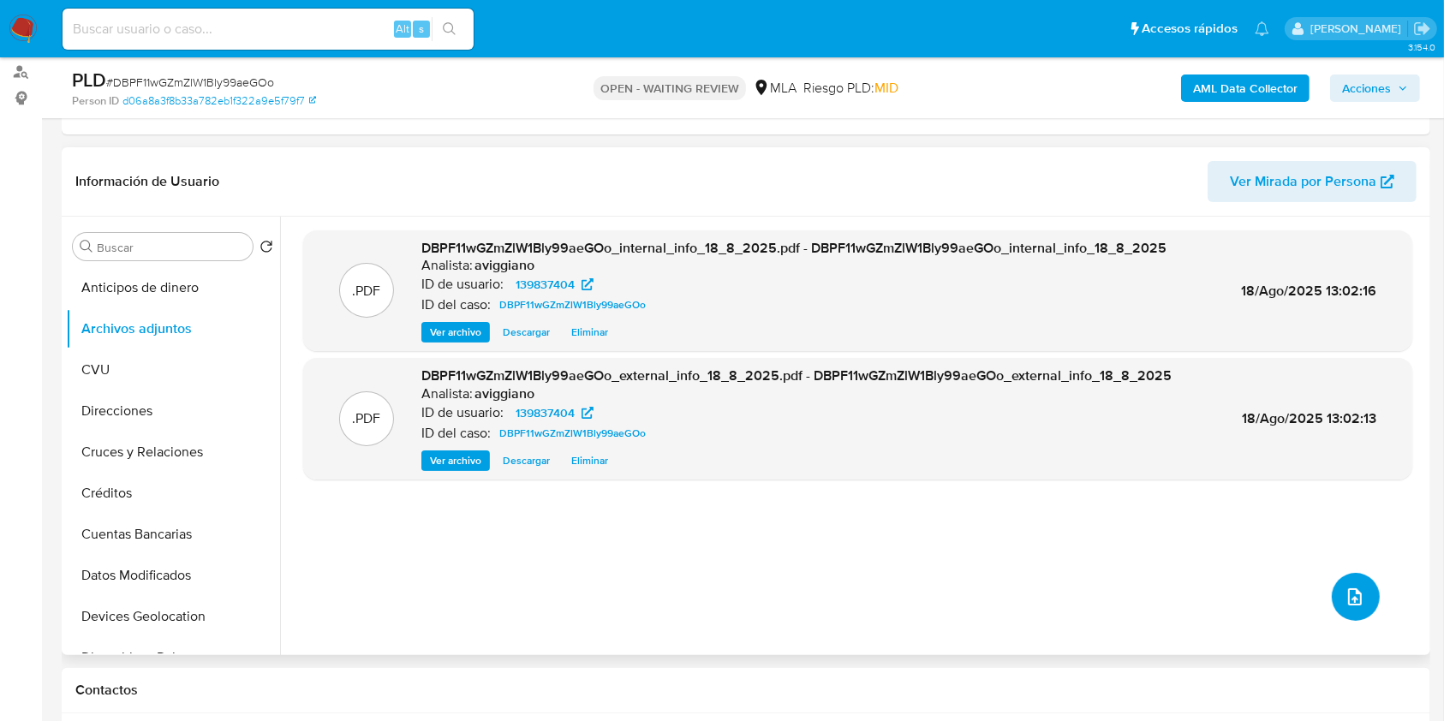
click at [1363, 596] on button "upload-file" at bounding box center [1356, 597] width 48 height 48
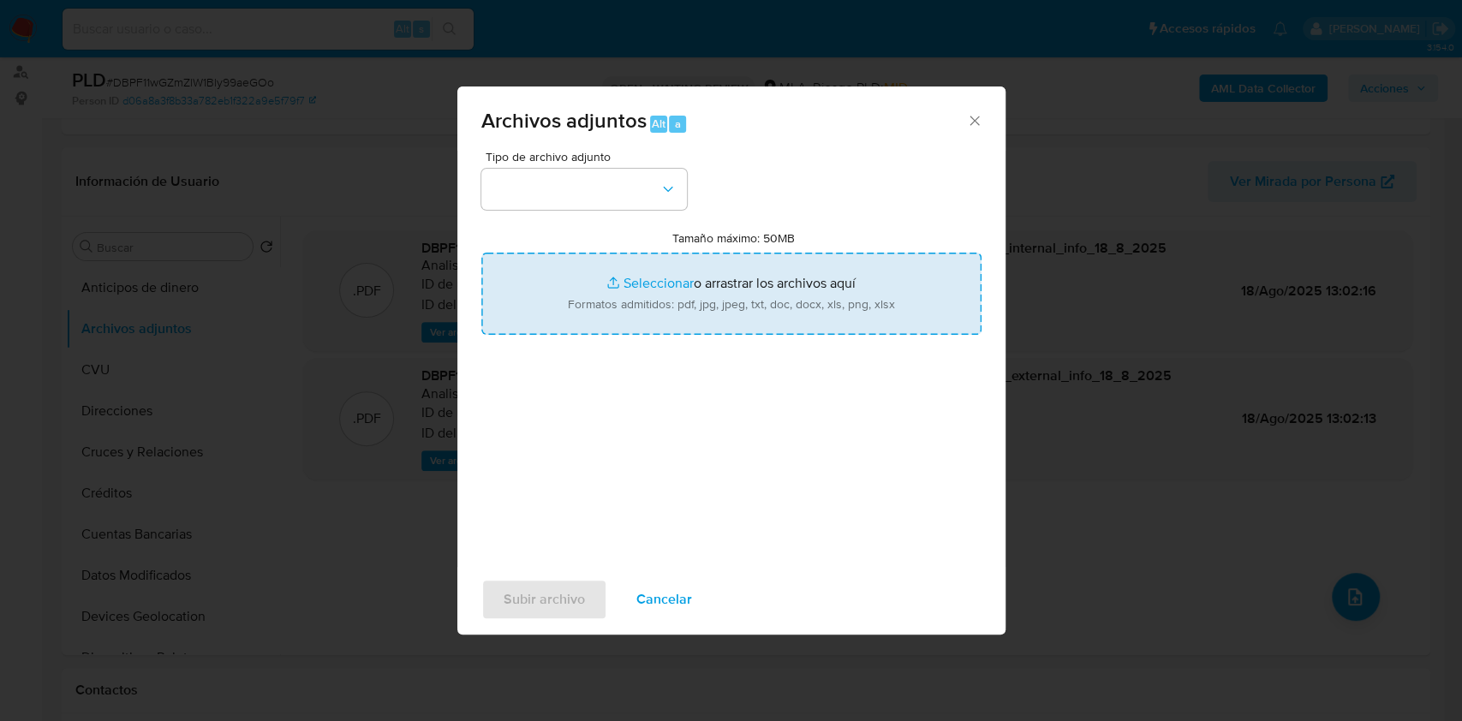
click at [776, 299] on input "Tamaño máximo: 50MB Seleccionar archivos" at bounding box center [731, 294] width 500 height 82
type input "C:\fakepath\Nosis - 139837404.pdf"
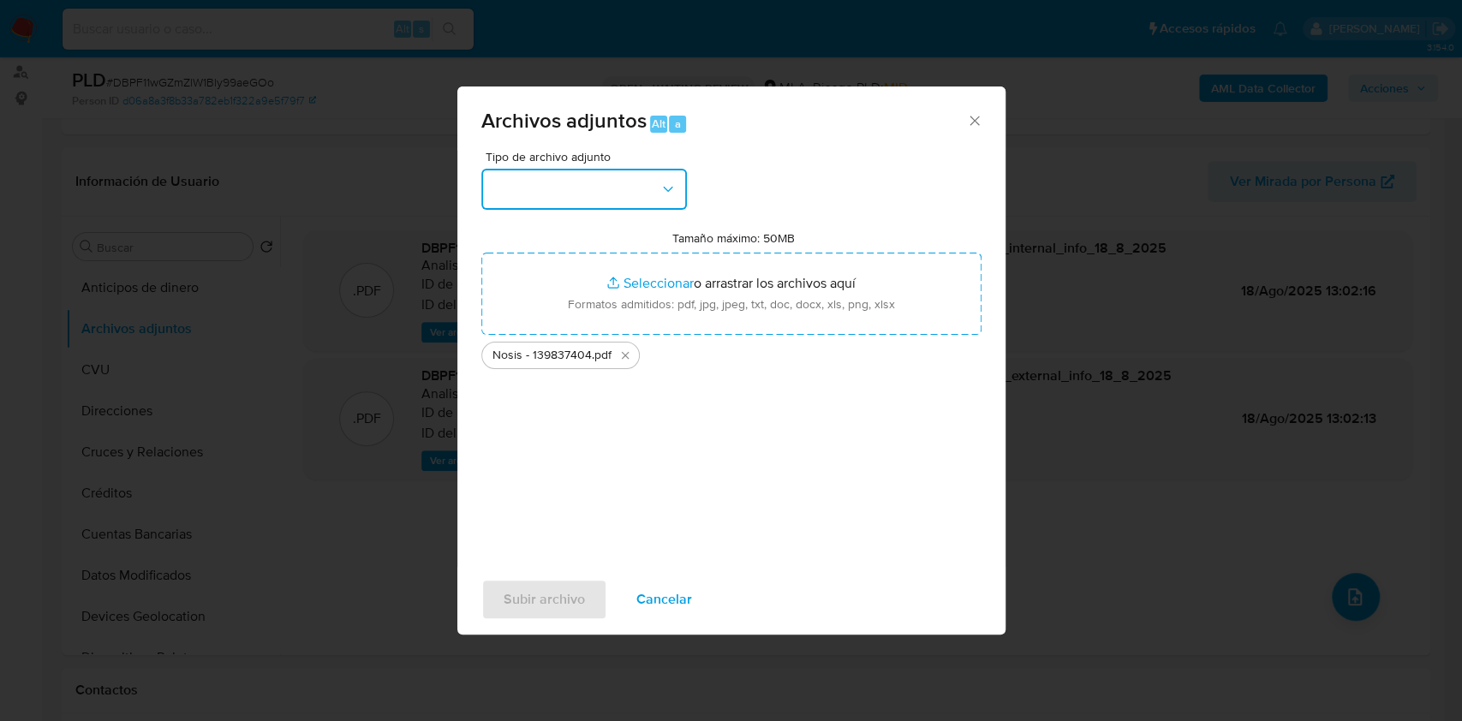
click at [591, 172] on button "button" at bounding box center [584, 189] width 206 height 41
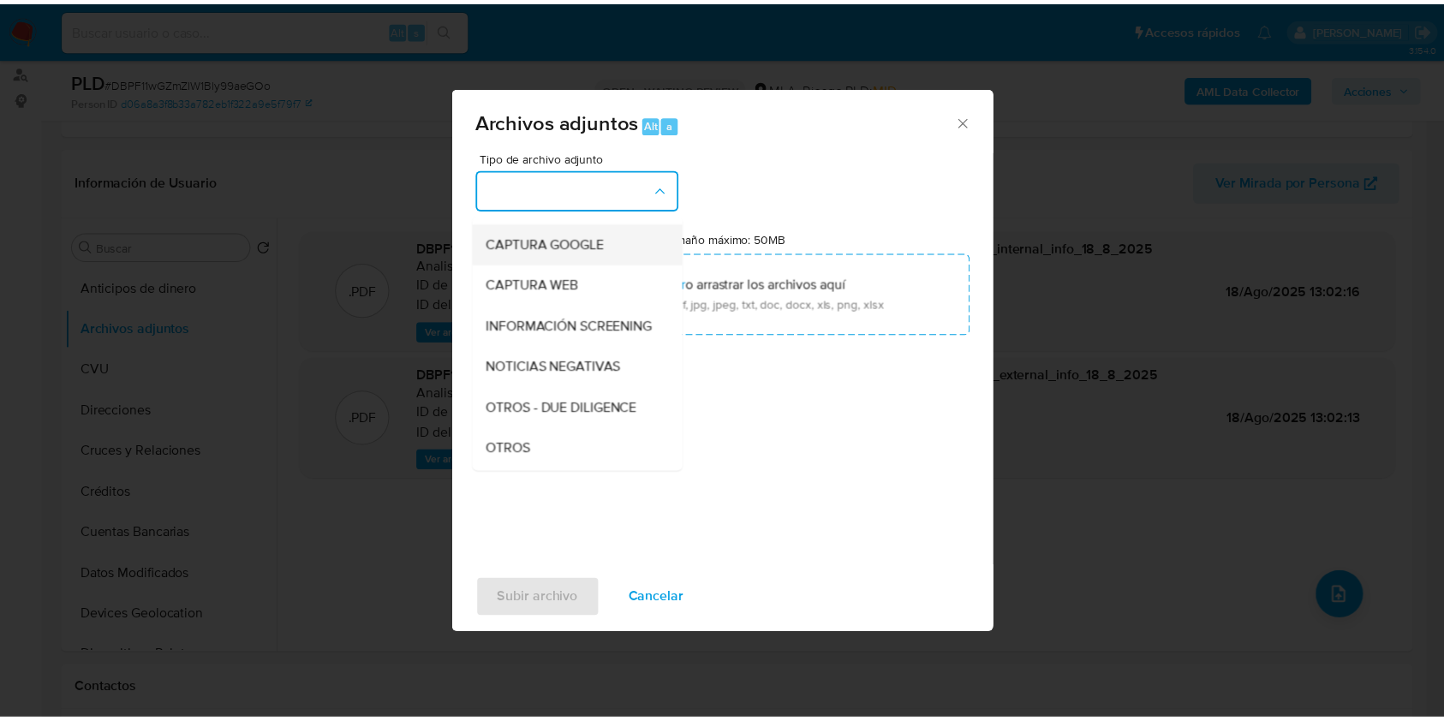
scroll to position [228, 0]
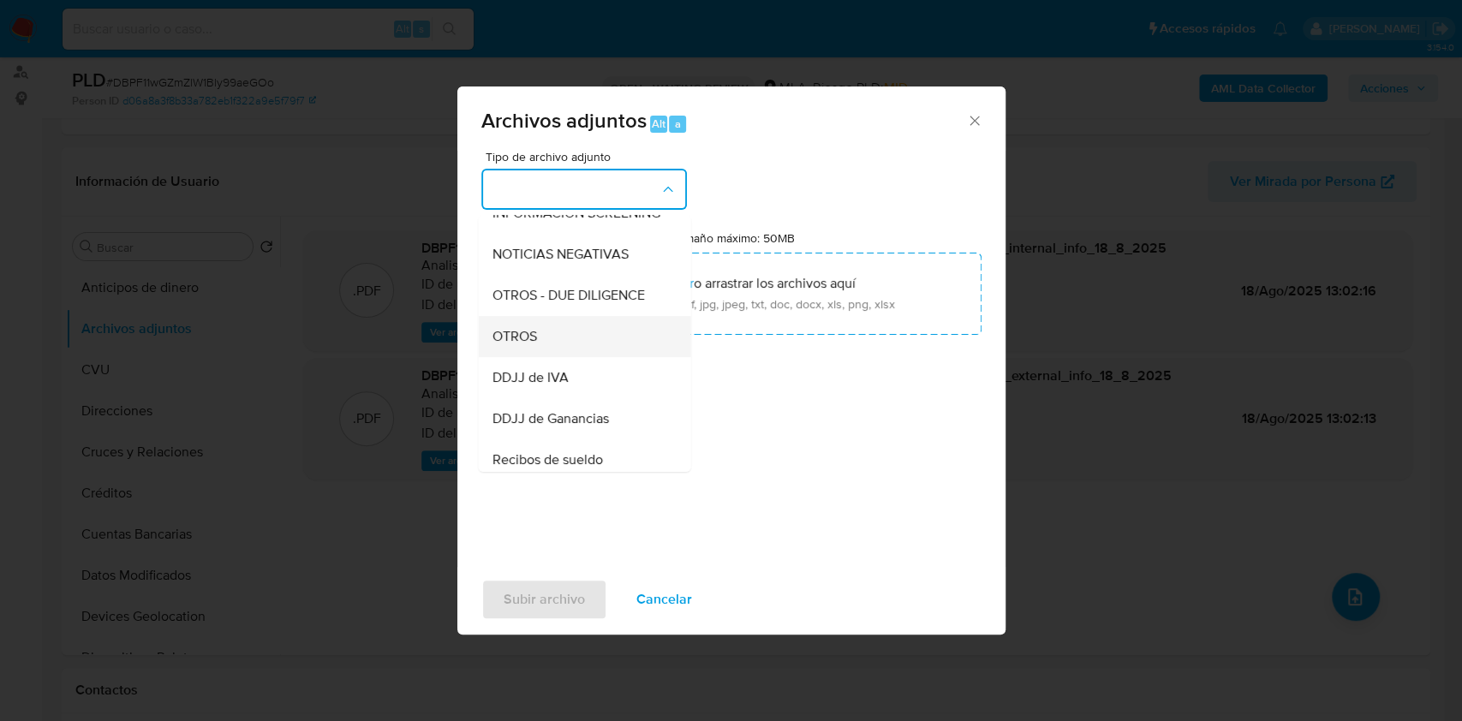
click at [575, 337] on div "OTROS" at bounding box center [579, 336] width 175 height 41
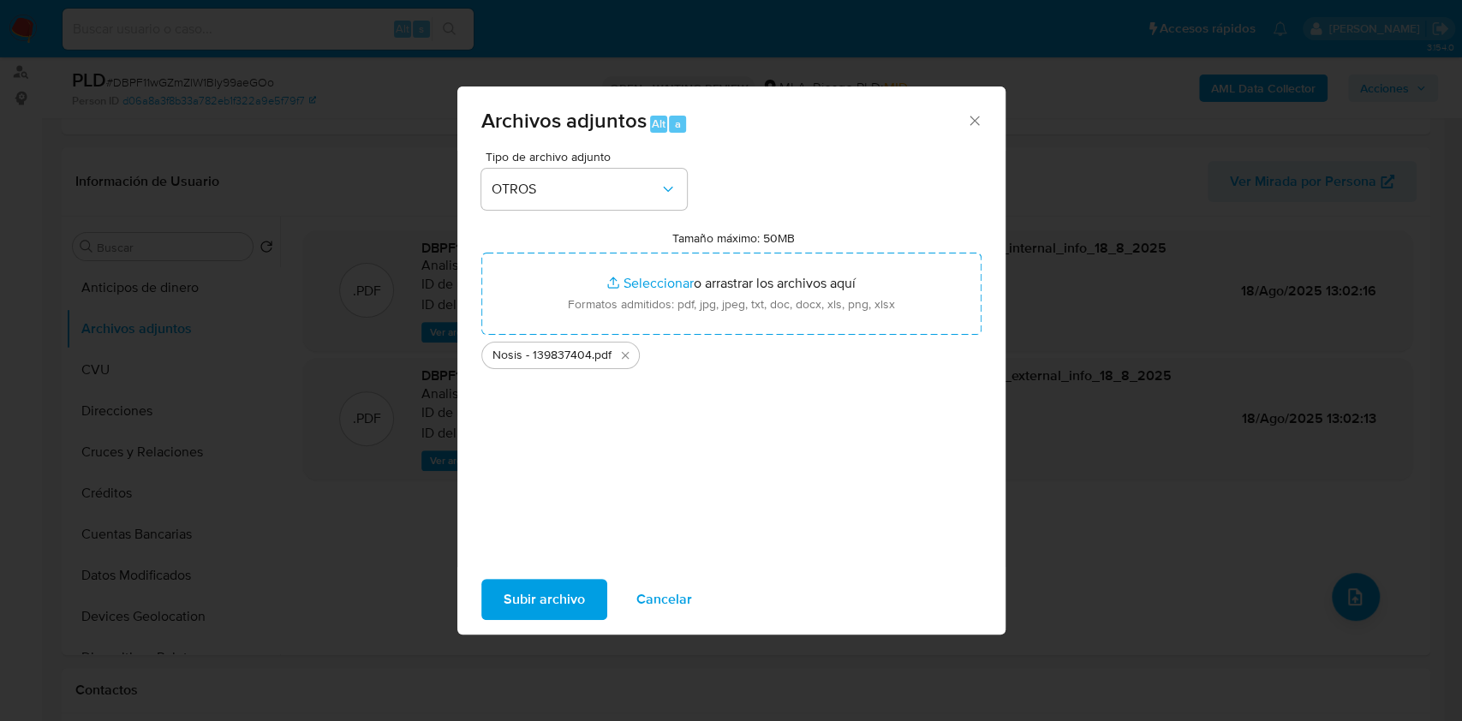
click at [515, 598] on span "Subir archivo" at bounding box center [544, 600] width 81 height 38
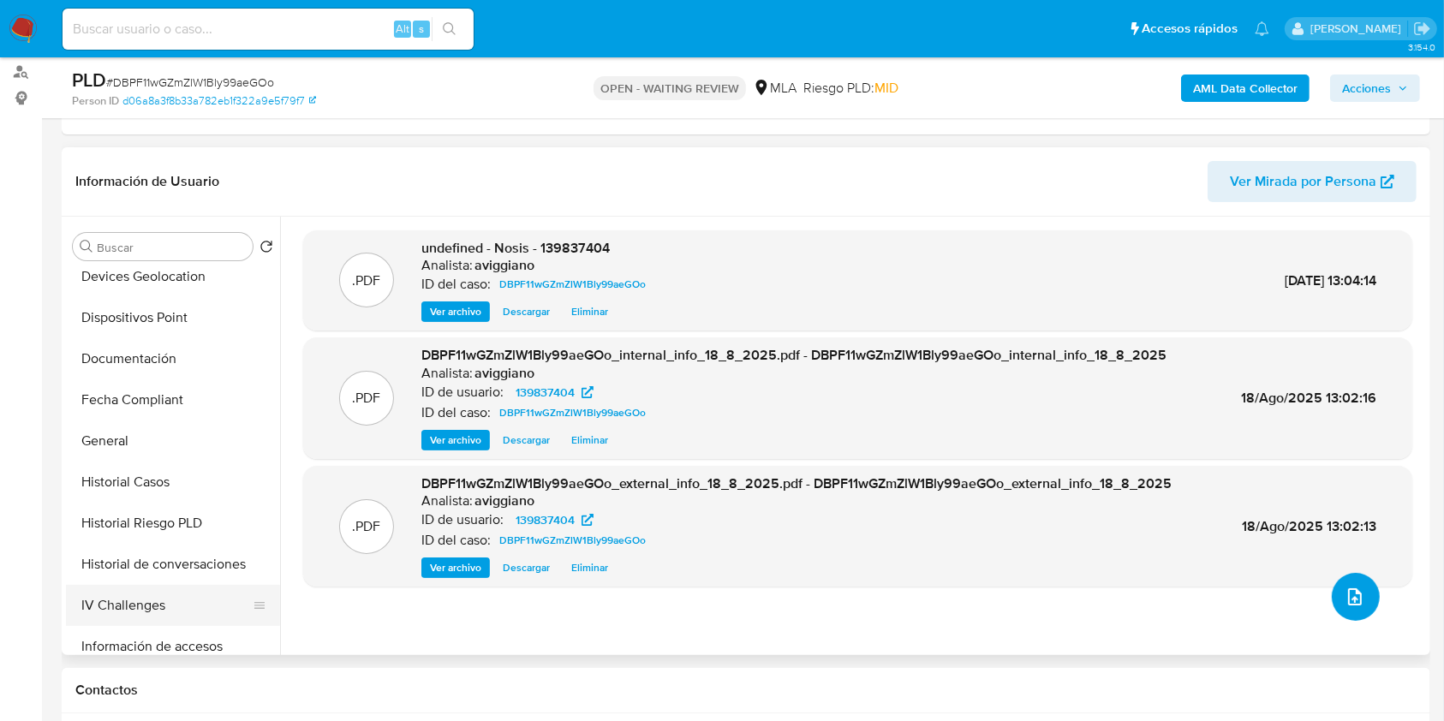
scroll to position [457, 0]
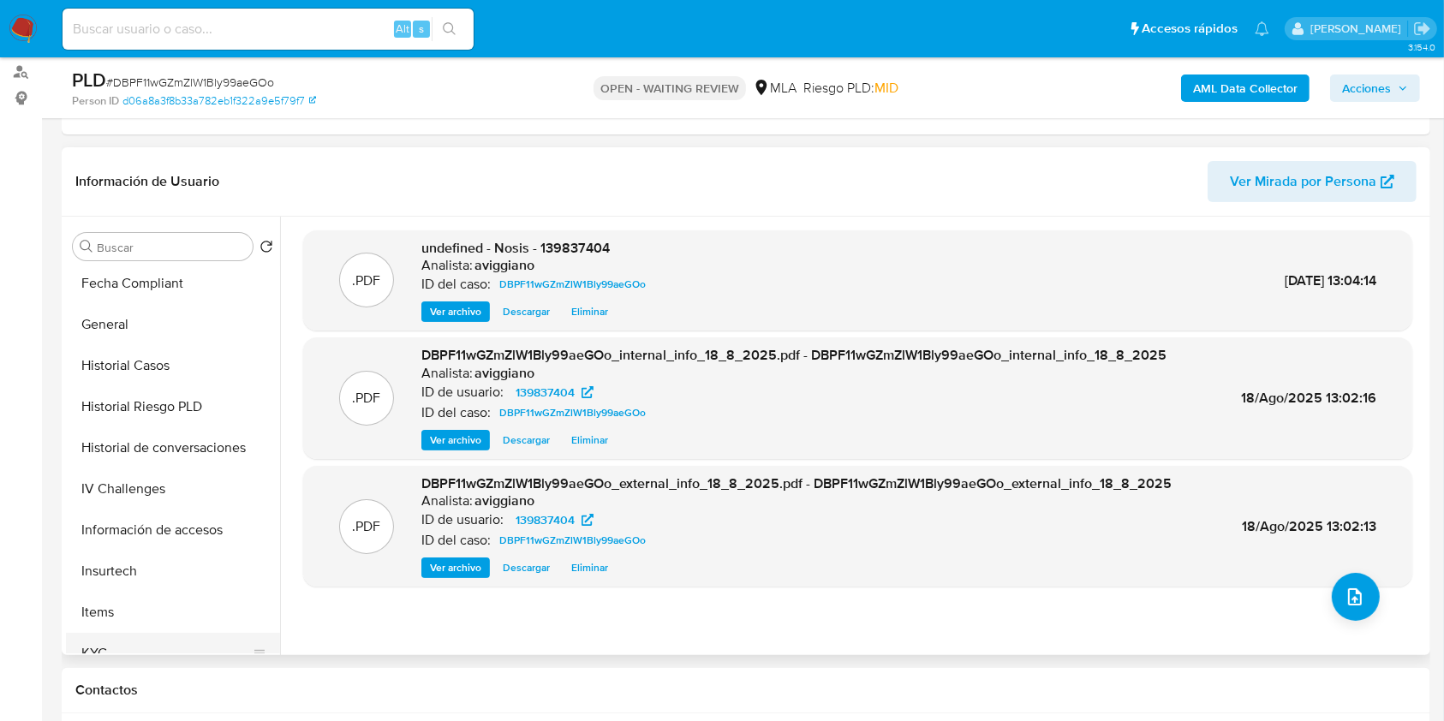
click at [96, 637] on button "KYC" at bounding box center [166, 653] width 200 height 41
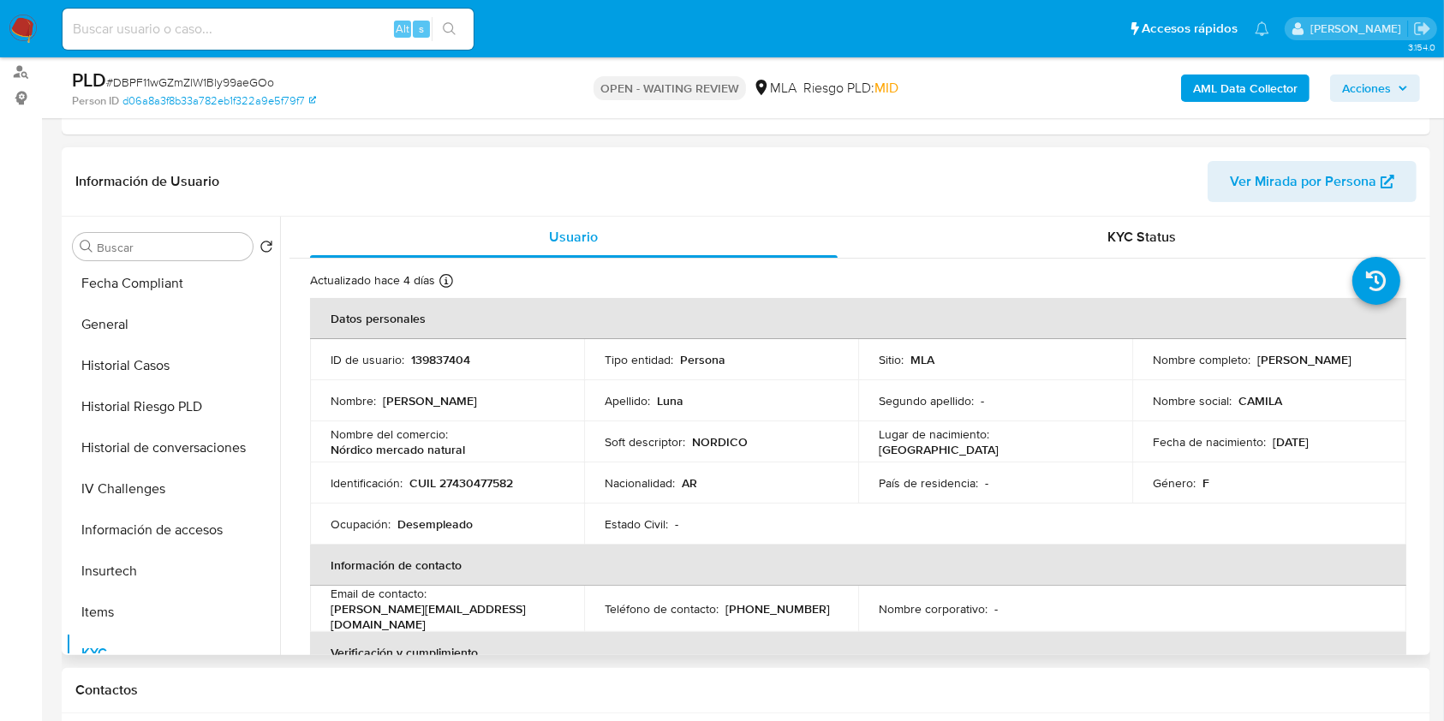
click at [452, 356] on p "139837404" at bounding box center [440, 359] width 59 height 15
copy p "139837404"
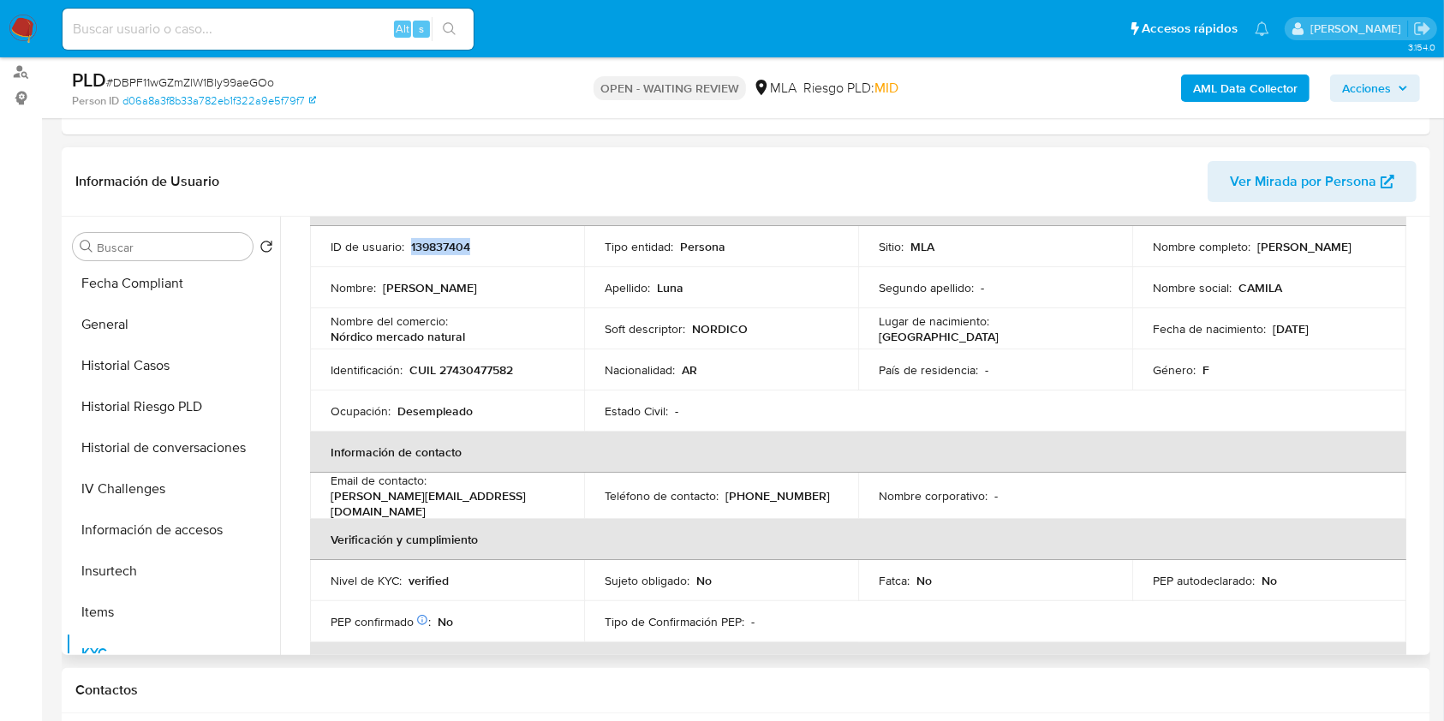
scroll to position [228, 0]
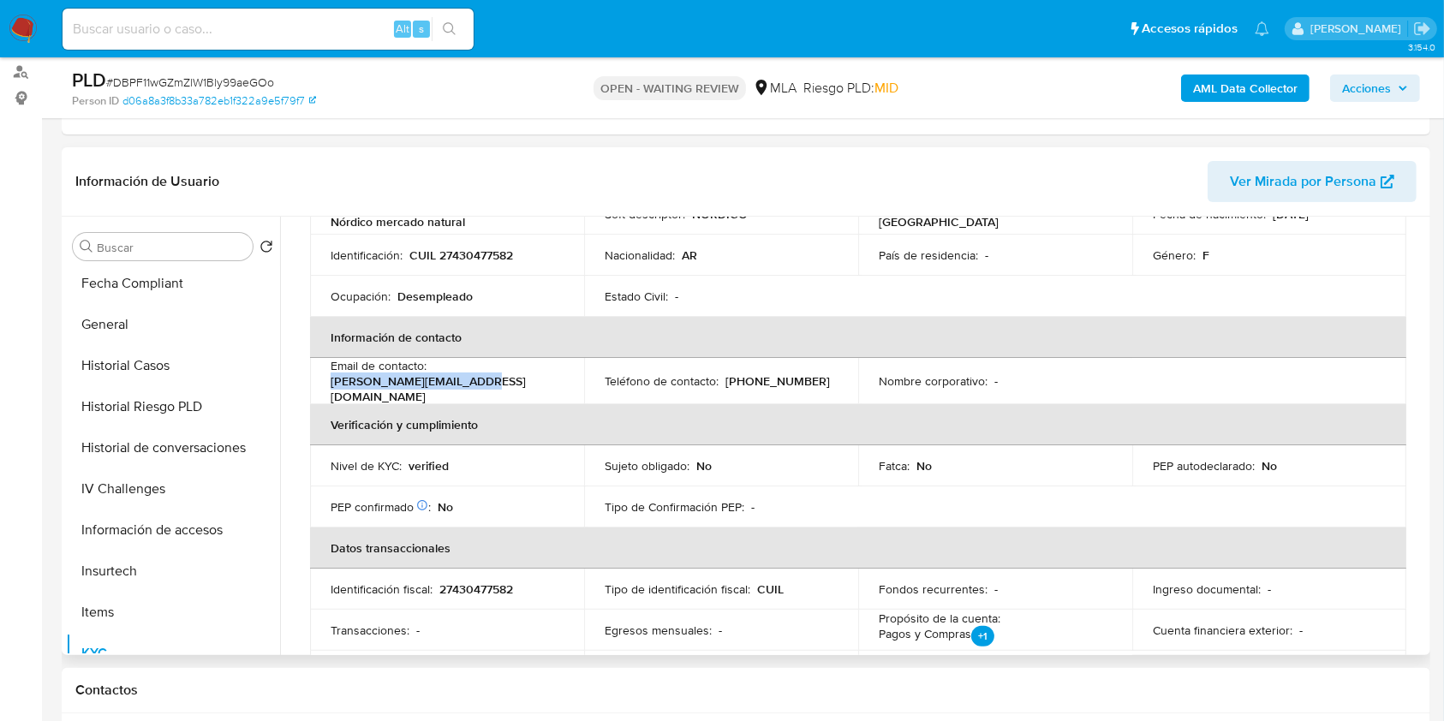
drag, startPoint x: 326, startPoint y: 381, endPoint x: 466, endPoint y: 391, distance: 139.9
click at [466, 391] on td "Email de contacto : camila-luna1@live.com.ar" at bounding box center [447, 381] width 274 height 46
copy p "camila-luna1@live.com.ar"
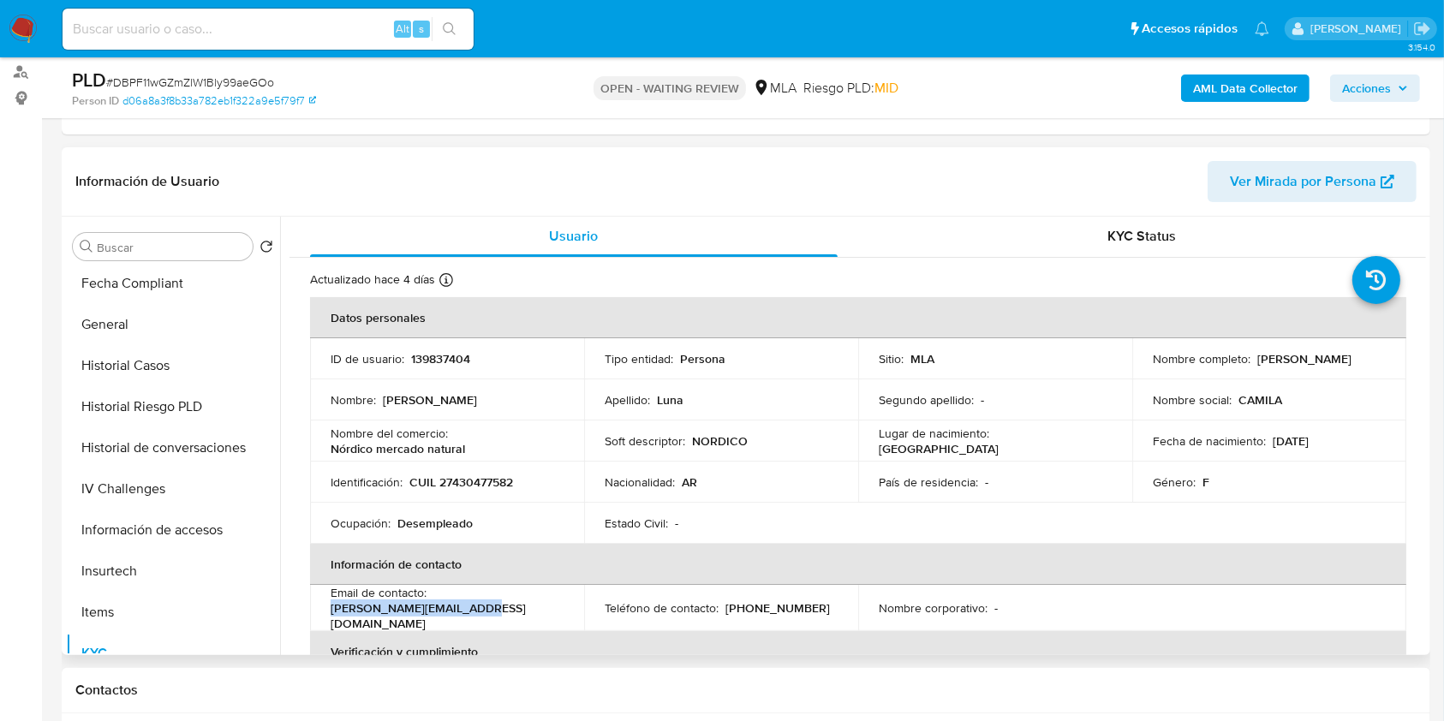
scroll to position [0, 0]
drag, startPoint x: 327, startPoint y: 454, endPoint x: 479, endPoint y: 447, distance: 151.8
click at [479, 447] on td "Nombre del comercio : Nórdico mercado natural" at bounding box center [447, 441] width 274 height 41
copy p "Nórdico mercado natural"
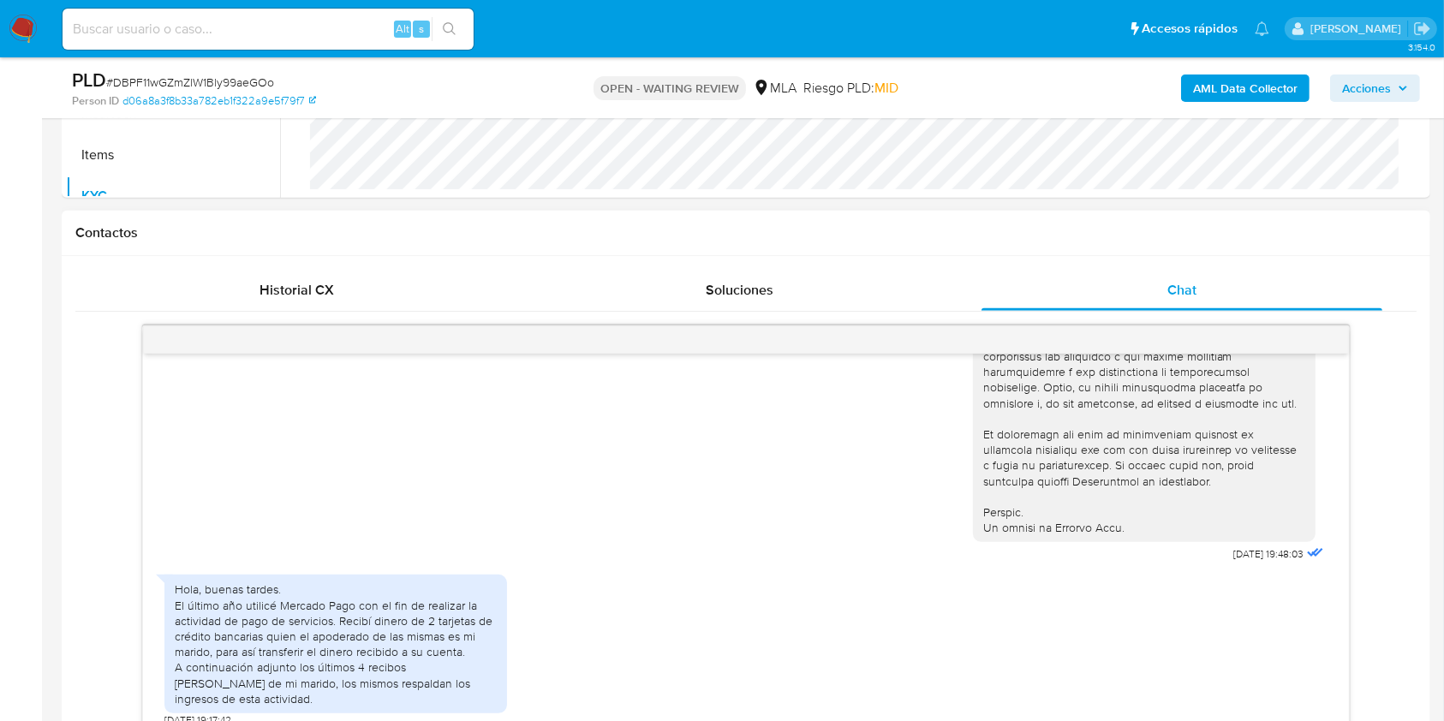
scroll to position [848, 0]
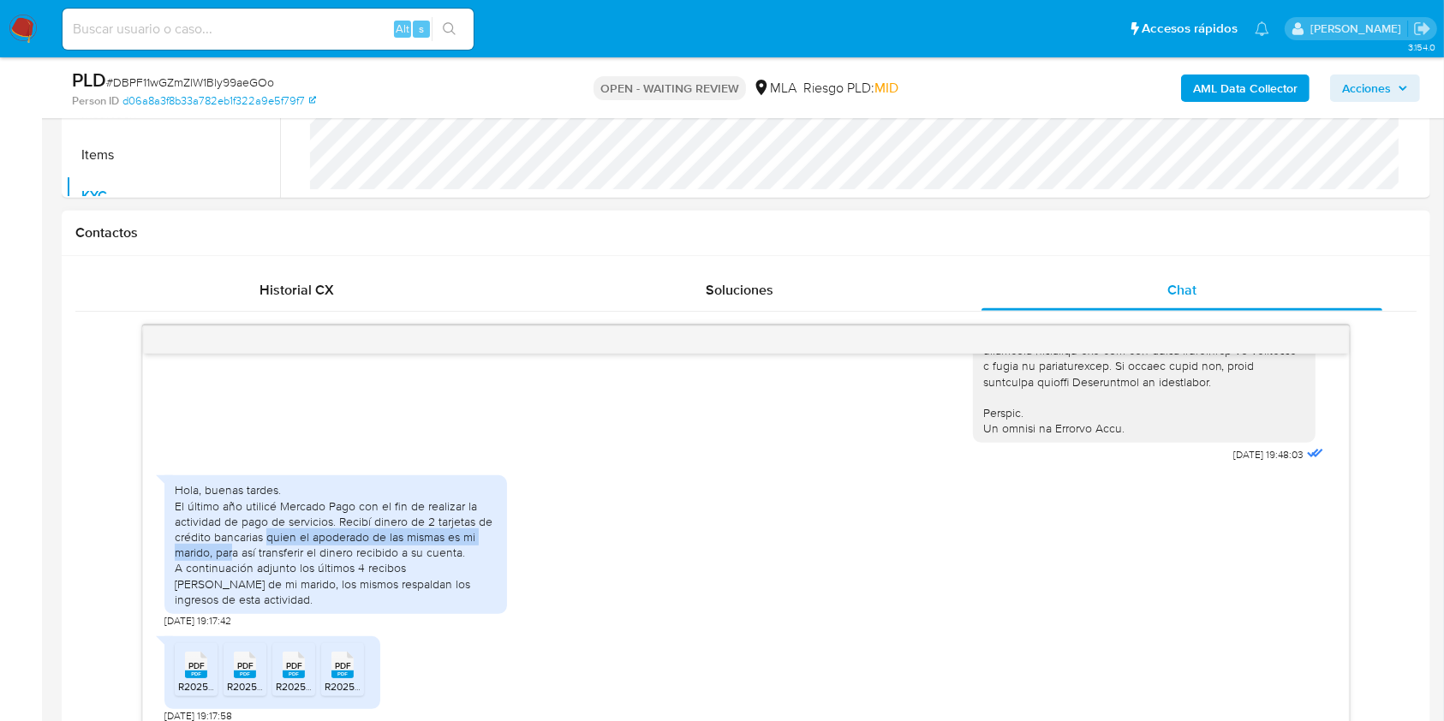
drag, startPoint x: 270, startPoint y: 553, endPoint x: 233, endPoint y: 571, distance: 41.0
click at [233, 571] on div "Hola, buenas tardes. El último año utilicé Mercado Pago con el fin de realizar …" at bounding box center [336, 544] width 322 height 125
click at [398, 588] on div "Hola, buenas tardes. El último año utilicé Mercado Pago con el fin de realizar …" at bounding box center [336, 544] width 322 height 125
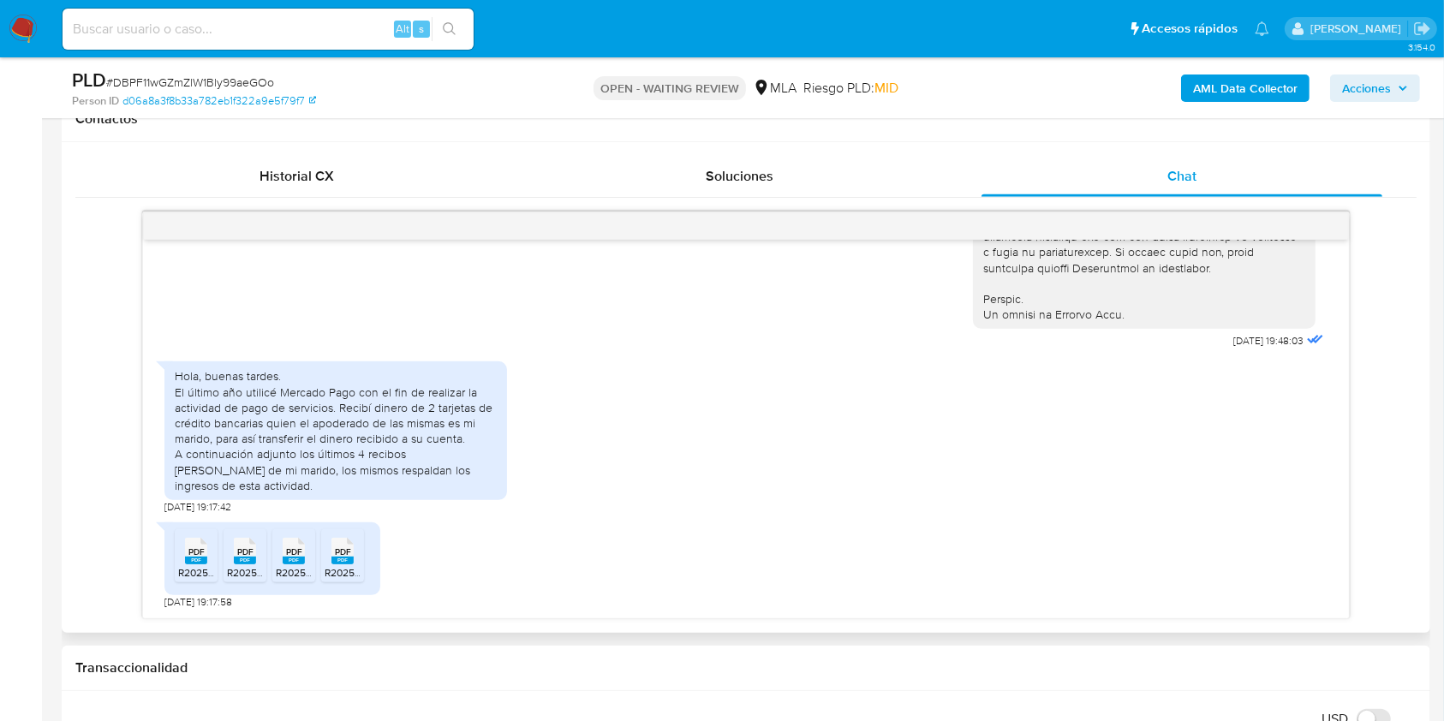
click at [196, 559] on rect at bounding box center [196, 561] width 22 height 8
click at [227, 559] on div "PDF PDF" at bounding box center [245, 549] width 36 height 33
click at [279, 559] on div "PDF PDF" at bounding box center [294, 549] width 36 height 33
click at [354, 559] on div "PDF PDF" at bounding box center [343, 549] width 36 height 33
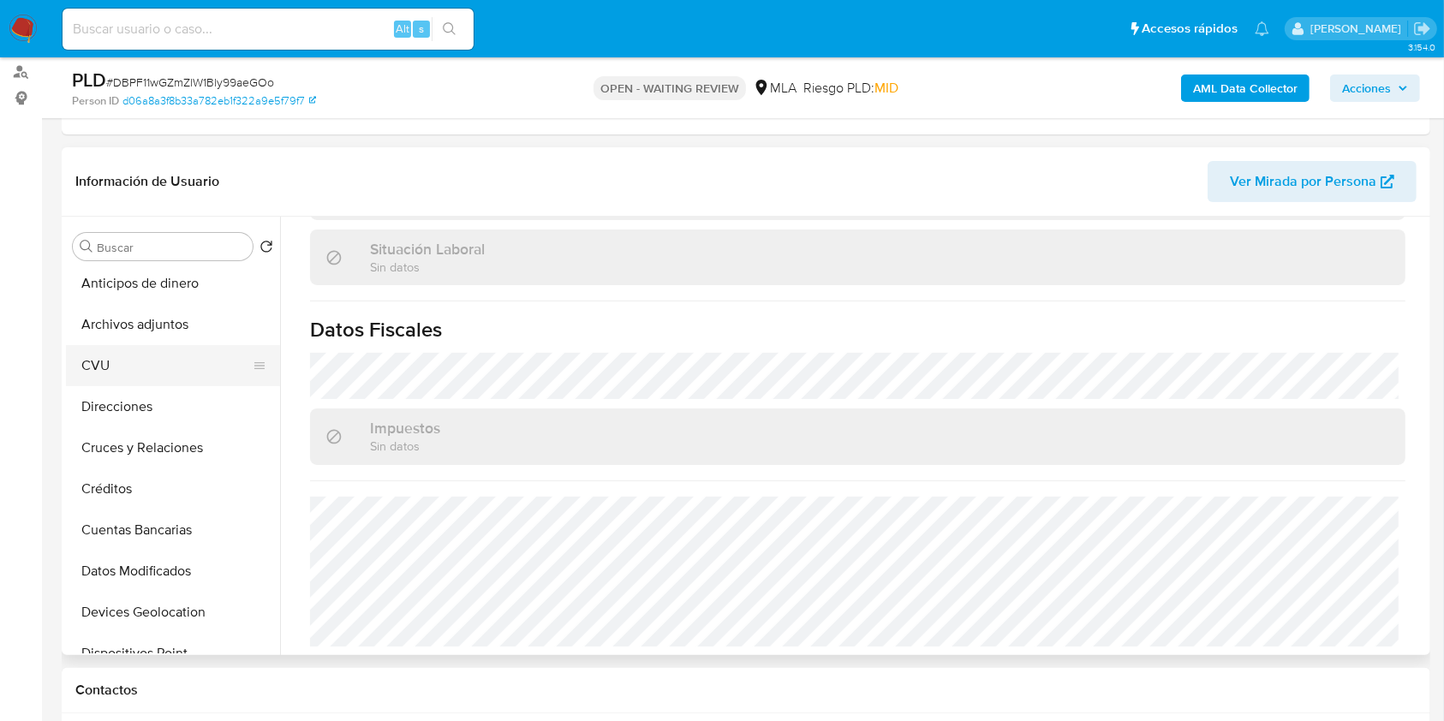
scroll to position [0, 0]
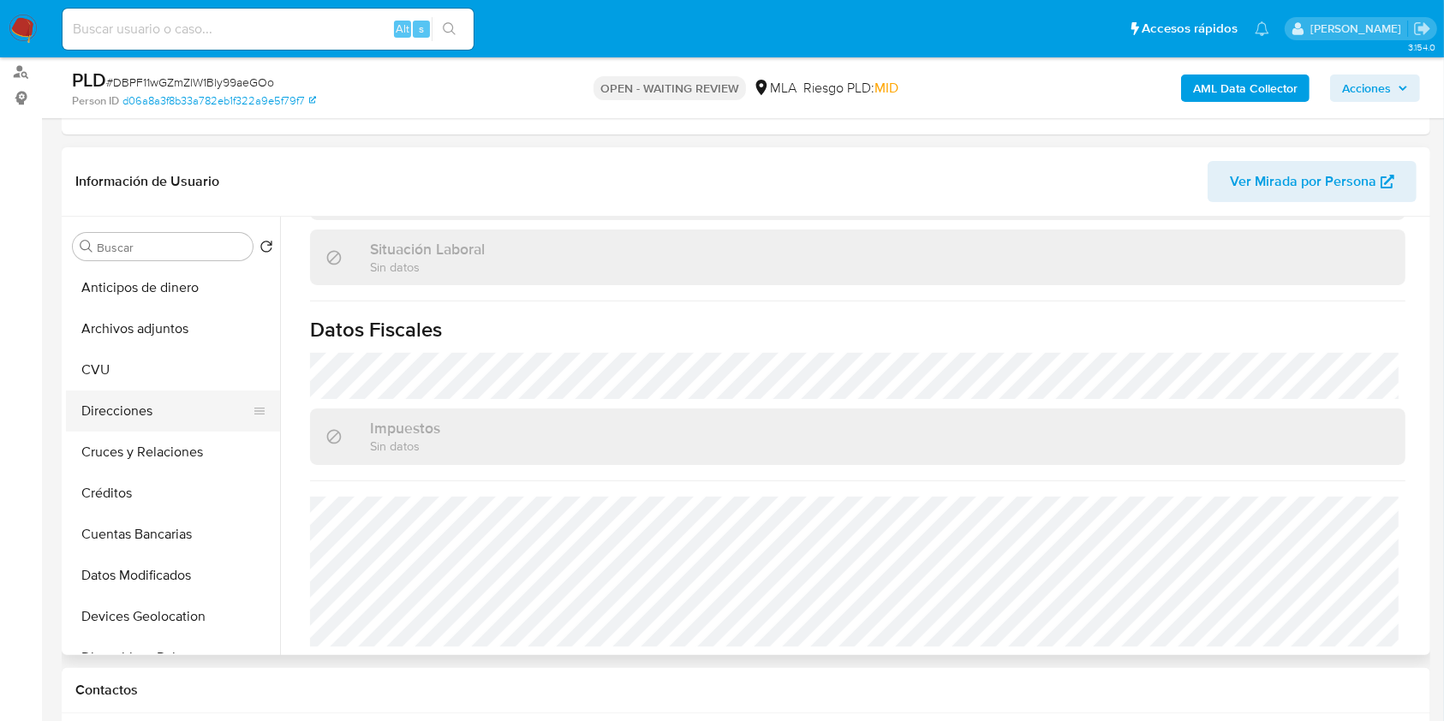
click at [134, 409] on button "Direcciones" at bounding box center [166, 411] width 200 height 41
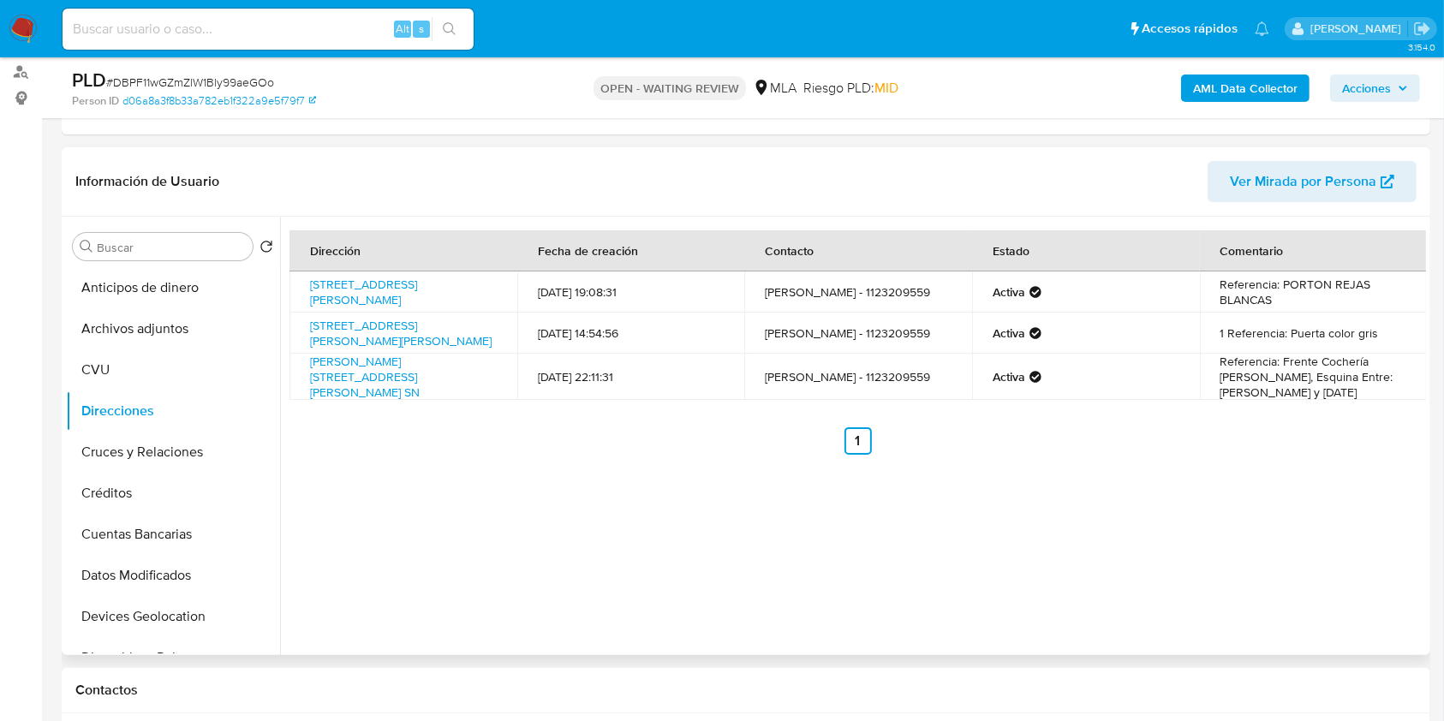
scroll to position [457, 0]
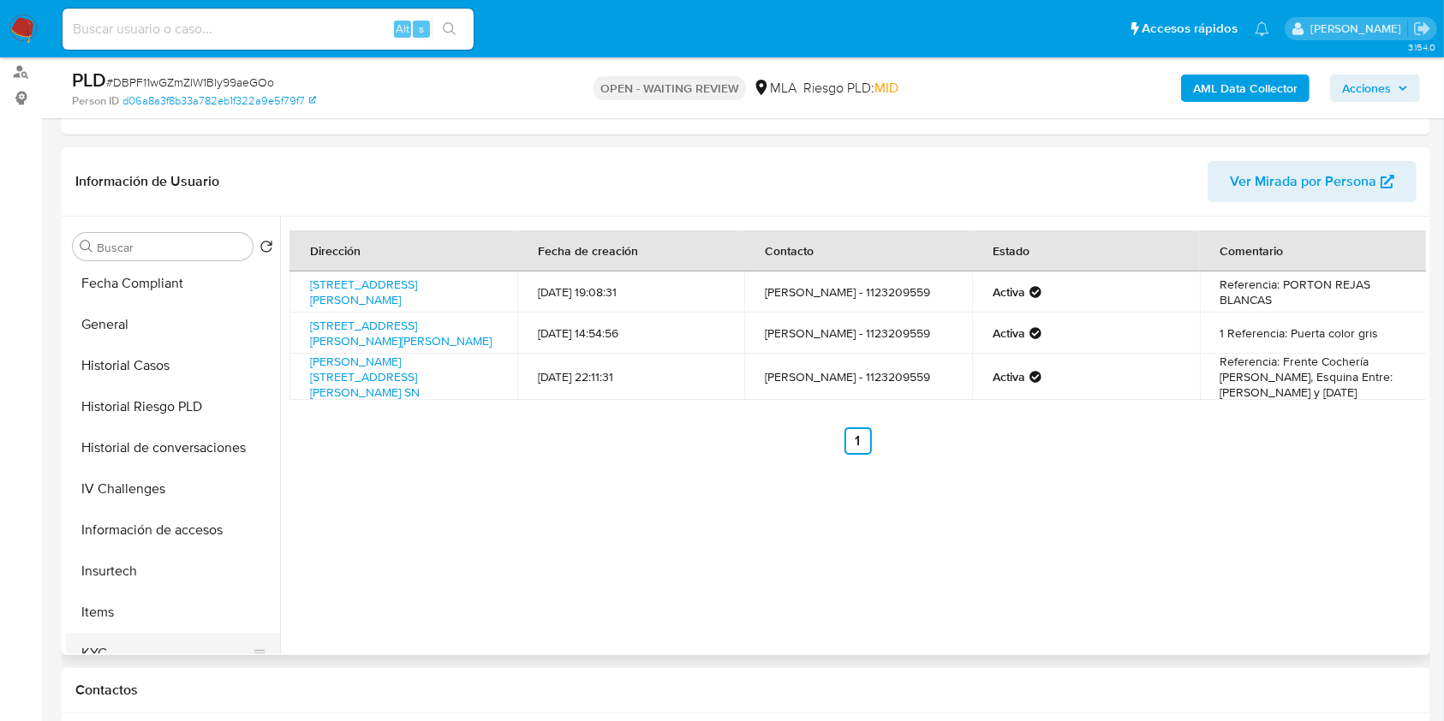
click at [128, 646] on button "KYC" at bounding box center [166, 653] width 200 height 41
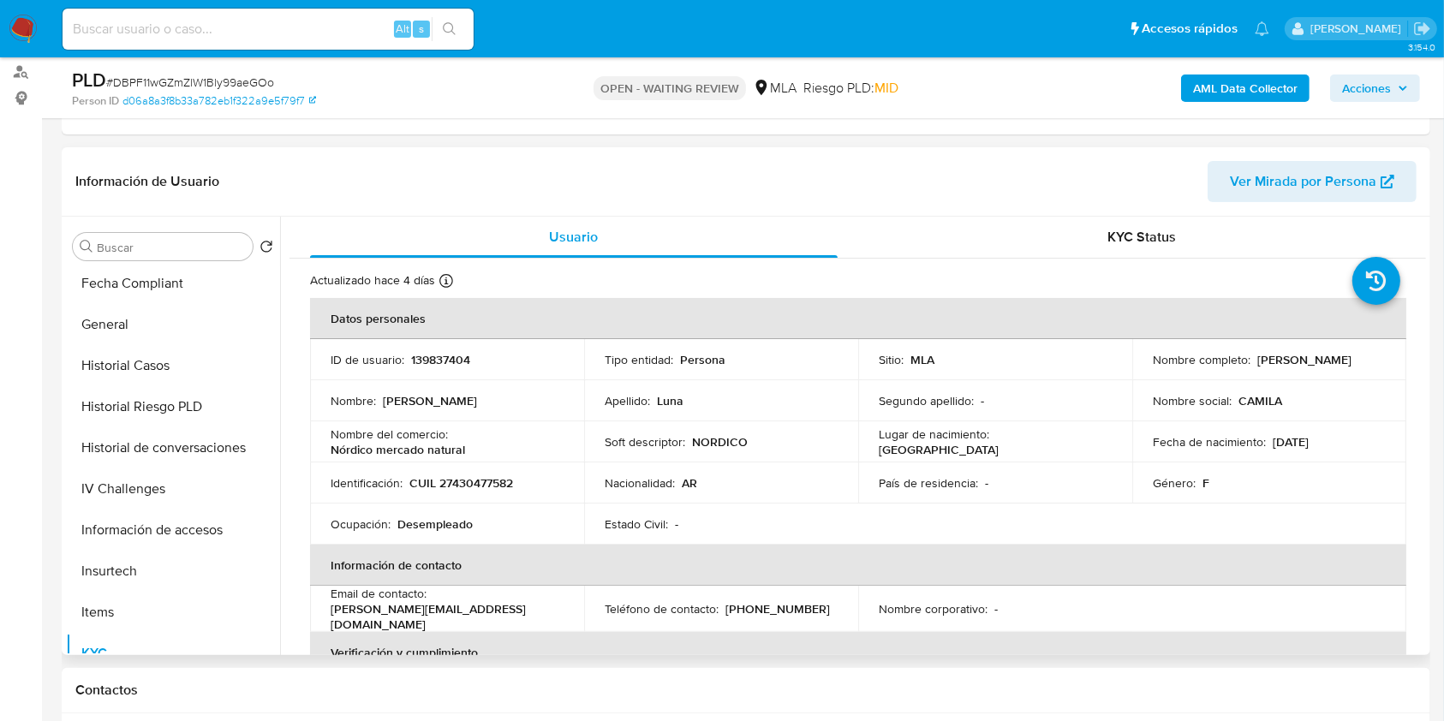
click at [477, 476] on p "CUIL 27430477582" at bounding box center [461, 482] width 104 height 15
click at [479, 476] on p "CUIL 27430477582" at bounding box center [461, 482] width 104 height 15
copy p "27430477582"
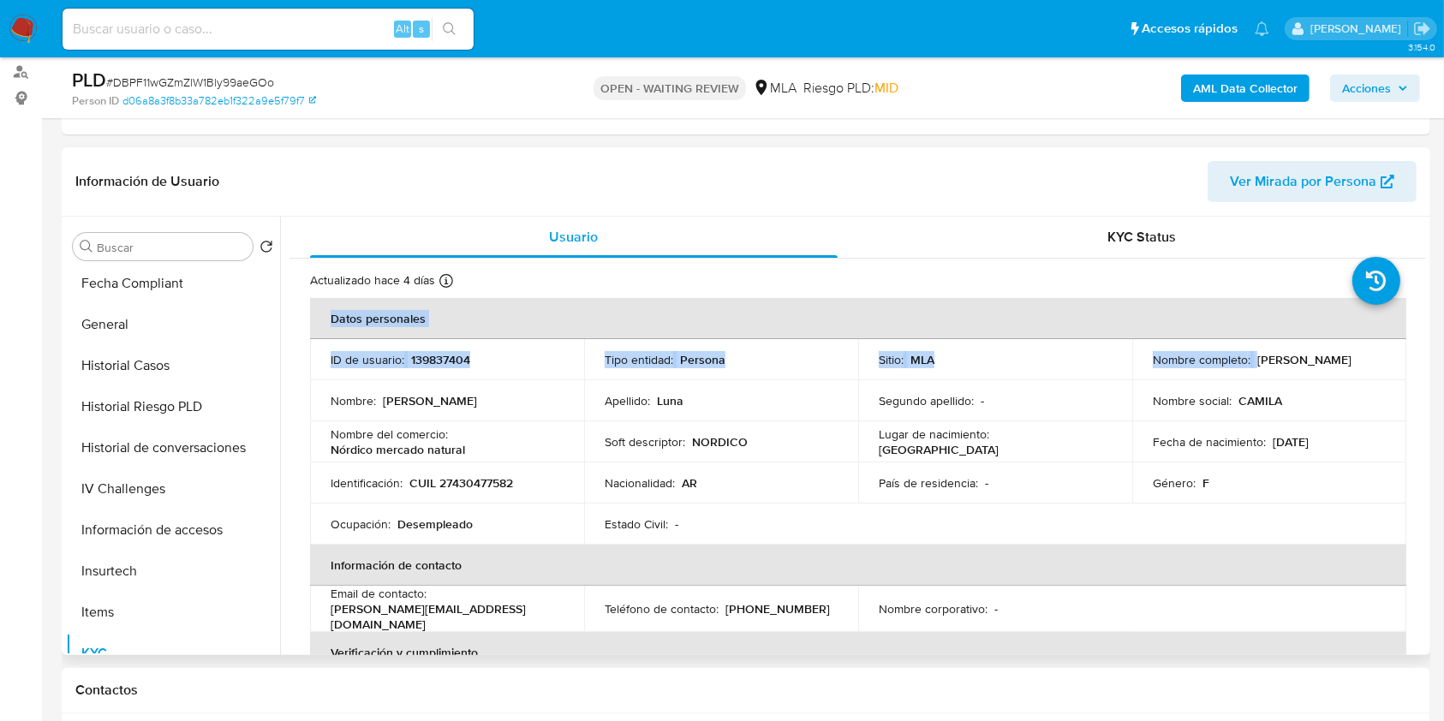
drag, startPoint x: 1251, startPoint y: 361, endPoint x: 1411, endPoint y: 354, distance: 160.4
click at [1378, 364] on div "Nombre completo : Camila Agustina Luna" at bounding box center [1269, 359] width 233 height 15
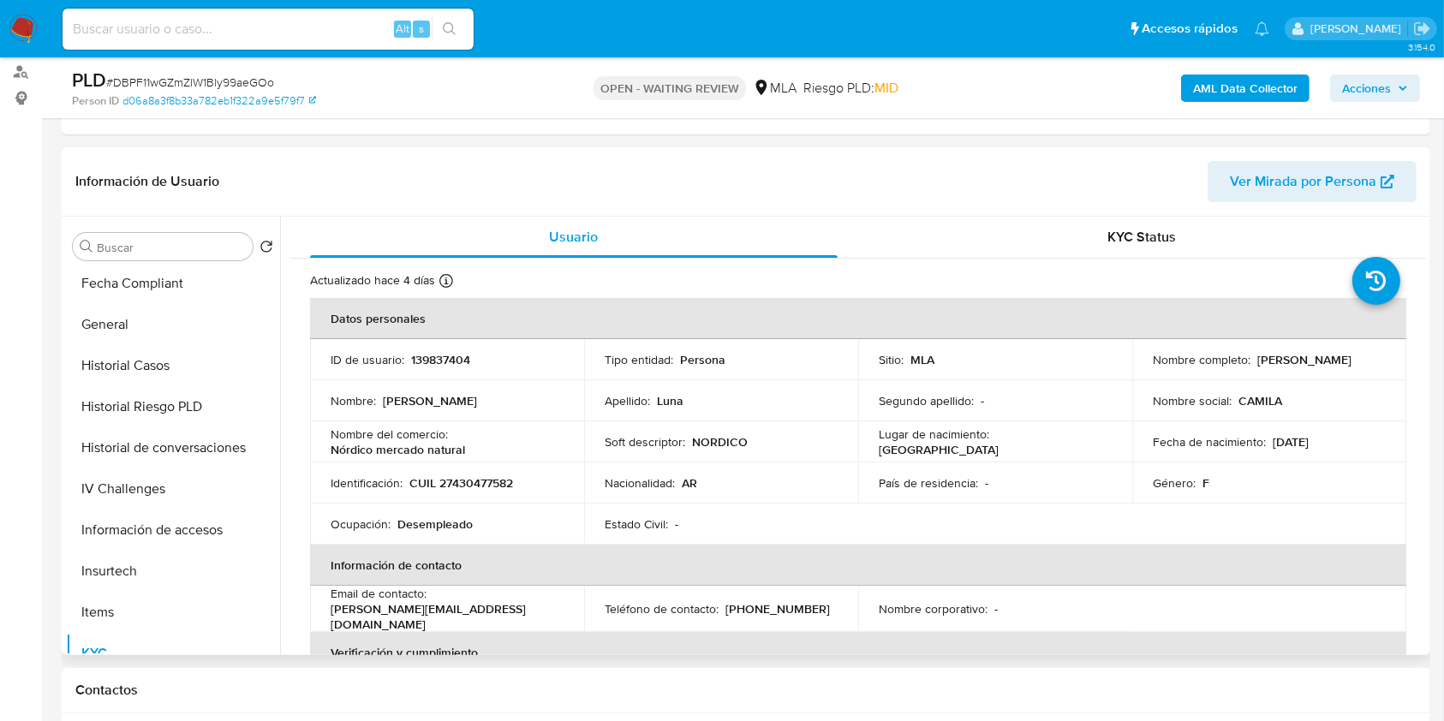
drag, startPoint x: 1249, startPoint y: 357, endPoint x: 1384, endPoint y: 363, distance: 135.5
click at [1384, 363] on td "Nombre completo : Camila Agustina Luna" at bounding box center [1269, 359] width 274 height 41
copy div "Camila Agustina Luna"
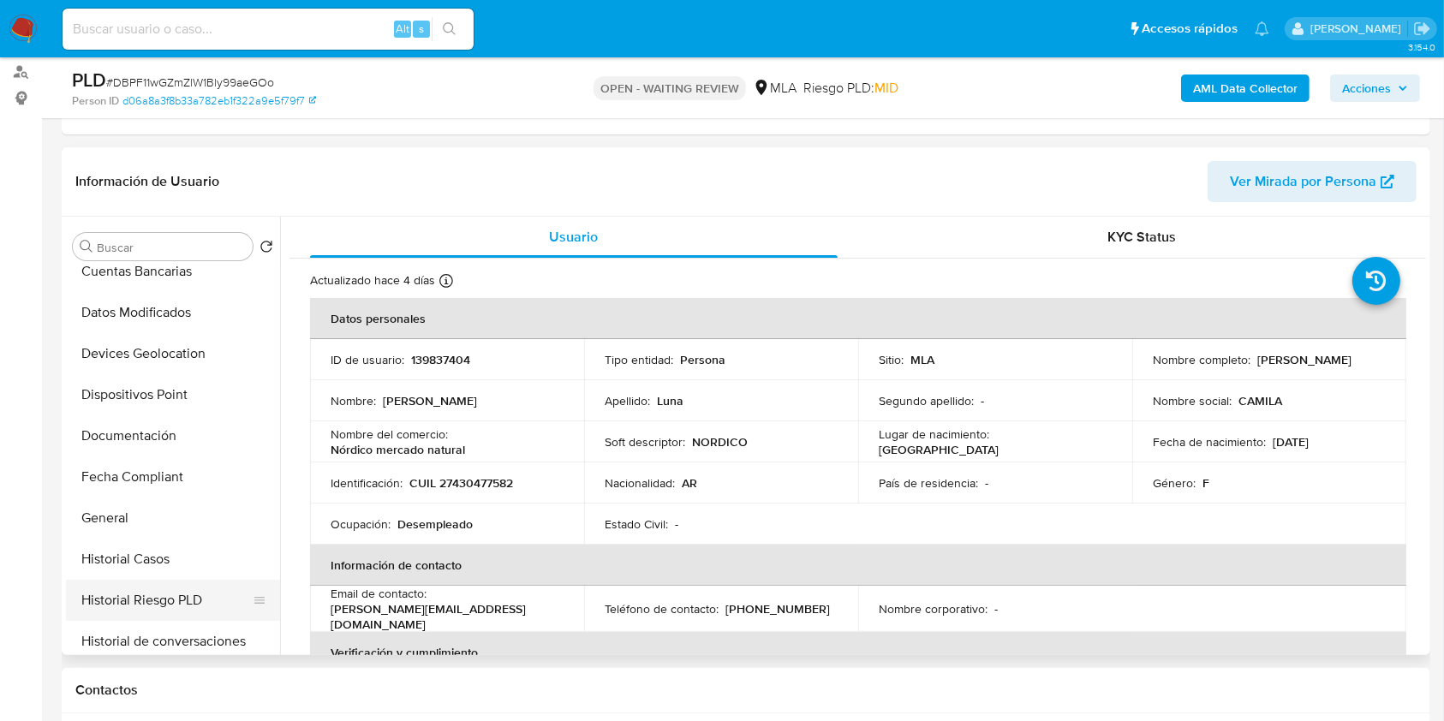
scroll to position [0, 0]
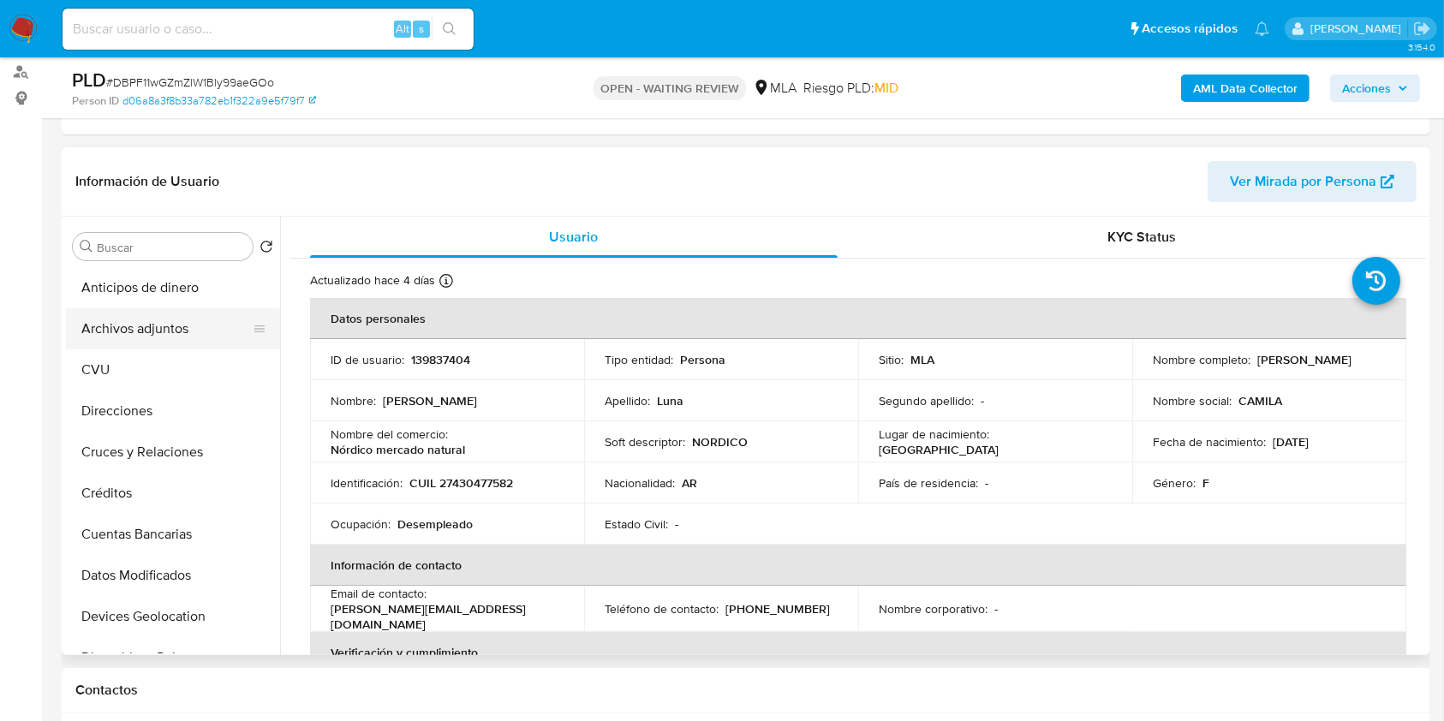
click at [158, 337] on button "Archivos adjuntos" at bounding box center [166, 328] width 200 height 41
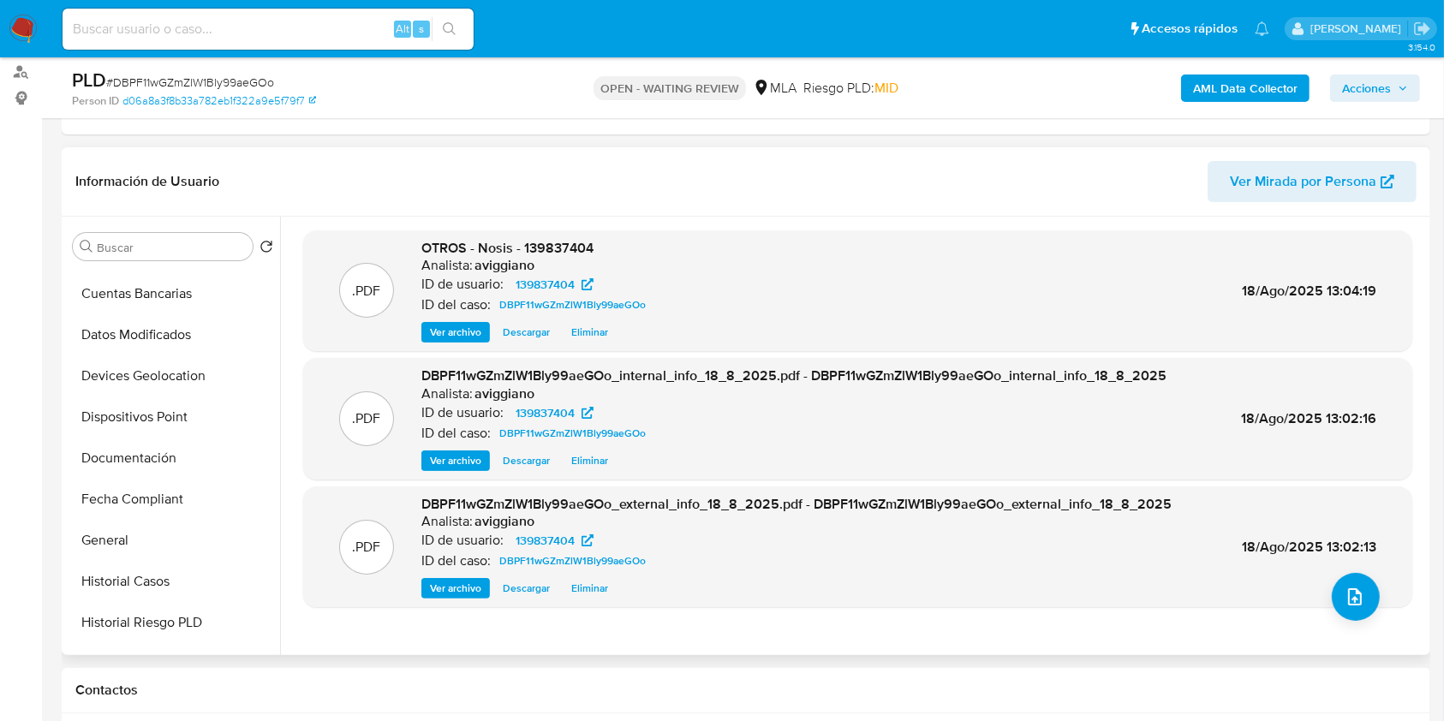
scroll to position [343, 0]
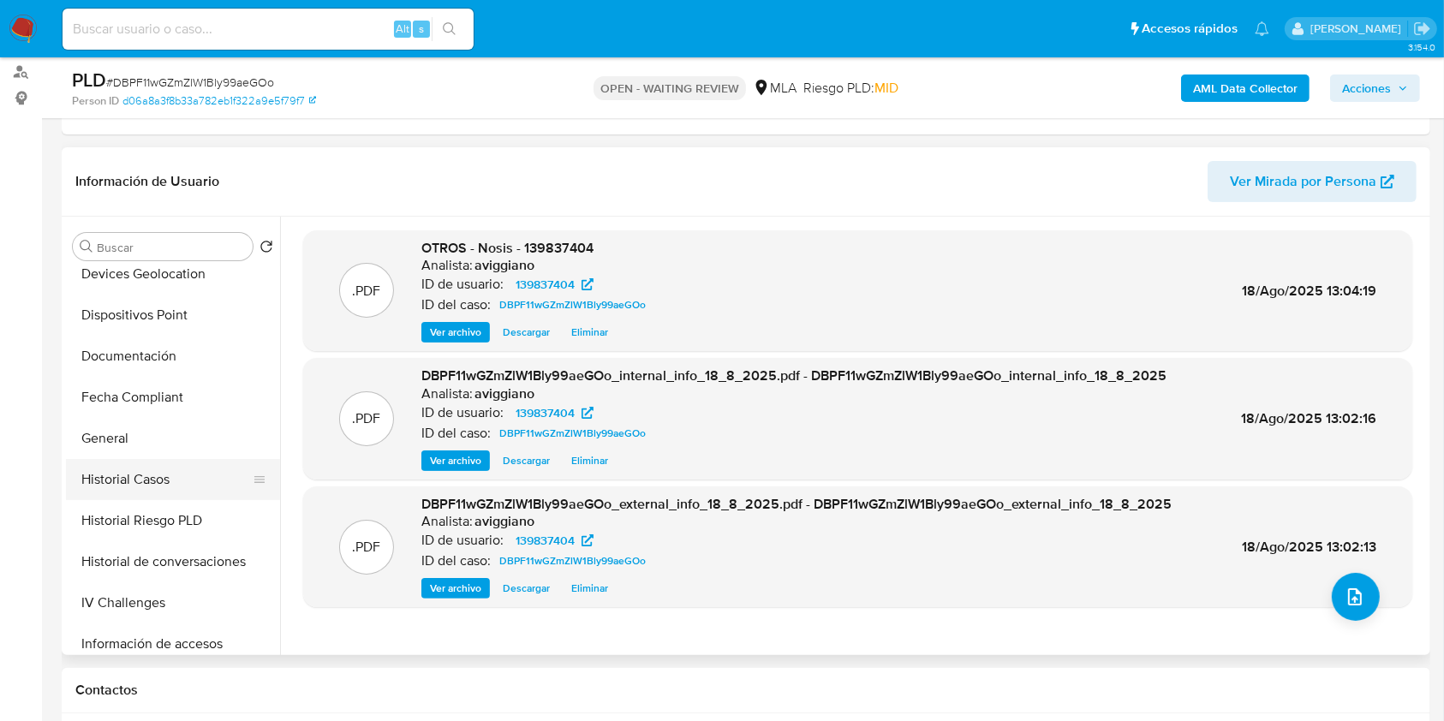
click at [174, 495] on button "Historial Casos" at bounding box center [166, 479] width 200 height 41
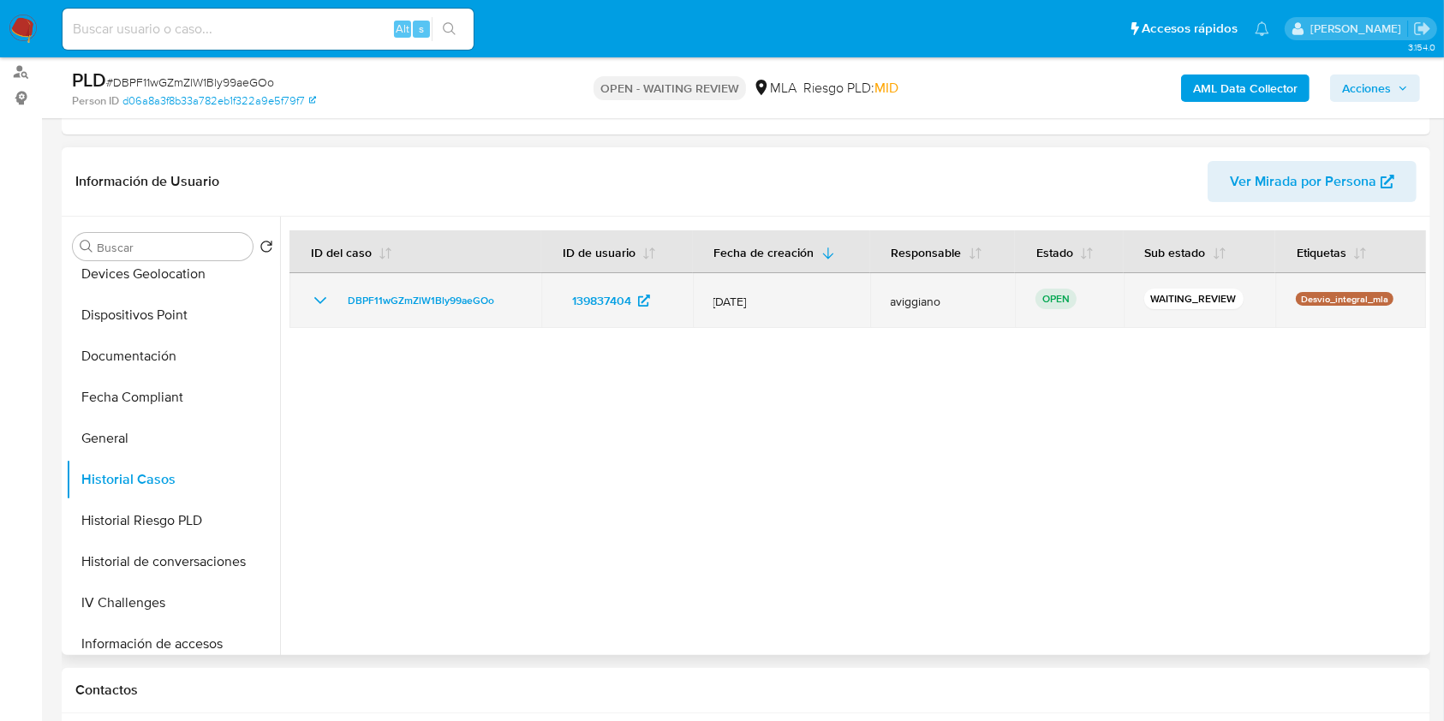
drag, startPoint x: 508, startPoint y: 303, endPoint x: 322, endPoint y: 308, distance: 186.0
click at [322, 308] on div "DBPF11wGZmZlW1Bly99aeGOo" at bounding box center [415, 300] width 211 height 21
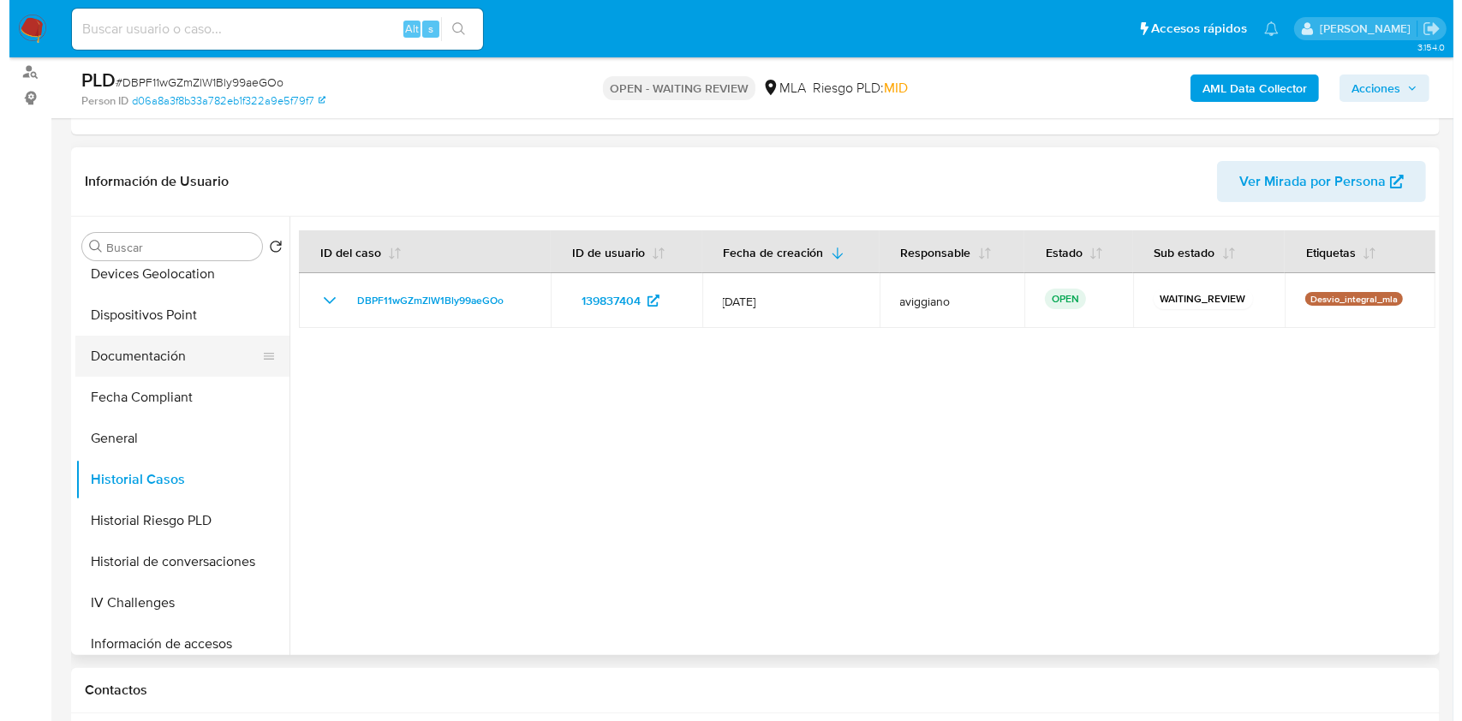
scroll to position [0, 0]
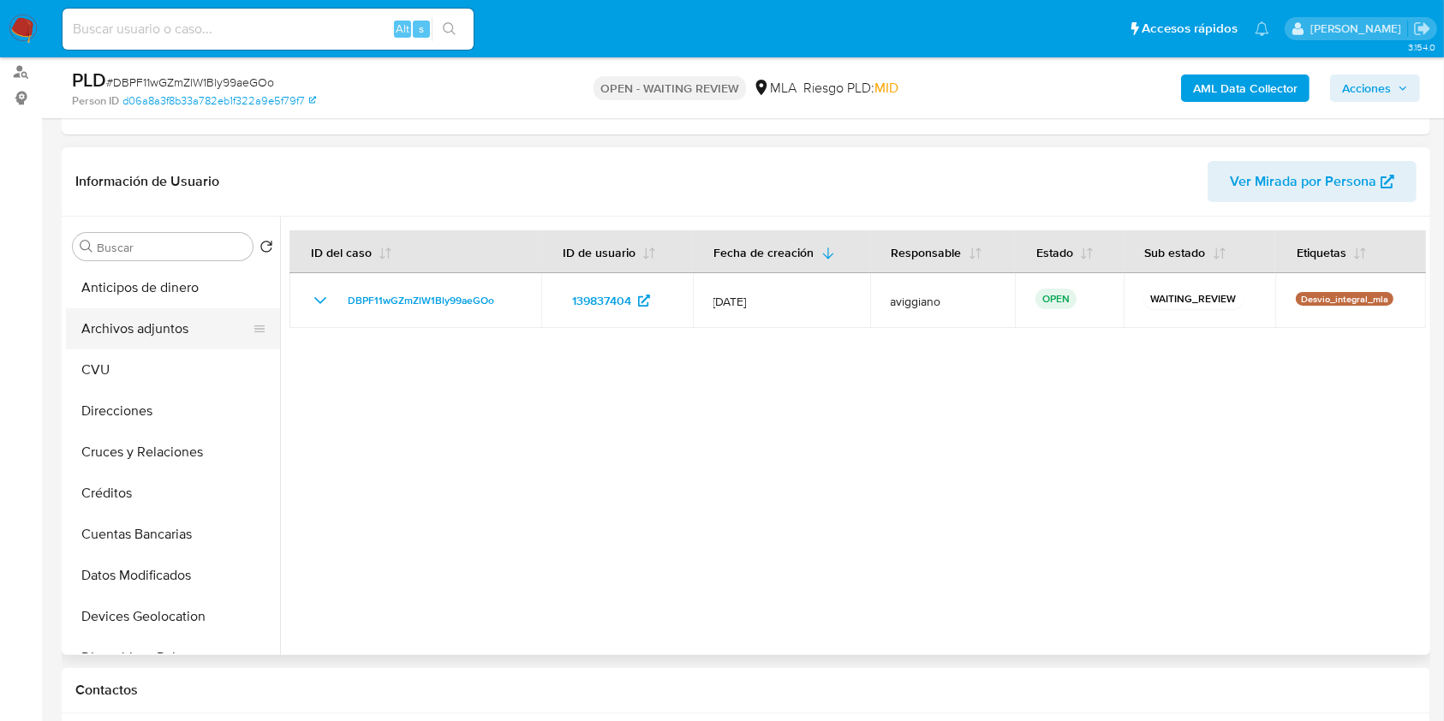
click at [128, 322] on button "Archivos adjuntos" at bounding box center [166, 328] width 200 height 41
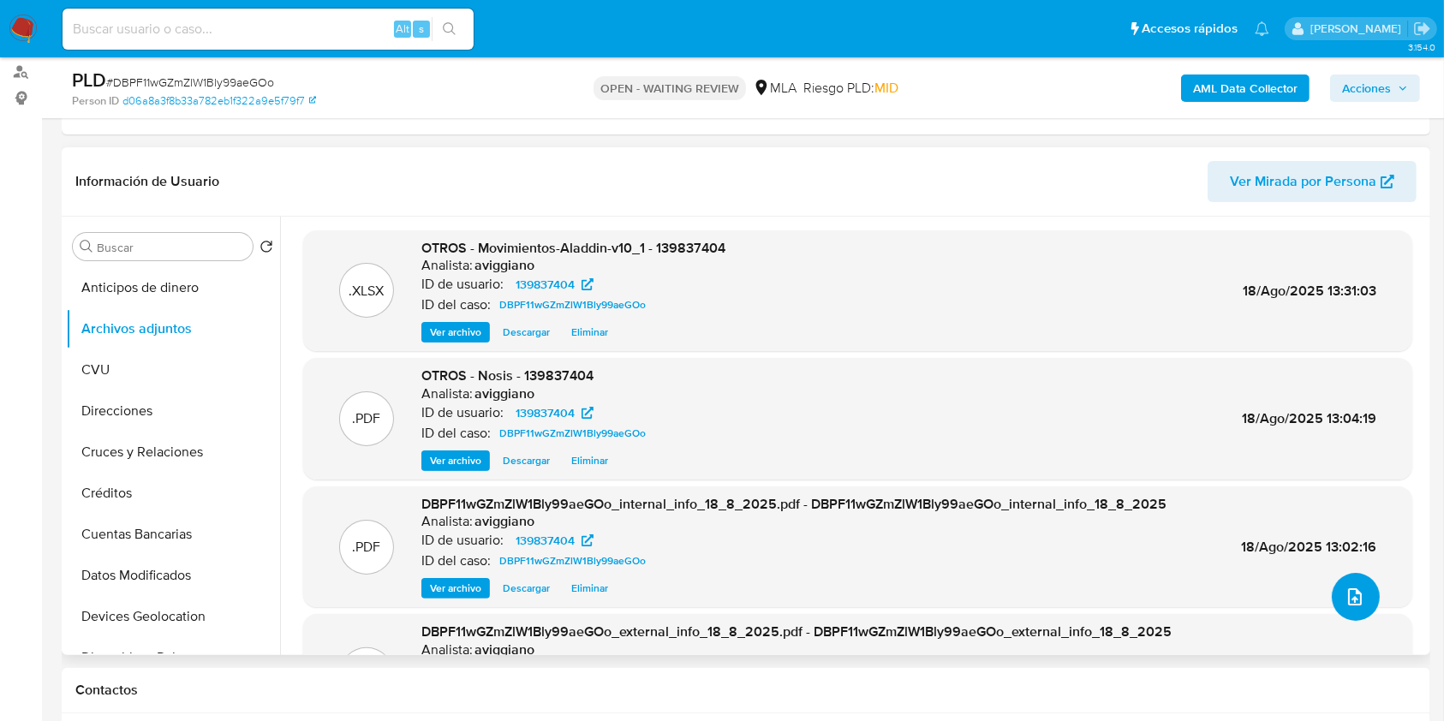
click at [1355, 608] on button "upload-file" at bounding box center [1356, 597] width 48 height 48
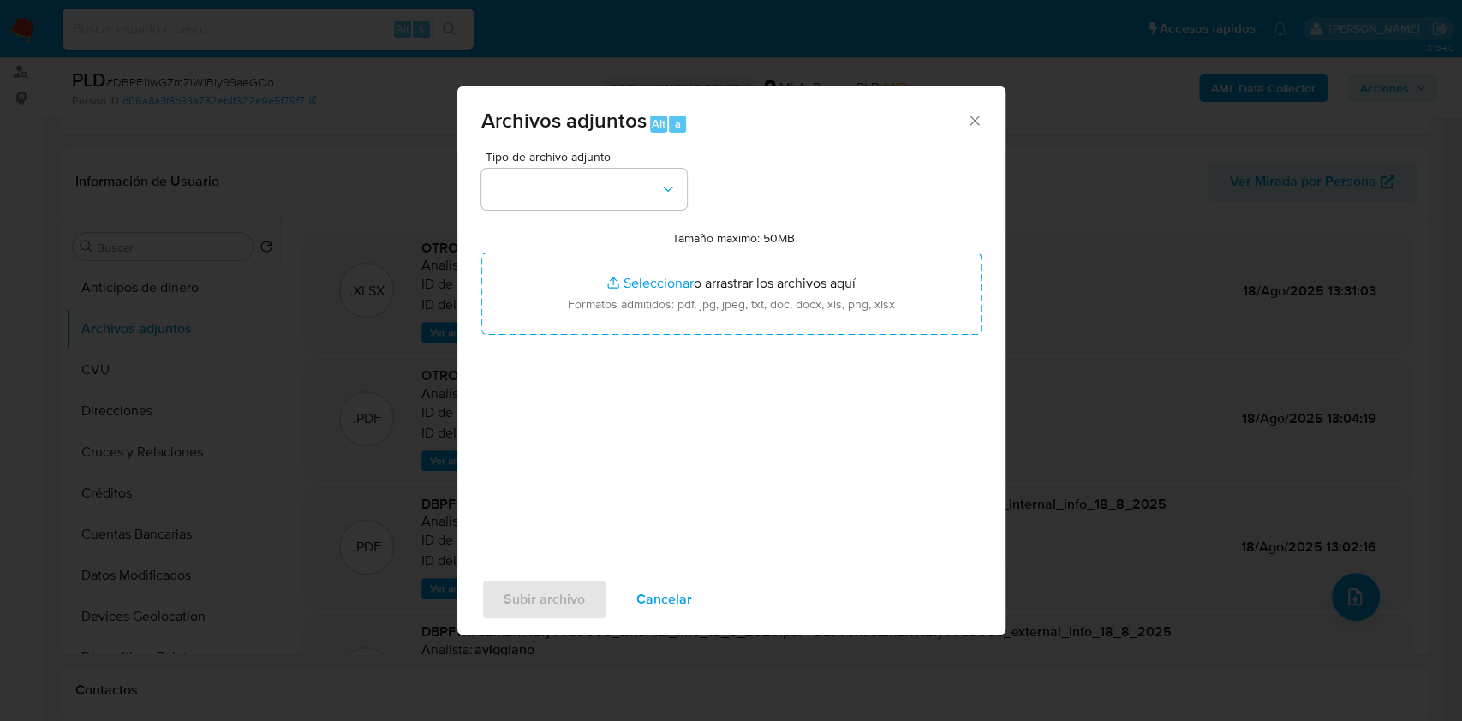
click at [778, 315] on input "Tamaño máximo: 50MB Seleccionar archivos" at bounding box center [731, 294] width 500 height 82
type input "C:\fakepath\Caselog DBPF11wGZmZlW1Bly99aeGOo_2025_07_17_19_20_51.docx"
click at [645, 174] on button "button" at bounding box center [584, 189] width 206 height 41
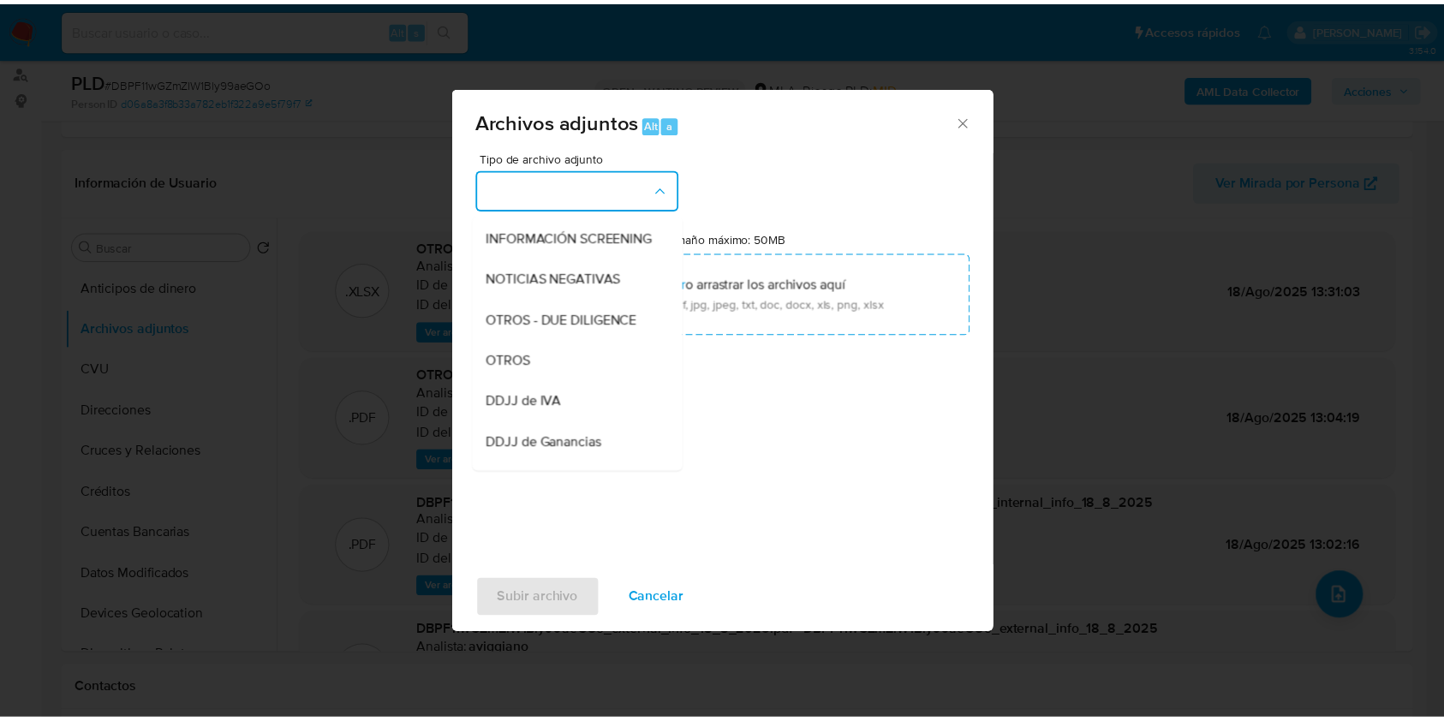
scroll to position [343, 0]
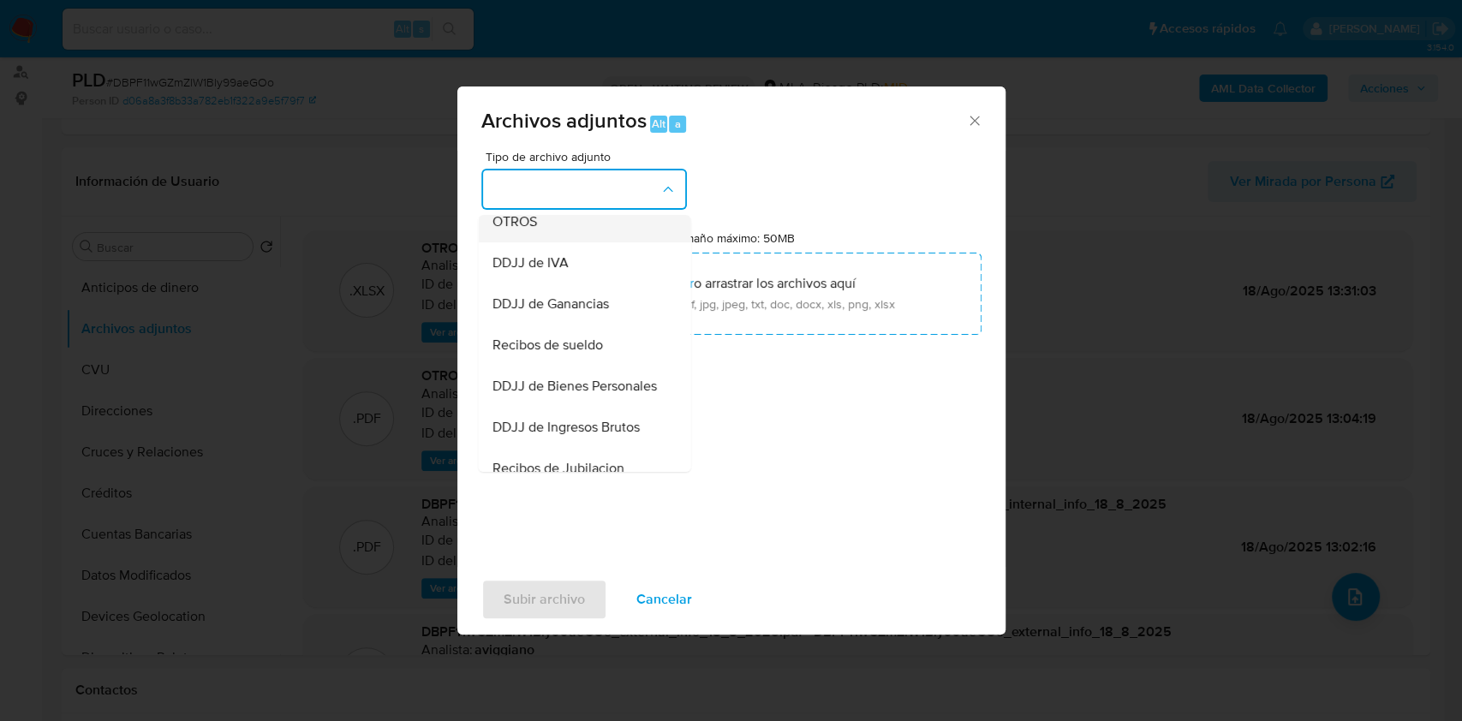
click at [543, 242] on div "OTROS" at bounding box center [579, 221] width 175 height 41
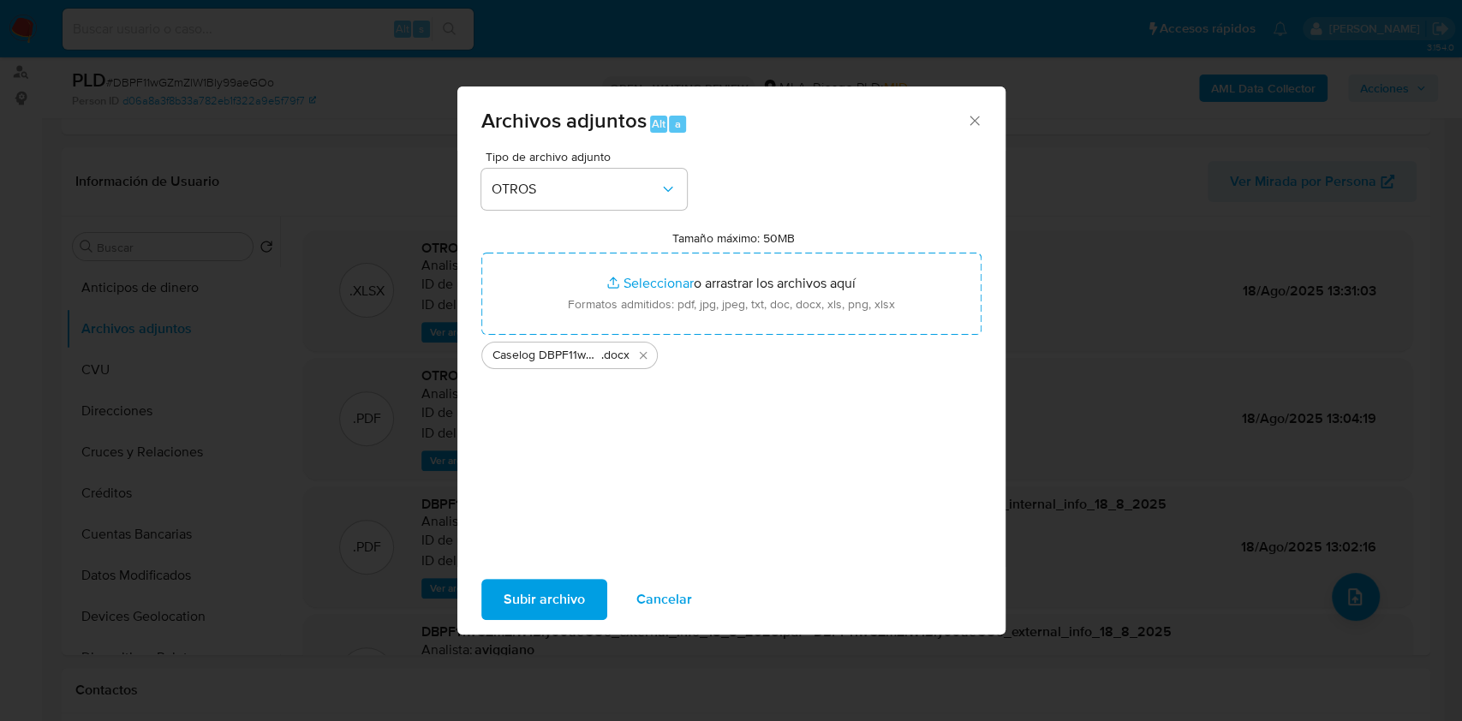
click at [542, 596] on span "Subir archivo" at bounding box center [544, 600] width 81 height 38
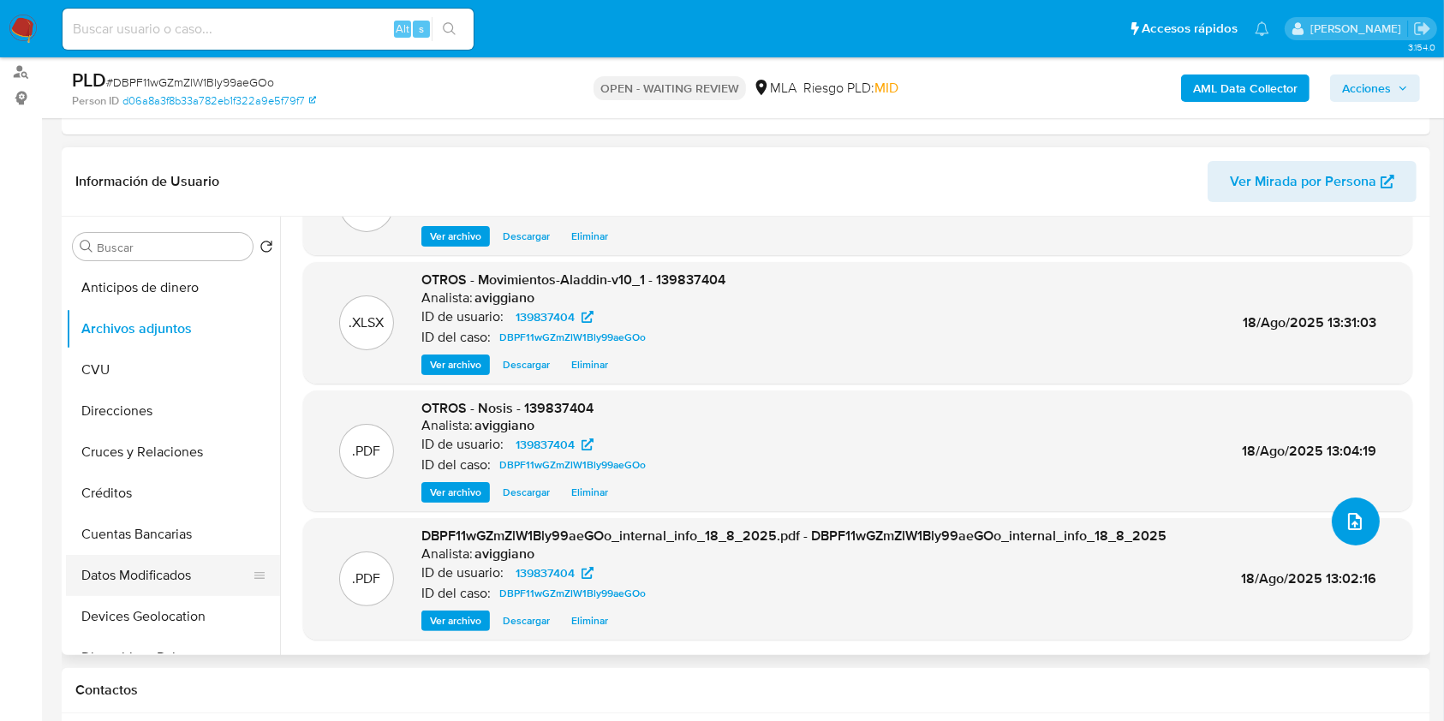
scroll to position [228, 0]
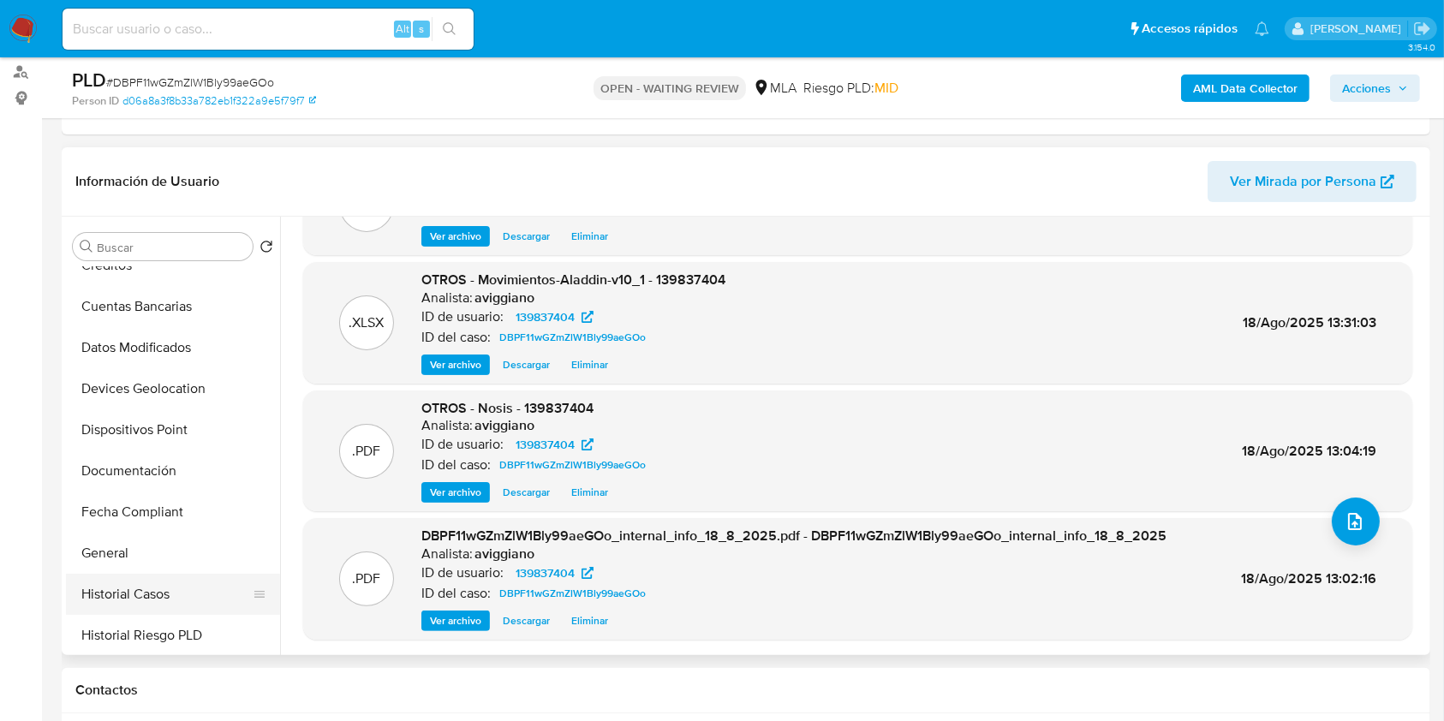
click at [152, 596] on button "Historial Casos" at bounding box center [166, 594] width 200 height 41
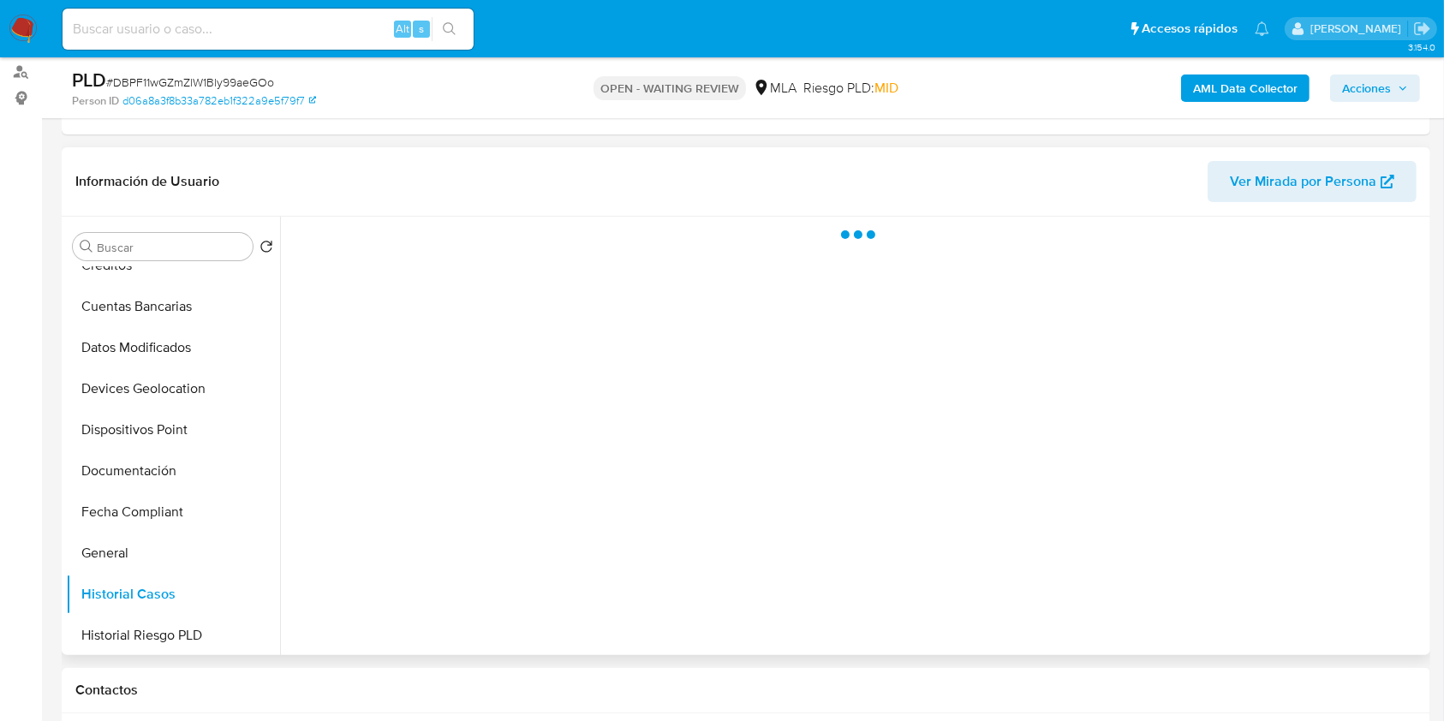
scroll to position [0, 0]
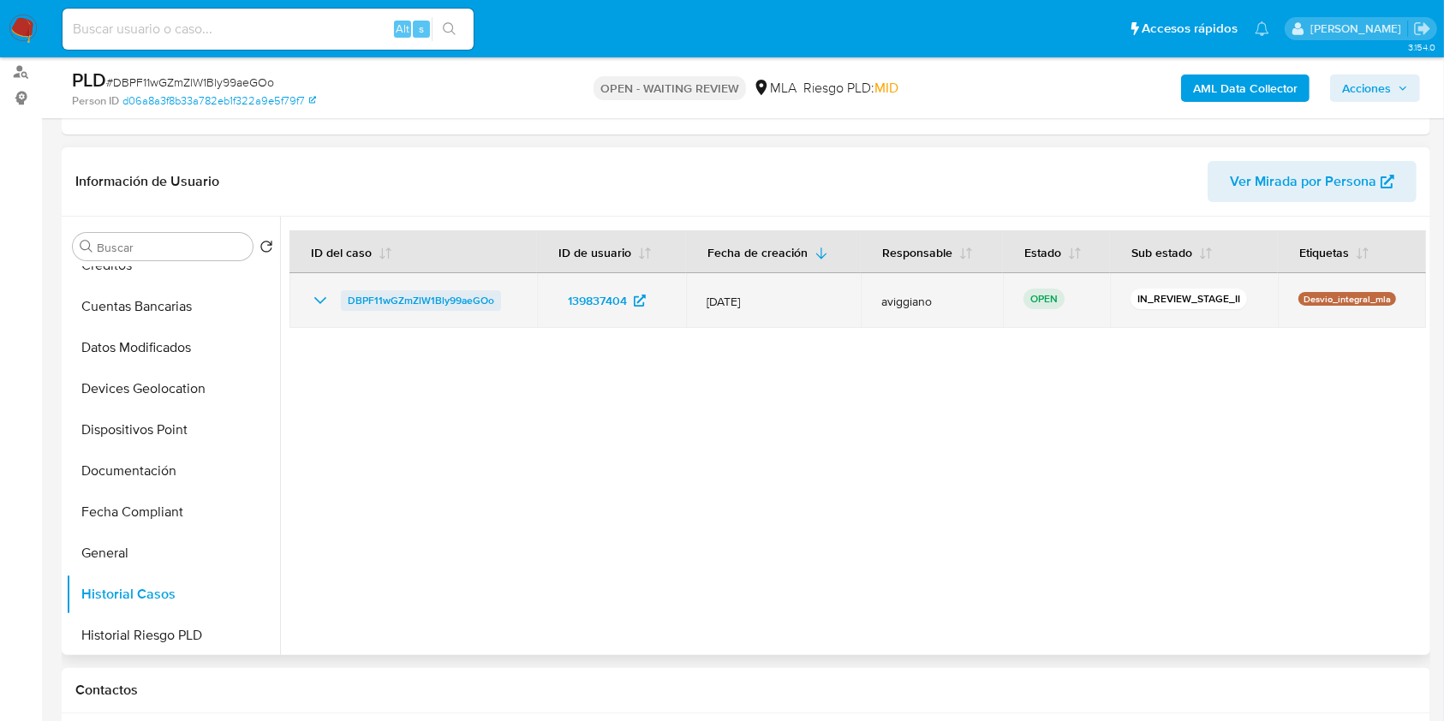
click at [468, 299] on span "DBPF11wGZmZlW1Bly99aeGOo" at bounding box center [421, 300] width 146 height 21
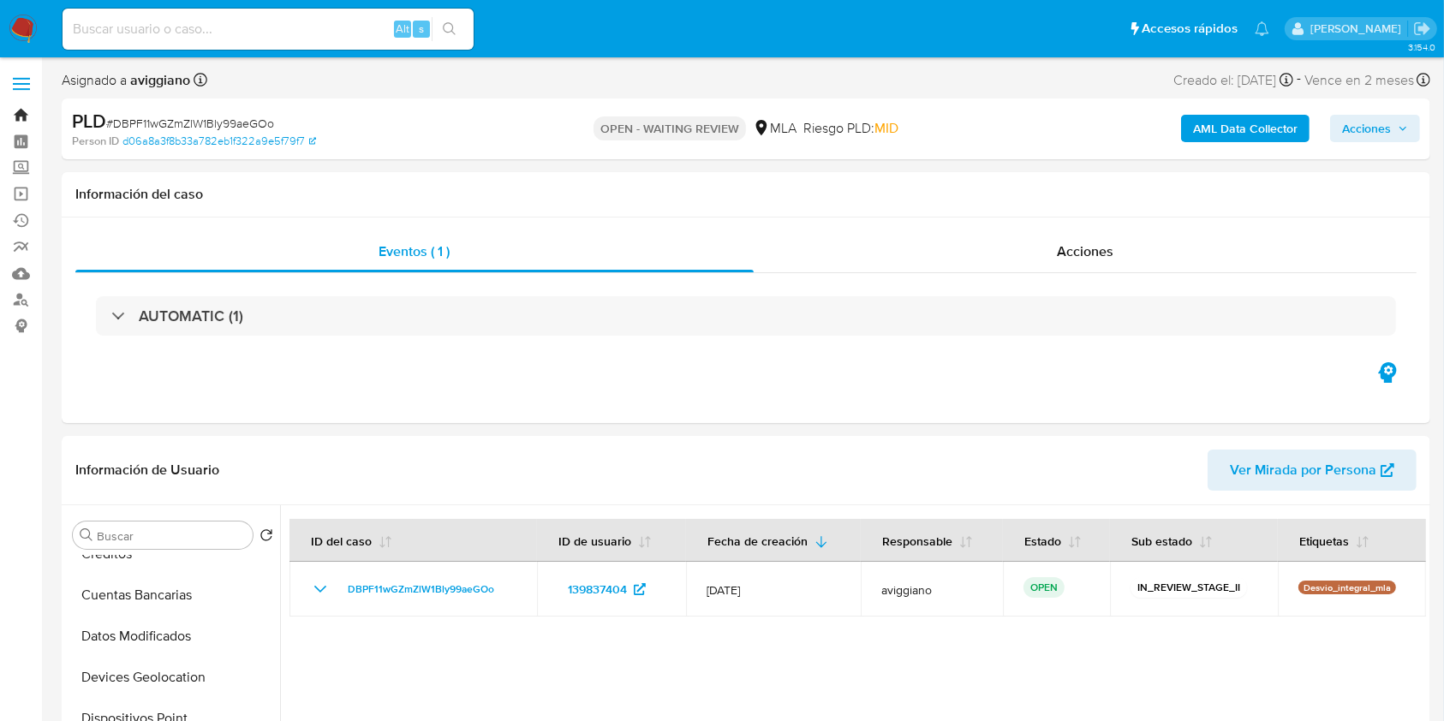
click at [26, 117] on link "Bandeja" at bounding box center [102, 115] width 204 height 27
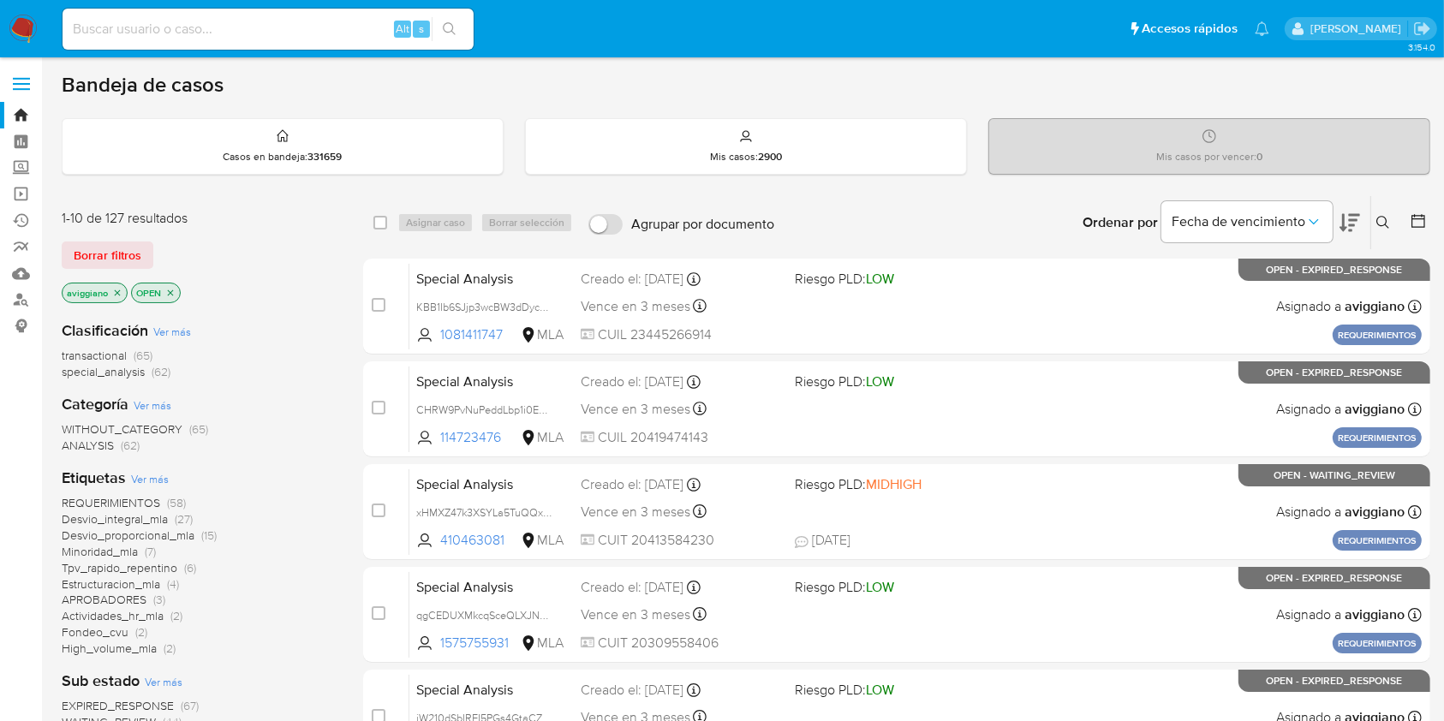
click at [1381, 218] on icon at bounding box center [1384, 223] width 14 height 14
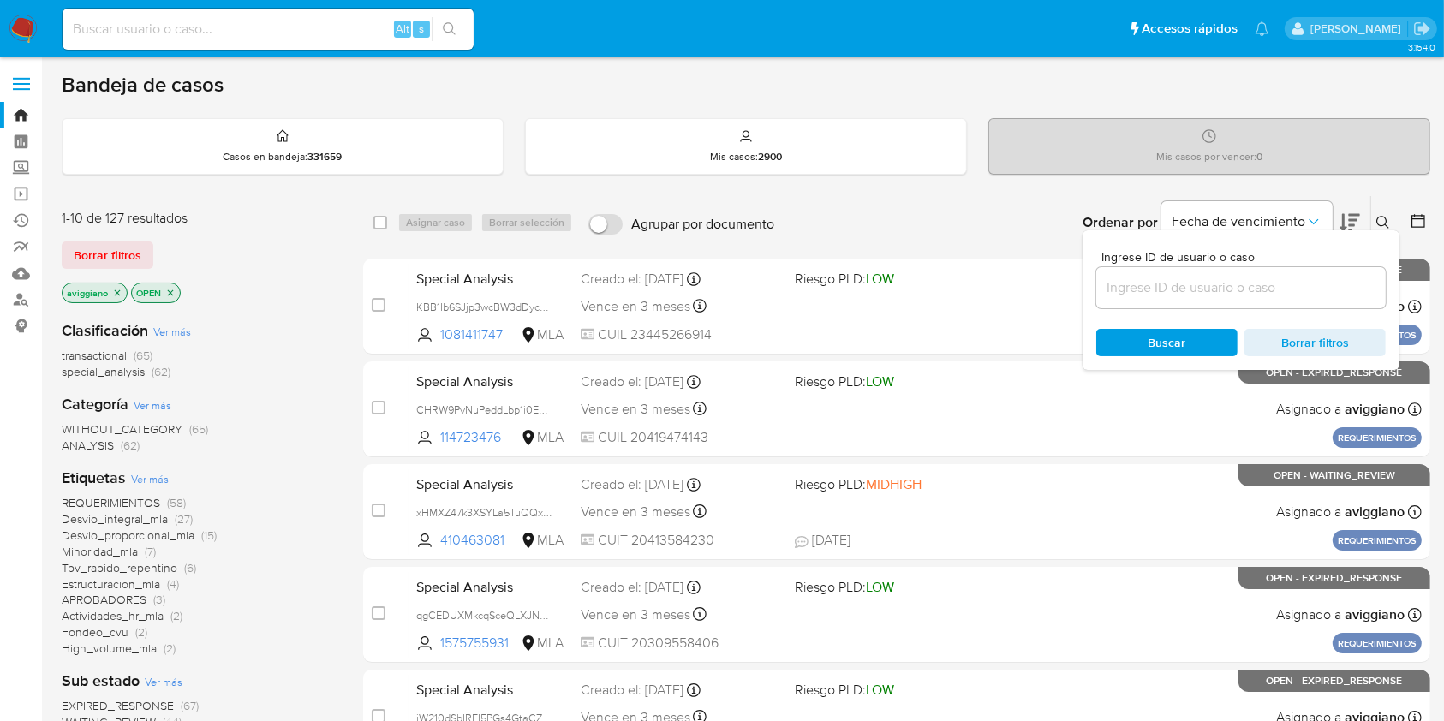
click at [1310, 274] on div at bounding box center [1241, 287] width 290 height 41
click at [1318, 294] on input at bounding box center [1241, 288] width 290 height 22
paste input "iTGQI3Y6E5DHpbmbRqqQ9a0Z"
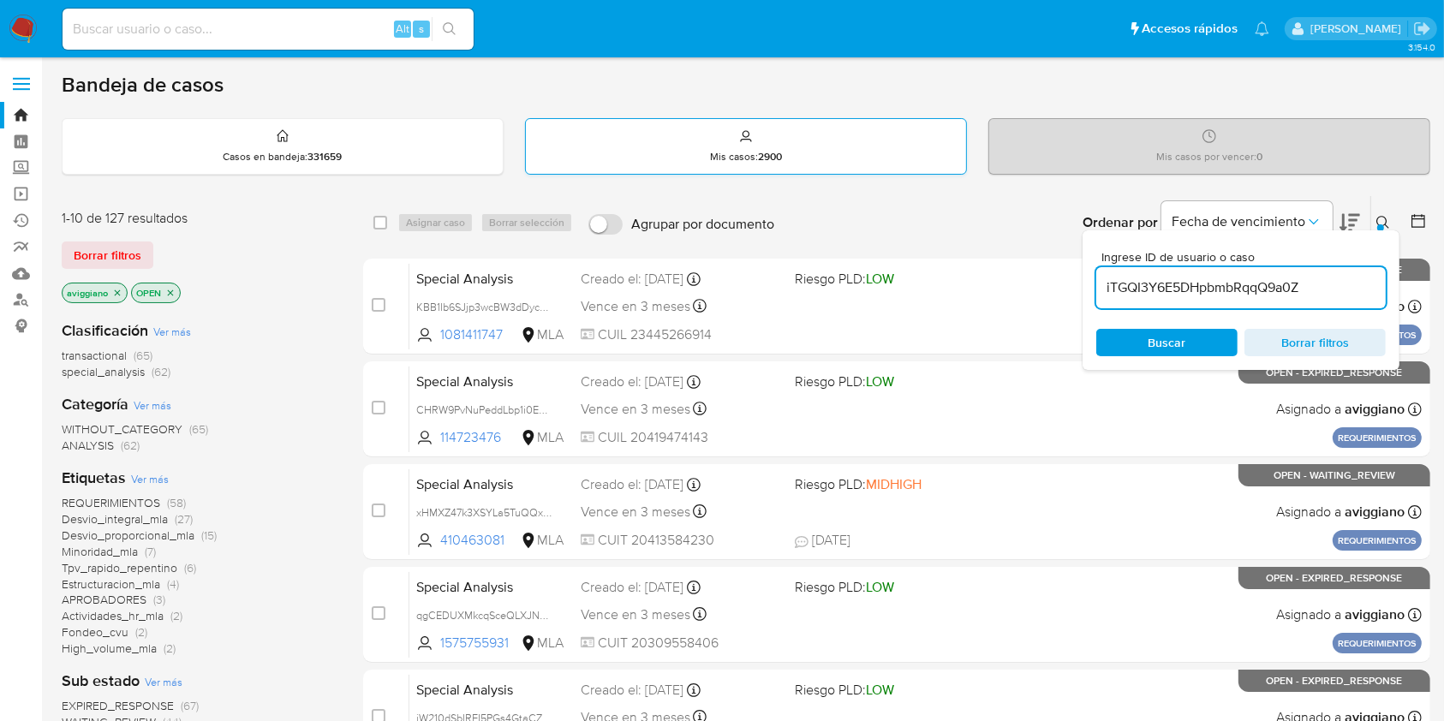
type input "iTGQI3Y6E5DHpbmbRqqQ9a0Z"
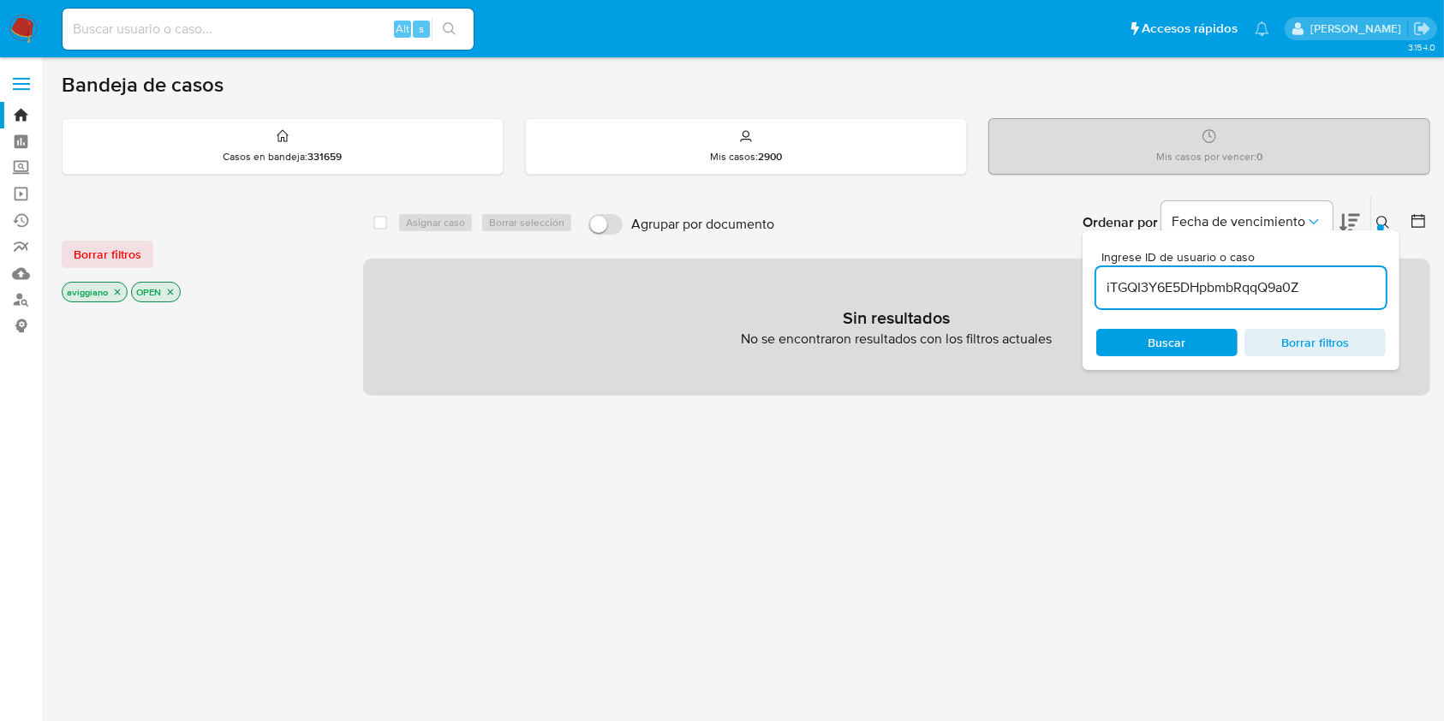
click at [110, 289] on p "aviggiano" at bounding box center [95, 292] width 64 height 19
click at [114, 290] on icon "close-filter" at bounding box center [117, 292] width 10 height 10
click at [100, 290] on icon "close-filter" at bounding box center [102, 293] width 6 height 6
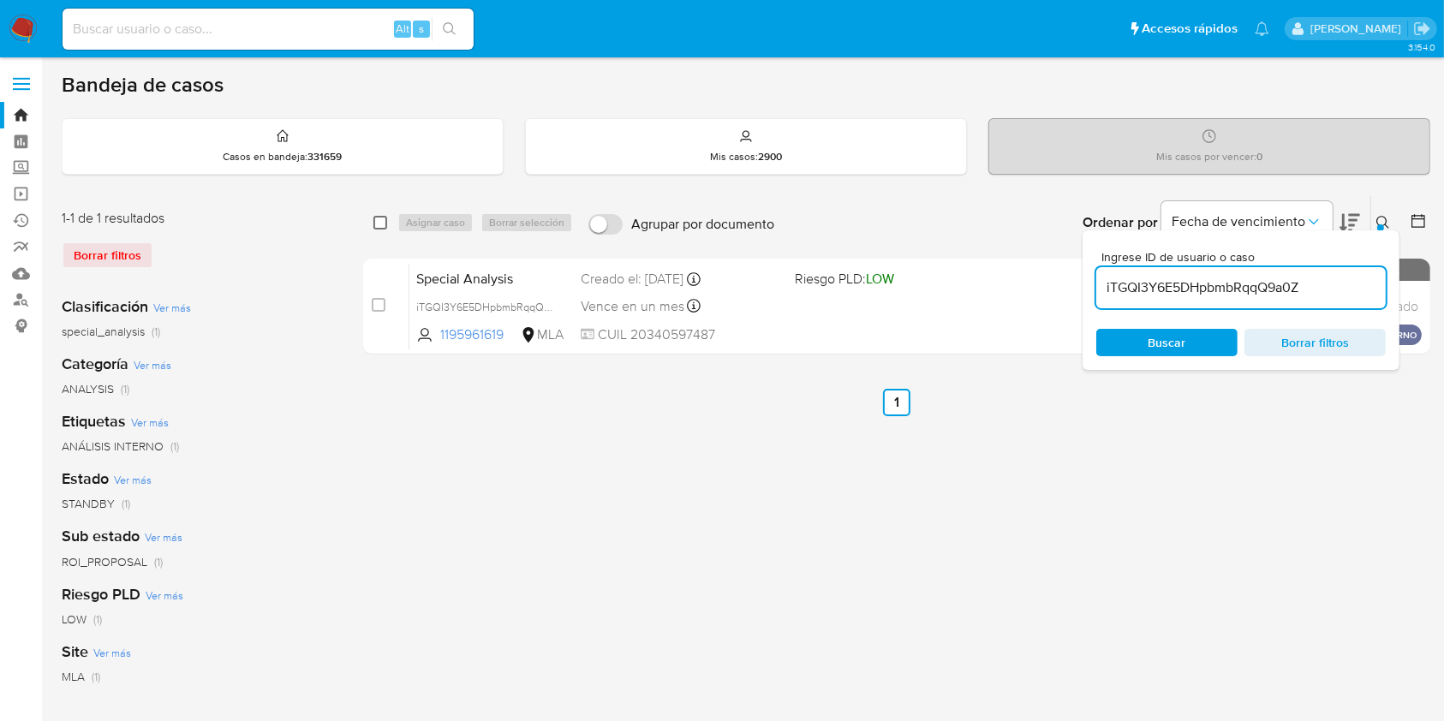
click at [377, 223] on input "checkbox" at bounding box center [380, 223] width 14 height 14
checkbox input "true"
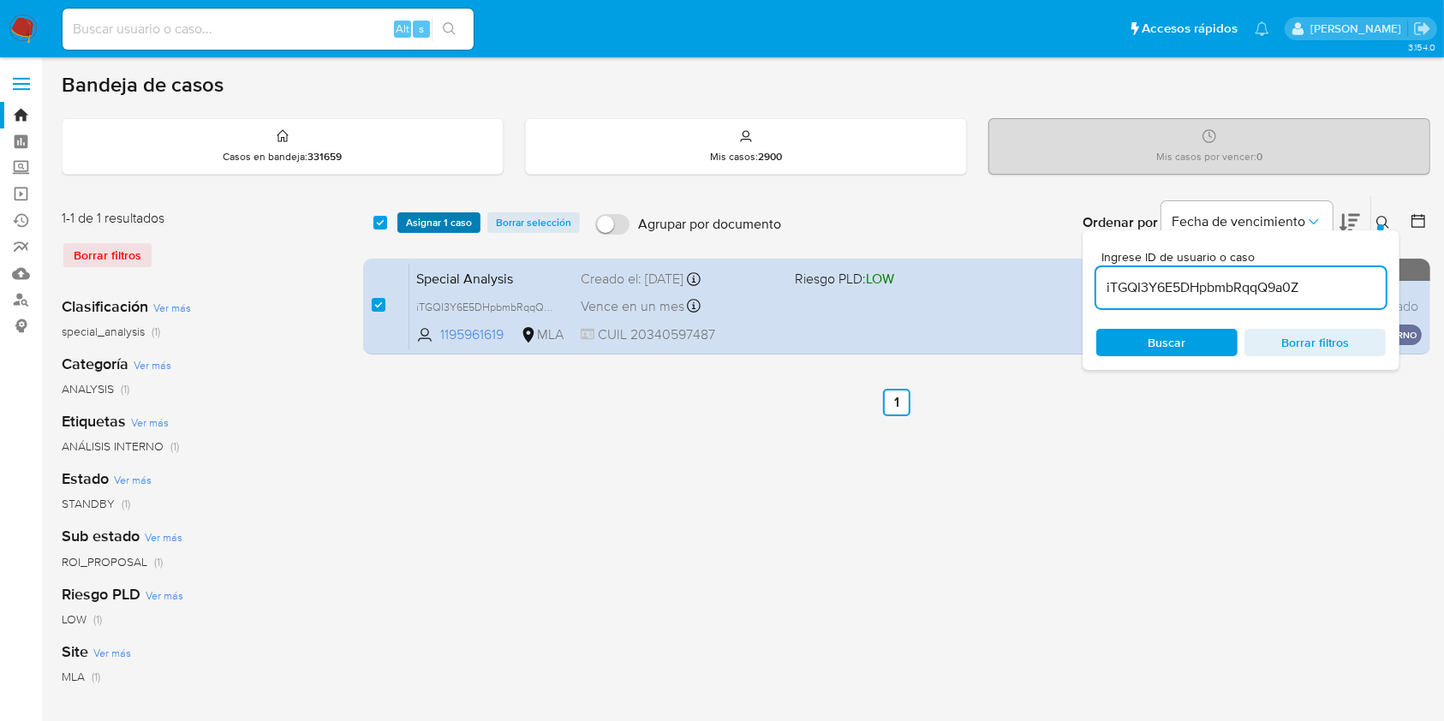
click at [421, 223] on span "Asignar 1 caso" at bounding box center [439, 222] width 66 height 17
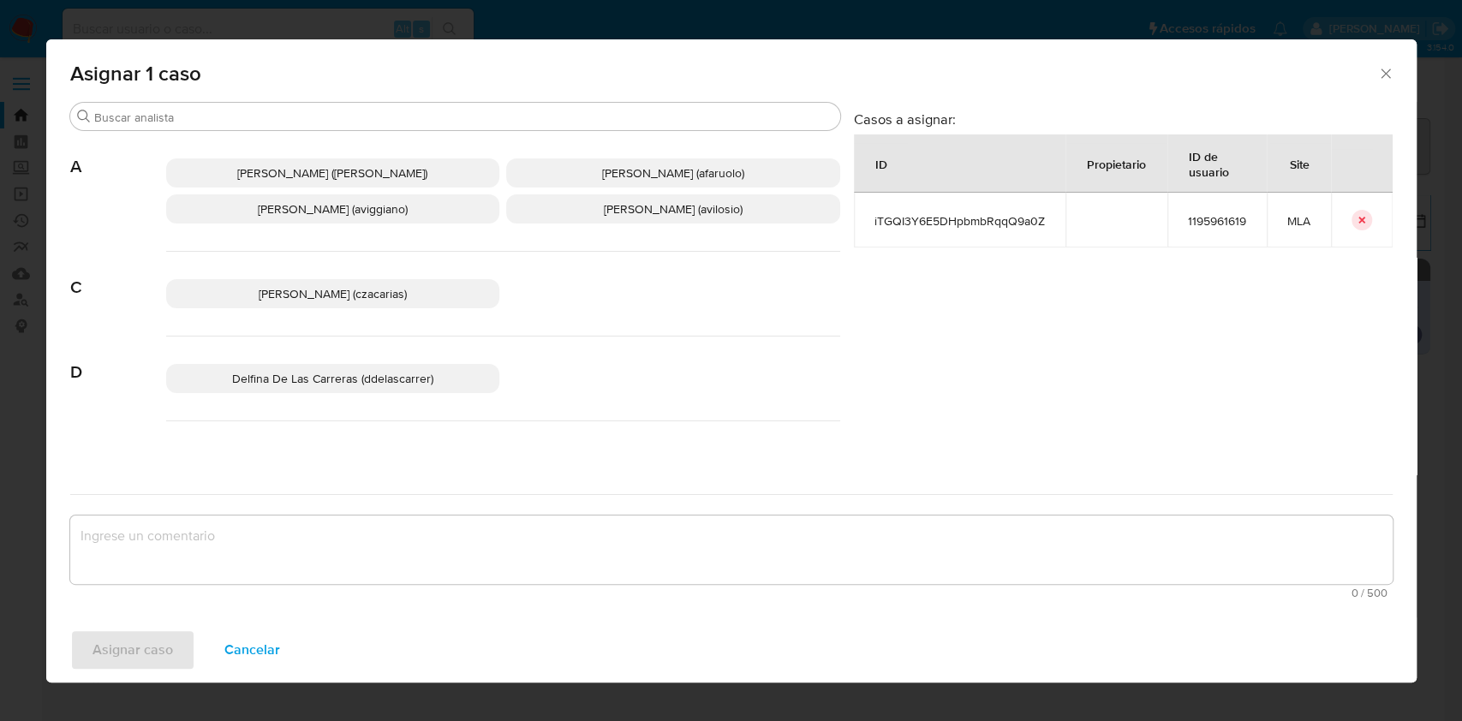
click at [343, 206] on span "Agustina Belen Viggiano (aviggiano)" at bounding box center [333, 208] width 150 height 17
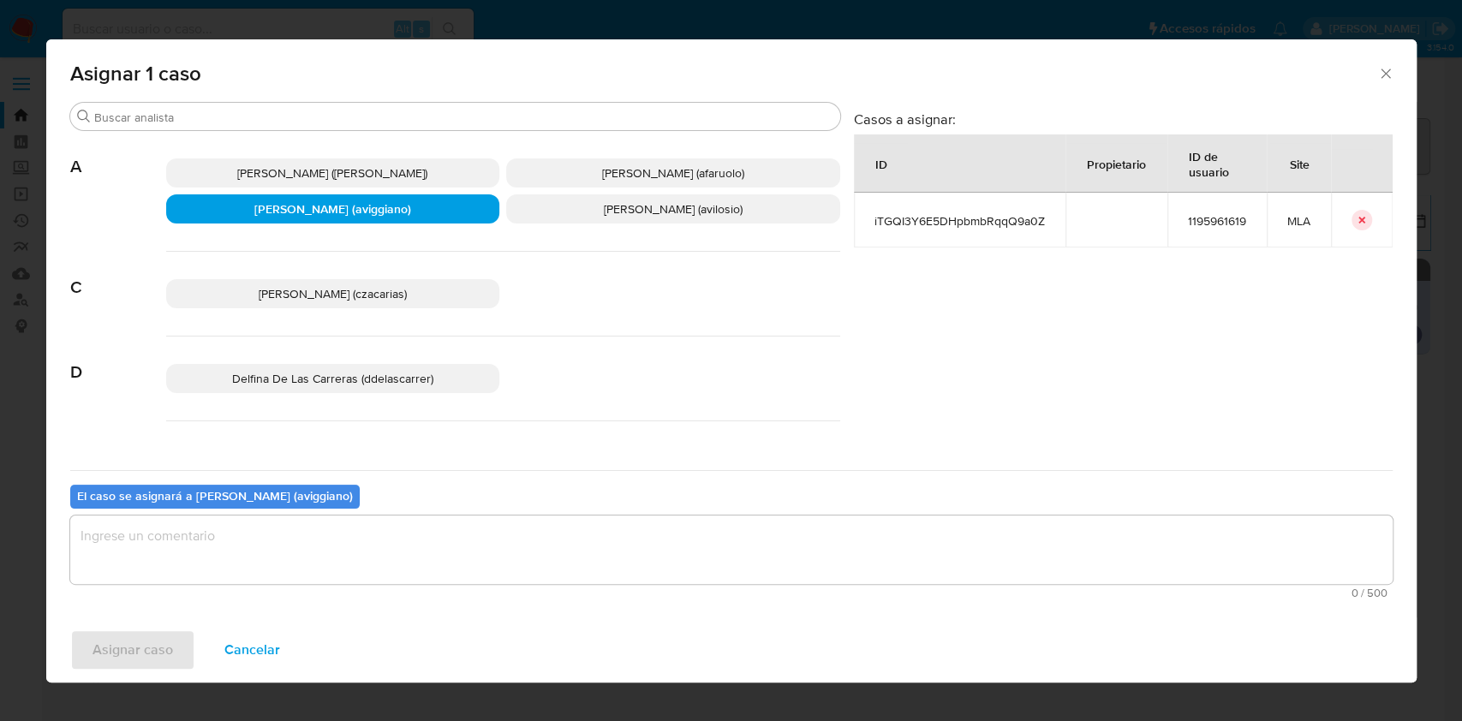
click at [272, 557] on textarea "assign-modal" at bounding box center [731, 550] width 1323 height 69
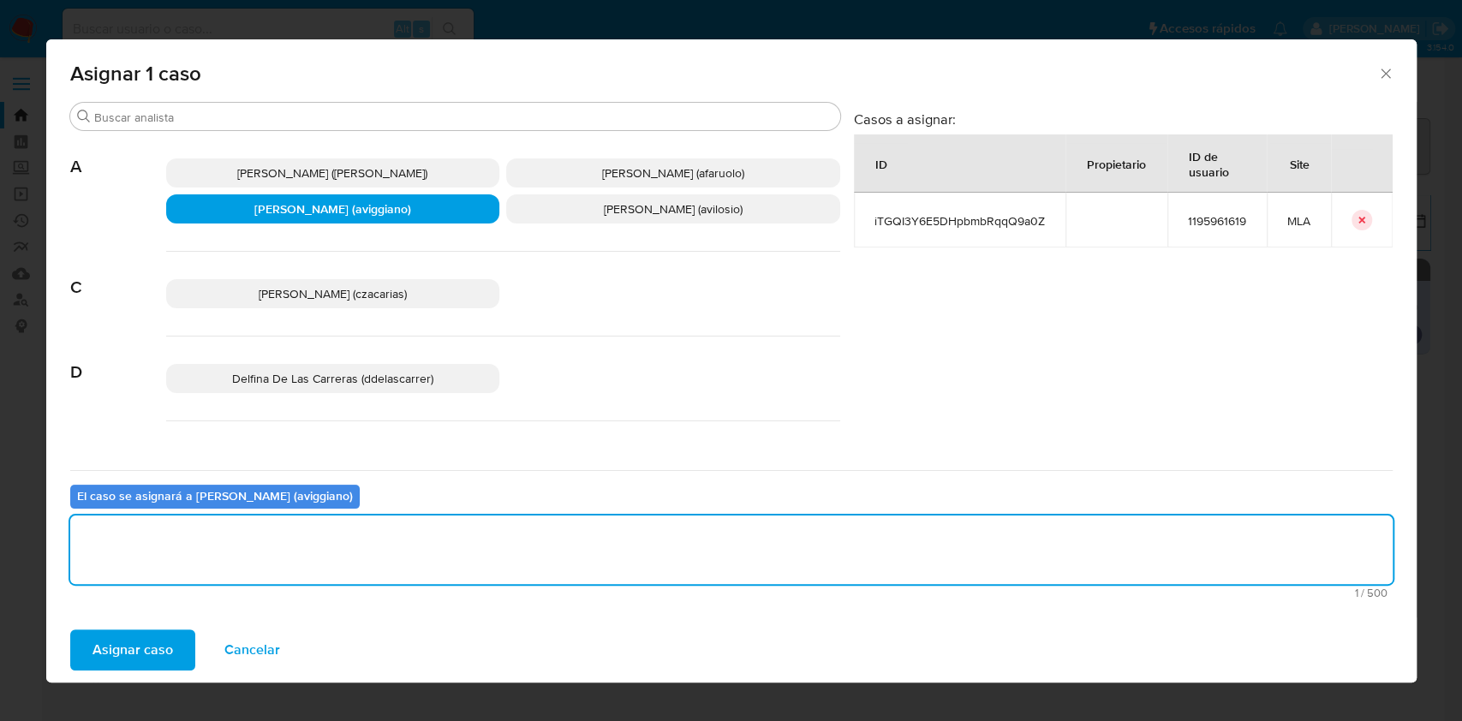
click at [155, 643] on span "Asignar caso" at bounding box center [133, 650] width 81 height 38
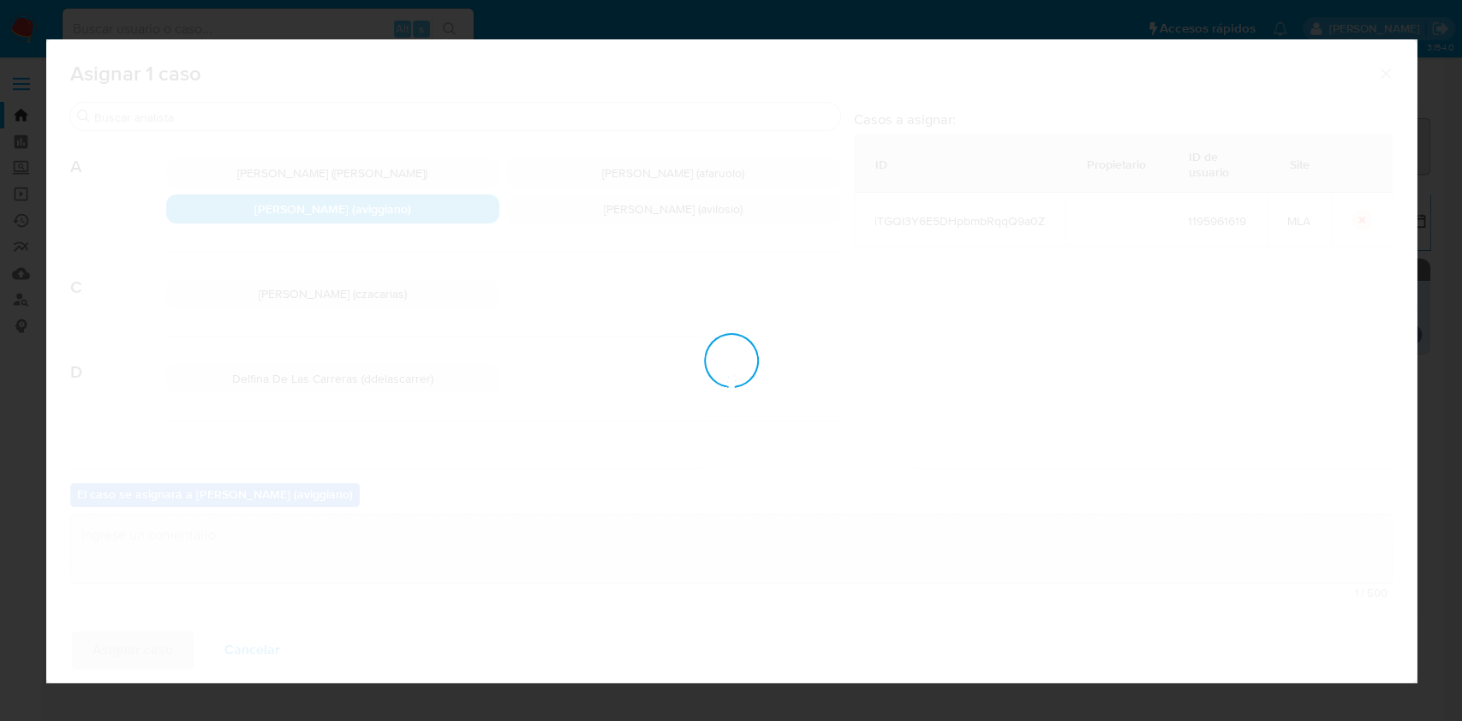
checkbox input "false"
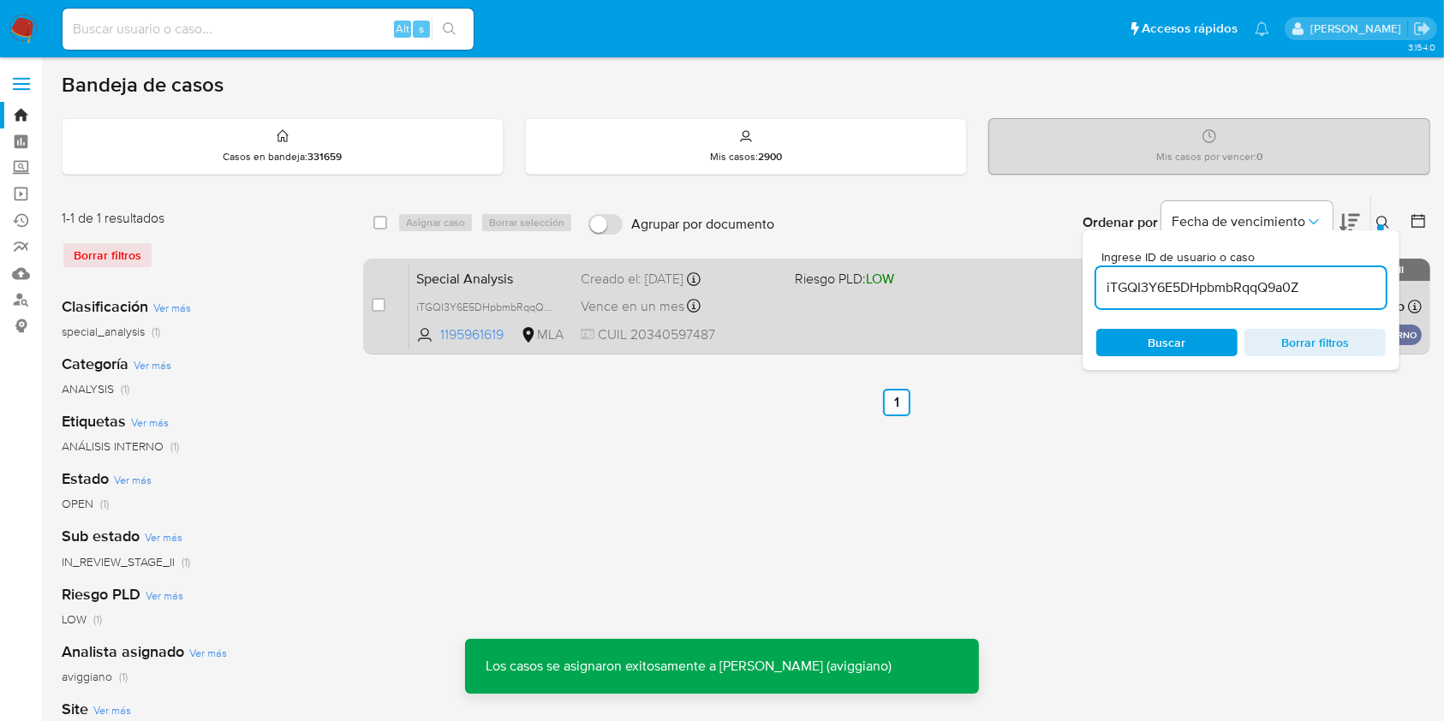
click at [899, 339] on div "Special Analysis iTGQI3Y6E5DHpbmbRqqQ9a0Z 1195961619 MLA Riesgo PLD: LOW Creado…" at bounding box center [915, 306] width 1013 height 87
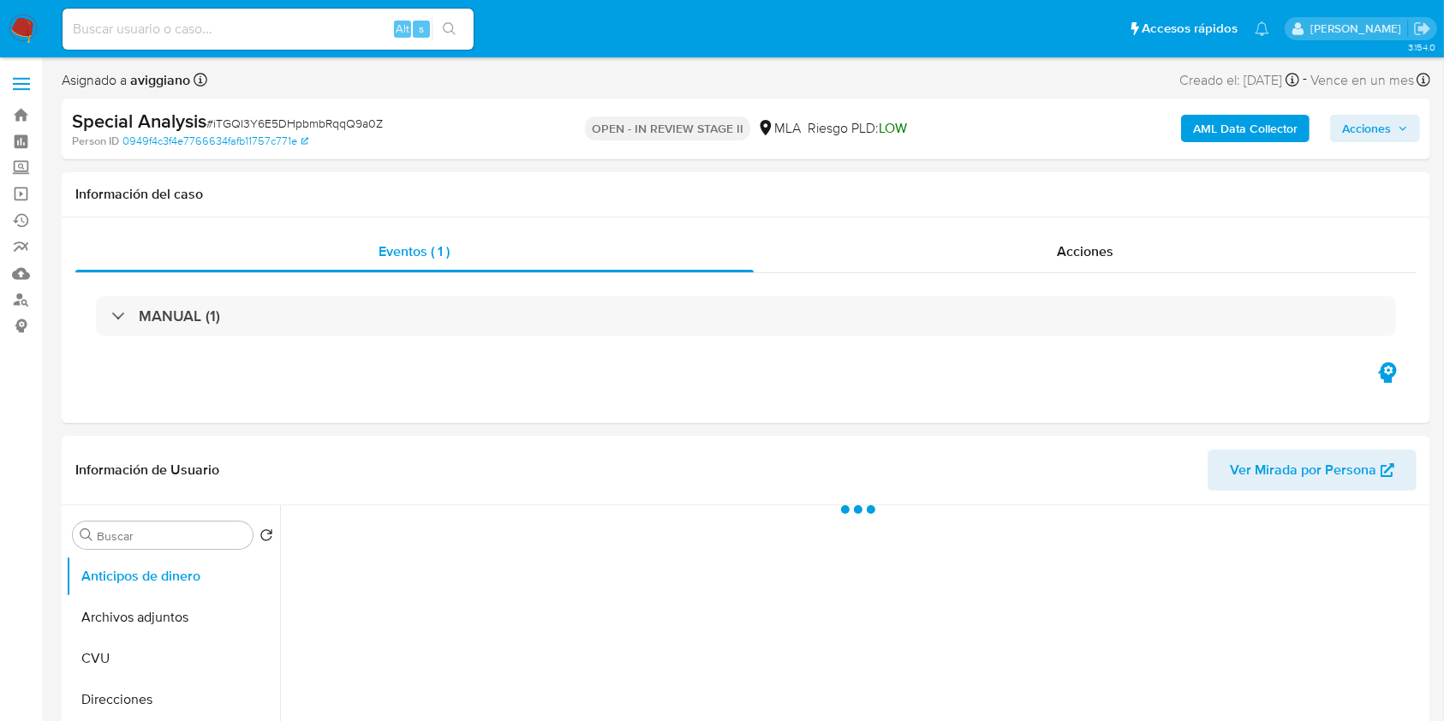
click at [1376, 134] on span "Acciones" at bounding box center [1366, 128] width 49 height 27
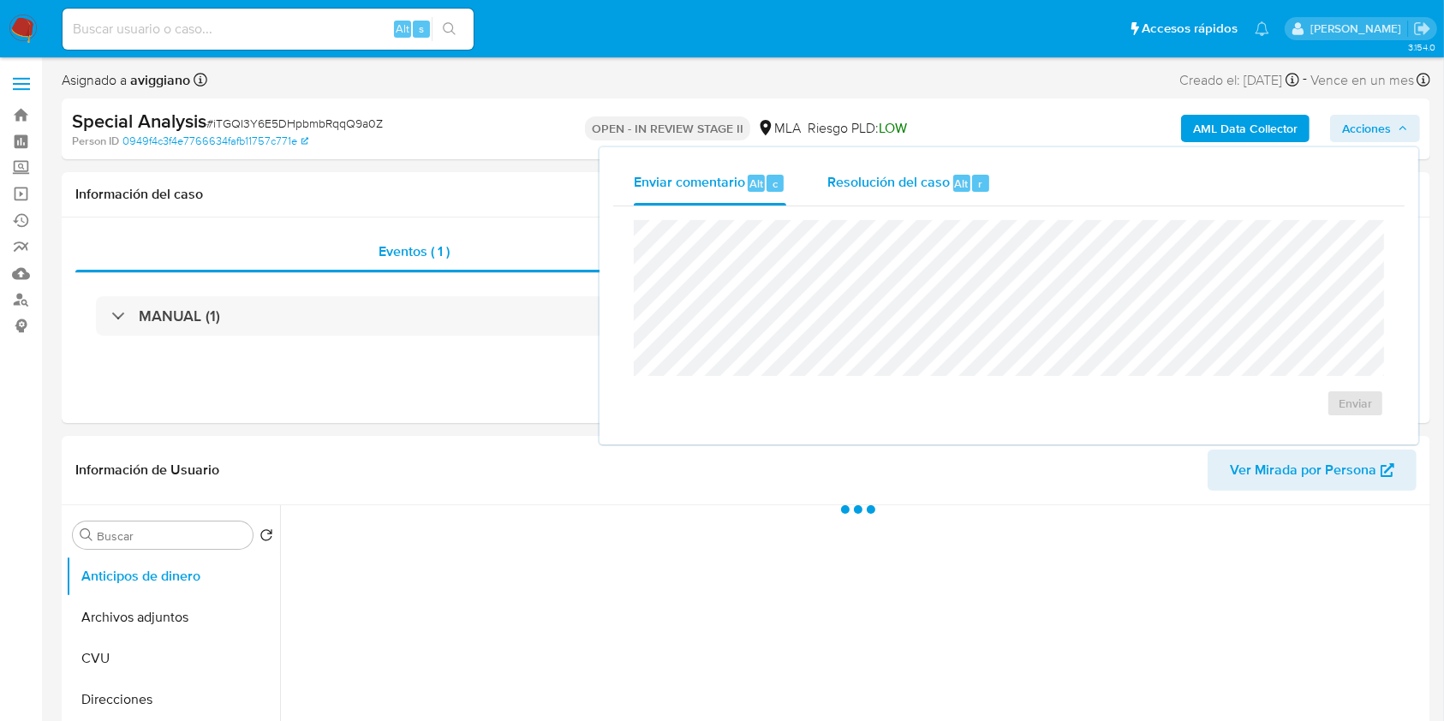
click at [924, 205] on div "Resolución del caso Alt r" at bounding box center [909, 183] width 164 height 45
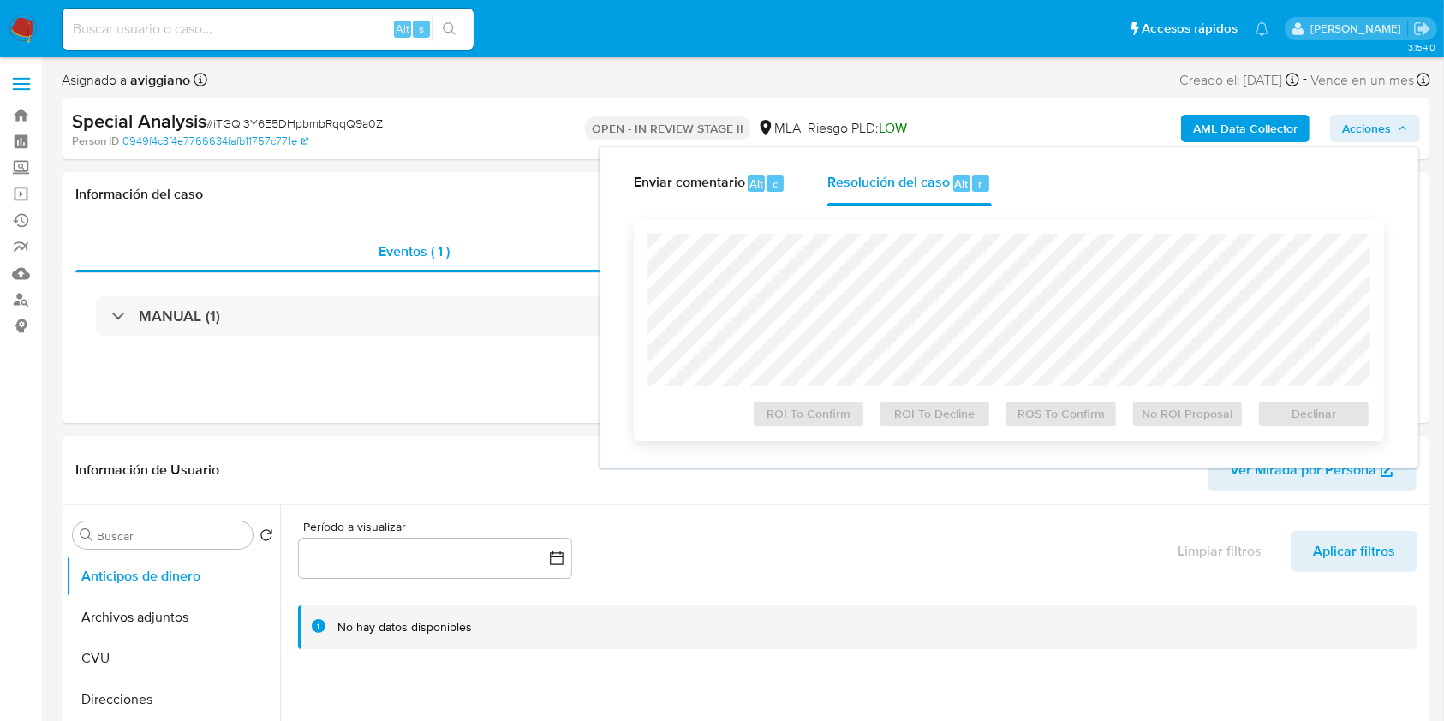
select select "10"
click at [1329, 423] on span "Declinar" at bounding box center [1314, 414] width 89 height 24
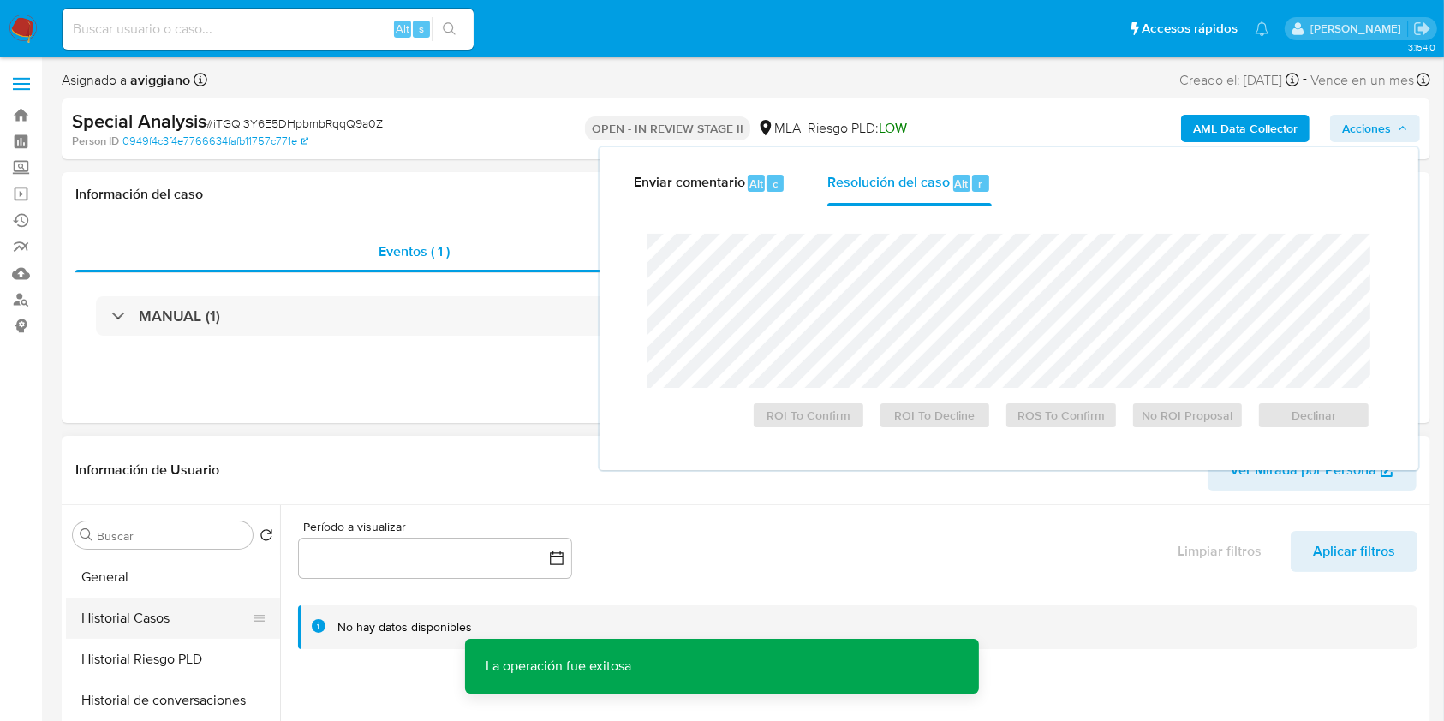
scroll to position [457, 0]
click at [175, 647] on button "Historial Casos" at bounding box center [166, 654] width 200 height 41
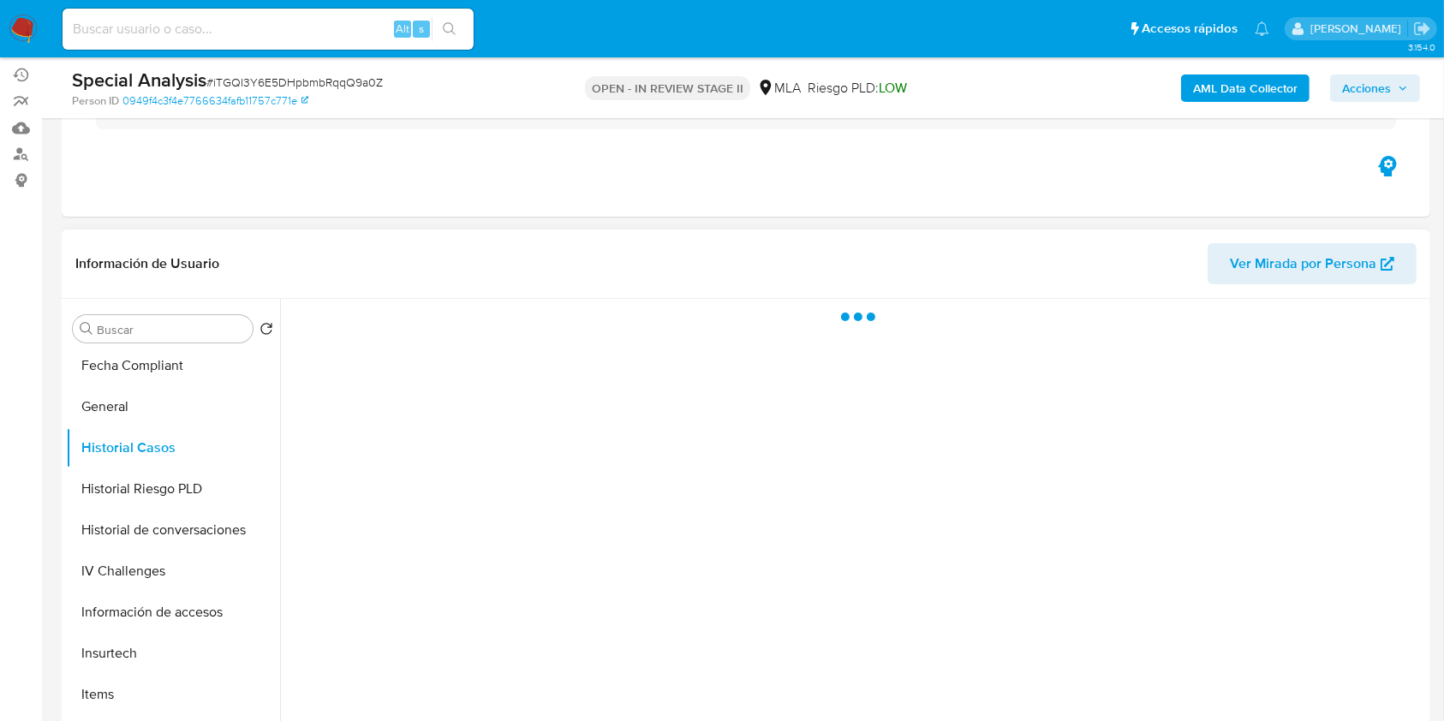
scroll to position [228, 0]
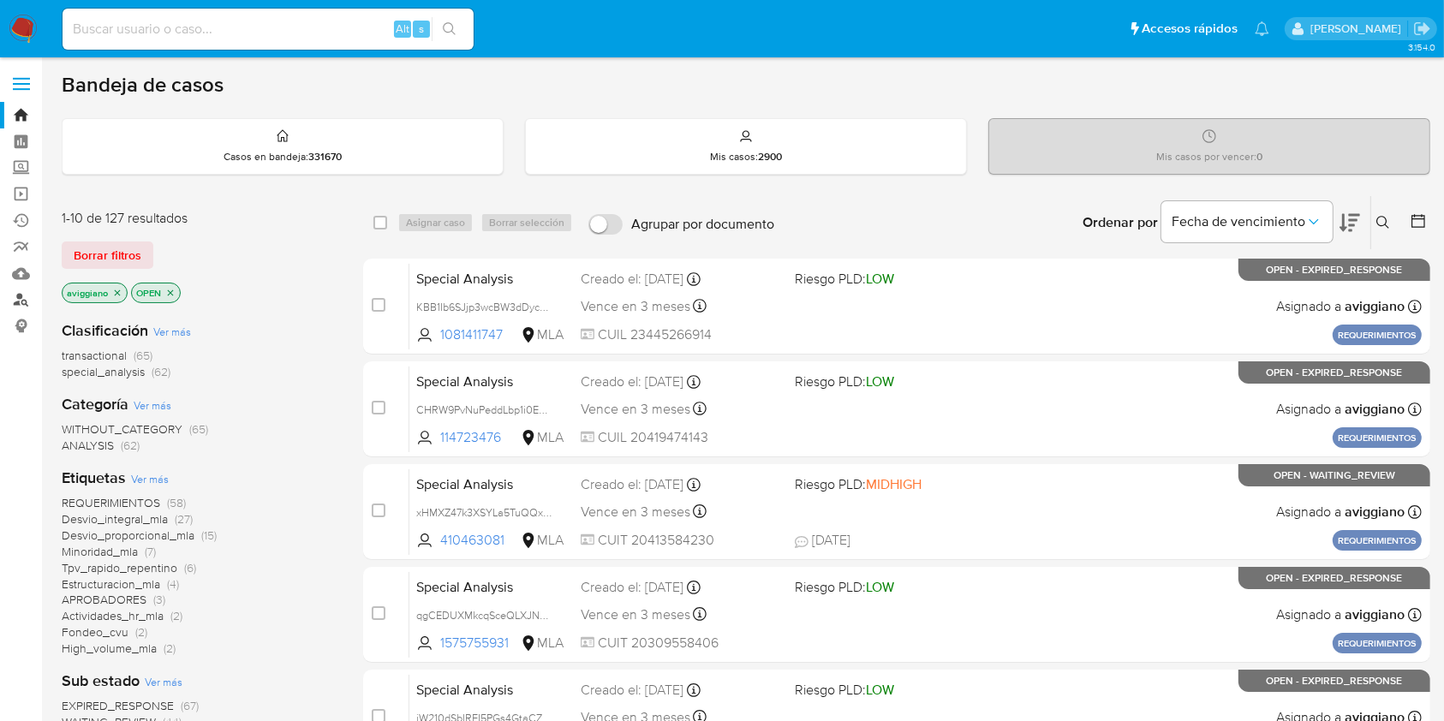
click at [24, 296] on link "Buscador de personas" at bounding box center [102, 300] width 204 height 27
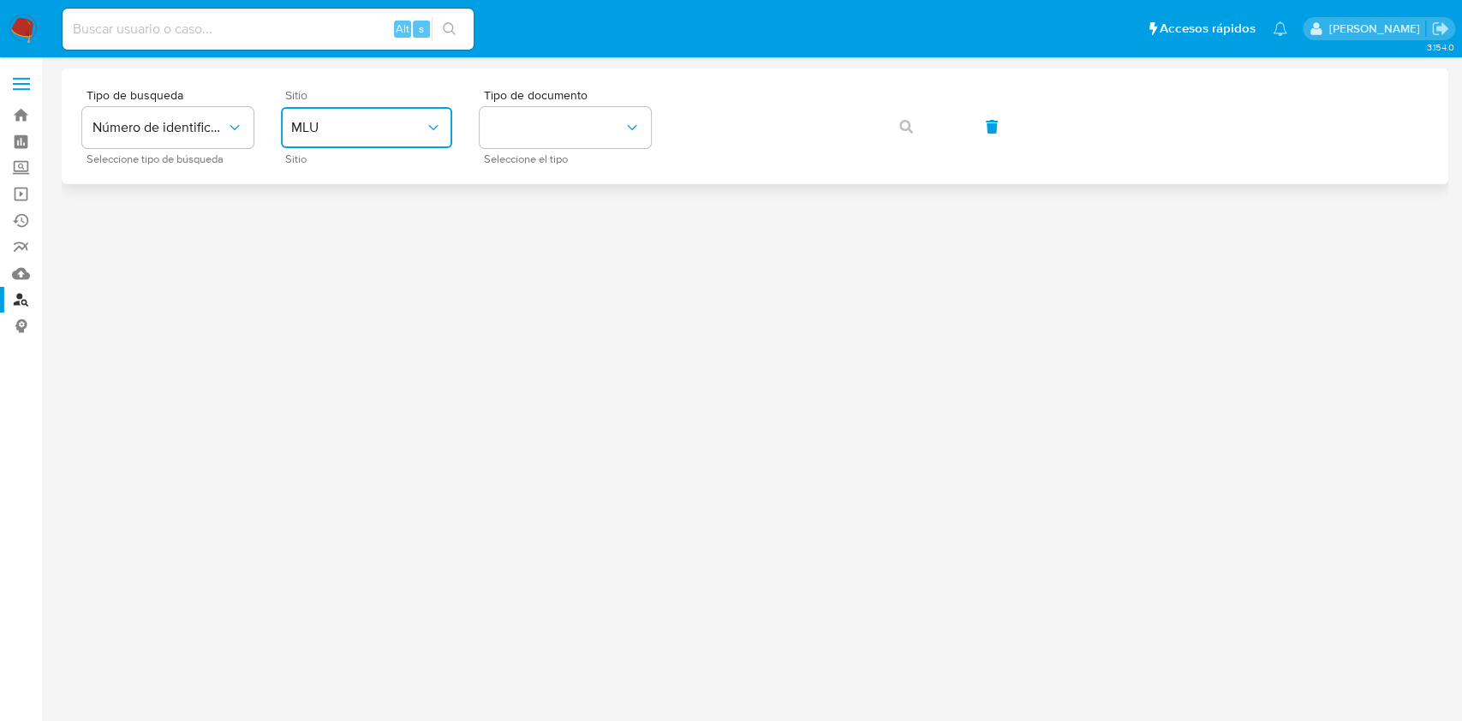
click at [327, 127] on span "MLU" at bounding box center [358, 127] width 134 height 17
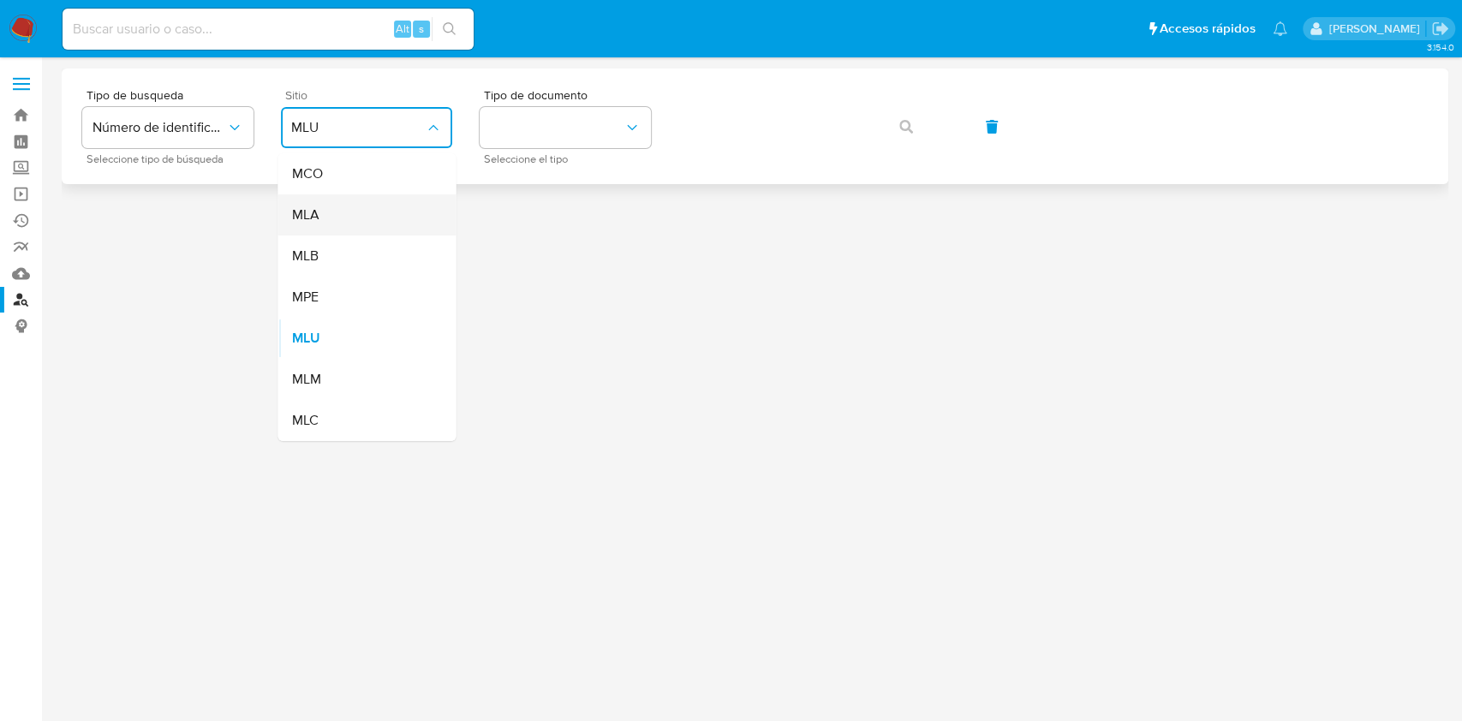
click at [335, 211] on div "MLA" at bounding box center [361, 214] width 140 height 41
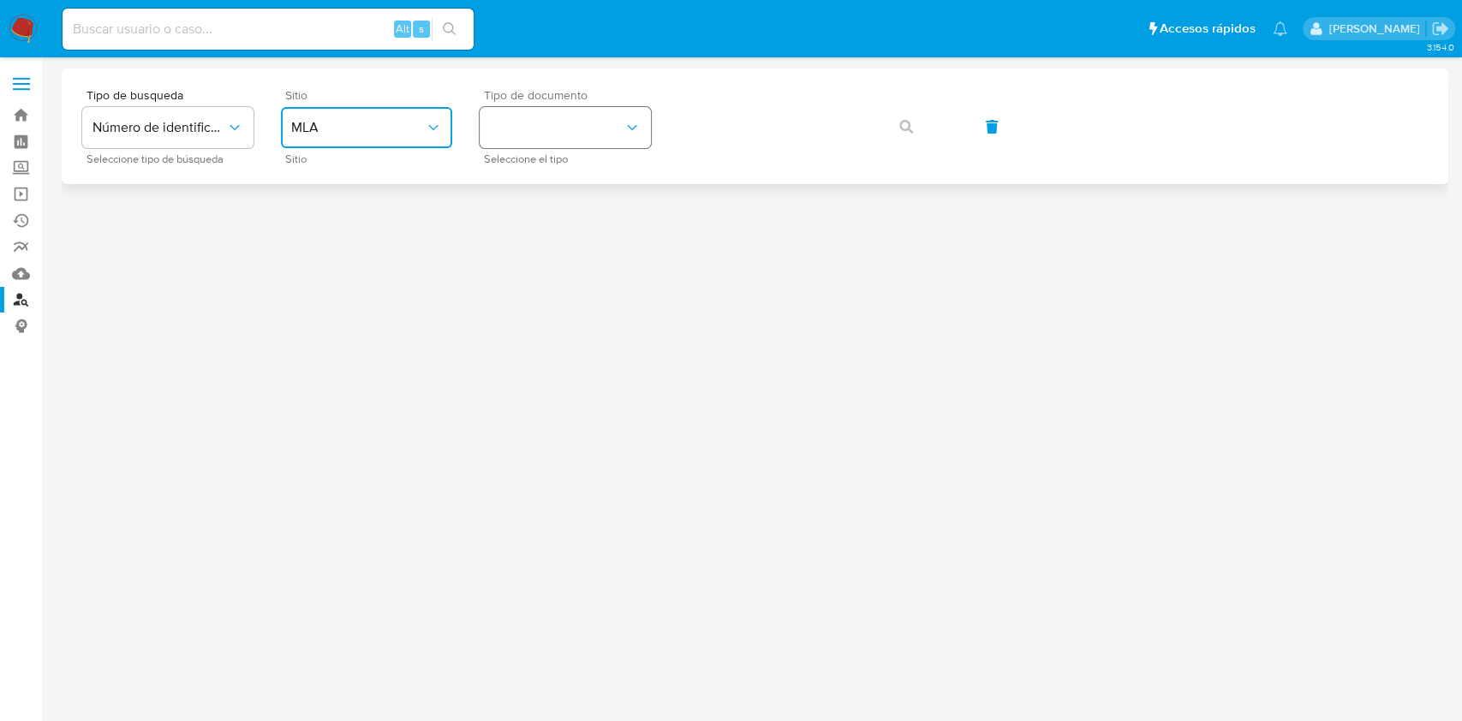
click at [540, 110] on button "identificationType" at bounding box center [565, 127] width 171 height 41
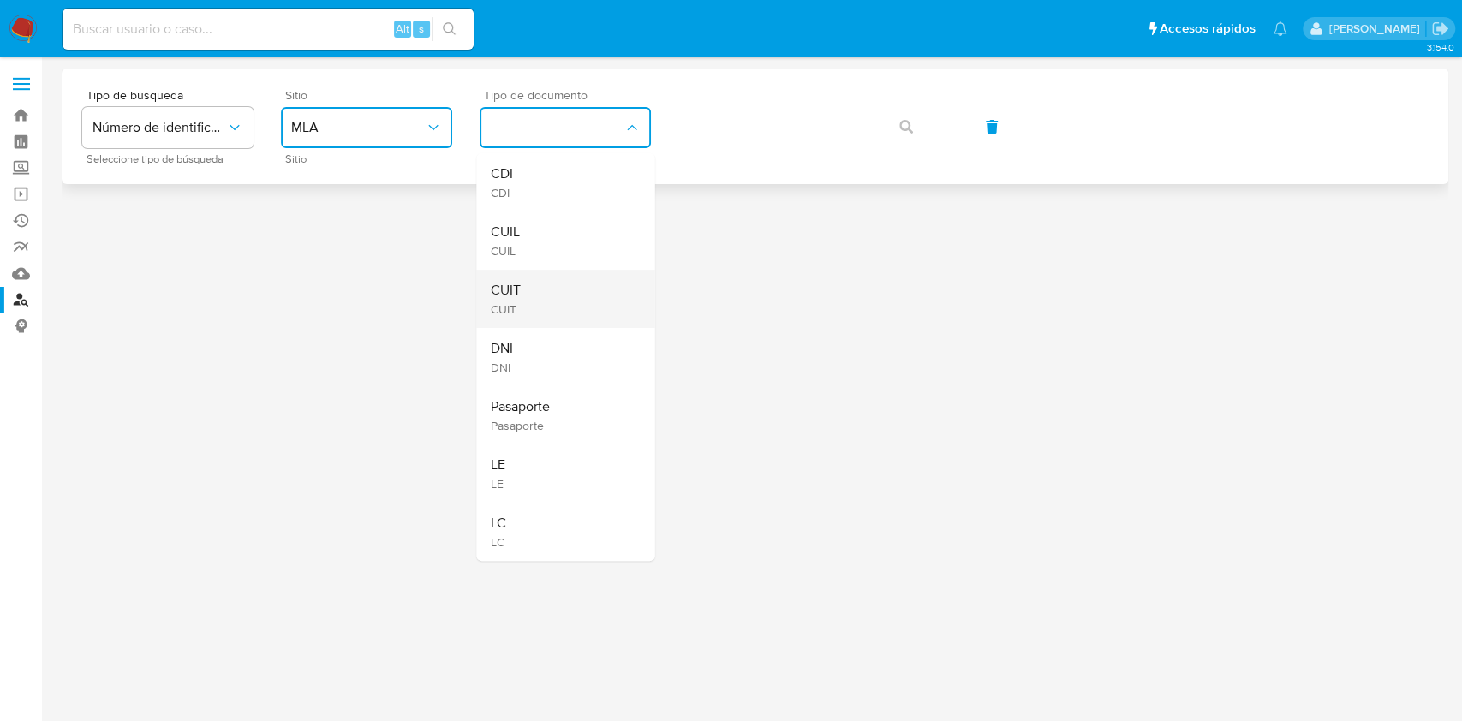
click at [510, 287] on span "CUIT" at bounding box center [505, 290] width 30 height 17
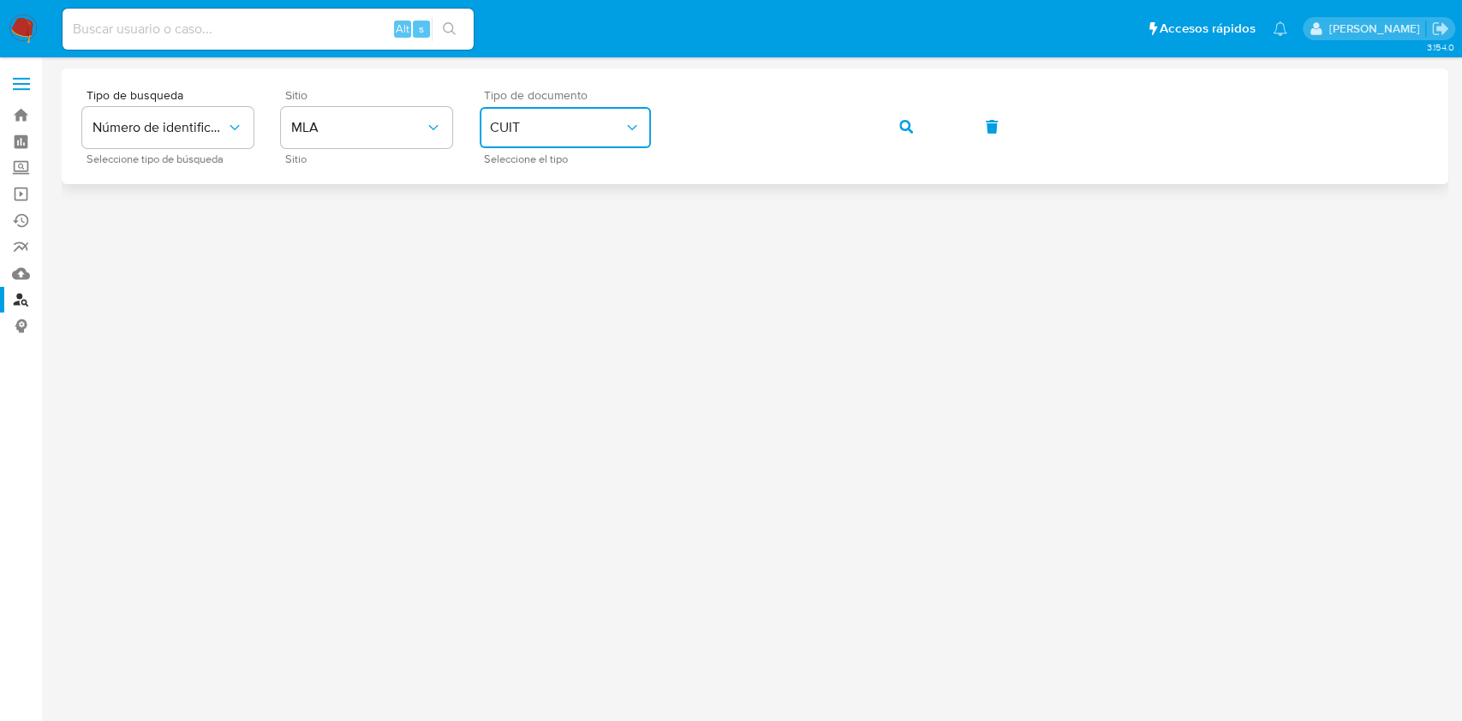
click at [890, 103] on div "Tipo de busqueda Número de identificación Seleccione tipo de búsqueda Sitio MLA…" at bounding box center [755, 126] width 1346 height 75
click at [893, 131] on button "button" at bounding box center [906, 126] width 58 height 41
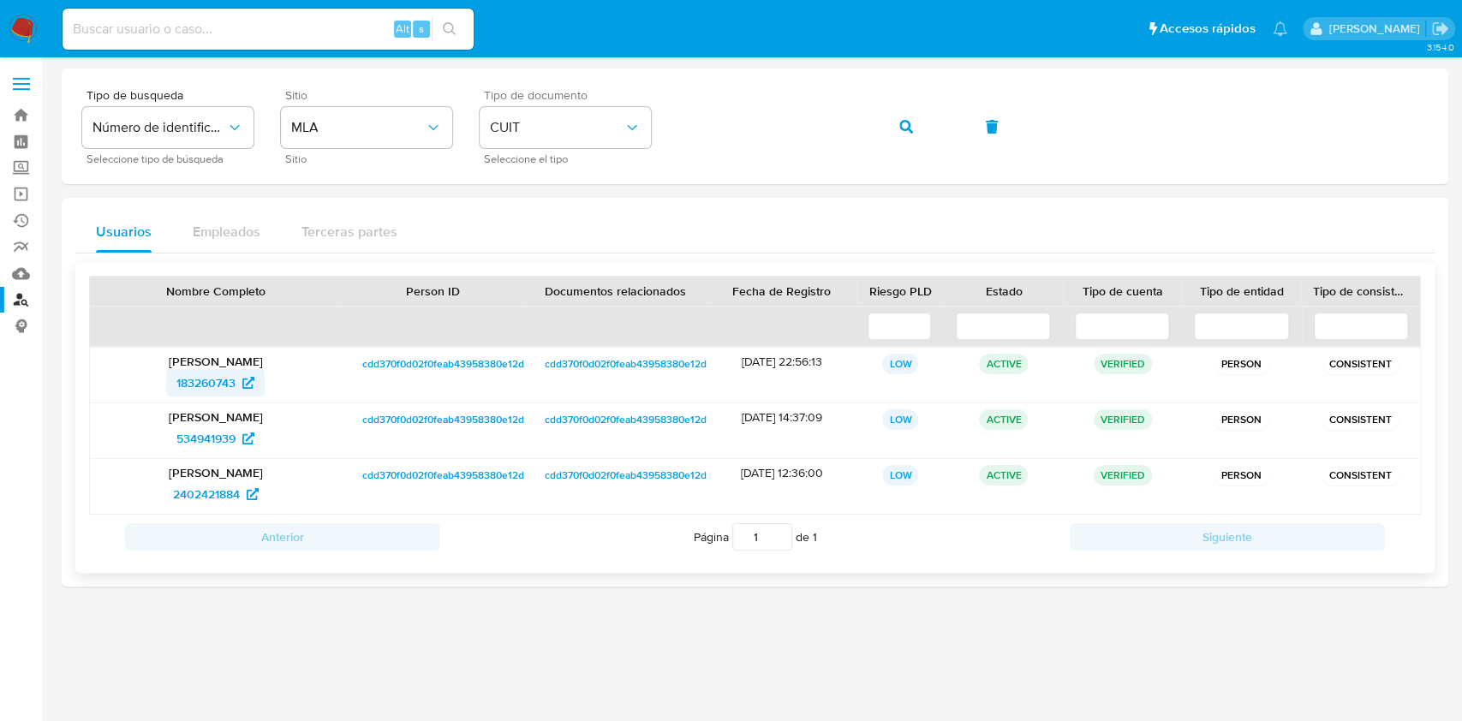
click at [206, 379] on span "183260743" at bounding box center [205, 382] width 59 height 27
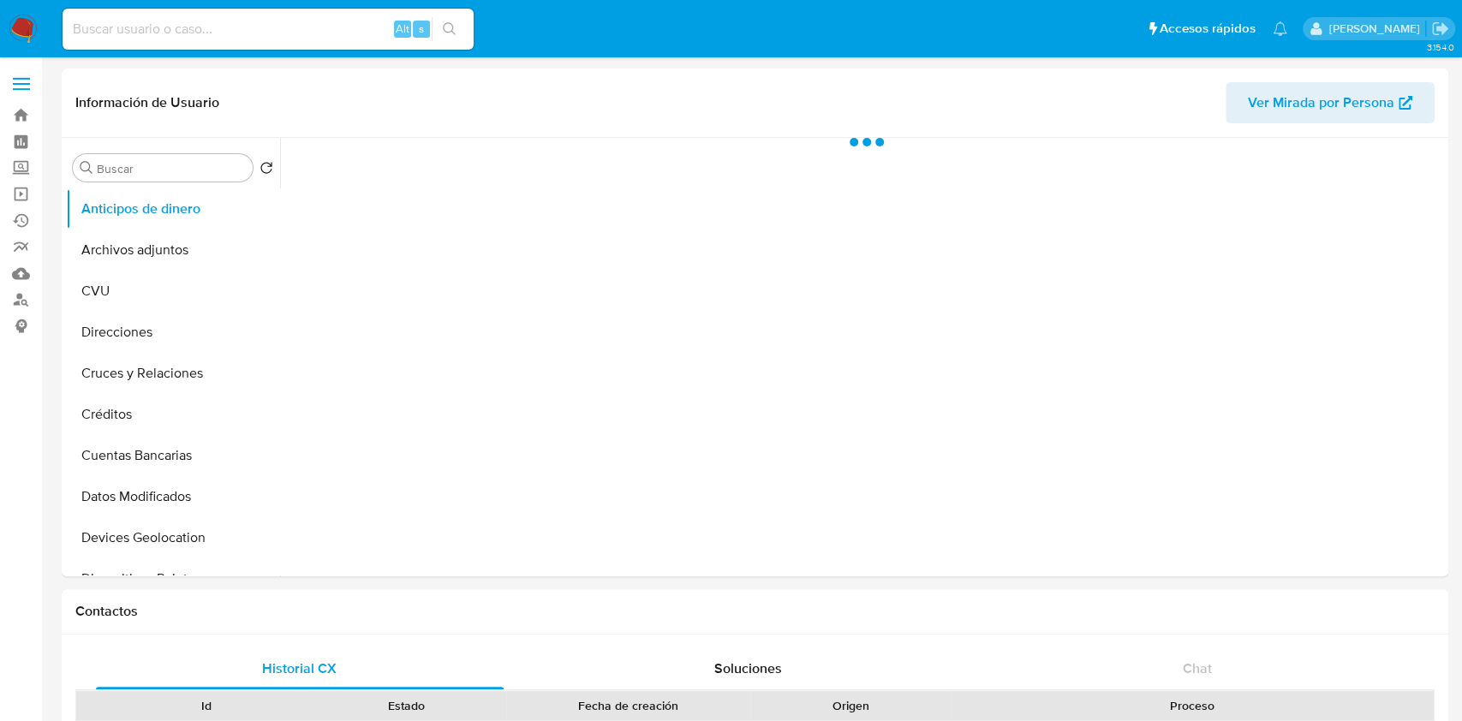
select select "10"
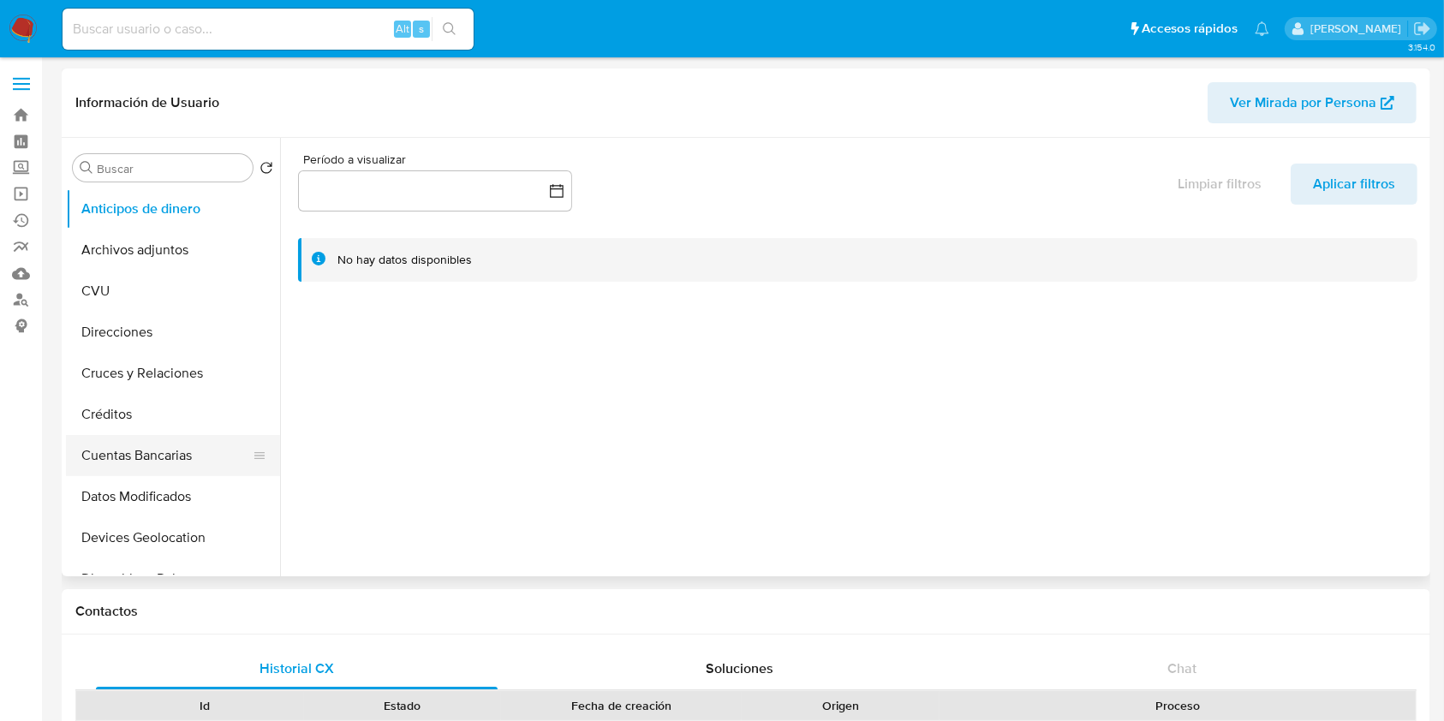
scroll to position [457, 0]
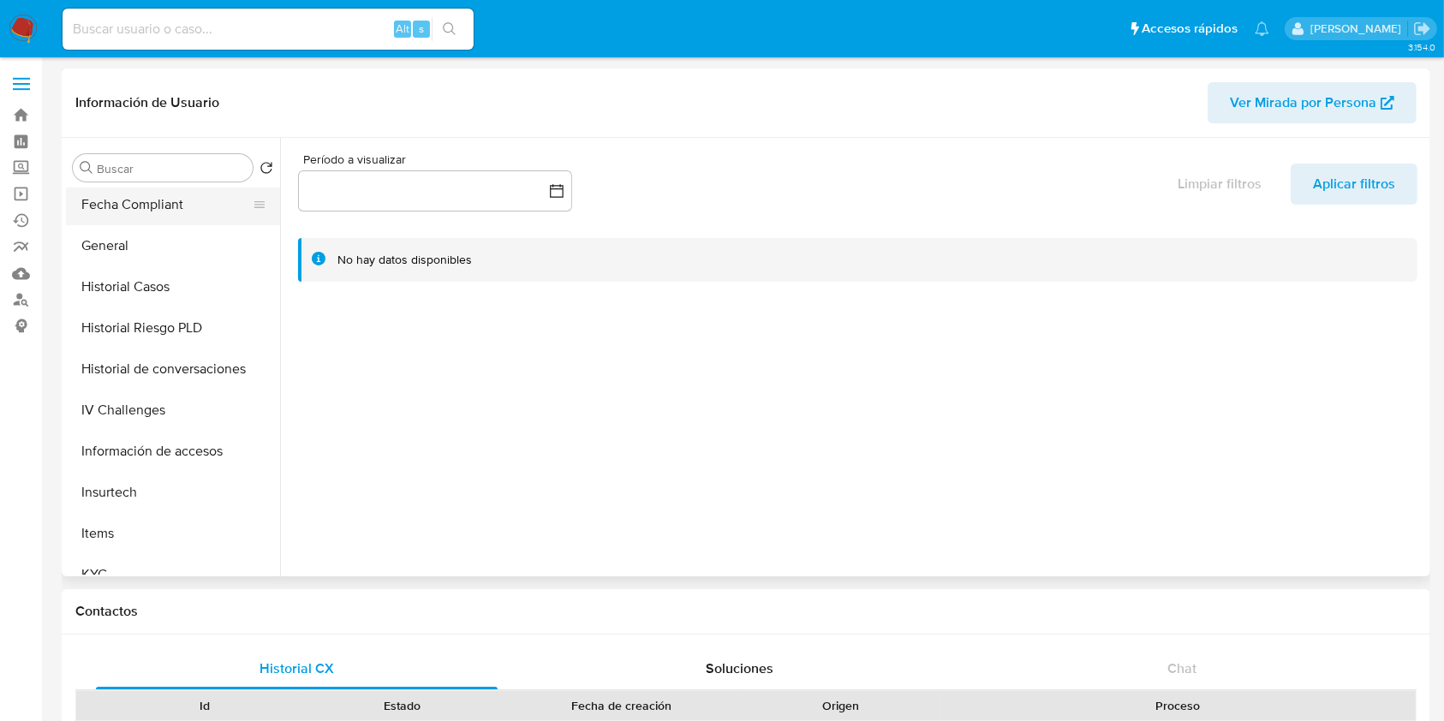
click at [153, 223] on button "Fecha Compliant" at bounding box center [166, 204] width 200 height 41
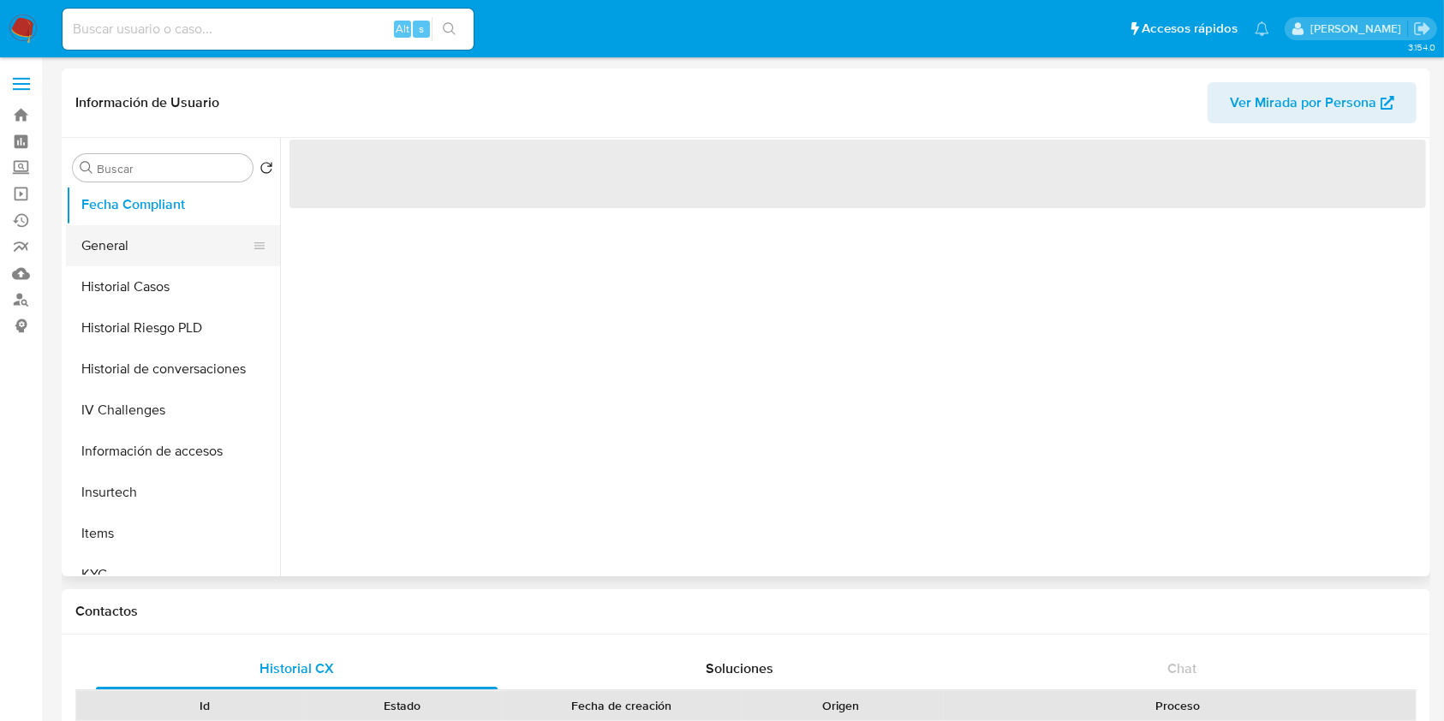
click at [153, 236] on button "General" at bounding box center [166, 245] width 200 height 41
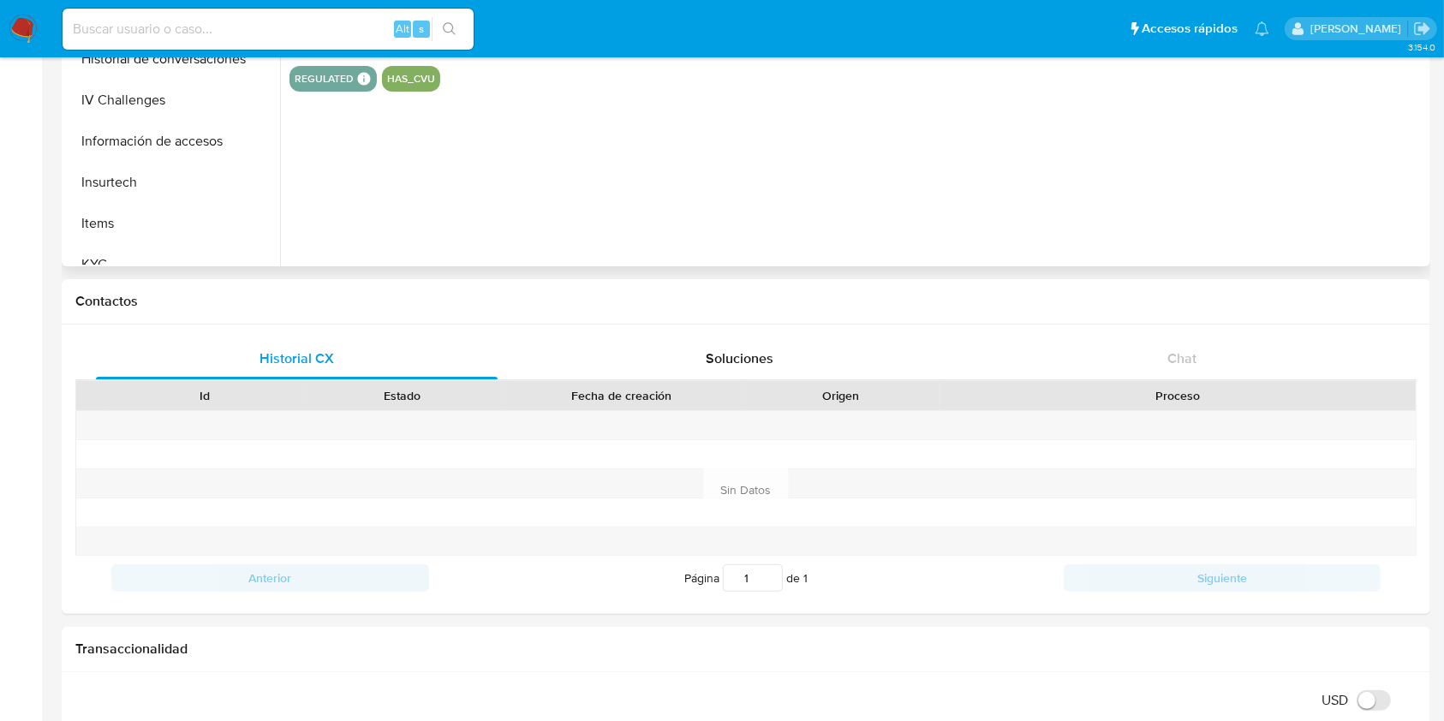
scroll to position [571, 0]
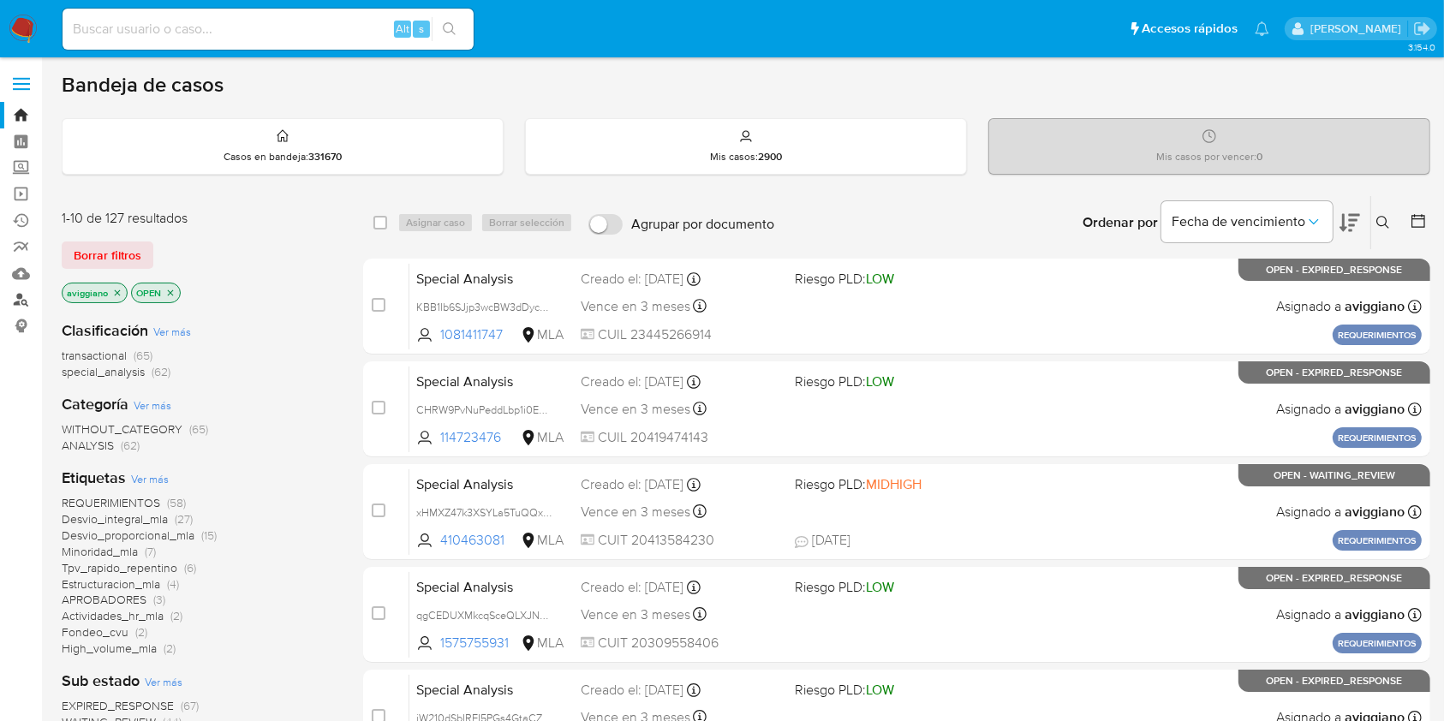
click at [21, 299] on link "Buscador de personas" at bounding box center [102, 300] width 204 height 27
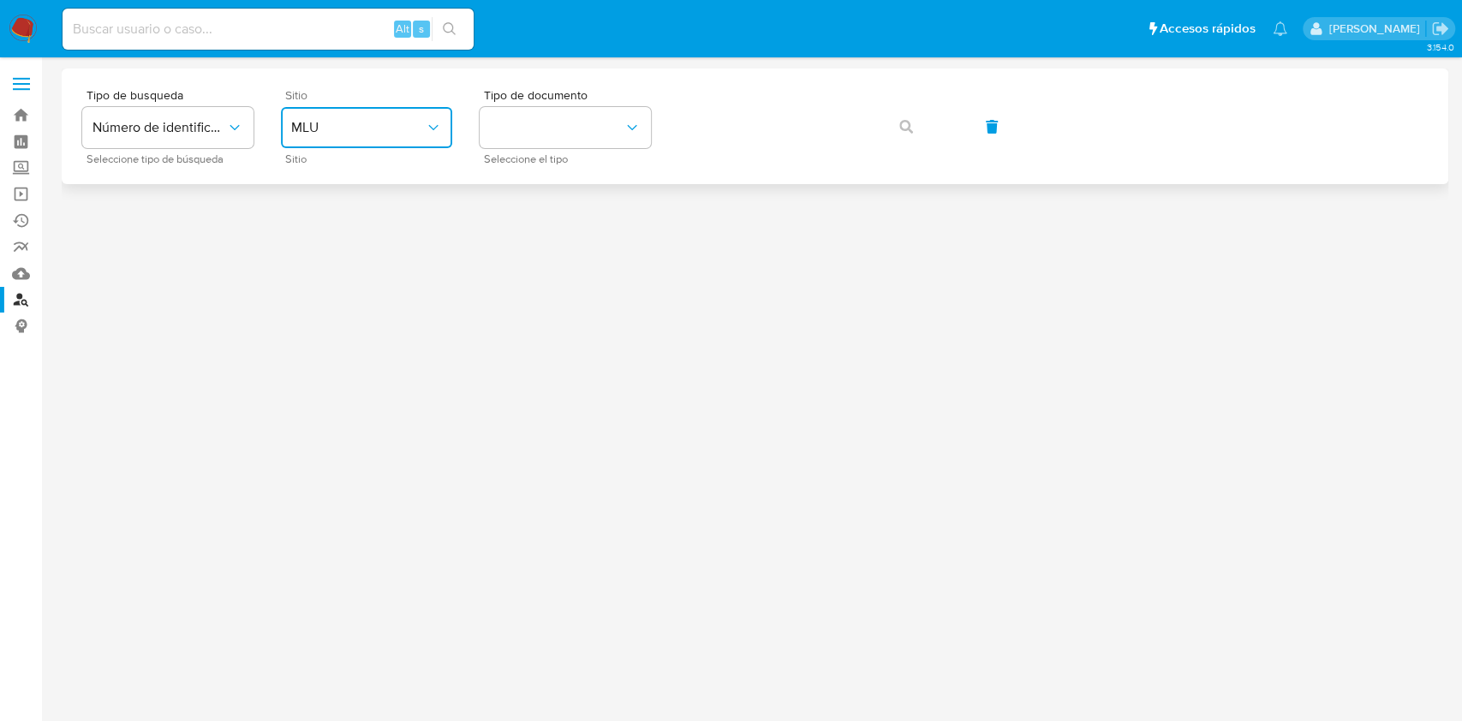
click at [340, 127] on span "MLU" at bounding box center [358, 127] width 134 height 17
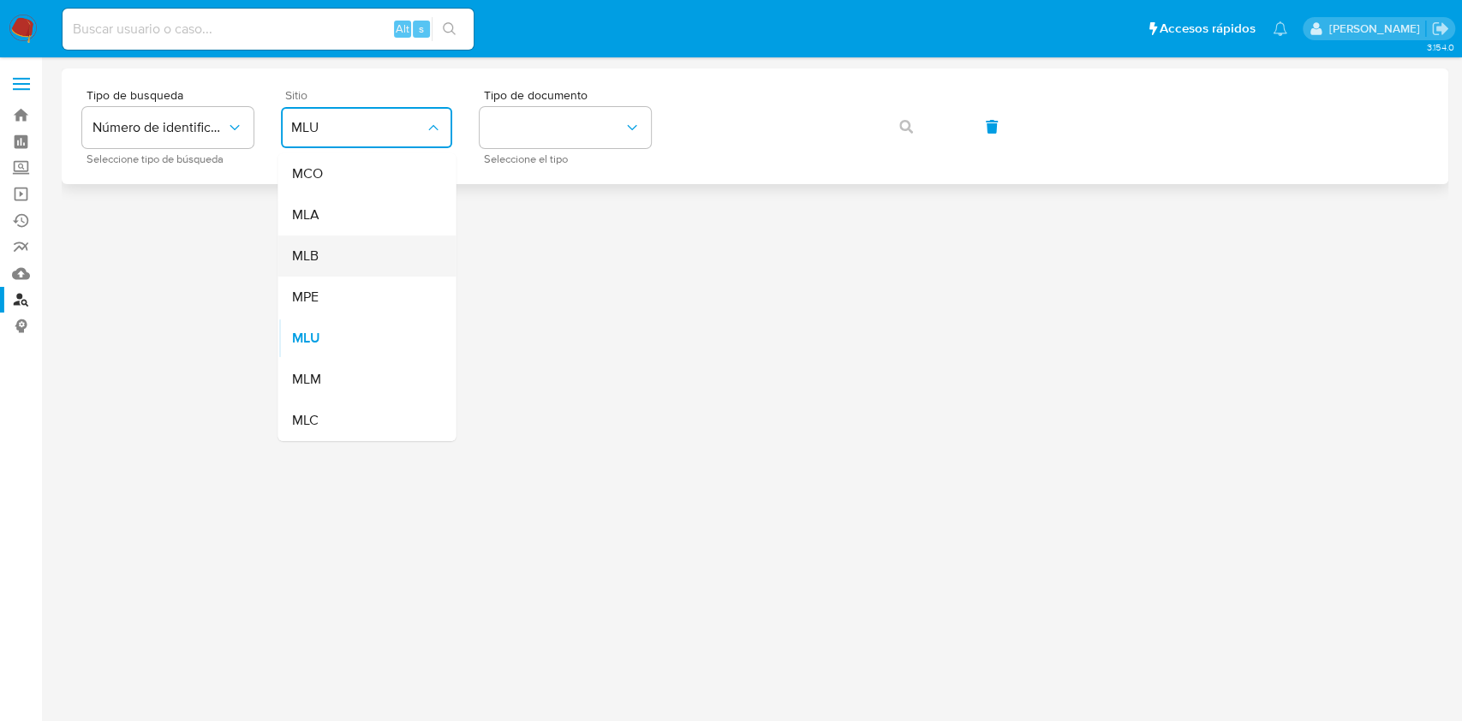
click at [366, 234] on div "MLA" at bounding box center [361, 214] width 140 height 41
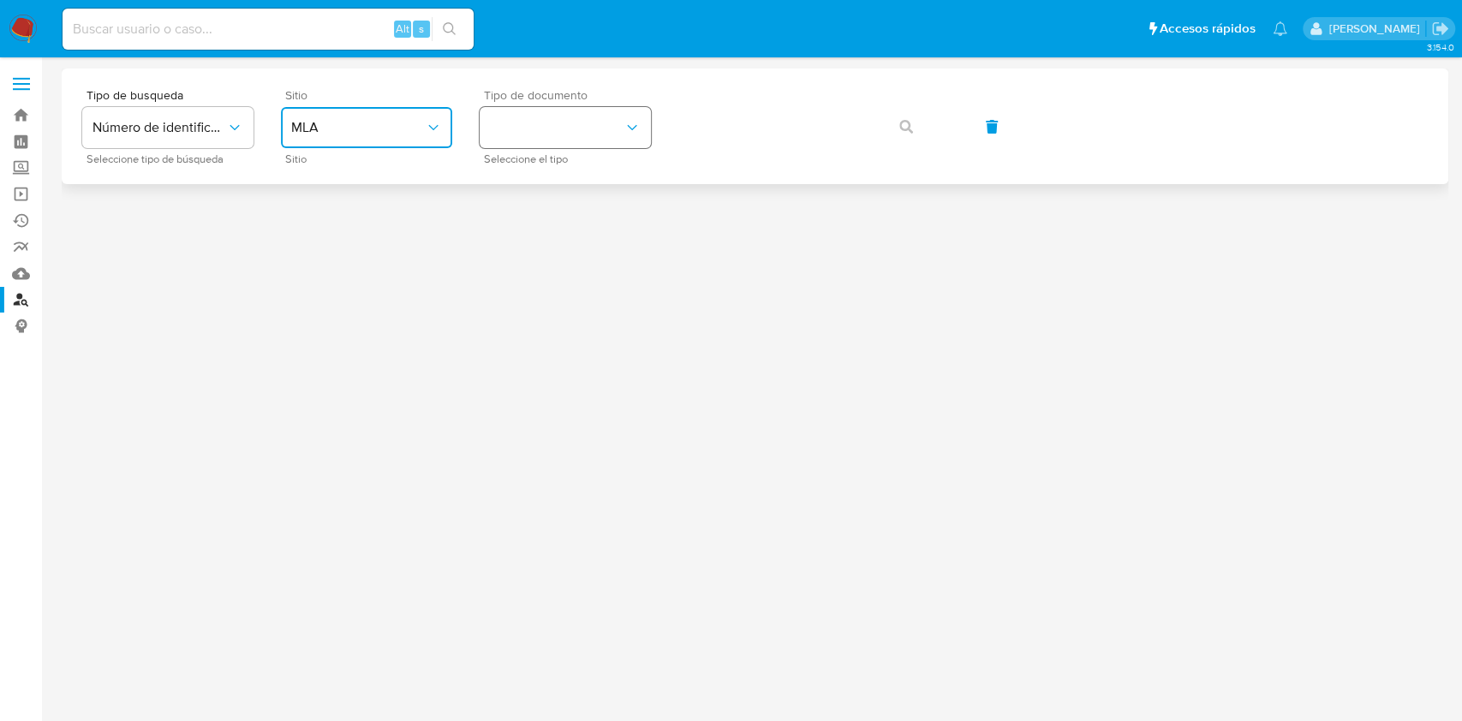
click at [530, 123] on button "identificationType" at bounding box center [565, 127] width 171 height 41
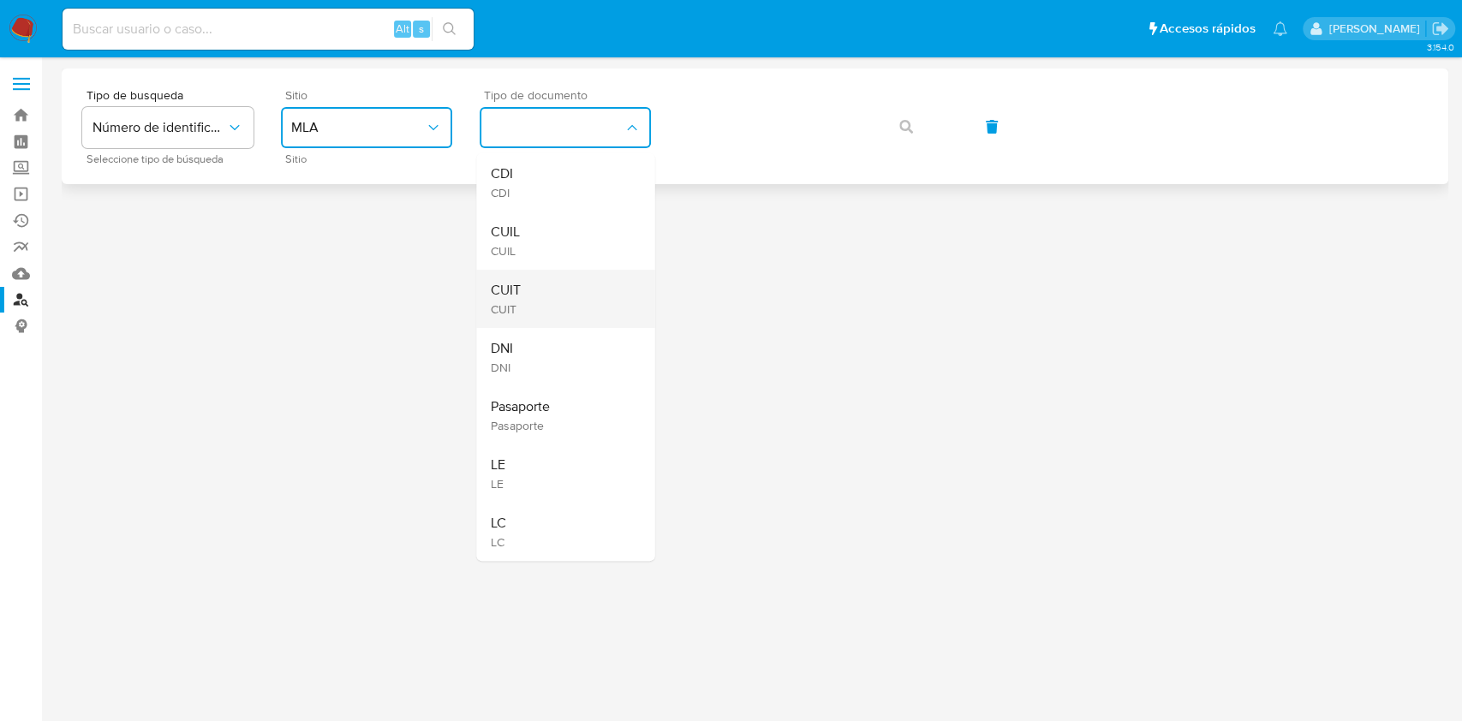
click at [524, 301] on div "CUIT CUIT" at bounding box center [560, 299] width 140 height 58
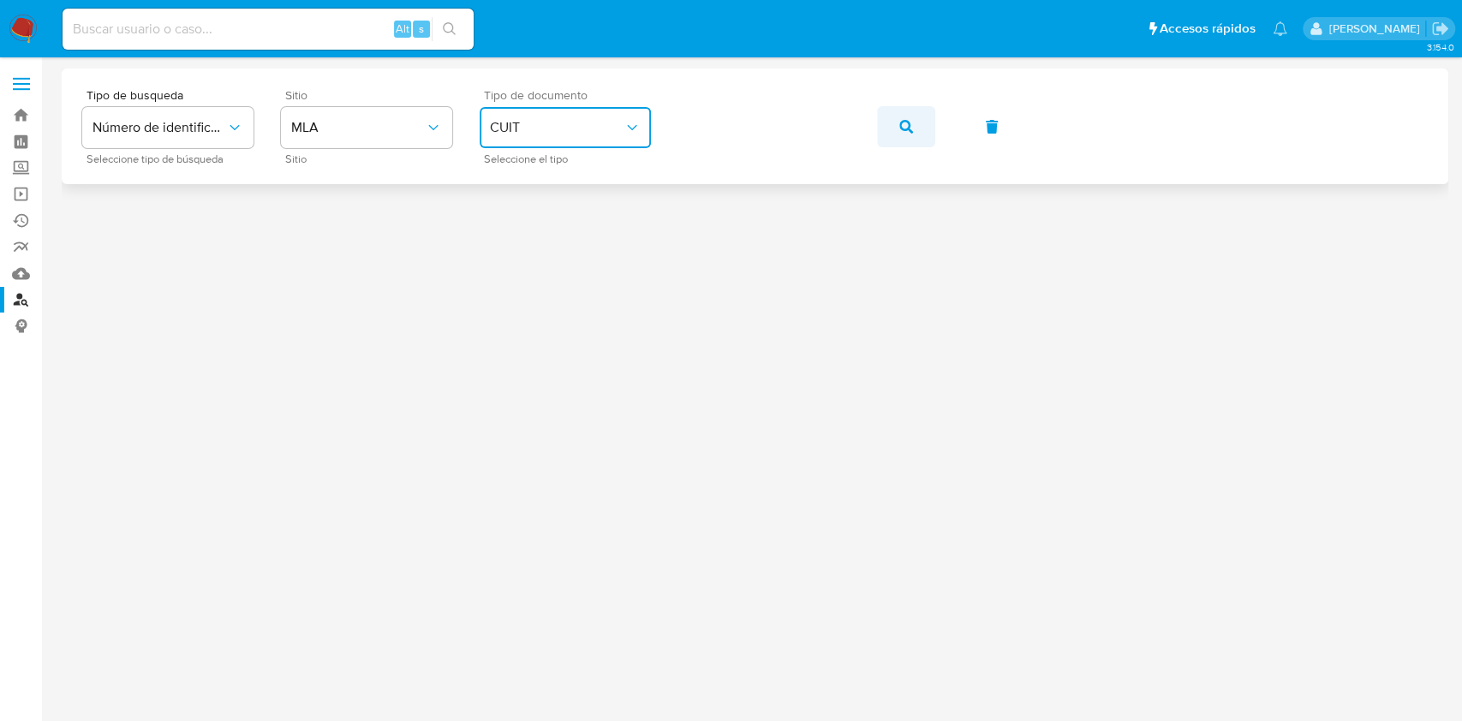
click at [890, 122] on button "button" at bounding box center [906, 126] width 58 height 41
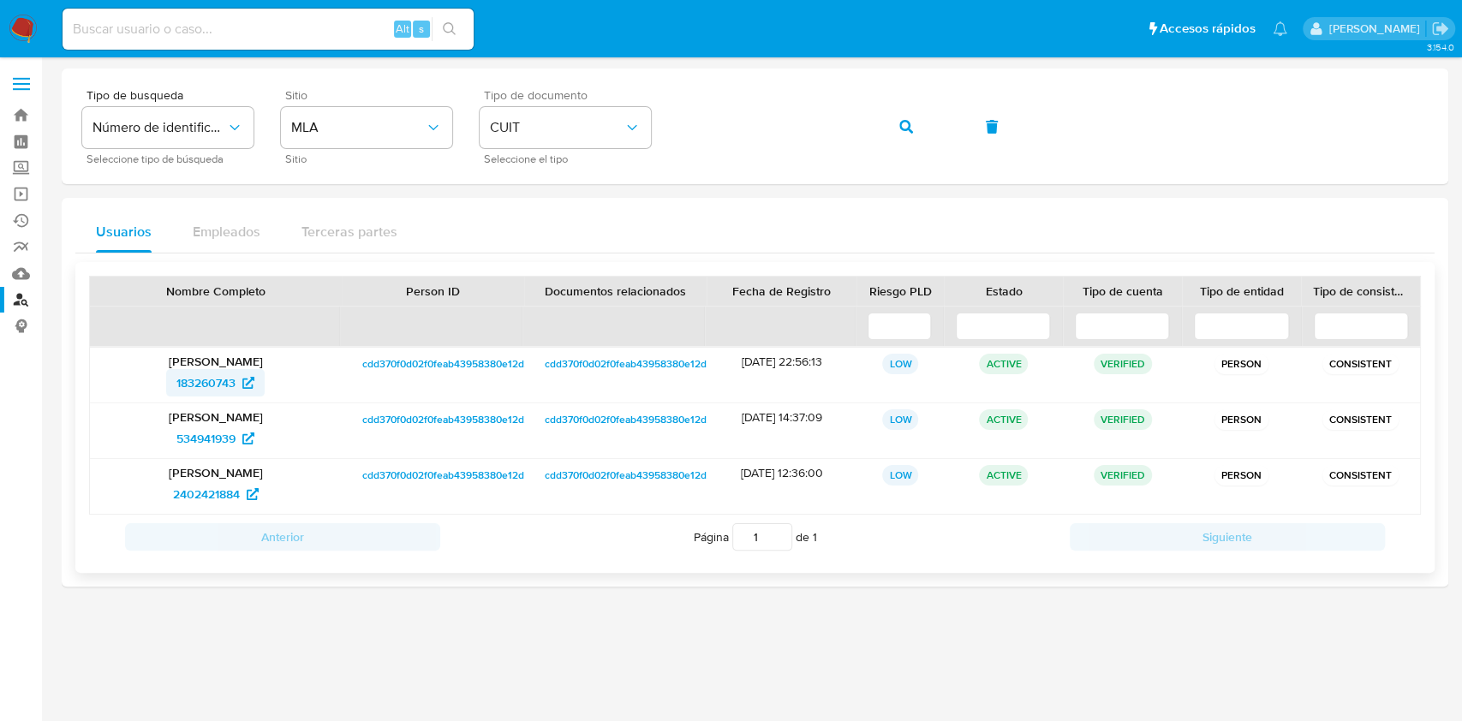
click at [210, 384] on span "183260743" at bounding box center [205, 382] width 59 height 27
click at [27, 117] on link "Bandeja" at bounding box center [102, 115] width 204 height 27
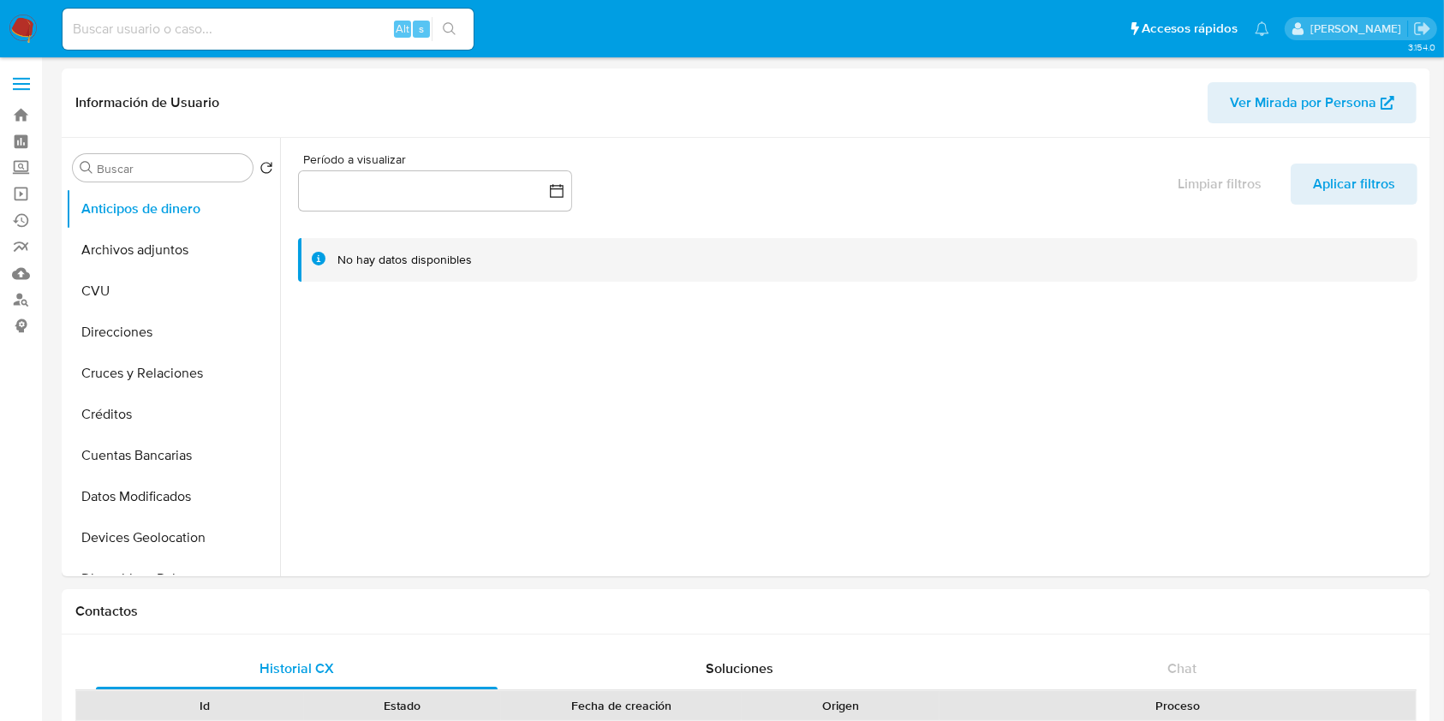
select select "10"
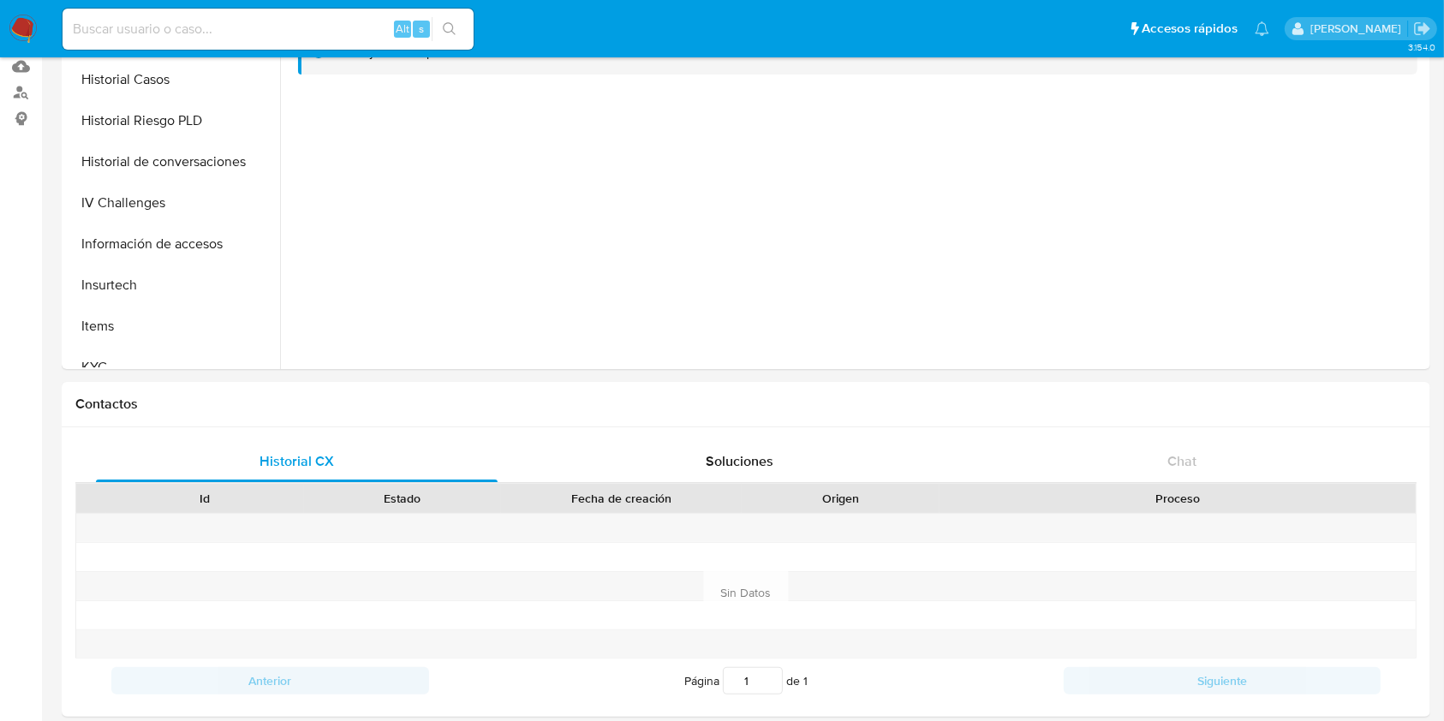
scroll to position [22, 0]
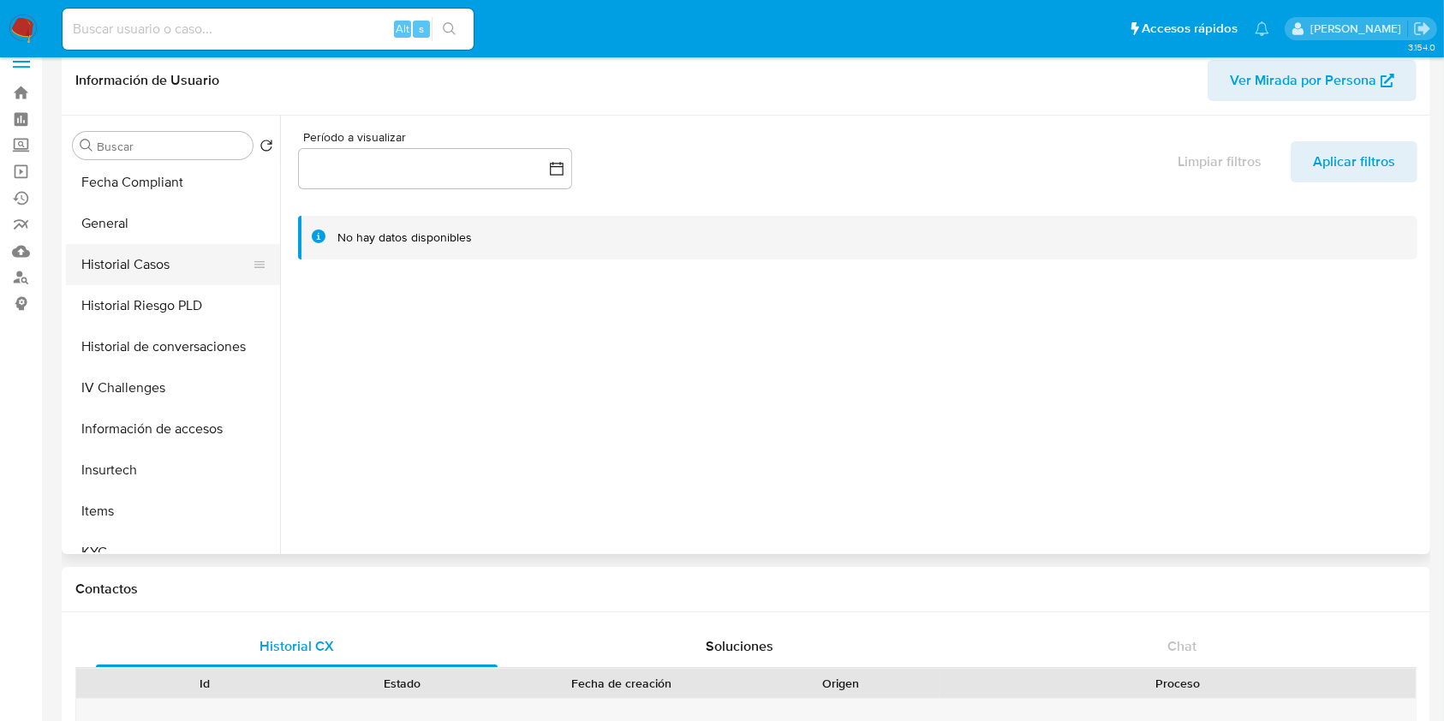
click at [138, 260] on button "Historial Casos" at bounding box center [166, 264] width 200 height 41
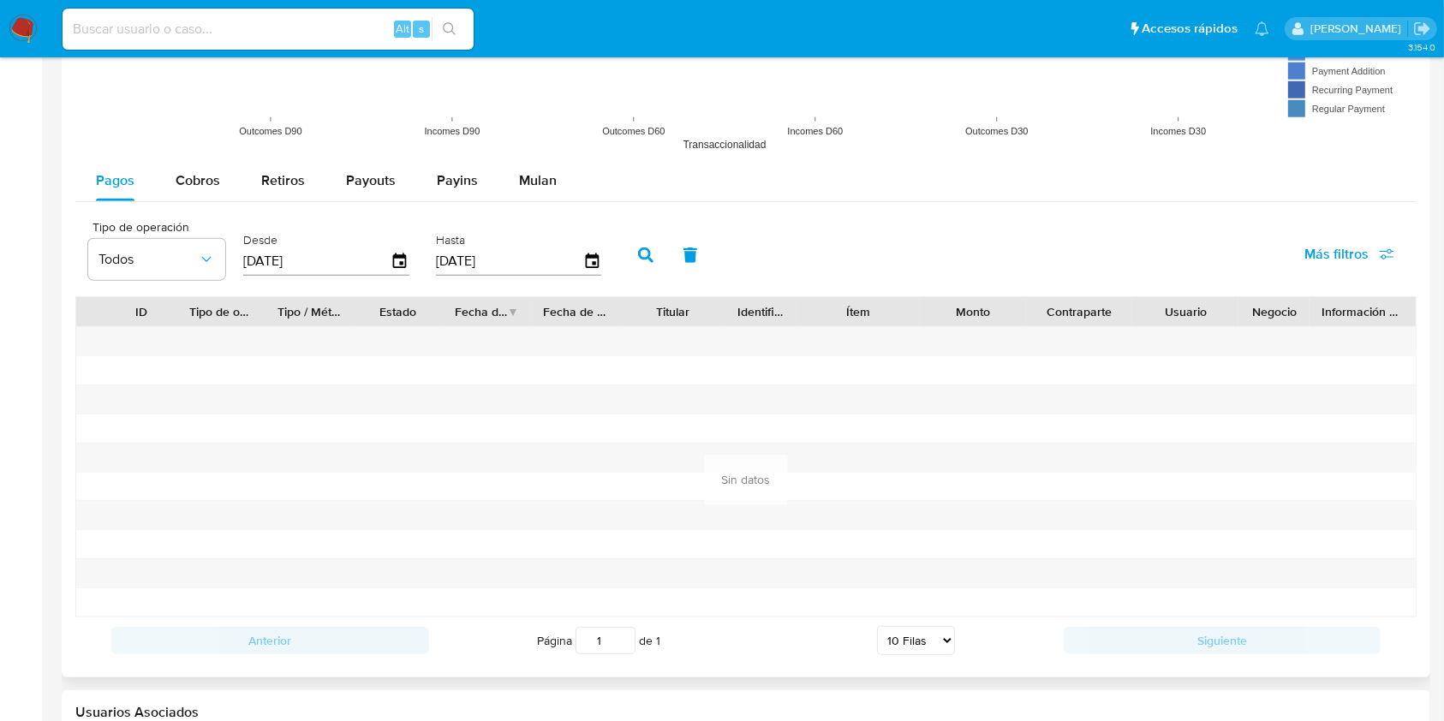
scroll to position [1736, 0]
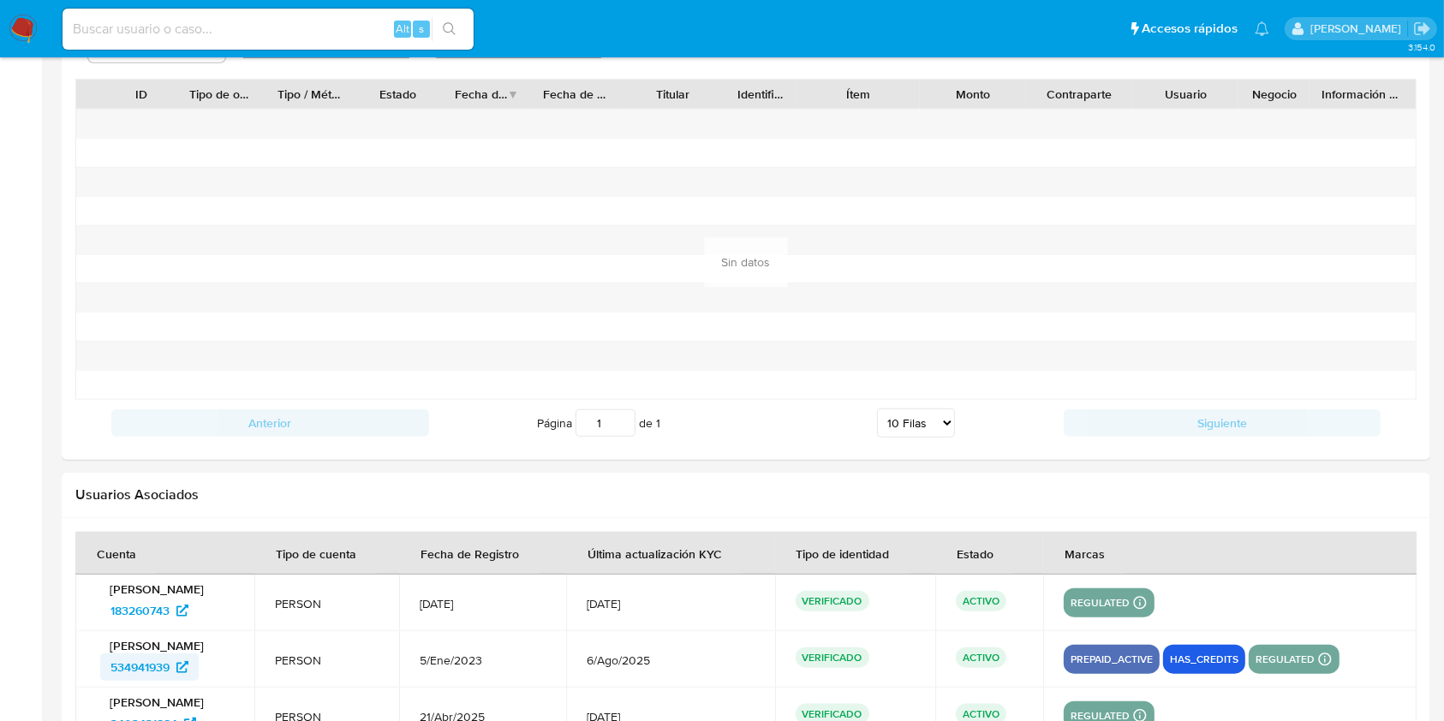
click at [130, 661] on span "534941939" at bounding box center [140, 667] width 59 height 27
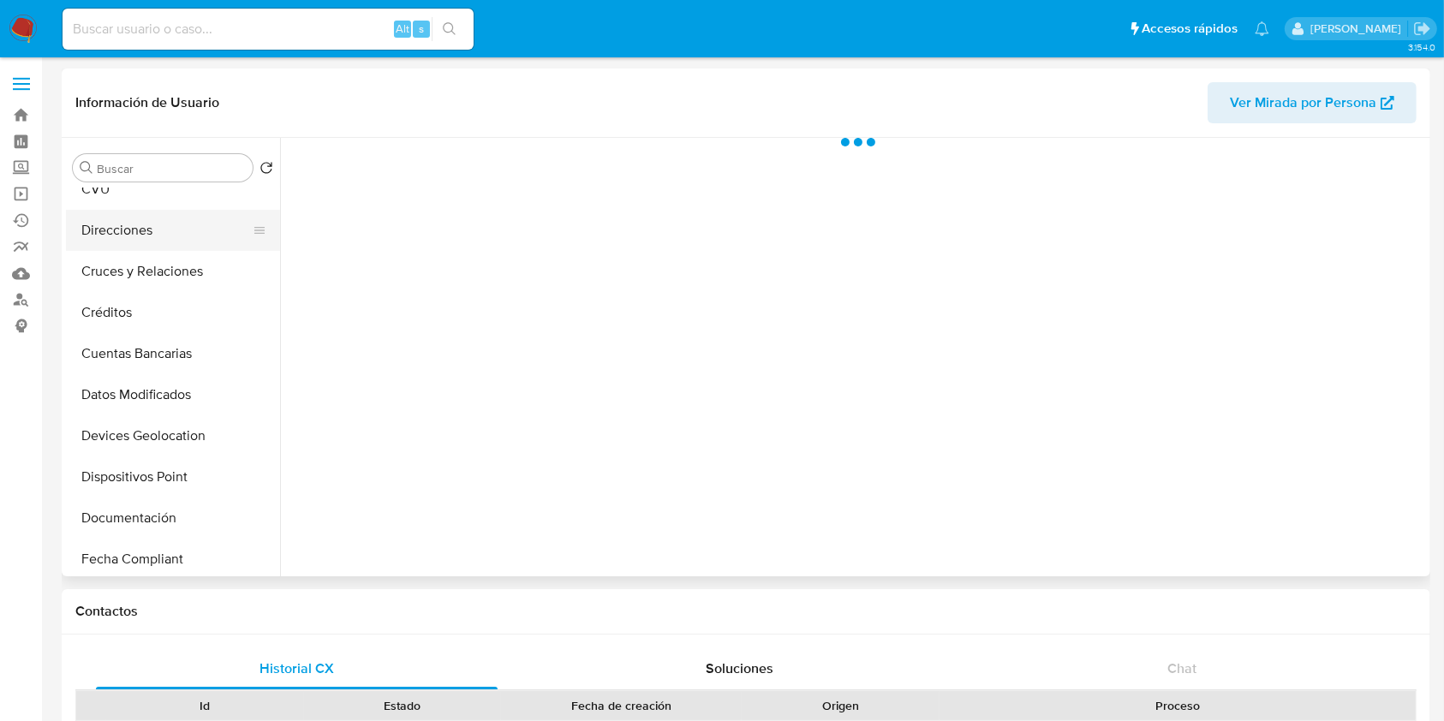
scroll to position [228, 0]
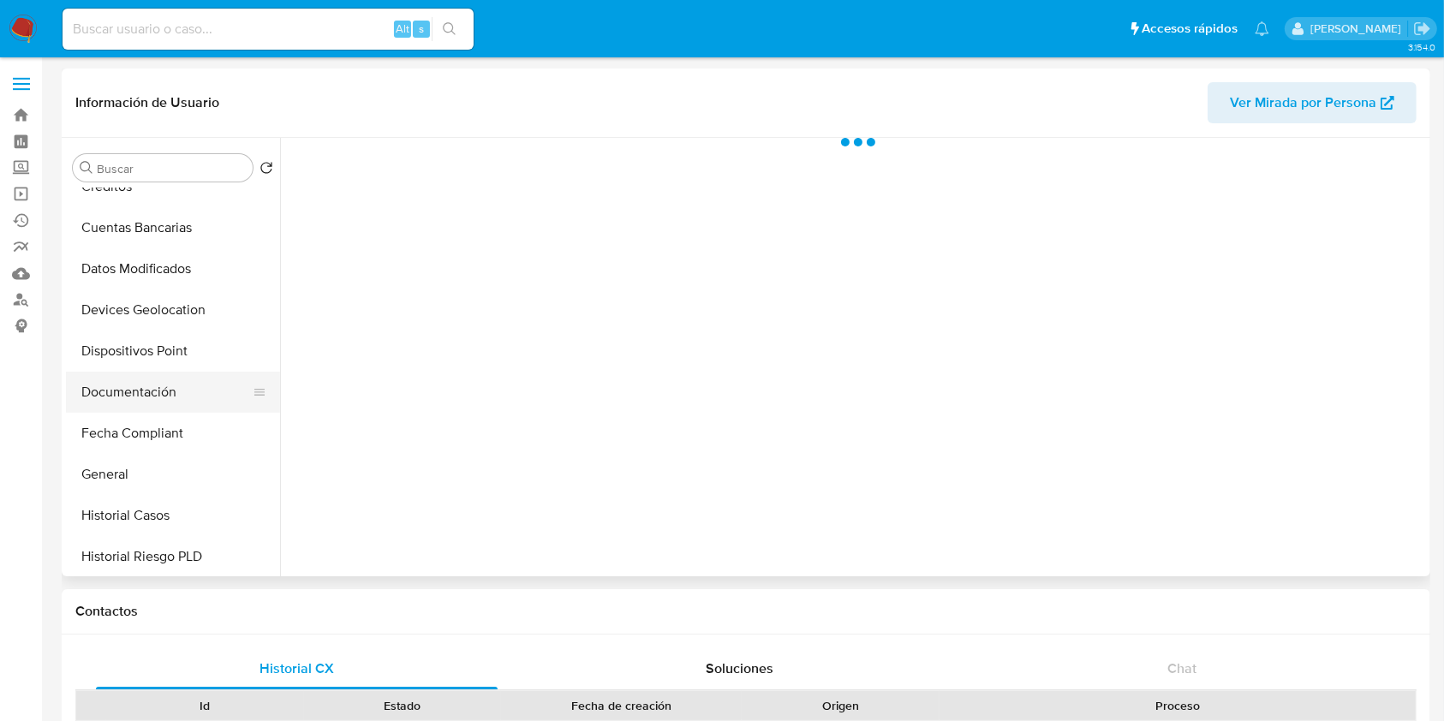
click at [158, 392] on button "Documentación" at bounding box center [166, 392] width 200 height 41
select select "10"
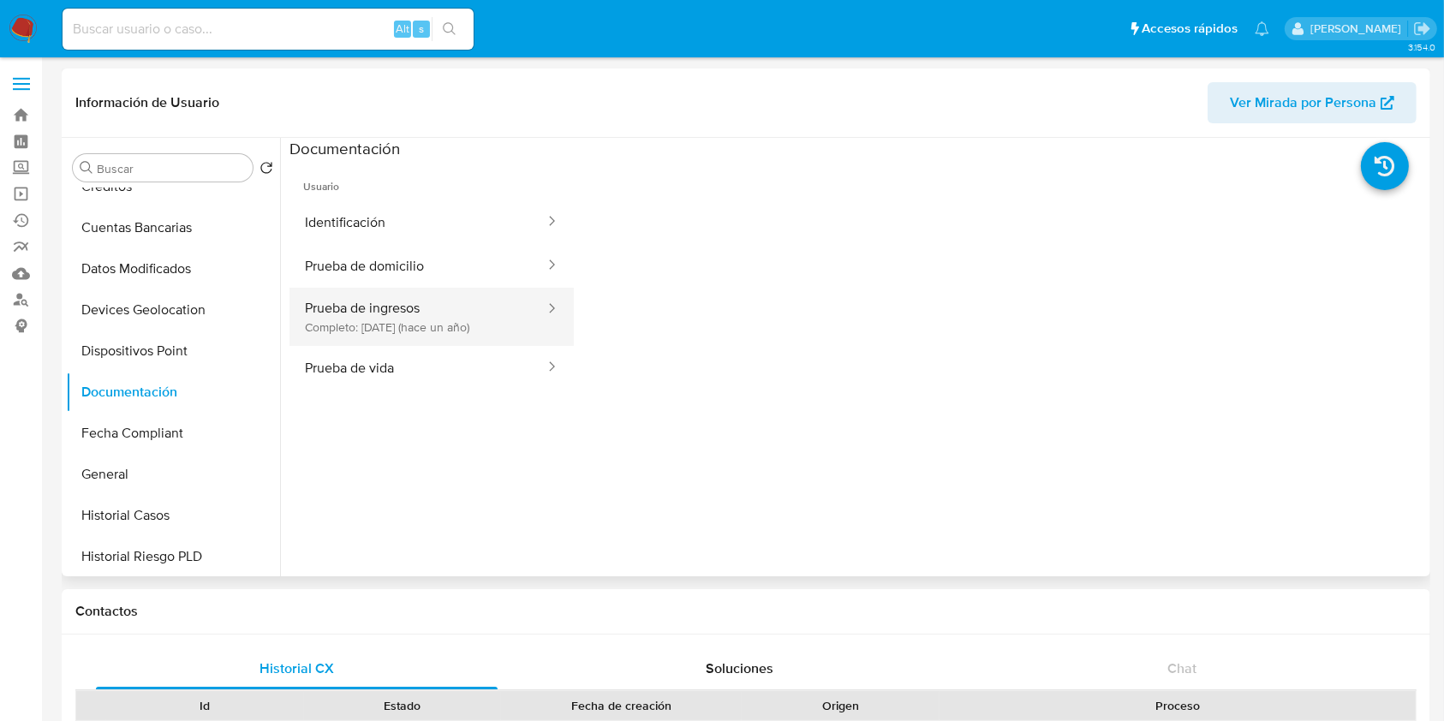
click at [416, 326] on button "Prueba de ingresos Completo: 20/02/2024 (hace un año)" at bounding box center [418, 317] width 257 height 58
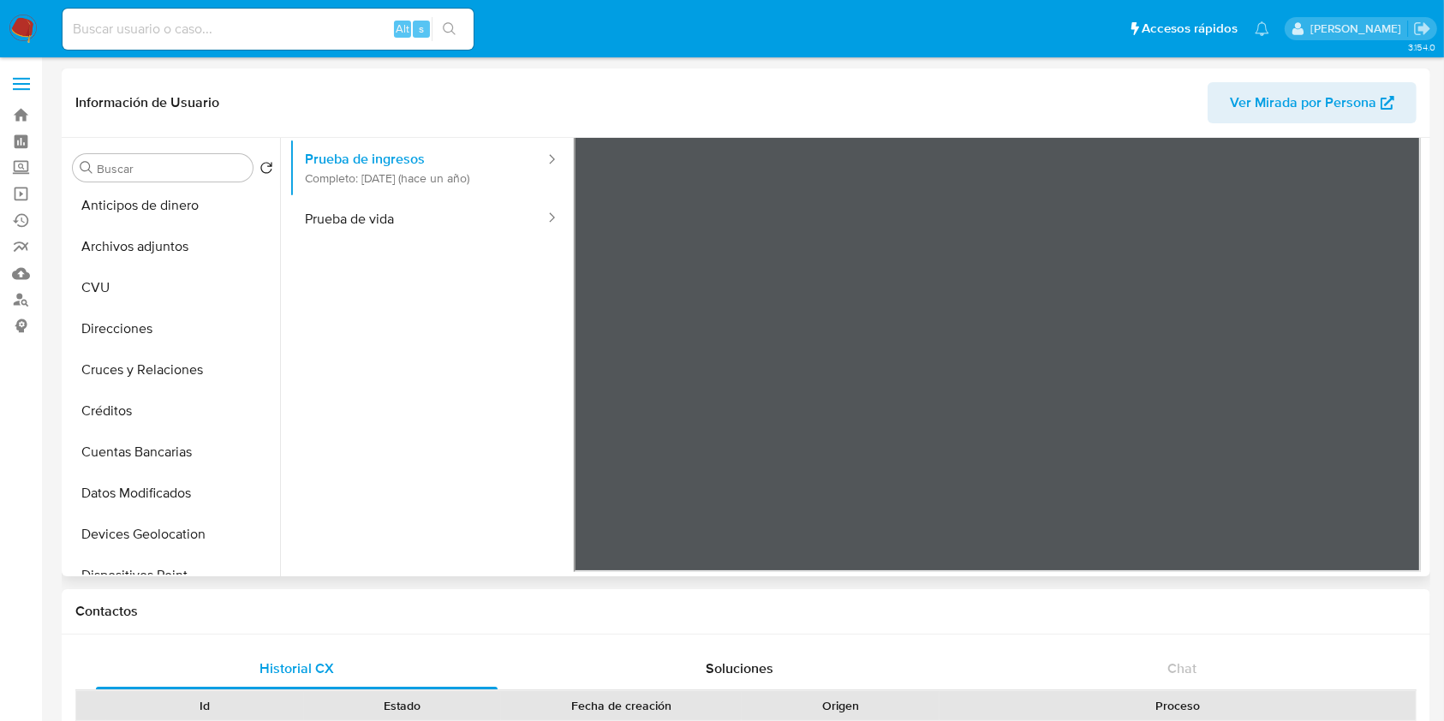
scroll to position [0, 0]
click at [203, 242] on button "Archivos adjuntos" at bounding box center [166, 250] width 200 height 41
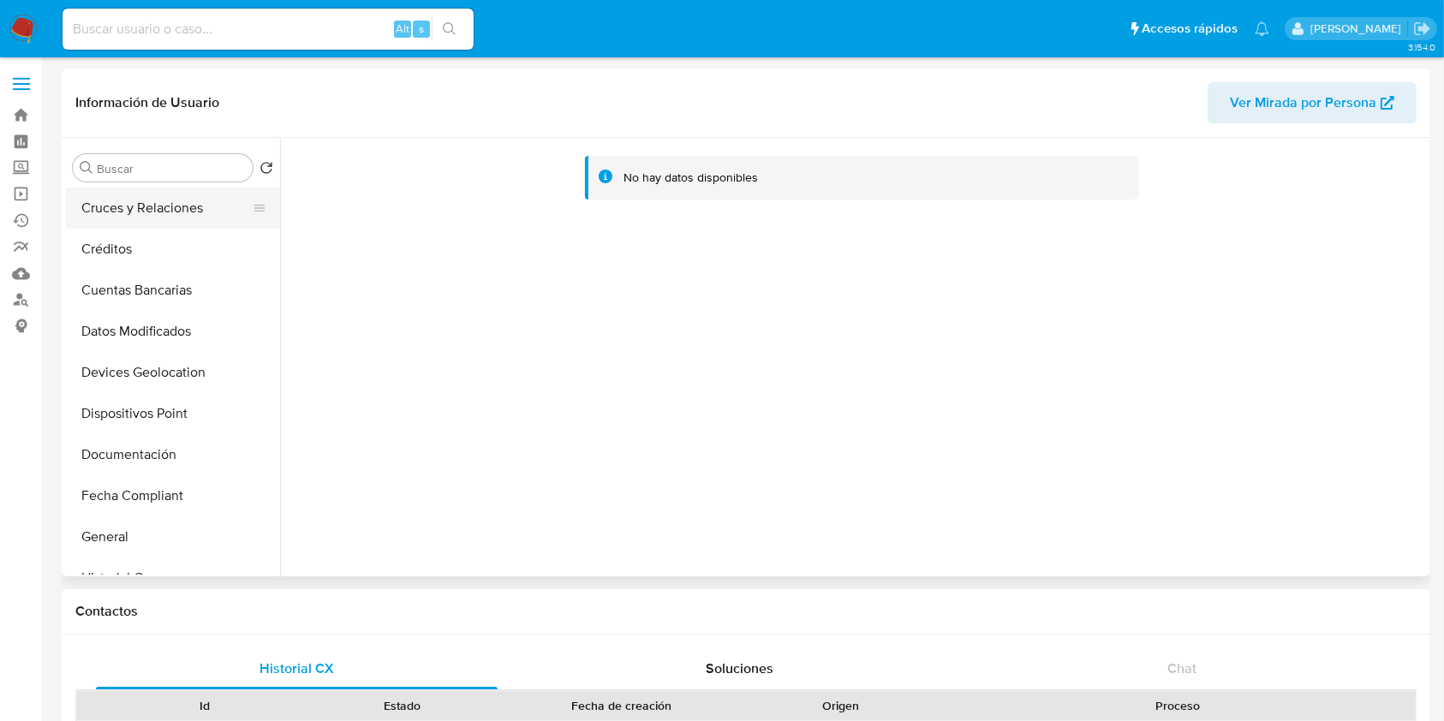
scroll to position [114, 0]
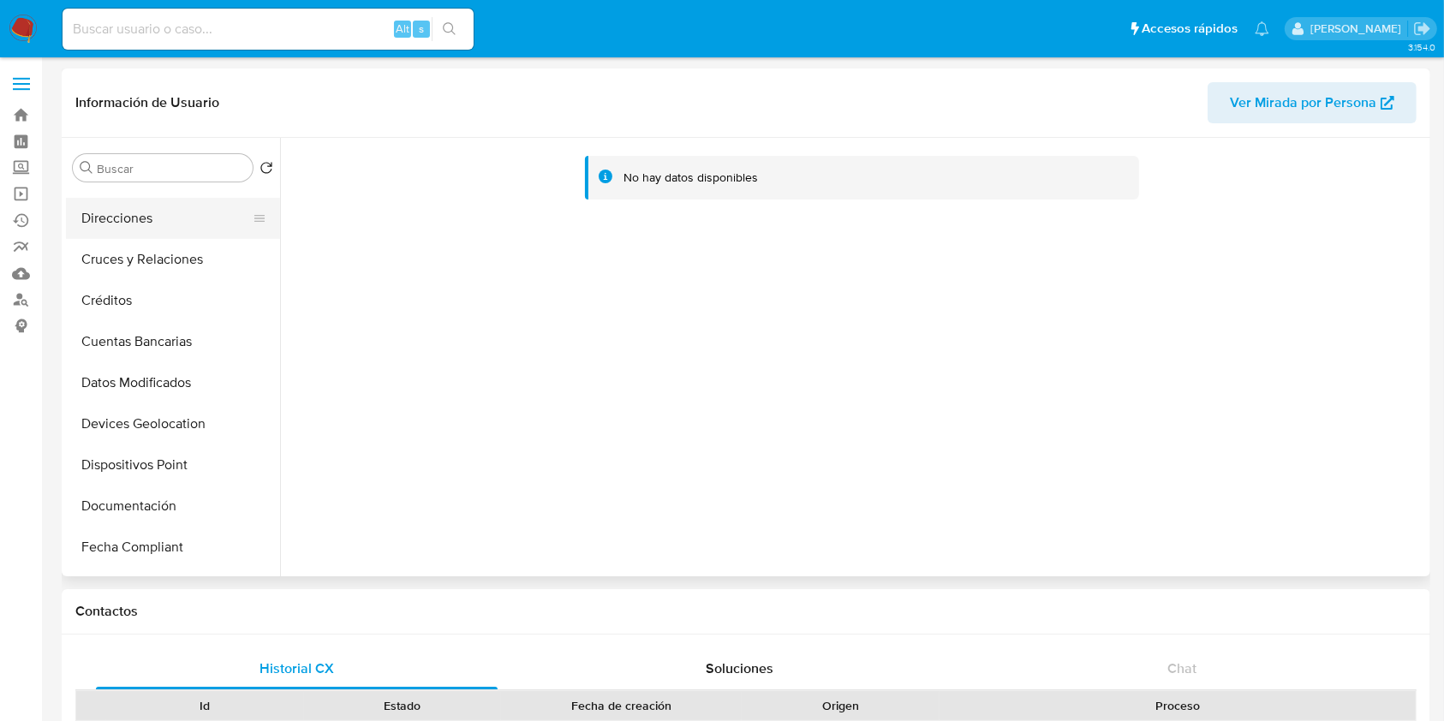
click at [156, 230] on button "Direcciones" at bounding box center [166, 218] width 200 height 41
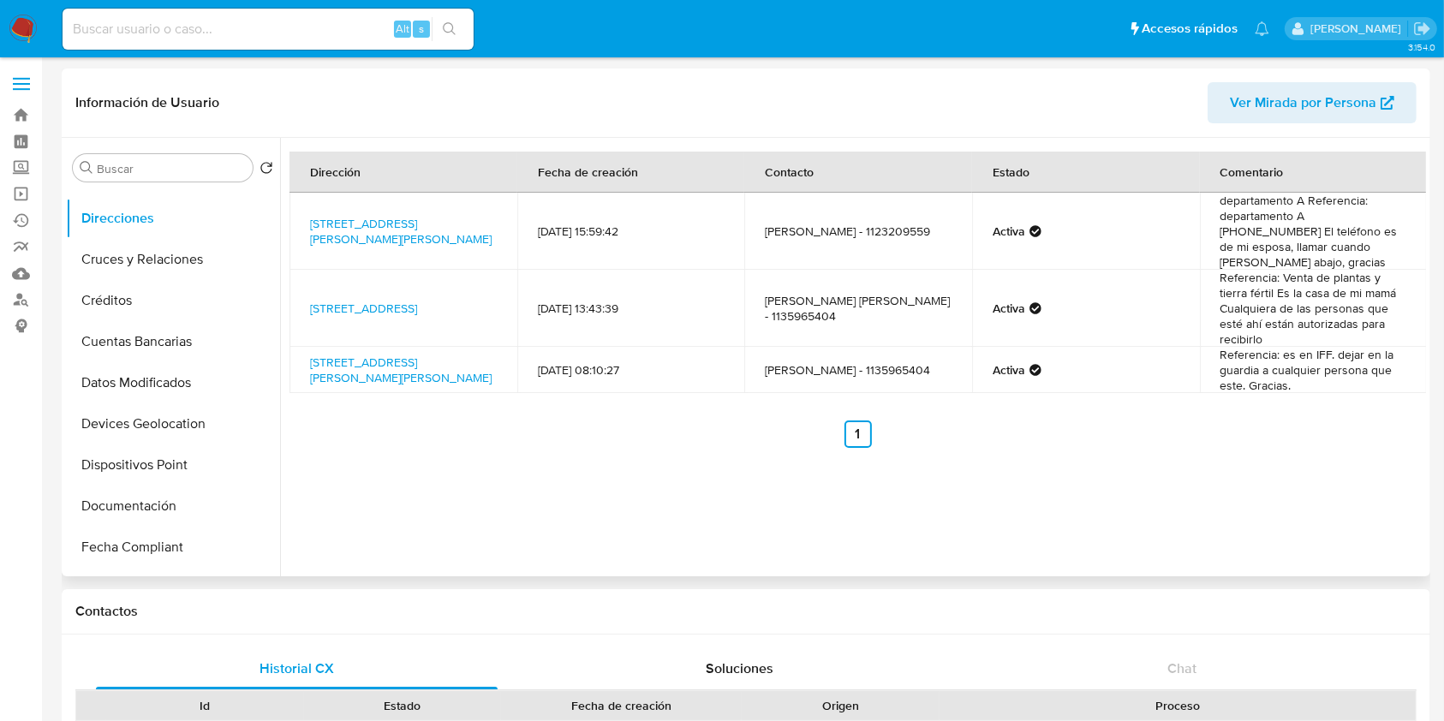
drag, startPoint x: 305, startPoint y: 212, endPoint x: 503, endPoint y: 229, distance: 198.6
click at [503, 229] on td "Calle Mateo Churich 209, Garin, Buenos Aires, 1619, Argentina 209" at bounding box center [404, 231] width 228 height 77
copy link "Calle Mateo Churich 209, Garin, Buenos Aires, 1619, Argentina 209"
drag, startPoint x: 302, startPoint y: 285, endPoint x: 482, endPoint y: 306, distance: 181.1
click at [498, 312] on td "Calle Isla Picton 329, Garin, Buenos Aires, 1619, Argentina 329" at bounding box center [404, 308] width 228 height 77
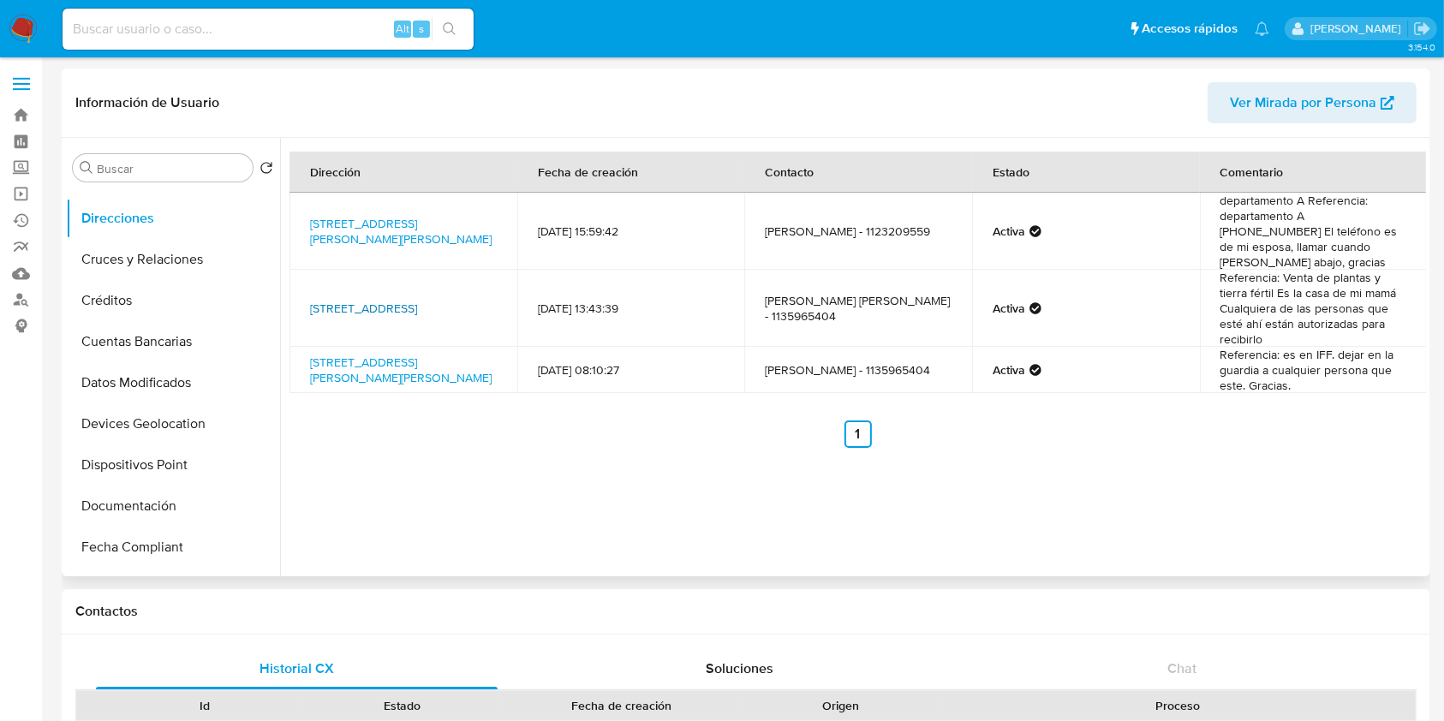
copy link "Calle Isla Picton 329, Garin, Buenos Aires, 1619, Argentina 329"
drag, startPoint x: 304, startPoint y: 215, endPoint x: 493, endPoint y: 232, distance: 190.1
click at [493, 232] on td "Calle Mateo Churich 209, Garin, Buenos Aires, 1619, Argentina 209" at bounding box center [404, 231] width 228 height 77
copy link "Calle Mateo Churich 209, Garin, Buenos Aires, 1619, Argentina 209"
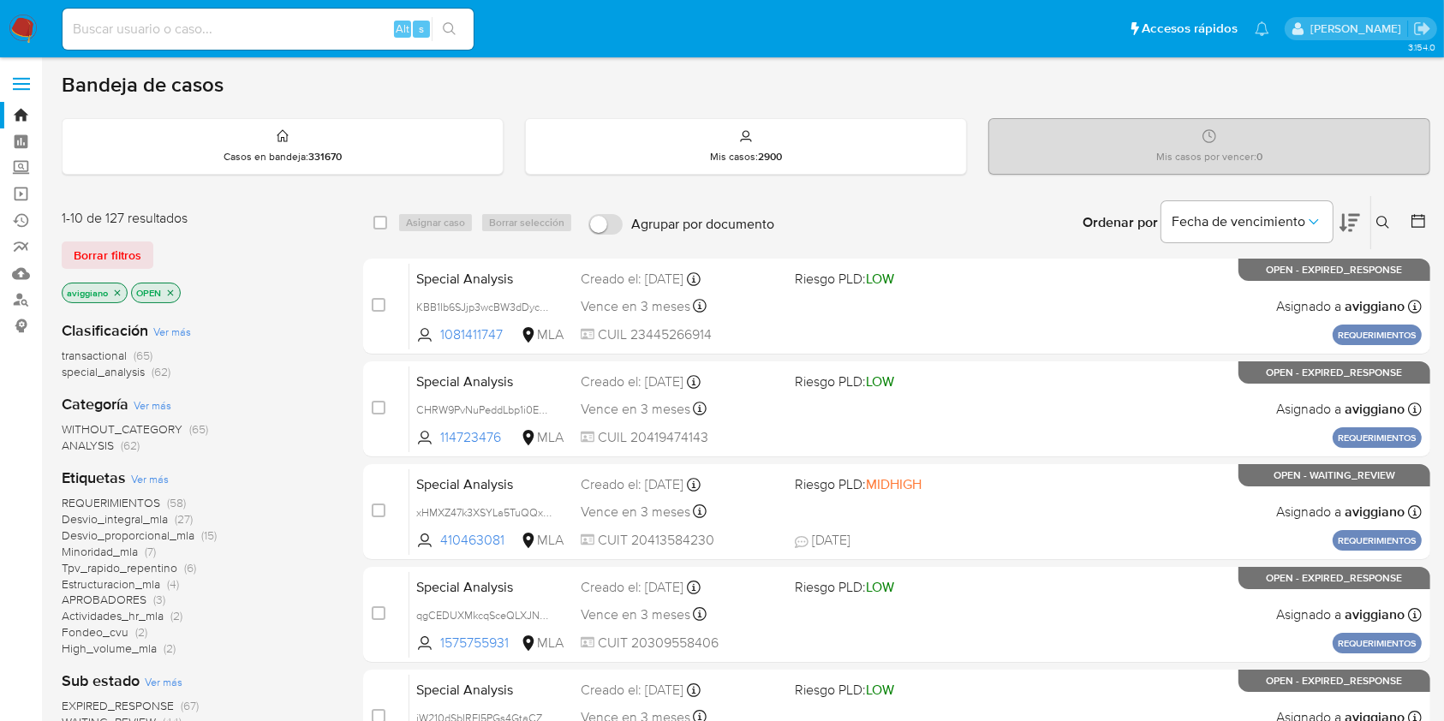
click at [1381, 220] on icon at bounding box center [1384, 223] width 14 height 14
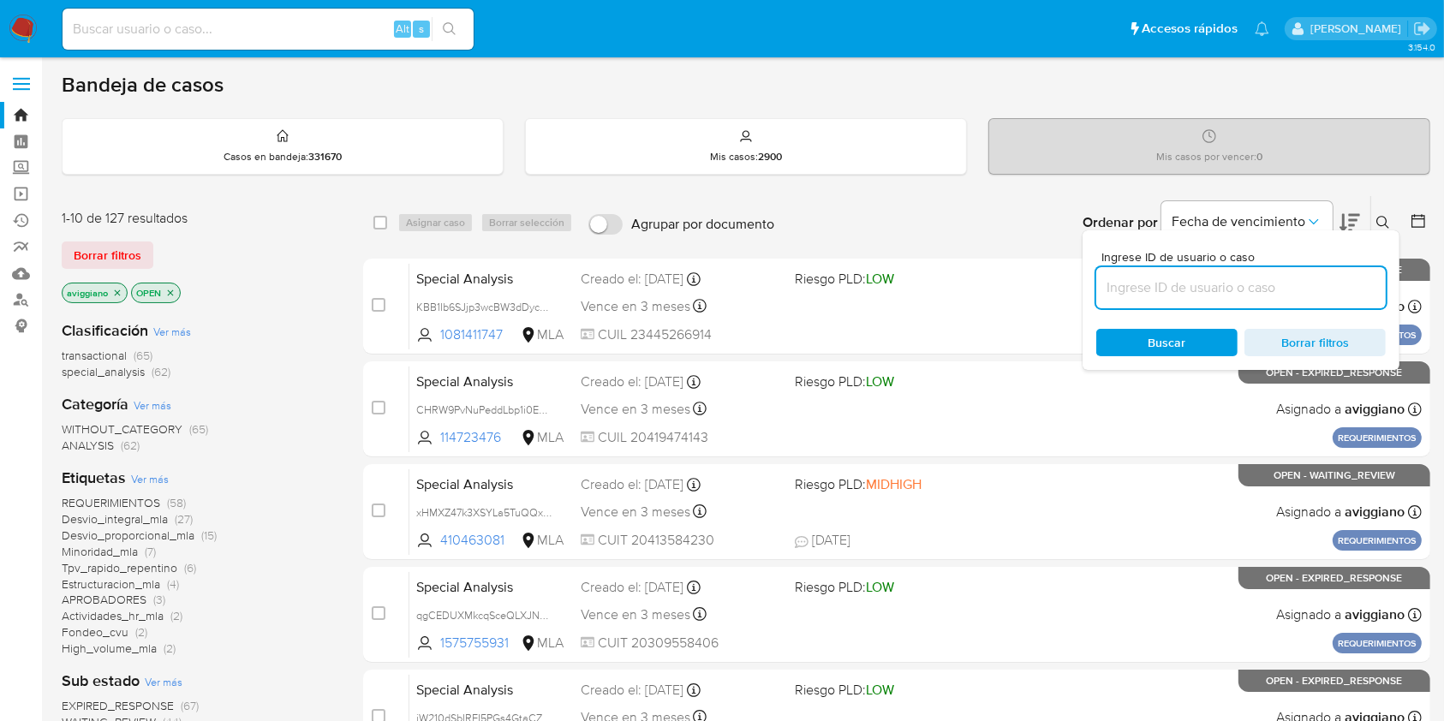
click at [1269, 284] on input at bounding box center [1241, 288] width 290 height 22
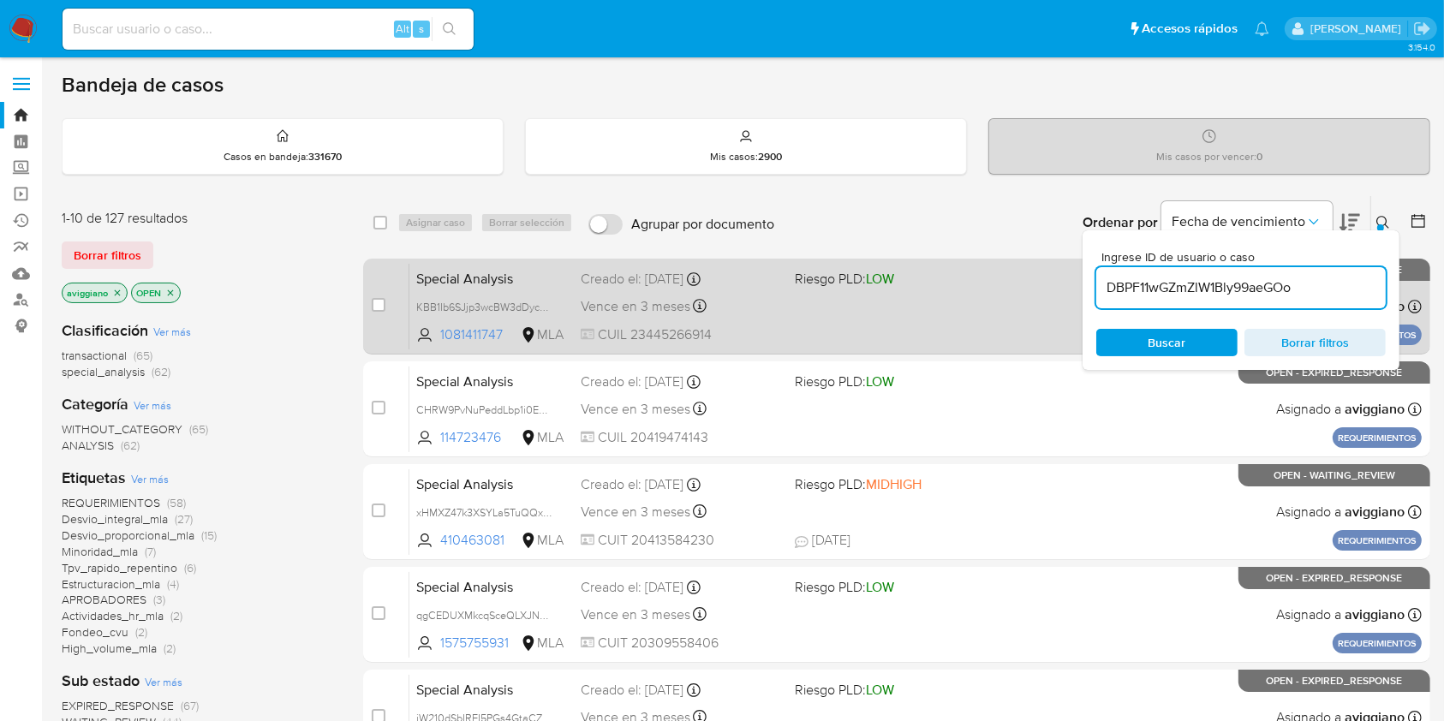
type input "DBPF11wGZmZlW1Bly99aeGOo"
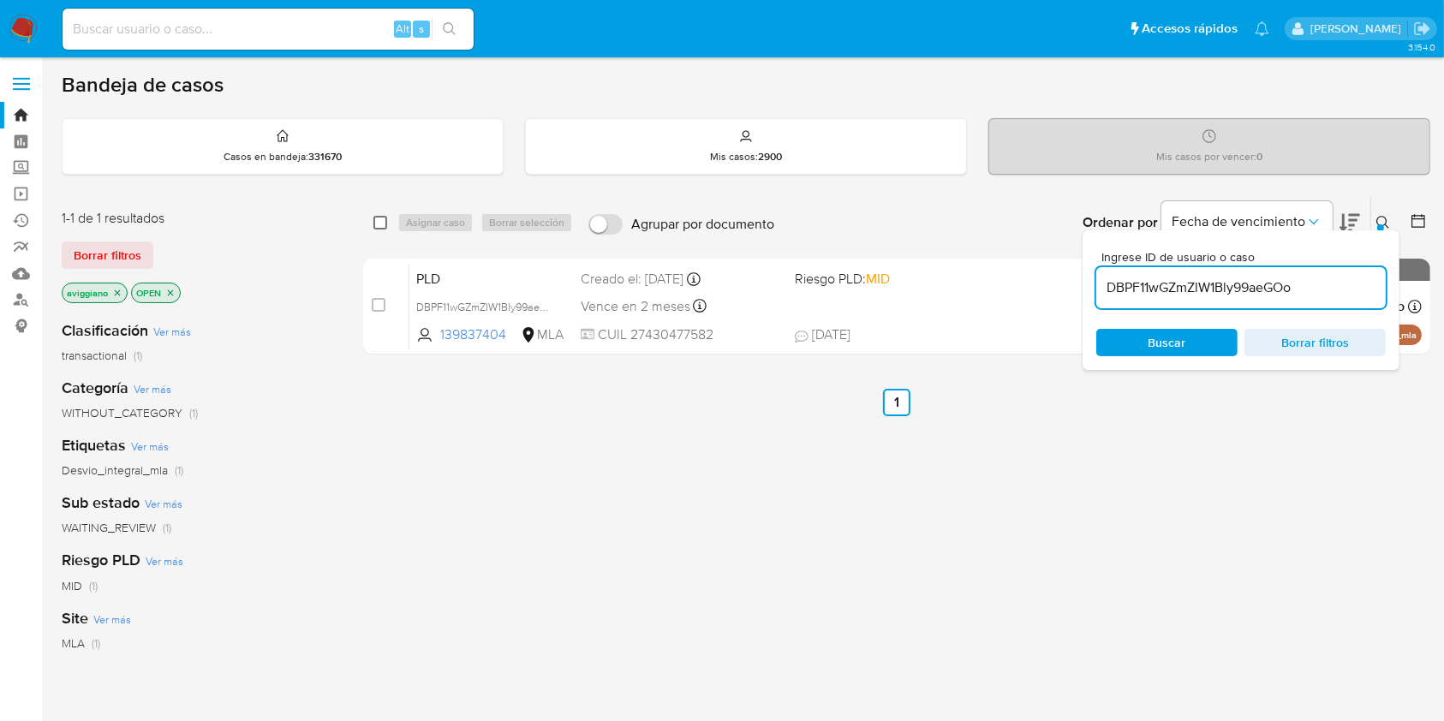
drag, startPoint x: 372, startPoint y: 228, endPoint x: 381, endPoint y: 223, distance: 10.7
click at [376, 225] on div "select-all-cases-checkbox Asignar caso Borrar selección Agrupar por documento O…" at bounding box center [896, 222] width 1067 height 53
click at [386, 220] on input "checkbox" at bounding box center [380, 223] width 14 height 14
checkbox input "true"
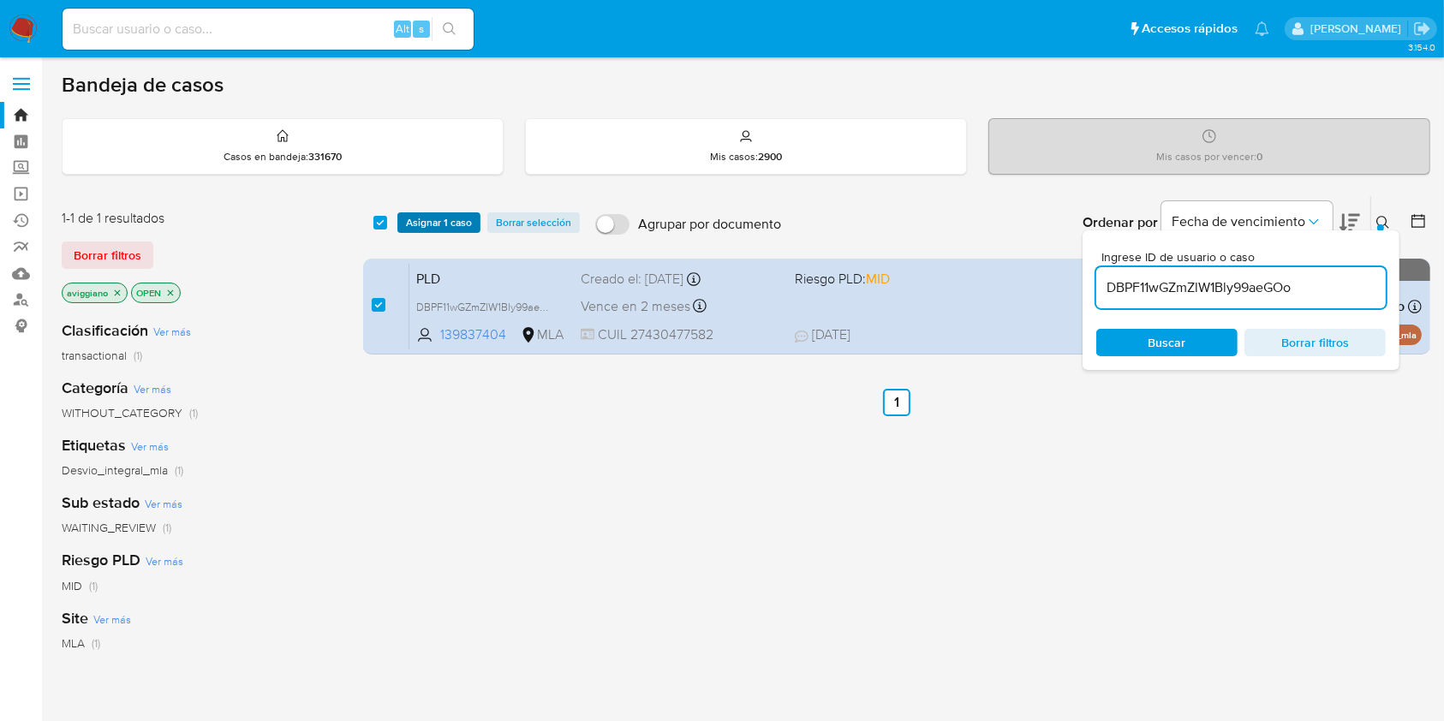
click at [406, 218] on span "Asignar 1 caso" at bounding box center [439, 222] width 66 height 17
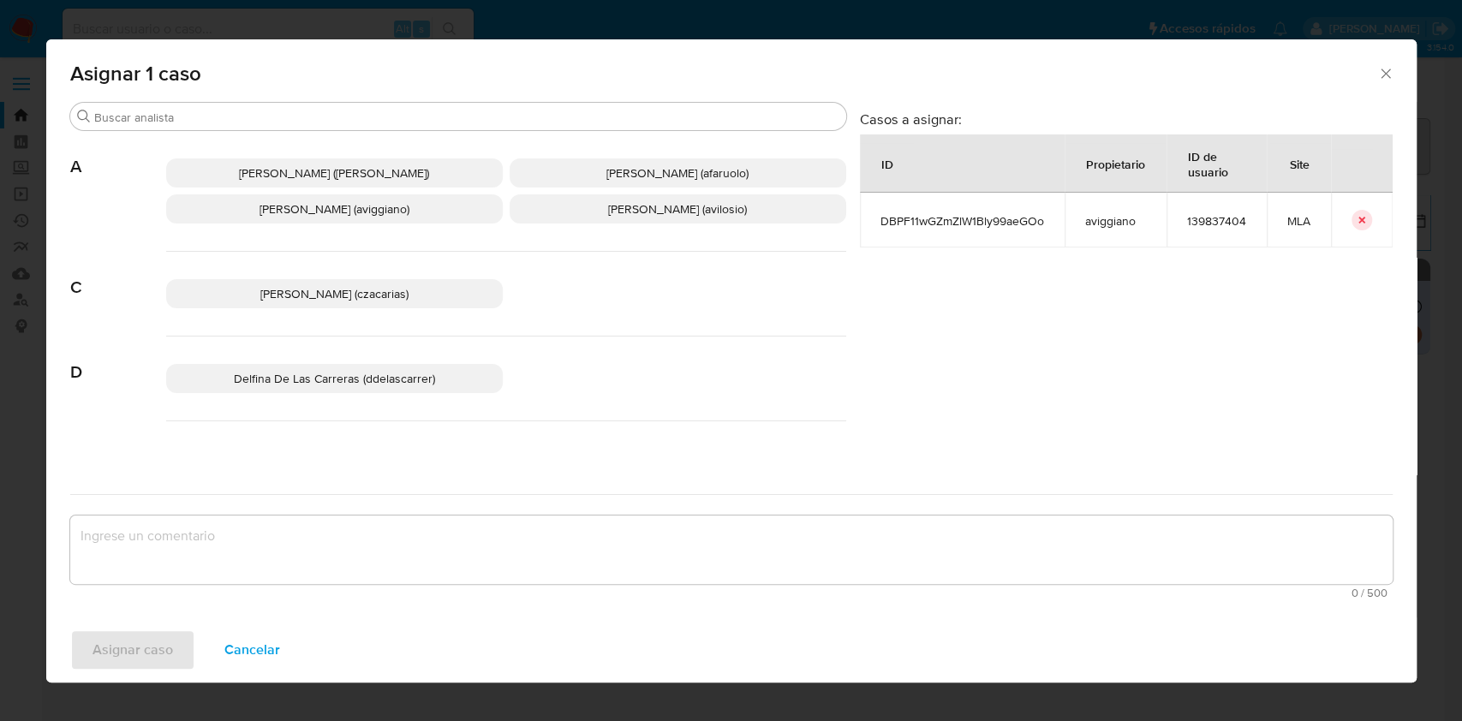
click at [346, 211] on span "[PERSON_NAME] (aviggiano)" at bounding box center [335, 208] width 150 height 17
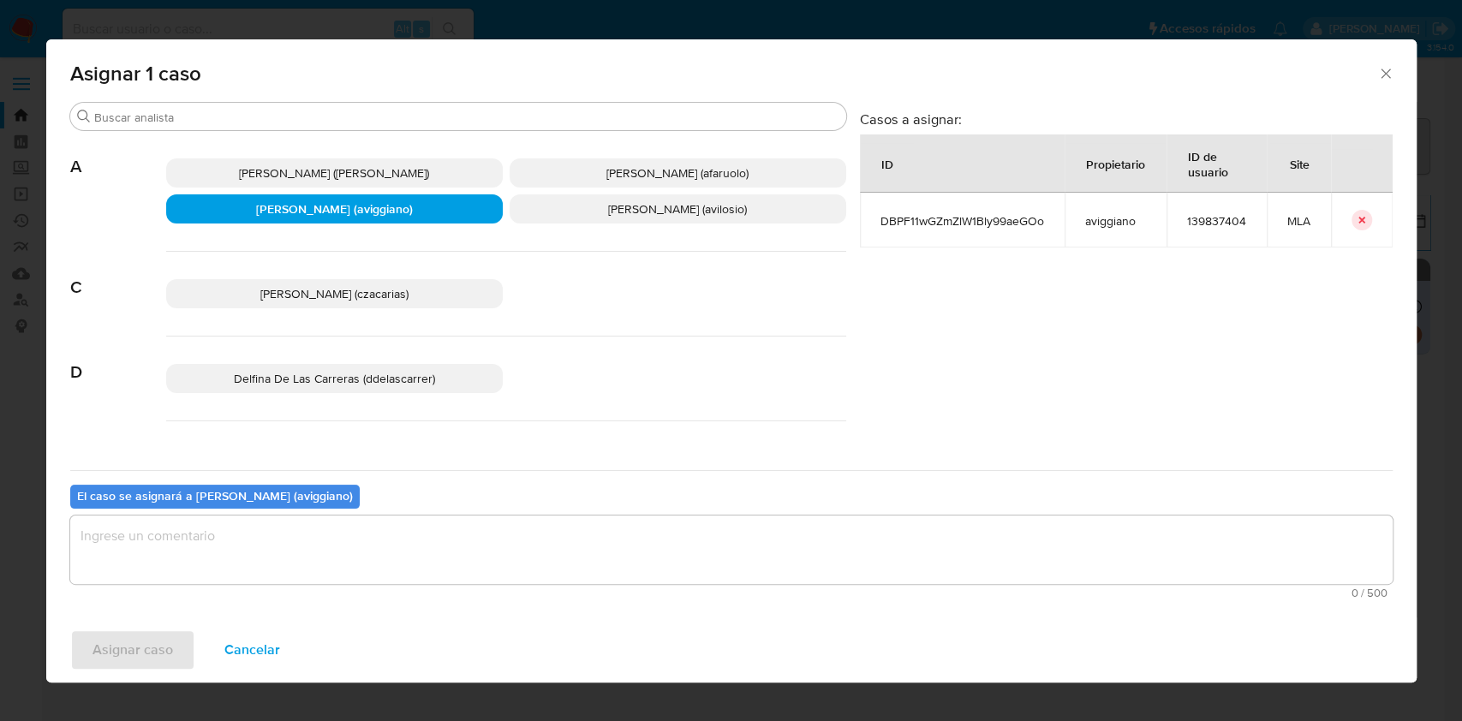
click at [302, 536] on textarea "assign-modal" at bounding box center [731, 550] width 1323 height 69
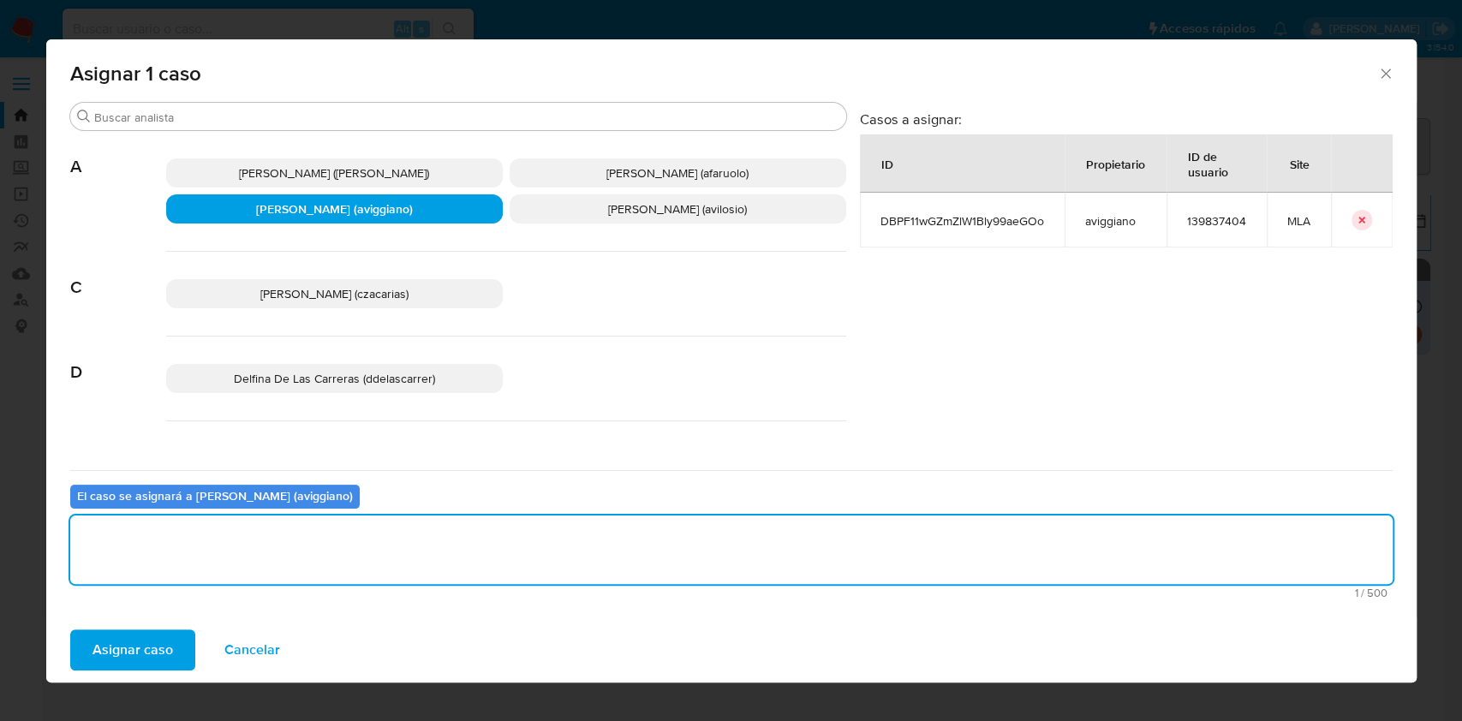
click at [150, 635] on span "Asignar caso" at bounding box center [133, 650] width 81 height 38
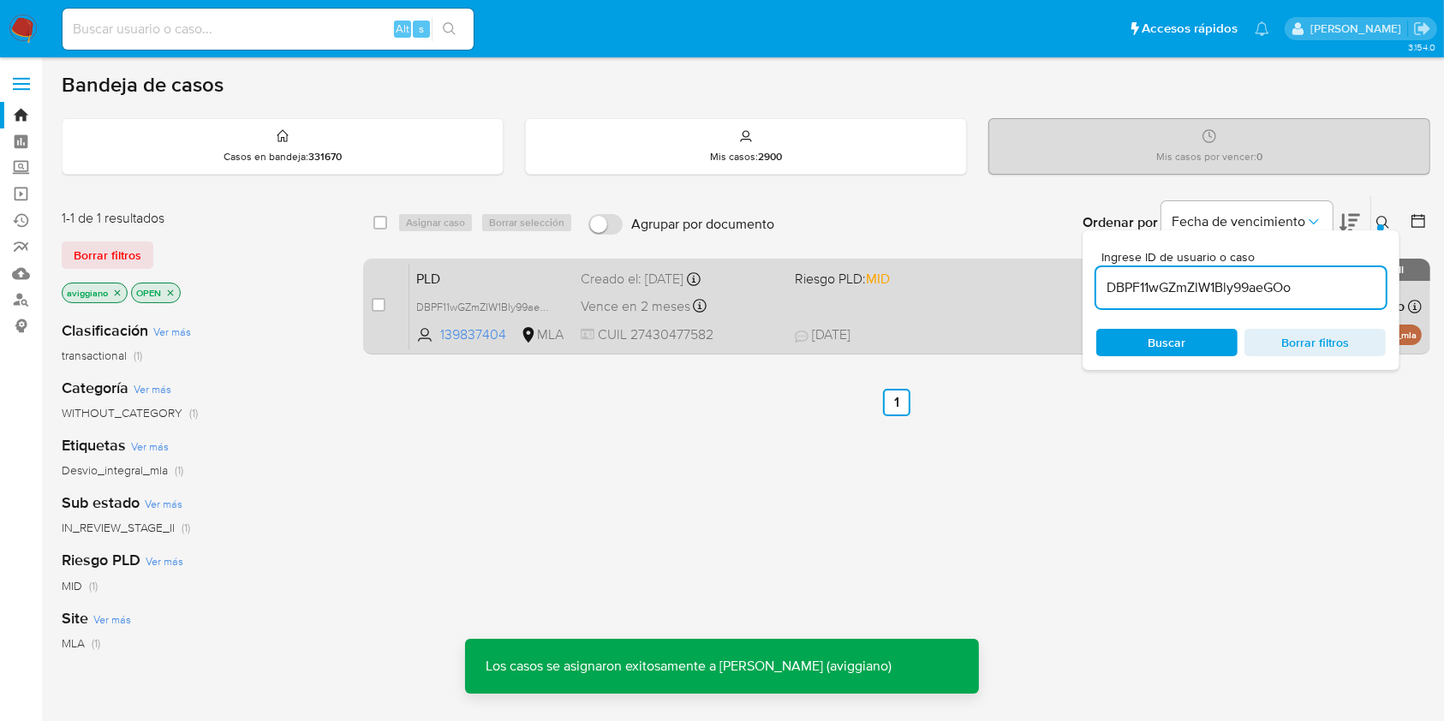
click at [955, 308] on div "PLD DBPF11wGZmZlW1Bly99aeGOo 139837404 MLA Riesgo PLD: MID Creado el: [DATE] Cr…" at bounding box center [915, 306] width 1013 height 87
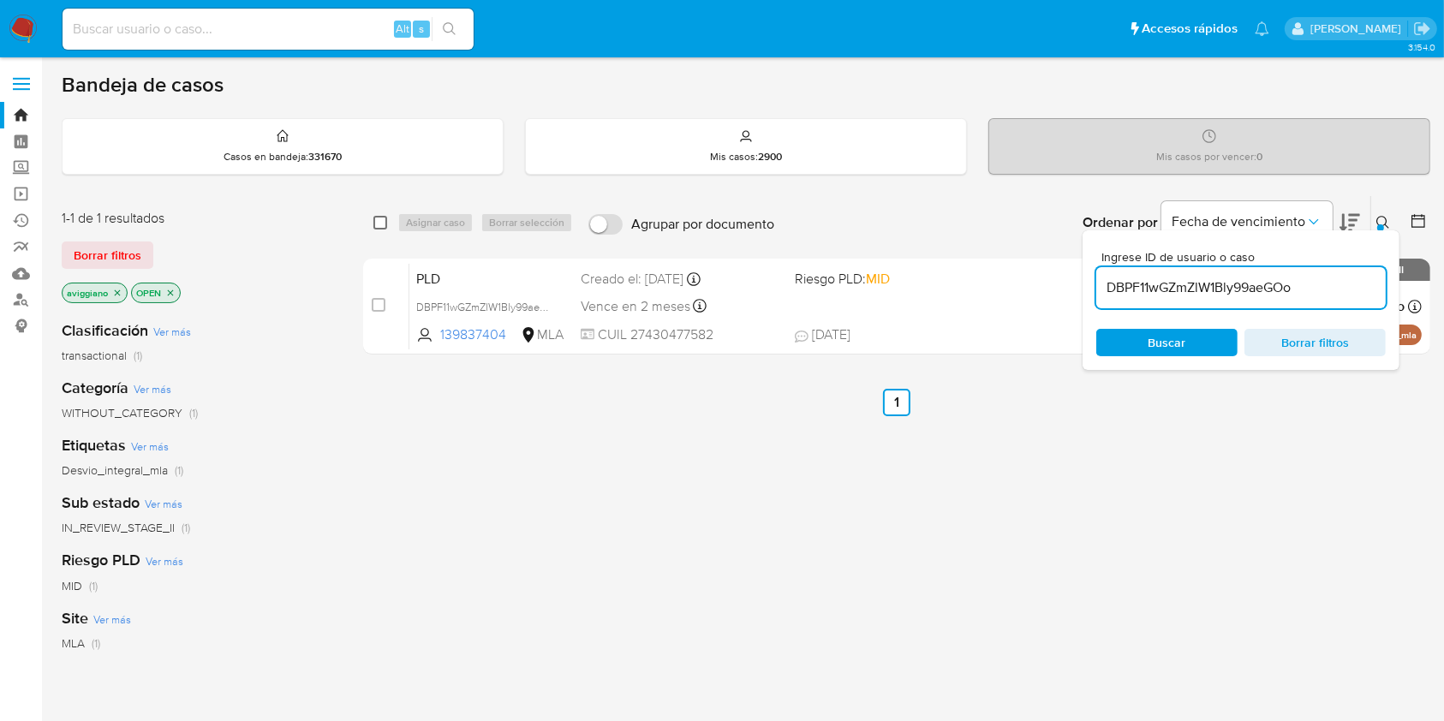
click at [380, 225] on input "checkbox" at bounding box center [380, 223] width 14 height 14
checkbox input "true"
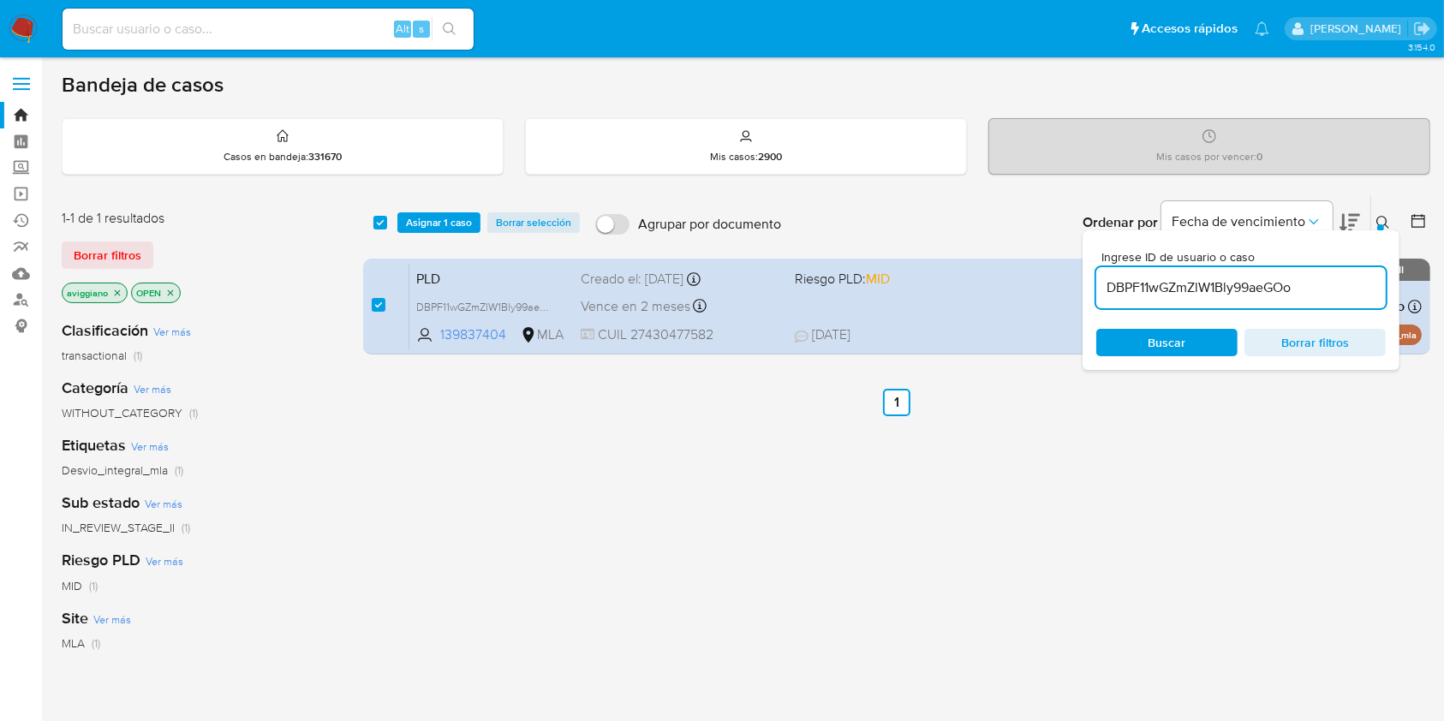
click at [393, 223] on div "select-all-cases-checkbox" at bounding box center [383, 222] width 21 height 21
click at [398, 223] on button "Asignar 1 caso" at bounding box center [438, 222] width 83 height 21
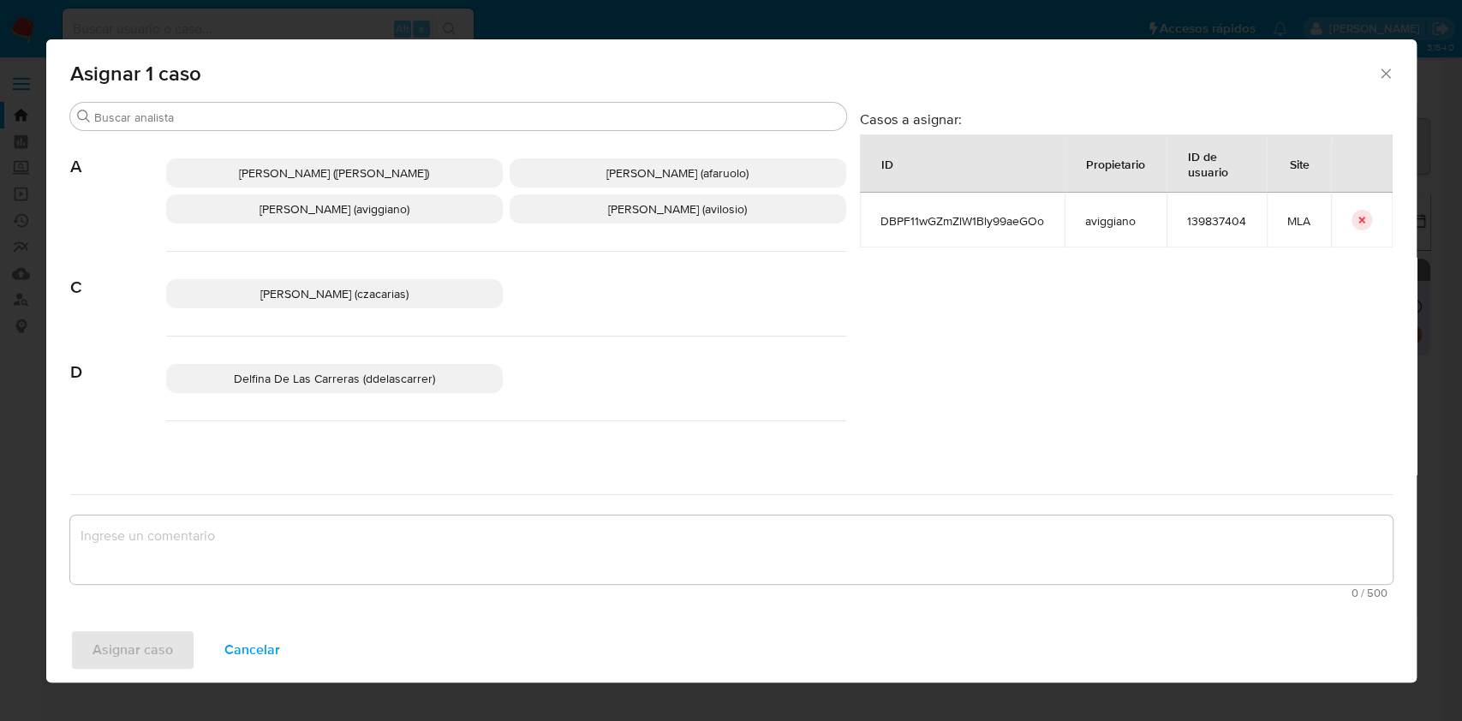
drag, startPoint x: 345, startPoint y: 217, endPoint x: 350, endPoint y: 260, distance: 43.0
click at [346, 217] on span "[PERSON_NAME] (aviggiano)" at bounding box center [335, 208] width 150 height 17
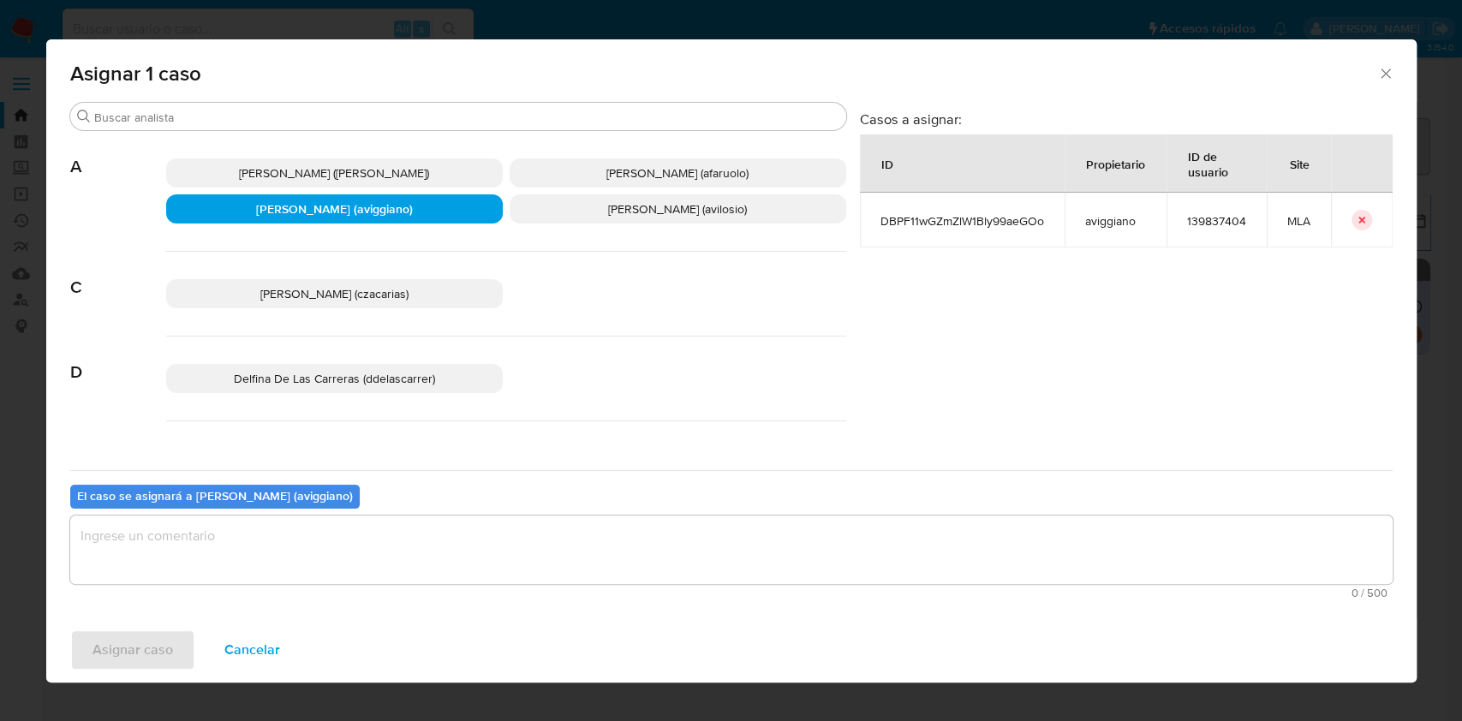
click at [310, 572] on textarea "assign-modal" at bounding box center [731, 550] width 1323 height 69
click at [175, 636] on button "Asignar caso" at bounding box center [132, 650] width 125 height 41
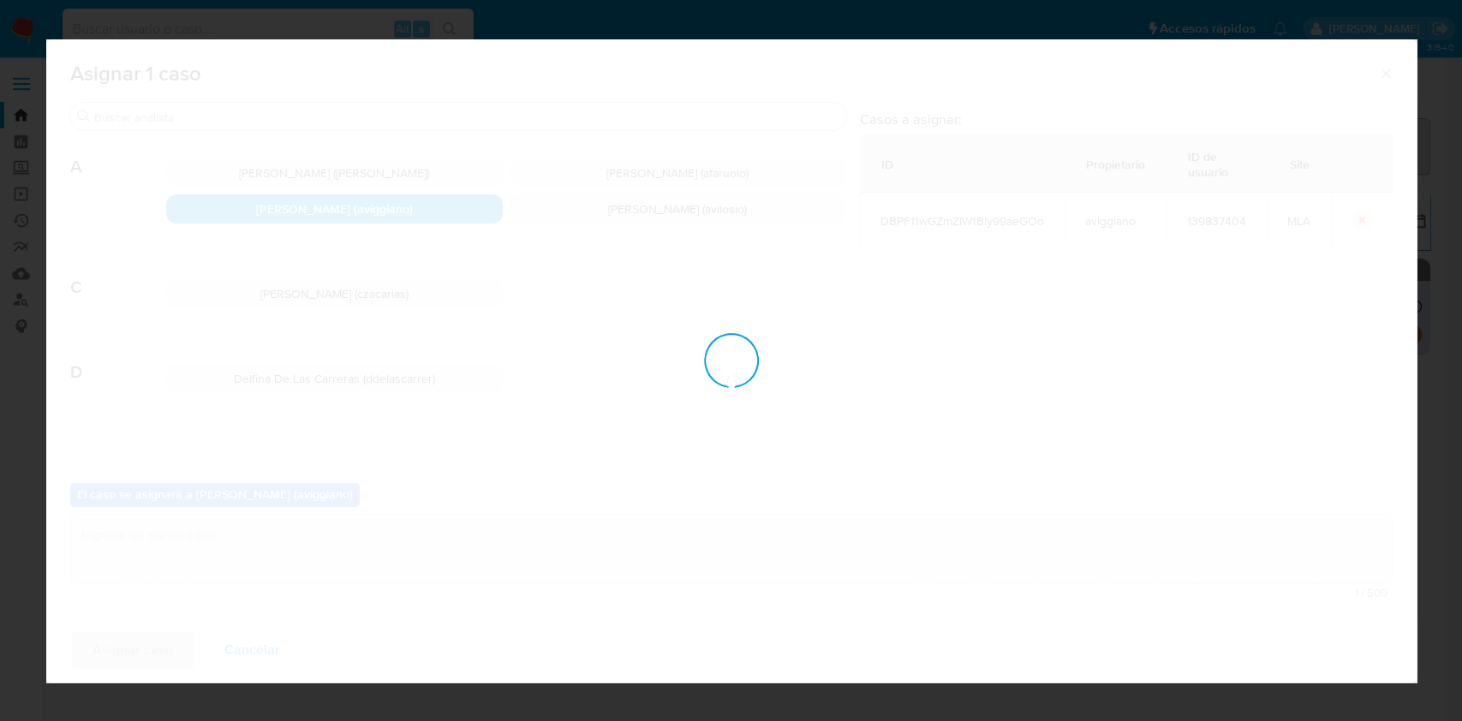
checkbox input "false"
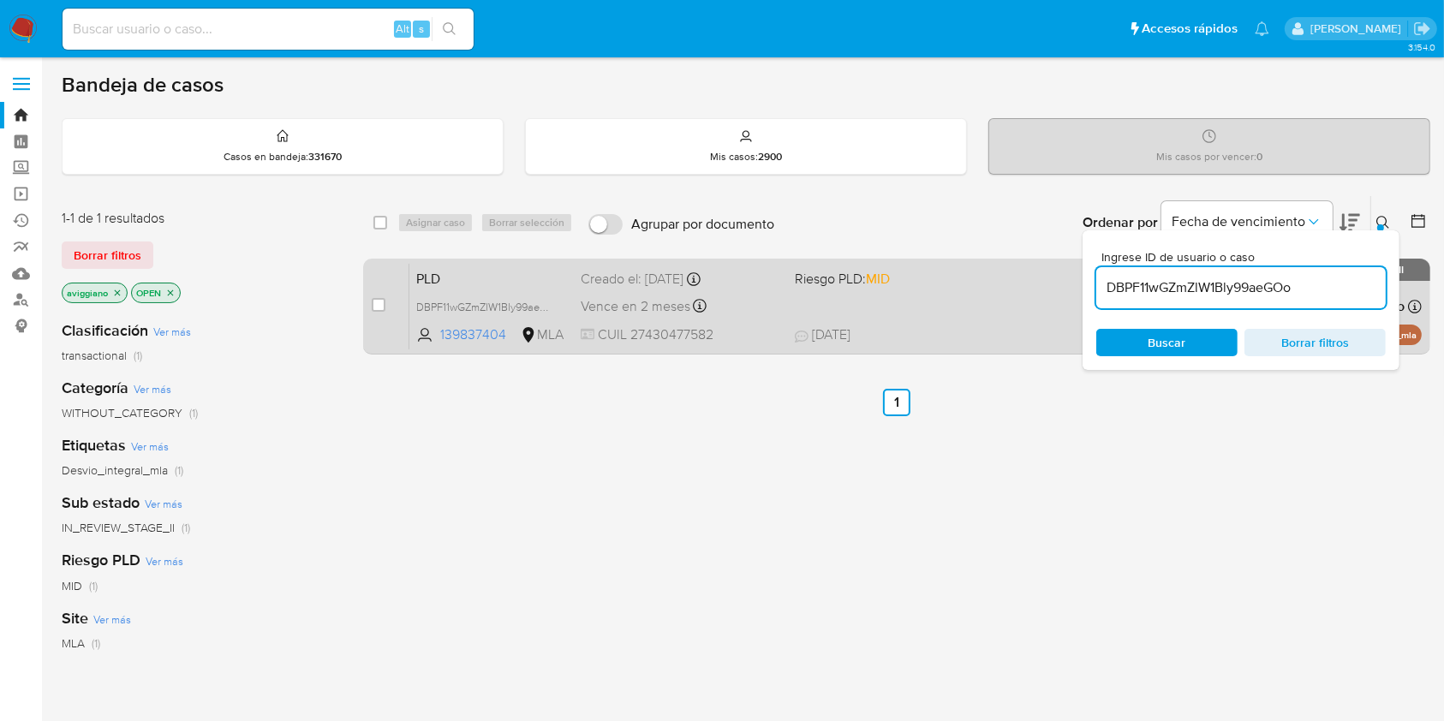
click at [735, 277] on div "Creado el: [DATE] Creado el: [DATE] 03:33:28" at bounding box center [681, 279] width 200 height 19
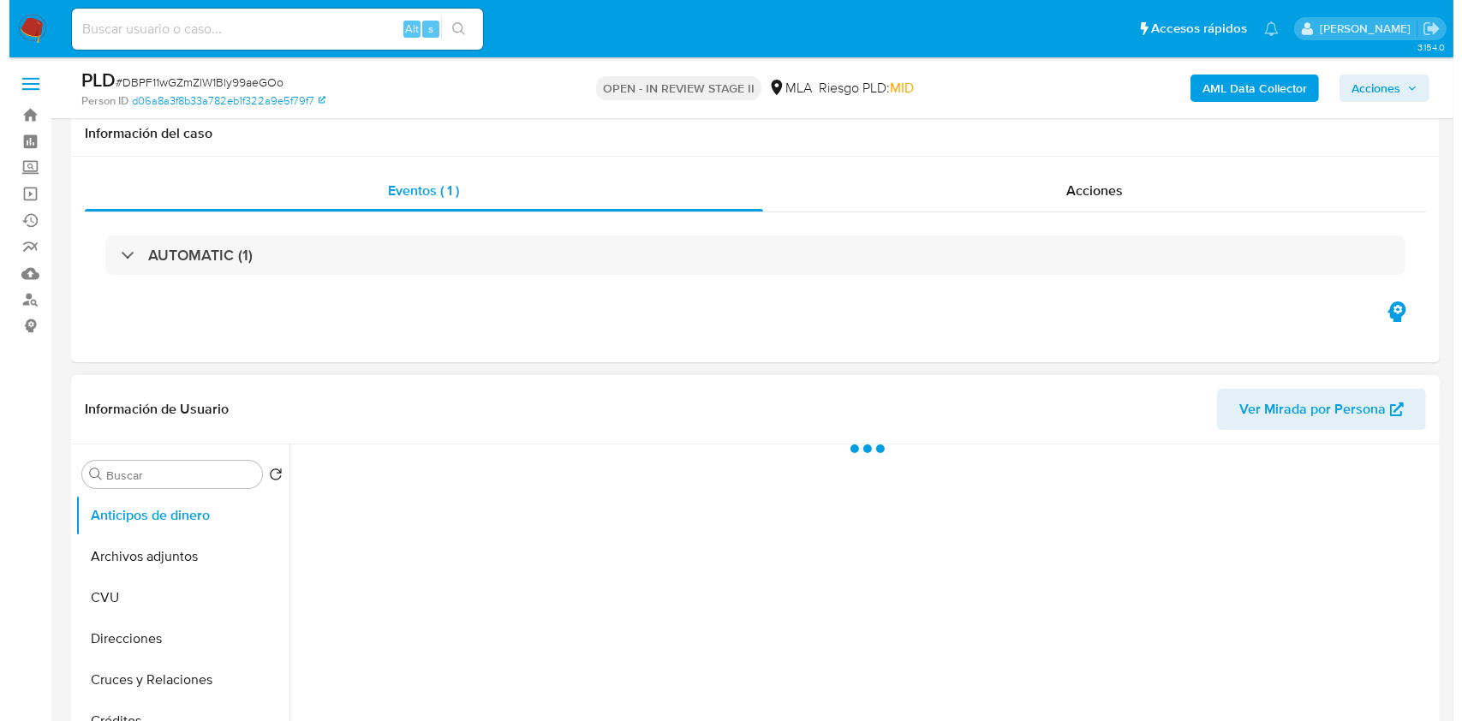
scroll to position [228, 0]
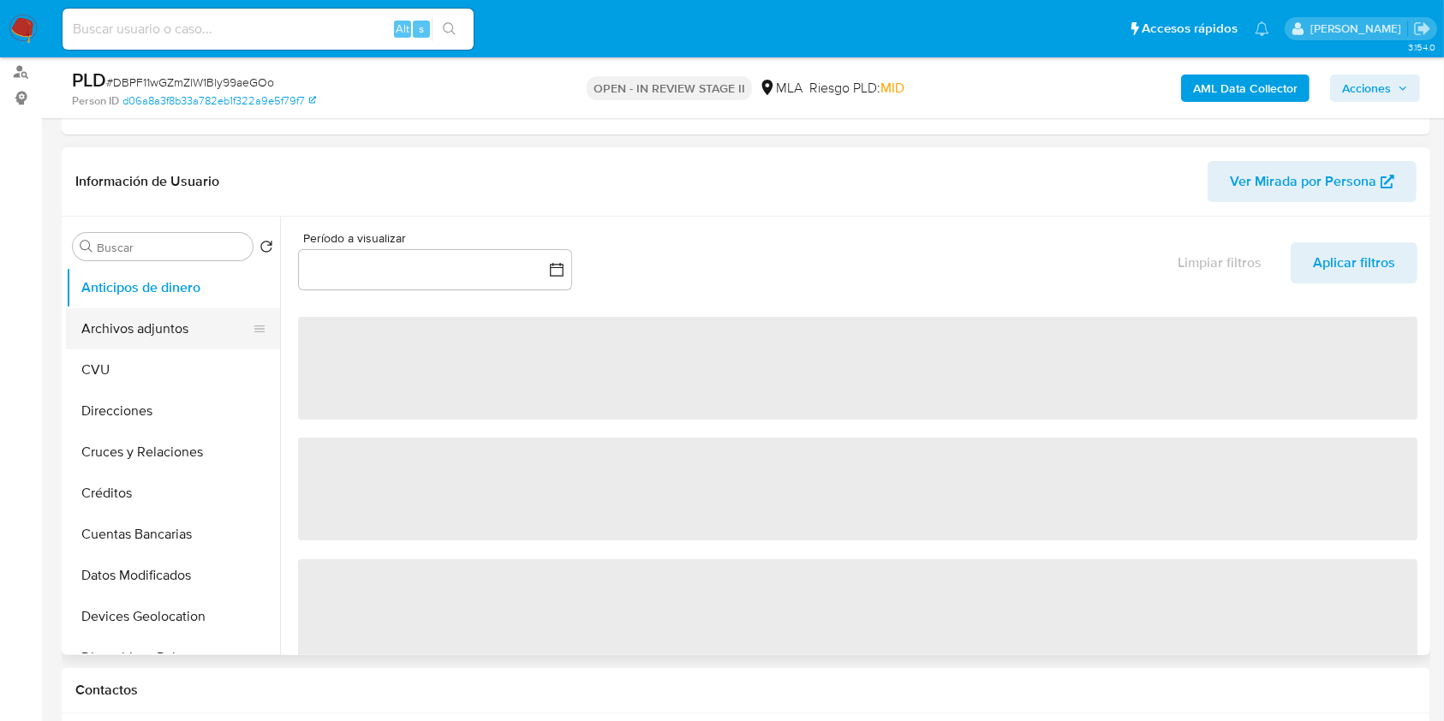
click at [164, 325] on button "Archivos adjuntos" at bounding box center [166, 328] width 200 height 41
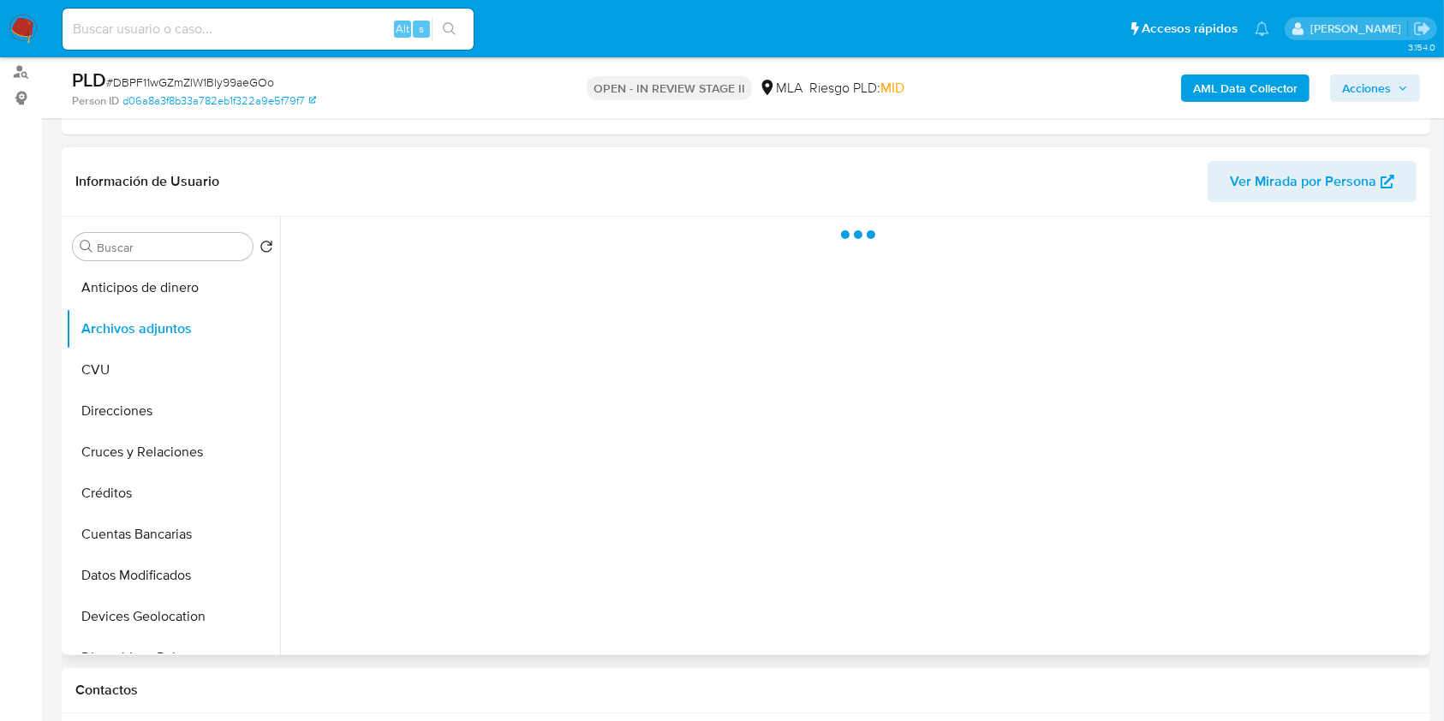
select select "10"
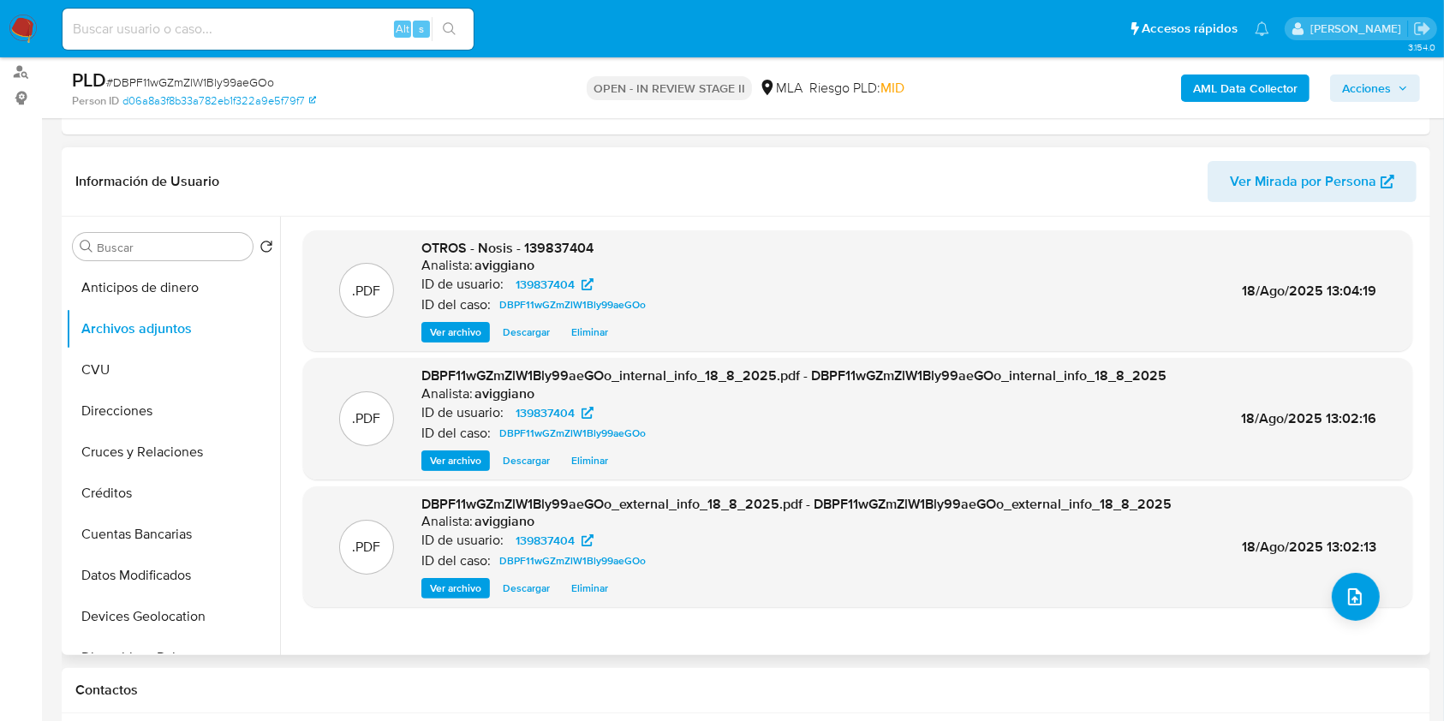
click at [573, 252] on span "OTROS - Nosis - 139837404" at bounding box center [507, 248] width 172 height 20
drag, startPoint x: 573, startPoint y: 252, endPoint x: 589, endPoint y: 265, distance: 20.7
click at [589, 265] on div "Analista: aviggiano" at bounding box center [536, 265] width 231 height 17
click at [571, 253] on span "OTROS - Nosis - 139837404" at bounding box center [507, 248] width 172 height 20
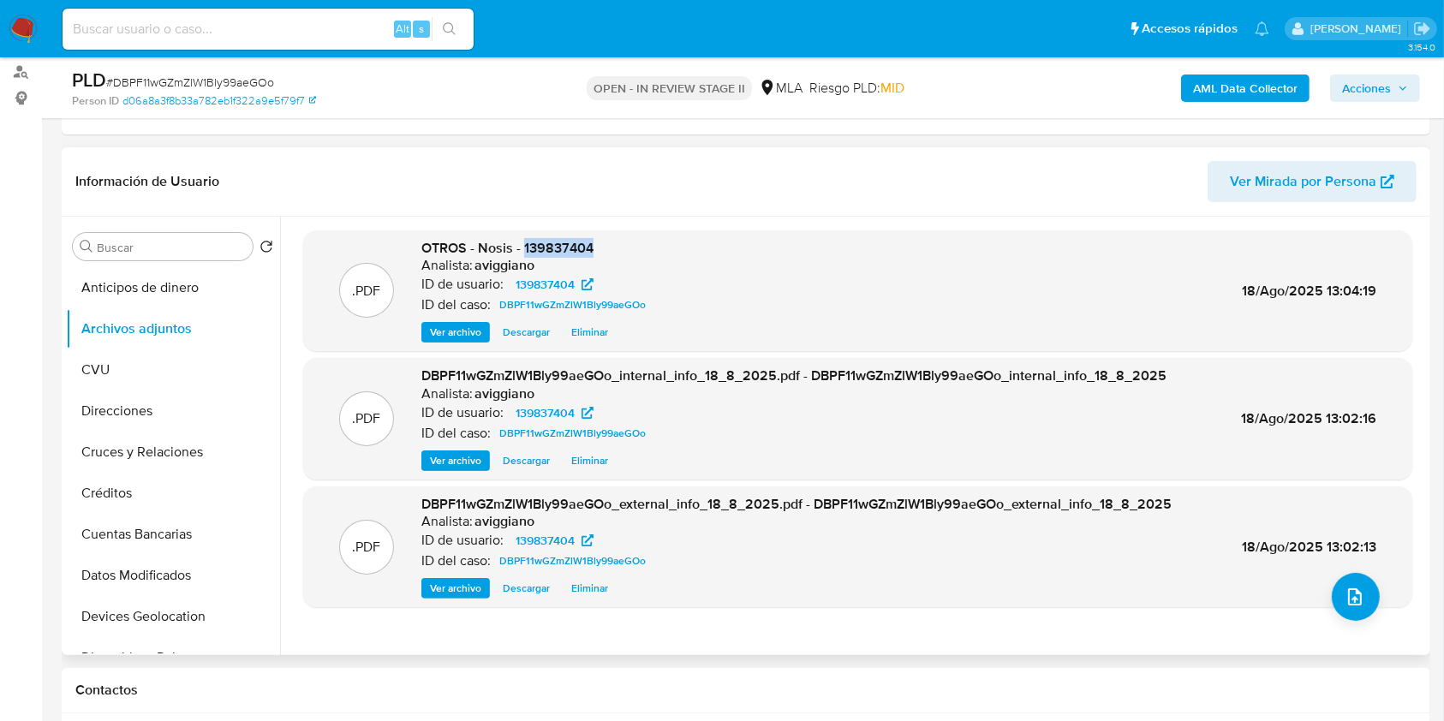
click at [571, 253] on span "OTROS - Nosis - 139837404" at bounding box center [507, 248] width 172 height 20
copy span "139837404"
click at [1348, 598] on icon "upload-file" at bounding box center [1355, 596] width 14 height 17
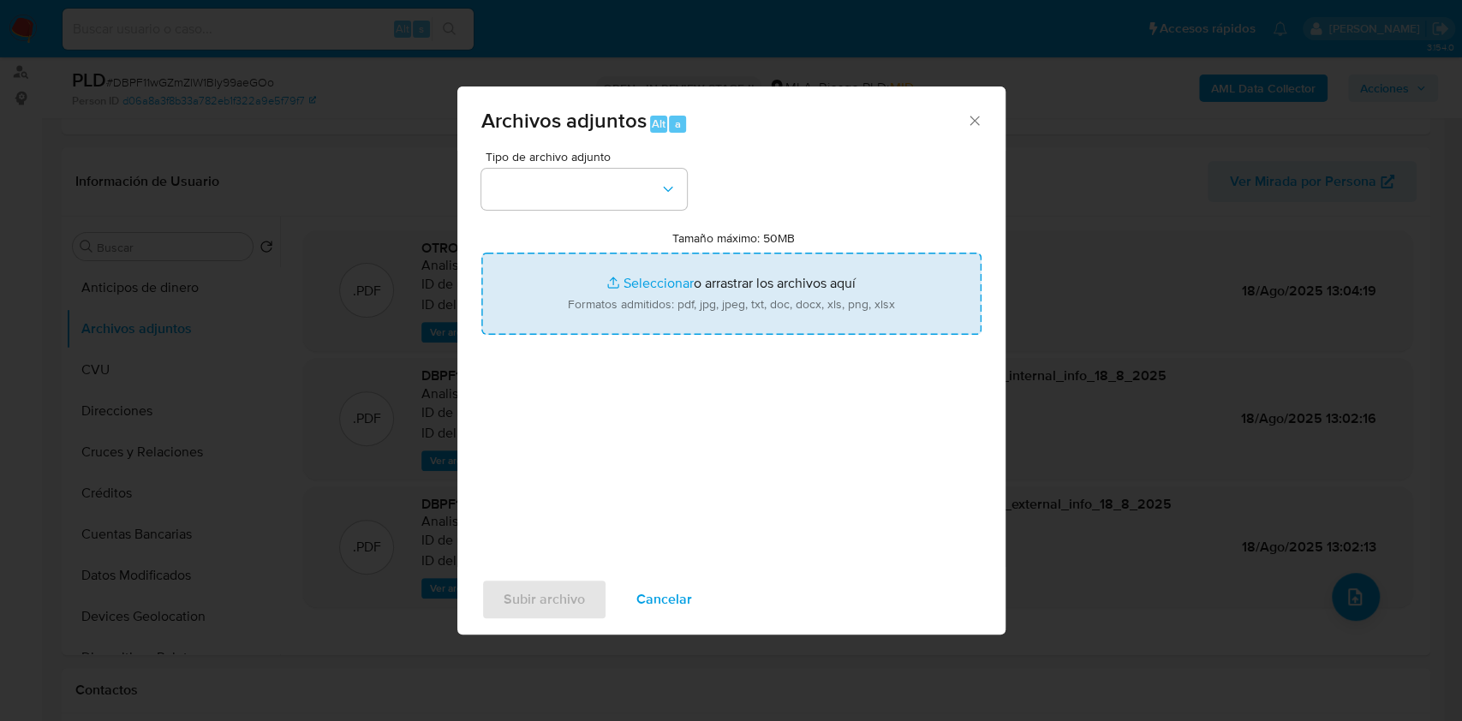
click at [705, 291] on input "Tamaño máximo: 50MB Seleccionar archivos" at bounding box center [731, 294] width 500 height 82
click at [818, 312] on input "Tamaño máximo: 50MB Seleccionar archivos" at bounding box center [731, 294] width 500 height 82
type input "C:\fakepath\Movimientos-Aladdin-v10_1 - 139837404.xlsx"
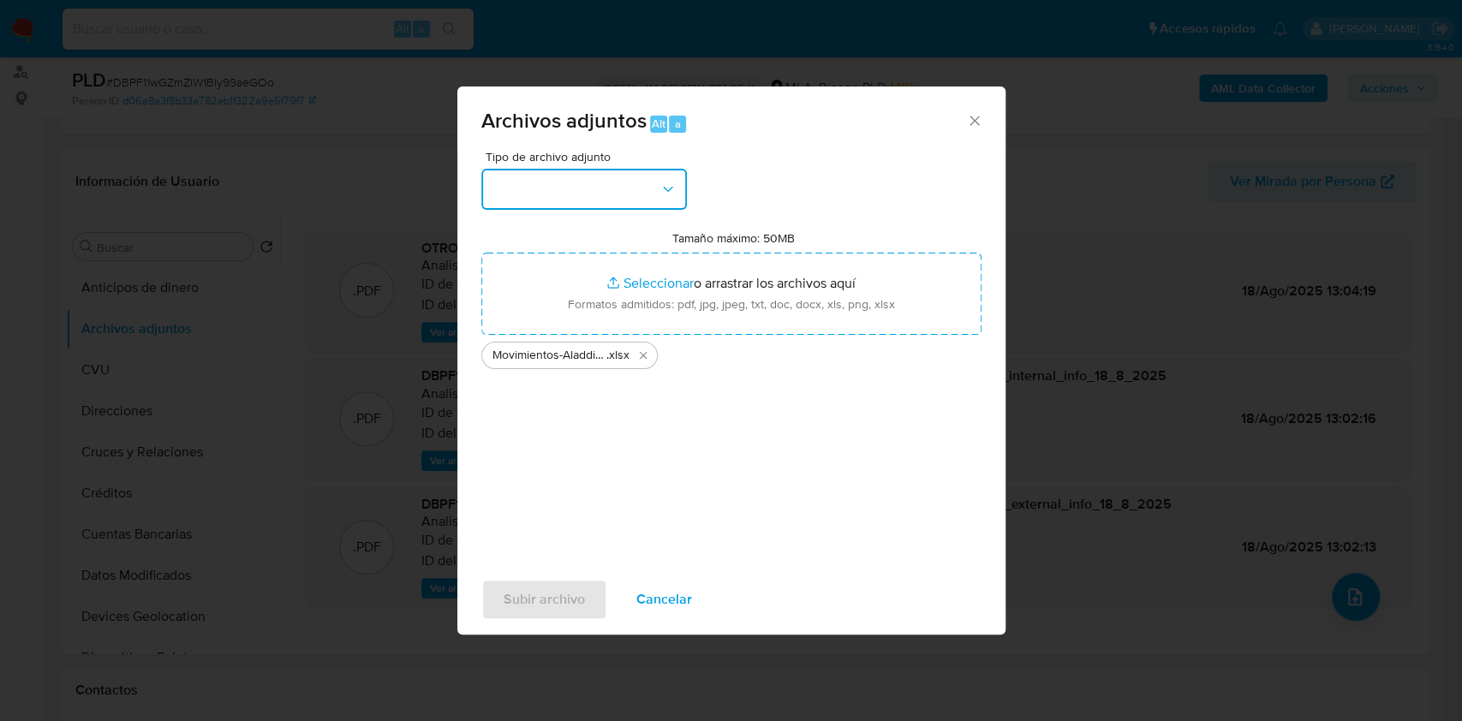
click at [614, 192] on button "button" at bounding box center [584, 189] width 206 height 41
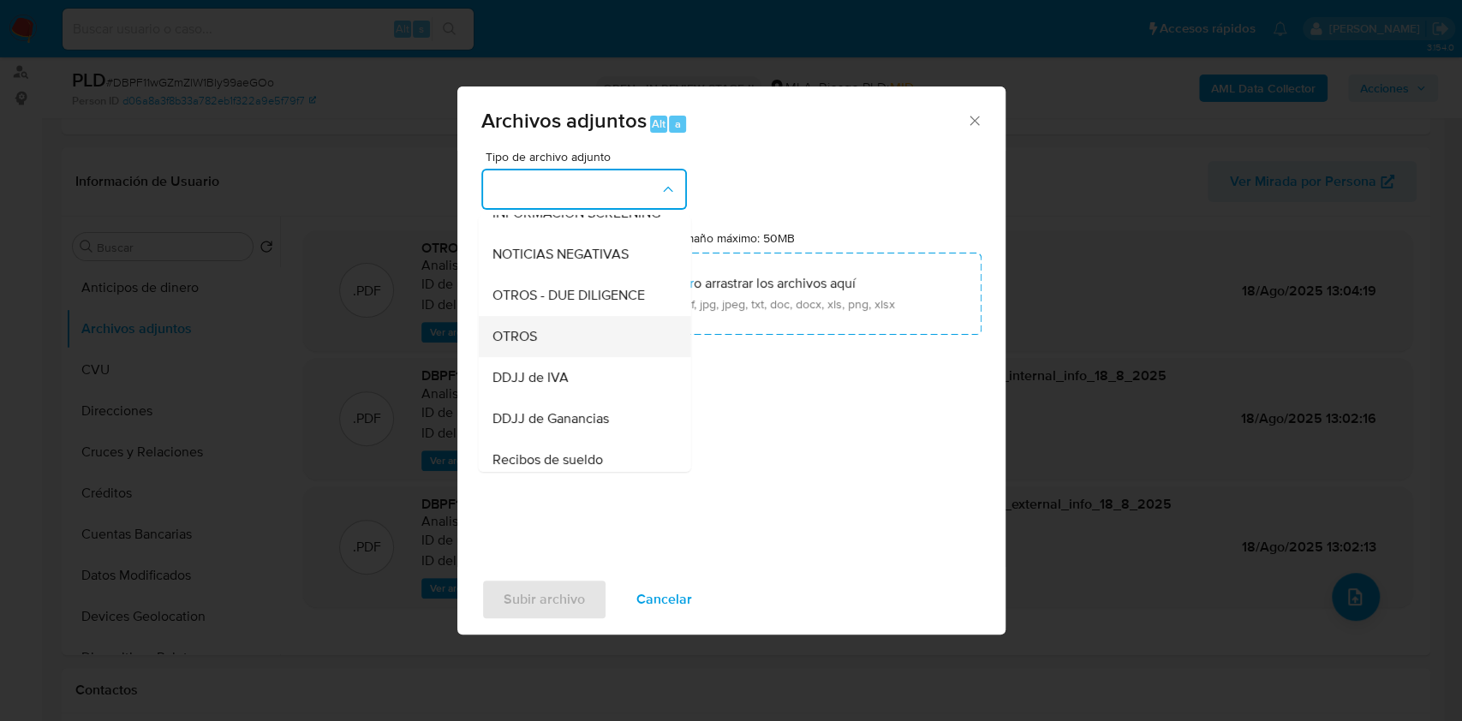
click at [546, 335] on div "OTROS" at bounding box center [579, 336] width 175 height 41
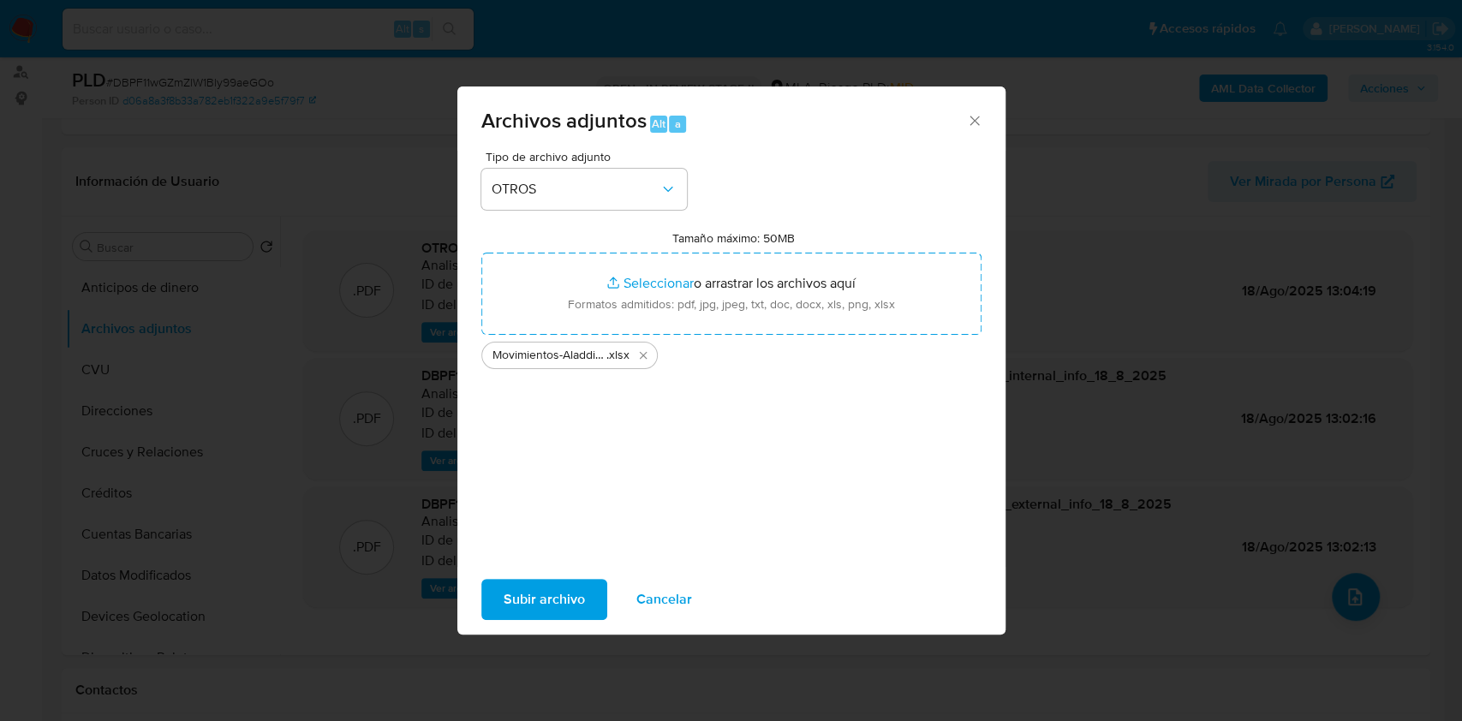
click at [535, 613] on span "Subir archivo" at bounding box center [544, 600] width 81 height 38
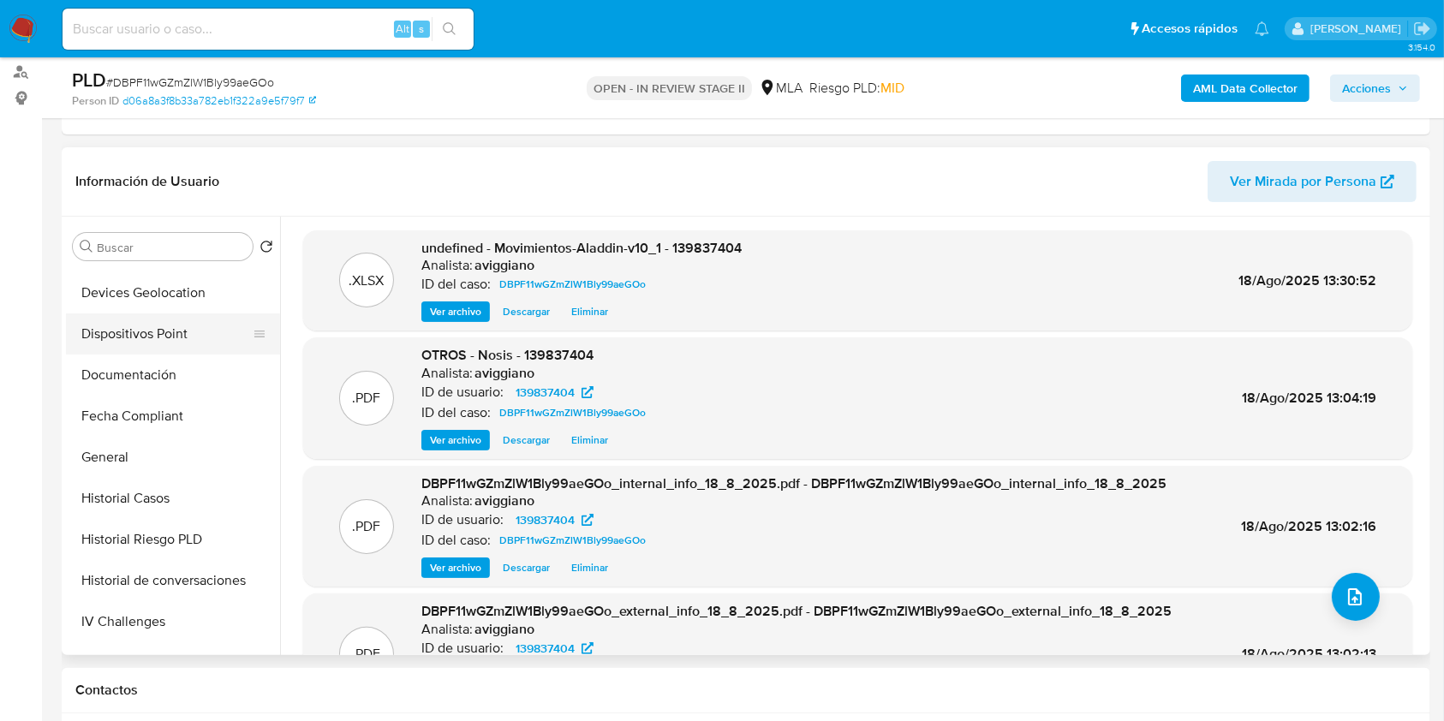
scroll to position [457, 0]
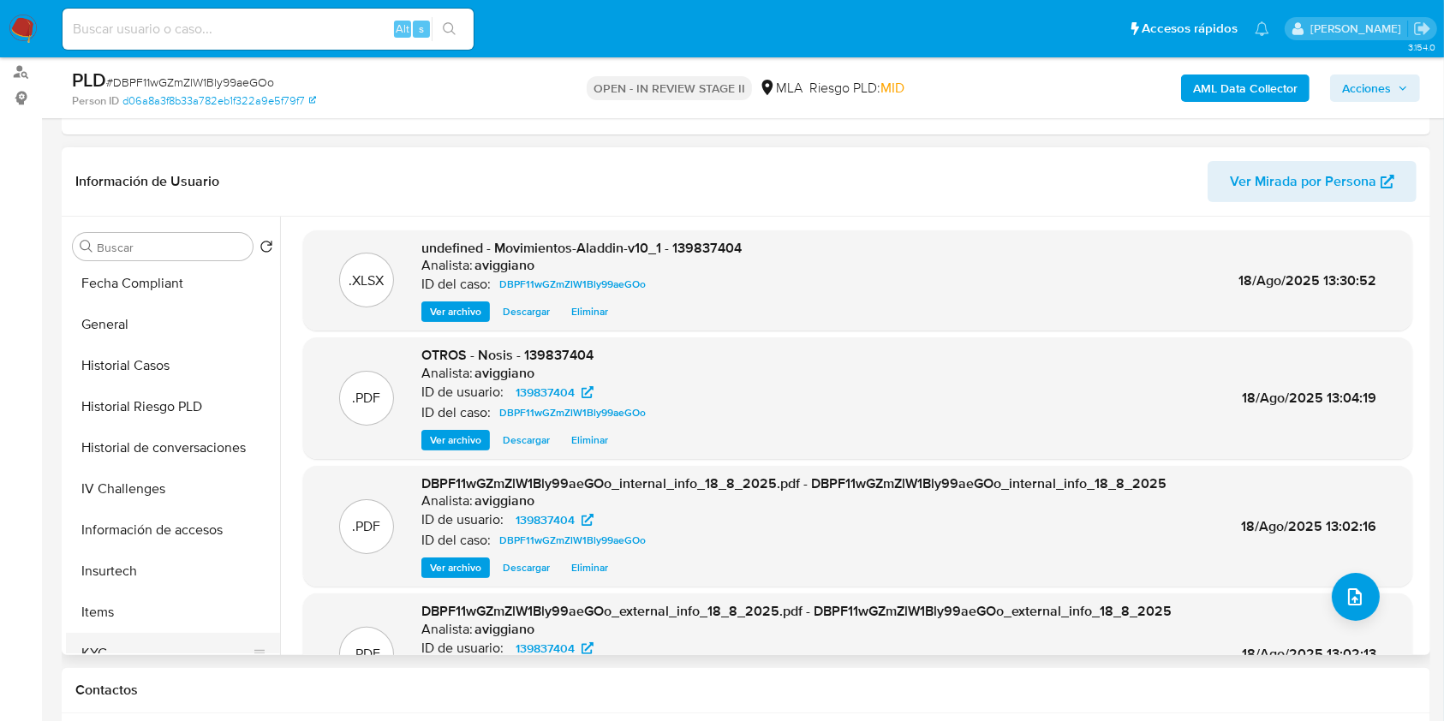
click at [110, 642] on button "KYC" at bounding box center [166, 653] width 200 height 41
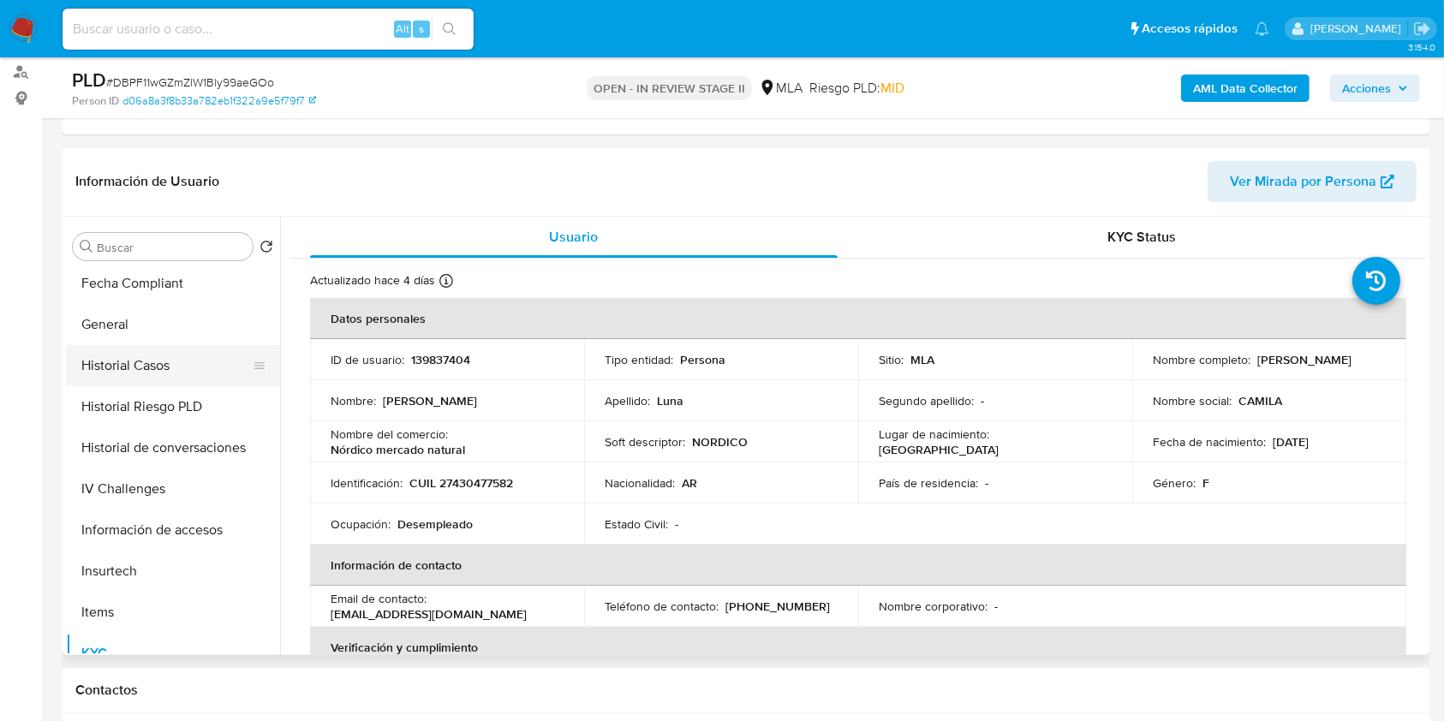
click at [158, 352] on button "Historial Casos" at bounding box center [166, 365] width 200 height 41
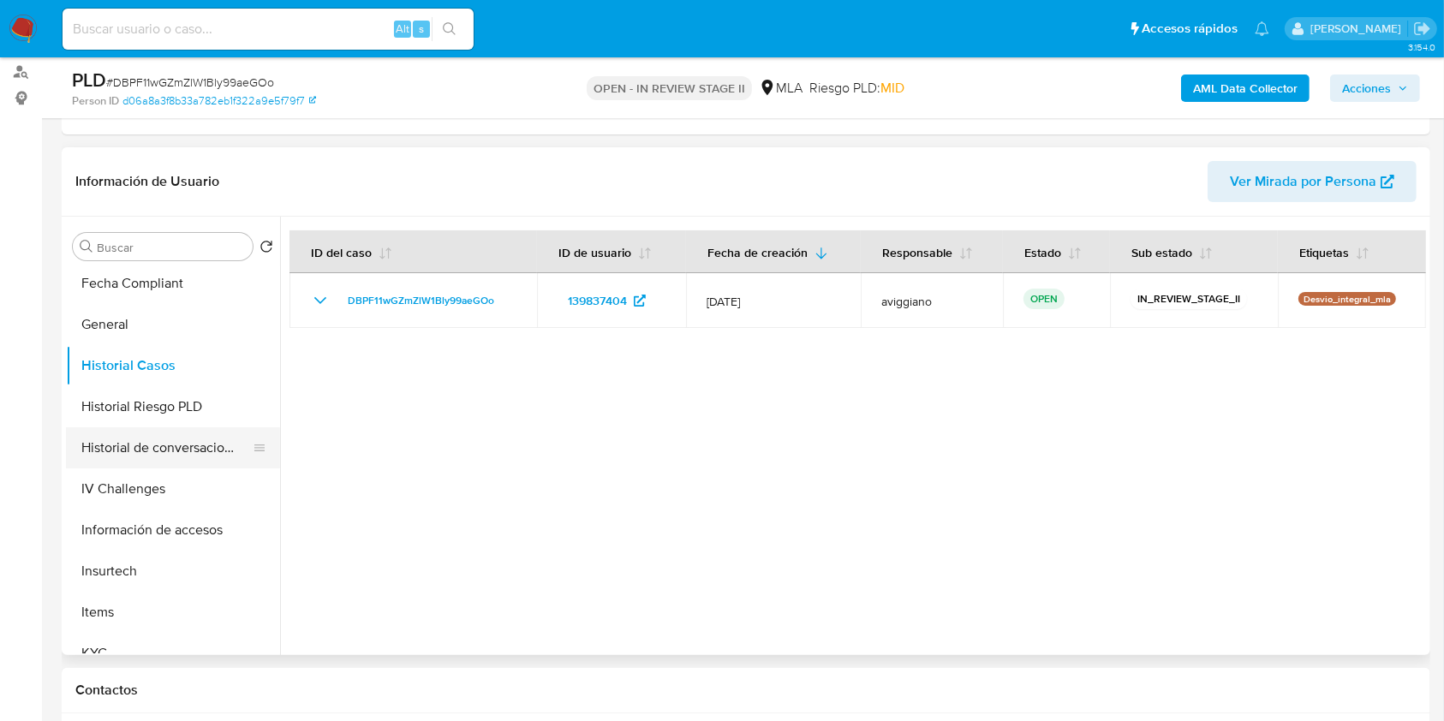
scroll to position [0, 0]
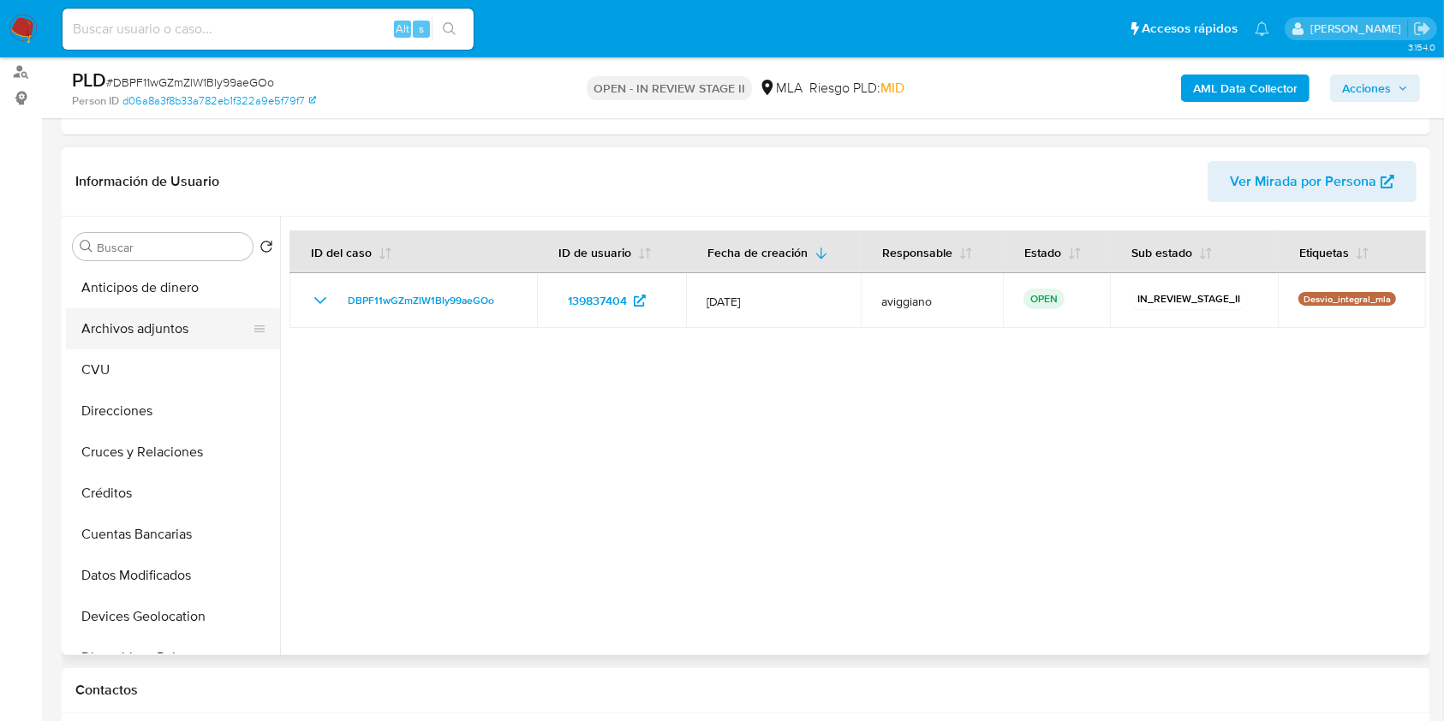
click at [203, 337] on button "Archivos adjuntos" at bounding box center [166, 328] width 200 height 41
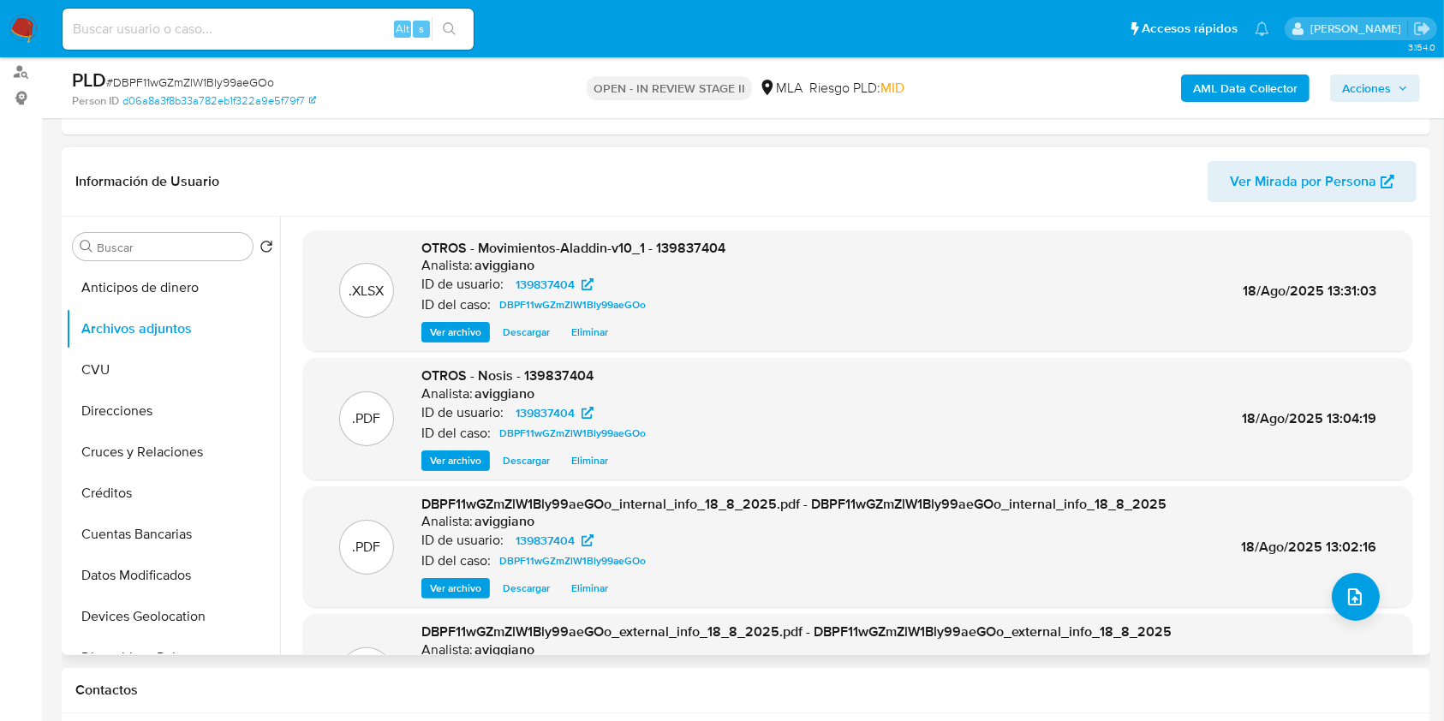
click at [697, 255] on span "OTROS - Movimientos-Aladdin-v10_1 - 139837404" at bounding box center [573, 248] width 304 height 20
copy span "139837404"
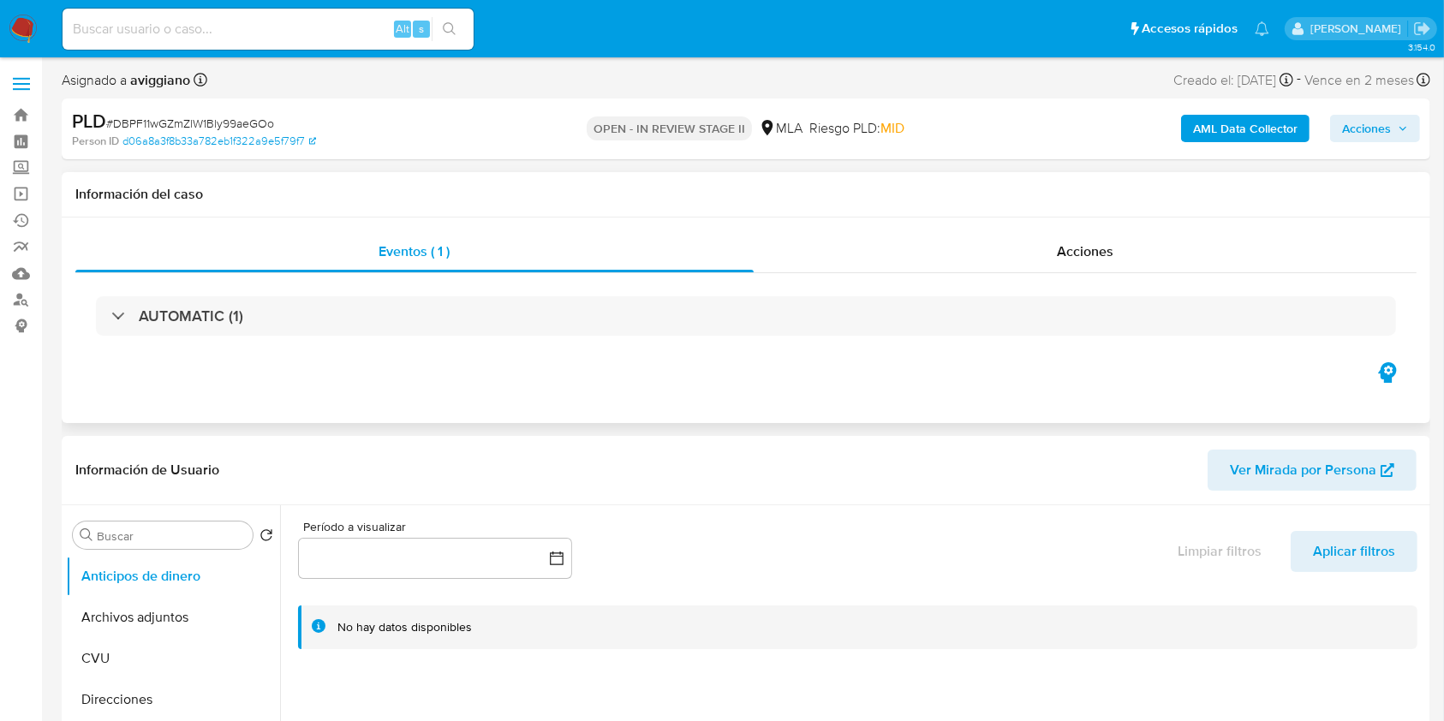
select select "10"
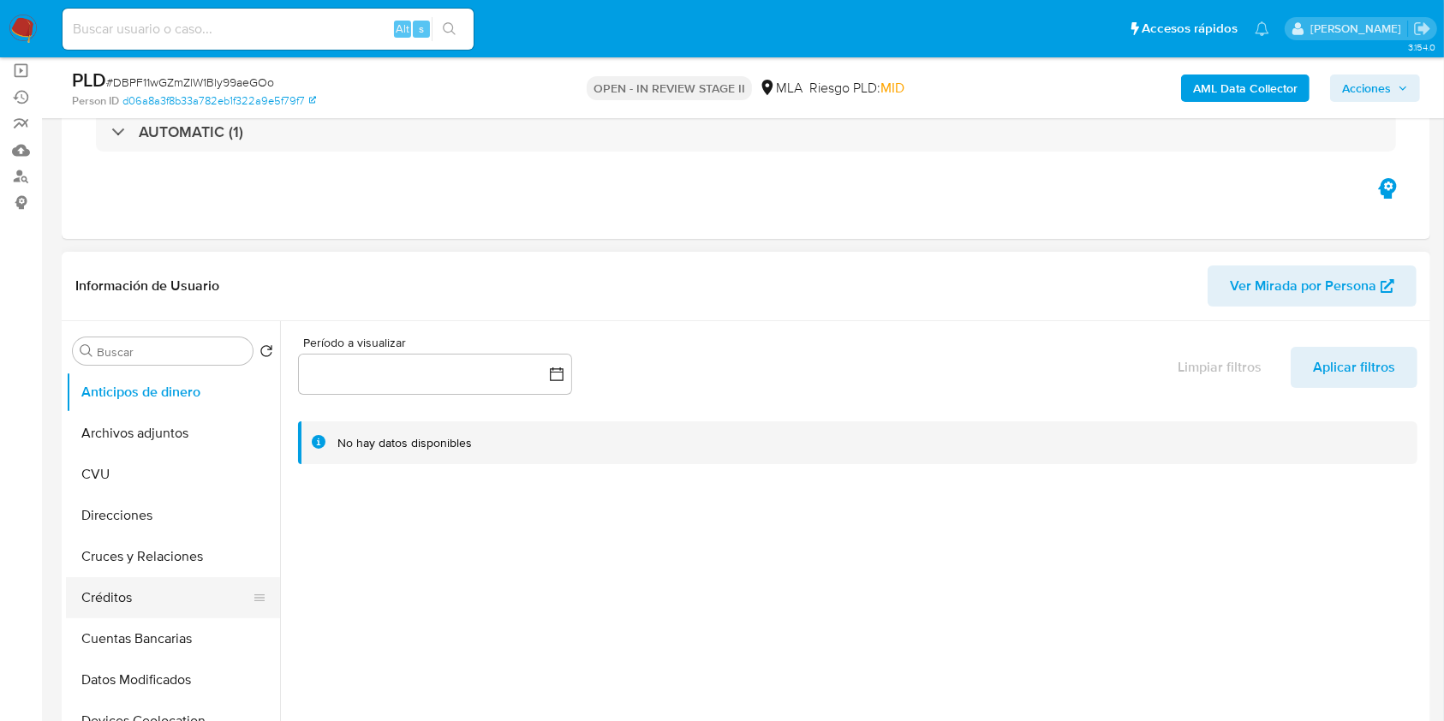
scroll to position [228, 0]
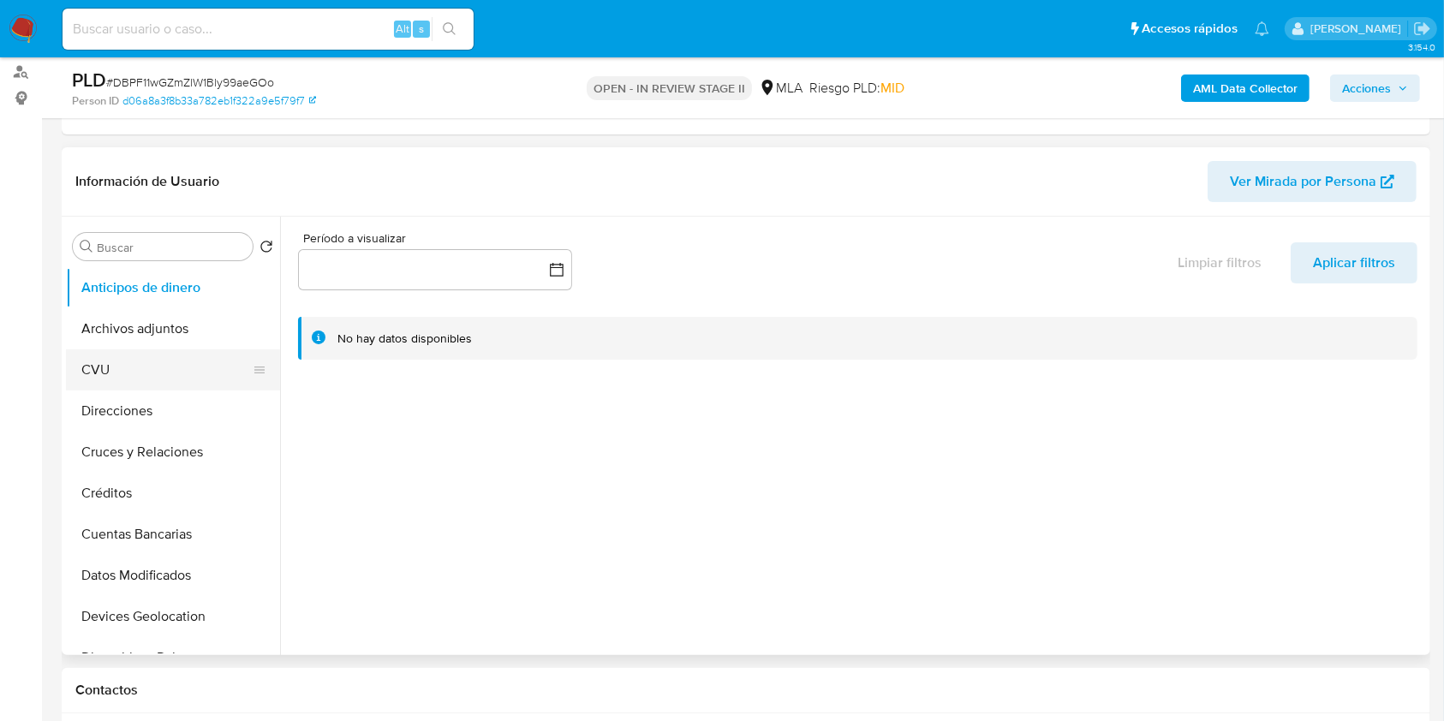
click at [163, 350] on button "CVU" at bounding box center [166, 370] width 200 height 41
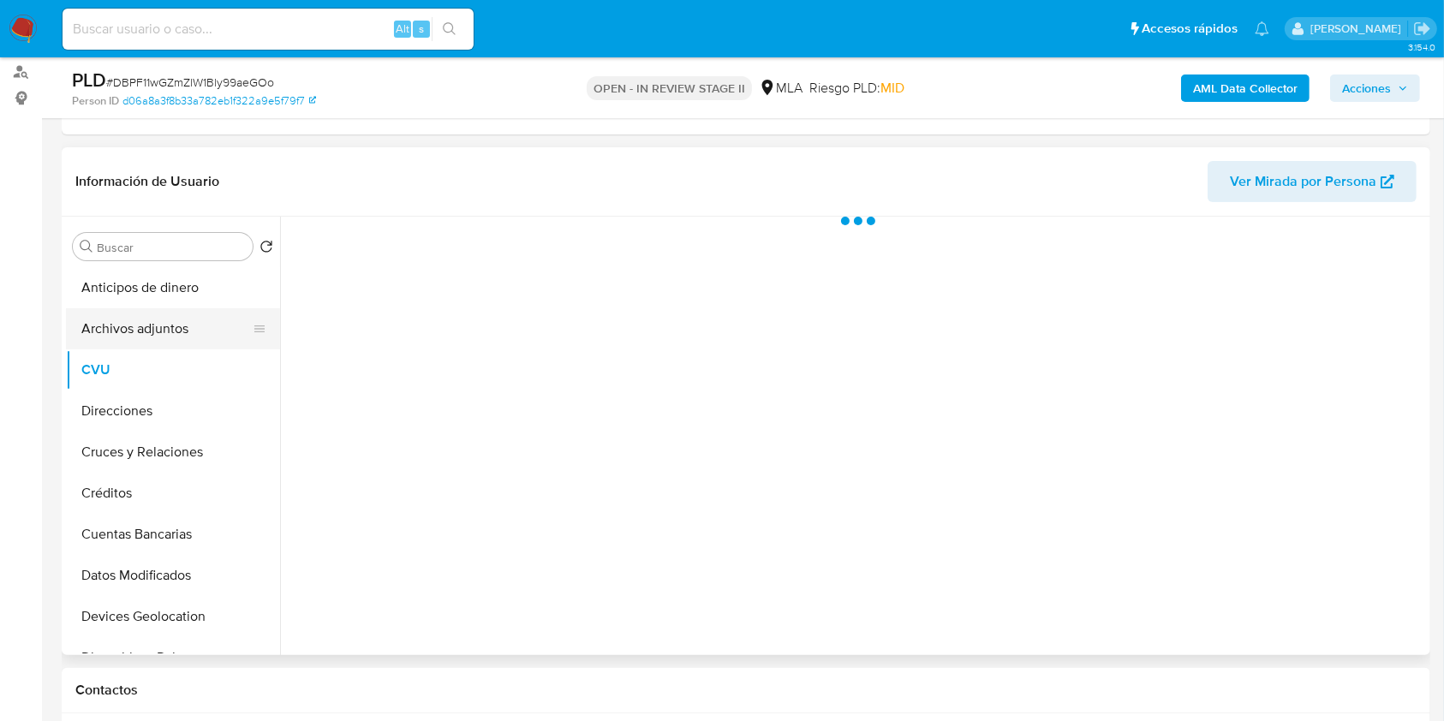
click at [159, 333] on button "Archivos adjuntos" at bounding box center [166, 328] width 200 height 41
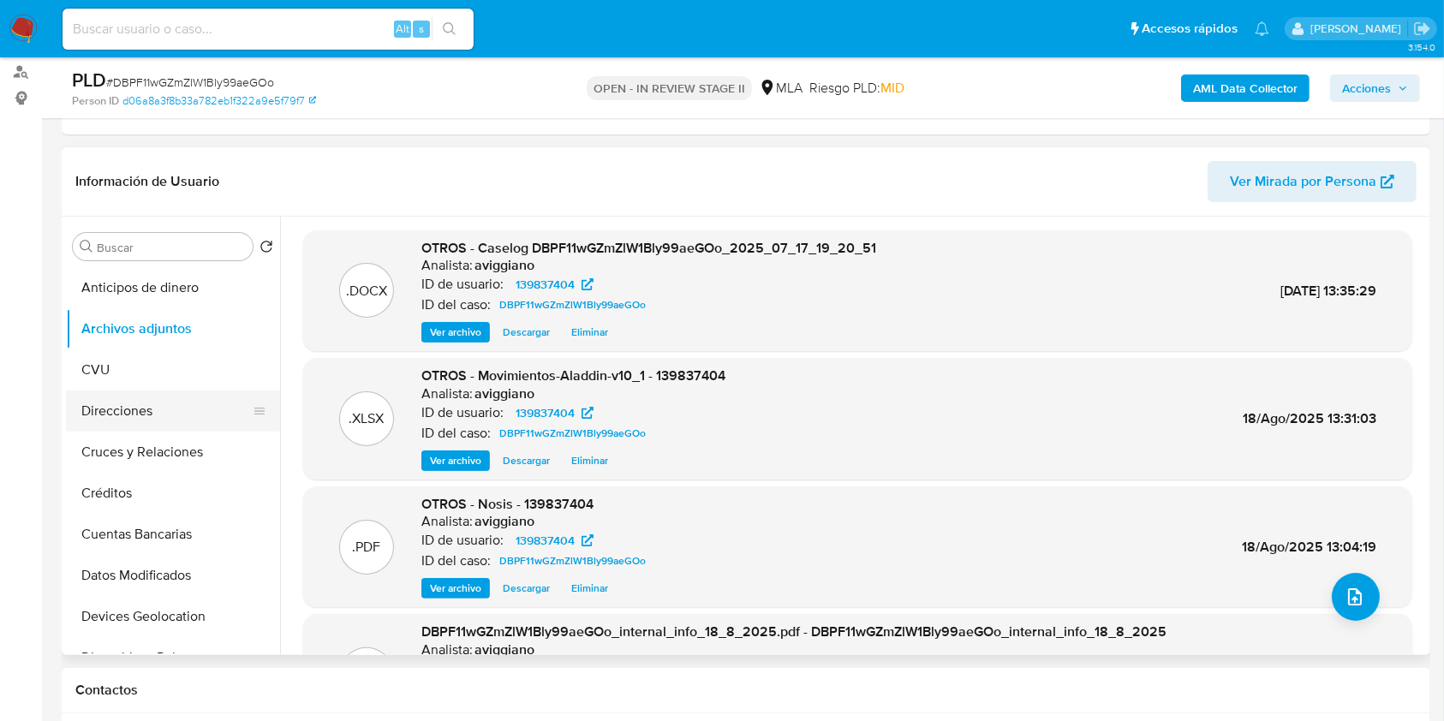
scroll to position [457, 0]
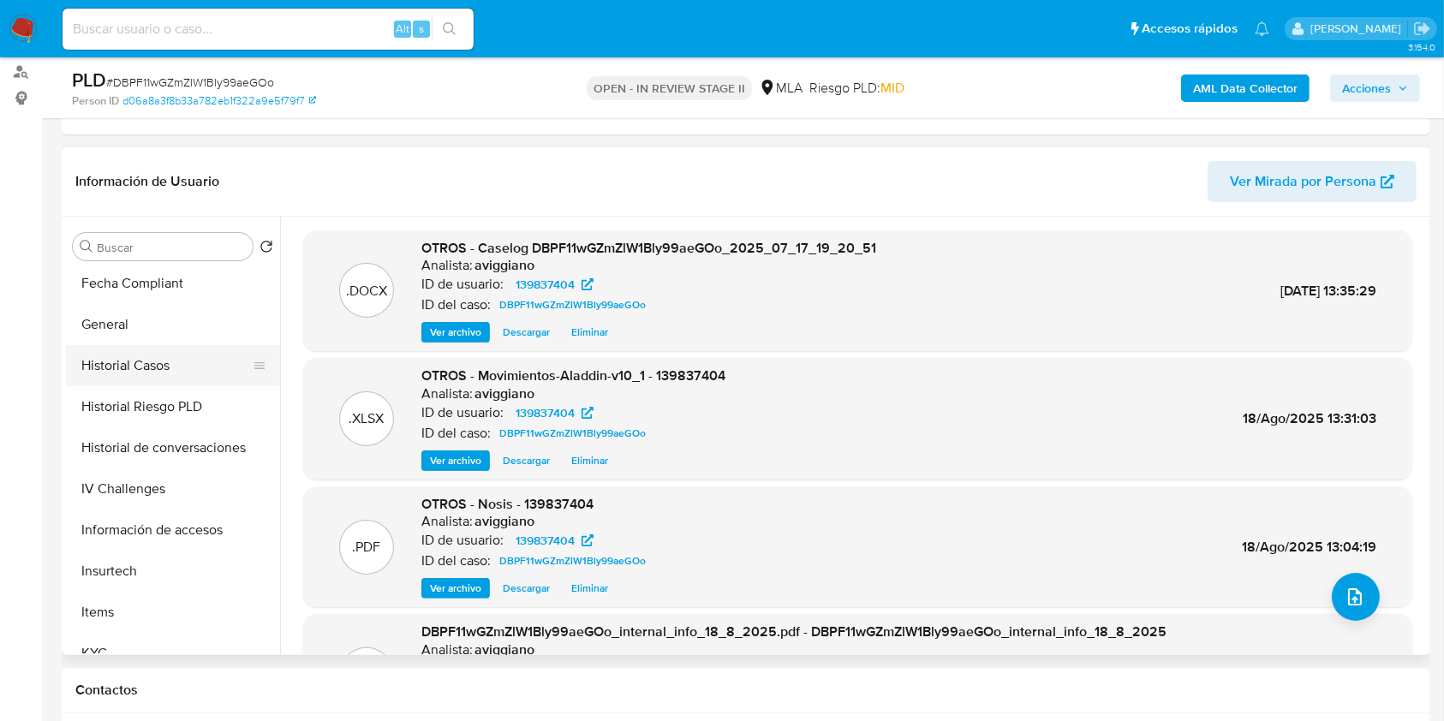
click at [184, 357] on button "Historial Casos" at bounding box center [166, 365] width 200 height 41
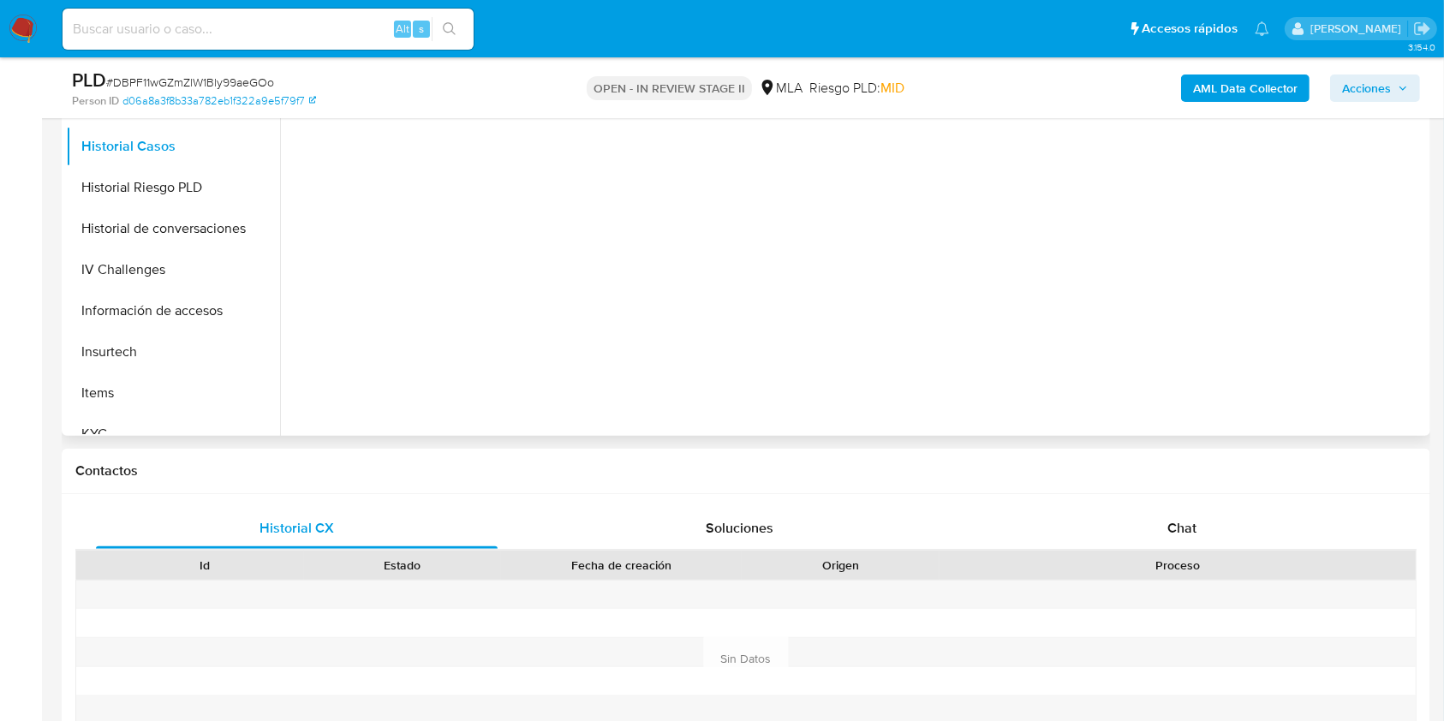
scroll to position [571, 0]
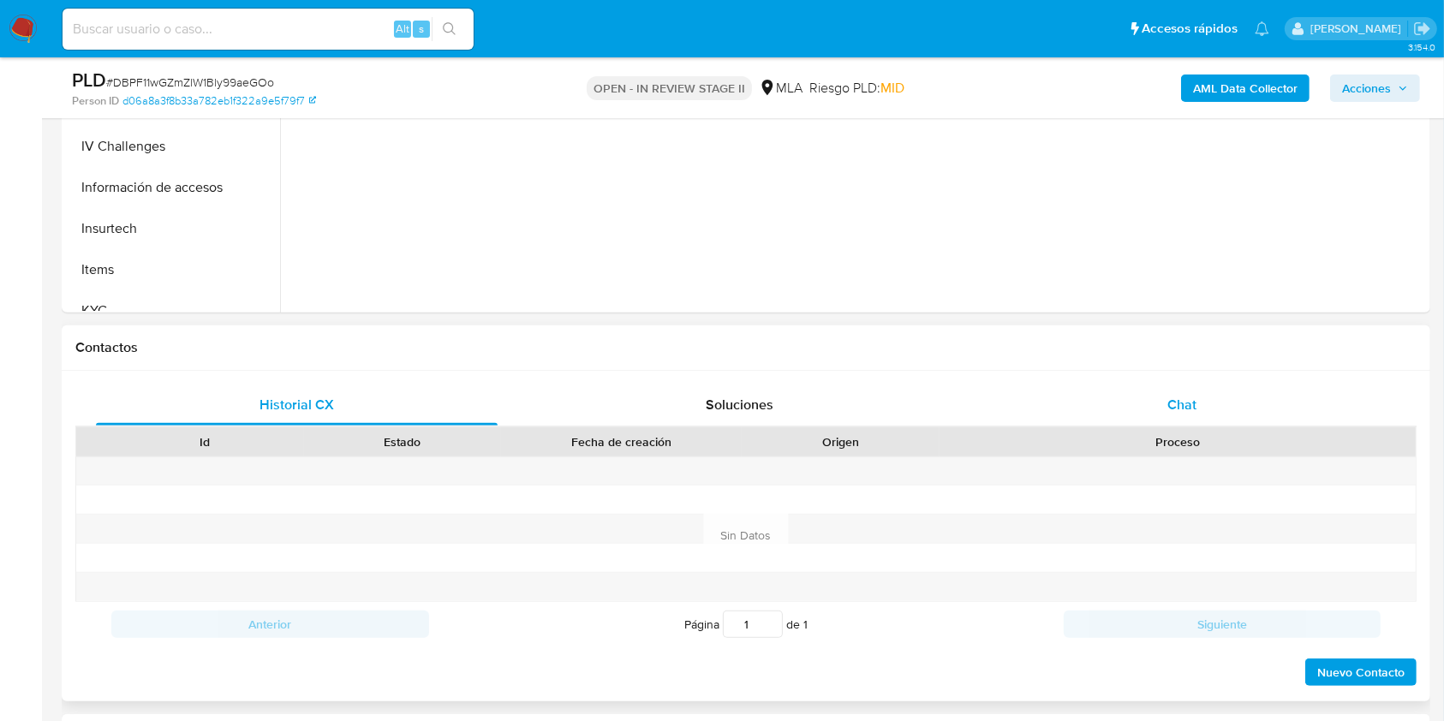
click at [1067, 388] on div "Chat" at bounding box center [1183, 405] width 402 height 41
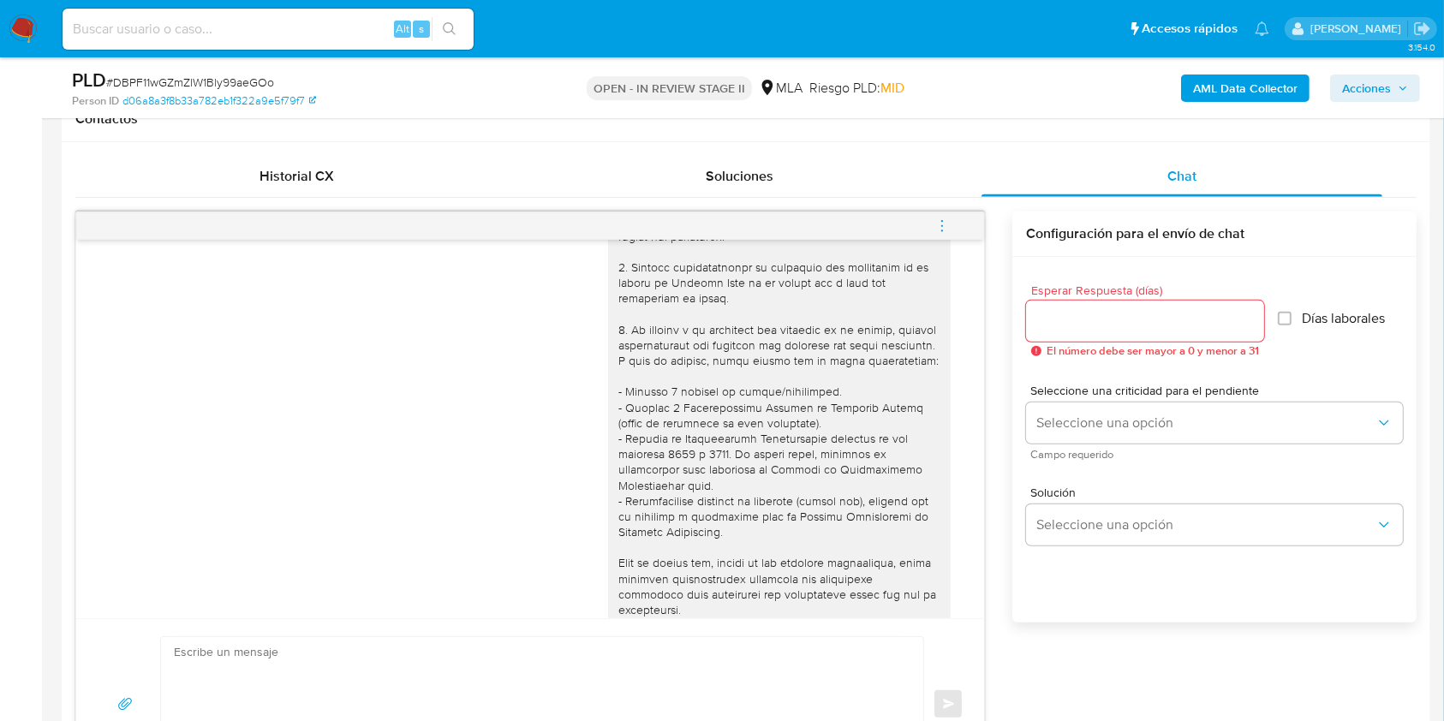
scroll to position [0, 0]
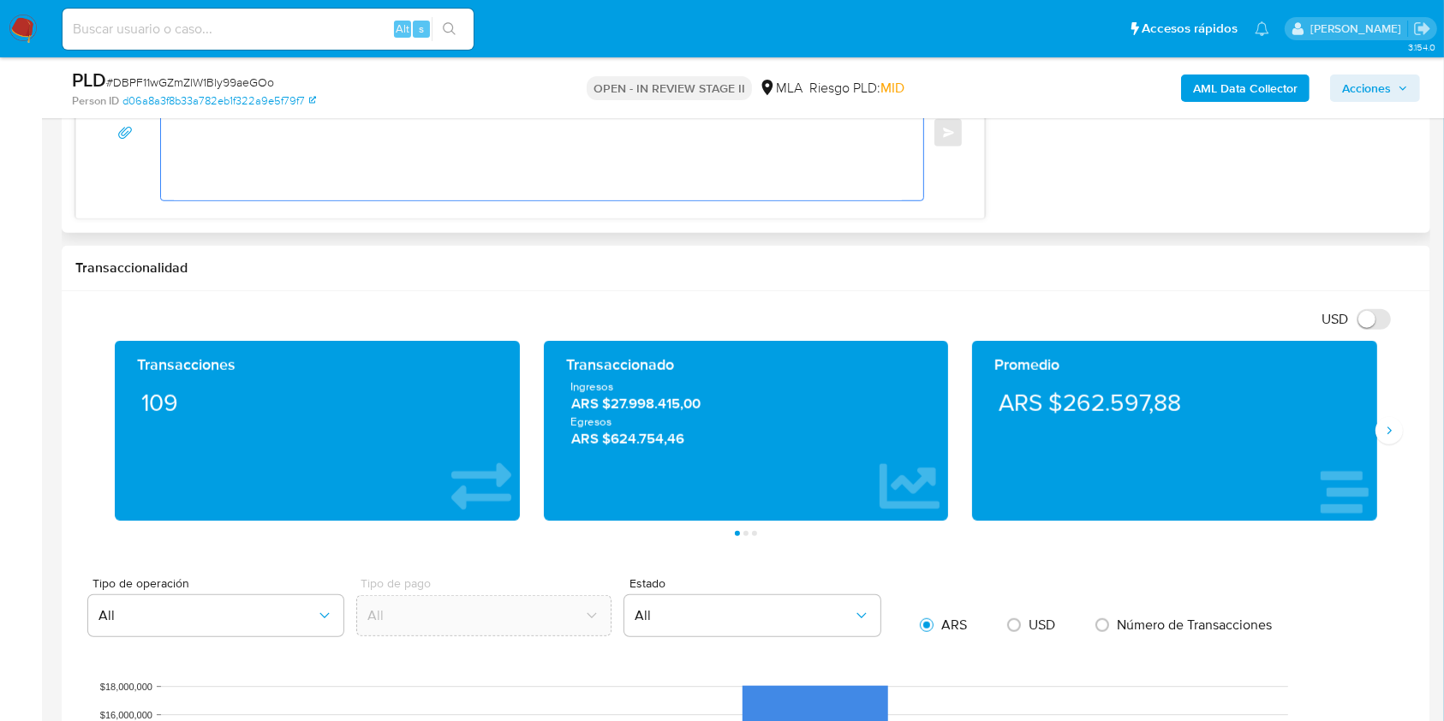
click at [562, 183] on textarea at bounding box center [538, 133] width 728 height 134
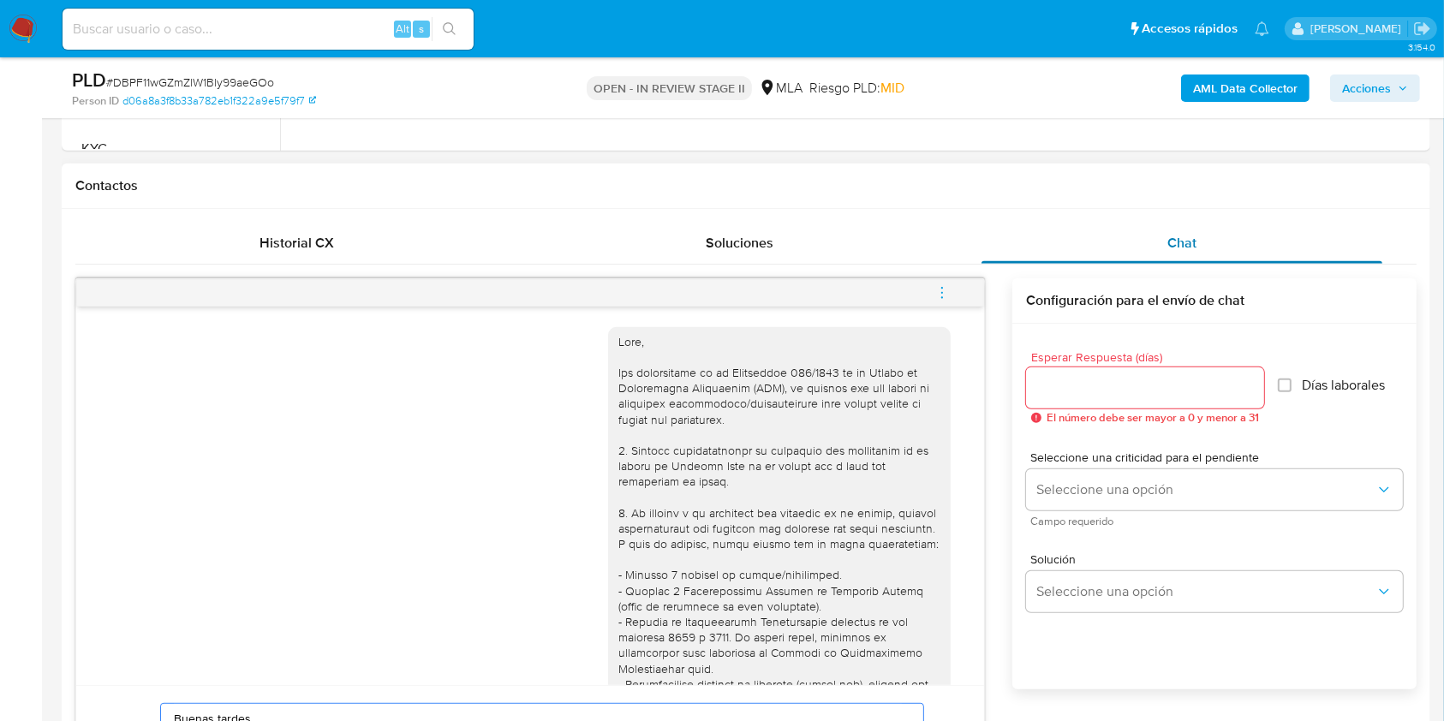
scroll to position [685, 0]
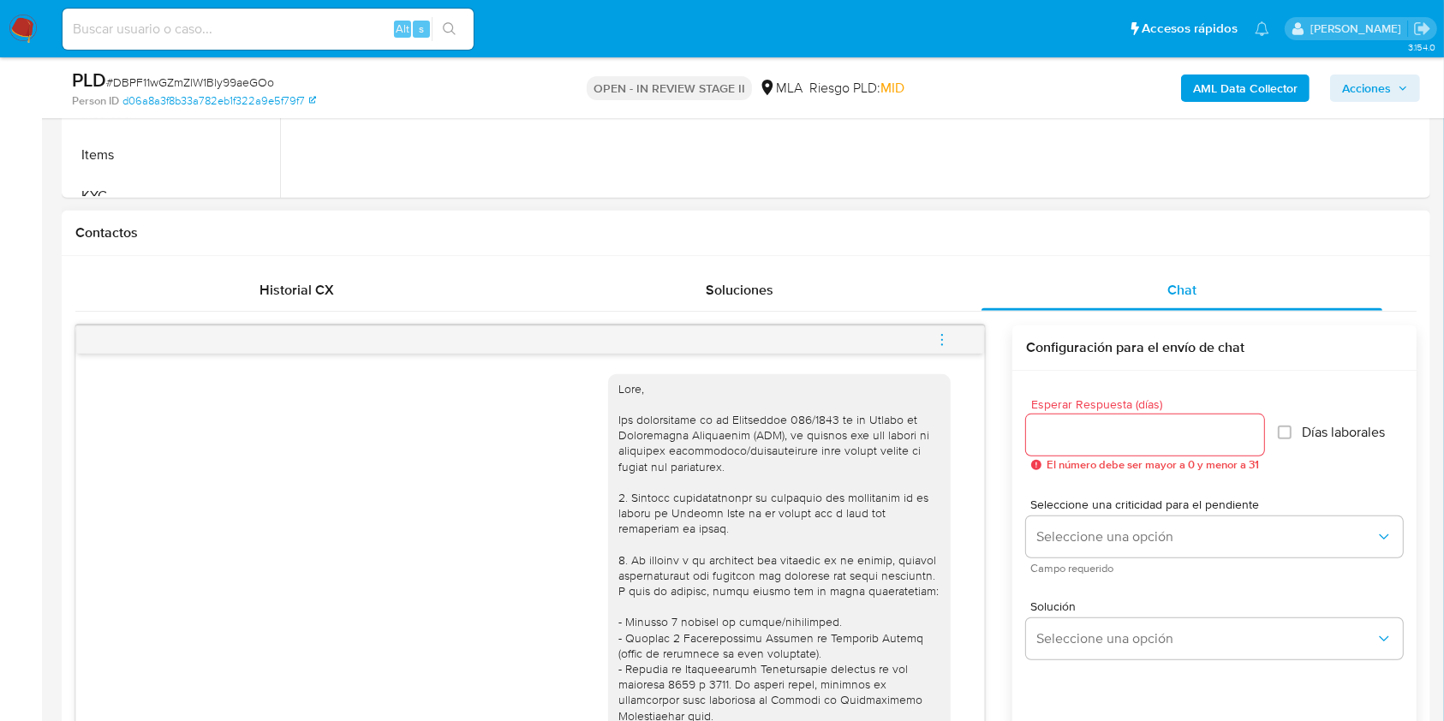
type textarea "Buenas tardes, Muchas gracias por el envío de la documentación. Confirmamos su …"
click at [1072, 435] on input "Esperar Respuesta (días)" at bounding box center [1145, 435] width 238 height 22
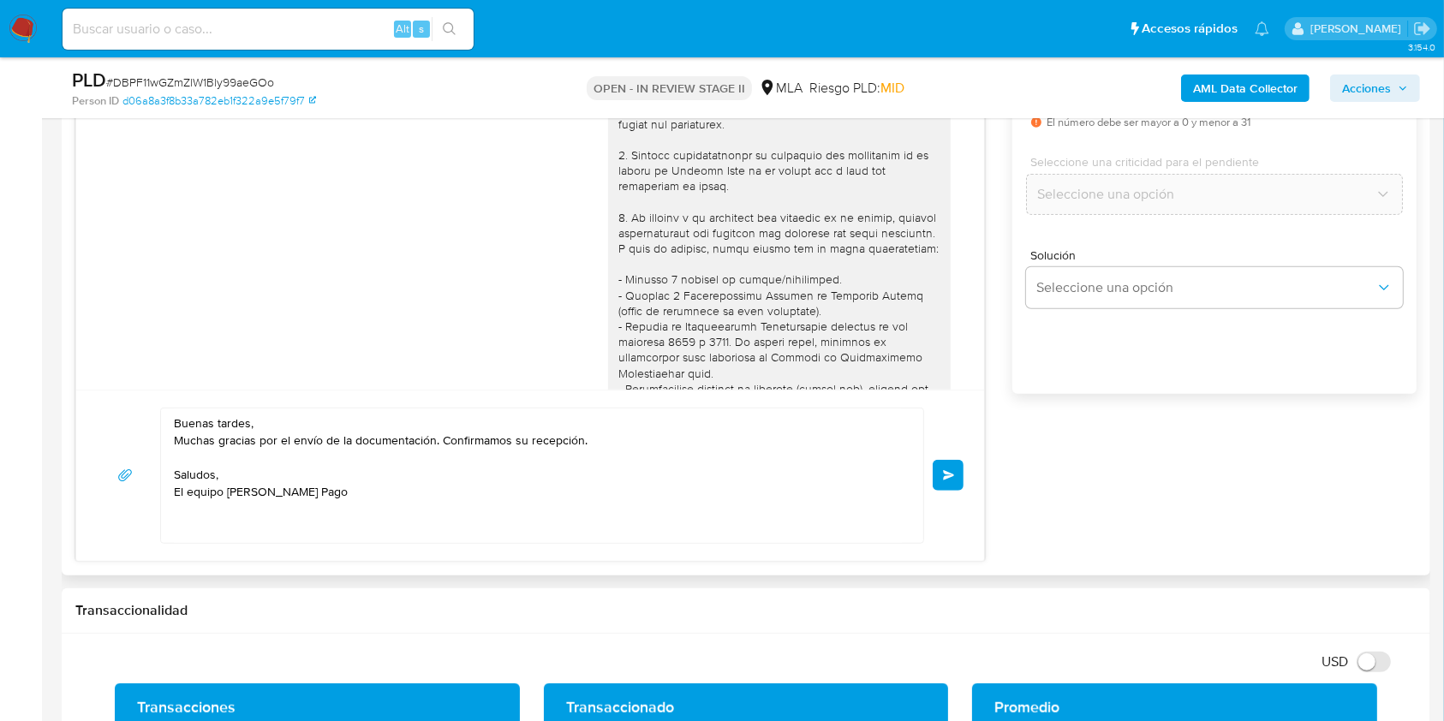
scroll to position [799, 0]
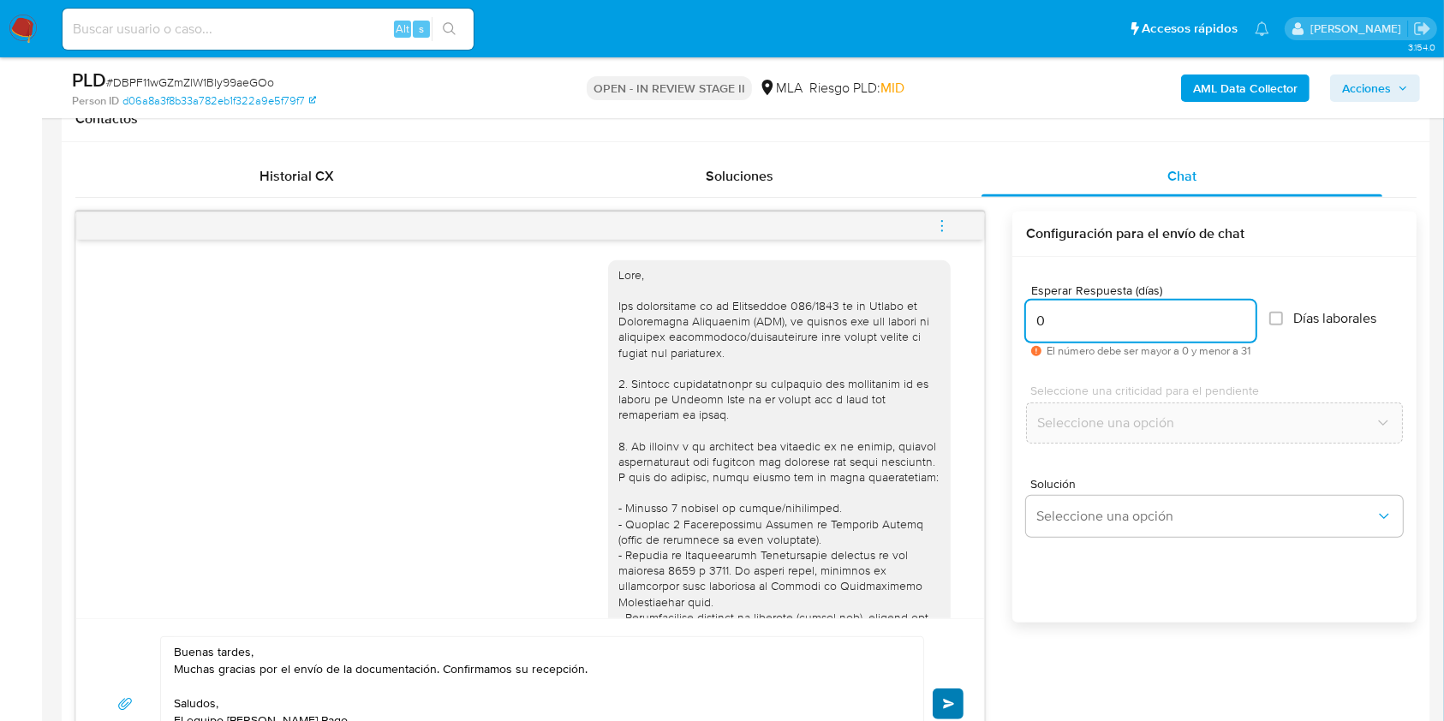
type input "0"
click at [937, 697] on button "Enviar" at bounding box center [948, 704] width 31 height 31
click at [941, 228] on icon "menu-action" at bounding box center [942, 225] width 15 height 15
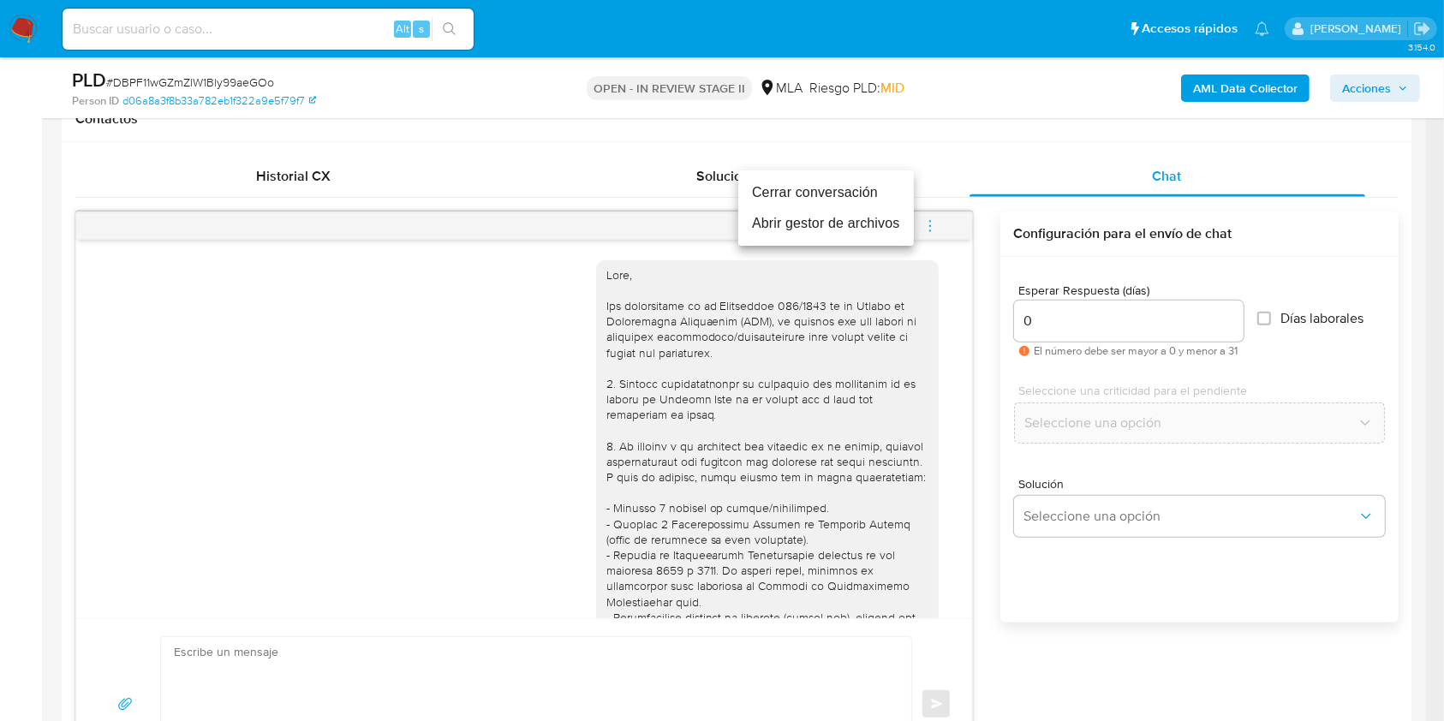
scroll to position [991, 0]
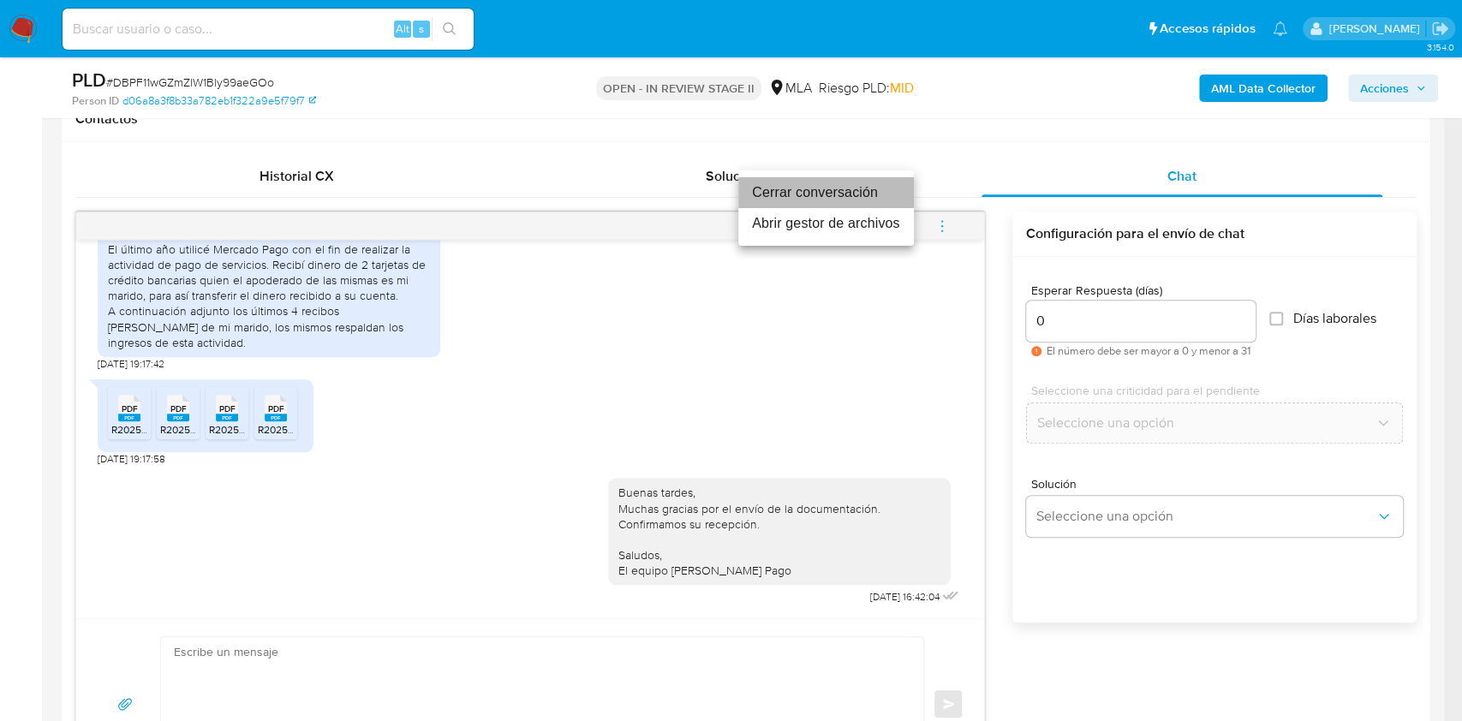
click at [767, 196] on li "Cerrar conversación" at bounding box center [826, 192] width 176 height 31
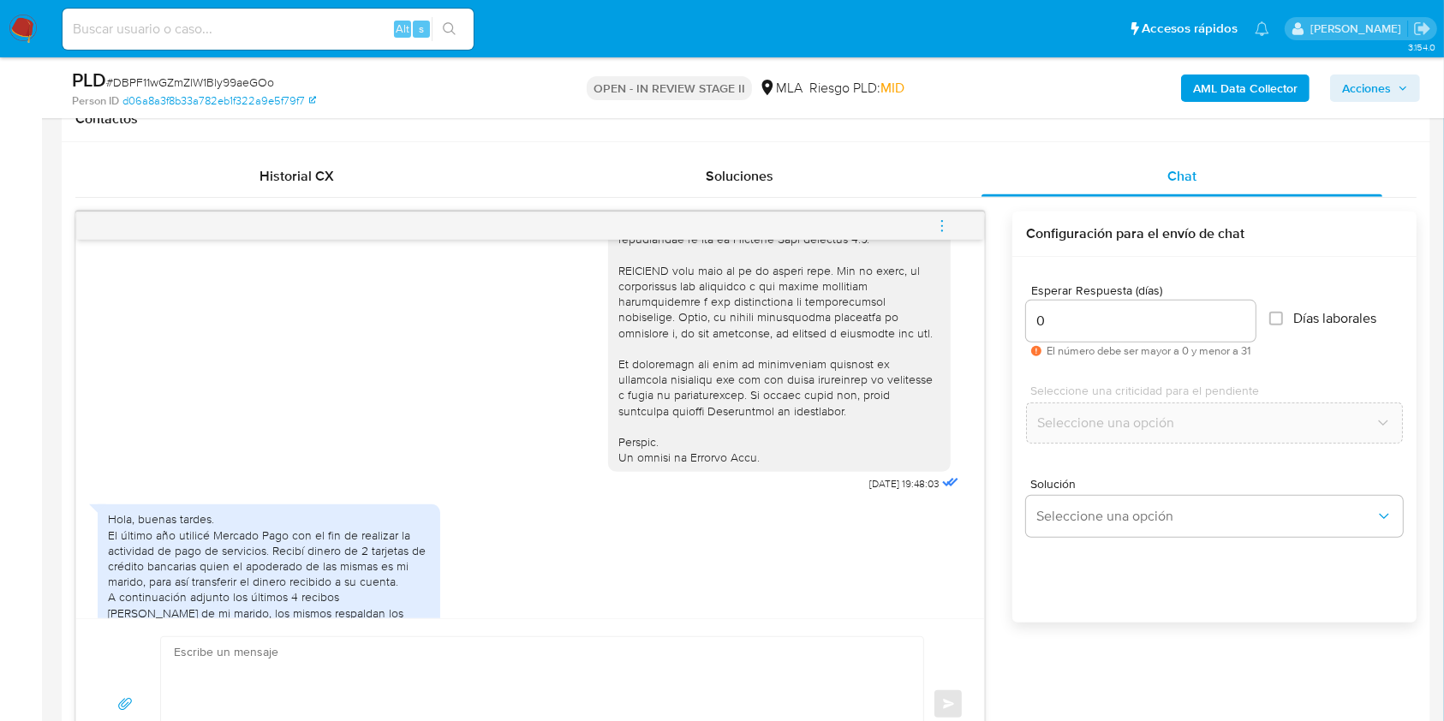
scroll to position [420, 0]
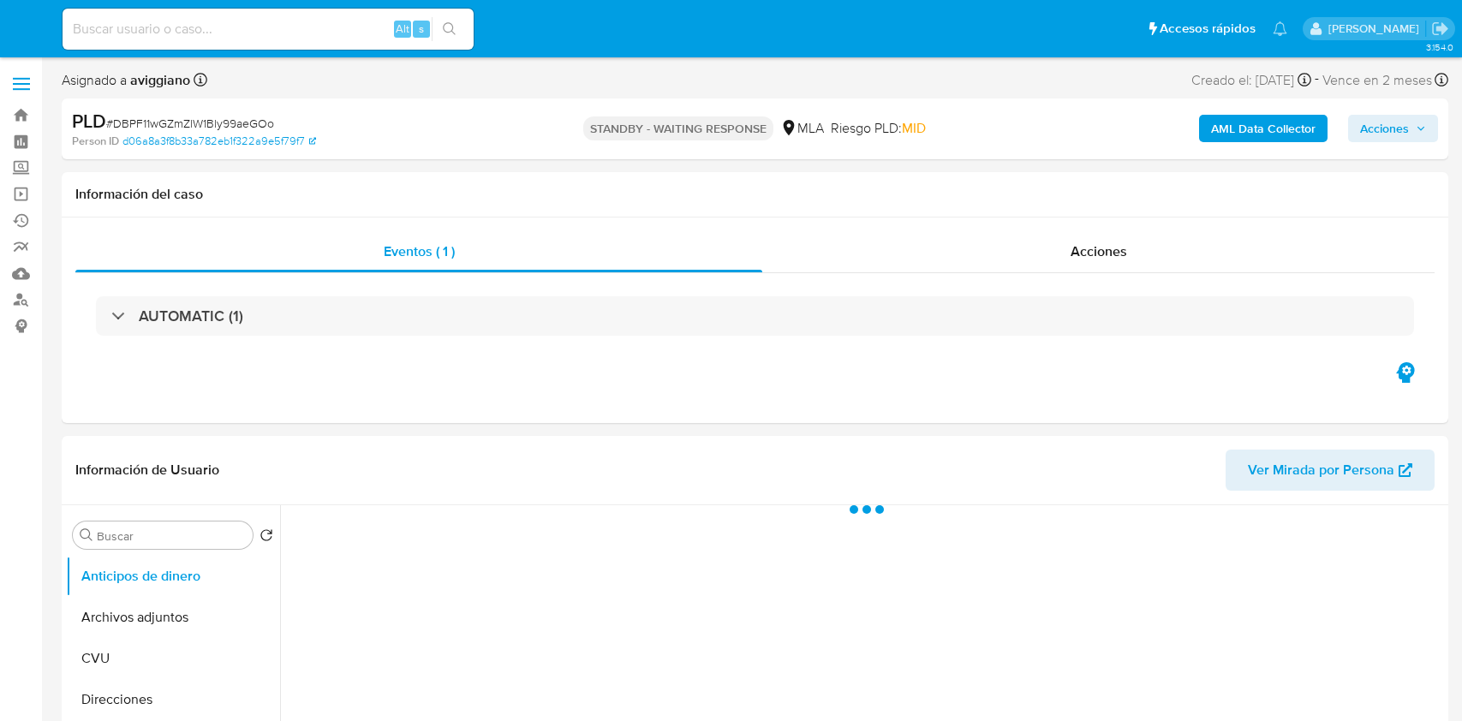
select select "10"
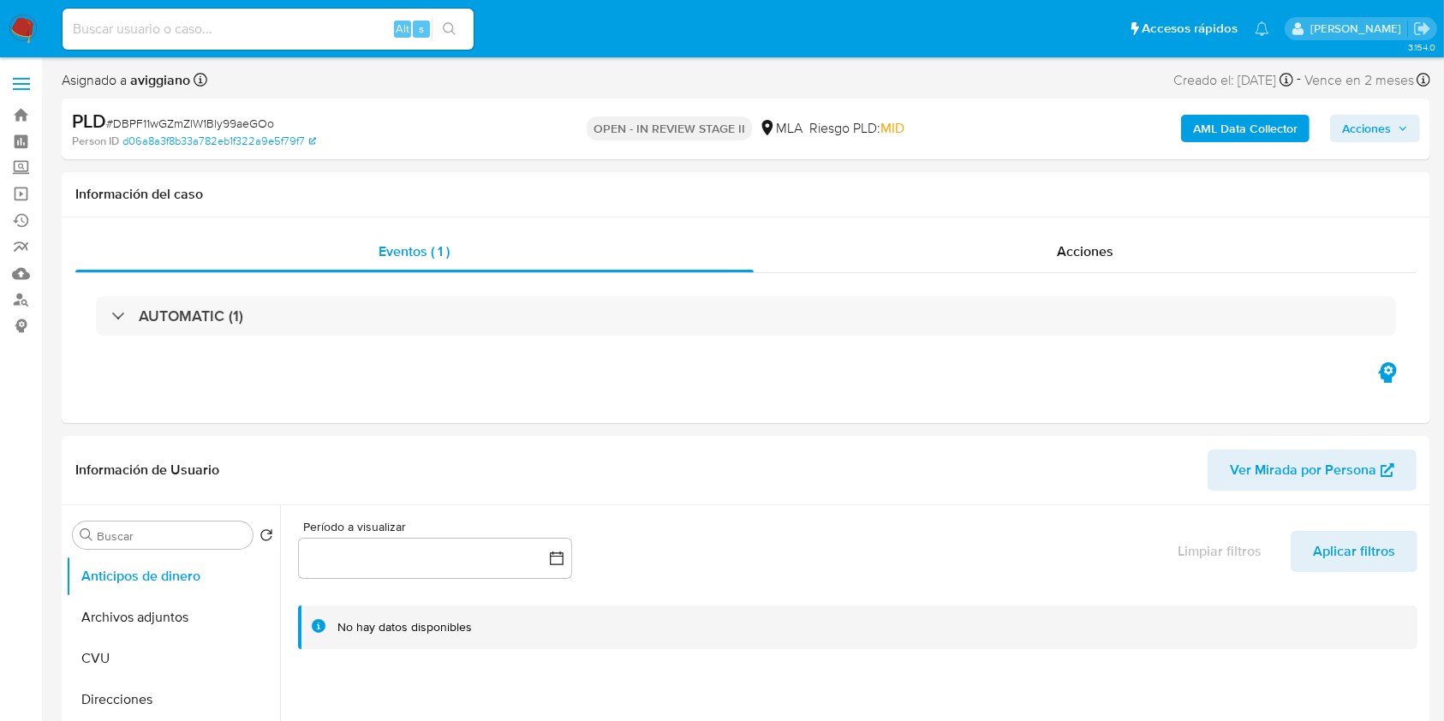
select select "10"
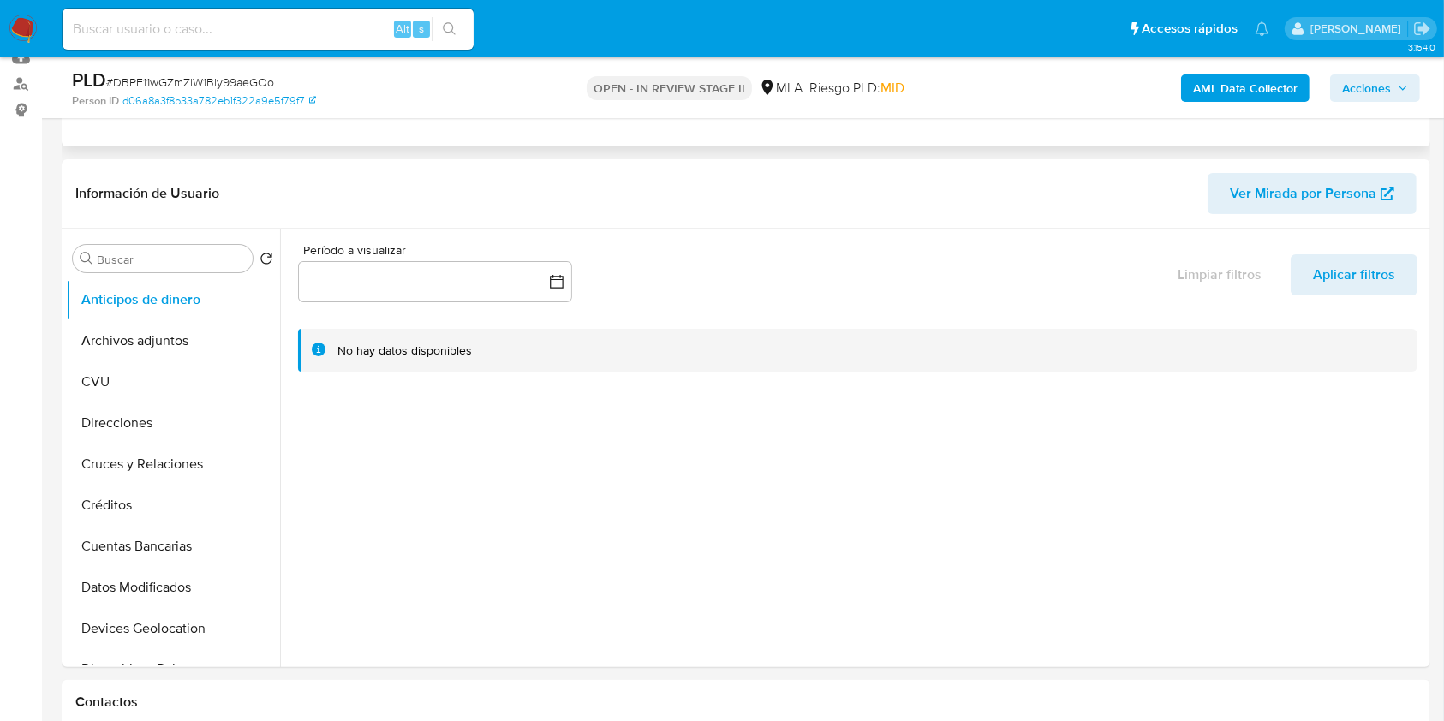
scroll to position [343, 0]
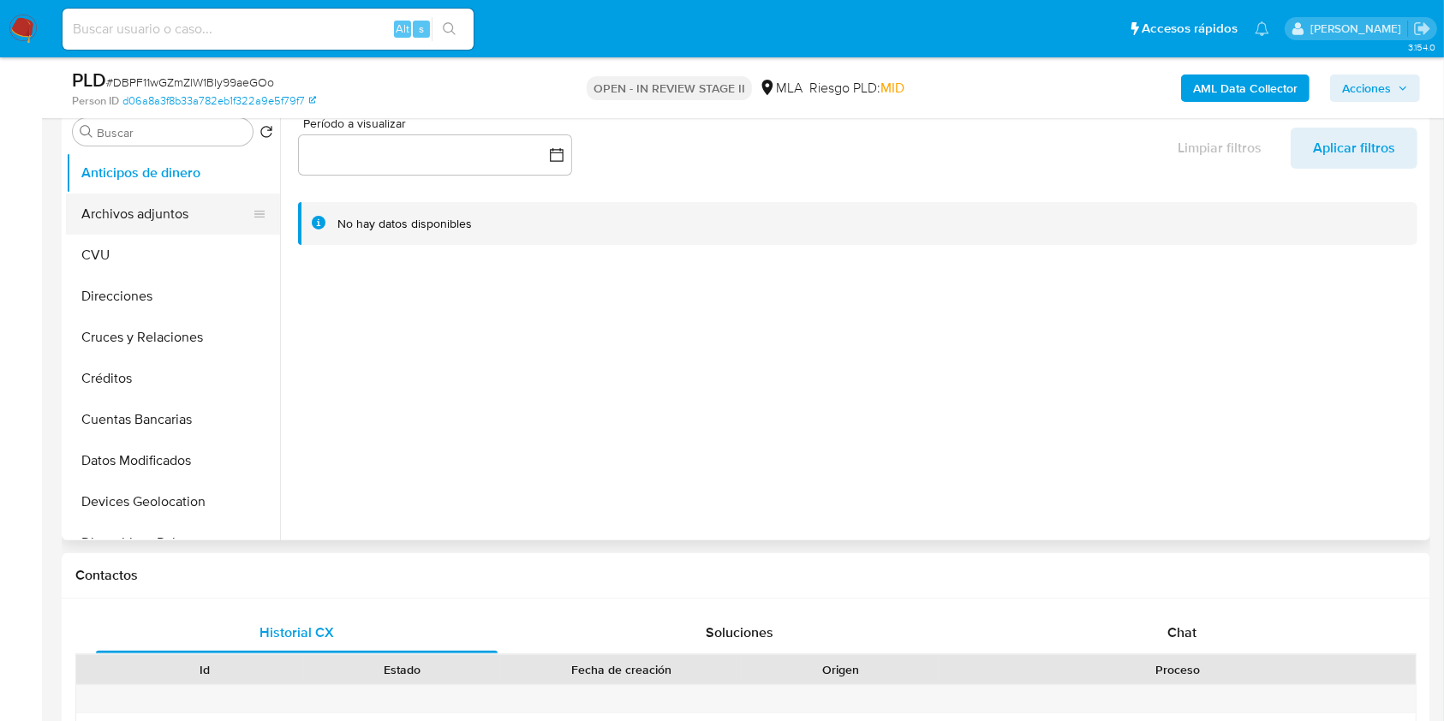
click at [192, 227] on button "Archivos adjuntos" at bounding box center [166, 214] width 200 height 41
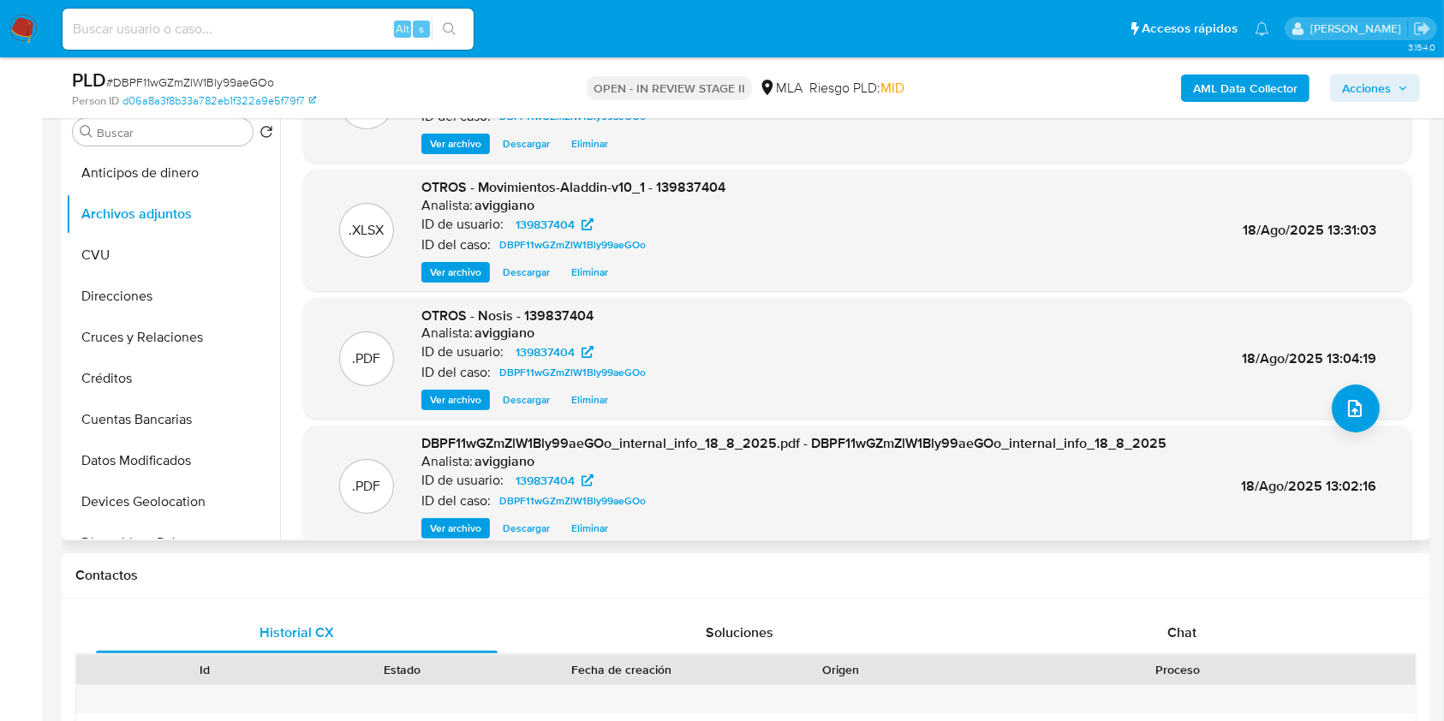
scroll to position [144, 0]
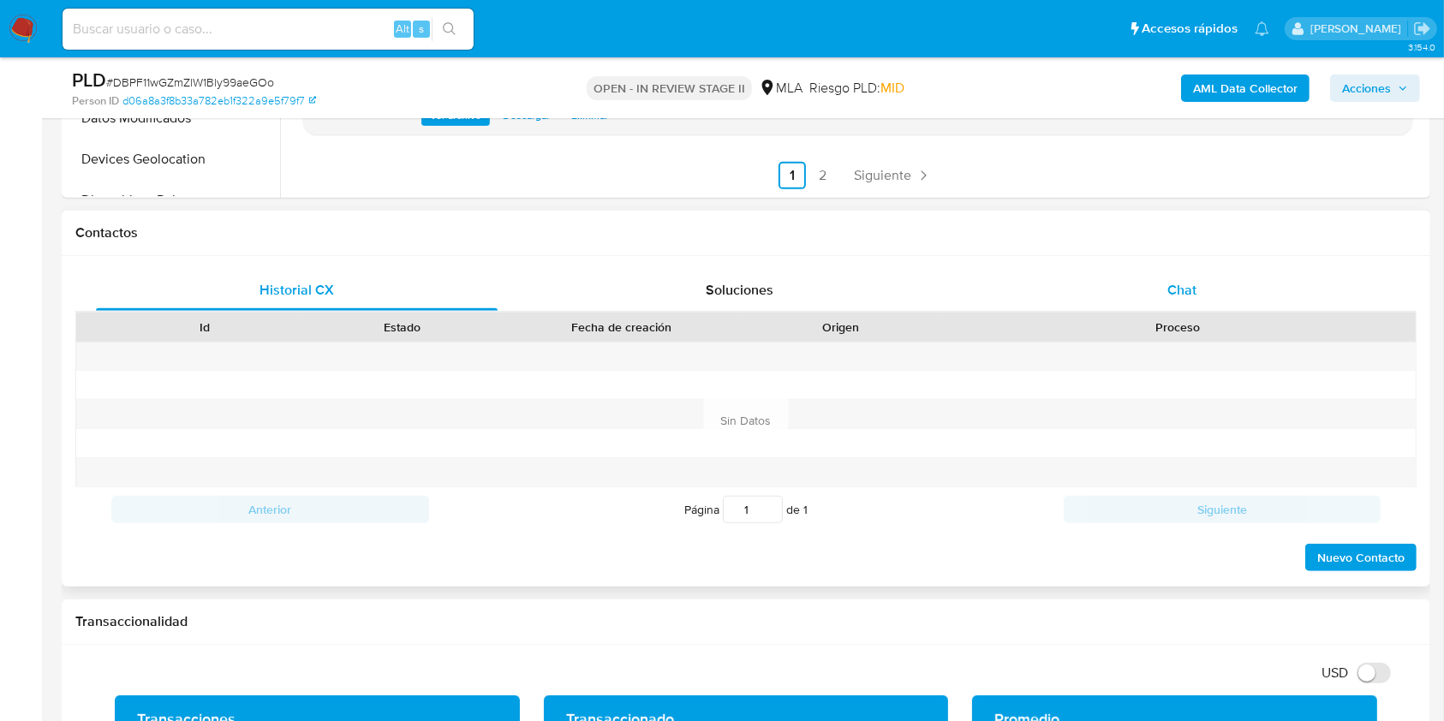
click at [1126, 291] on div "Chat" at bounding box center [1183, 290] width 402 height 41
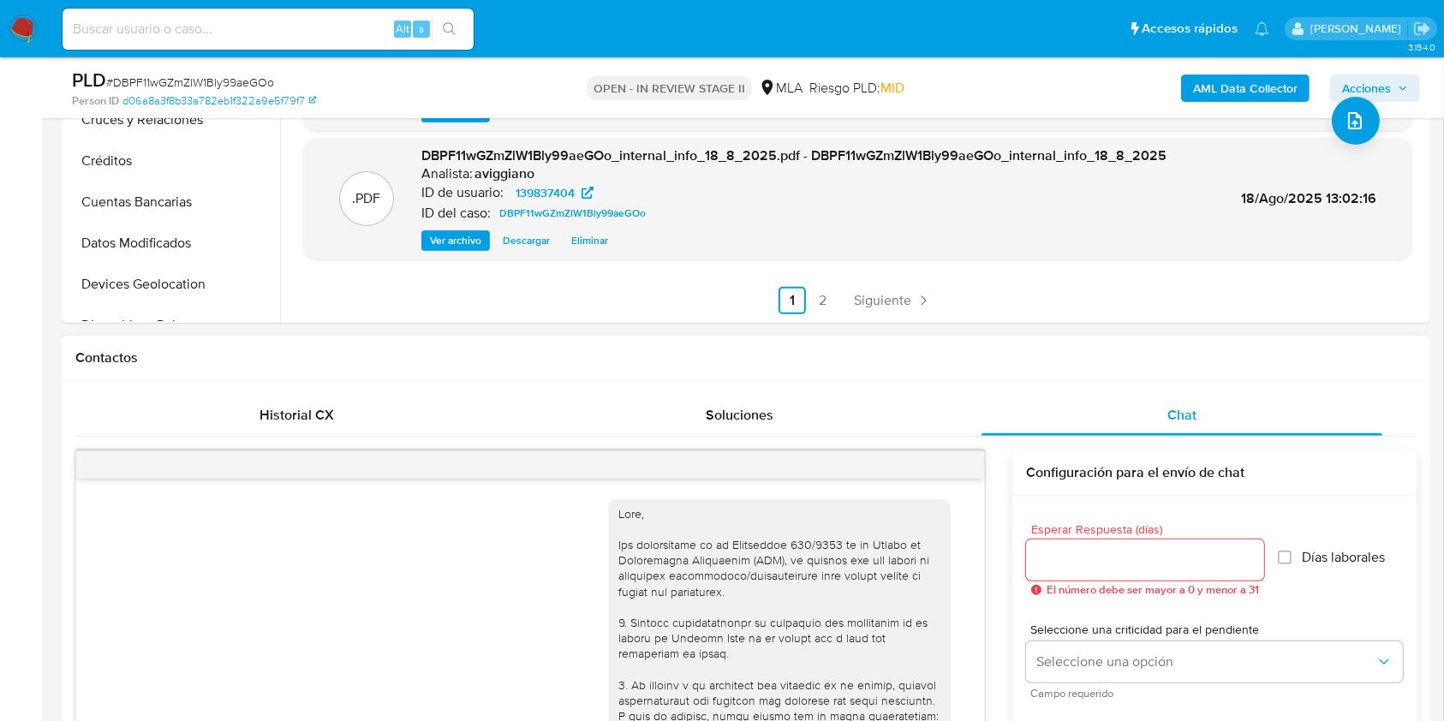
scroll to position [228, 0]
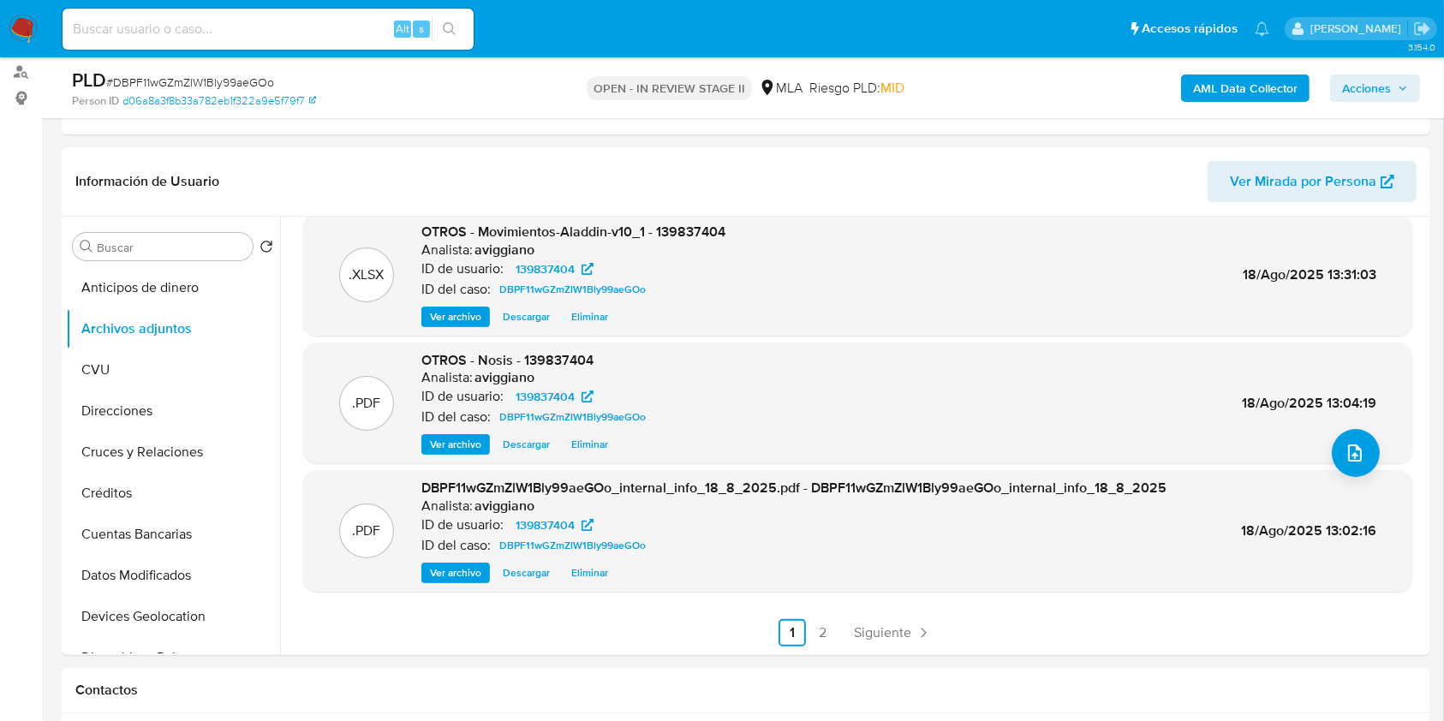
click at [1391, 96] on span "Acciones" at bounding box center [1366, 88] width 49 height 27
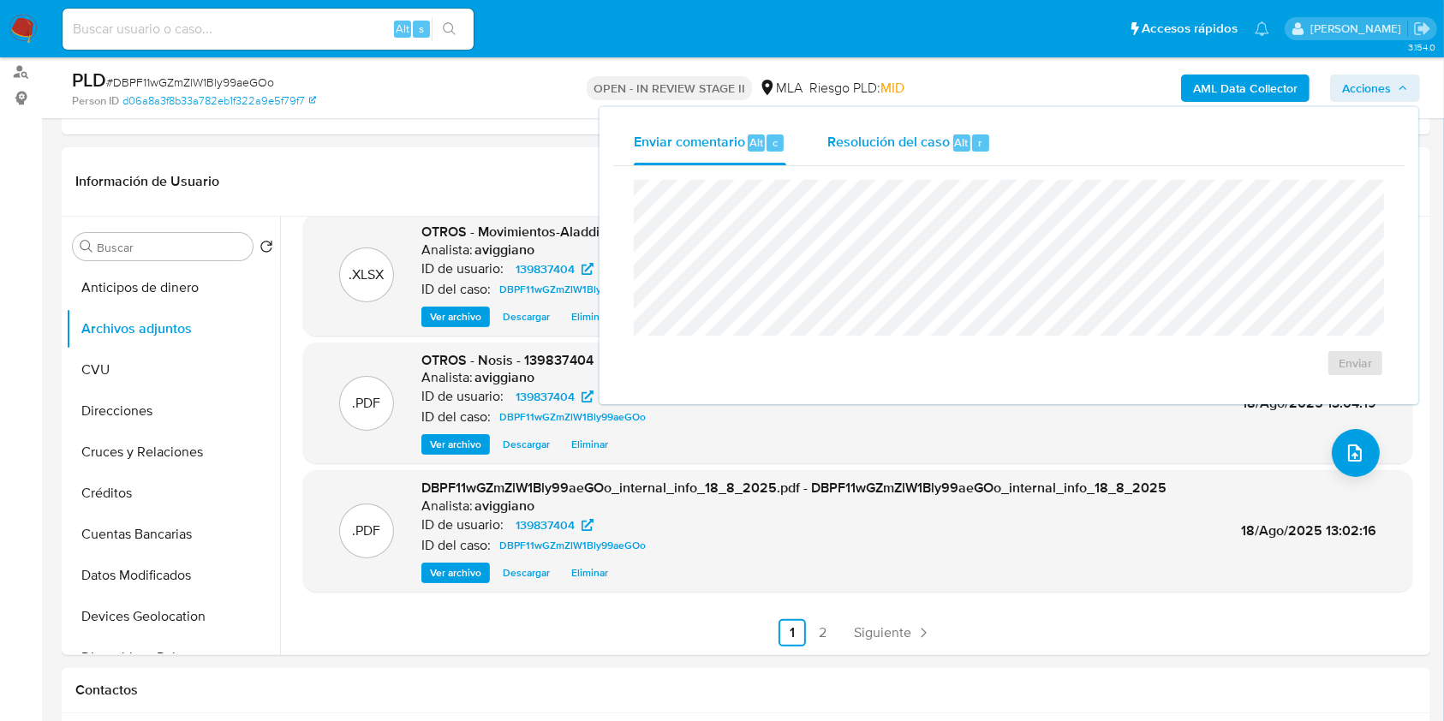
drag, startPoint x: 930, startPoint y: 154, endPoint x: 932, endPoint y: 171, distance: 17.2
click at [931, 154] on div "Resolución del caso Alt r" at bounding box center [909, 143] width 164 height 45
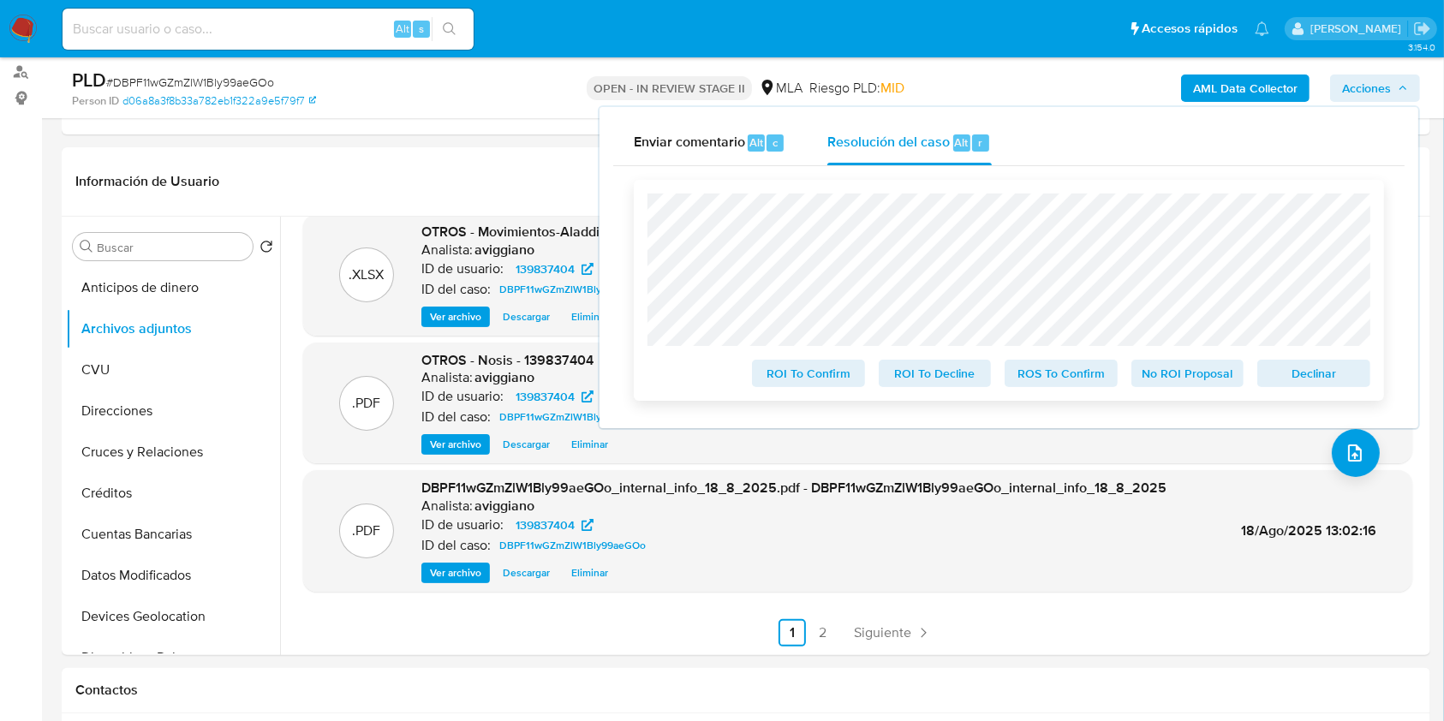
click at [1327, 385] on span "Declinar" at bounding box center [1314, 373] width 89 height 24
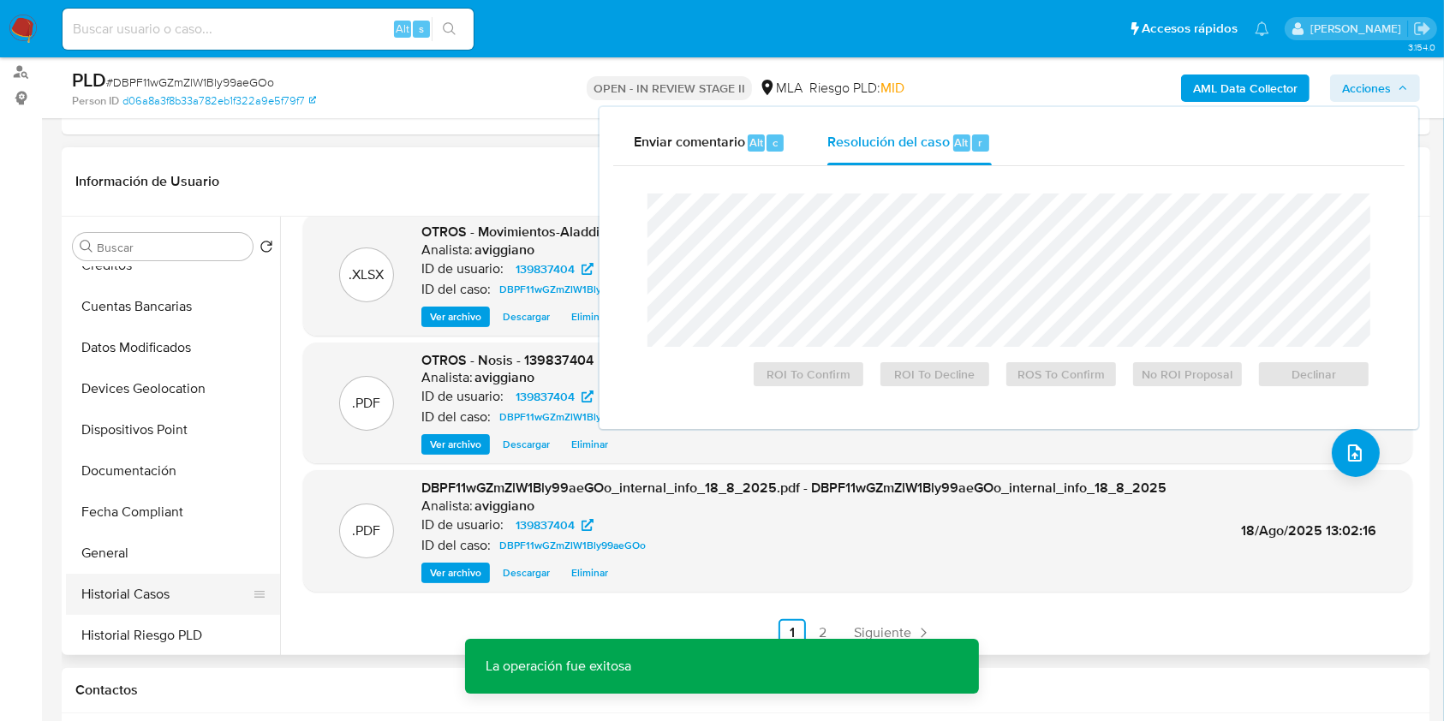
click at [141, 592] on button "Historial Casos" at bounding box center [166, 594] width 200 height 41
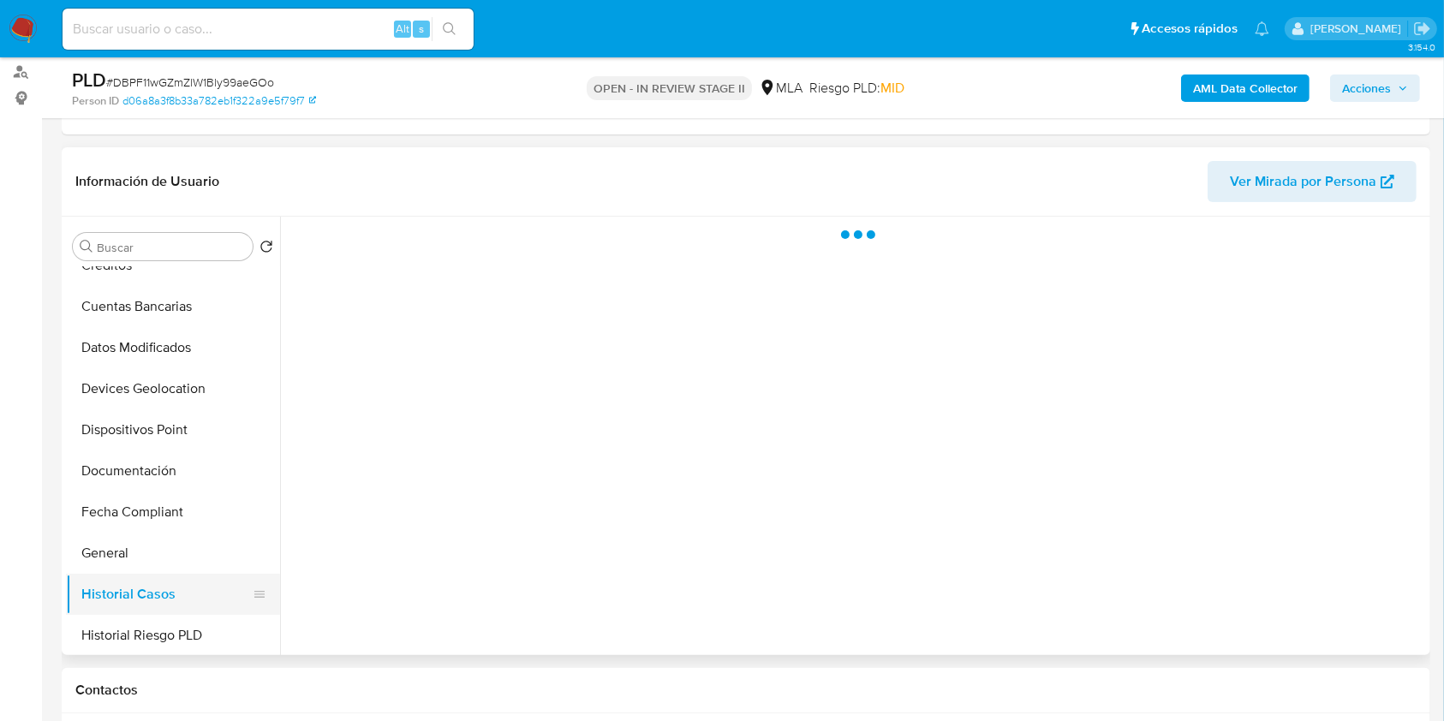
scroll to position [0, 0]
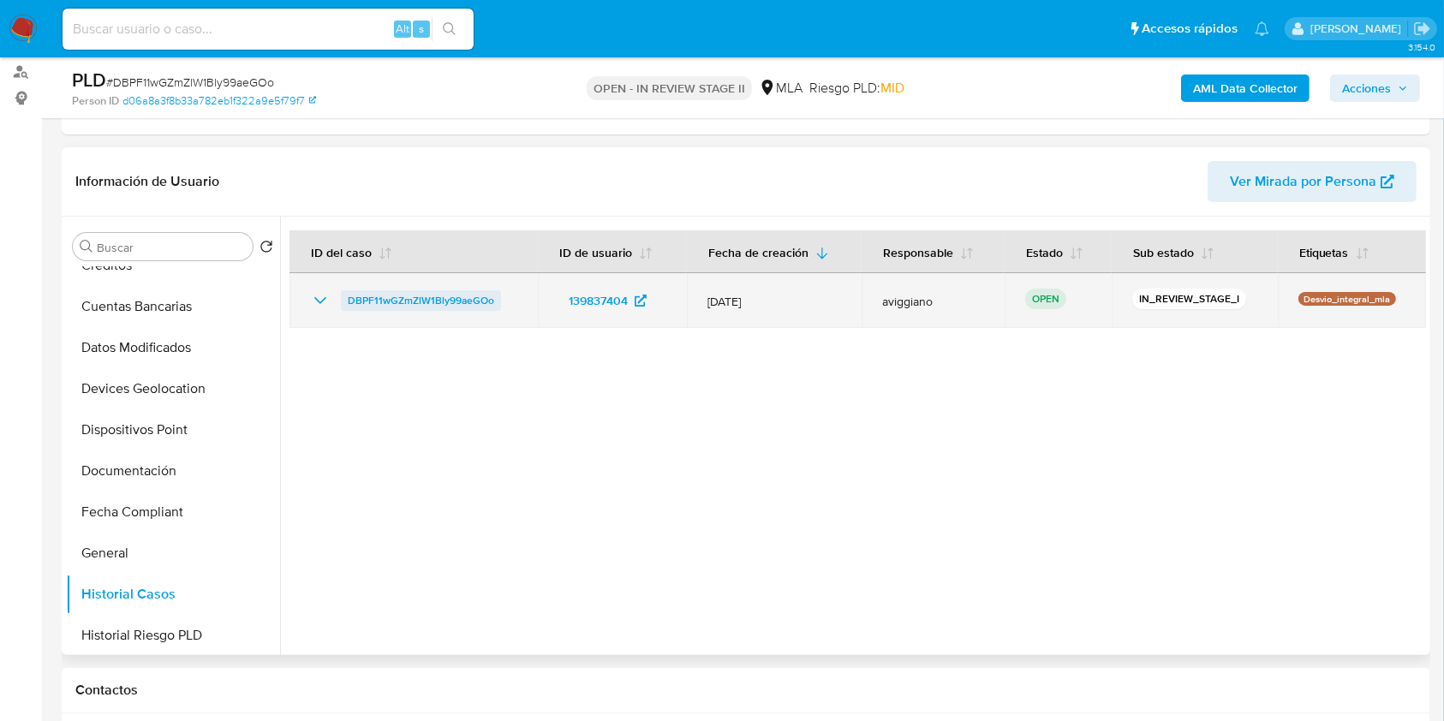
click at [387, 303] on span "DBPF11wGZmZlW1Bly99aeGOo" at bounding box center [421, 300] width 146 height 21
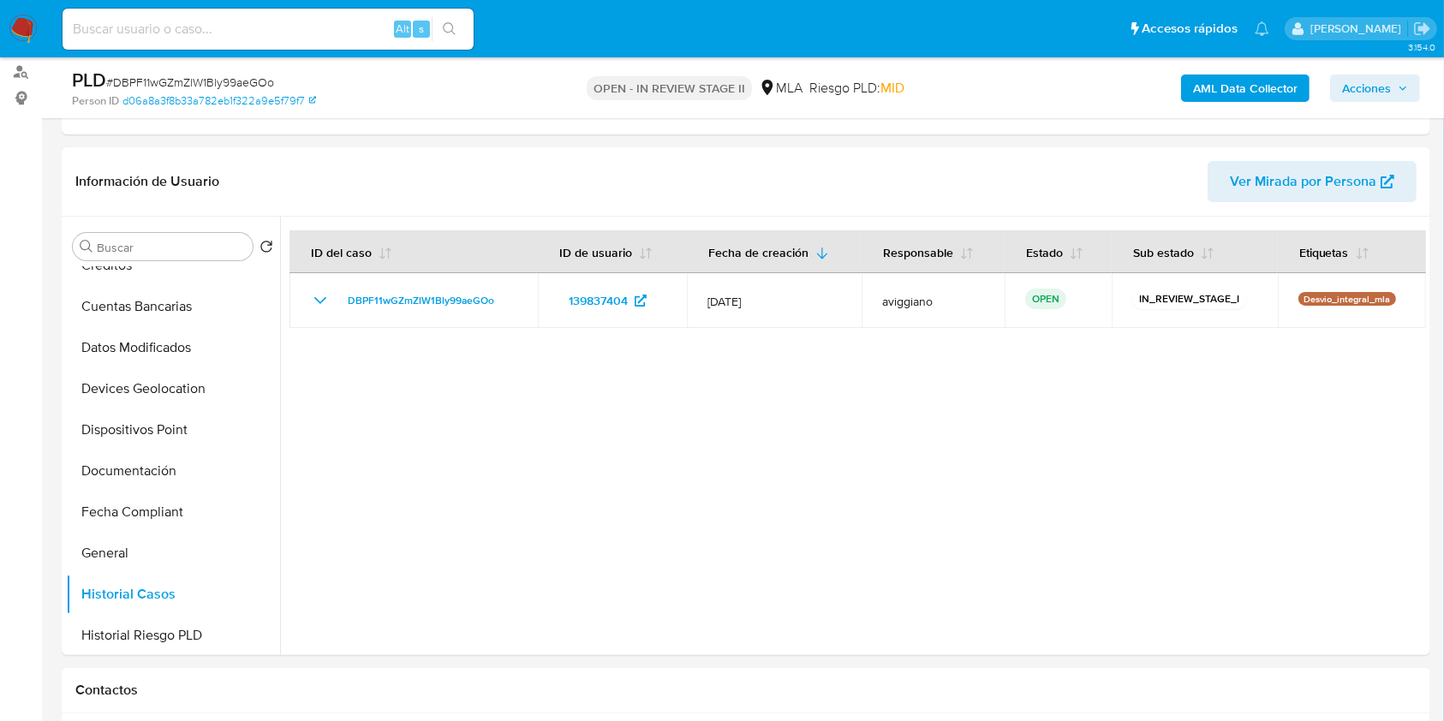
click at [157, 44] on div "Alt s" at bounding box center [268, 29] width 411 height 41
click at [158, 35] on input at bounding box center [268, 29] width 411 height 22
paste input "XoGQ84eeOnlLtxpk0Y8DMM1D"
type input "XoGQ84eeOnlLtxpk0Y8DMM1D"
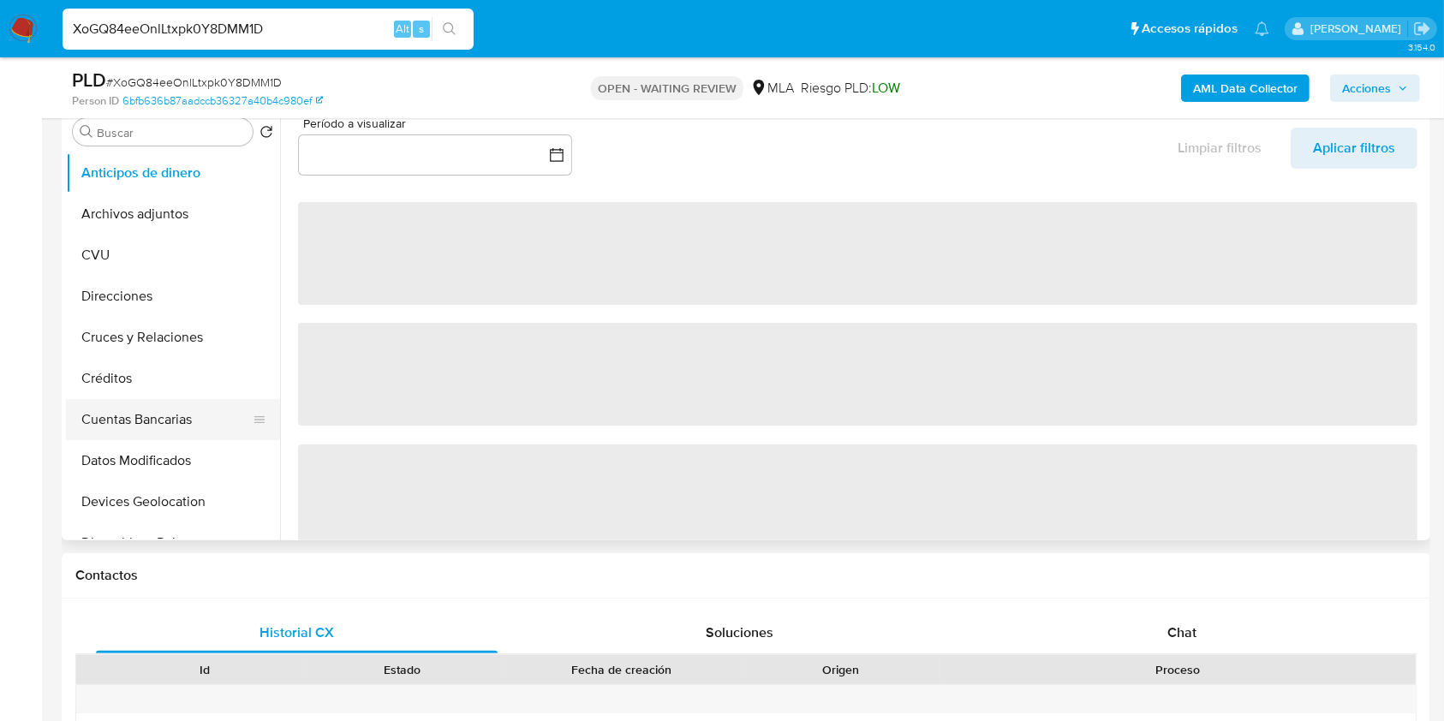
scroll to position [228, 0]
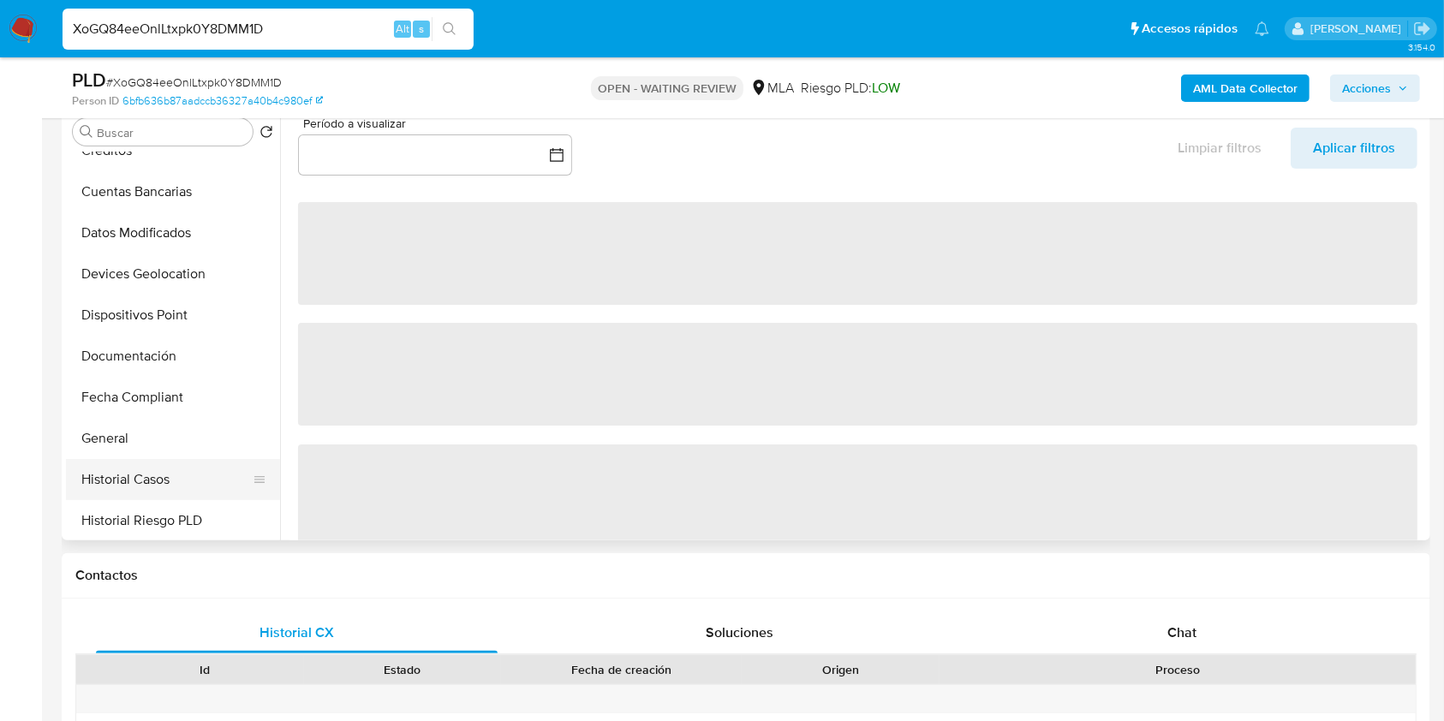
click at [174, 469] on button "Historial Casos" at bounding box center [166, 479] width 200 height 41
select select "10"
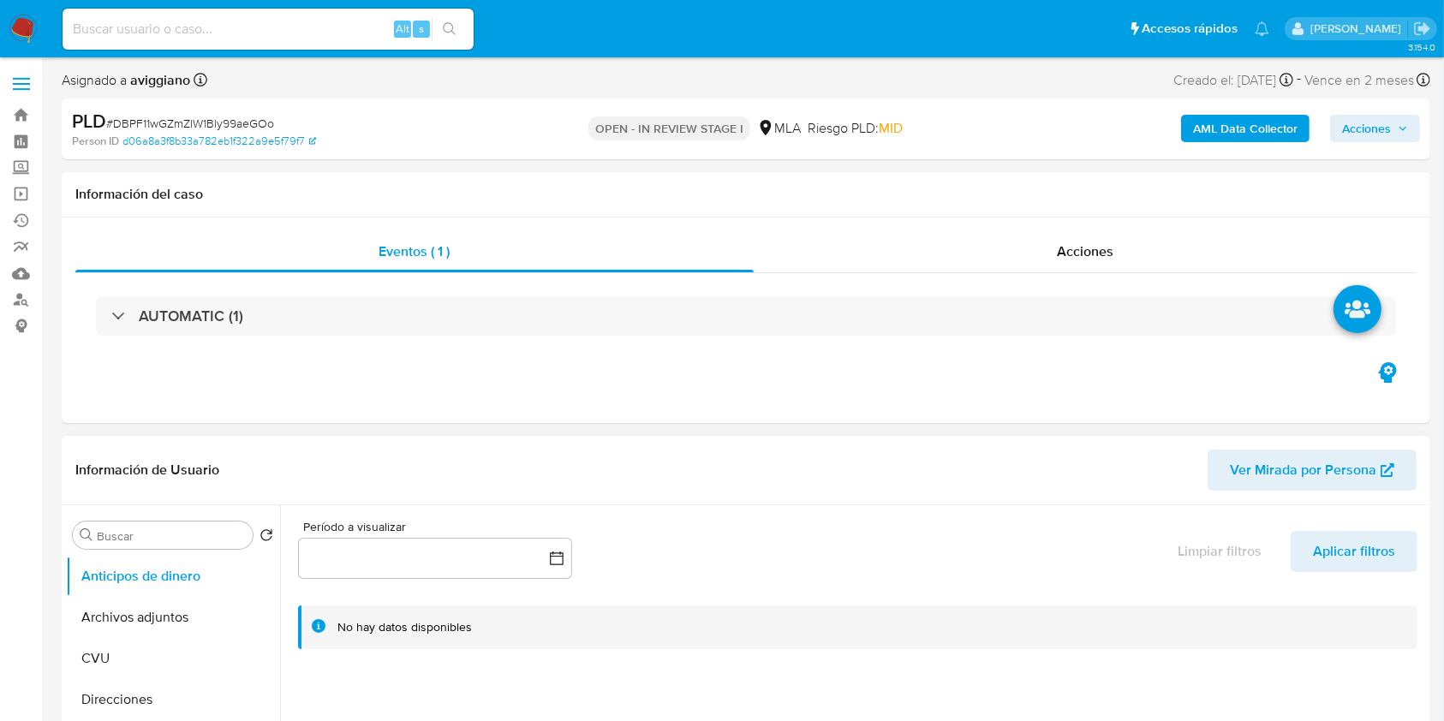
select select "10"
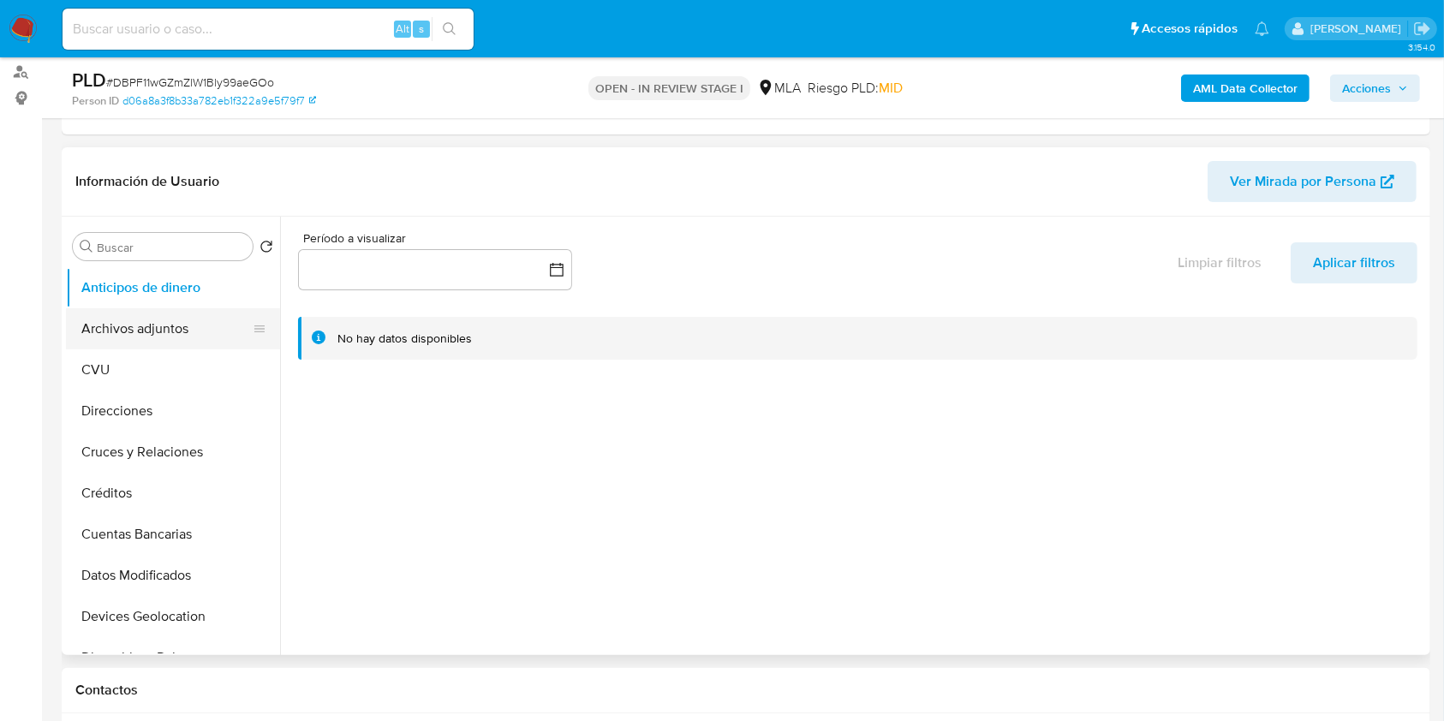
click at [97, 339] on button "Archivos adjuntos" at bounding box center [166, 328] width 200 height 41
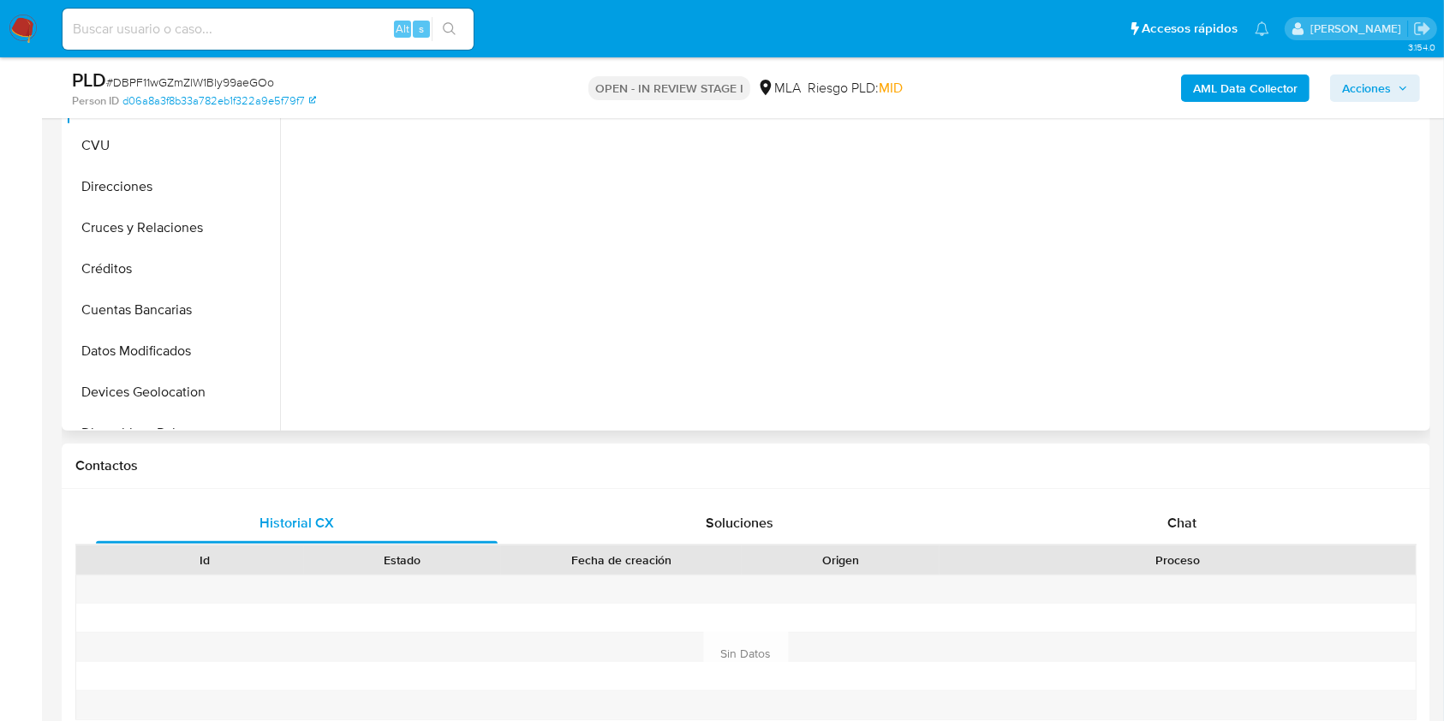
scroll to position [457, 0]
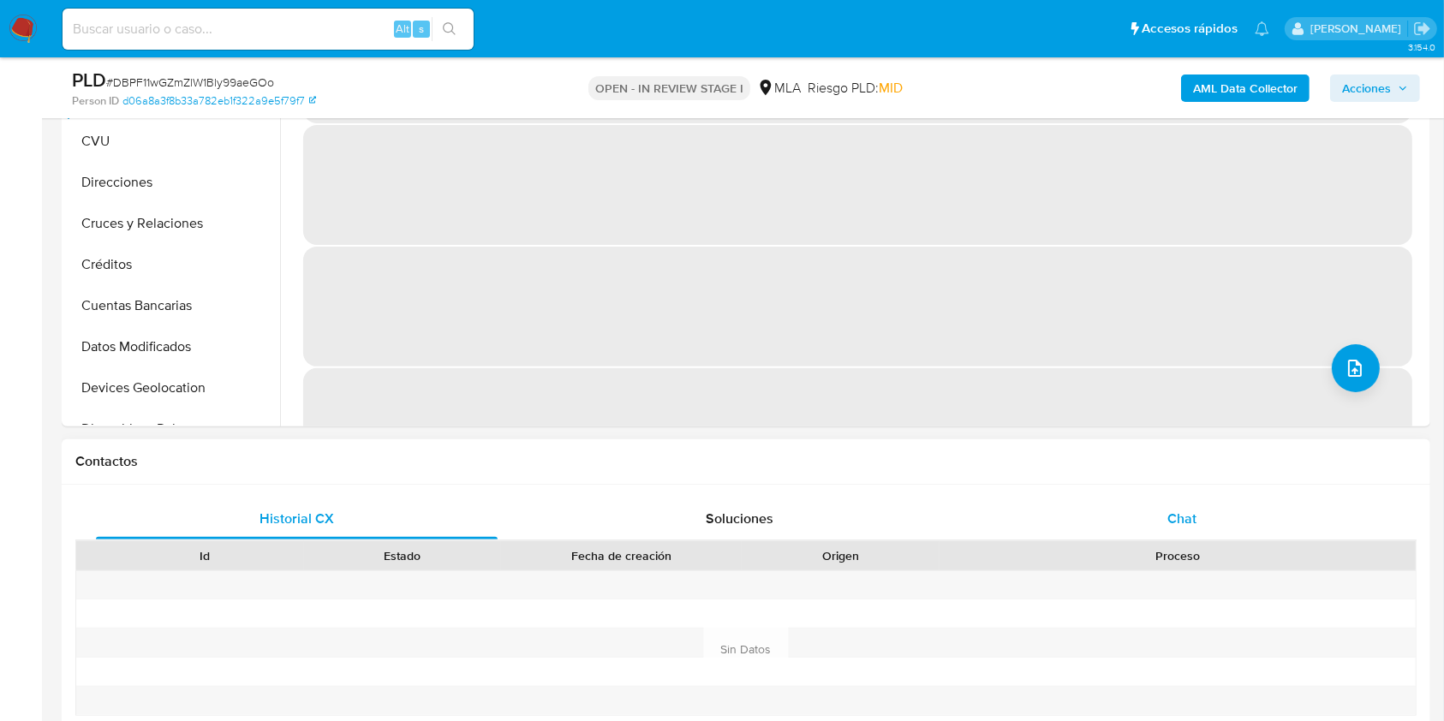
click at [1182, 515] on span "Chat" at bounding box center [1182, 519] width 29 height 20
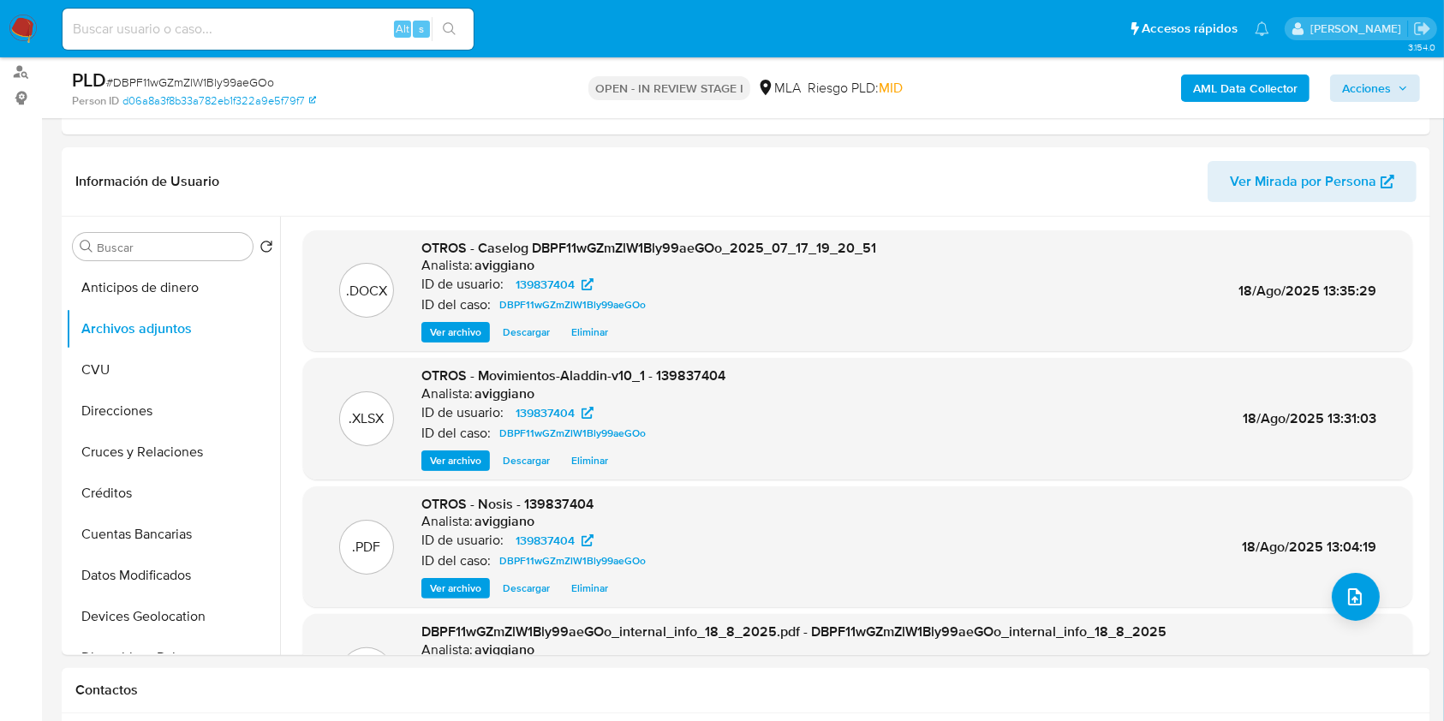
scroll to position [991, 0]
click at [1401, 81] on span "Acciones" at bounding box center [1375, 88] width 66 height 24
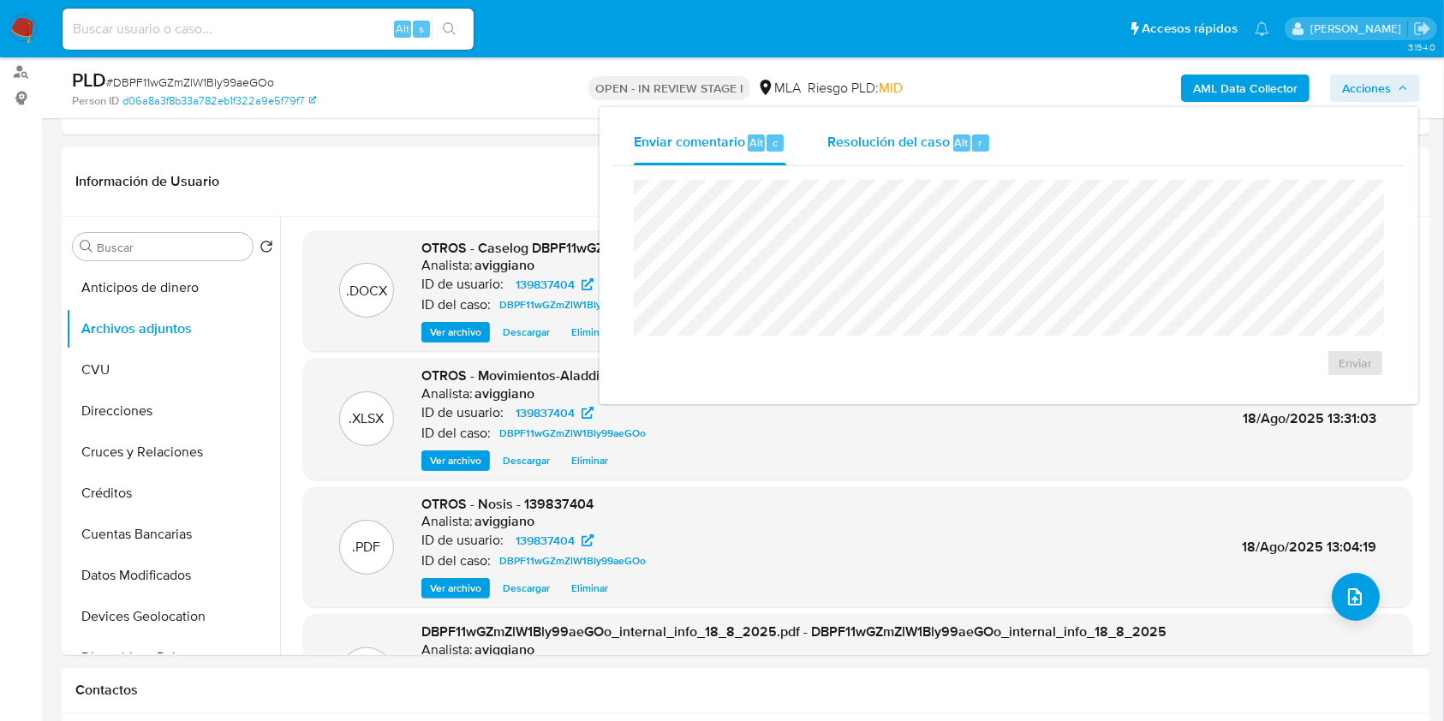
click at [912, 157] on div "Resolución del caso Alt r" at bounding box center [909, 143] width 164 height 45
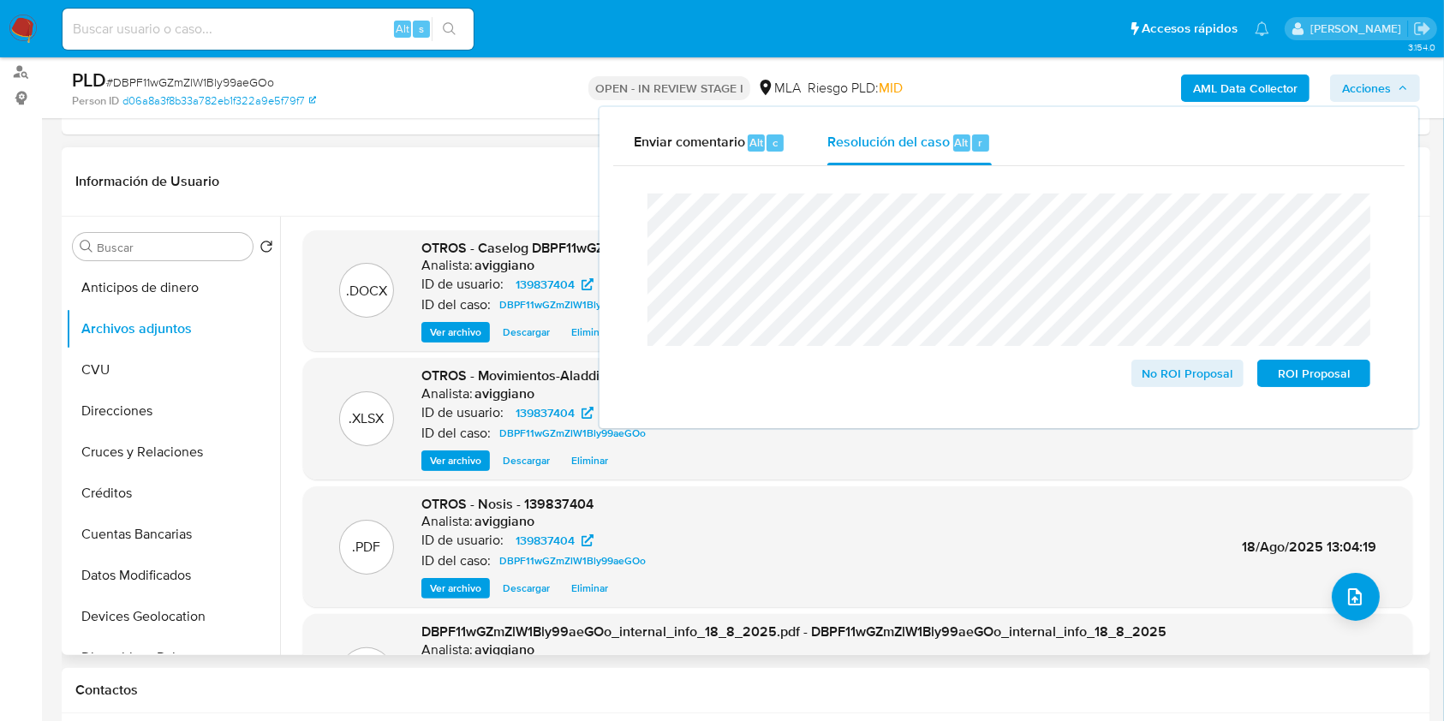
click at [288, 531] on div ".DOCX OTROS - Caselog DBPF11wGZmZlW1Bly99aeGOo_2025_07_17_19_20_51 Analista: av…" at bounding box center [853, 436] width 1146 height 439
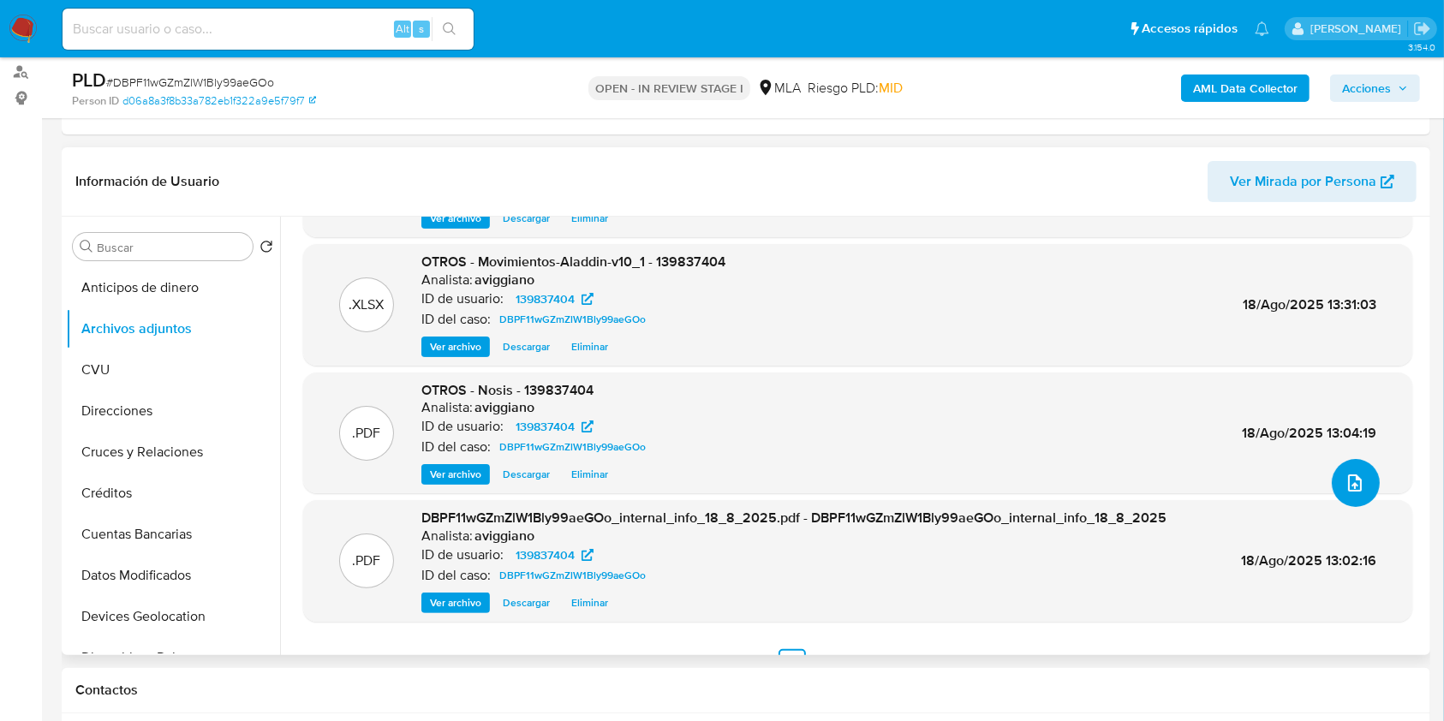
click at [1332, 489] on button "upload-file" at bounding box center [1356, 483] width 48 height 48
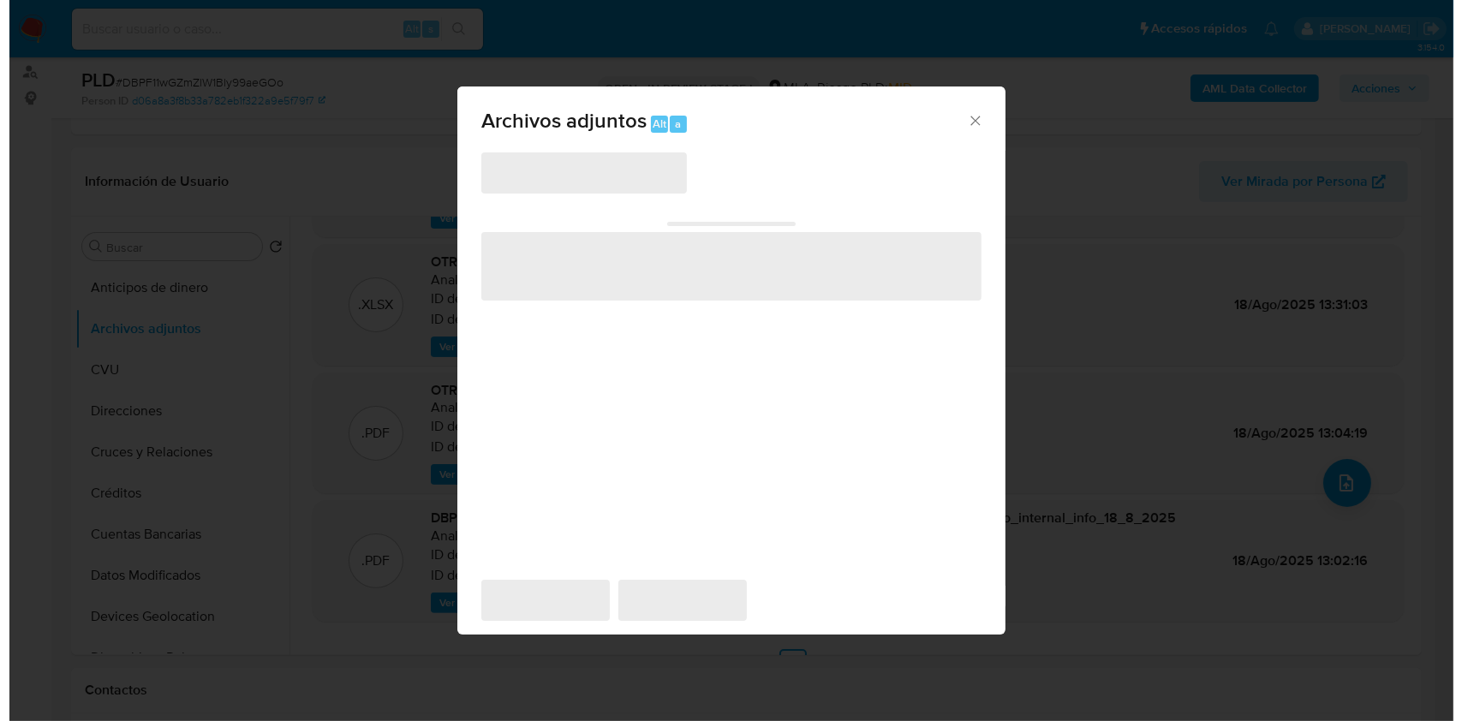
scroll to position [144, 0]
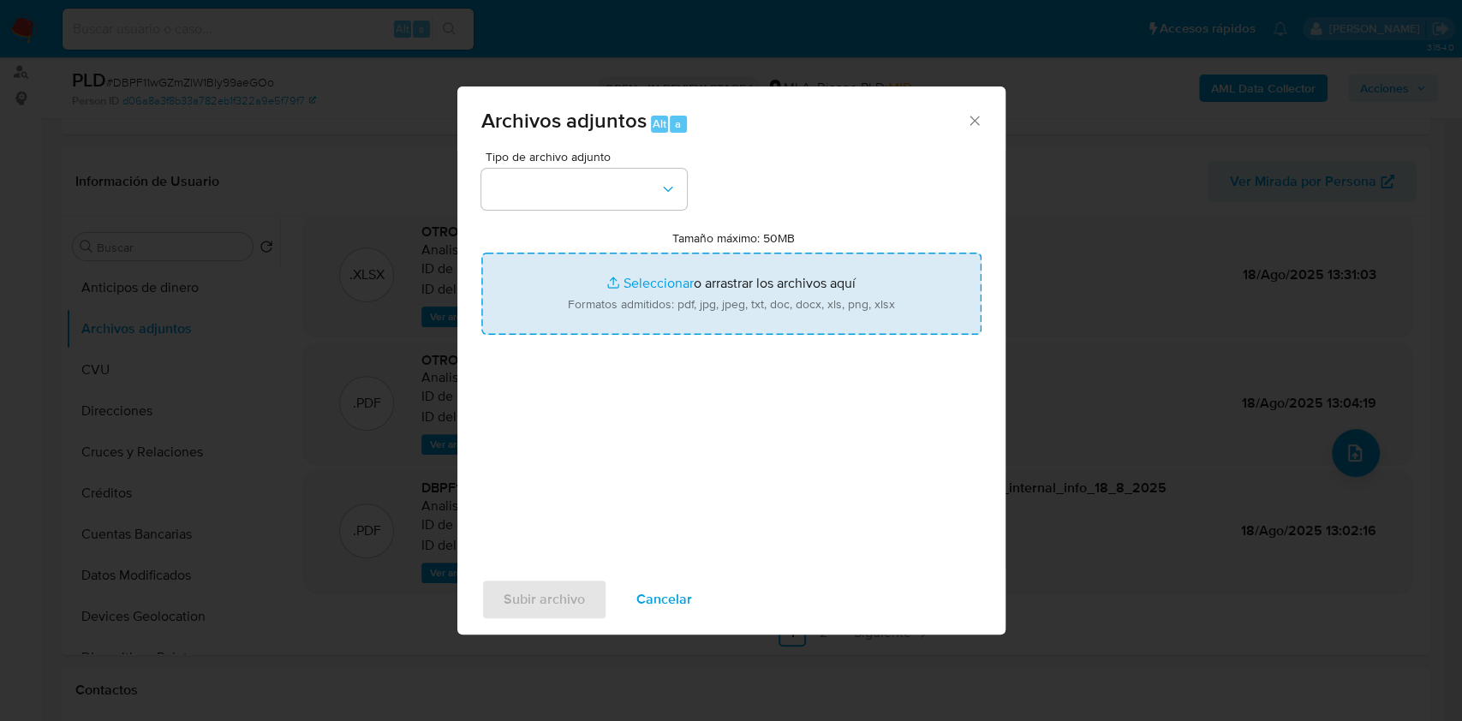
click at [559, 273] on input "Tamaño máximo: 50MB Seleccionar archivos" at bounding box center [731, 294] width 500 height 82
type input "C:\fakepath\Recibos de Haberes - conyuge (4).pdf"
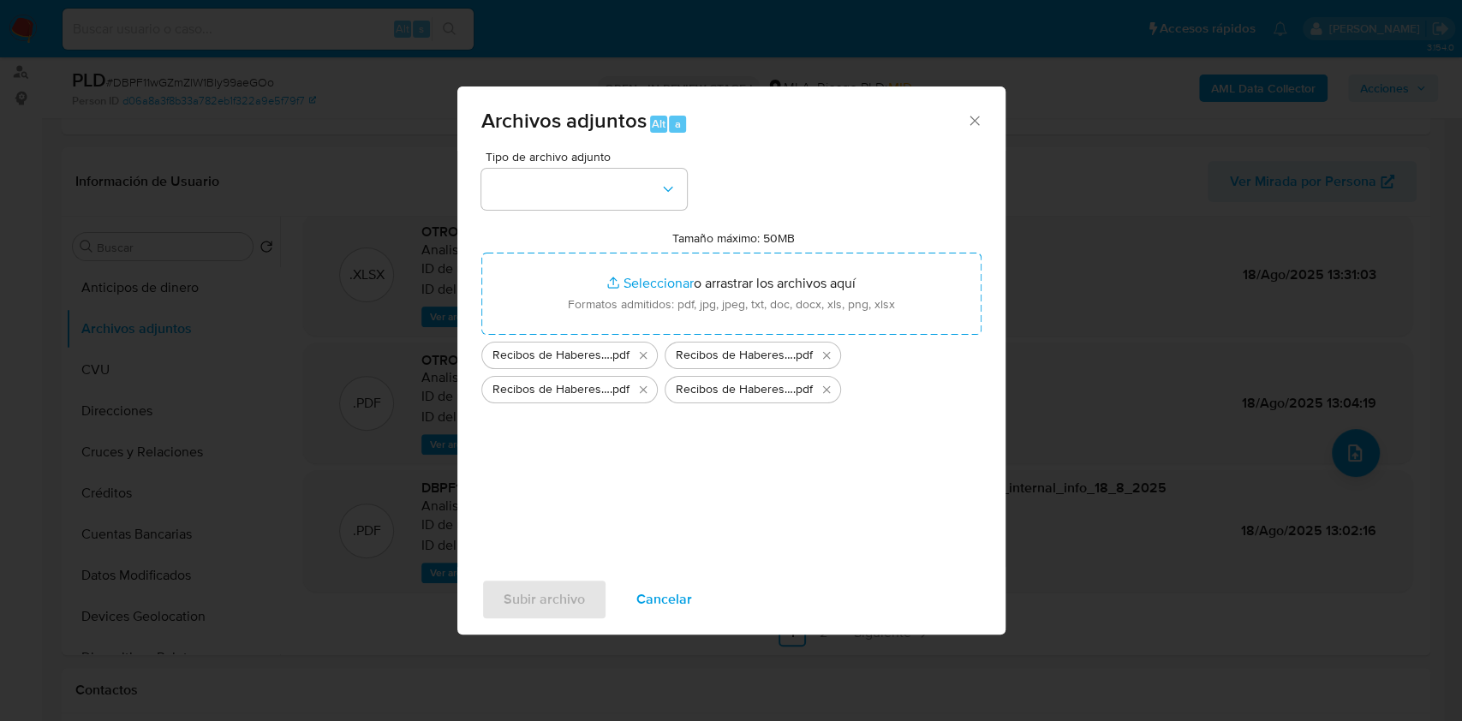
click at [648, 161] on span "Tipo de archivo adjunto" at bounding box center [589, 157] width 206 height 12
click at [642, 176] on button "button" at bounding box center [584, 189] width 206 height 41
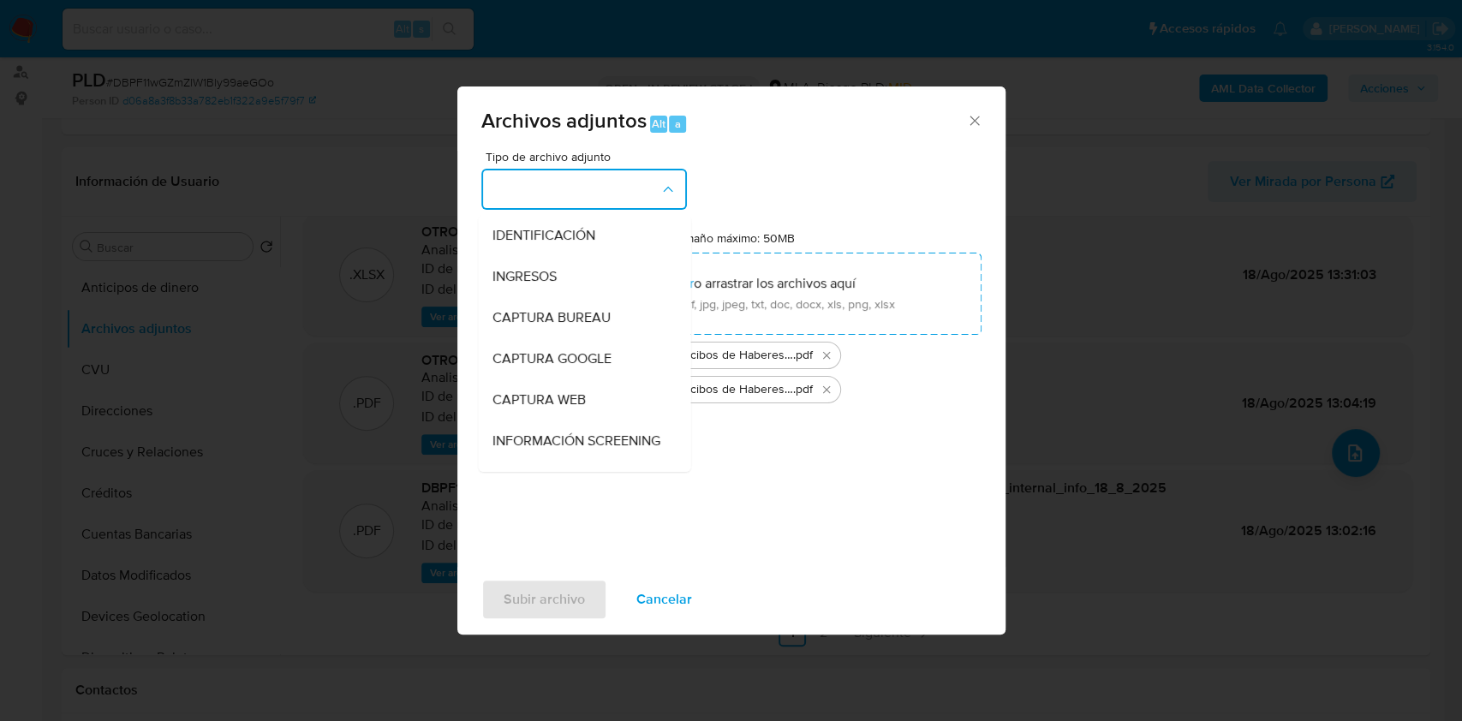
scroll to position [228, 0]
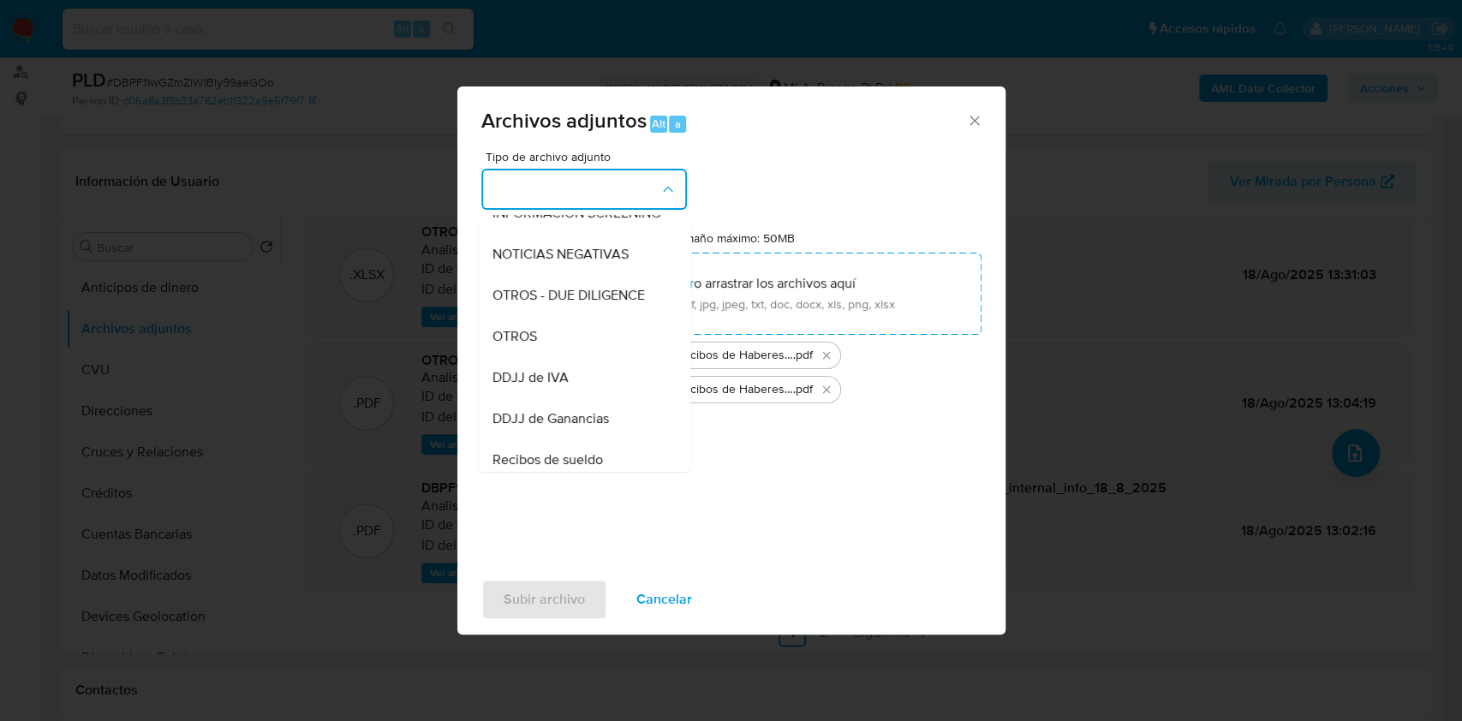
drag, startPoint x: 530, startPoint y: 355, endPoint x: 532, endPoint y: 365, distance: 10.4
click at [531, 345] on span "OTROS" at bounding box center [514, 336] width 45 height 17
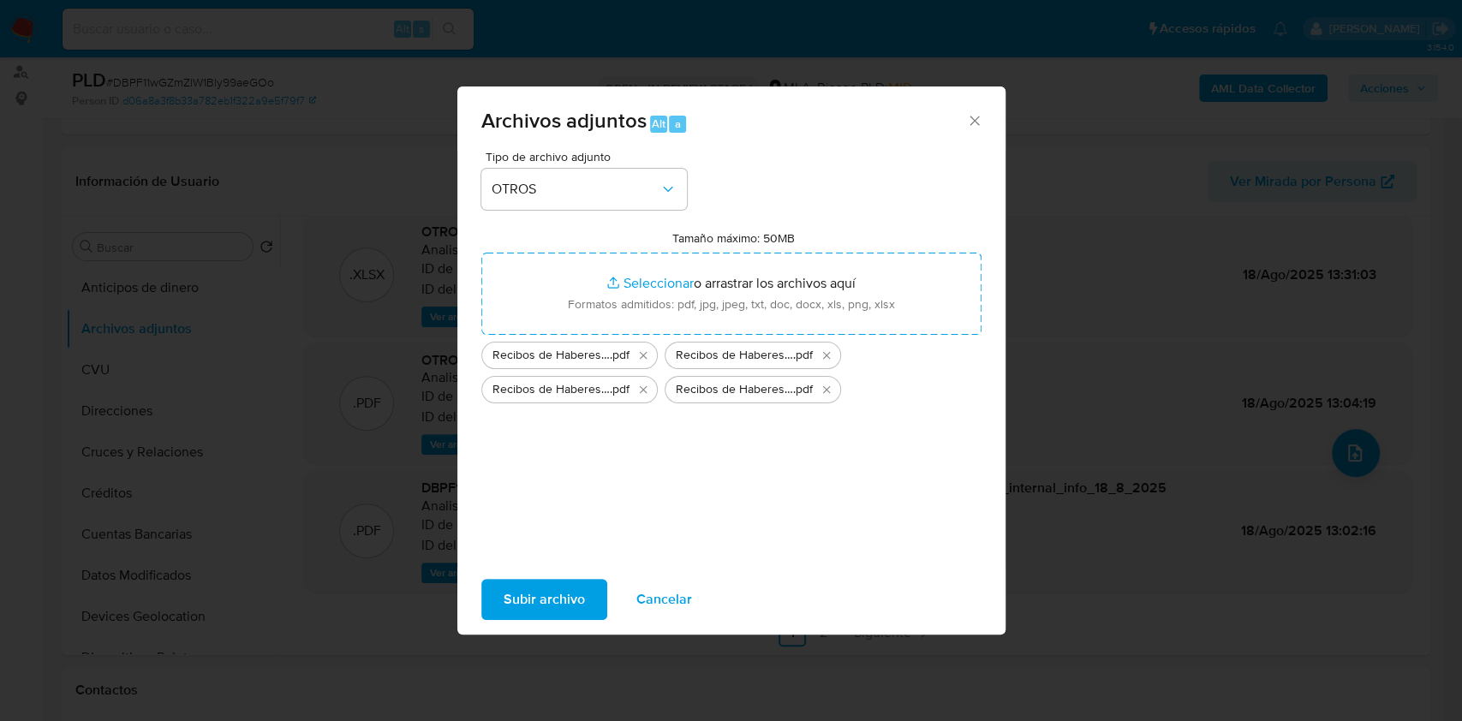
click at [563, 606] on span "Subir archivo" at bounding box center [544, 600] width 81 height 38
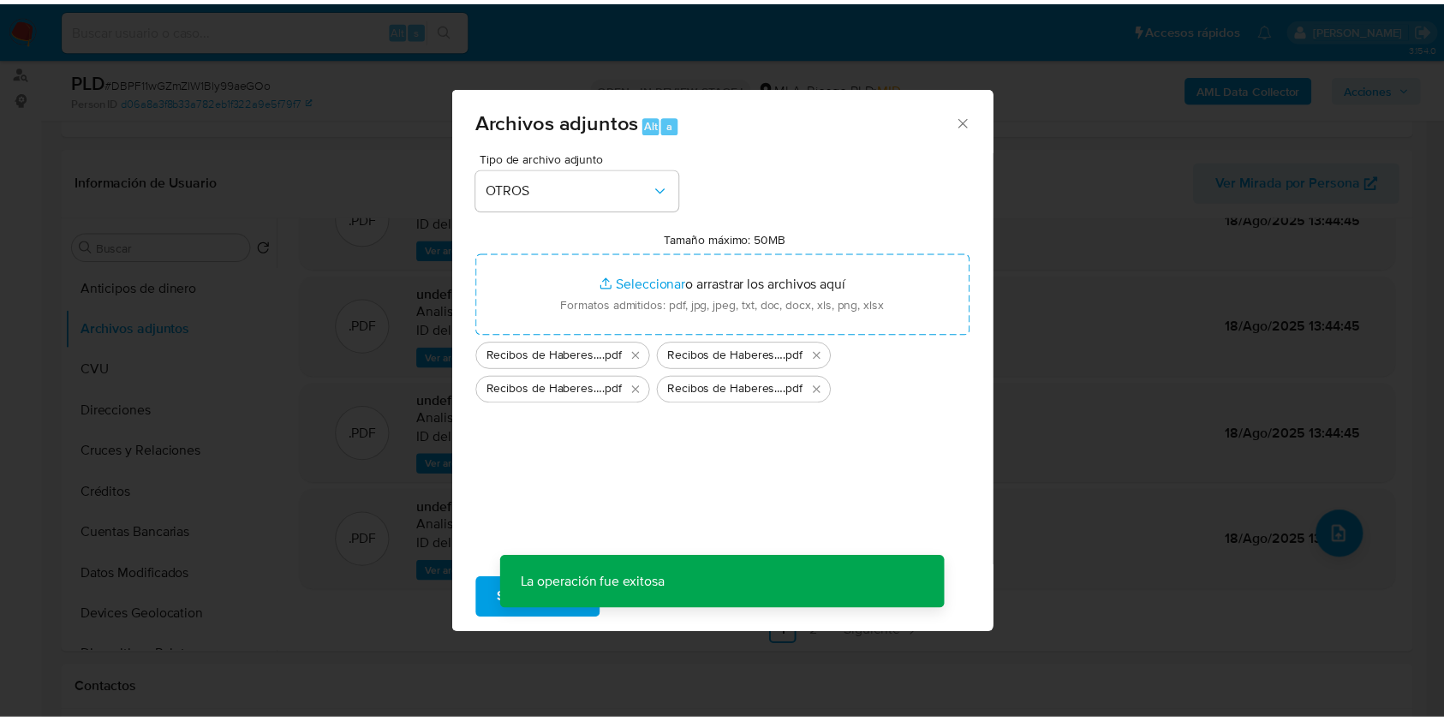
scroll to position [62, 0]
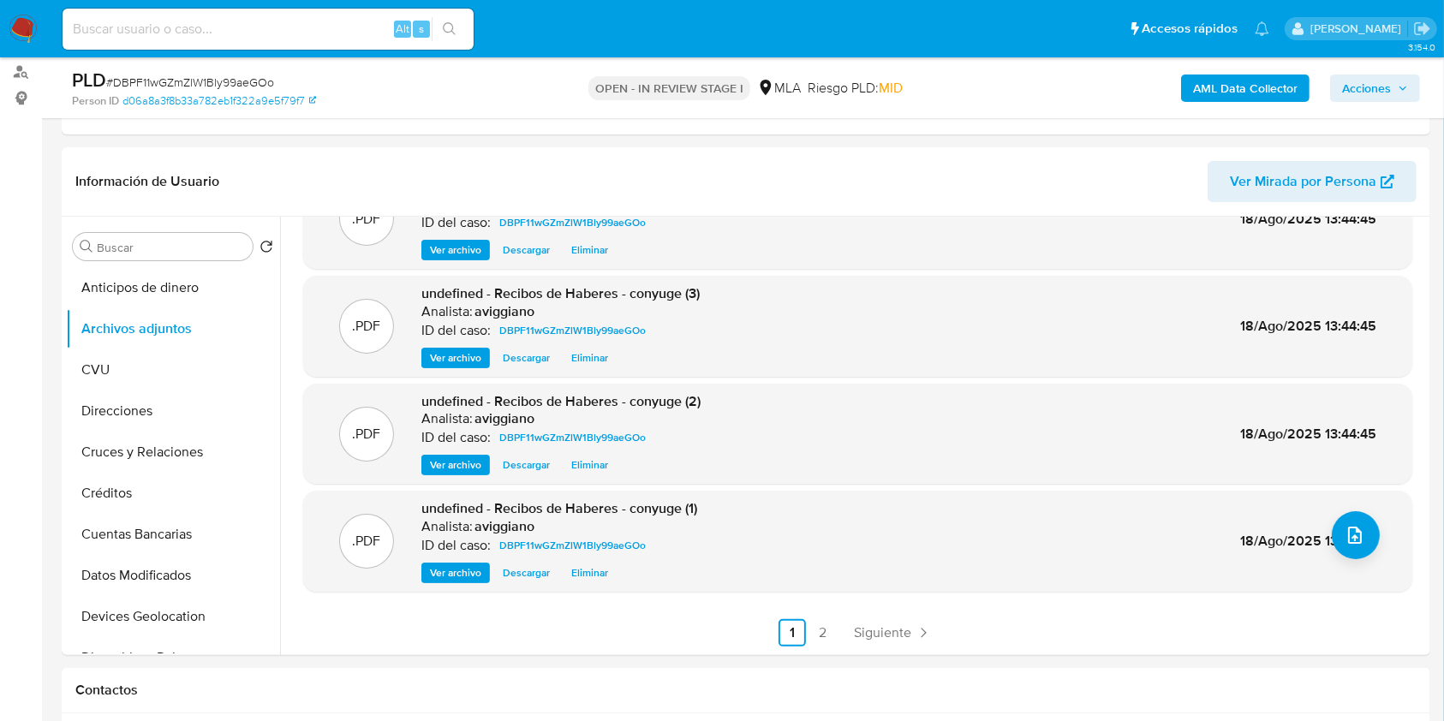
click at [1380, 69] on div "AML Data Collector Acciones" at bounding box center [1198, 88] width 445 height 40
click at [1379, 77] on span "Acciones" at bounding box center [1366, 88] width 49 height 27
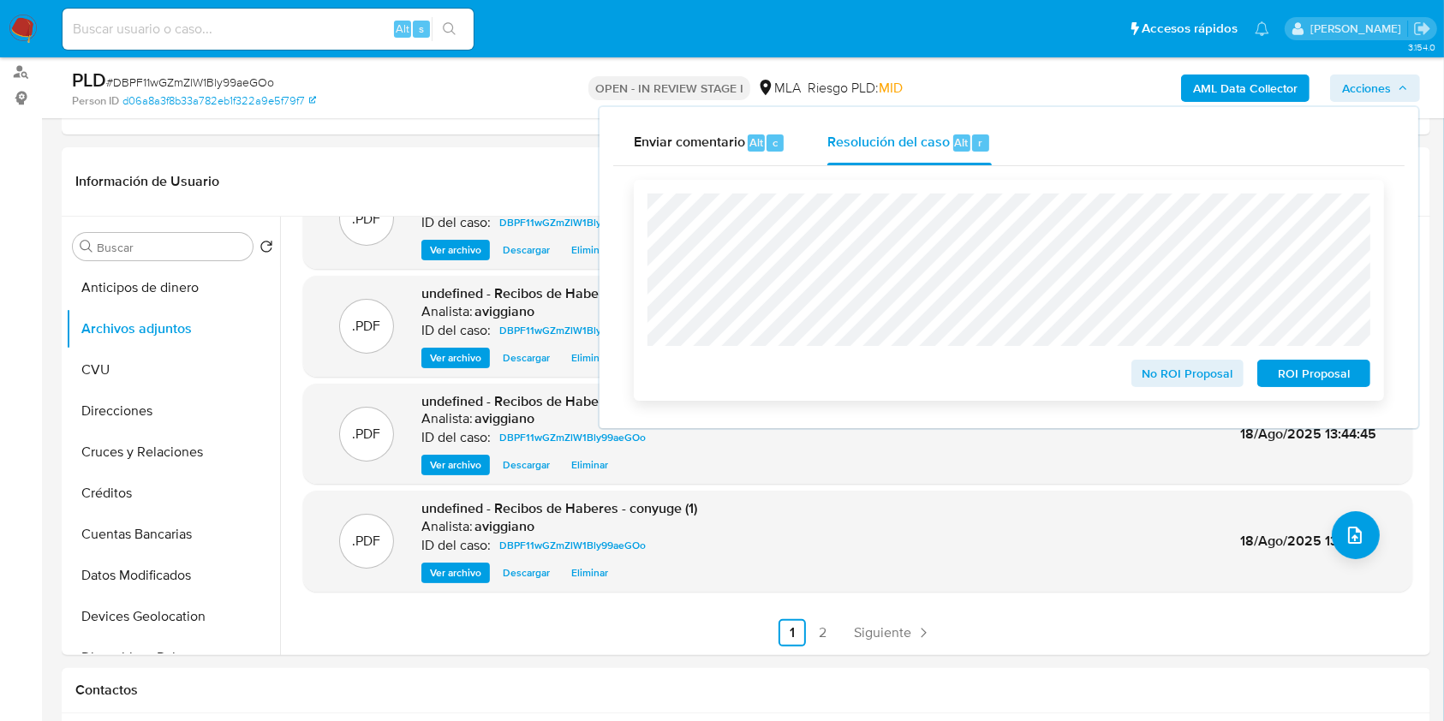
click at [1180, 369] on span "No ROI Proposal" at bounding box center [1188, 373] width 89 height 24
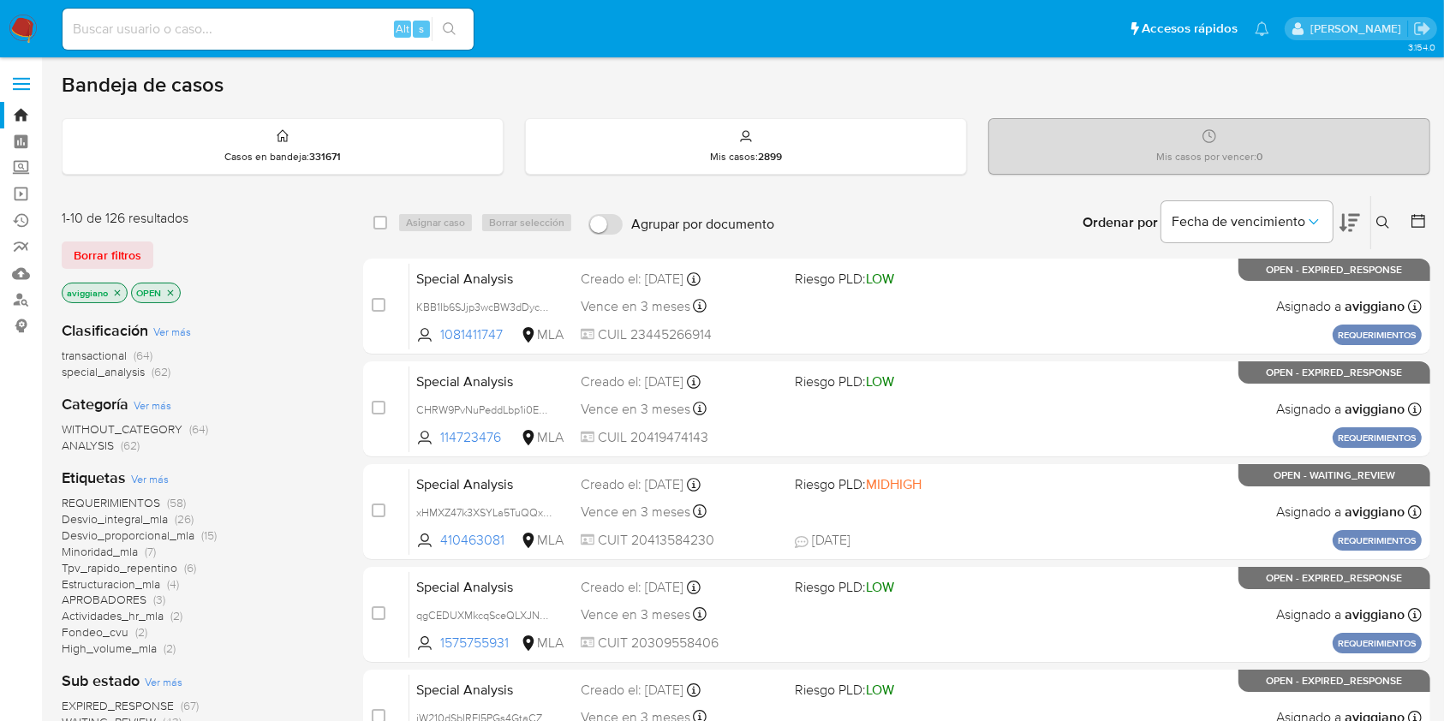
click at [119, 298] on p "aviggiano" at bounding box center [95, 293] width 64 height 19
click at [118, 294] on icon "close-filter" at bounding box center [117, 293] width 10 height 10
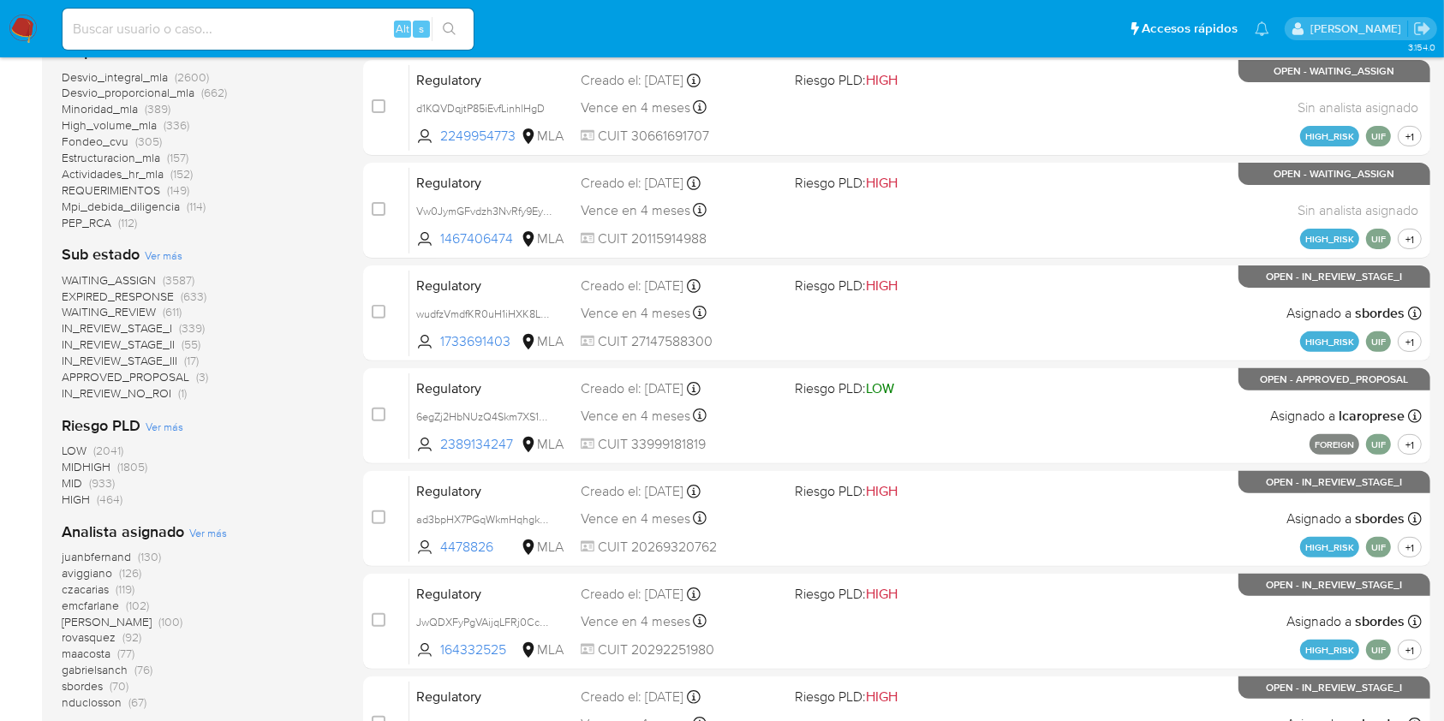
scroll to position [646, 0]
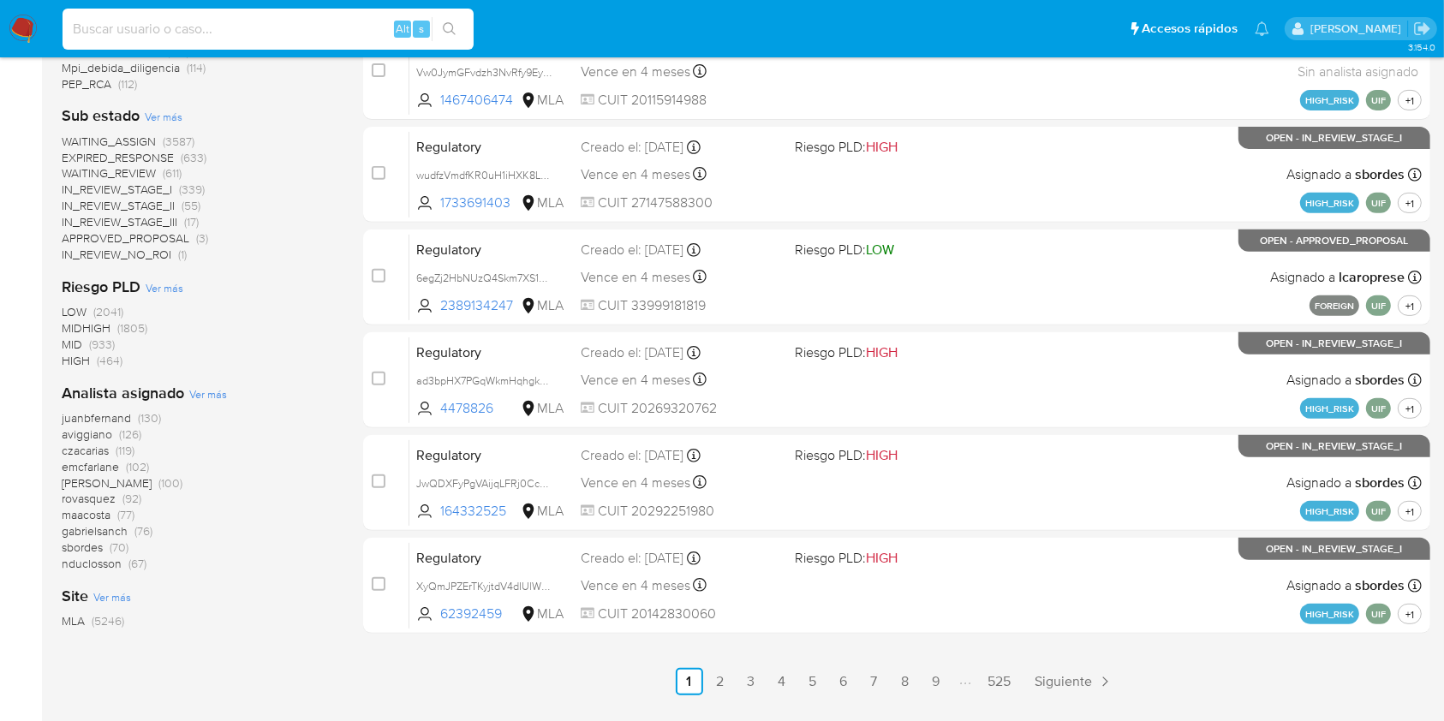
click at [236, 18] on input at bounding box center [268, 29] width 411 height 22
paste input "8CrDPG4bw9Io0Y03j3MzWh1e"
type input "8CrDPG4bw9Io0Y03j3MzWh1e"
click at [439, 29] on button "search-icon" at bounding box center [449, 29] width 35 height 24
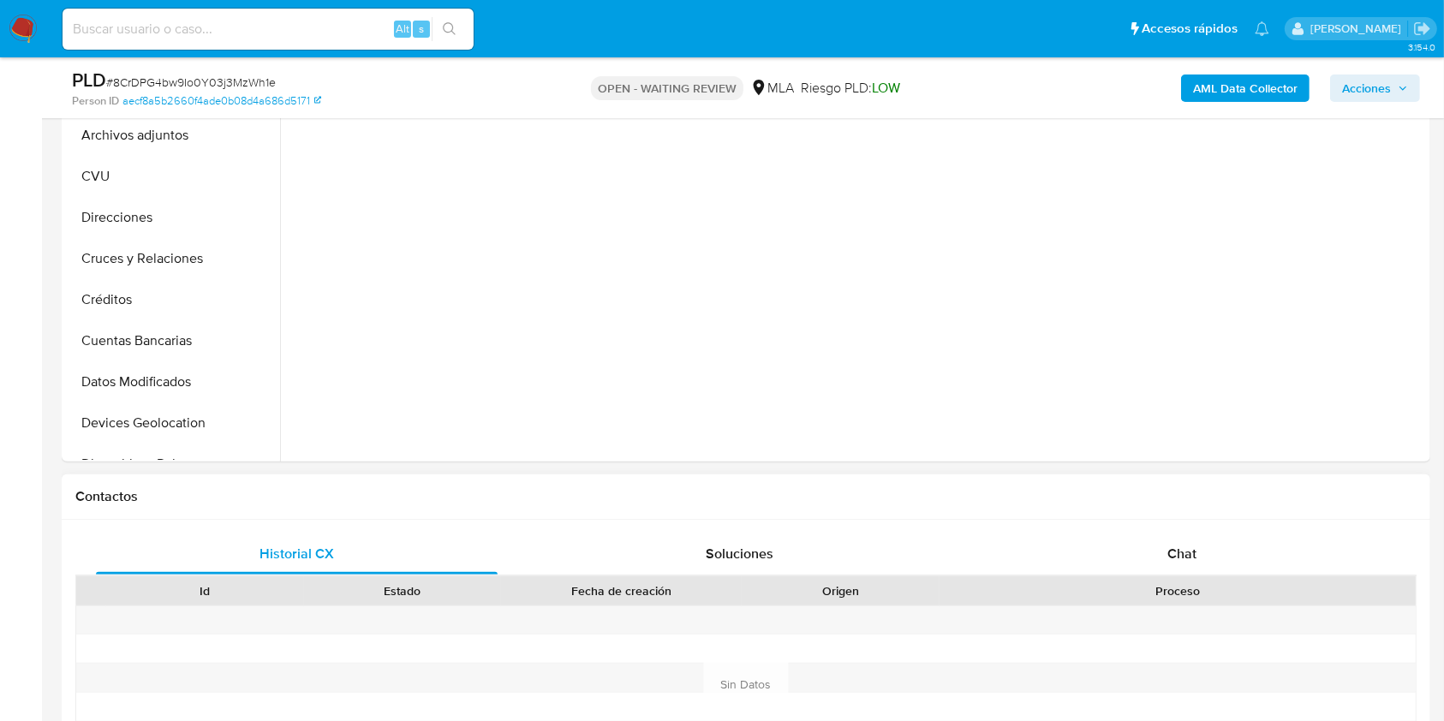
scroll to position [685, 0]
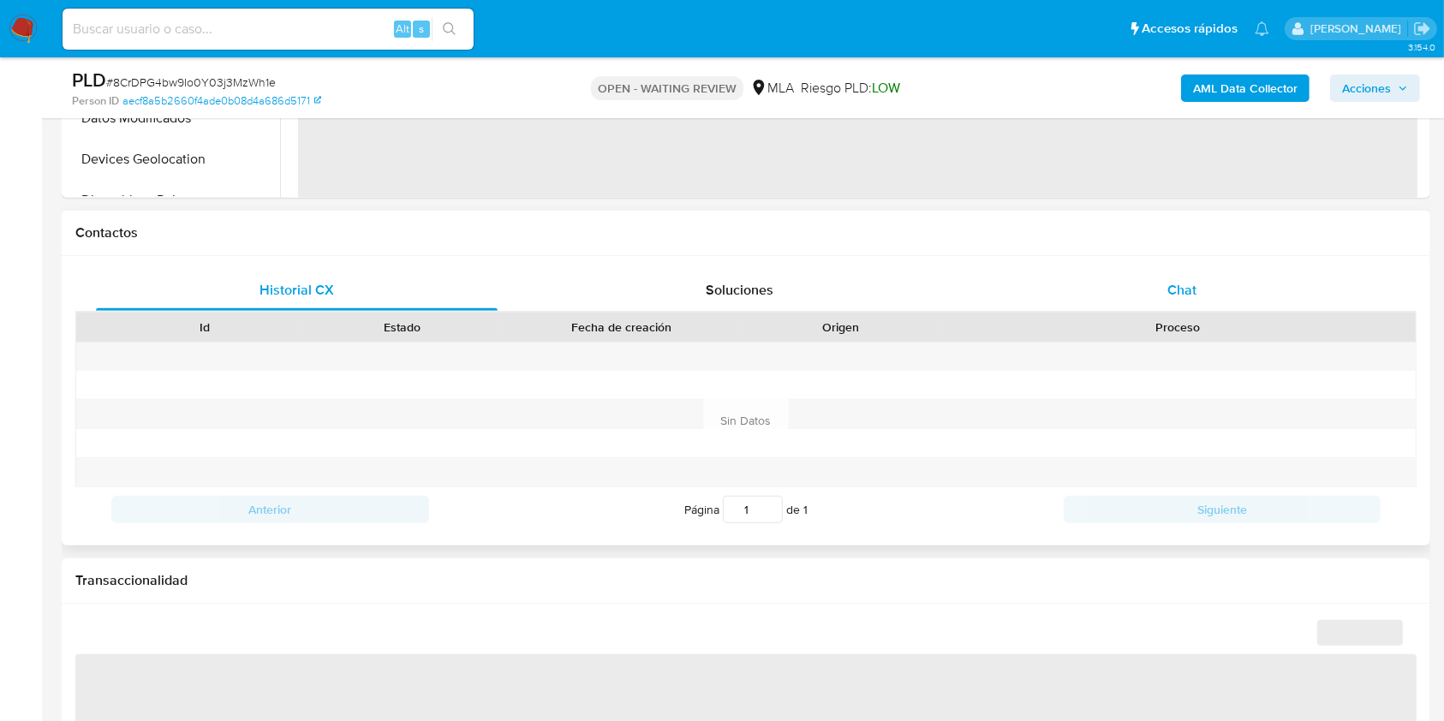
select select "10"
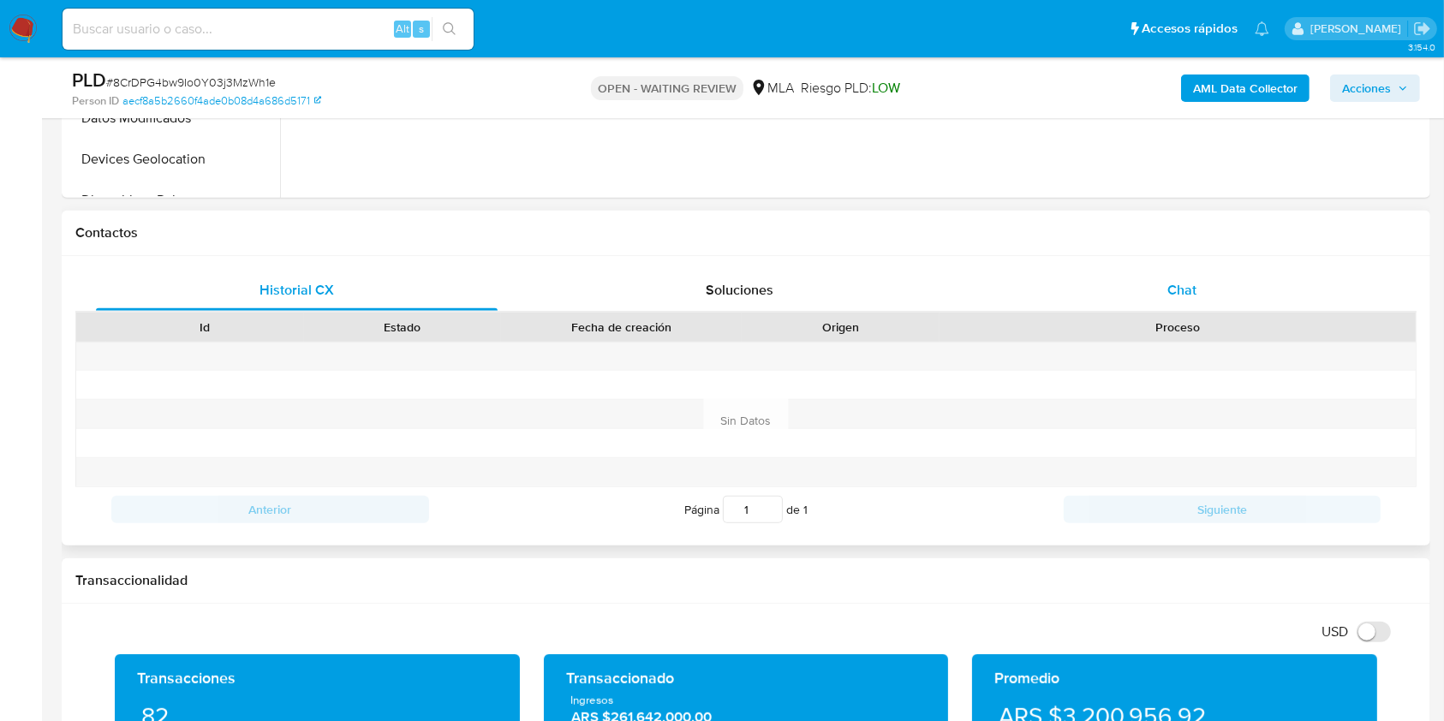
click at [1186, 301] on div "Chat" at bounding box center [1183, 290] width 402 height 41
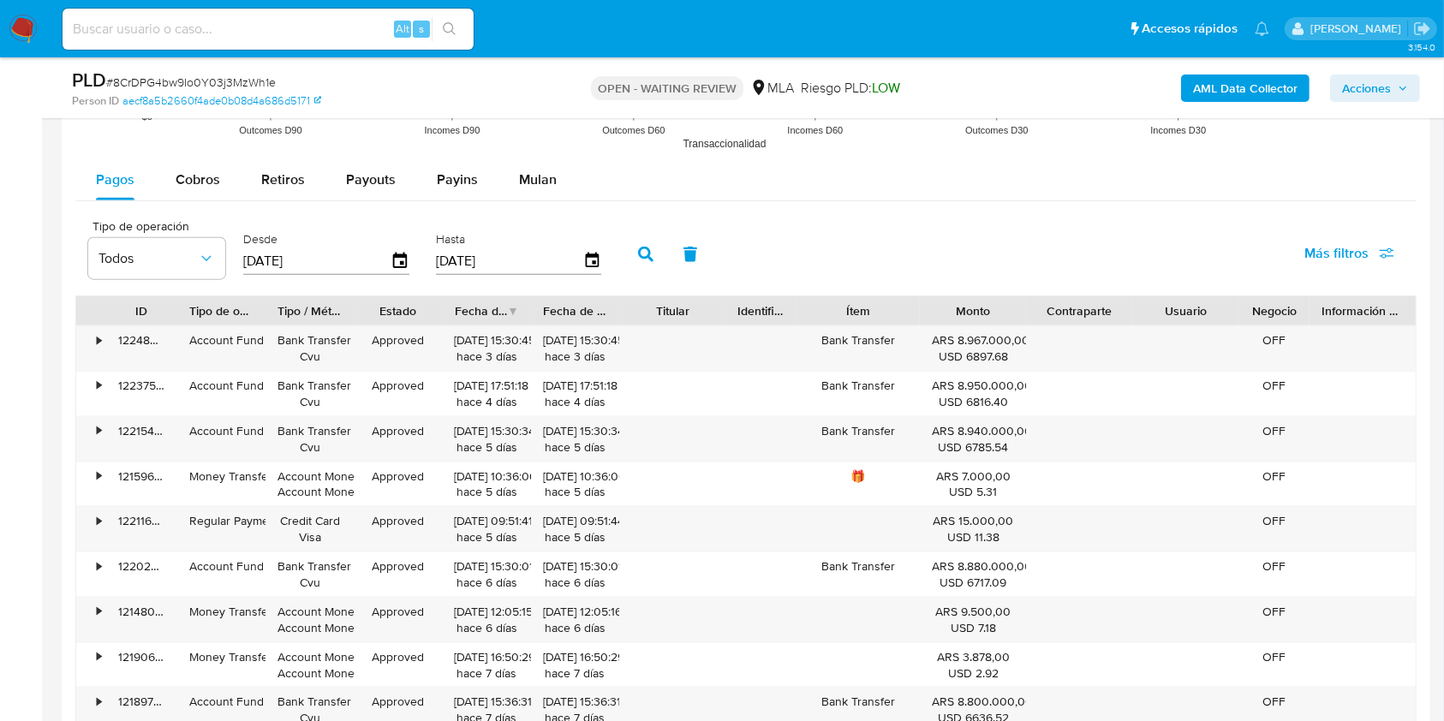
scroll to position [2056, 0]
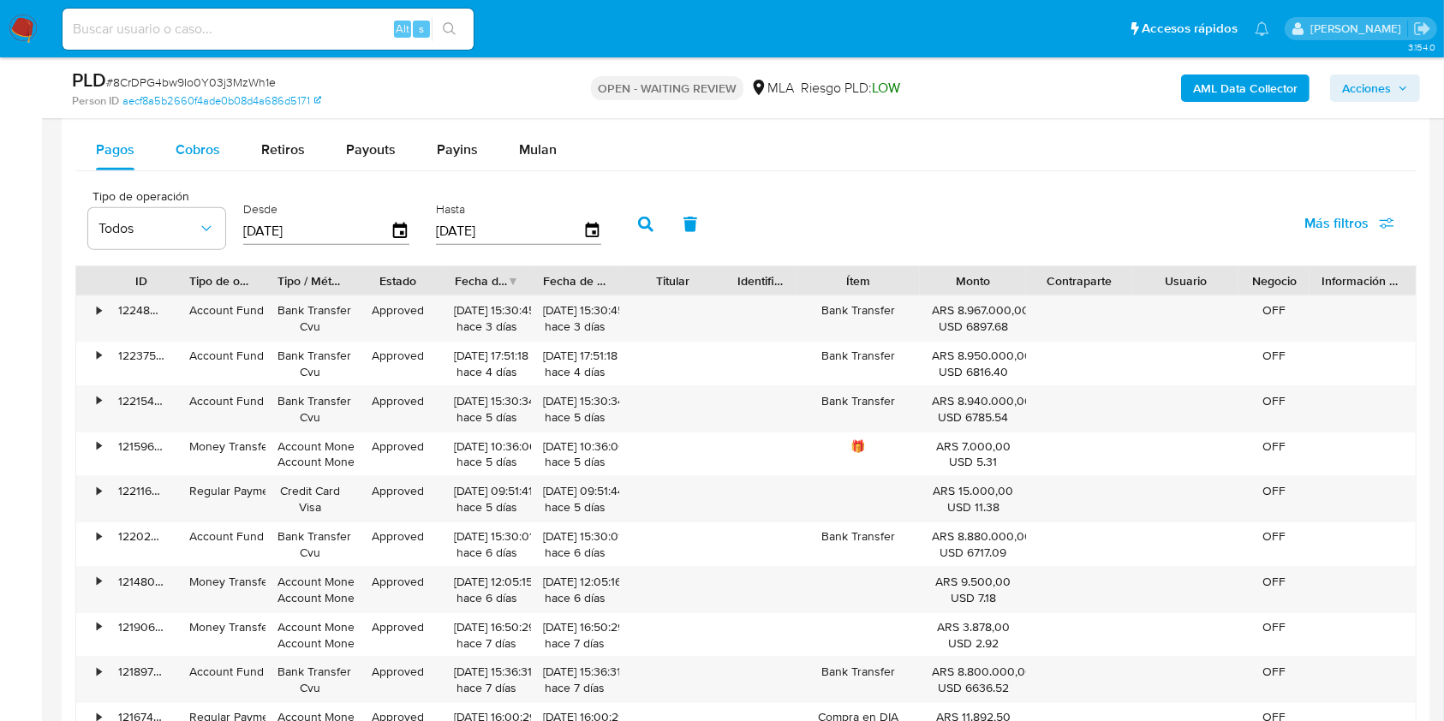
click at [203, 149] on span "Cobros" at bounding box center [198, 150] width 45 height 20
select select "10"
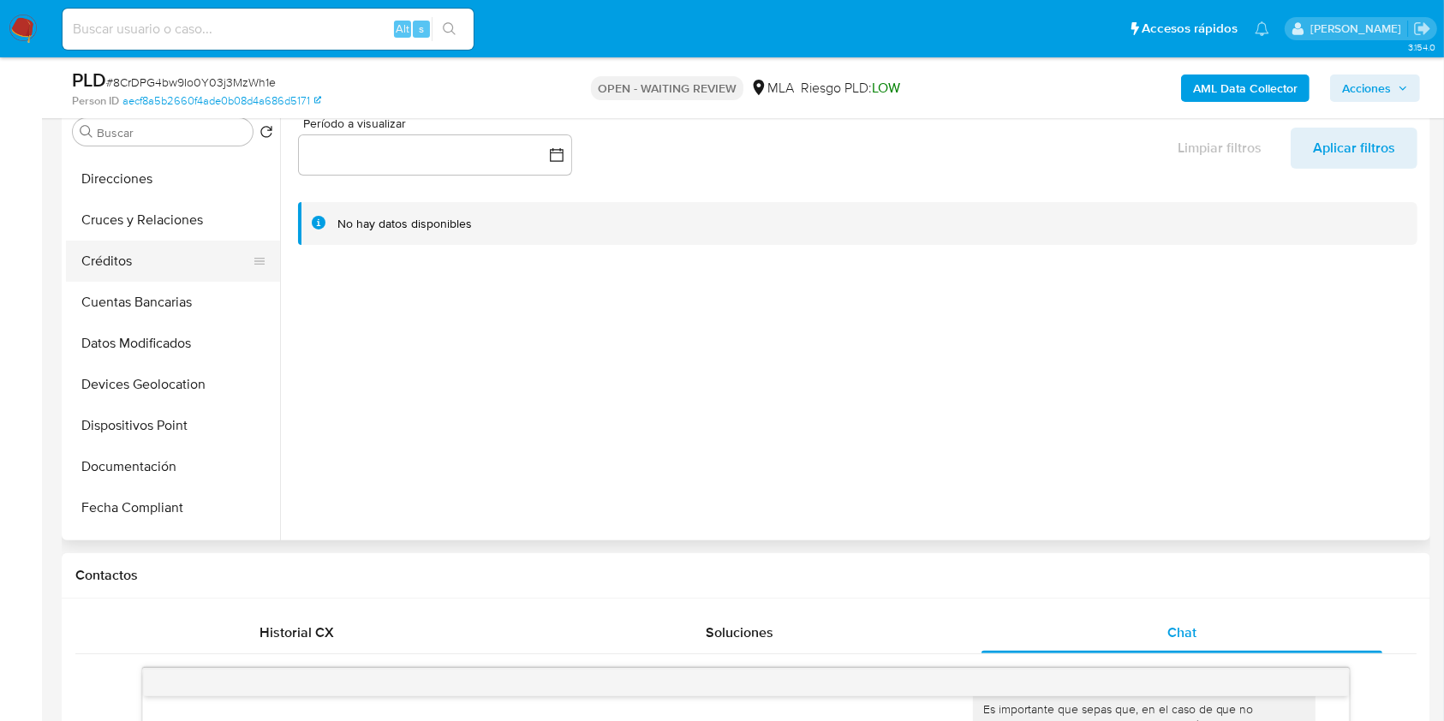
scroll to position [228, 0]
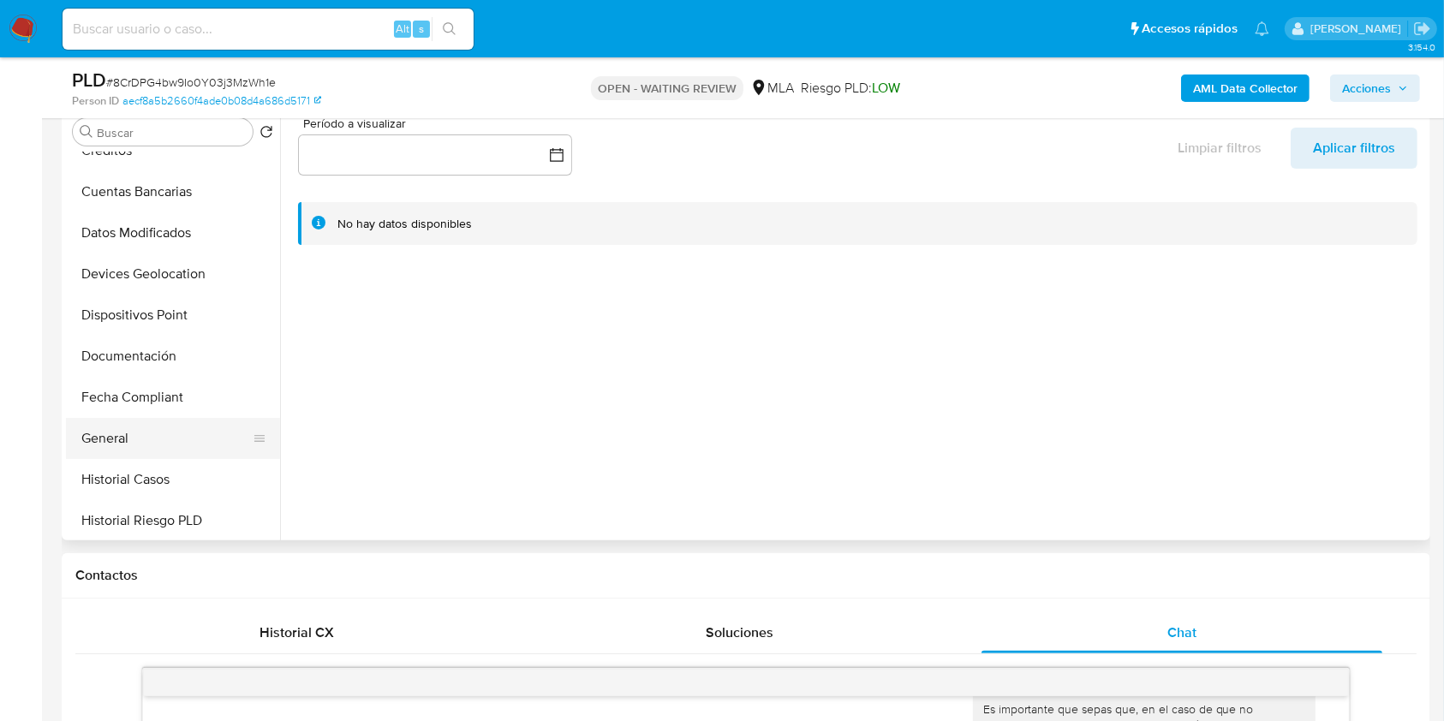
click at [124, 430] on button "General" at bounding box center [166, 438] width 200 height 41
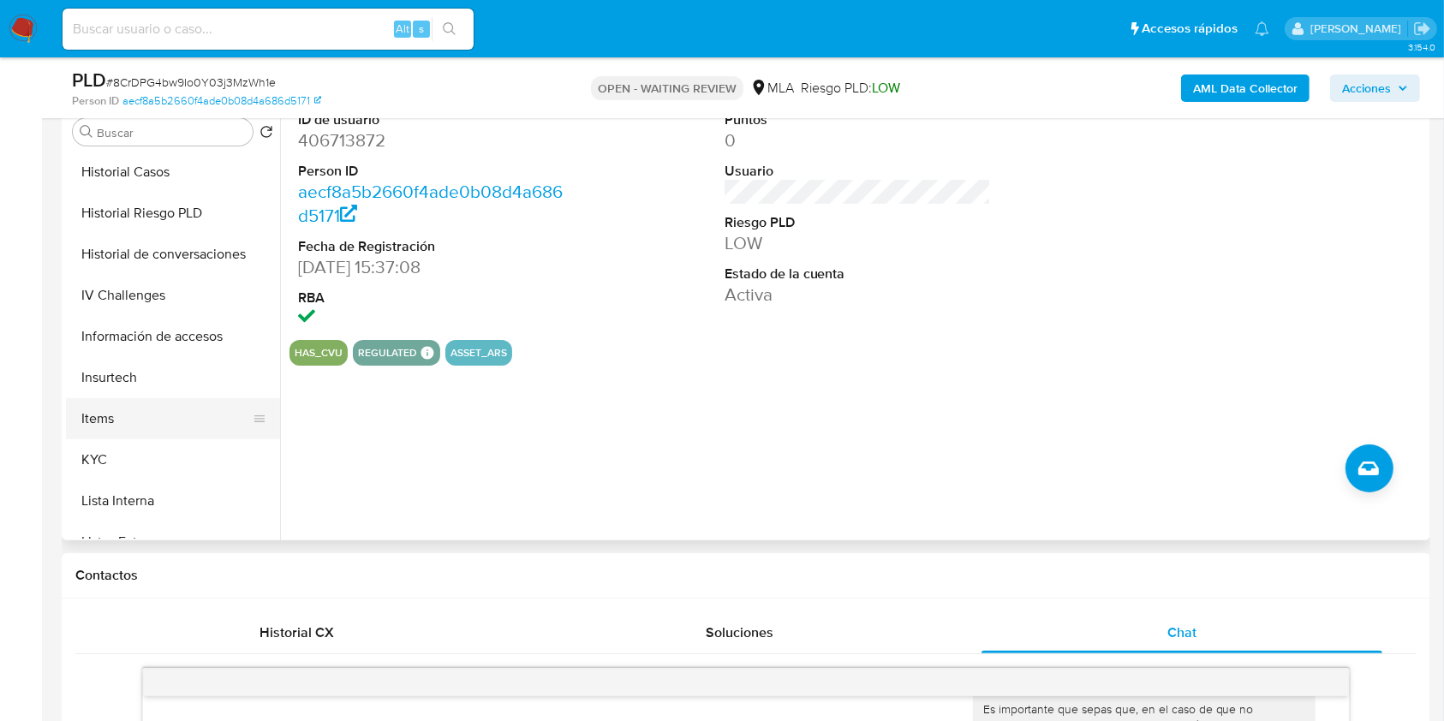
scroll to position [571, 0]
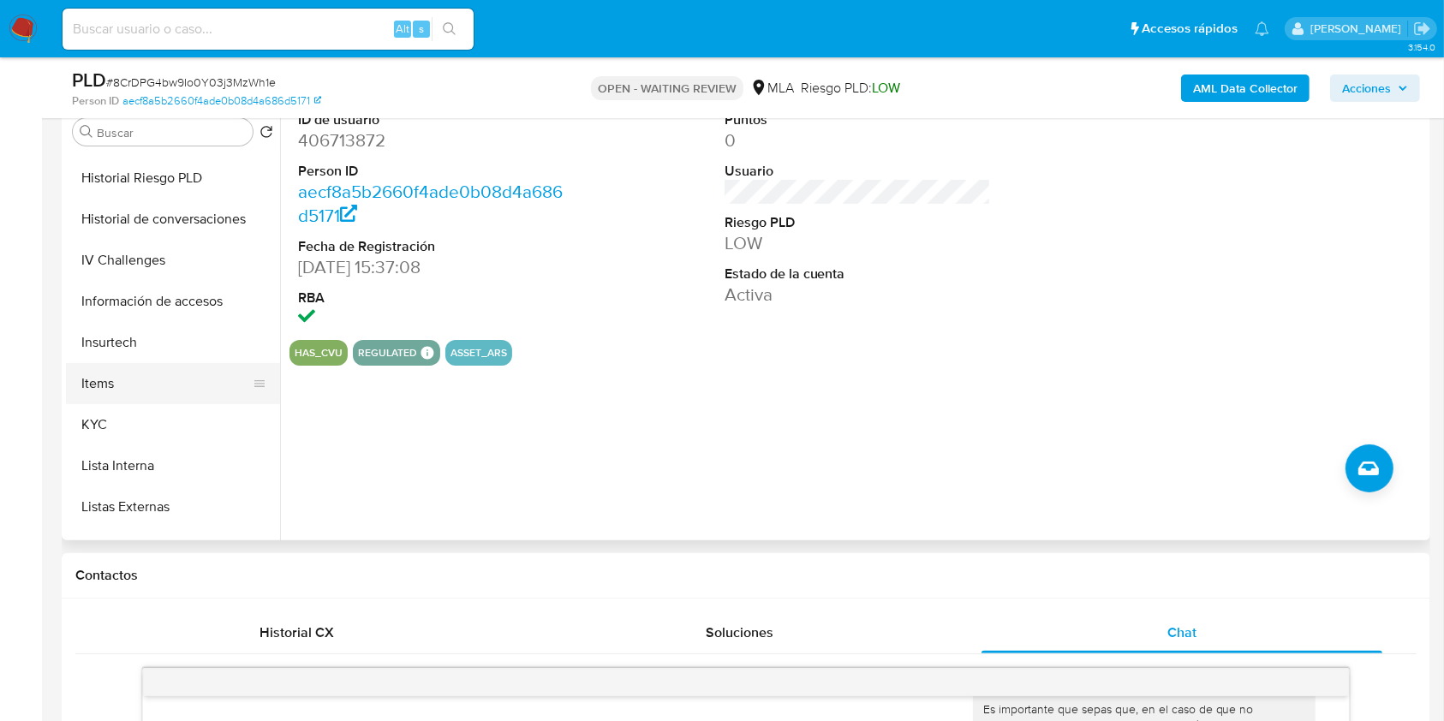
click at [161, 398] on button "Items" at bounding box center [166, 383] width 200 height 41
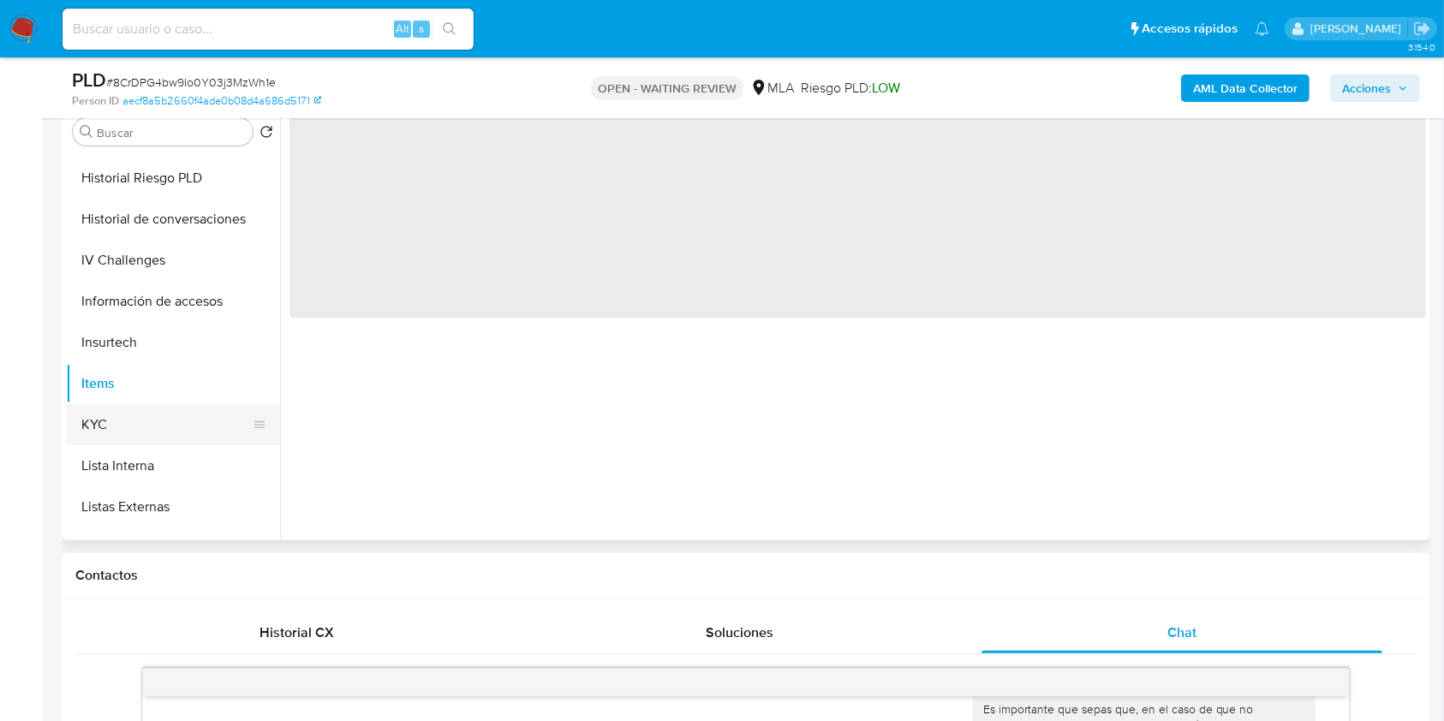
click at [161, 420] on button "KYC" at bounding box center [166, 424] width 200 height 41
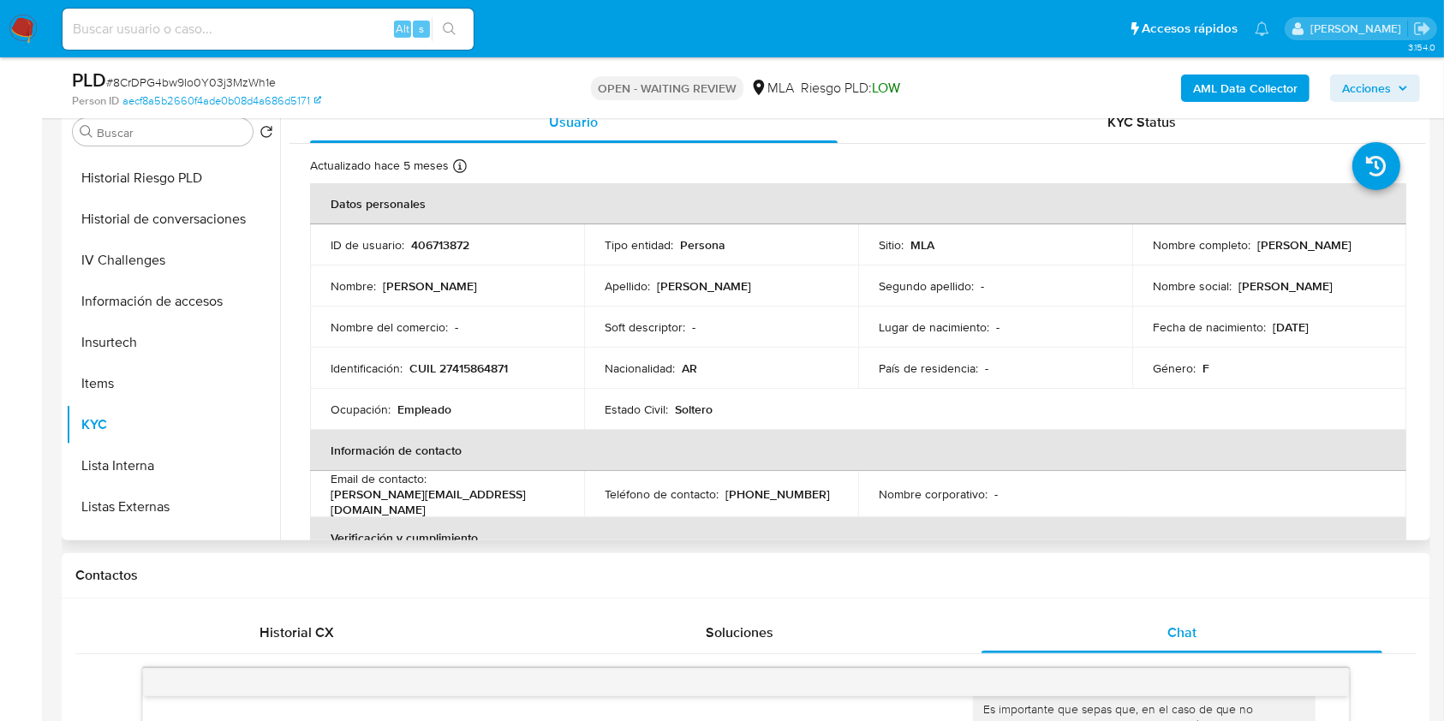
click at [463, 259] on td "ID de usuario : 406713872" at bounding box center [447, 244] width 274 height 41
click at [452, 248] on p "406713872" at bounding box center [440, 244] width 58 height 15
click at [451, 247] on p "406713872" at bounding box center [440, 244] width 58 height 15
copy p "406713872"
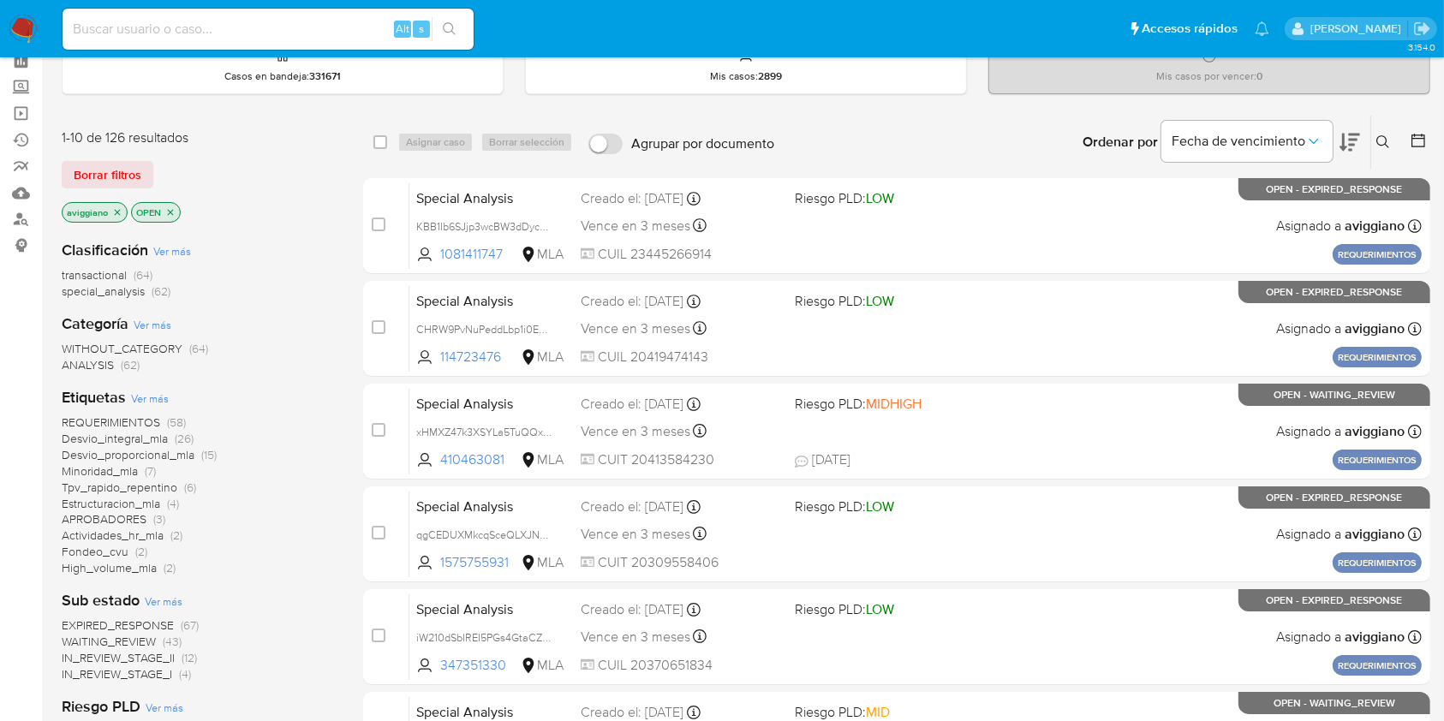
scroll to position [114, 0]
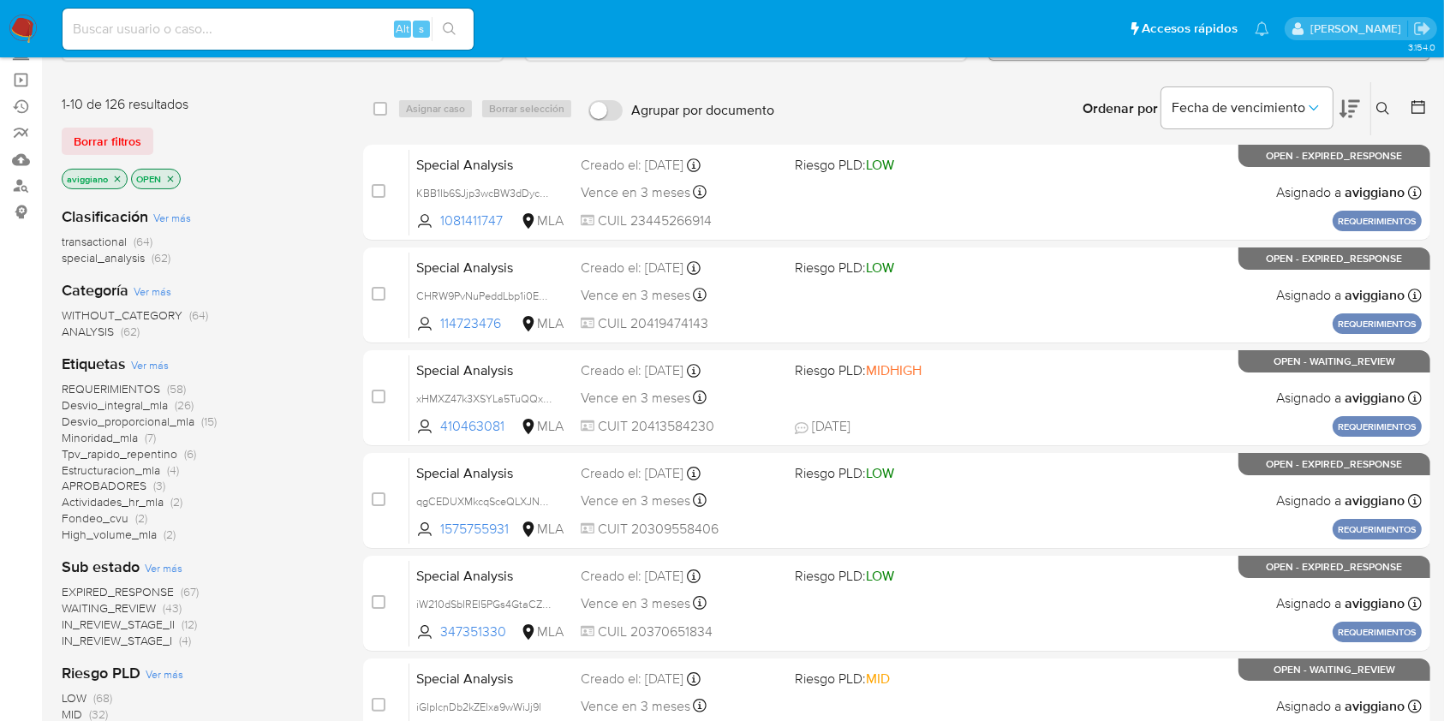
click at [103, 327] on span "ANALYSIS" at bounding box center [88, 331] width 52 height 17
click at [116, 234] on span "transactional" at bounding box center [94, 241] width 65 height 17
